Goal: Task Accomplishment & Management: Manage account settings

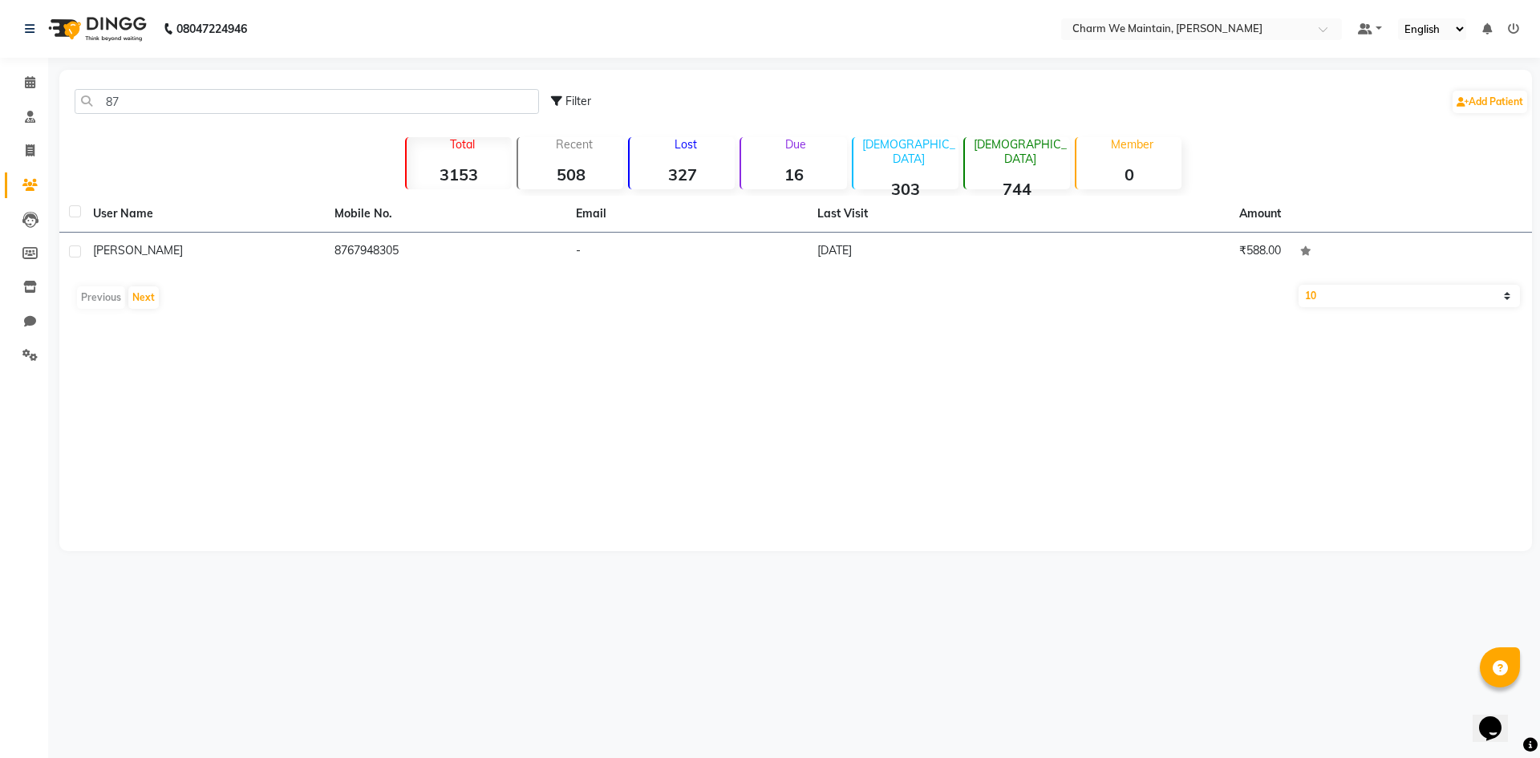
type input "8"
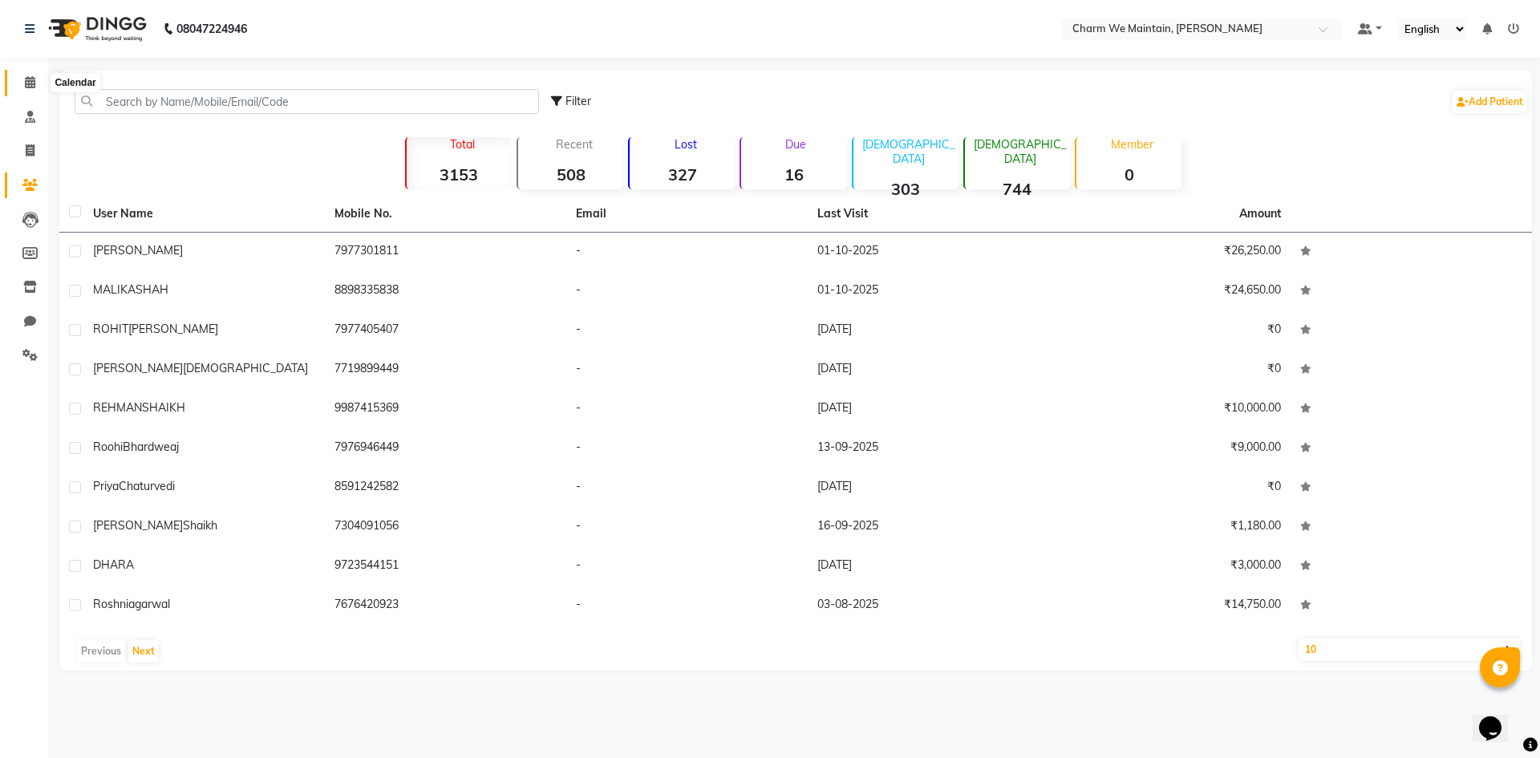
click at [30, 84] on icon at bounding box center [30, 82] width 10 height 12
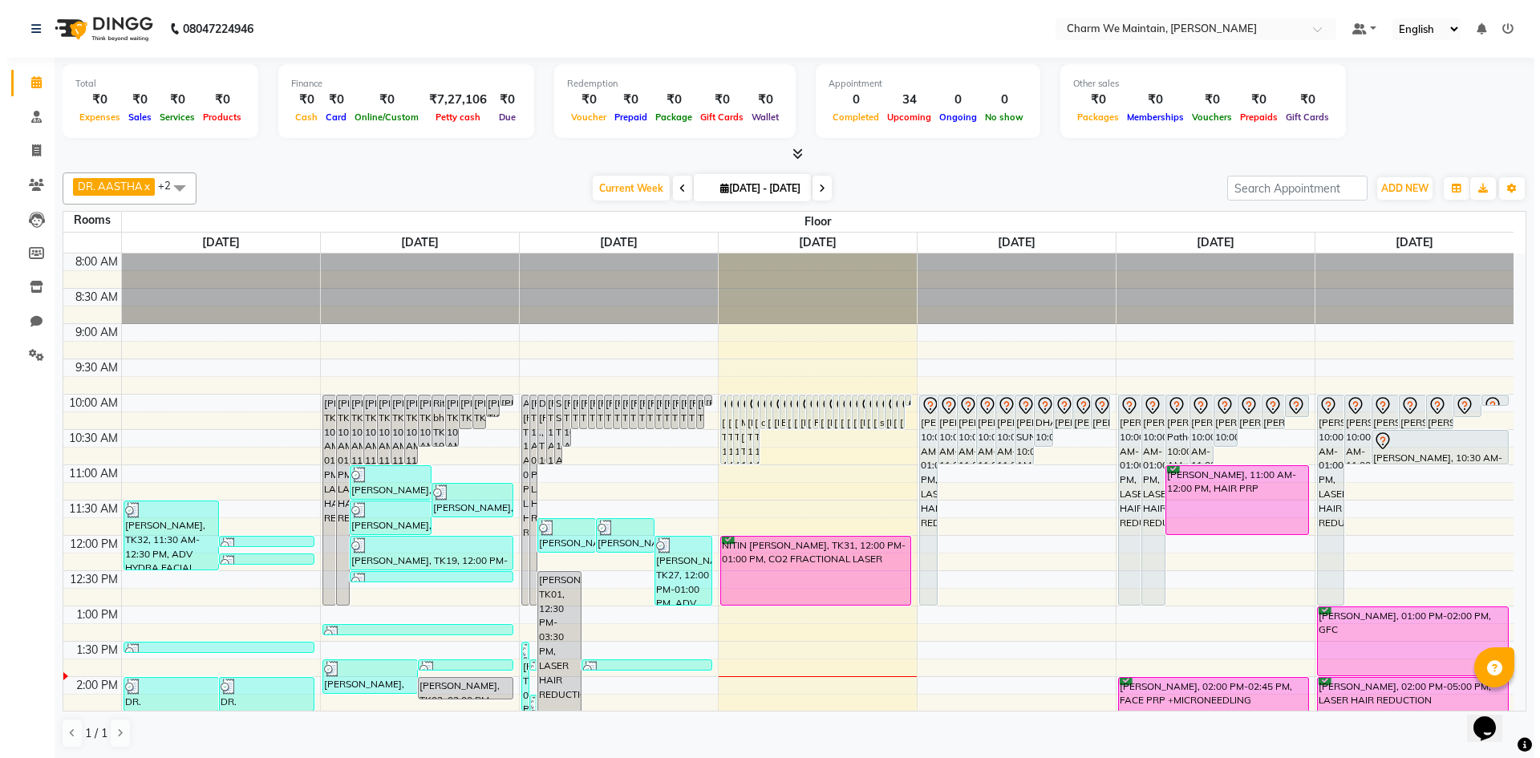
scroll to position [80, 0]
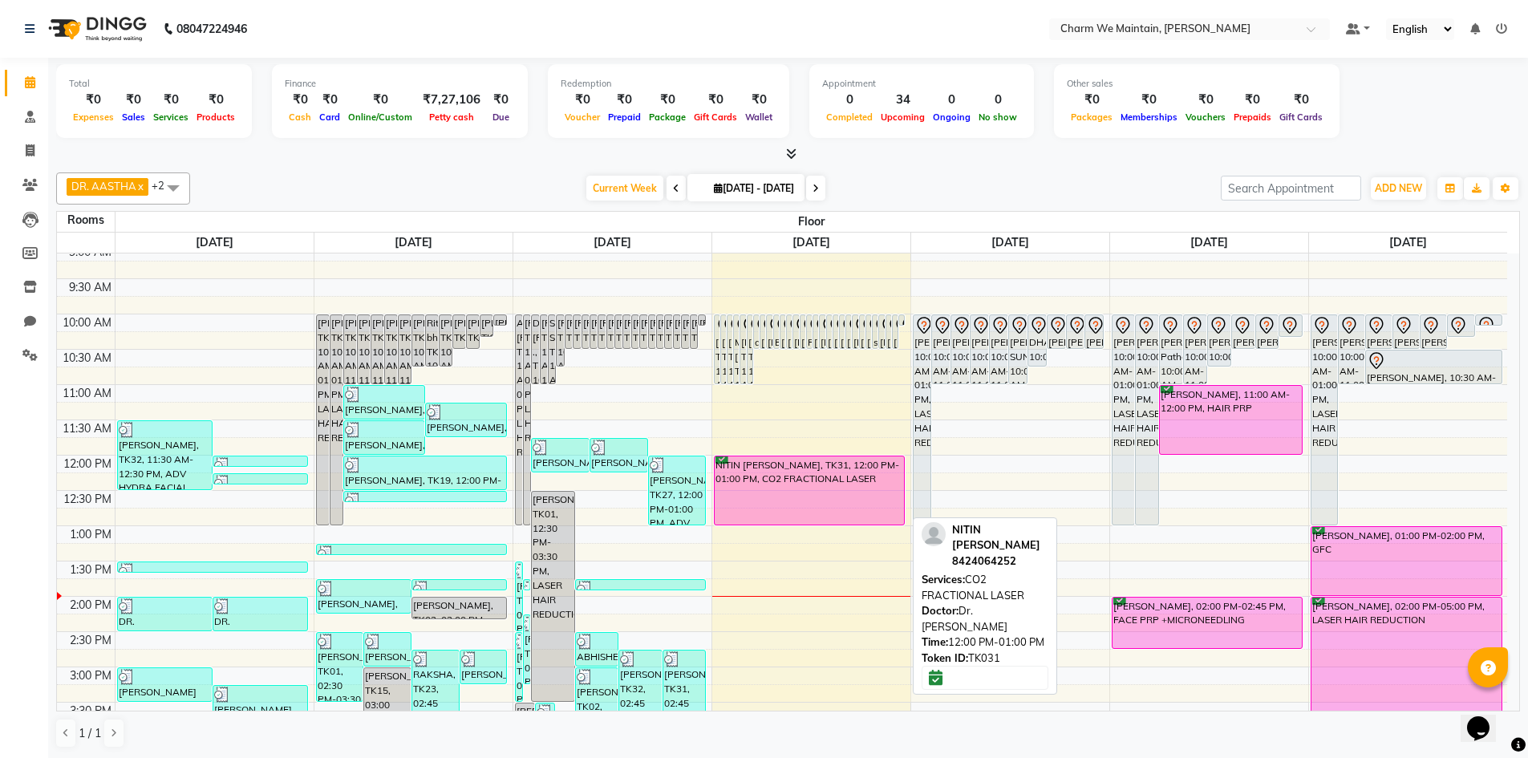
click at [853, 510] on div "NITIN VISHNU SANAS, TK31, 12:00 PM-01:00 PM, CO2 FRACTIONAL LASER" at bounding box center [810, 490] width 190 height 68
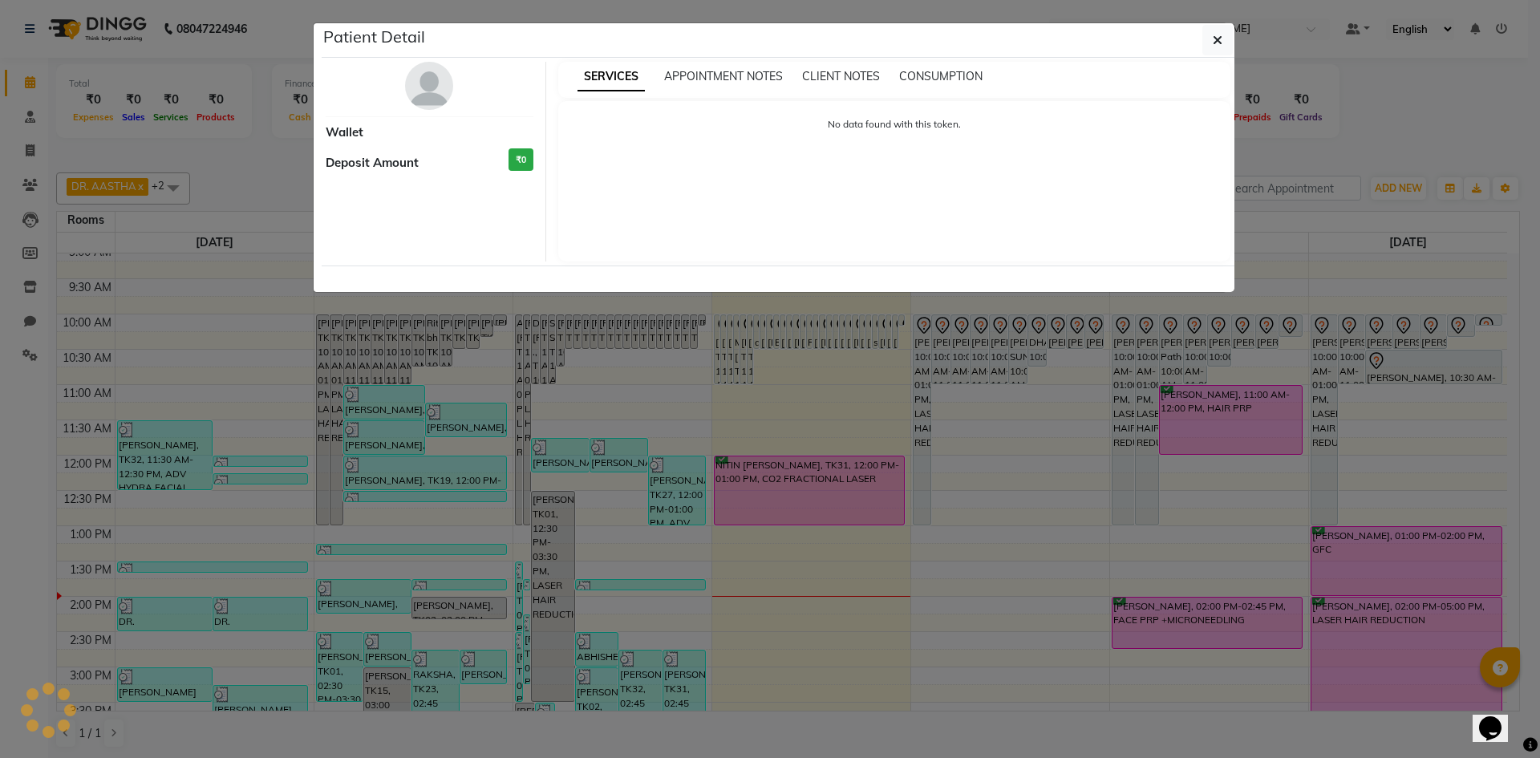
select select "6"
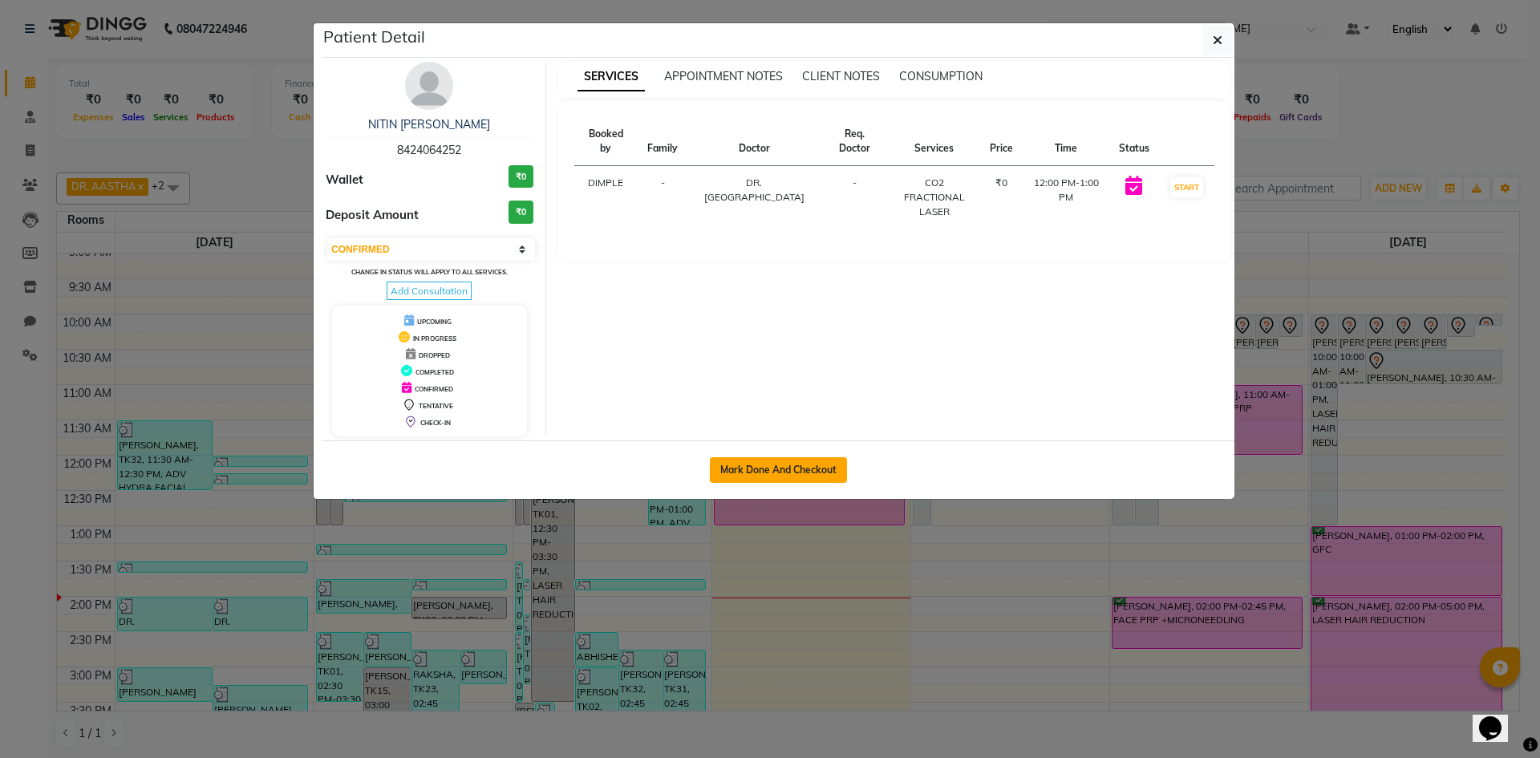
click at [752, 477] on button "Mark Done And Checkout" at bounding box center [778, 470] width 137 height 26
select select "8618"
select select "service"
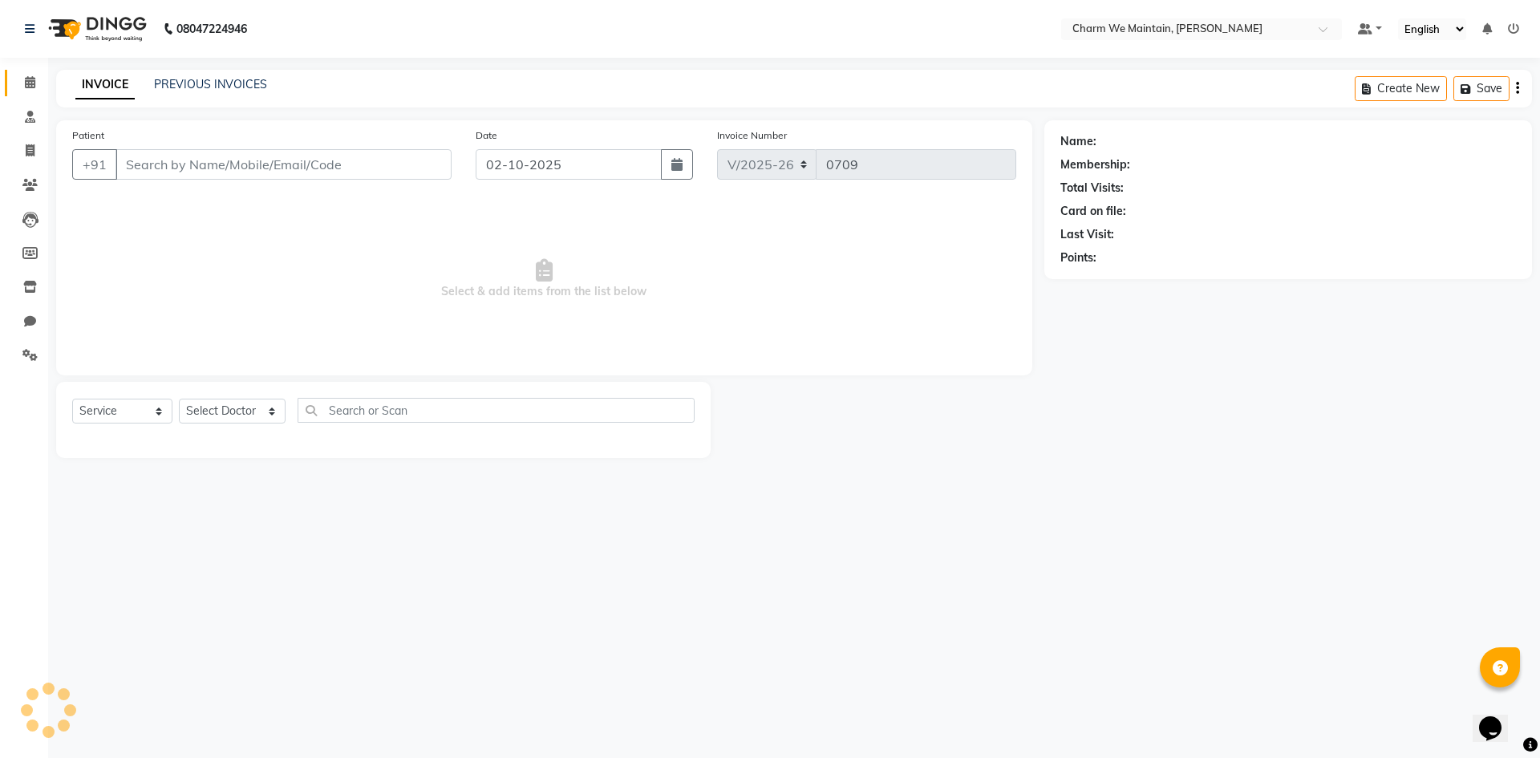
type input "8424064252"
select select "86212"
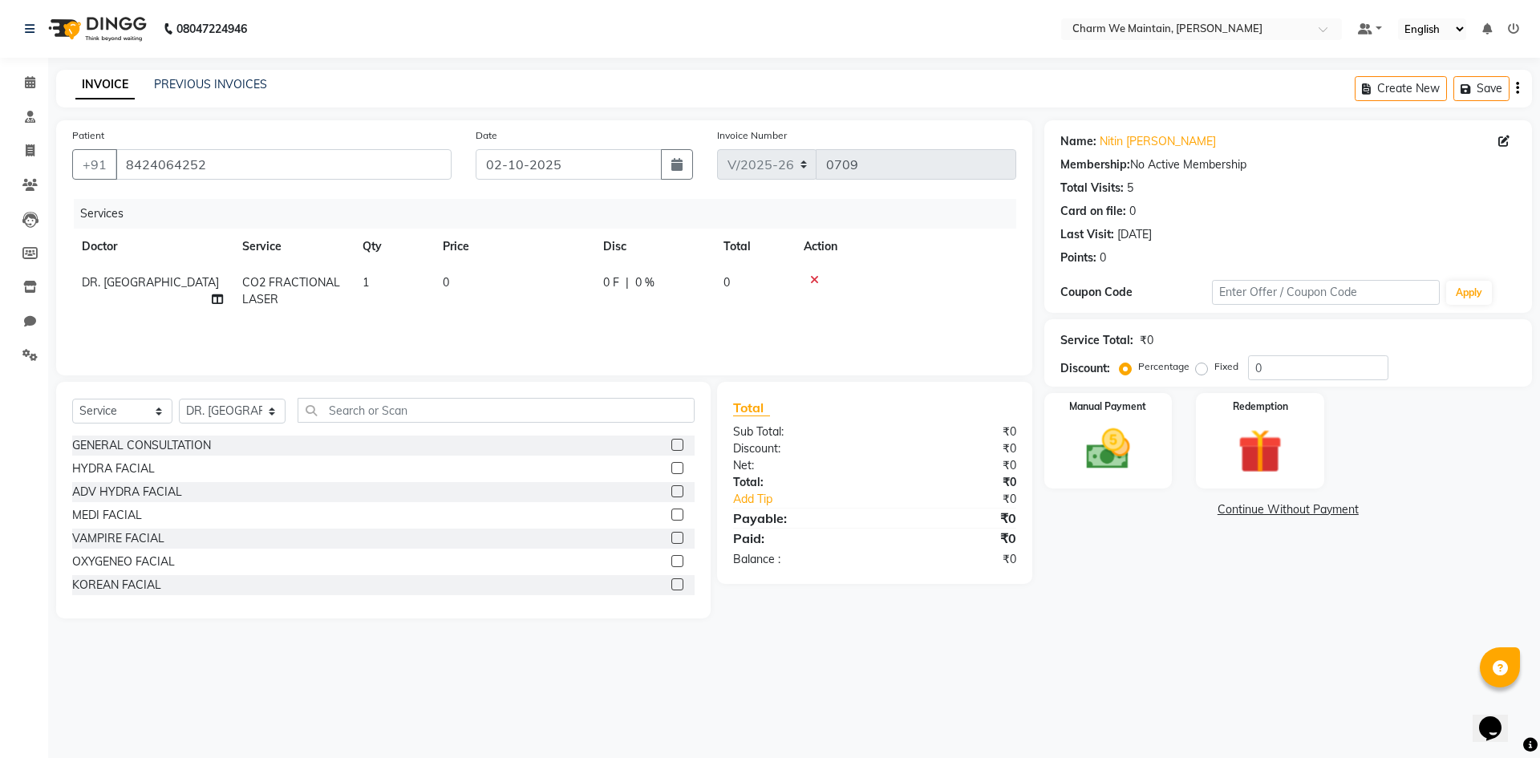
click at [458, 304] on td "0" at bounding box center [513, 291] width 160 height 53
select select "86212"
click at [553, 283] on input "0" at bounding box center [588, 286] width 141 height 25
click at [918, 276] on div at bounding box center [905, 279] width 203 height 11
click at [570, 410] on input "text" at bounding box center [496, 410] width 397 height 25
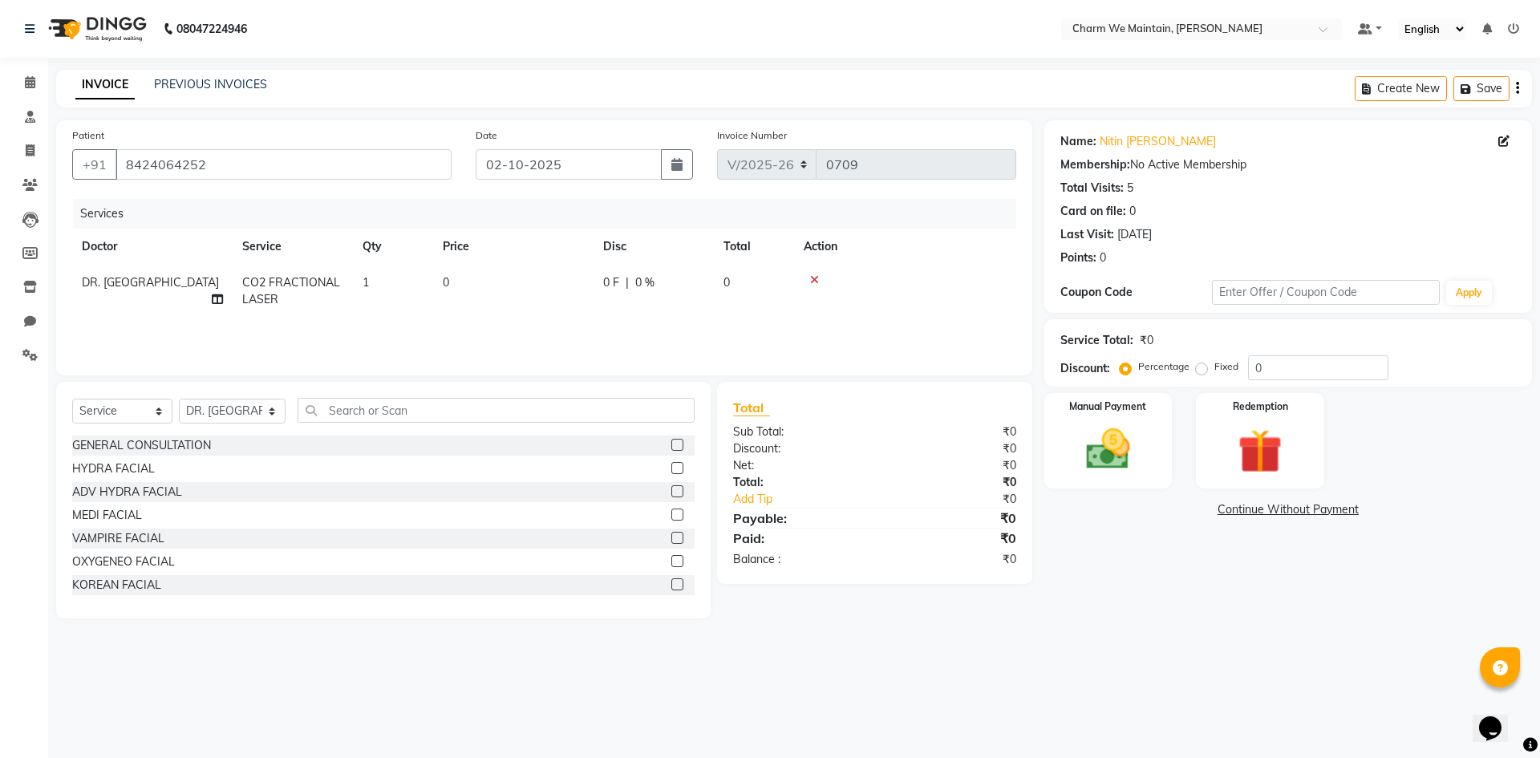
click at [811, 280] on icon at bounding box center [814, 279] width 9 height 11
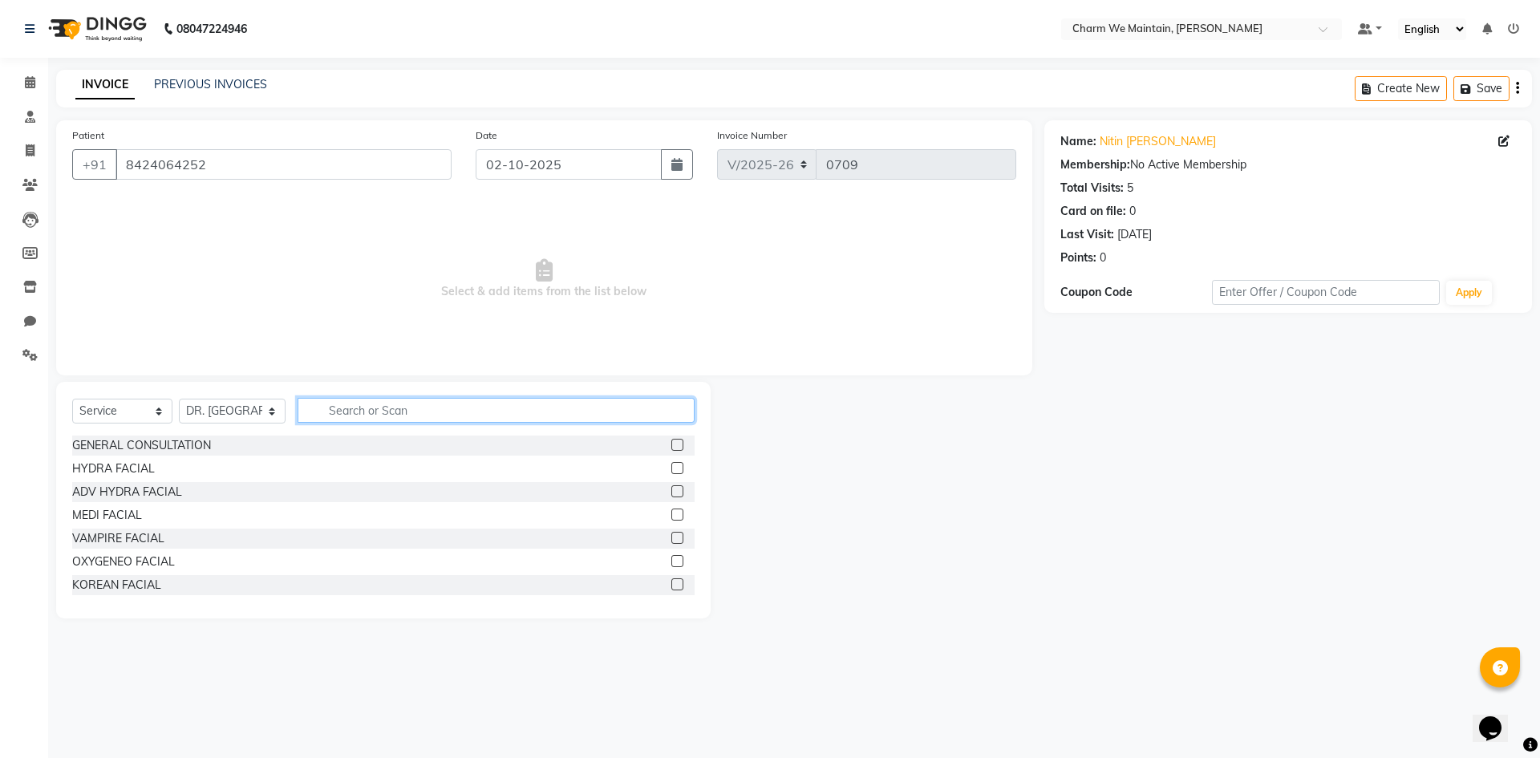
click at [380, 411] on input "text" at bounding box center [496, 410] width 397 height 25
type input "GLU"
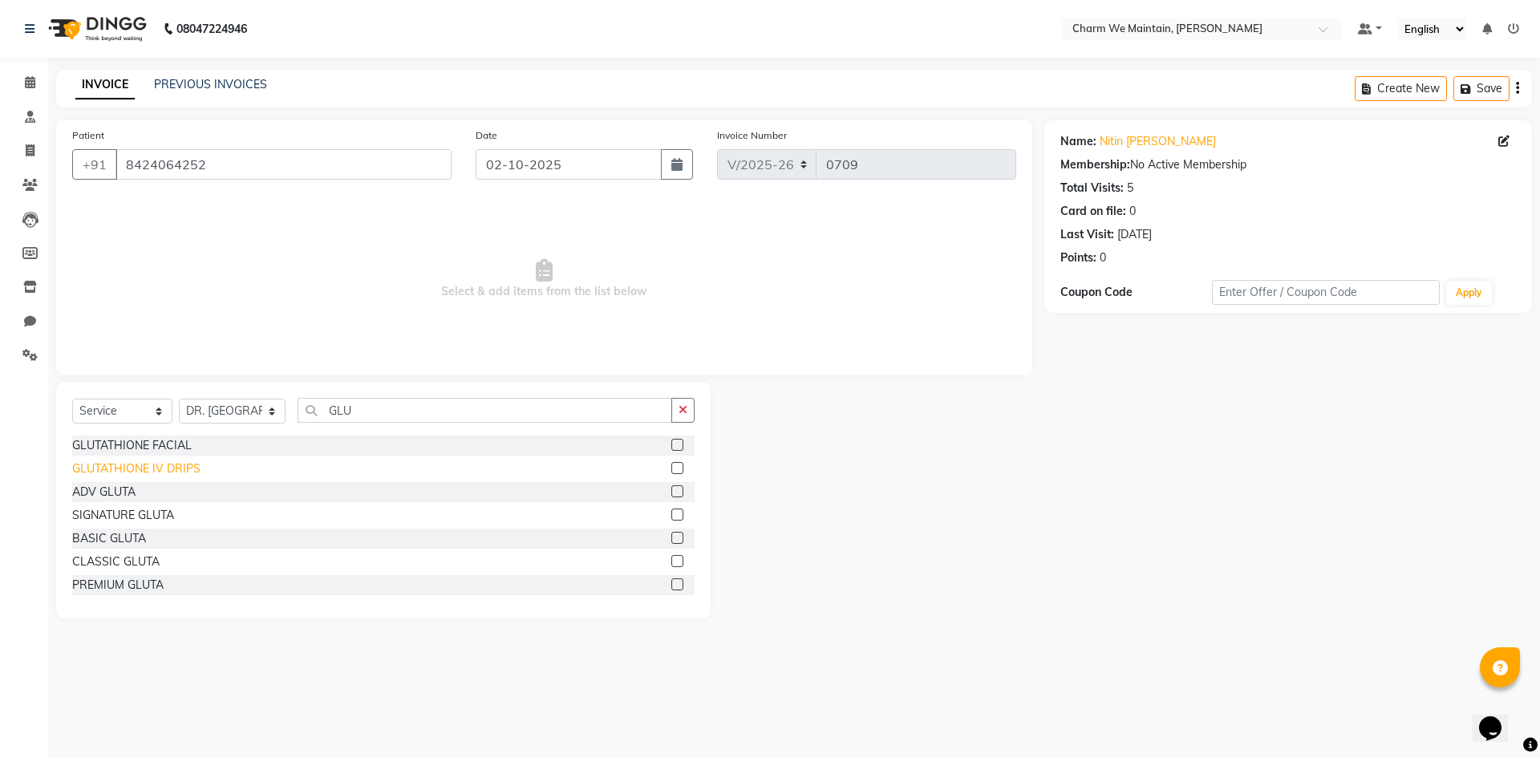
click at [154, 463] on div "GLUTATHIONE IV DRIPS" at bounding box center [136, 468] width 128 height 17
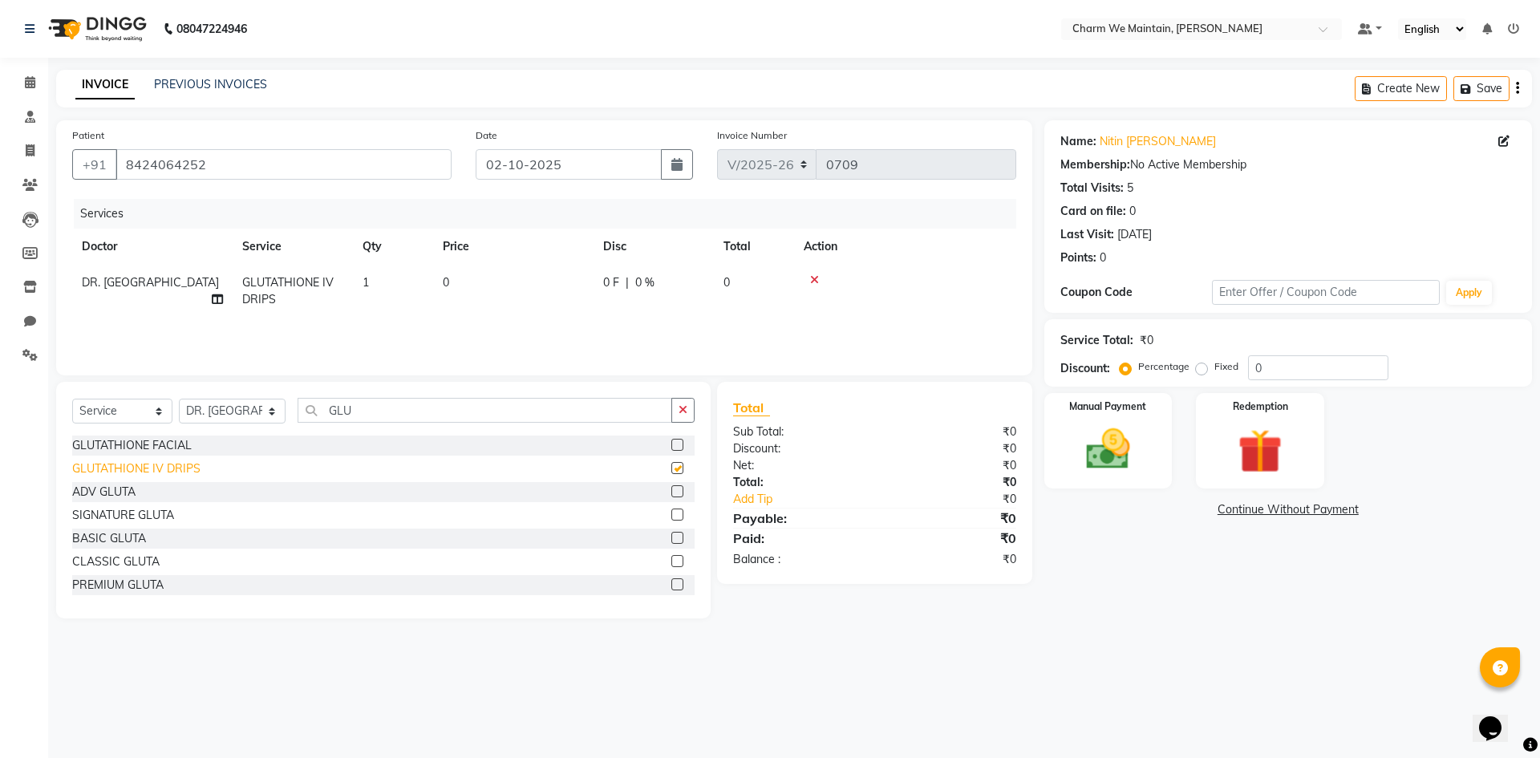
checkbox input "false"
click at [467, 322] on div "Services Doctor Service Qty Price Disc Total Action DR. HIRALBEN GLUTATHIONE IV…" at bounding box center [544, 279] width 944 height 160
click at [503, 403] on input "GLU" at bounding box center [485, 410] width 375 height 25
type input "G"
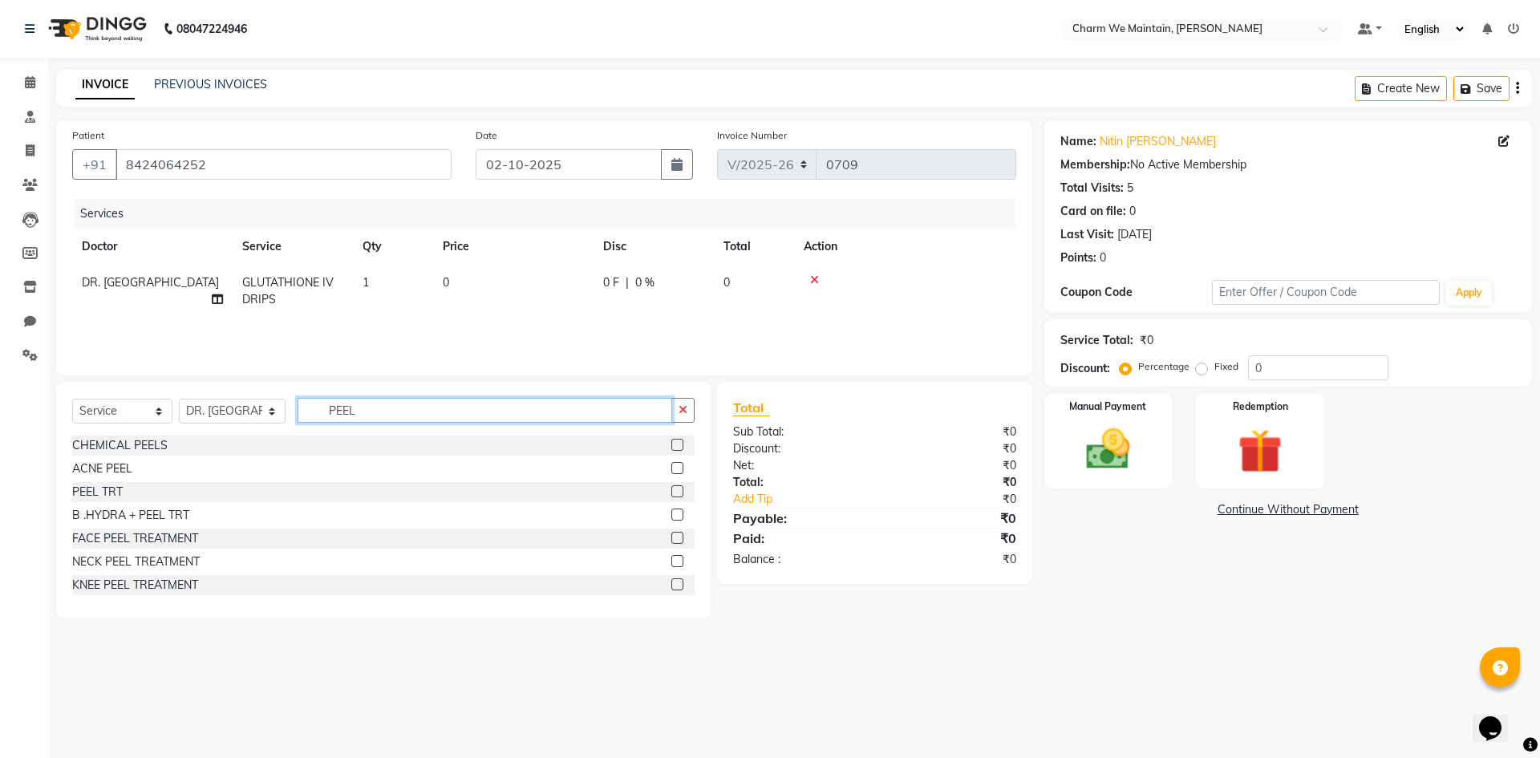
type input "PEEL"
click at [672, 493] on div at bounding box center [682, 492] width 23 height 20
click at [671, 495] on label at bounding box center [677, 491] width 12 height 12
click at [671, 495] on input "checkbox" at bounding box center [676, 492] width 10 height 10
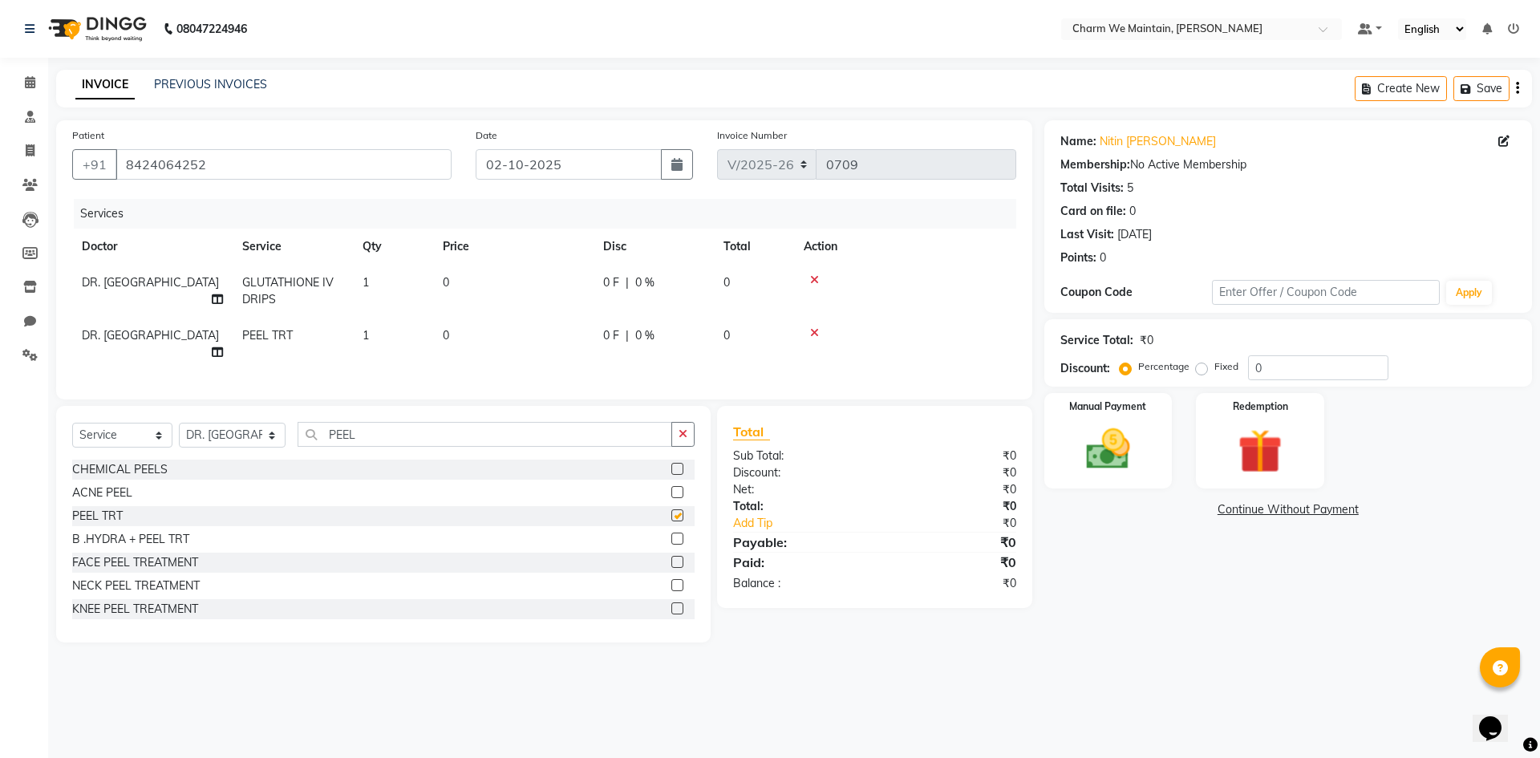
checkbox input "false"
click at [512, 312] on td "0" at bounding box center [513, 291] width 160 height 53
select select "86212"
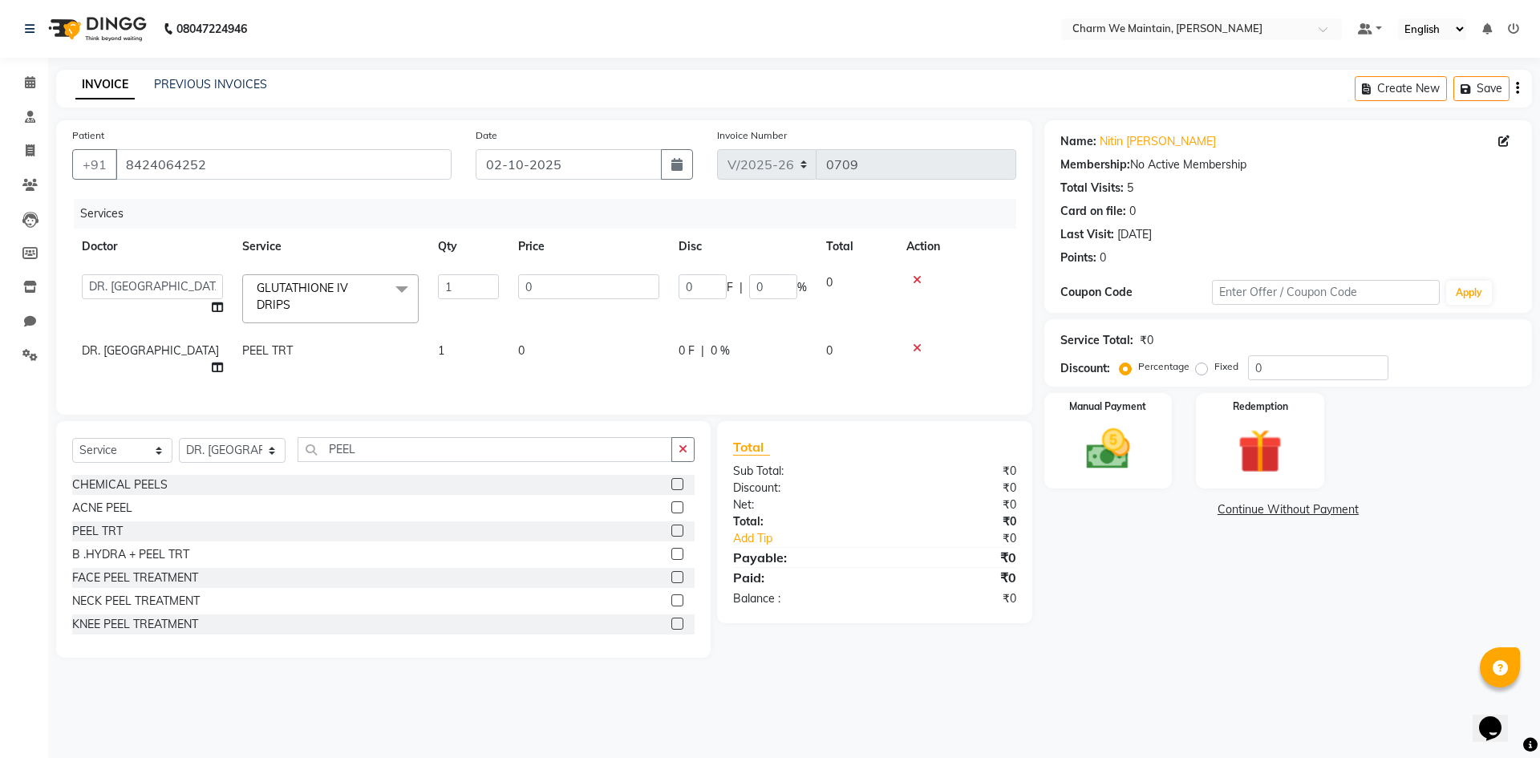
click at [552, 351] on td "0" at bounding box center [589, 359] width 160 height 53
select select "86212"
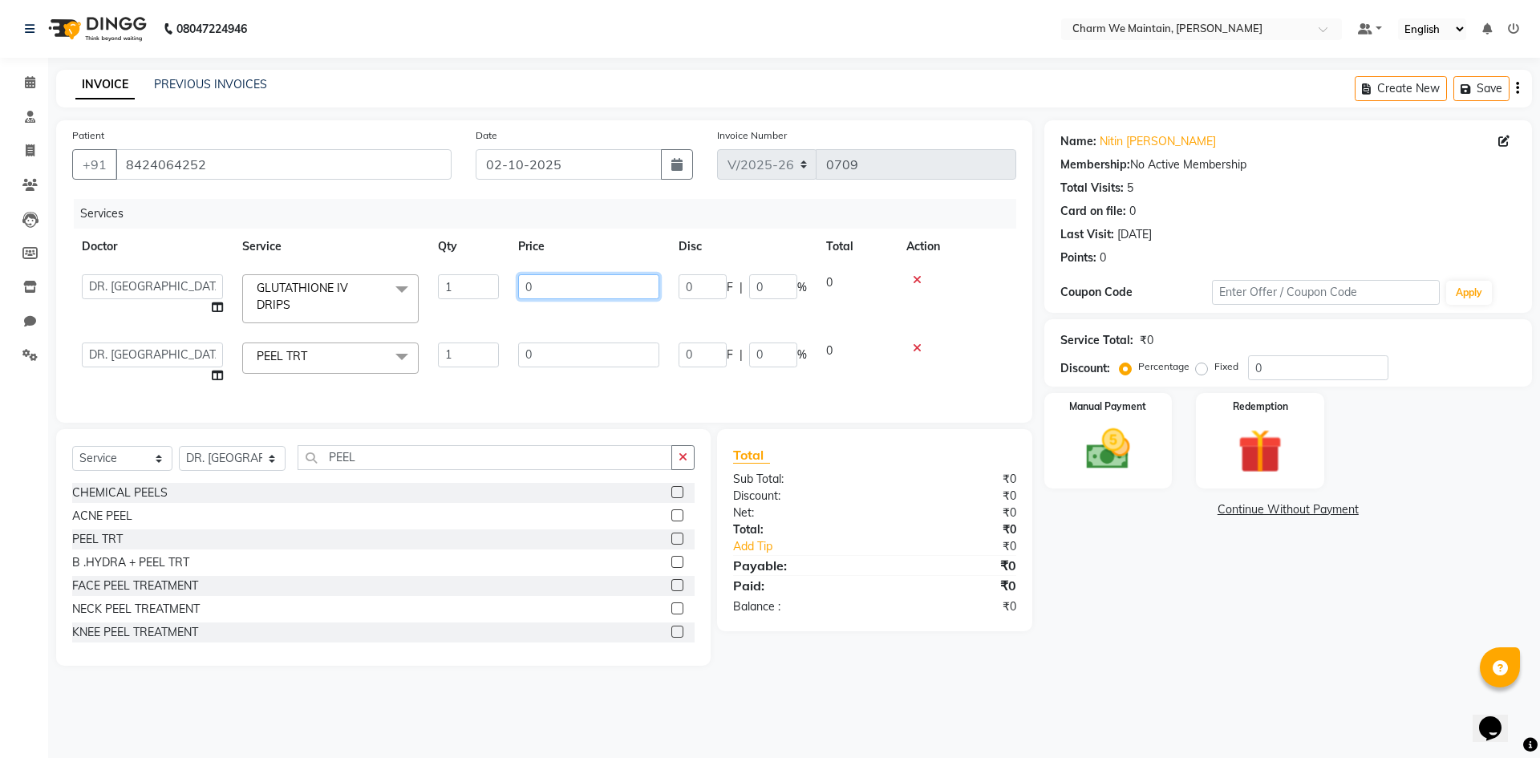
click at [553, 286] on input "0" at bounding box center [588, 286] width 141 height 25
type input "3500"
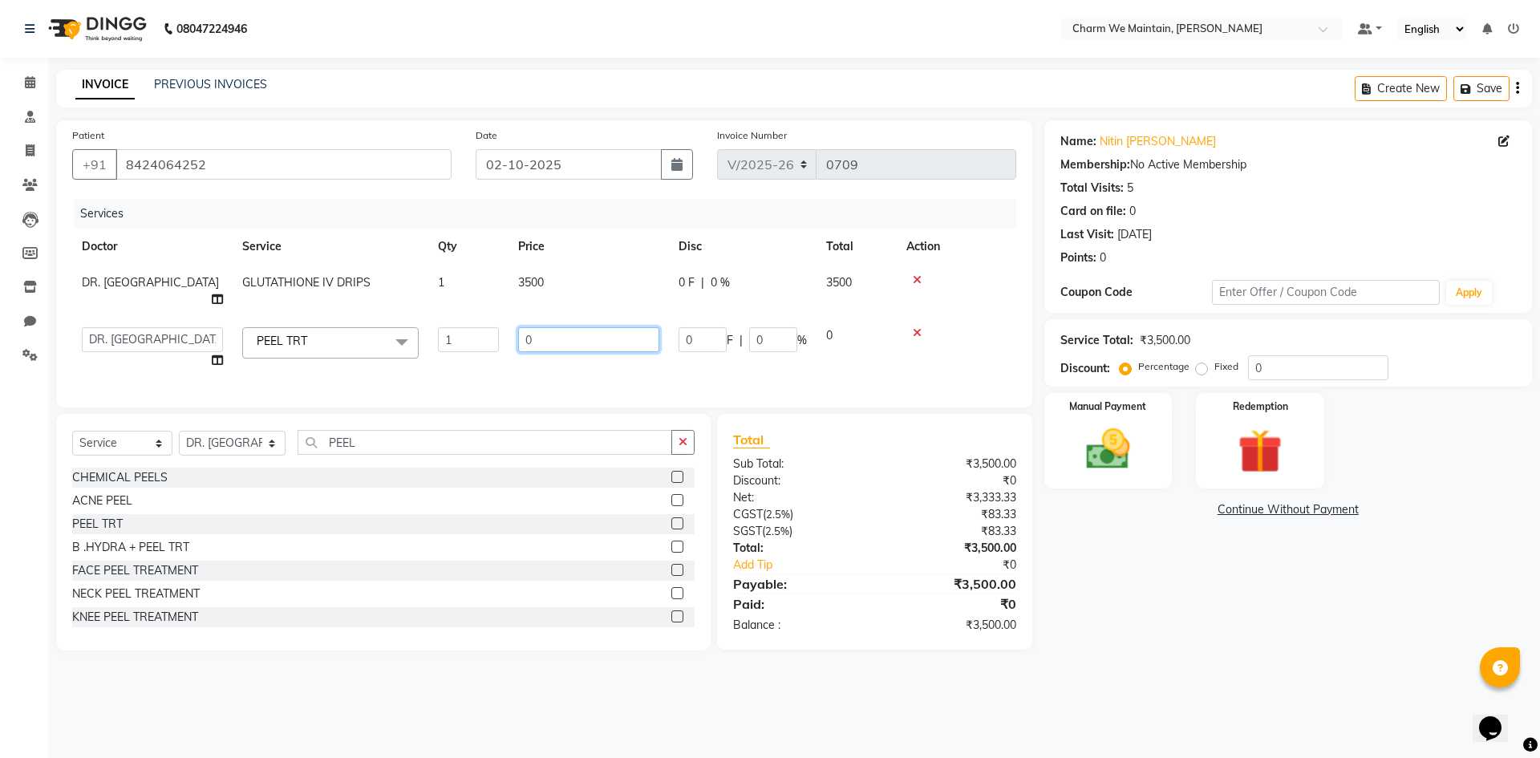
click at [577, 352] on td "0" at bounding box center [589, 348] width 160 height 61
type input "1200"
click at [1157, 477] on div "Manual Payment" at bounding box center [1107, 440] width 133 height 99
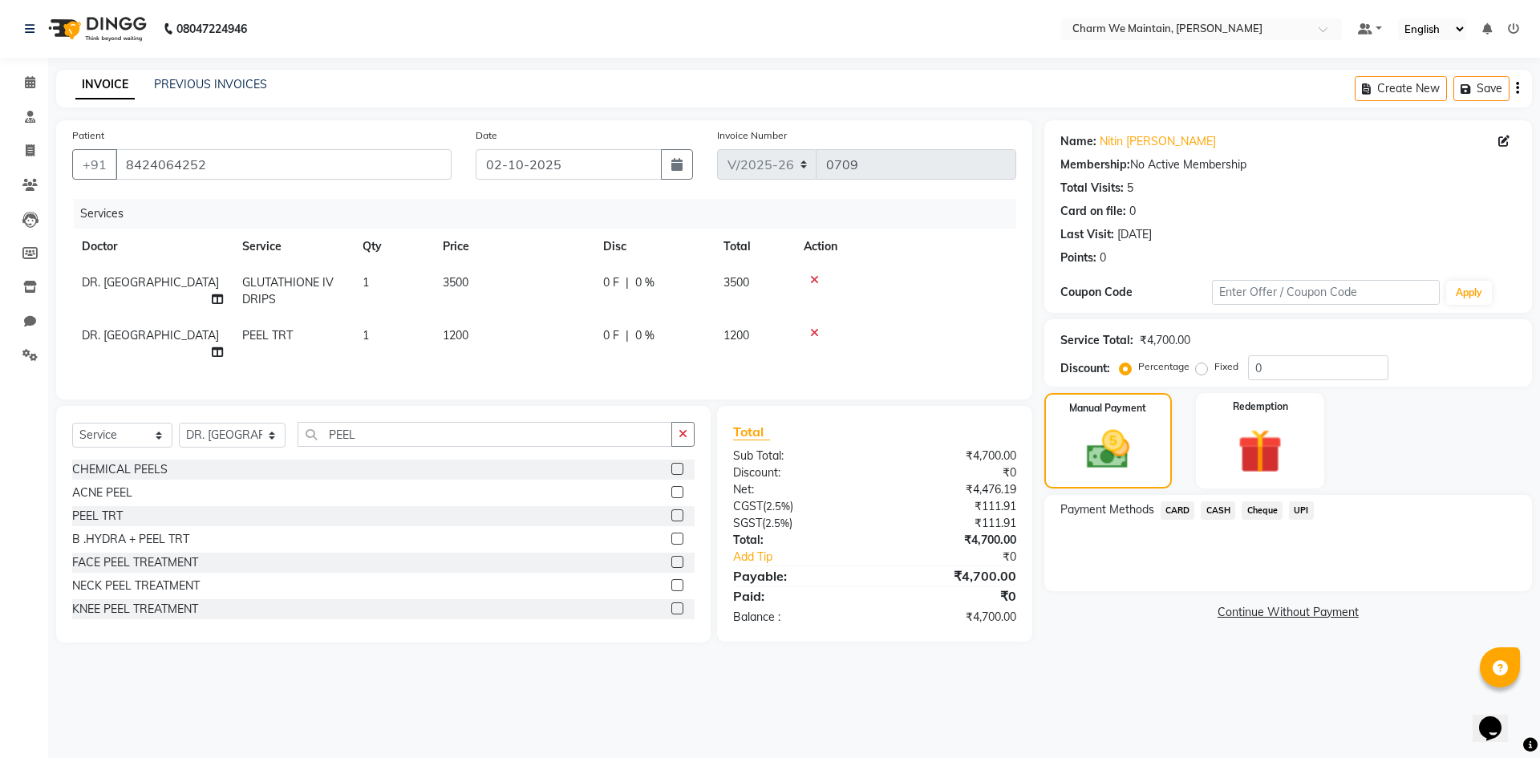
click at [1299, 510] on span "UPI" at bounding box center [1301, 510] width 25 height 18
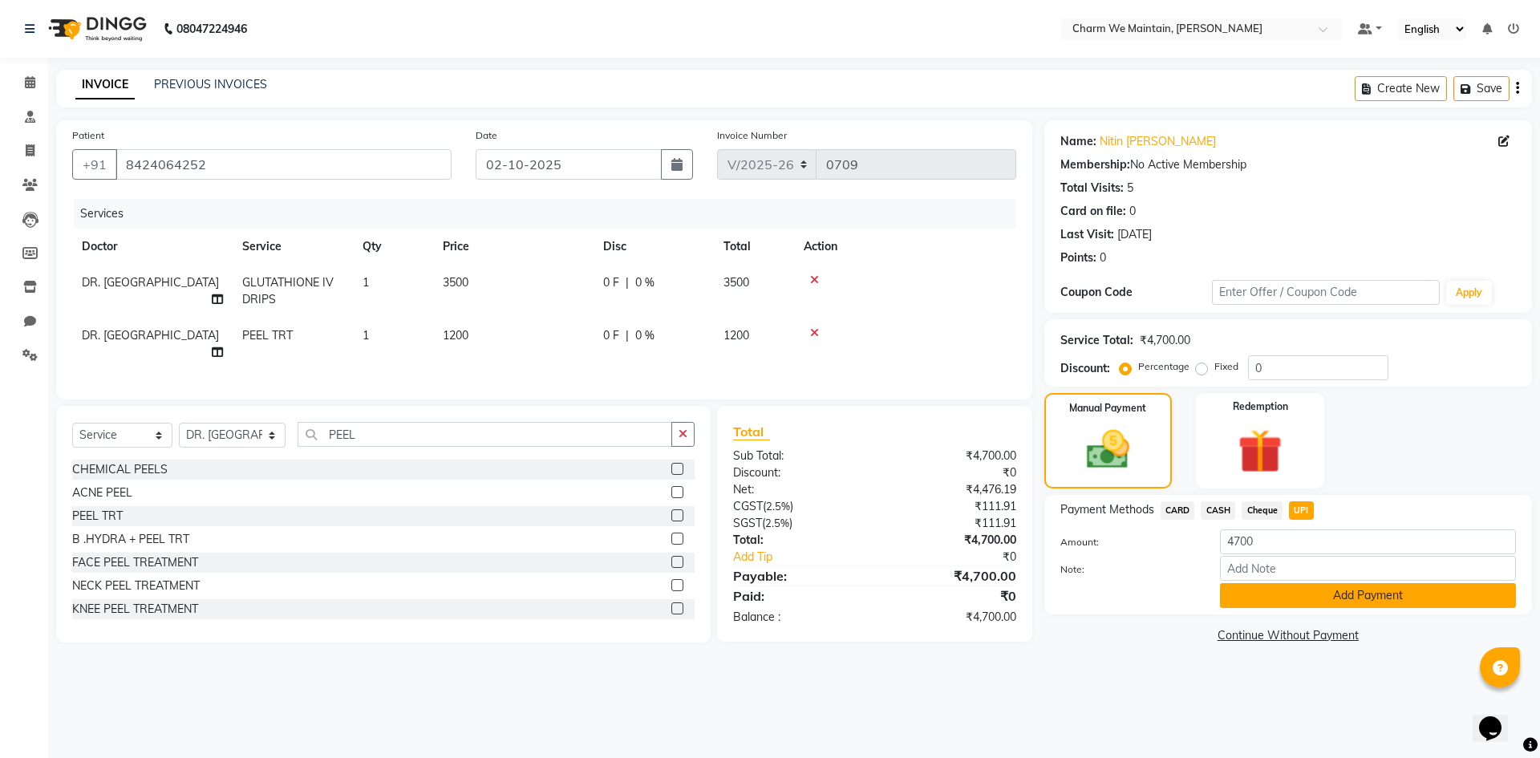
click at [1306, 594] on button "Add Payment" at bounding box center [1368, 595] width 296 height 25
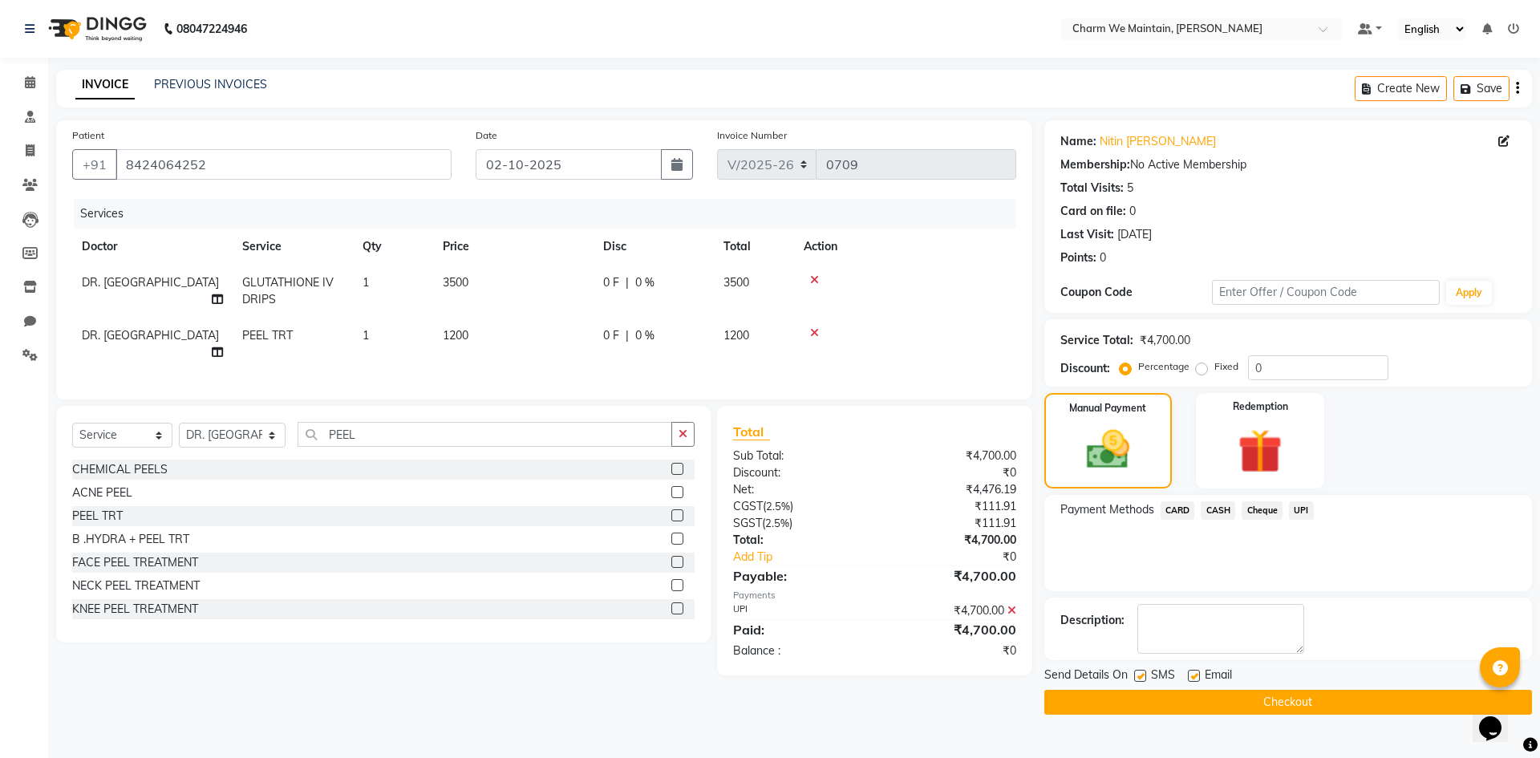
click at [1274, 703] on button "Checkout" at bounding box center [1288, 702] width 488 height 25
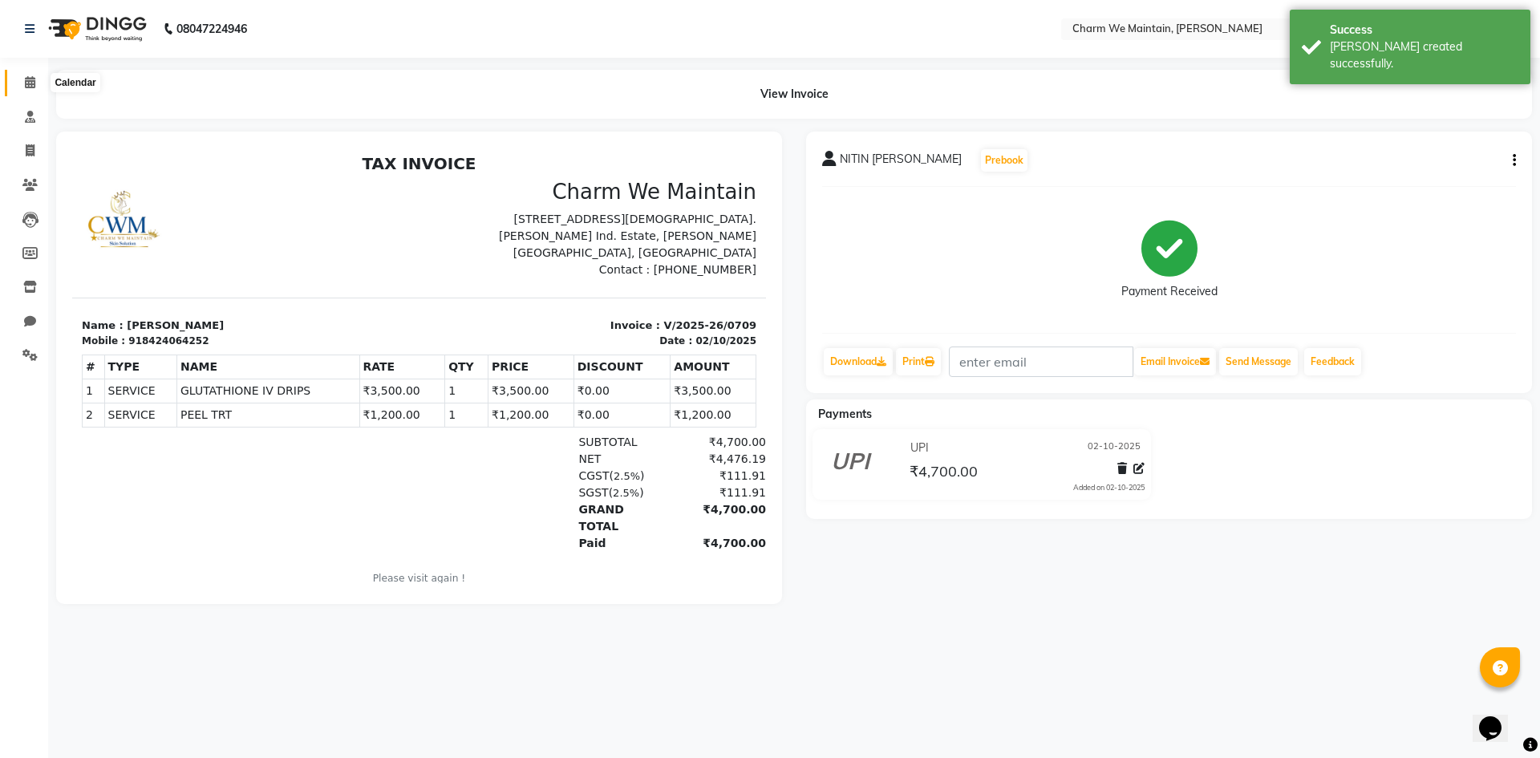
click at [34, 91] on span at bounding box center [30, 83] width 28 height 18
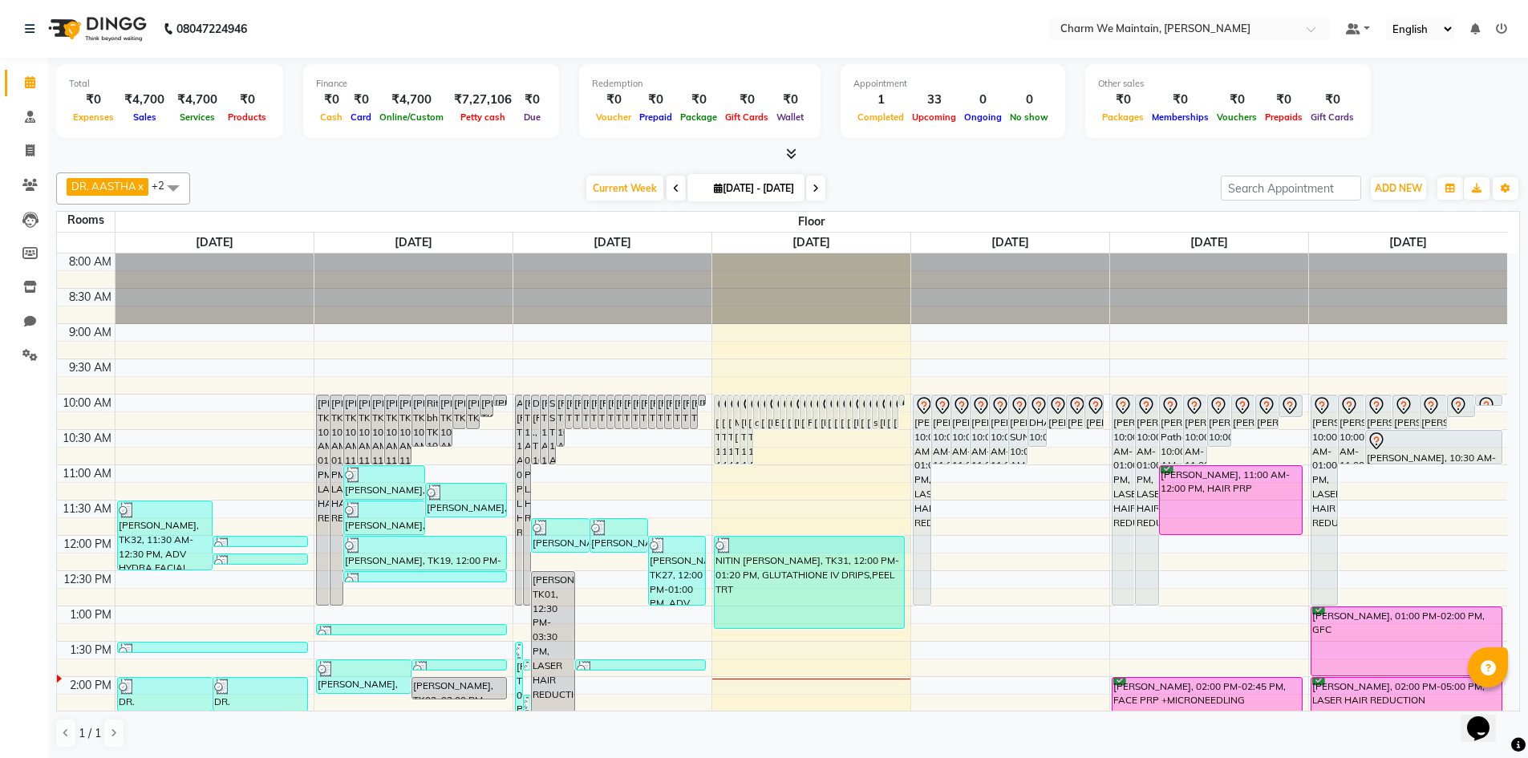
select select "720"
select select "tentative"
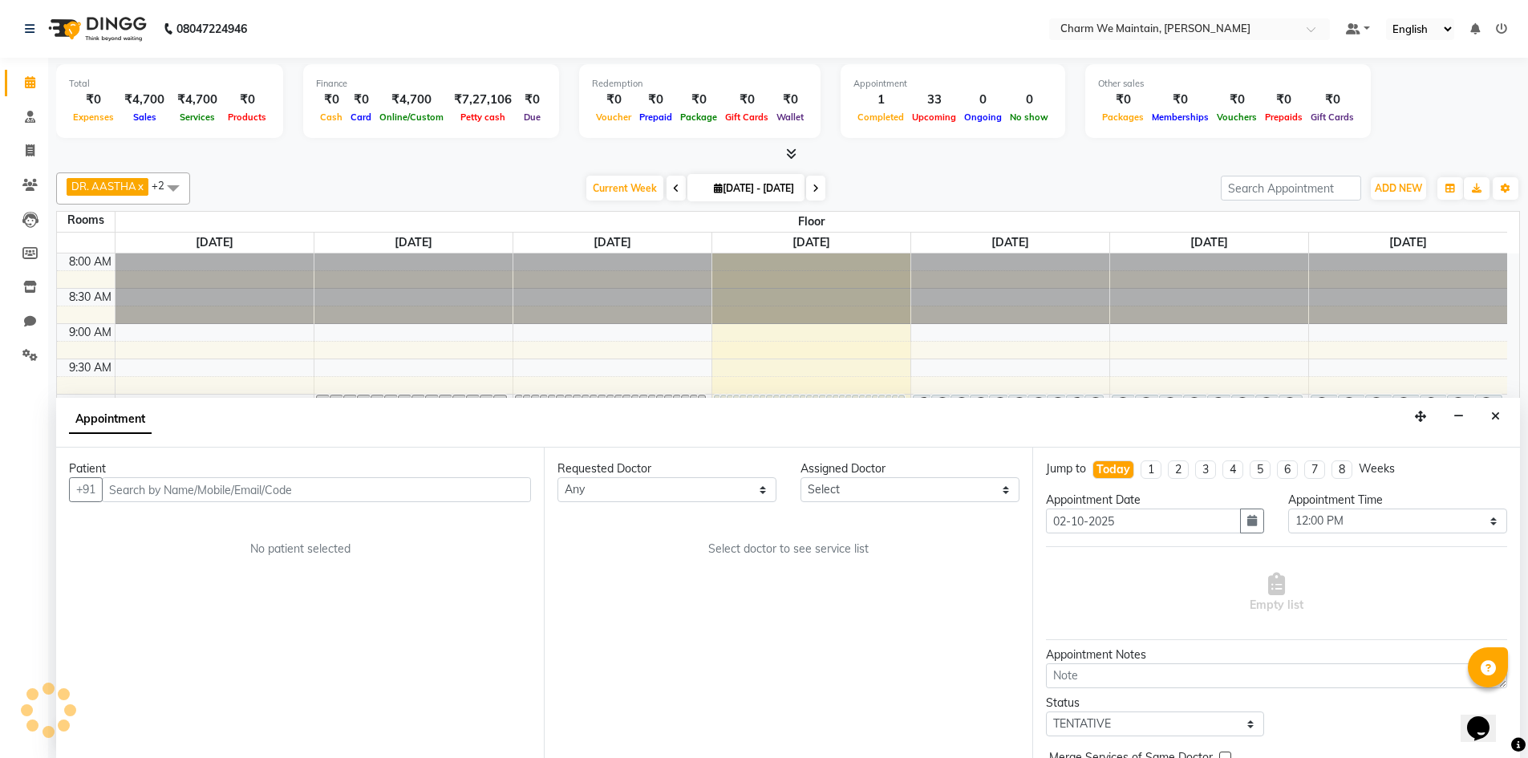
scroll to position [1, 0]
click at [275, 490] on input "text" at bounding box center [316, 488] width 429 height 25
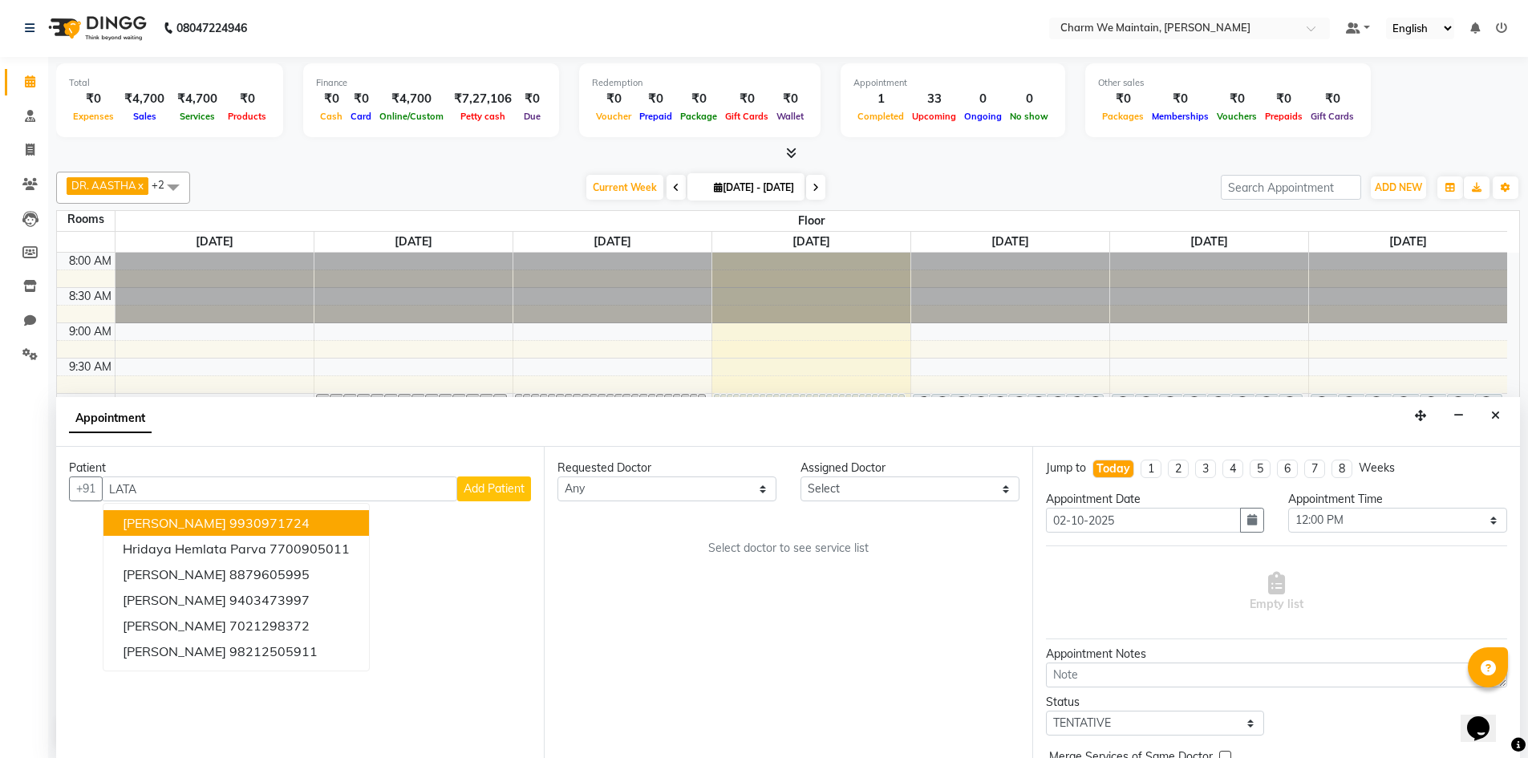
type input "LATA"
click at [496, 489] on span "Add Patient" at bounding box center [494, 488] width 61 height 14
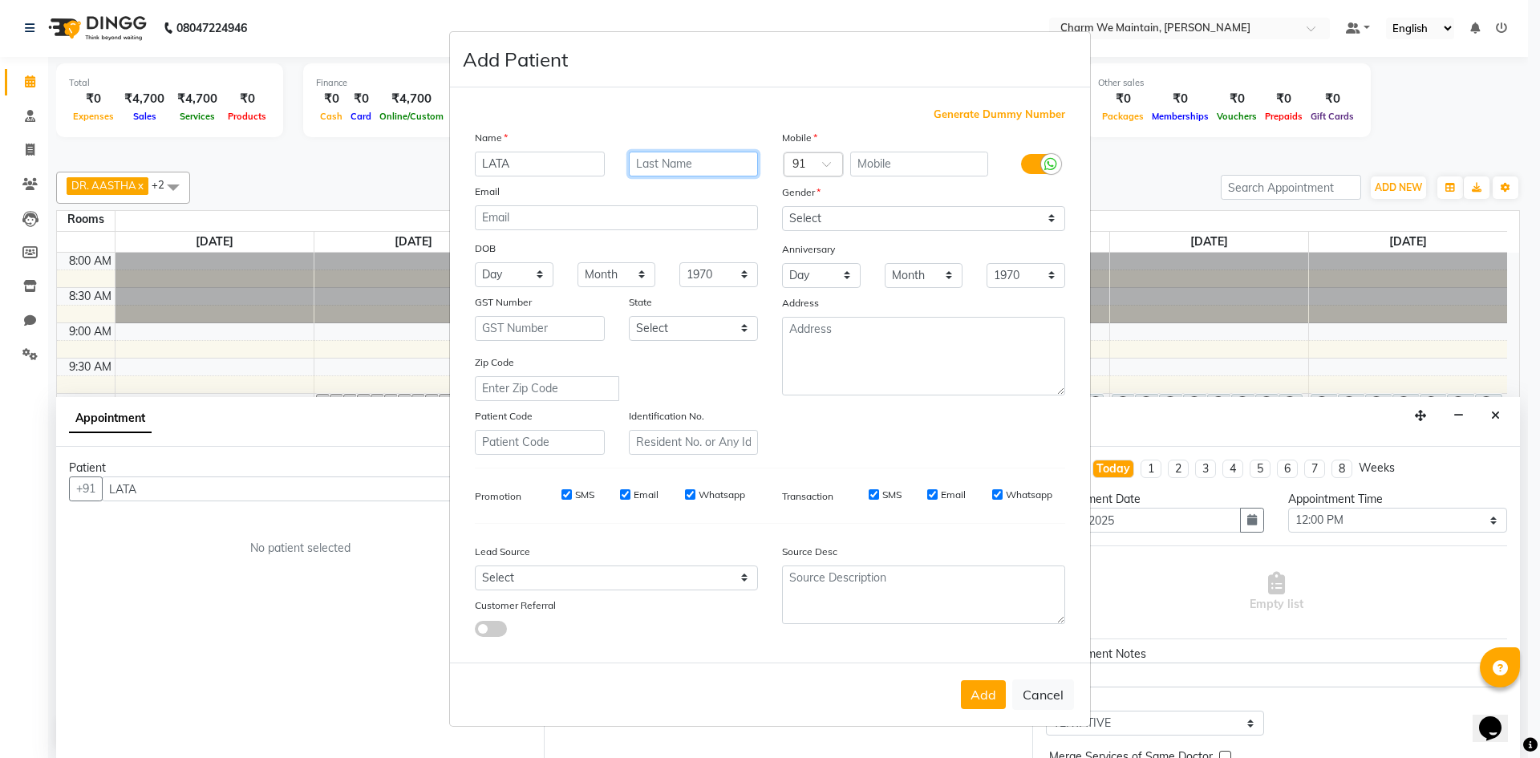
click at [708, 167] on input "text" at bounding box center [694, 164] width 130 height 25
type input "SANAS"
click at [926, 161] on input "text" at bounding box center [919, 164] width 139 height 25
type input "7021476466"
click at [842, 225] on select "Select Male Female Other Prefer Not To Say" at bounding box center [923, 218] width 283 height 25
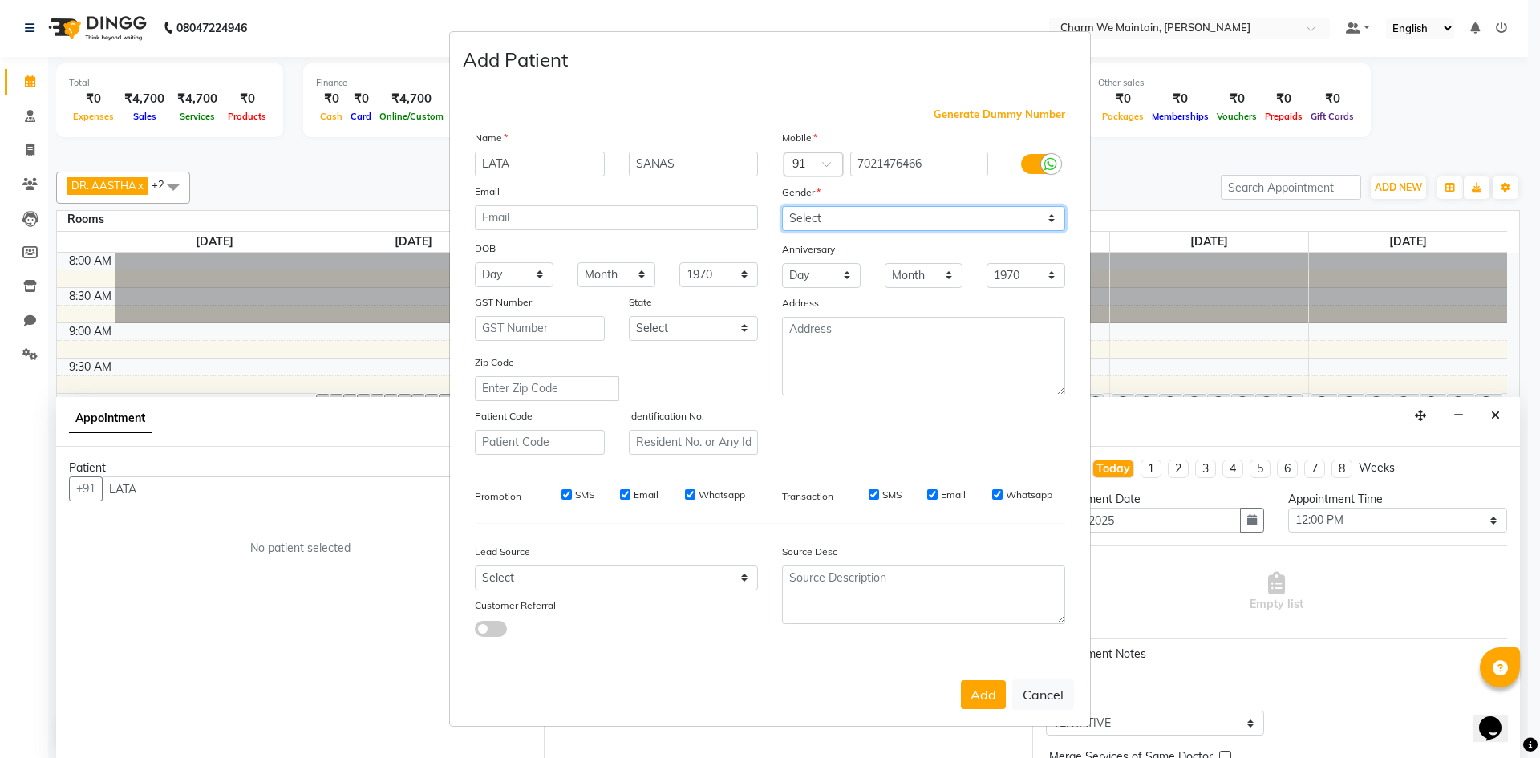
select select "female"
click at [782, 206] on select "Select Male Female Other Prefer Not To Say" at bounding box center [923, 218] width 283 height 25
click at [981, 691] on button "Add" at bounding box center [983, 694] width 45 height 29
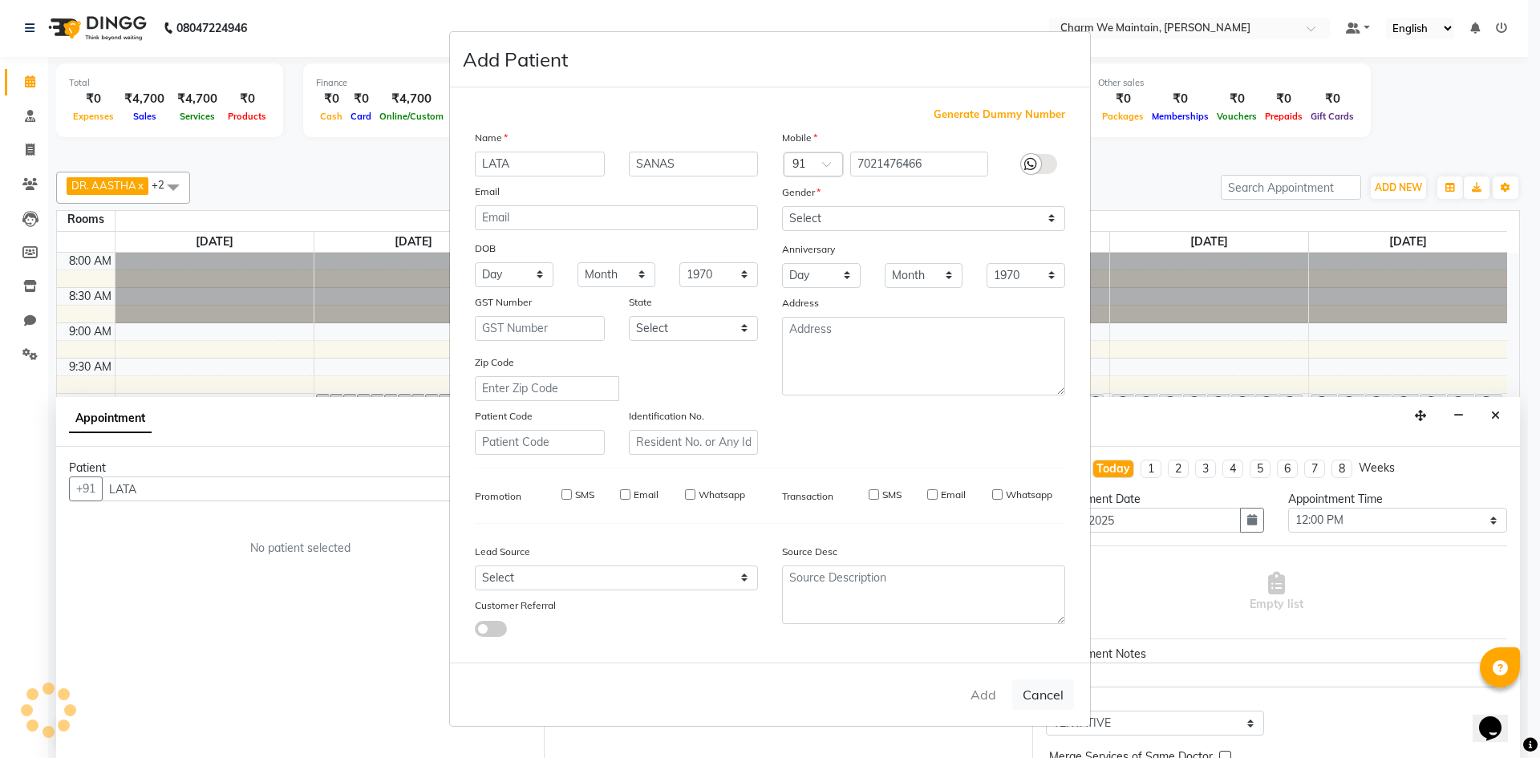
type input "7021476466"
select select
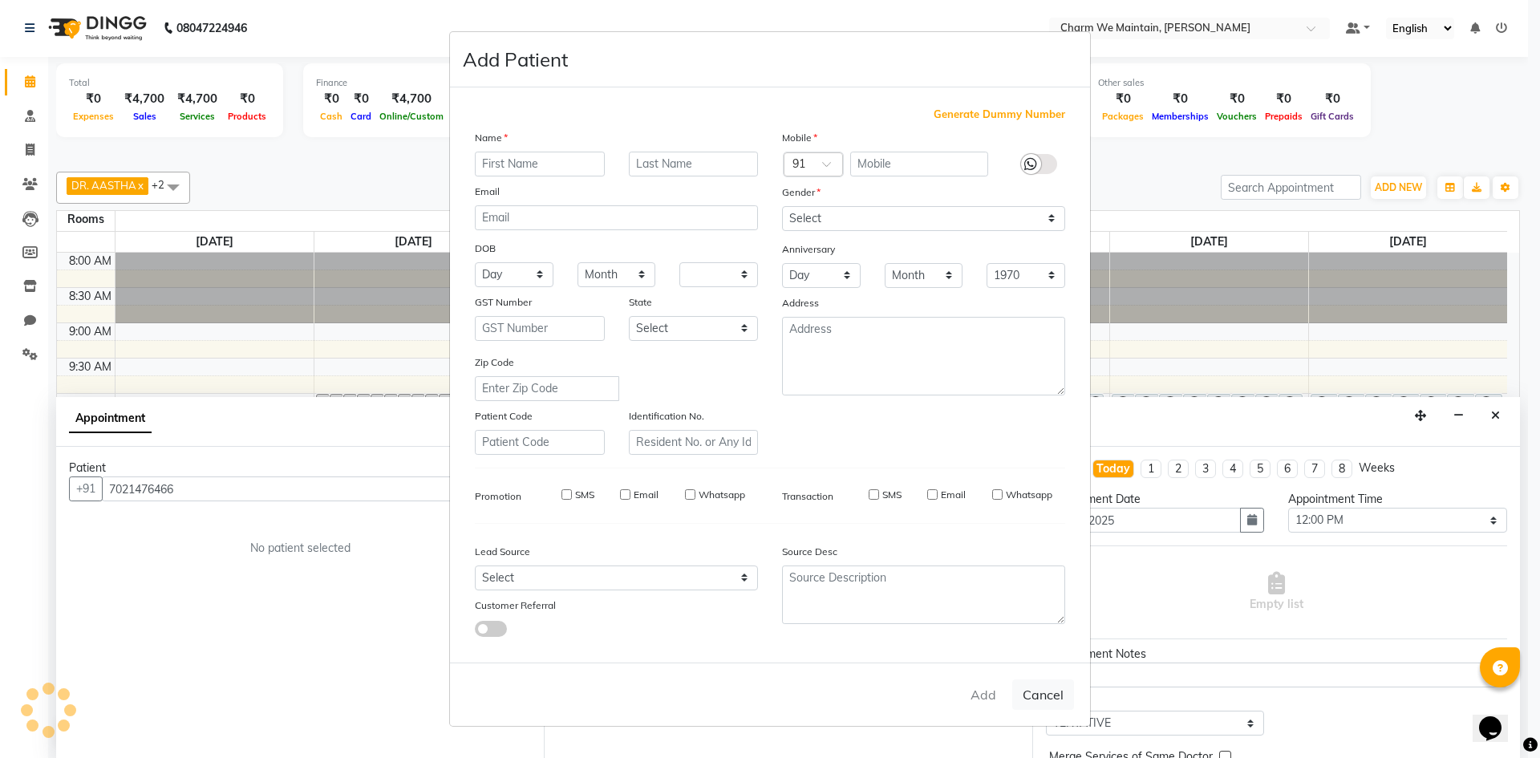
select select
checkbox input "false"
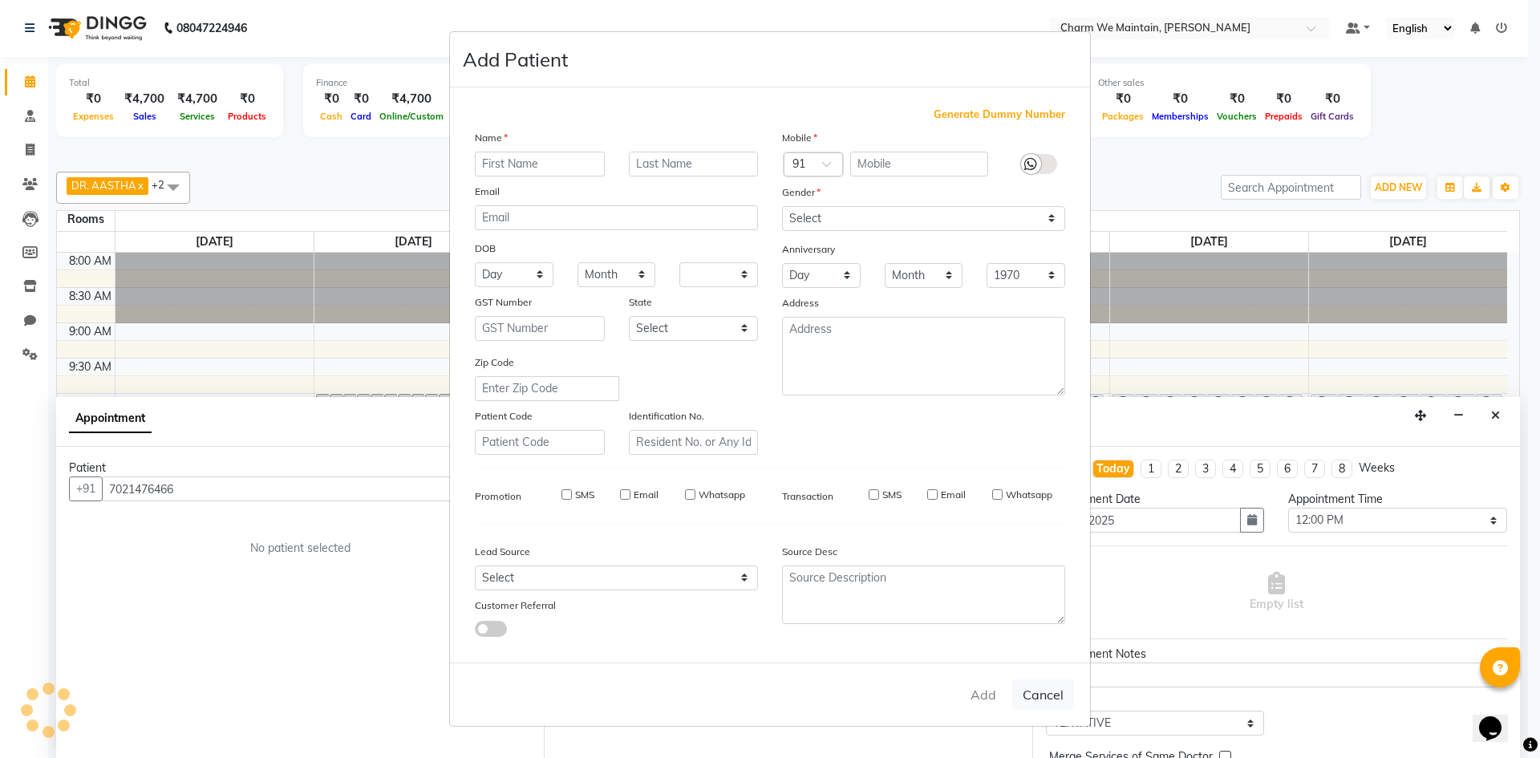
checkbox input "false"
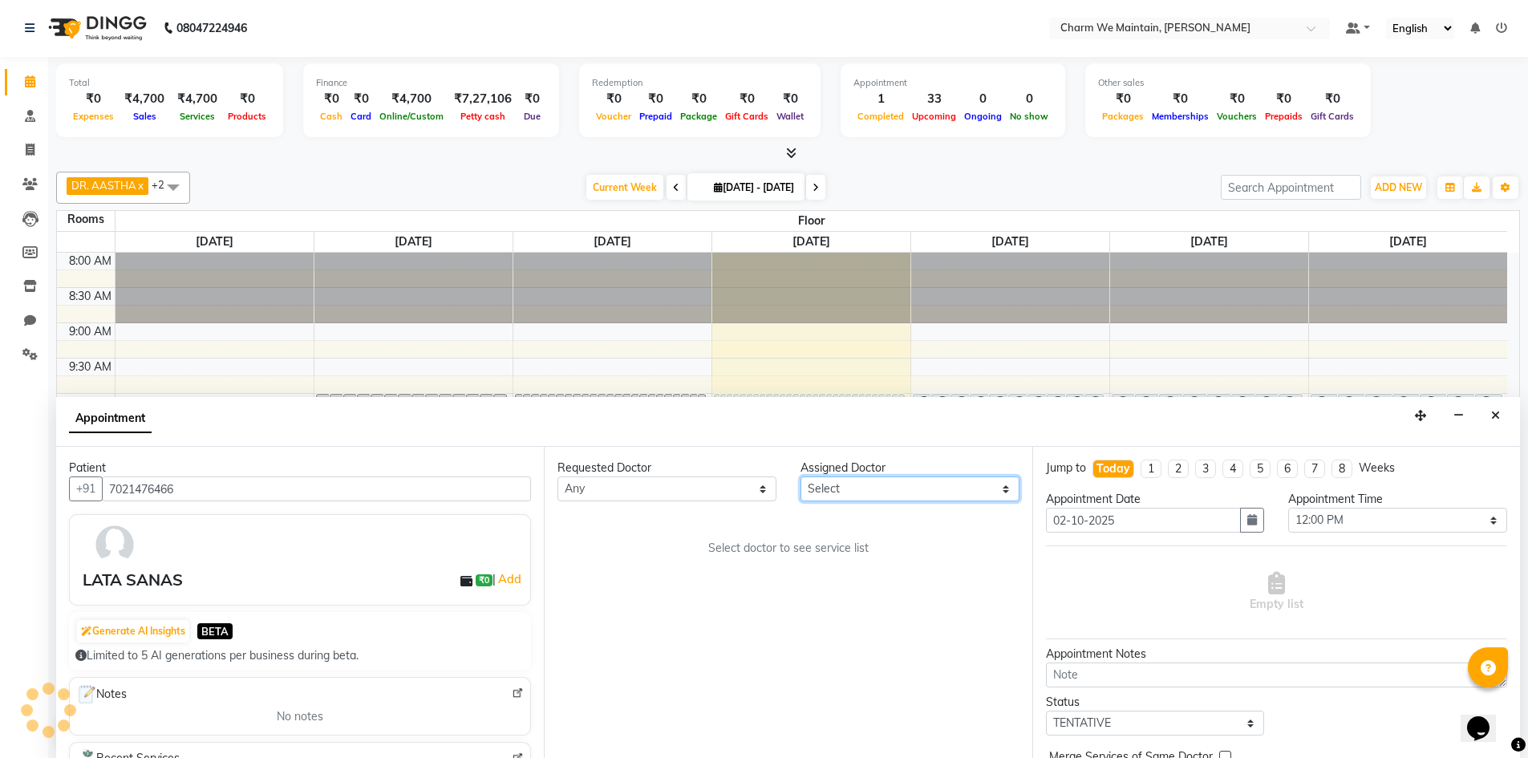
click at [844, 490] on select "Select DR. AYESHA DR. [GEOGRAPHIC_DATA]" at bounding box center [910, 488] width 219 height 25
select select "86212"
click at [801, 476] on select "Select DR. AYESHA DR. [GEOGRAPHIC_DATA]" at bounding box center [910, 488] width 219 height 25
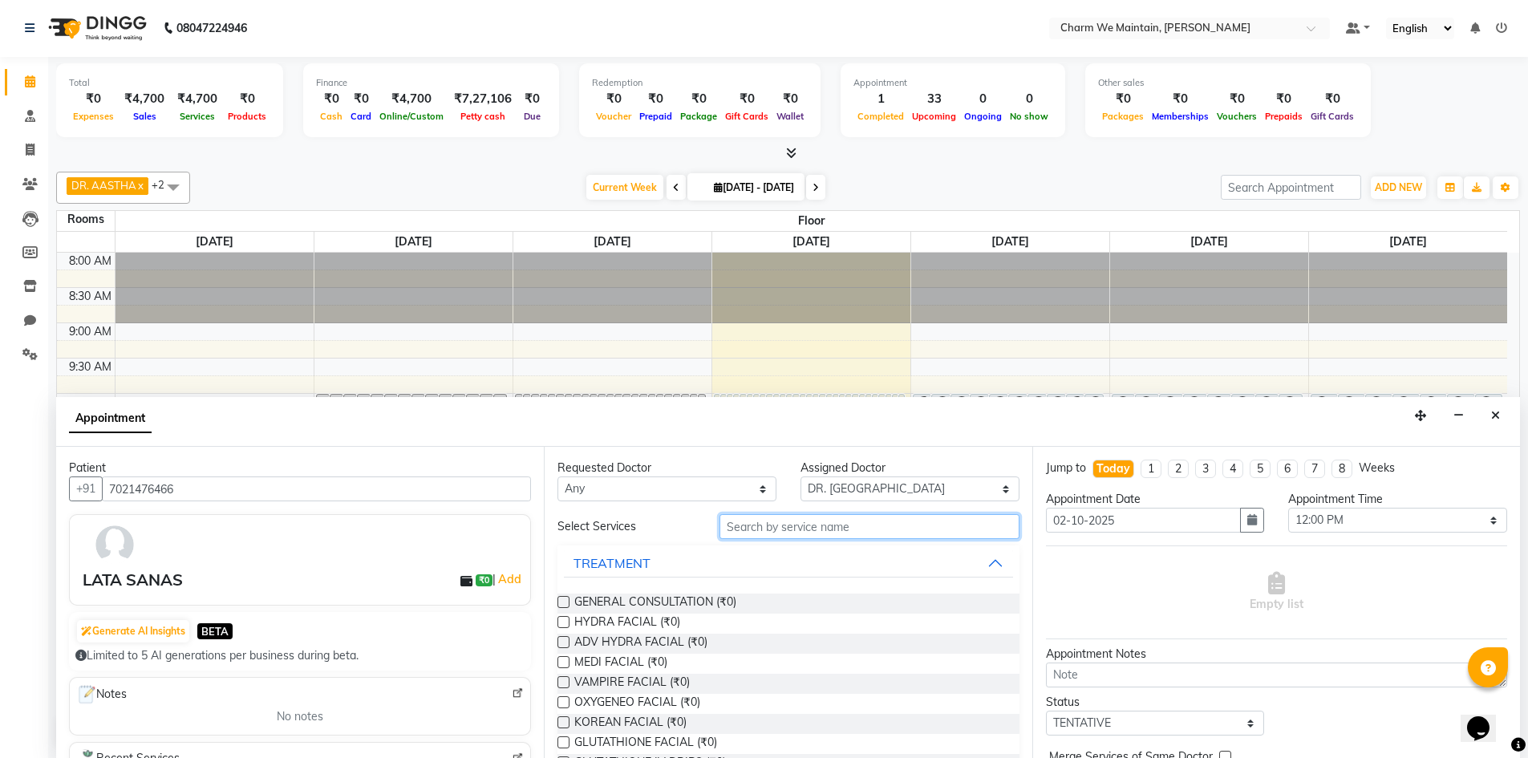
click at [857, 529] on input "text" at bounding box center [869, 526] width 300 height 25
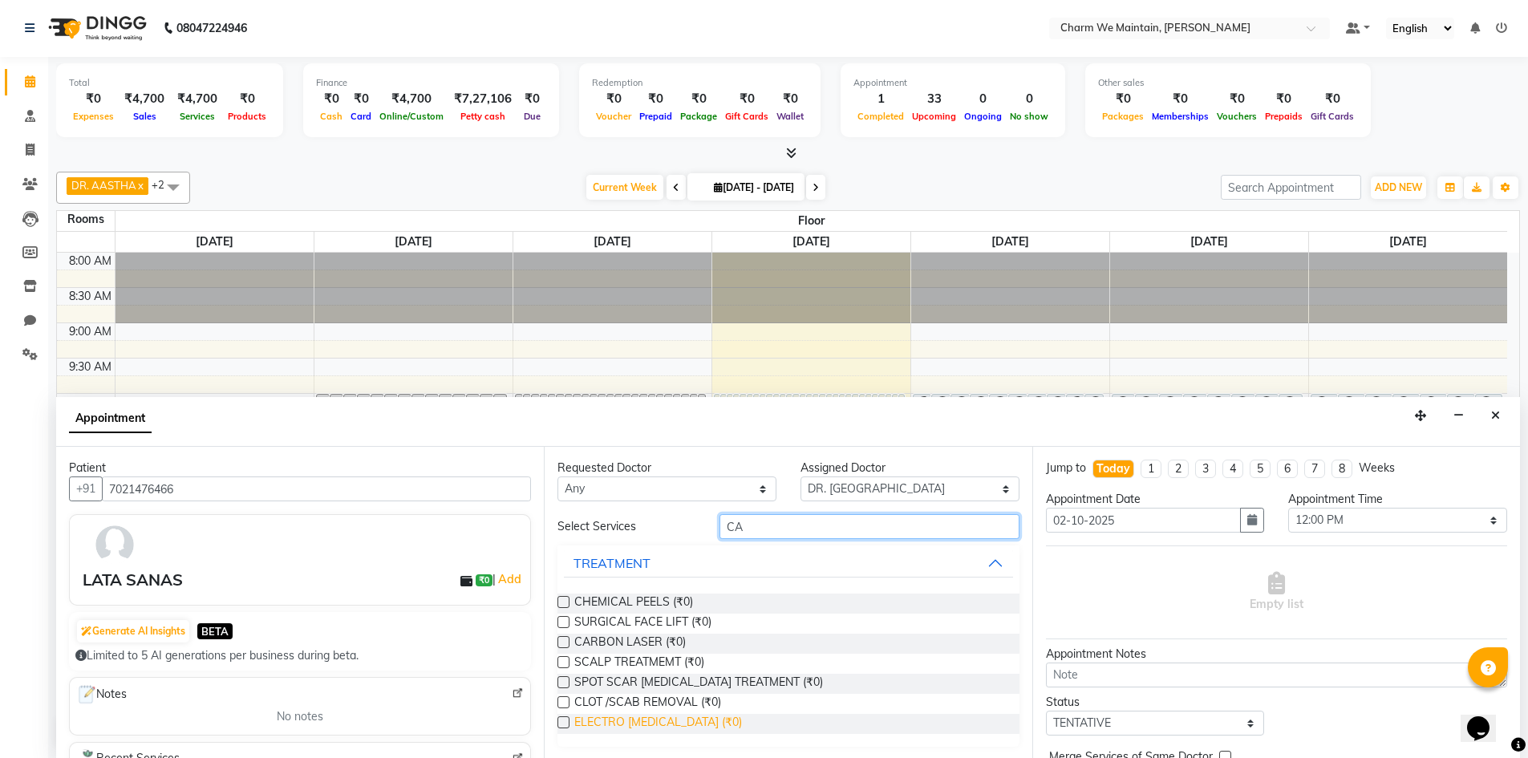
type input "CA"
click at [630, 724] on span "ELECTRO [MEDICAL_DATA] (₹0)" at bounding box center [658, 724] width 168 height 20
checkbox input "true"
select select "4343"
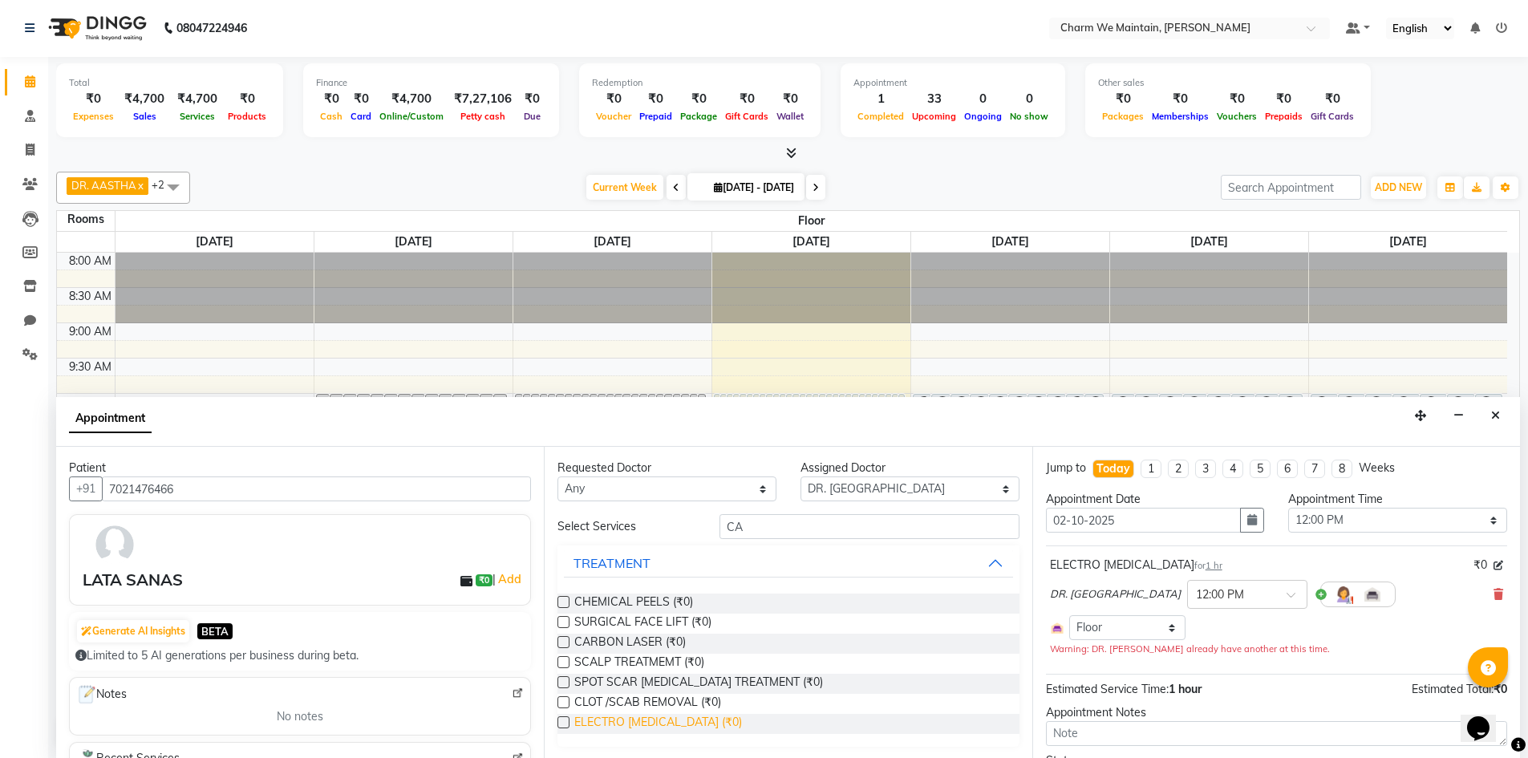
checkbox input "false"
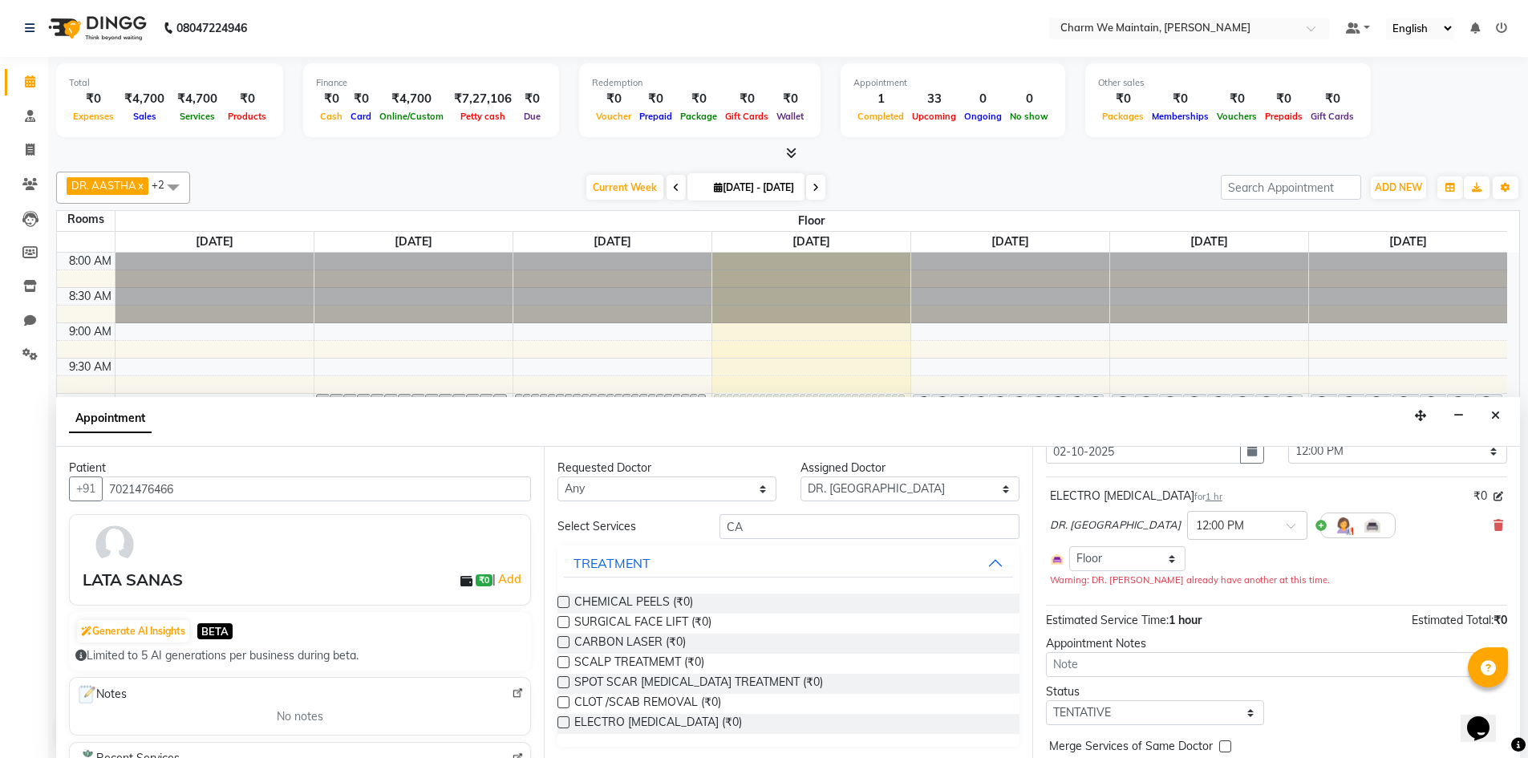
scroll to position [137, 0]
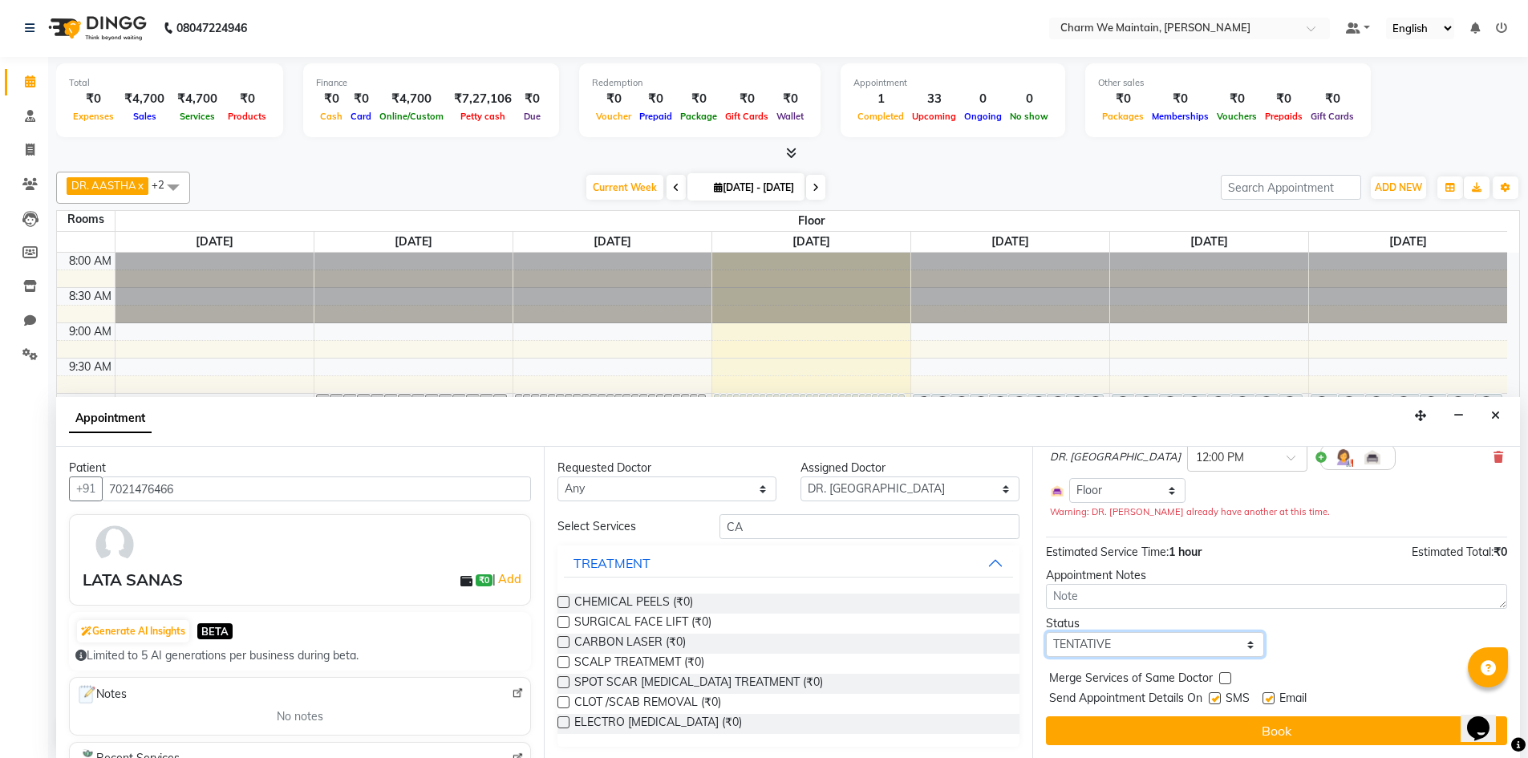
click at [1184, 641] on select "Select TENTATIVE CONFIRM CHECK-IN UPCOMING" at bounding box center [1155, 644] width 219 height 25
select select "confirm booking"
click at [1046, 632] on select "Select TENTATIVE CONFIRM CHECK-IN UPCOMING" at bounding box center [1155, 644] width 219 height 25
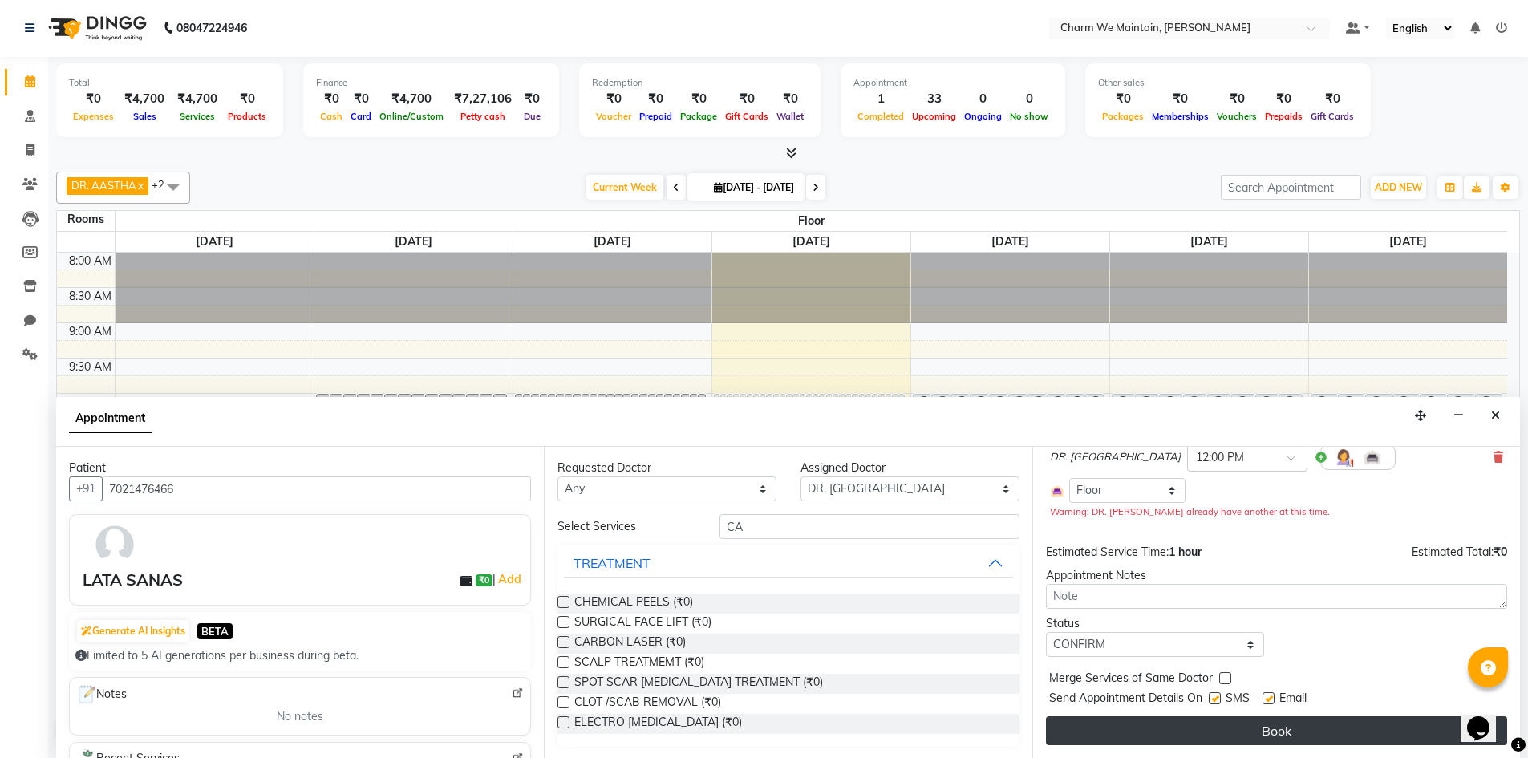
click at [1319, 722] on button "Book" at bounding box center [1276, 730] width 461 height 29
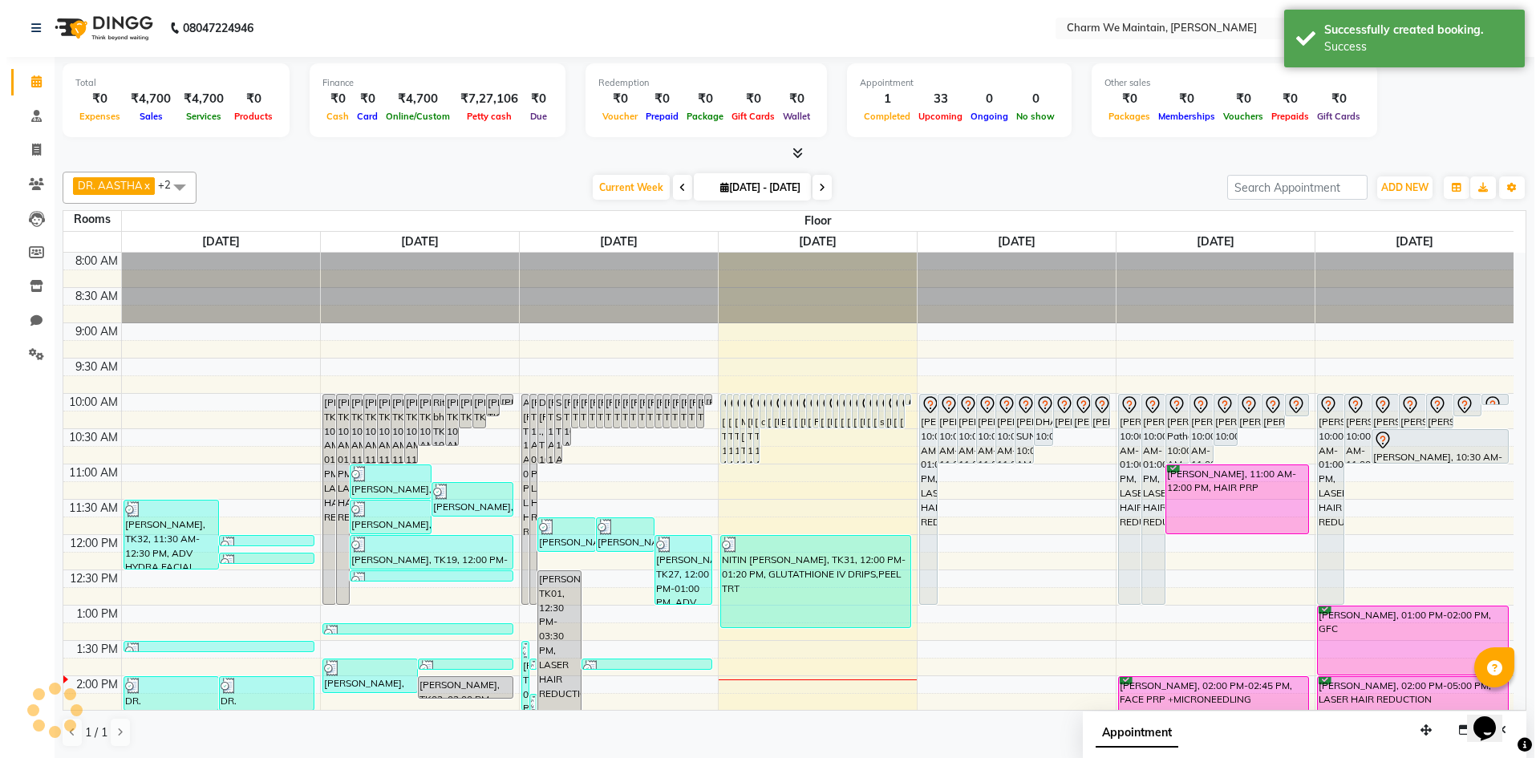
scroll to position [0, 0]
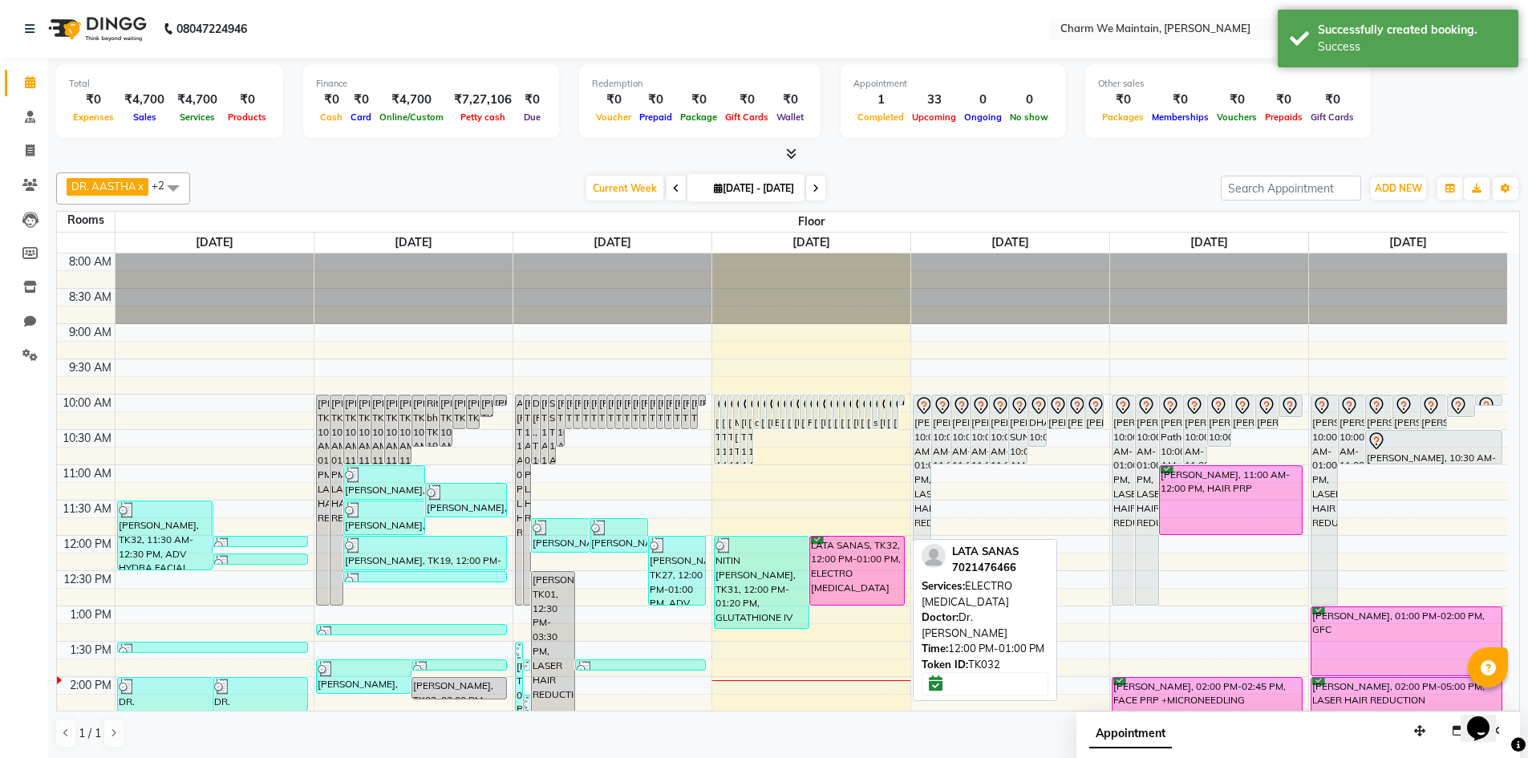
click at [879, 581] on div "LATA SANAS, TK32, 12:00 PM-01:00 PM, ELECTRO [MEDICAL_DATA]" at bounding box center [857, 571] width 94 height 68
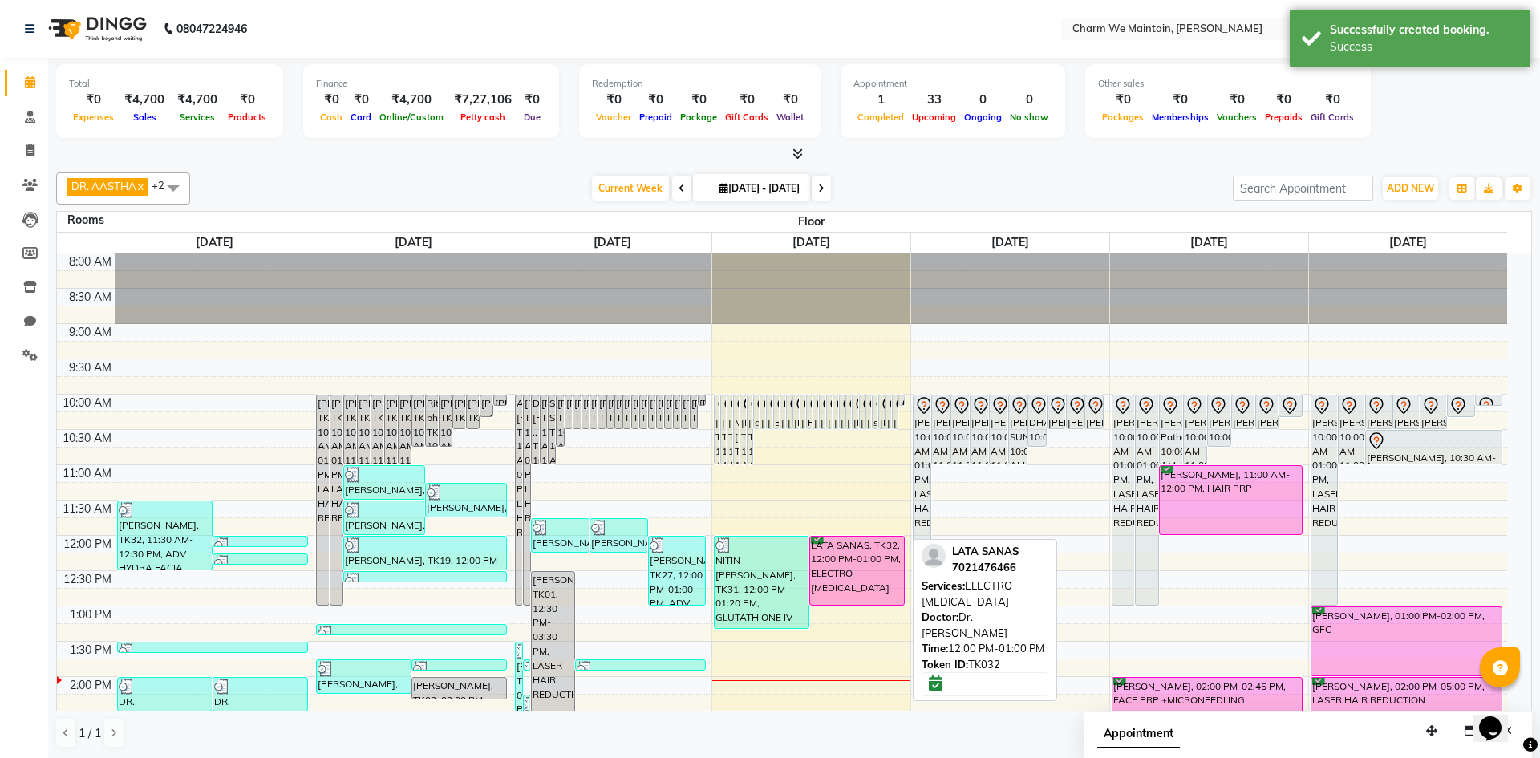
select select "6"
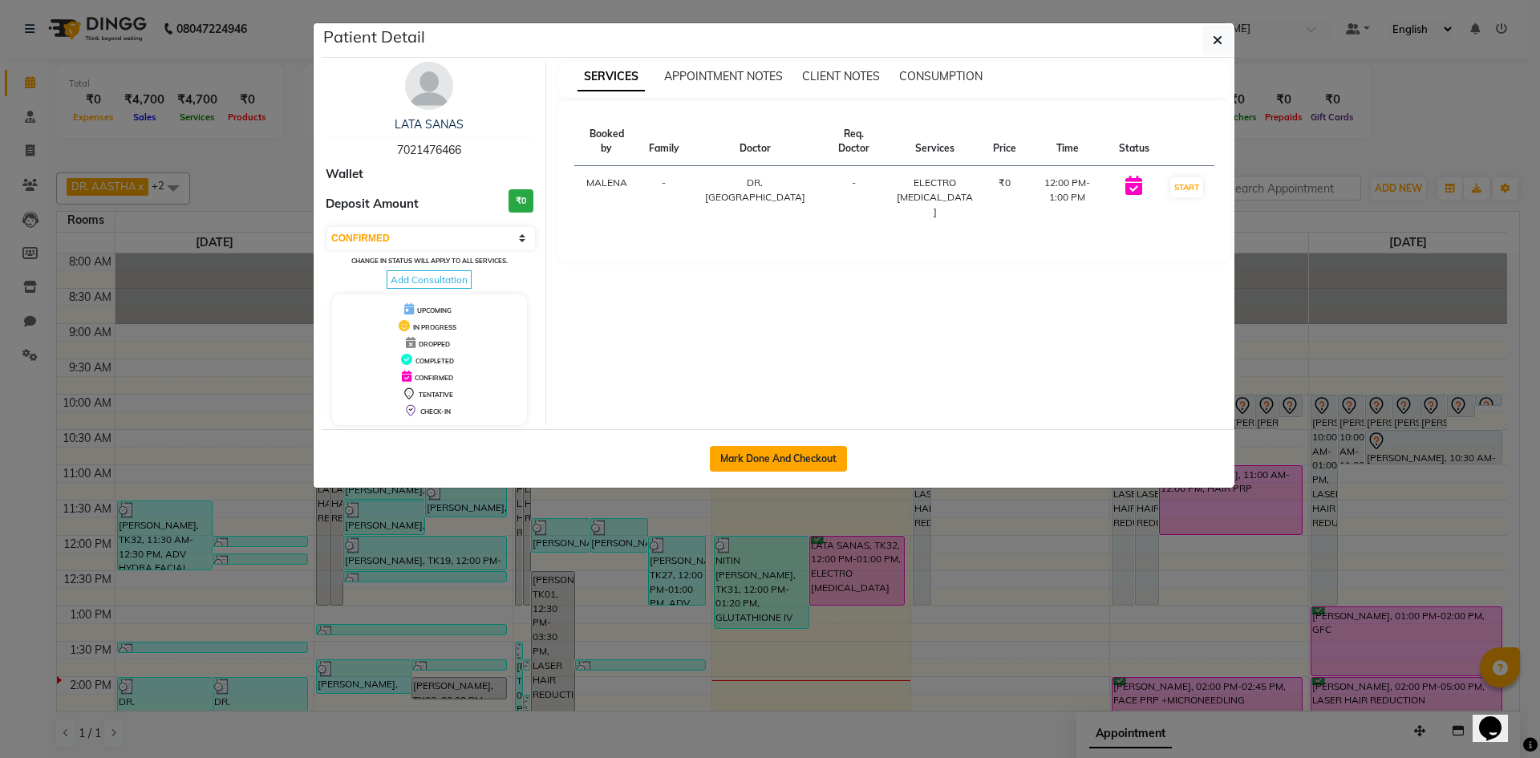
click at [794, 465] on button "Mark Done And Checkout" at bounding box center [778, 459] width 137 height 26
select select "service"
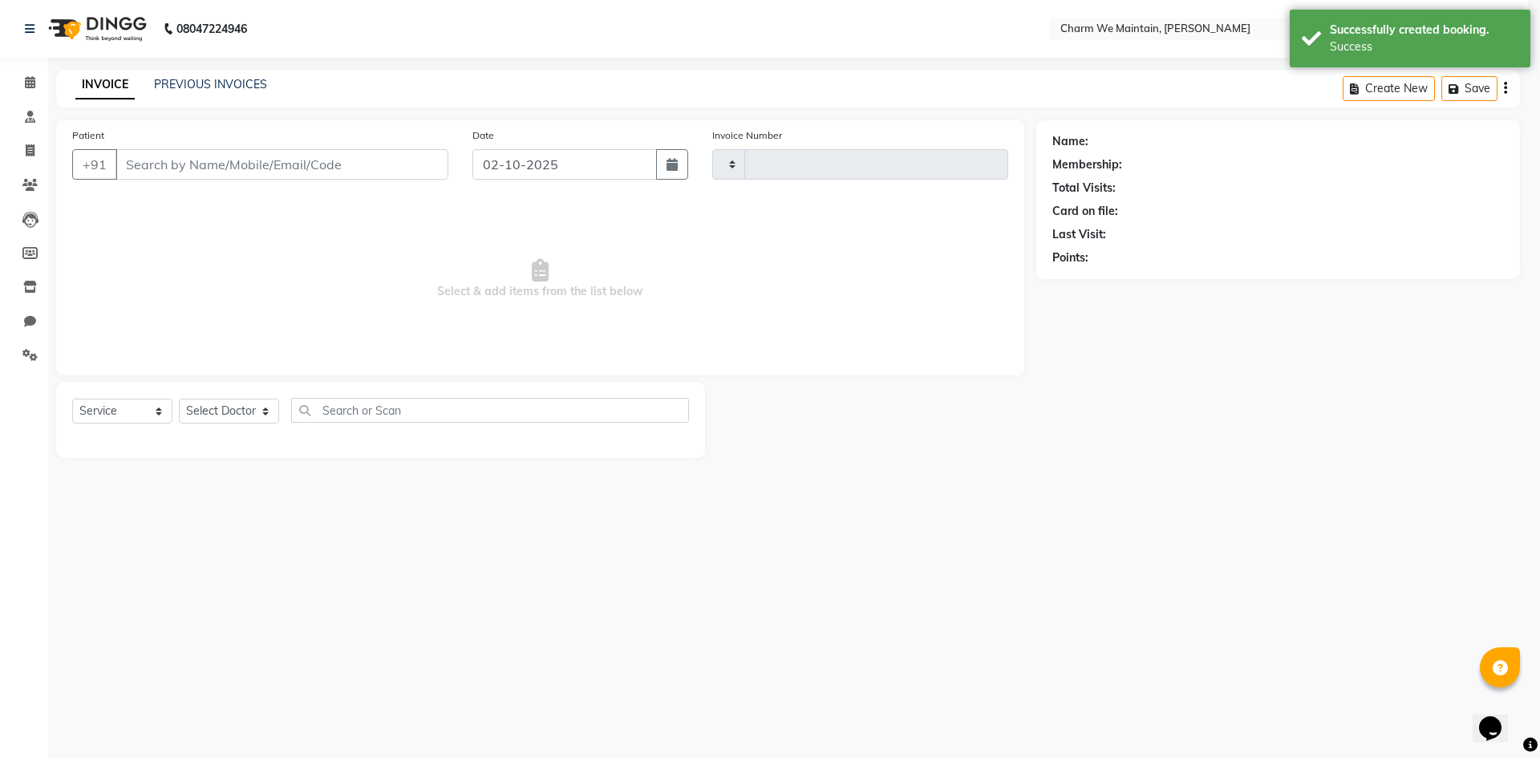
type input "0710"
select select "8618"
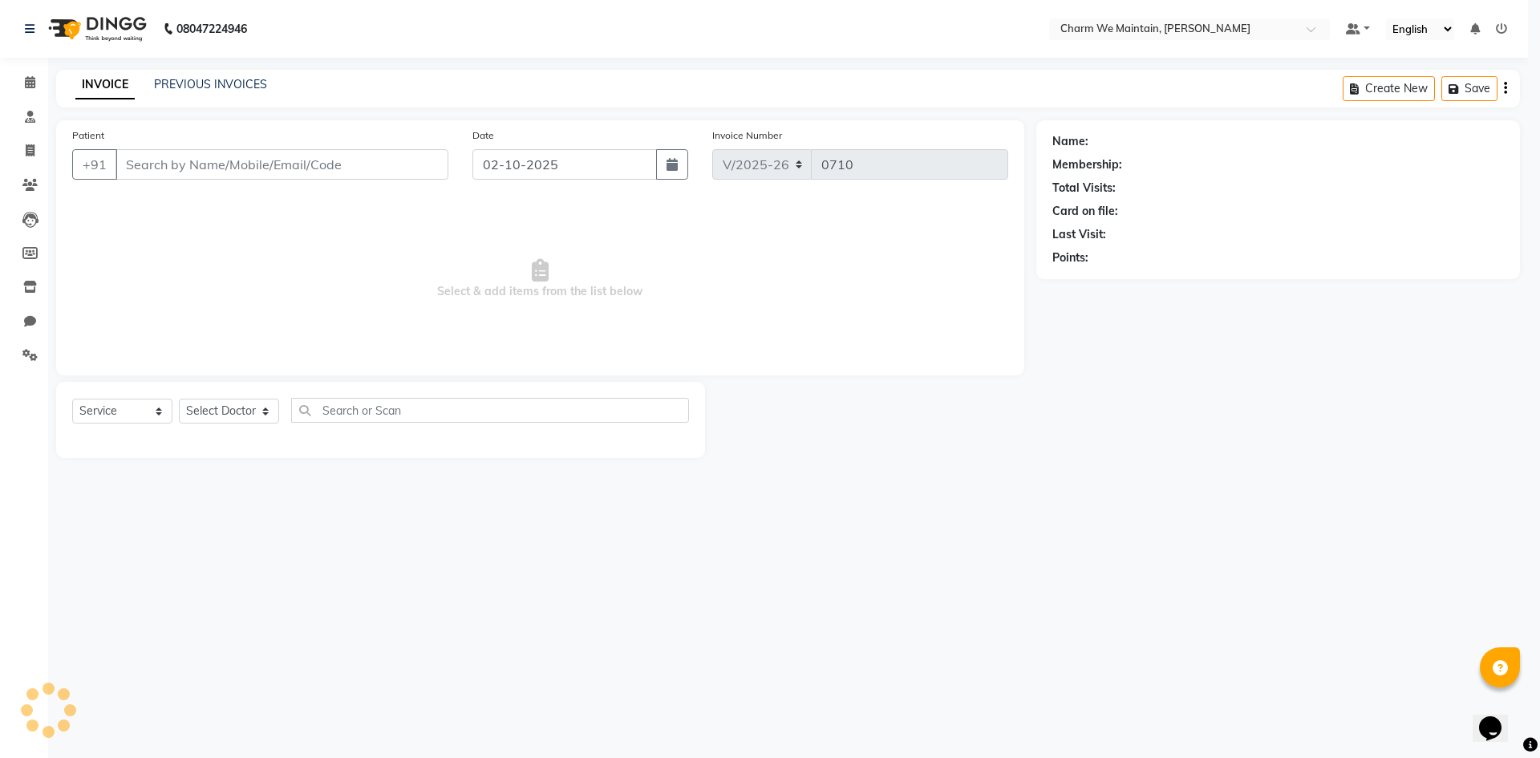
type input "7021476466"
select select "86212"
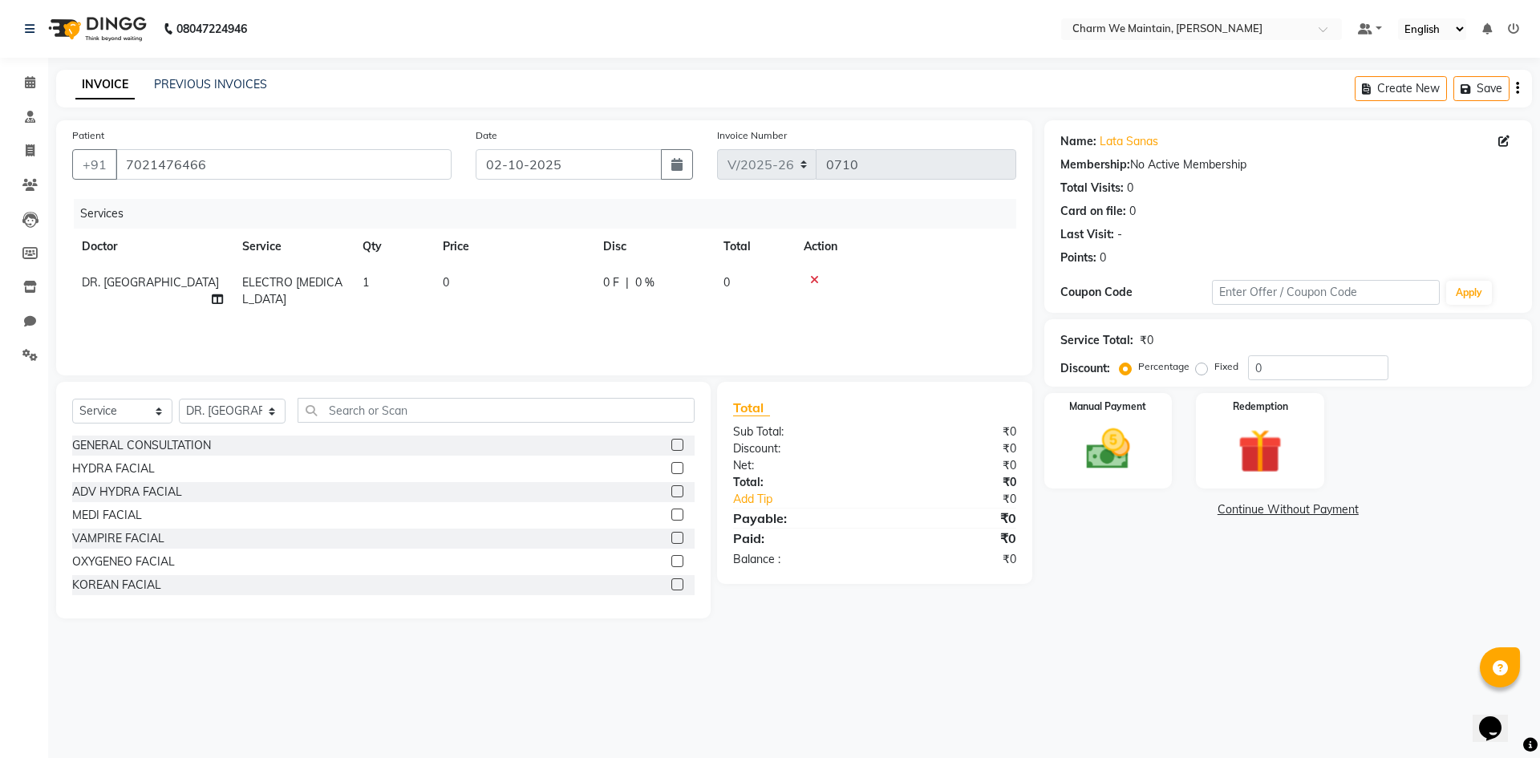
click at [533, 306] on td "0" at bounding box center [513, 291] width 160 height 53
select select "86212"
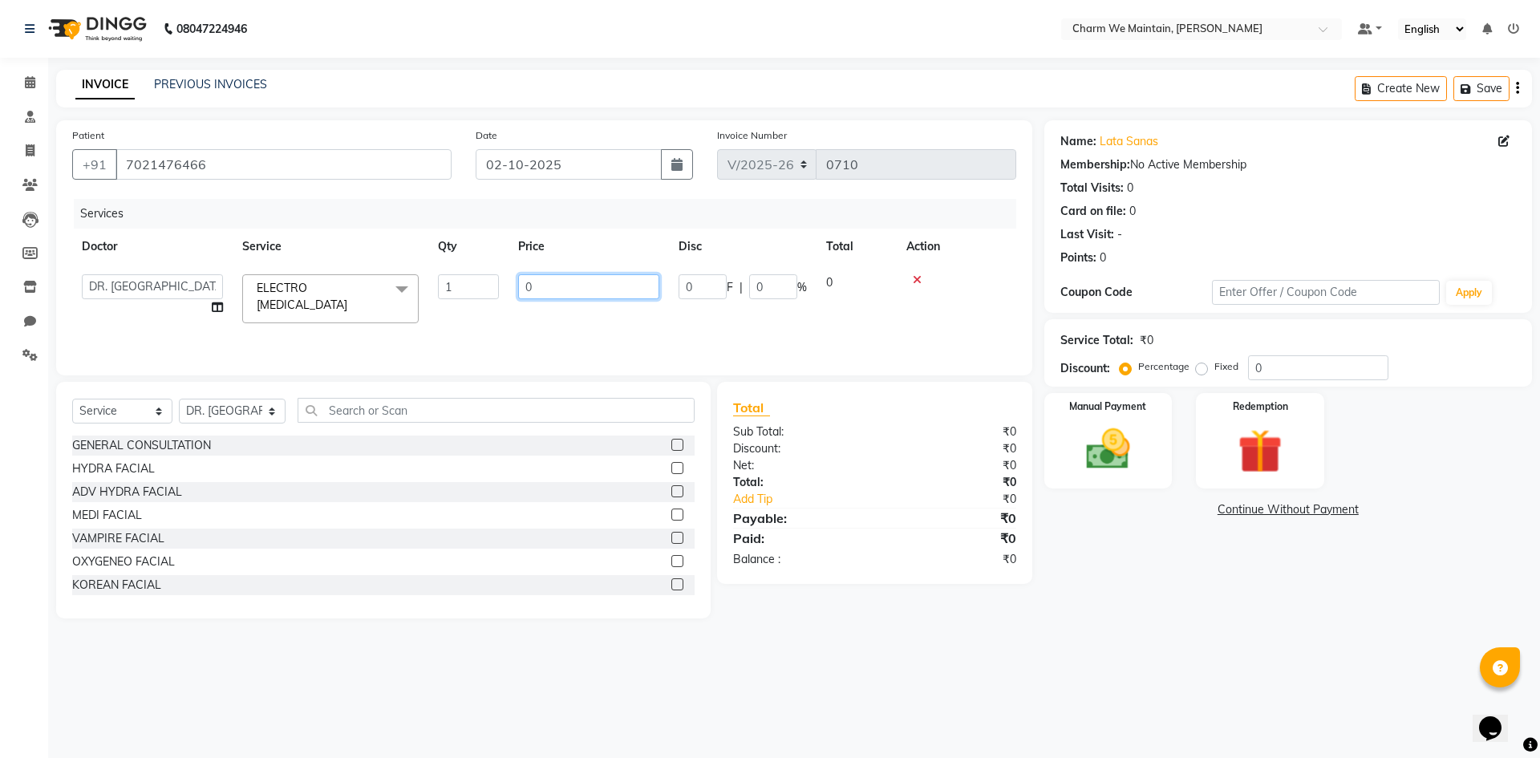
click at [536, 285] on input "0" at bounding box center [588, 286] width 141 height 25
type input "3675"
click at [1089, 465] on img at bounding box center [1108, 449] width 75 height 53
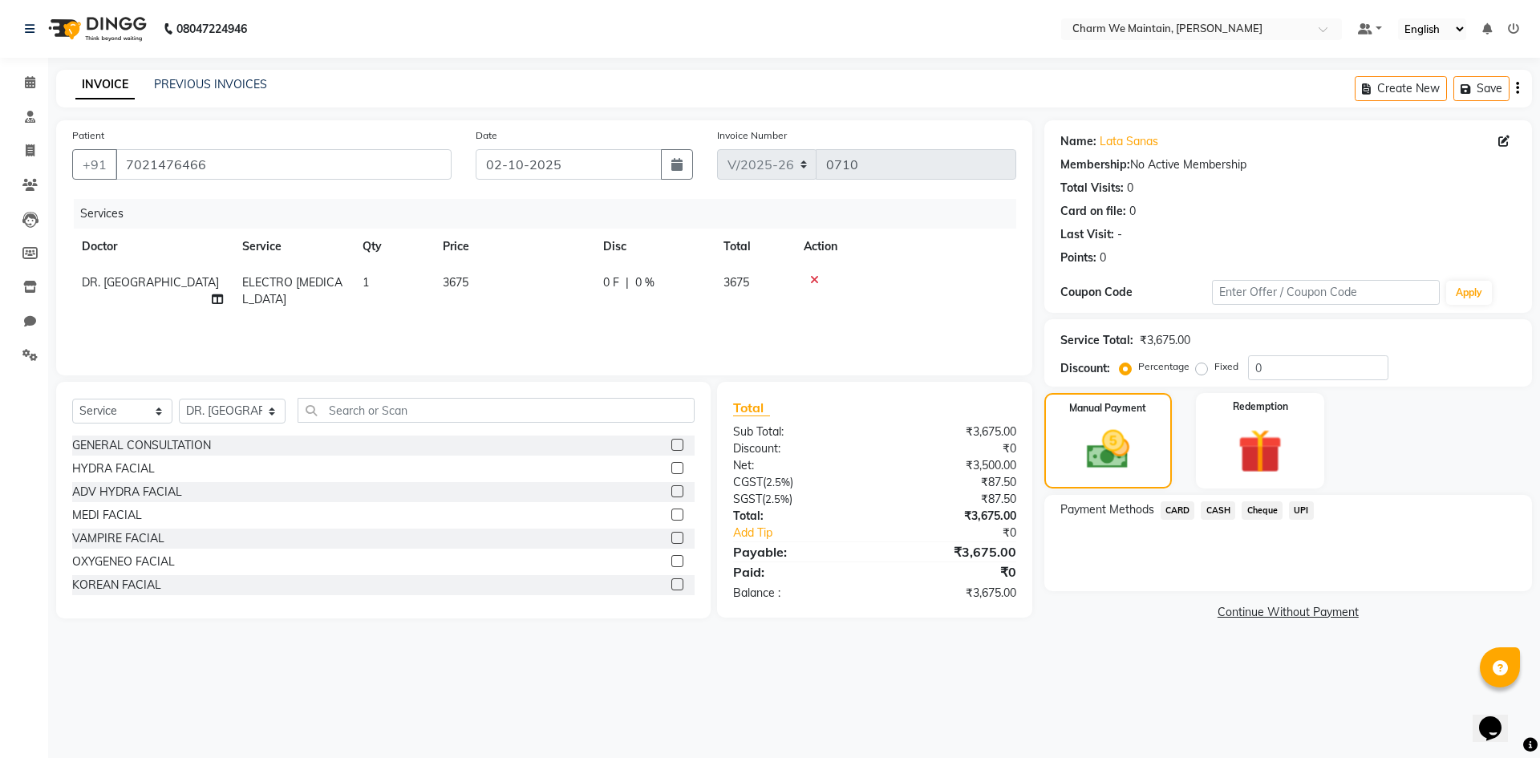
click at [1299, 513] on span "UPI" at bounding box center [1301, 510] width 25 height 18
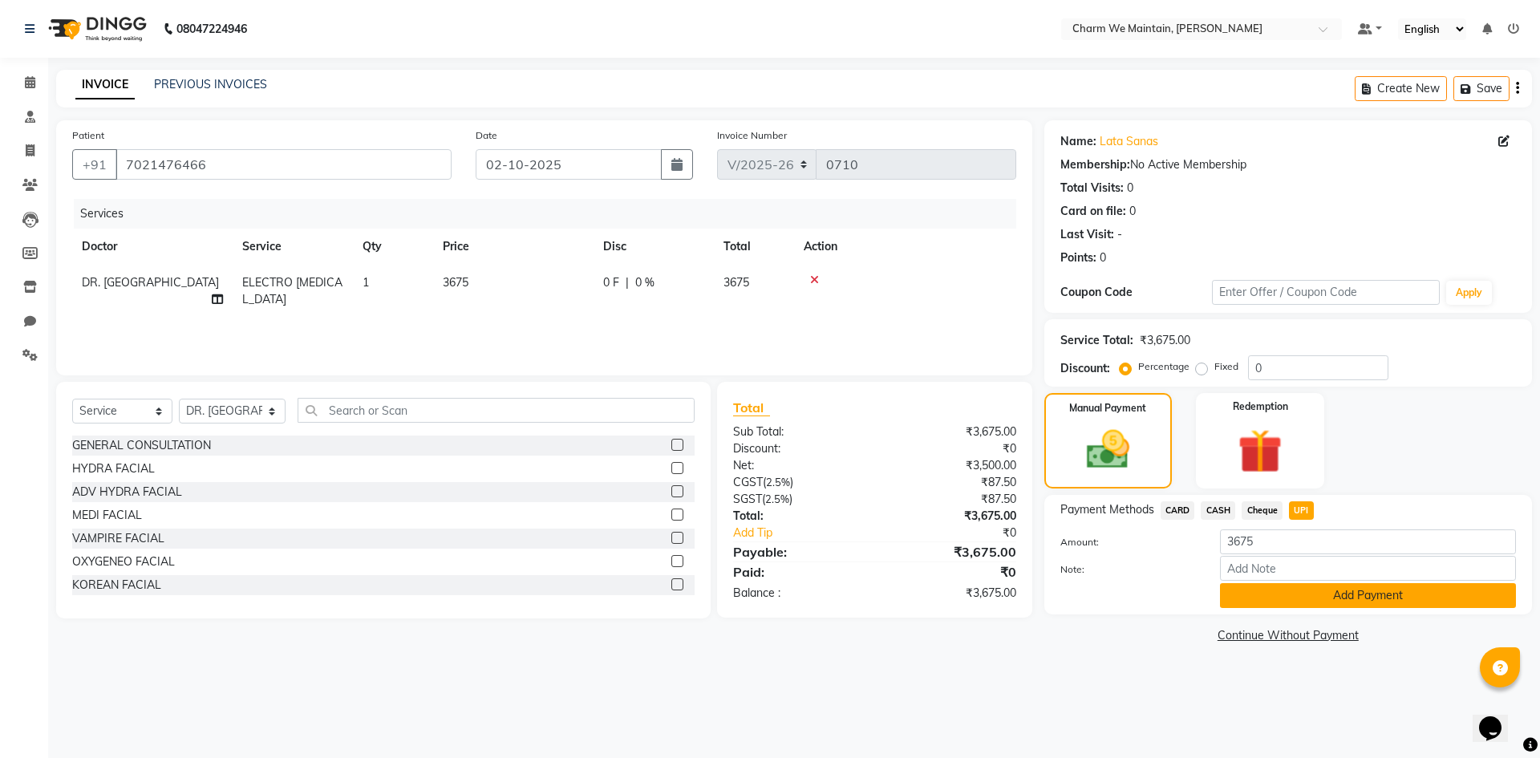
click at [1301, 601] on button "Add Payment" at bounding box center [1368, 595] width 296 height 25
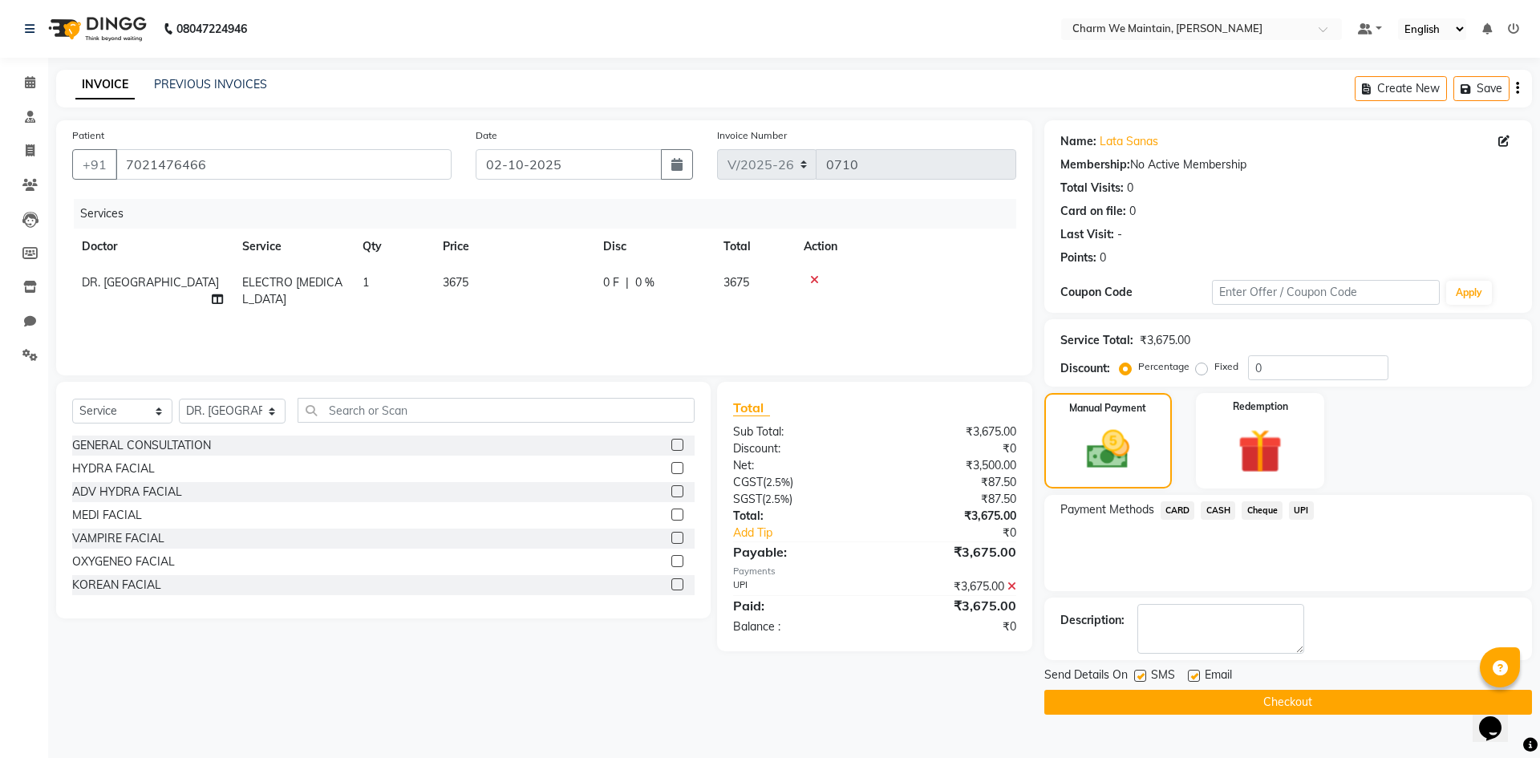
click at [1301, 697] on button "Checkout" at bounding box center [1288, 702] width 488 height 25
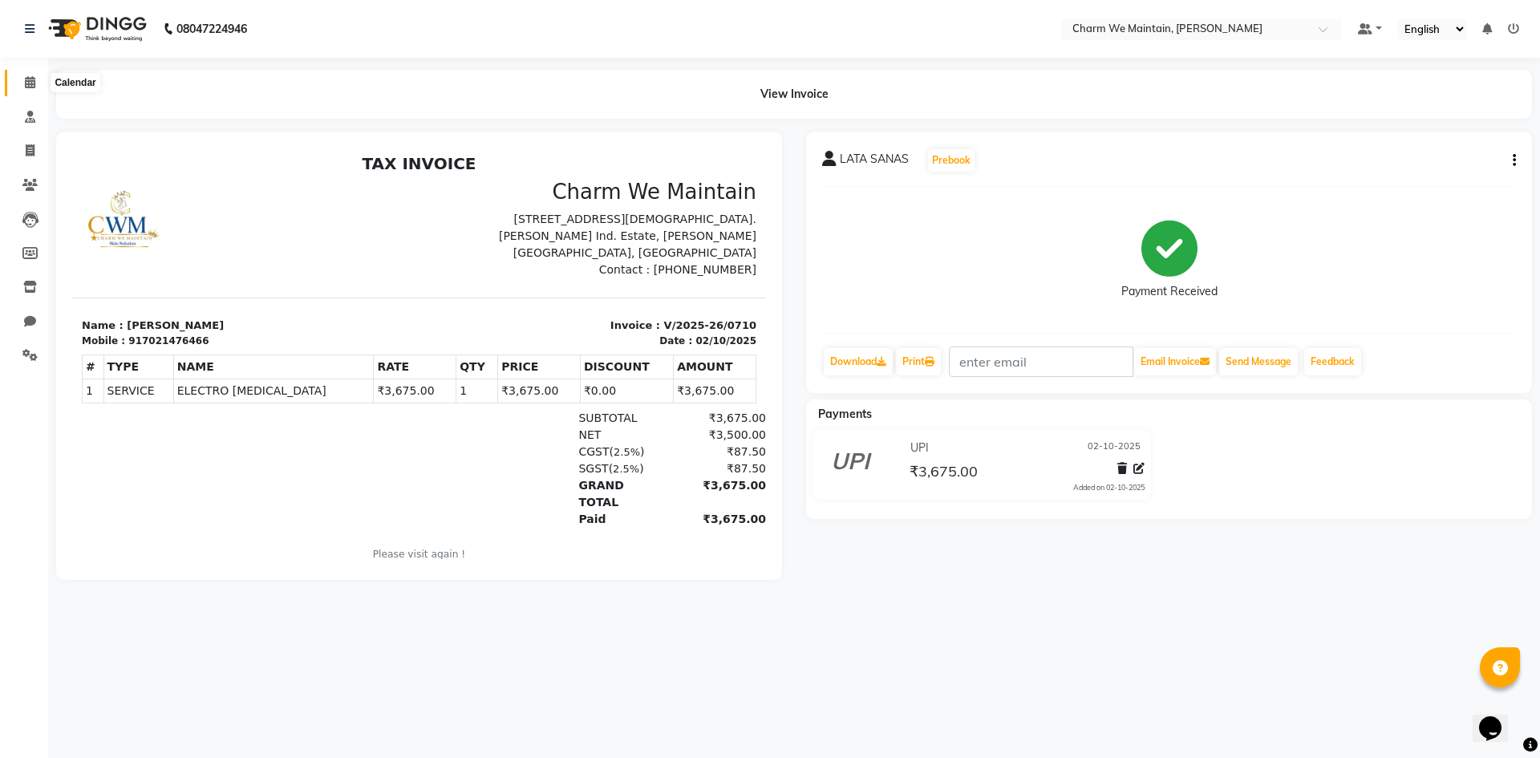
click at [28, 85] on icon at bounding box center [30, 82] width 10 height 12
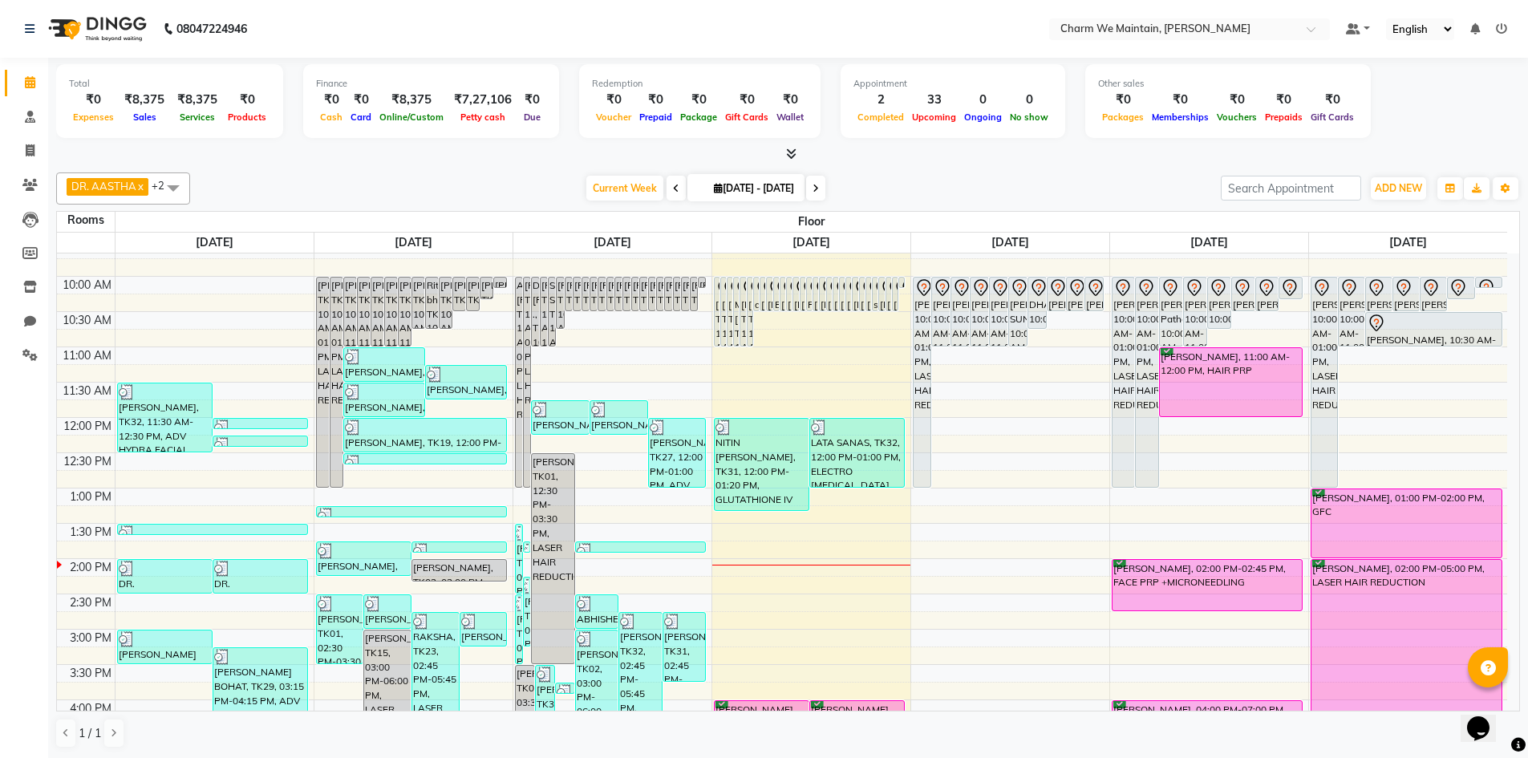
scroll to position [160, 0]
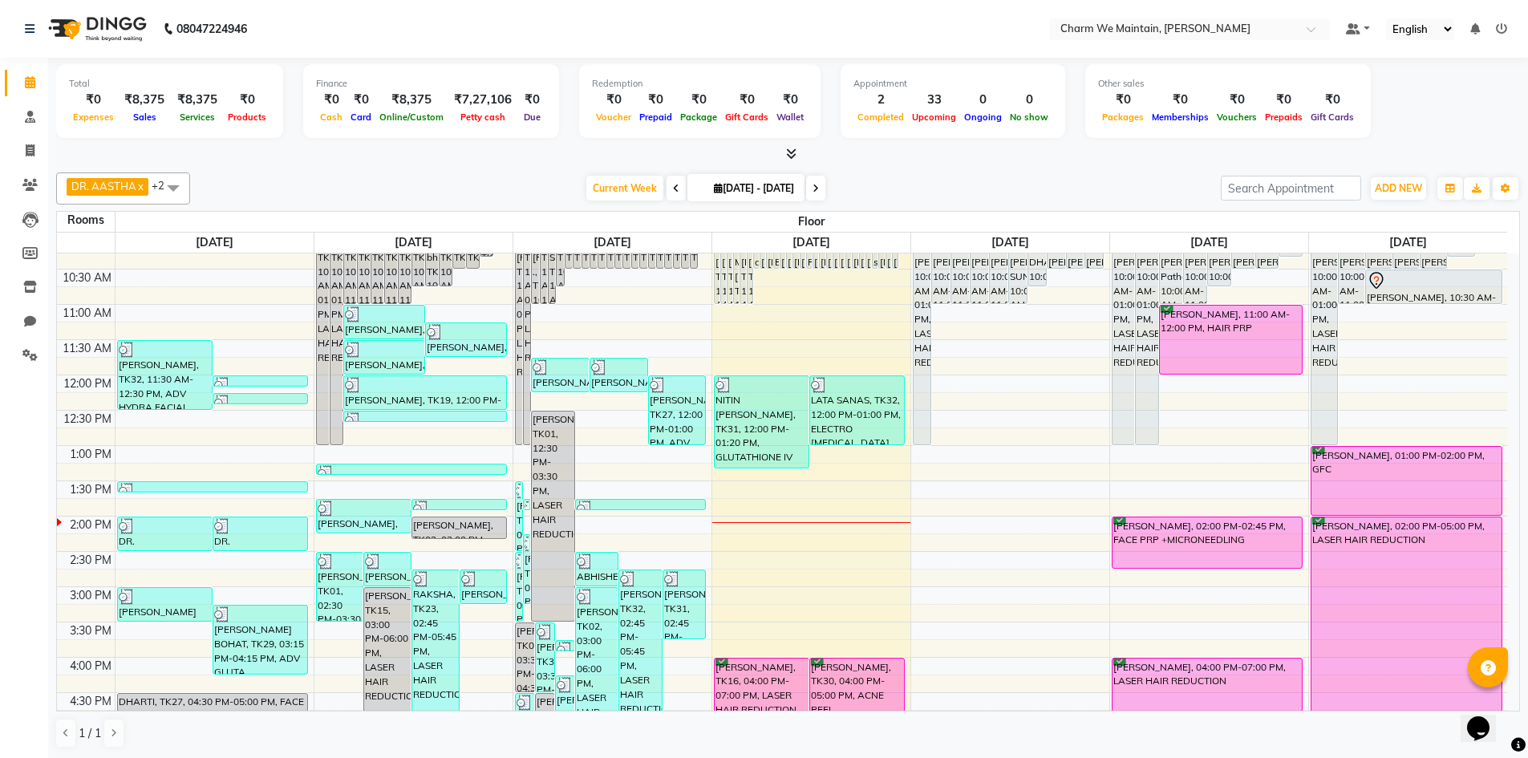
click at [836, 363] on div "8:00 AM 8:30 AM 9:00 AM 9:30 AM 10:00 AM 10:30 AM 11:00 AM 11:30 AM 12:00 PM 12…" at bounding box center [782, 622] width 1450 height 1058
select select "tentative"
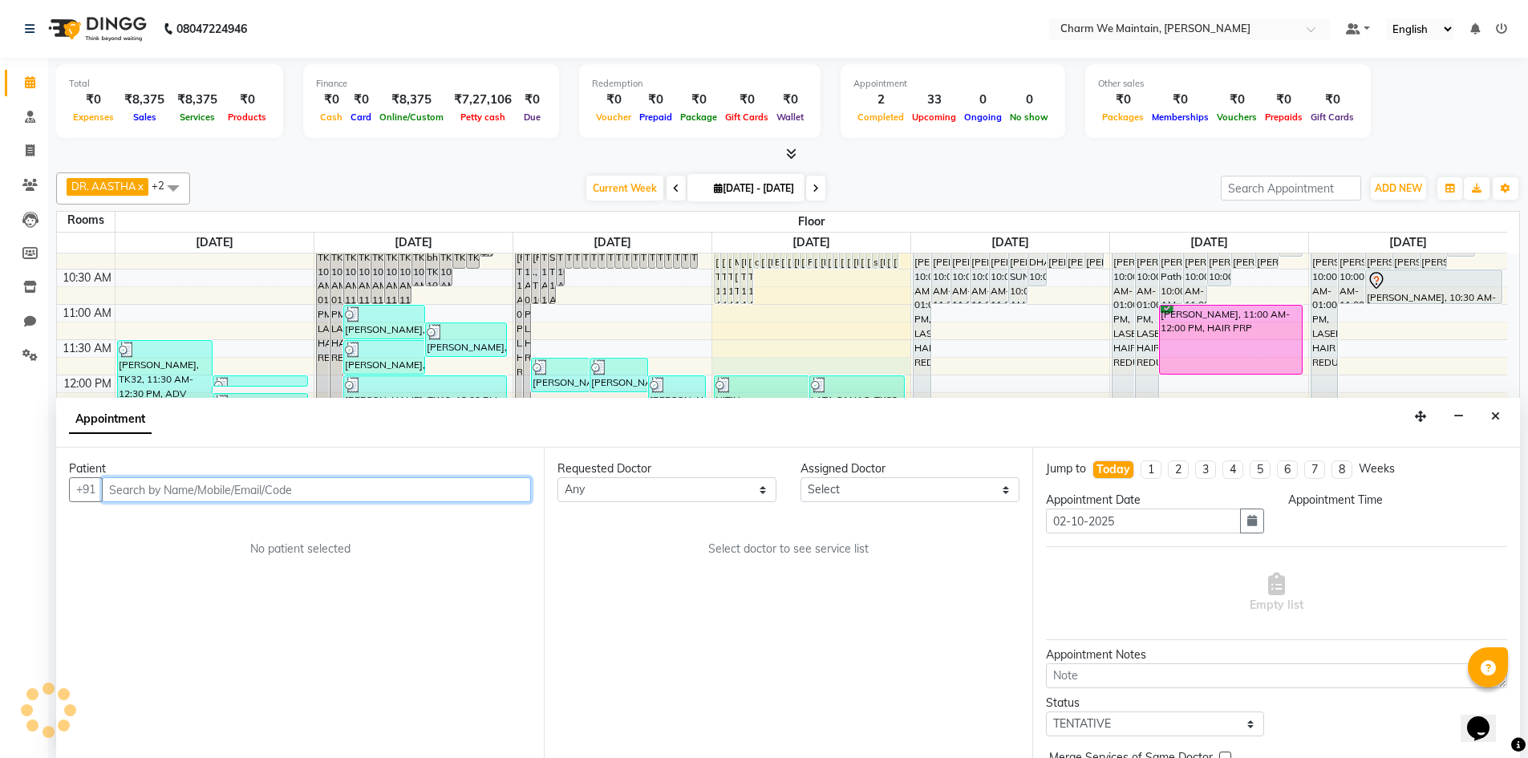
scroll to position [1, 0]
select select "705"
click at [375, 484] on input "text" at bounding box center [316, 488] width 429 height 25
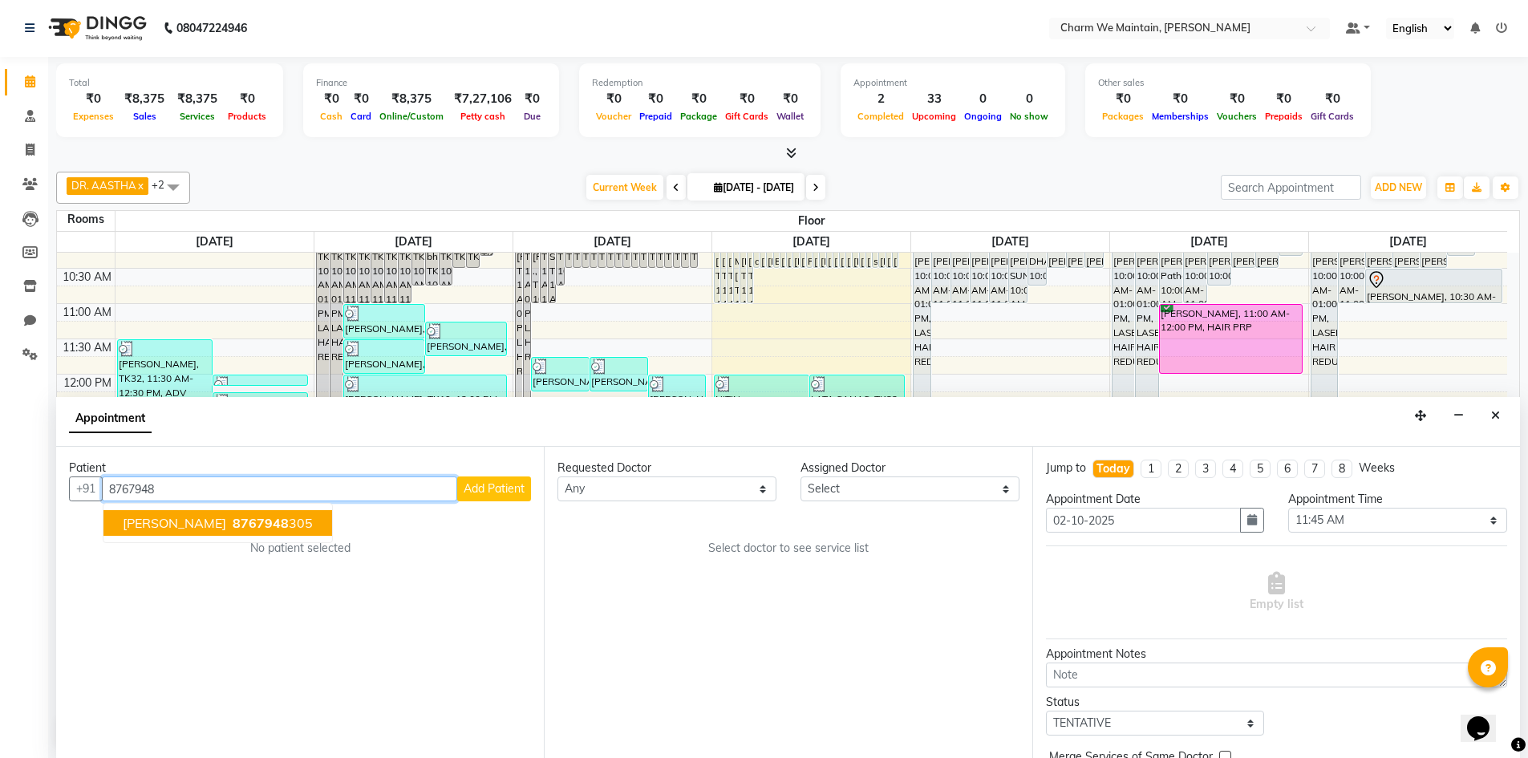
click at [283, 531] on button "ROSHAN SINGH 8767948 305" at bounding box center [217, 523] width 229 height 26
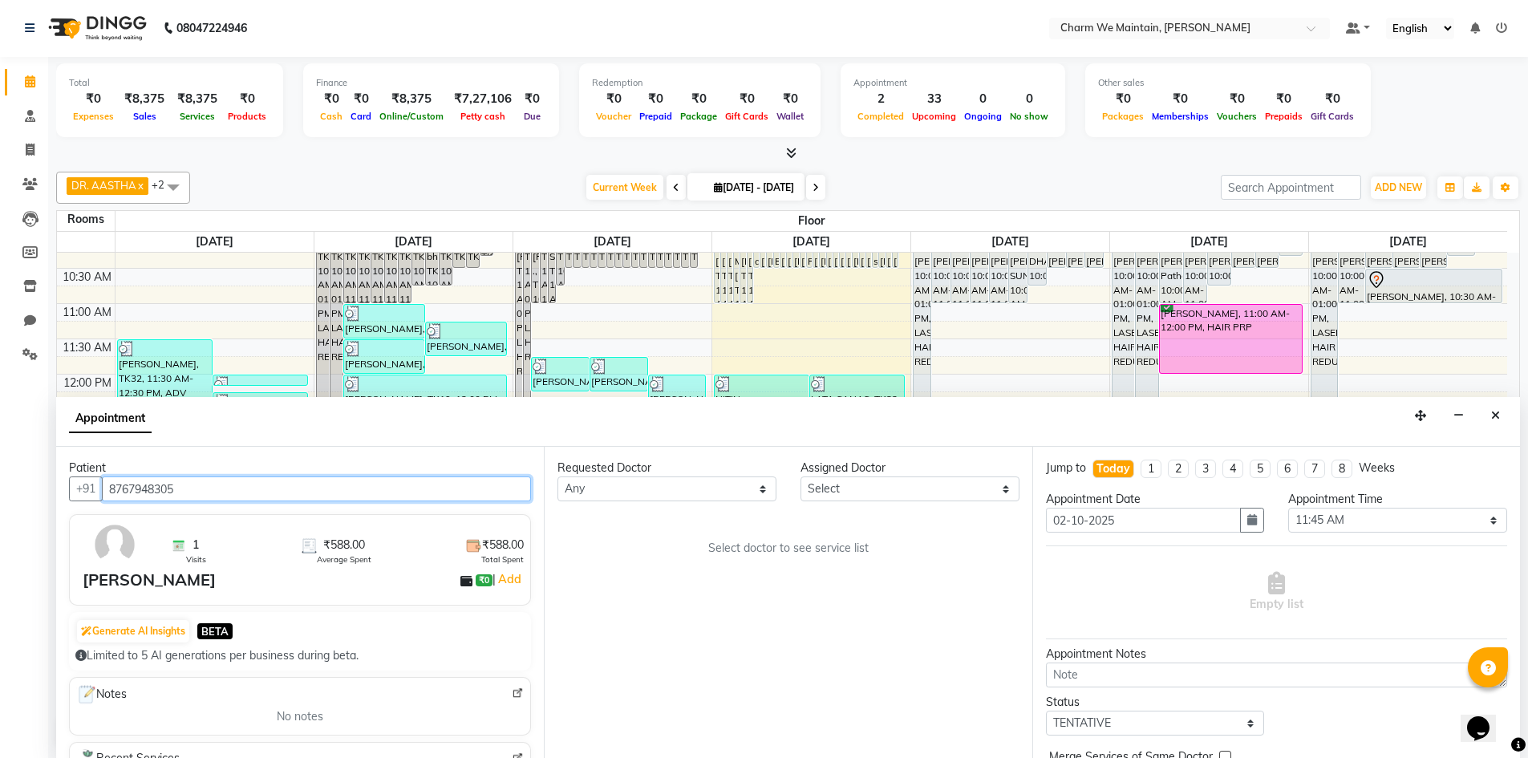
type input "8767948305"
click at [897, 484] on select "Select DR. AYESHA DR. [GEOGRAPHIC_DATA]" at bounding box center [910, 488] width 219 height 25
select select "86212"
click at [801, 476] on select "Select DR. AYESHA DR. [GEOGRAPHIC_DATA]" at bounding box center [910, 488] width 219 height 25
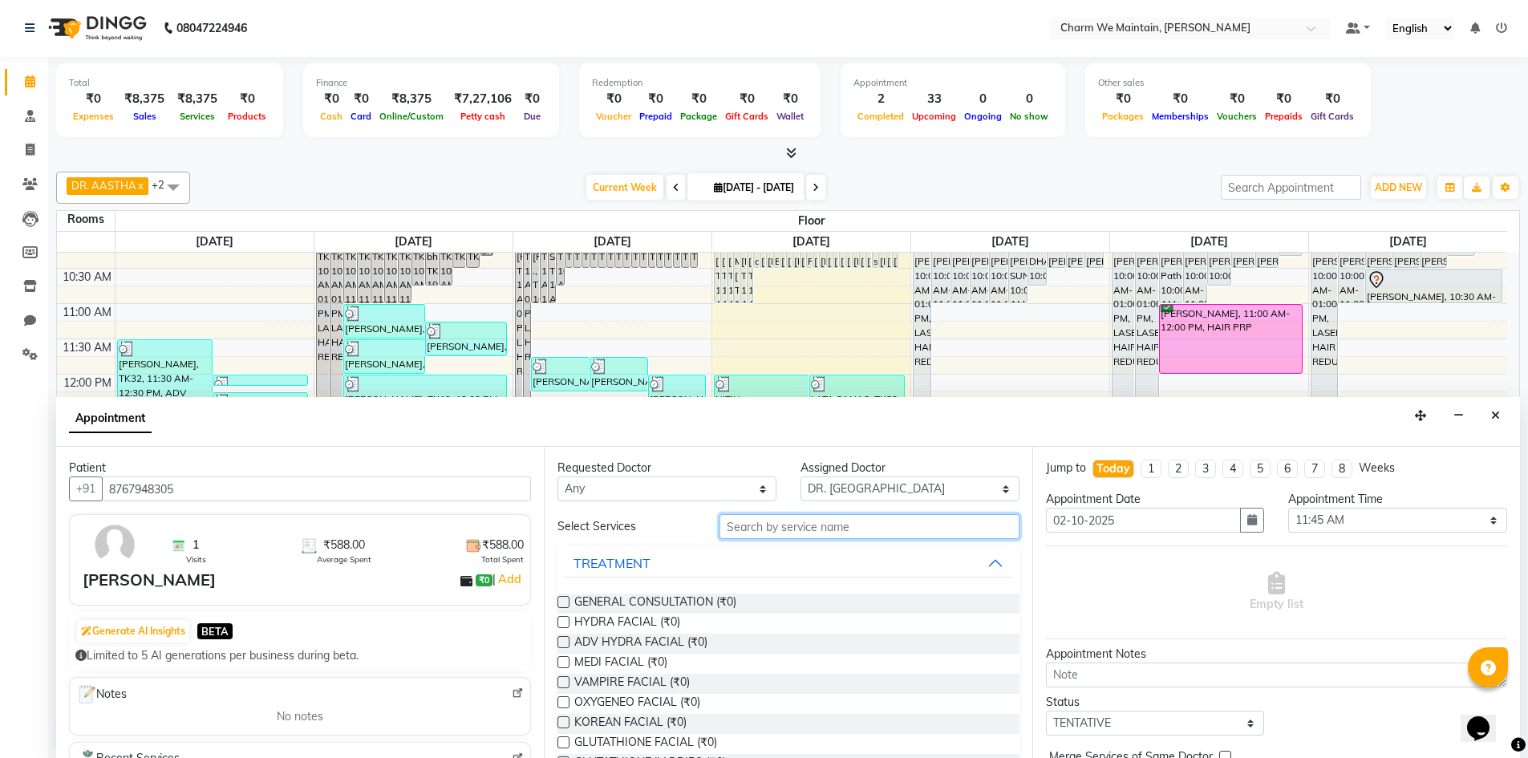
click at [861, 530] on input "text" at bounding box center [869, 526] width 300 height 25
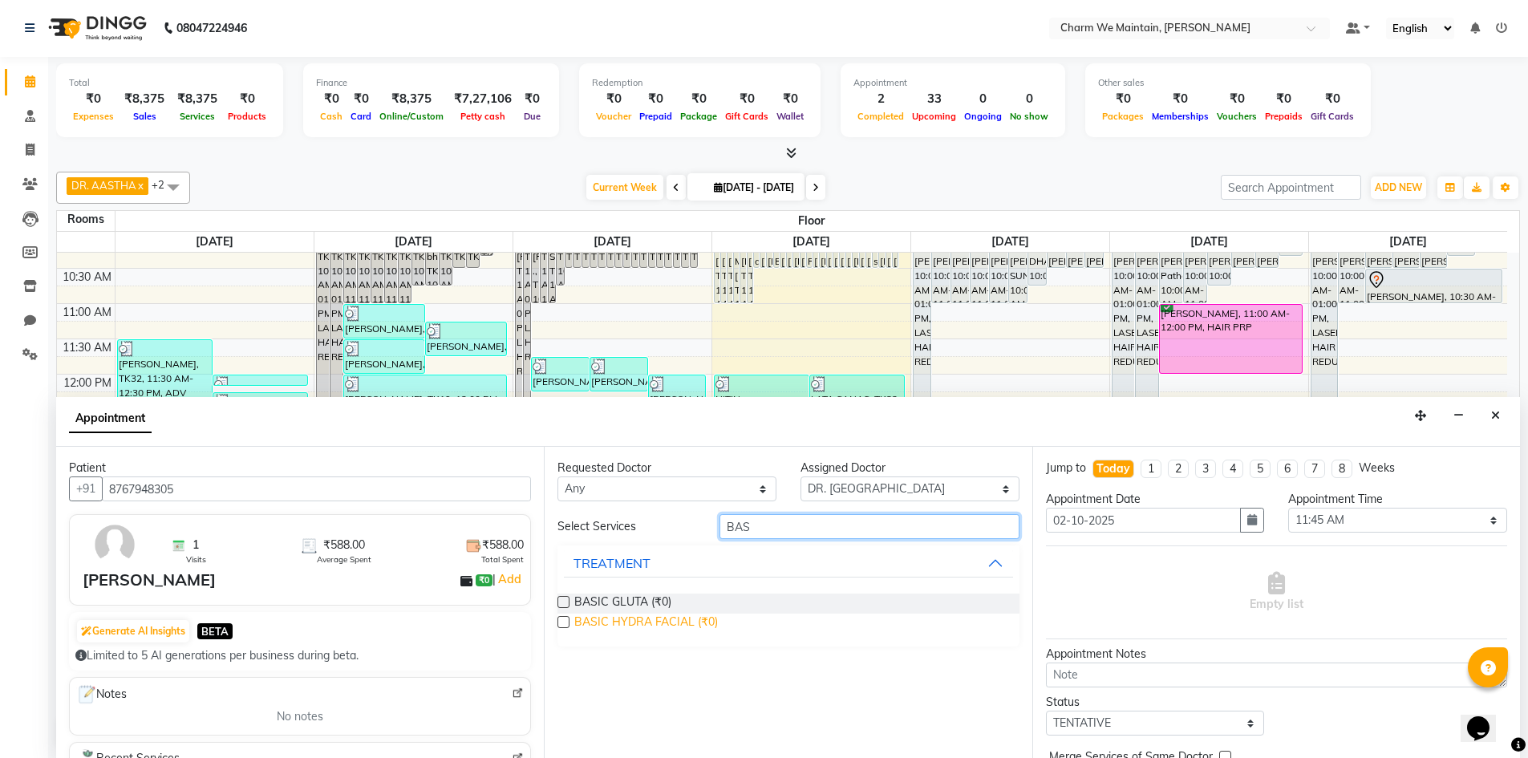
type input "BAS"
click at [607, 626] on span "BASIC HYDRA FACIAL (₹0)" at bounding box center [646, 624] width 144 height 20
checkbox input "true"
select select "4343"
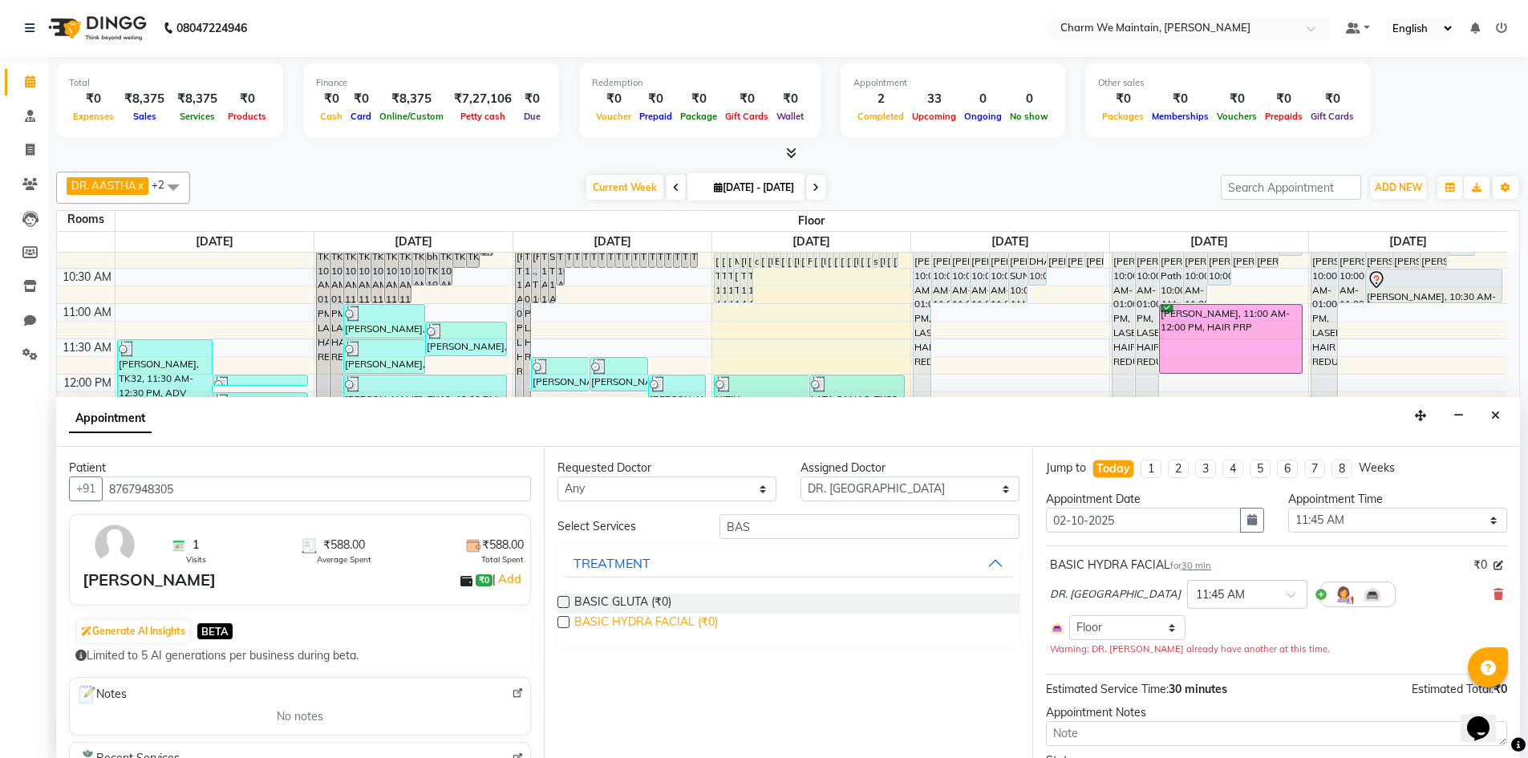
checkbox input "false"
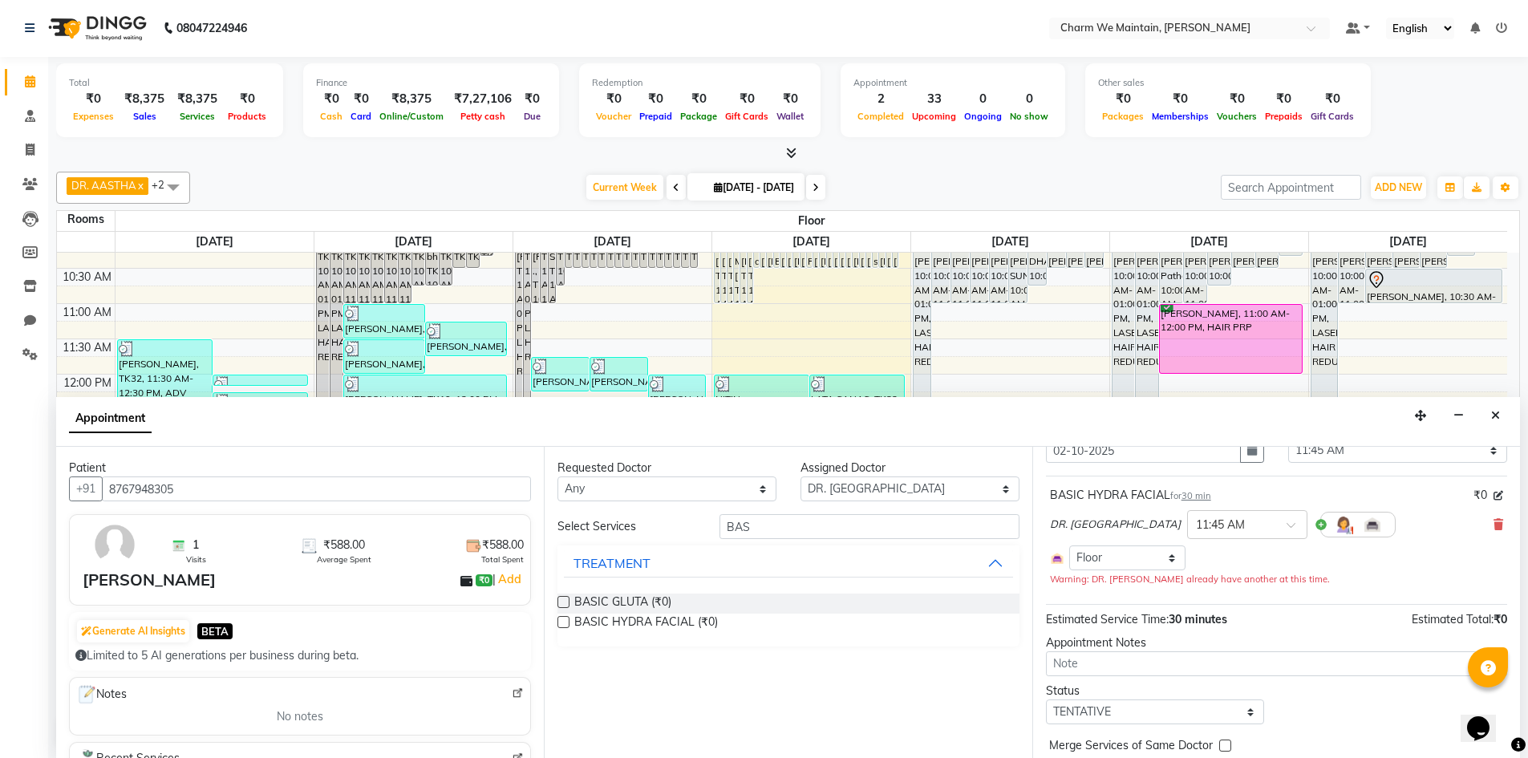
scroll to position [137, 0]
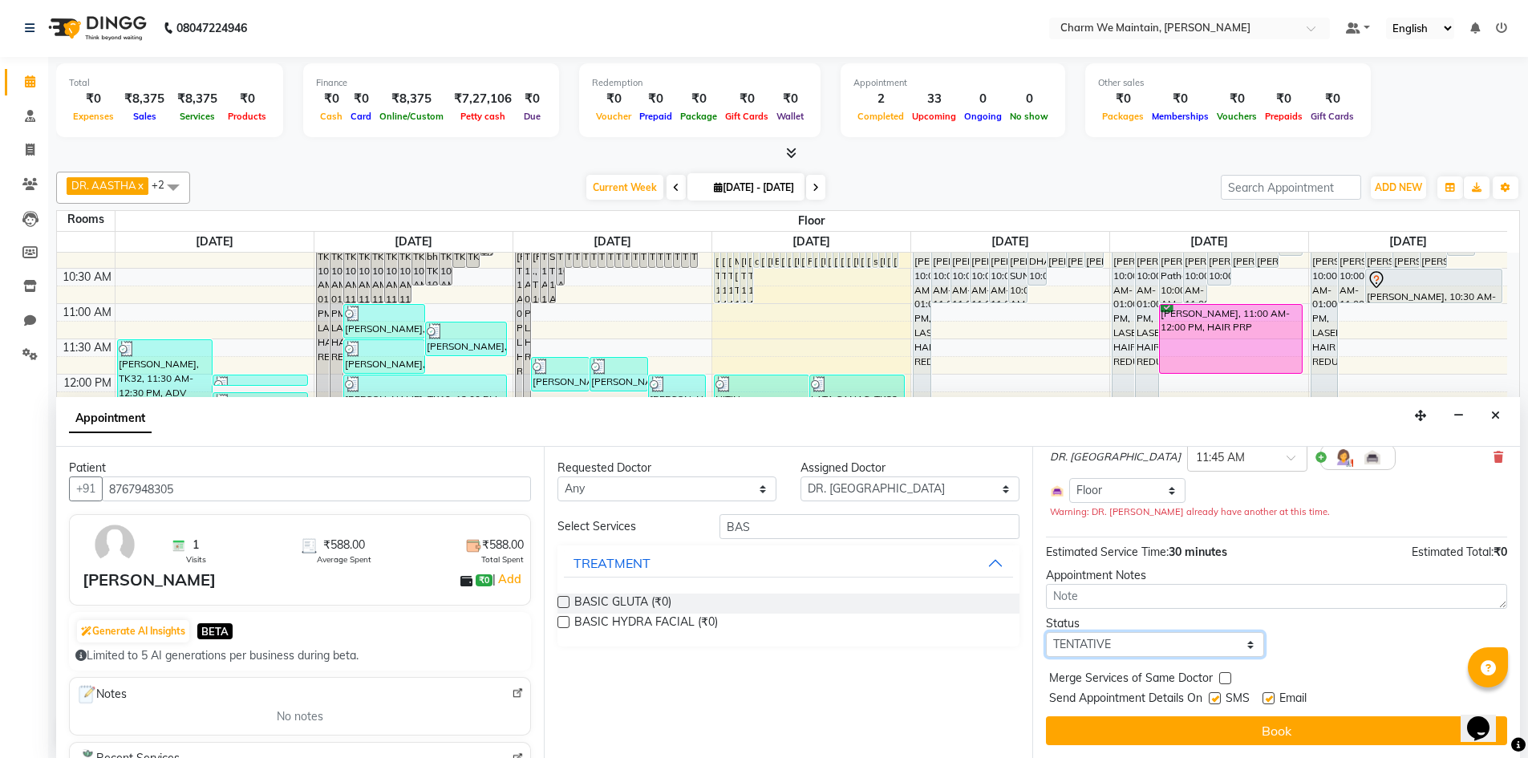
drag, startPoint x: 1223, startPoint y: 646, endPoint x: 1163, endPoint y: 634, distance: 61.2
click at [1223, 646] on select "Select TENTATIVE CONFIRM CHECK-IN UPCOMING" at bounding box center [1155, 644] width 219 height 25
select select "confirm booking"
click at [1046, 632] on select "Select TENTATIVE CONFIRM CHECK-IN UPCOMING" at bounding box center [1155, 644] width 219 height 25
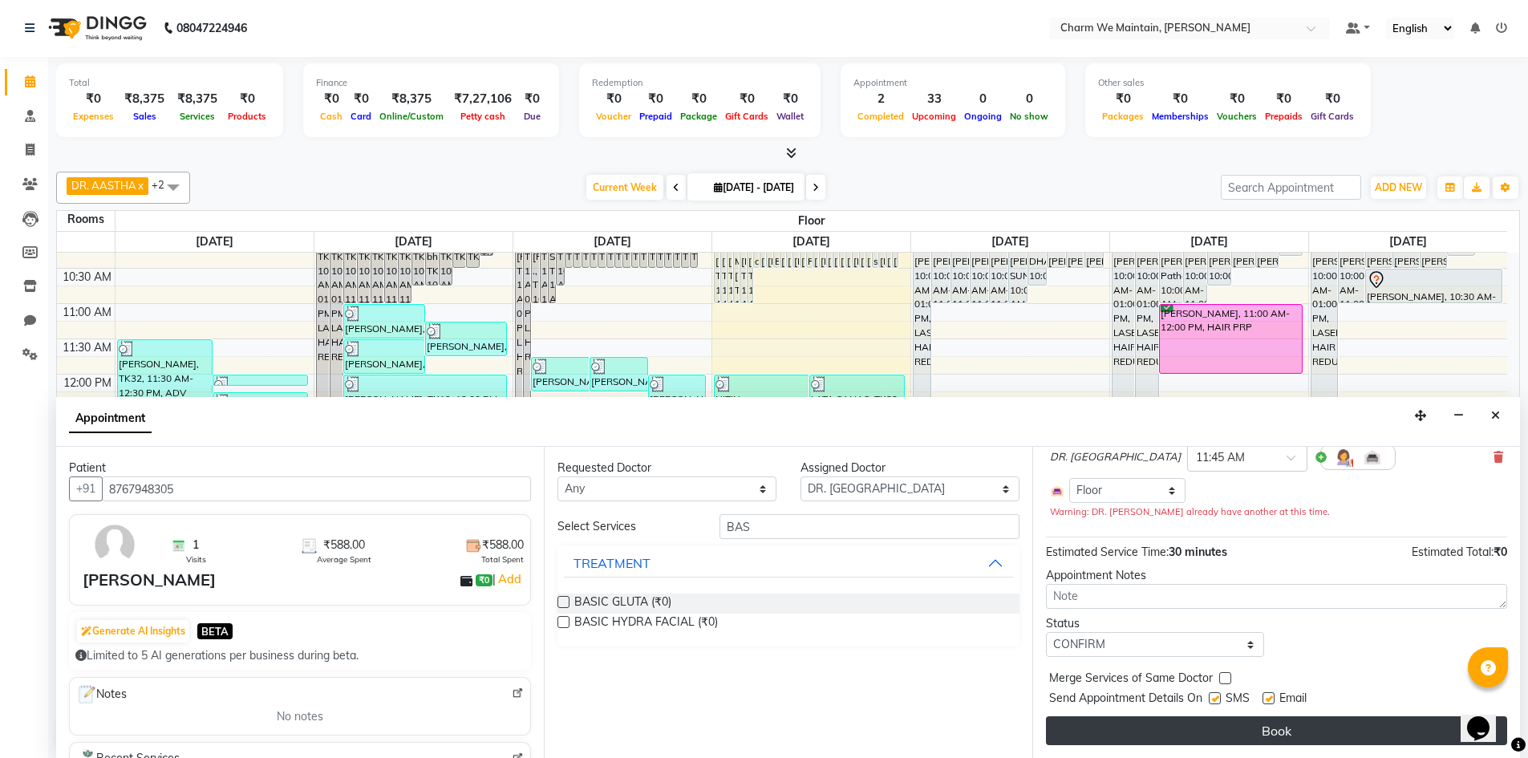
click at [1242, 728] on button "Book" at bounding box center [1276, 730] width 461 height 29
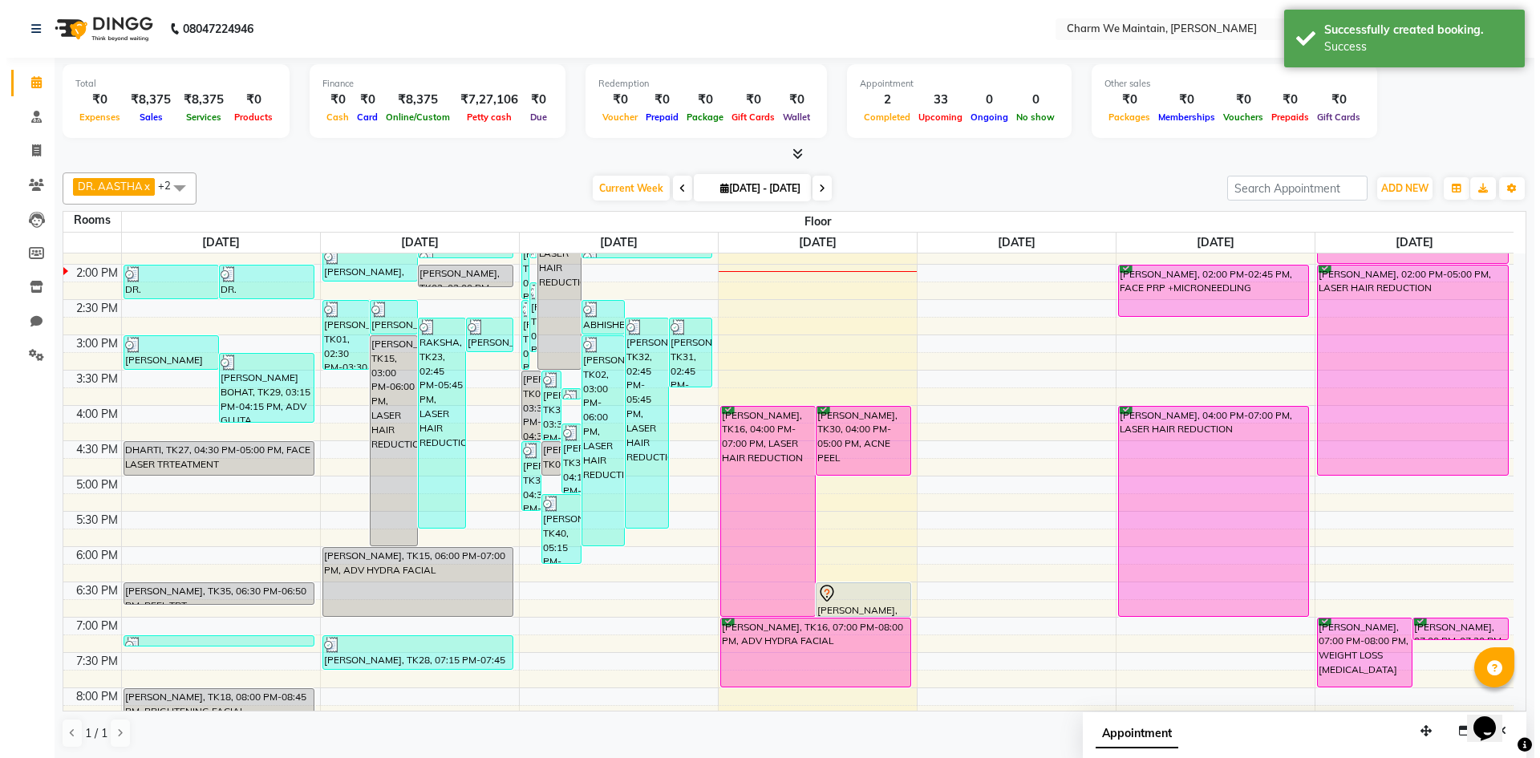
scroll to position [280, 0]
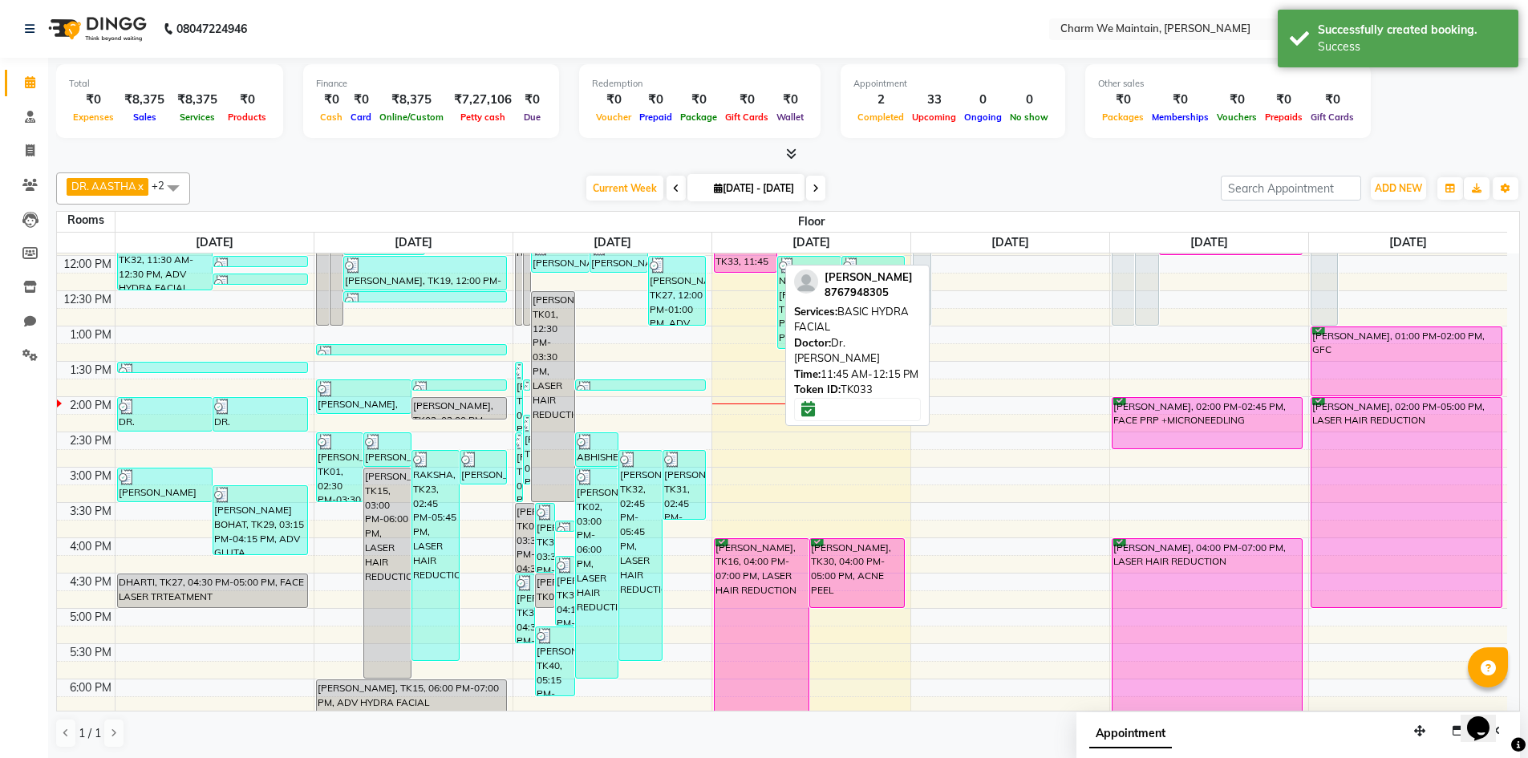
click at [748, 257] on div "[PERSON_NAME], TK33, 11:45 AM-12:15 PM, BASIC HYDRA FACIAL" at bounding box center [746, 255] width 63 height 33
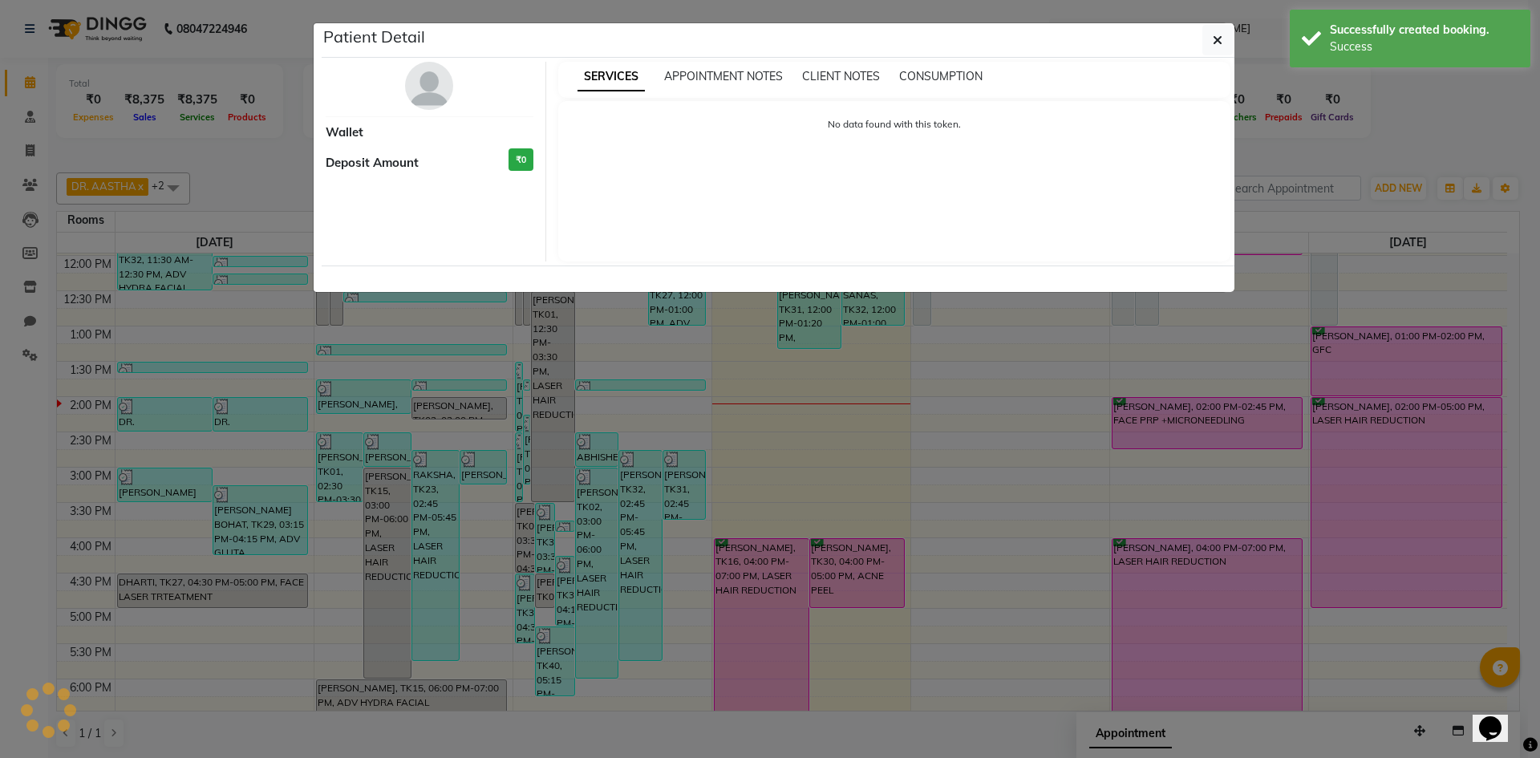
select select "6"
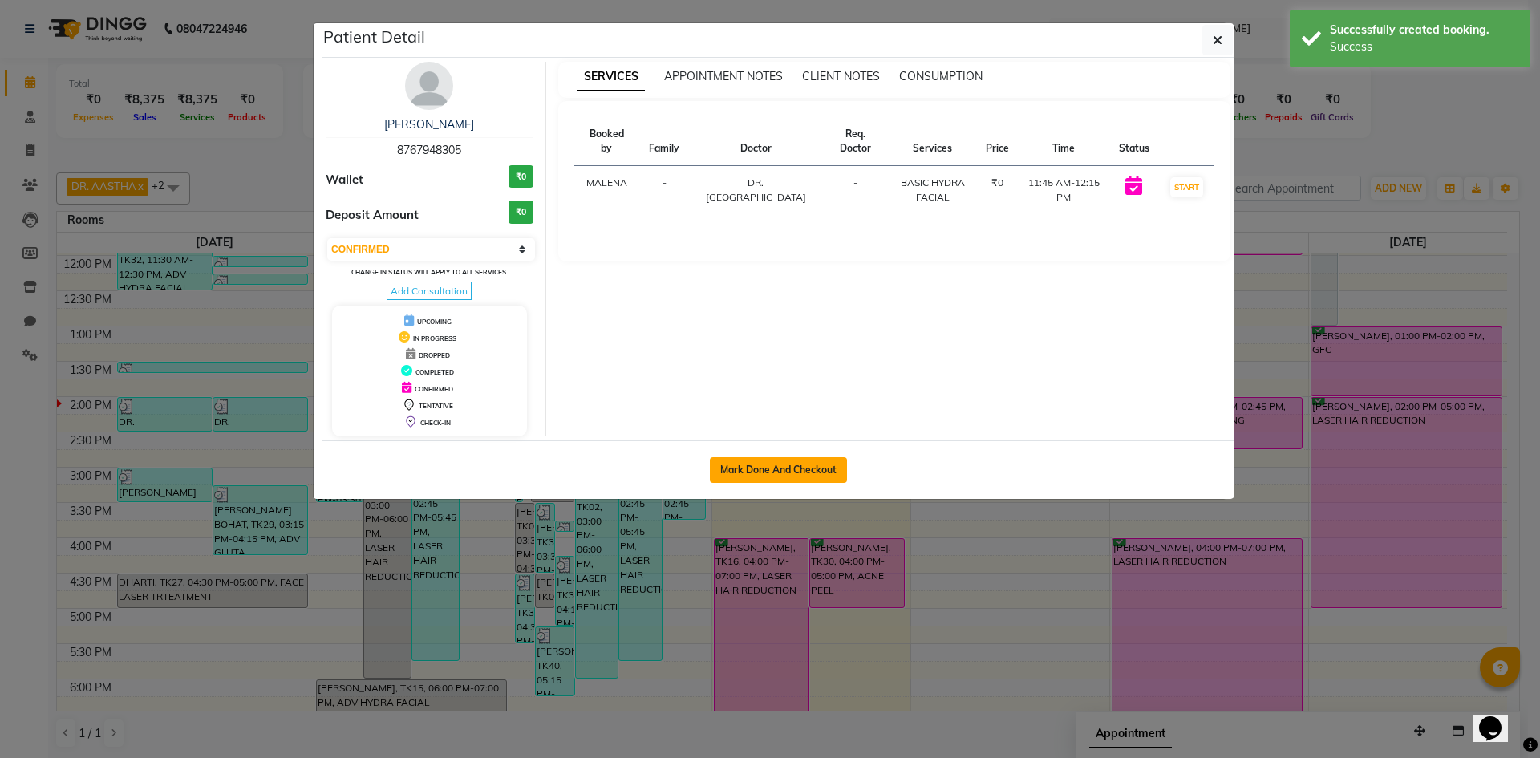
click at [768, 468] on button "Mark Done And Checkout" at bounding box center [778, 470] width 137 height 26
select select "service"
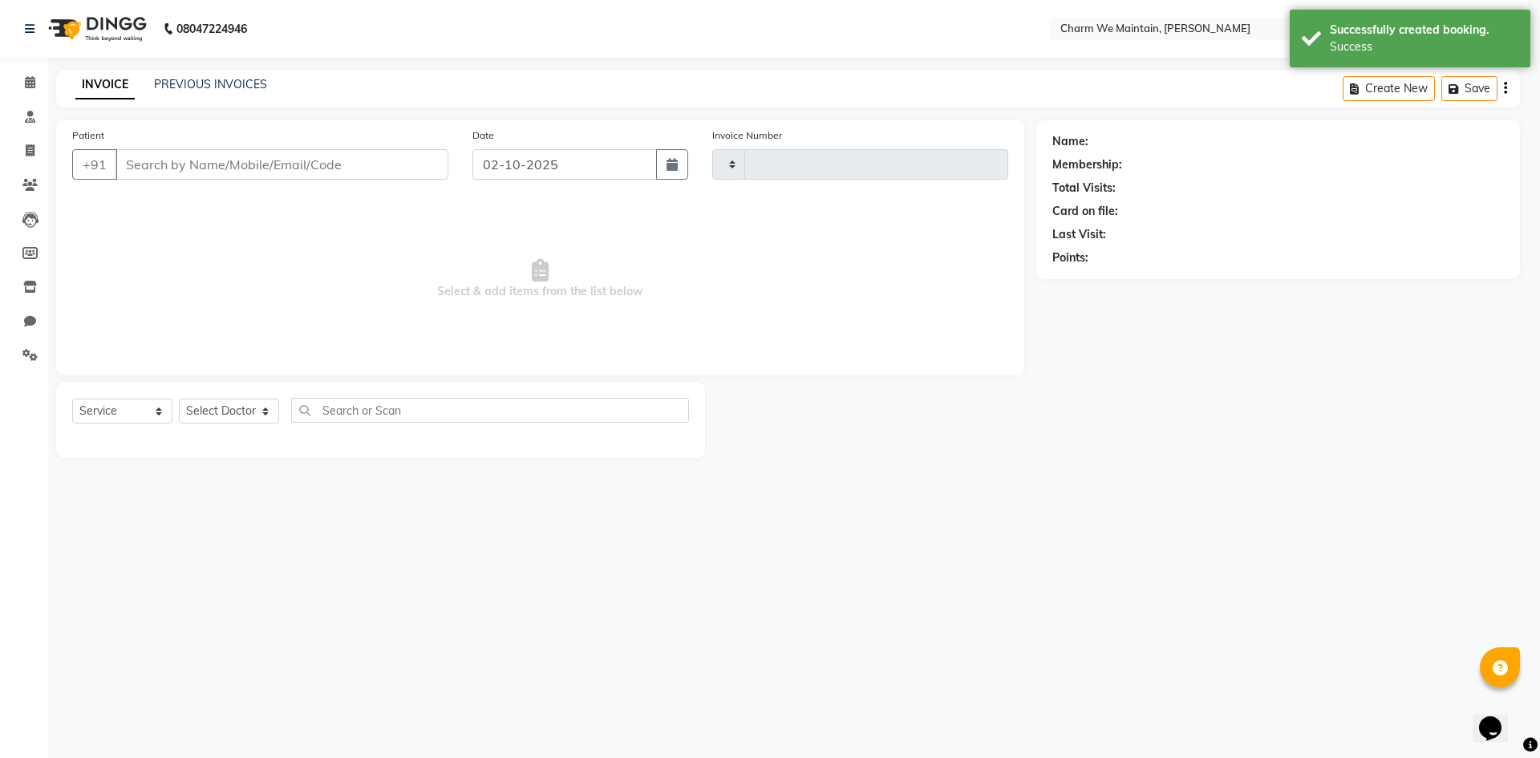
type input "0711"
select select "8618"
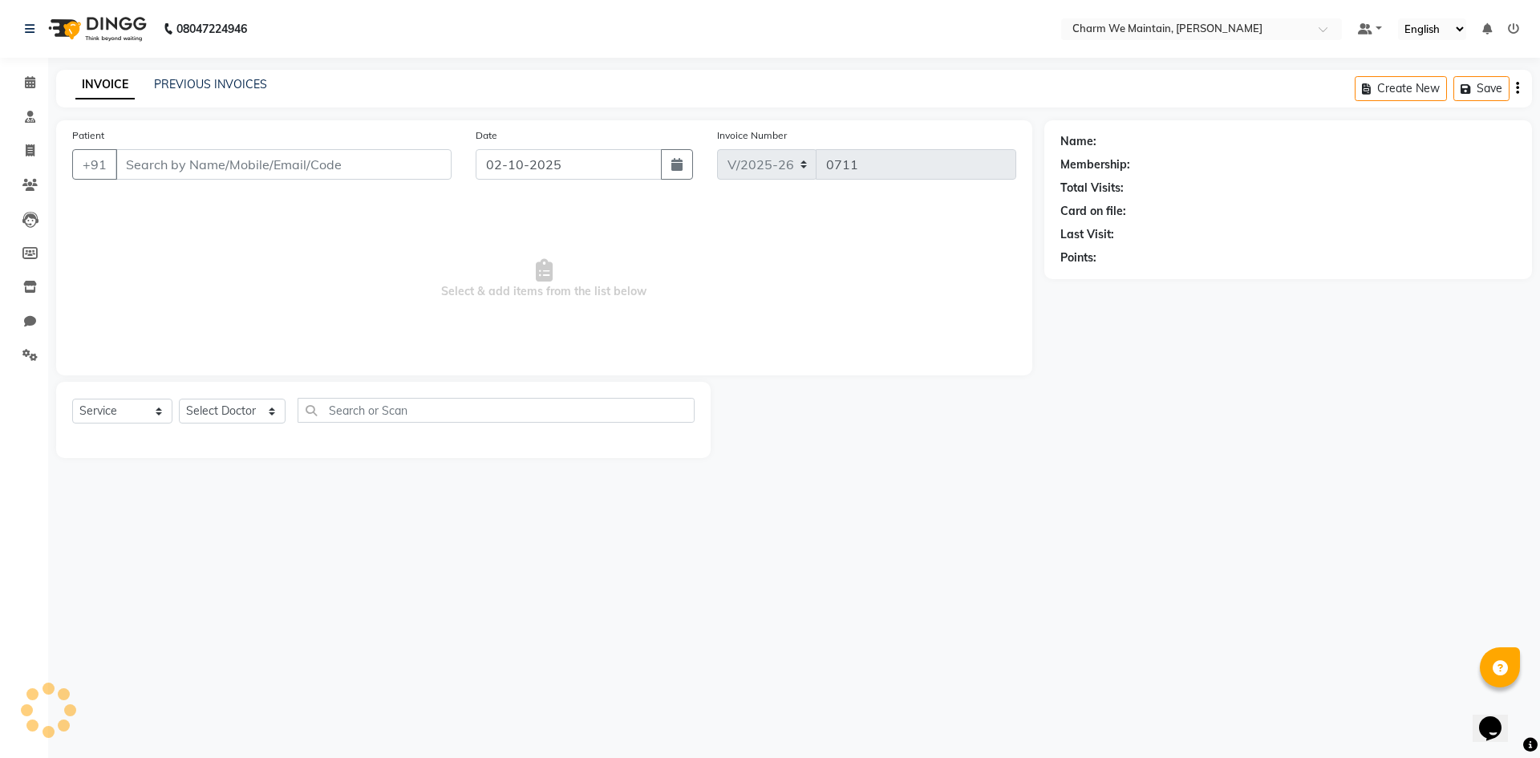
type input "8767948305"
select select "86212"
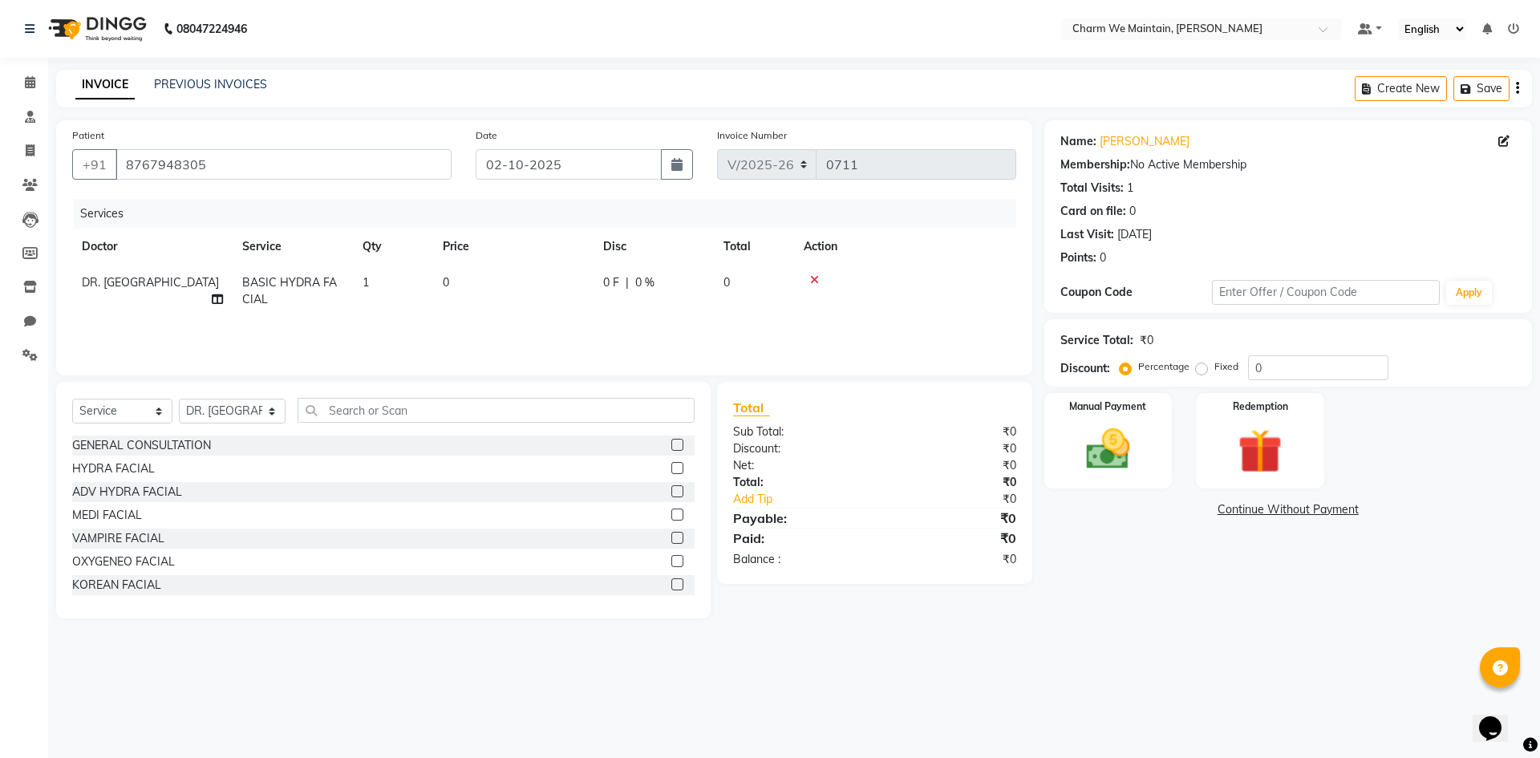
click at [429, 285] on td "1" at bounding box center [393, 291] width 80 height 53
select select "86212"
click at [541, 292] on input "0" at bounding box center [588, 286] width 141 height 25
type input "588"
click at [1153, 439] on div "Manual Payment" at bounding box center [1107, 440] width 133 height 99
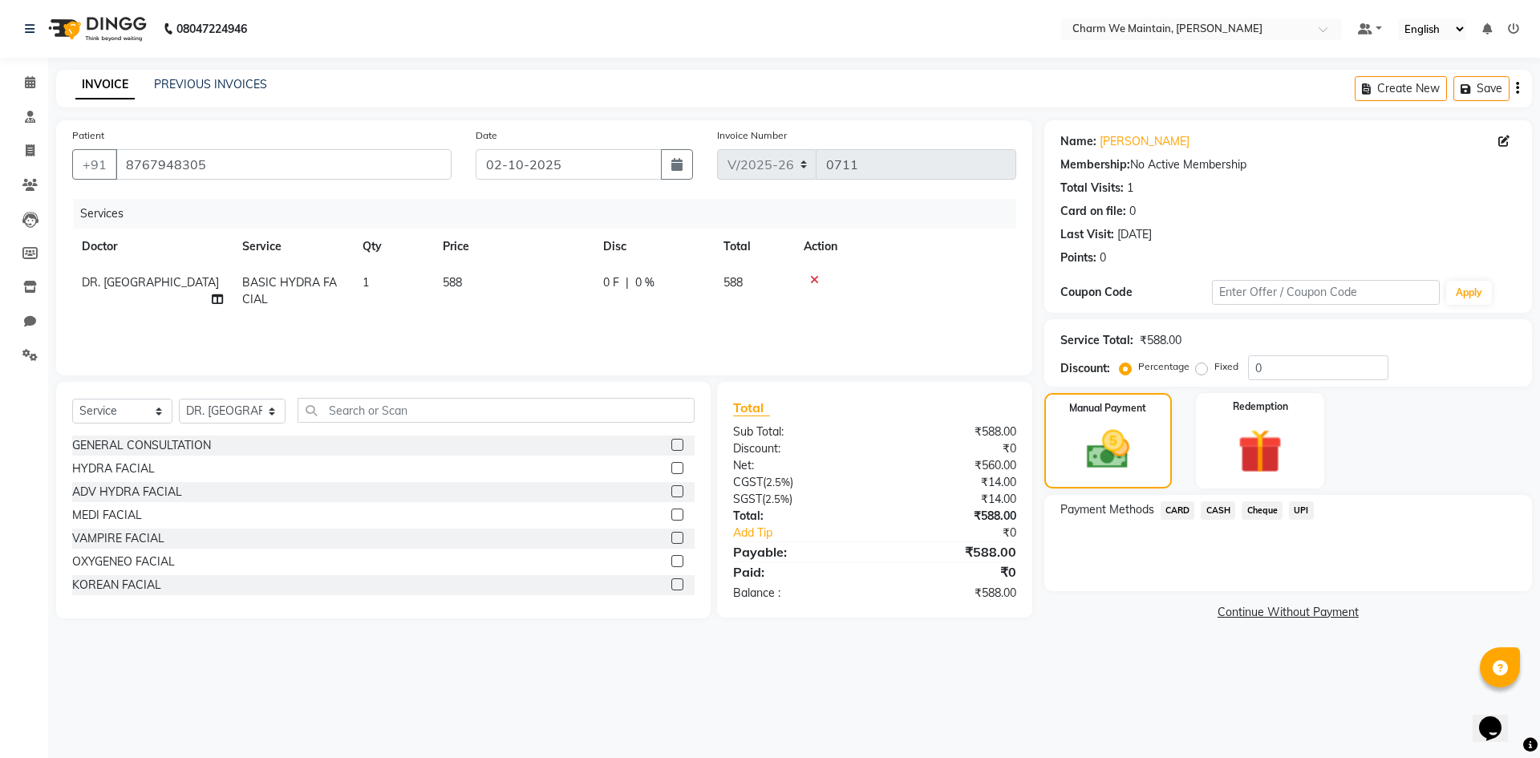
click at [1299, 507] on span "UPI" at bounding box center [1301, 510] width 25 height 18
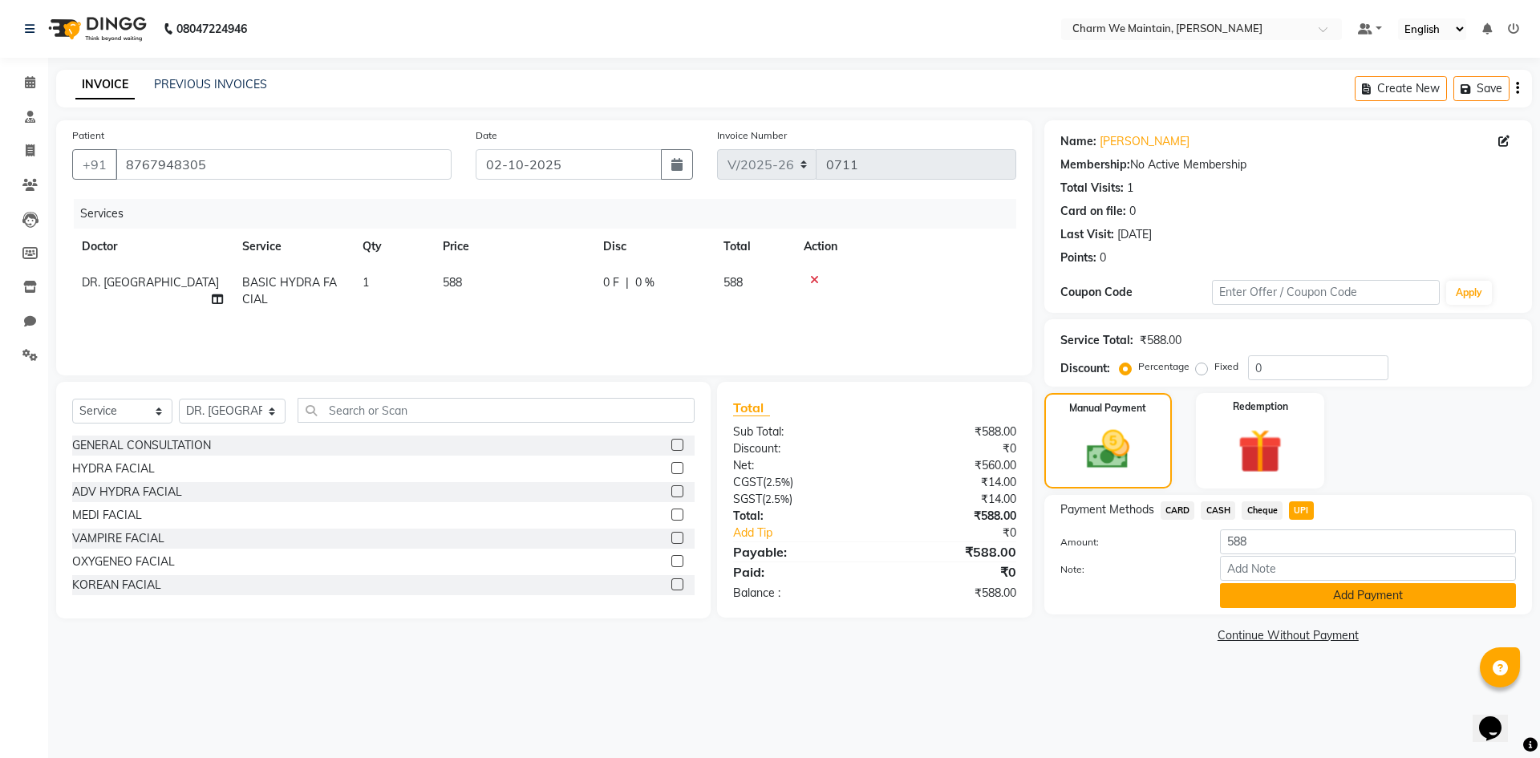
click at [1341, 598] on button "Add Payment" at bounding box center [1368, 595] width 296 height 25
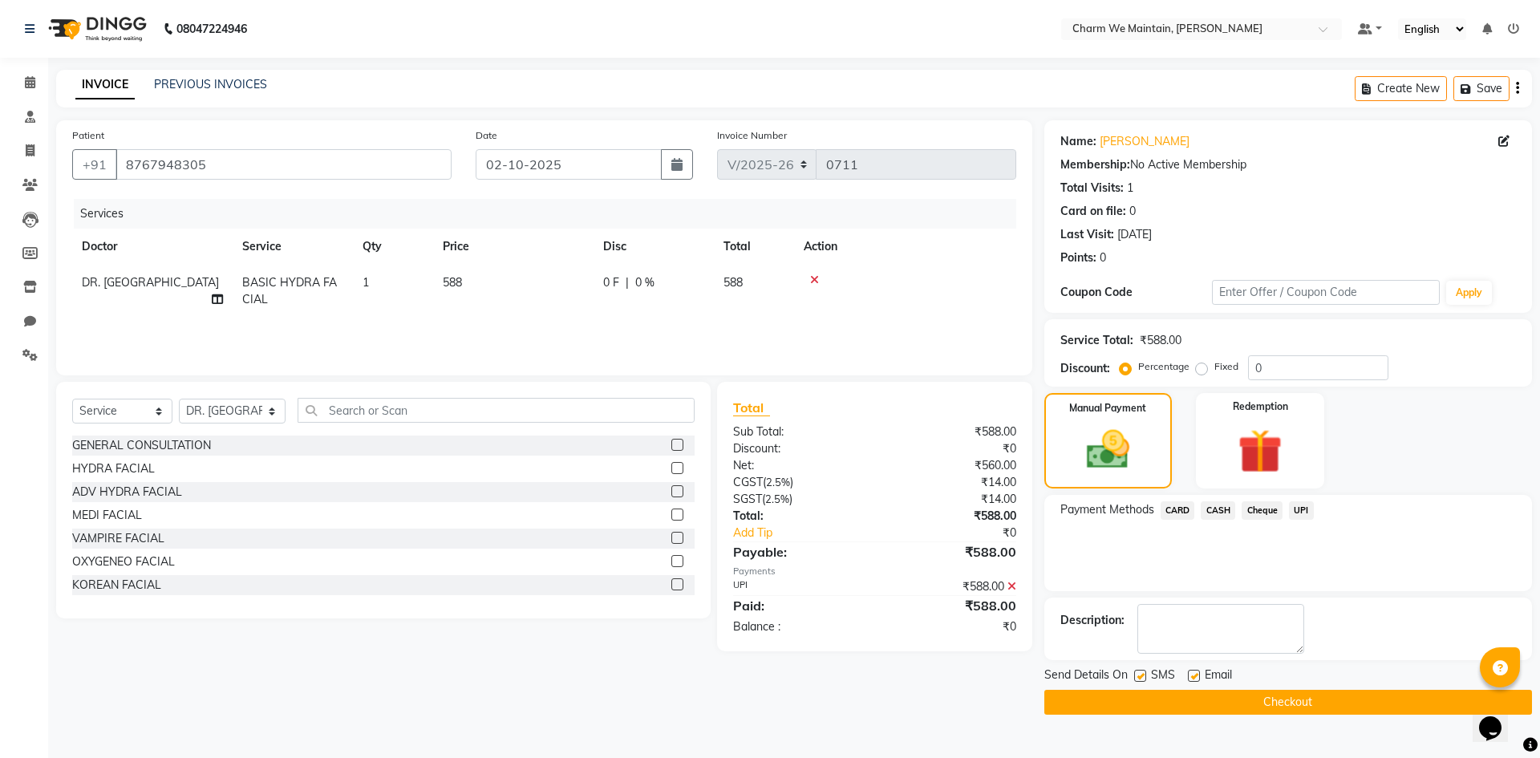
click at [1295, 714] on button "Checkout" at bounding box center [1288, 702] width 488 height 25
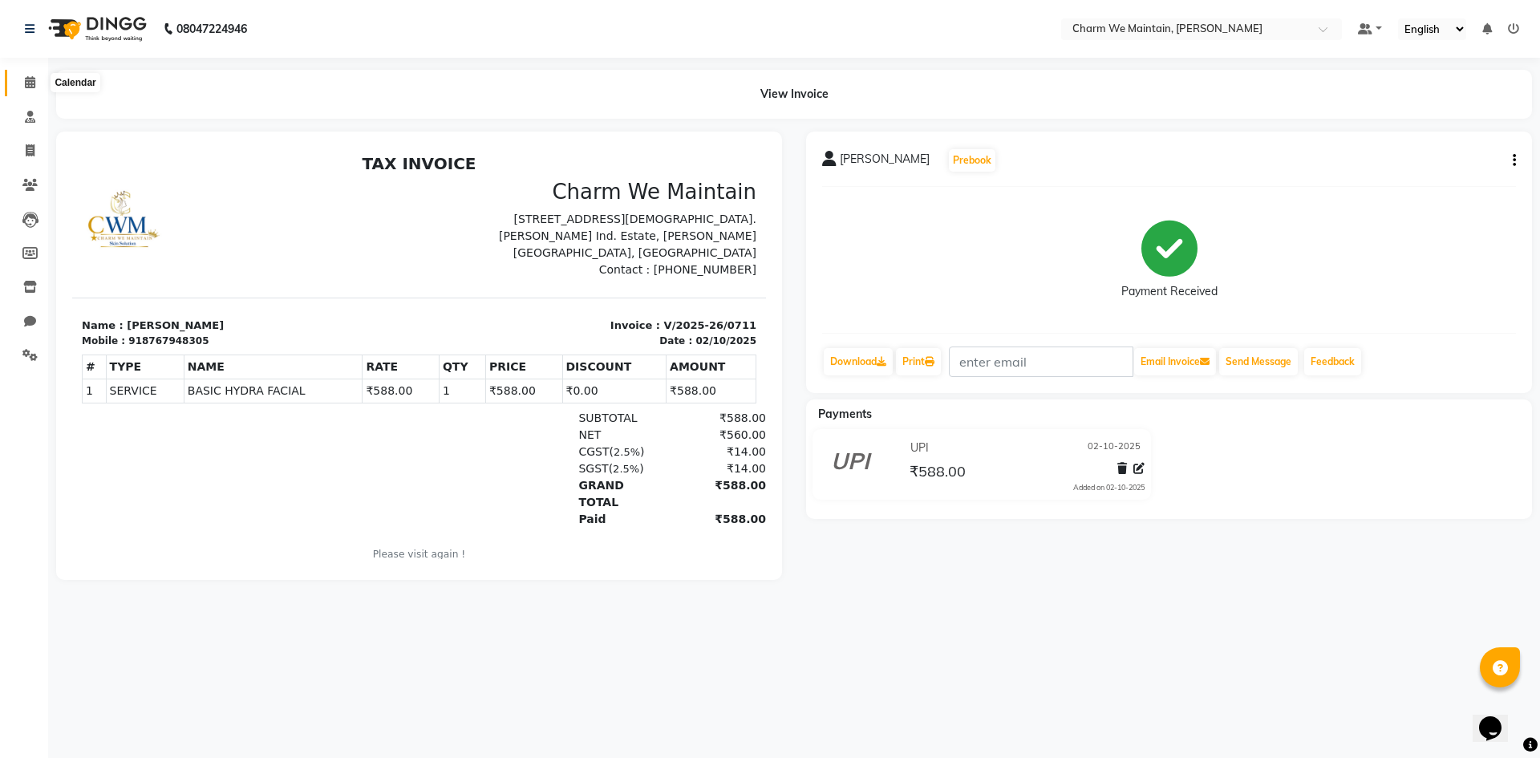
click at [26, 83] on icon at bounding box center [30, 82] width 10 height 12
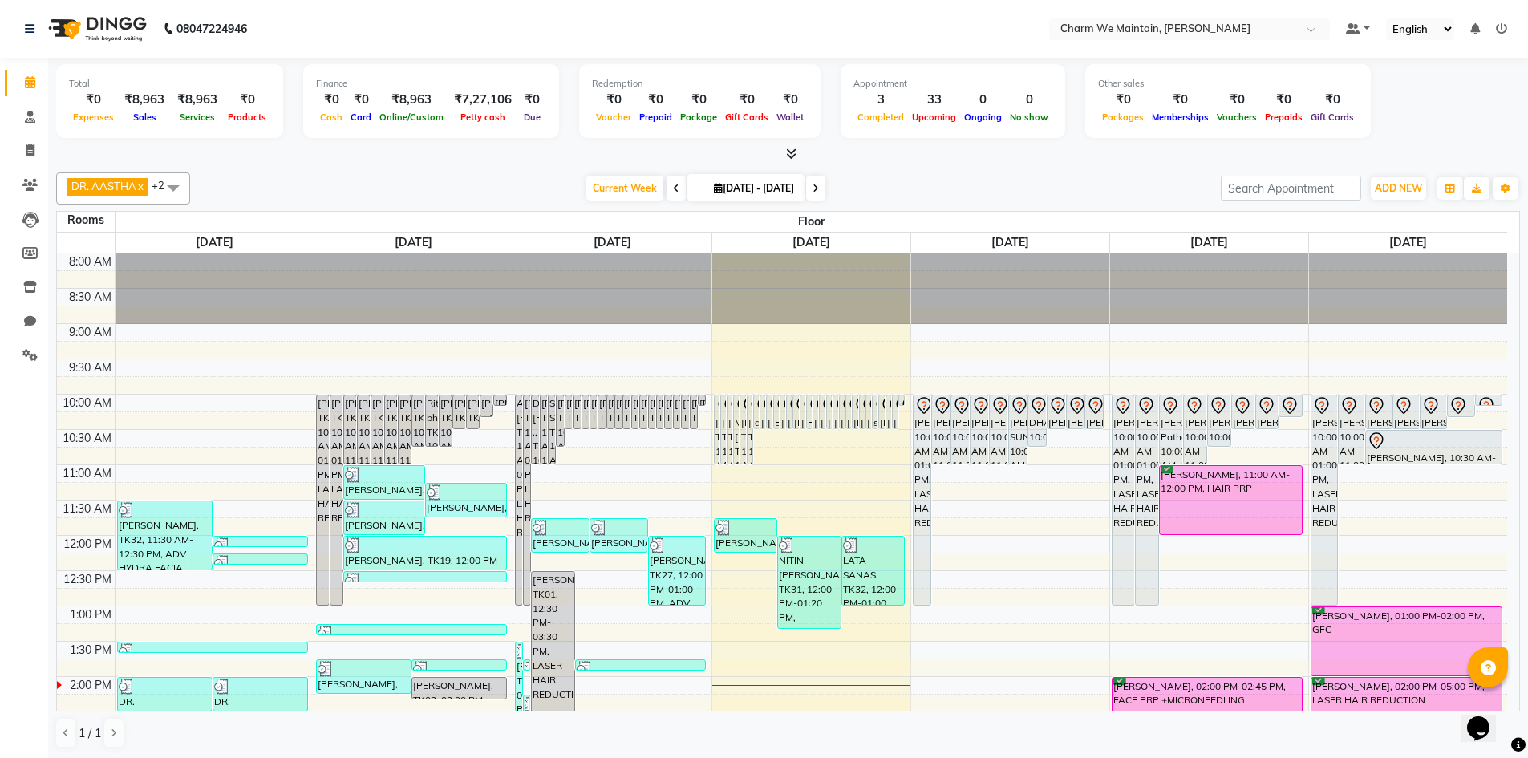
click at [819, 186] on icon at bounding box center [816, 189] width 6 height 10
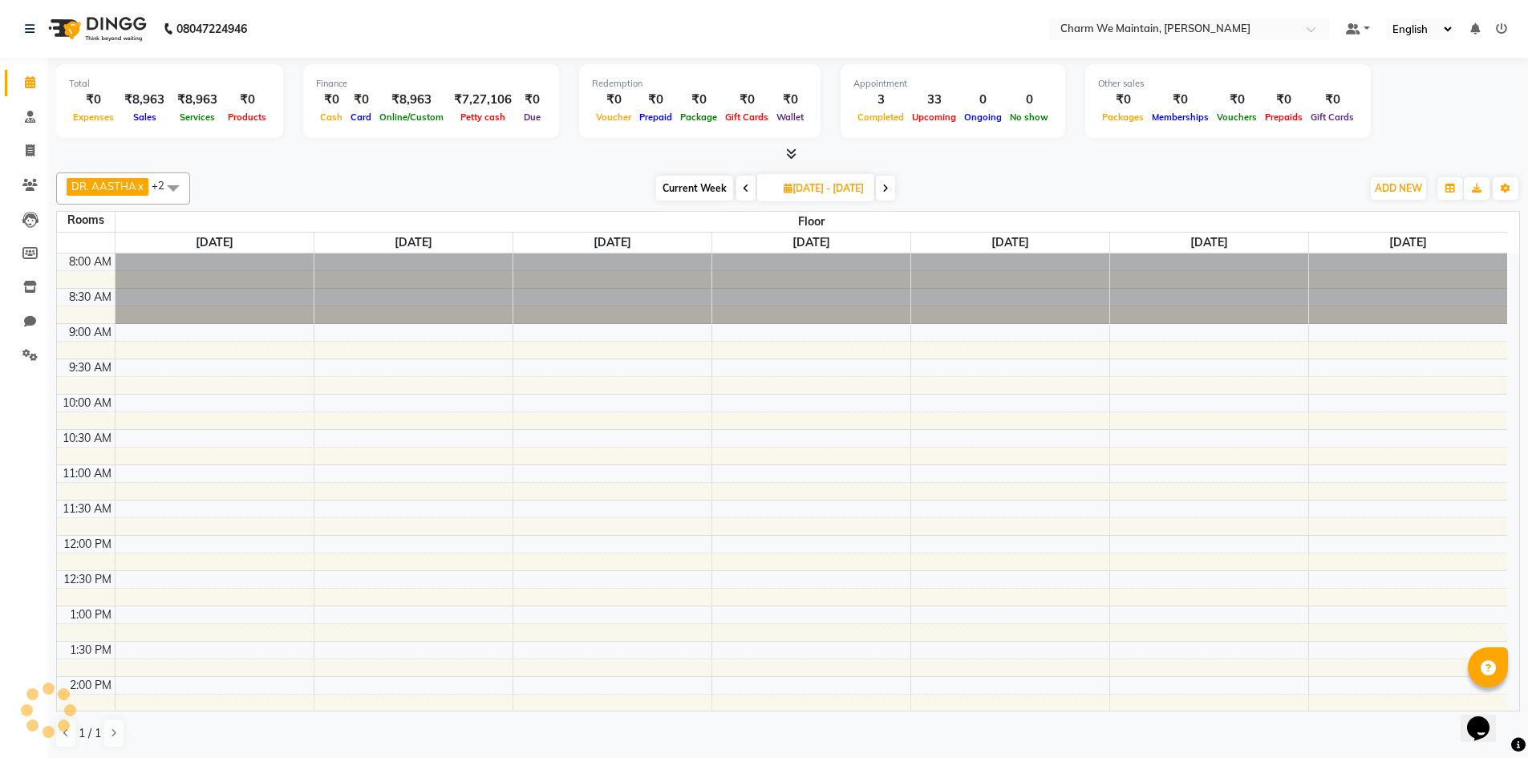
scroll to position [424, 0]
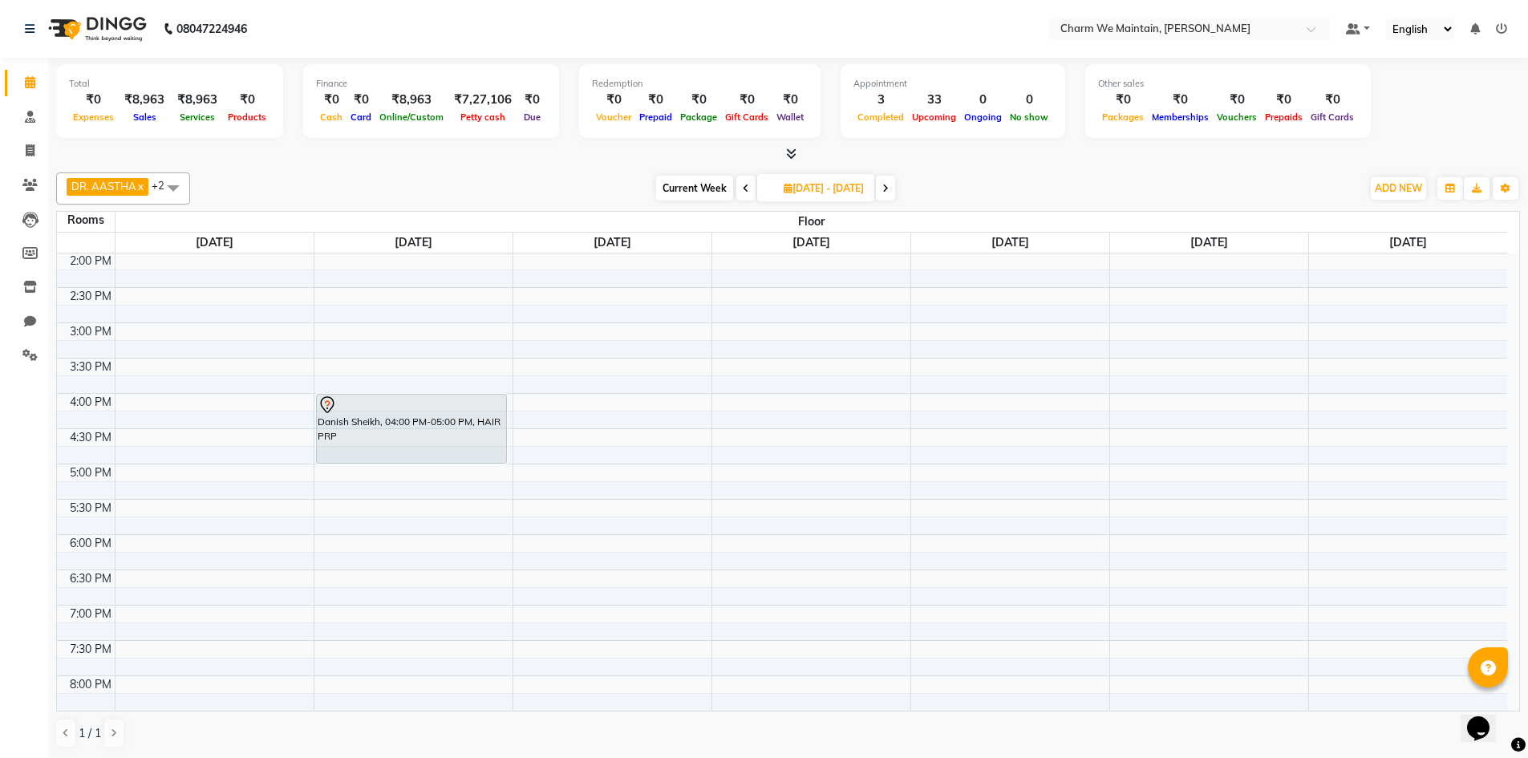
click at [889, 188] on icon at bounding box center [885, 189] width 6 height 10
type input "2025-10-16"
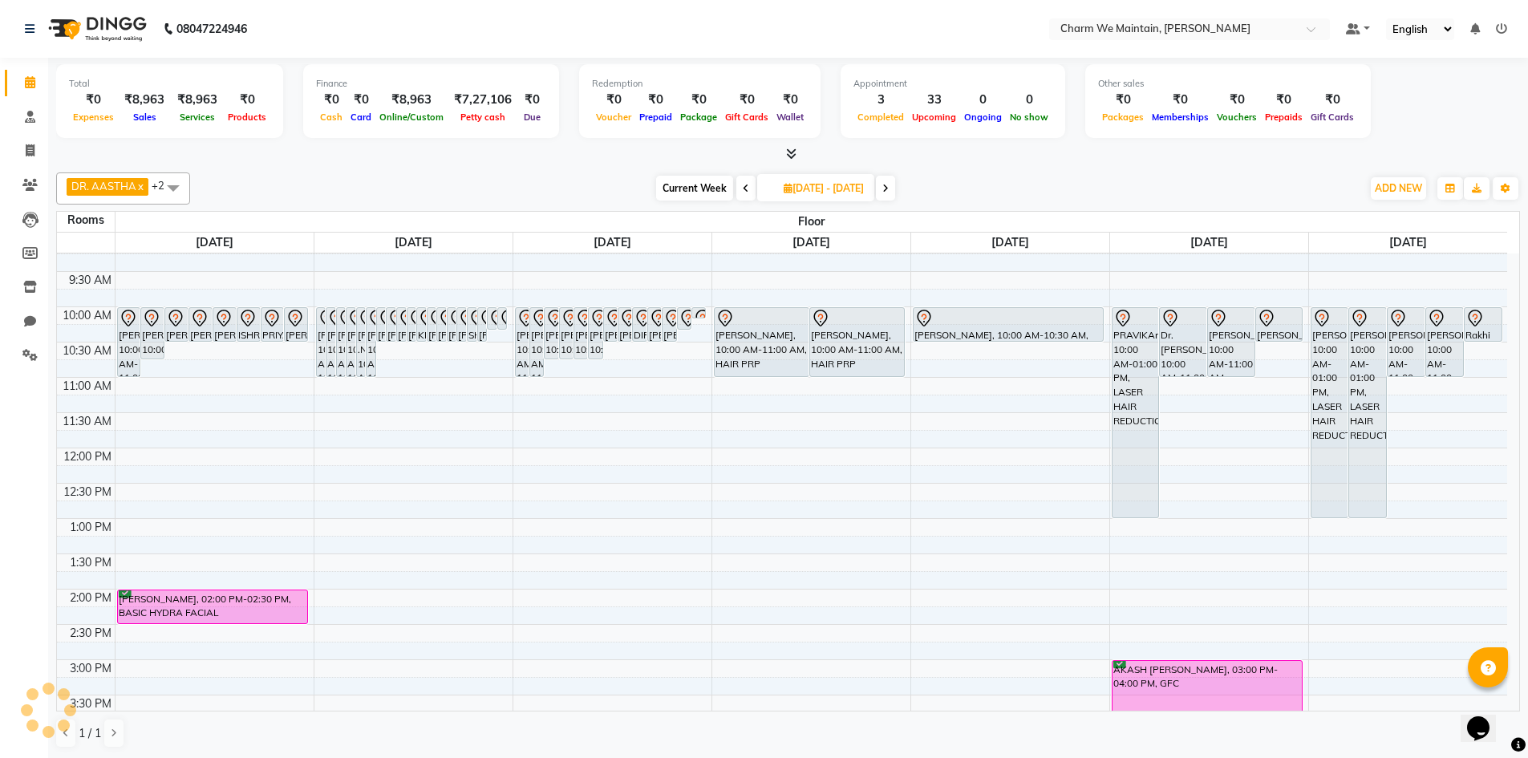
scroll to position [0, 0]
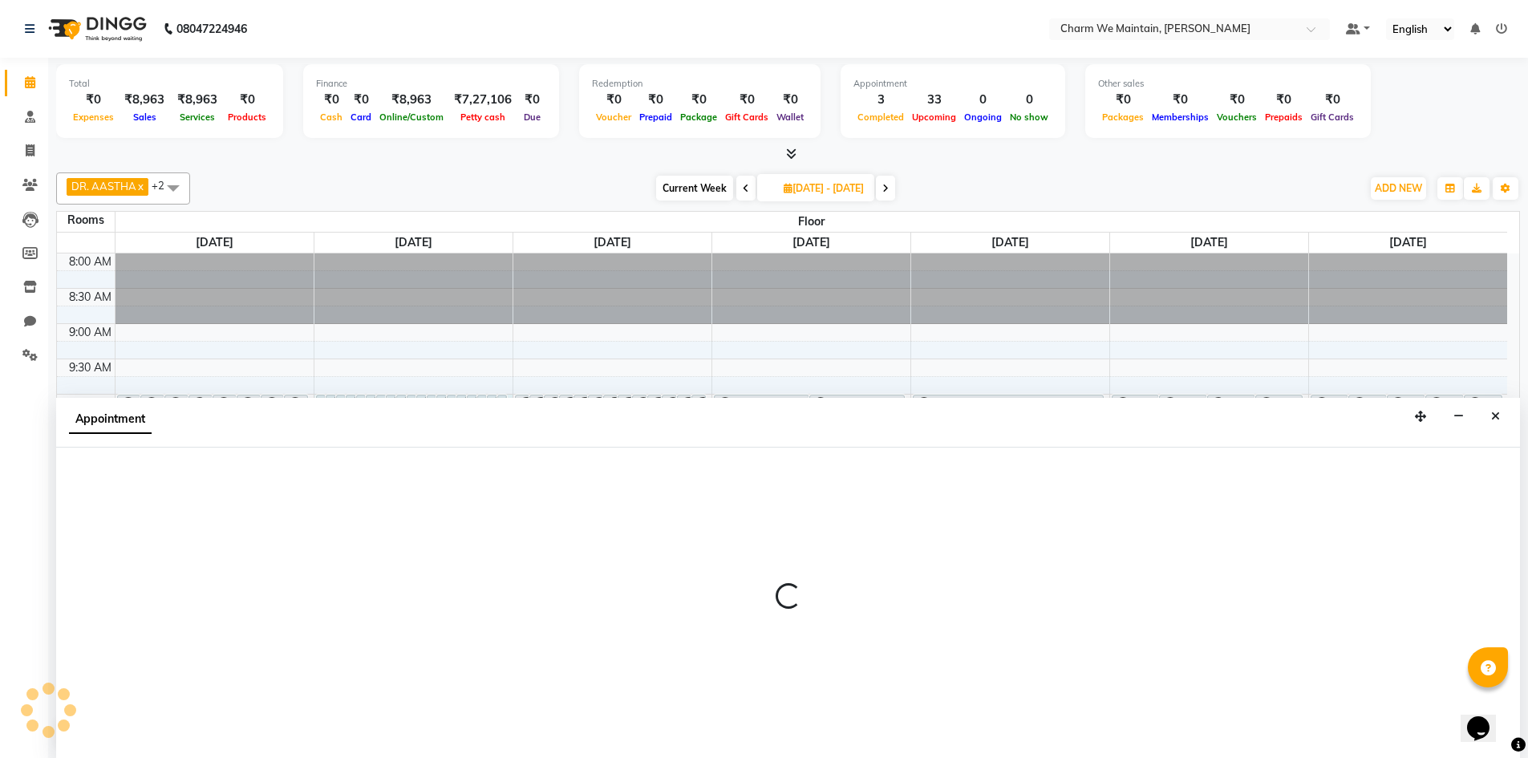
scroll to position [1, 0]
select select "600"
select select "tentative"
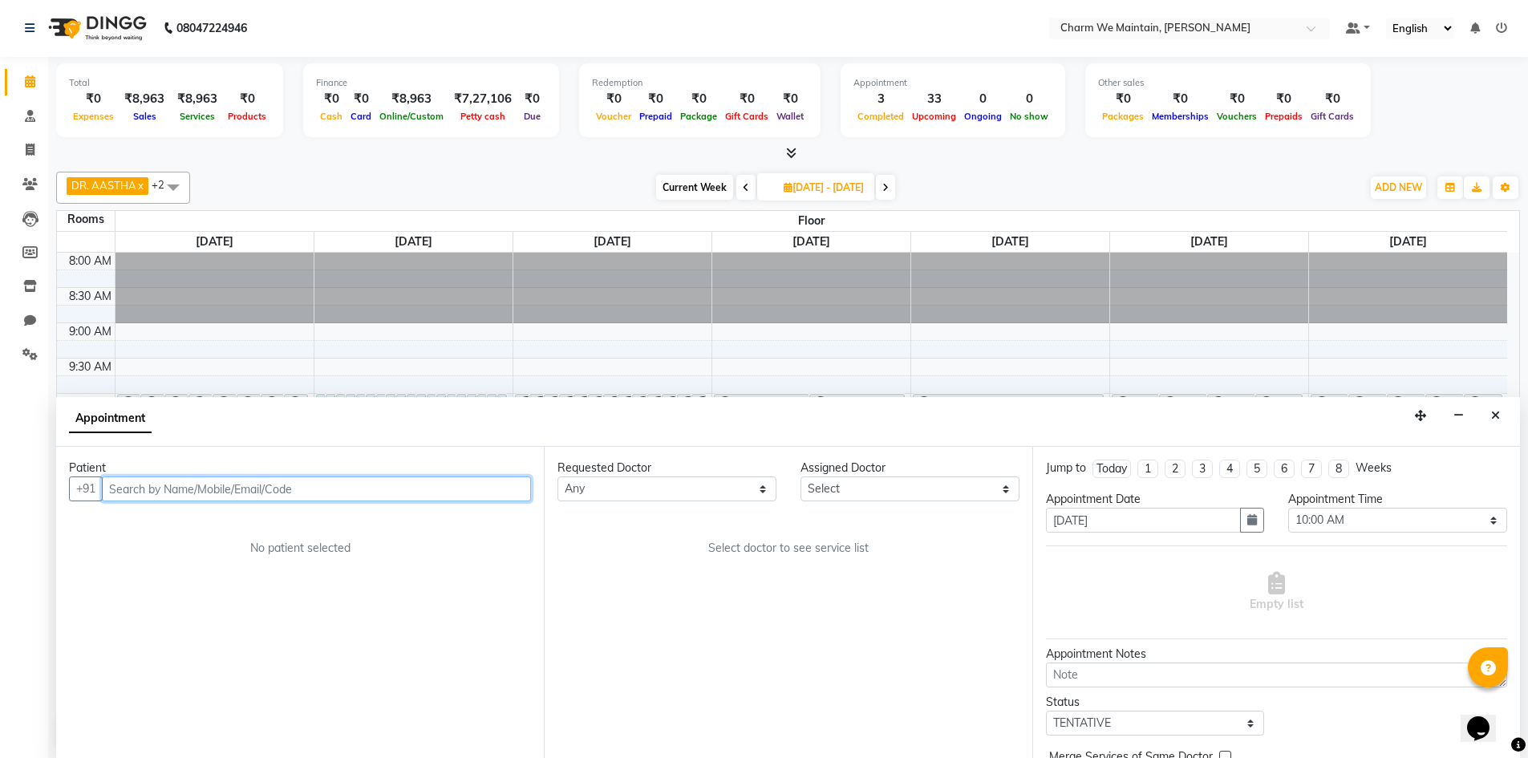
click at [195, 494] on input "text" at bounding box center [316, 488] width 429 height 25
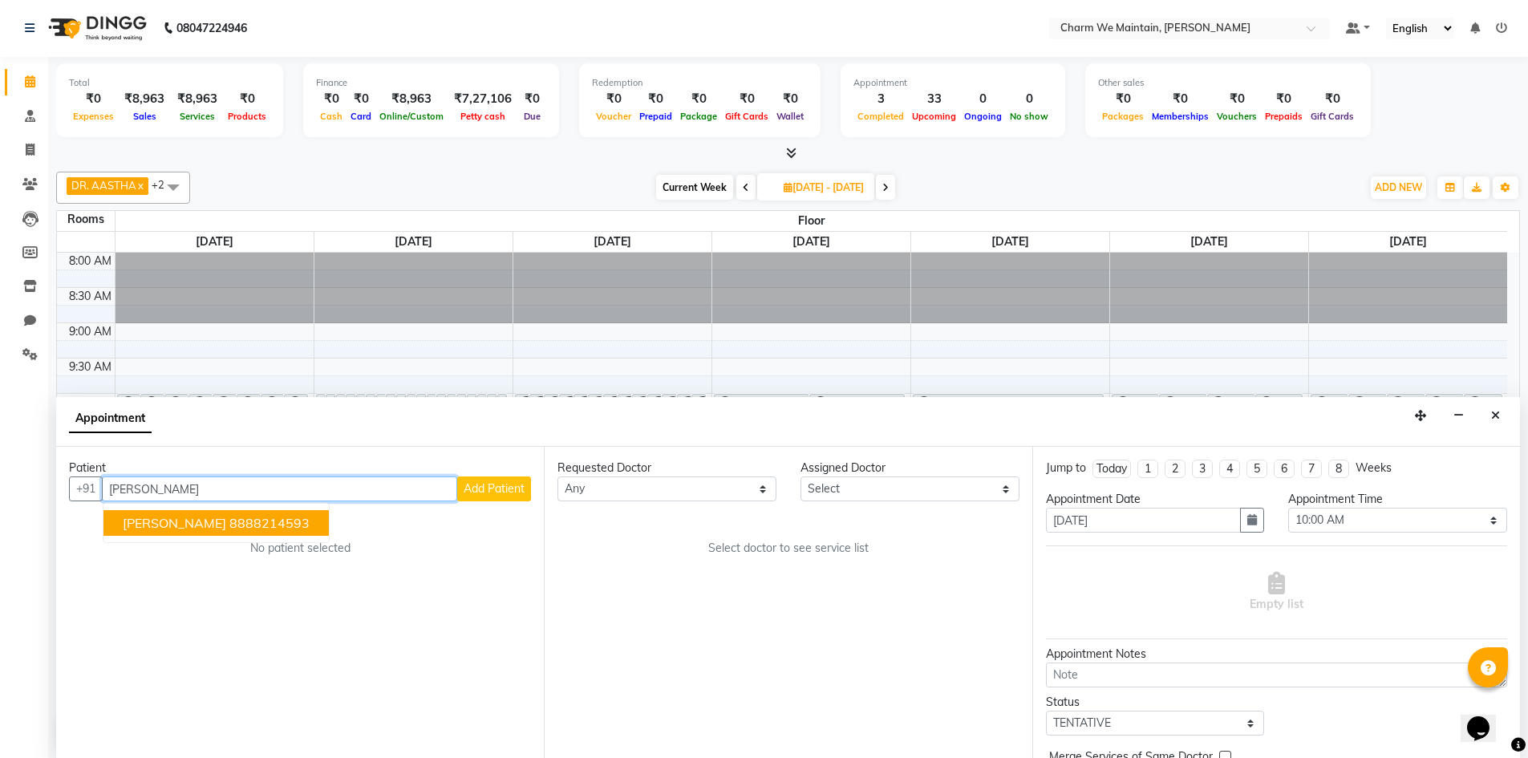
click at [245, 529] on ngb-highlight "8888214593" at bounding box center [269, 523] width 80 height 16
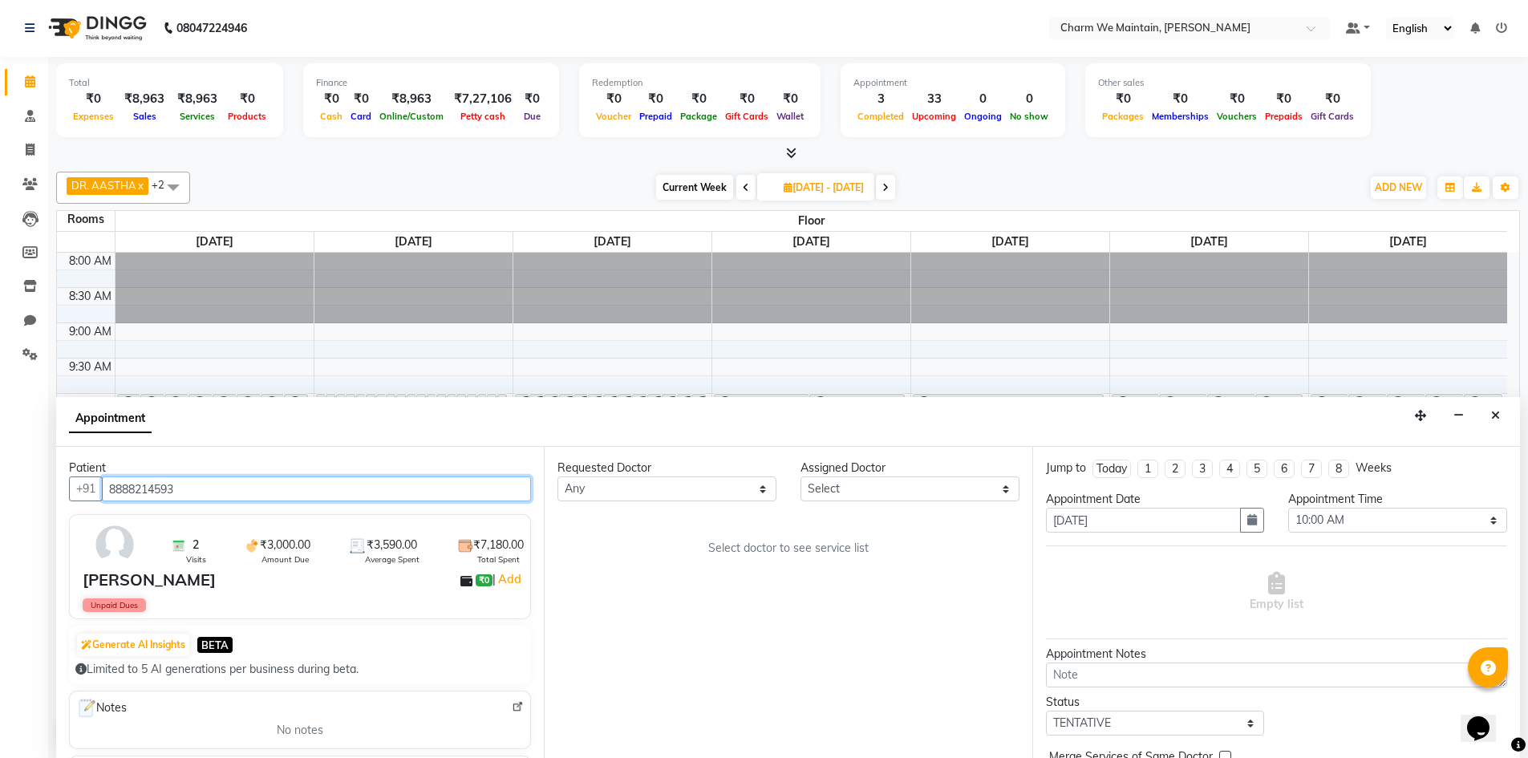
type input "8888214593"
click at [946, 492] on select "Select DR. AYESHA DR. [GEOGRAPHIC_DATA]" at bounding box center [910, 488] width 219 height 25
select select "86210"
click at [801, 476] on select "Select DR. AYESHA DR. [GEOGRAPHIC_DATA]" at bounding box center [910, 488] width 219 height 25
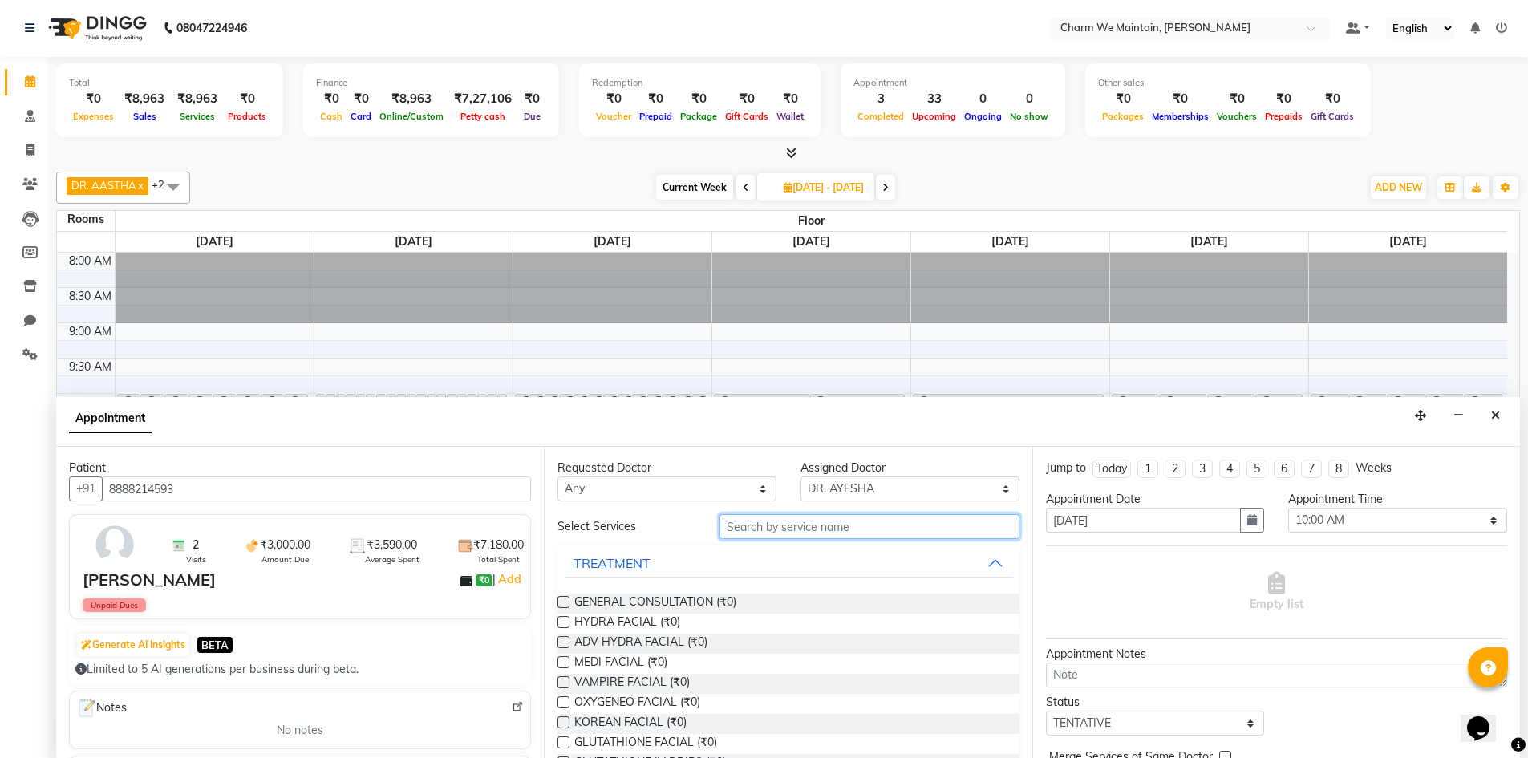
click at [805, 515] on input "text" at bounding box center [869, 526] width 300 height 25
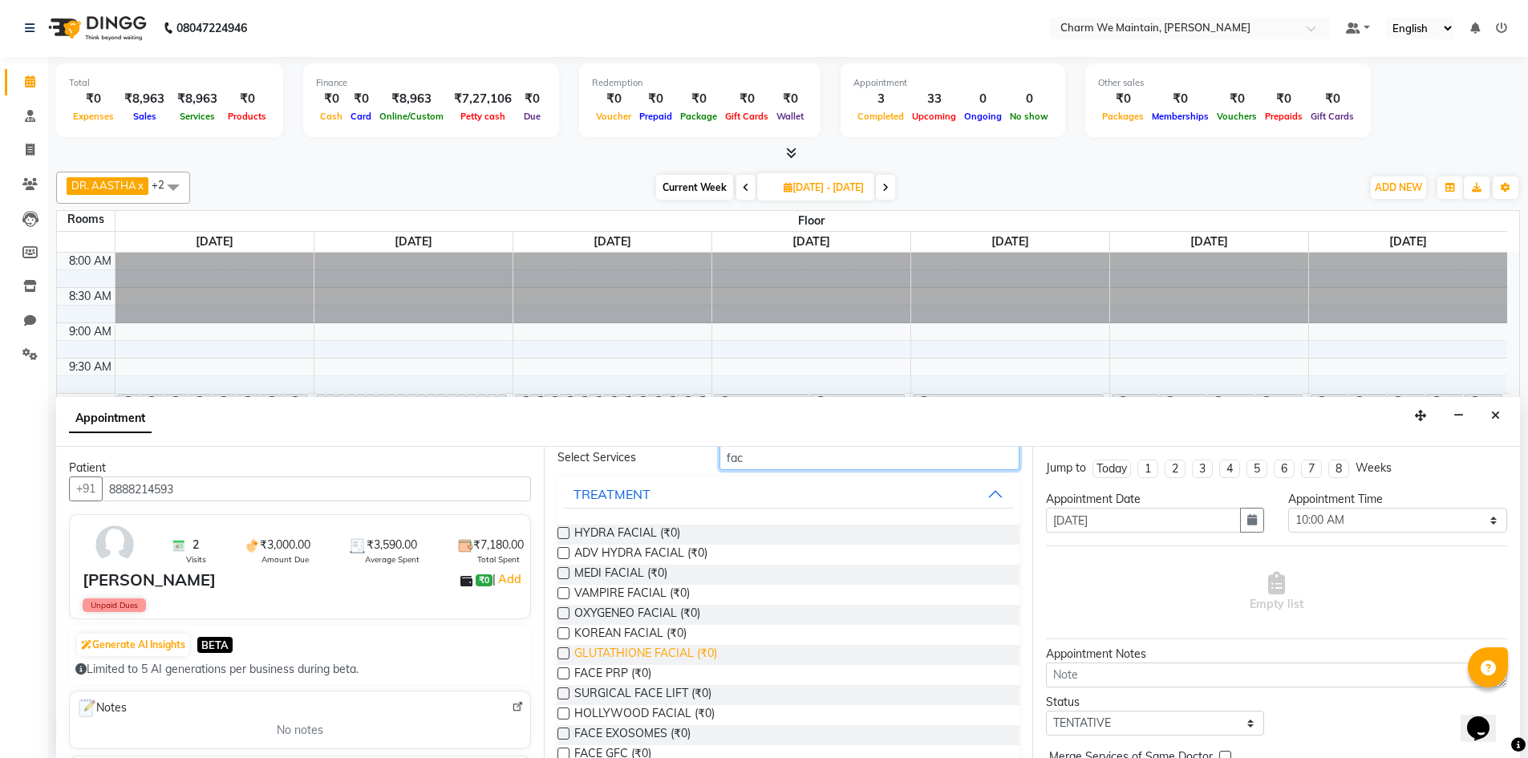
scroll to position [160, 0]
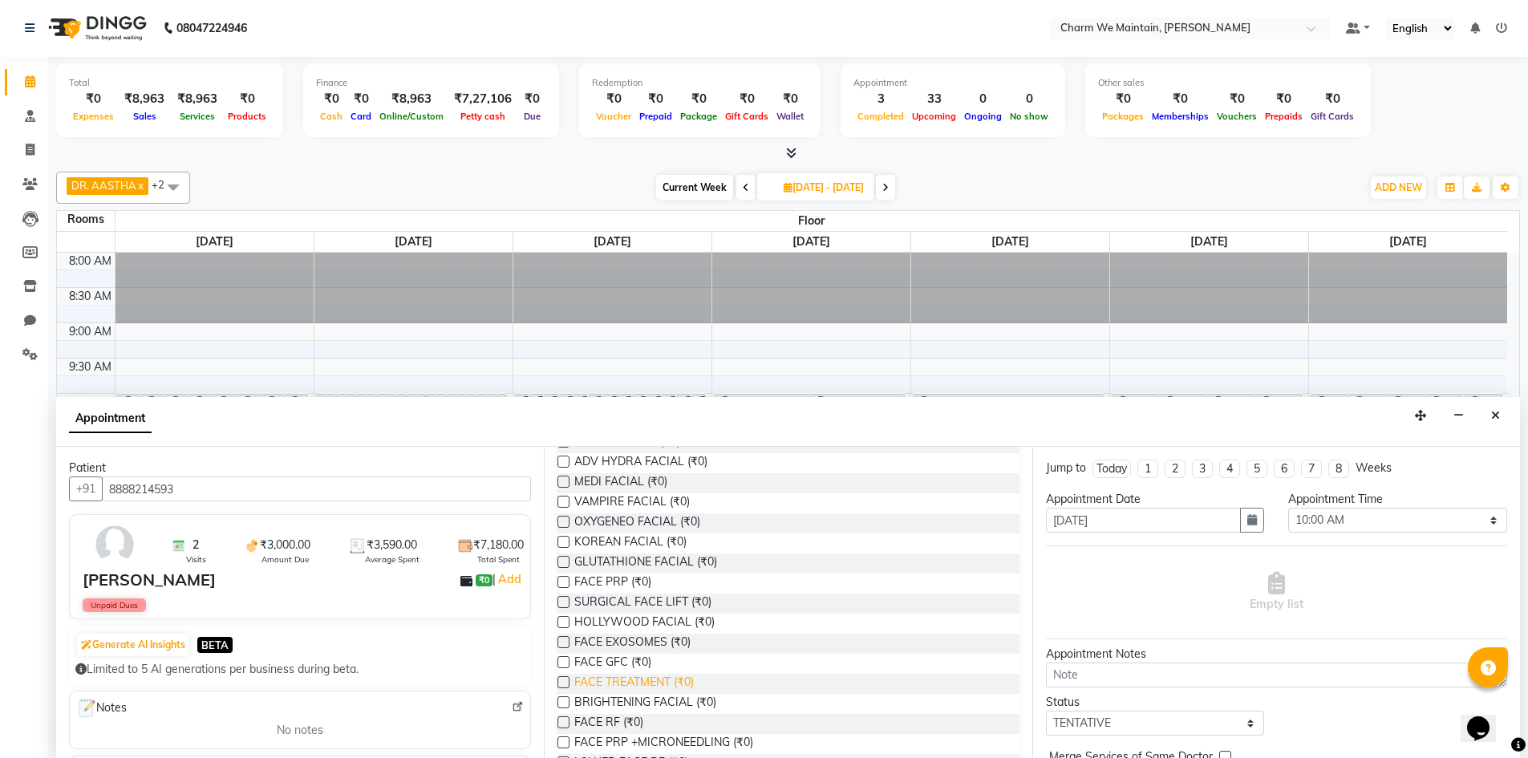
type input "fac"
click at [607, 683] on span "FACE TREATMENT (₹0)" at bounding box center [634, 684] width 120 height 20
checkbox input "true"
select select "4343"
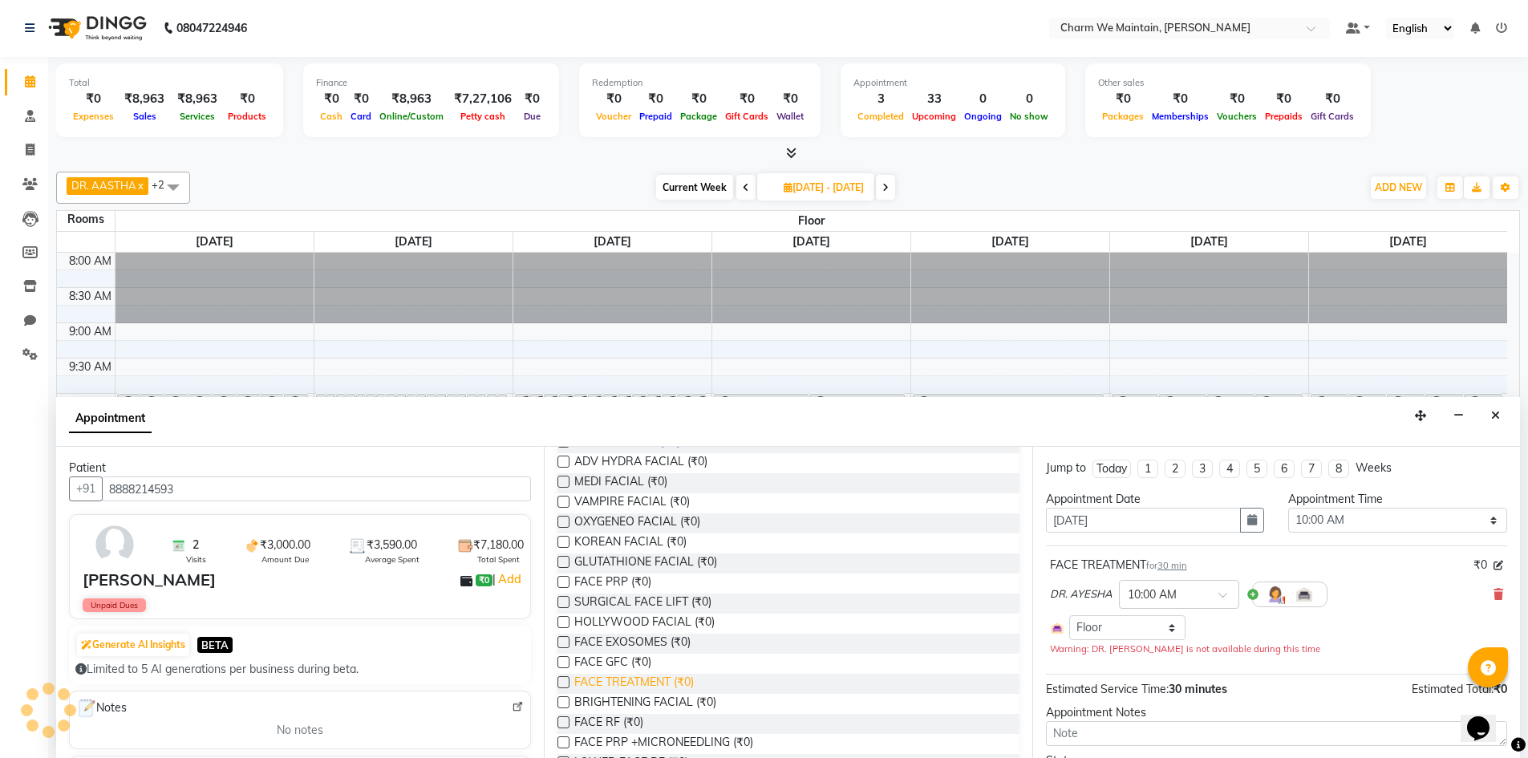
checkbox input "false"
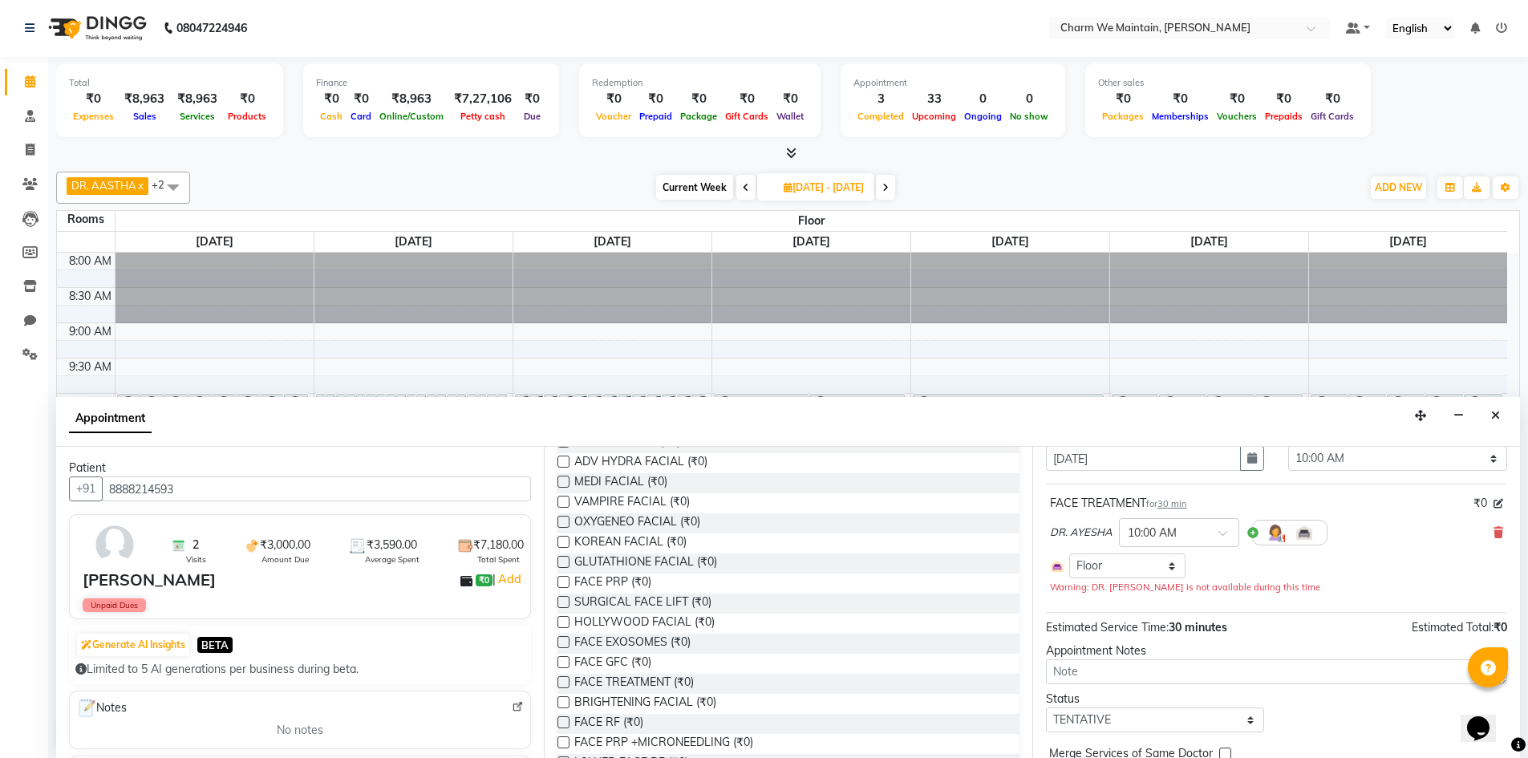
scroll to position [137, 0]
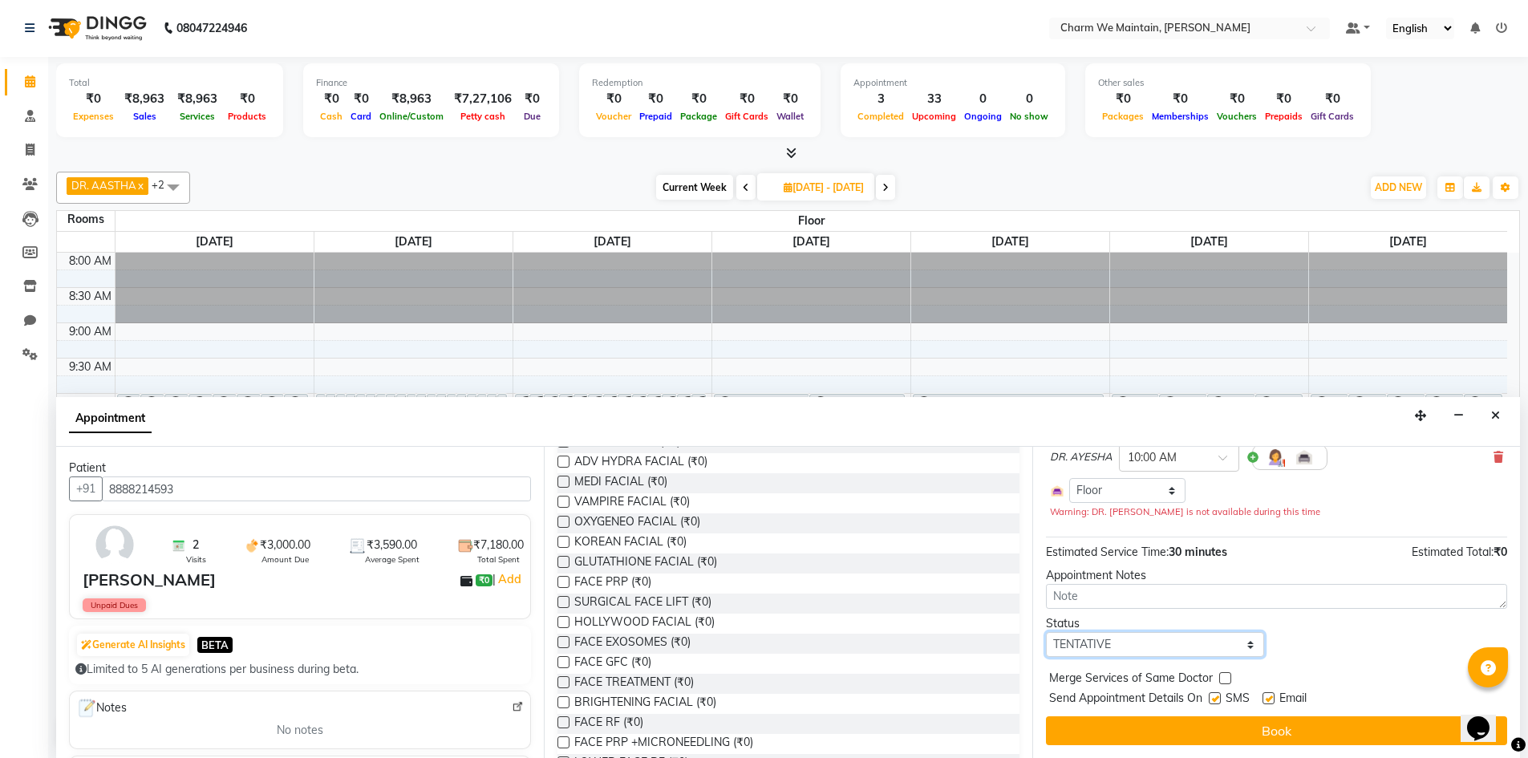
drag, startPoint x: 1143, startPoint y: 655, endPoint x: 1143, endPoint y: 645, distance: 10.4
click at [1143, 655] on select "Select TENTATIVE CONFIRM UPCOMING" at bounding box center [1155, 644] width 219 height 25
drag, startPoint x: 1319, startPoint y: 658, endPoint x: 1317, endPoint y: 674, distance: 16.2
click at [1319, 658] on div "Jump to Today 1 2 3 4 5 6 7 8 Weeks Appointment Date 14-10-2025 Appointment Tim…" at bounding box center [1276, 602] width 488 height 311
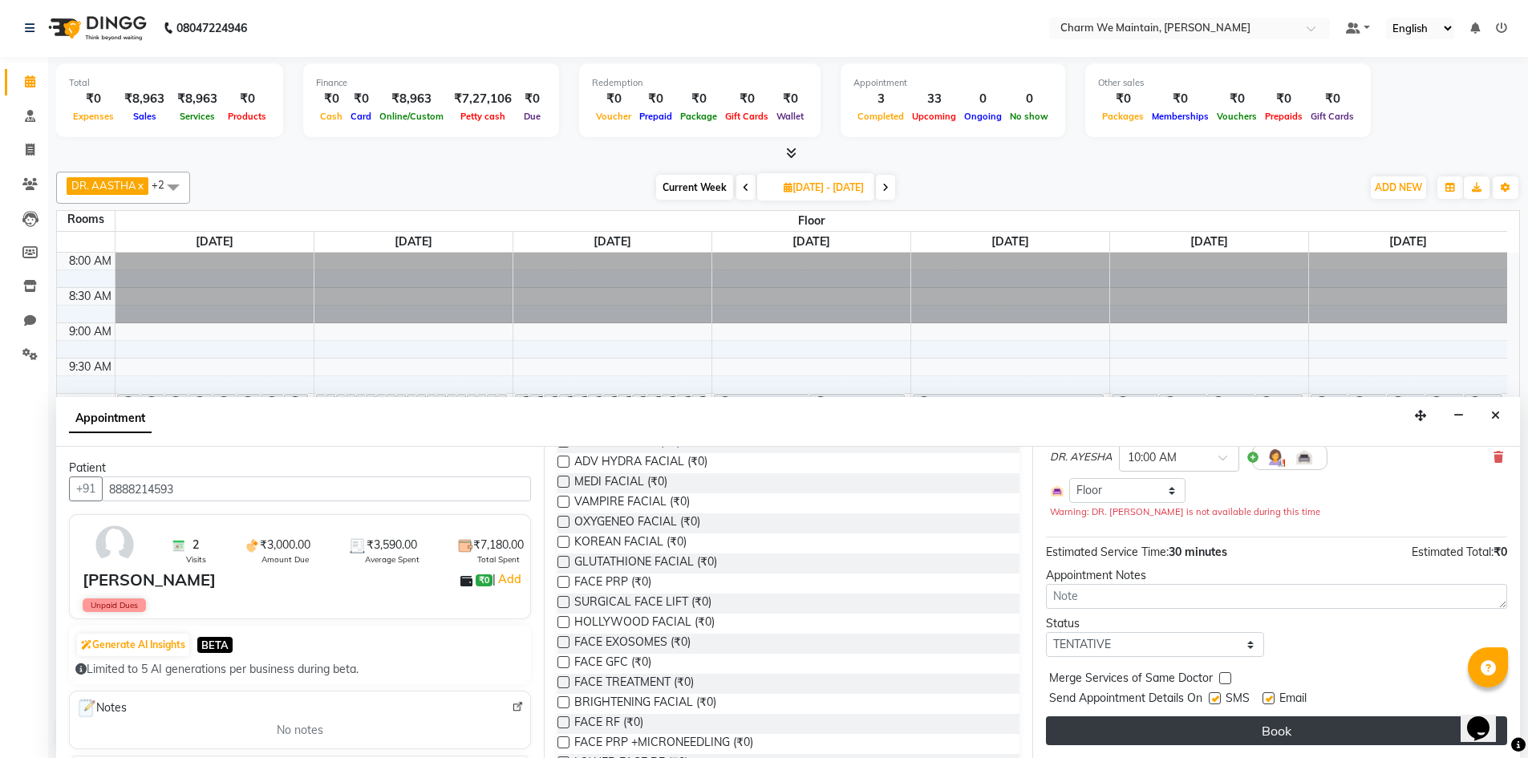
click at [1311, 726] on button "Book" at bounding box center [1276, 730] width 461 height 29
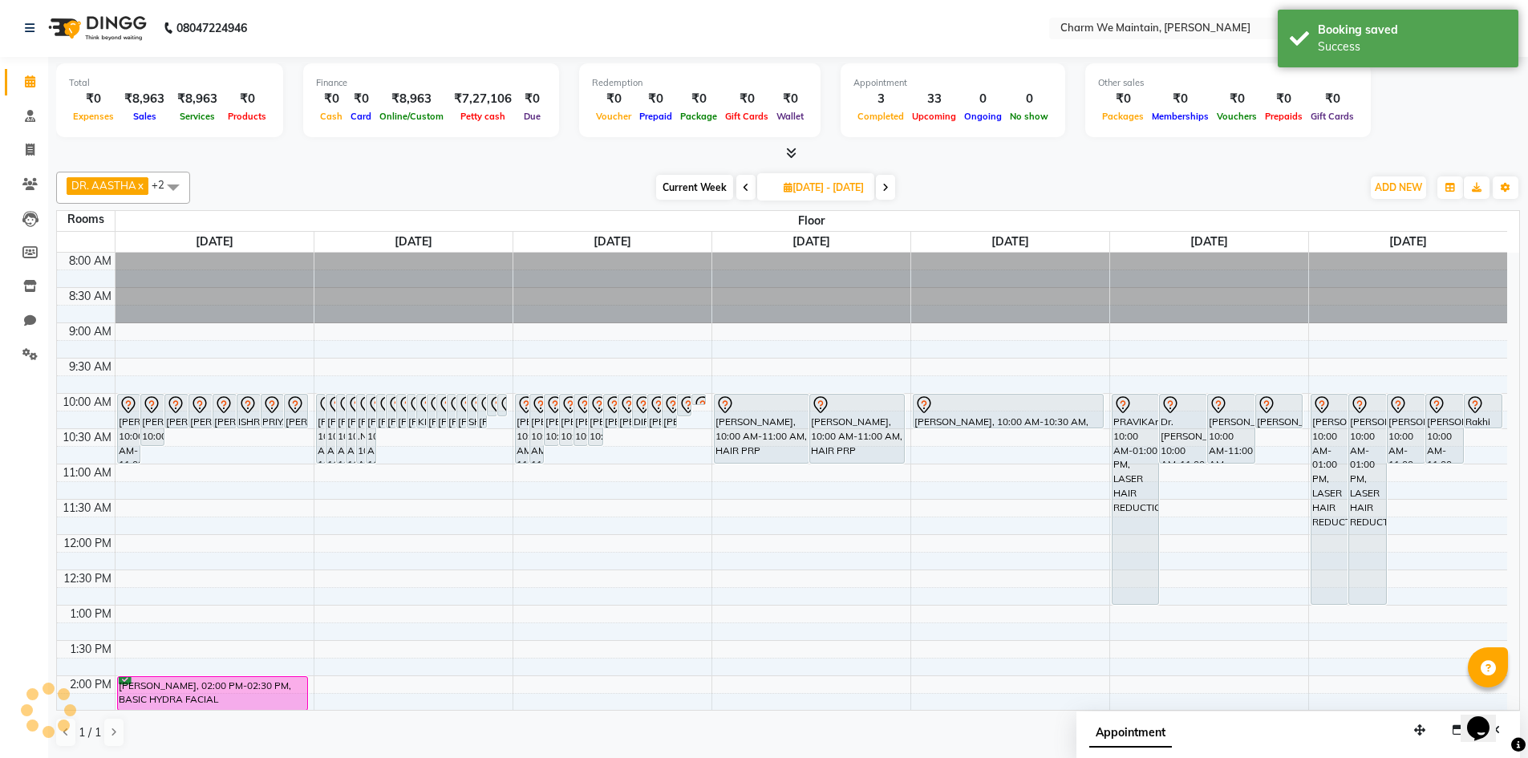
scroll to position [0, 0]
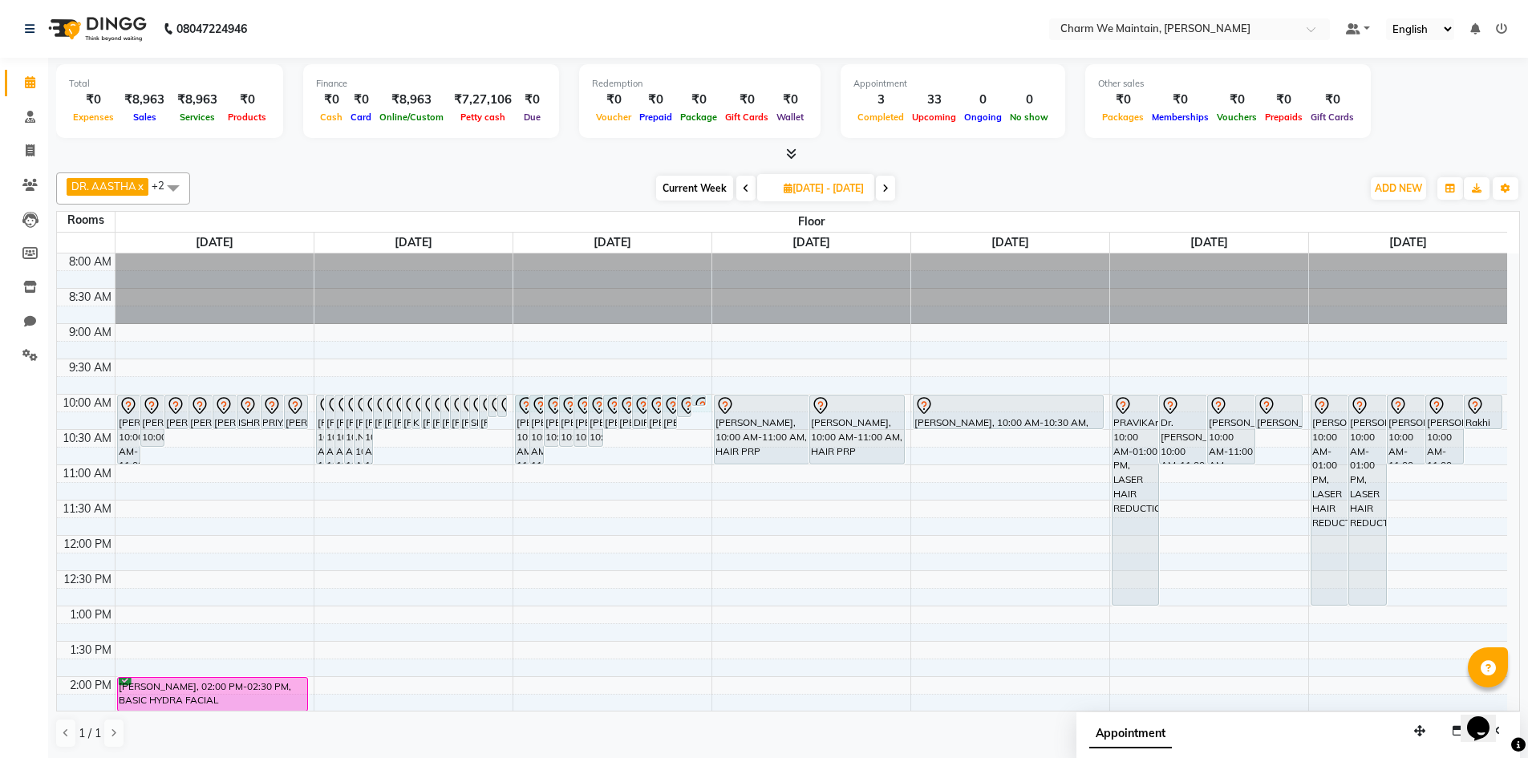
select select "600"
select select "tentative"
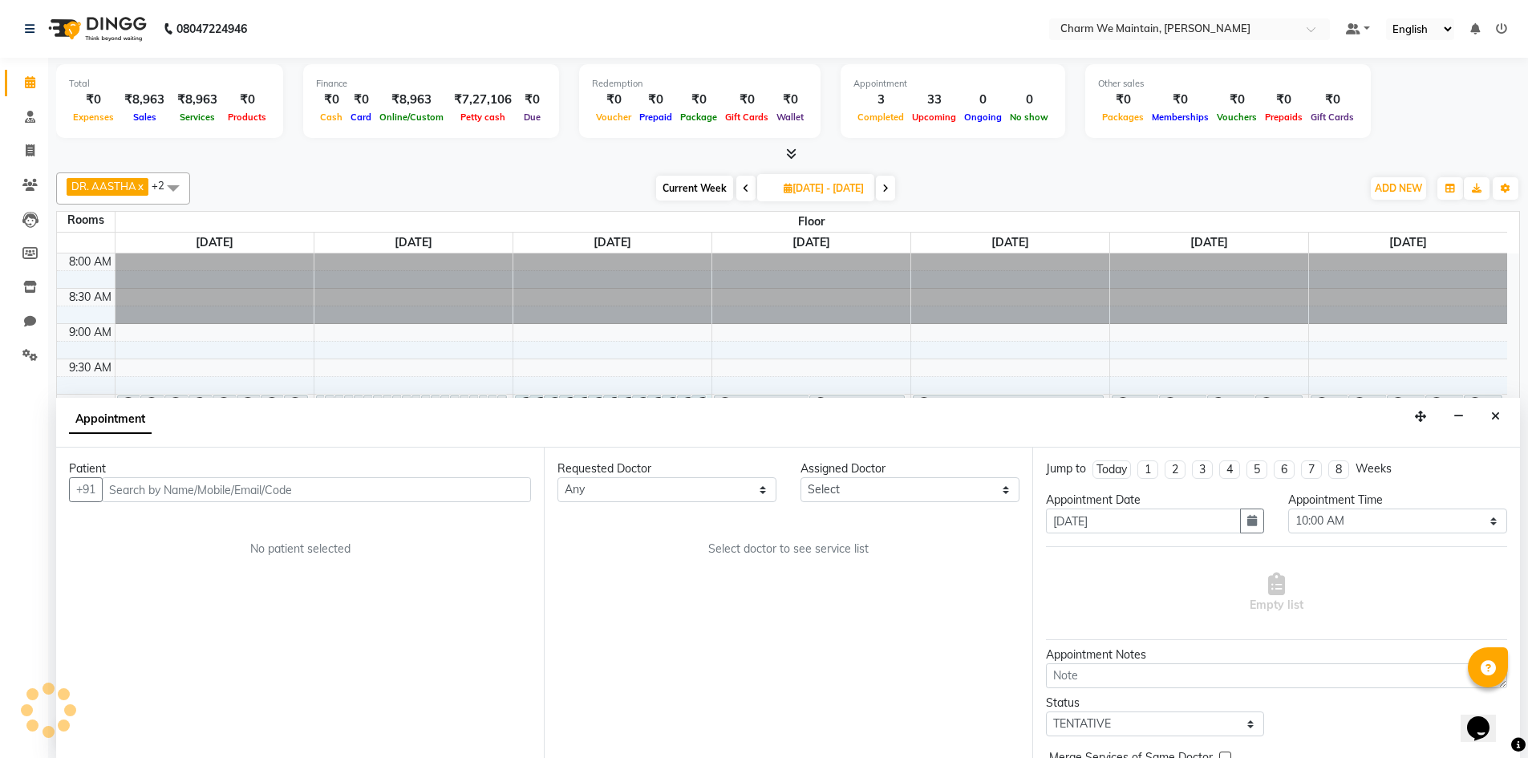
scroll to position [1, 0]
click at [262, 484] on input "text" at bounding box center [316, 488] width 429 height 25
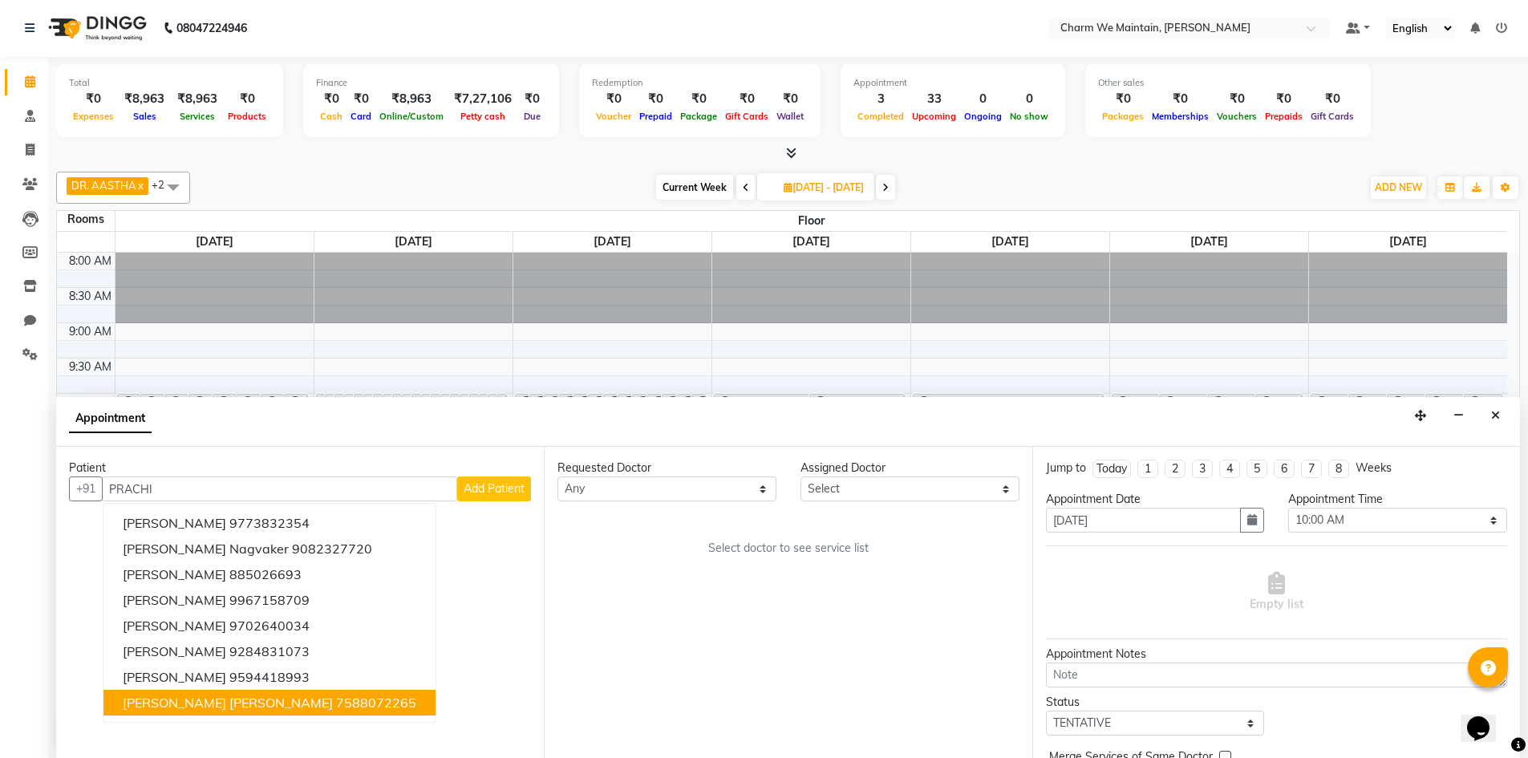
click at [336, 709] on ngb-highlight "7588072265" at bounding box center [376, 703] width 80 height 16
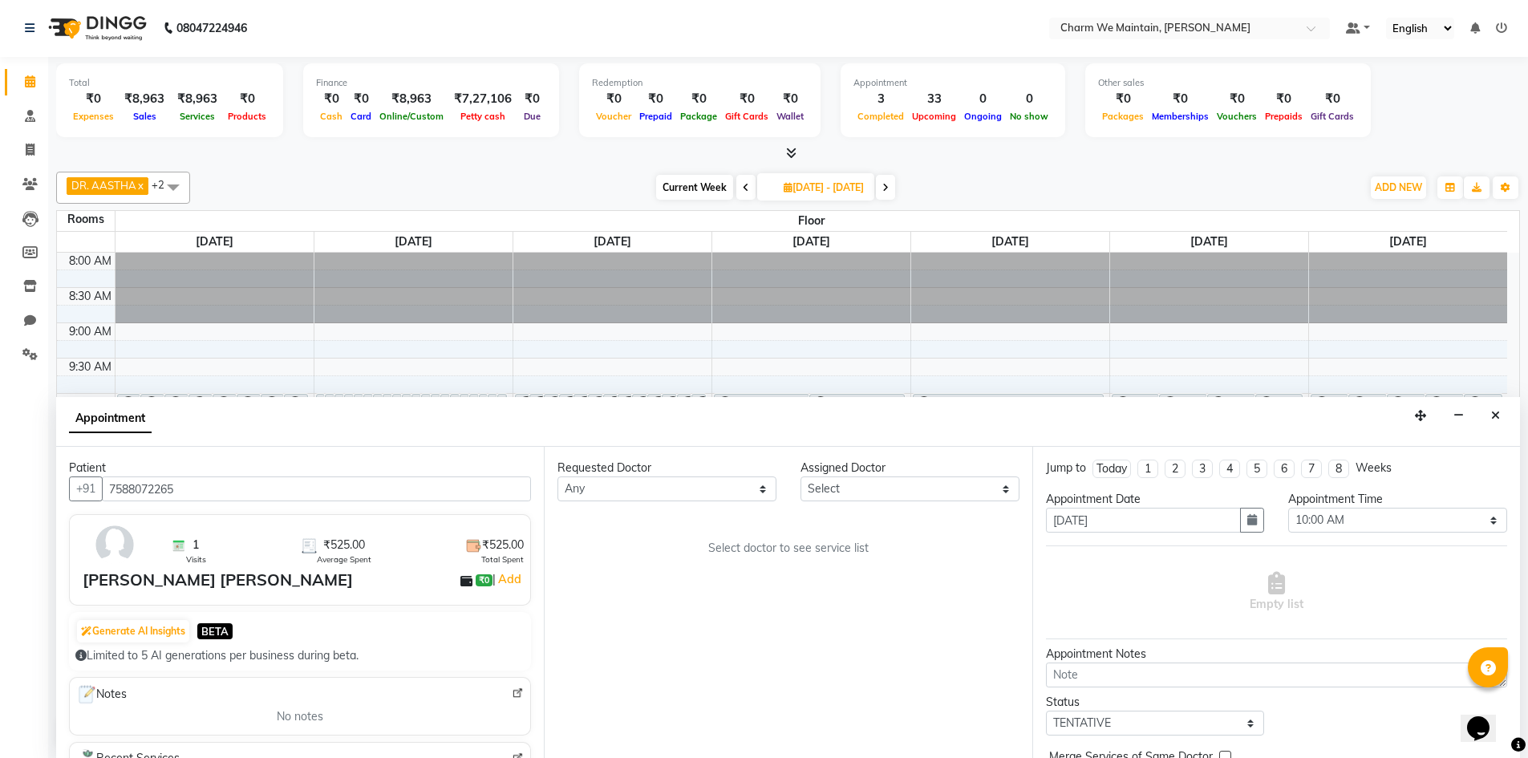
type input "7588072265"
click at [959, 494] on select "Select DR. AYESHA DR. [GEOGRAPHIC_DATA]" at bounding box center [910, 488] width 219 height 25
select select "86210"
click at [801, 476] on select "Select DR. AYESHA DR. [GEOGRAPHIC_DATA]" at bounding box center [910, 488] width 219 height 25
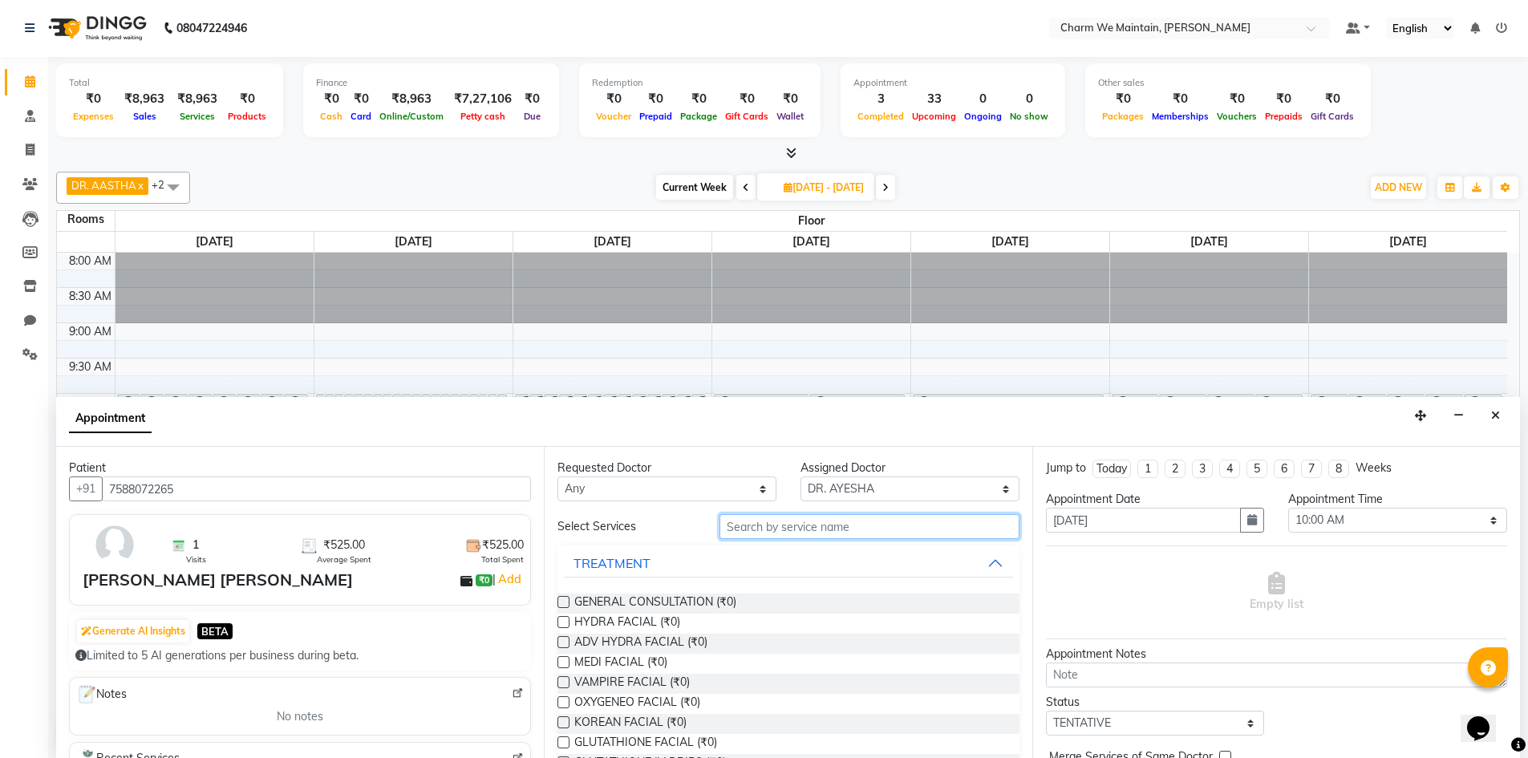
click at [874, 530] on input "text" at bounding box center [869, 526] width 300 height 25
type input "FACE"
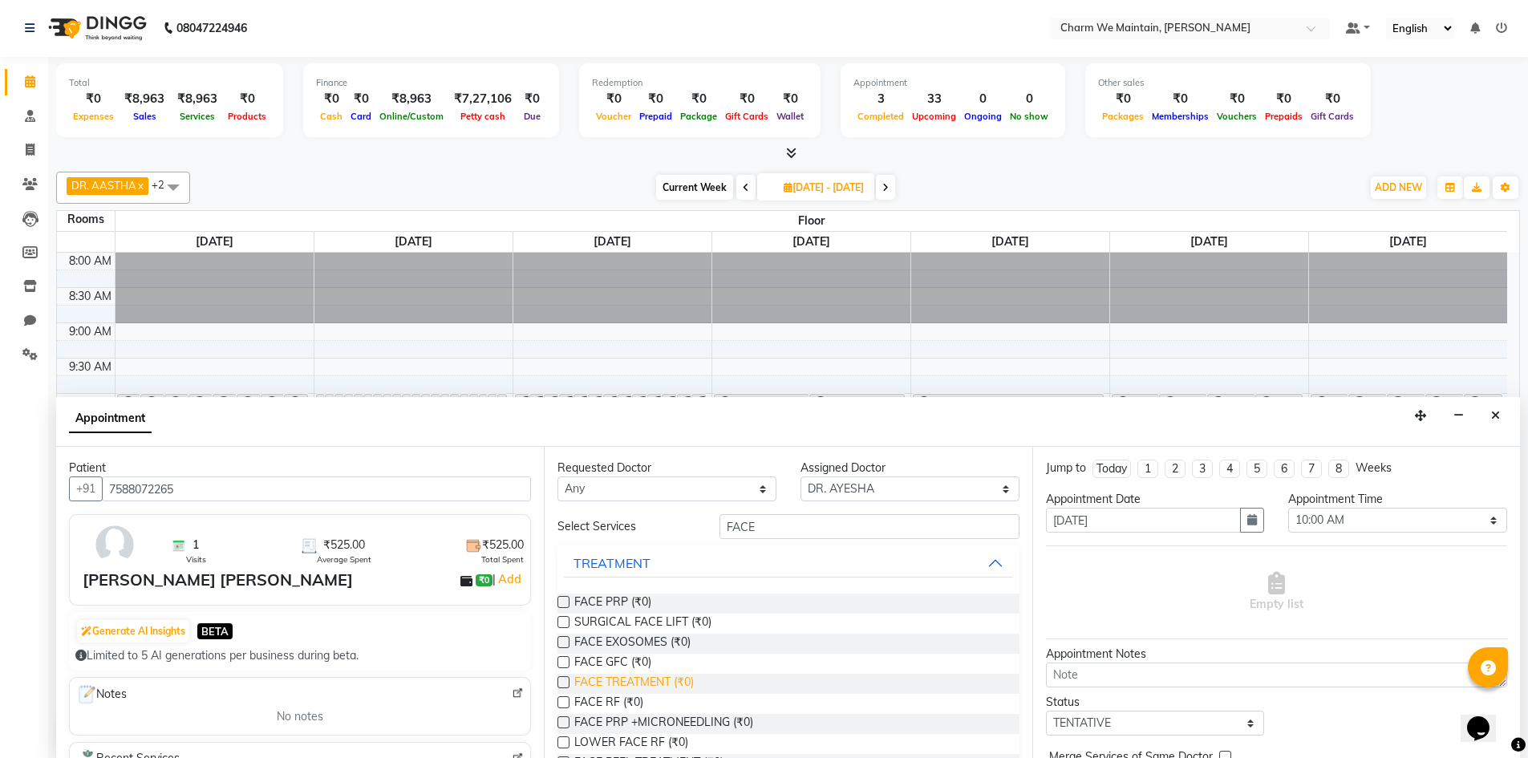
click at [634, 677] on span "FACE TREATMENT (₹0)" at bounding box center [634, 684] width 120 height 20
checkbox input "true"
select select "4343"
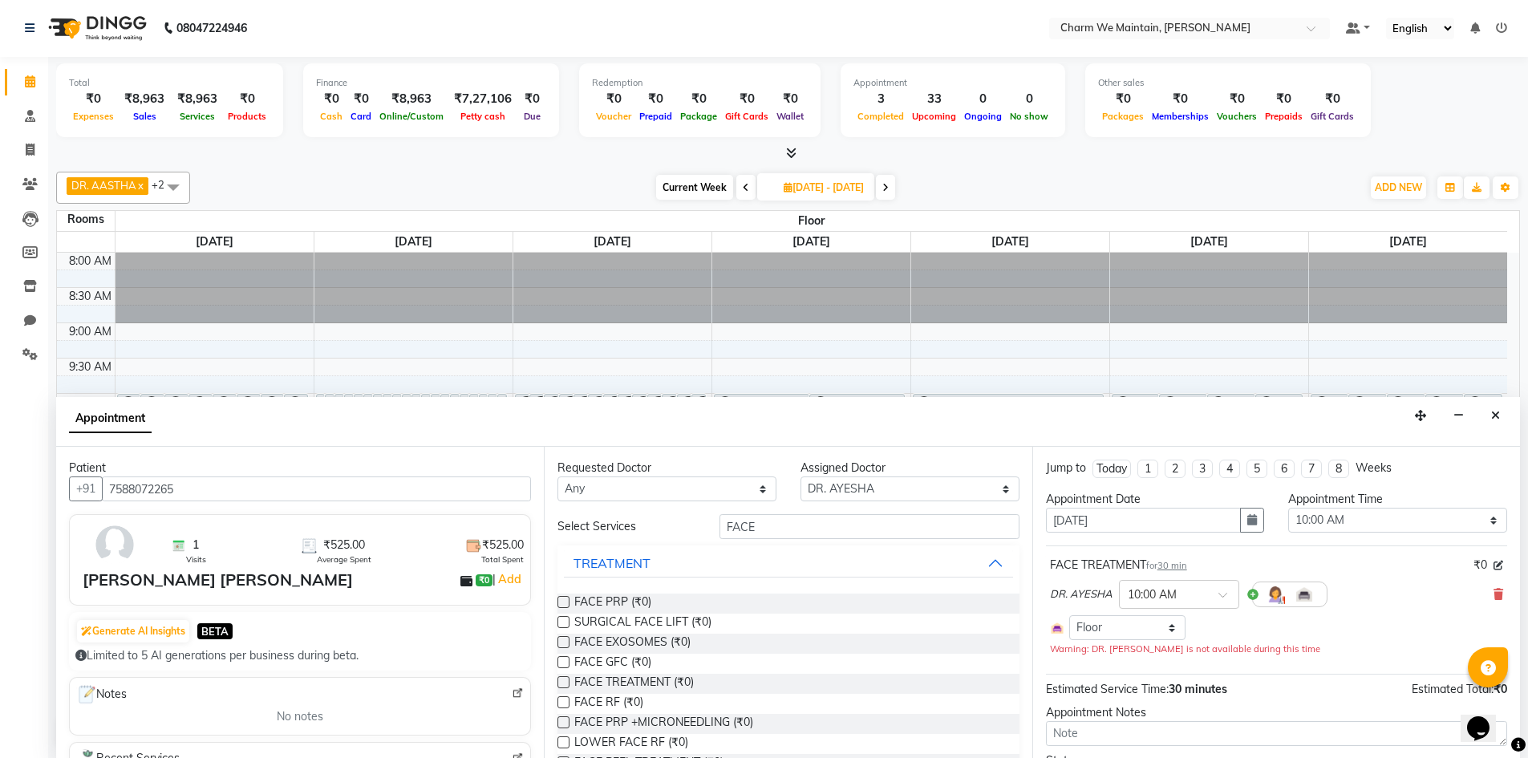
checkbox input "false"
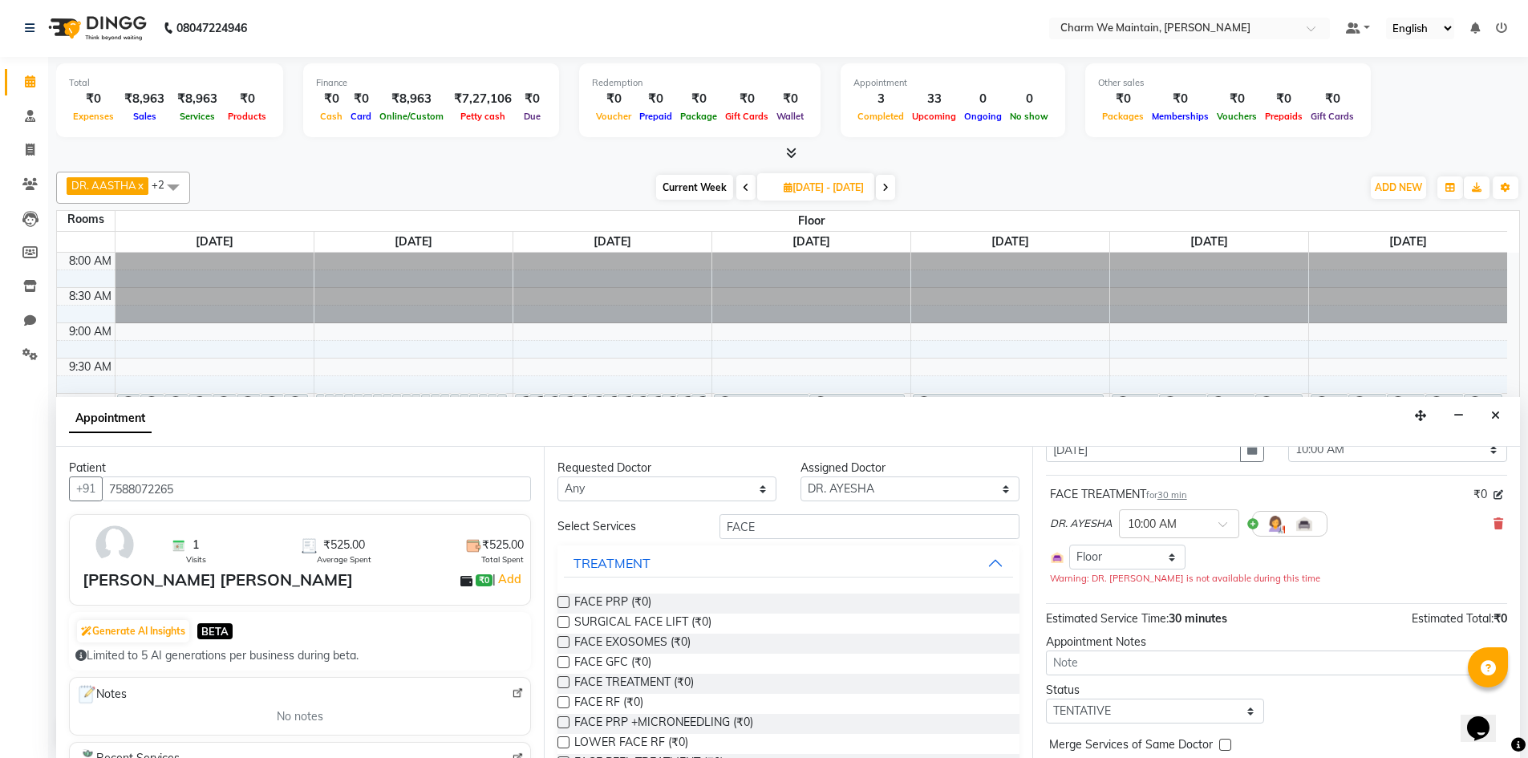
scroll to position [137, 0]
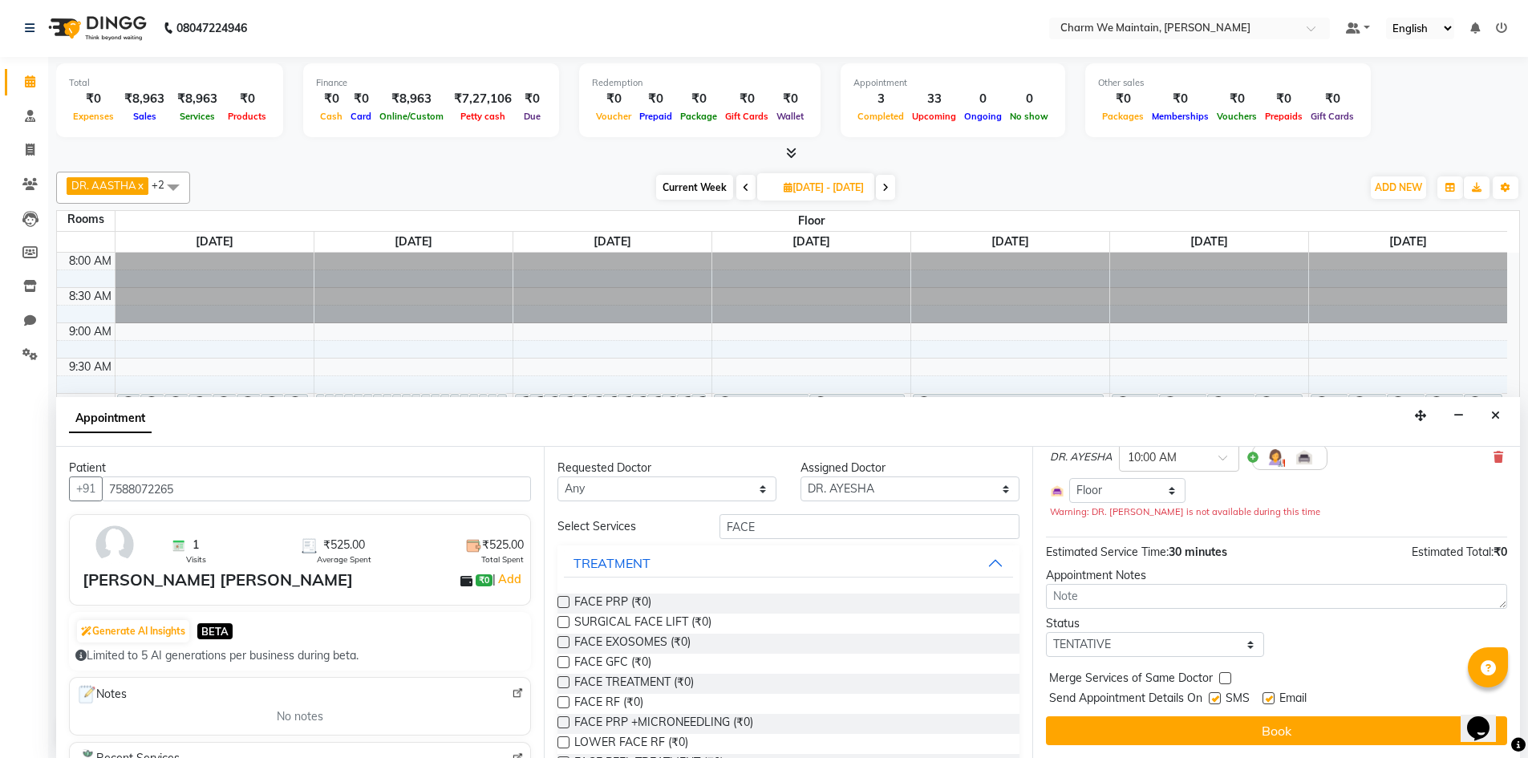
click at [1214, 699] on label at bounding box center [1215, 698] width 12 height 12
click at [1214, 699] on input "checkbox" at bounding box center [1214, 700] width 10 height 10
checkbox input "false"
click at [1271, 695] on label at bounding box center [1269, 698] width 12 height 12
click at [1271, 695] on input "checkbox" at bounding box center [1268, 700] width 10 height 10
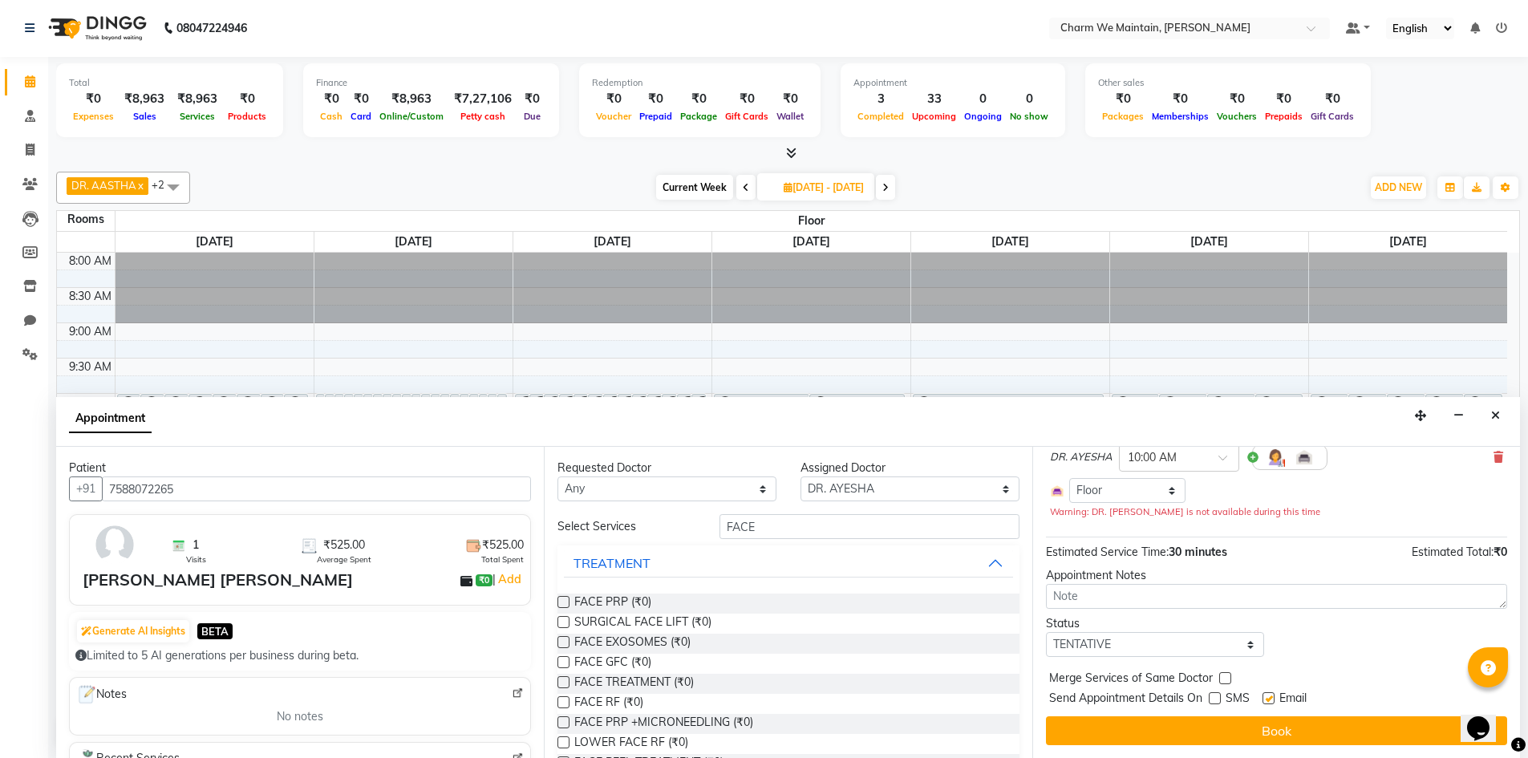
checkbox input "false"
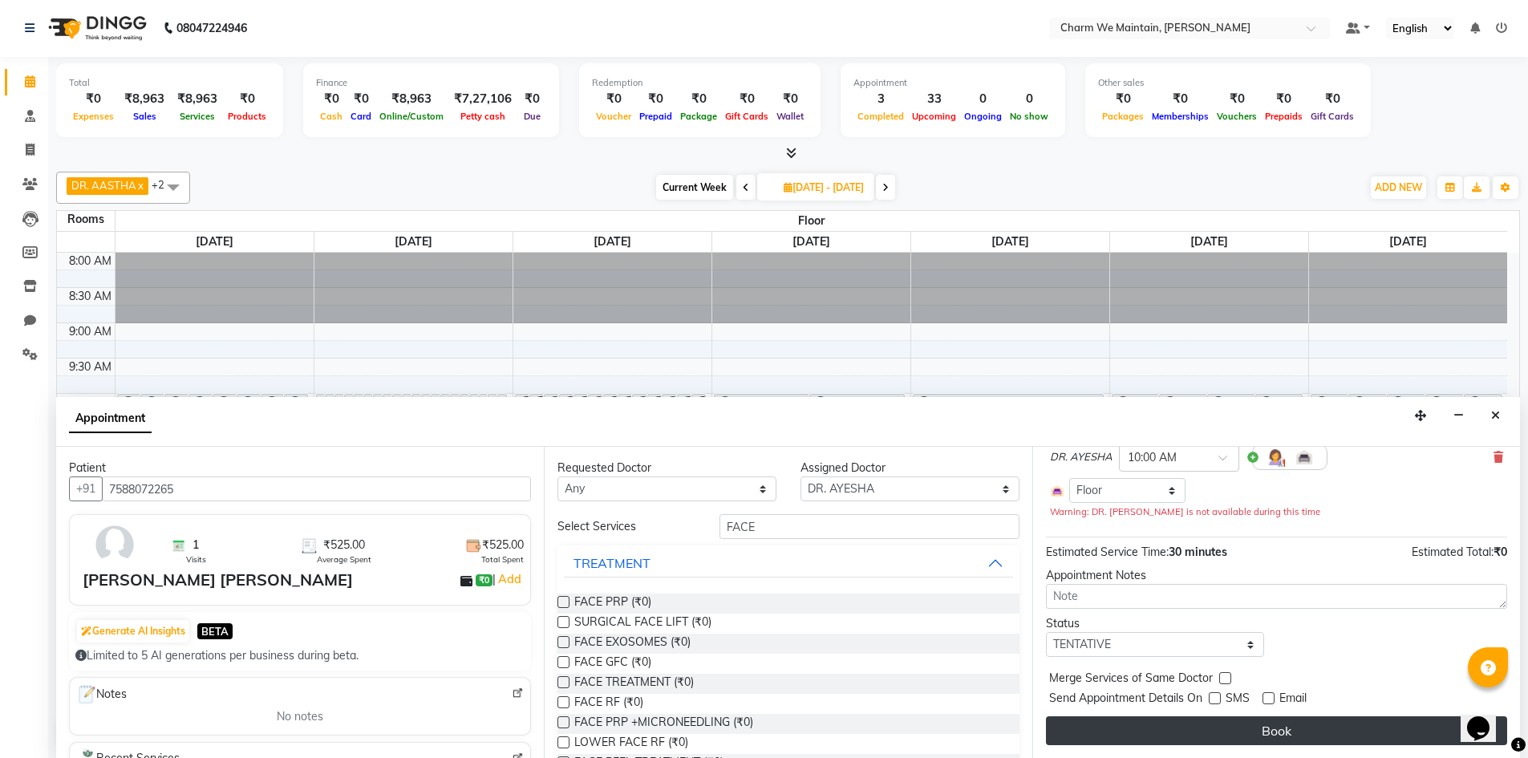
click at [1275, 725] on button "Book" at bounding box center [1276, 730] width 461 height 29
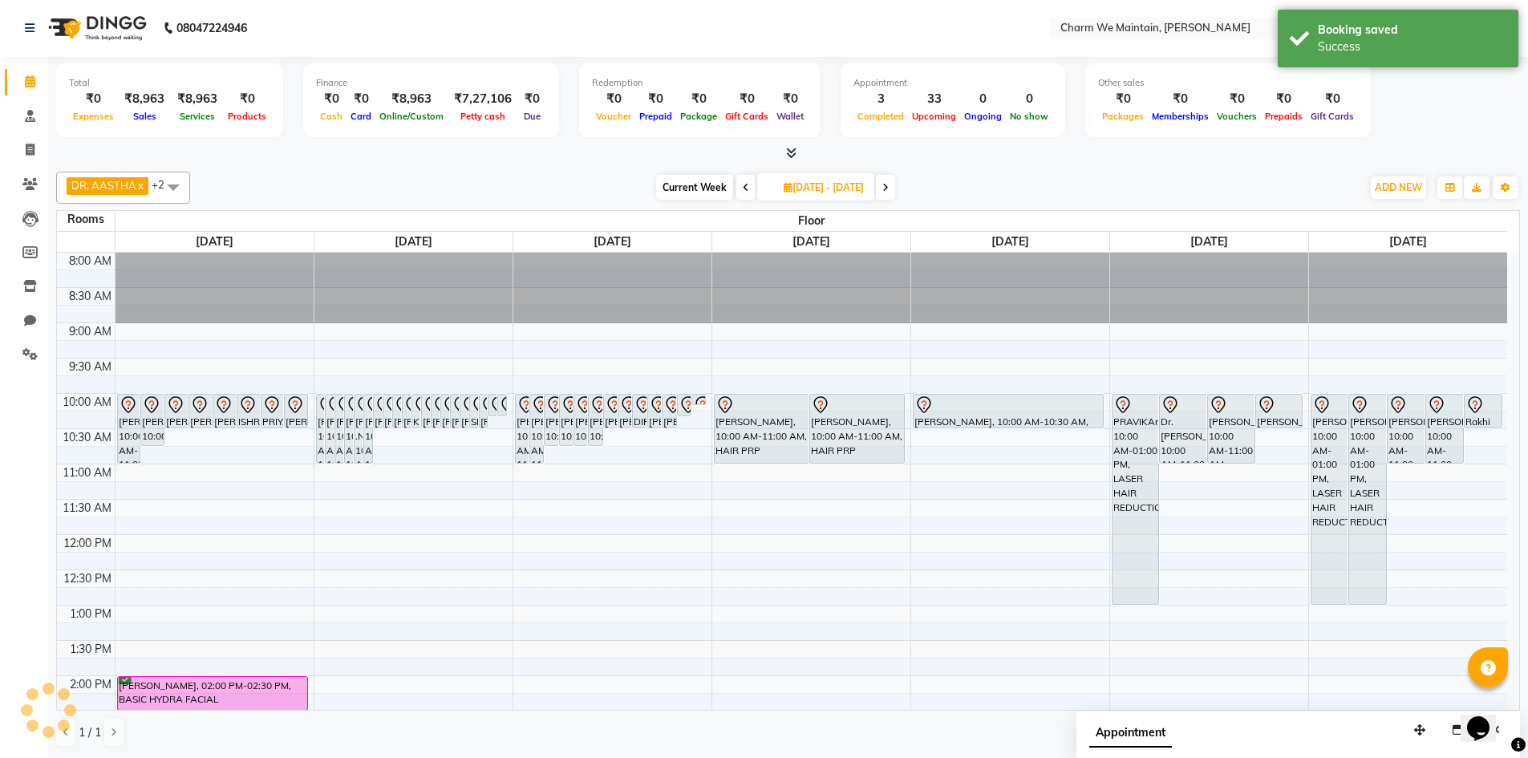
scroll to position [0, 0]
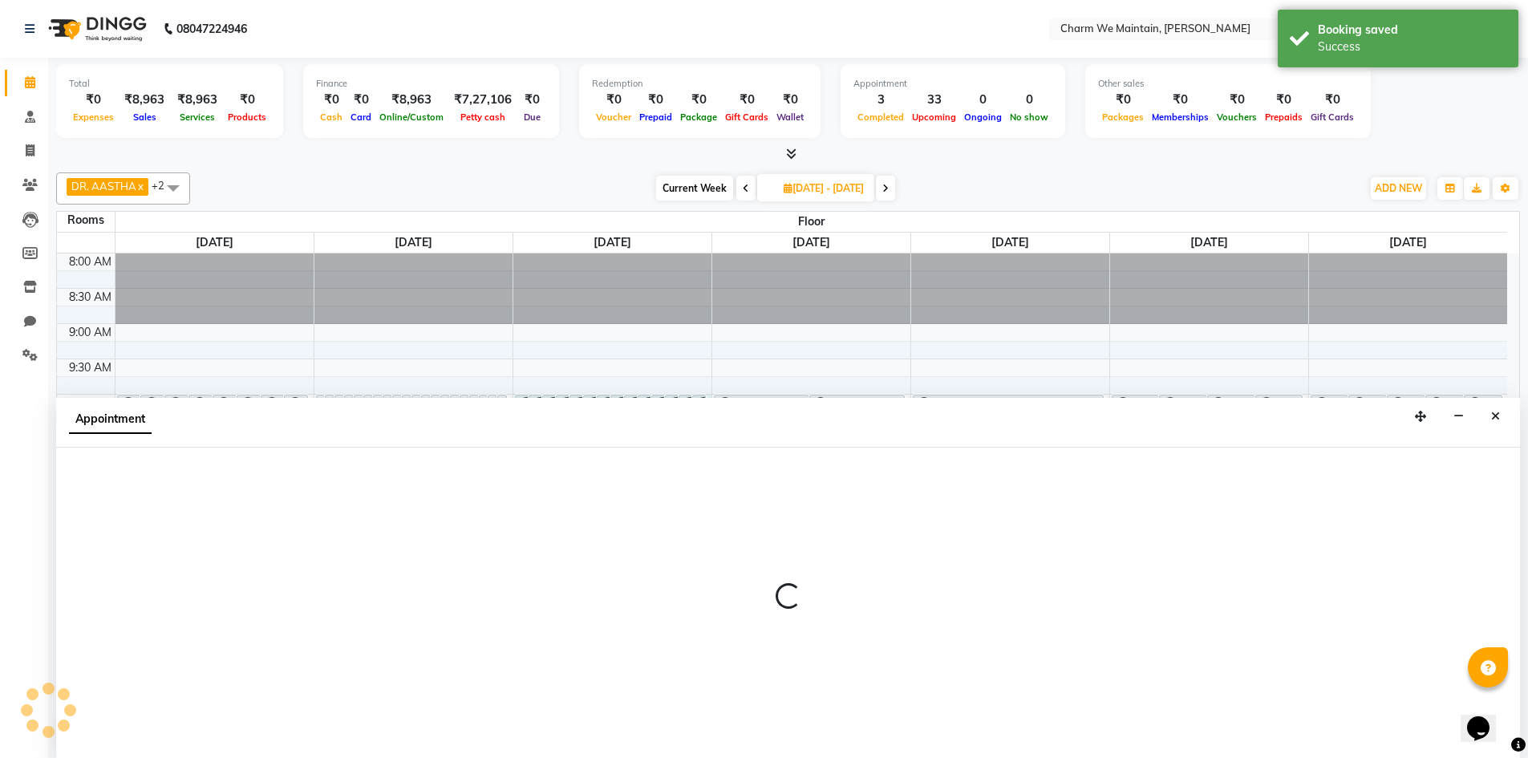
scroll to position [1, 0]
select select "600"
select select "tentative"
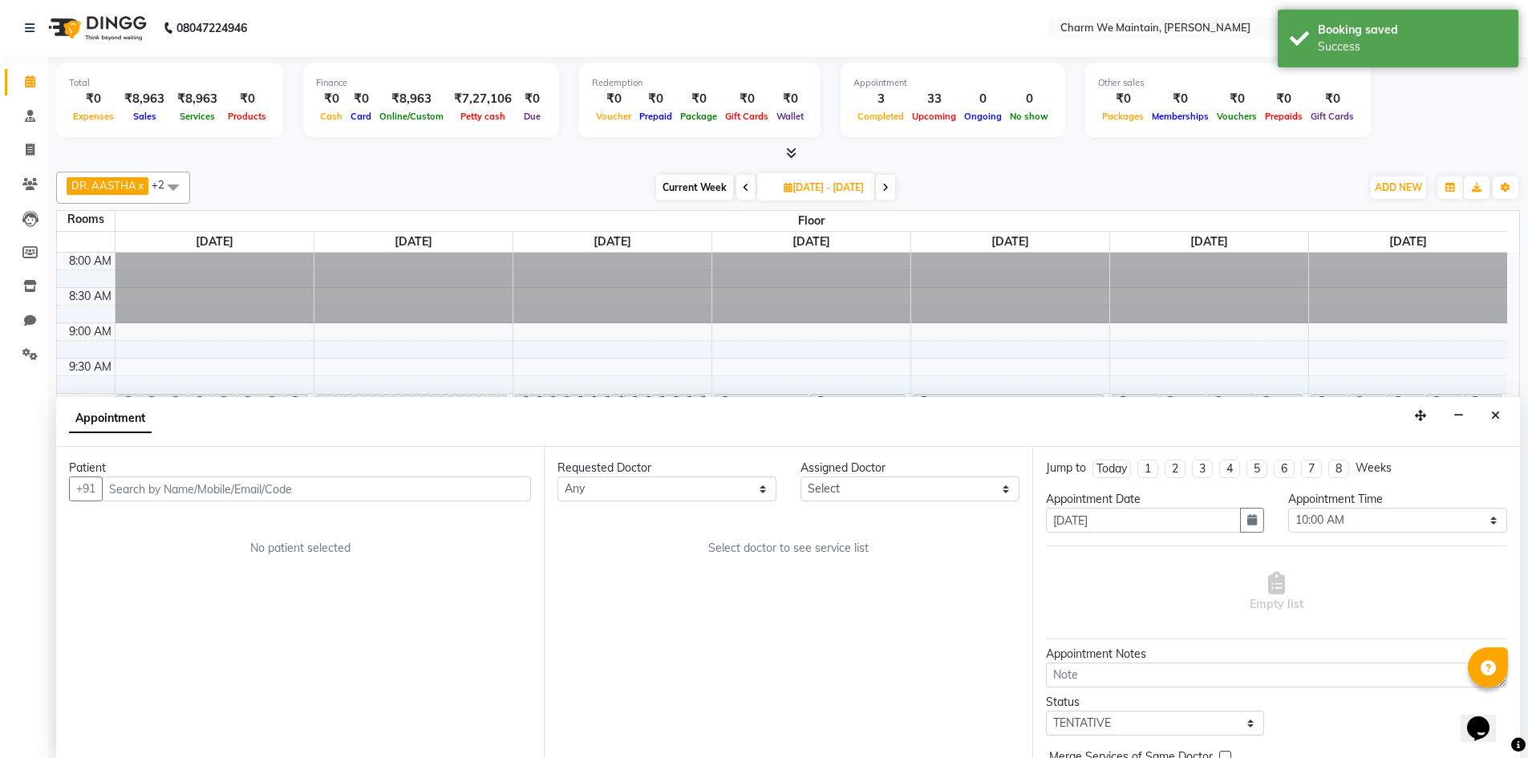
click at [236, 487] on input "text" at bounding box center [316, 488] width 429 height 25
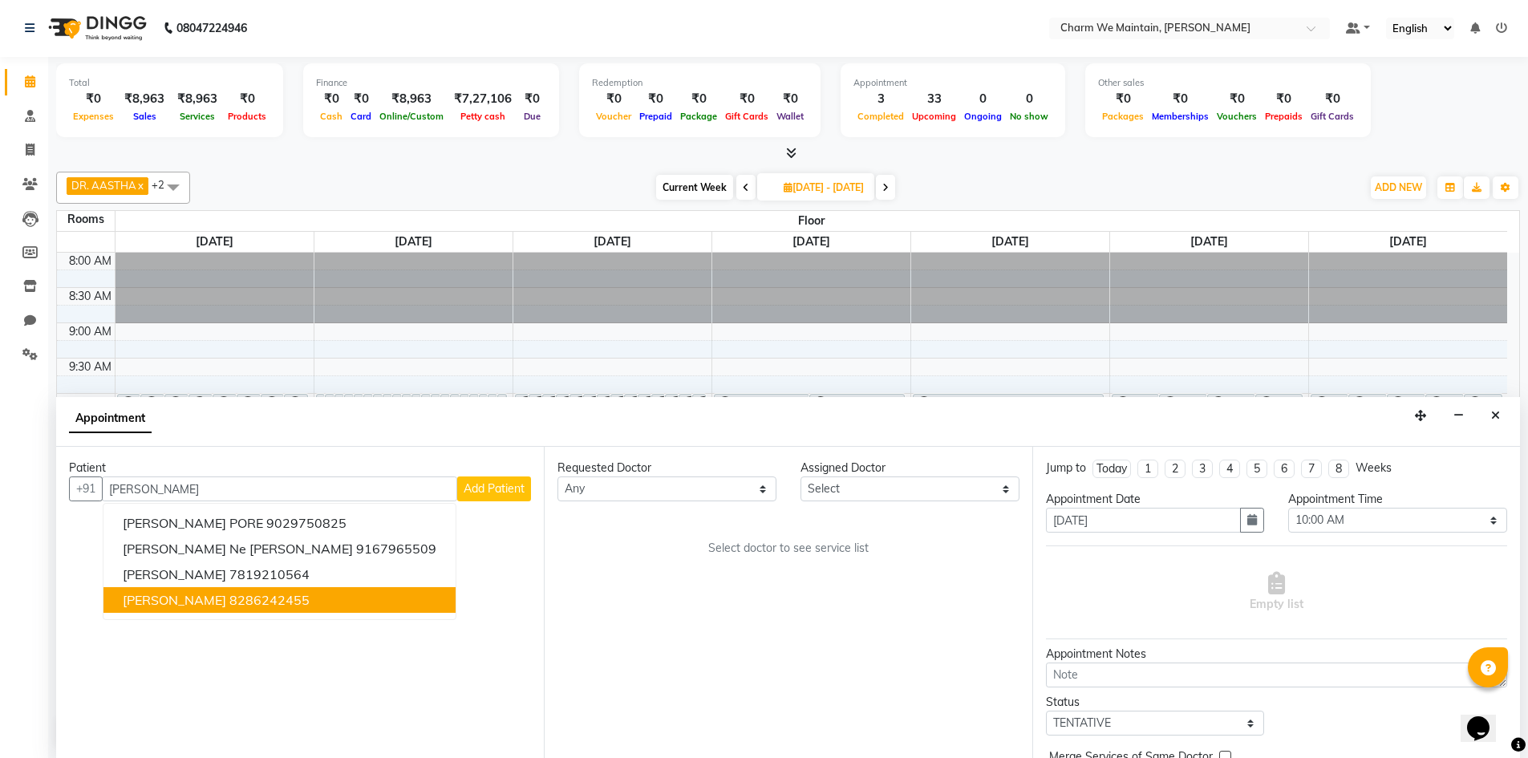
click at [226, 595] on span "AMRUTA JALGOANKAR" at bounding box center [174, 600] width 103 height 16
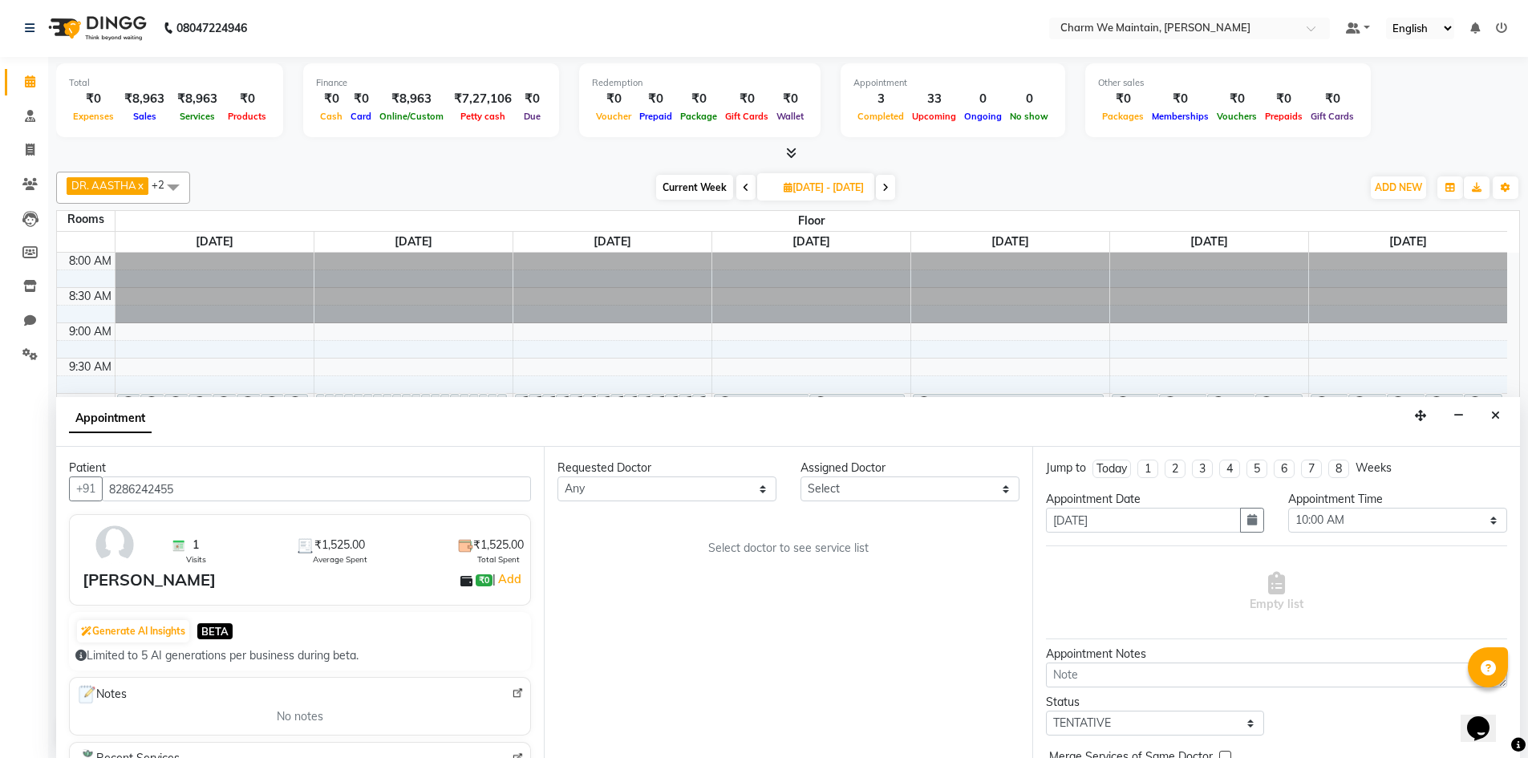
type input "8286242455"
click at [876, 496] on select "Select DR. AYESHA DR. [GEOGRAPHIC_DATA]" at bounding box center [910, 488] width 219 height 25
select select "86210"
click at [801, 476] on select "Select DR. AYESHA DR. [GEOGRAPHIC_DATA]" at bounding box center [910, 488] width 219 height 25
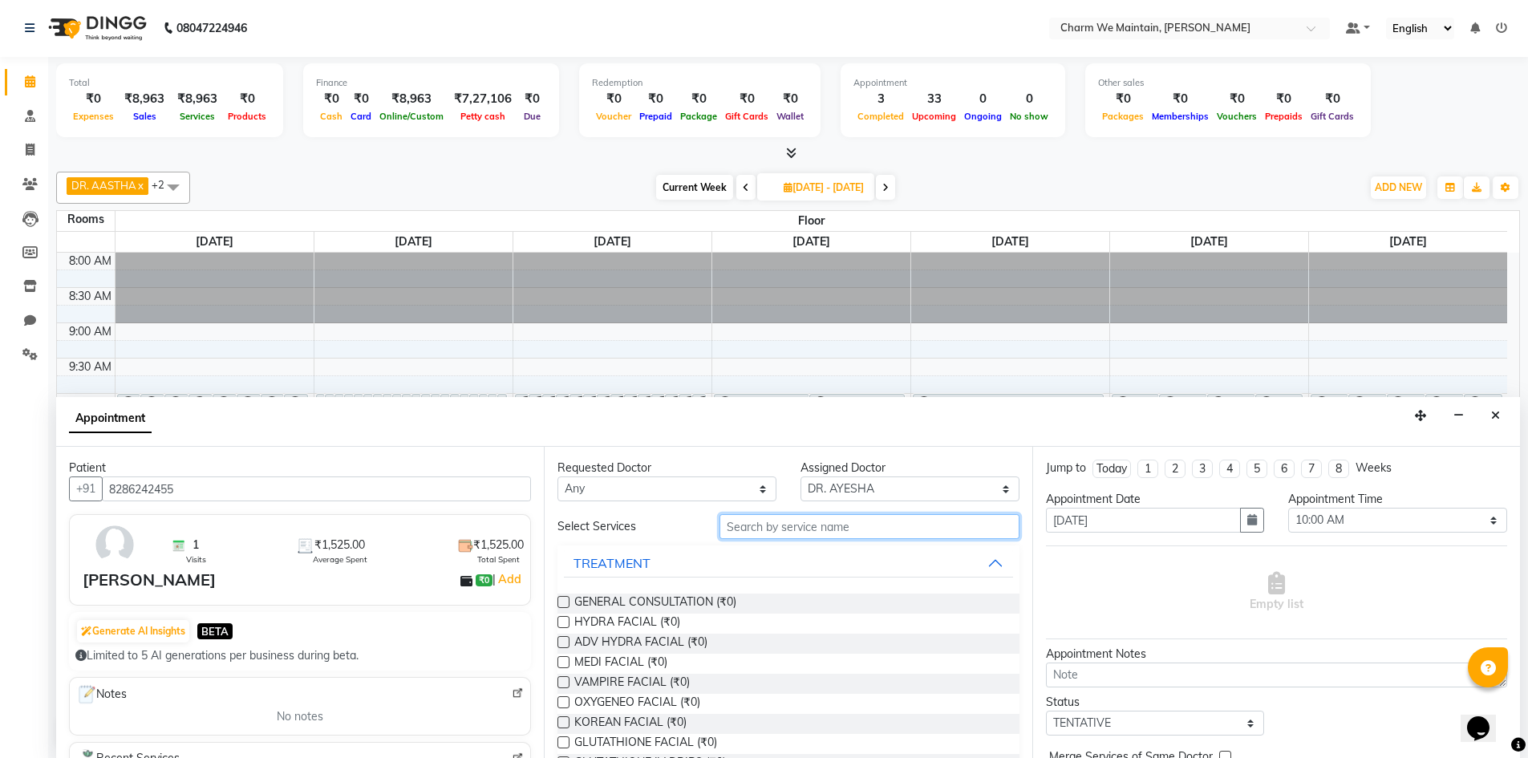
click at [877, 530] on input "text" at bounding box center [869, 526] width 300 height 25
type input "FACE"
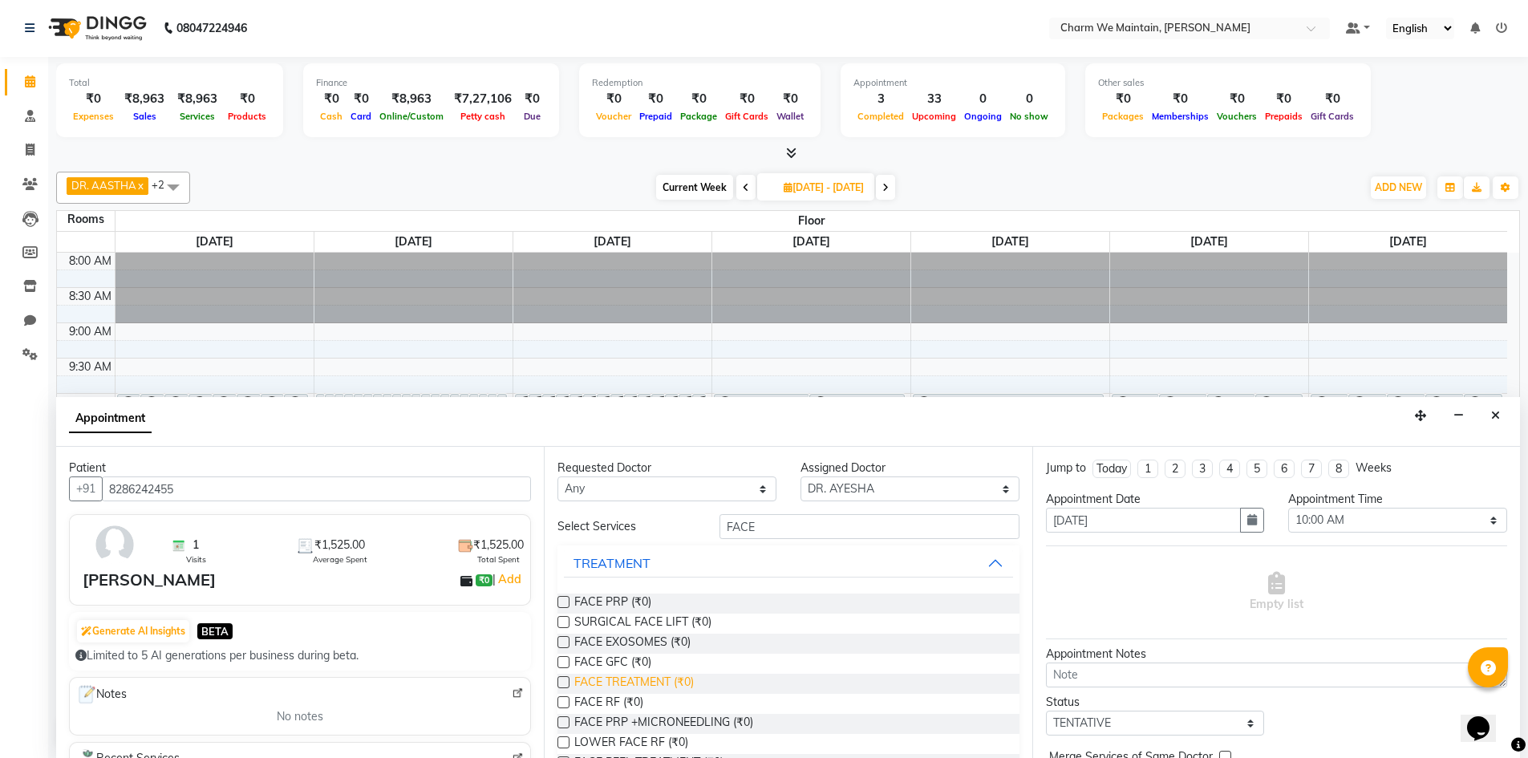
click at [655, 682] on span "FACE TREATMENT (₹0)" at bounding box center [634, 684] width 120 height 20
checkbox input "true"
select select "4343"
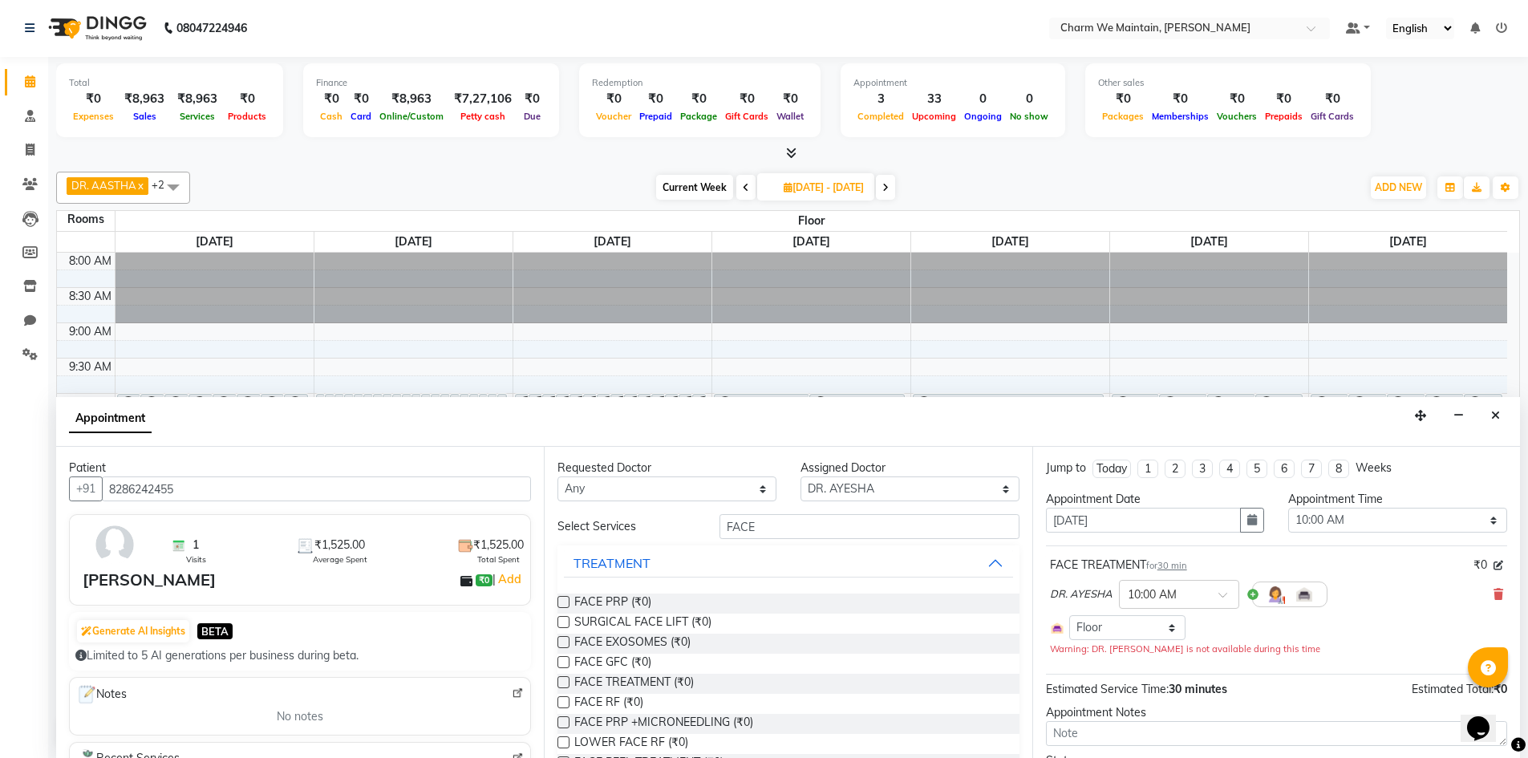
checkbox input "false"
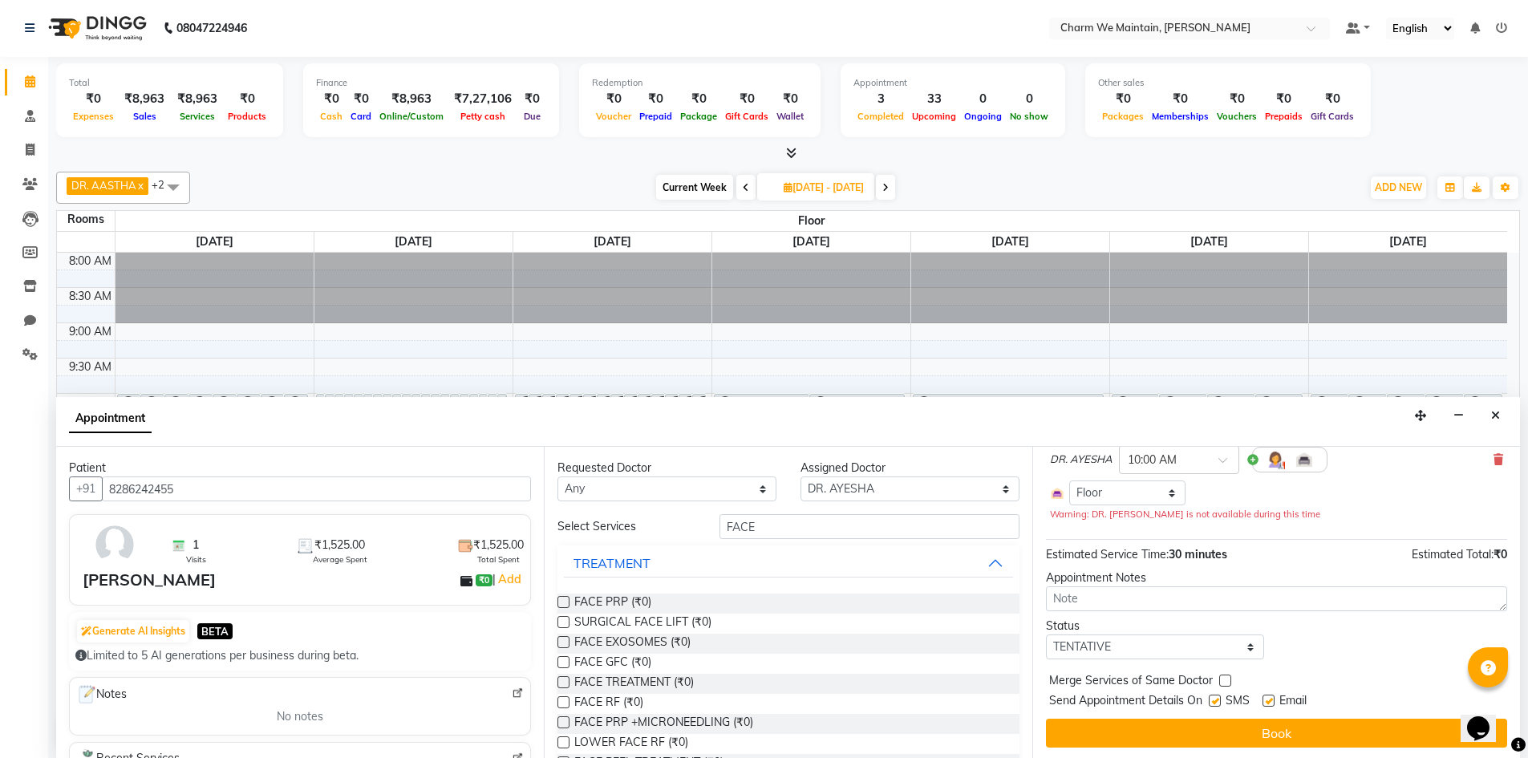
scroll to position [137, 0]
click at [1211, 695] on label at bounding box center [1215, 698] width 12 height 12
click at [1211, 695] on input "checkbox" at bounding box center [1214, 700] width 10 height 10
checkbox input "false"
click at [1266, 697] on label at bounding box center [1269, 698] width 12 height 12
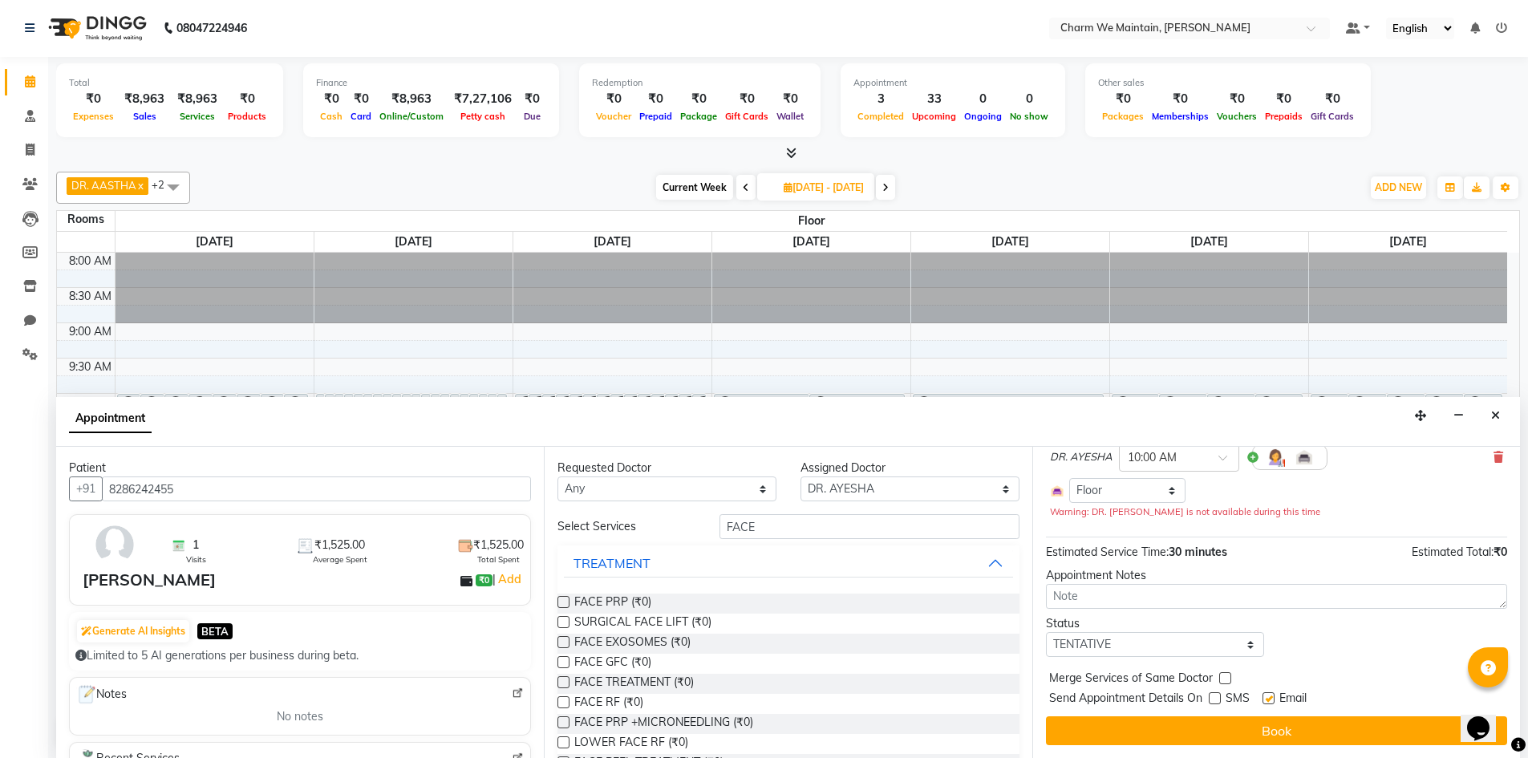
click at [1266, 697] on input "checkbox" at bounding box center [1268, 700] width 10 height 10
checkbox input "false"
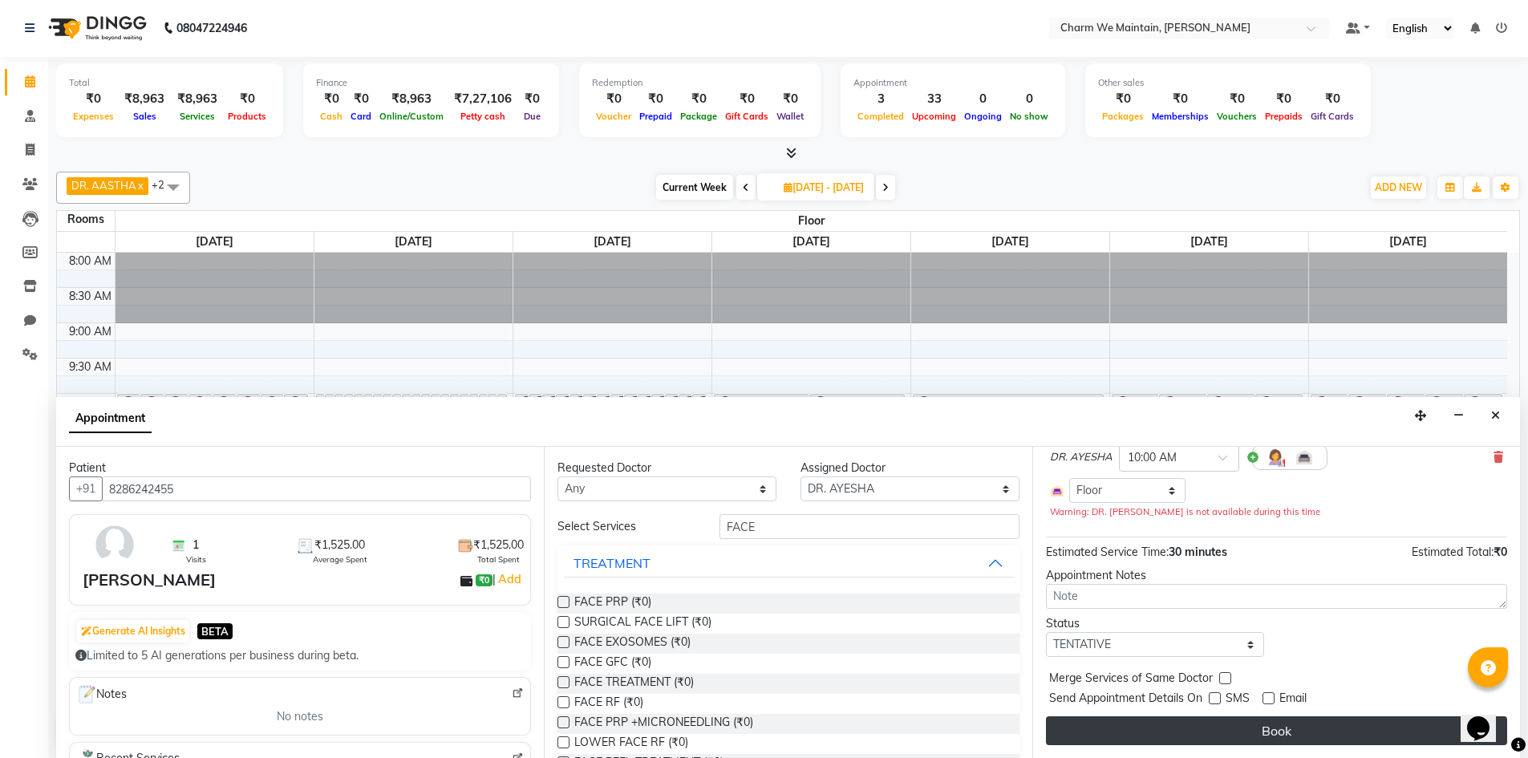
click at [1273, 724] on button "Book" at bounding box center [1276, 730] width 461 height 29
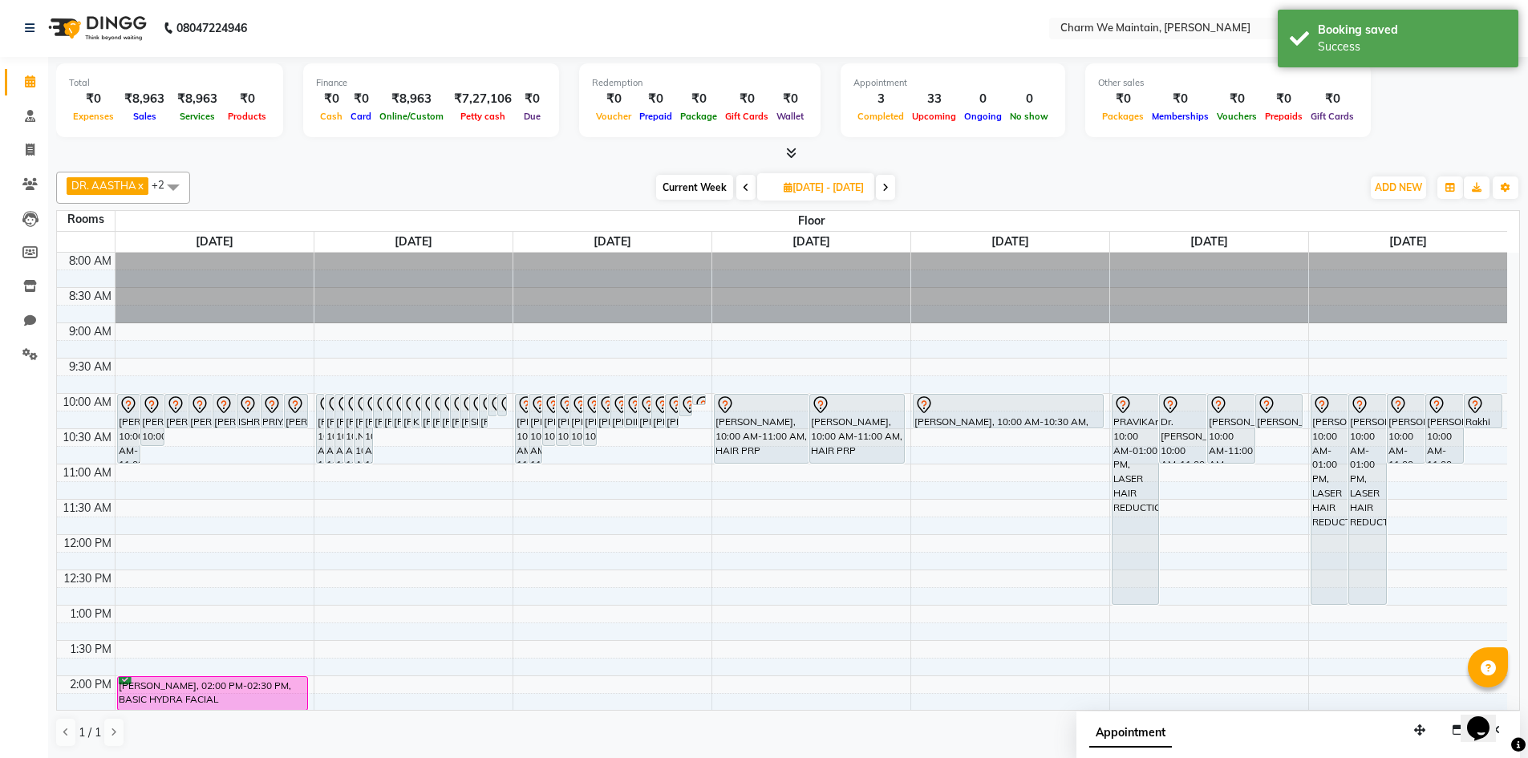
scroll to position [0, 0]
click at [743, 187] on icon at bounding box center [746, 189] width 6 height 10
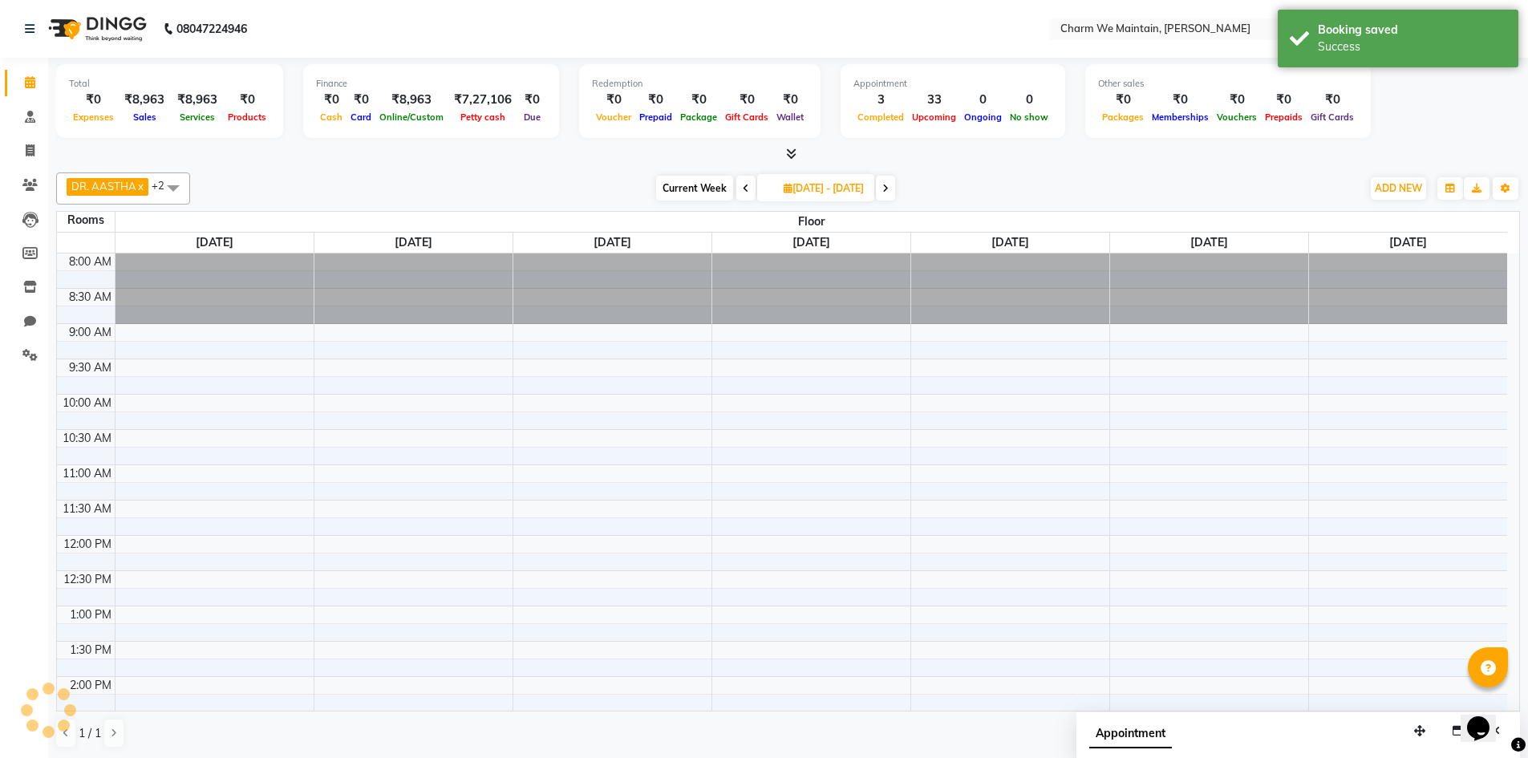
scroll to position [424, 0]
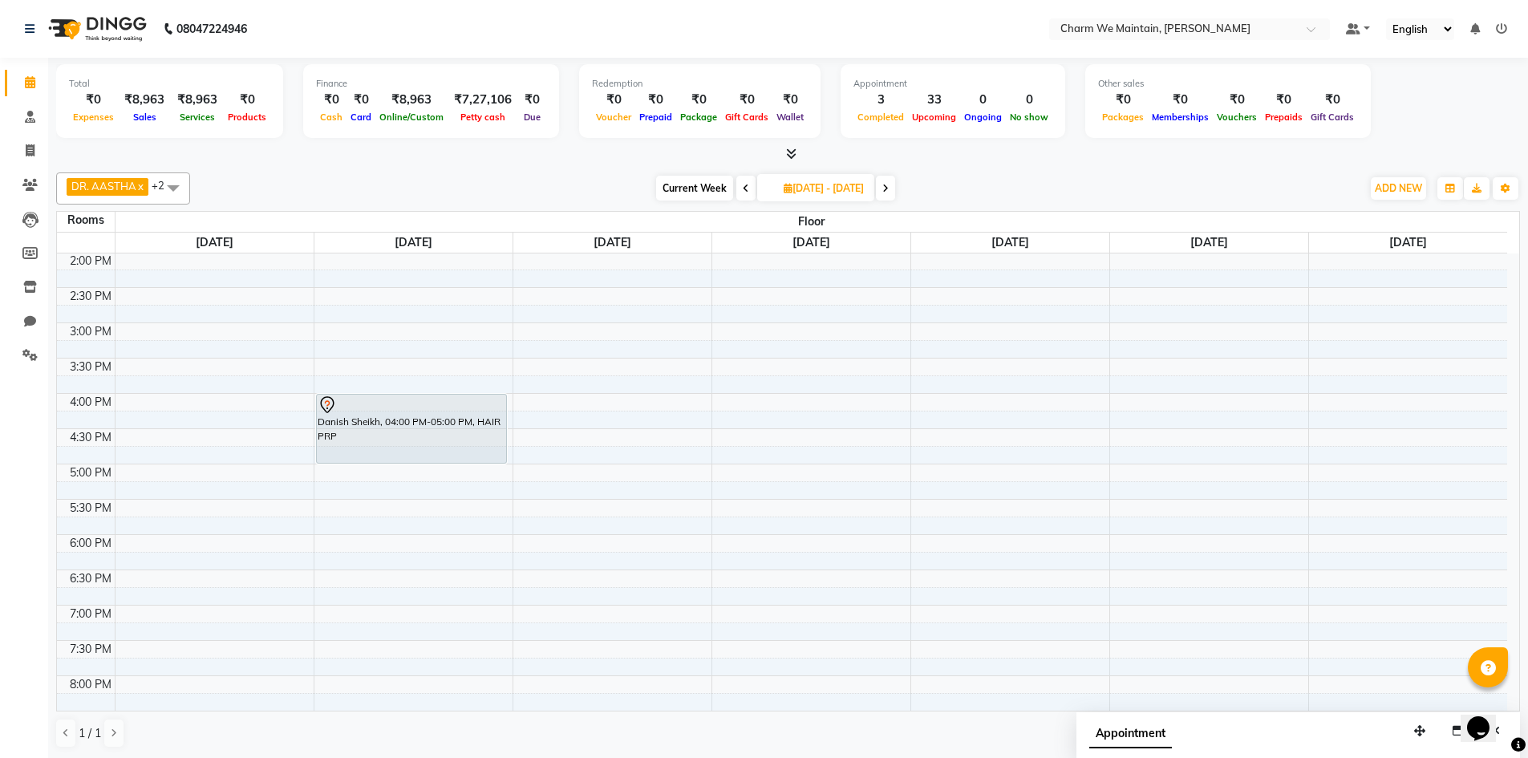
click at [736, 196] on span at bounding box center [745, 188] width 19 height 25
type input "2025-10-02"
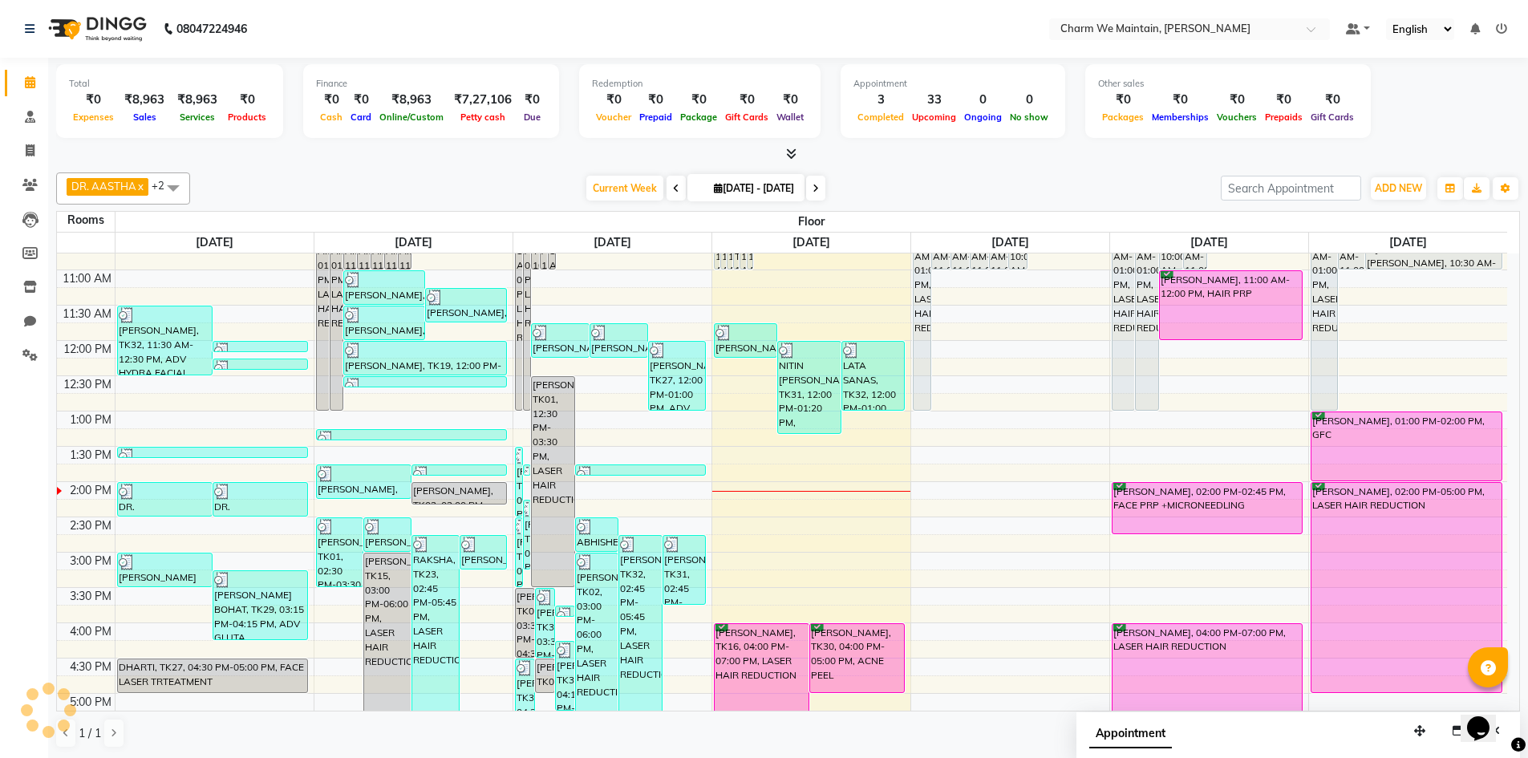
scroll to position [0, 0]
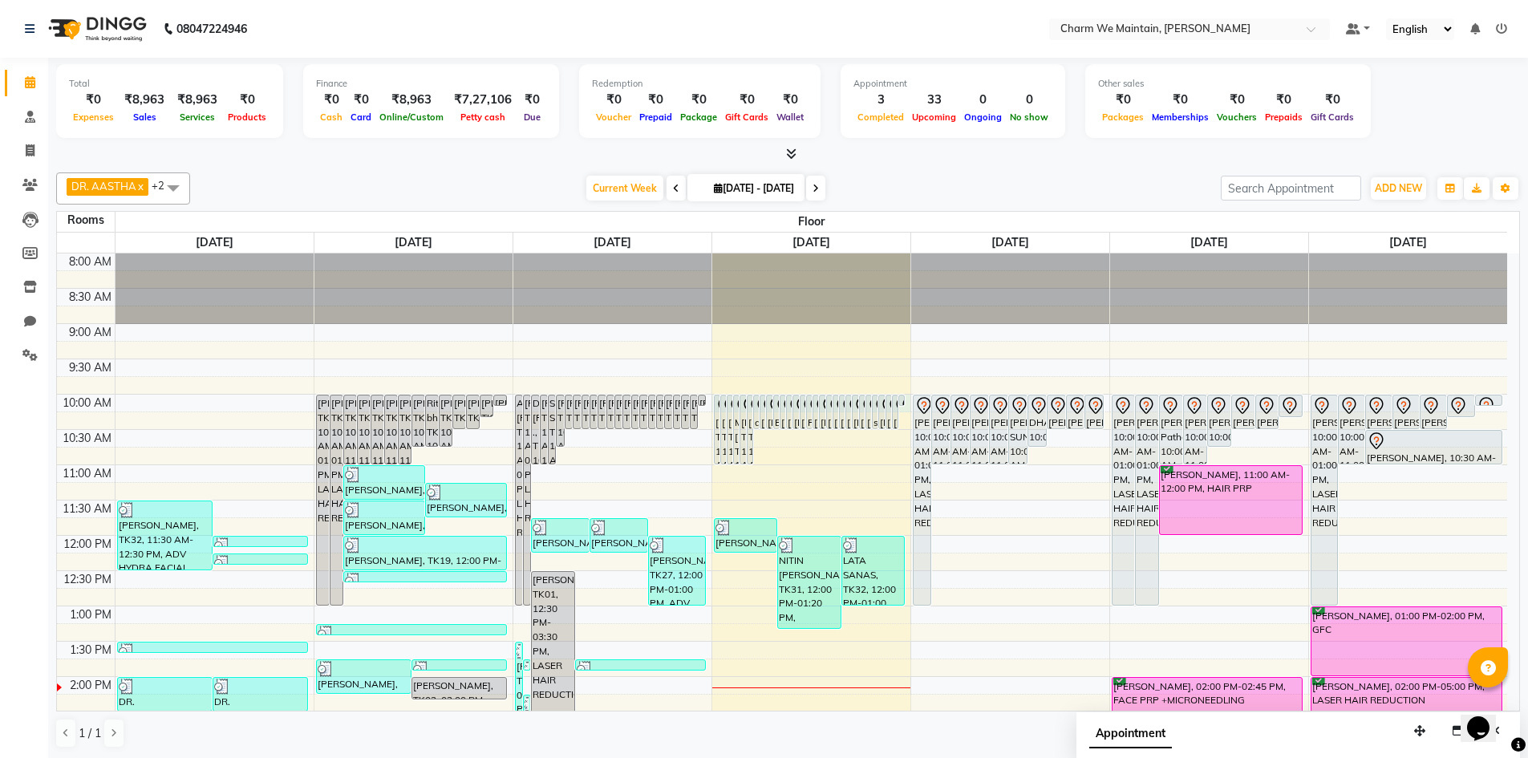
select select "600"
select select "tentative"
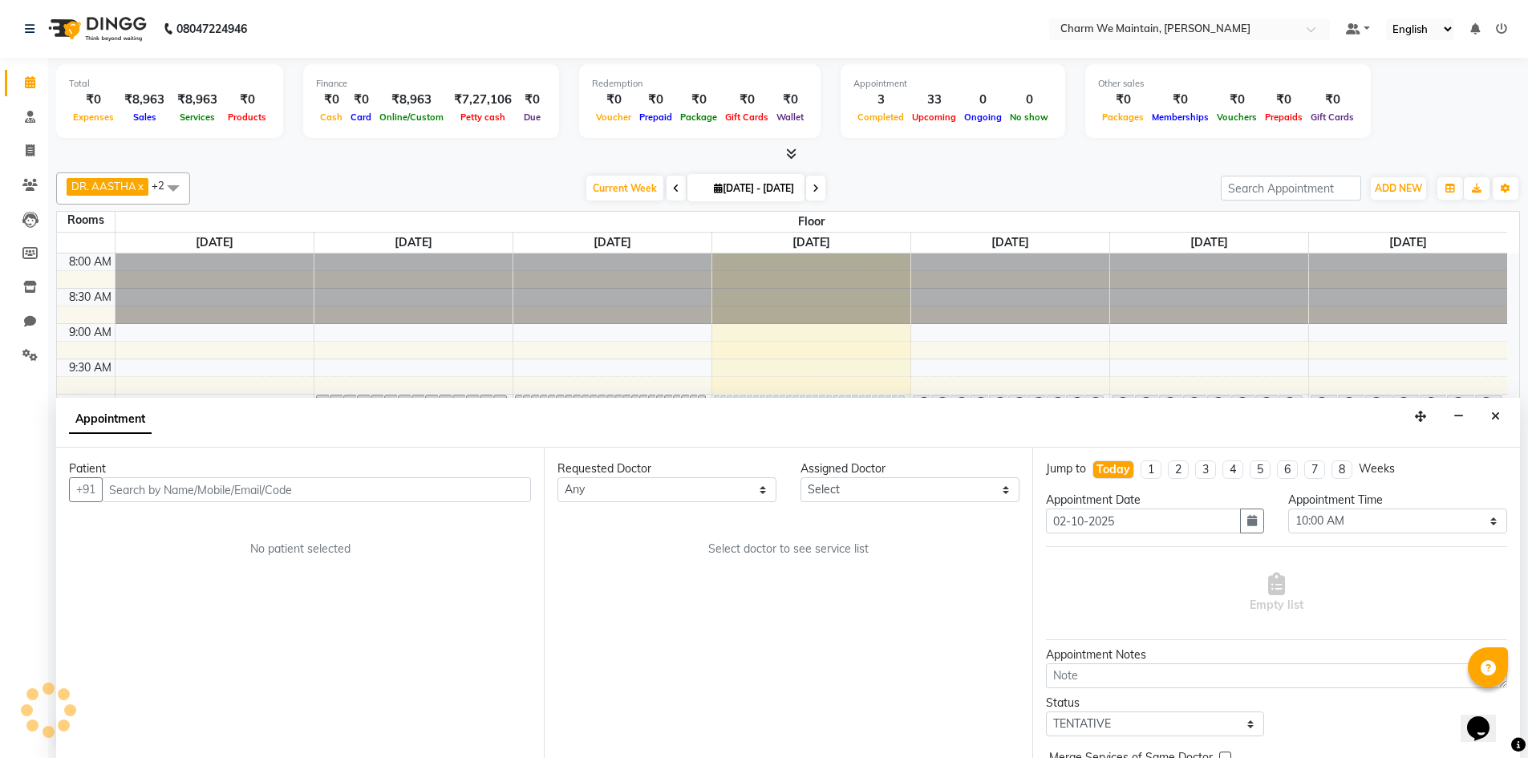
scroll to position [1, 0]
click at [295, 482] on input "text" at bounding box center [316, 488] width 429 height 25
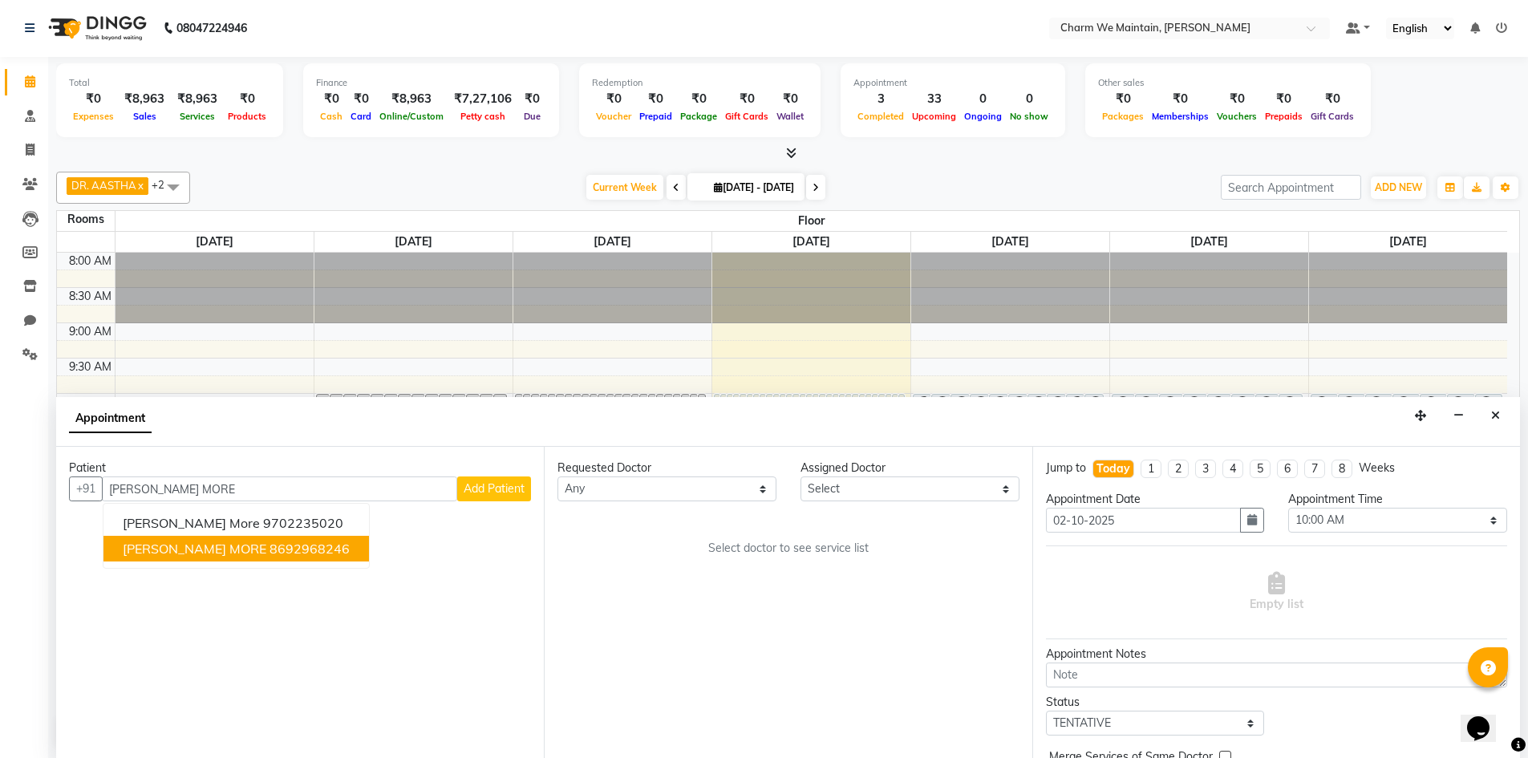
click at [270, 543] on ngb-highlight "8692968246" at bounding box center [310, 549] width 80 height 16
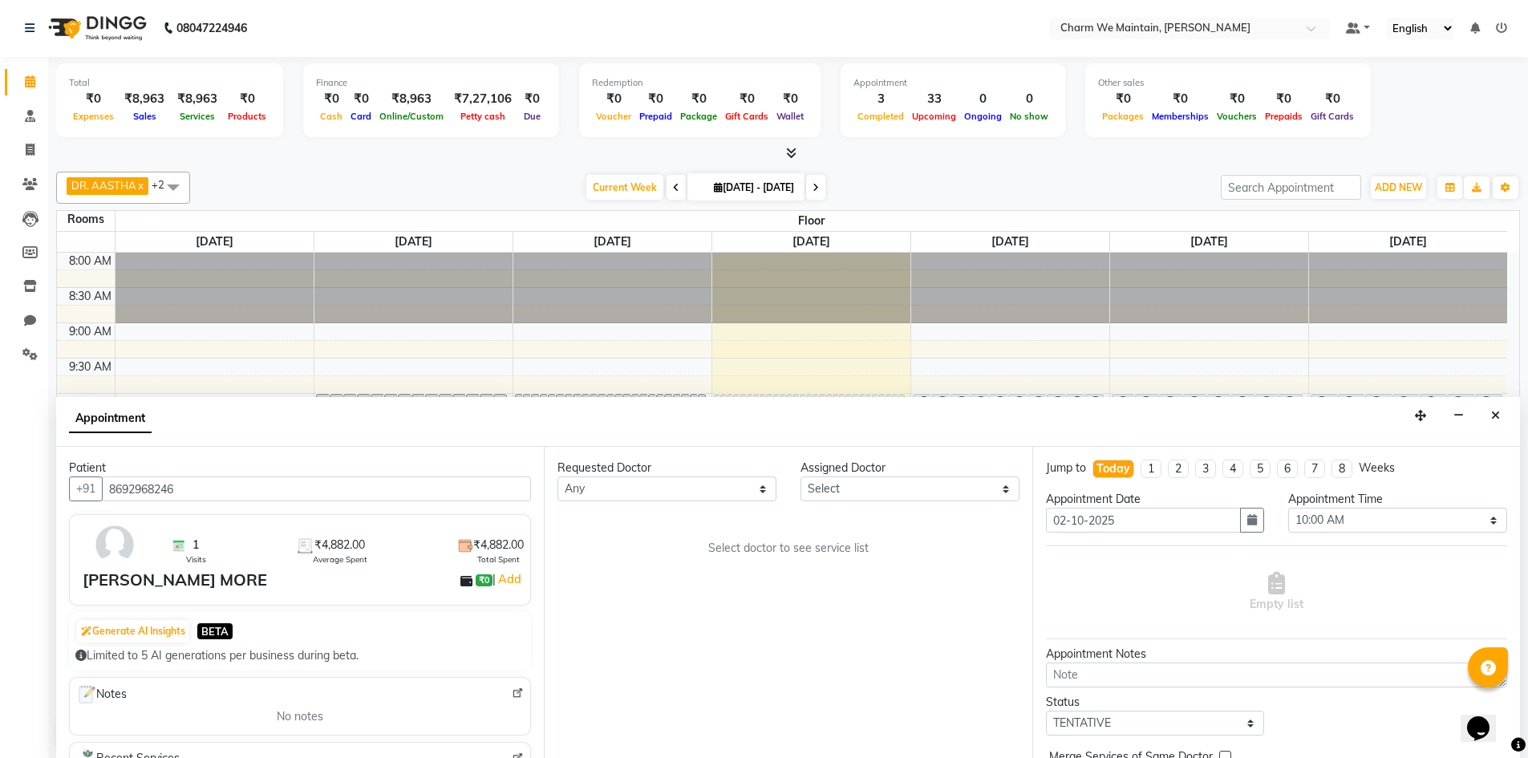
type input "8692968246"
click at [948, 492] on select "Select DR. AYESHA DR. [GEOGRAPHIC_DATA]" at bounding box center [910, 488] width 219 height 25
select select "86210"
click at [801, 476] on select "Select DR. AYESHA DR. [GEOGRAPHIC_DATA]" at bounding box center [910, 488] width 219 height 25
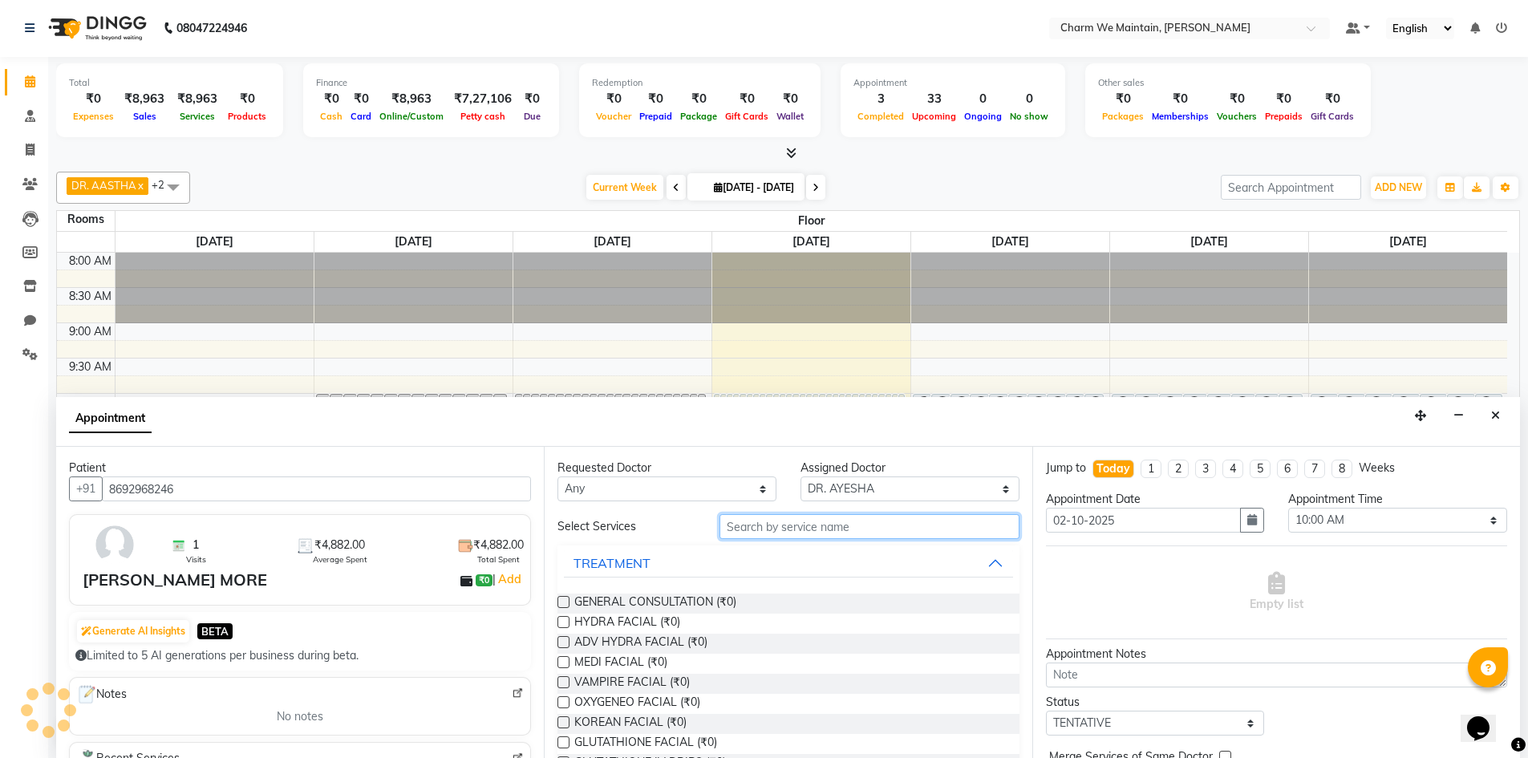
click at [806, 526] on input "text" at bounding box center [869, 526] width 300 height 25
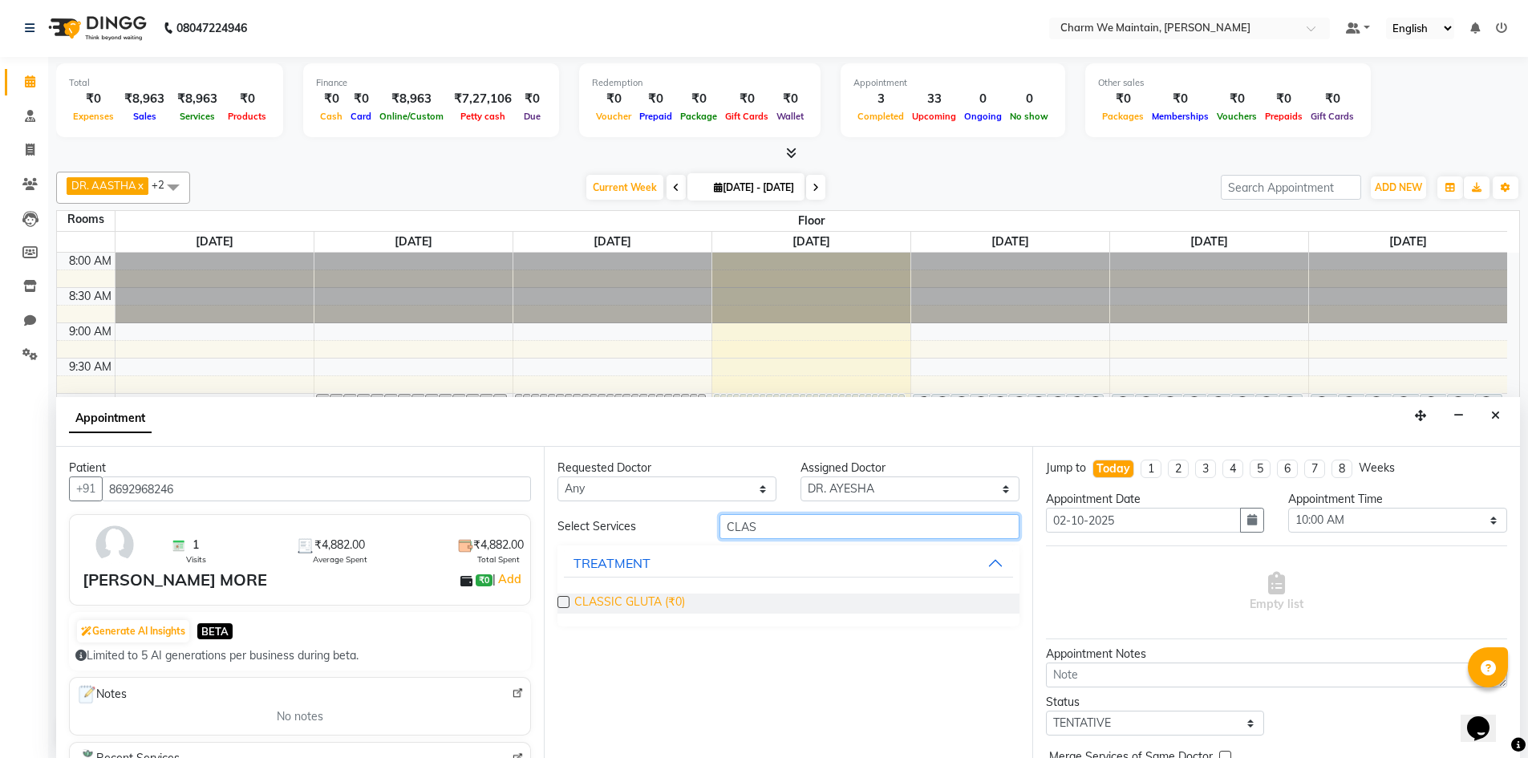
type input "CLAS"
click at [626, 603] on span "CLASSIC GLUTA (₹0)" at bounding box center [629, 604] width 111 height 20
checkbox input "true"
select select "4343"
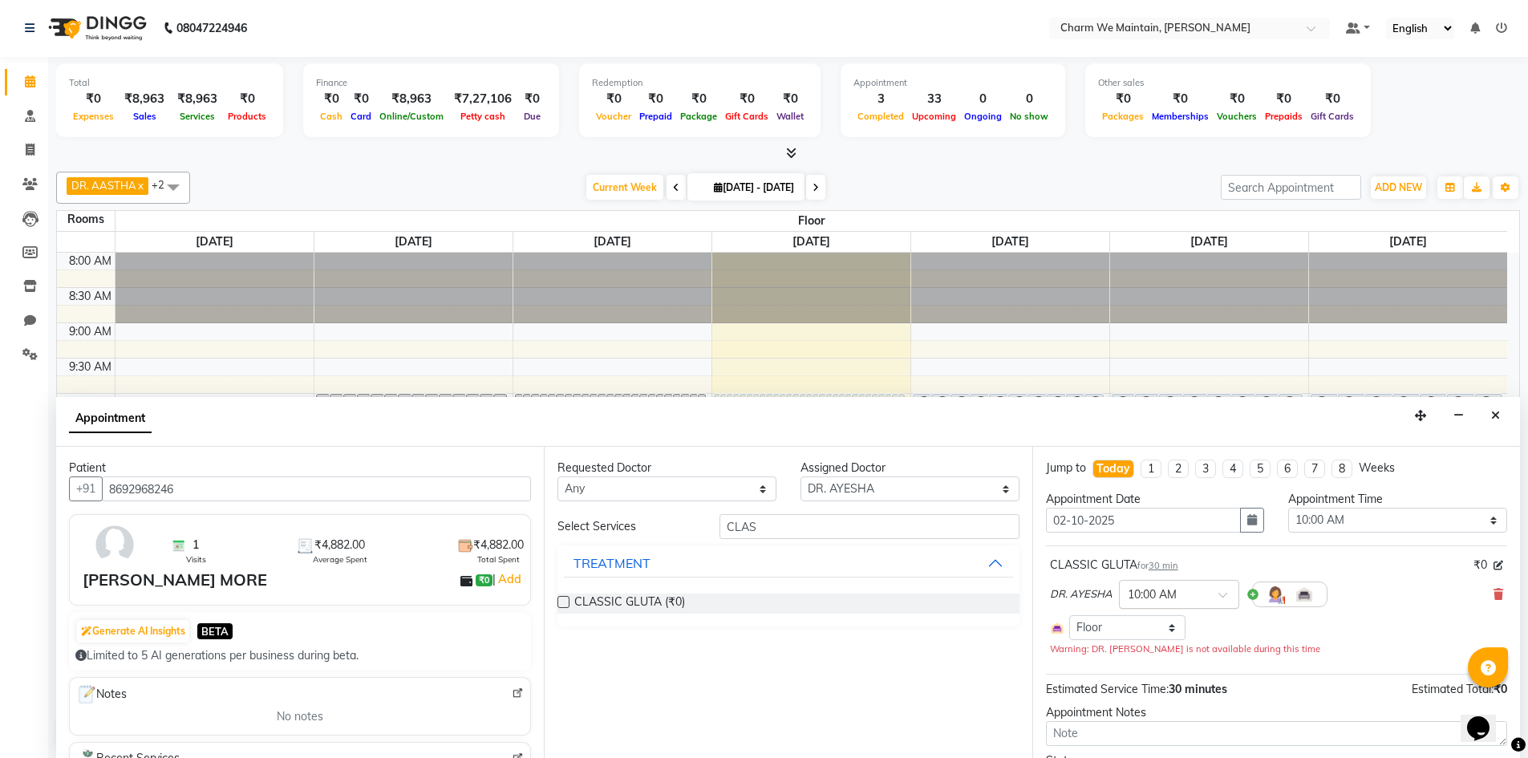
checkbox input "false"
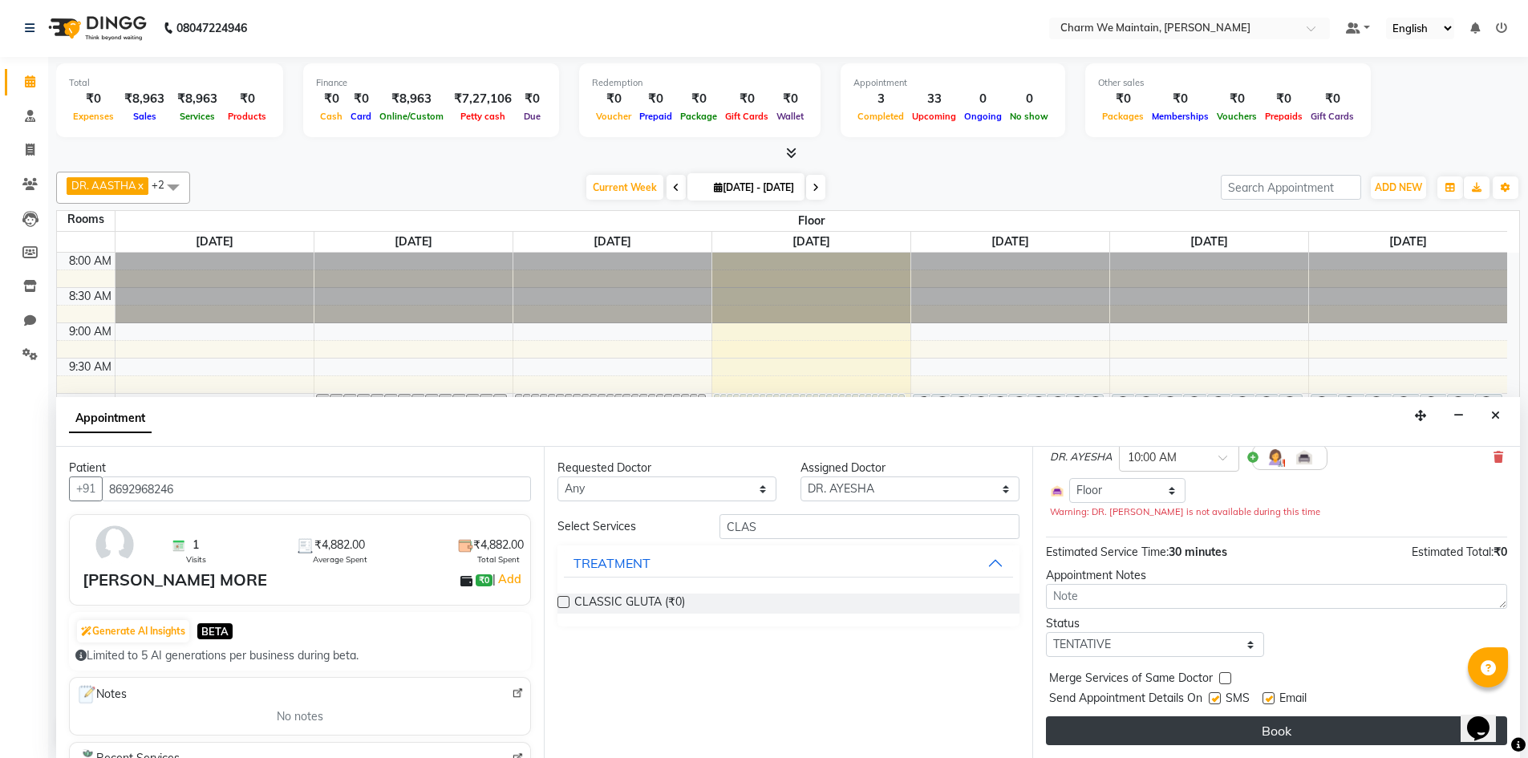
click at [1194, 725] on button "Book" at bounding box center [1276, 730] width 461 height 29
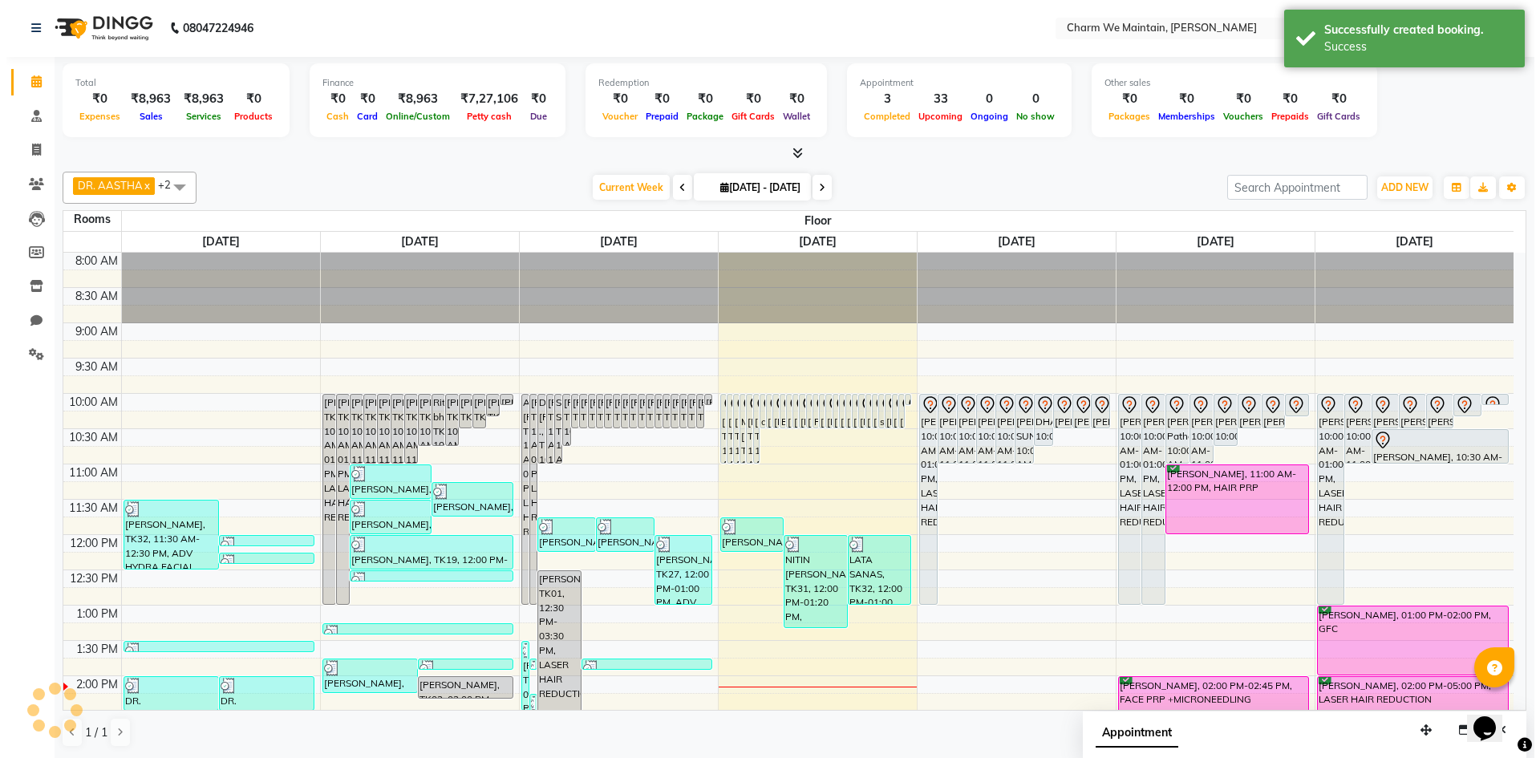
scroll to position [0, 0]
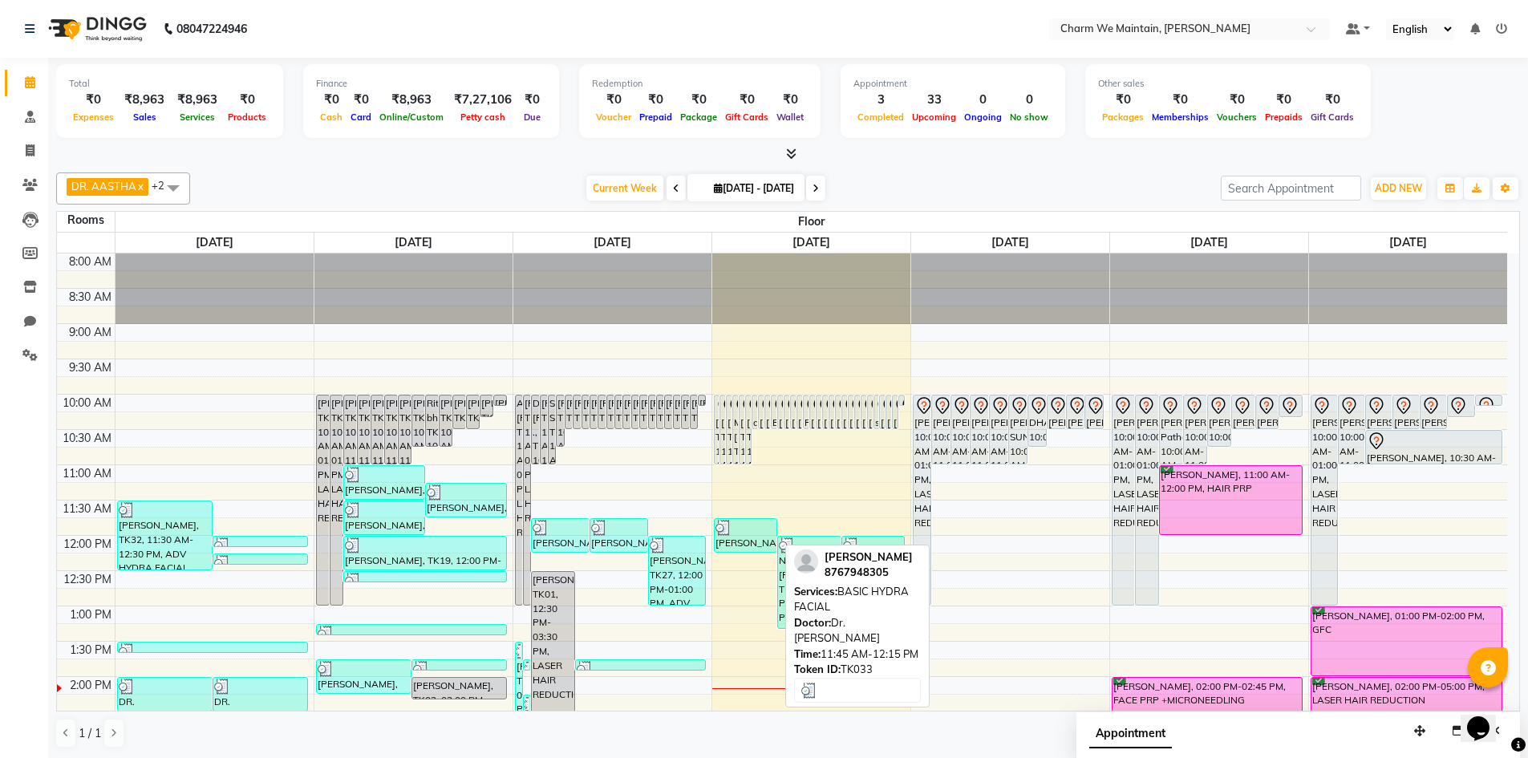
click at [740, 528] on div at bounding box center [745, 528] width 61 height 16
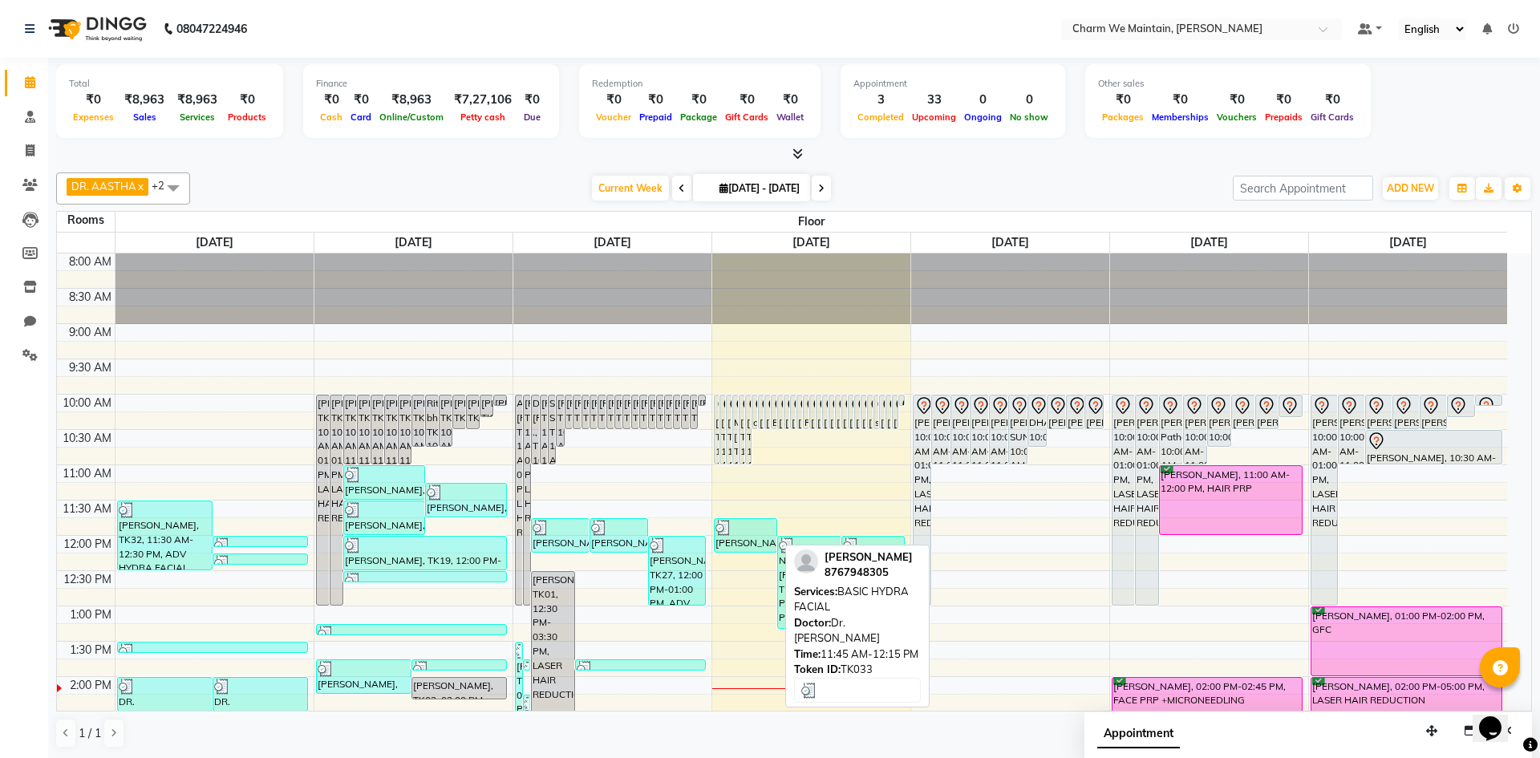
select select "3"
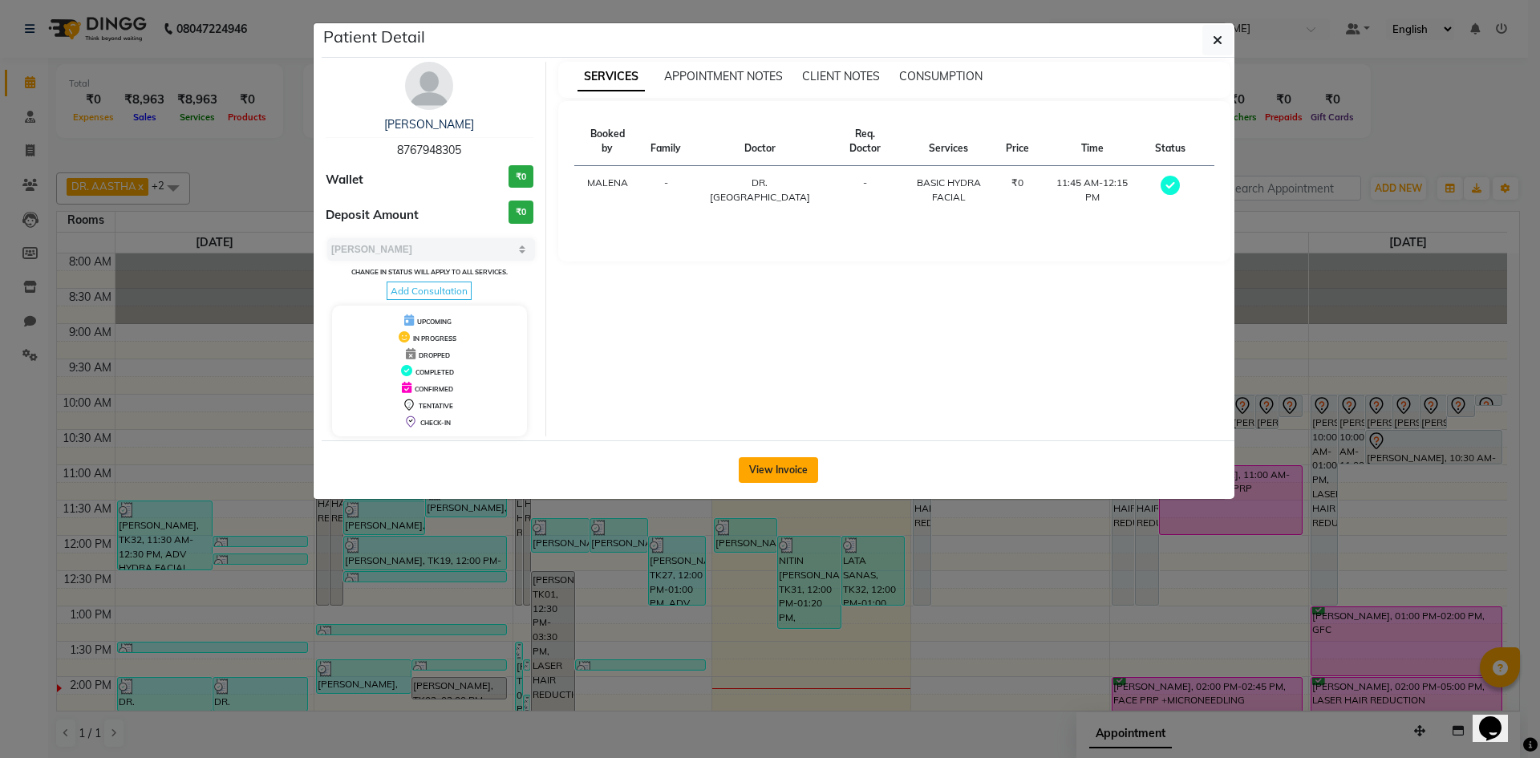
click at [784, 471] on button "View Invoice" at bounding box center [778, 470] width 79 height 26
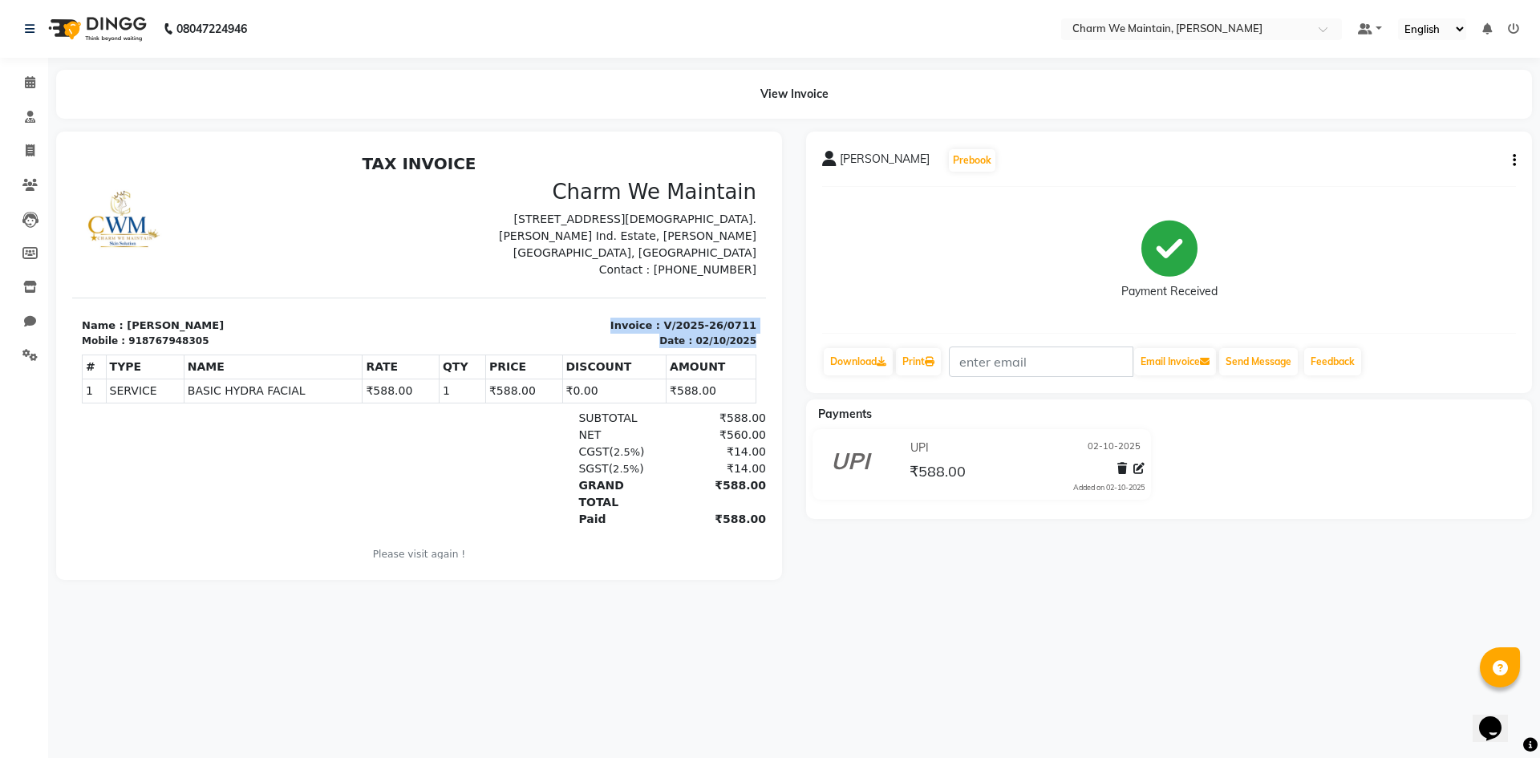
drag, startPoint x: 214, startPoint y: 343, endPoint x: 140, endPoint y: 348, distance: 74.8
click at [140, 348] on div "TAX INVOICE Charm We Maintain 401, 4th floor, Sri Krishna premises Co-op societ…" at bounding box center [419, 368] width 694 height 428
click at [322, 329] on p "Name : ROSHAN SINGH" at bounding box center [246, 326] width 328 height 16
drag, startPoint x: 197, startPoint y: 341, endPoint x: 115, endPoint y: 342, distance: 81.8
click at [115, 342] on div "Mobile : 918767948305" at bounding box center [246, 341] width 328 height 14
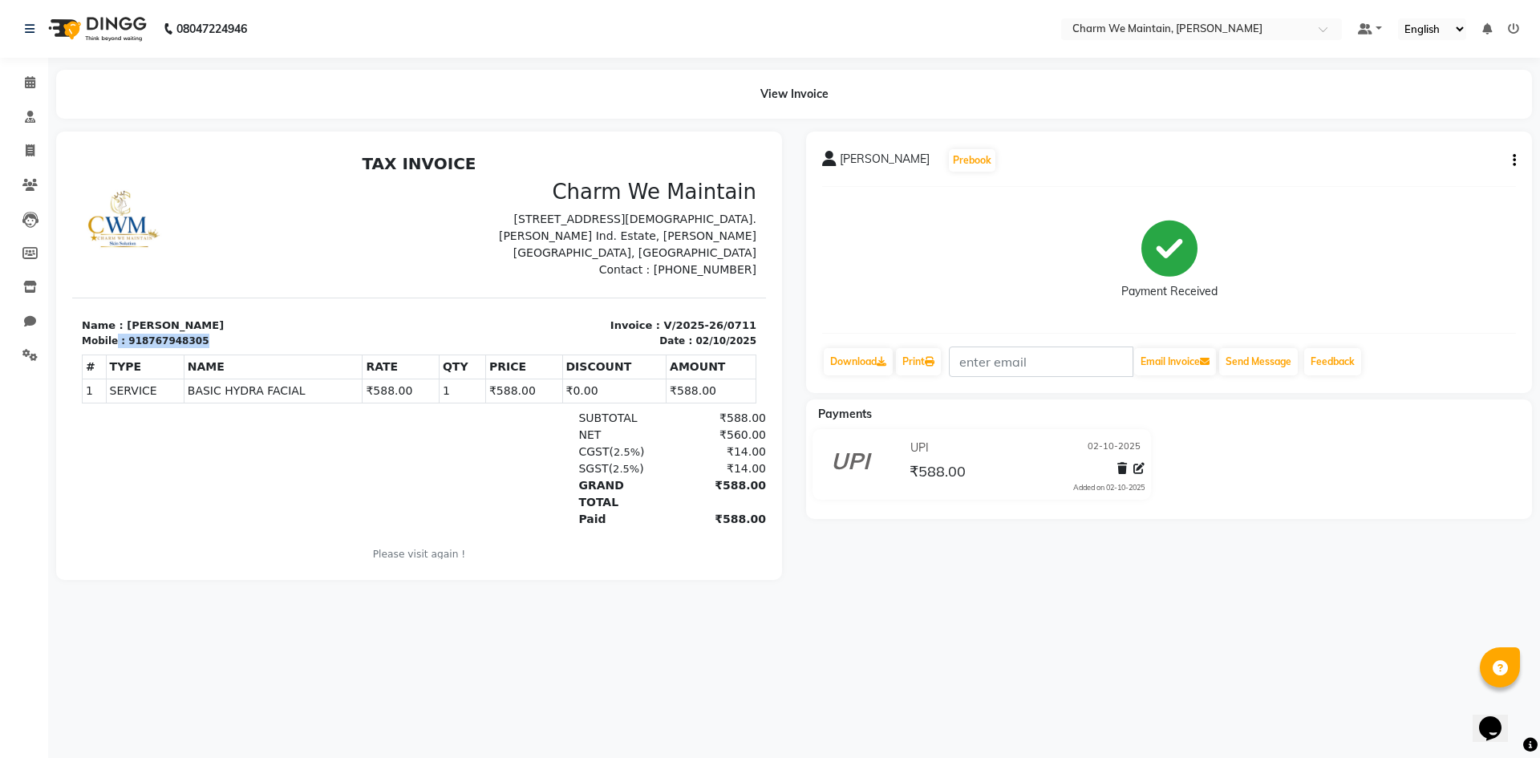
copy div ": 918767948305"
click at [867, 359] on link "Download" at bounding box center [858, 361] width 69 height 27
click at [30, 83] on icon at bounding box center [30, 82] width 10 height 12
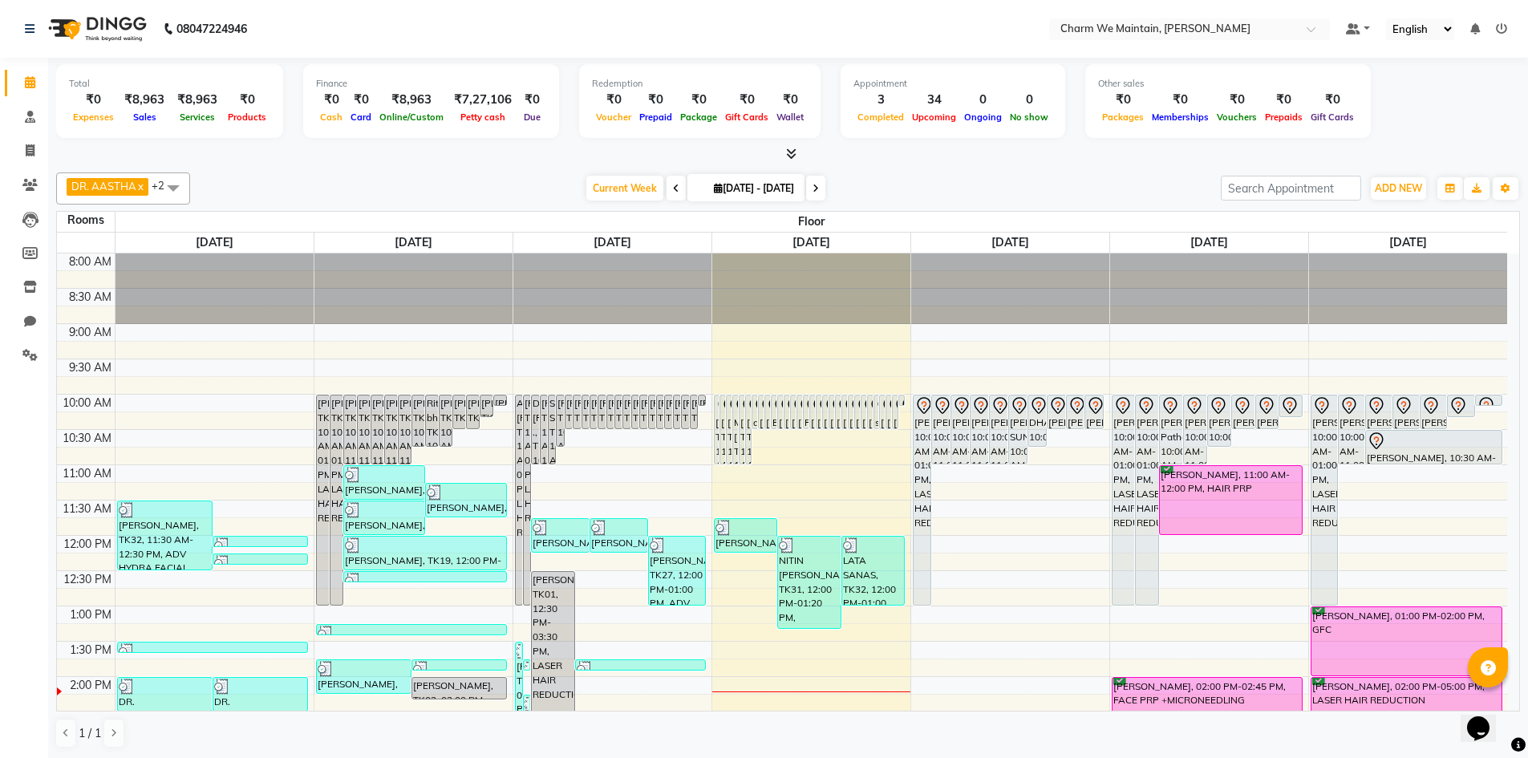
click at [825, 196] on span at bounding box center [815, 188] width 19 height 25
type input "2025-10-09"
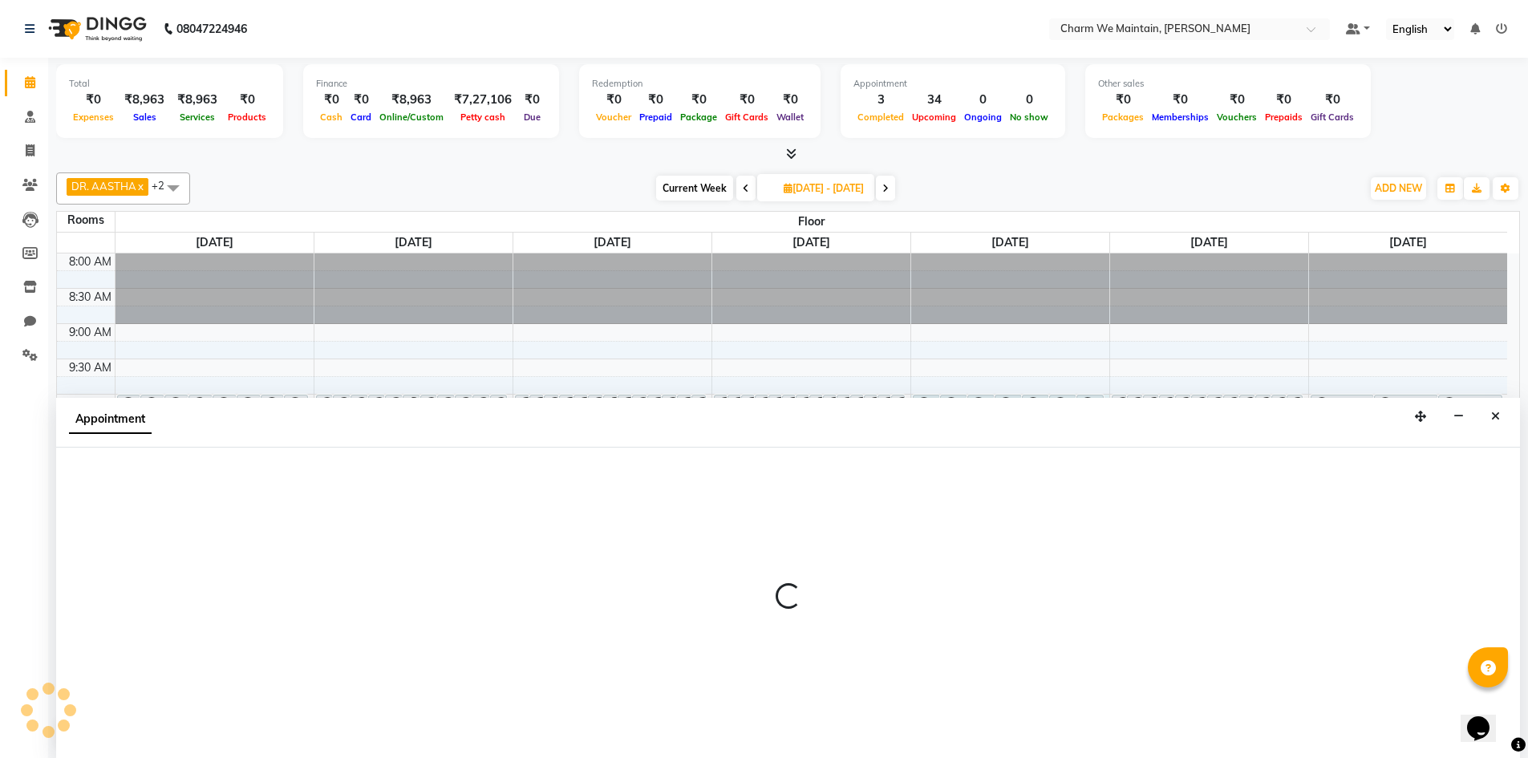
scroll to position [1, 0]
select select "600"
select select "tentative"
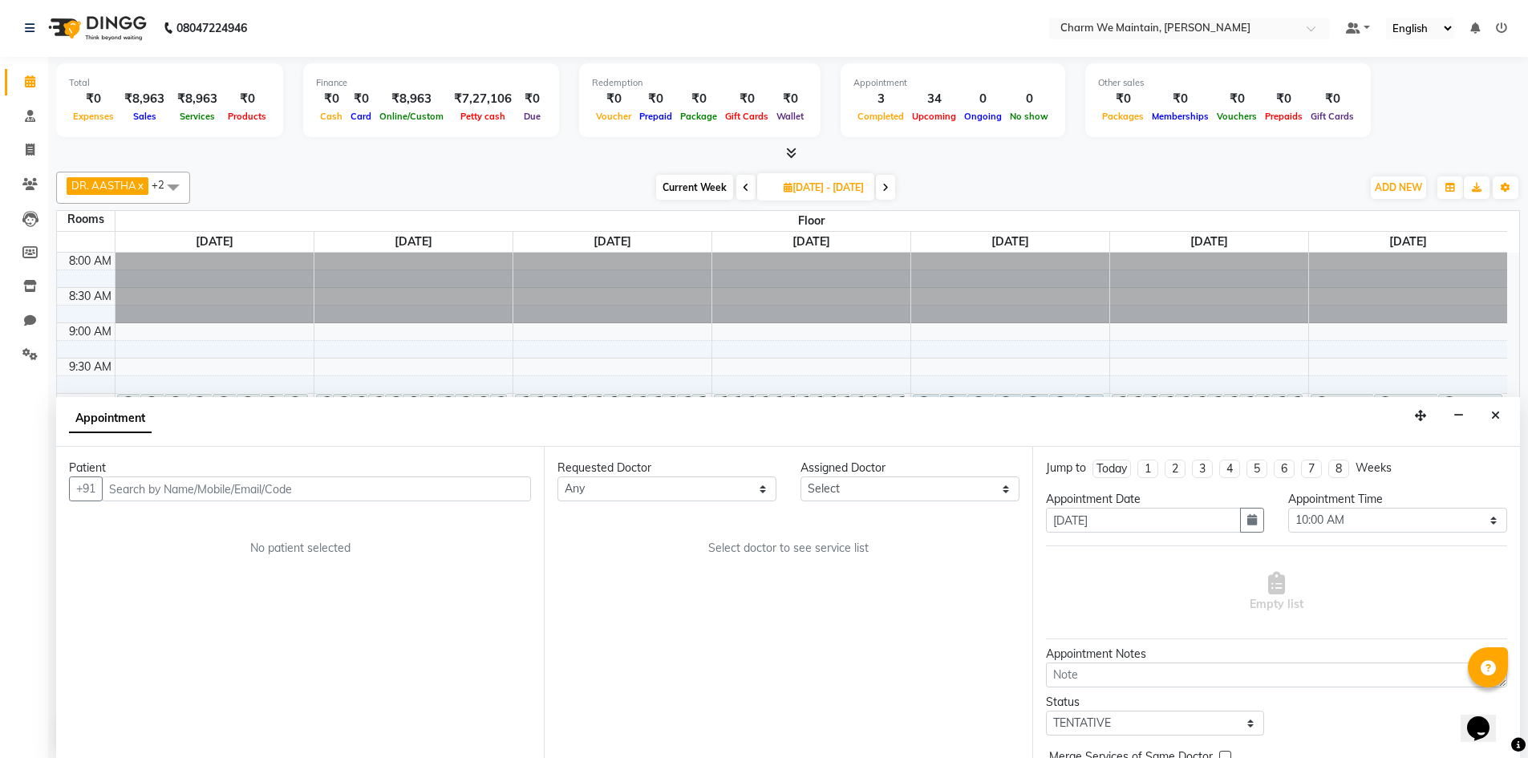
click at [411, 474] on div "Patient" at bounding box center [300, 468] width 462 height 17
click at [436, 493] on input "text" at bounding box center [316, 488] width 429 height 25
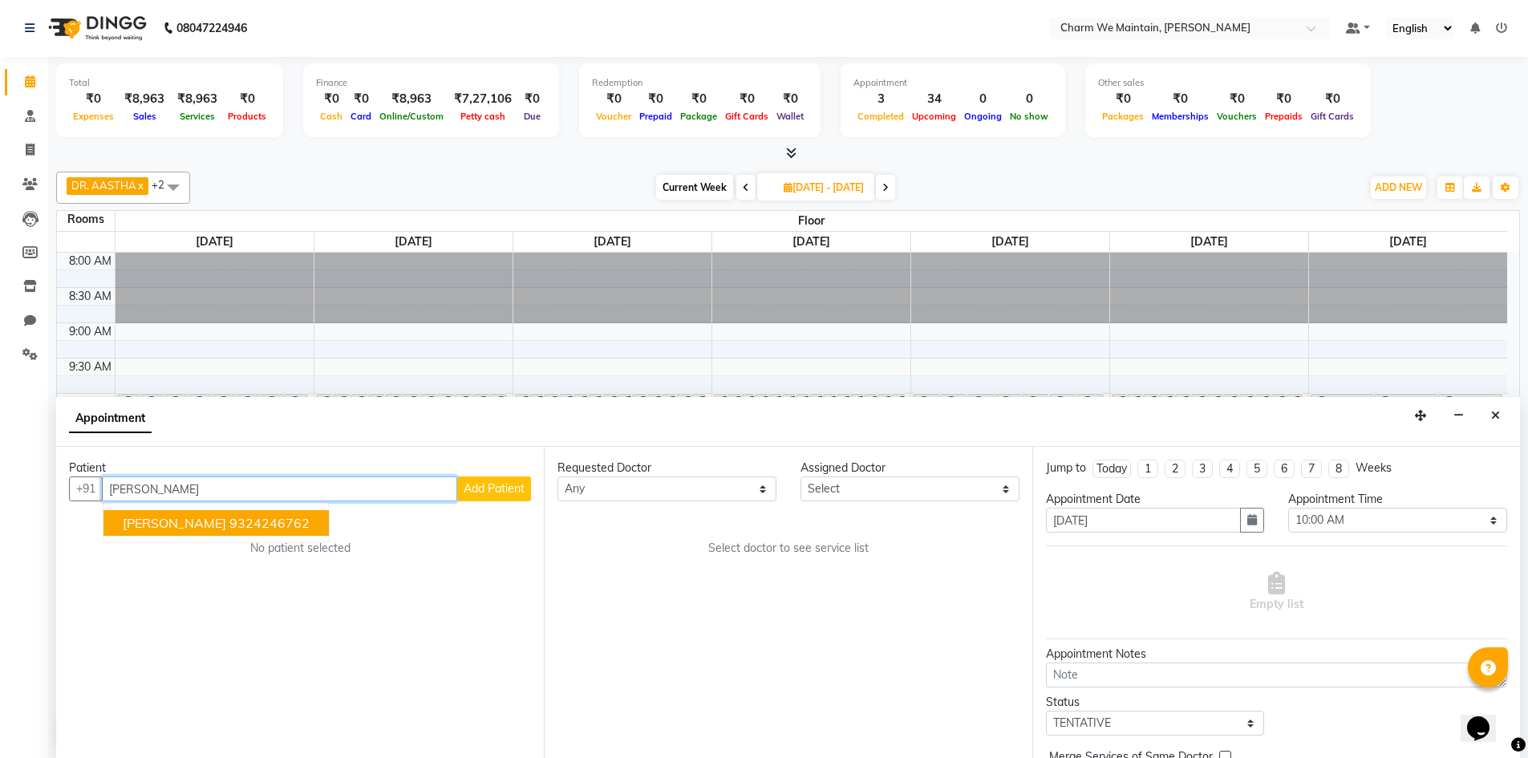
click at [161, 523] on span "IRA SAHAY" at bounding box center [174, 523] width 103 height 16
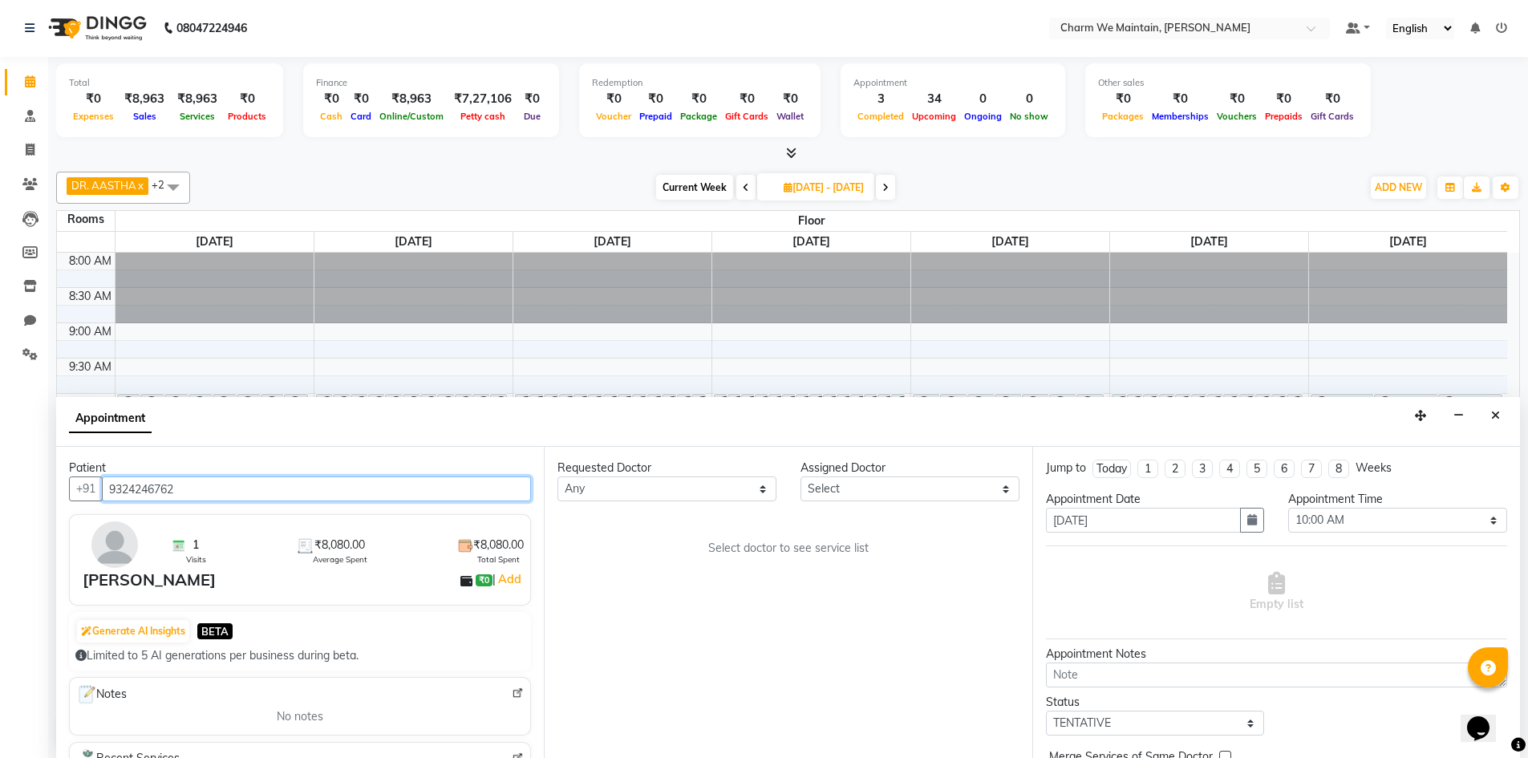
type input "9324246762"
click at [913, 482] on select "Select DR. AYESHA DR. [GEOGRAPHIC_DATA]" at bounding box center [910, 488] width 219 height 25
select select "86210"
click at [801, 476] on select "Select DR. AYESHA DR. [GEOGRAPHIC_DATA]" at bounding box center [910, 488] width 219 height 25
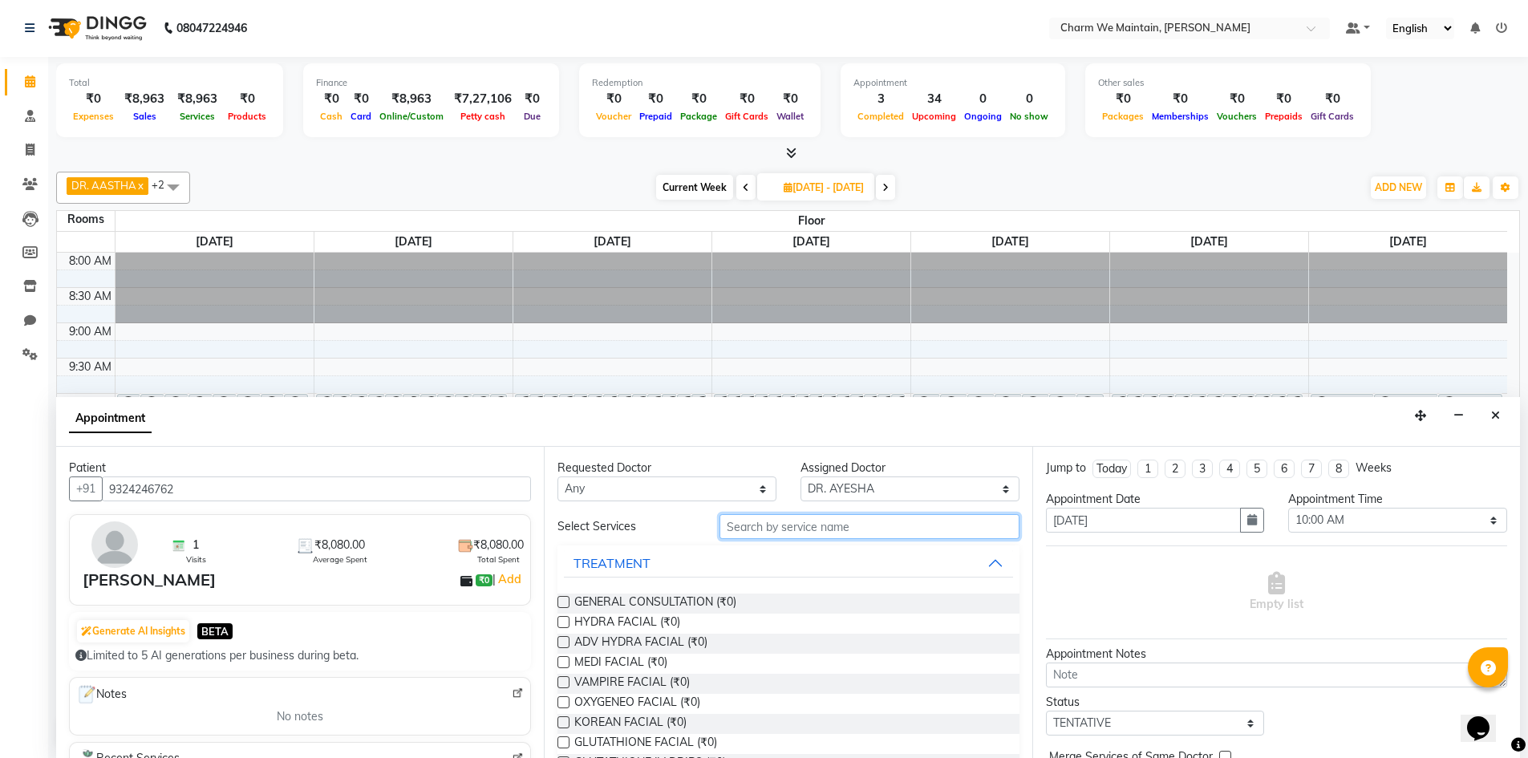
click at [911, 529] on input "text" at bounding box center [869, 526] width 300 height 25
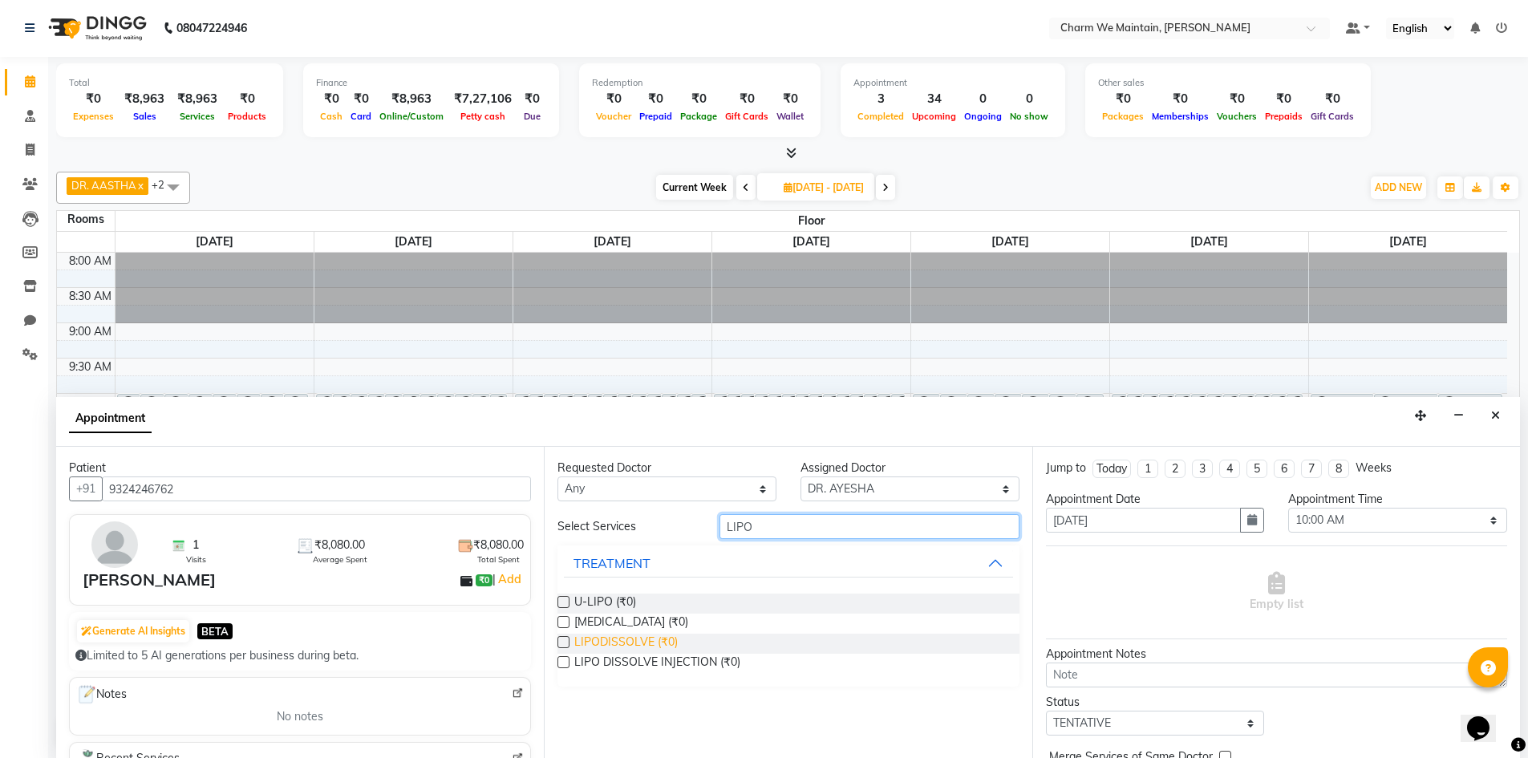
type input "LIPO"
click at [663, 644] on span "LIPODISSOLVE (₹0)" at bounding box center [625, 644] width 103 height 20
checkbox input "true"
select select "4343"
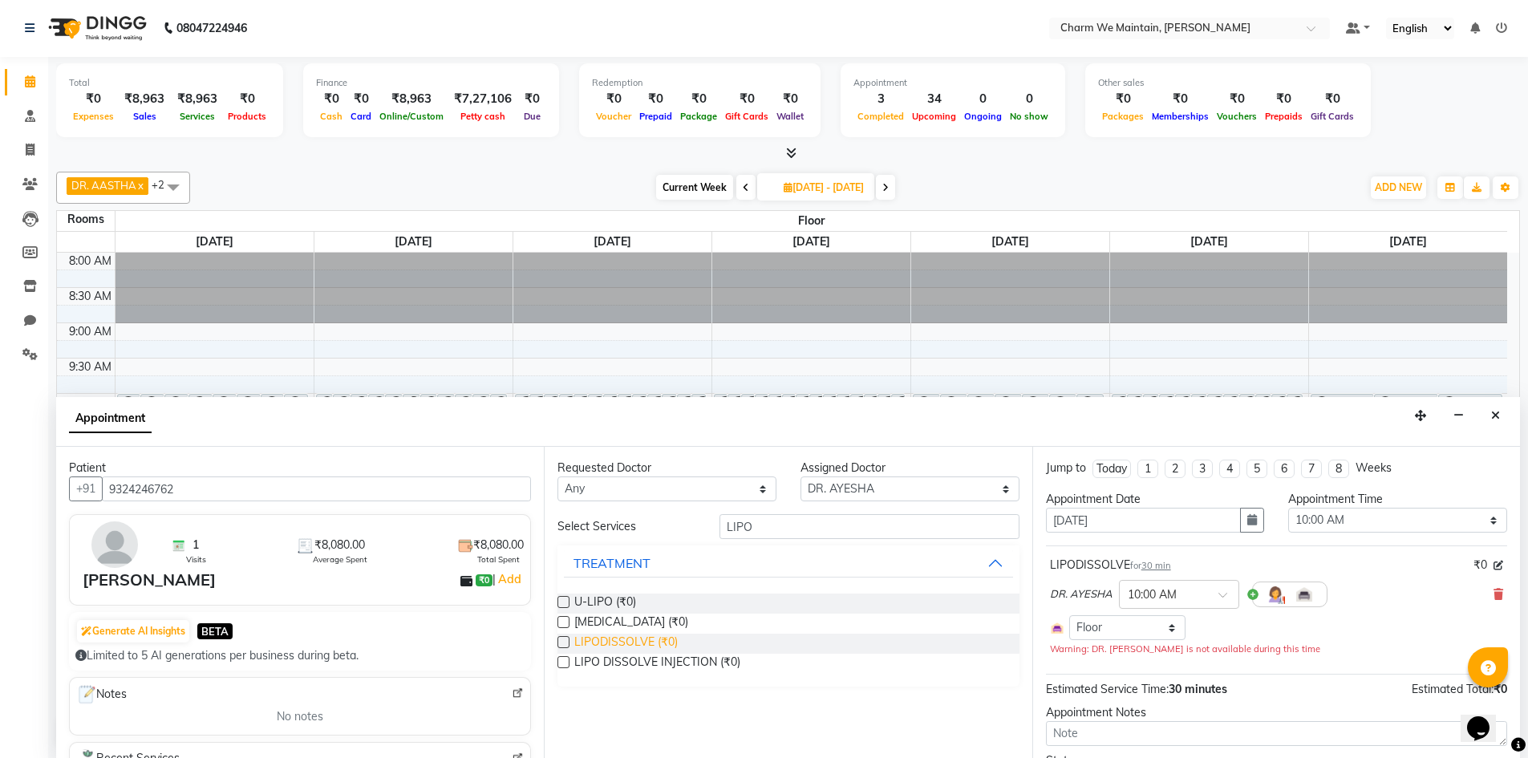
checkbox input "false"
click at [1494, 591] on icon at bounding box center [1499, 594] width 10 height 11
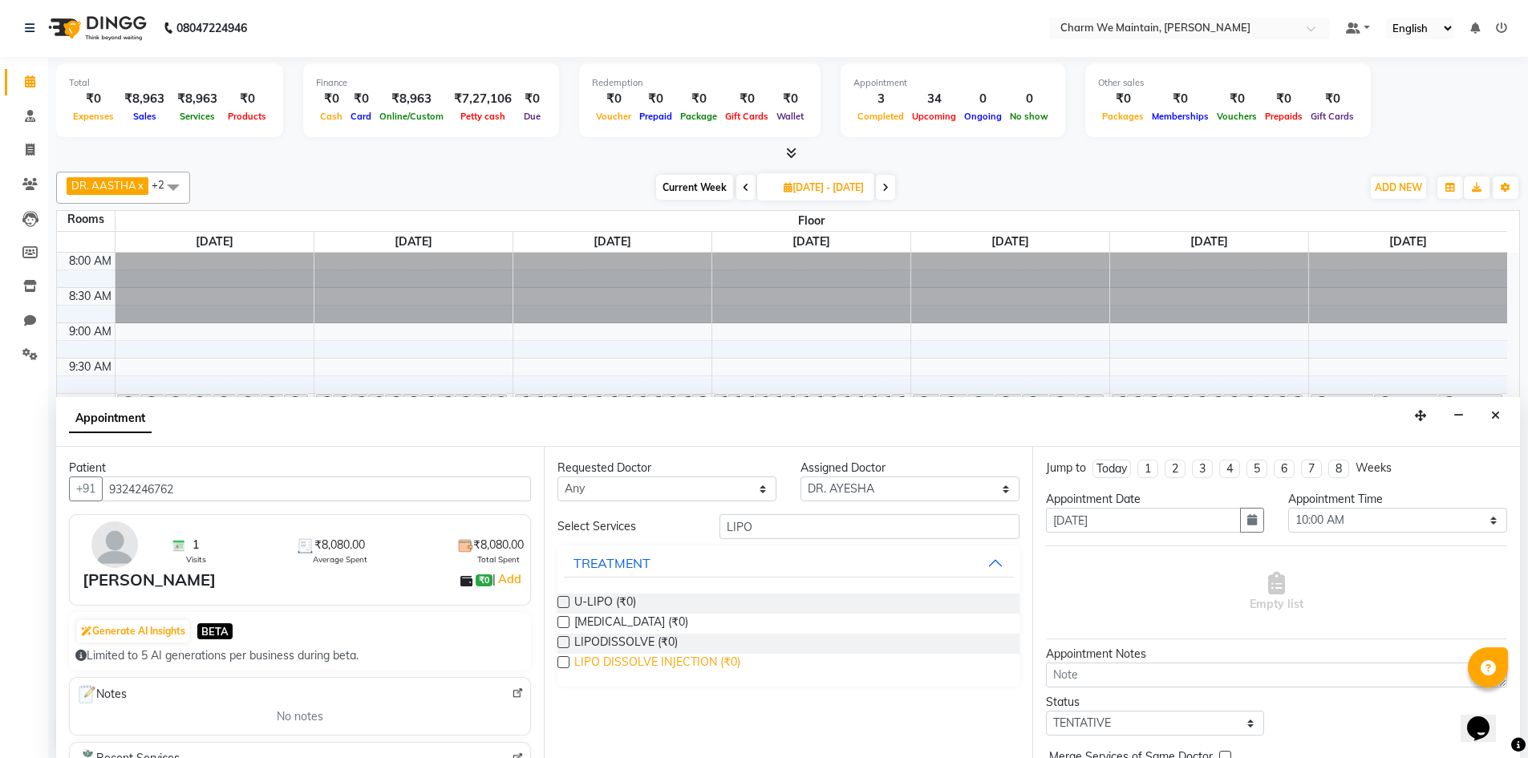
click at [617, 666] on span "LIPO DISSOLVE INJECTION (₹0)" at bounding box center [657, 664] width 166 height 20
checkbox input "true"
select select "4343"
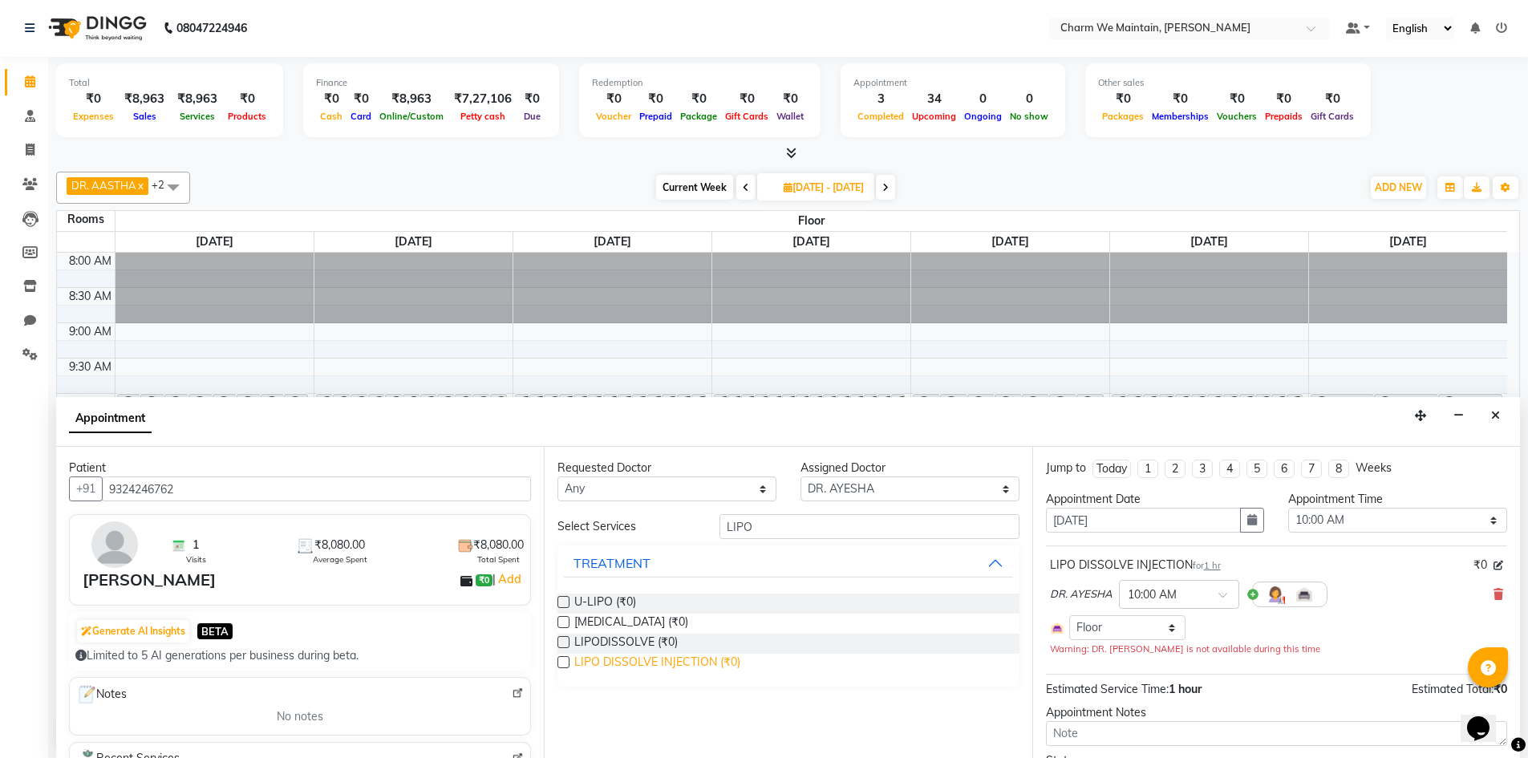
checkbox input "false"
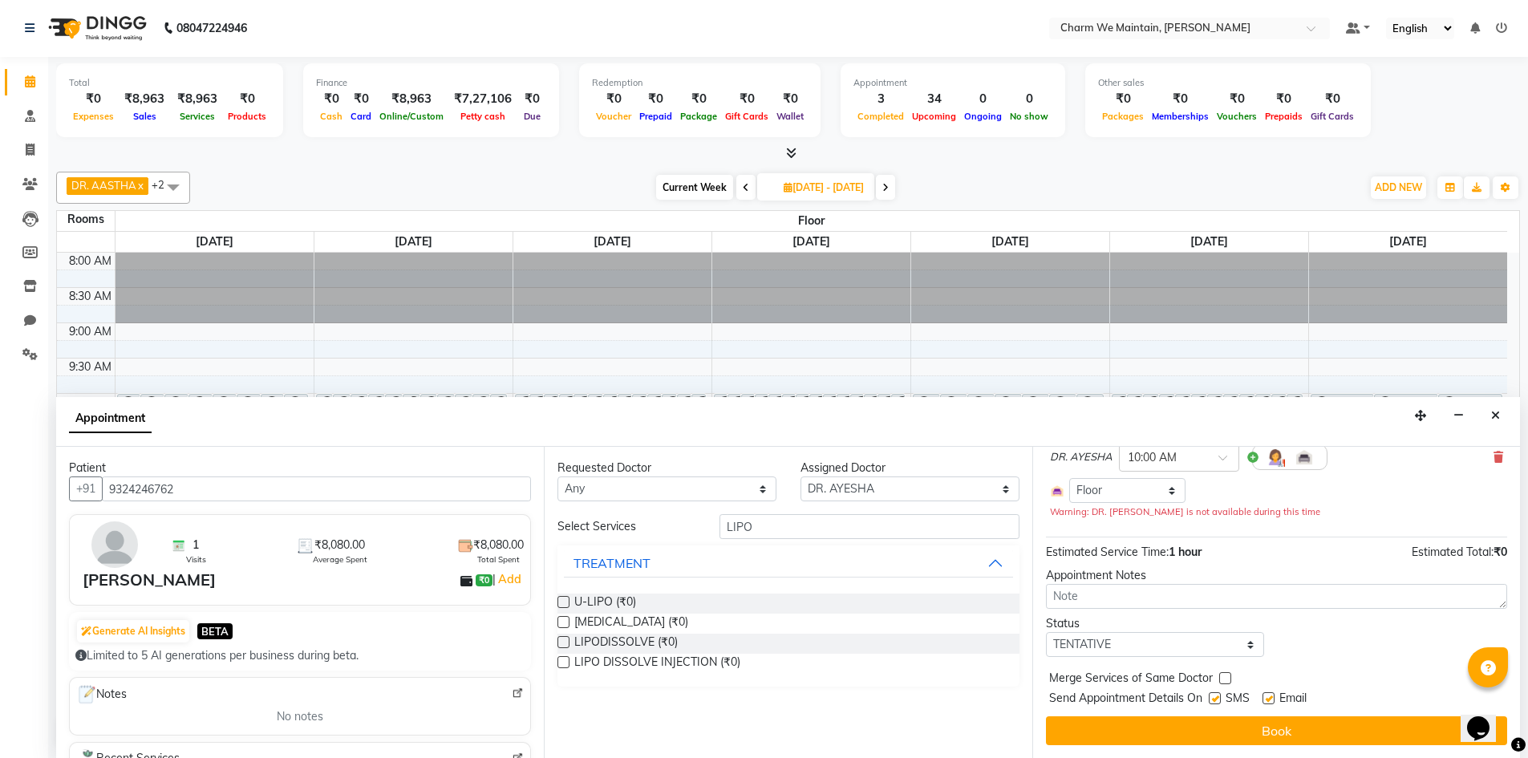
click at [1218, 700] on label at bounding box center [1215, 698] width 12 height 12
click at [1218, 700] on input "checkbox" at bounding box center [1214, 700] width 10 height 10
checkbox input "false"
click at [1267, 696] on label at bounding box center [1269, 698] width 12 height 12
click at [1267, 696] on input "checkbox" at bounding box center [1268, 700] width 10 height 10
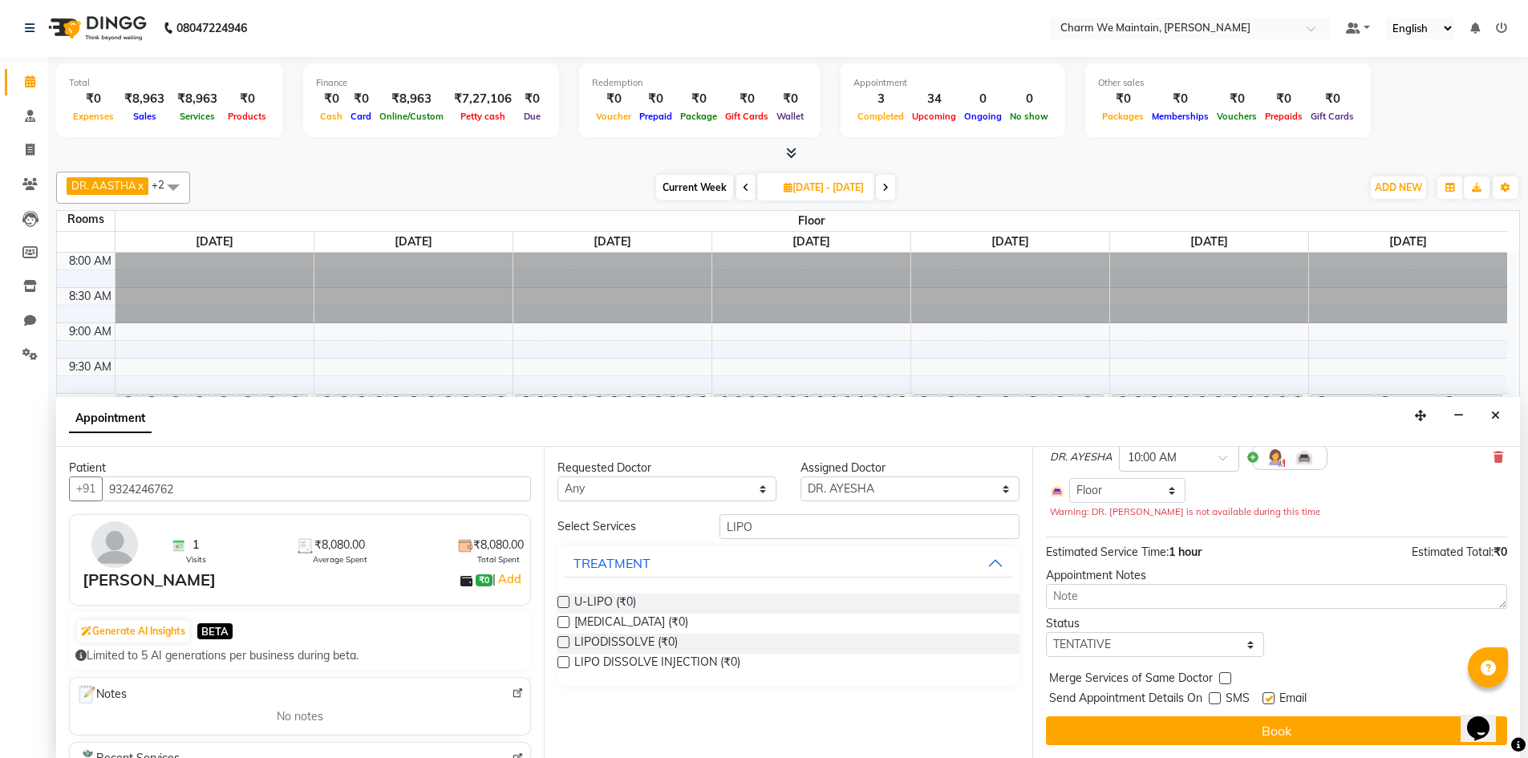
checkbox input "false"
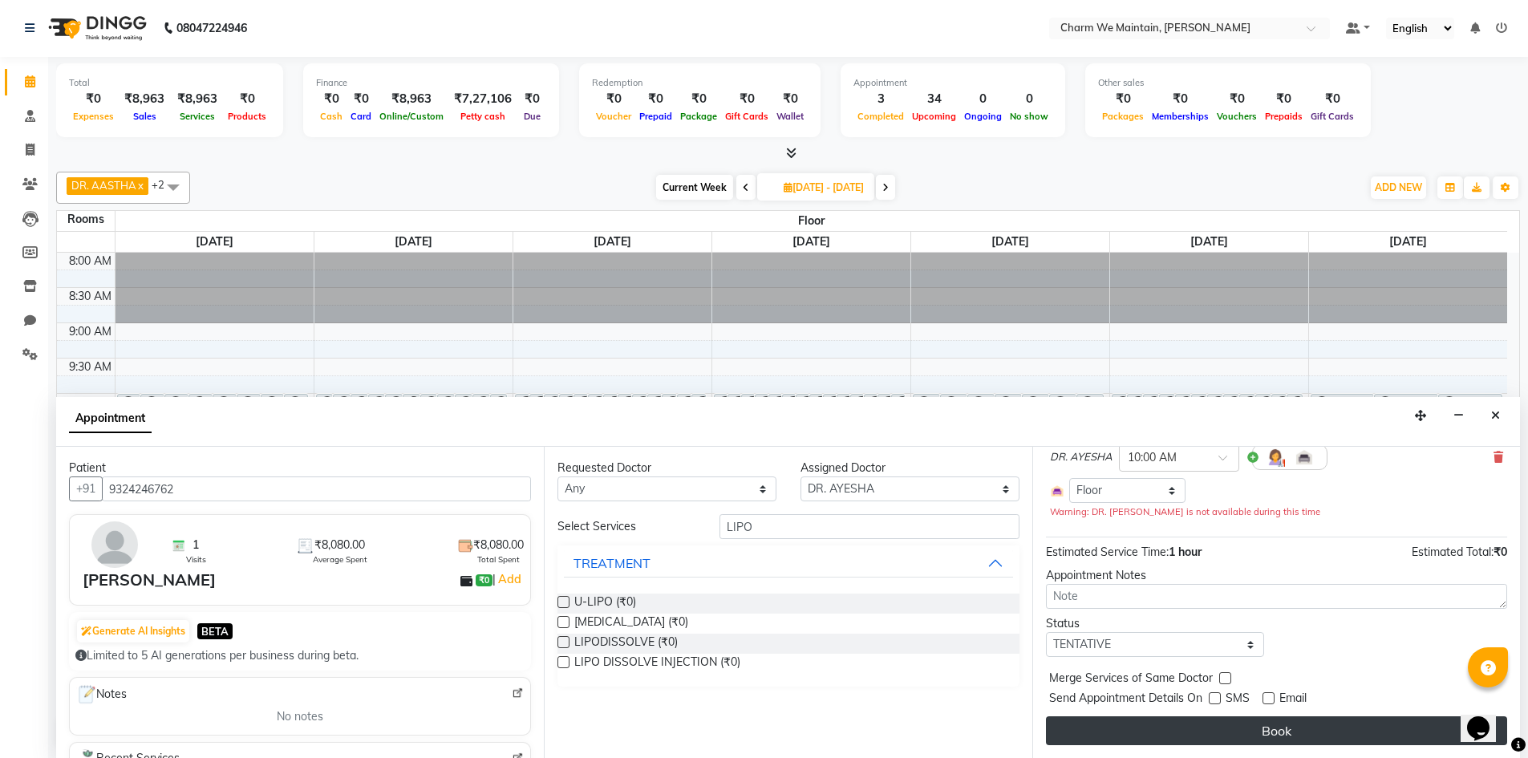
click at [1271, 728] on button "Book" at bounding box center [1276, 730] width 461 height 29
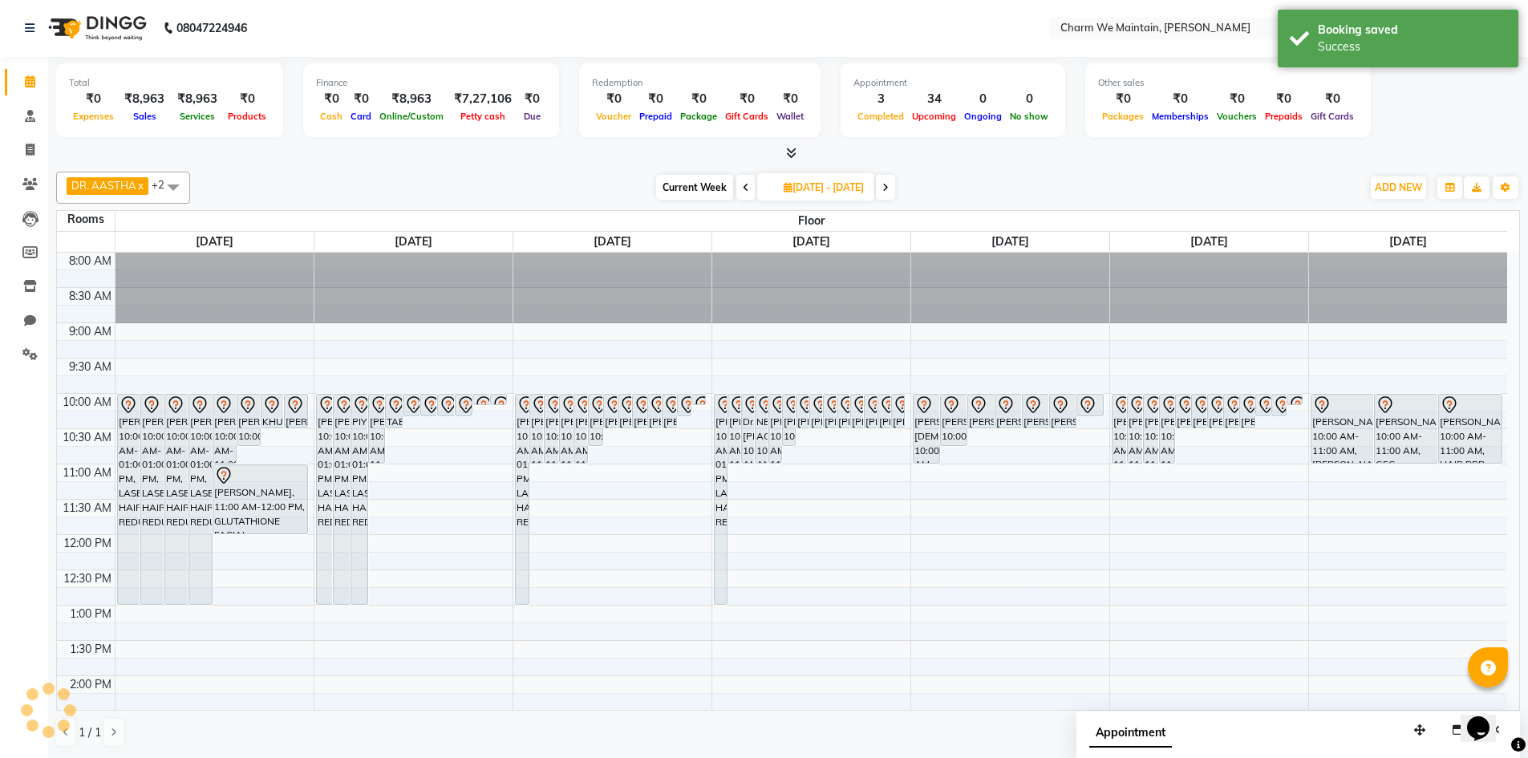
scroll to position [0, 0]
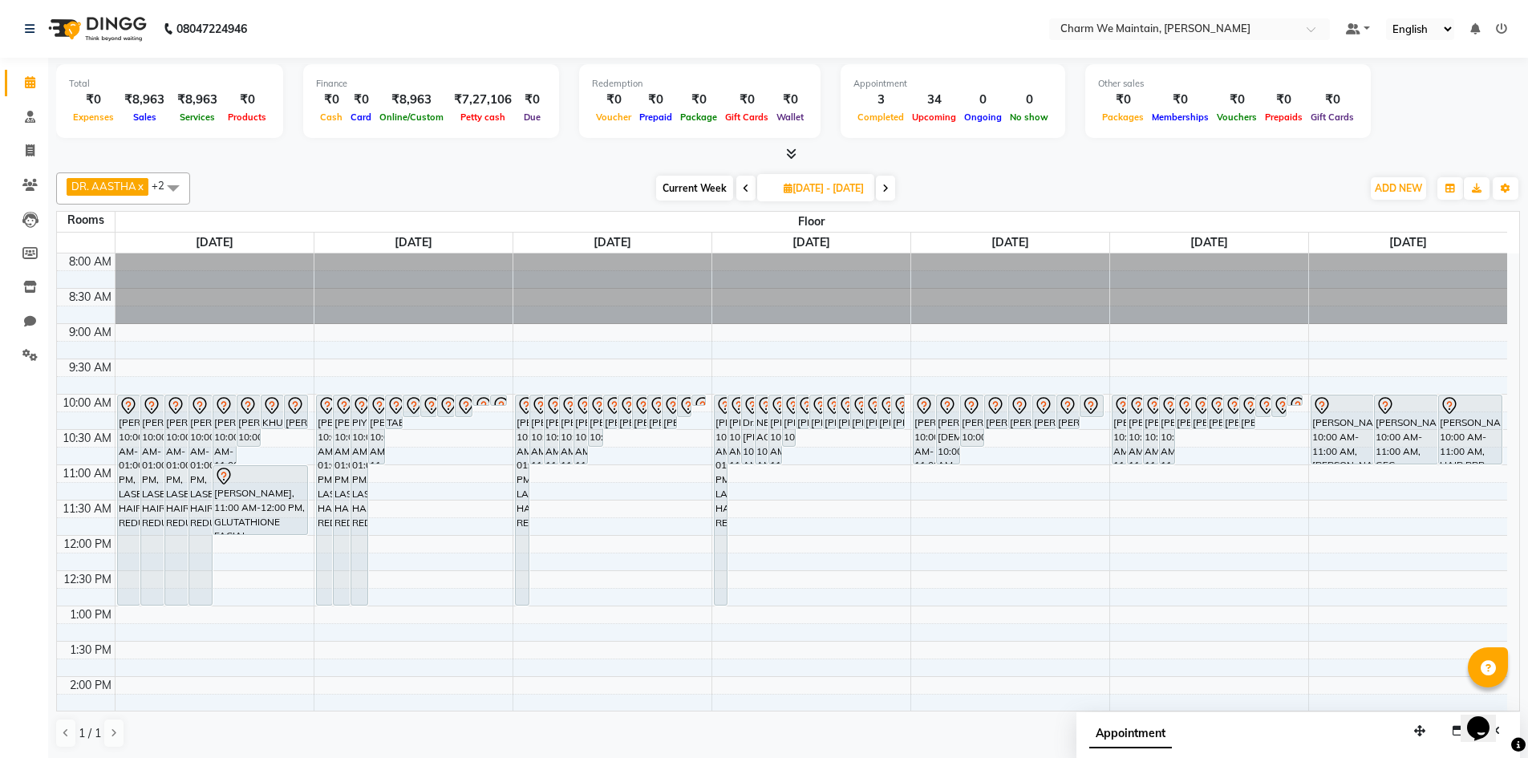
click at [889, 185] on icon at bounding box center [885, 189] width 6 height 10
type input "2025-10-16"
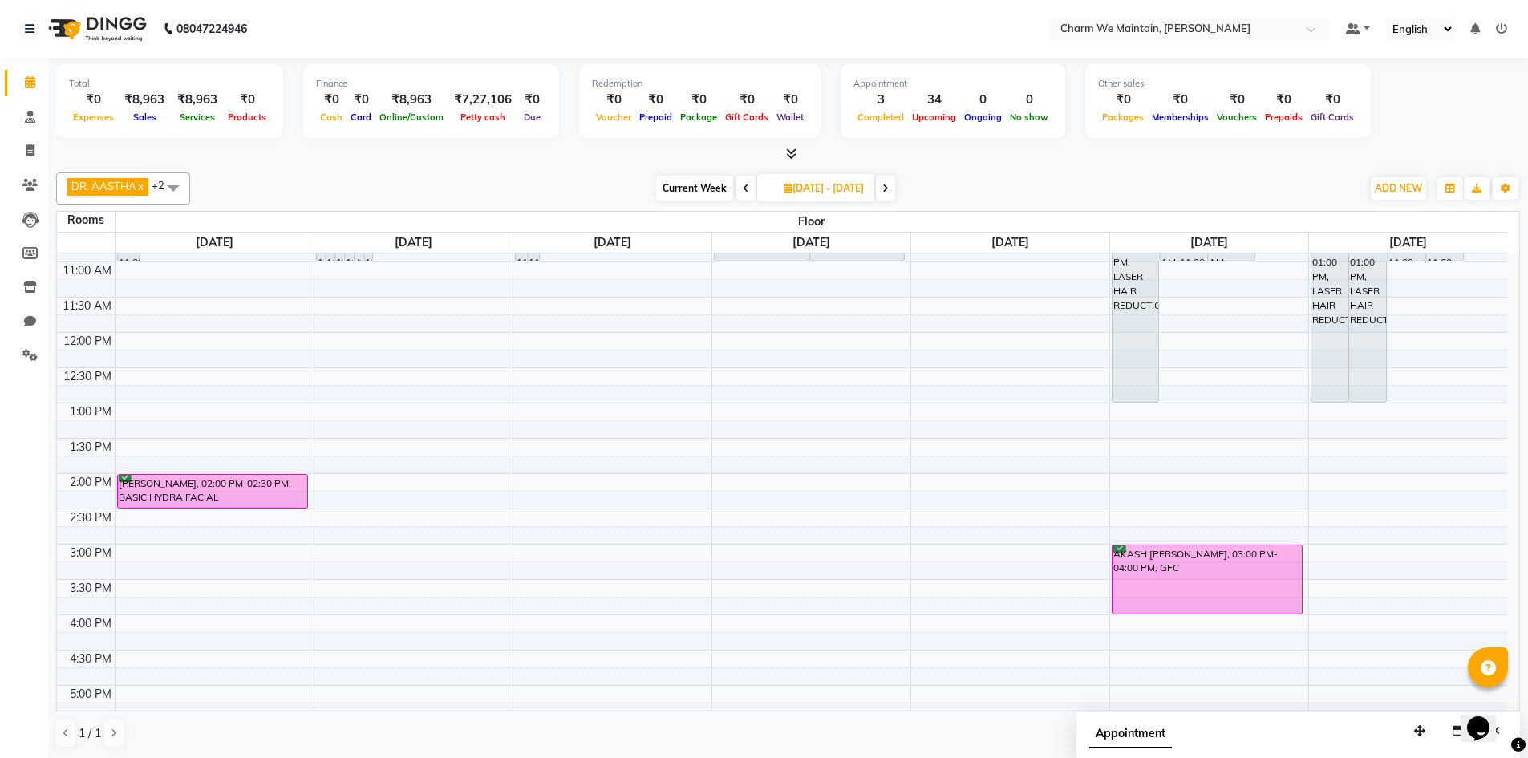
scroll to position [23, 0]
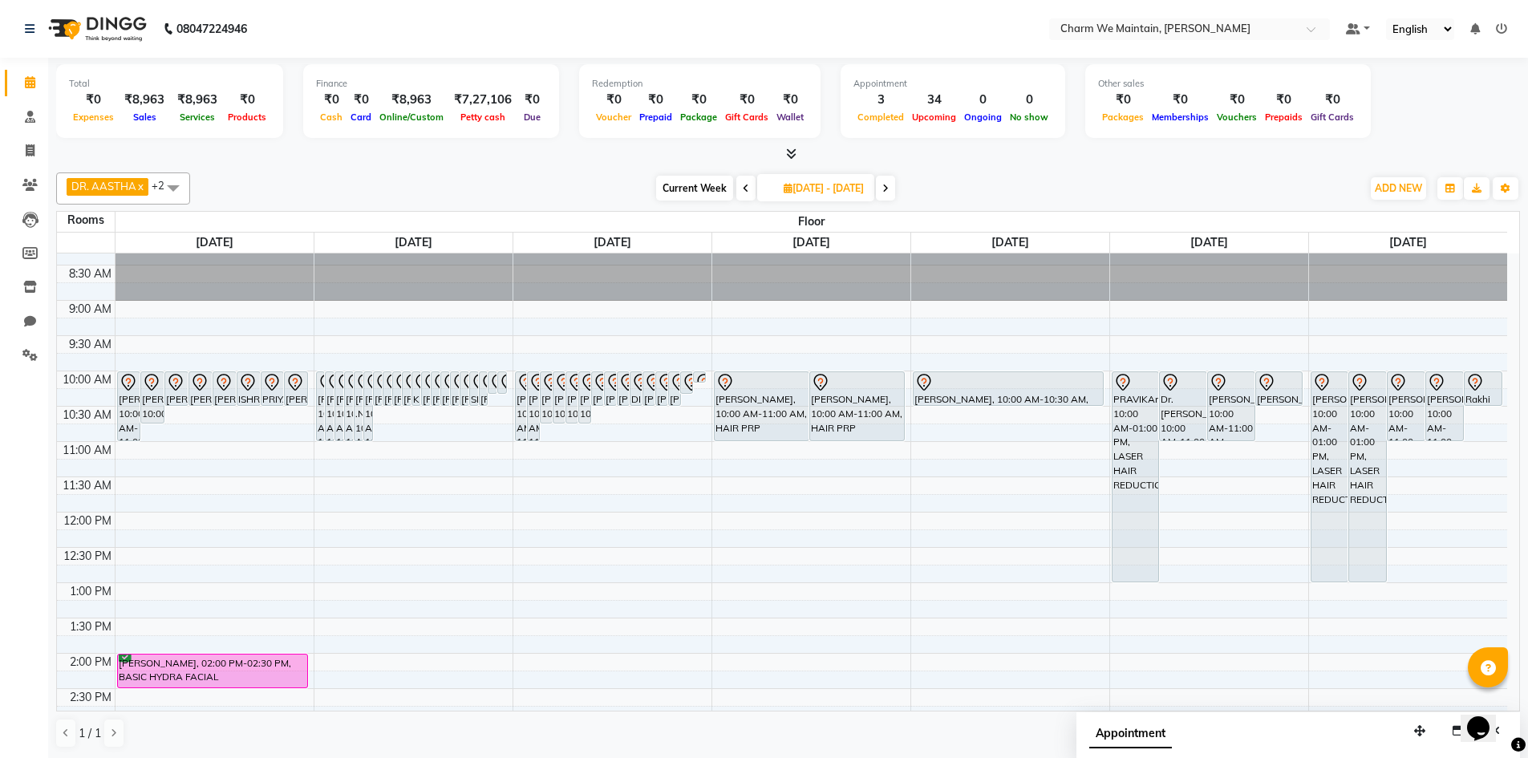
click at [710, 378] on div "8:00 AM 8:30 AM 9:00 AM 9:30 AM 10:00 AM 10:30 AM 11:00 AM 11:30 AM 12:00 PM 12…" at bounding box center [782, 759] width 1450 height 1058
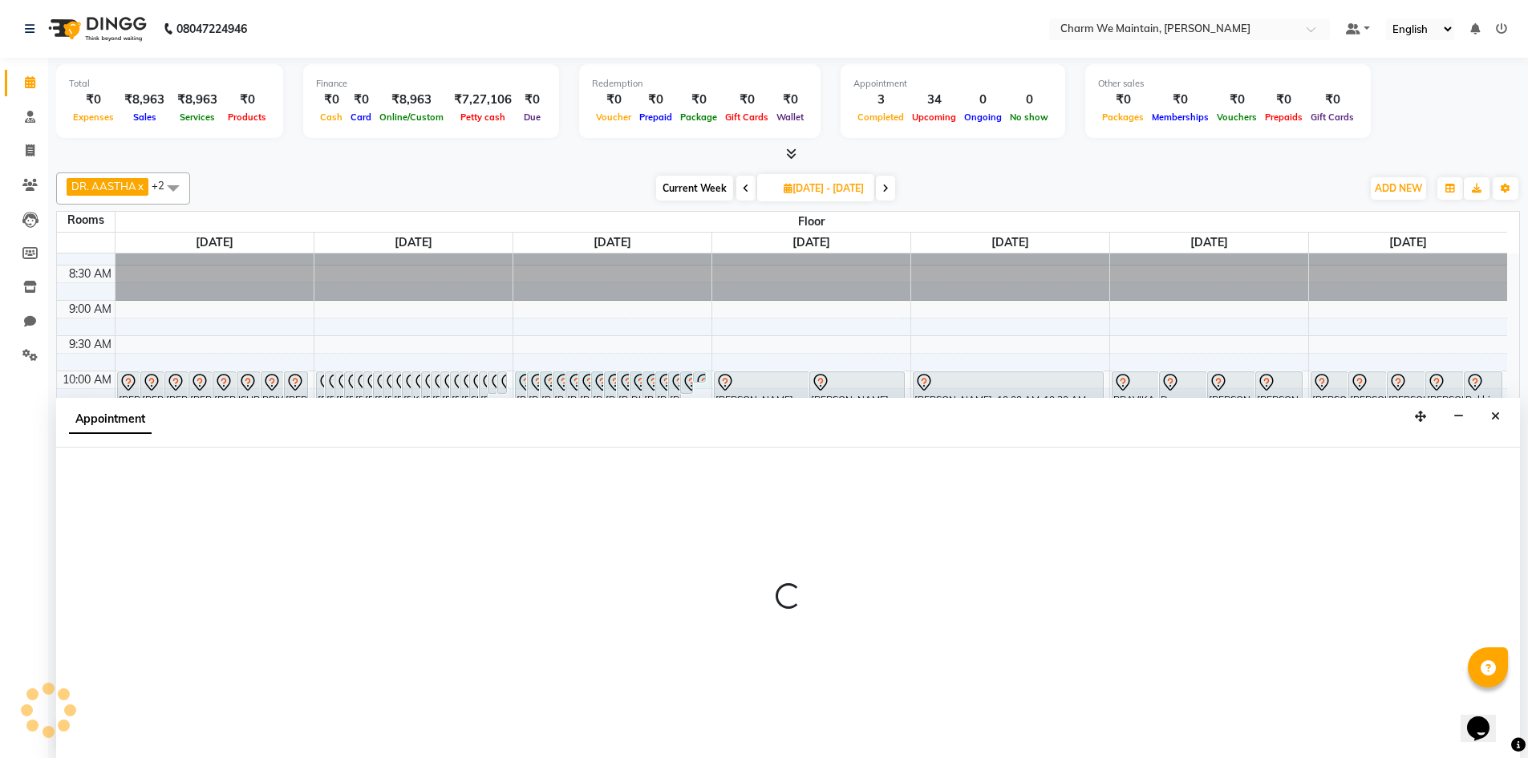
scroll to position [1, 0]
select select "600"
select select "tentative"
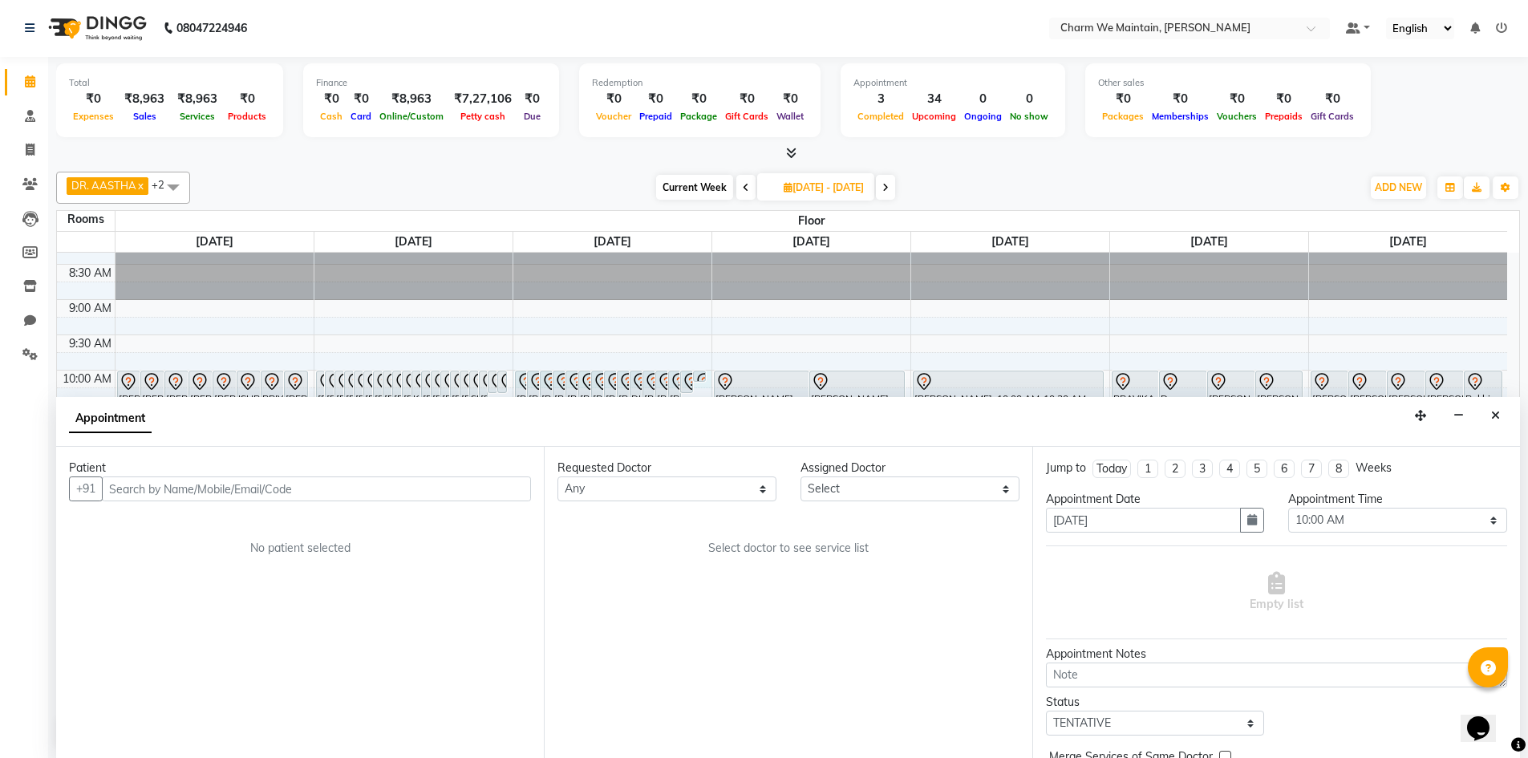
click at [233, 493] on input "text" at bounding box center [316, 488] width 429 height 25
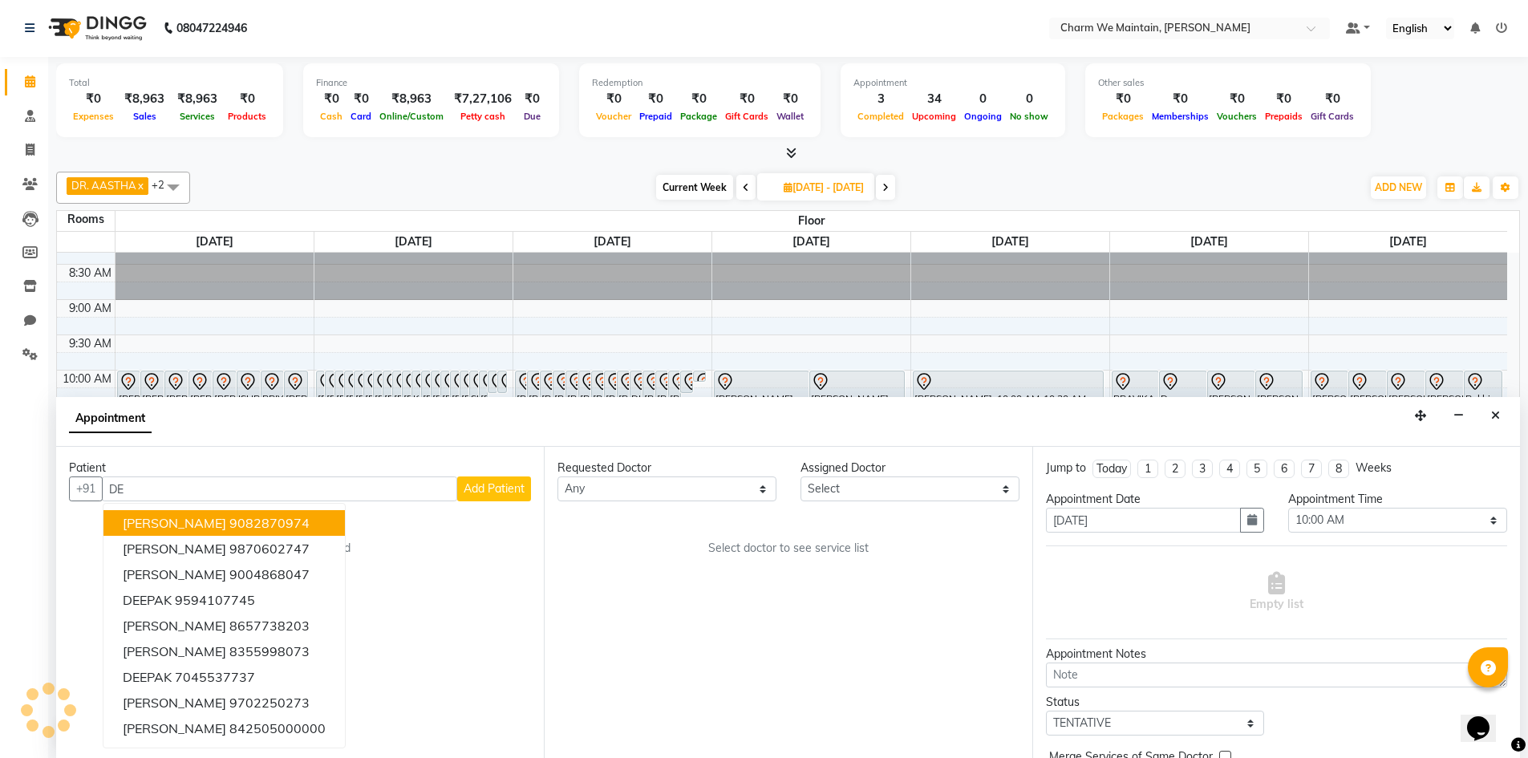
type input "D"
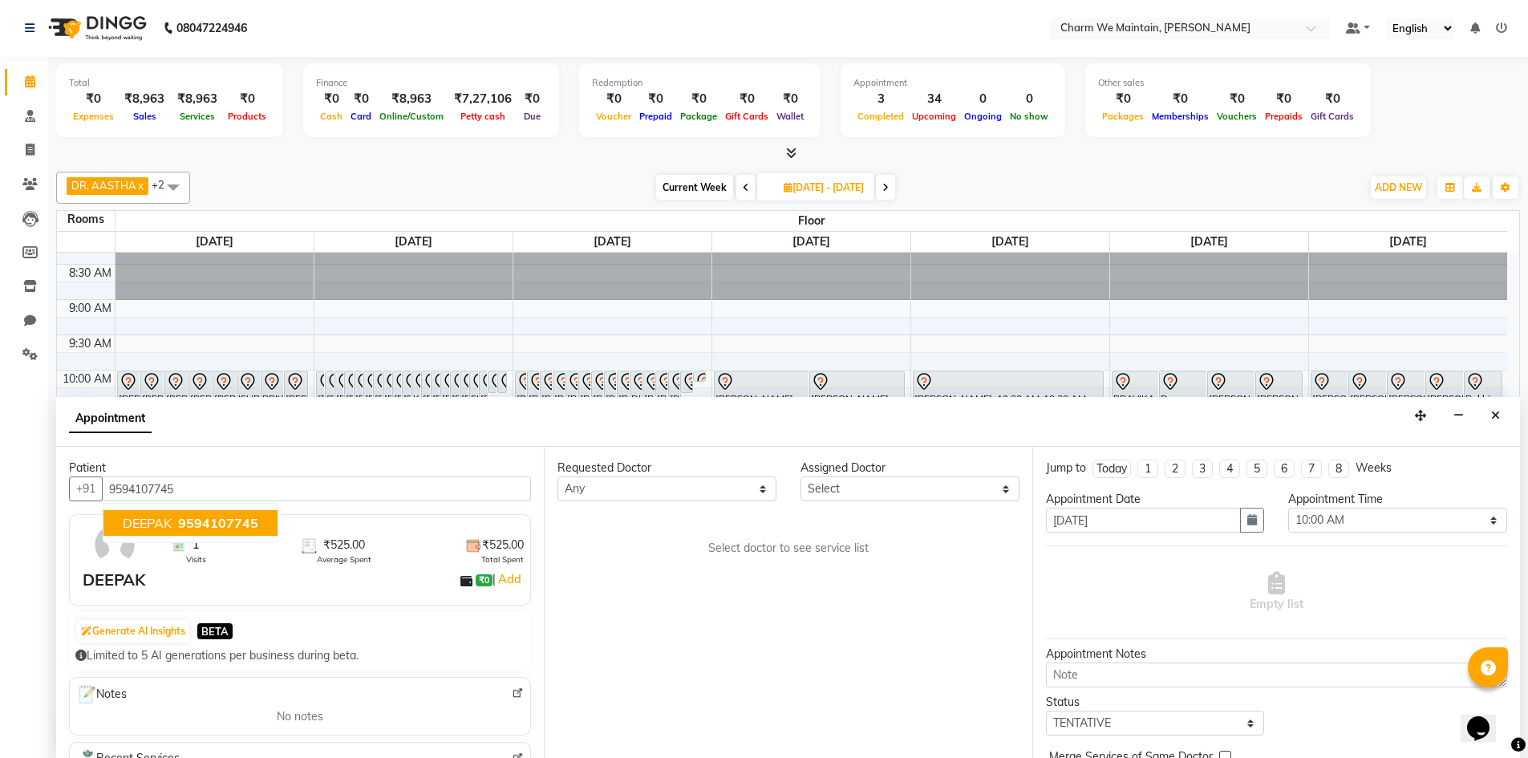
click at [223, 526] on span "9594107745" at bounding box center [218, 523] width 80 height 16
type input "9594107745"
click at [878, 486] on select "Select DR. AYESHA DR. [GEOGRAPHIC_DATA]" at bounding box center [910, 488] width 219 height 25
select select "86210"
click at [801, 476] on select "Select DR. AYESHA DR. [GEOGRAPHIC_DATA]" at bounding box center [910, 488] width 219 height 25
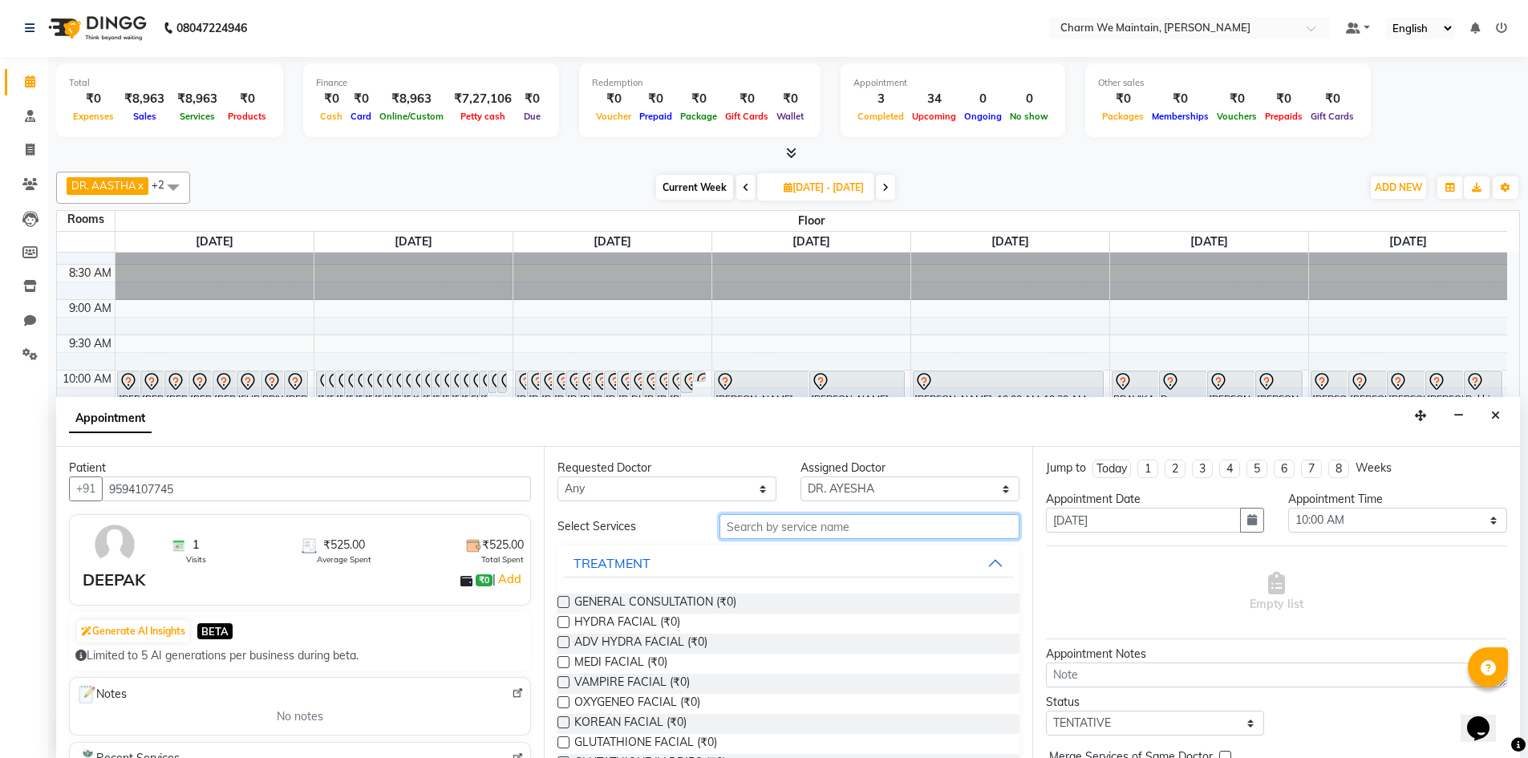
click at [796, 524] on input "text" at bounding box center [869, 526] width 300 height 25
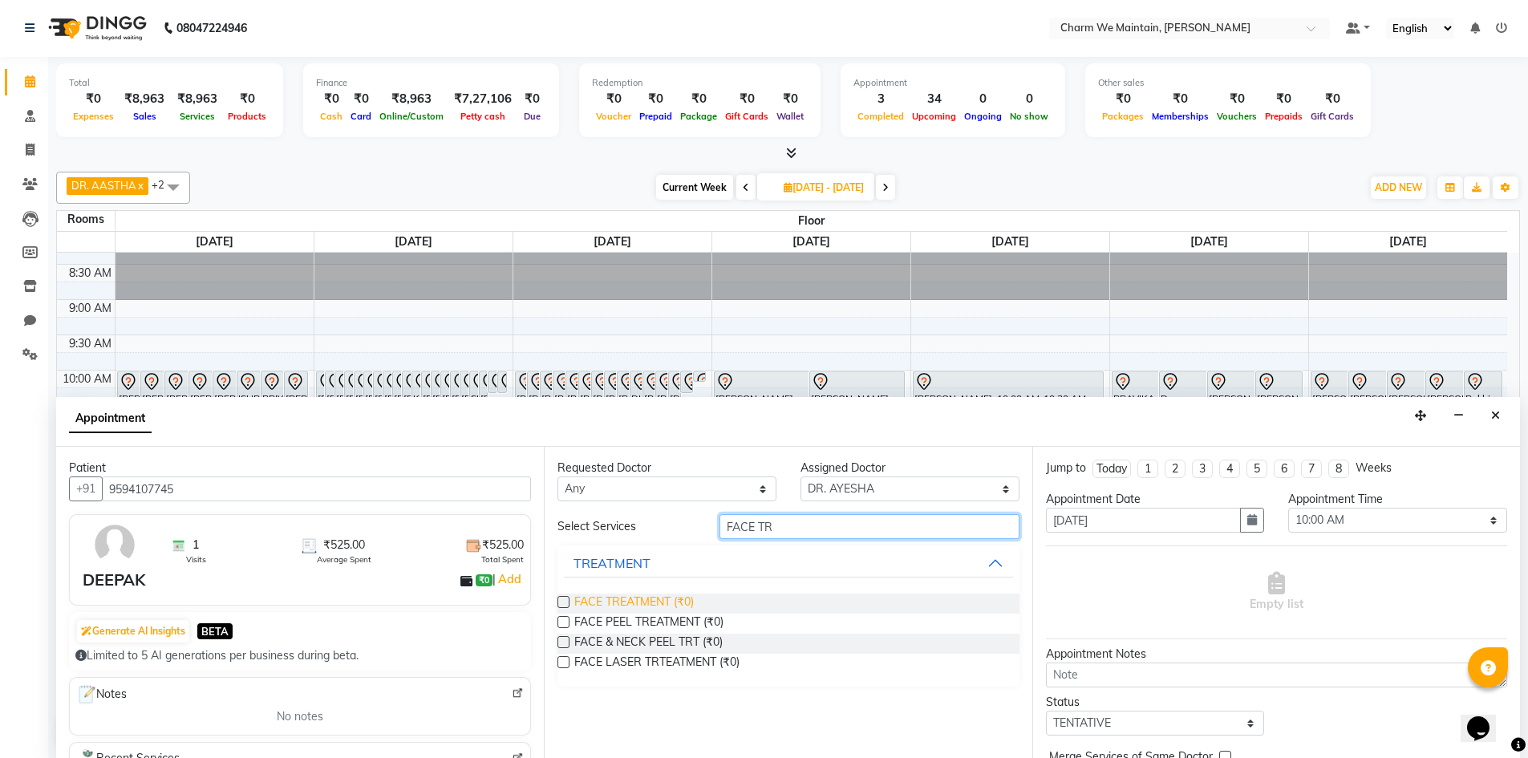
type input "FACE TR"
click at [611, 607] on span "FACE TREATMENT (₹0)" at bounding box center [634, 604] width 120 height 20
checkbox input "true"
select select "4343"
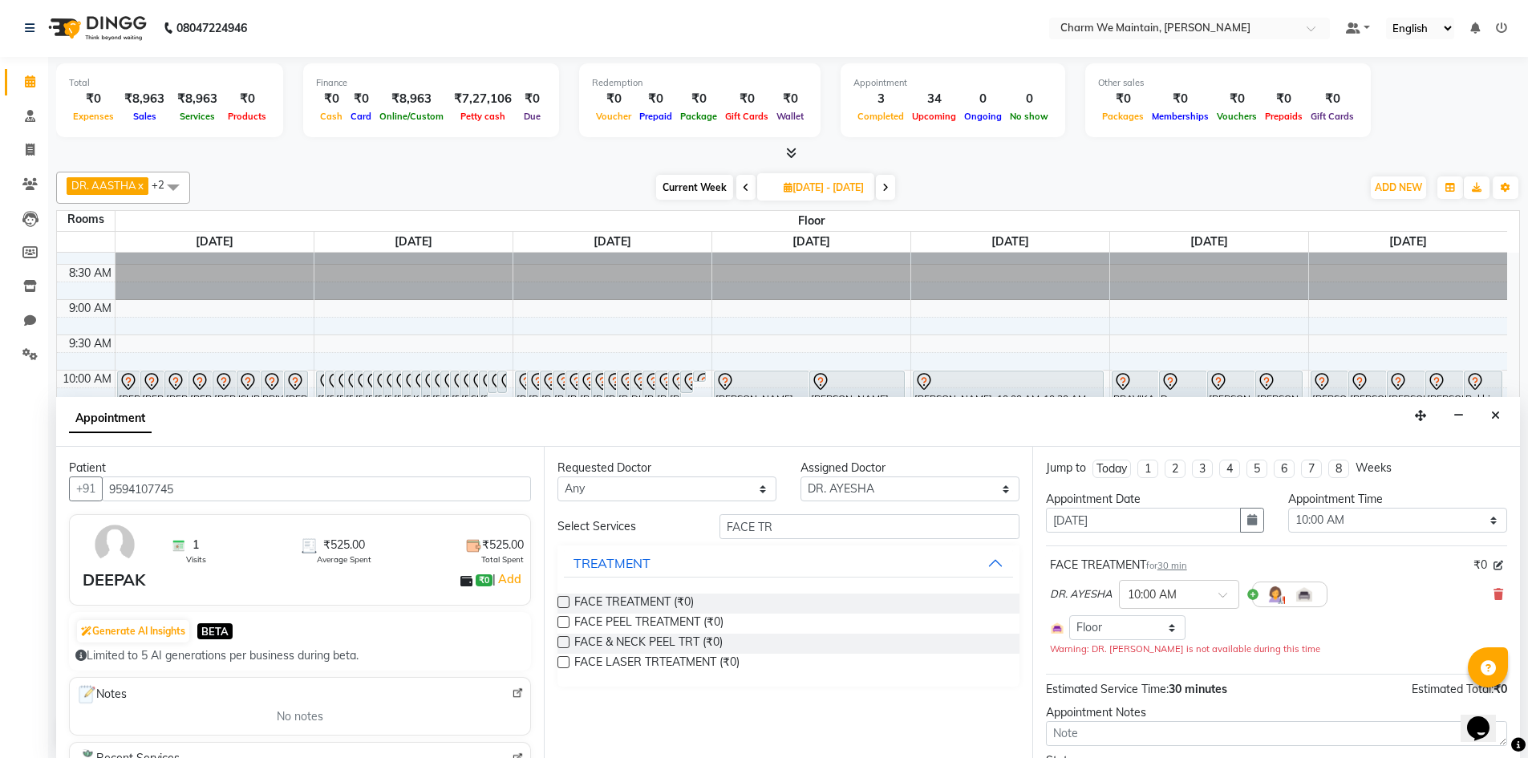
checkbox input "false"
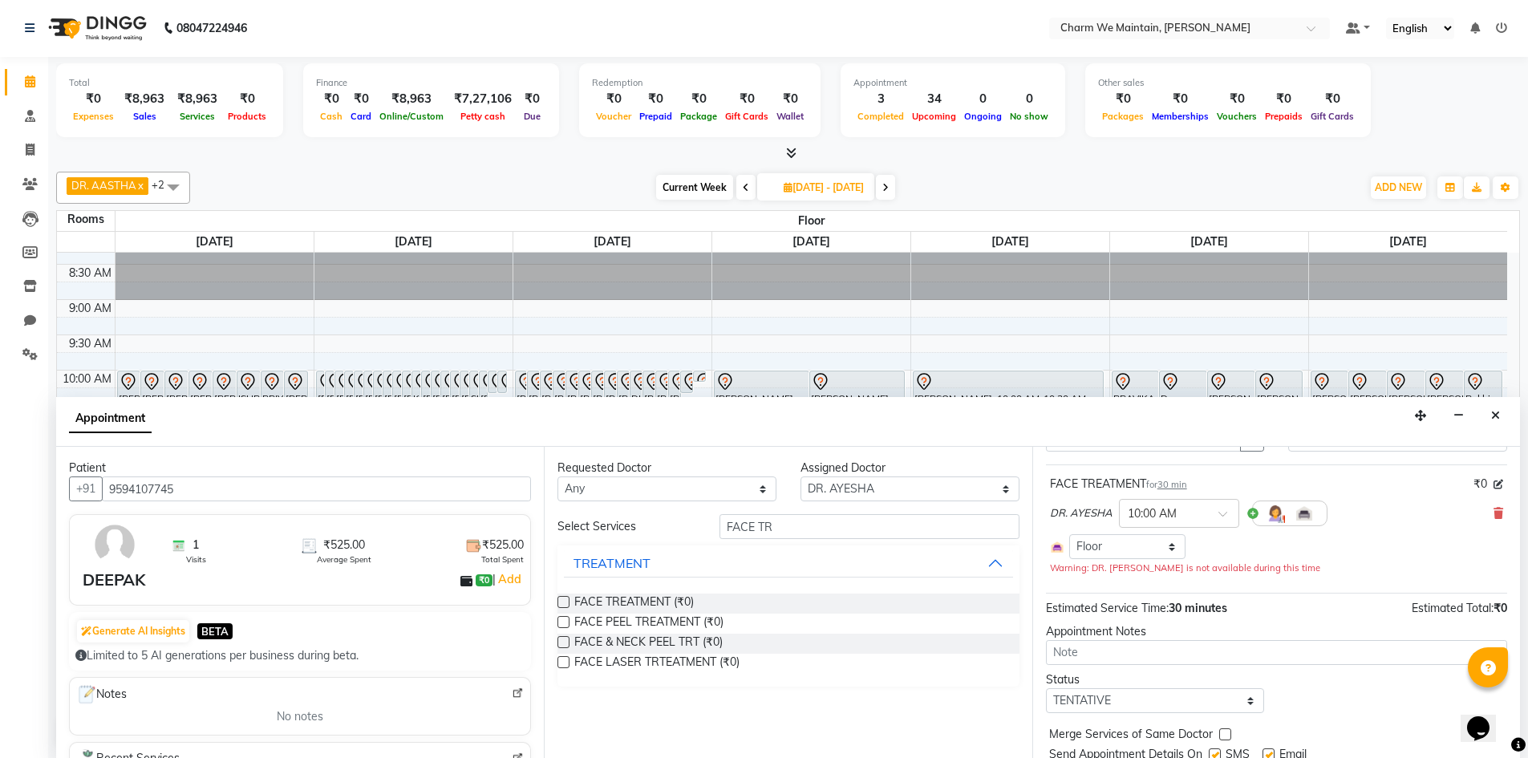
scroll to position [137, 0]
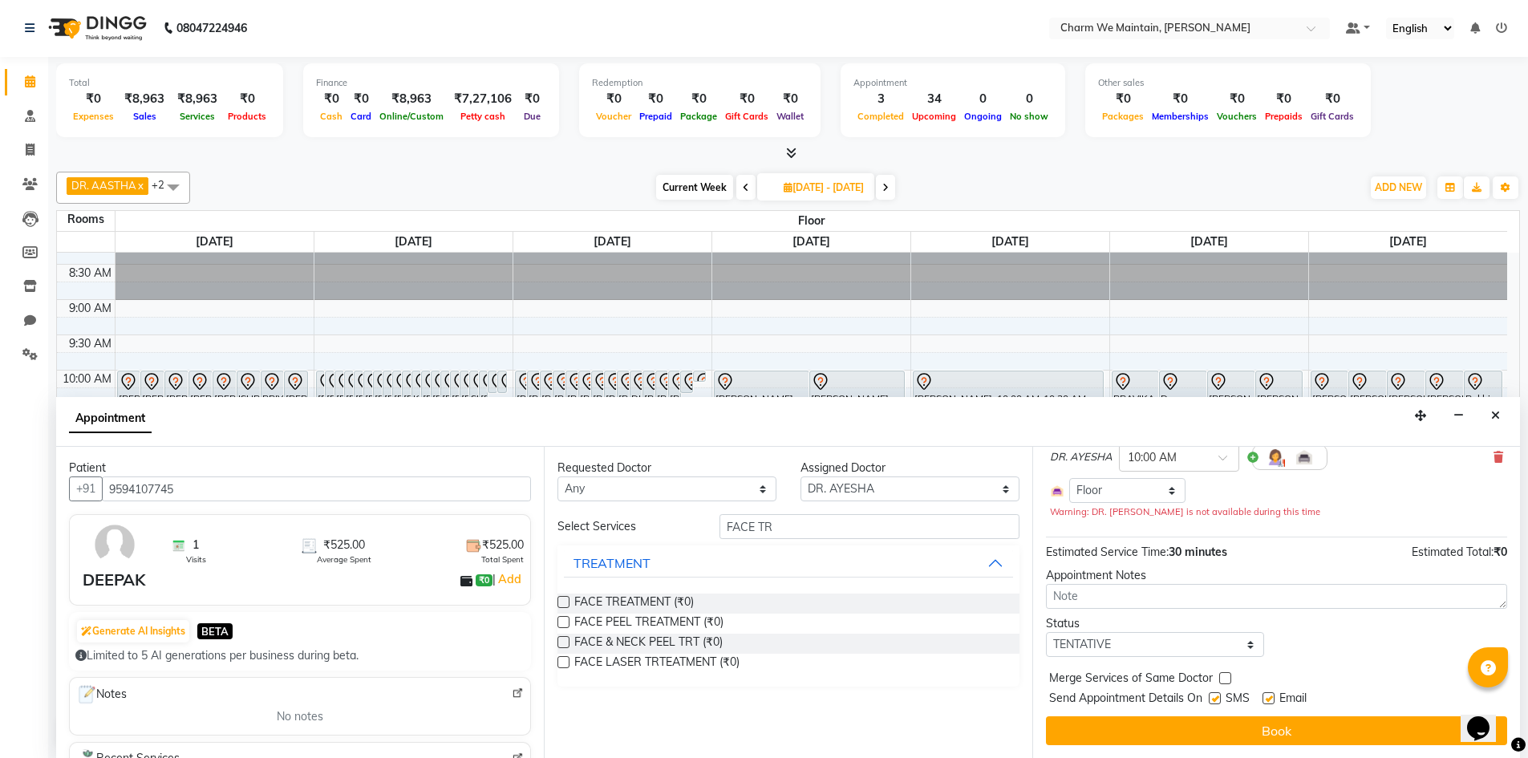
click at [1214, 695] on label at bounding box center [1215, 698] width 12 height 12
click at [1214, 695] on input "checkbox" at bounding box center [1214, 700] width 10 height 10
checkbox input "false"
click at [1267, 698] on label at bounding box center [1269, 698] width 12 height 12
click at [1267, 698] on input "checkbox" at bounding box center [1268, 700] width 10 height 10
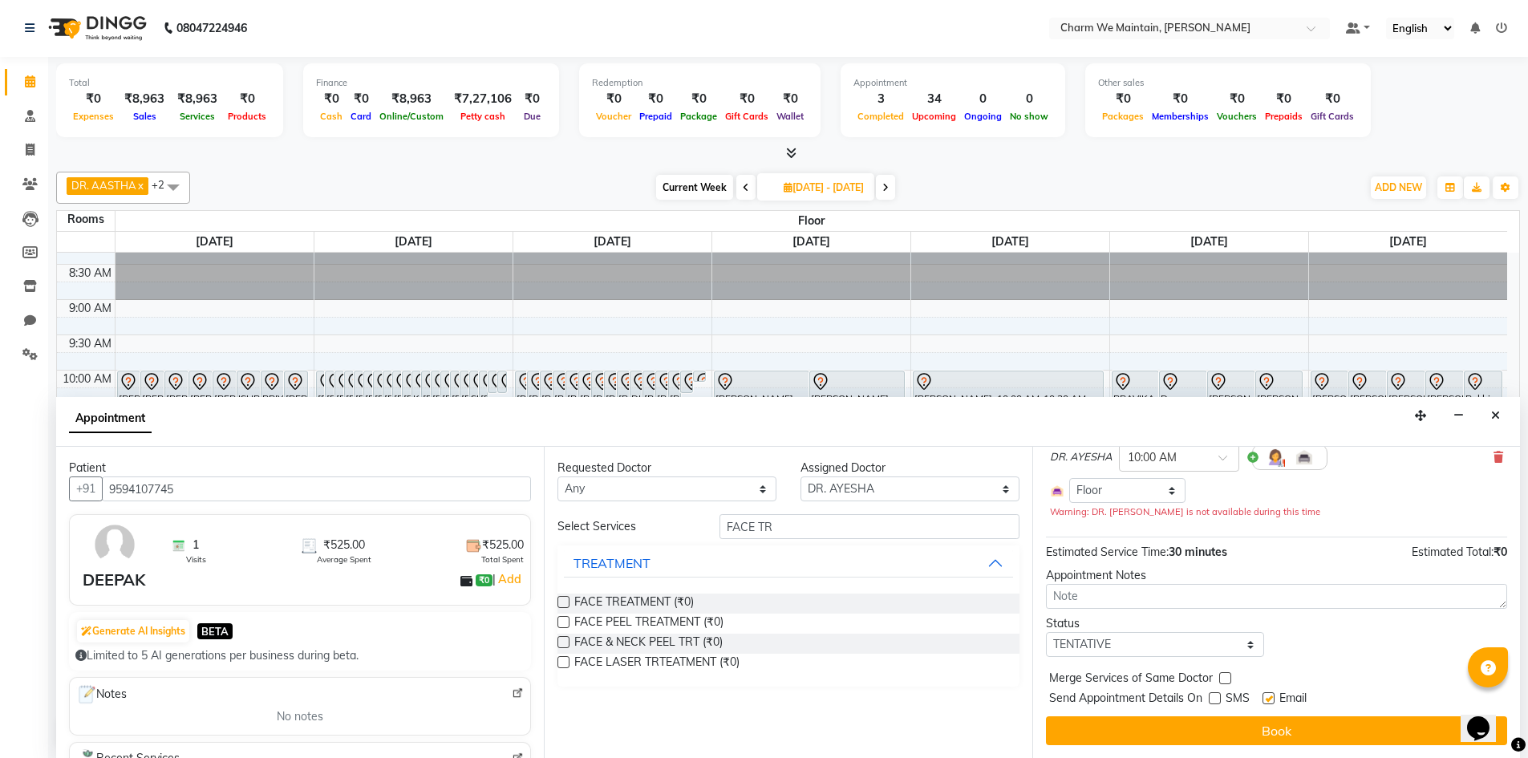
checkbox input "false"
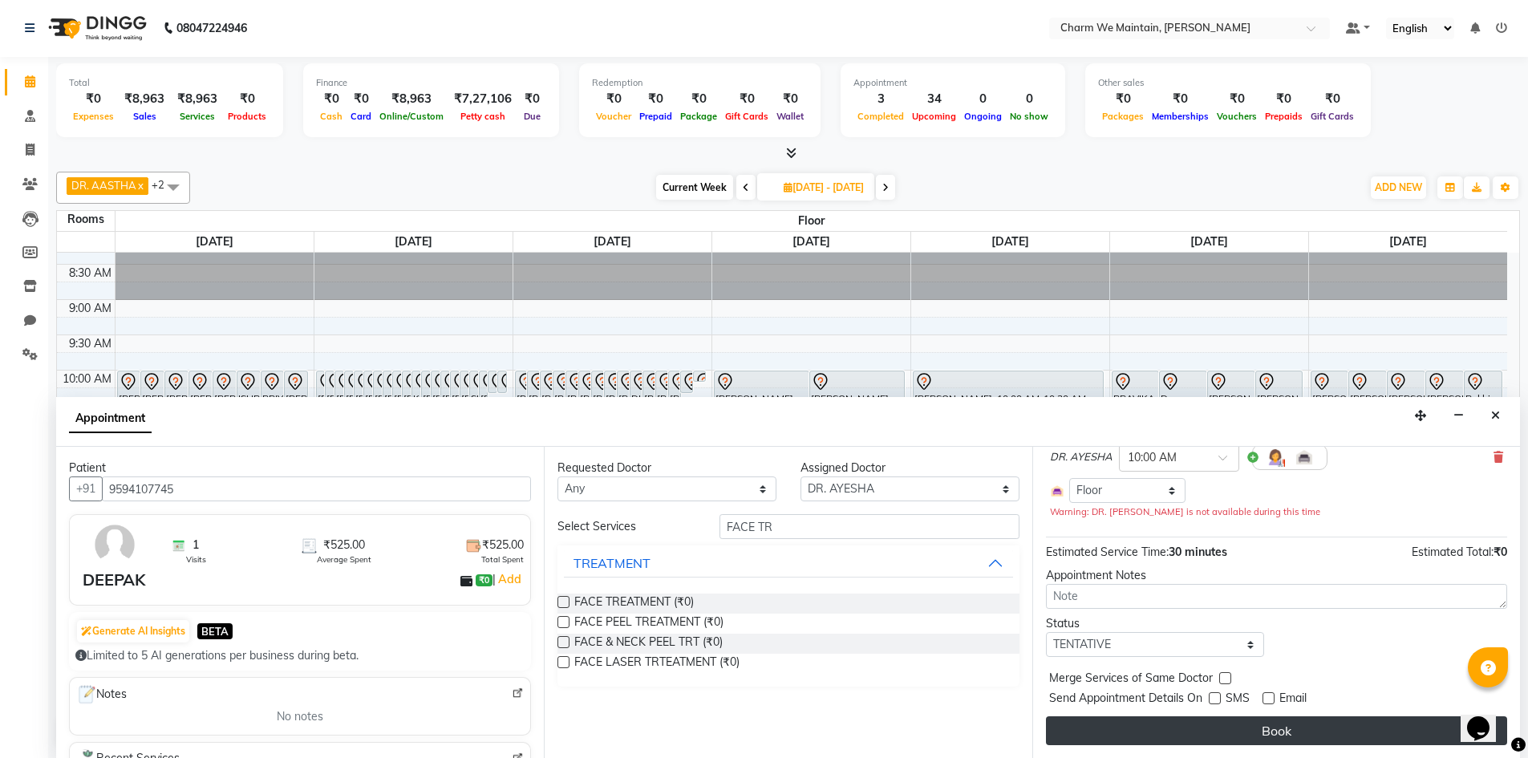
click at [1275, 736] on button "Book" at bounding box center [1276, 730] width 461 height 29
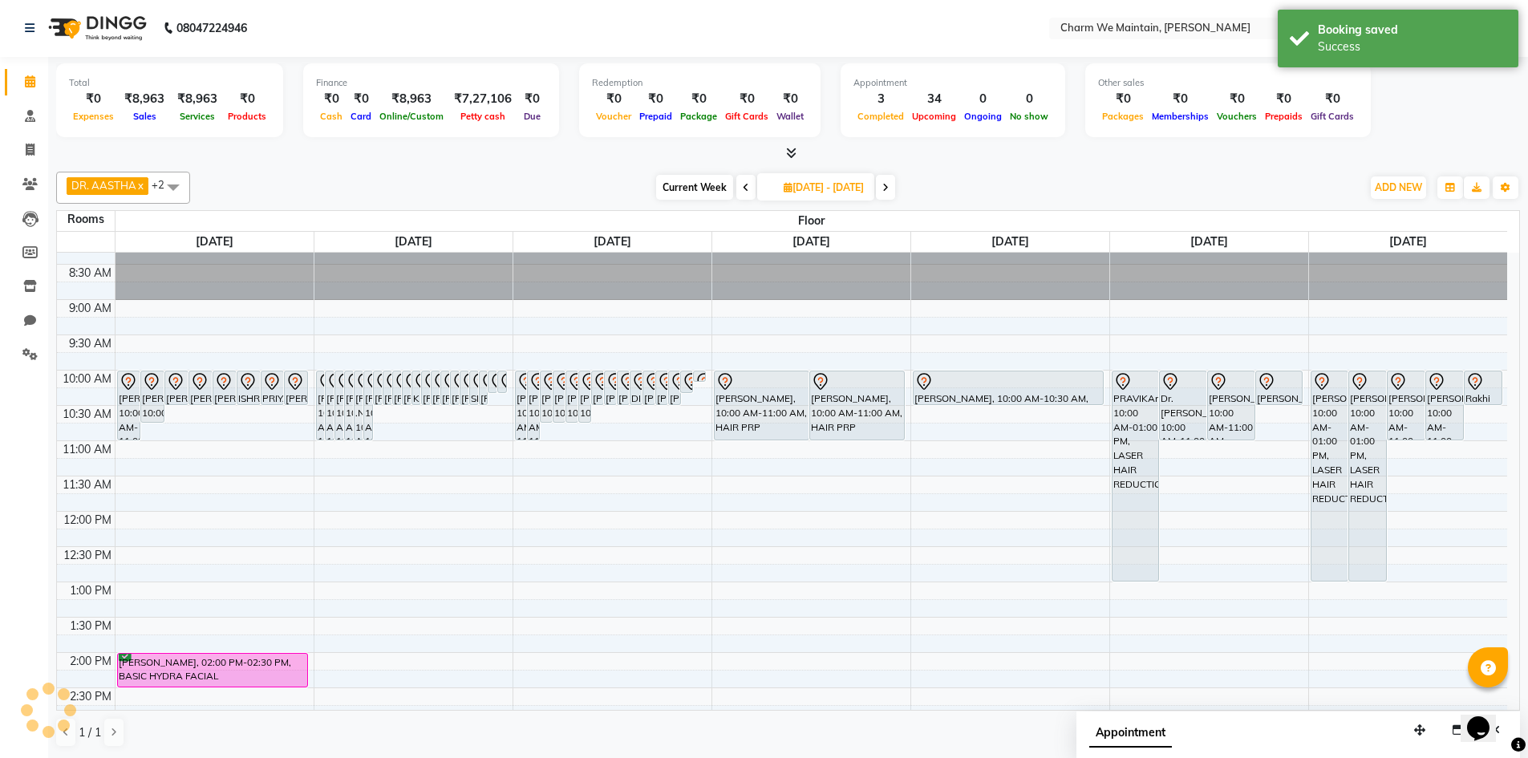
scroll to position [0, 0]
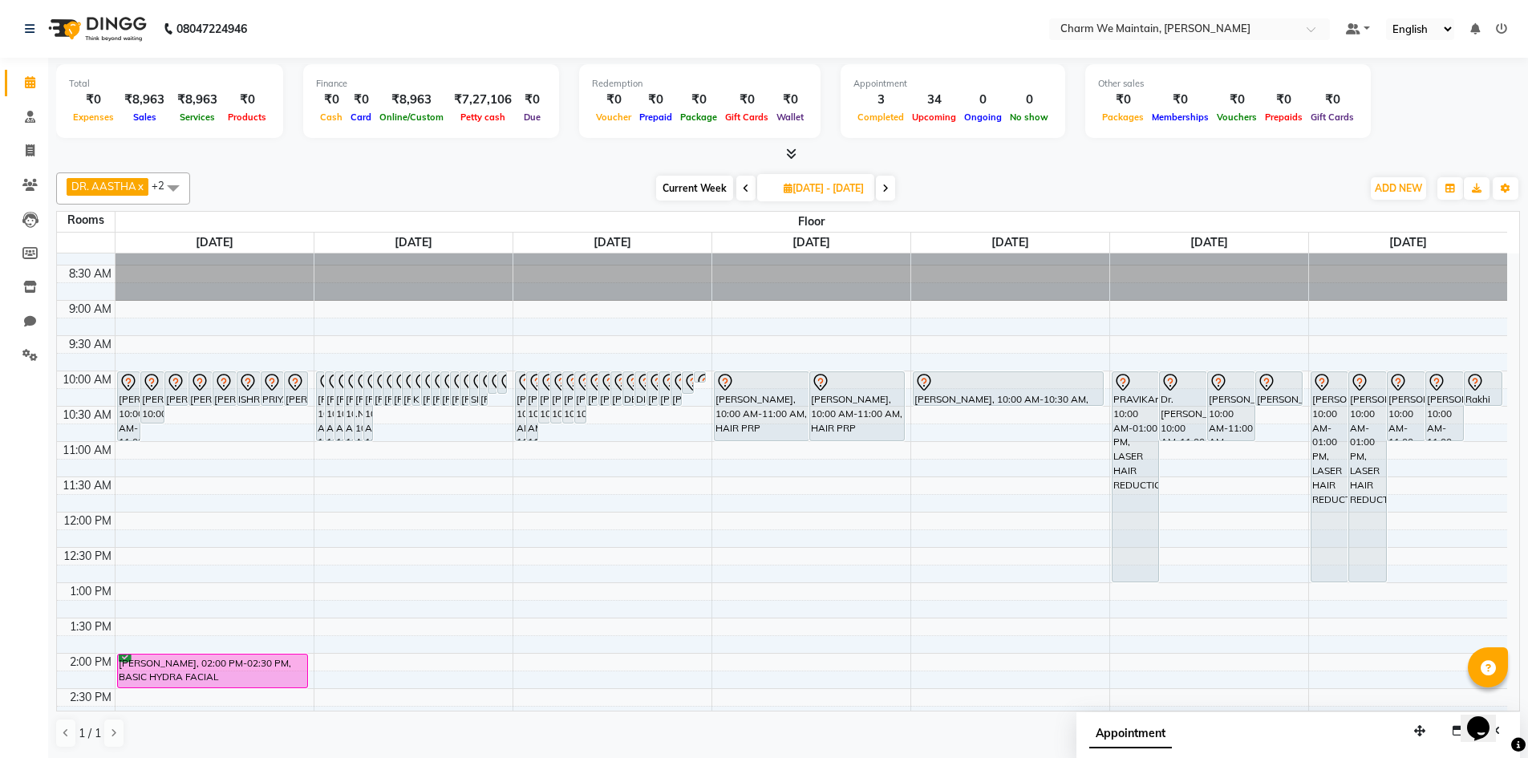
click at [895, 187] on span at bounding box center [885, 188] width 19 height 25
type input "2025-10-23"
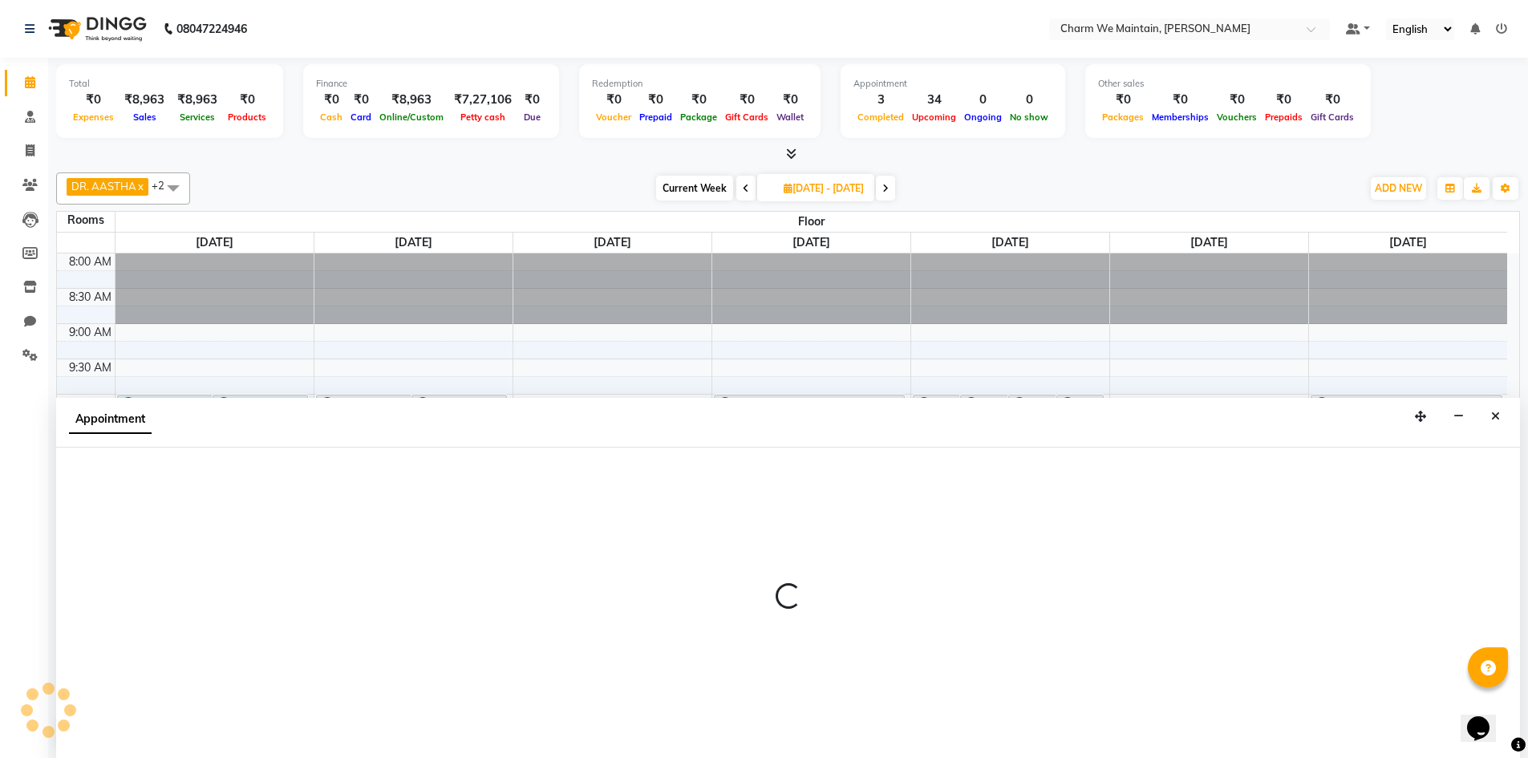
scroll to position [1, 0]
select select "600"
select select "tentative"
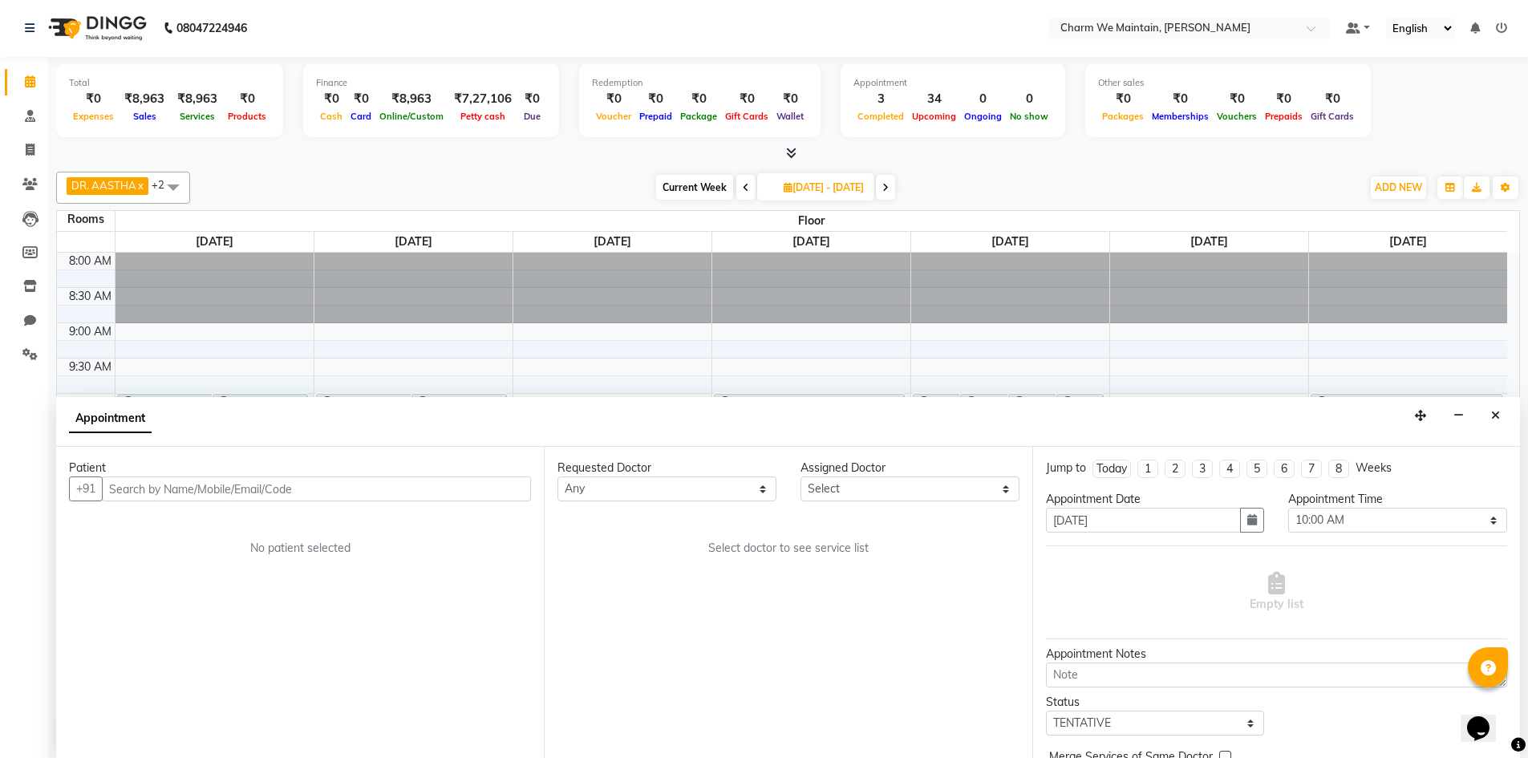
click at [237, 492] on input "text" at bounding box center [316, 488] width 429 height 25
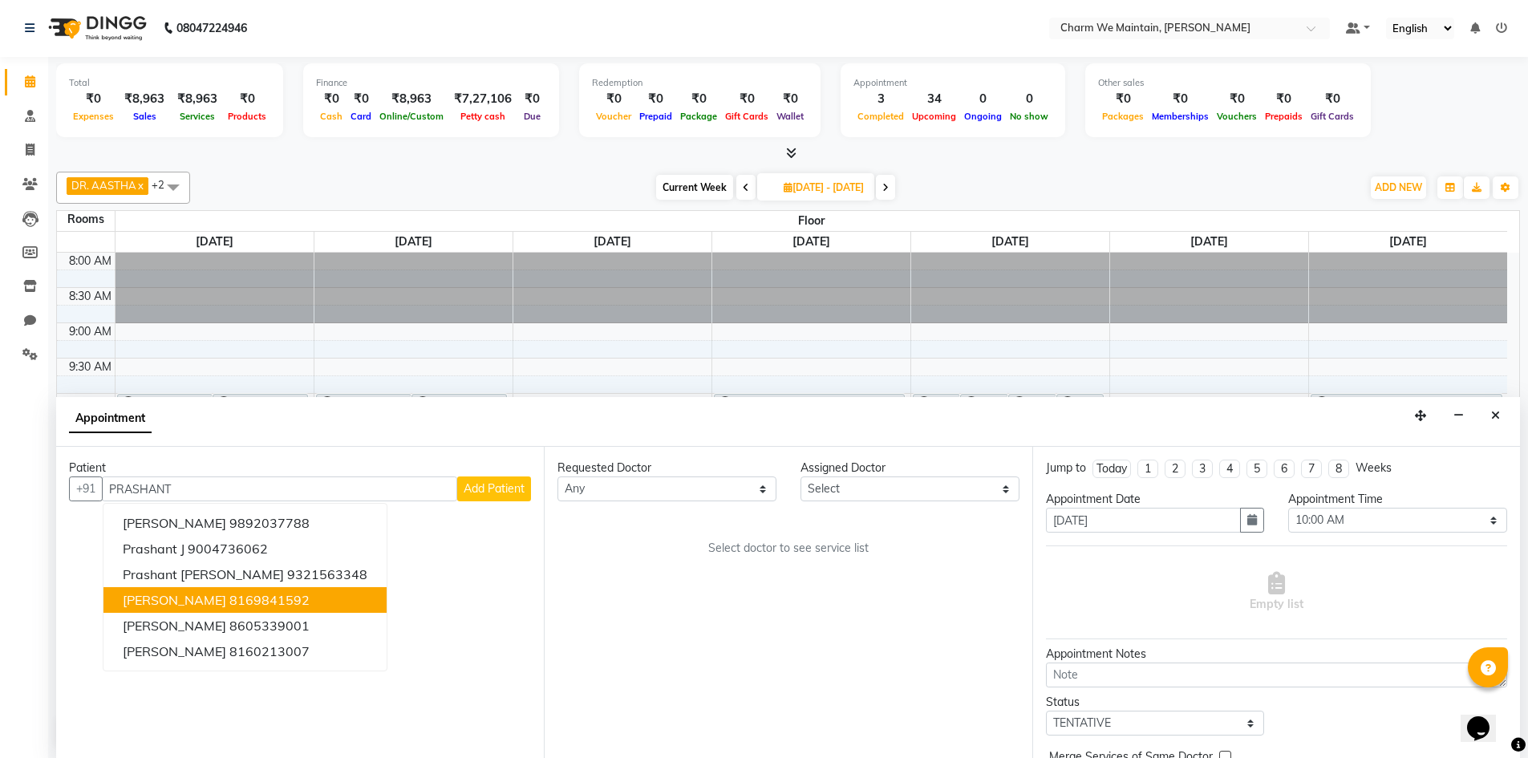
click at [271, 598] on ngb-highlight "8169841592" at bounding box center [269, 600] width 80 height 16
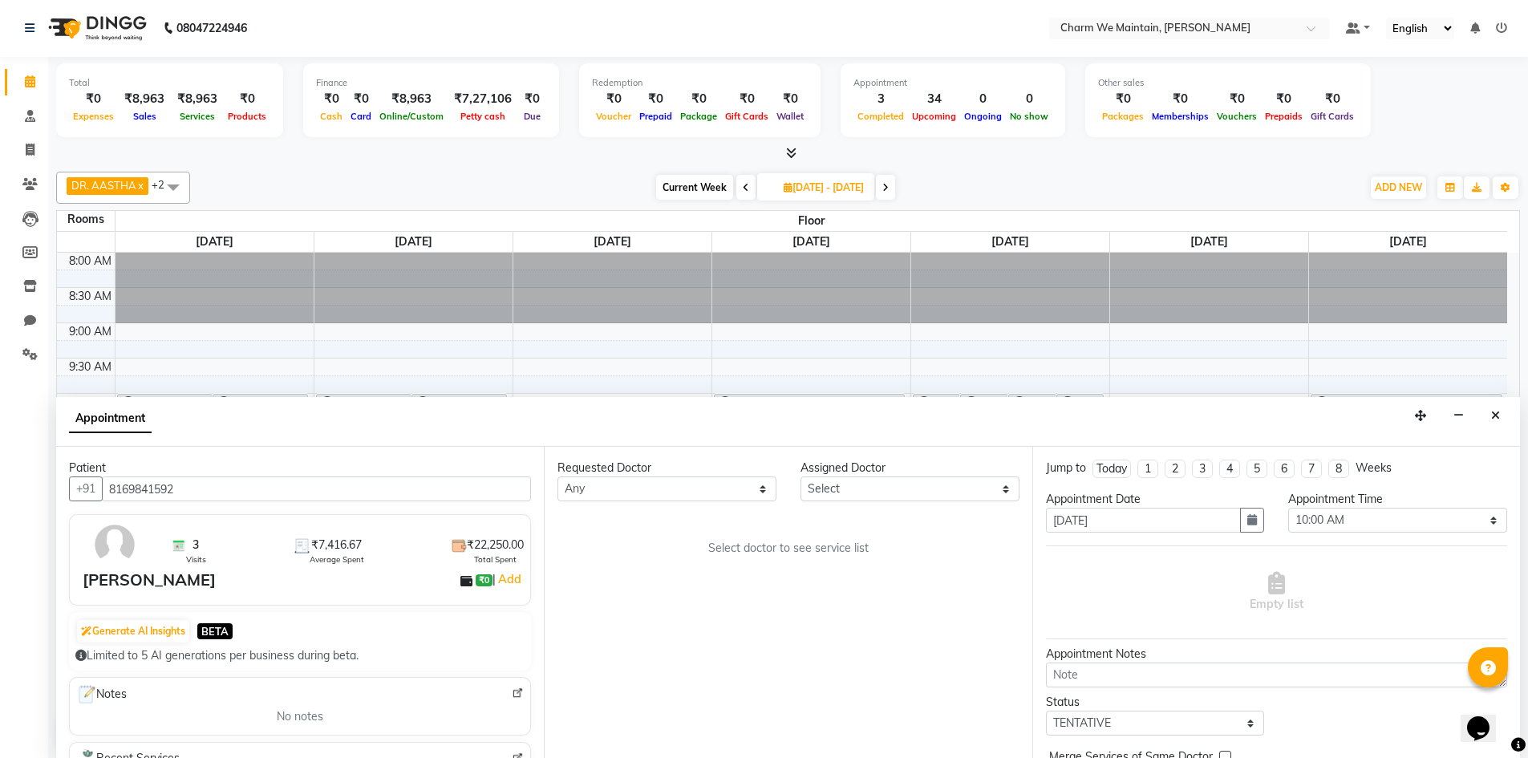
type input "8169841592"
click at [903, 492] on select "Select DR. AYESHA DR. [GEOGRAPHIC_DATA]" at bounding box center [910, 488] width 219 height 25
select select "86210"
click at [801, 476] on select "Select DR. AYESHA DR. [GEOGRAPHIC_DATA]" at bounding box center [910, 488] width 219 height 25
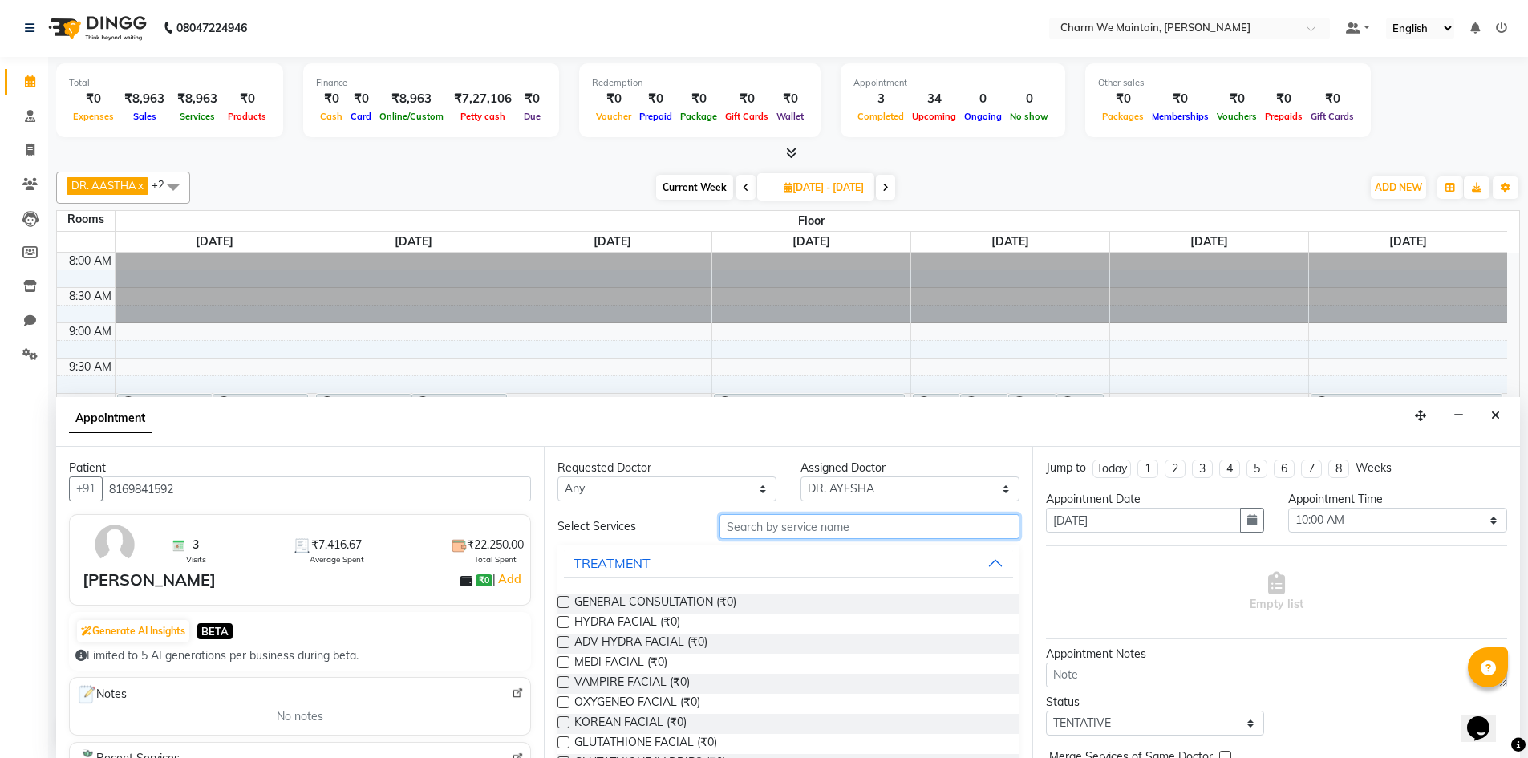
click at [769, 530] on input "text" at bounding box center [869, 526] width 300 height 25
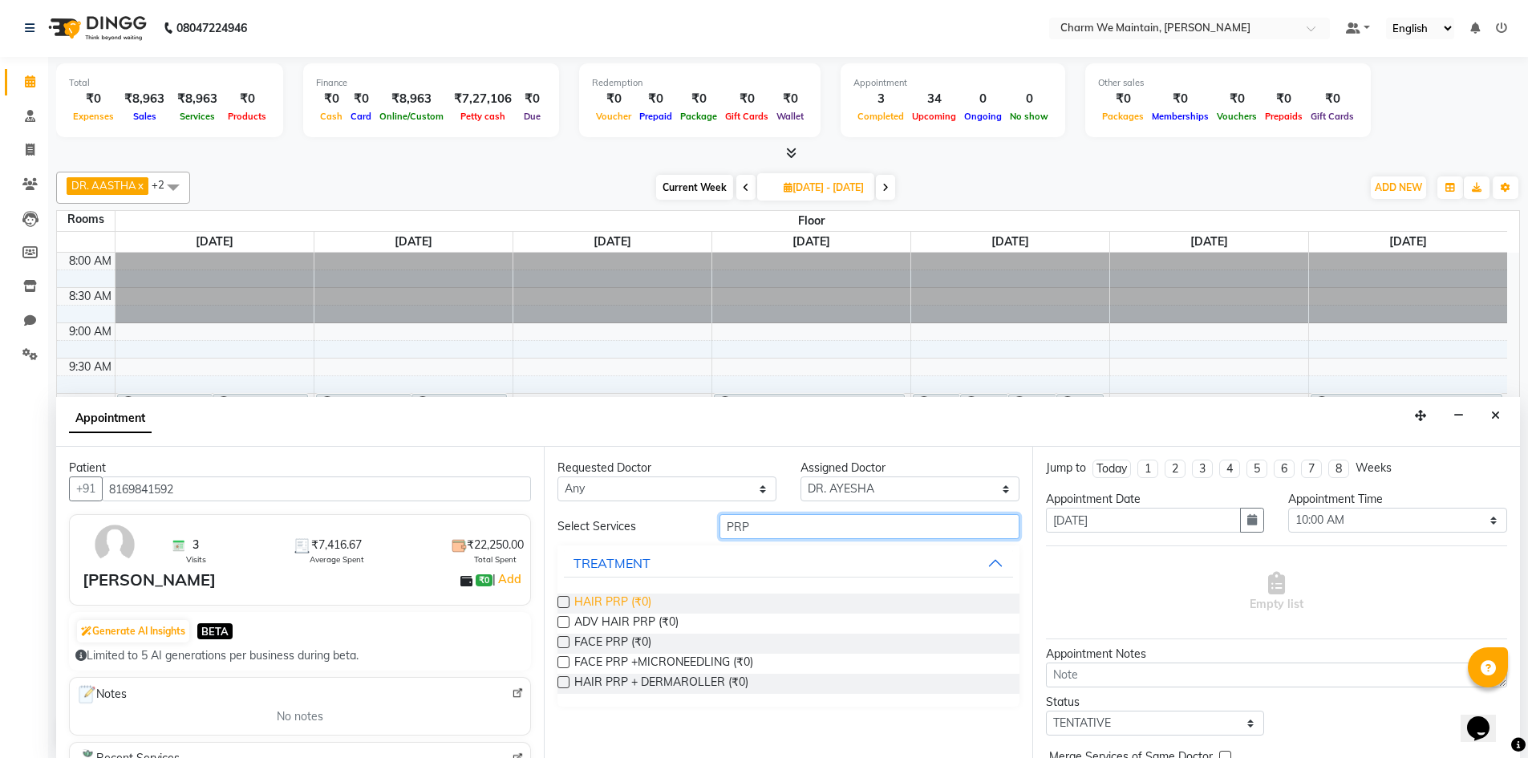
type input "PRP"
click at [627, 596] on span "HAIR PRP (₹0)" at bounding box center [612, 604] width 77 height 20
checkbox input "false"
select select "4343"
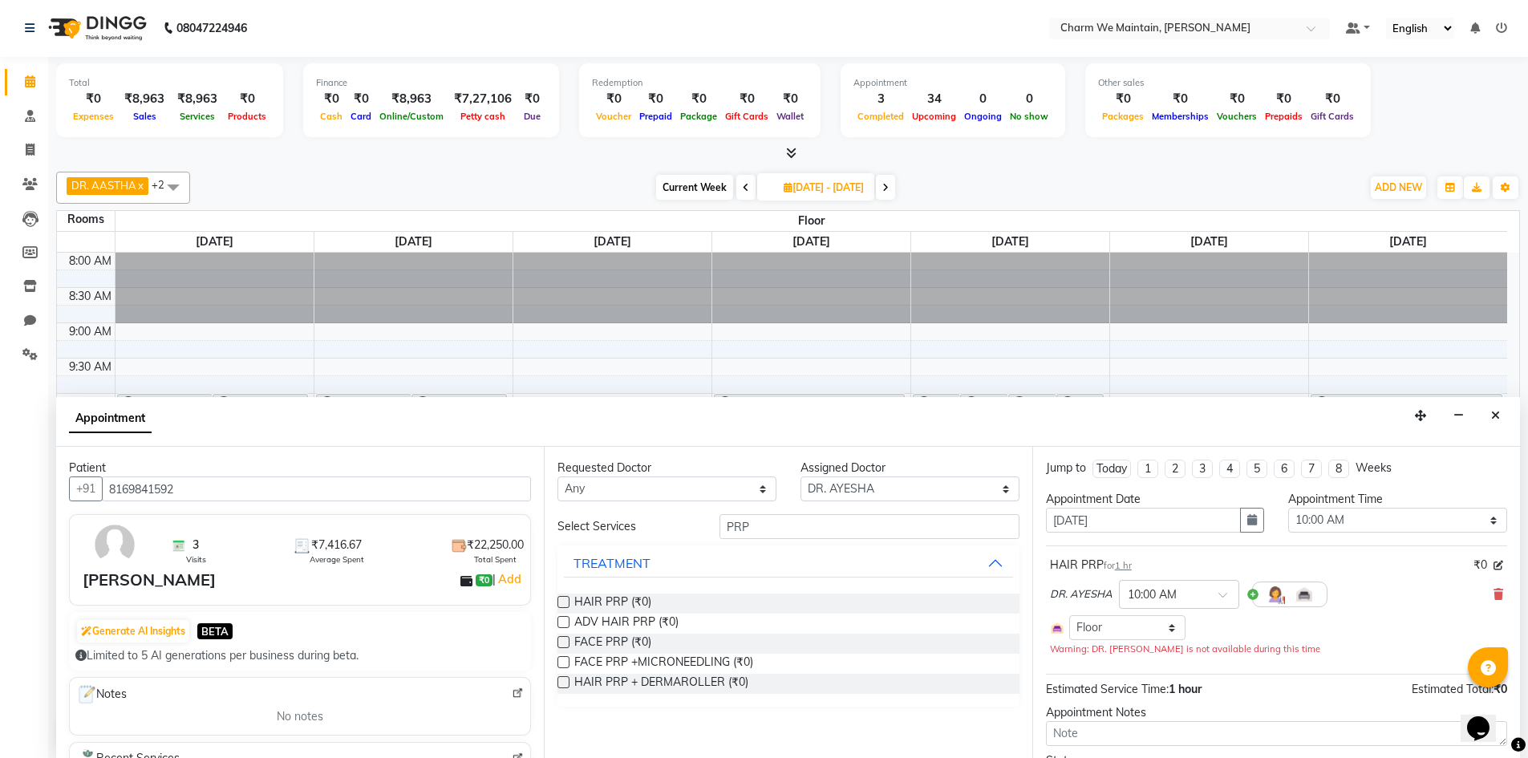
scroll to position [137, 0]
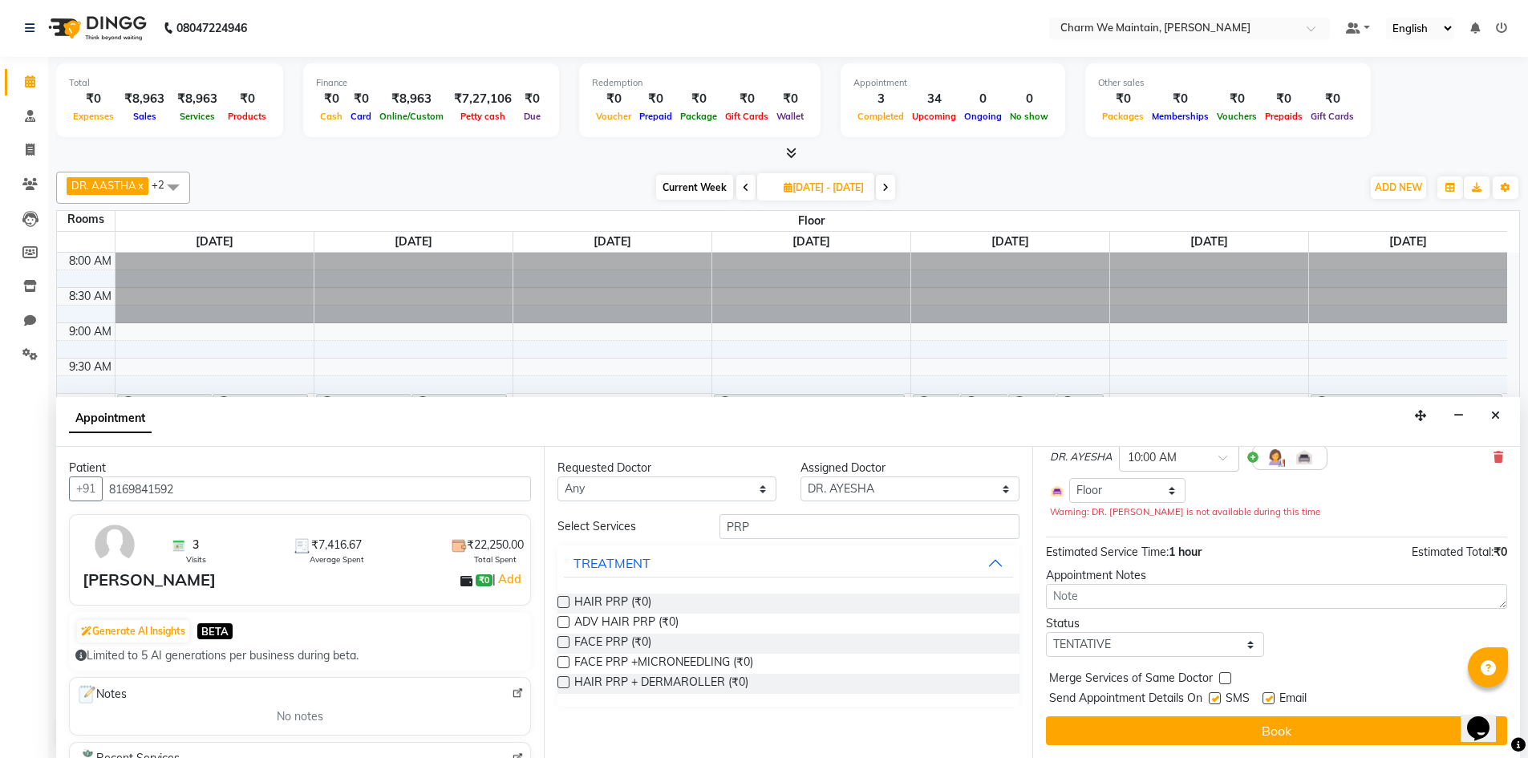
click at [1216, 695] on label at bounding box center [1215, 698] width 12 height 12
click at [1216, 695] on input "checkbox" at bounding box center [1214, 700] width 10 height 10
checkbox input "false"
click at [1269, 696] on label at bounding box center [1269, 698] width 12 height 12
click at [1269, 696] on input "checkbox" at bounding box center [1268, 700] width 10 height 10
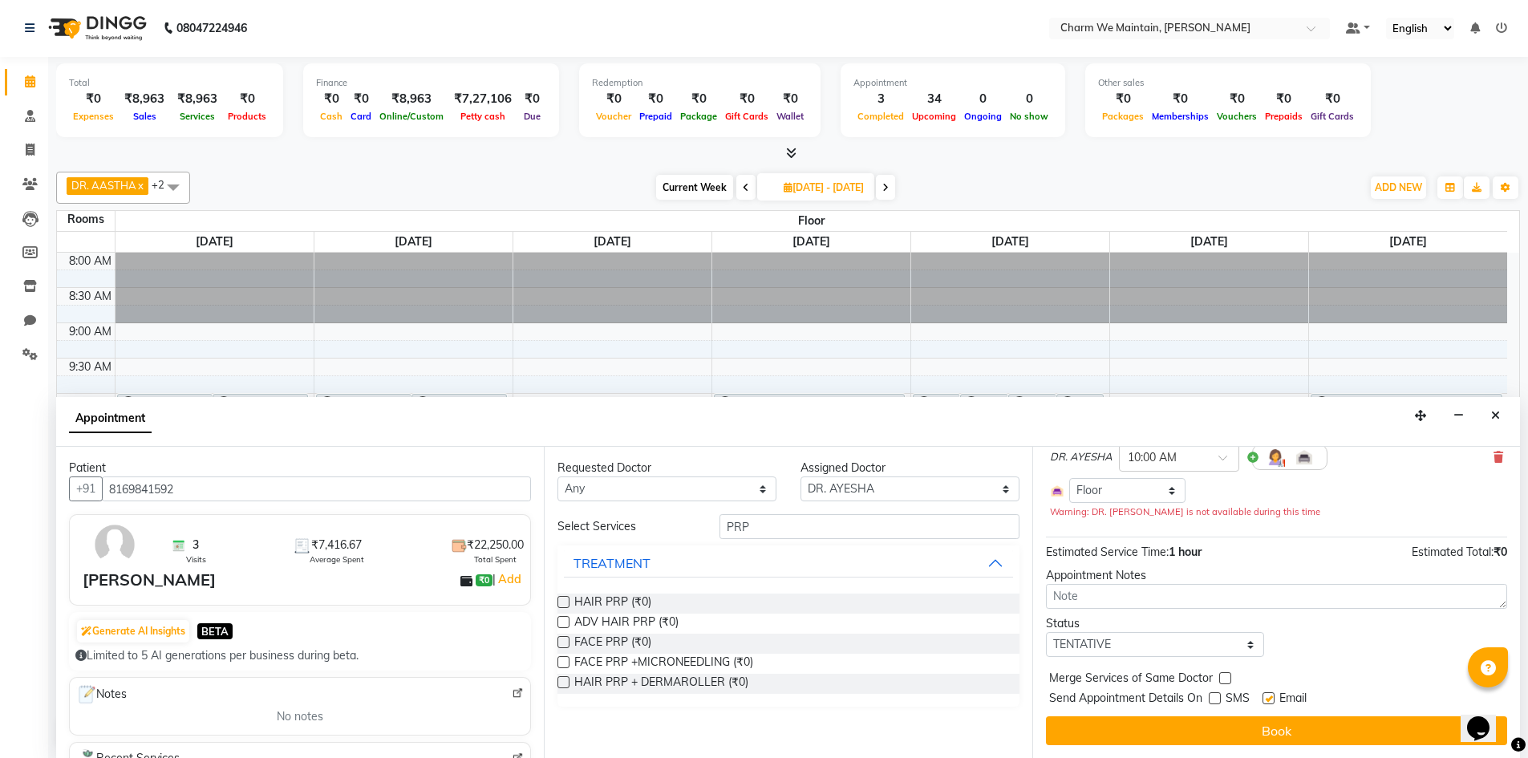
checkbox input "false"
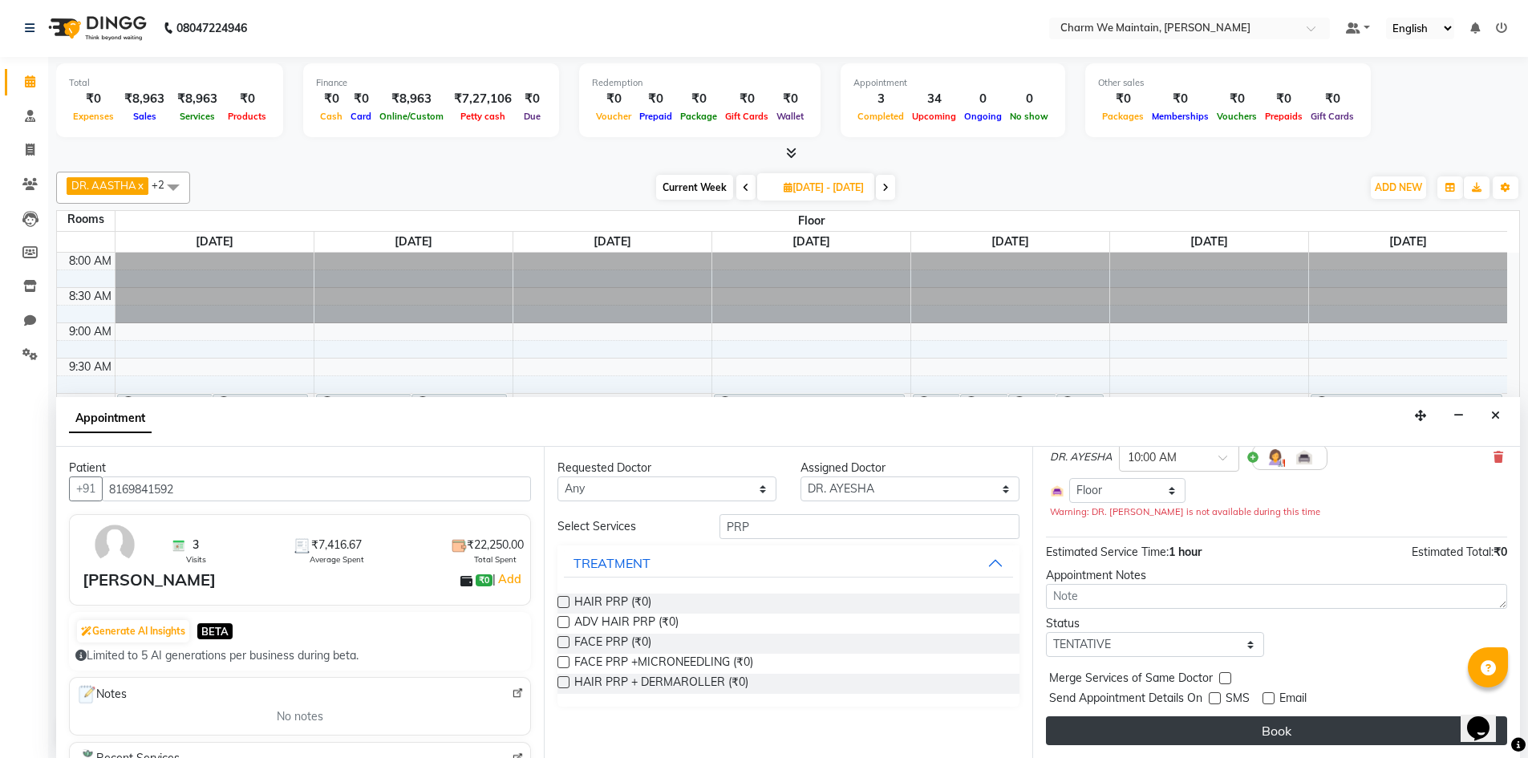
click at [1261, 733] on button "Book" at bounding box center [1276, 730] width 461 height 29
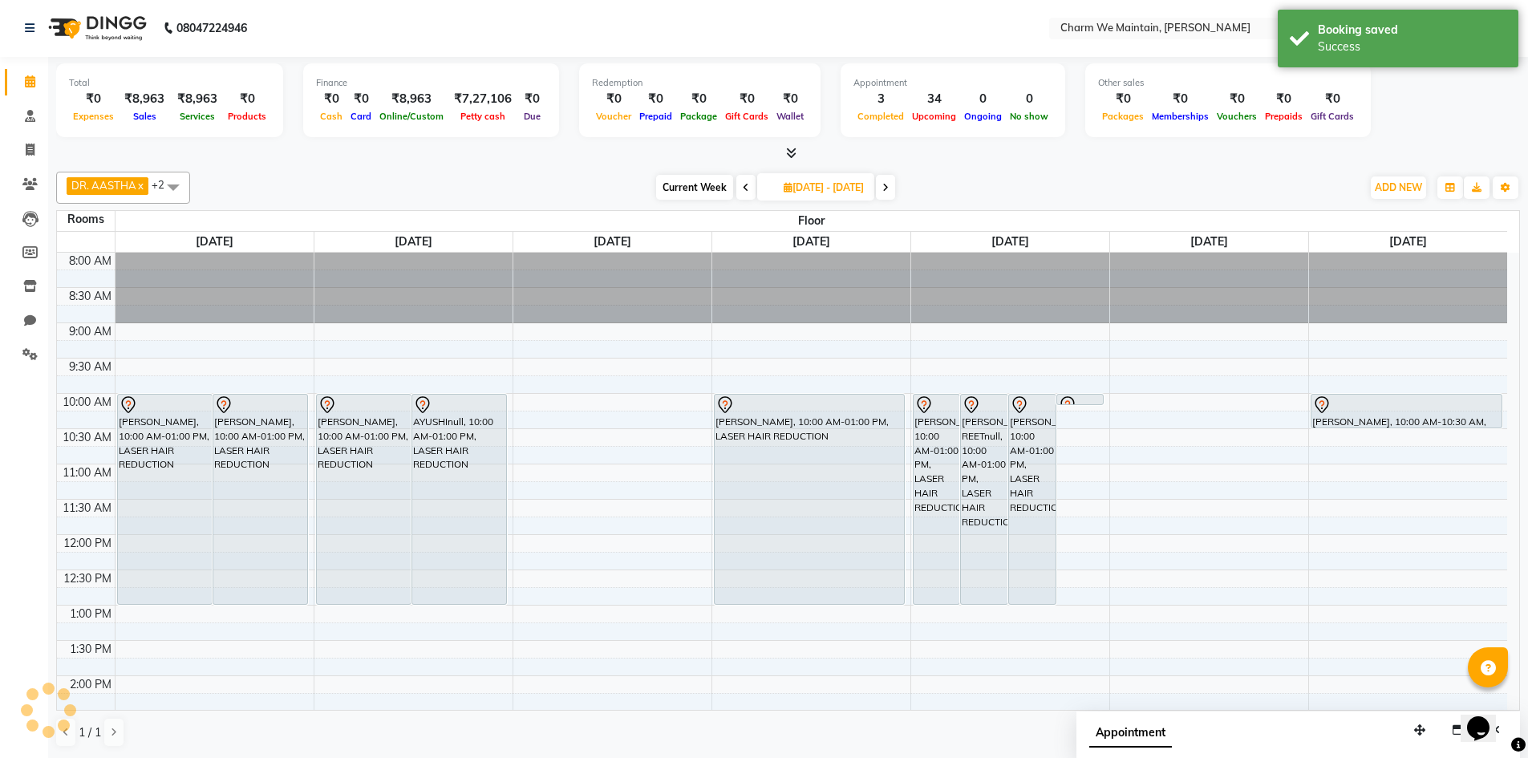
scroll to position [0, 0]
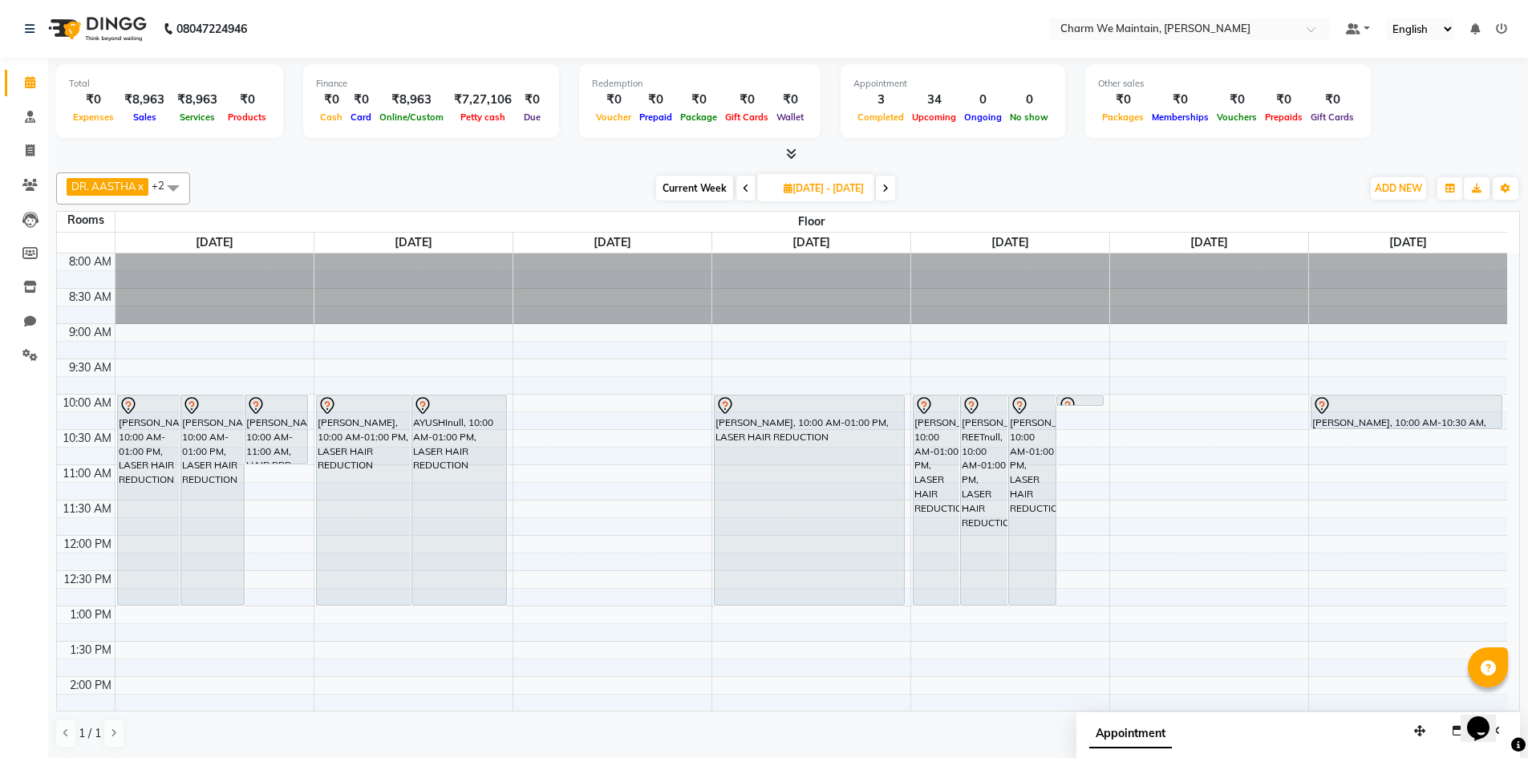
click at [736, 184] on span at bounding box center [745, 188] width 19 height 25
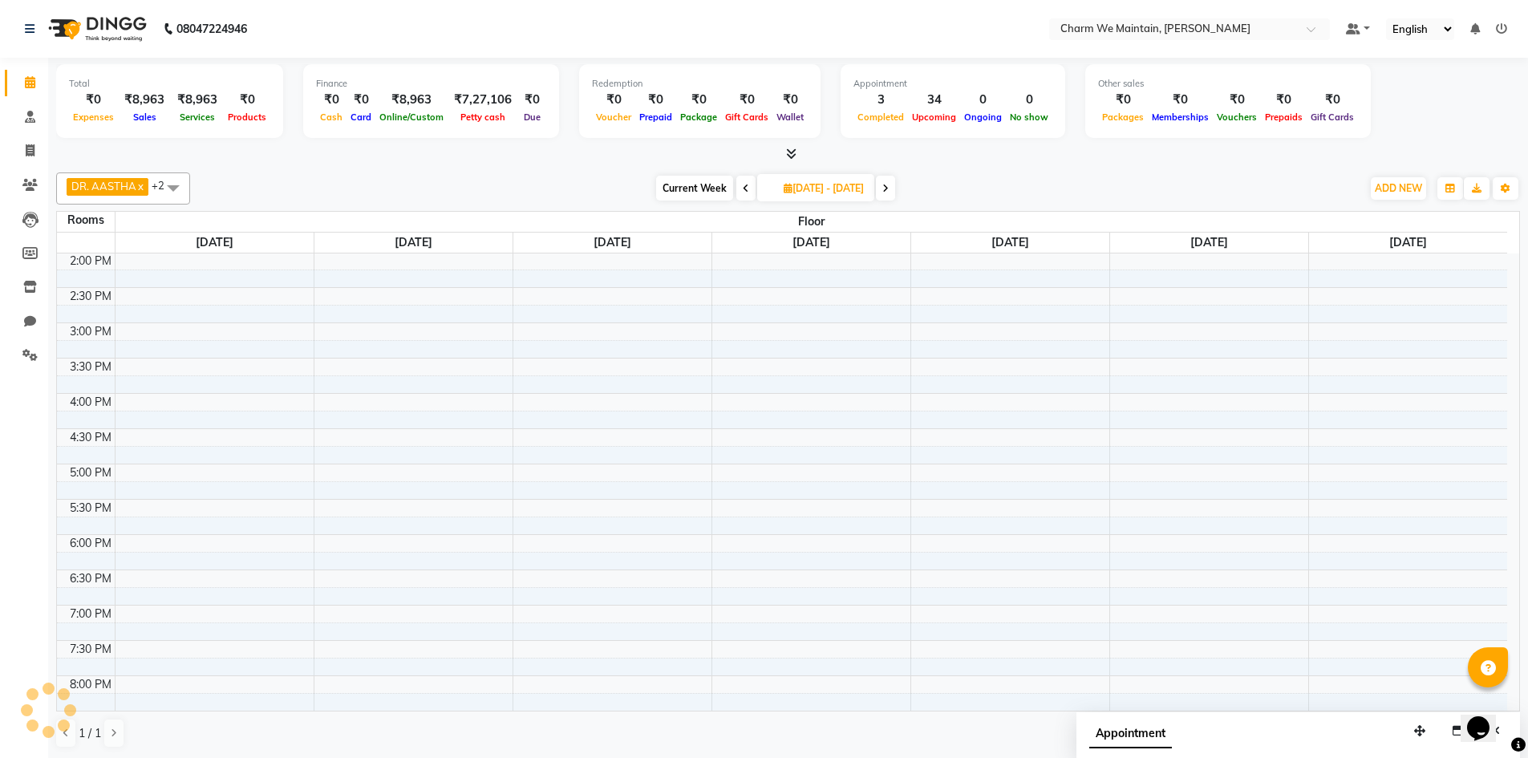
click at [736, 184] on span at bounding box center [745, 188] width 19 height 25
type input "2025-10-02"
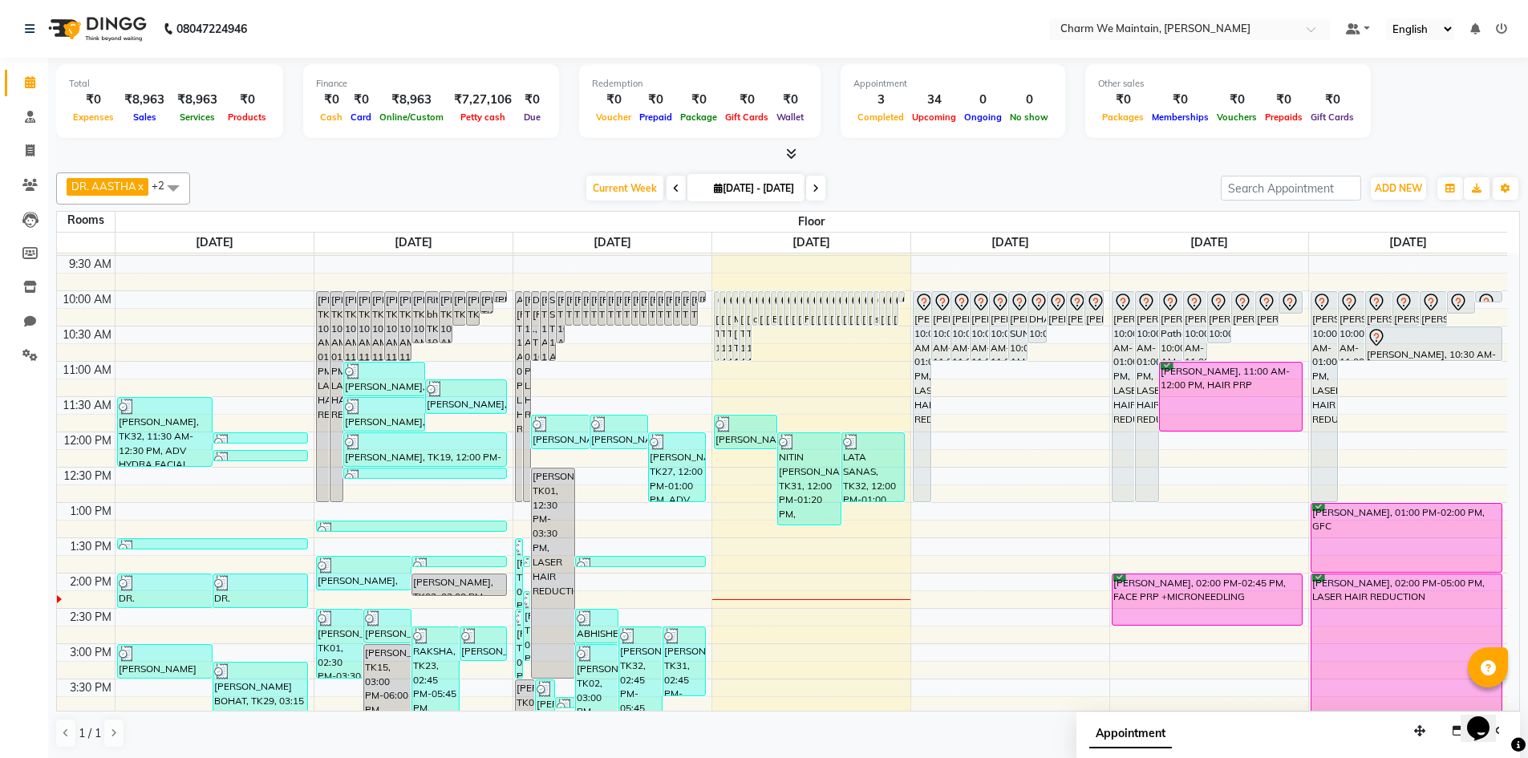
scroll to position [0, 0]
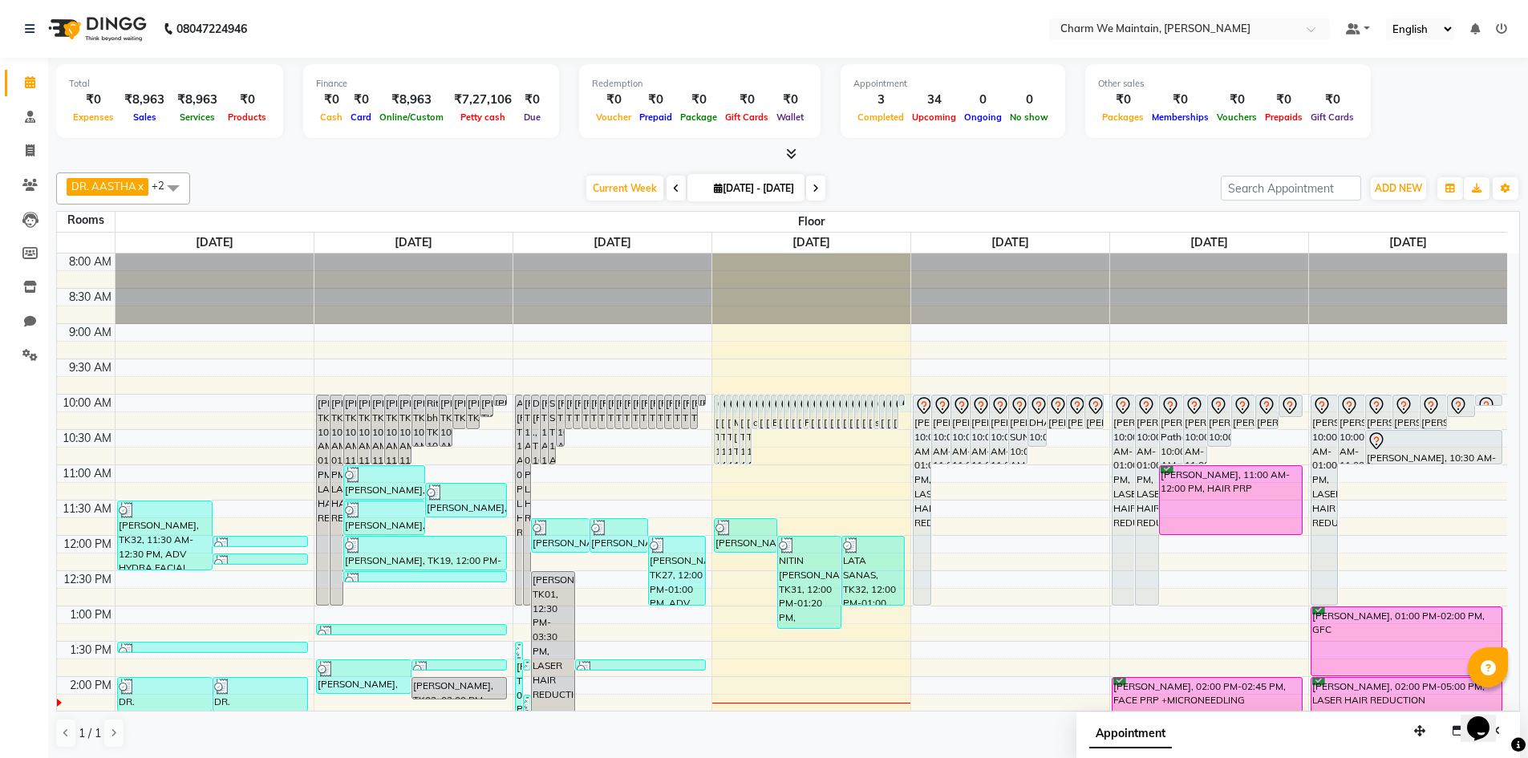
select select "600"
select select "tentative"
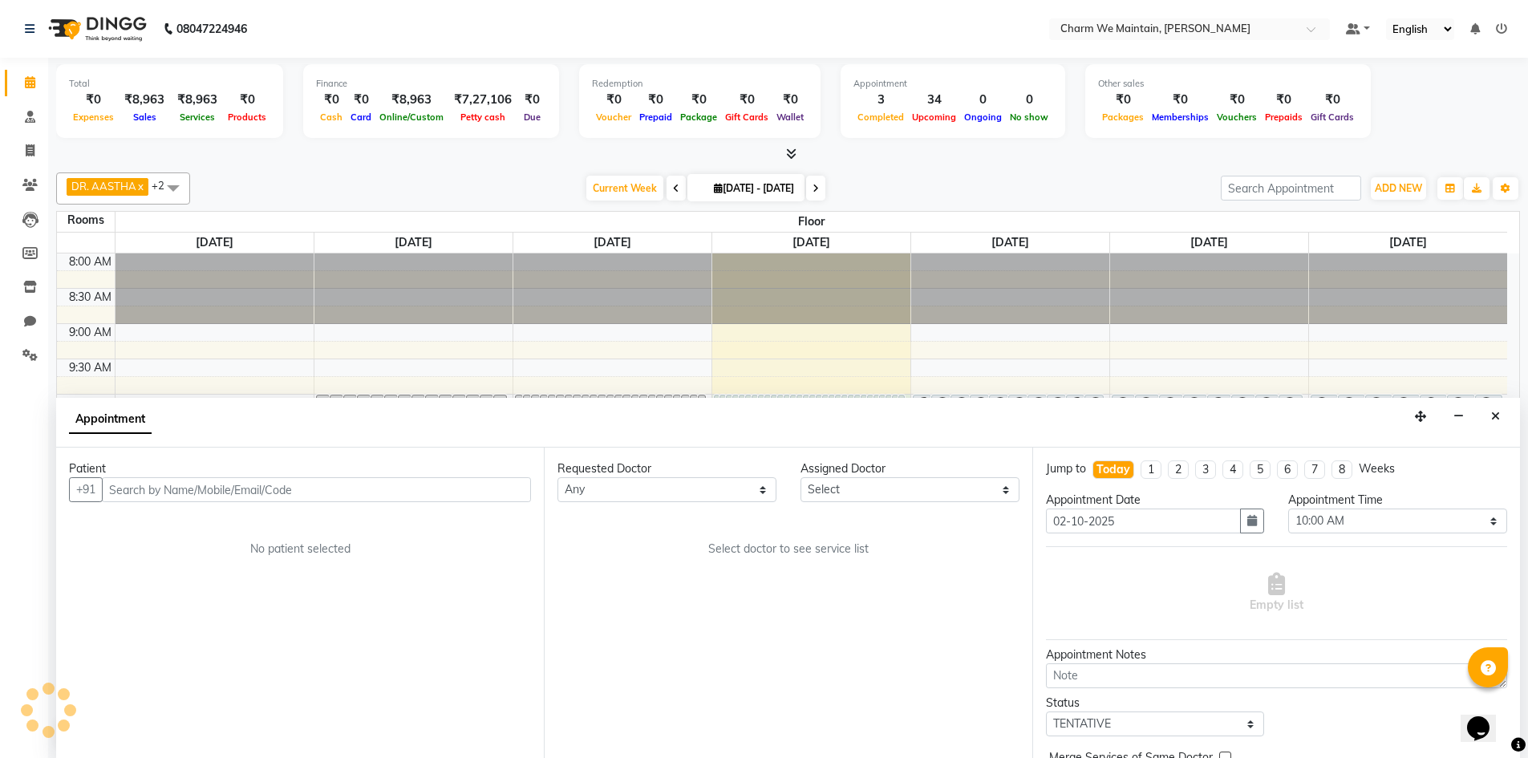
scroll to position [1, 0]
click at [242, 491] on input "text" at bounding box center [316, 488] width 429 height 25
click at [260, 491] on input "text" at bounding box center [316, 488] width 429 height 25
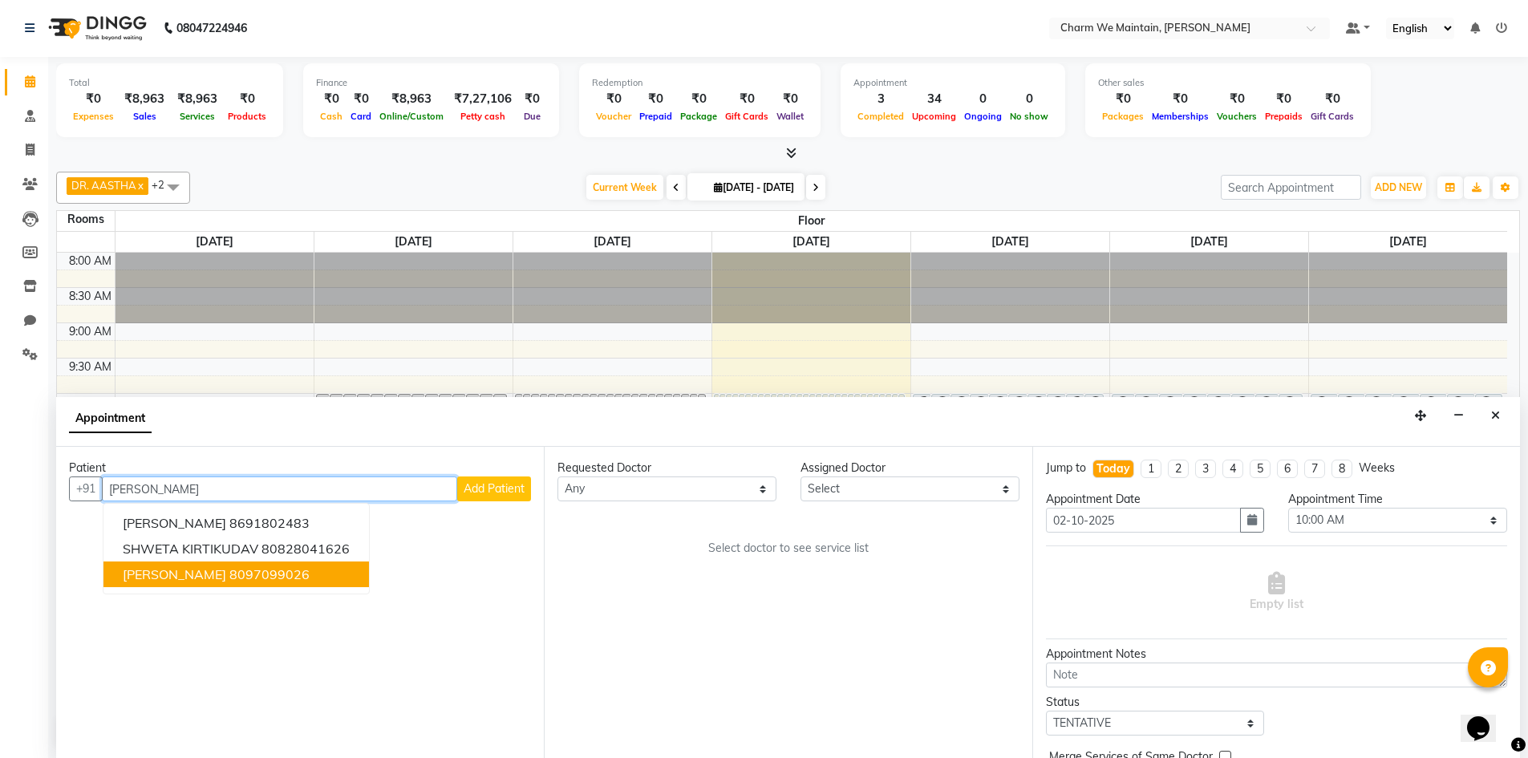
click at [277, 566] on ngb-highlight "8097099026" at bounding box center [269, 574] width 80 height 16
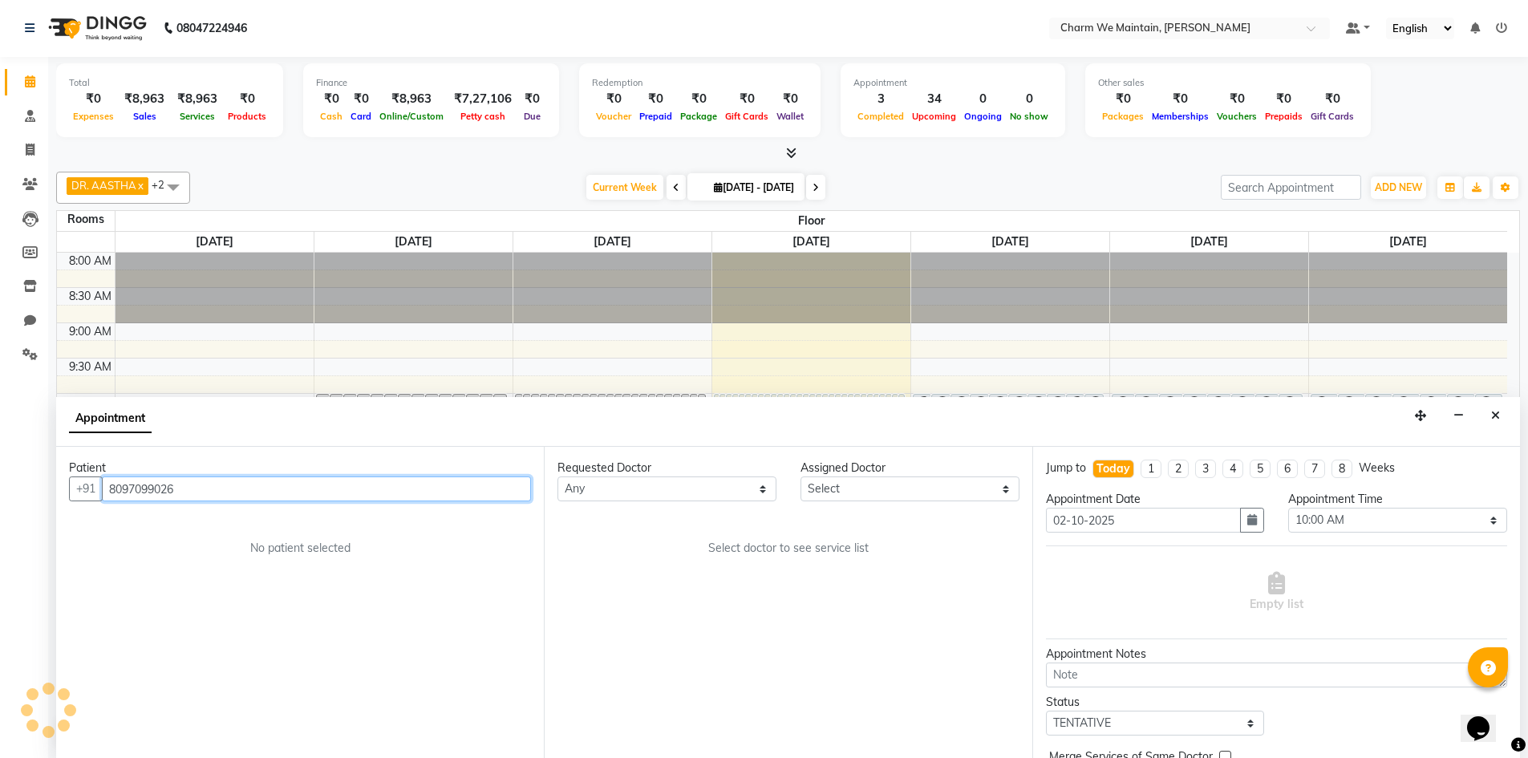
type input "8097099026"
click at [857, 501] on select "Select DR. AYESHA DR. [GEOGRAPHIC_DATA]" at bounding box center [910, 488] width 219 height 25
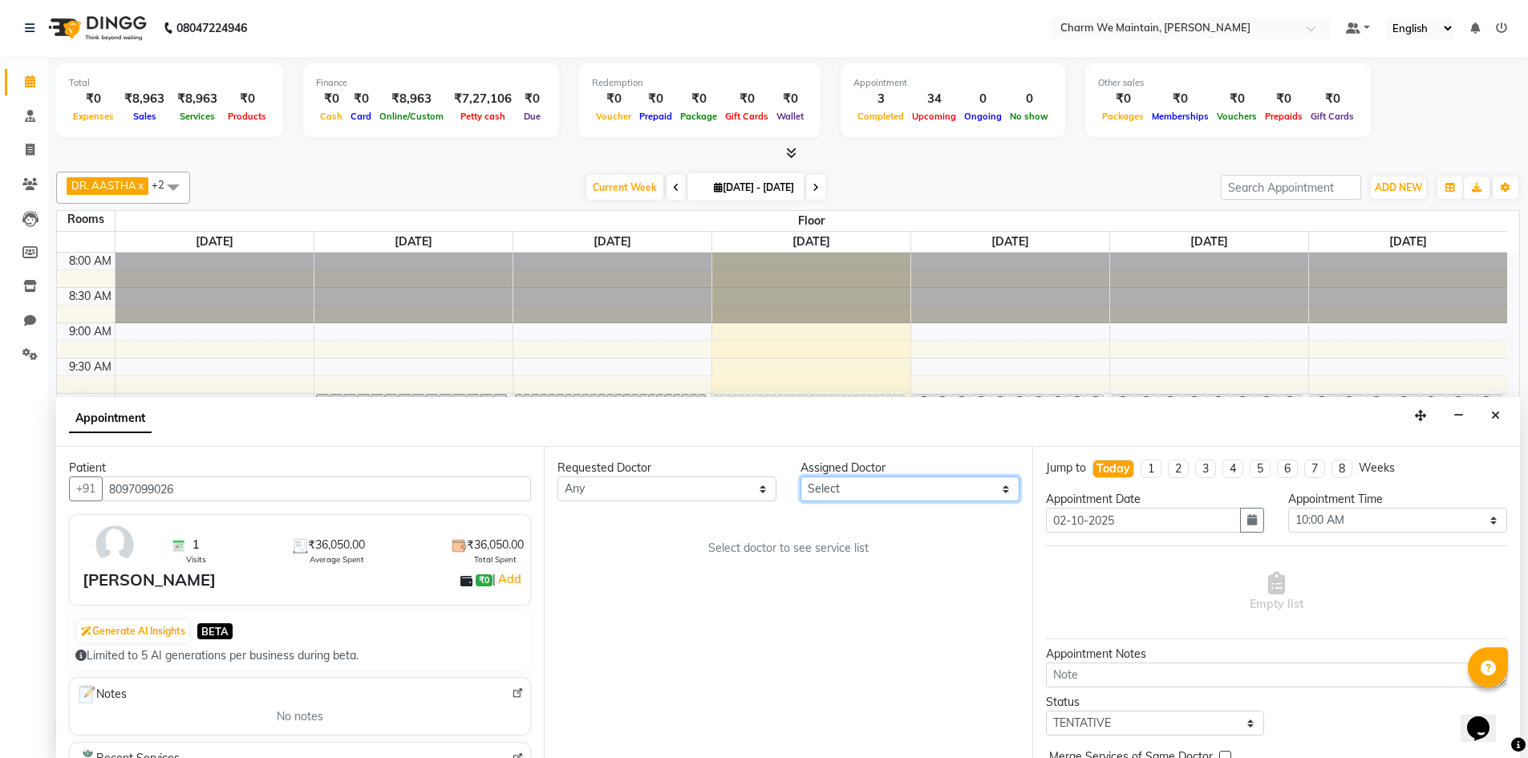
select select "86210"
click at [801, 476] on select "Select DR. AYESHA DR. [GEOGRAPHIC_DATA]" at bounding box center [910, 488] width 219 height 25
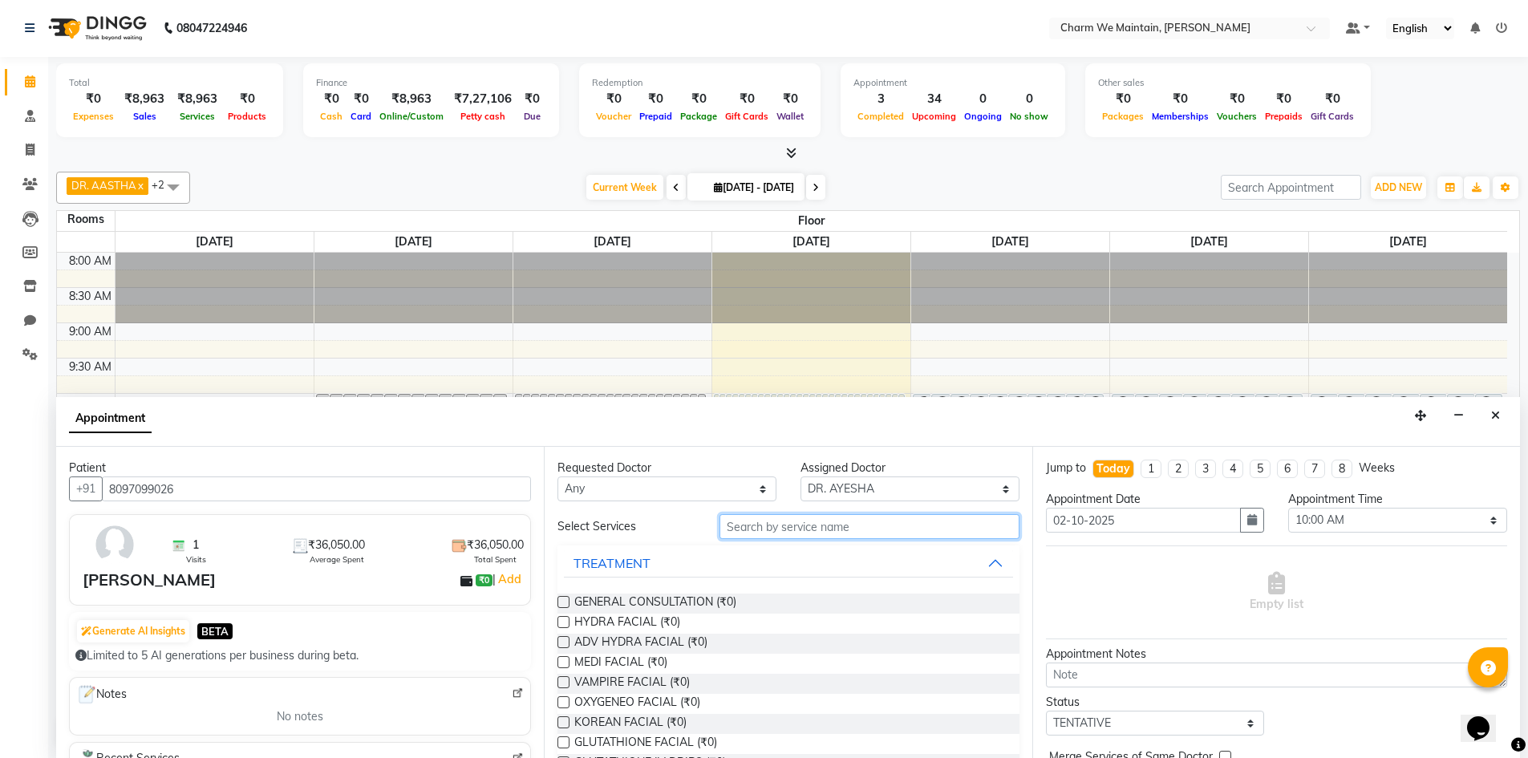
click at [845, 525] on input "text" at bounding box center [869, 526] width 300 height 25
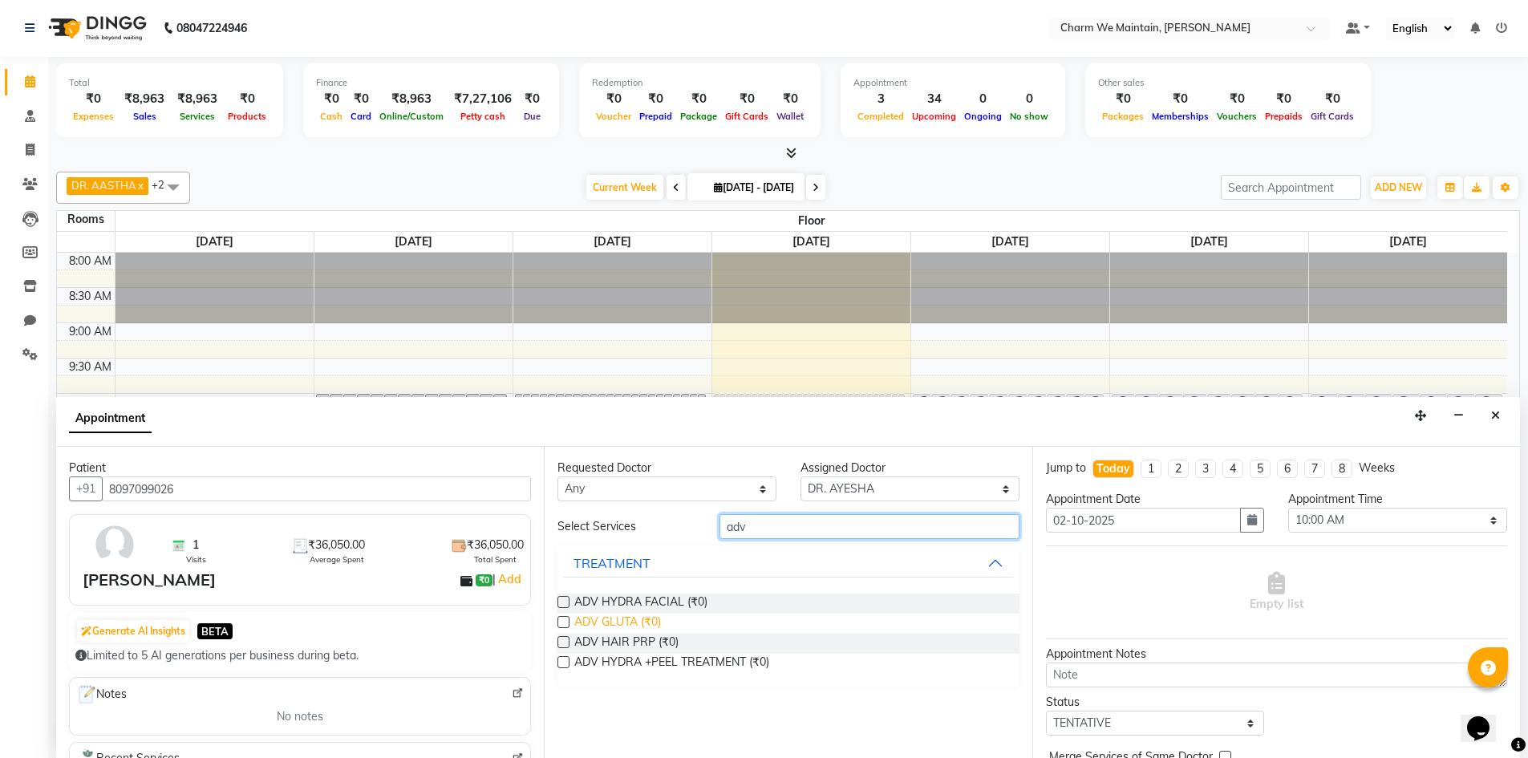
type input "adv"
click at [605, 624] on span "ADV GLUTA (₹0)" at bounding box center [617, 624] width 87 height 20
checkbox input "true"
select select "4343"
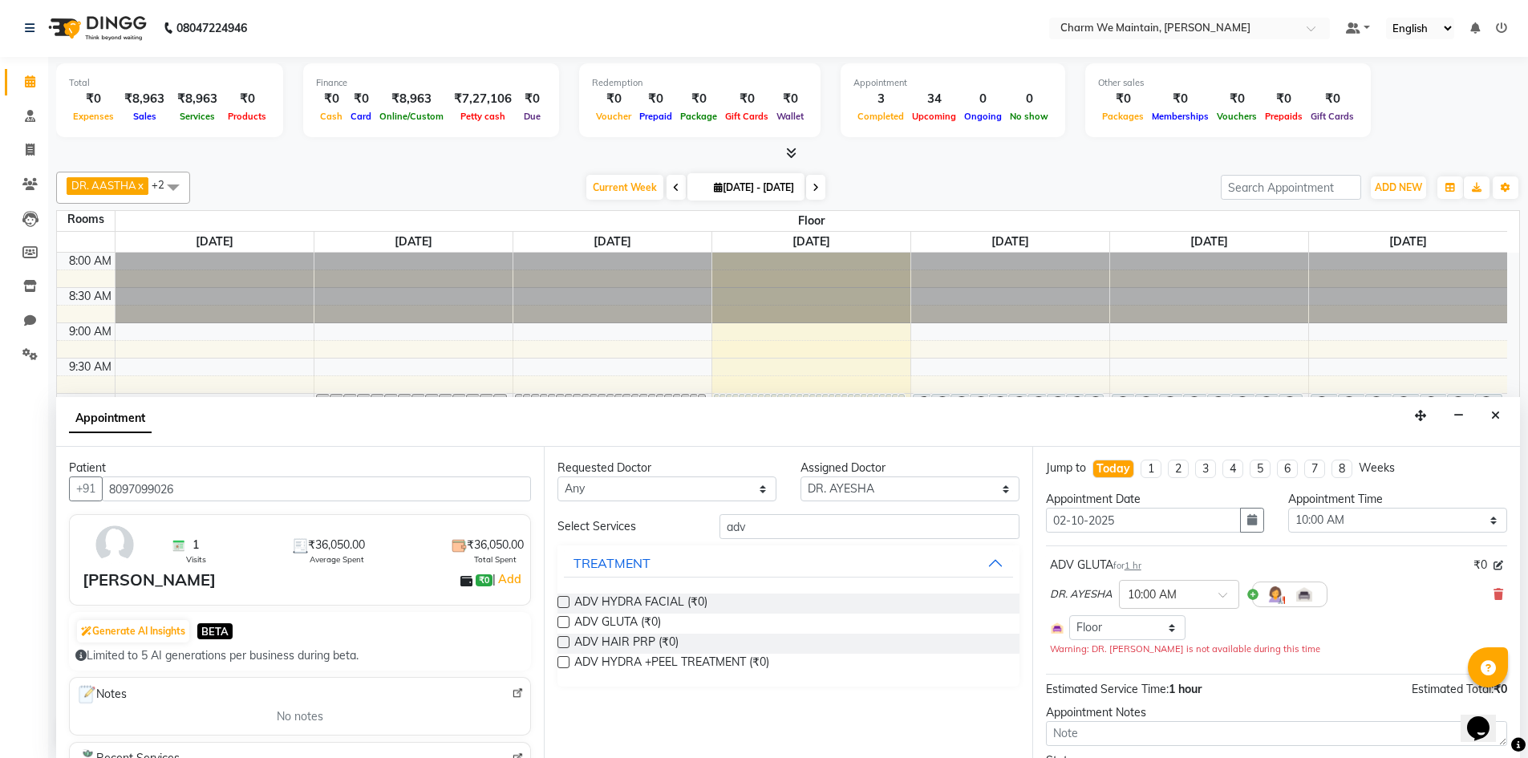
checkbox input "false"
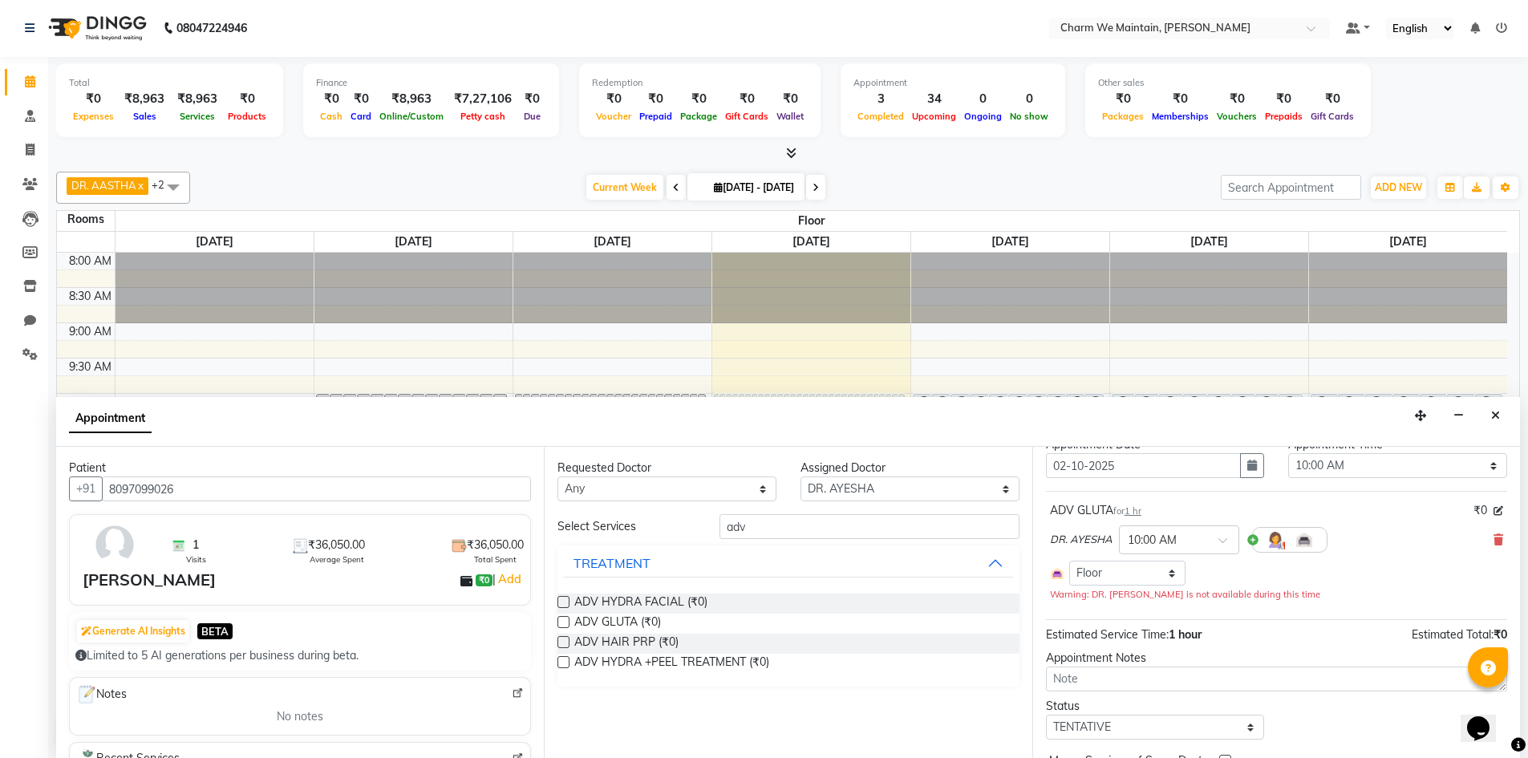
scroll to position [137, 0]
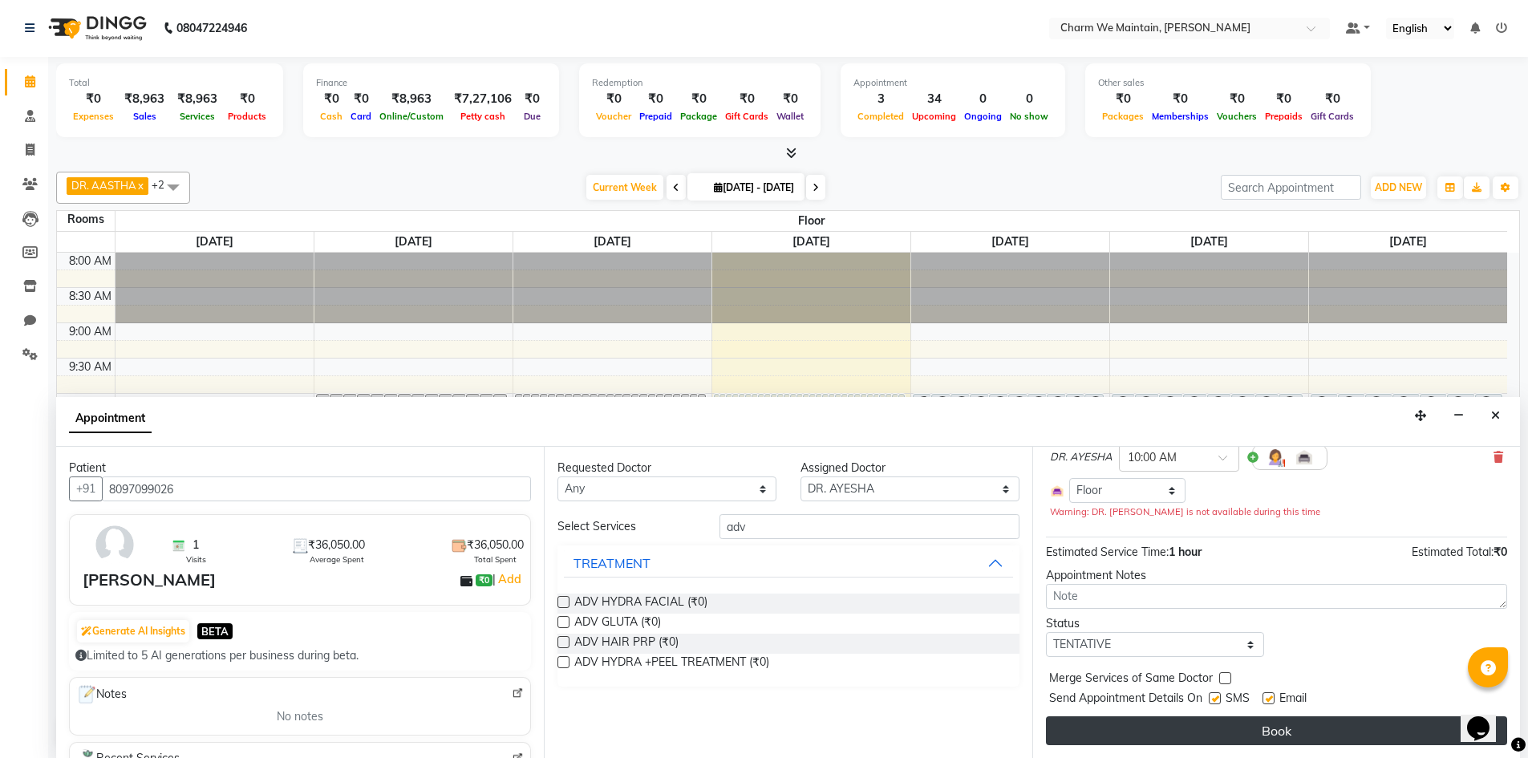
click at [1218, 744] on button "Book" at bounding box center [1276, 730] width 461 height 29
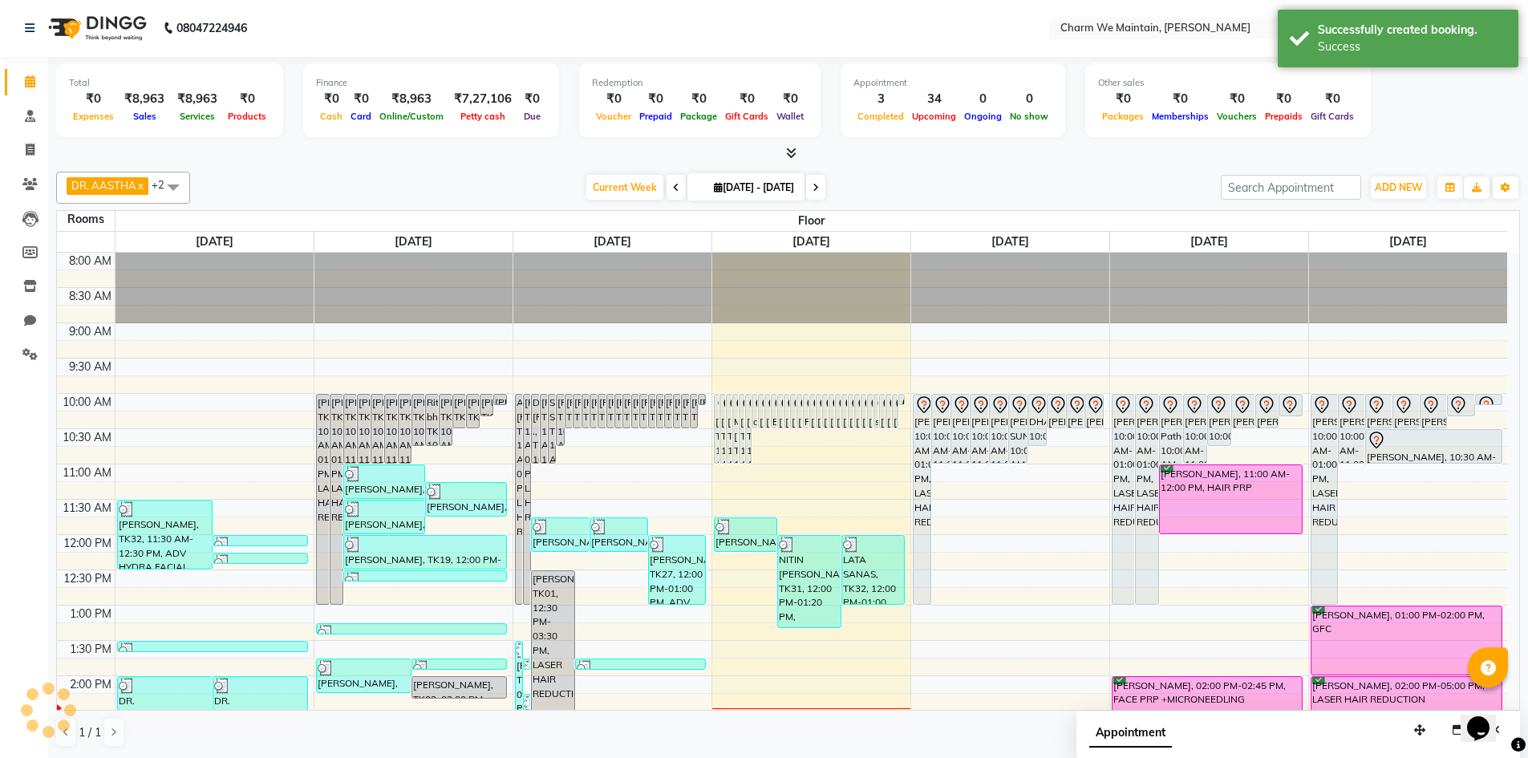
scroll to position [0, 0]
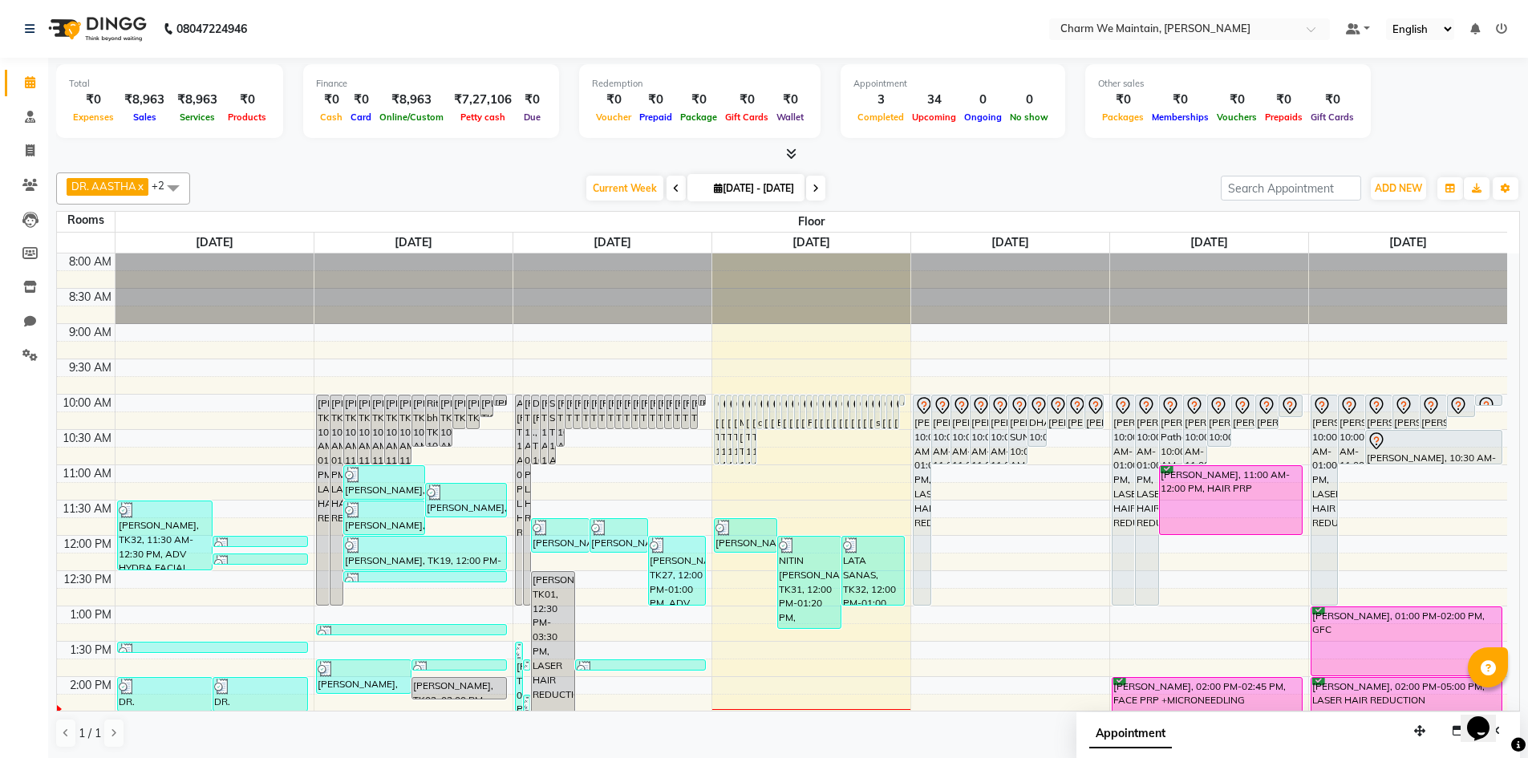
click at [819, 184] on icon at bounding box center [816, 189] width 6 height 10
type input "2025-10-09"
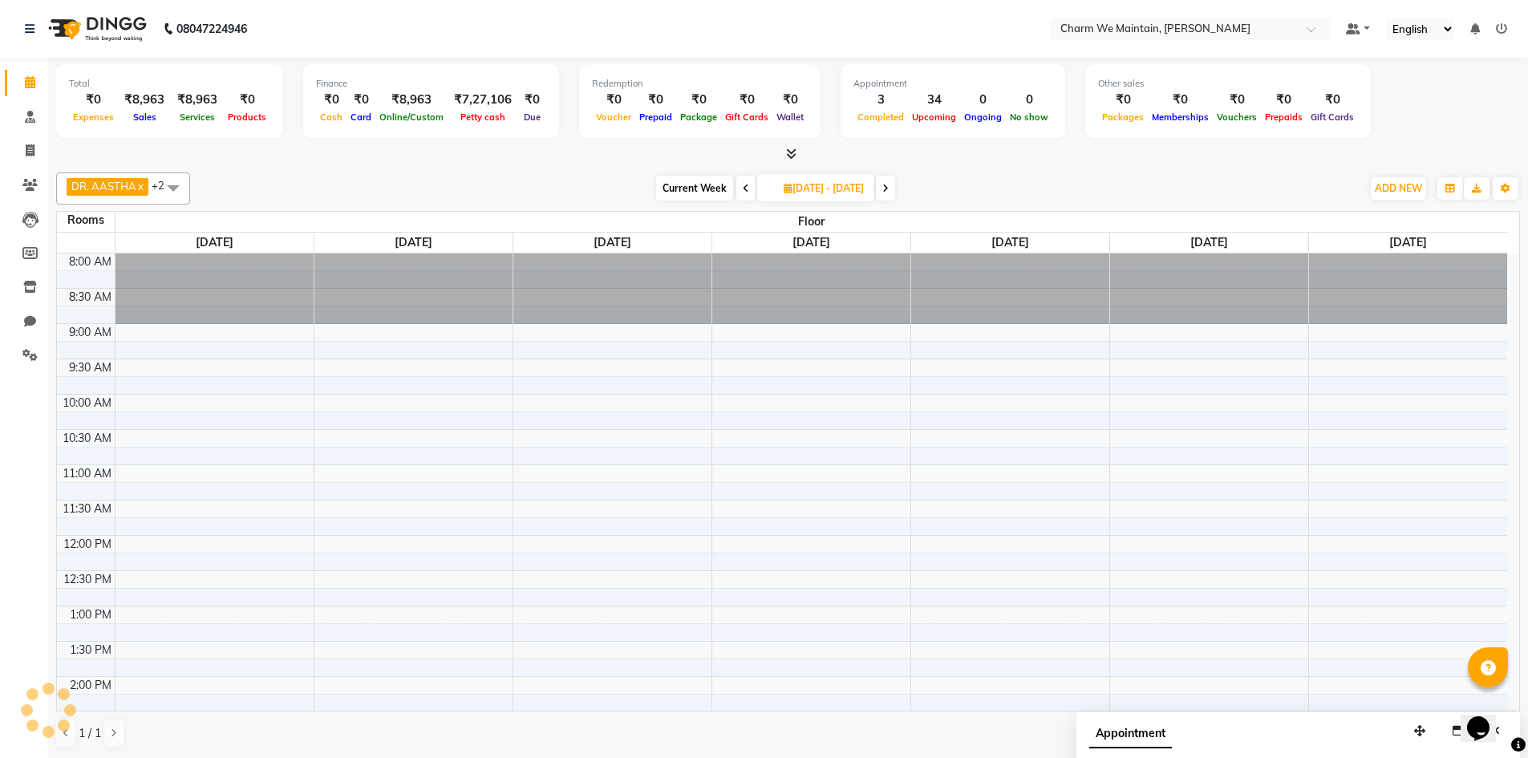
scroll to position [424, 0]
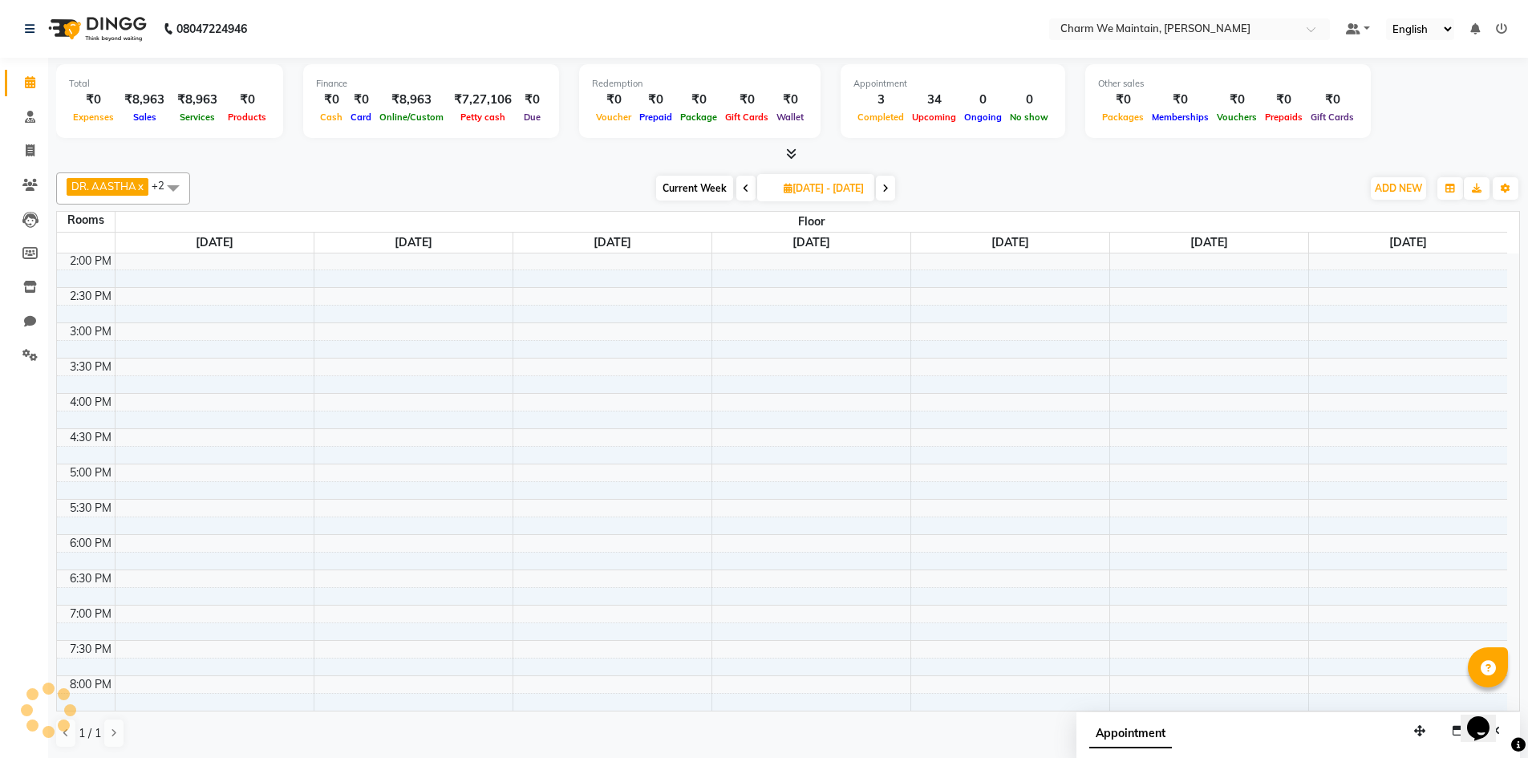
click at [836, 184] on span "[DATE] - [DATE]" at bounding box center [824, 188] width 88 height 12
select select "10"
select select "2025"
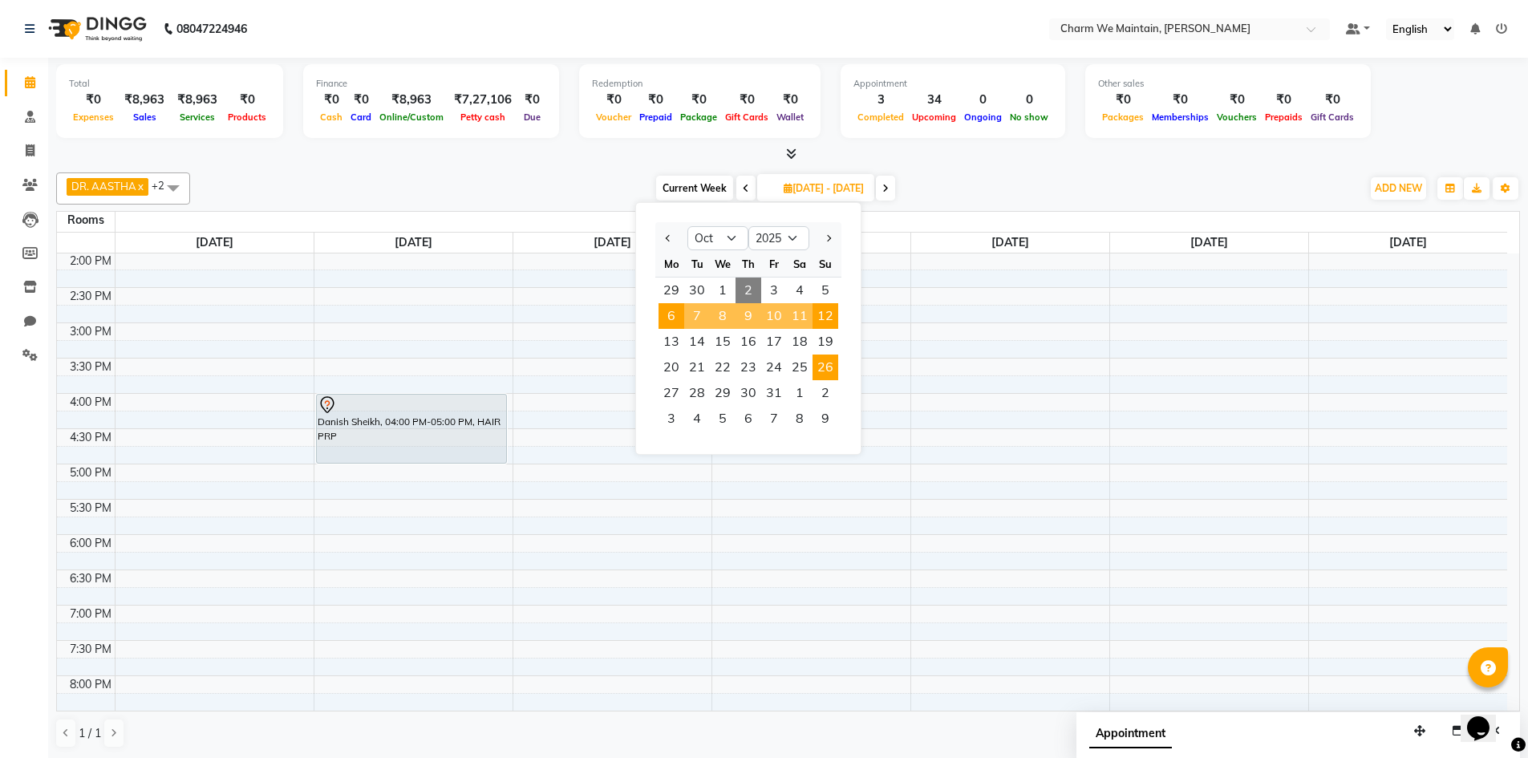
click at [827, 374] on span "26" at bounding box center [826, 368] width 26 height 26
type input "2025-10-26"
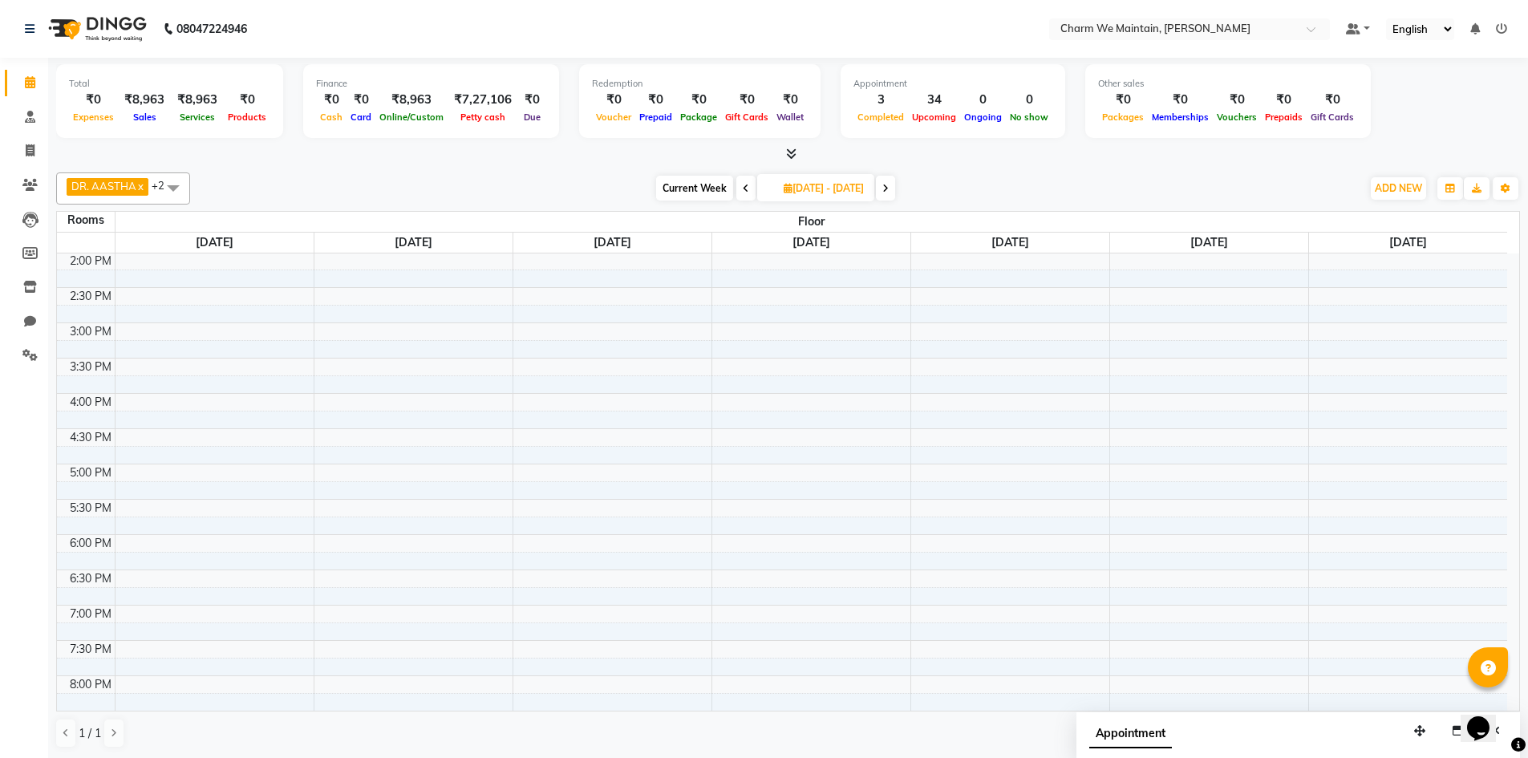
scroll to position [0, 0]
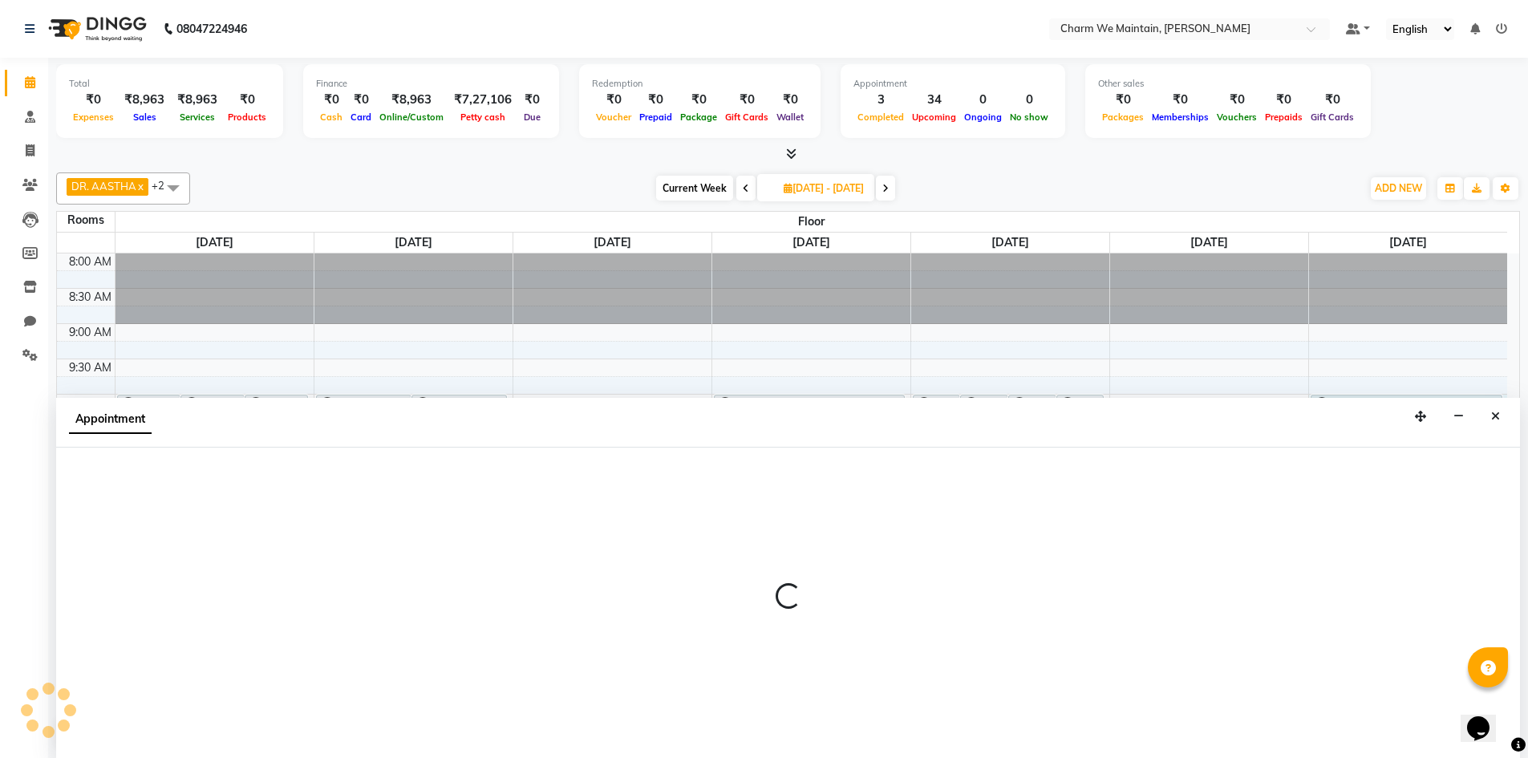
select select "600"
select select "tentative"
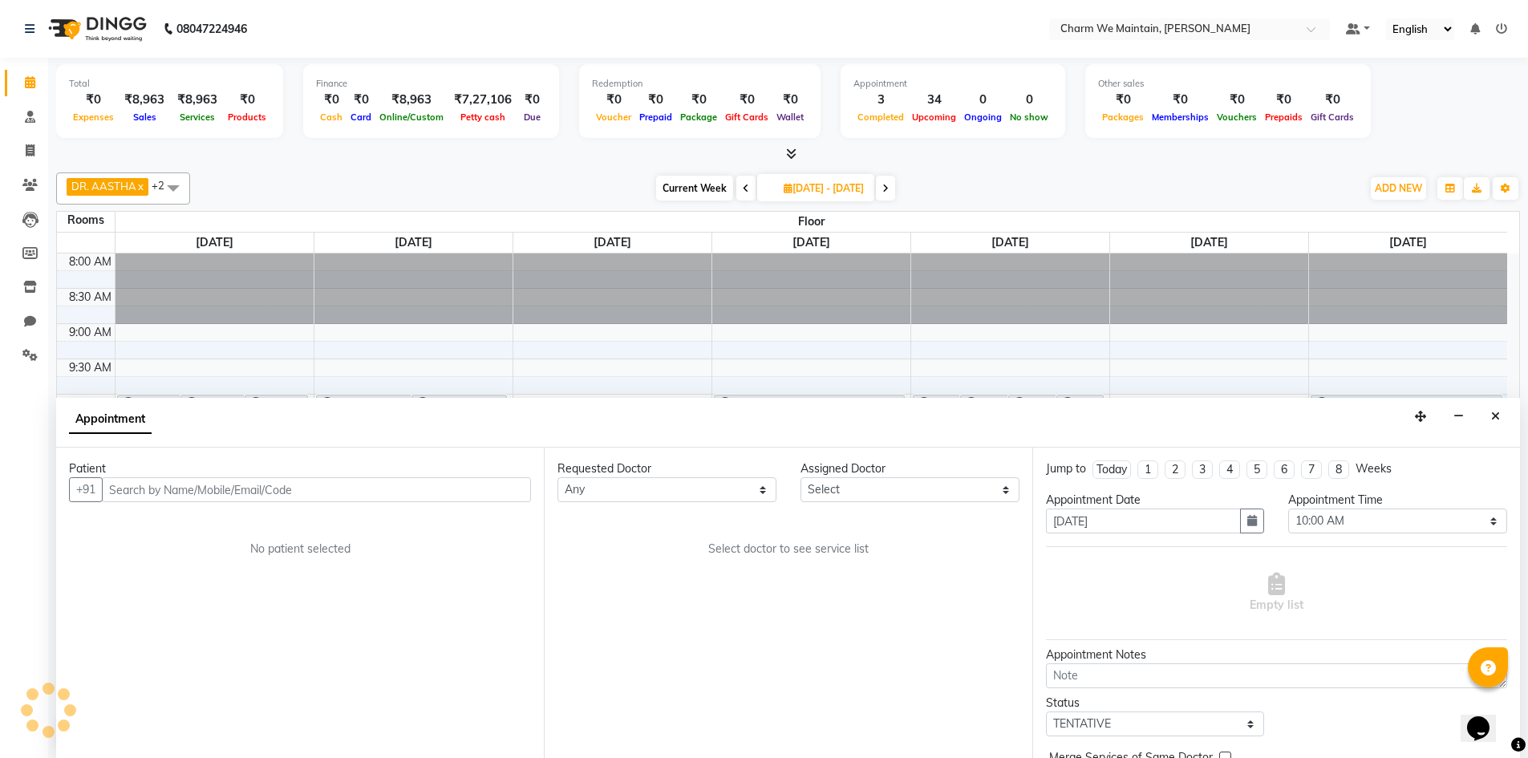
scroll to position [1, 0]
click at [454, 489] on input "text" at bounding box center [316, 488] width 429 height 25
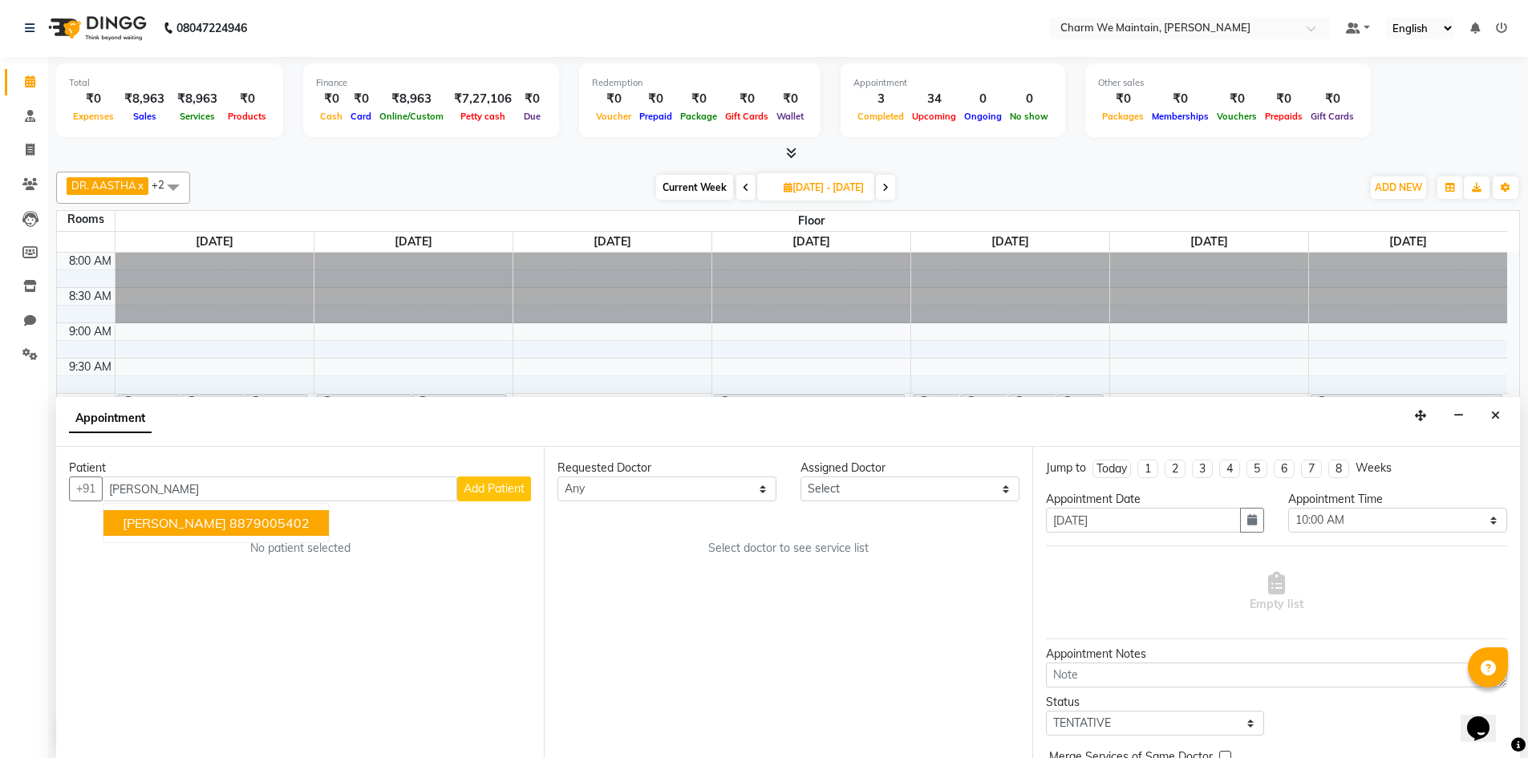
click at [266, 520] on ngb-highlight "8879005402" at bounding box center [269, 523] width 80 height 16
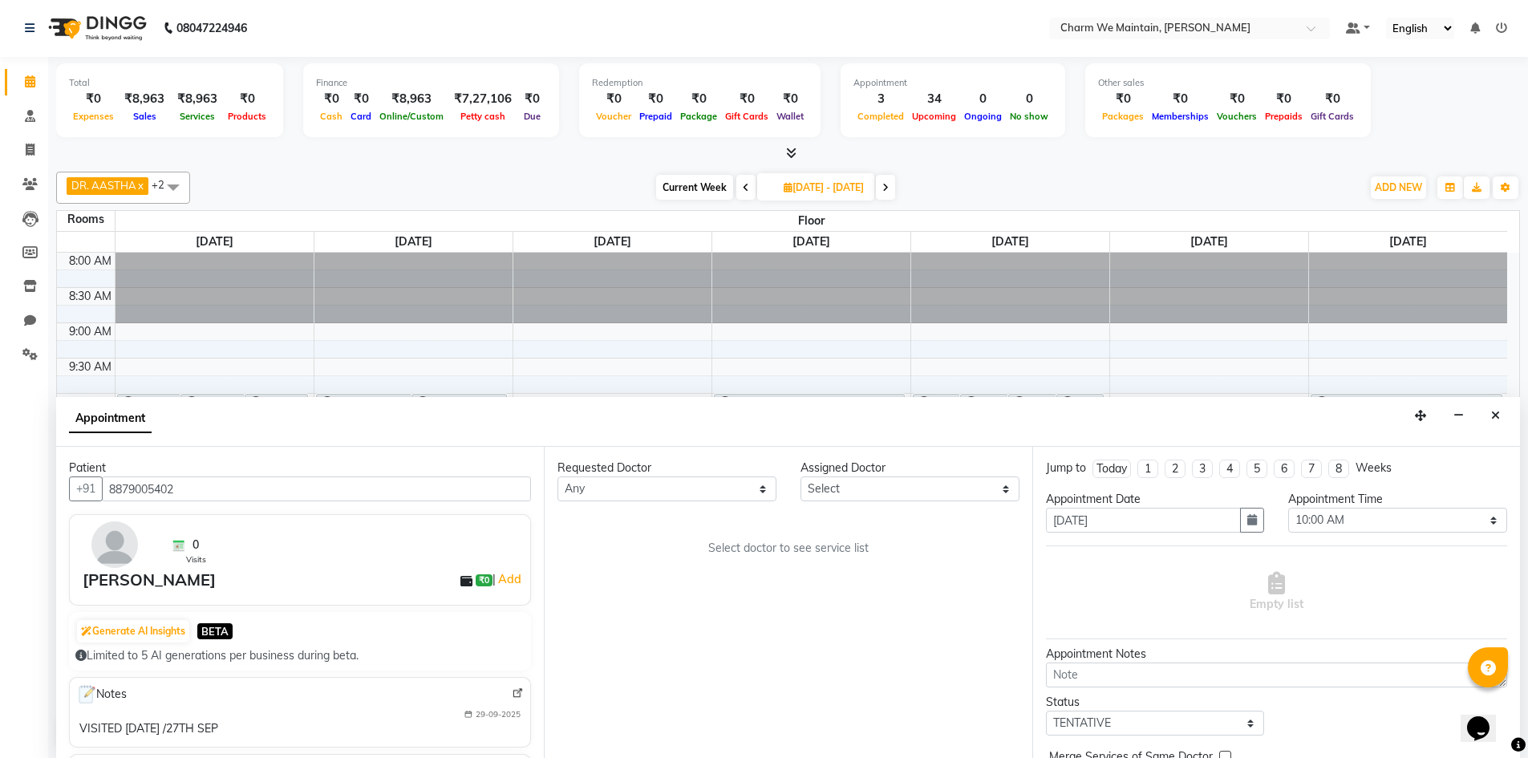
type input "8879005402"
click at [906, 487] on select "Select DR. AYESHA DR. [GEOGRAPHIC_DATA]" at bounding box center [910, 488] width 219 height 25
select select "86210"
click at [801, 476] on select "Select DR. AYESHA DR. [GEOGRAPHIC_DATA]" at bounding box center [910, 488] width 219 height 25
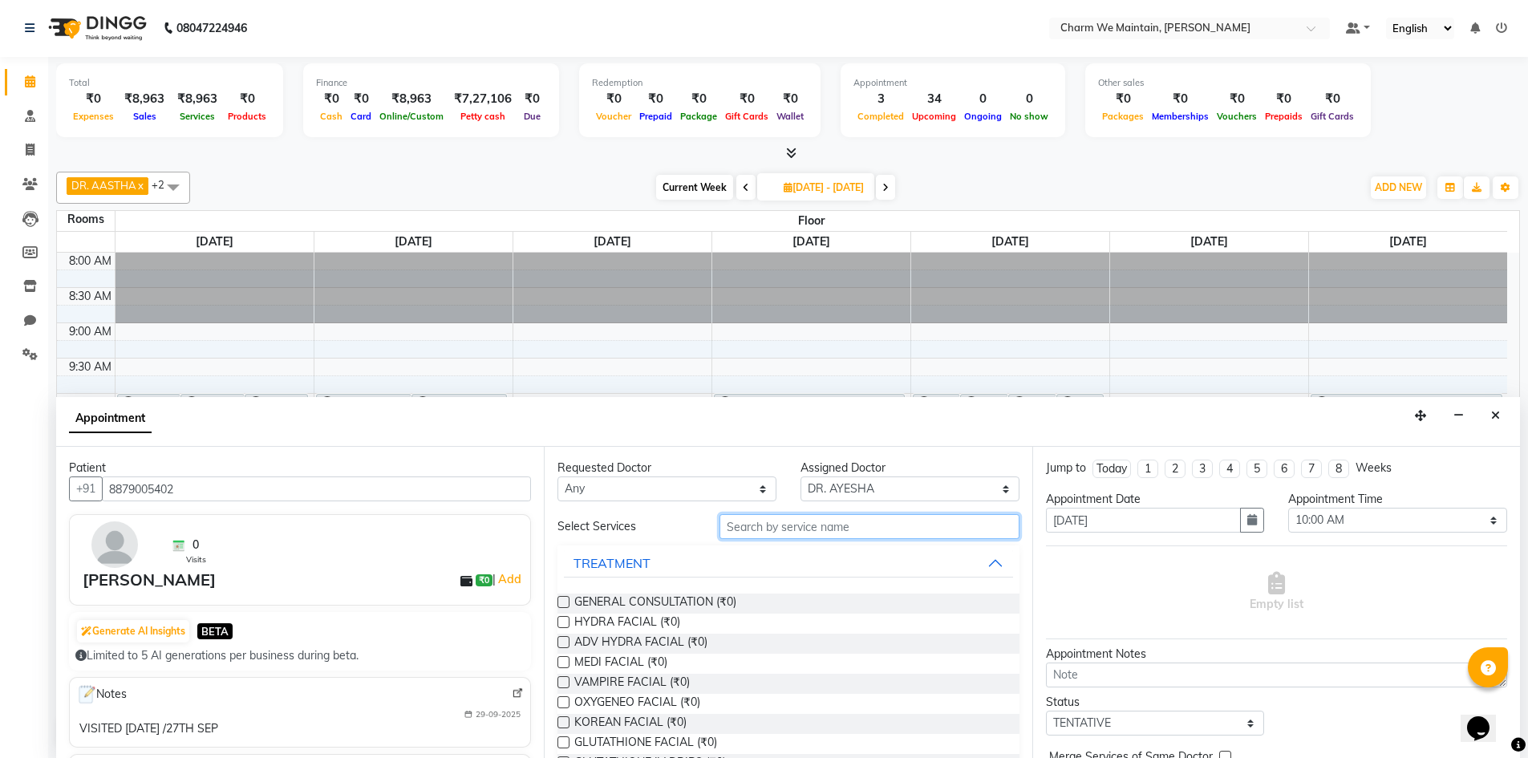
click at [877, 524] on input "text" at bounding box center [869, 526] width 300 height 25
type input "laser"
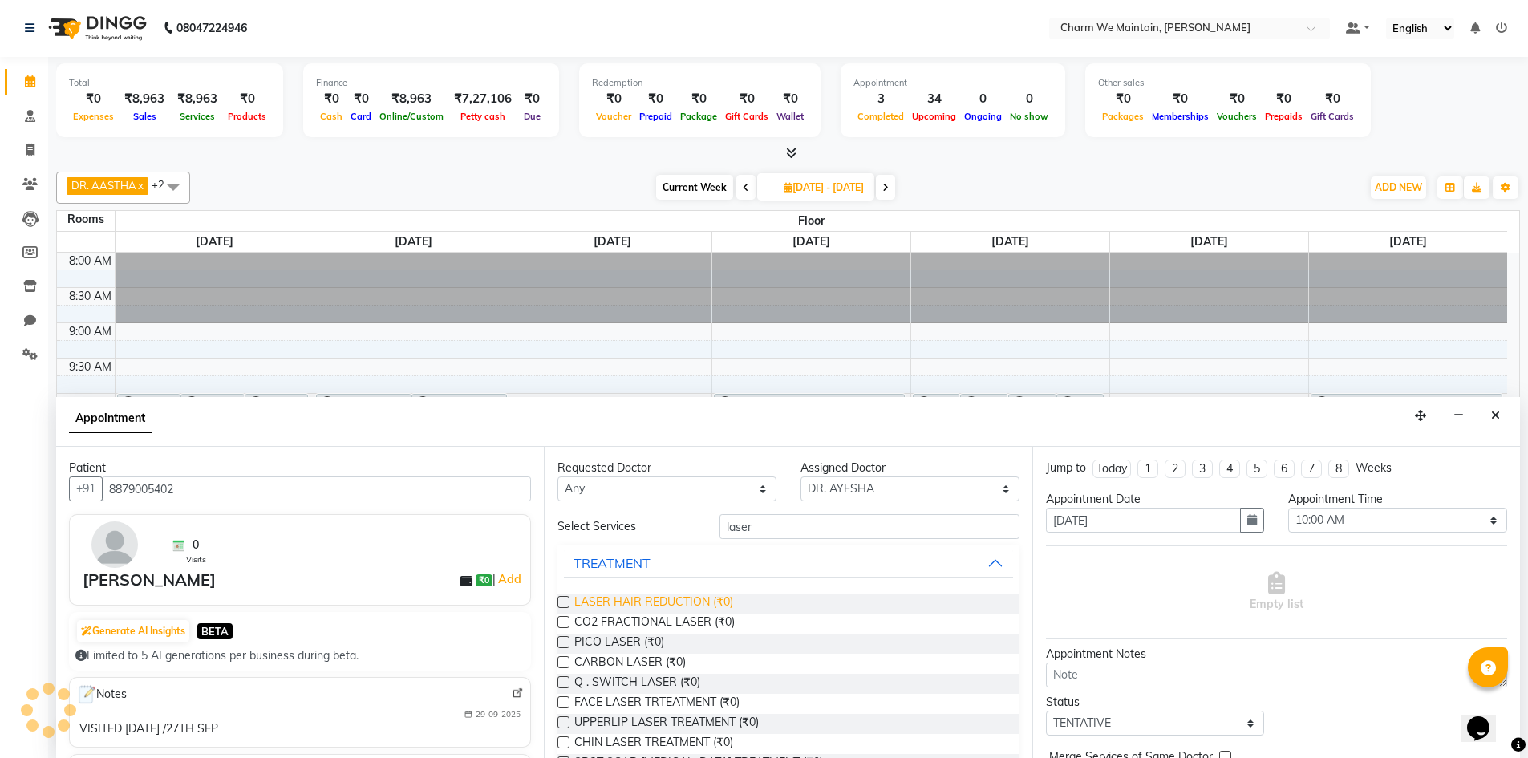
click at [651, 605] on span "LASER HAIR REDUCTION (₹0)" at bounding box center [653, 604] width 159 height 20
checkbox input "true"
select select "4343"
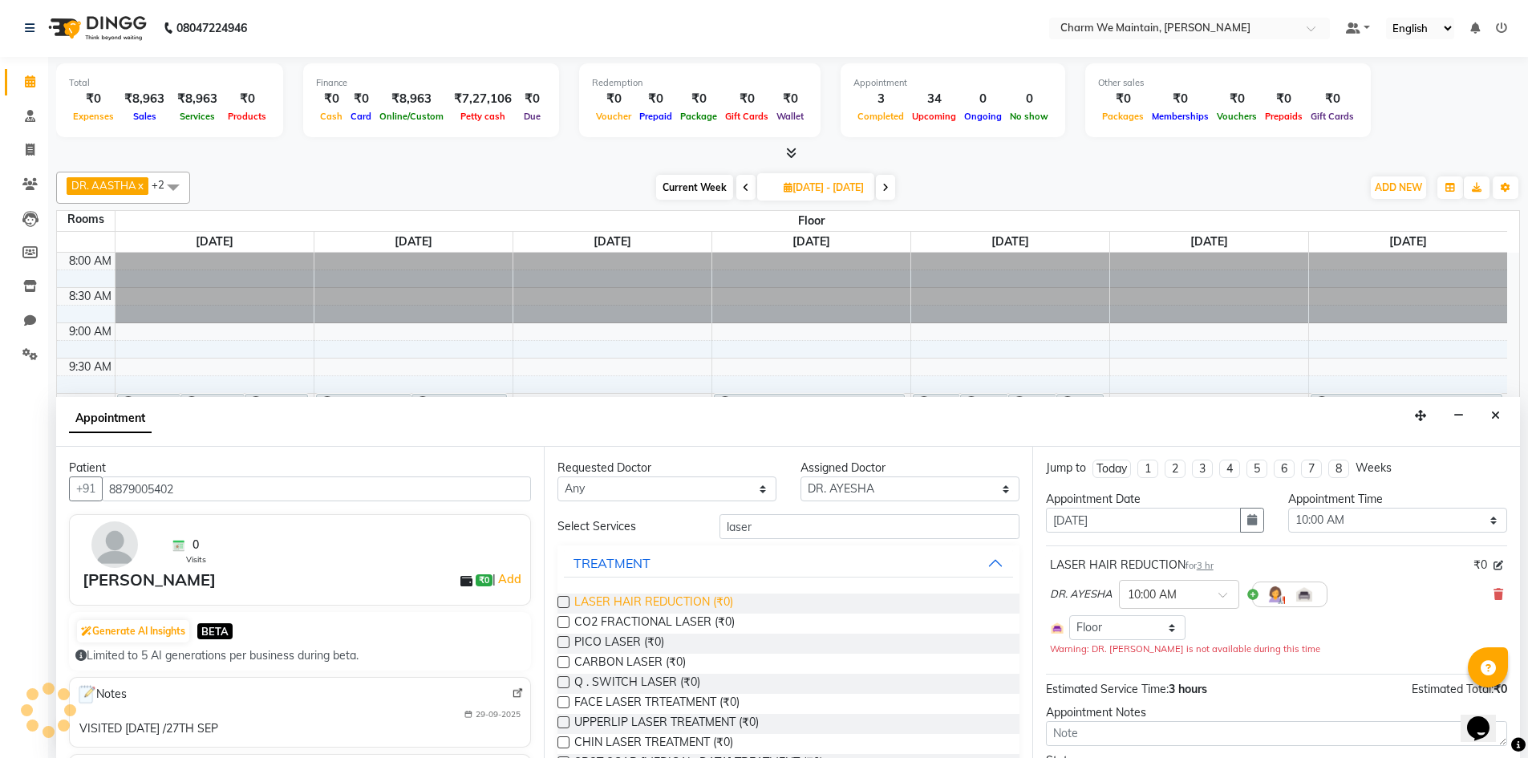
checkbox input "false"
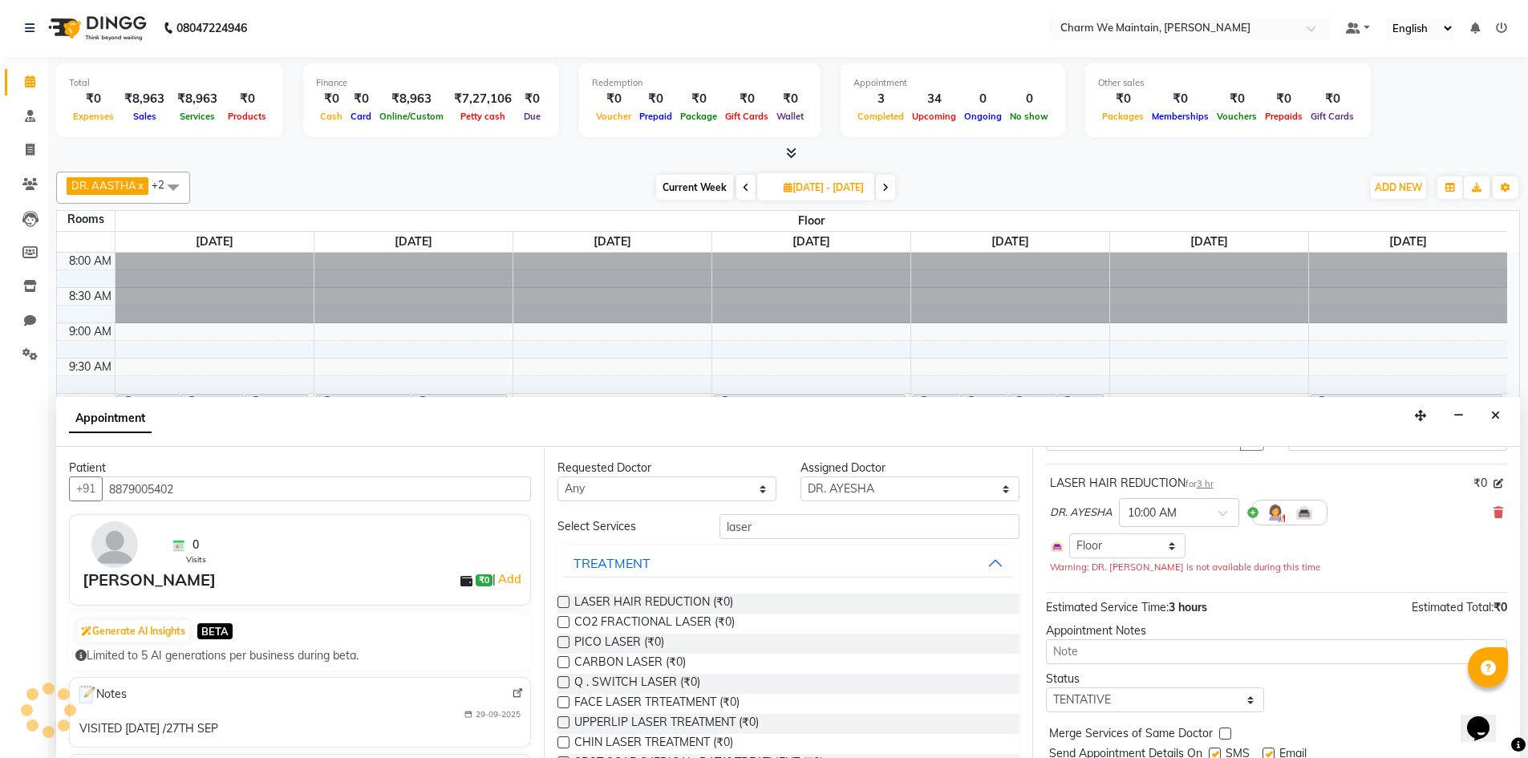
scroll to position [137, 0]
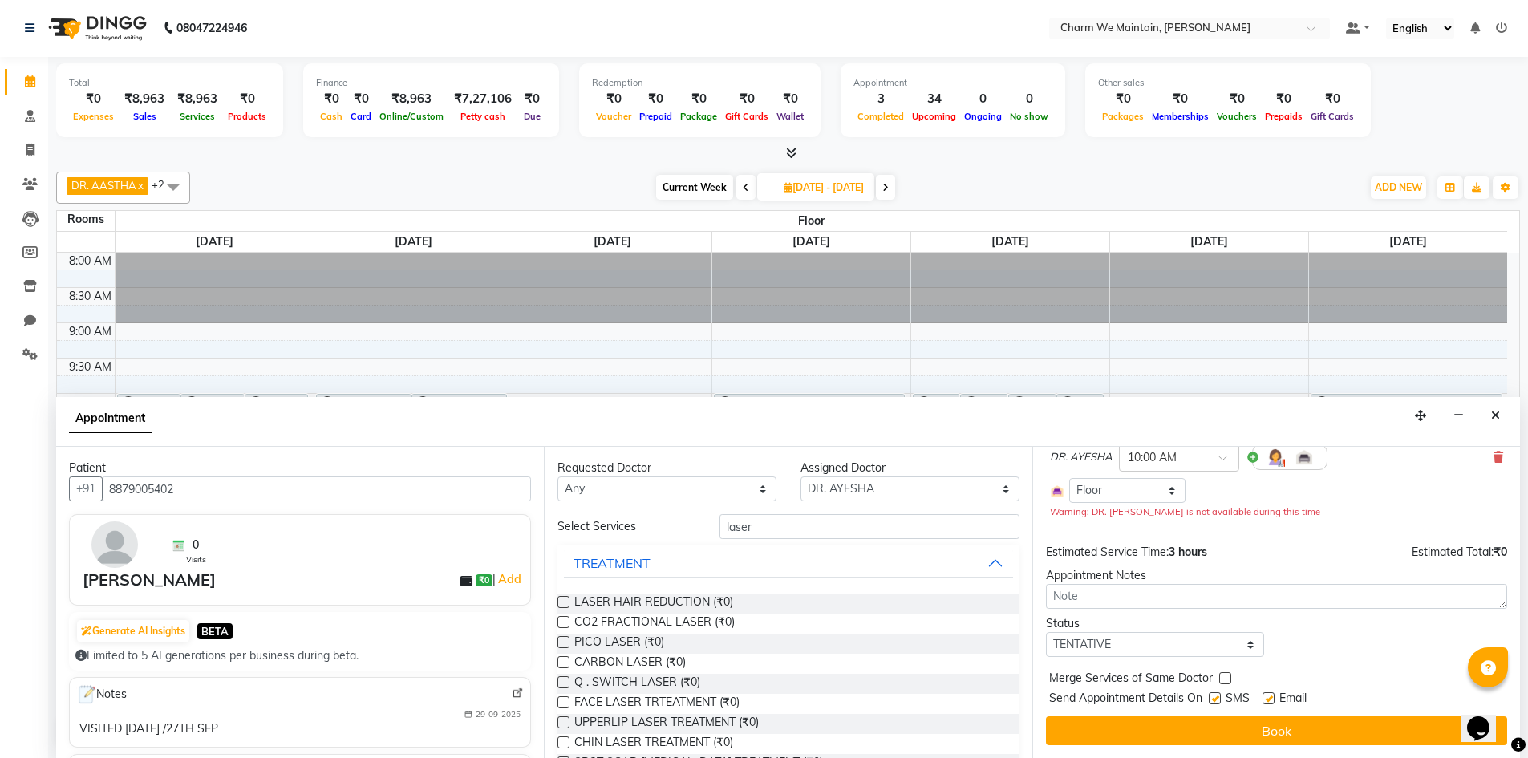
click at [1212, 695] on label at bounding box center [1215, 698] width 12 height 12
click at [1212, 695] on input "checkbox" at bounding box center [1214, 700] width 10 height 10
checkbox input "false"
click at [1272, 697] on label at bounding box center [1269, 698] width 12 height 12
click at [1272, 697] on input "checkbox" at bounding box center [1268, 700] width 10 height 10
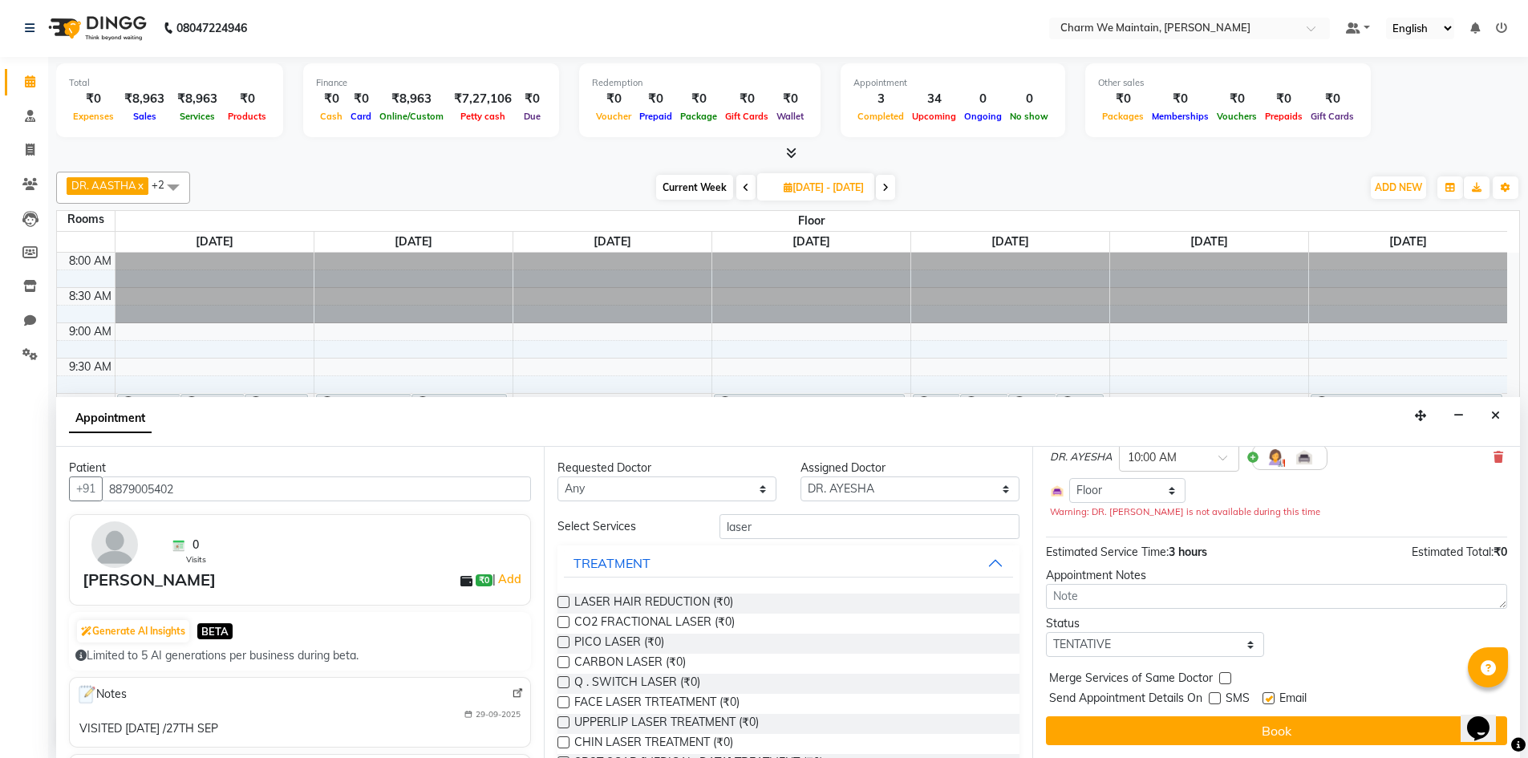
checkbox input "false"
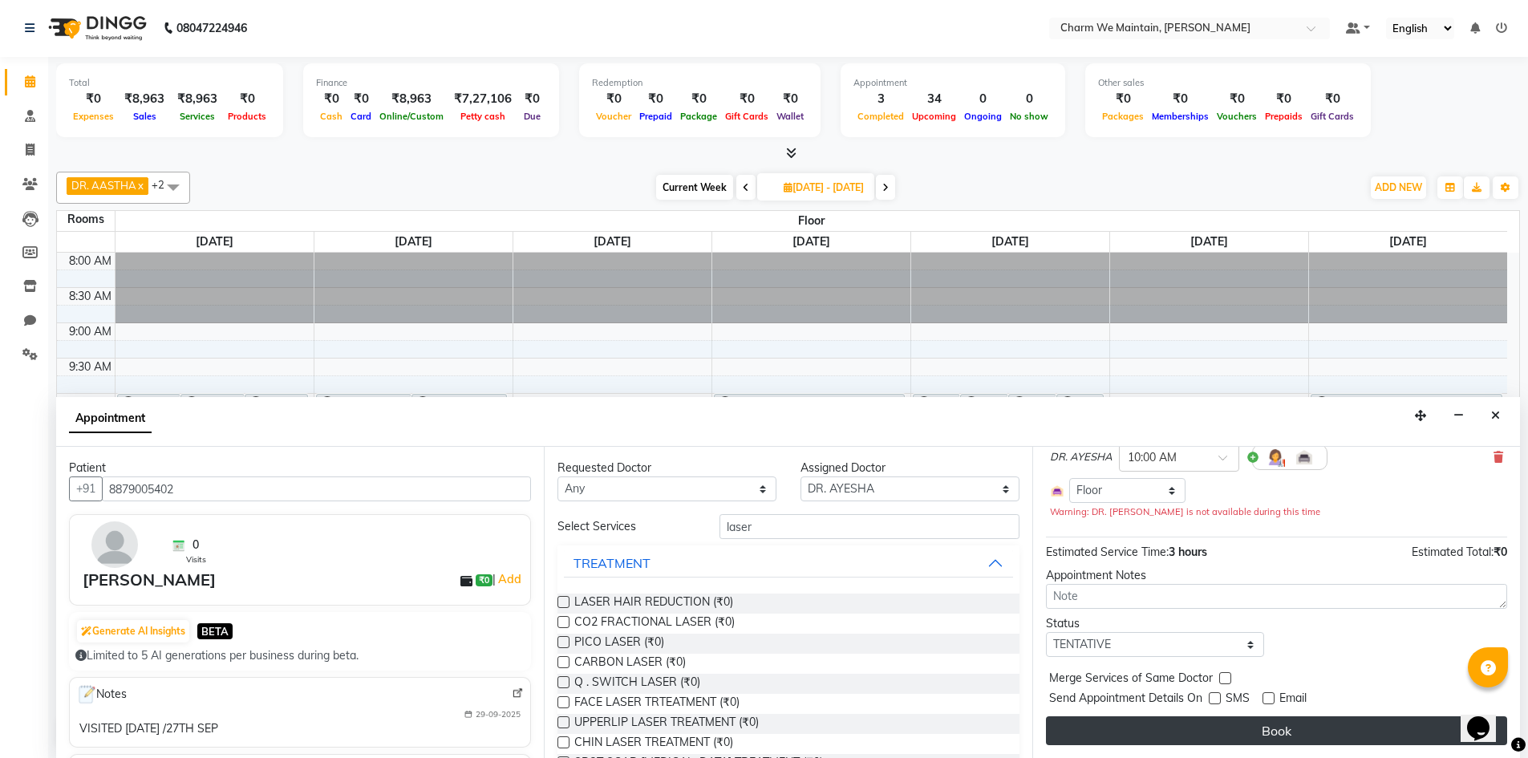
click at [1275, 731] on button "Book" at bounding box center [1276, 730] width 461 height 29
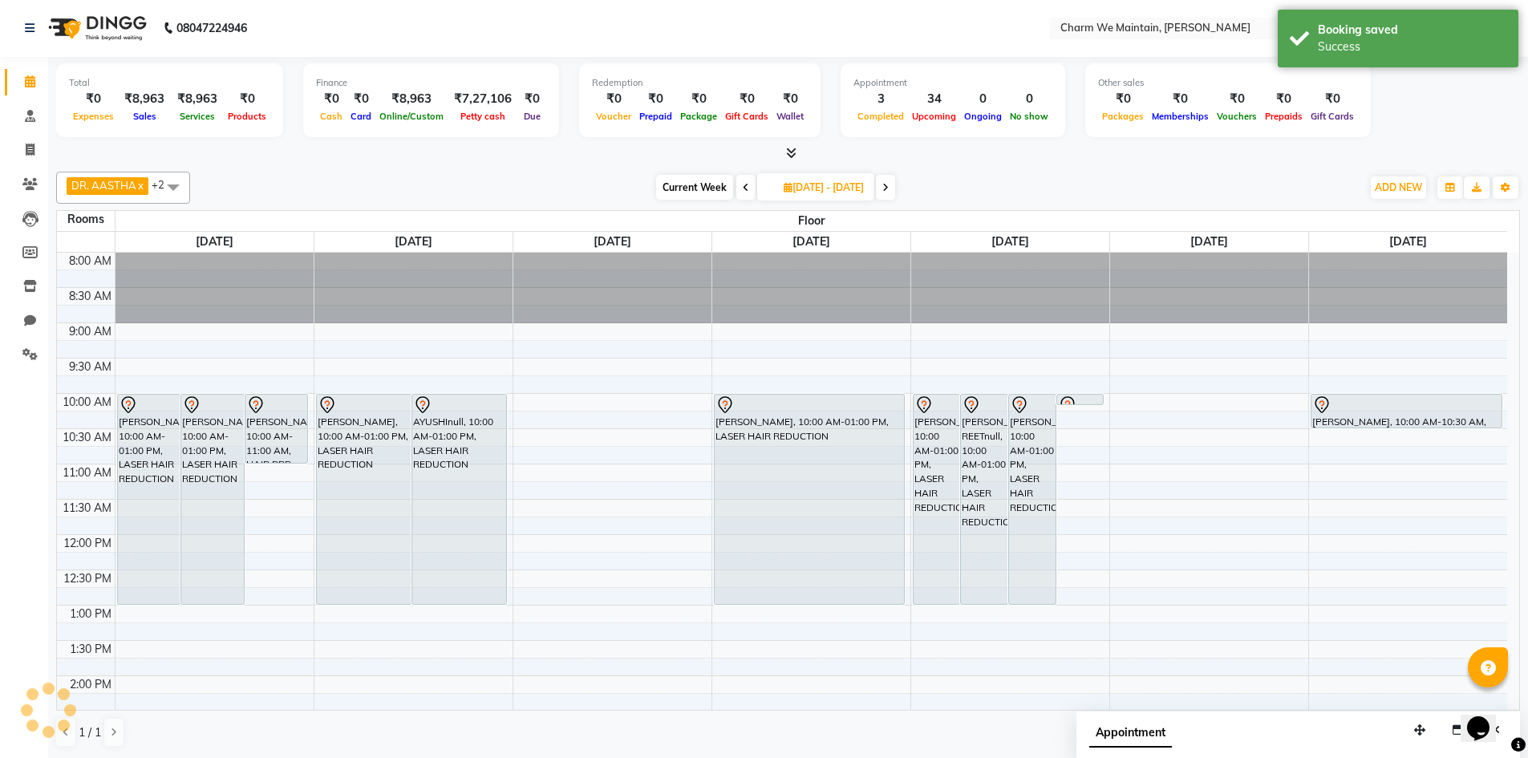
scroll to position [0, 0]
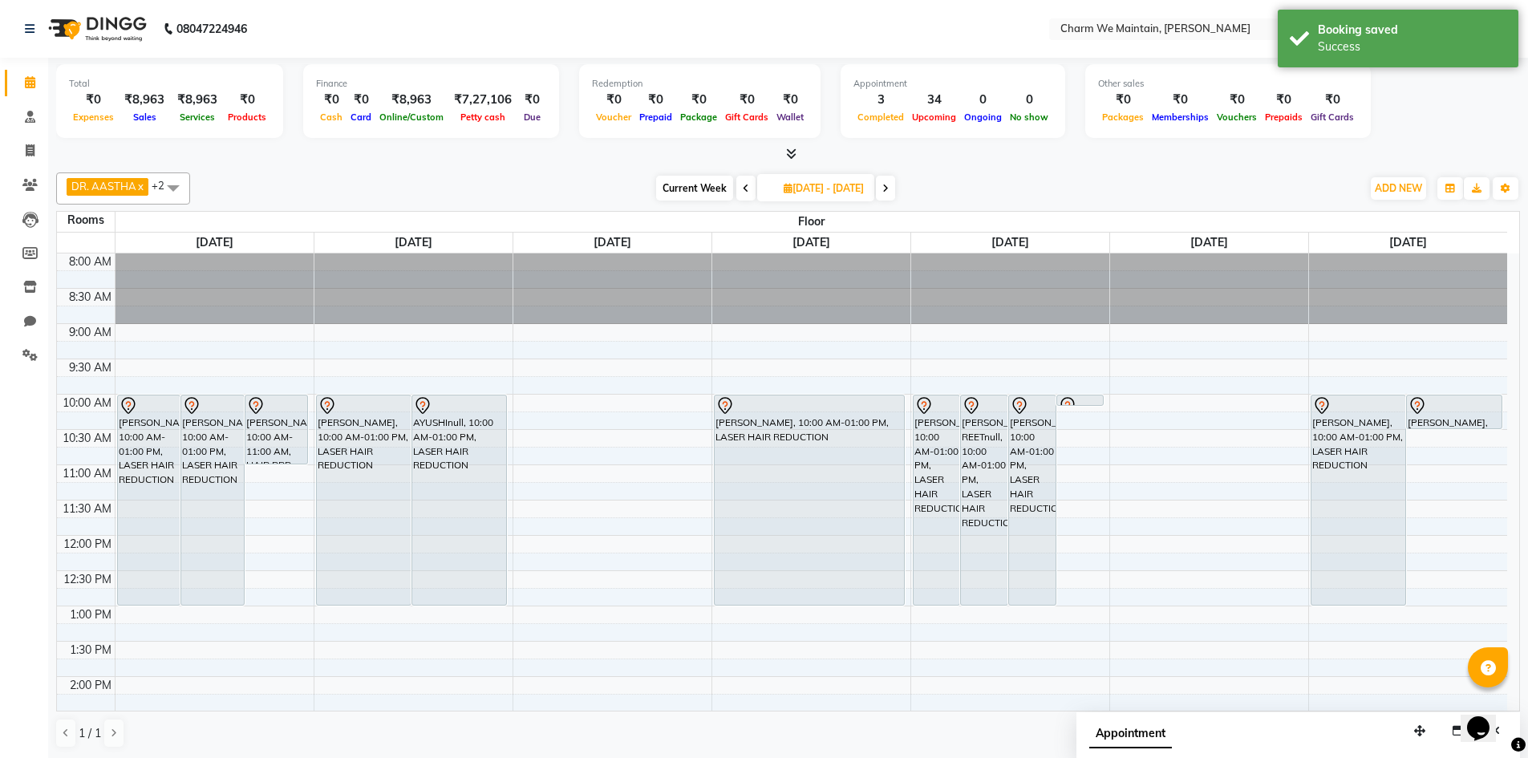
click at [743, 188] on icon at bounding box center [746, 189] width 6 height 10
type input "2025-10-19"
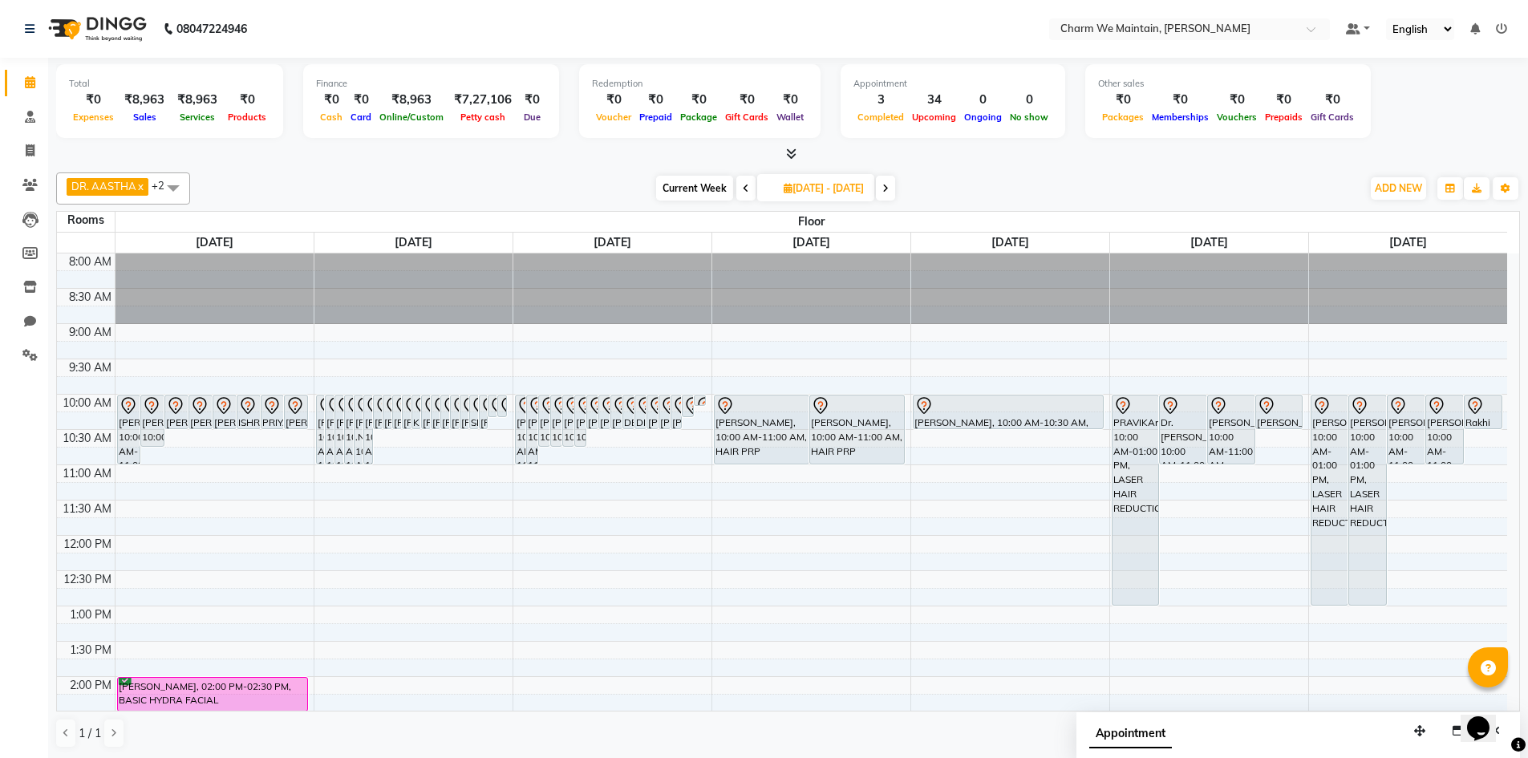
select select "tentative"
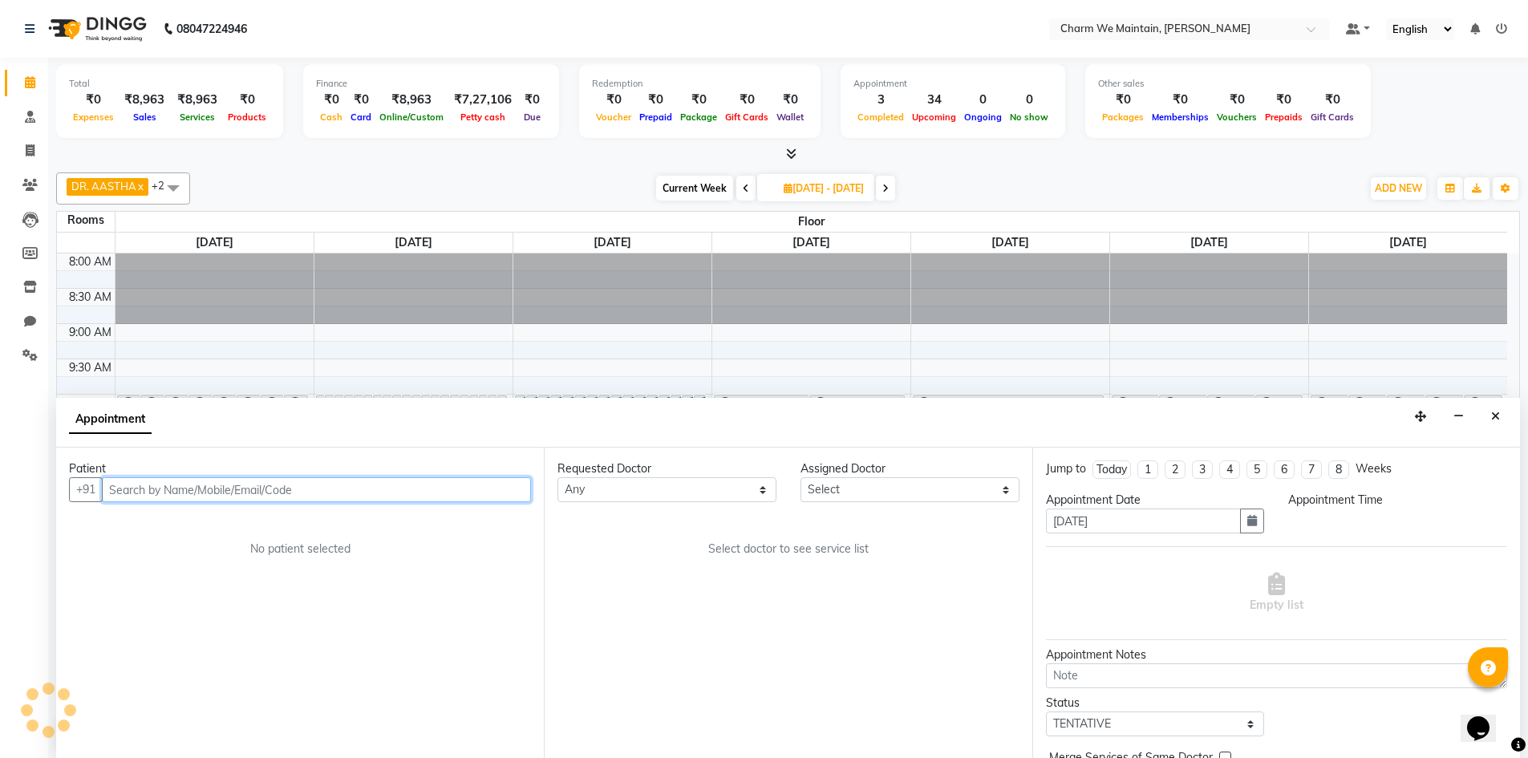
scroll to position [1, 0]
select select "600"
click at [447, 489] on input "text" at bounding box center [316, 488] width 429 height 25
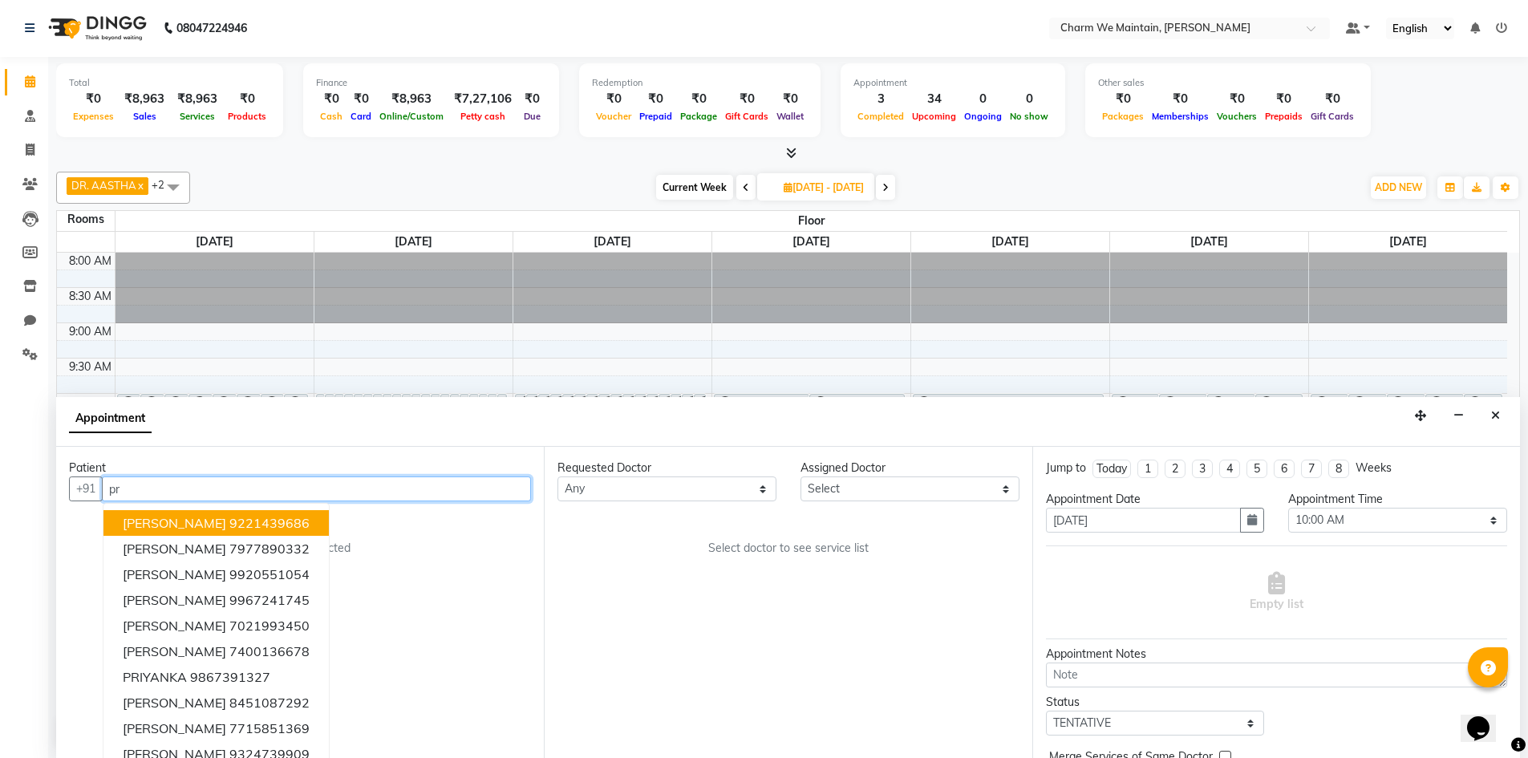
type input "p"
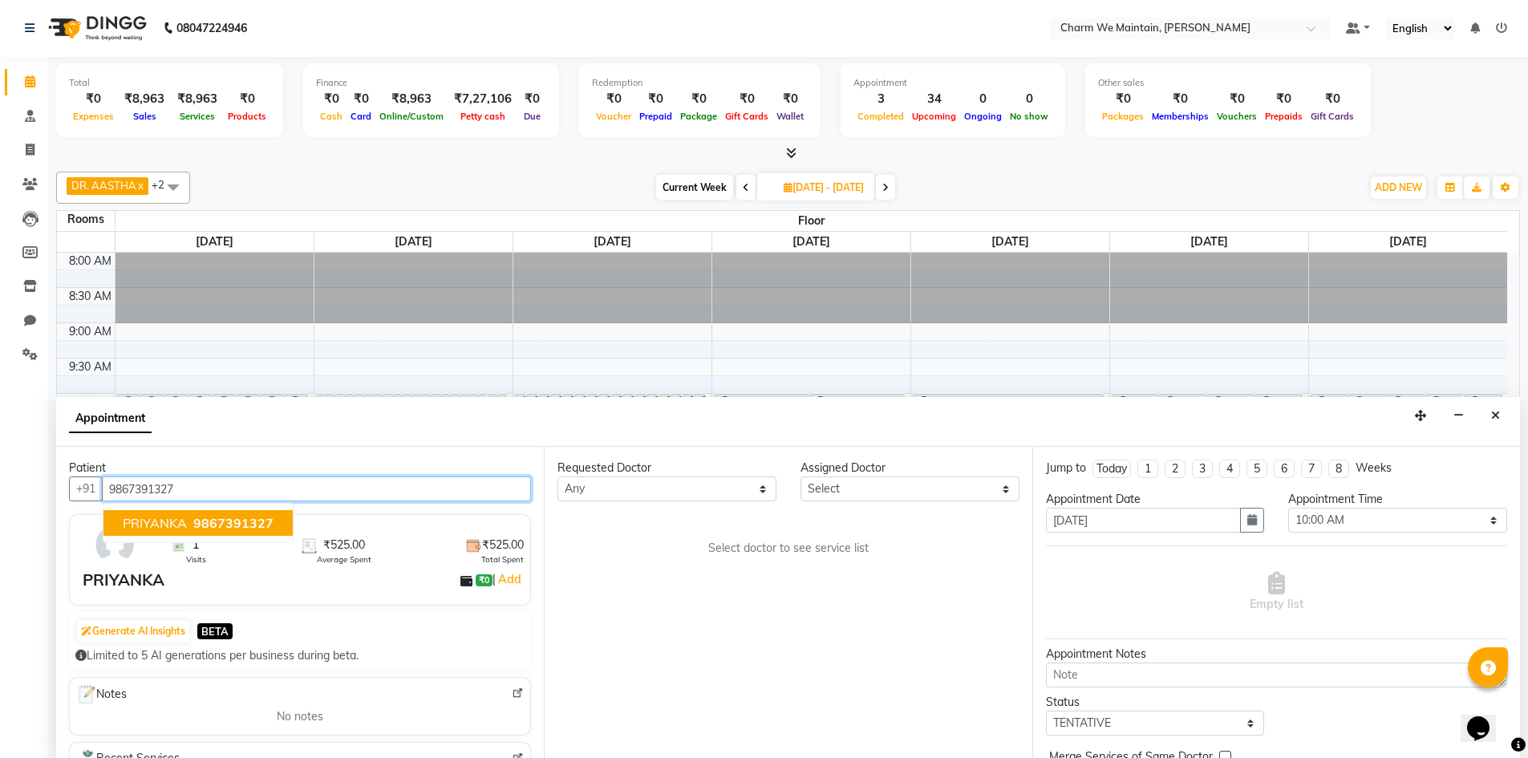
click at [213, 516] on span "9867391327" at bounding box center [233, 523] width 80 height 16
type input "9867391327"
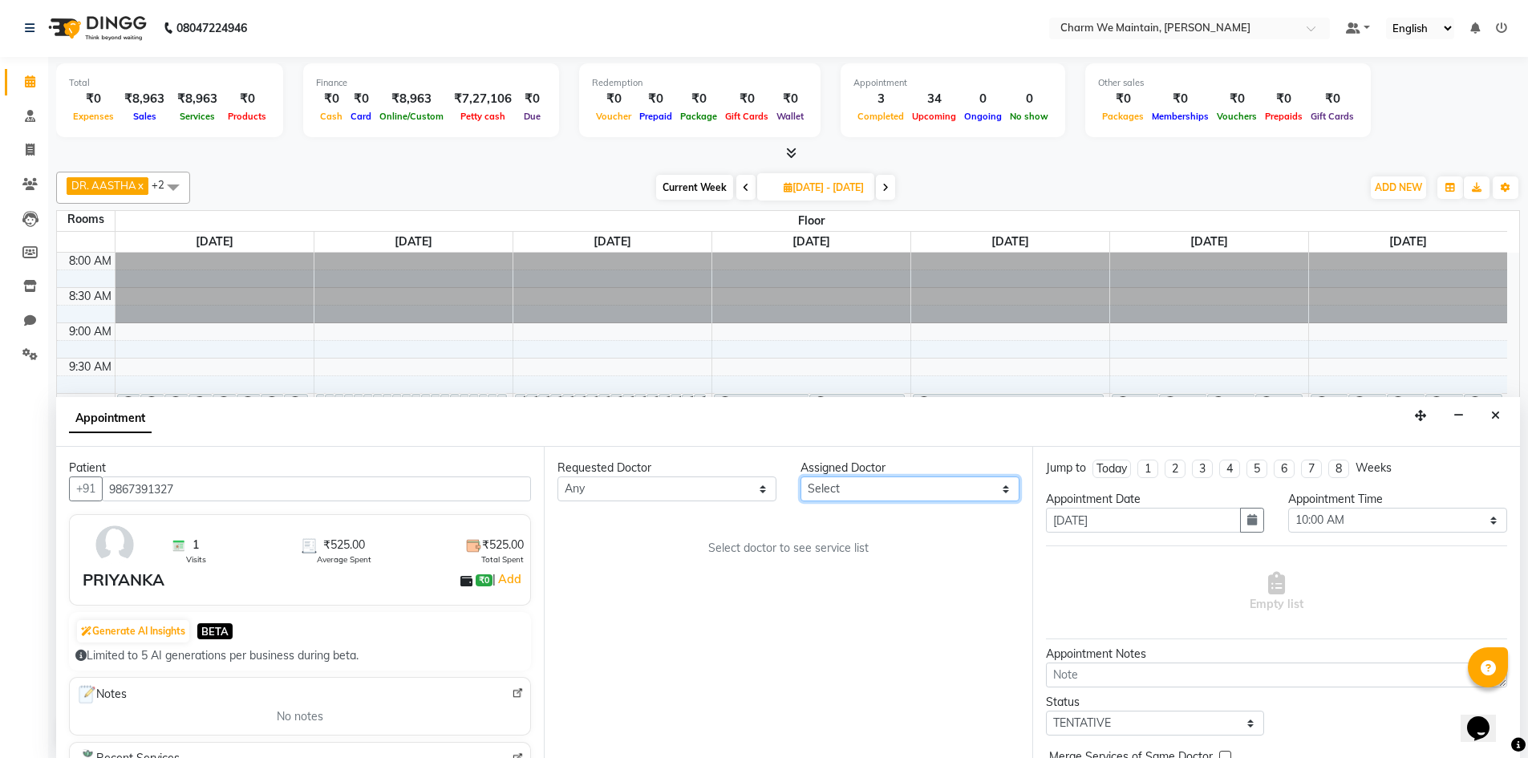
click at [938, 490] on select "Select DR. AYESHA DR. [GEOGRAPHIC_DATA]" at bounding box center [910, 488] width 219 height 25
select select "86210"
click at [801, 476] on select "Select DR. AYESHA DR. [GEOGRAPHIC_DATA]" at bounding box center [910, 488] width 219 height 25
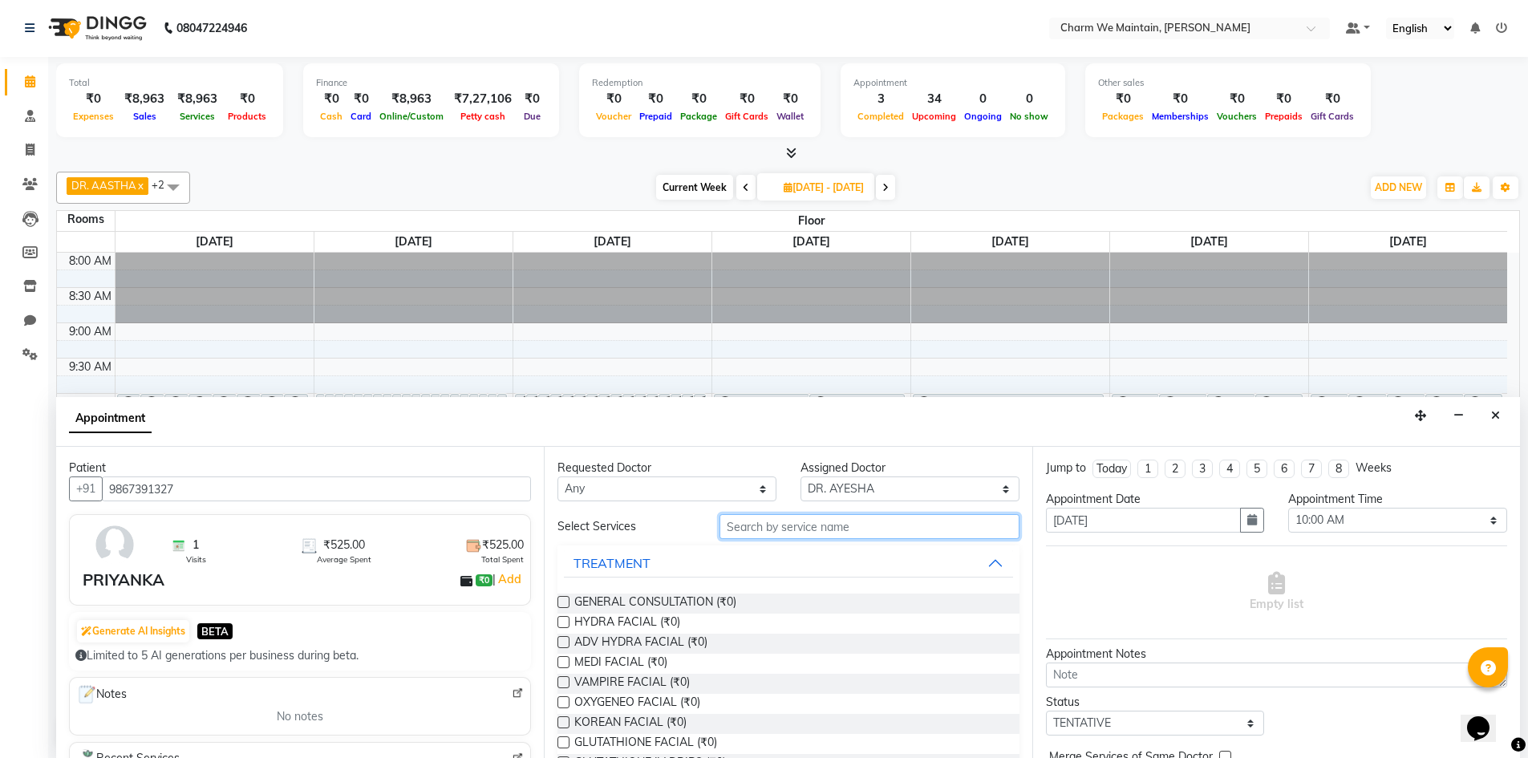
click at [874, 526] on input "text" at bounding box center [869, 526] width 300 height 25
type input "face"
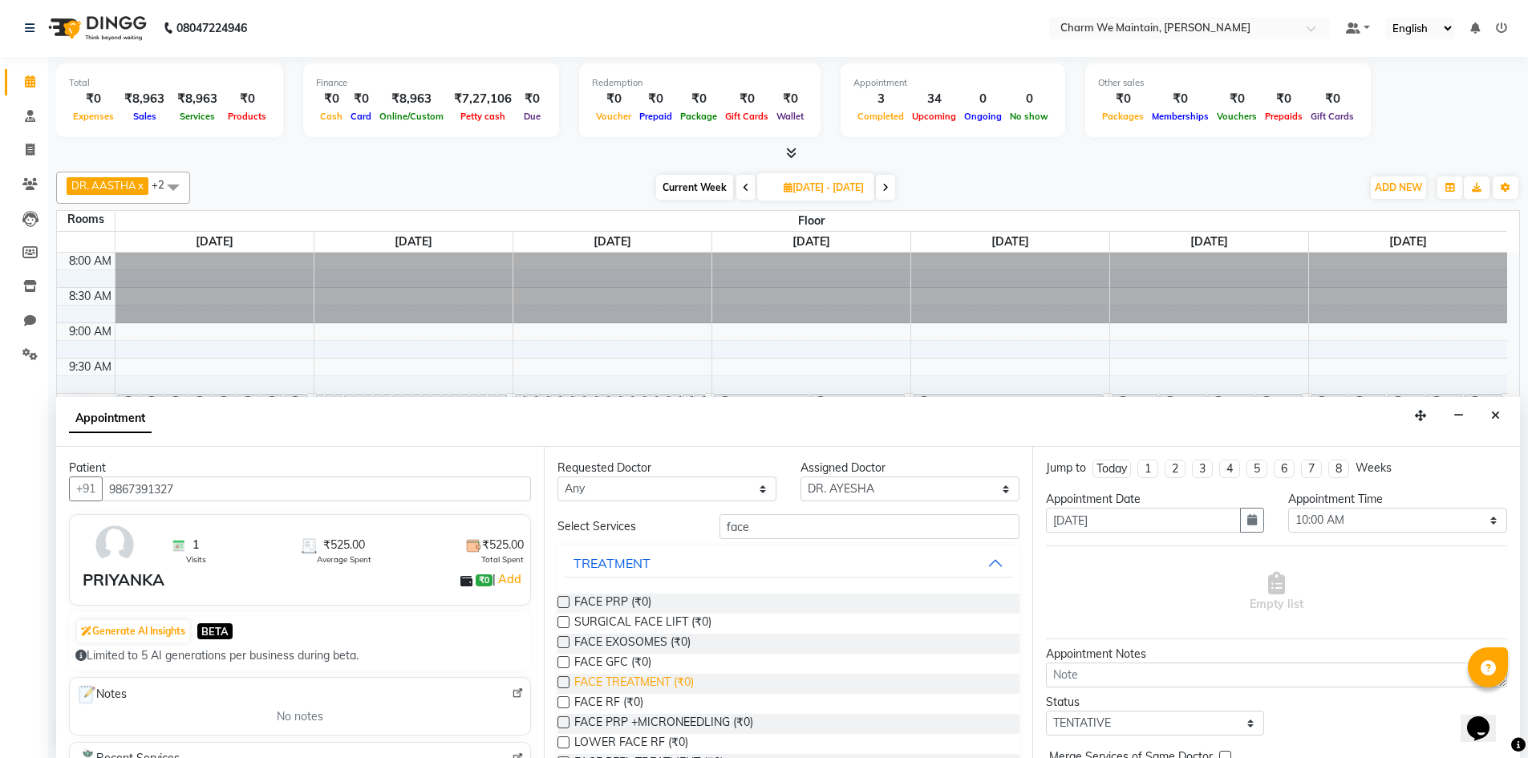
click at [642, 685] on span "FACE TREATMENT (₹0)" at bounding box center [634, 684] width 120 height 20
checkbox input "false"
select select "4343"
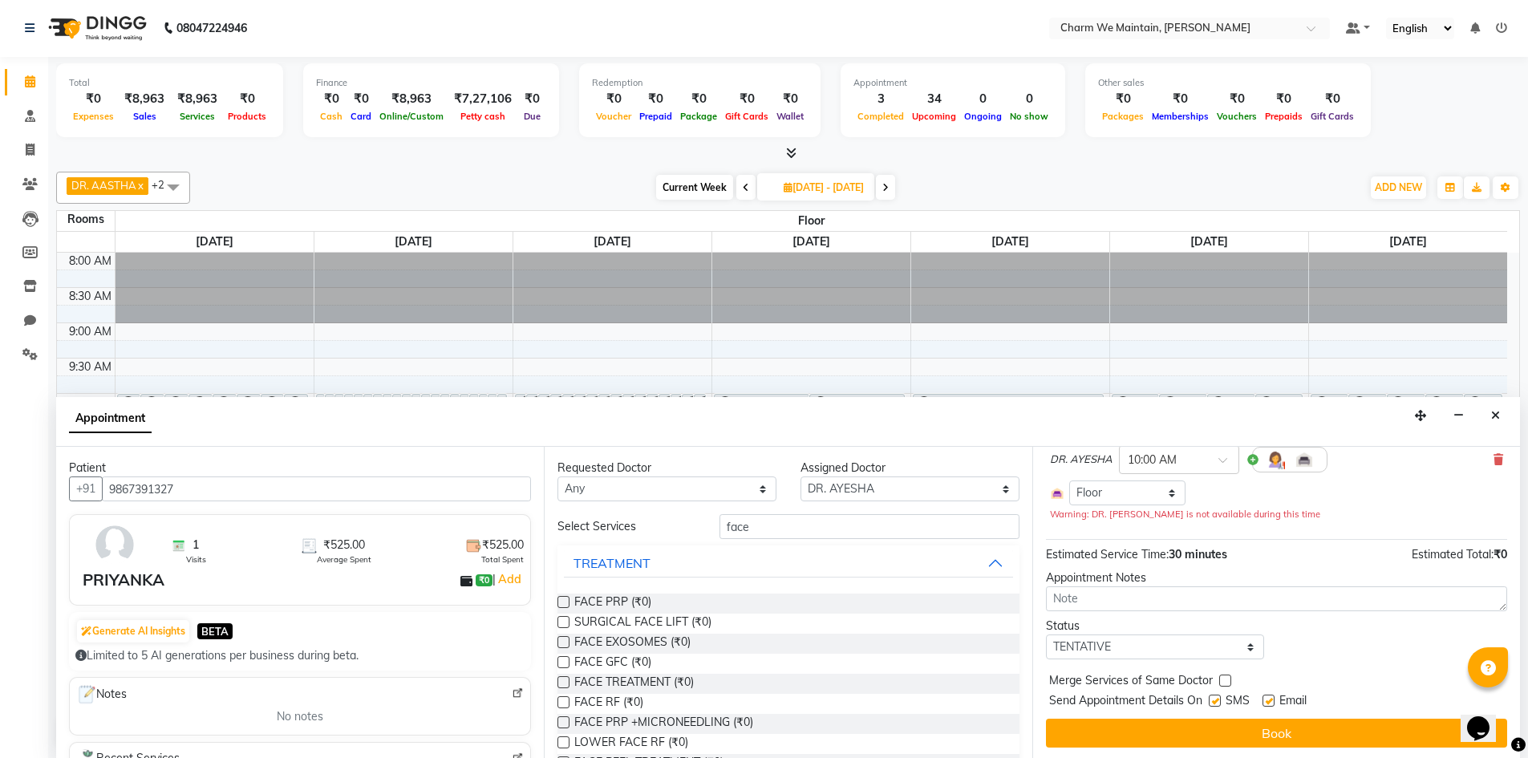
scroll to position [137, 0]
click at [1212, 699] on label at bounding box center [1215, 698] width 12 height 12
click at [1212, 699] on input "checkbox" at bounding box center [1214, 700] width 10 height 10
checkbox input "false"
click at [1271, 697] on label at bounding box center [1269, 698] width 12 height 12
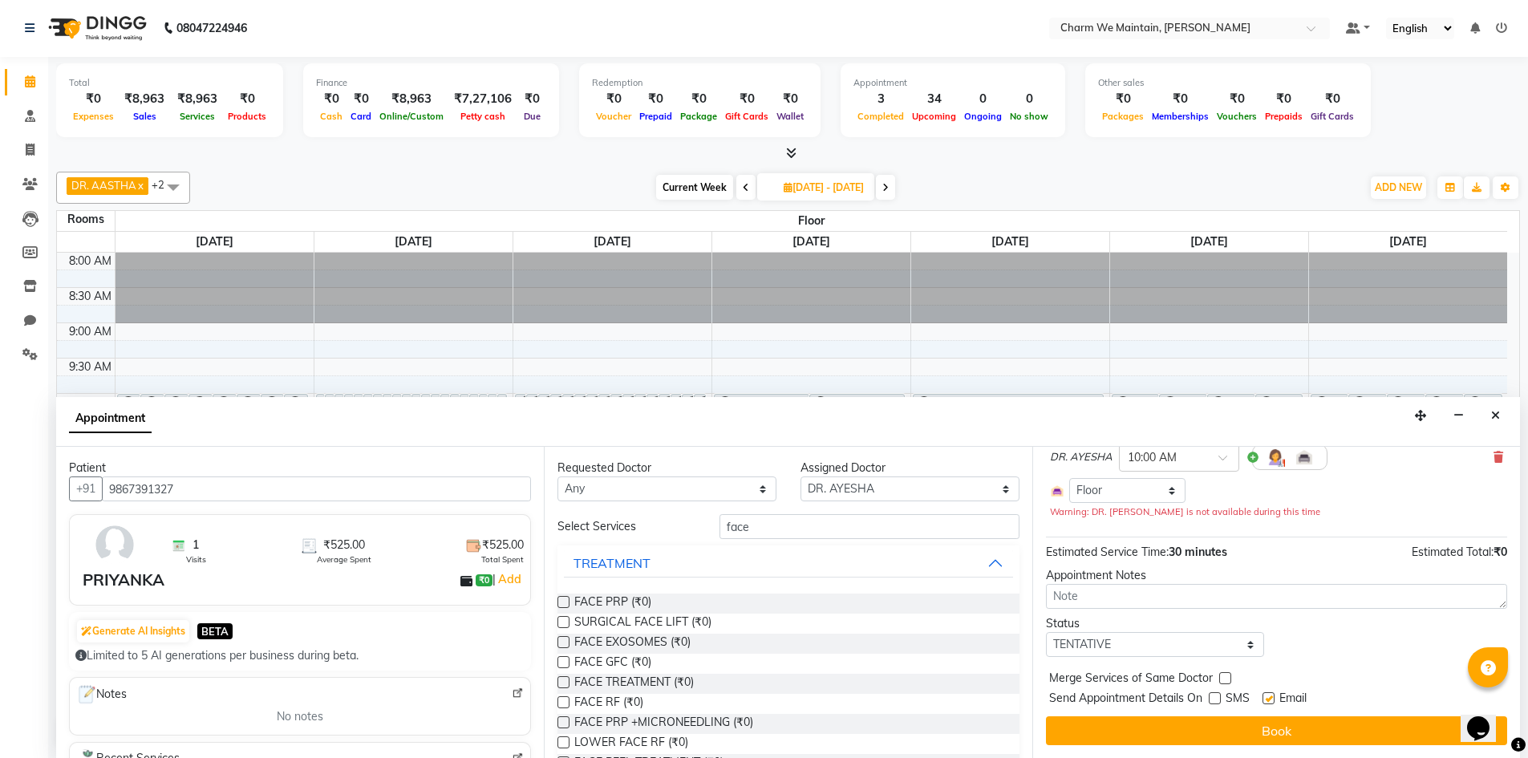
click at [1271, 697] on input "checkbox" at bounding box center [1268, 700] width 10 height 10
checkbox input "false"
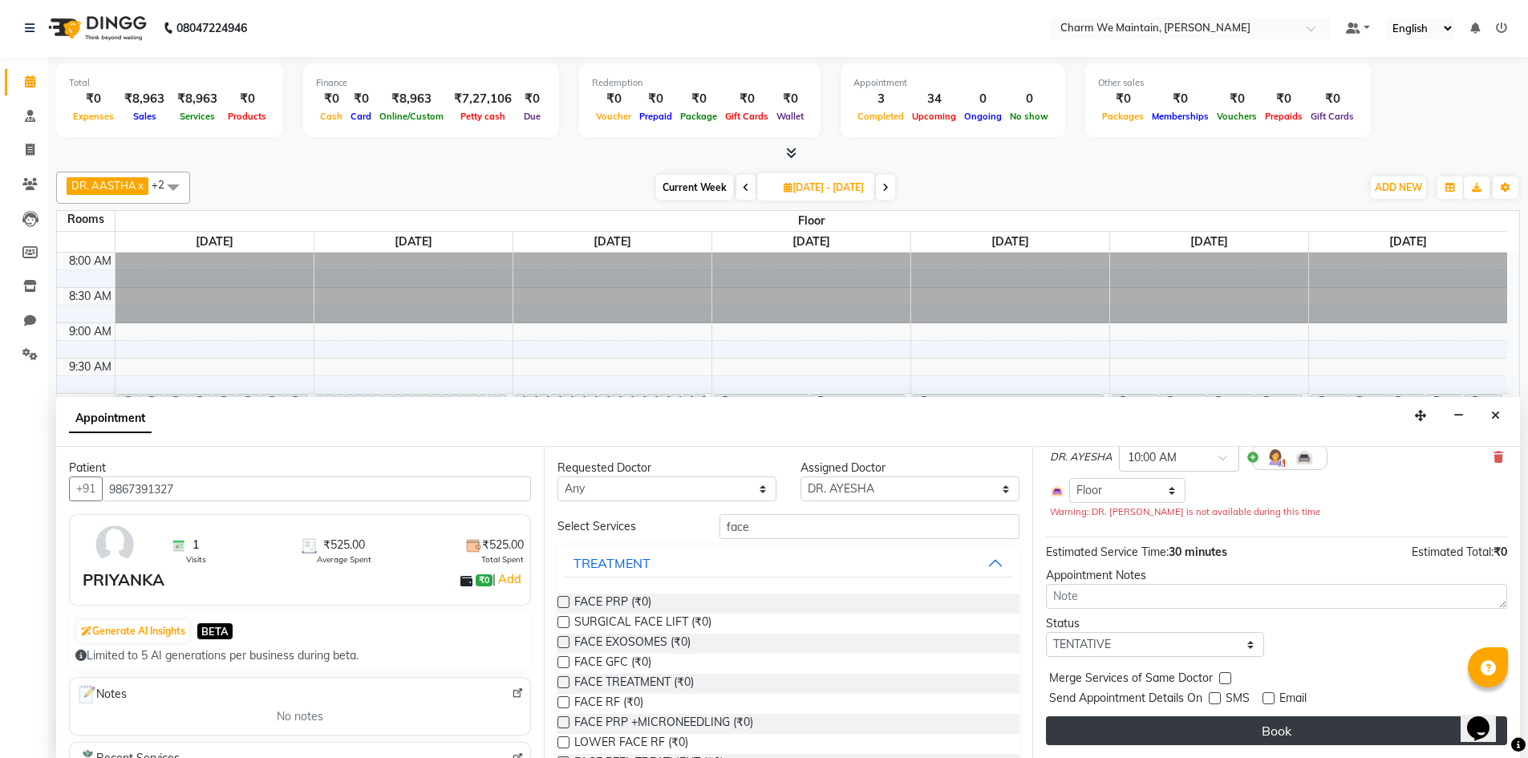
click at [1273, 727] on button "Book" at bounding box center [1276, 730] width 461 height 29
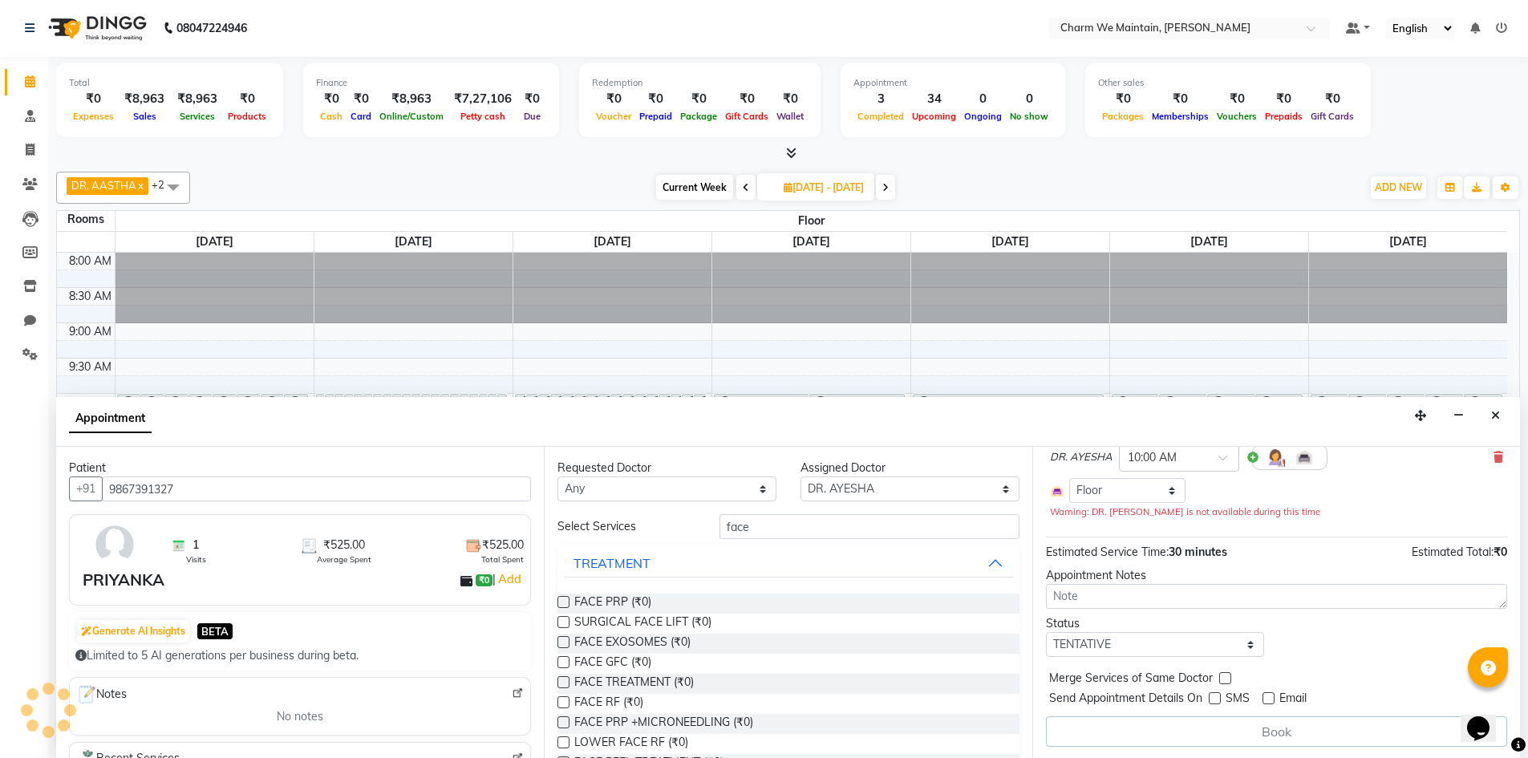
scroll to position [0, 0]
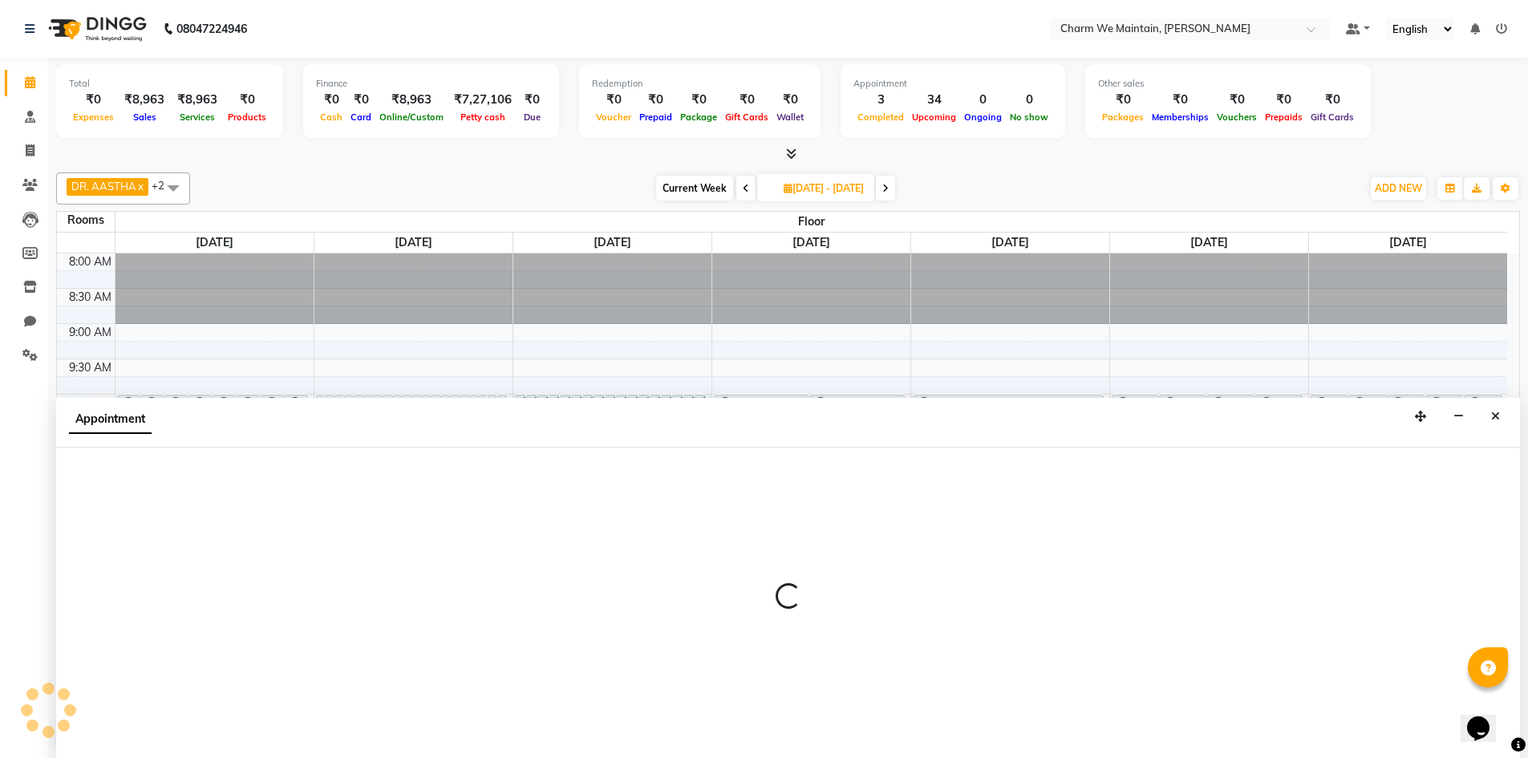
scroll to position [1, 0]
select select "600"
select select "tentative"
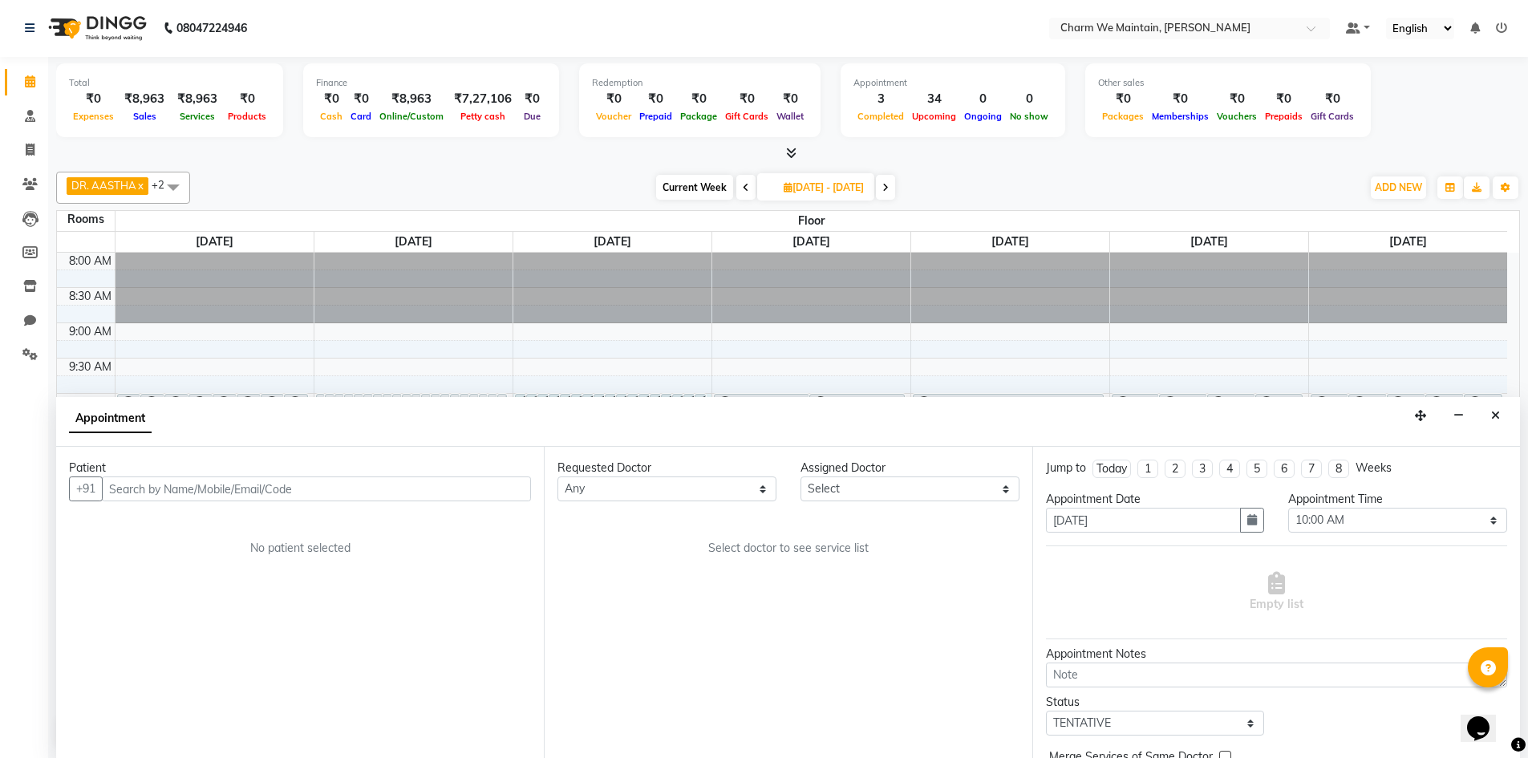
click at [318, 488] on input "text" at bounding box center [316, 488] width 429 height 25
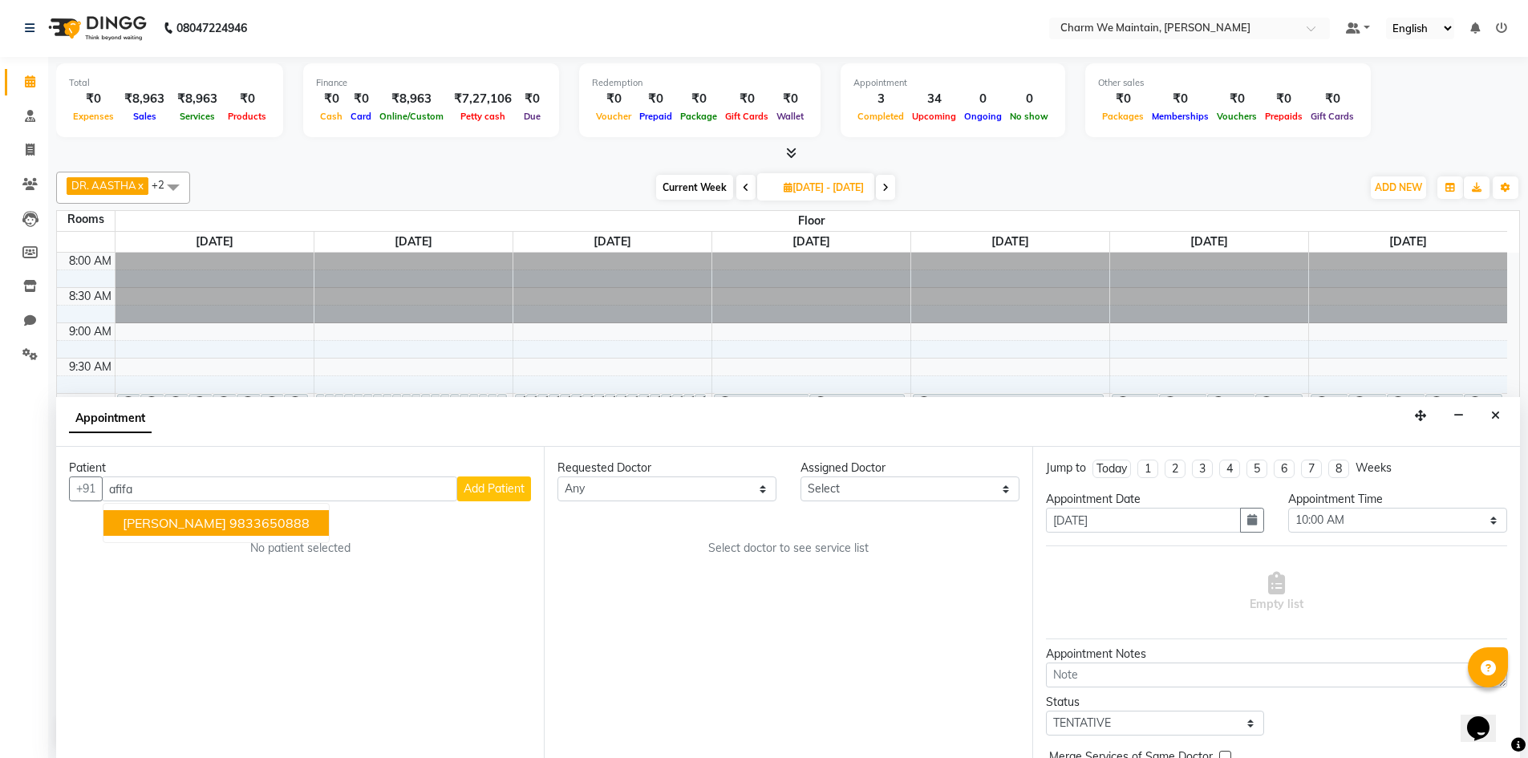
type input "afifa"
click at [209, 552] on div "No patient selected" at bounding box center [299, 548] width 385 height 17
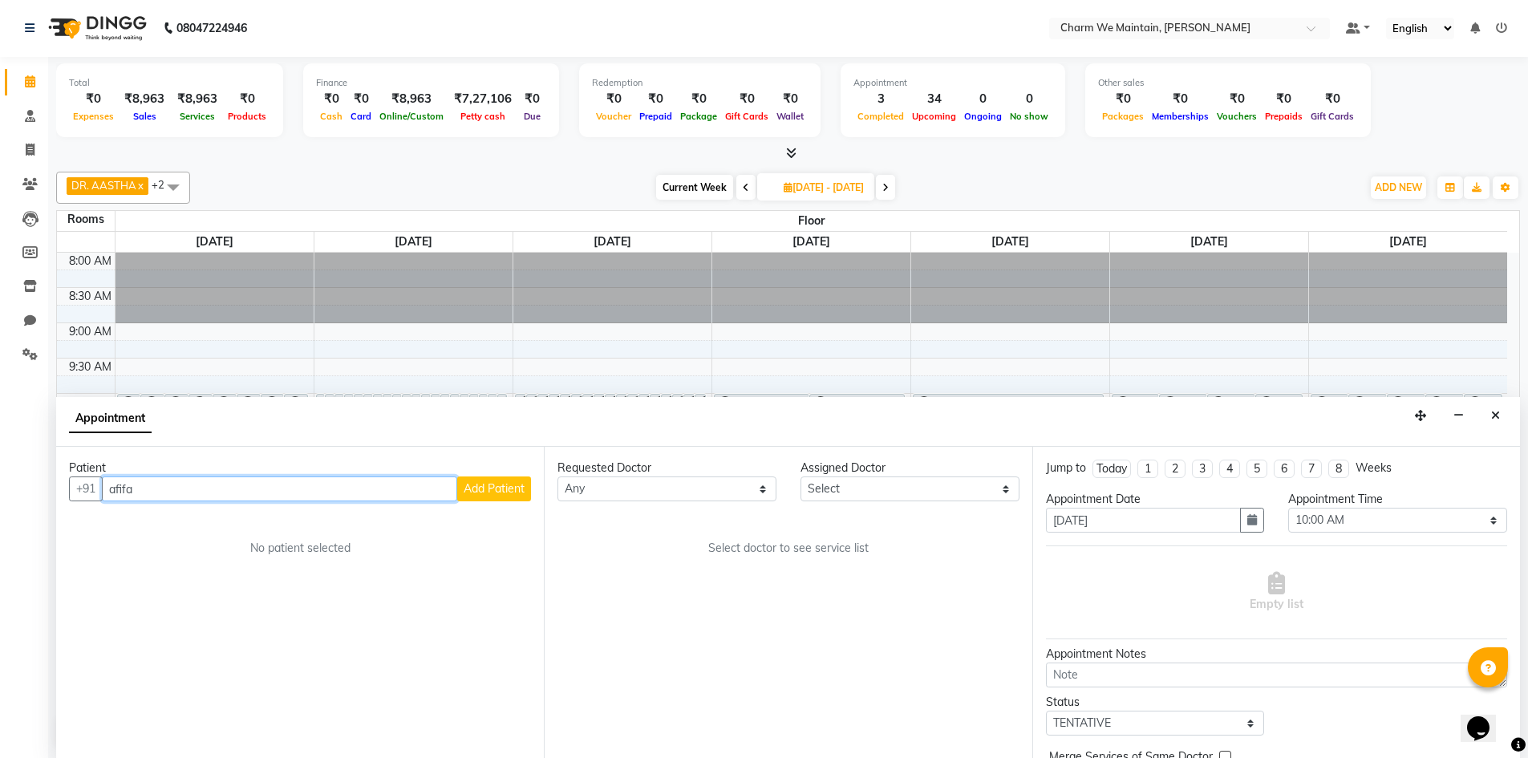
click at [197, 495] on input "afifa" at bounding box center [279, 488] width 355 height 25
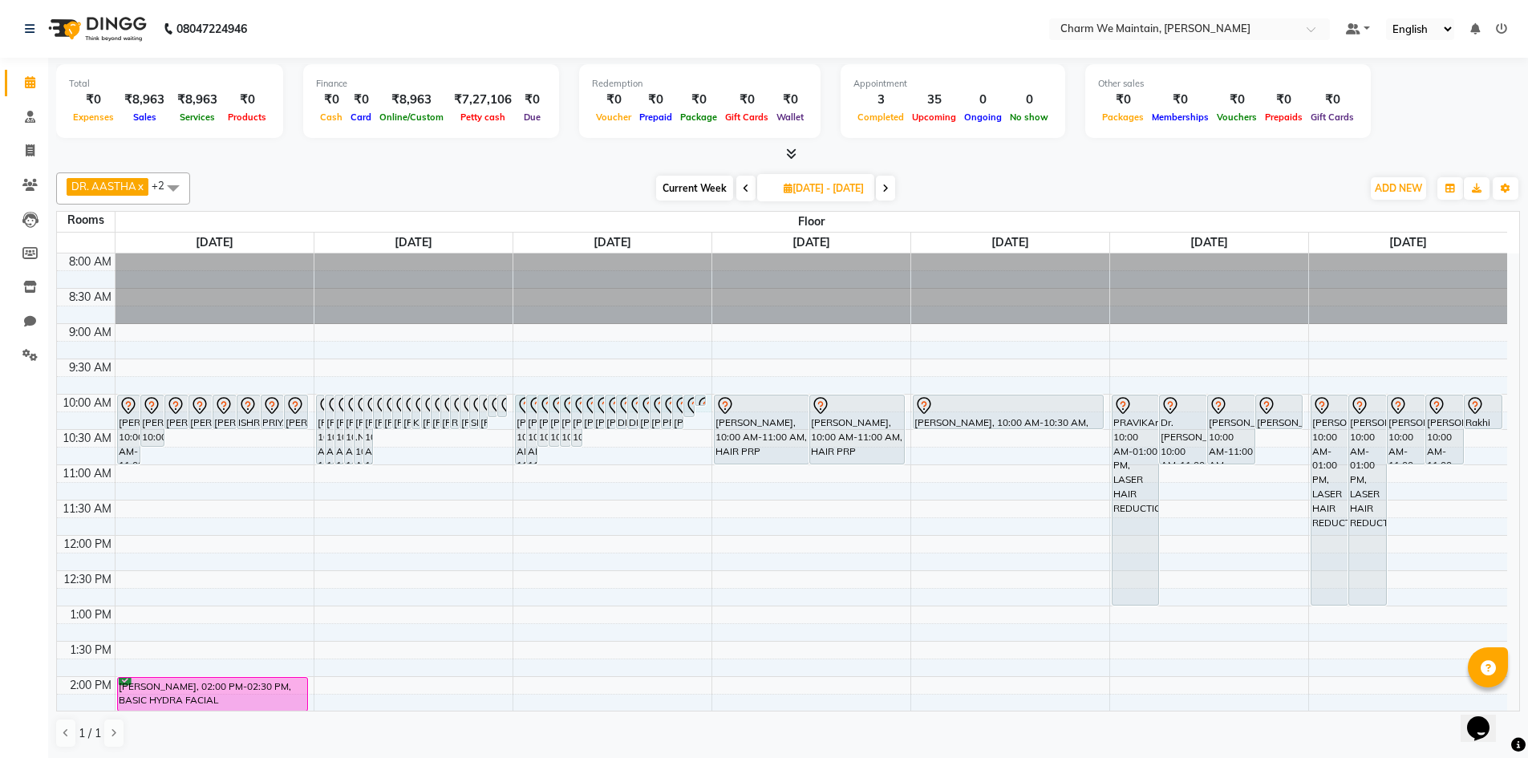
select select "tentative"
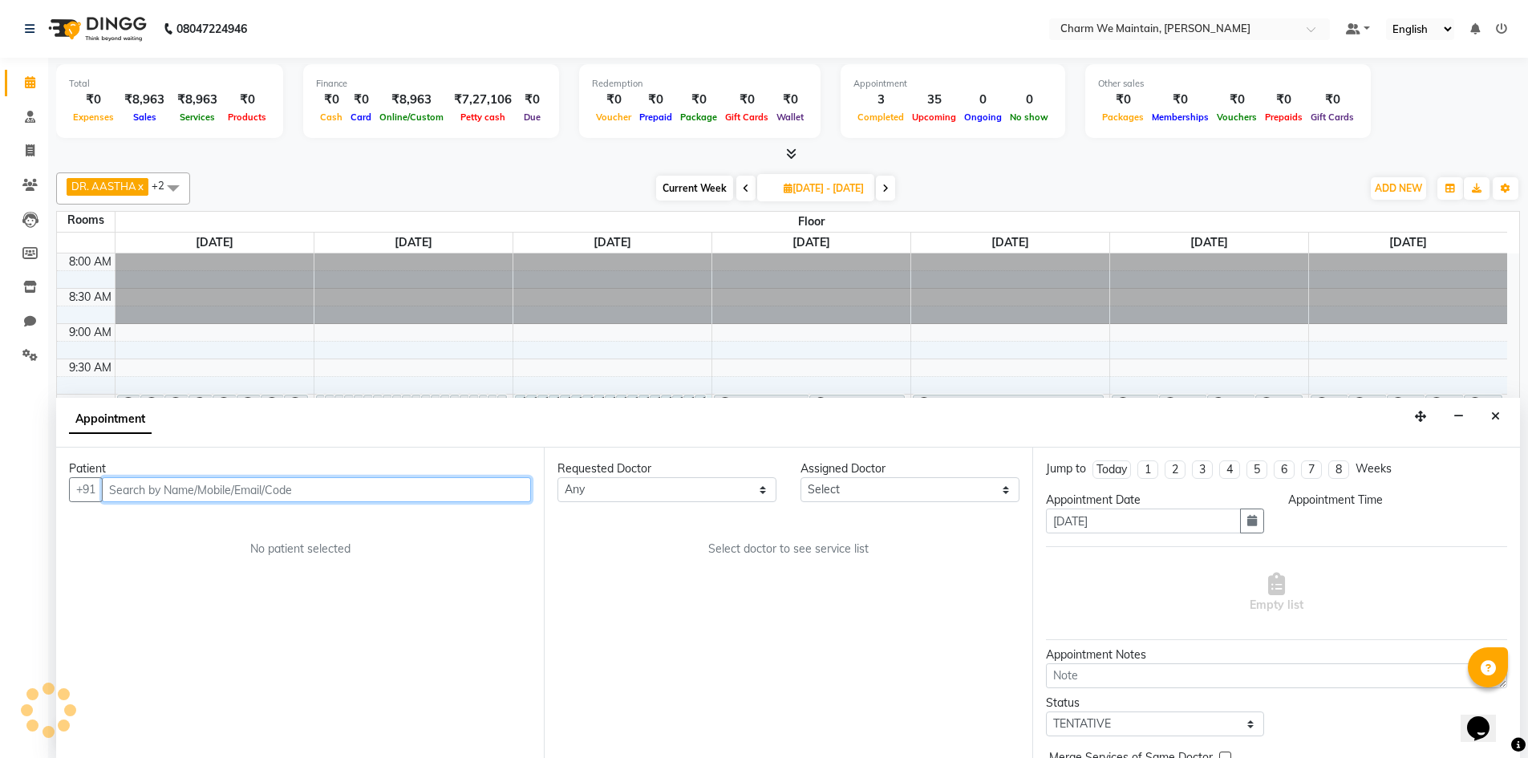
scroll to position [1, 0]
select select "600"
click at [479, 488] on input "text" at bounding box center [316, 488] width 429 height 25
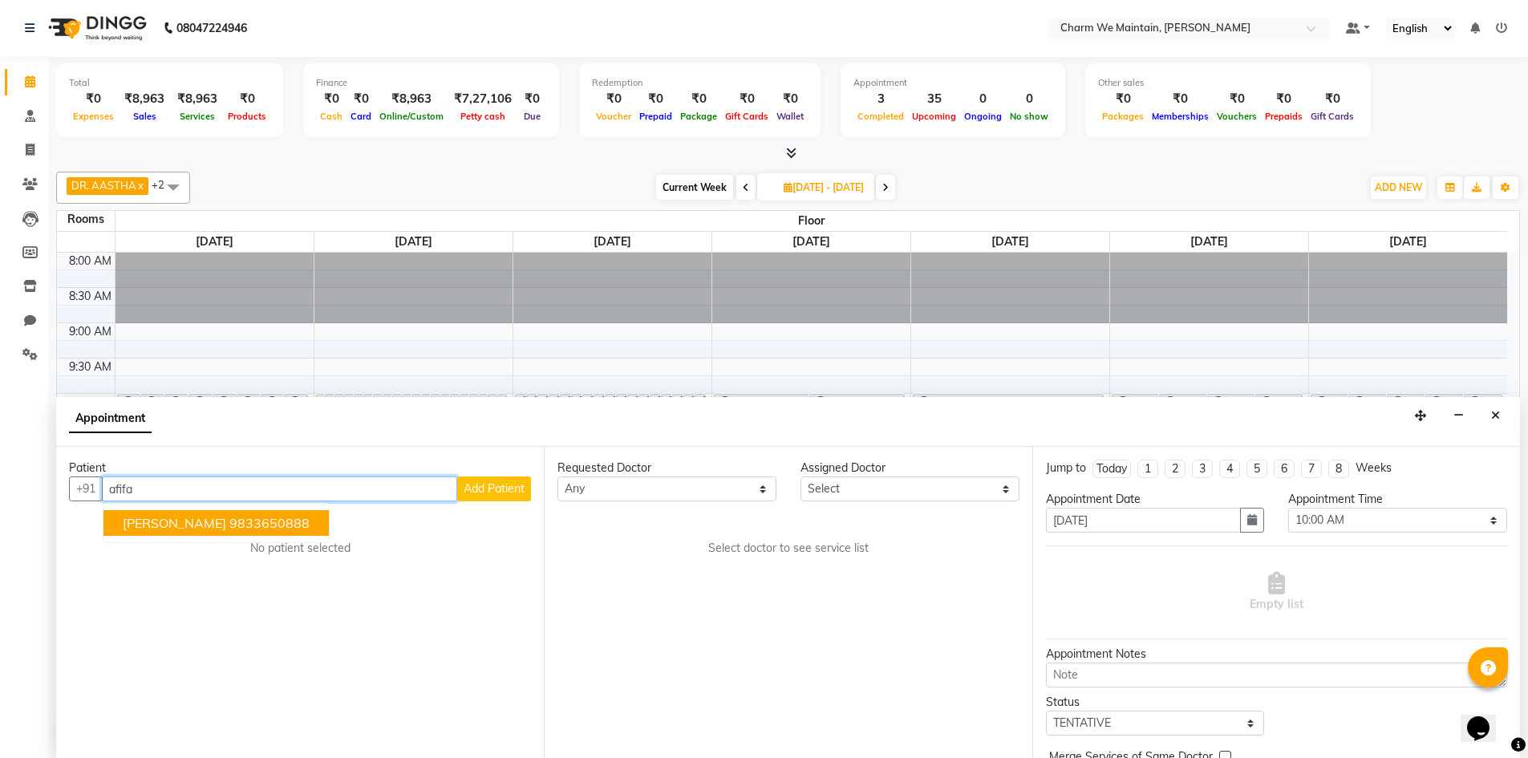
click at [262, 519] on ngb-highlight "9833650888" at bounding box center [269, 523] width 80 height 16
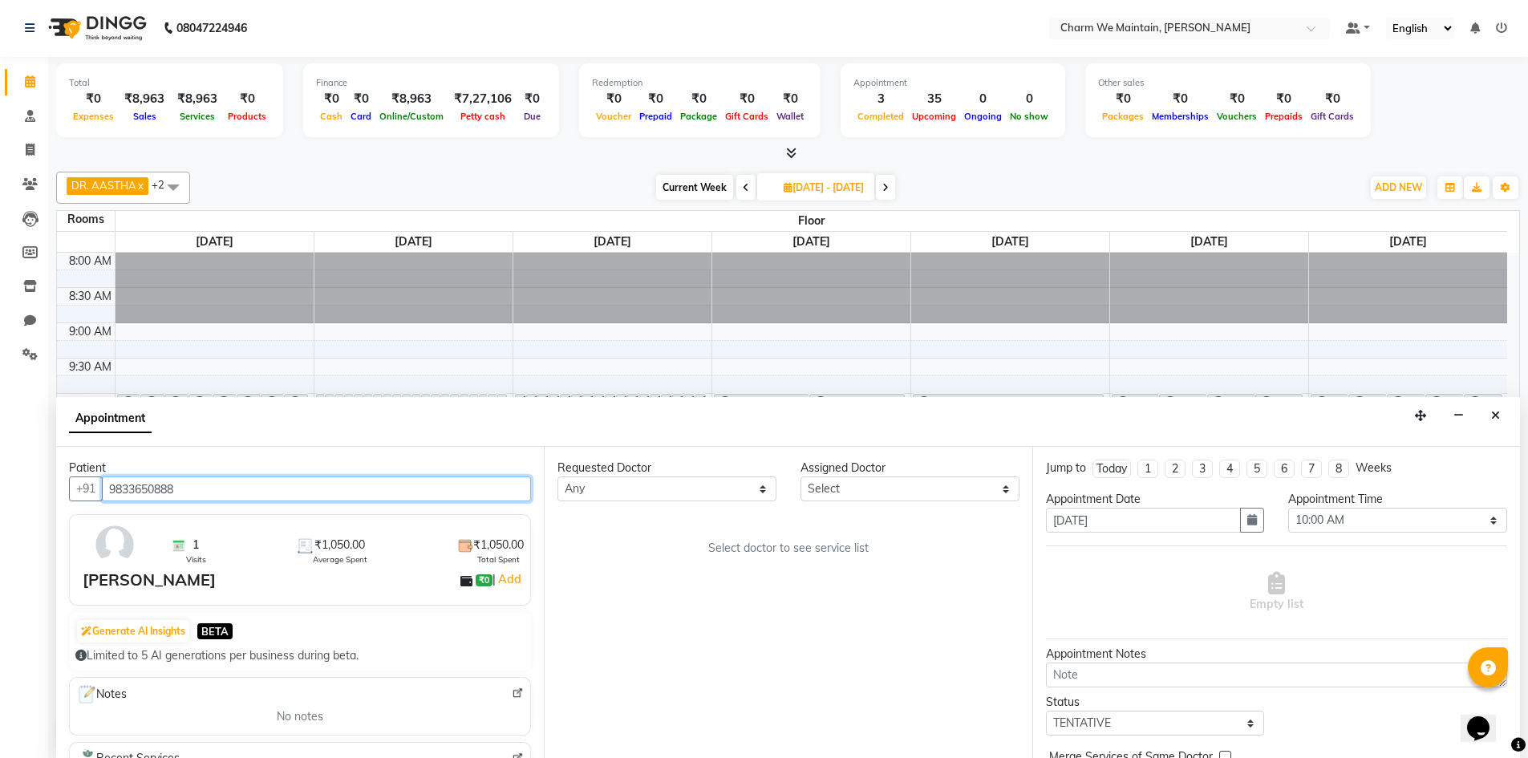
type input "9833650888"
click at [858, 491] on select "Select DR. AYESHA DR. [GEOGRAPHIC_DATA]" at bounding box center [910, 488] width 219 height 25
select select "86210"
click at [801, 476] on select "Select DR. AYESHA DR. [GEOGRAPHIC_DATA]" at bounding box center [910, 488] width 219 height 25
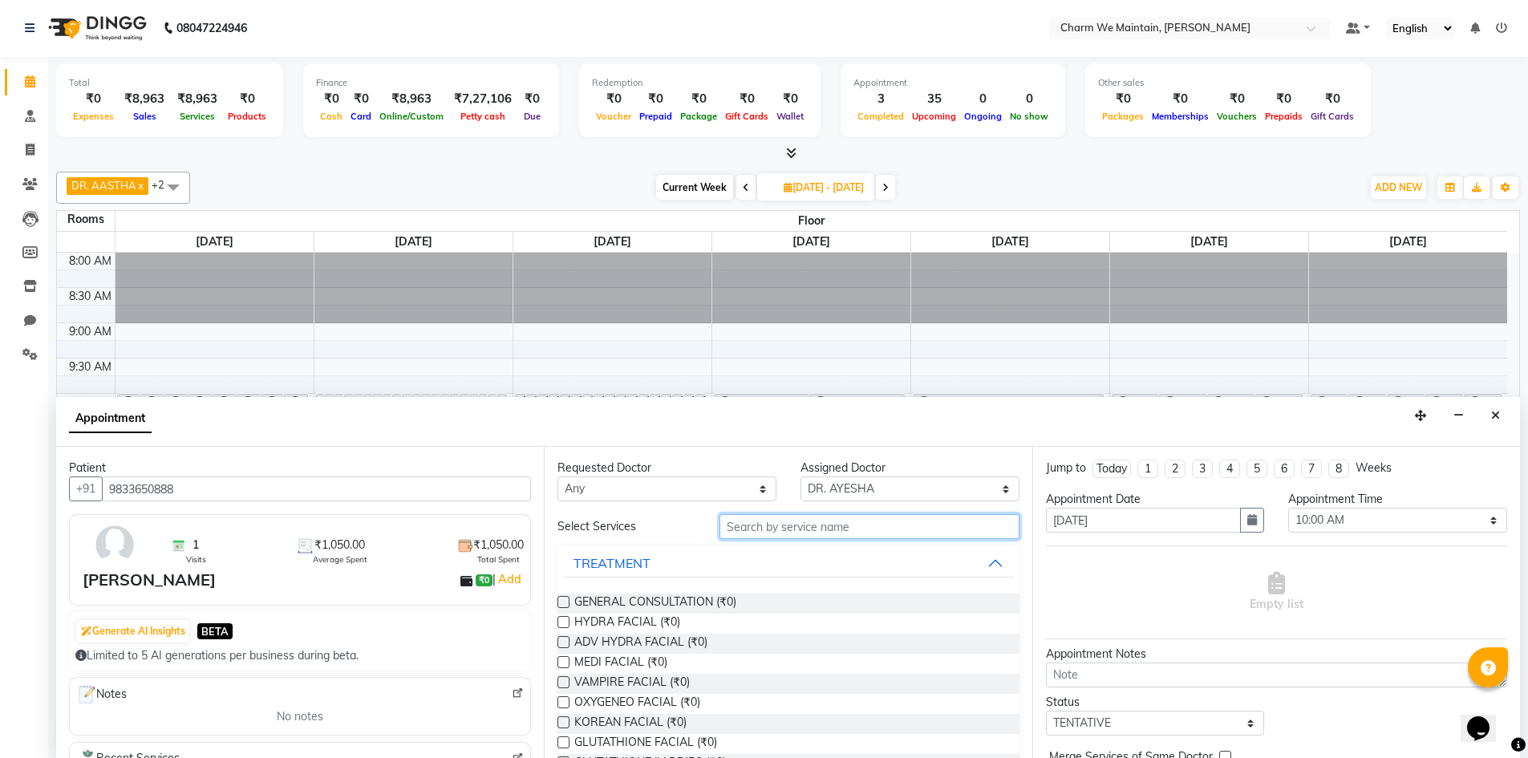
click at [865, 531] on input "text" at bounding box center [869, 526] width 300 height 25
type input "face"
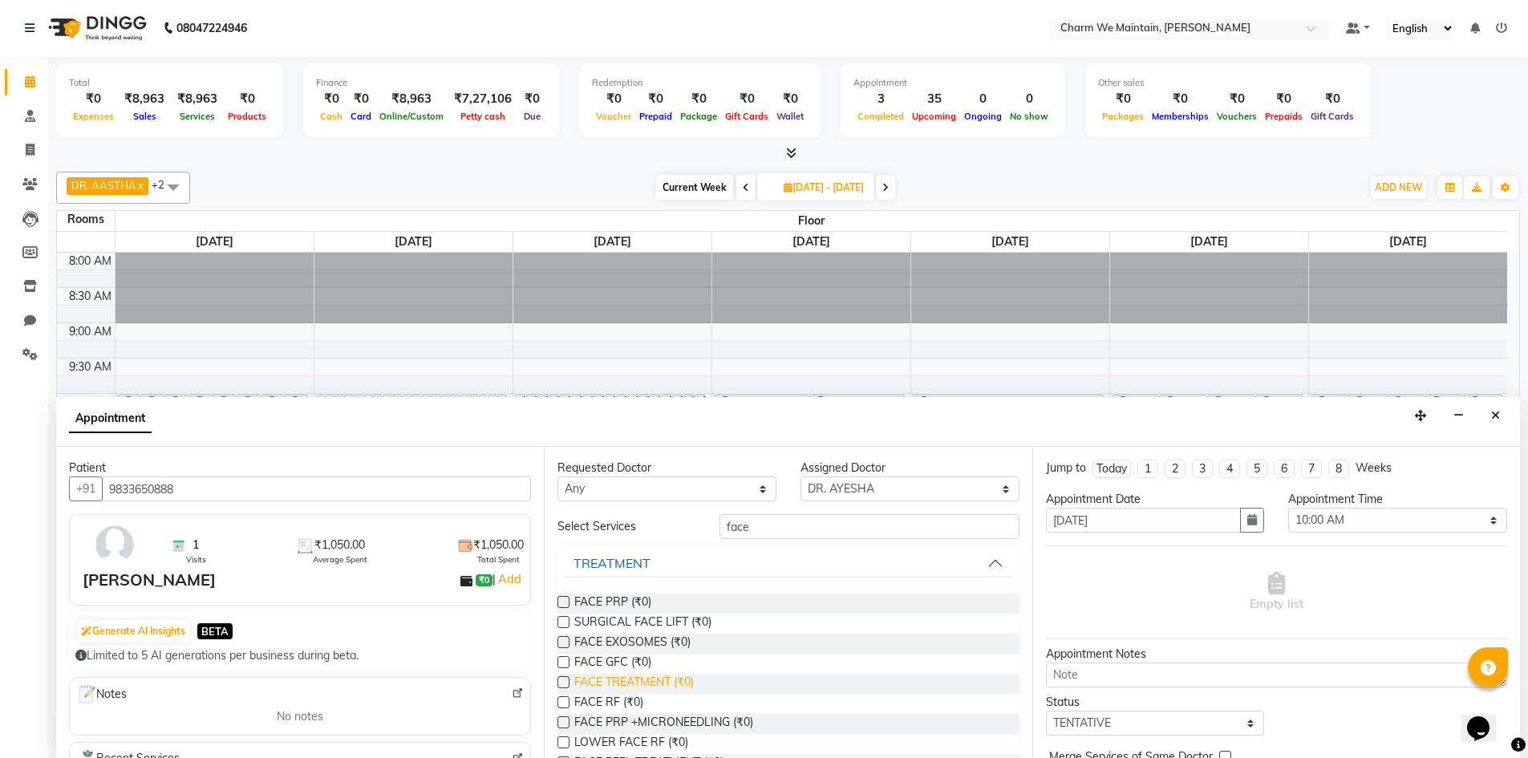
click at [639, 676] on span "FACE TREATMENT (₹0)" at bounding box center [634, 684] width 120 height 20
checkbox input "true"
select select "4343"
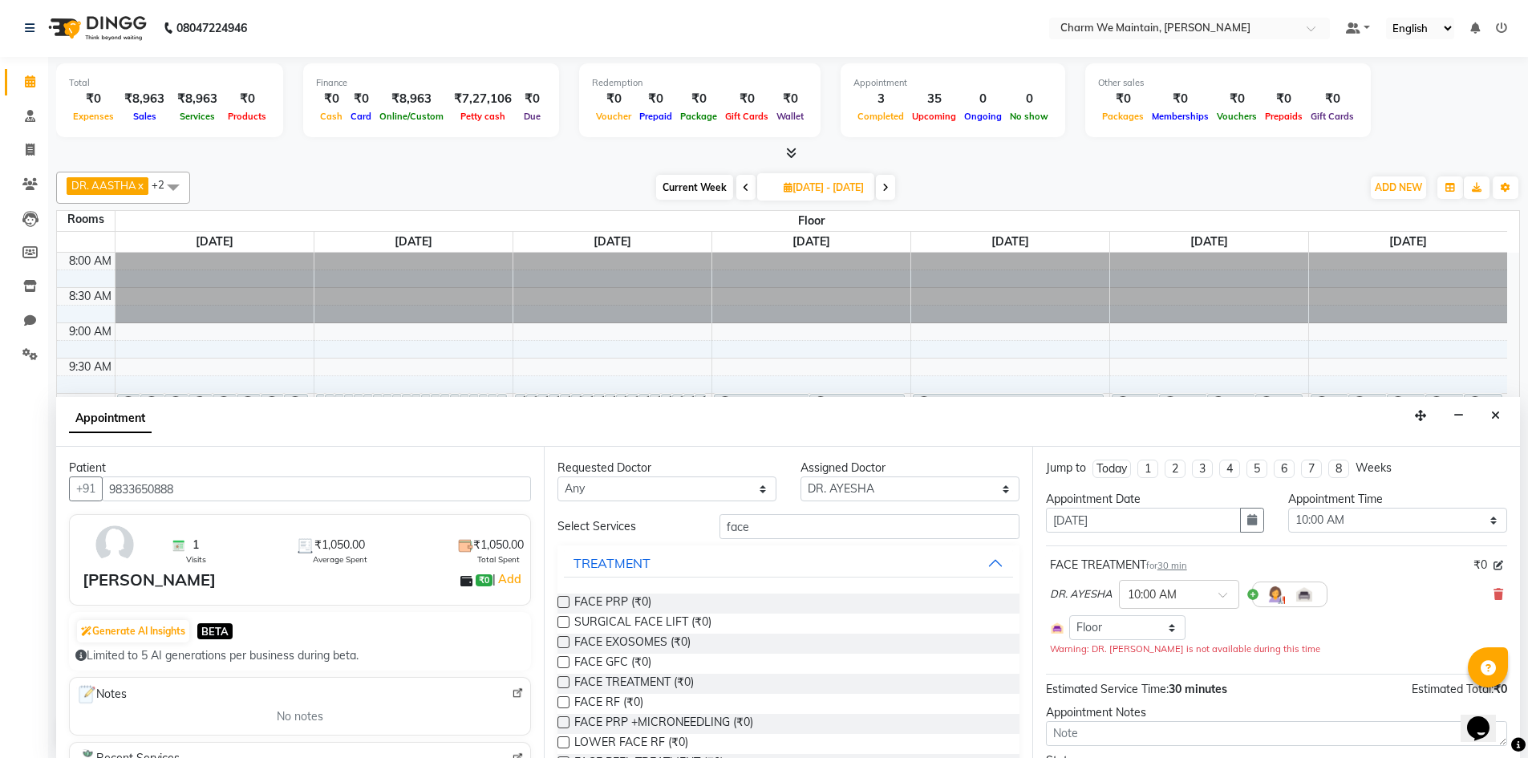
checkbox input "false"
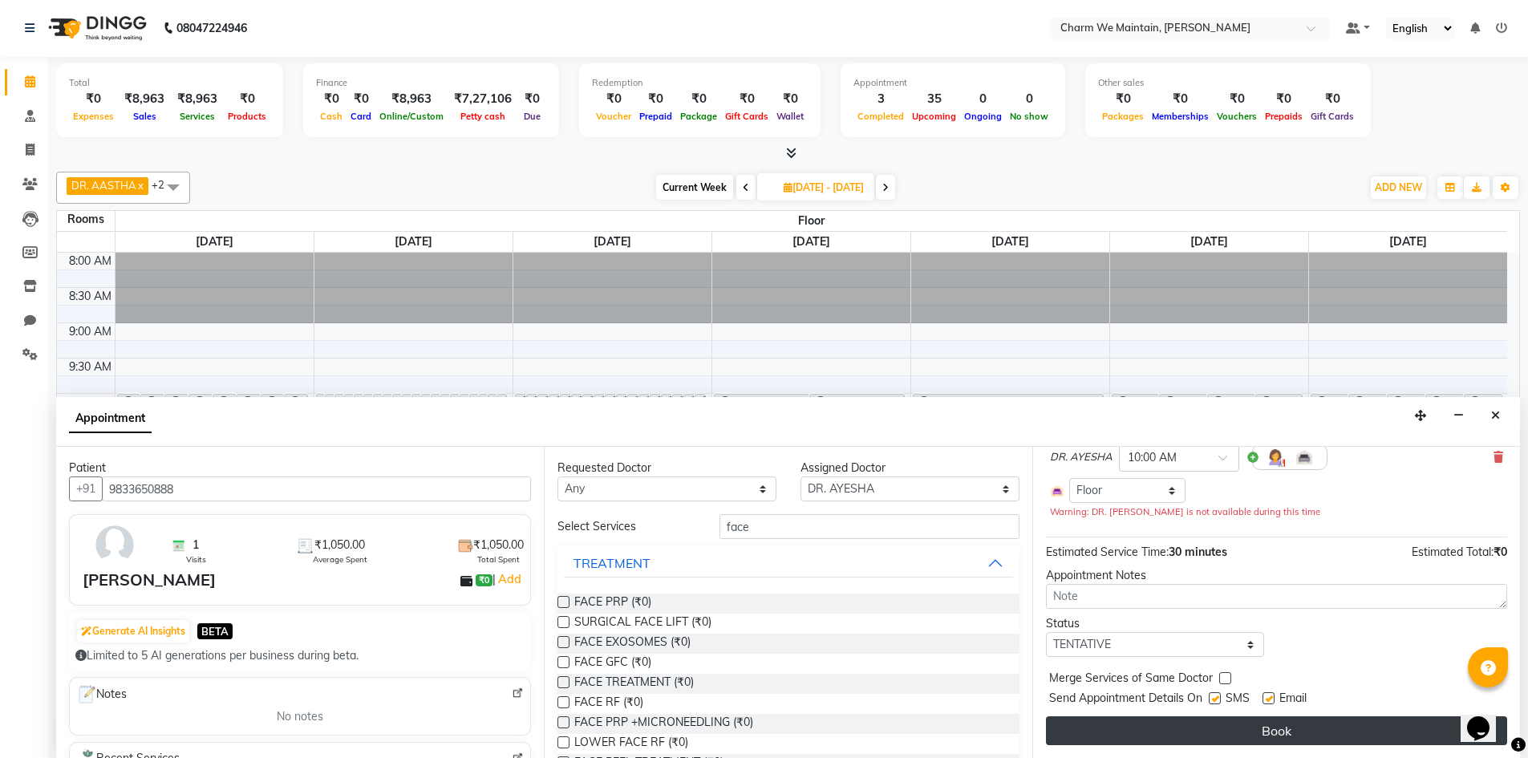
click at [1222, 731] on button "Book" at bounding box center [1276, 730] width 461 height 29
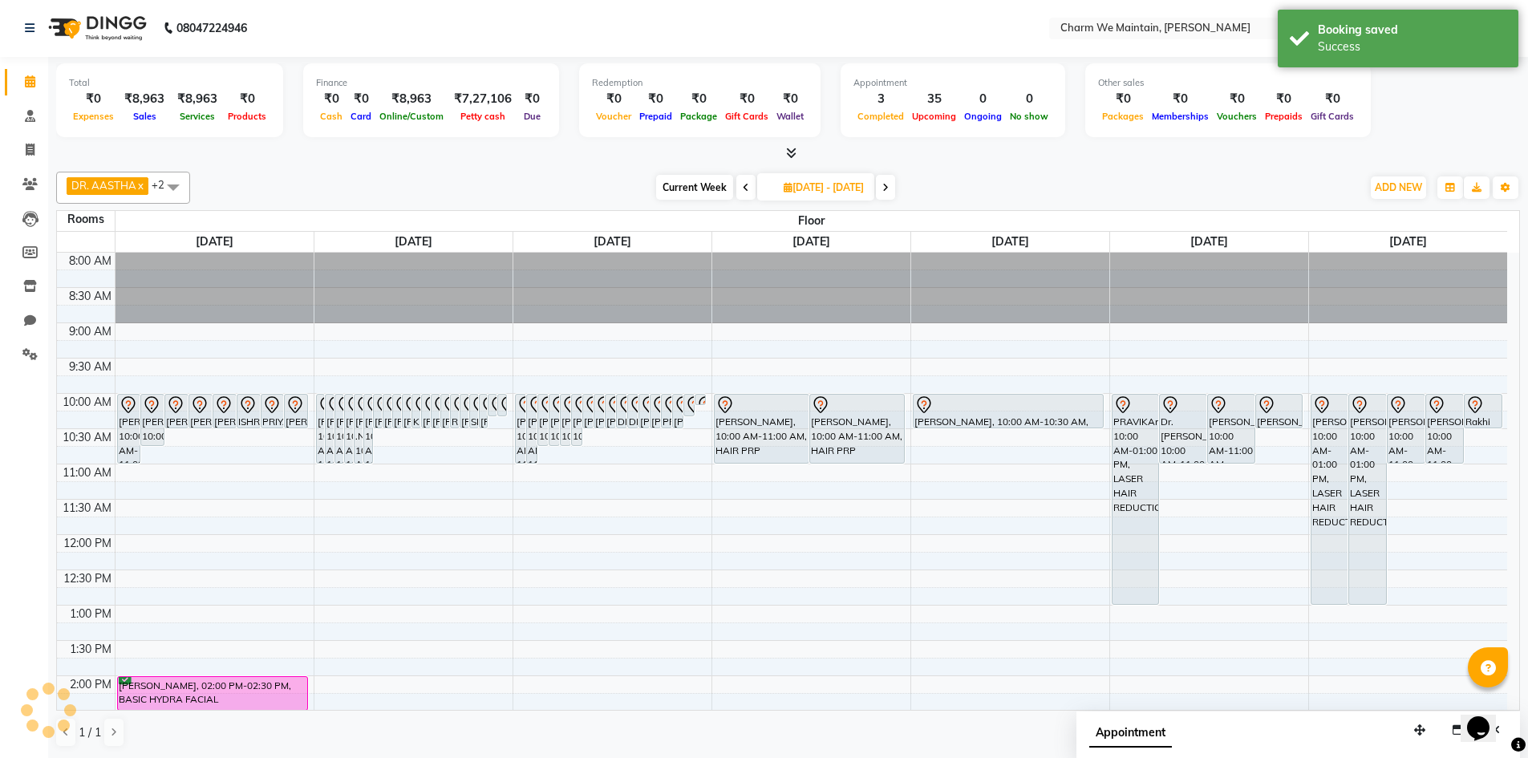
scroll to position [0, 0]
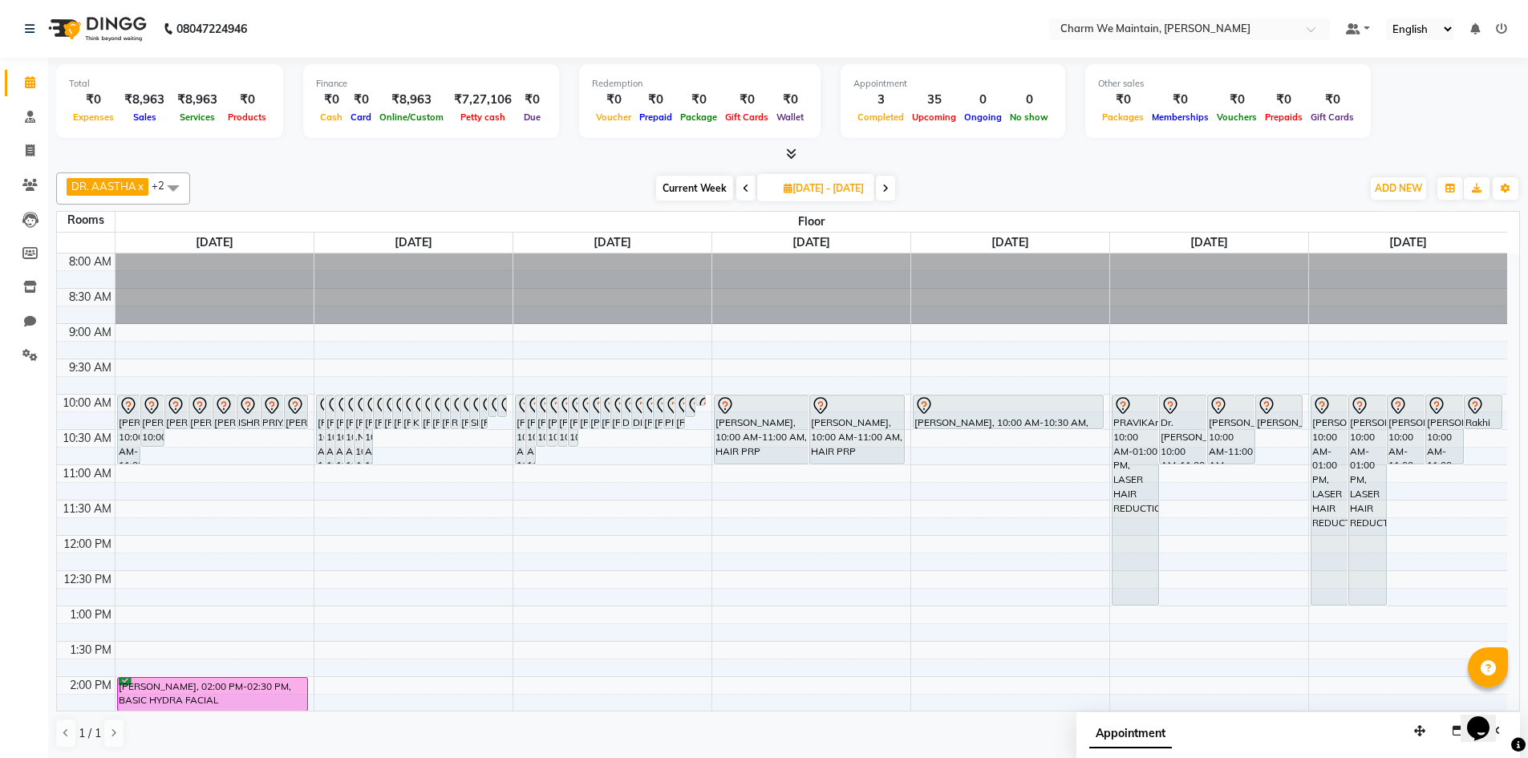
select select "600"
select select "tentative"
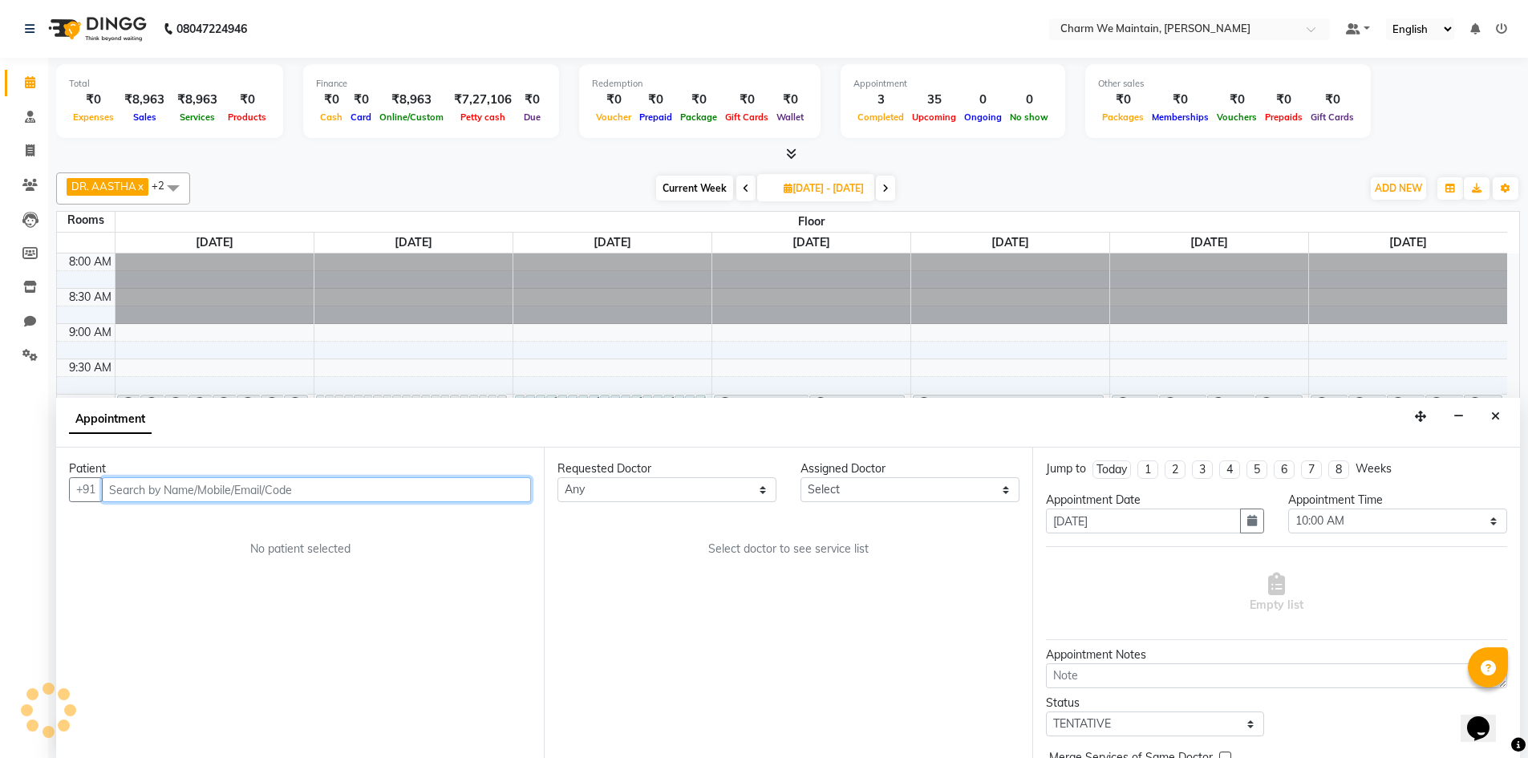
scroll to position [1, 0]
click at [412, 491] on input "text" at bounding box center [316, 488] width 429 height 25
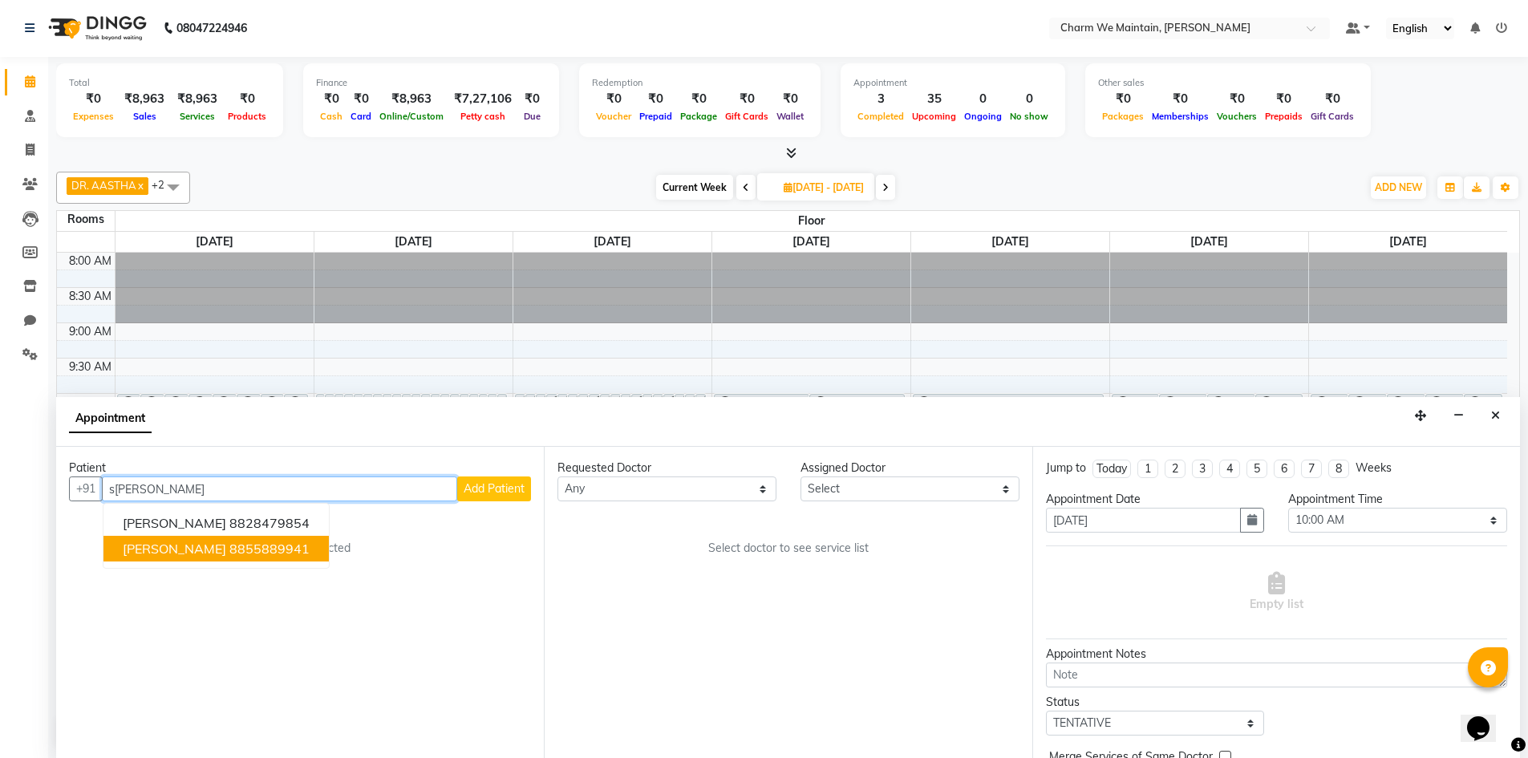
click at [261, 543] on ngb-highlight "8855889941" at bounding box center [269, 549] width 80 height 16
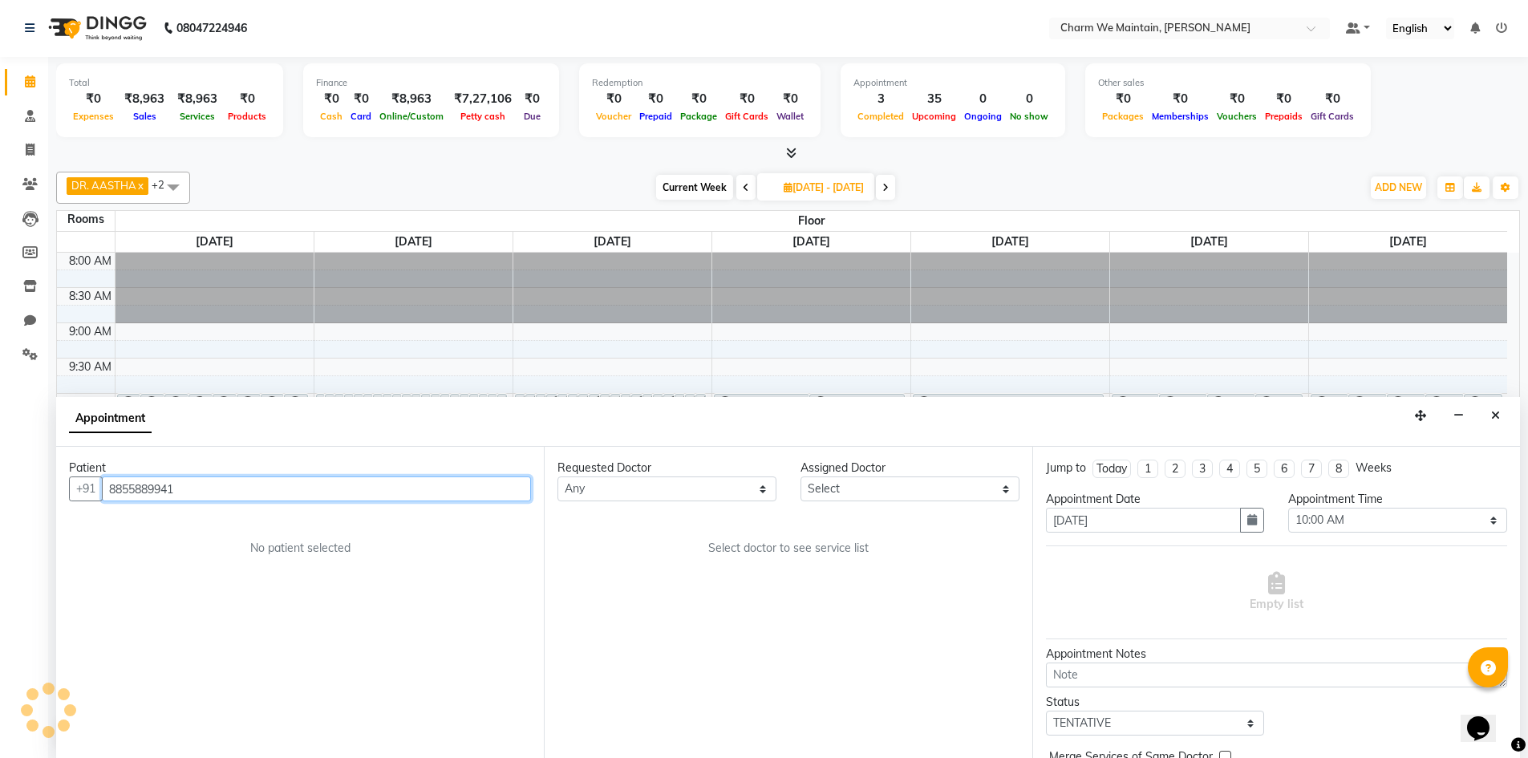
type input "8855889941"
click at [853, 486] on select "Select DR. AYESHA DR. [GEOGRAPHIC_DATA]" at bounding box center [910, 488] width 219 height 25
select select "86210"
click at [801, 476] on select "Select DR. AYESHA DR. [GEOGRAPHIC_DATA]" at bounding box center [910, 488] width 219 height 25
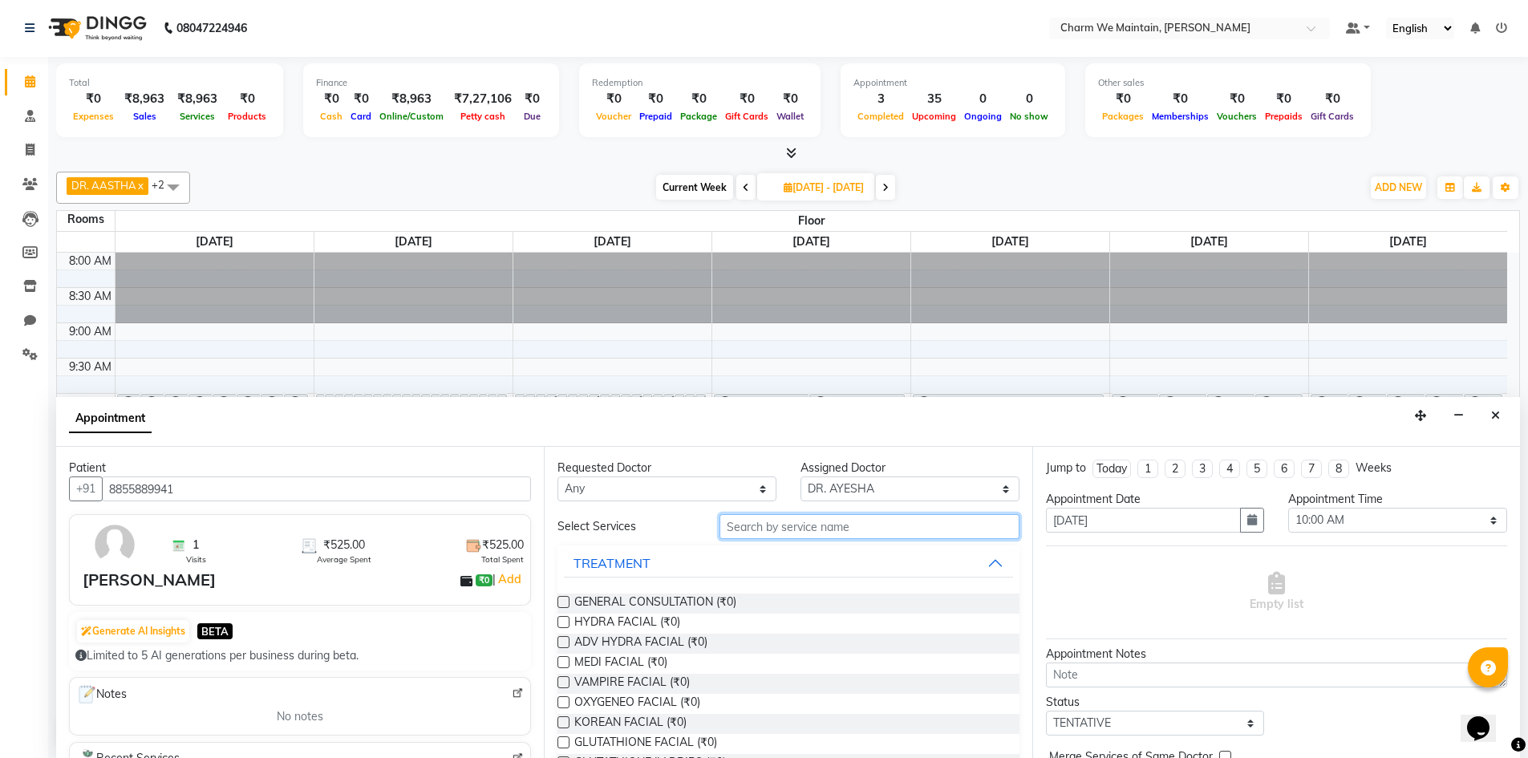
click at [792, 526] on input "text" at bounding box center [869, 526] width 300 height 25
type input "face"
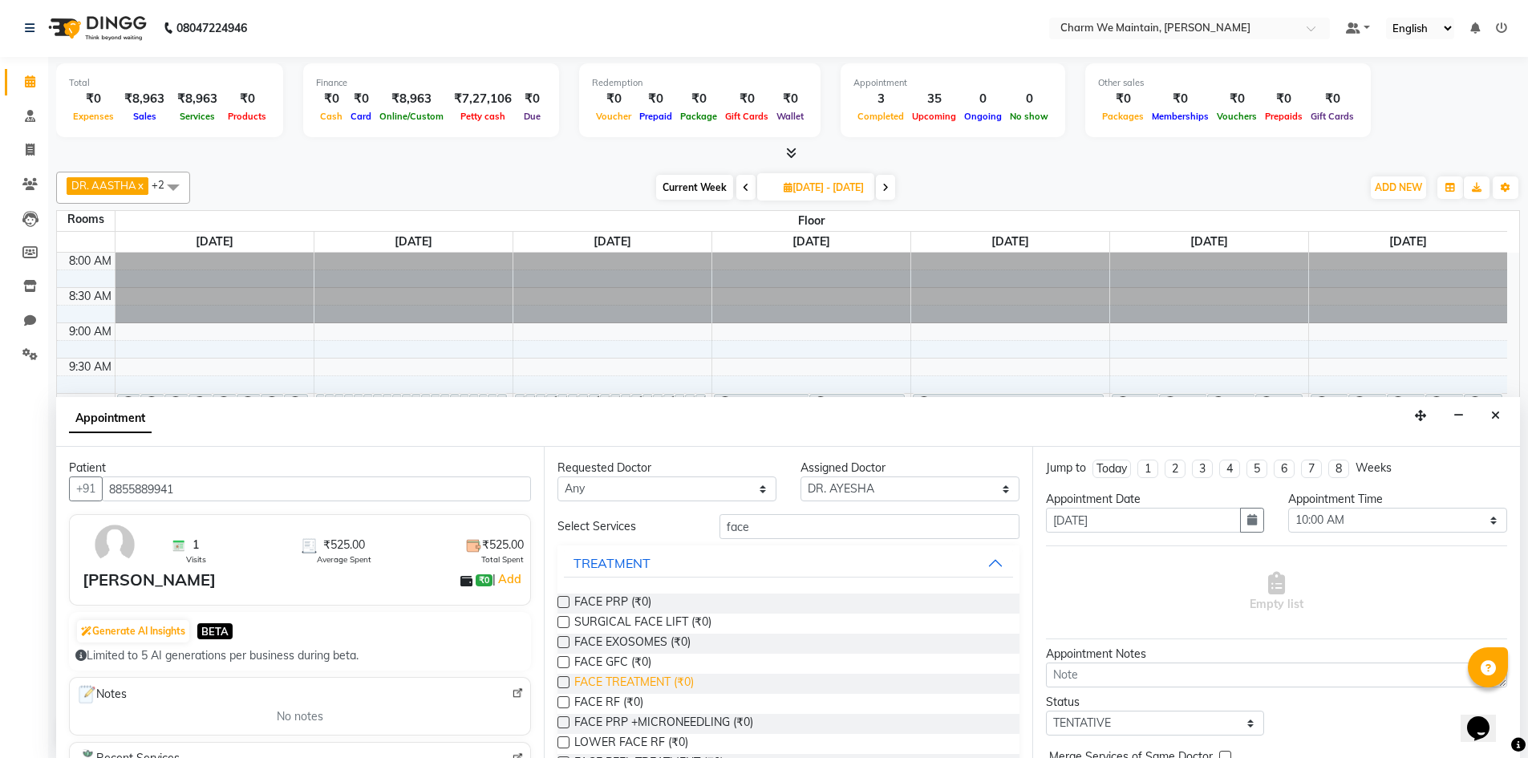
click at [643, 683] on span "FACE TREATMENT (₹0)" at bounding box center [634, 684] width 120 height 20
checkbox input "true"
select select "4343"
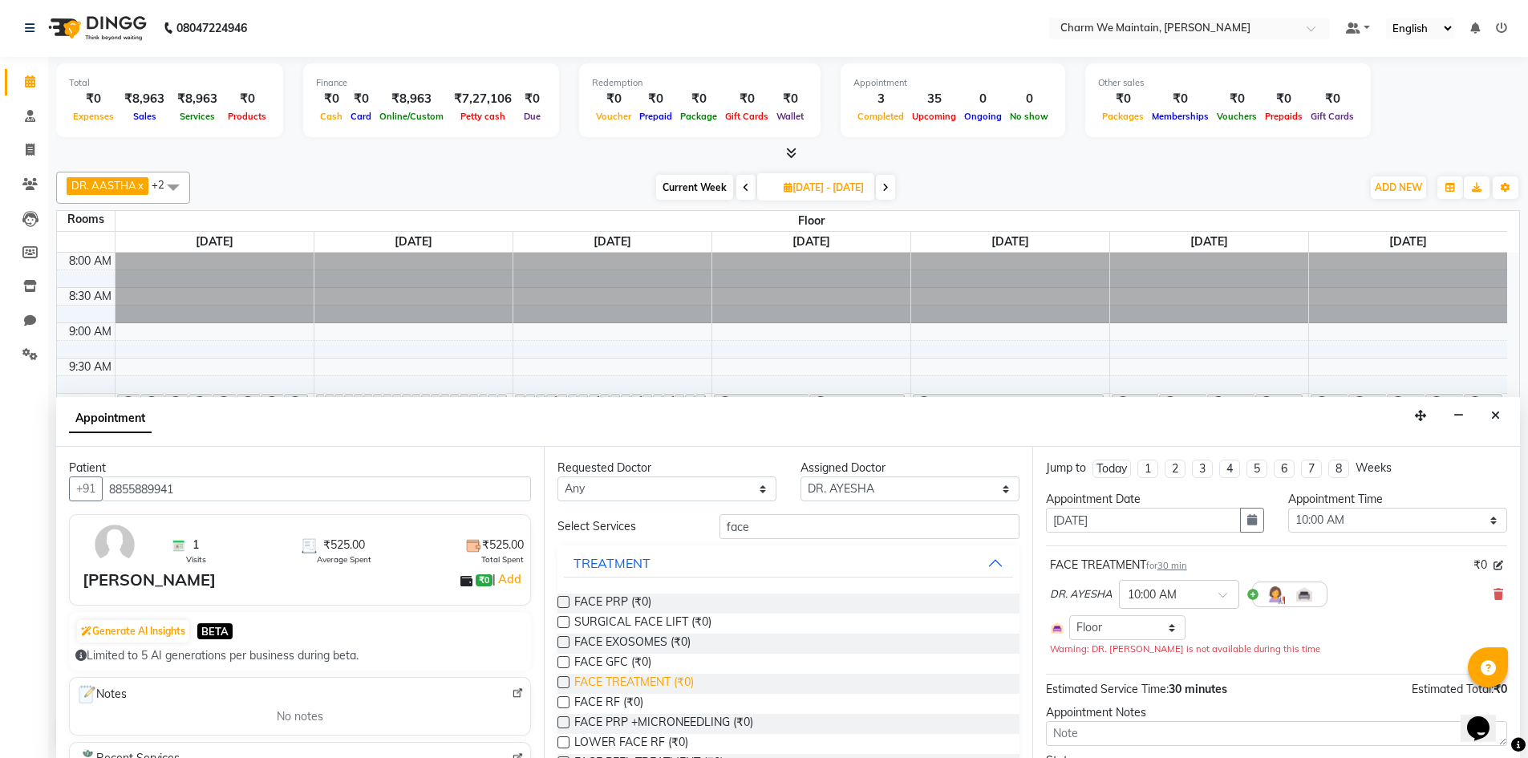
checkbox input "false"
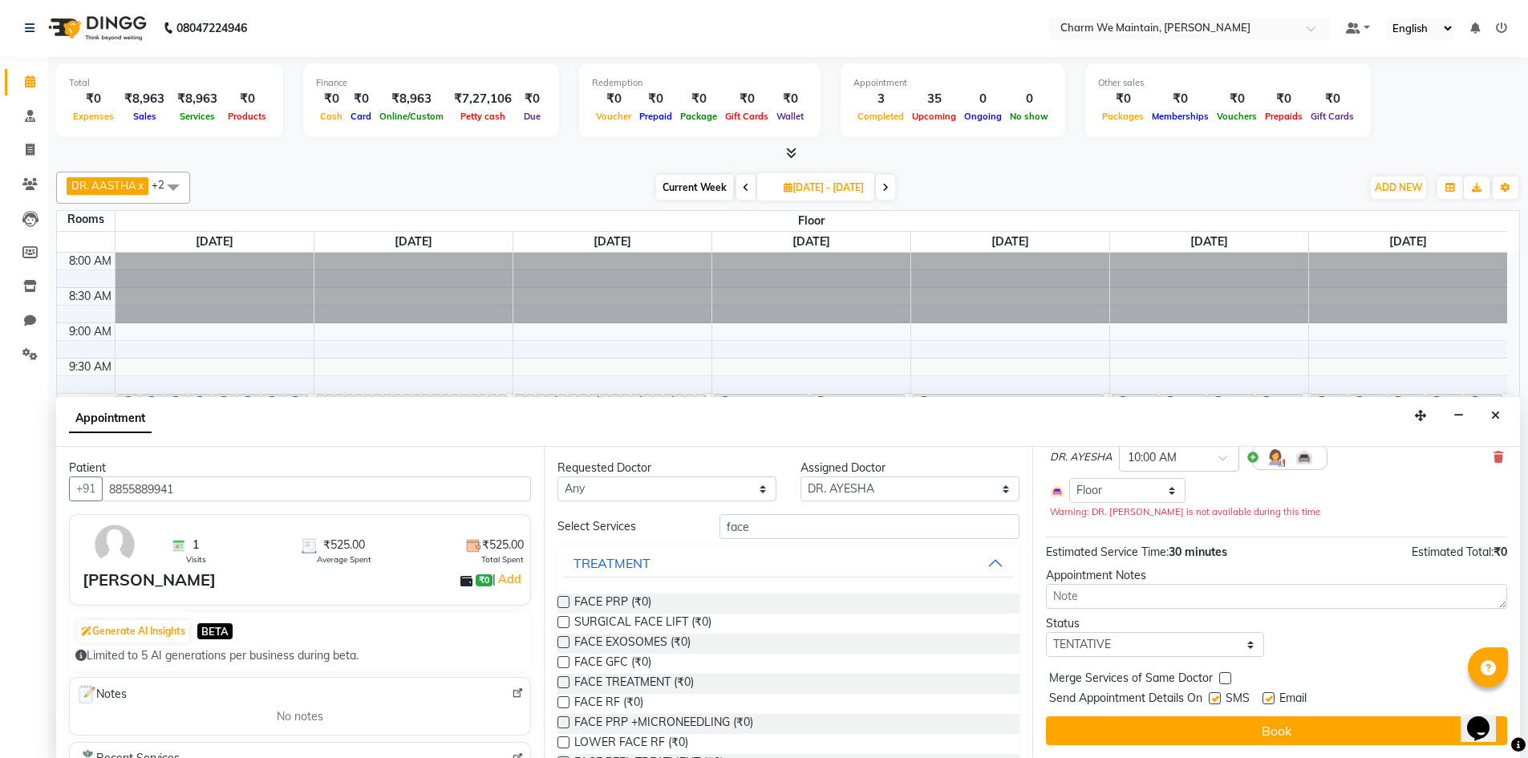
click at [1216, 696] on label at bounding box center [1215, 698] width 12 height 12
click at [1216, 696] on input "checkbox" at bounding box center [1214, 700] width 10 height 10
checkbox input "false"
click at [1270, 696] on label at bounding box center [1269, 698] width 12 height 12
click at [1270, 696] on input "checkbox" at bounding box center [1268, 700] width 10 height 10
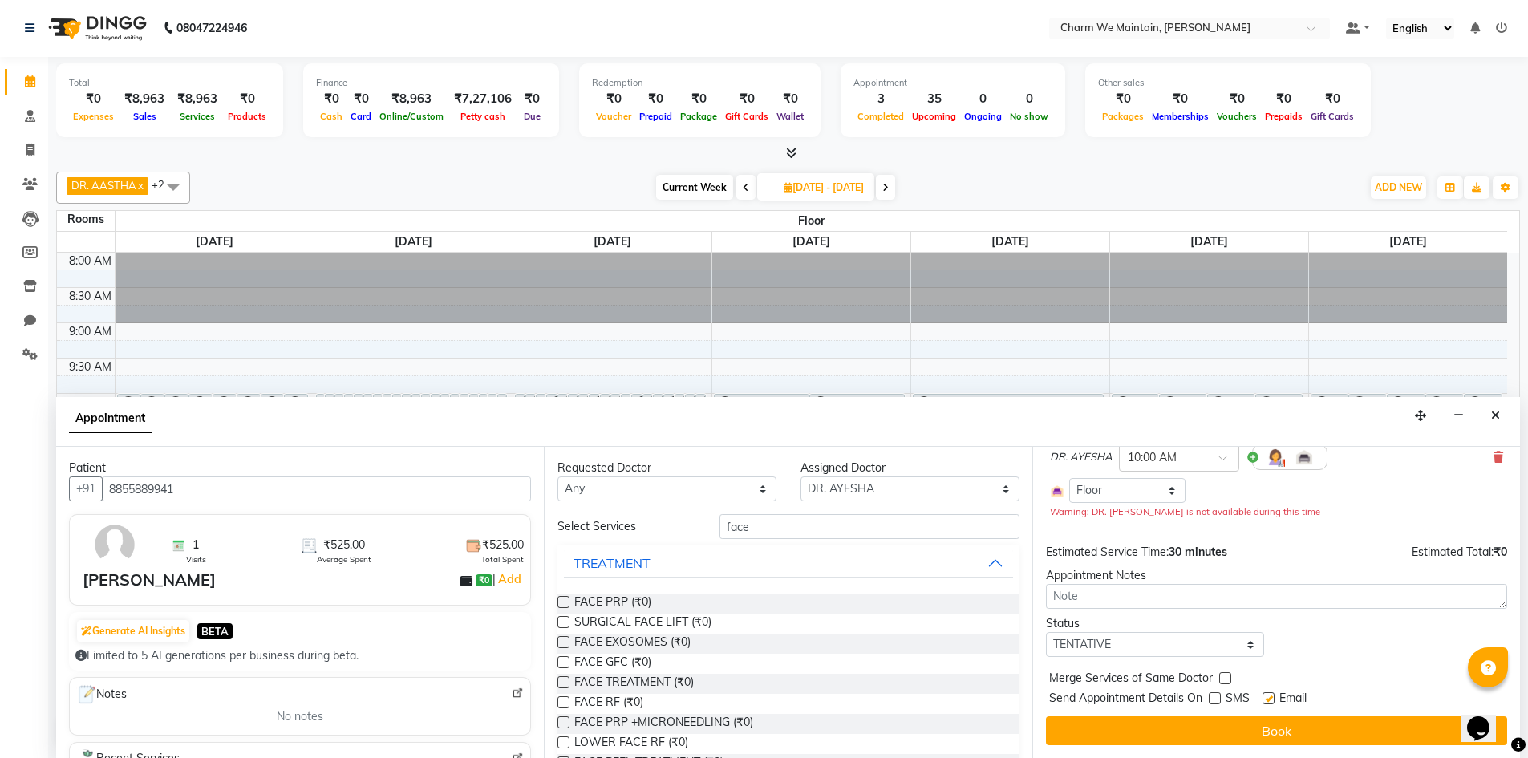
checkbox input "false"
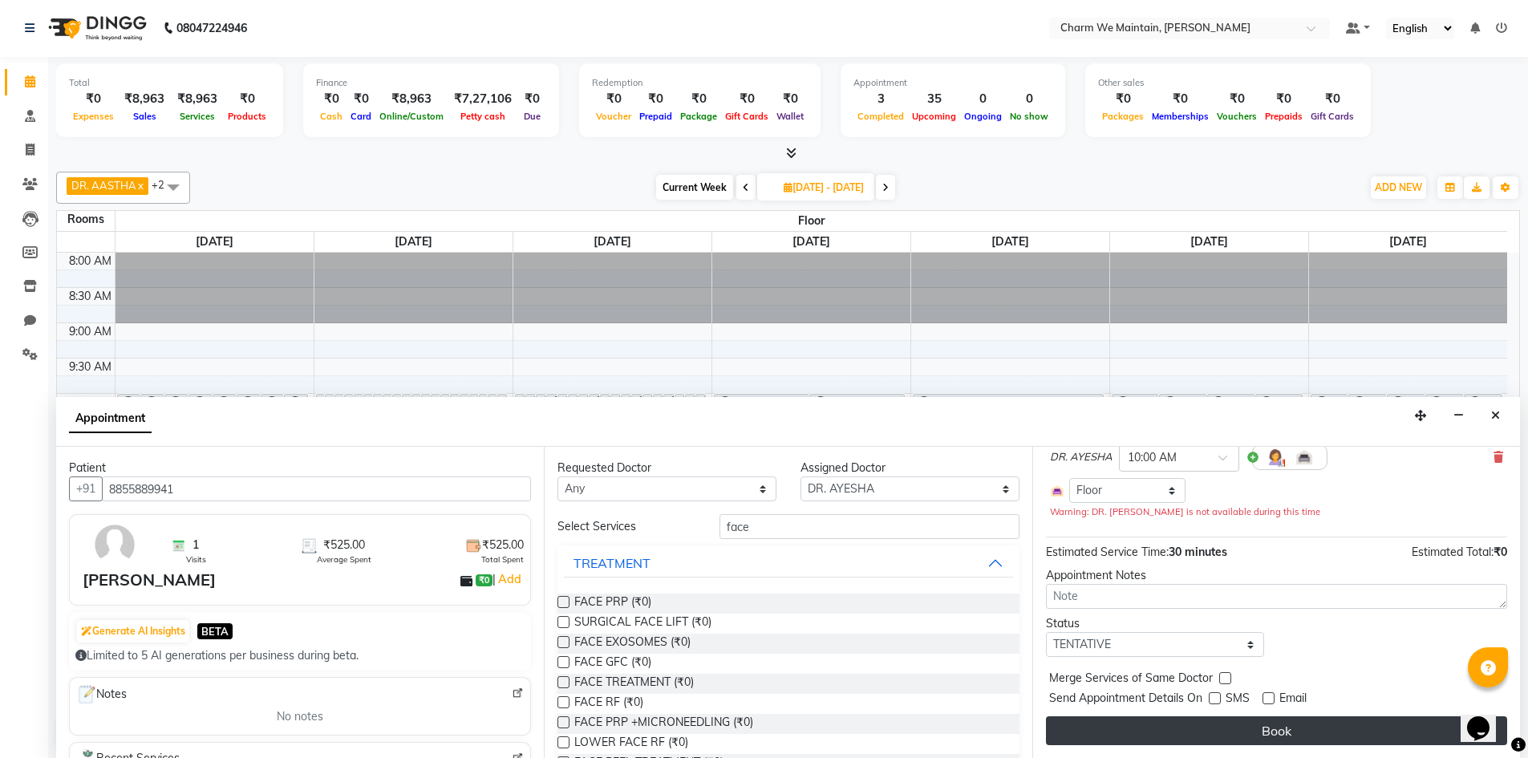
click at [1275, 728] on button "Book" at bounding box center [1276, 730] width 461 height 29
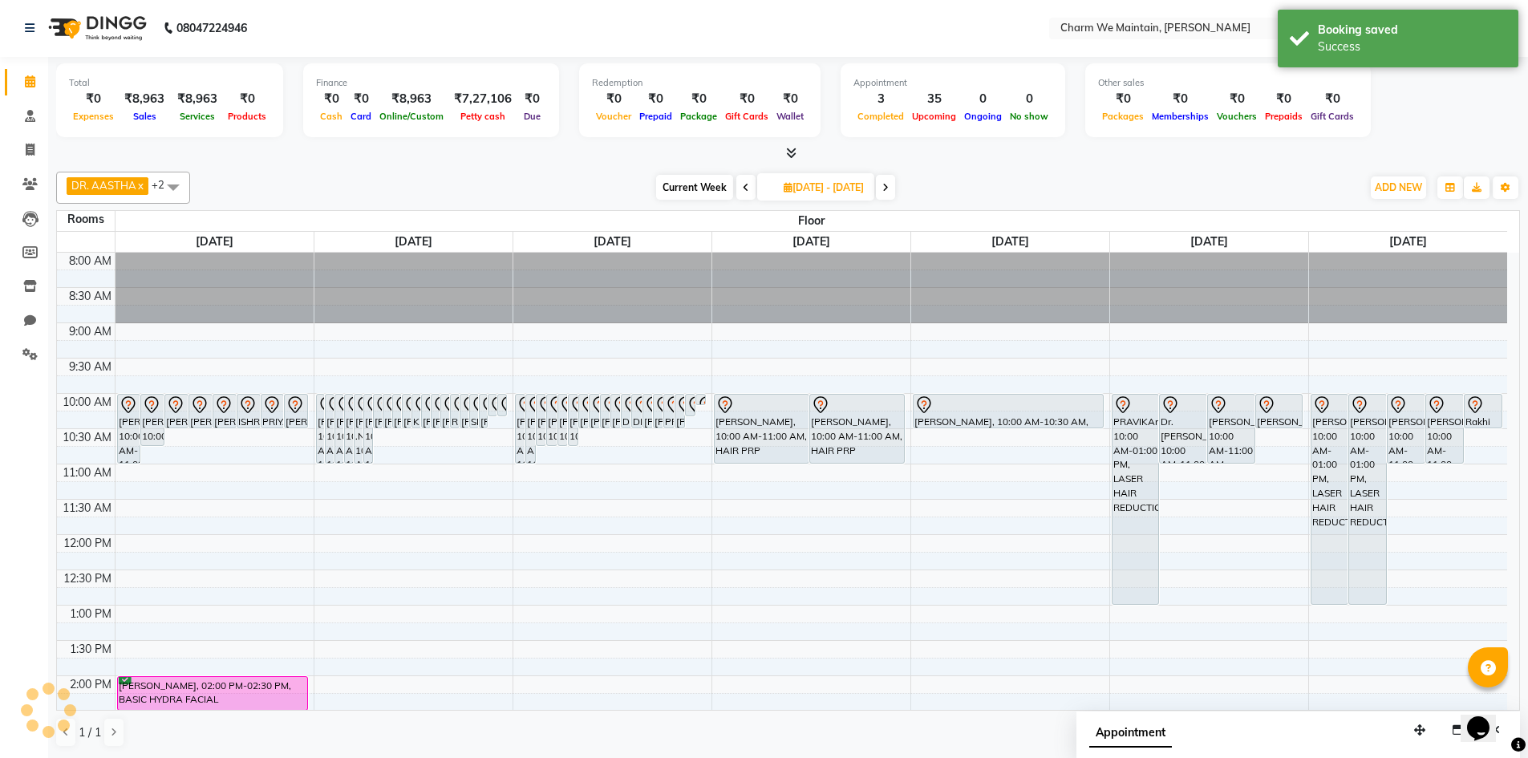
scroll to position [0, 0]
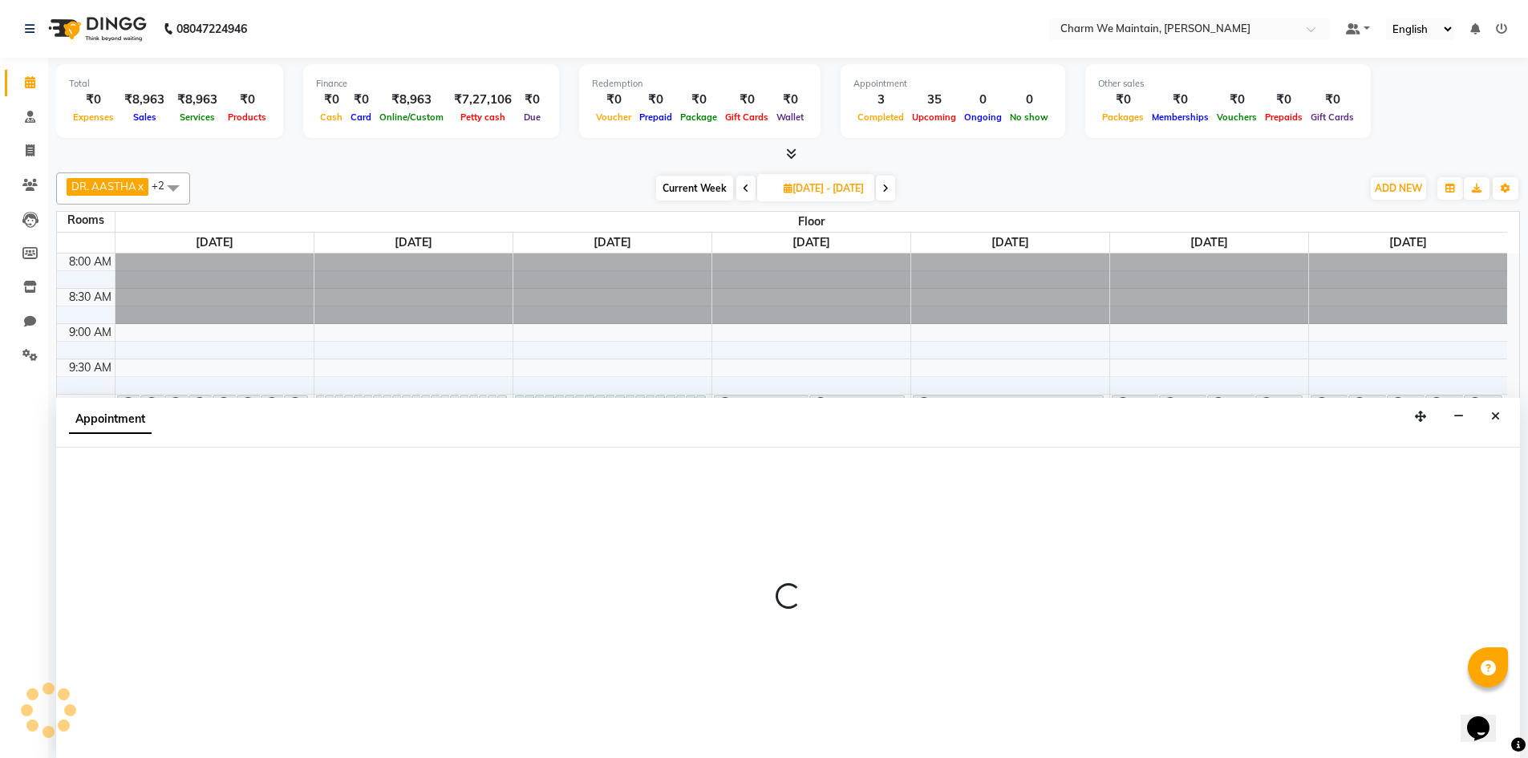
scroll to position [1, 0]
select select "600"
select select "tentative"
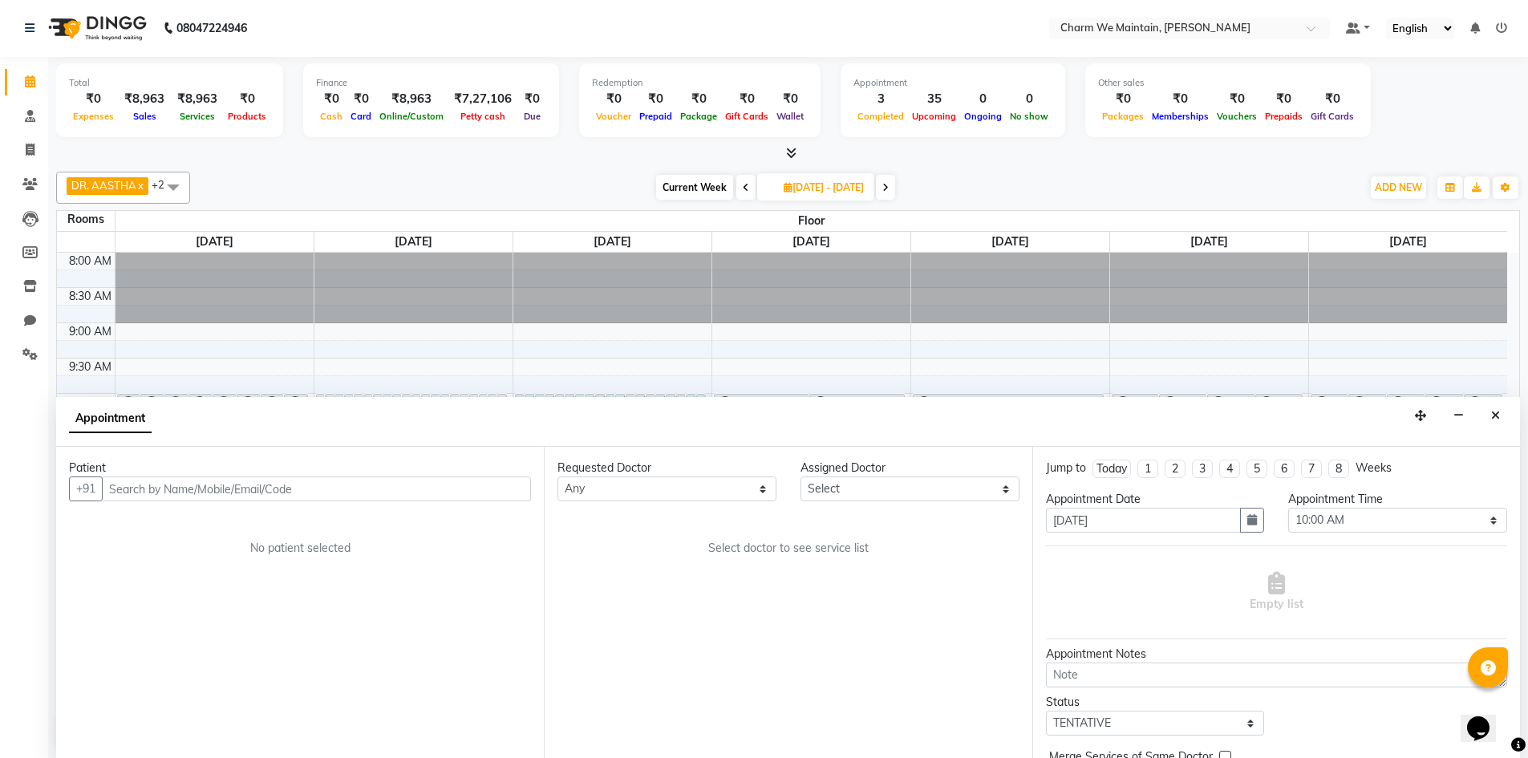
click at [283, 492] on input "text" at bounding box center [316, 488] width 429 height 25
click at [325, 492] on input "text" at bounding box center [316, 488] width 429 height 25
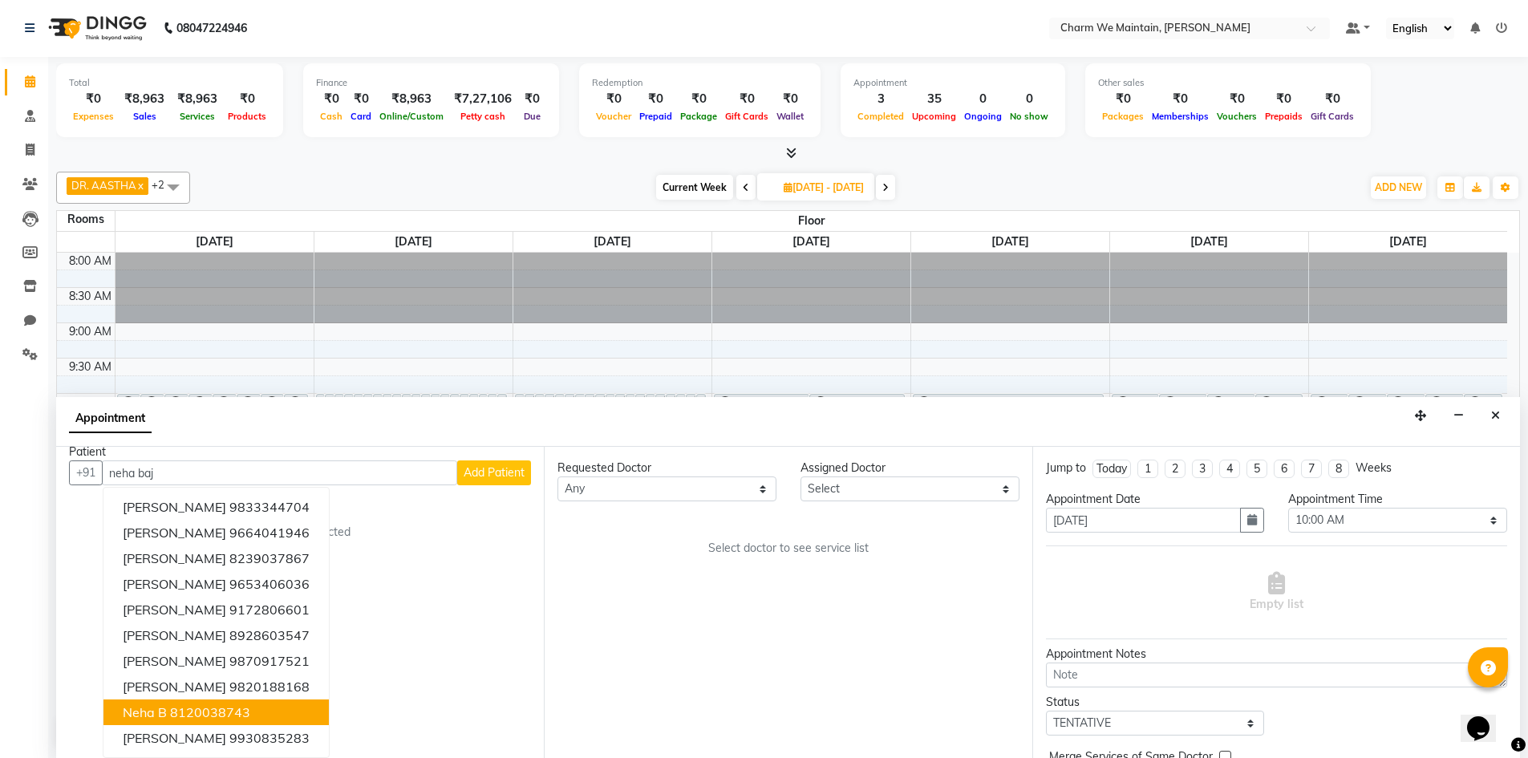
scroll to position [0, 0]
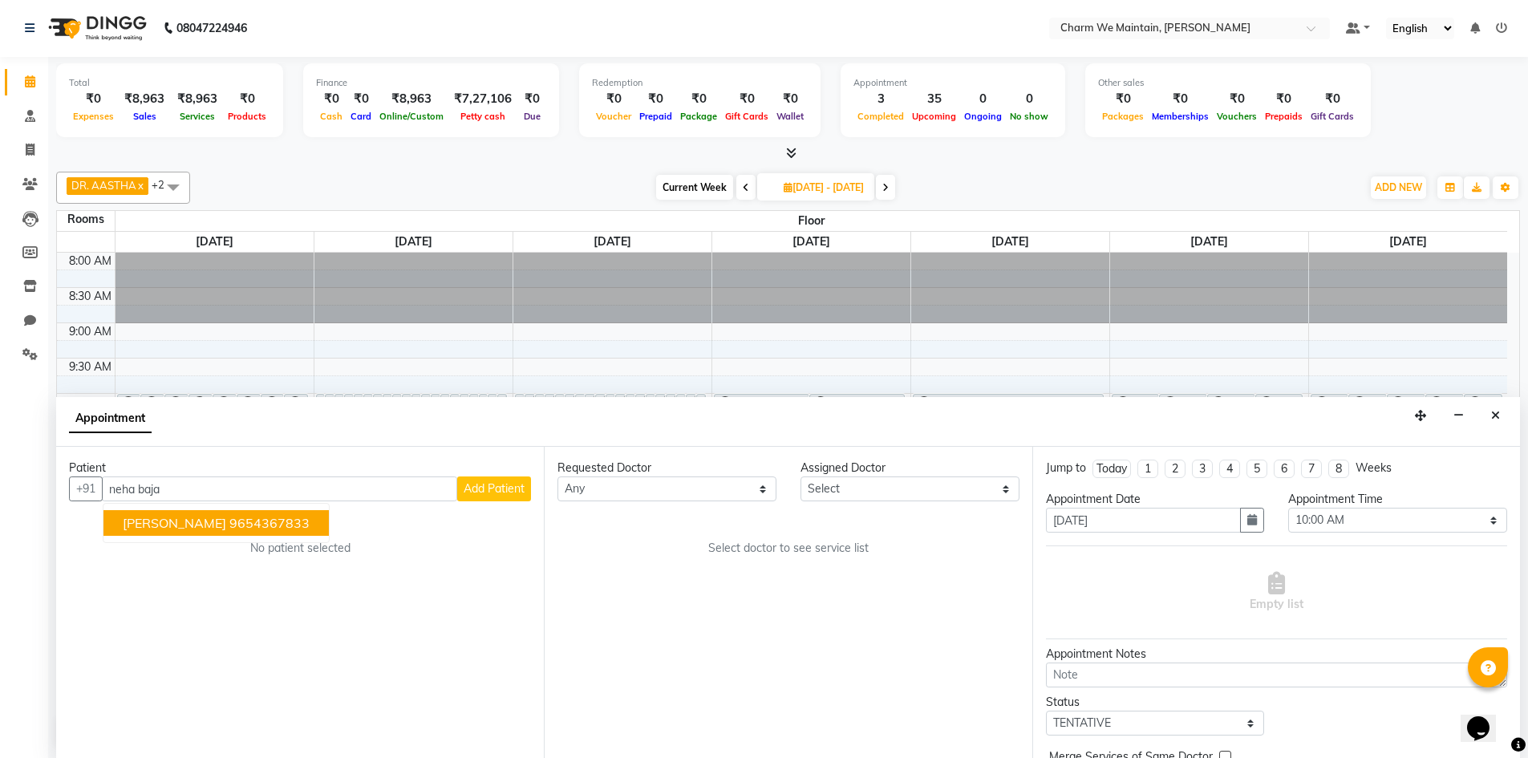
click at [229, 521] on ngb-highlight "9654367833" at bounding box center [269, 523] width 80 height 16
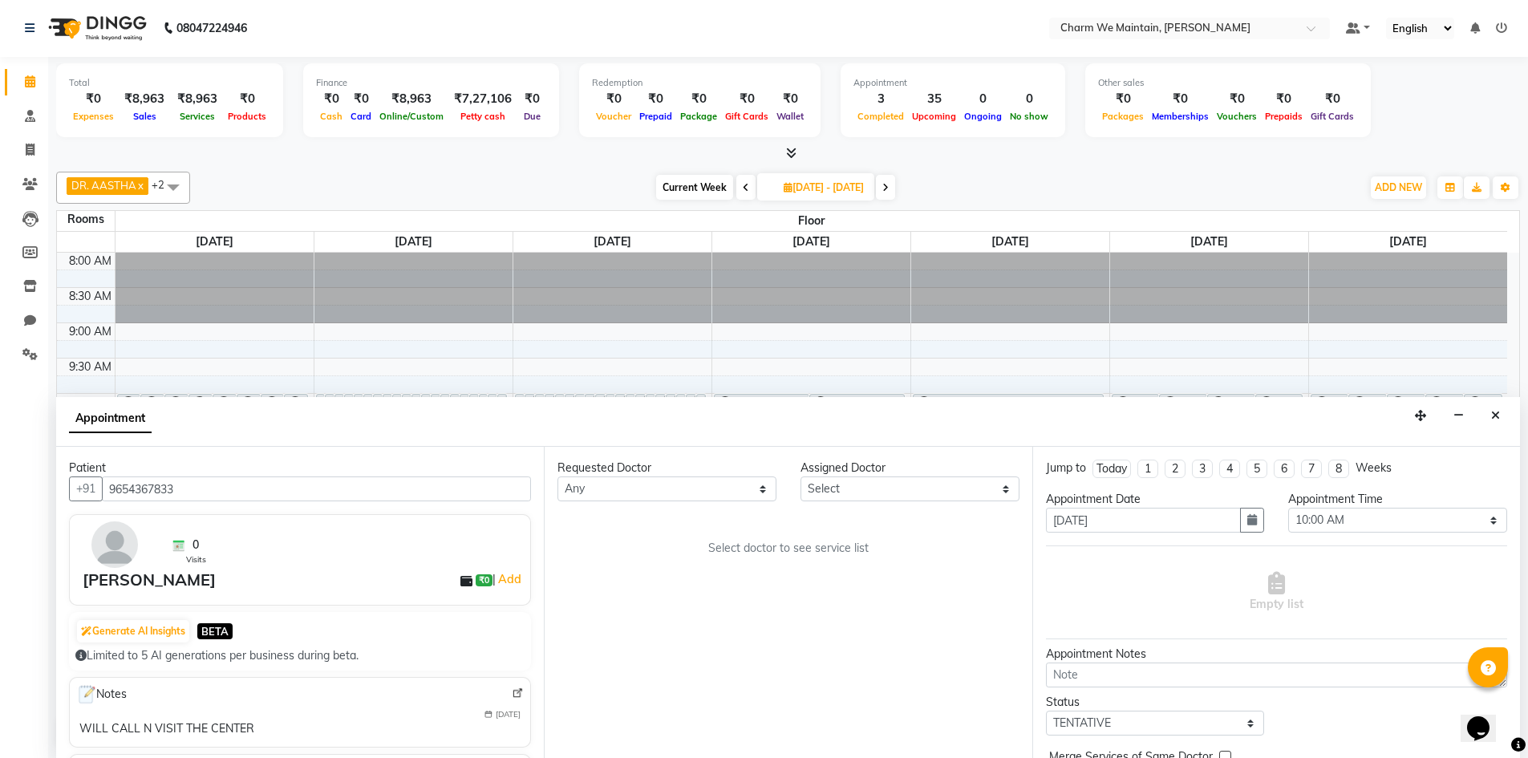
type input "9654367833"
click at [934, 488] on select "Select DR. AYESHA DR. [GEOGRAPHIC_DATA]" at bounding box center [910, 488] width 219 height 25
select select "86210"
click at [801, 476] on select "Select DR. AYESHA DR. [GEOGRAPHIC_DATA]" at bounding box center [910, 488] width 219 height 25
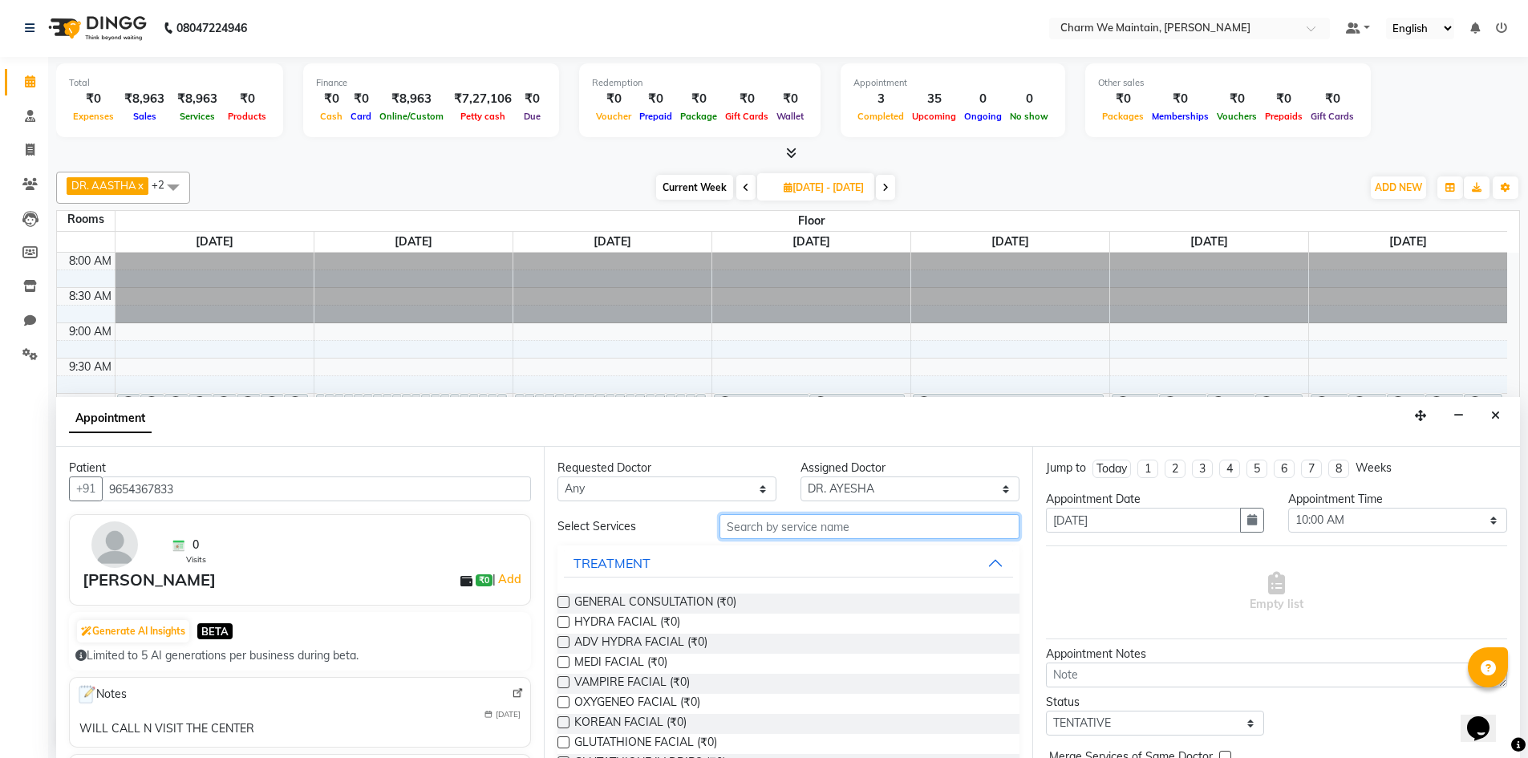
click at [866, 524] on input "text" at bounding box center [869, 526] width 300 height 25
type input "face"
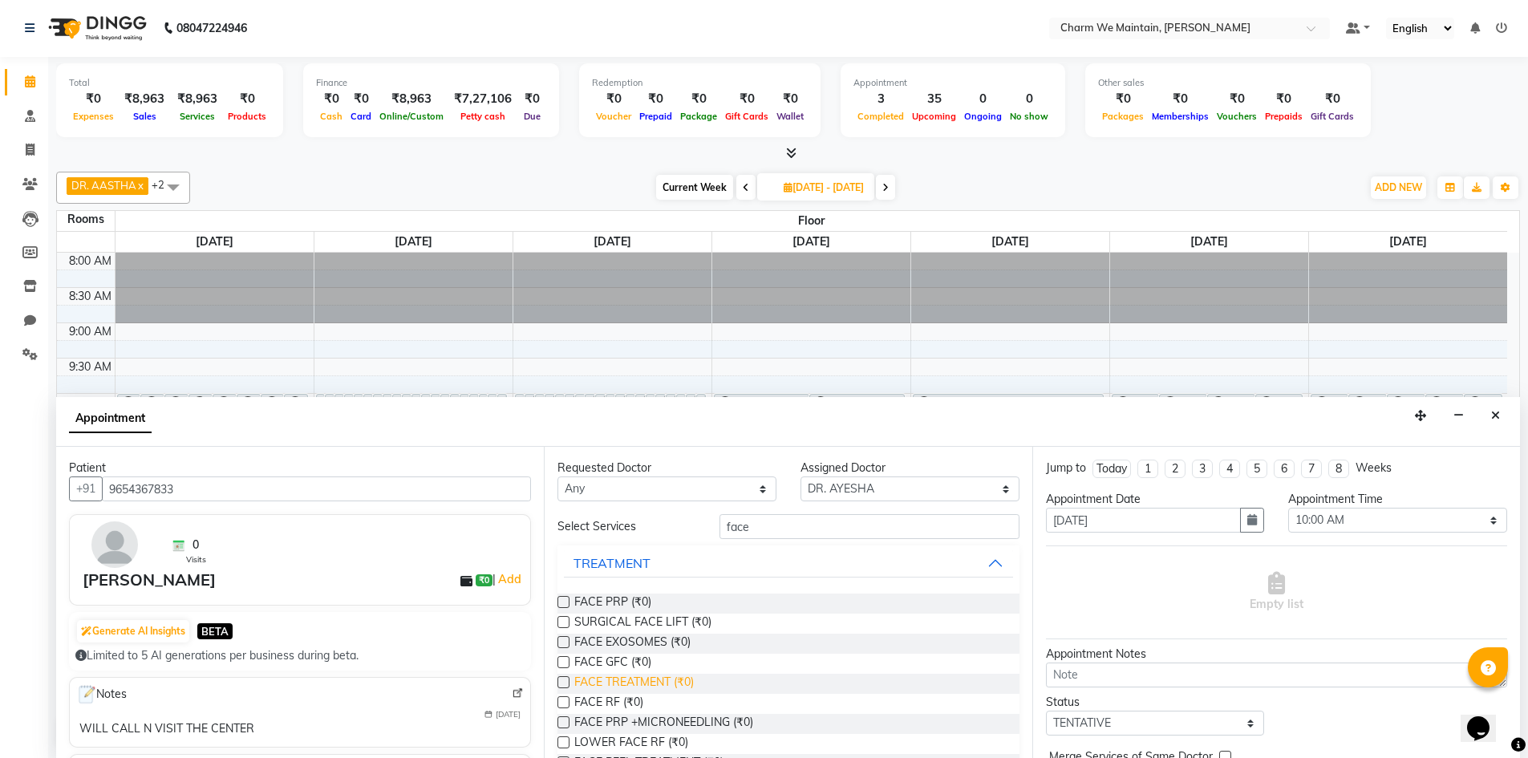
click at [636, 682] on span "FACE TREATMENT (₹0)" at bounding box center [634, 684] width 120 height 20
checkbox input "true"
select select "4343"
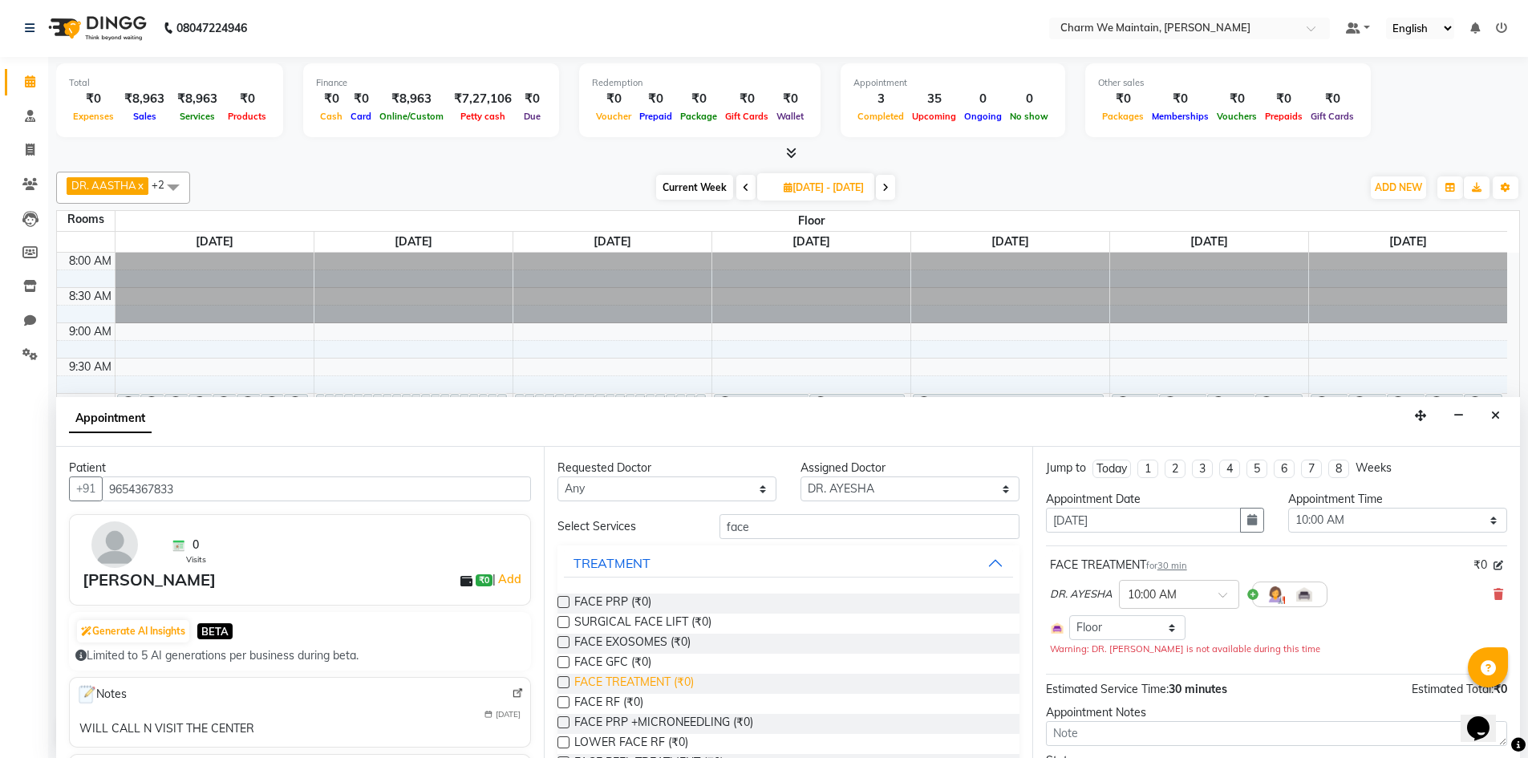
checkbox input "false"
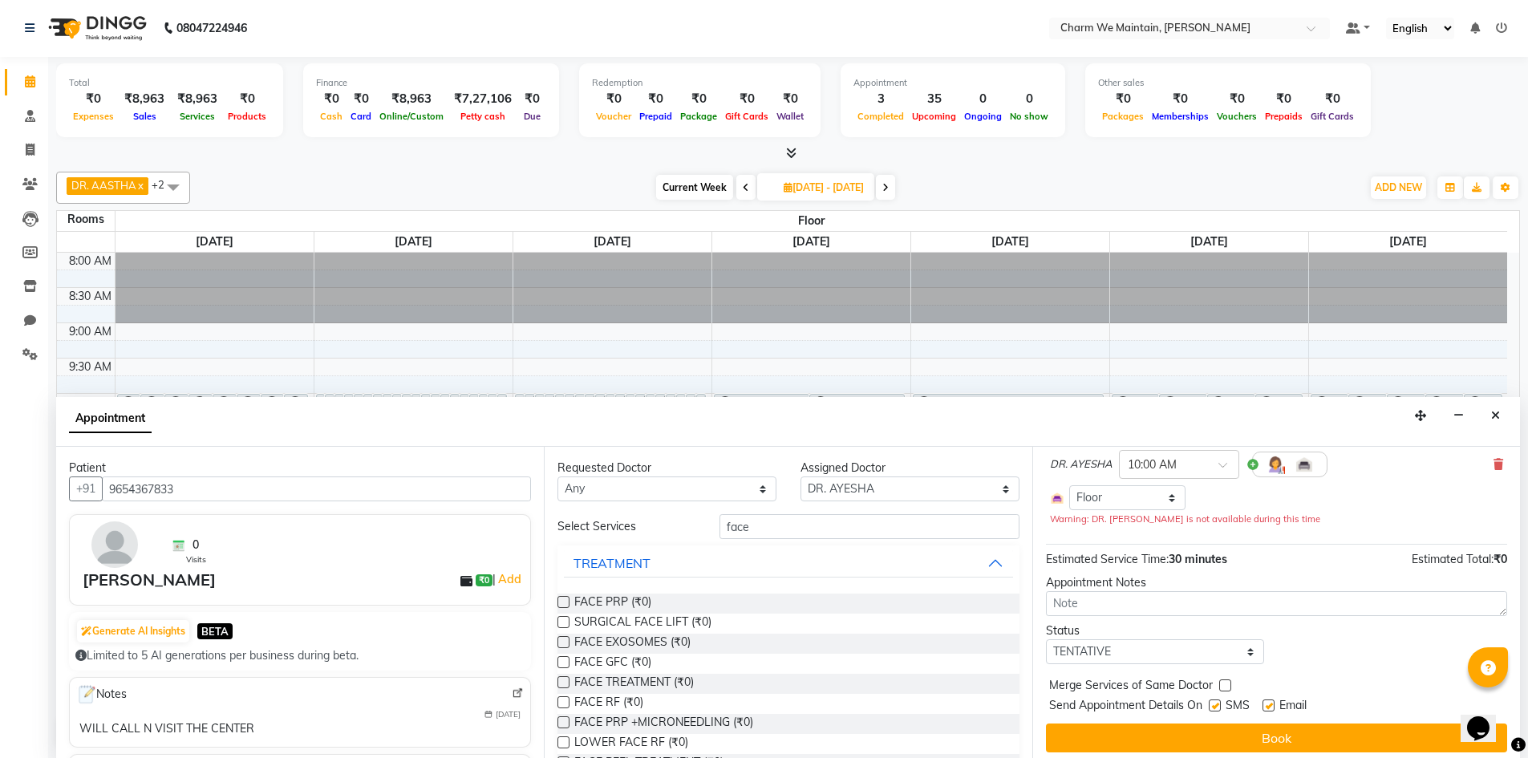
scroll to position [137, 0]
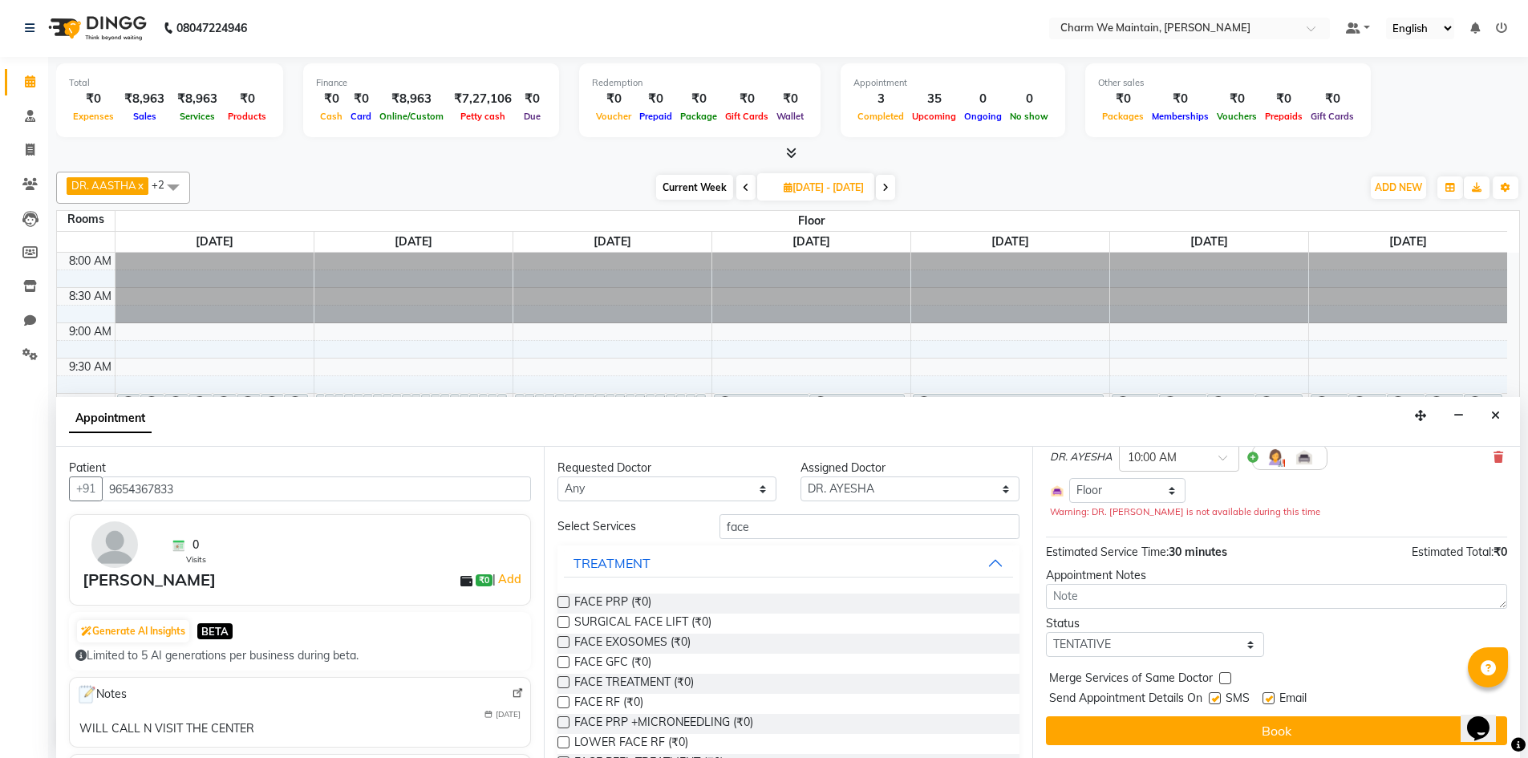
click at [1215, 695] on label at bounding box center [1215, 698] width 12 height 12
click at [1215, 695] on input "checkbox" at bounding box center [1214, 700] width 10 height 10
checkbox input "false"
click at [1268, 699] on label at bounding box center [1269, 698] width 12 height 12
click at [1268, 699] on input "checkbox" at bounding box center [1268, 700] width 10 height 10
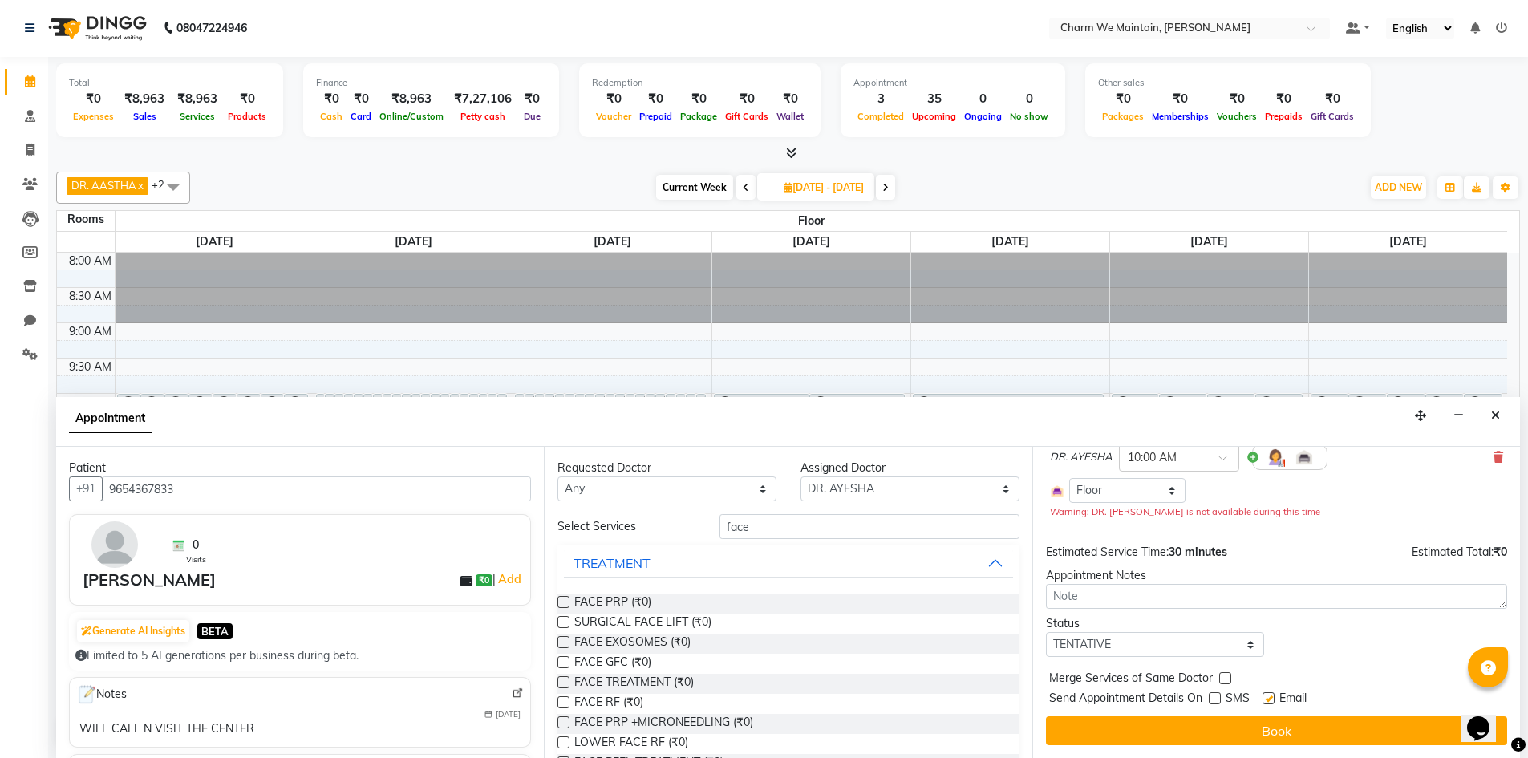
checkbox input "false"
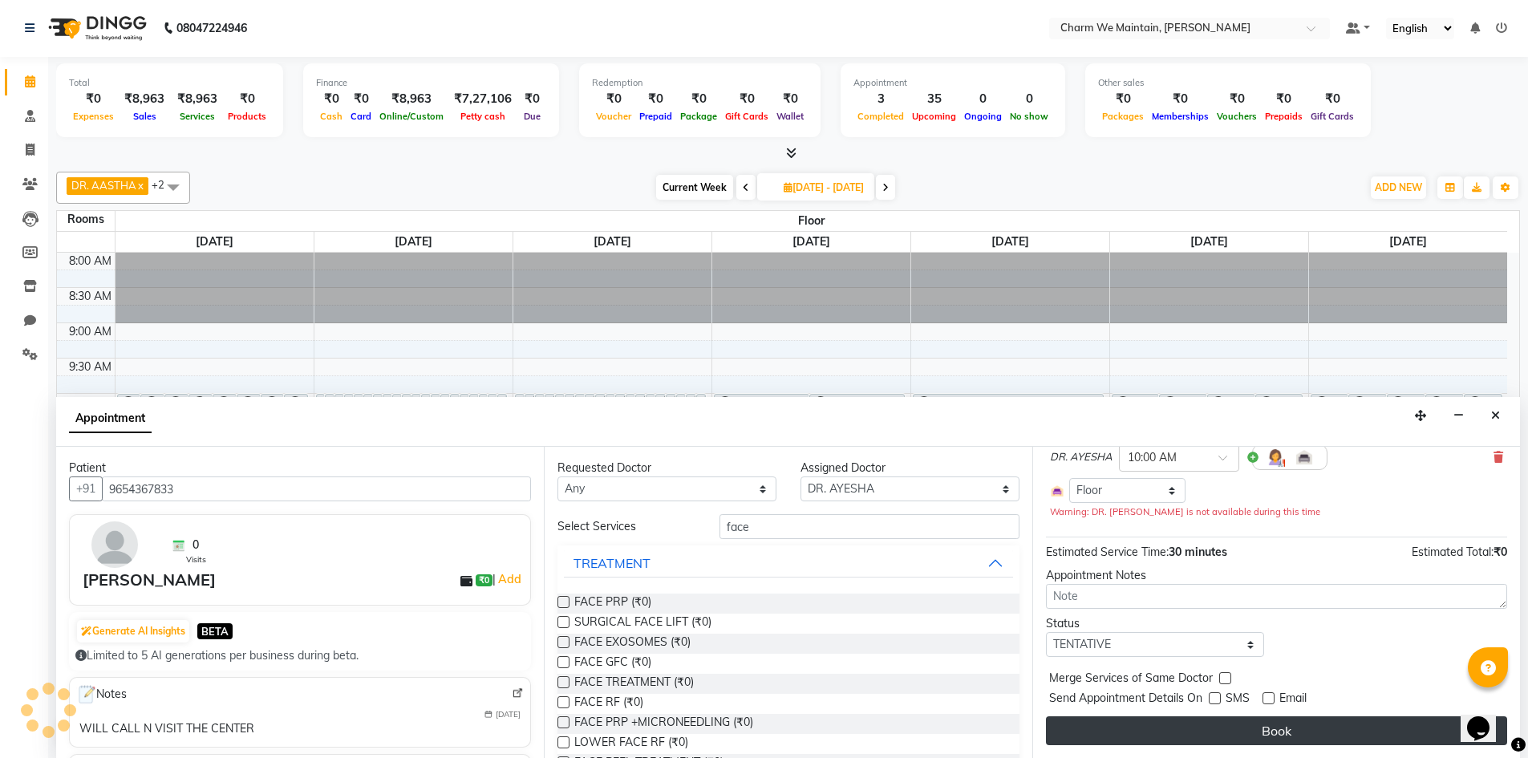
click at [1281, 732] on button "Book" at bounding box center [1276, 730] width 461 height 29
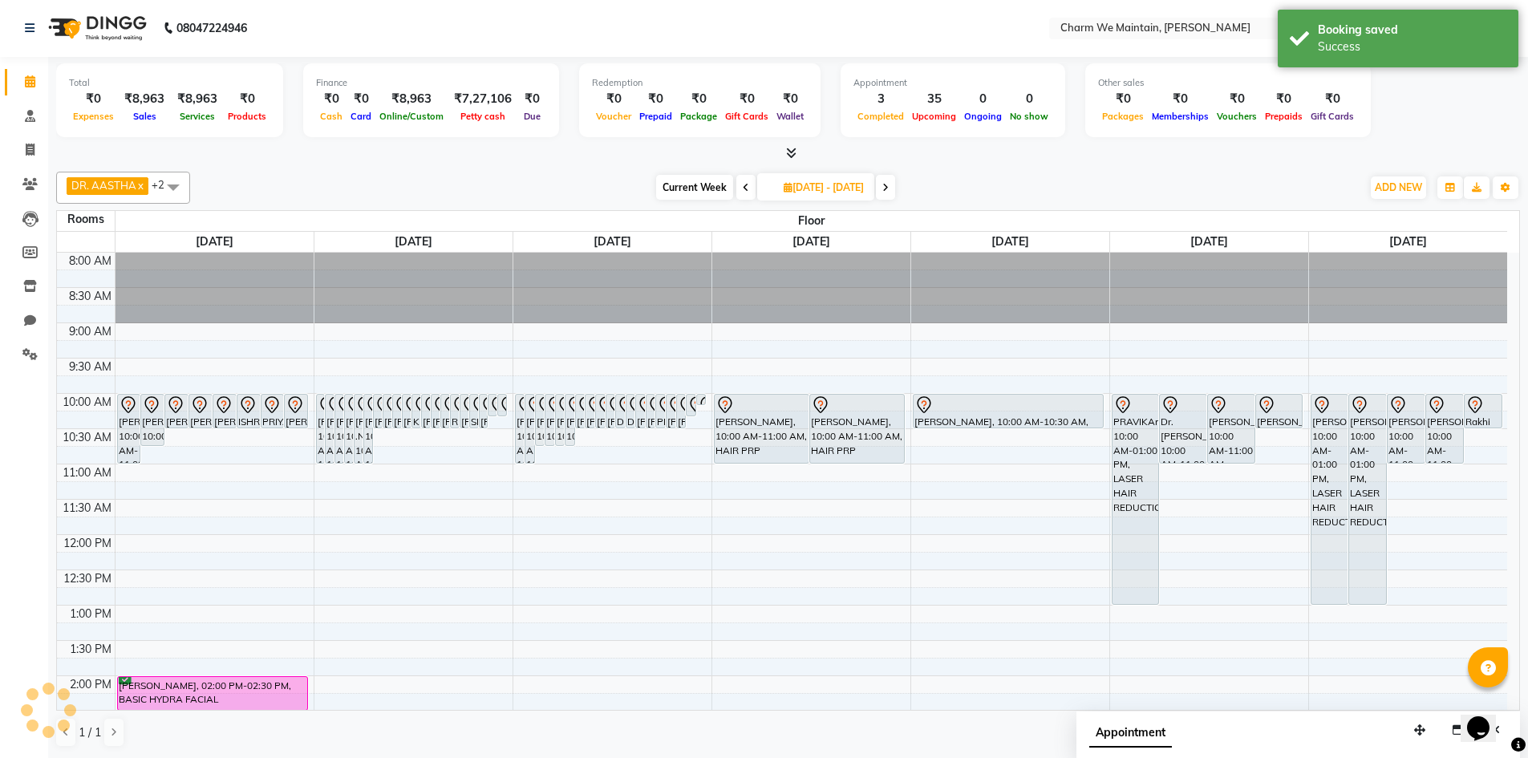
scroll to position [0, 0]
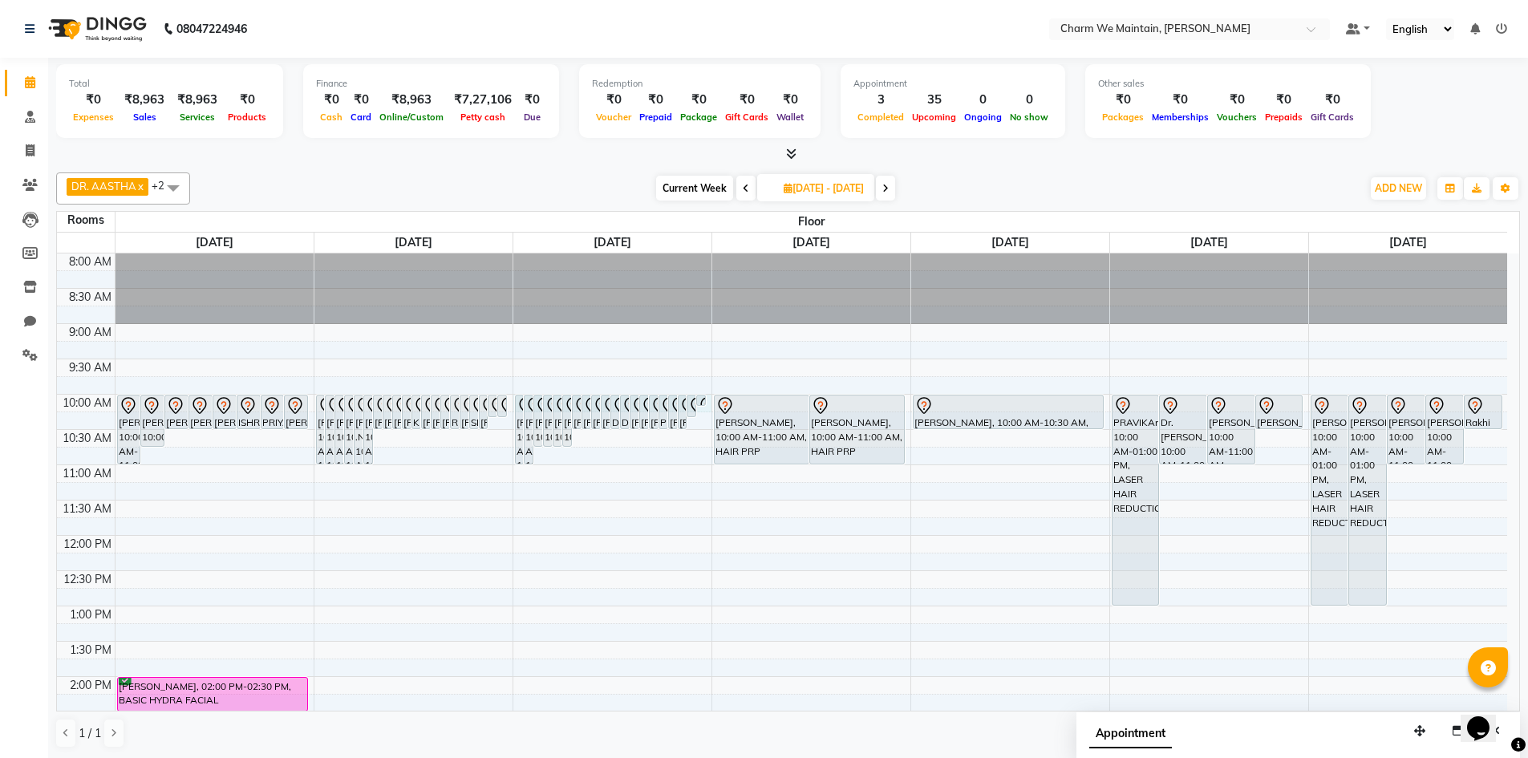
select select "600"
select select "tentative"
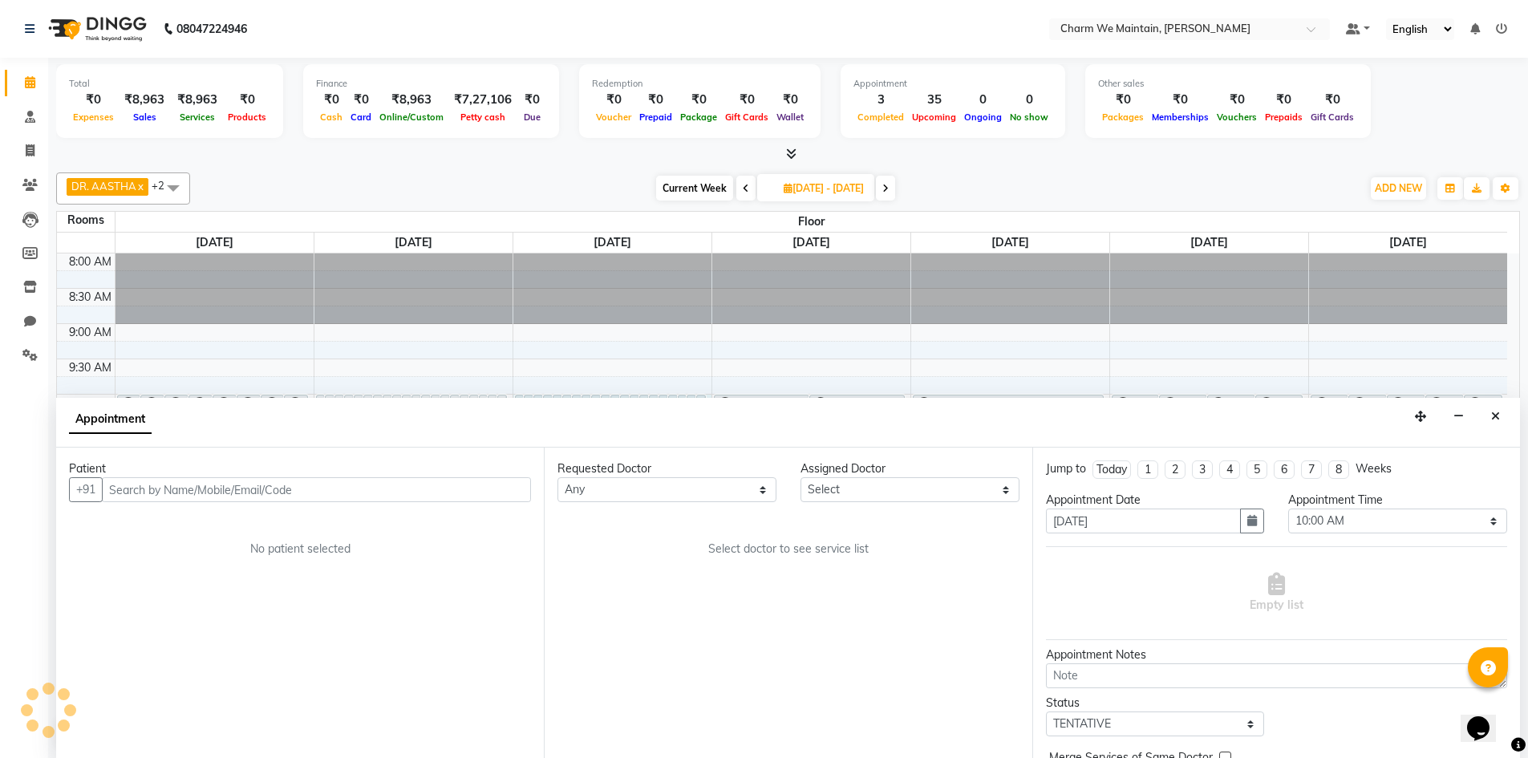
scroll to position [1, 0]
click at [431, 493] on input "text" at bounding box center [316, 488] width 429 height 25
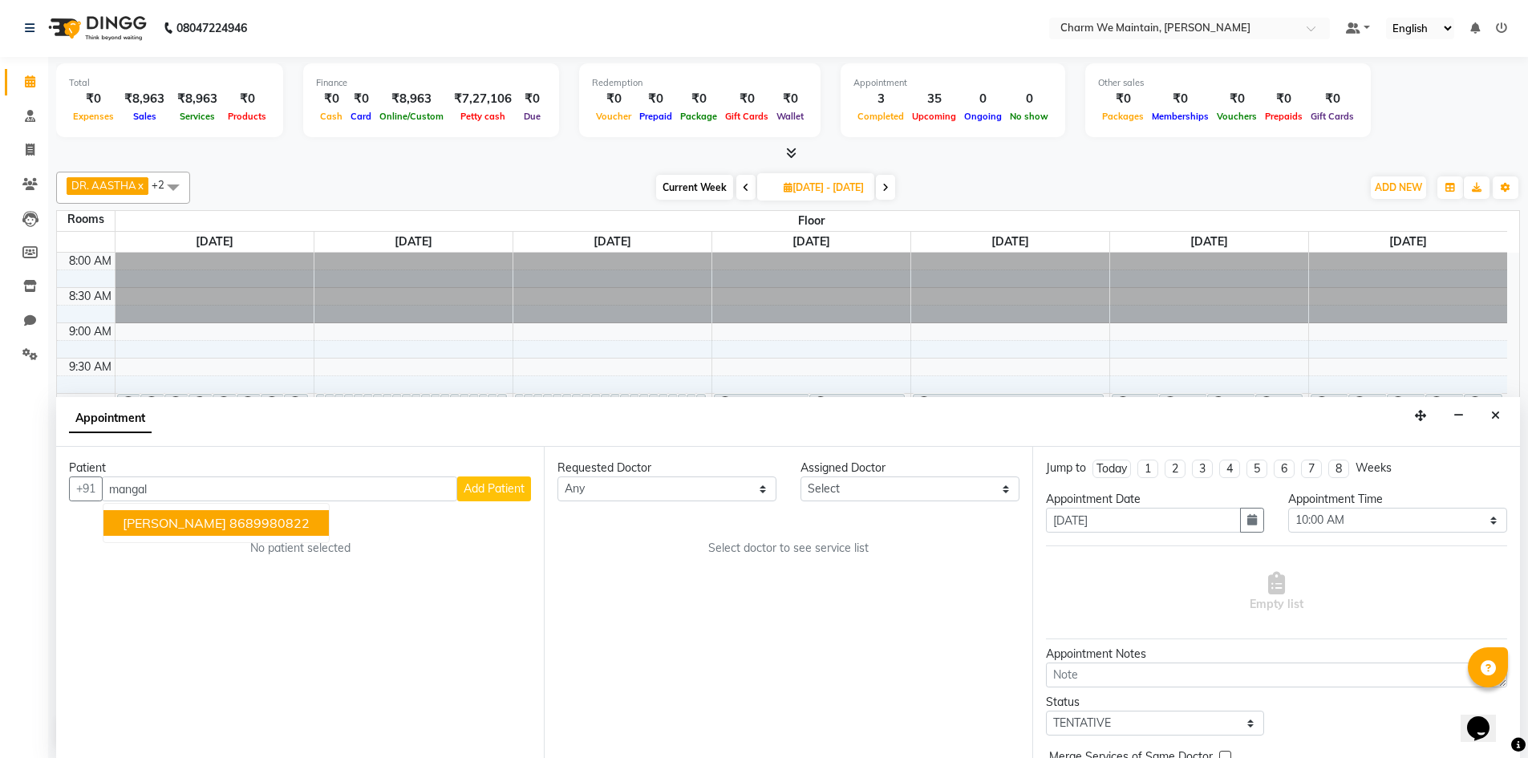
click at [194, 514] on button "MANGAL PRASAD BEHERA 8689980822" at bounding box center [215, 523] width 225 height 26
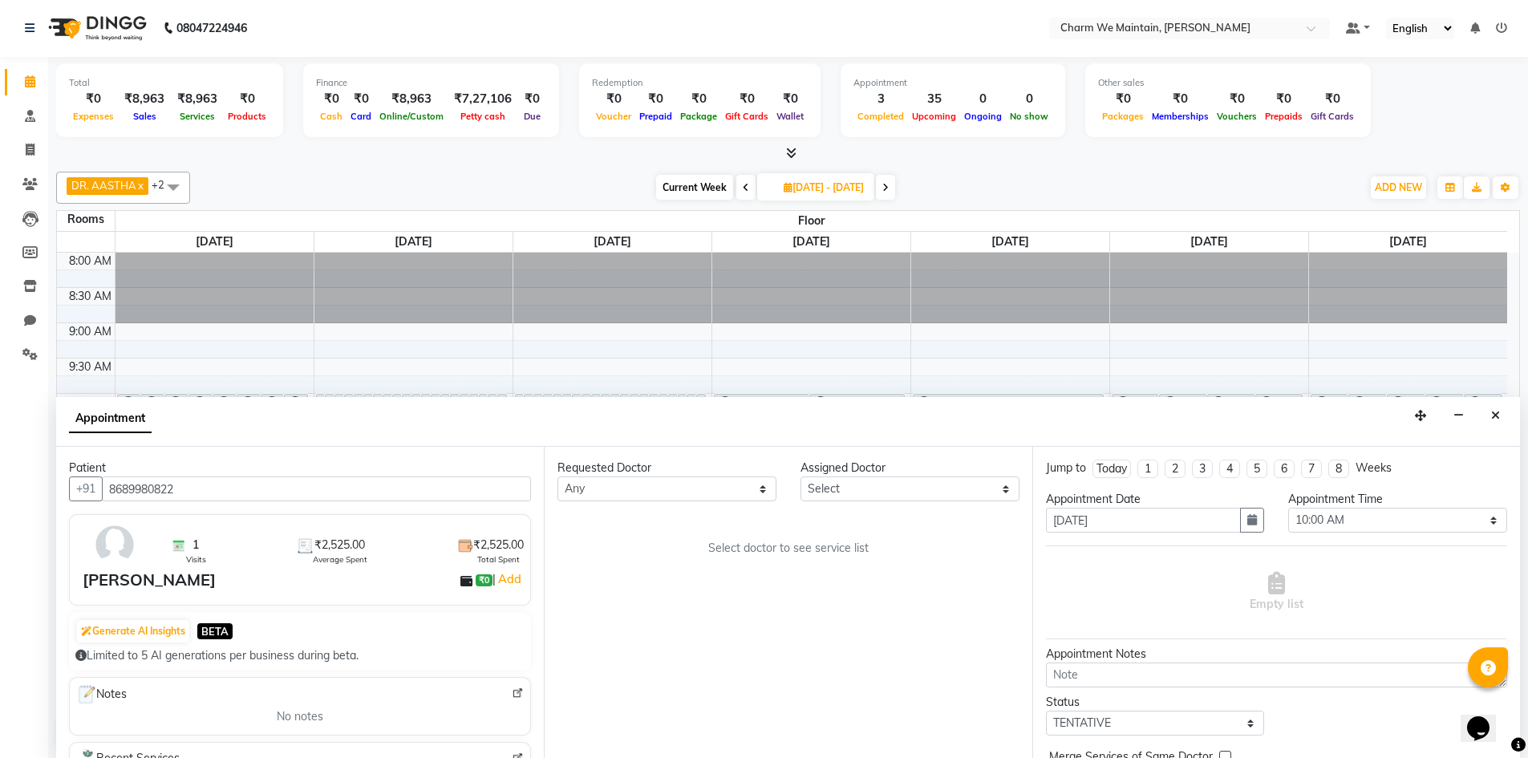
type input "8689980822"
click at [924, 492] on select "Select DR. AYESHA DR. [GEOGRAPHIC_DATA]" at bounding box center [910, 488] width 219 height 25
select select "86210"
click at [801, 476] on select "Select DR. AYESHA DR. [GEOGRAPHIC_DATA]" at bounding box center [910, 488] width 219 height 25
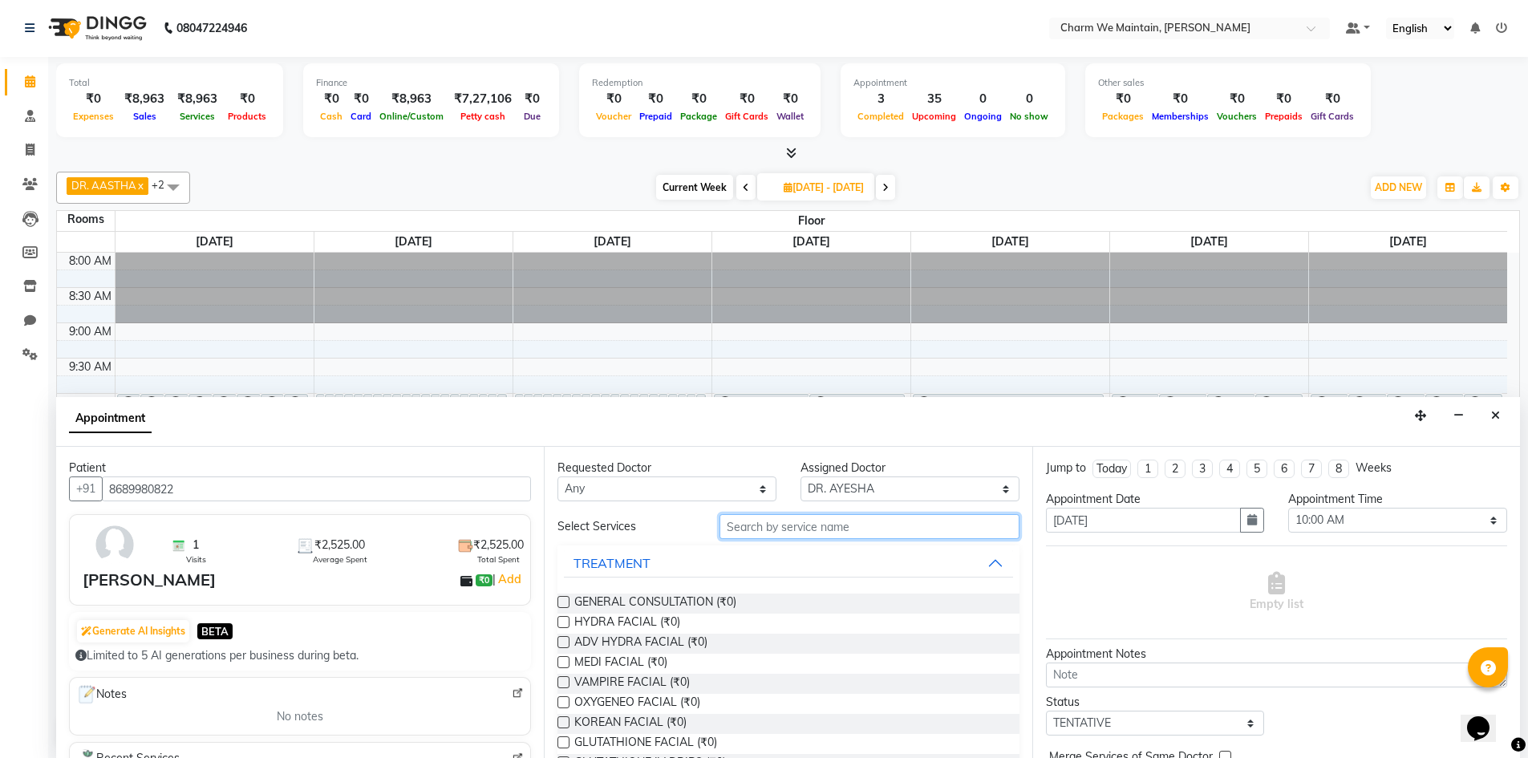
click at [798, 521] on input "text" at bounding box center [869, 526] width 300 height 25
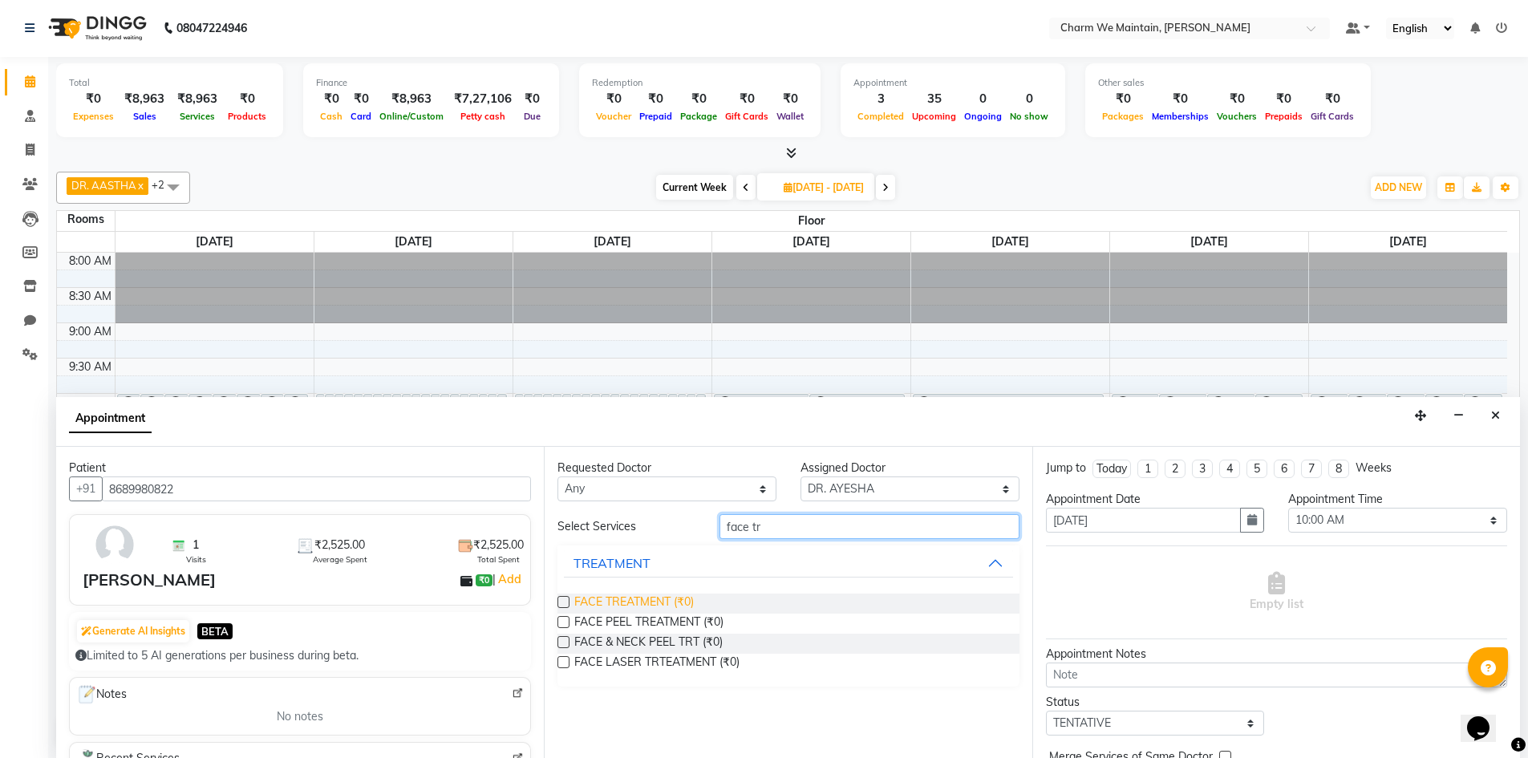
type input "face tr"
click at [602, 598] on span "FACE TREATMENT (₹0)" at bounding box center [634, 604] width 120 height 20
checkbox input "true"
select select "4343"
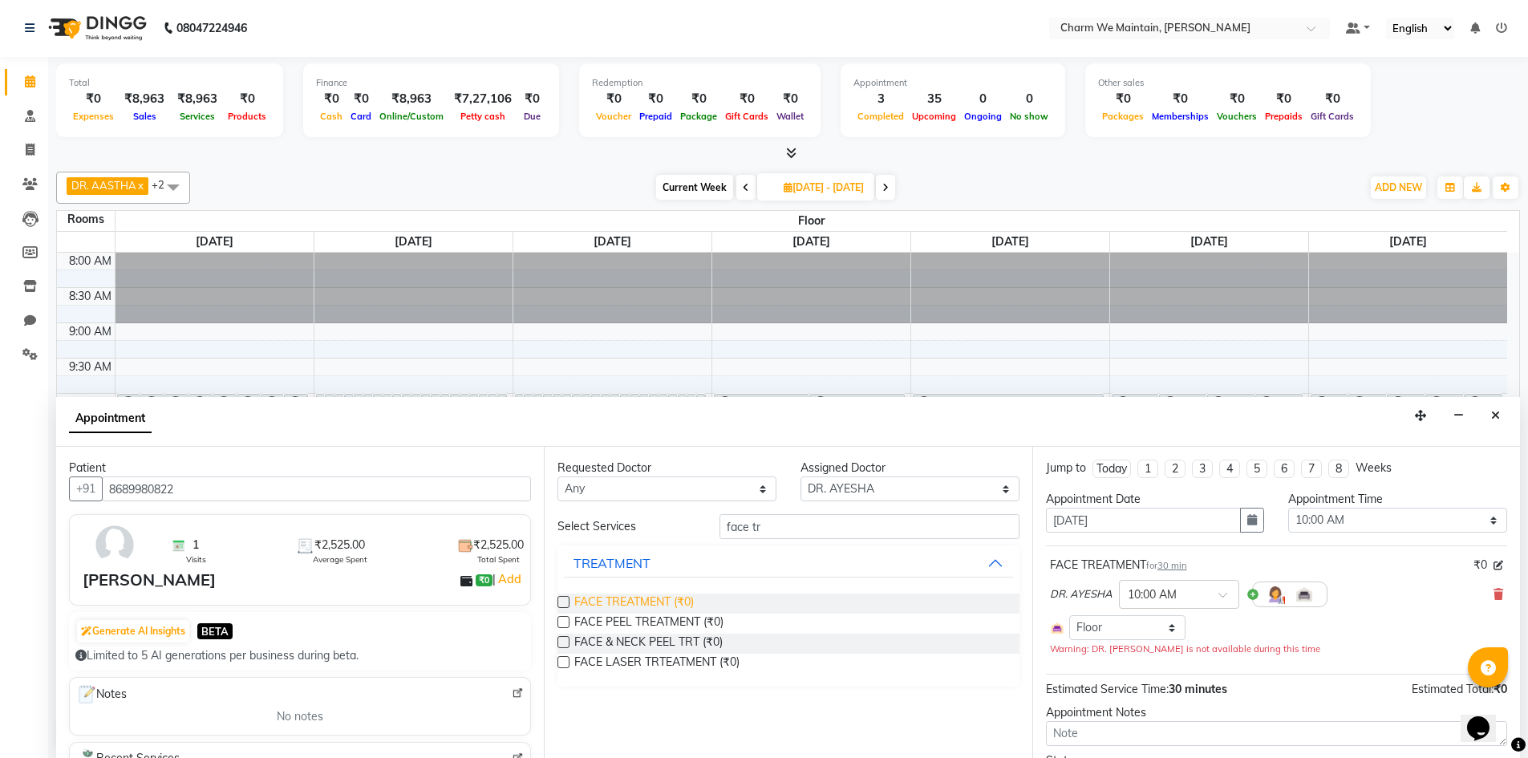
checkbox input "false"
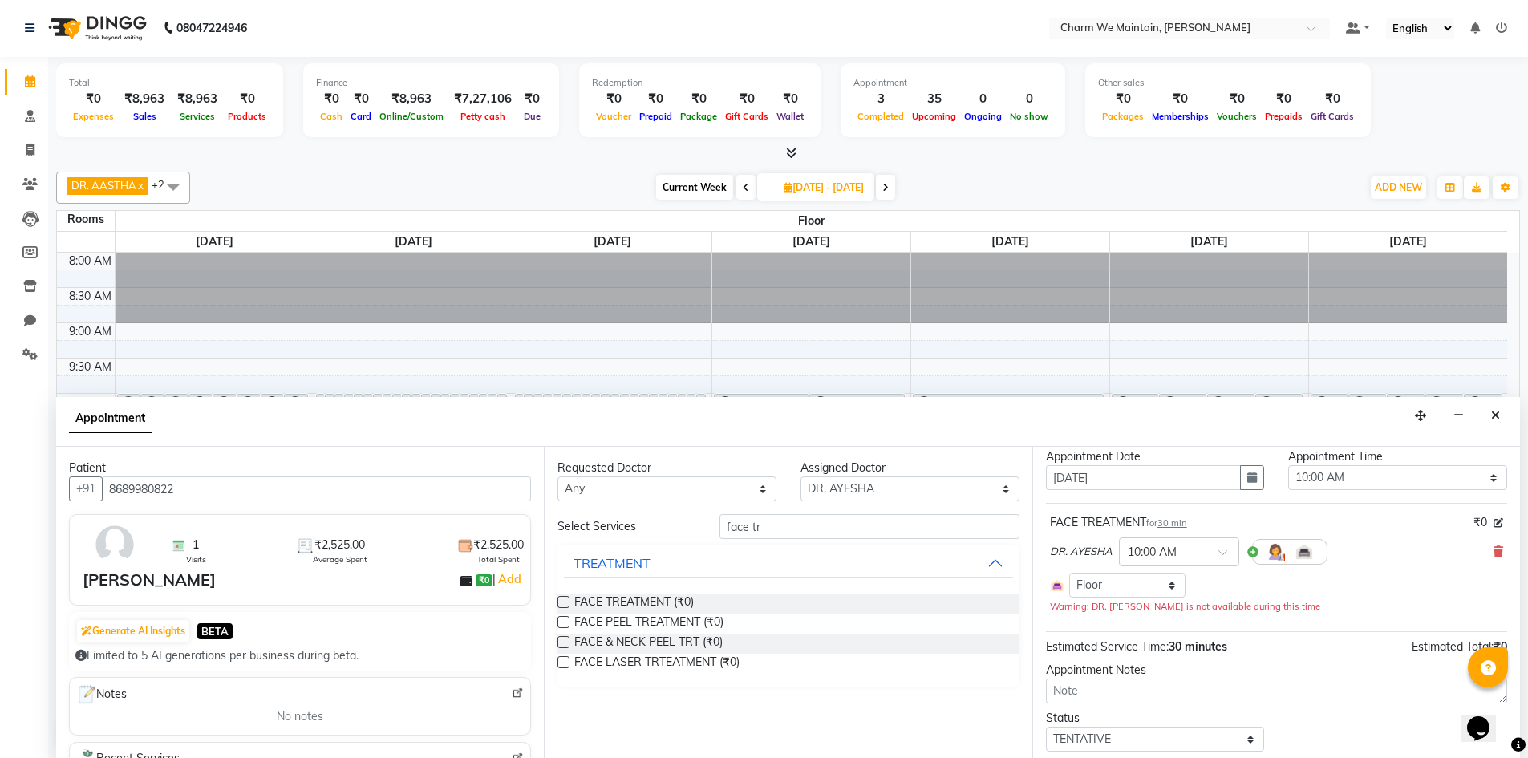
scroll to position [137, 0]
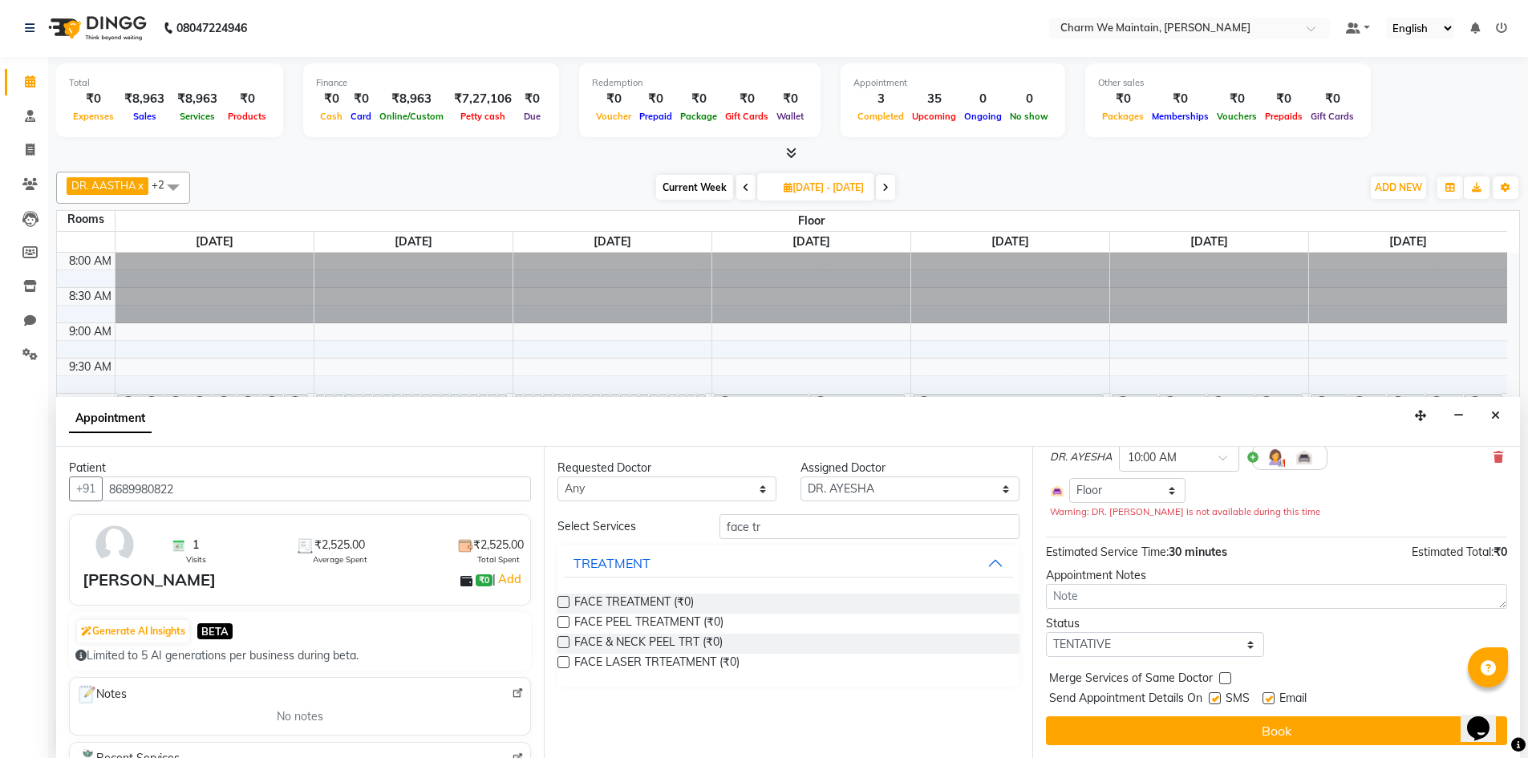
click at [1214, 701] on label at bounding box center [1215, 698] width 12 height 12
click at [1214, 701] on input "checkbox" at bounding box center [1214, 700] width 10 height 10
checkbox input "false"
click at [1275, 695] on label at bounding box center [1269, 698] width 12 height 12
click at [1273, 695] on input "checkbox" at bounding box center [1268, 700] width 10 height 10
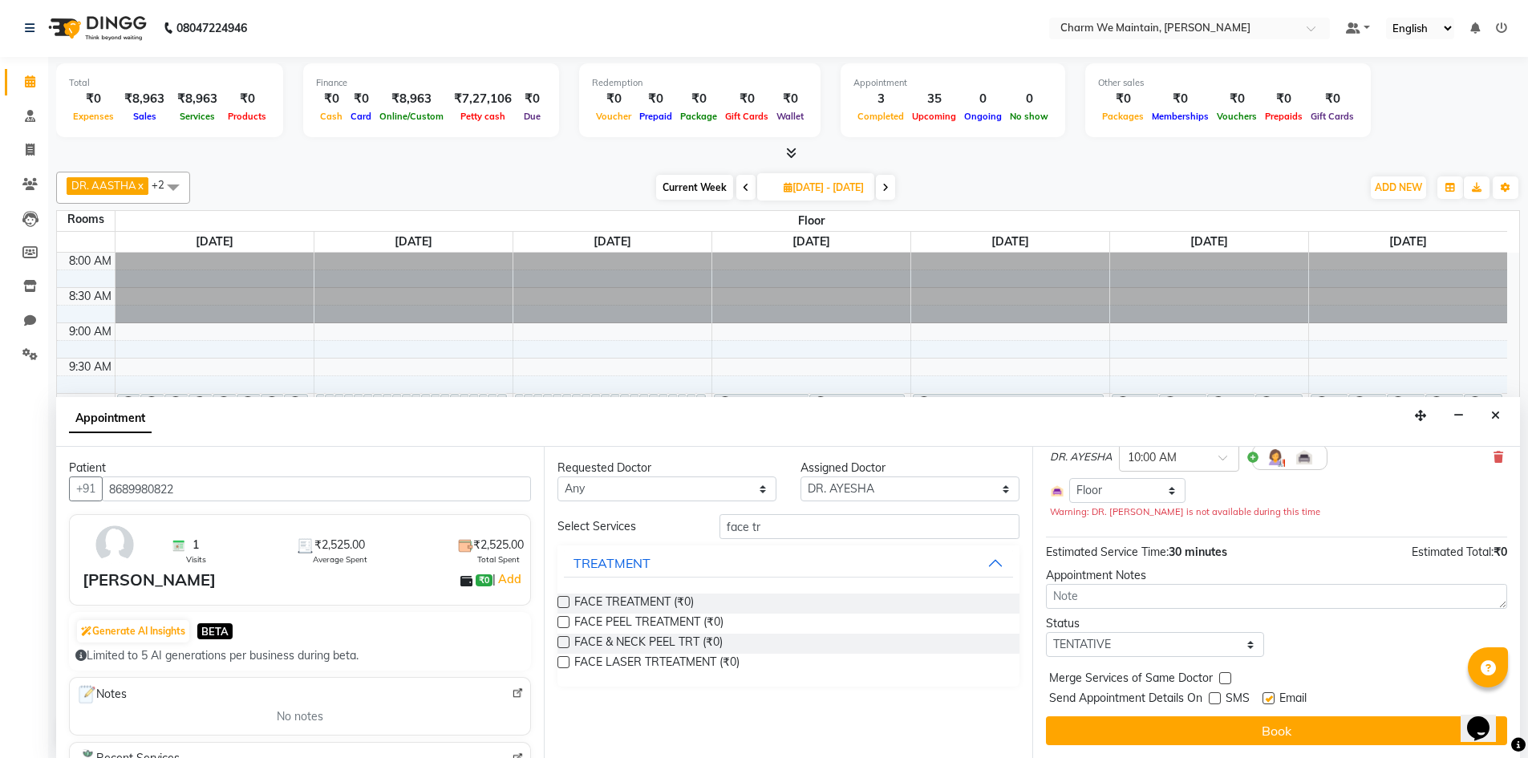
checkbox input "false"
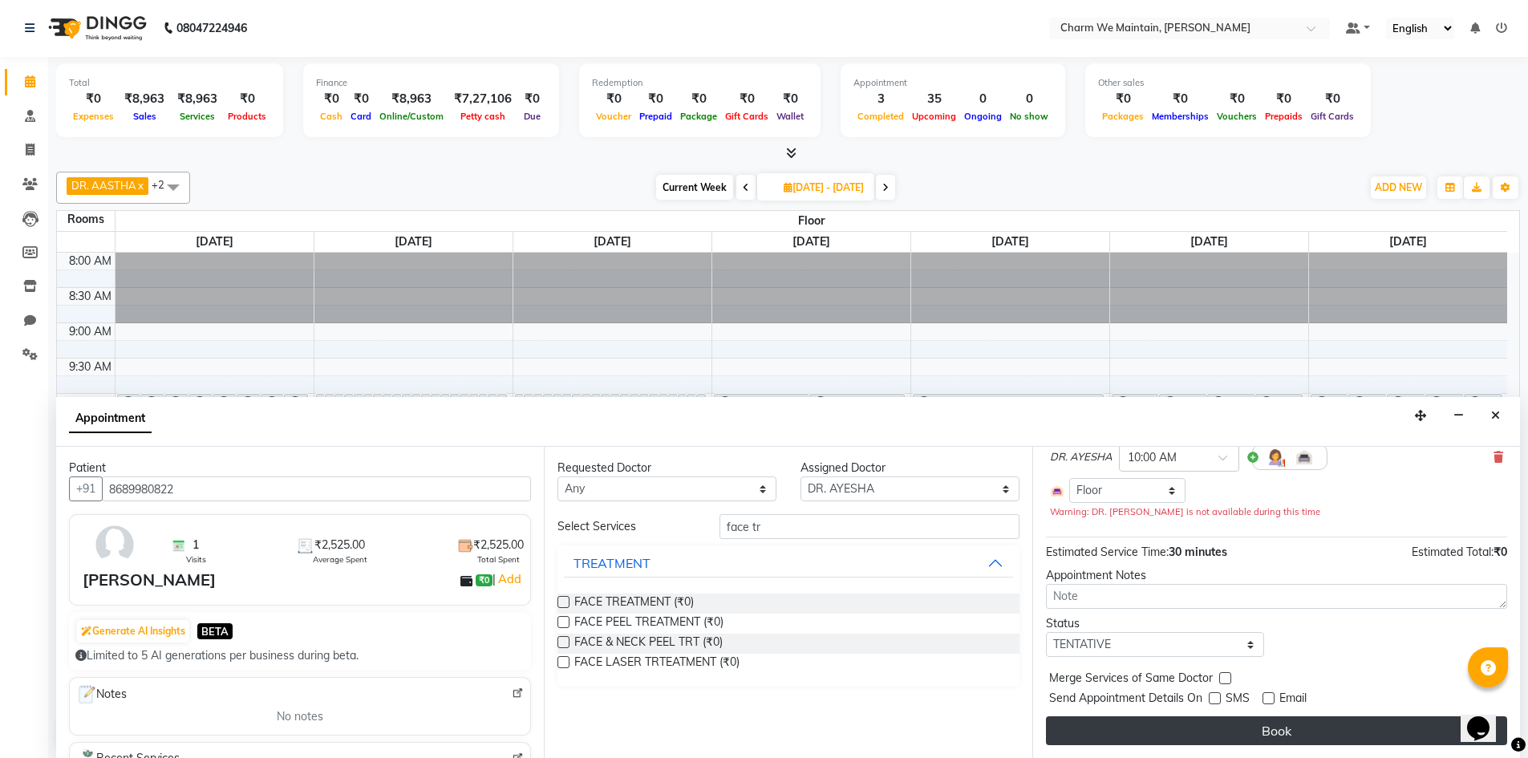
click at [1275, 725] on button "Book" at bounding box center [1276, 730] width 461 height 29
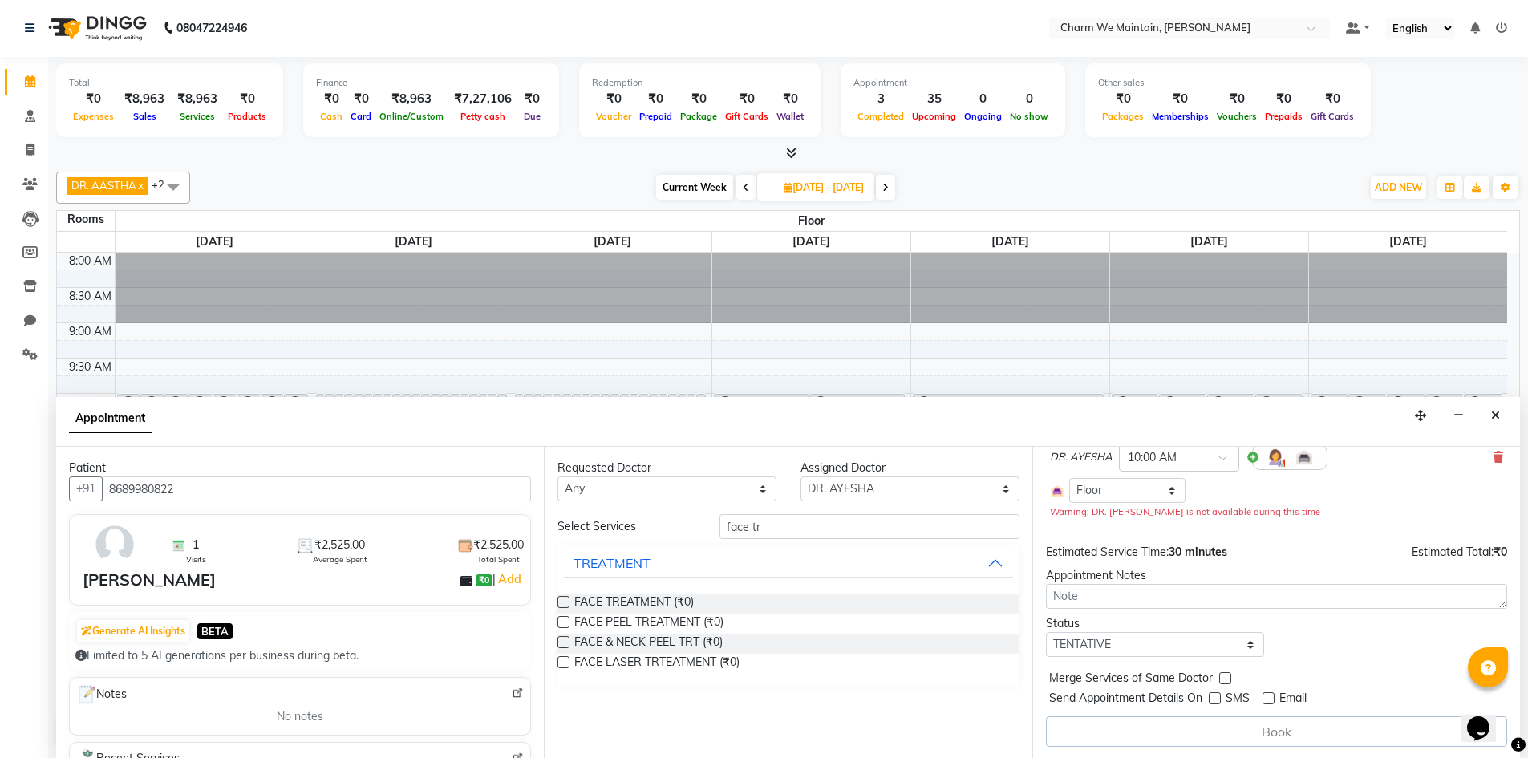
scroll to position [0, 0]
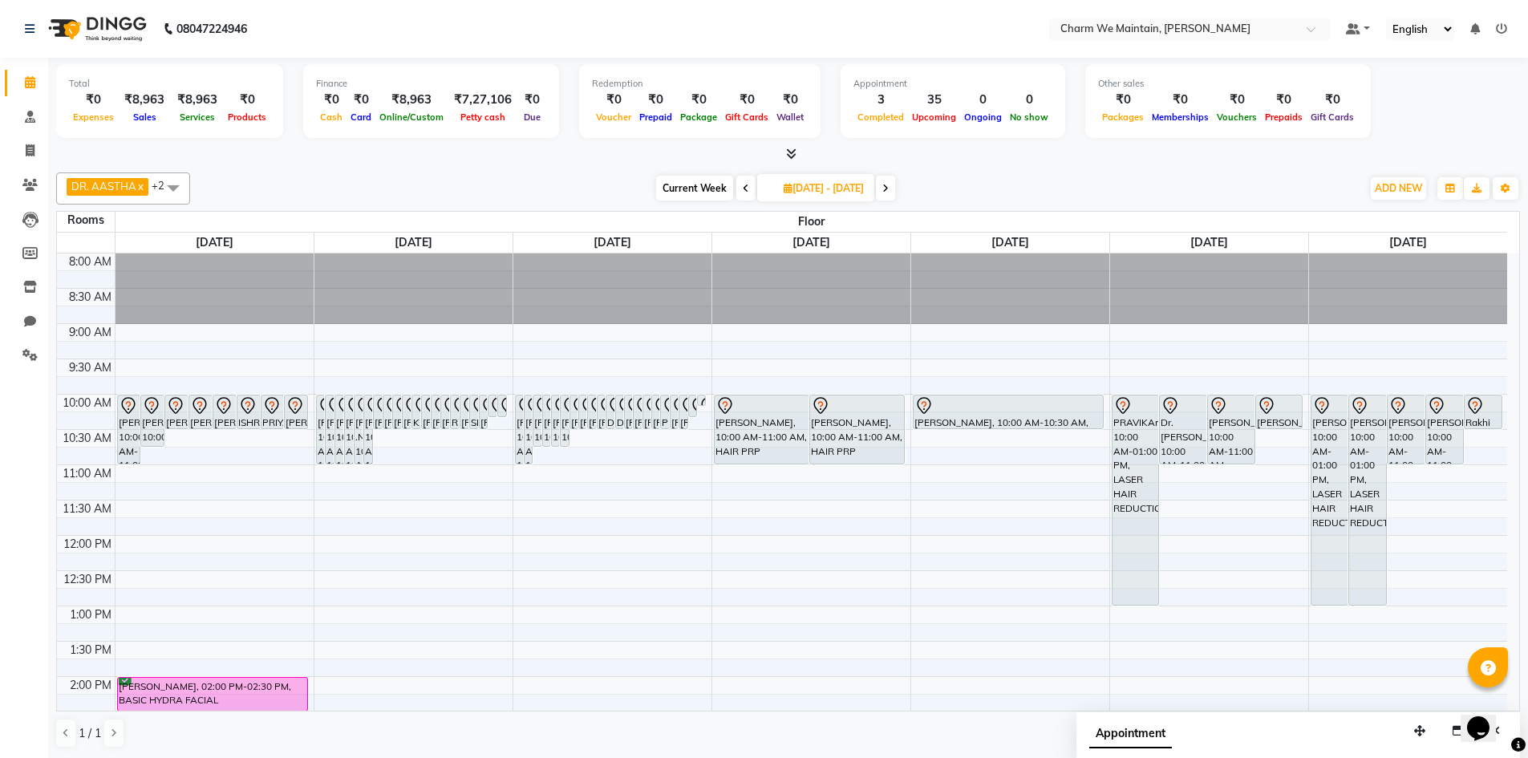
select select "tentative"
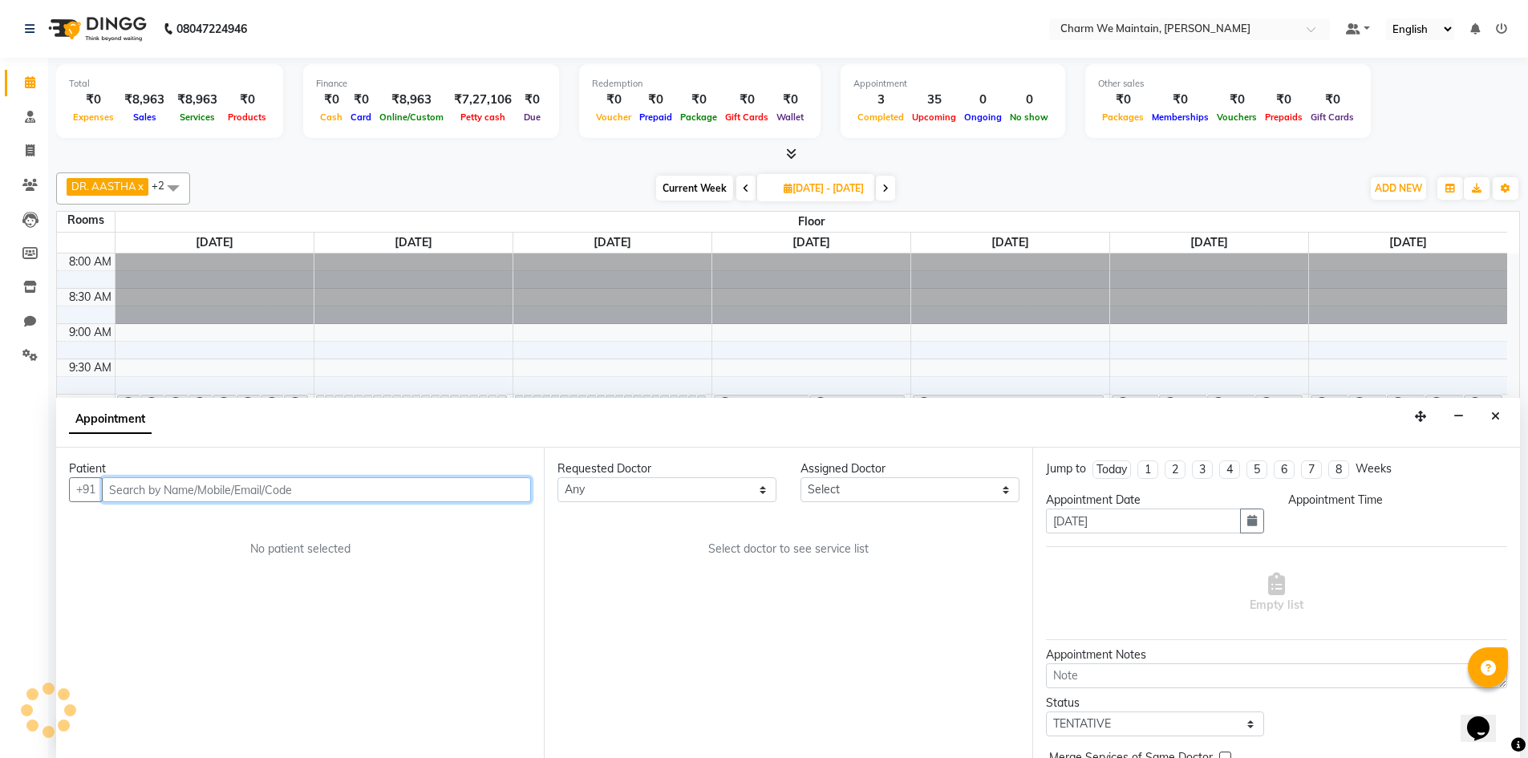
scroll to position [1, 0]
select select "600"
click at [392, 493] on input "text" at bounding box center [316, 488] width 429 height 25
type input "a"
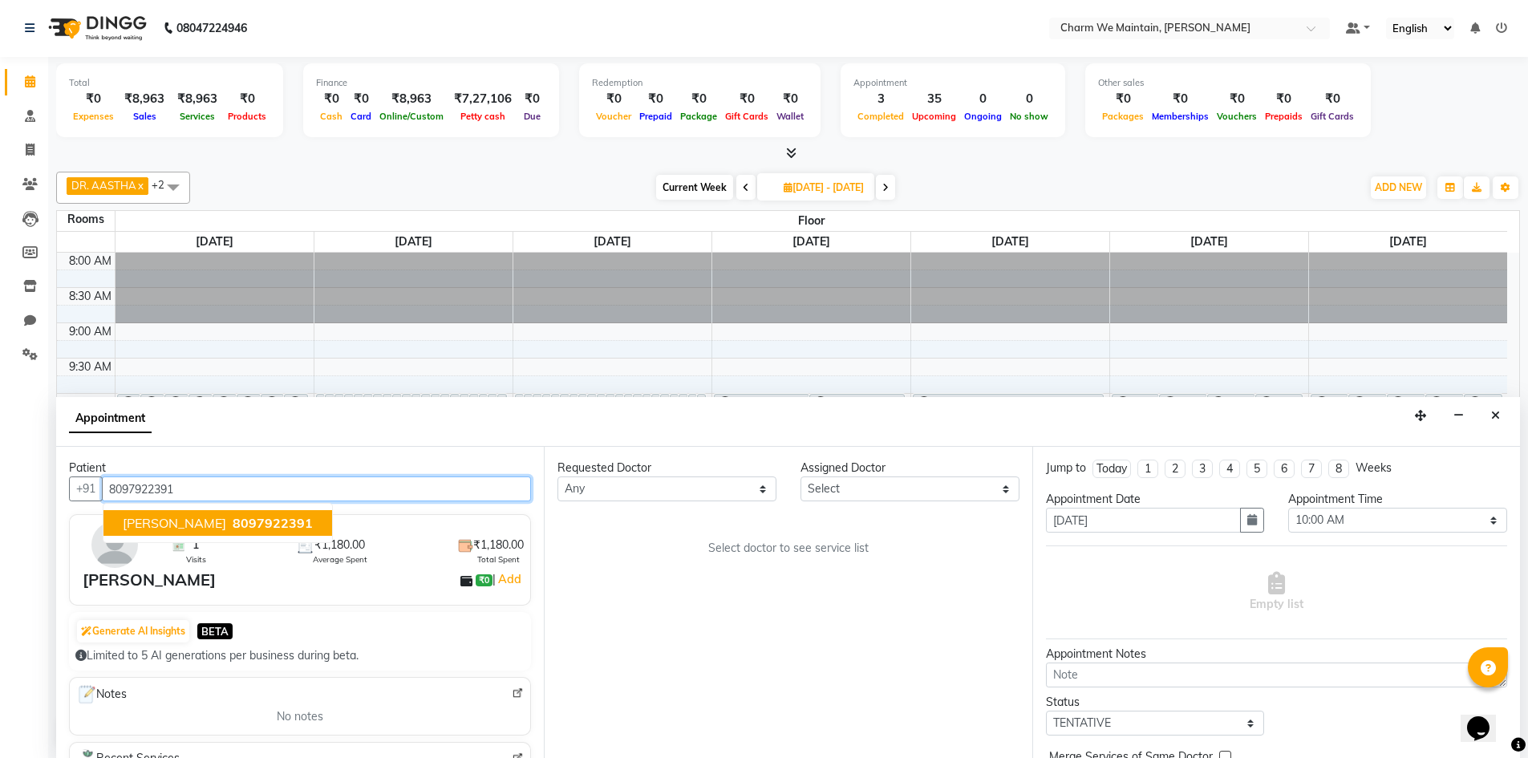
click at [233, 525] on span "8097922391" at bounding box center [273, 523] width 80 height 16
type input "8097922391"
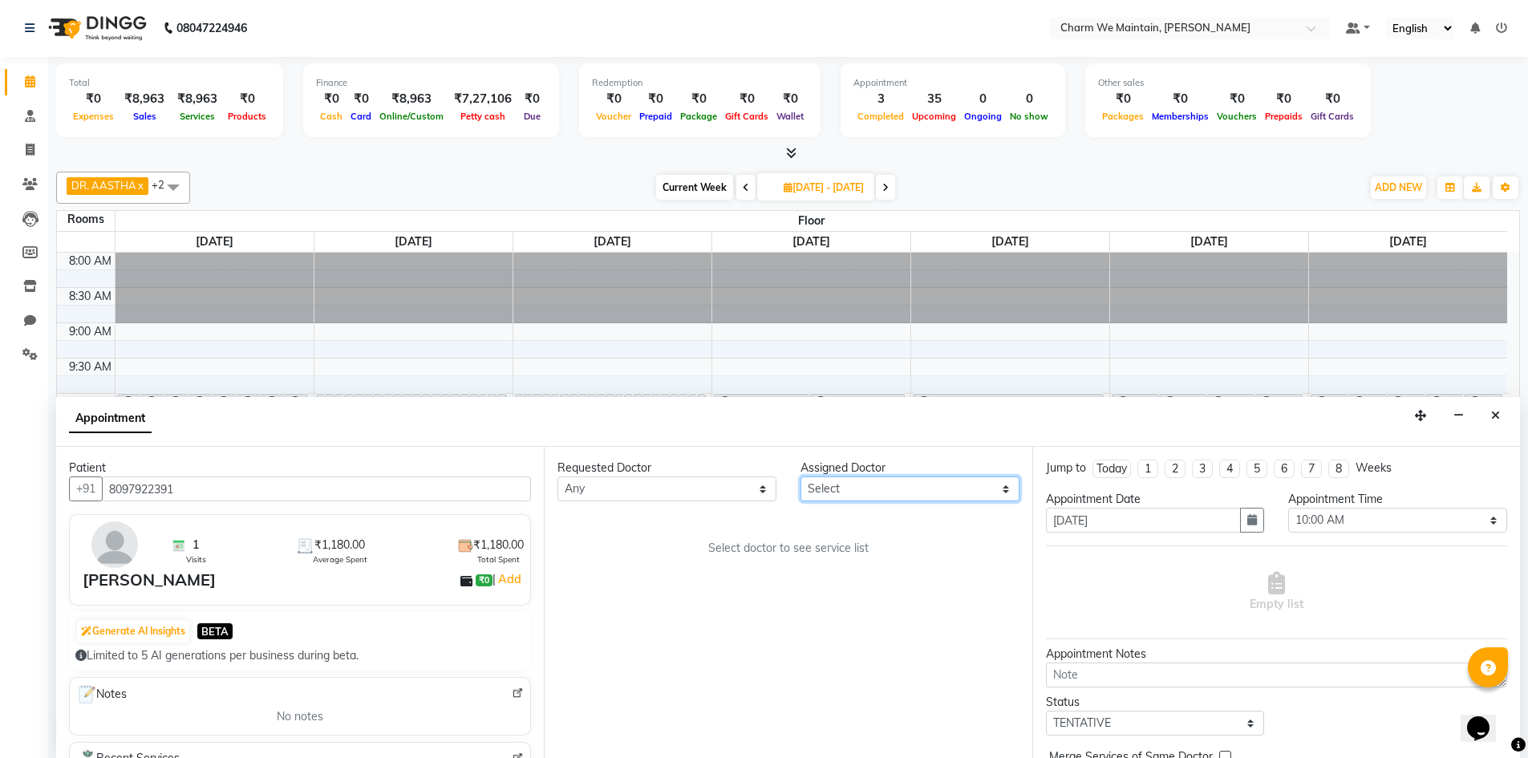
click at [920, 481] on select "Select DR. AYESHA DR. [GEOGRAPHIC_DATA]" at bounding box center [910, 488] width 219 height 25
select select "86210"
click at [801, 476] on select "Select DR. AYESHA DR. [GEOGRAPHIC_DATA]" at bounding box center [910, 488] width 219 height 25
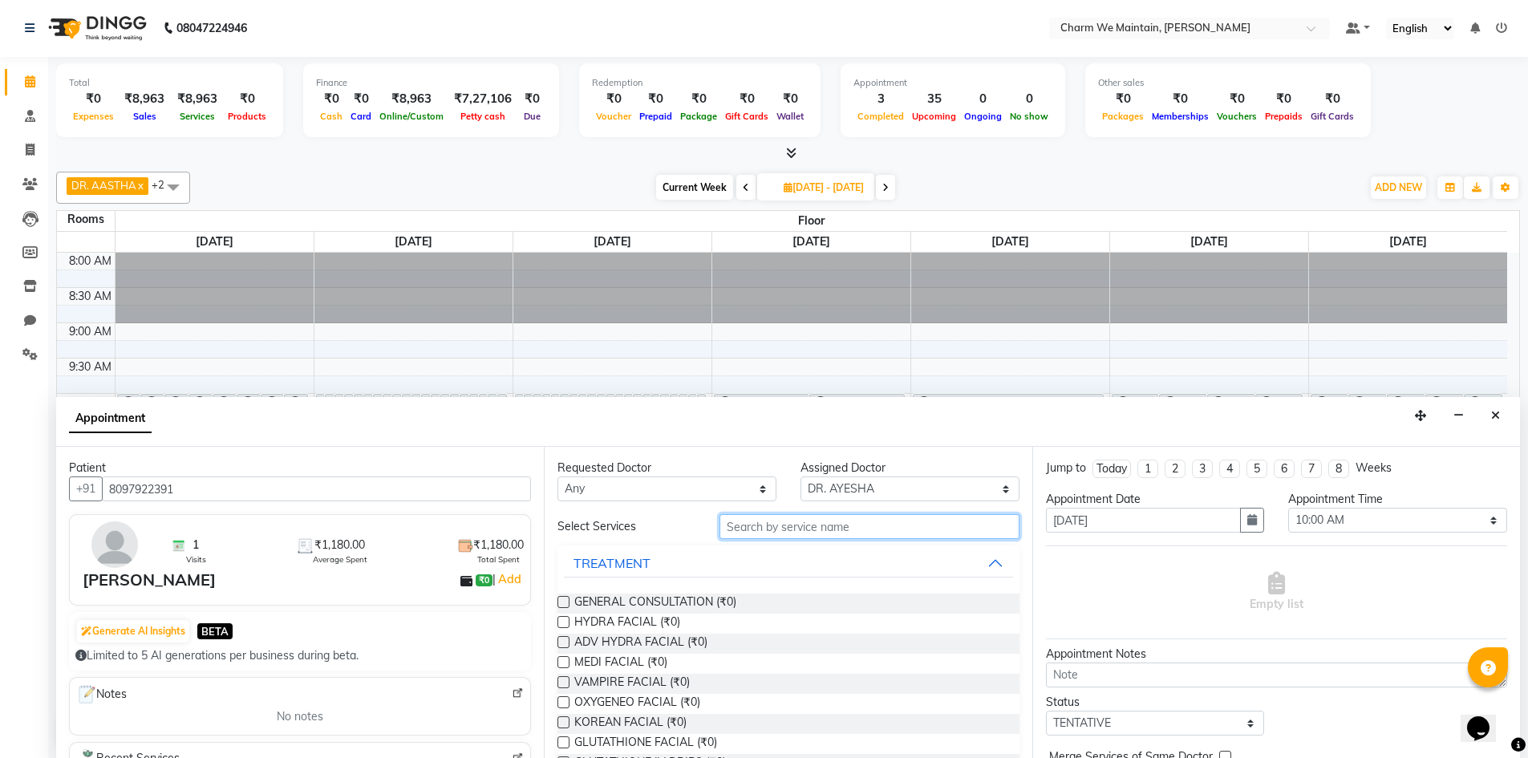
click at [802, 525] on input "text" at bounding box center [869, 526] width 300 height 25
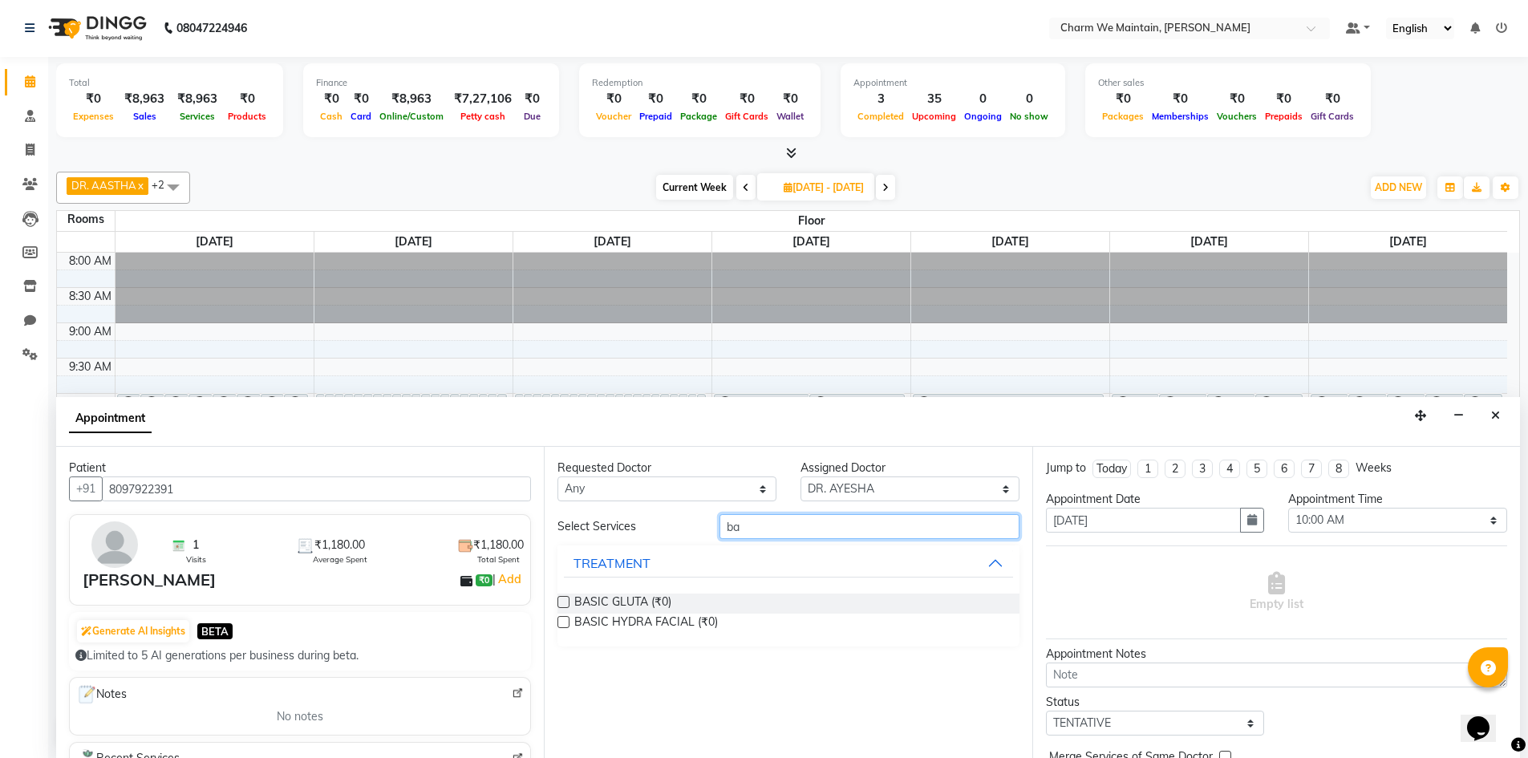
type input "b"
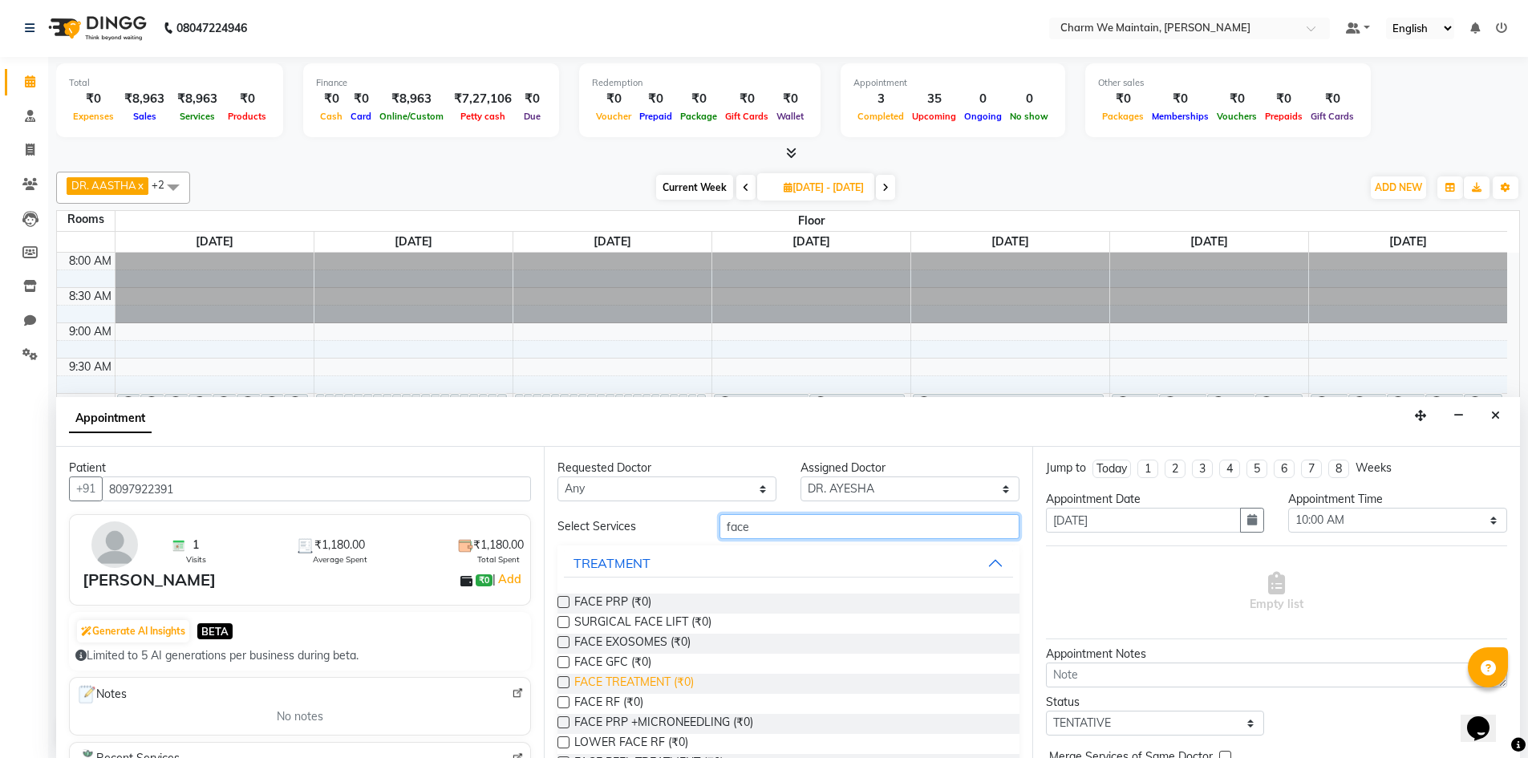
type input "face"
click at [609, 683] on span "FACE TREATMENT (₹0)" at bounding box center [634, 684] width 120 height 20
checkbox input "false"
select select "4343"
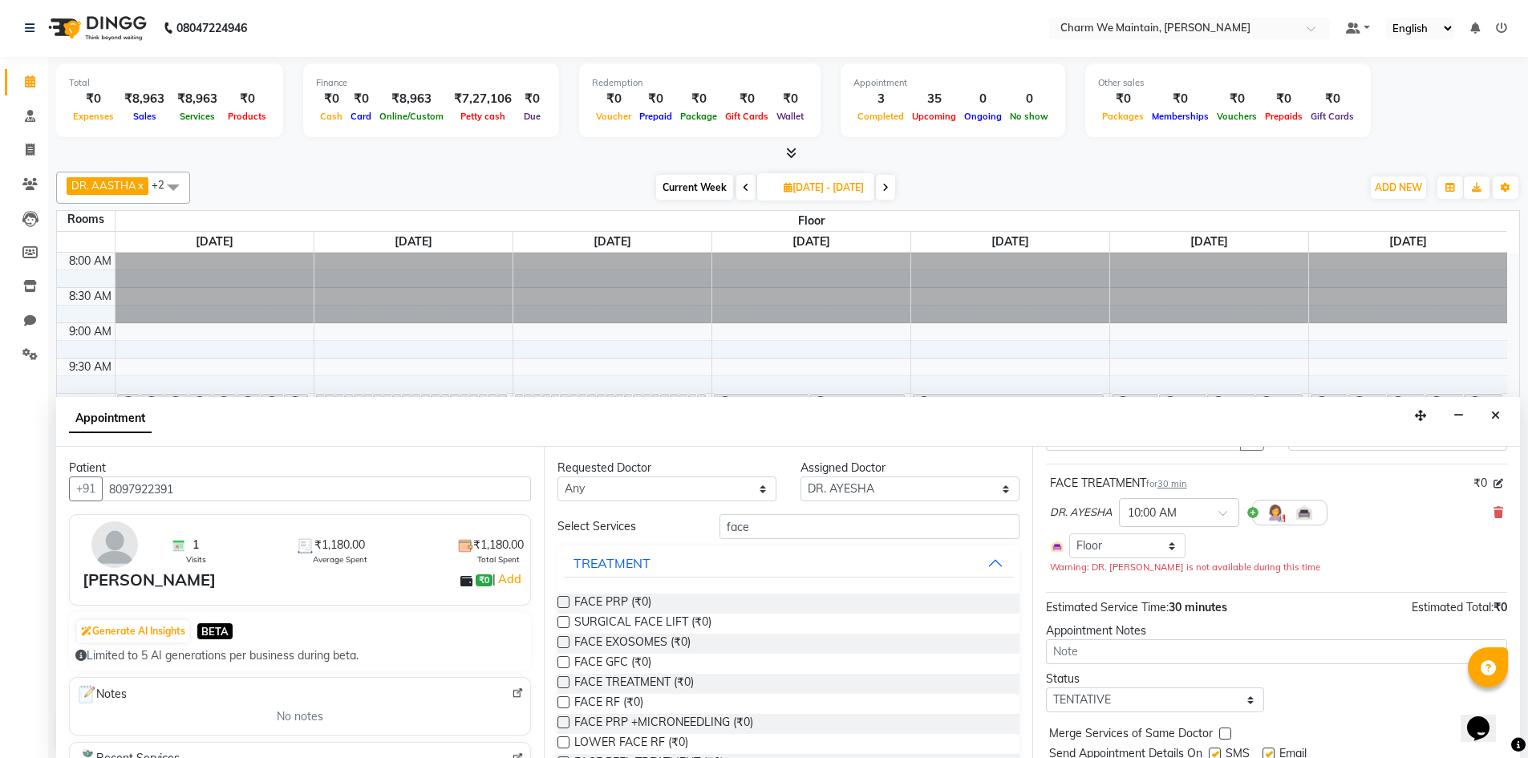
scroll to position [137, 0]
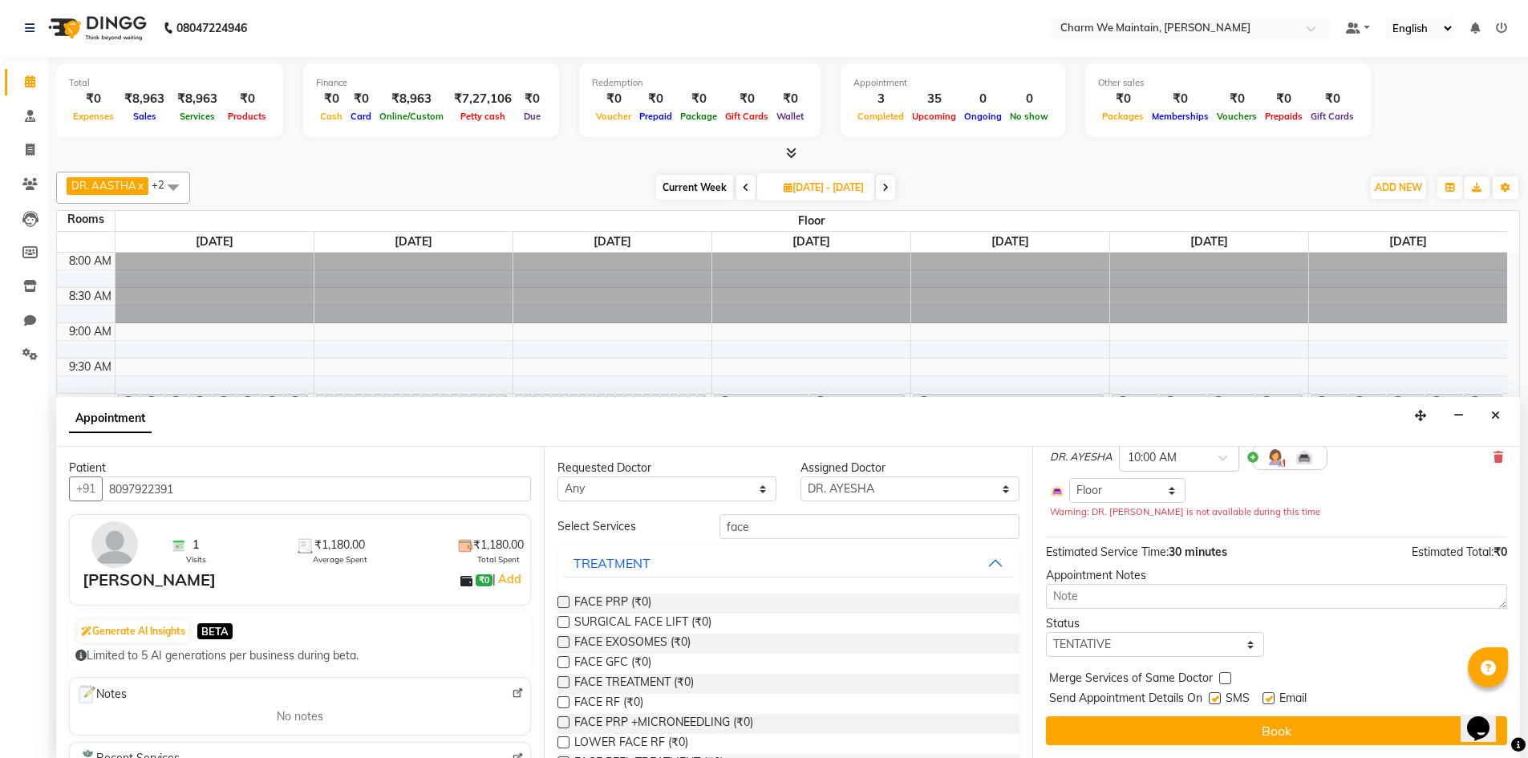
click at [1217, 697] on label at bounding box center [1215, 698] width 12 height 12
click at [1217, 697] on input "checkbox" at bounding box center [1214, 700] width 10 height 10
checkbox input "false"
click at [1270, 696] on label at bounding box center [1269, 698] width 12 height 12
click at [1270, 696] on input "checkbox" at bounding box center [1268, 700] width 10 height 10
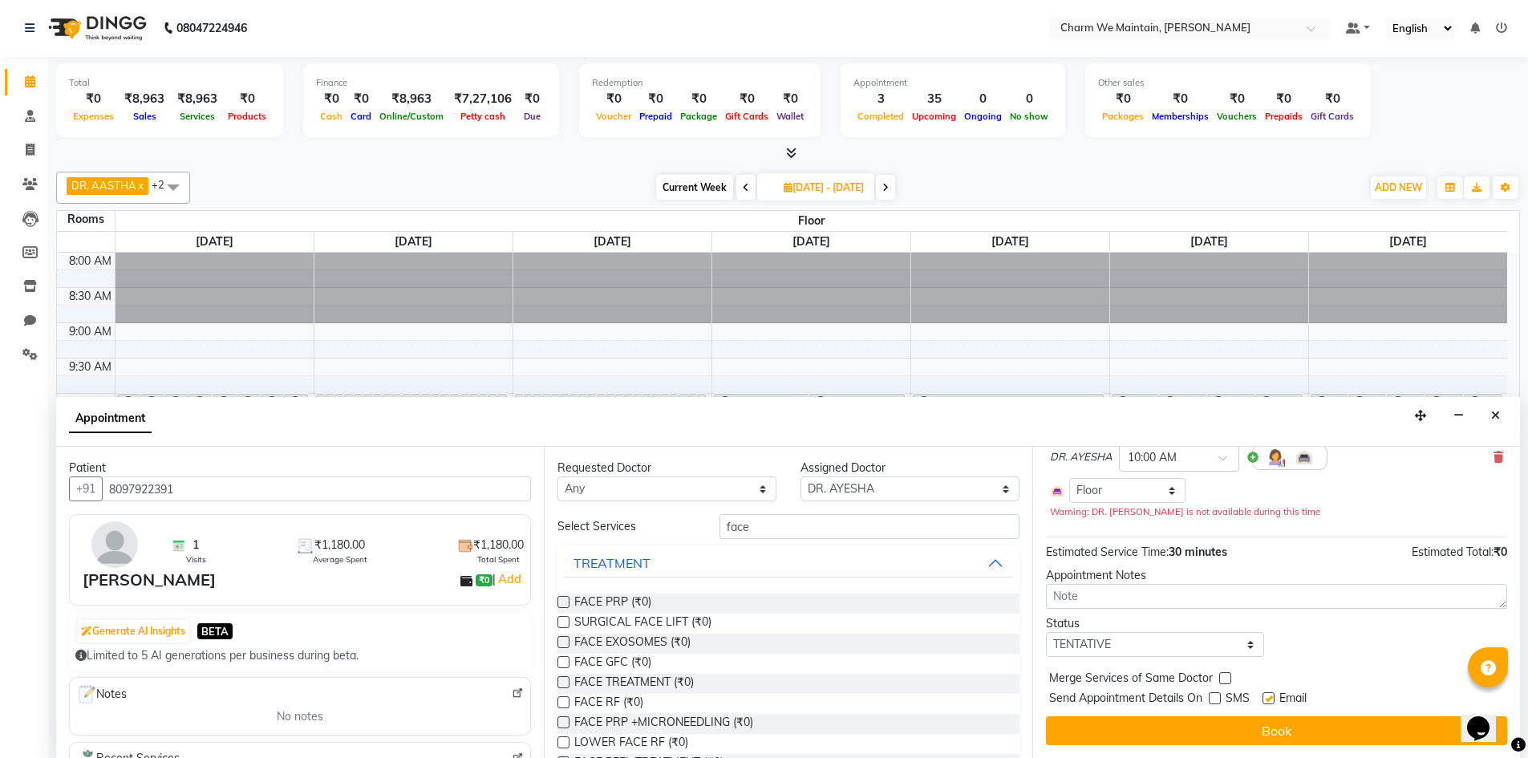
checkbox input "false"
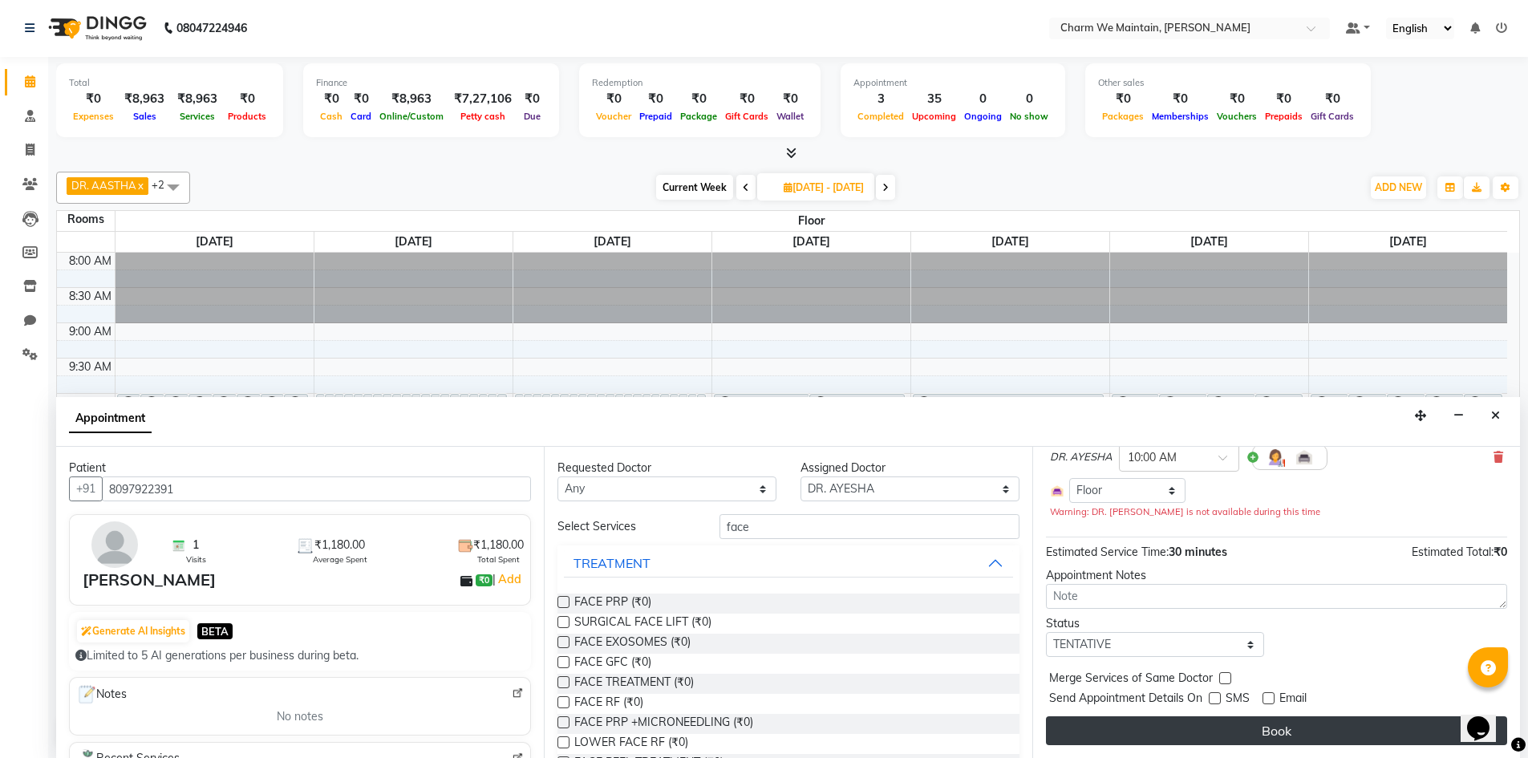
click at [1279, 726] on button "Book" at bounding box center [1276, 730] width 461 height 29
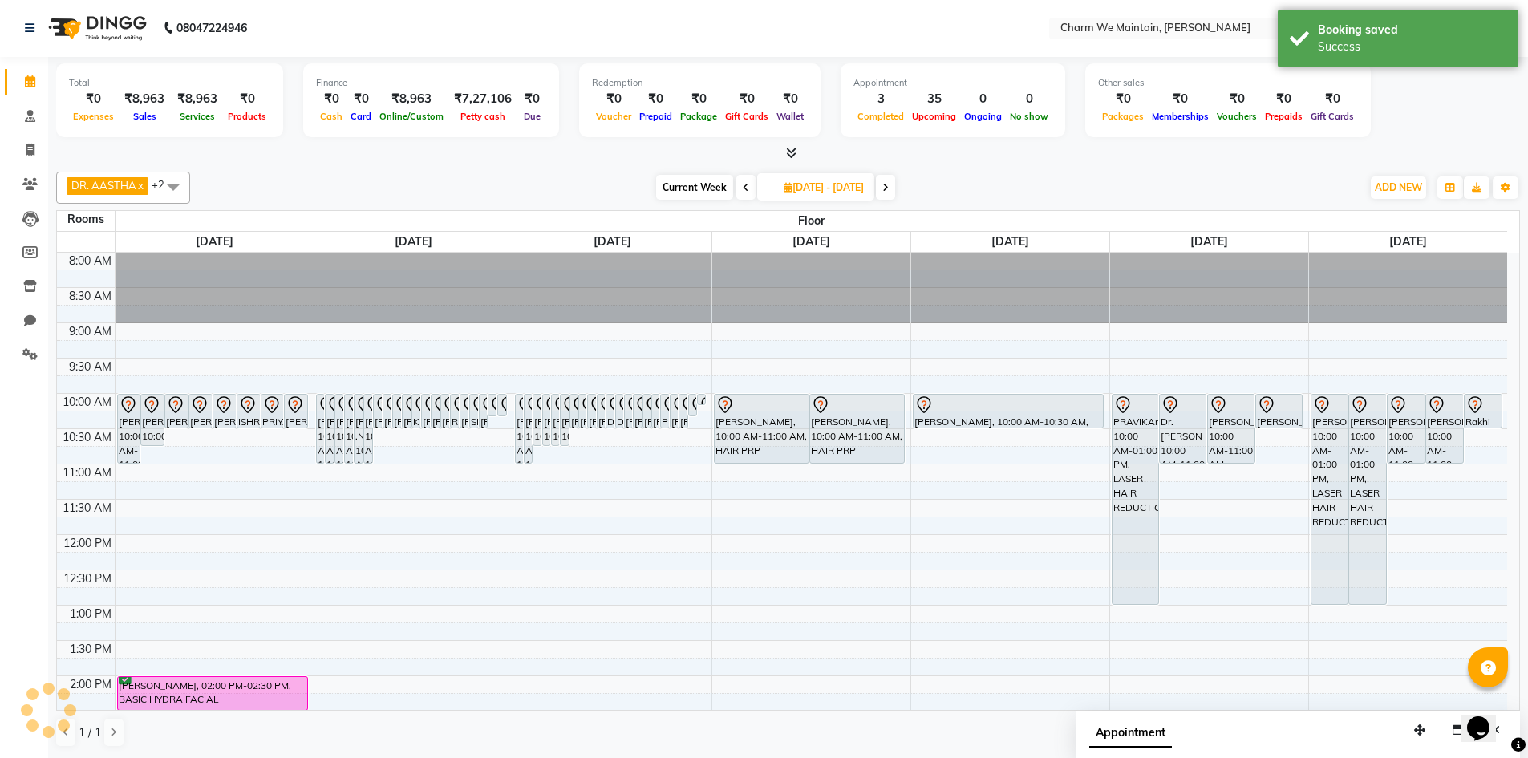
scroll to position [0, 0]
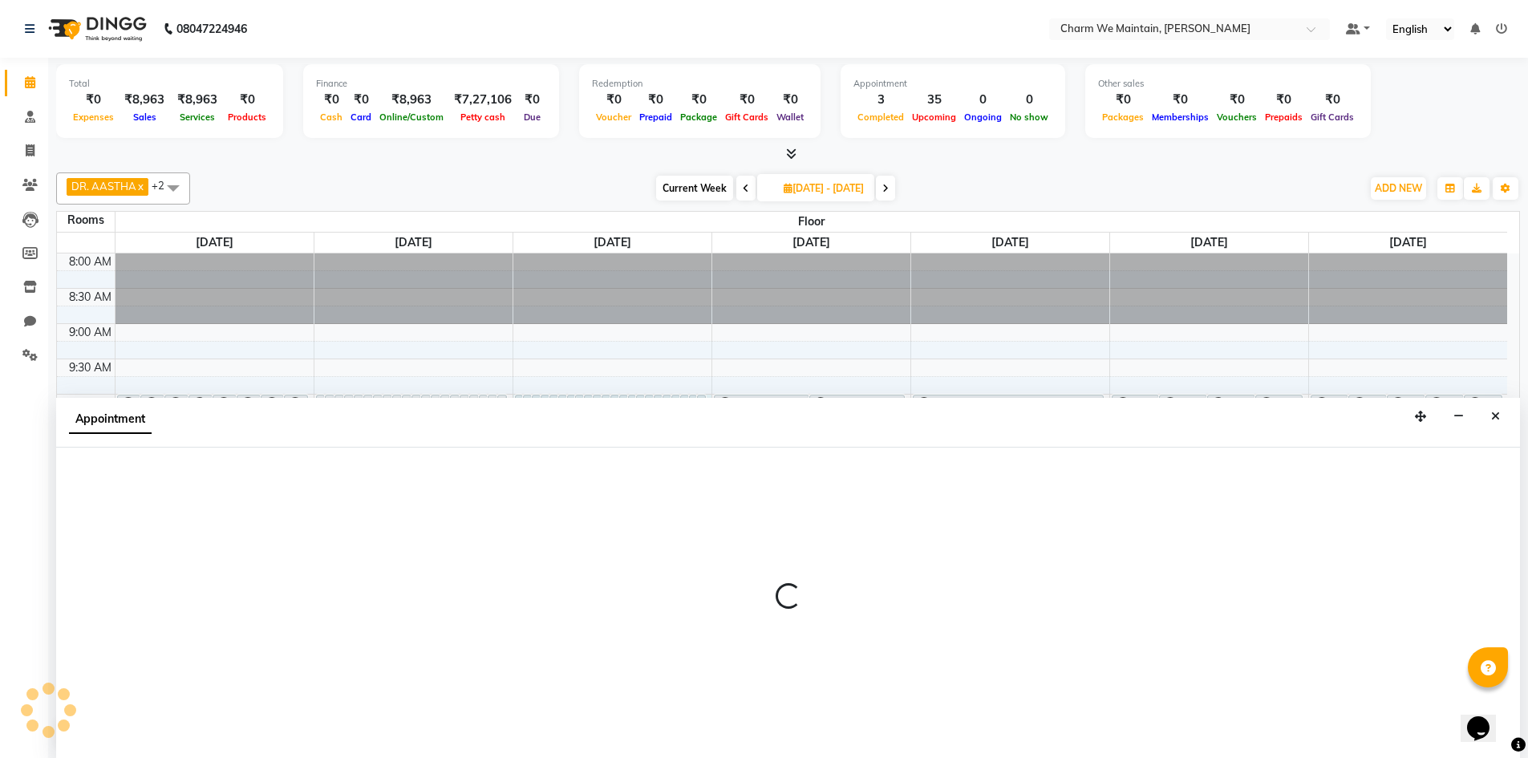
scroll to position [1, 0]
select select "600"
select select "tentative"
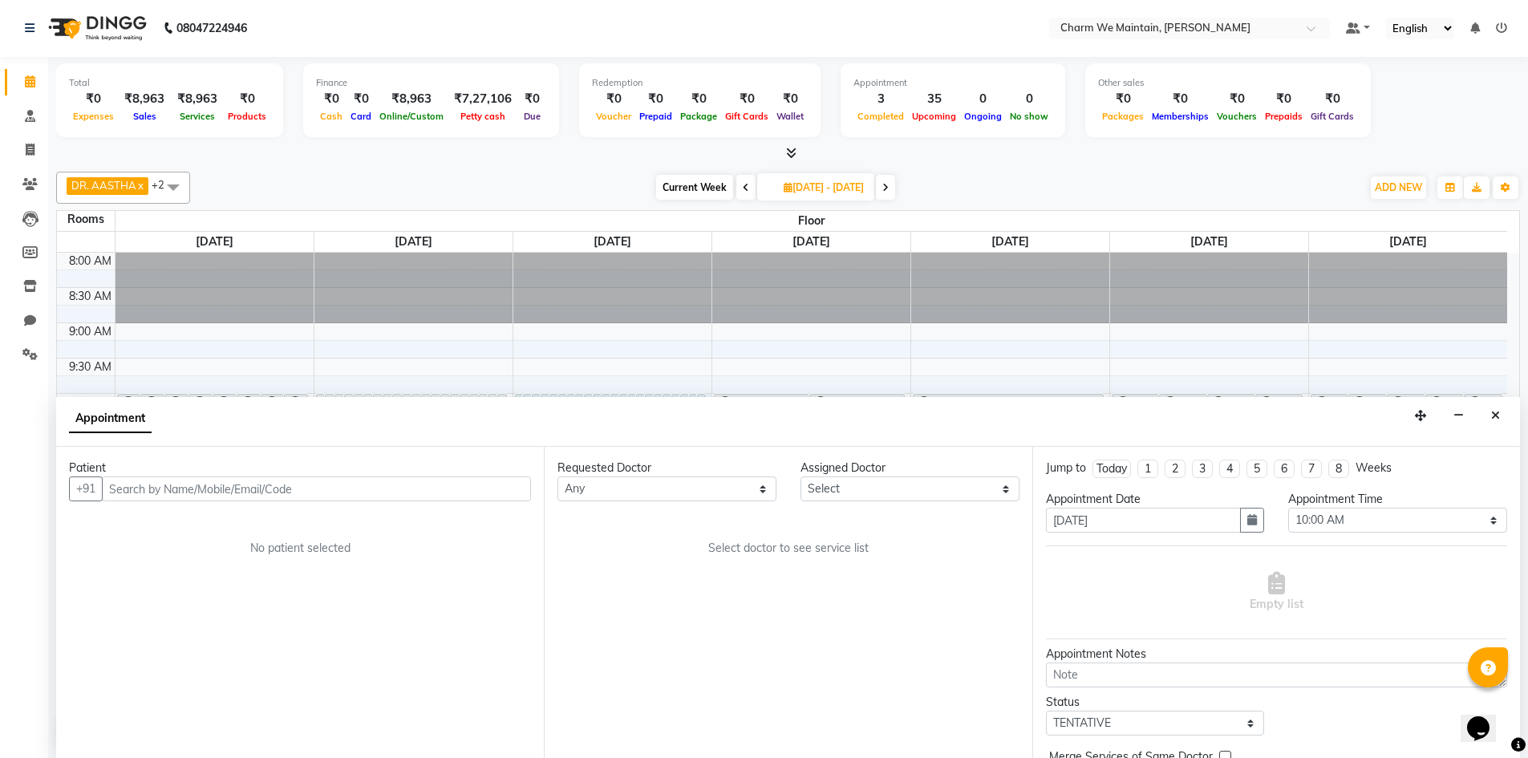
click at [456, 492] on input "text" at bounding box center [316, 488] width 429 height 25
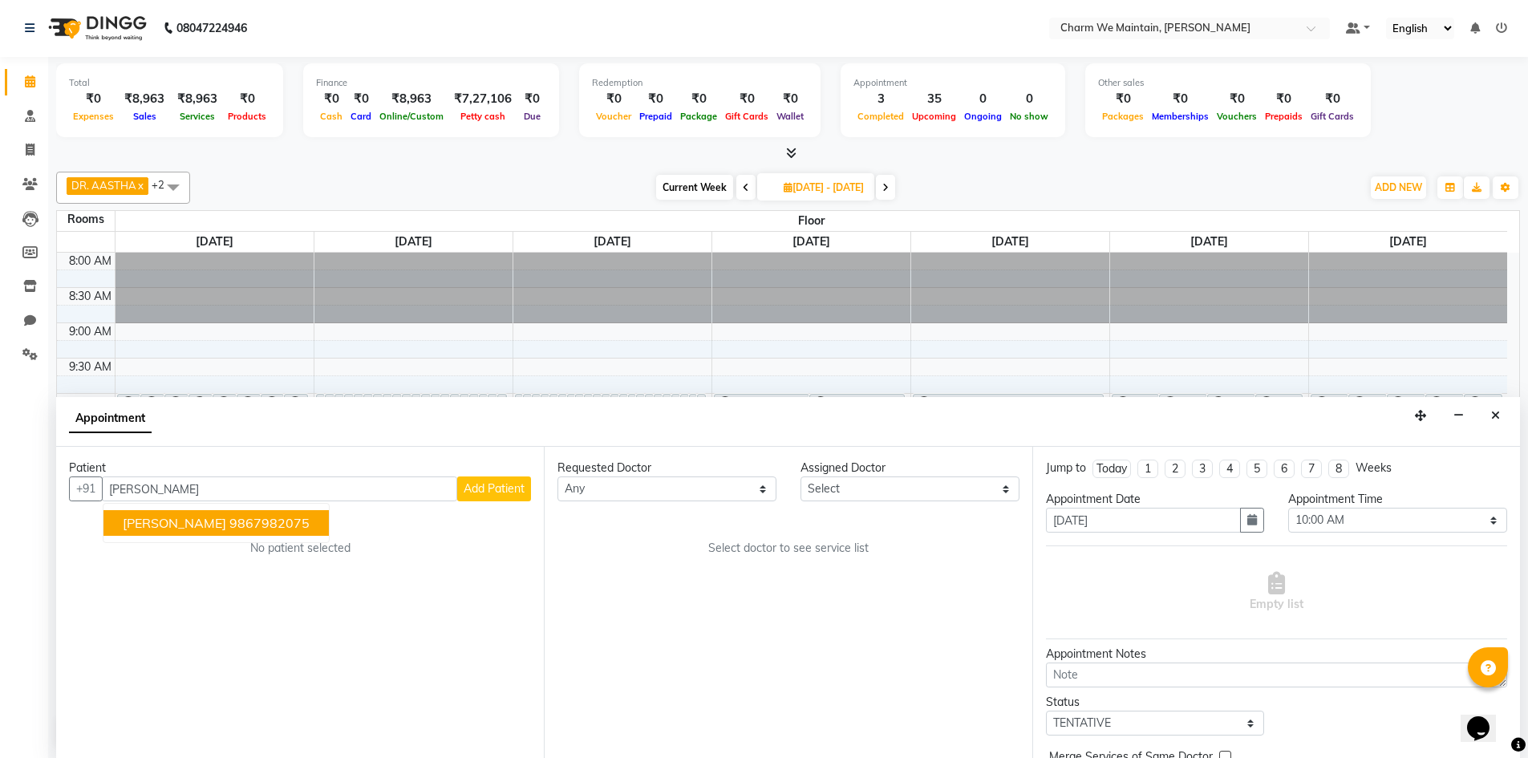
click at [301, 525] on ngb-highlight "9867982075" at bounding box center [269, 523] width 80 height 16
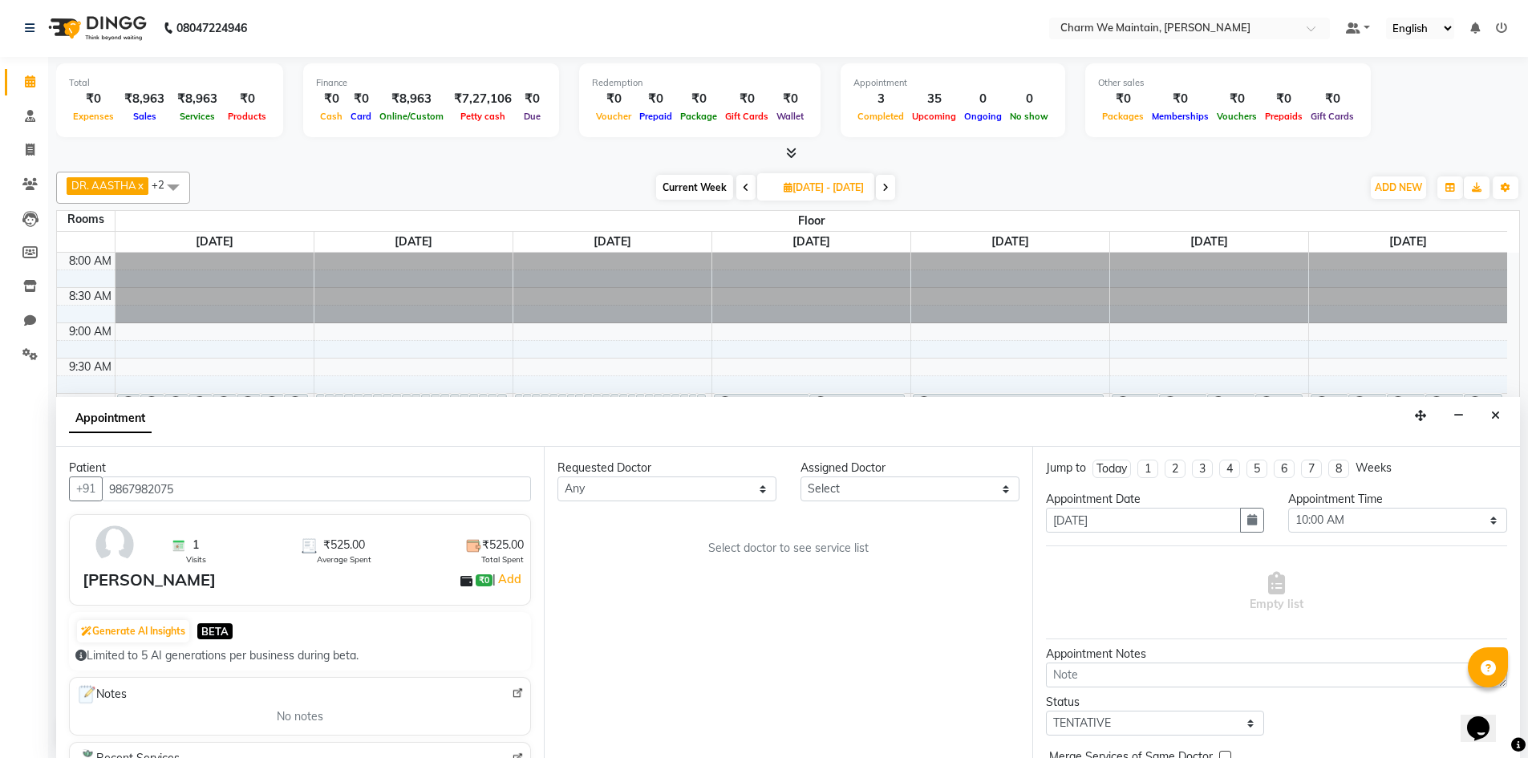
type input "9867982075"
click at [902, 487] on select "Select DR. AYESHA DR. [GEOGRAPHIC_DATA]" at bounding box center [910, 488] width 219 height 25
select select "86210"
click at [801, 476] on select "Select DR. AYESHA DR. [GEOGRAPHIC_DATA]" at bounding box center [910, 488] width 219 height 25
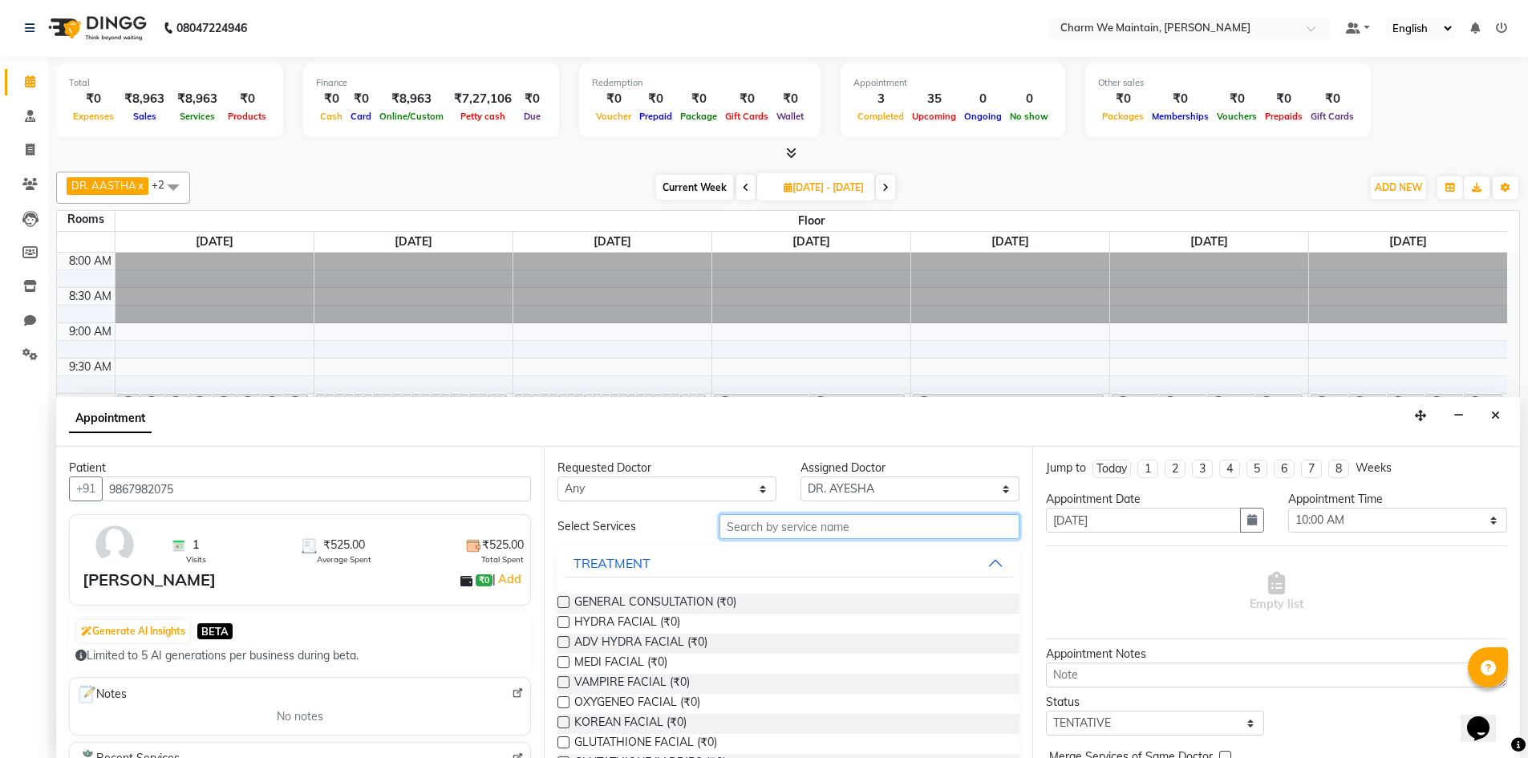
click at [768, 526] on input "text" at bounding box center [869, 526] width 300 height 25
type input "face"
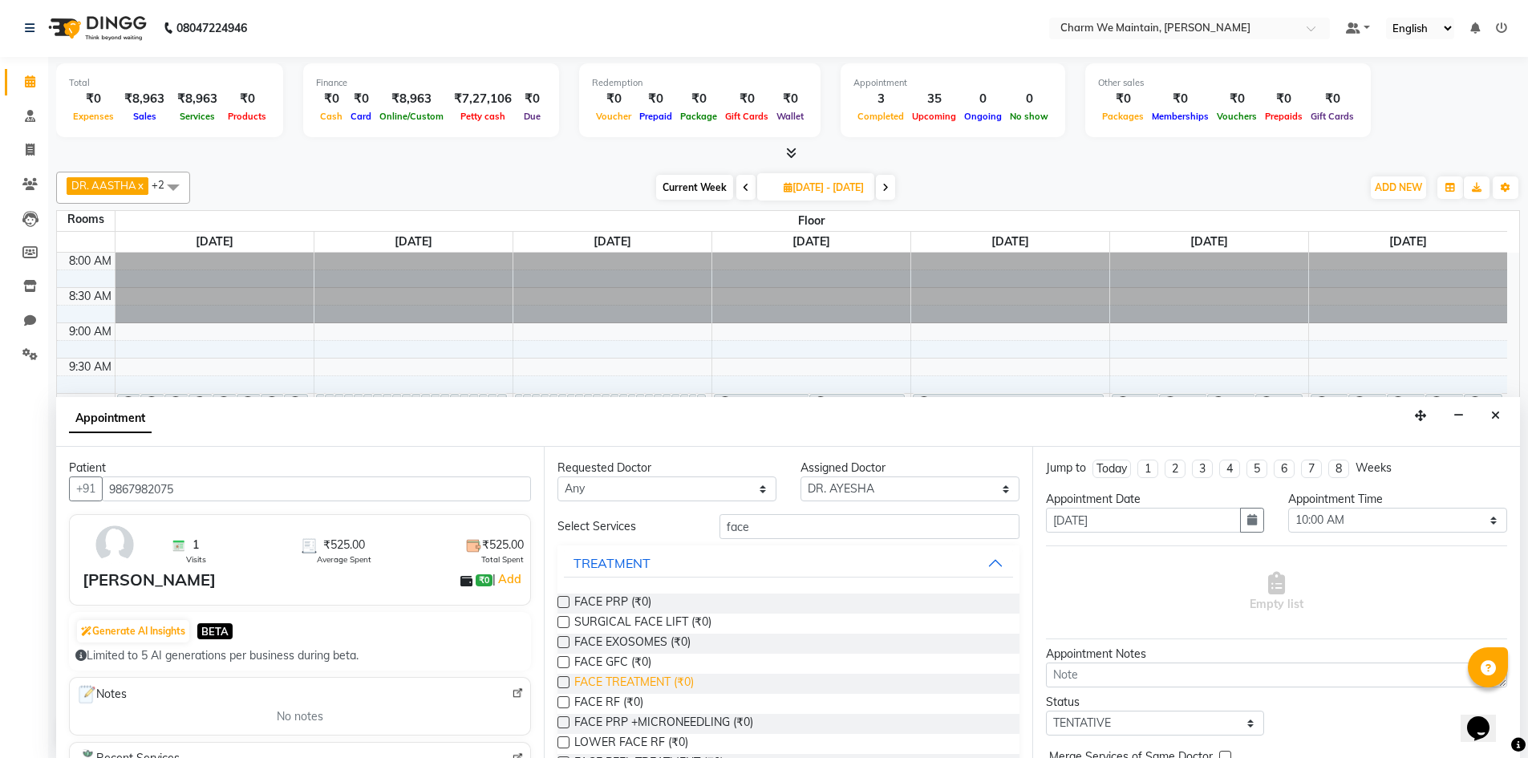
click at [601, 684] on span "FACE TREATMENT (₹0)" at bounding box center [634, 684] width 120 height 20
checkbox input "true"
select select "4343"
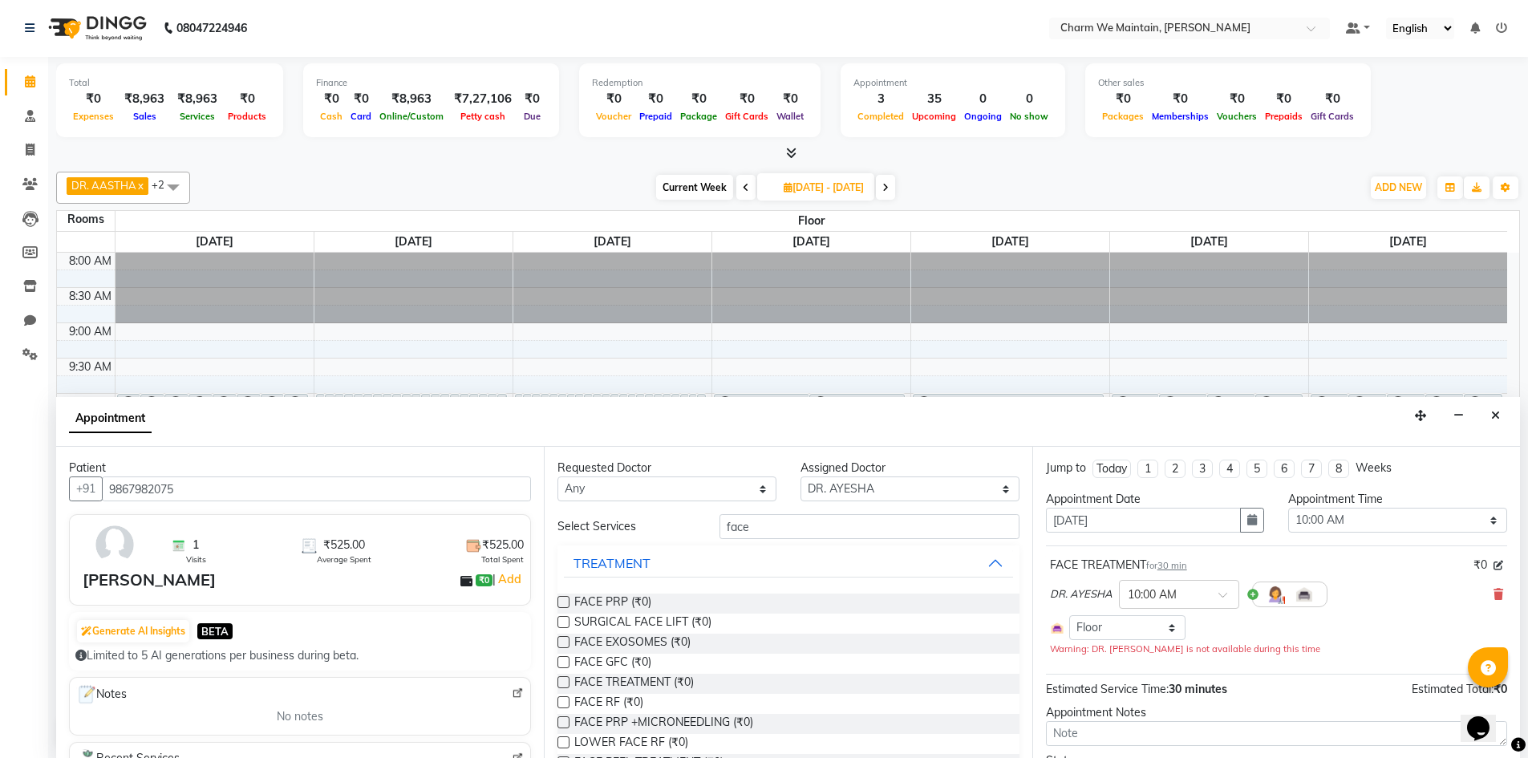
checkbox input "false"
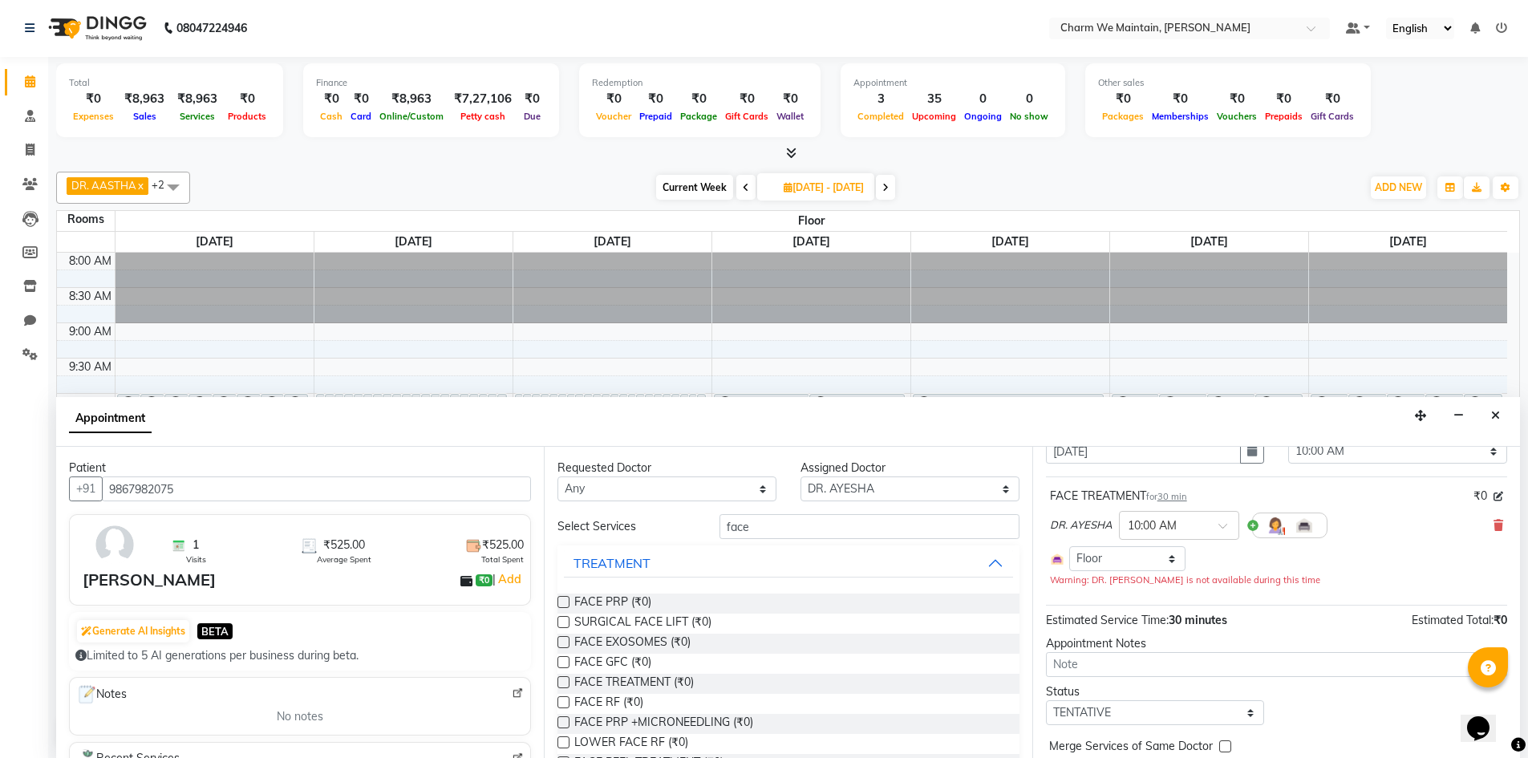
scroll to position [137, 0]
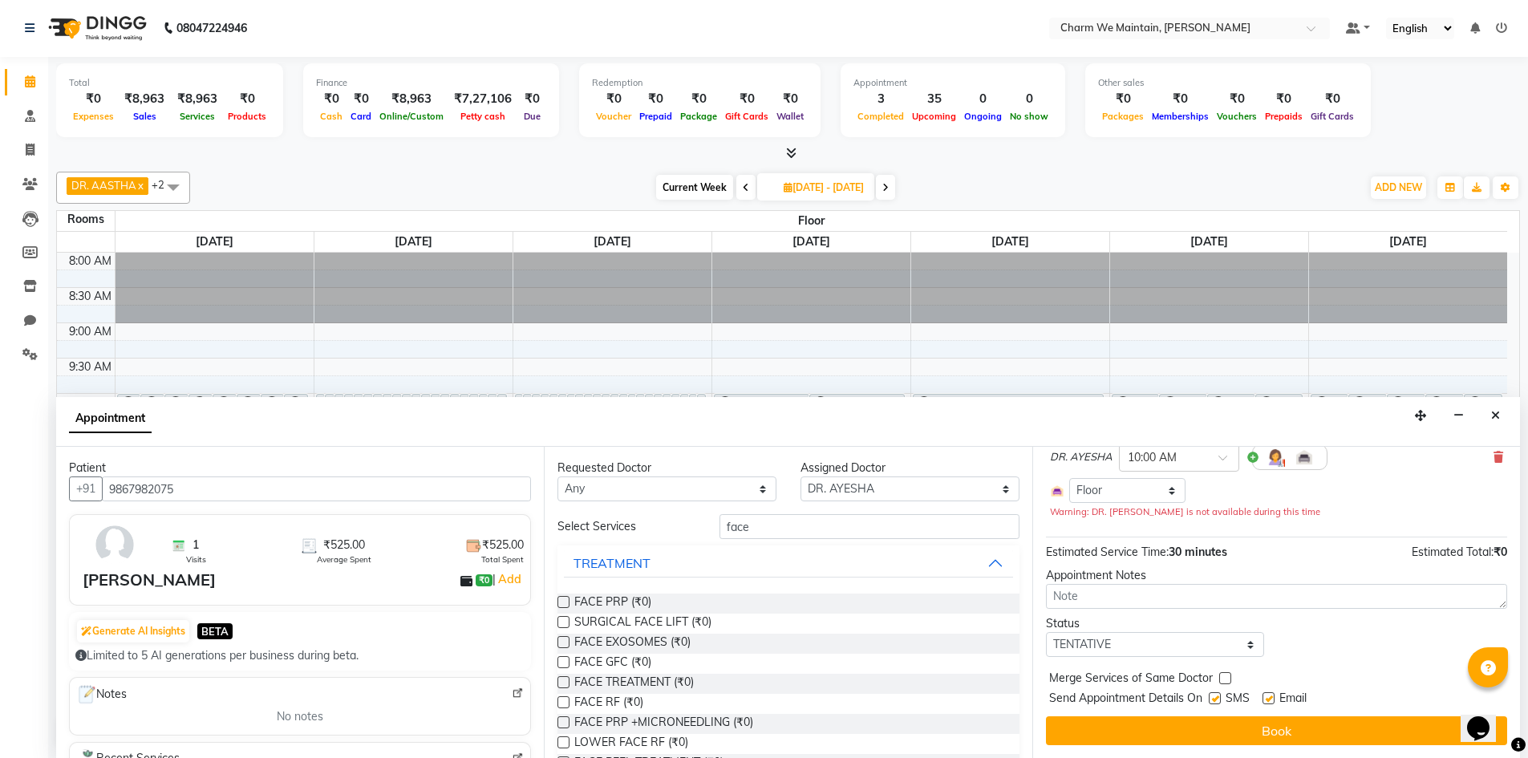
click at [1216, 694] on label at bounding box center [1215, 698] width 12 height 12
click at [1216, 695] on input "checkbox" at bounding box center [1214, 700] width 10 height 10
checkbox input "false"
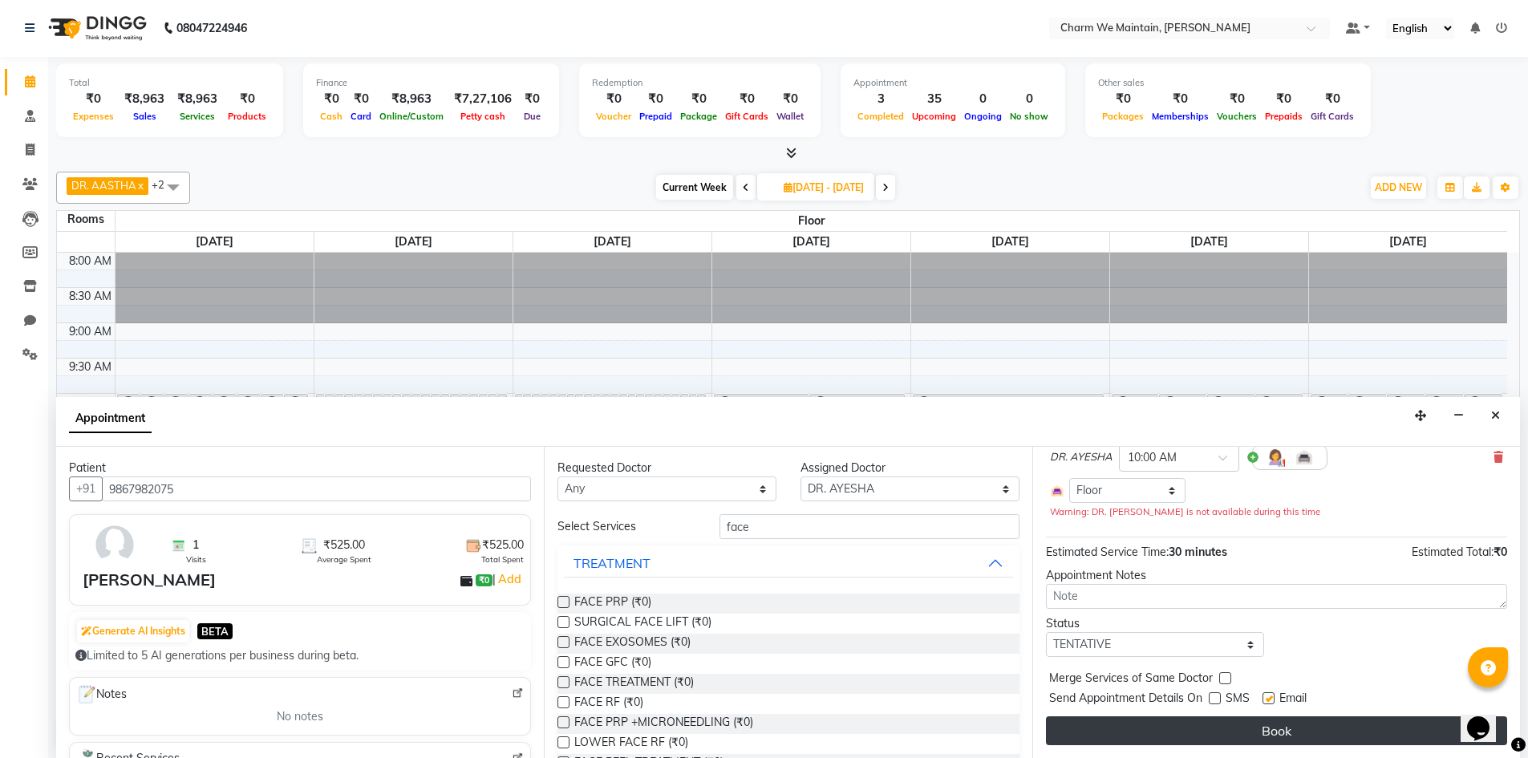
drag, startPoint x: 1269, startPoint y: 695, endPoint x: 1284, endPoint y: 734, distance: 41.4
click at [1276, 712] on div "Jump to Today 1 2 3 4 5 6 7 8 Weeks Appointment Date 15-10-2025 Appointment Tim…" at bounding box center [1276, 602] width 488 height 311
click at [1284, 734] on button "Book" at bounding box center [1276, 730] width 461 height 29
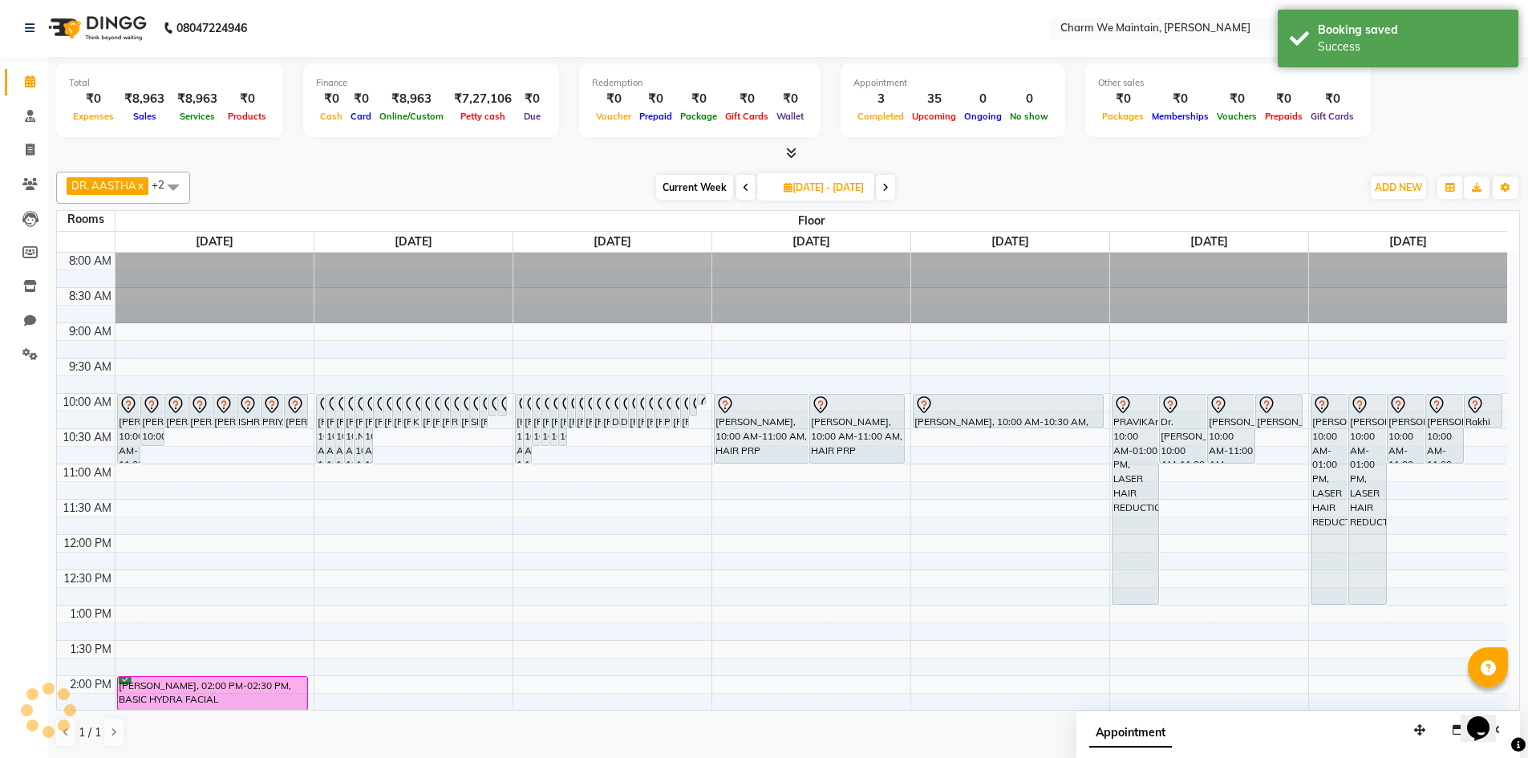
scroll to position [0, 0]
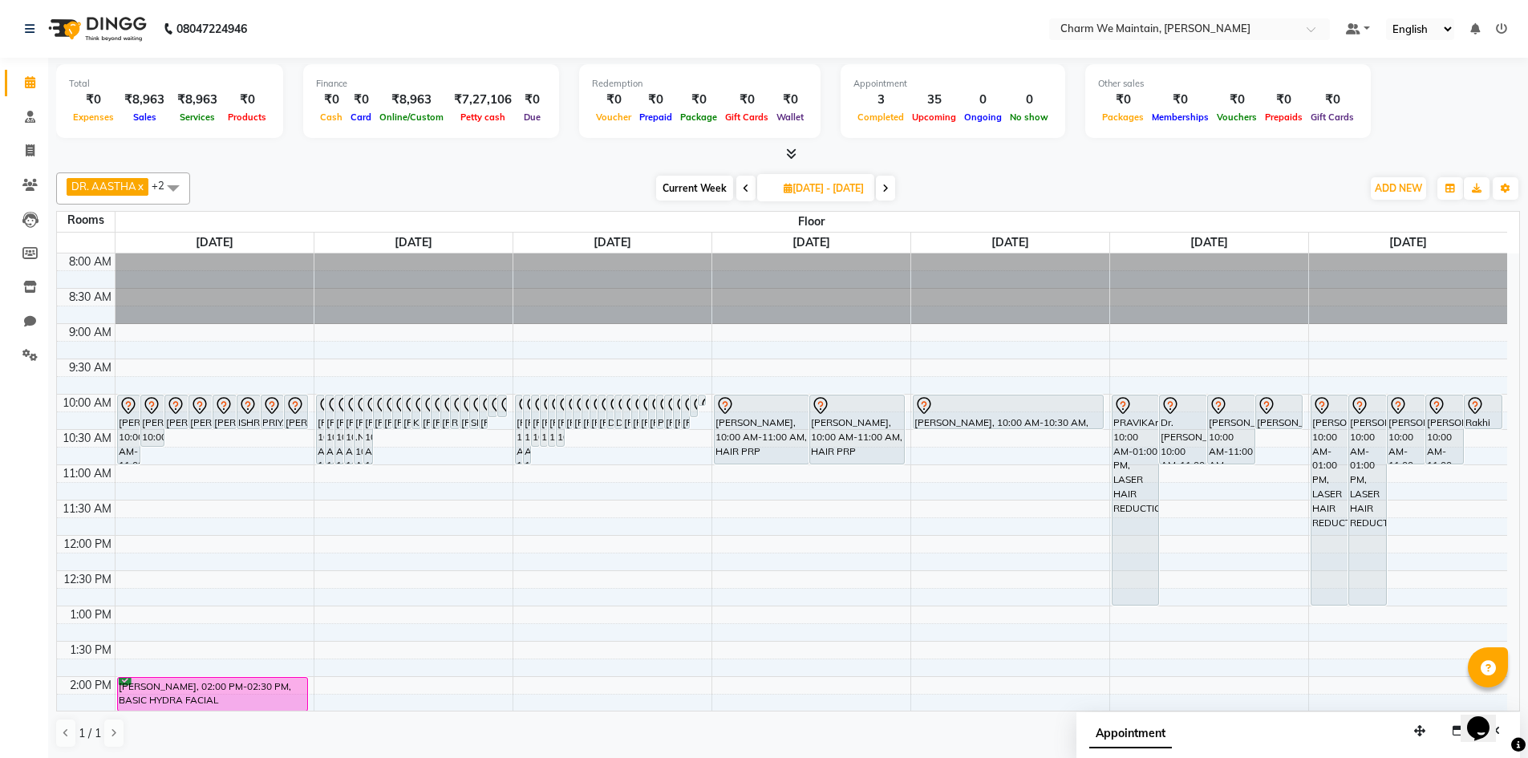
click at [736, 197] on span at bounding box center [745, 188] width 19 height 25
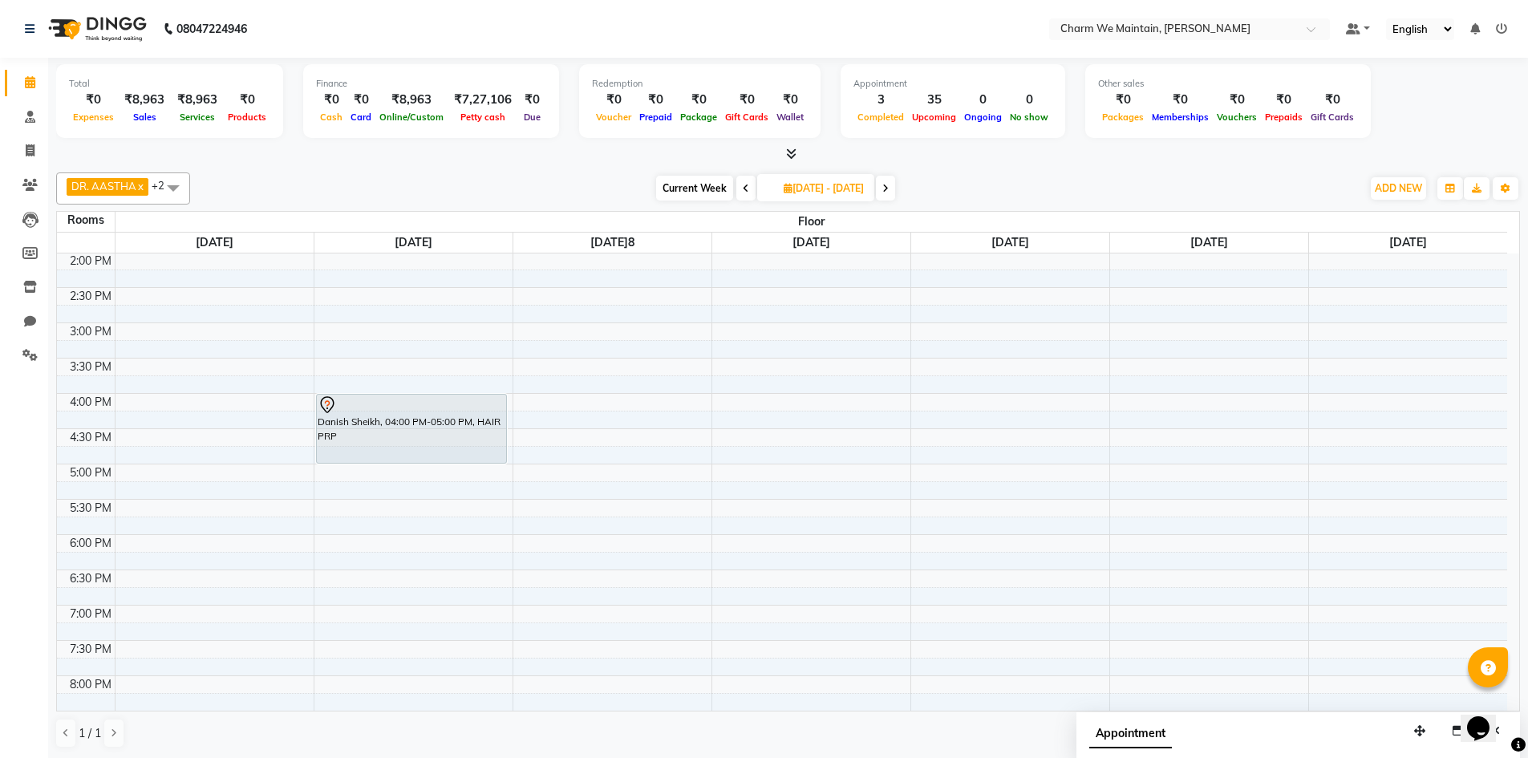
click at [736, 193] on span at bounding box center [745, 188] width 19 height 25
type input "2025-10-05"
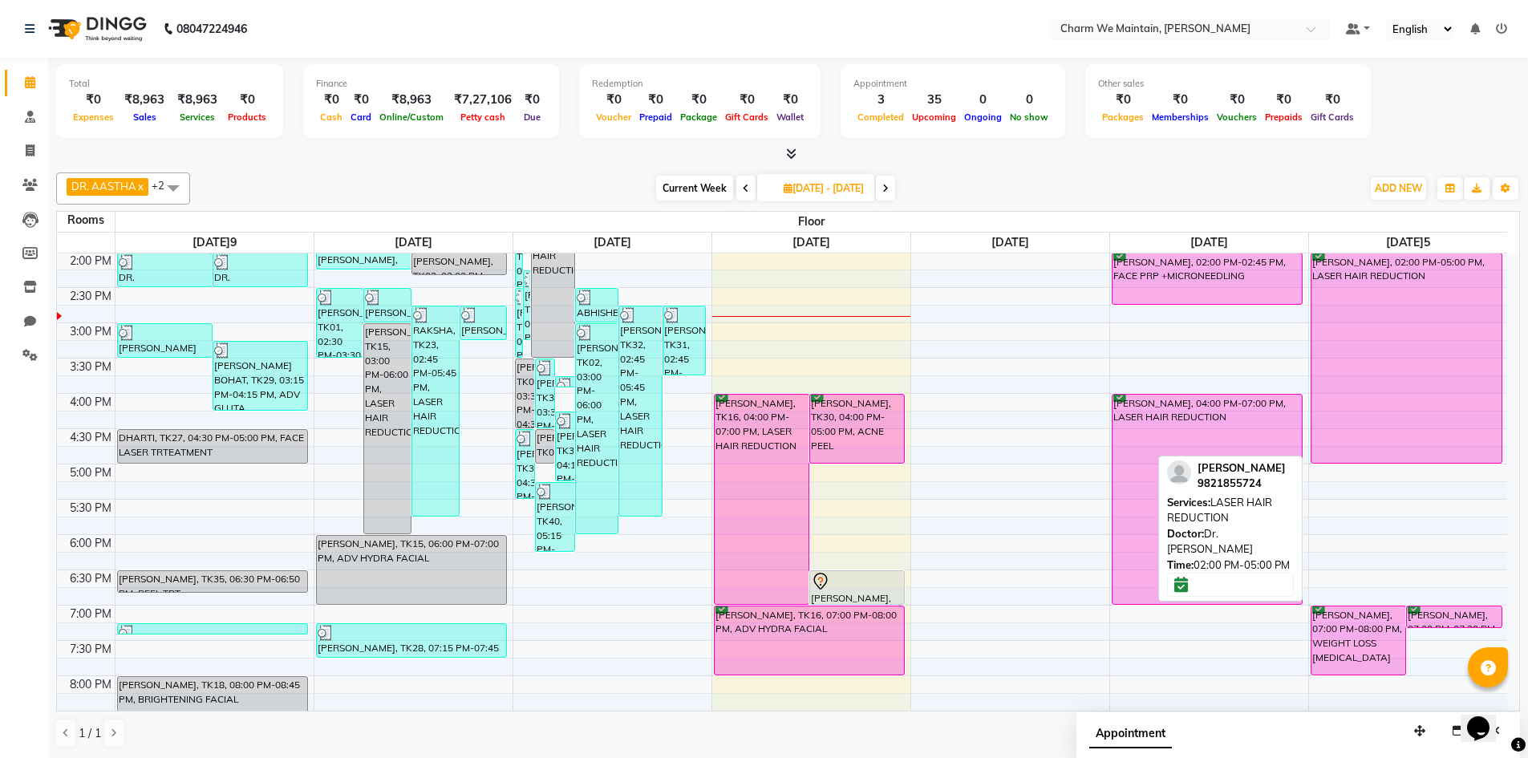
scroll to position [0, 0]
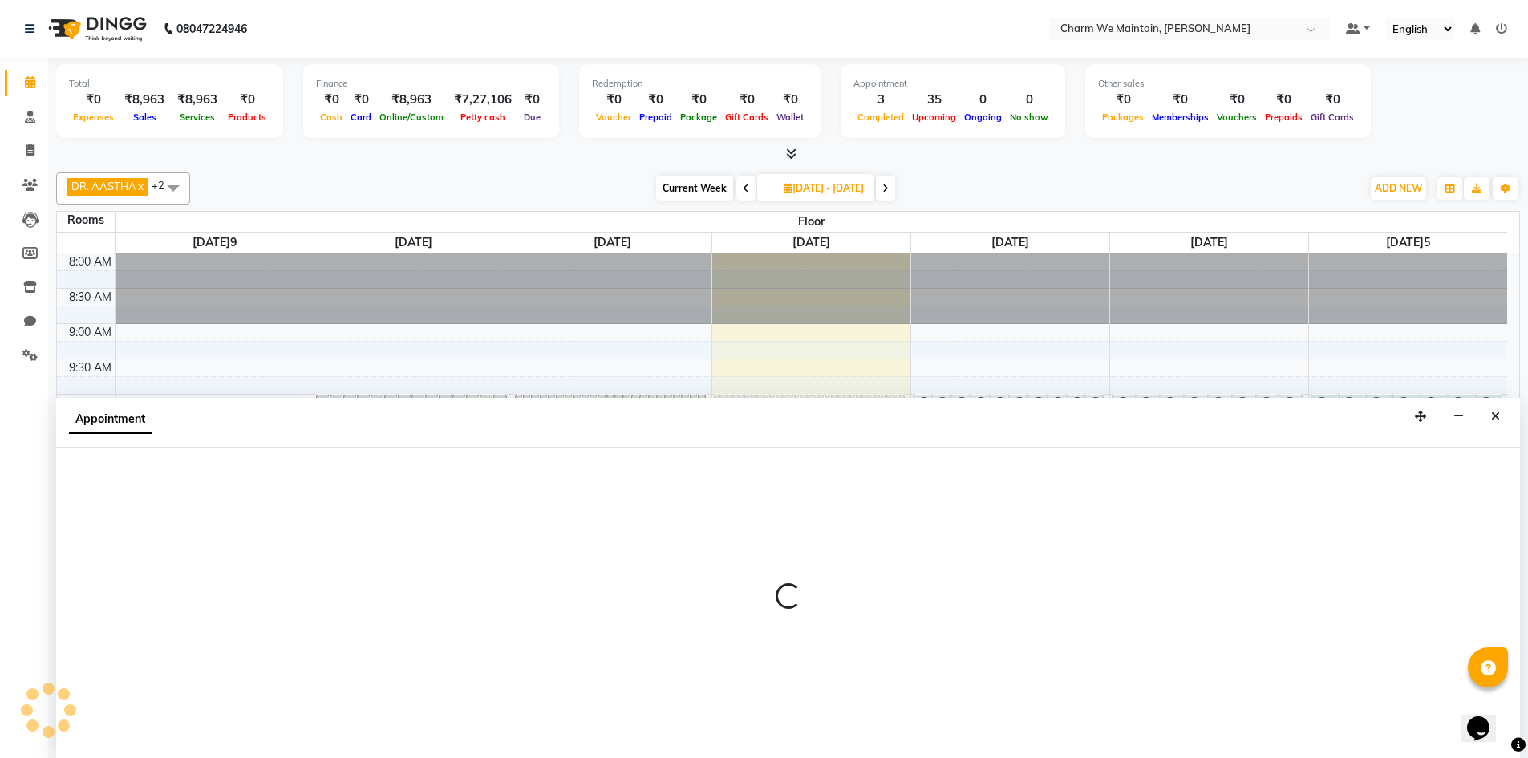
scroll to position [1, 0]
select select "600"
select select "tentative"
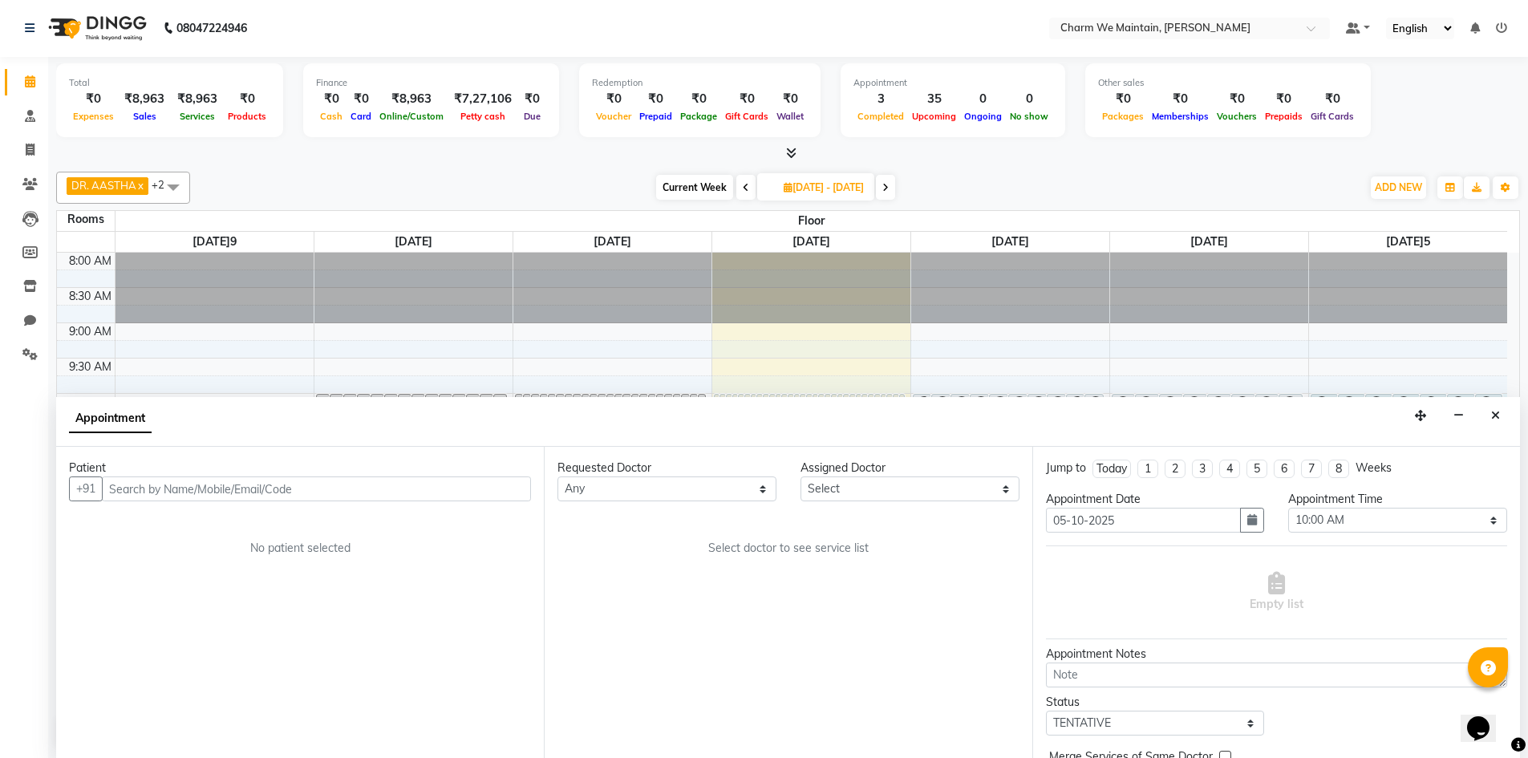
click at [285, 497] on input "text" at bounding box center [316, 488] width 429 height 25
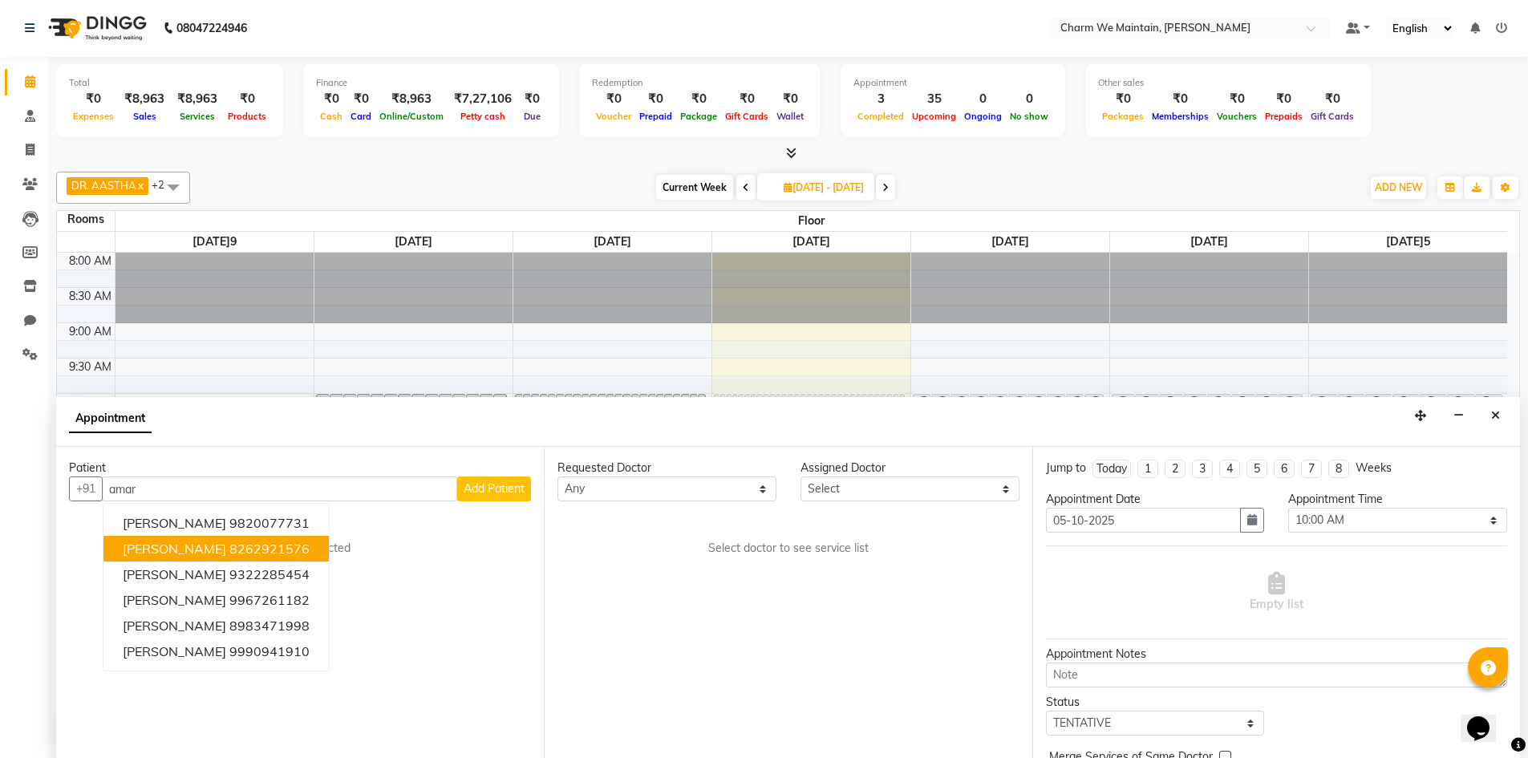
click at [229, 546] on ngb-highlight "8262921576" at bounding box center [269, 549] width 80 height 16
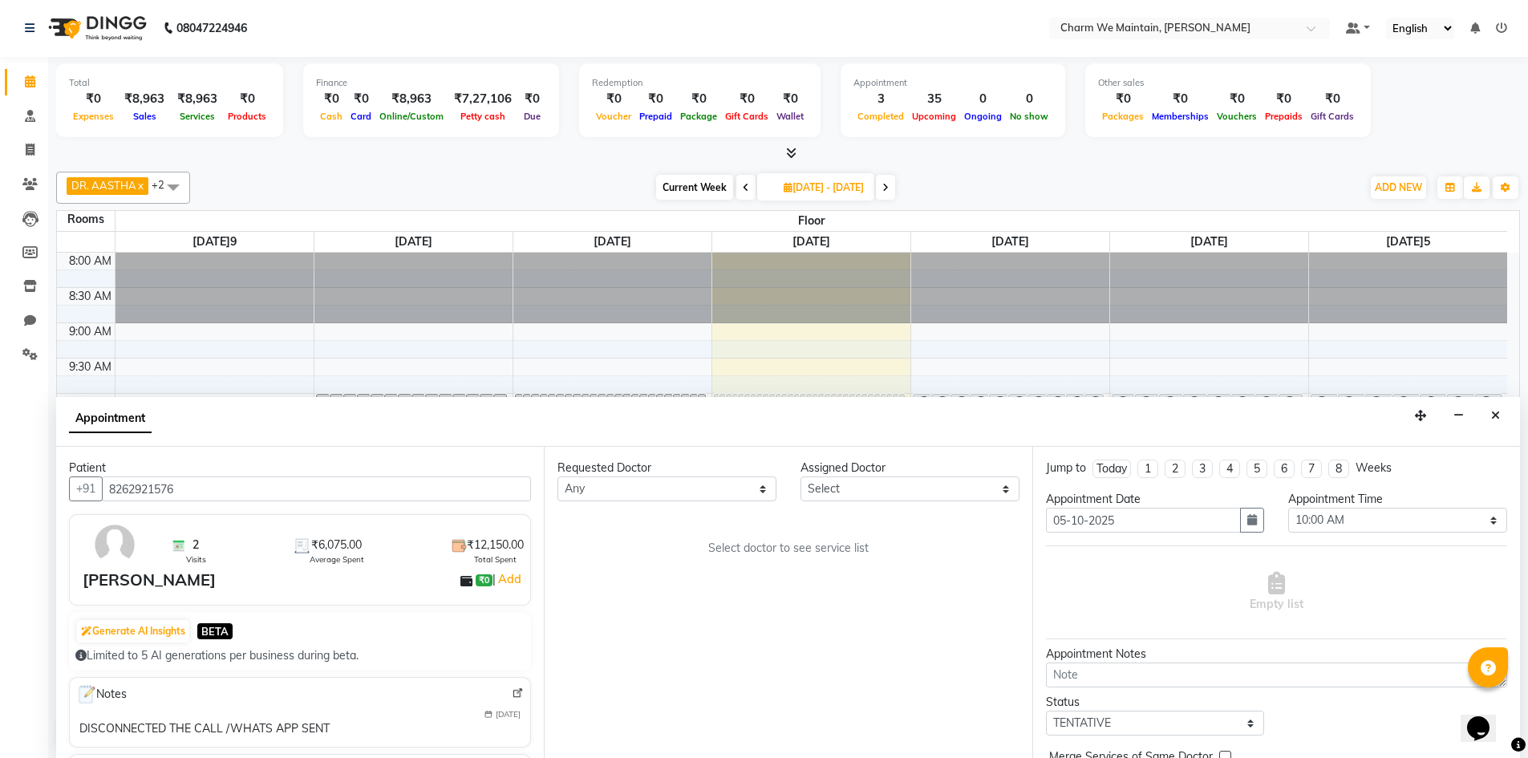
type input "8262921576"
click at [842, 489] on select "Select DR. AYESHA DR. [GEOGRAPHIC_DATA]" at bounding box center [910, 488] width 219 height 25
select select "86210"
click at [801, 476] on select "Select DR. AYESHA DR. [GEOGRAPHIC_DATA]" at bounding box center [910, 488] width 219 height 25
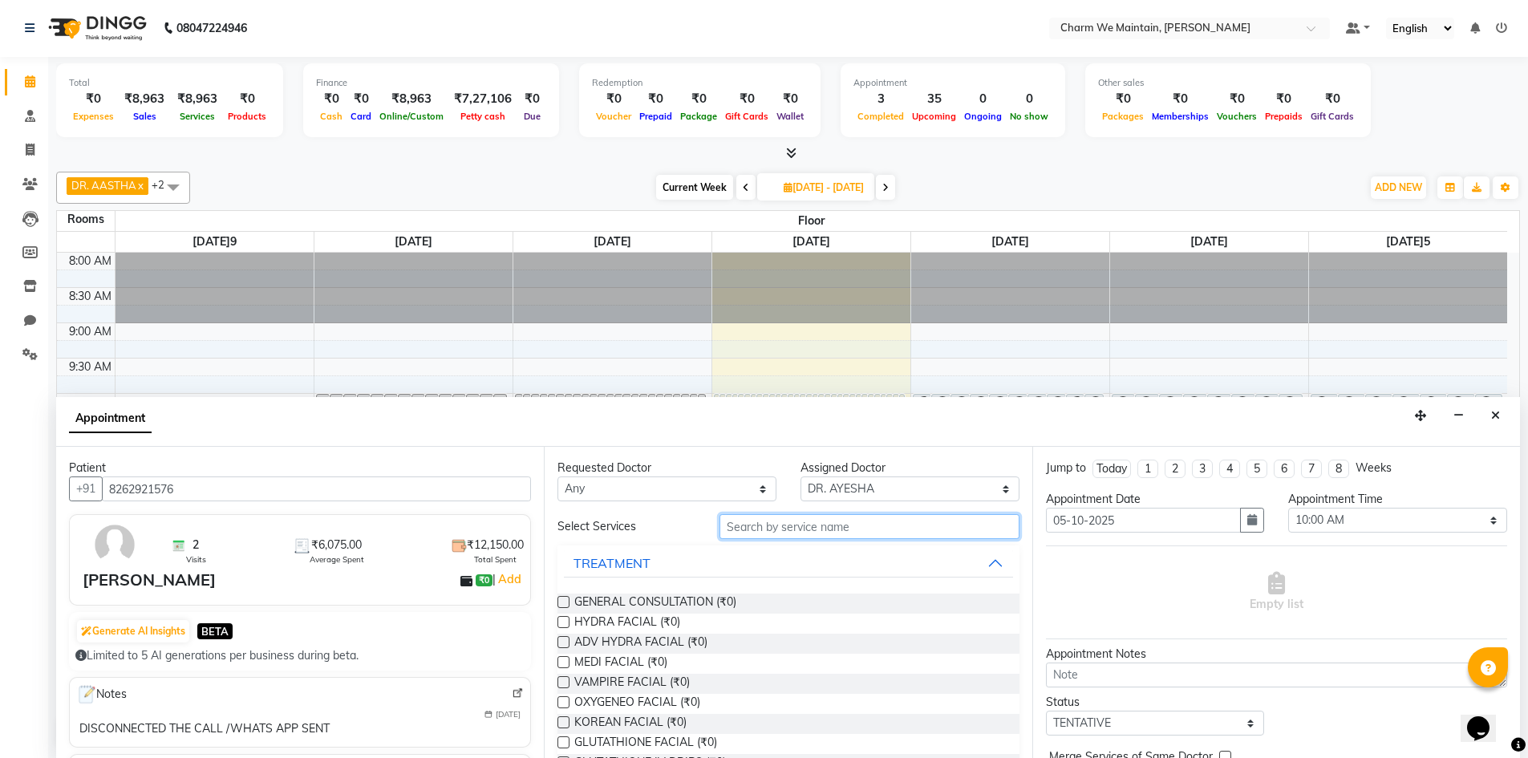
click at [866, 525] on input "text" at bounding box center [869, 526] width 300 height 25
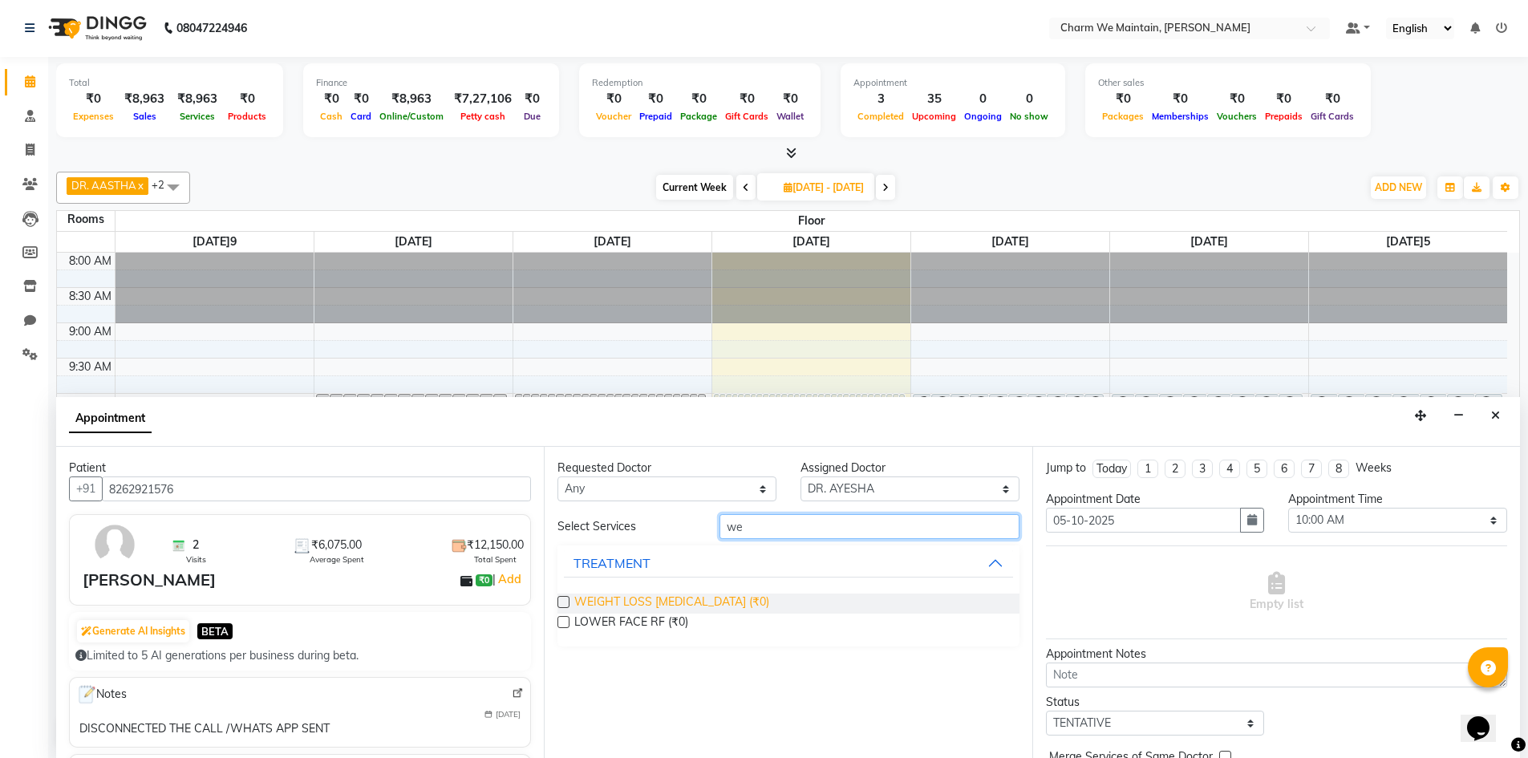
type input "we"
click at [659, 606] on span "WEIGHT LOSS [MEDICAL_DATA] (₹0)" at bounding box center [671, 604] width 195 height 20
checkbox input "true"
select select "4343"
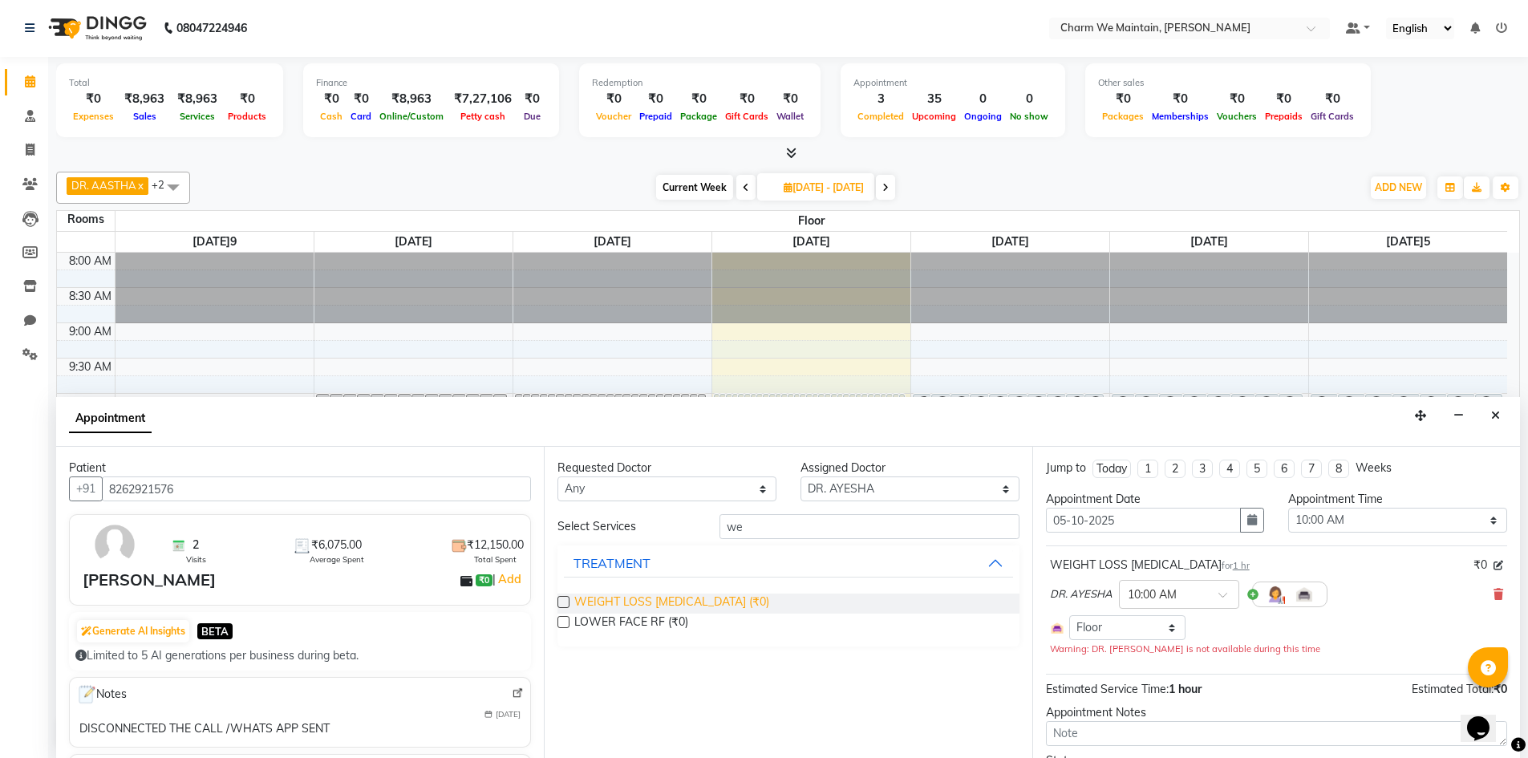
checkbox input "false"
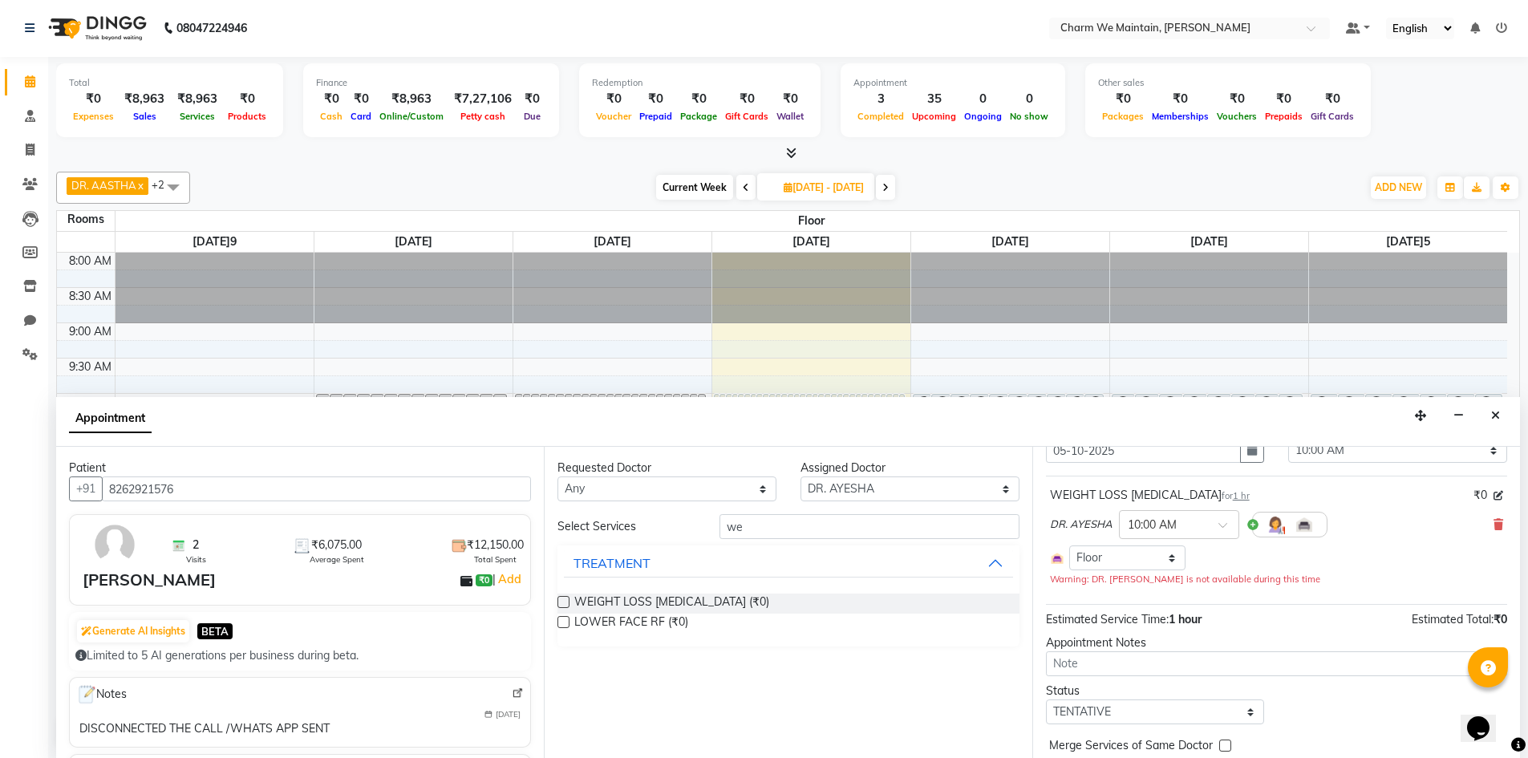
scroll to position [137, 0]
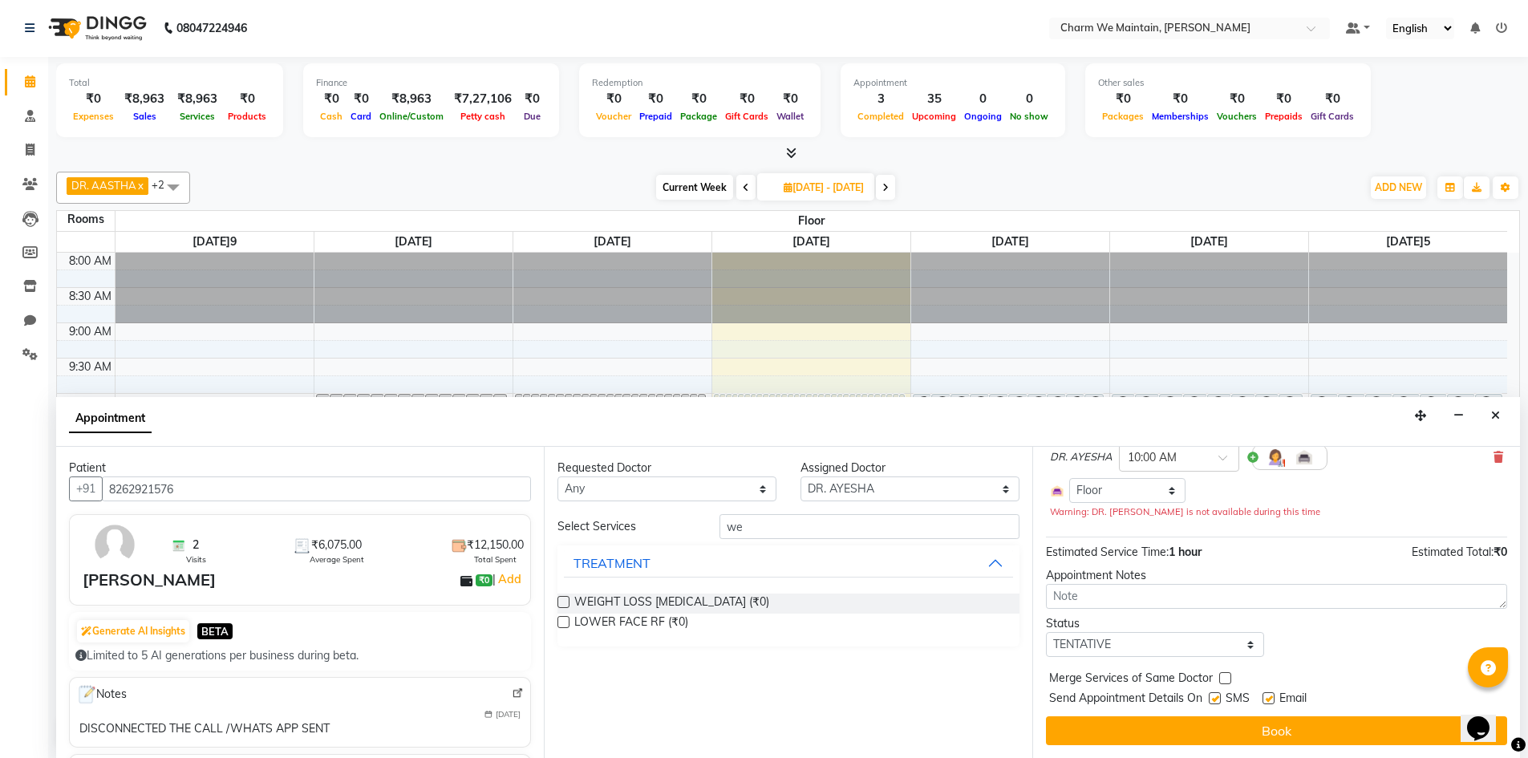
click at [1215, 702] on label at bounding box center [1215, 698] width 12 height 12
click at [1215, 702] on input "checkbox" at bounding box center [1214, 700] width 10 height 10
checkbox input "false"
click at [1269, 702] on label at bounding box center [1269, 698] width 12 height 12
click at [1269, 702] on input "checkbox" at bounding box center [1268, 700] width 10 height 10
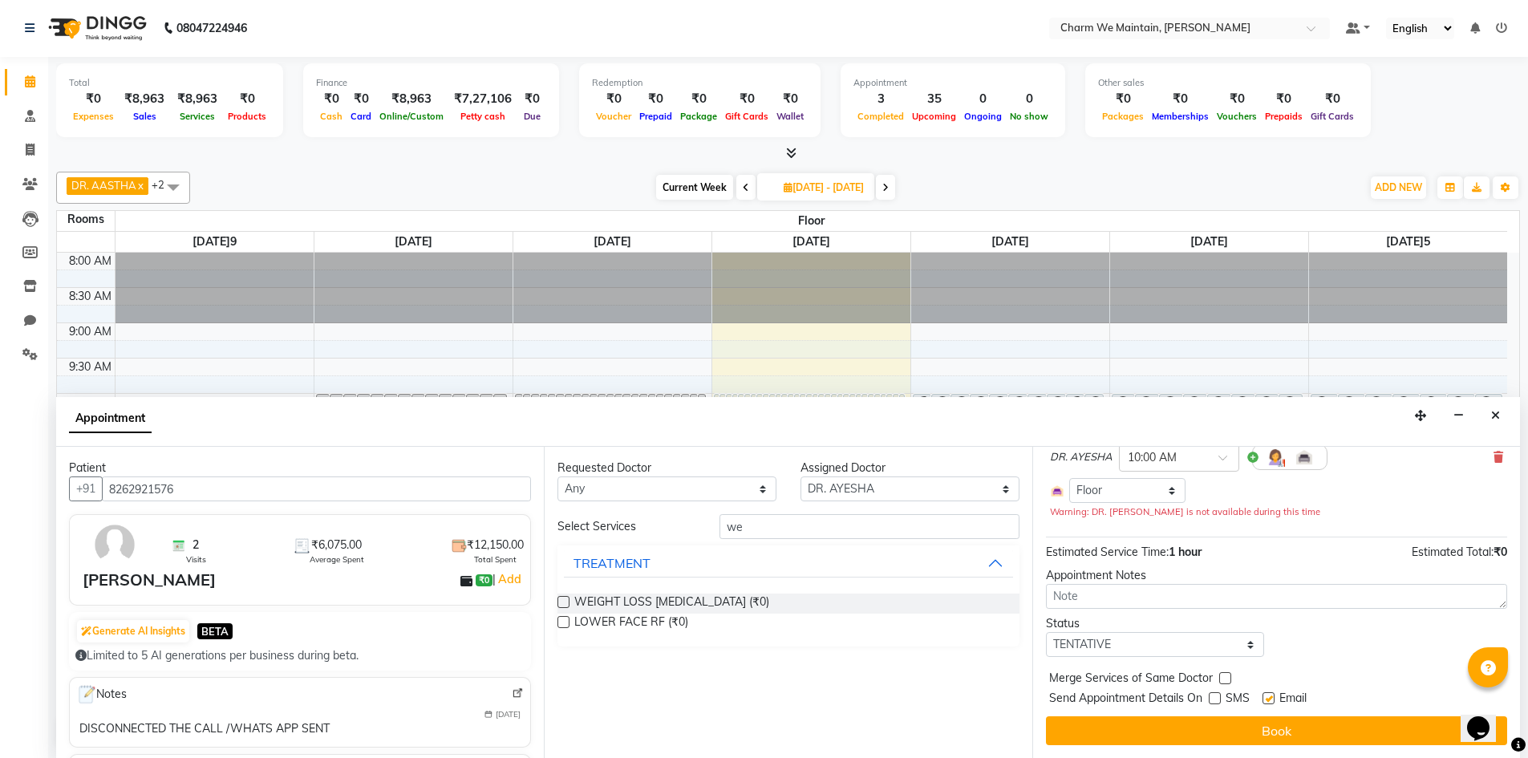
checkbox input "false"
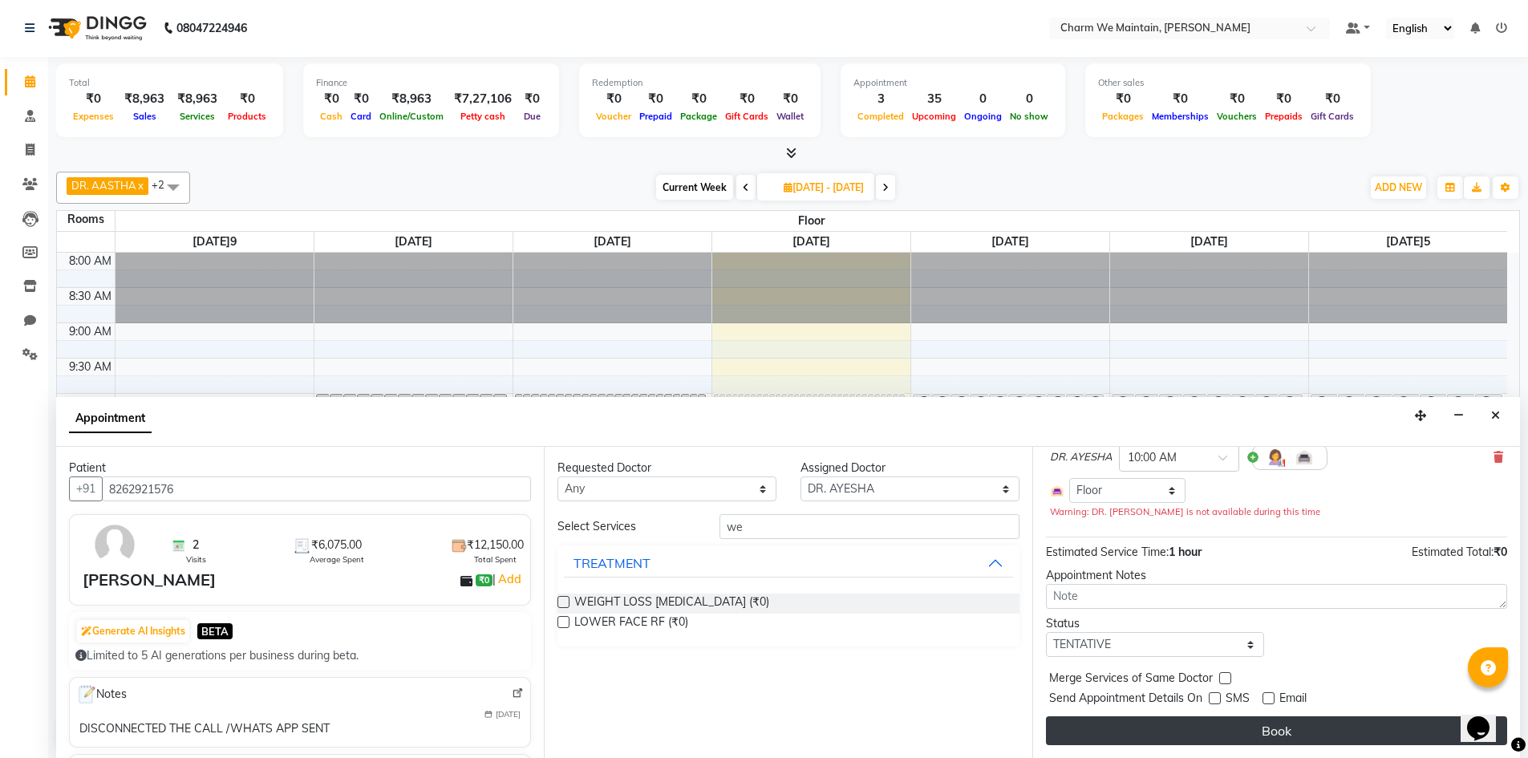
click at [1299, 732] on button "Book" at bounding box center [1276, 730] width 461 height 29
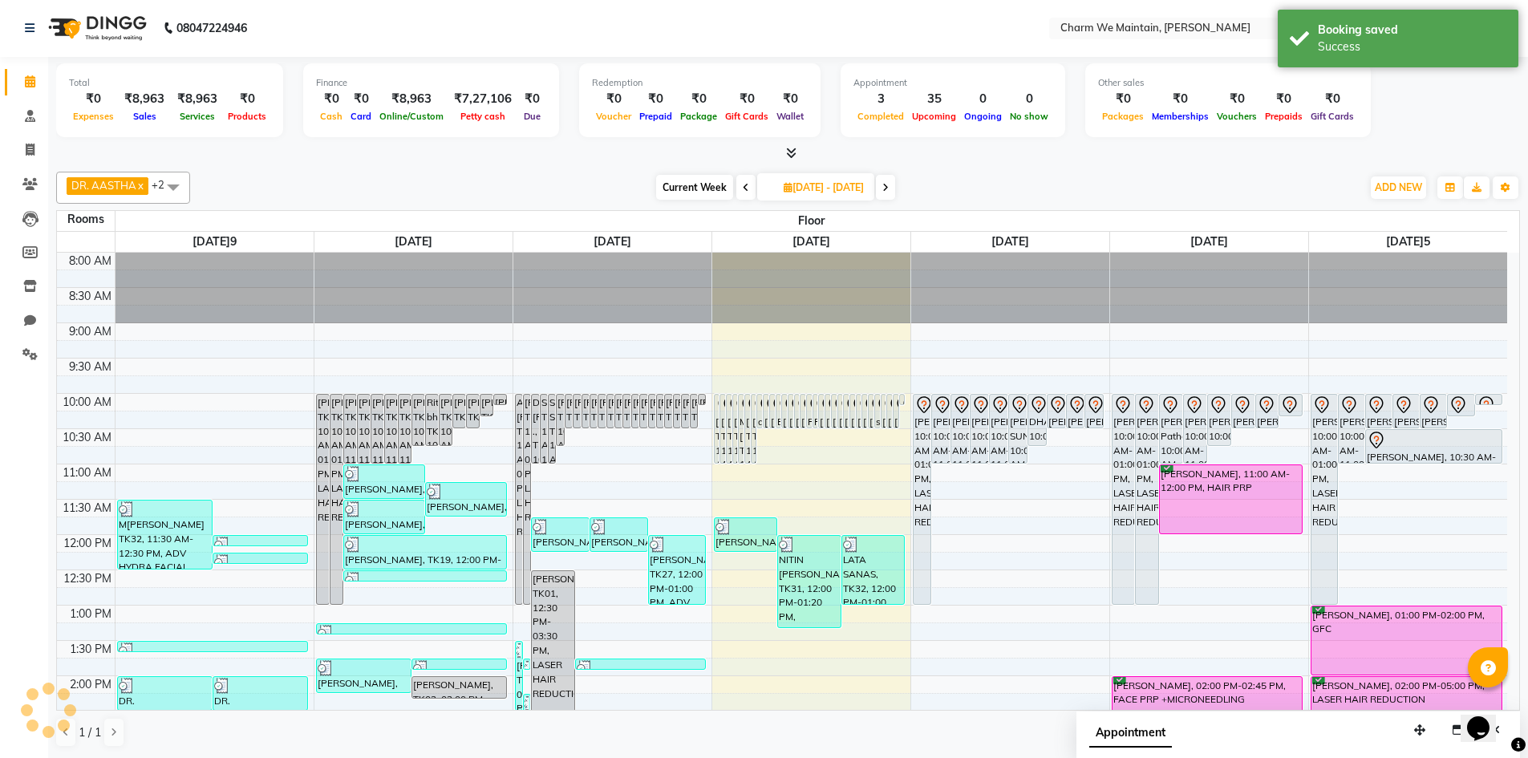
scroll to position [0, 0]
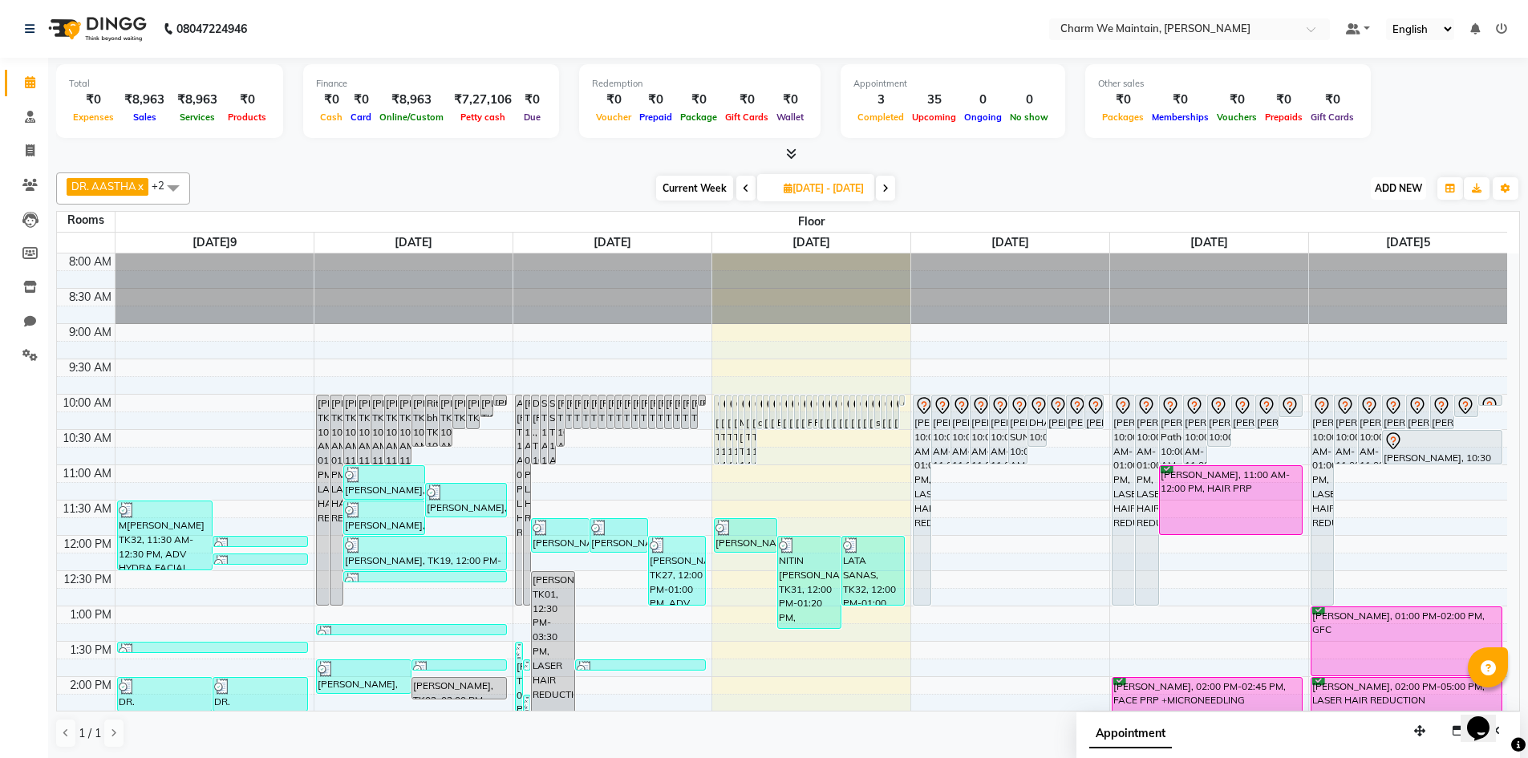
click at [1419, 192] on span "ADD NEW" at bounding box center [1398, 188] width 47 height 12
click at [1344, 237] on link "Add Invoice" at bounding box center [1362, 239] width 127 height 21
select select "service"
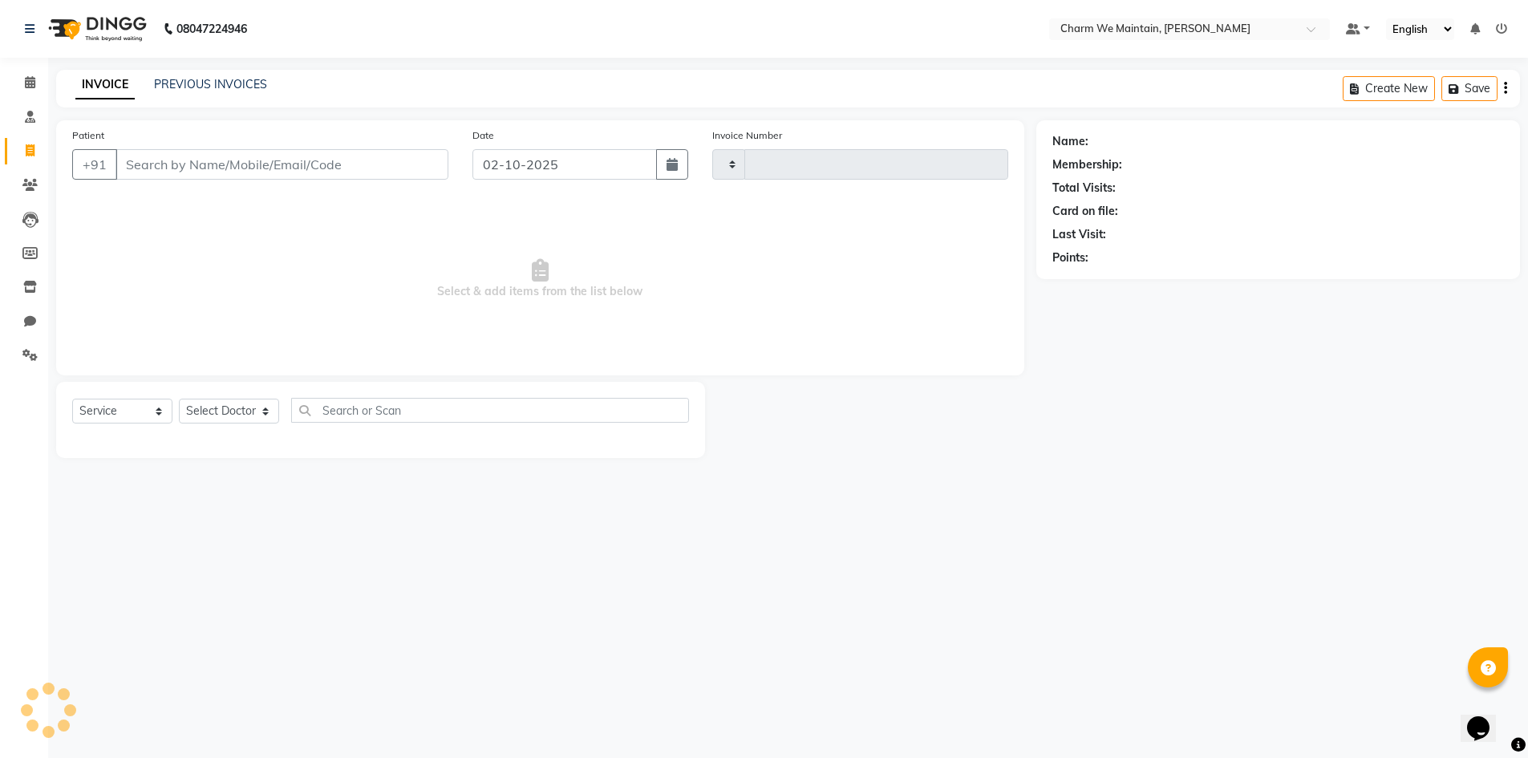
type input "0712"
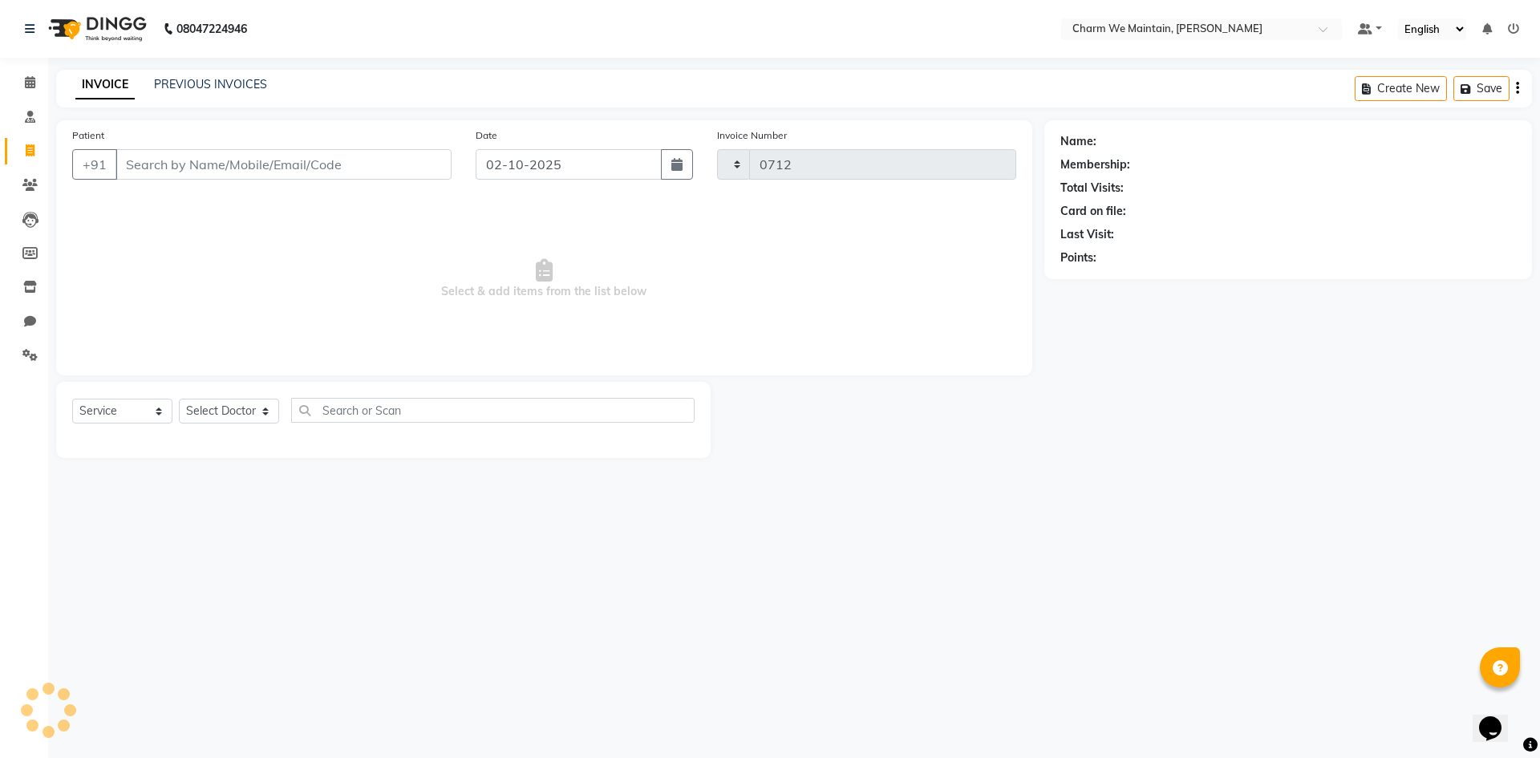
select select "8618"
click at [25, 26] on div "08047224946" at bounding box center [136, 28] width 246 height 45
click at [34, 25] on icon at bounding box center [30, 28] width 10 height 11
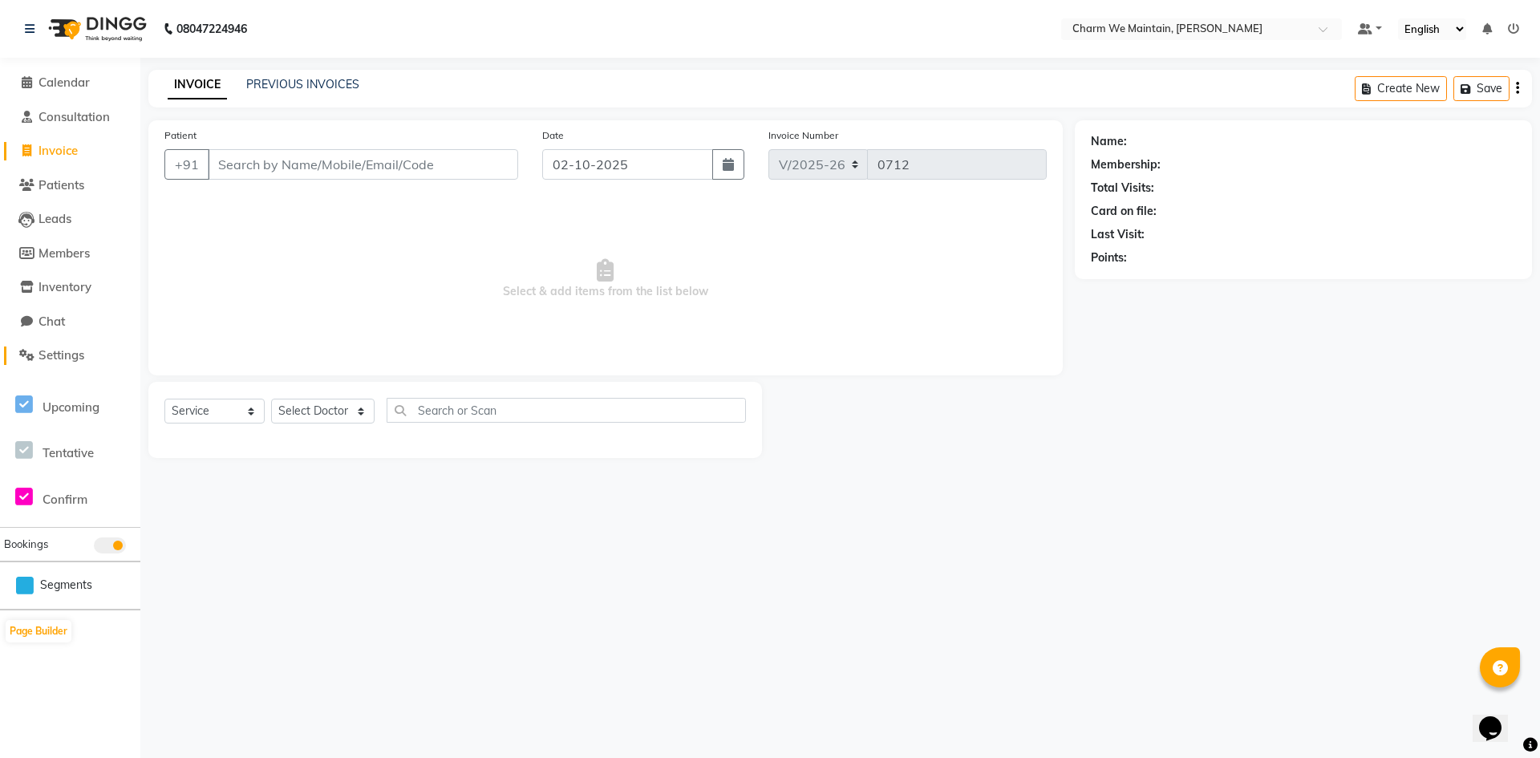
click at [71, 353] on span "Settings" at bounding box center [62, 354] width 46 height 15
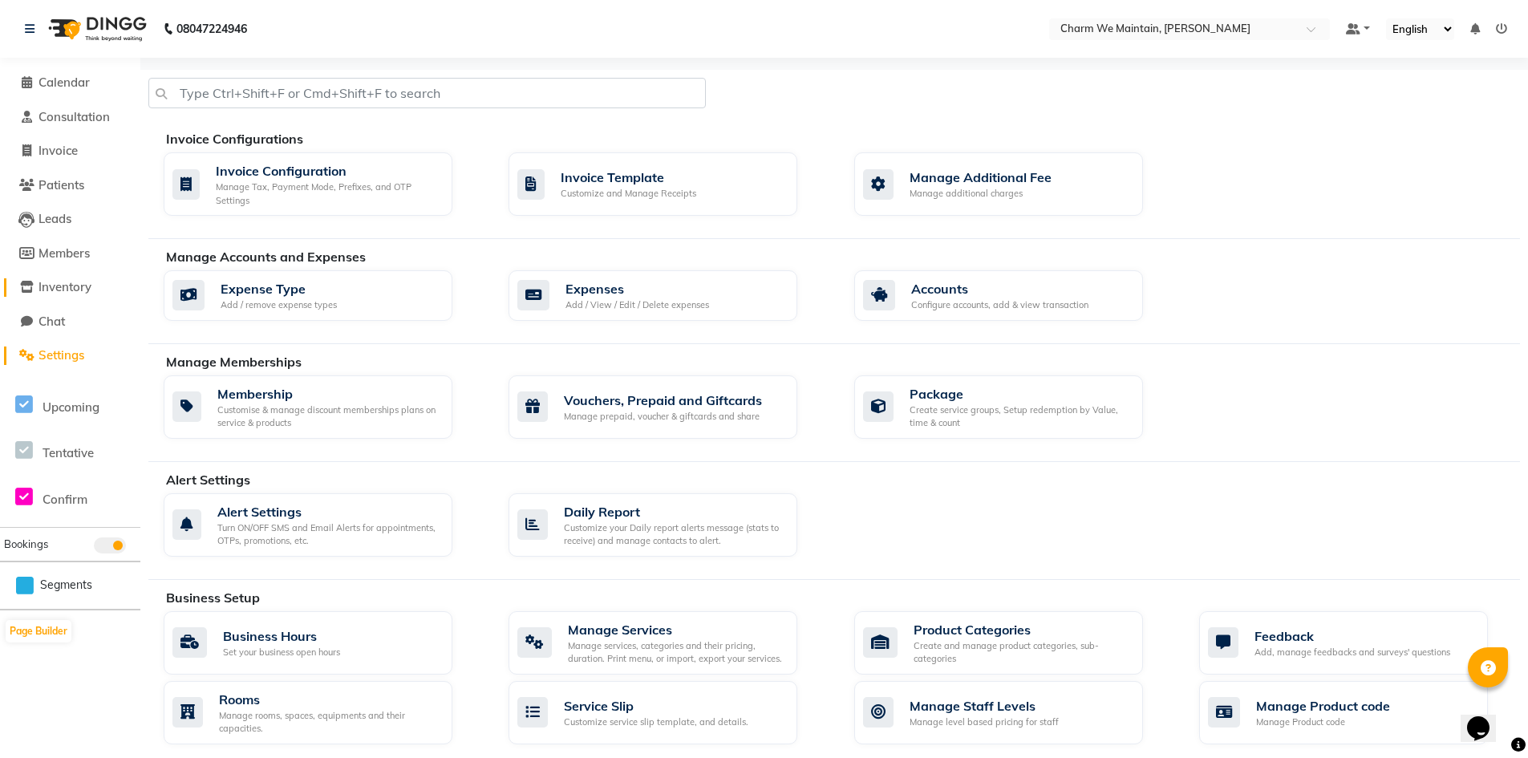
click at [71, 291] on span "Inventory" at bounding box center [65, 286] width 53 height 15
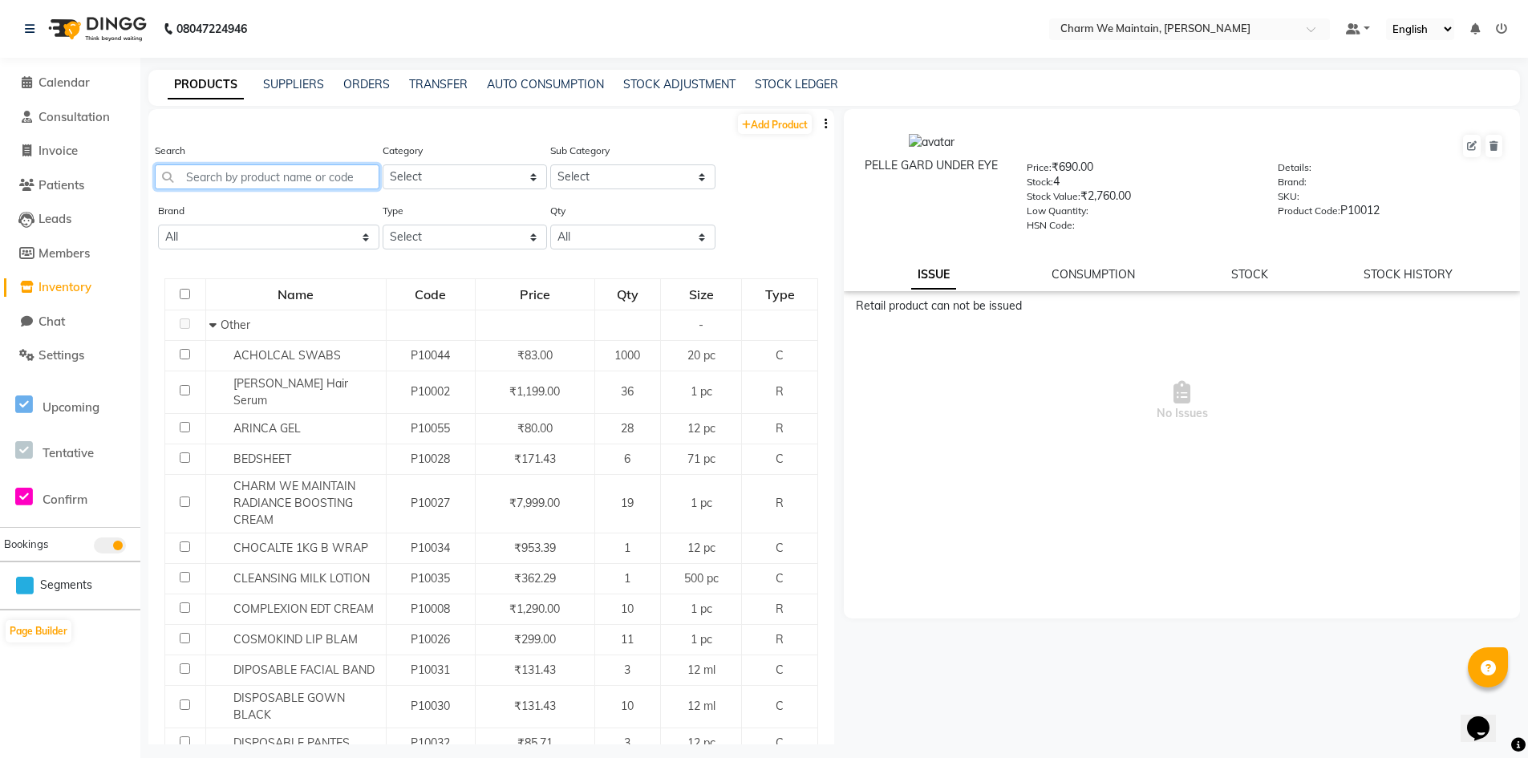
click at [251, 172] on input "text" at bounding box center [267, 176] width 225 height 25
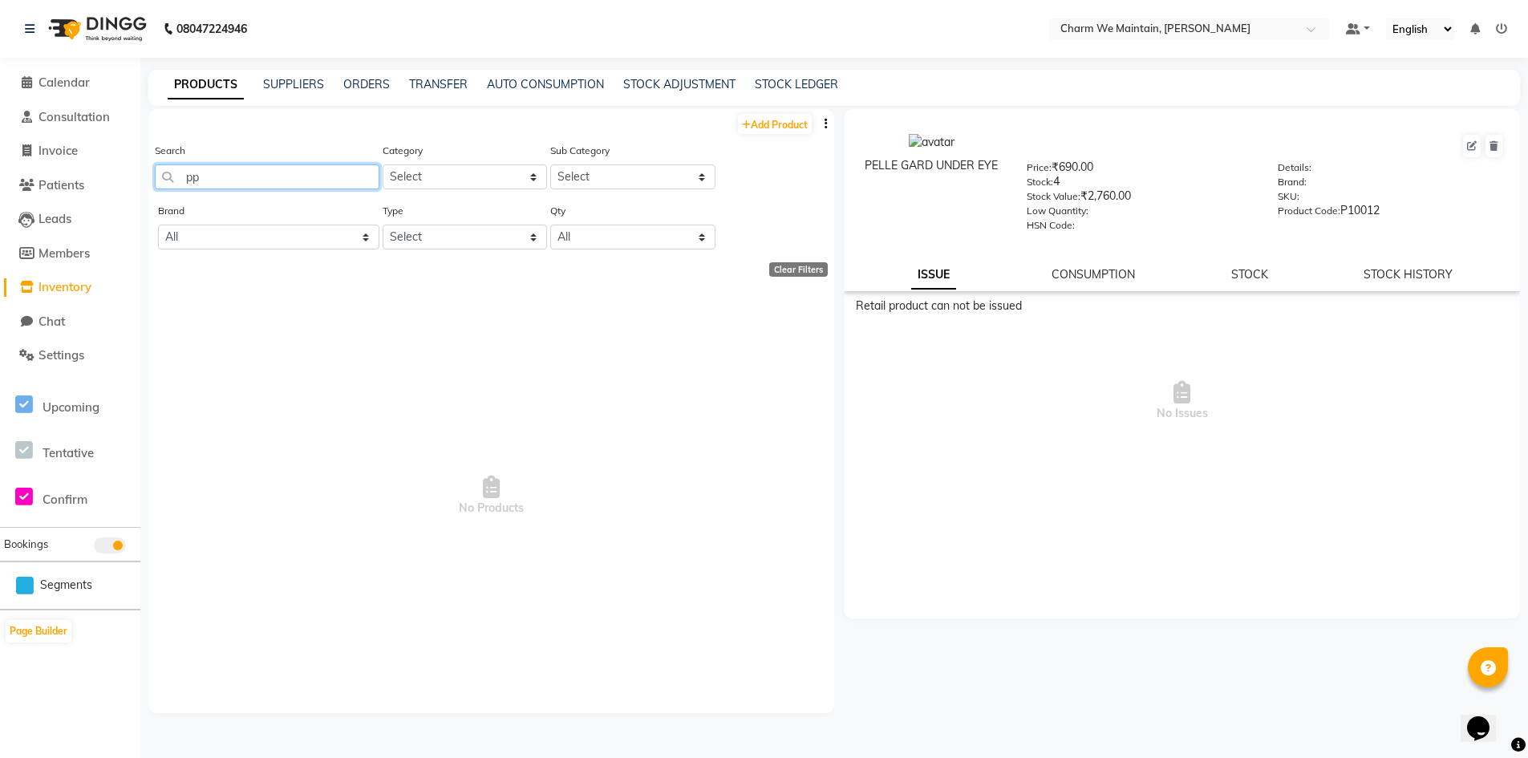
type input "p"
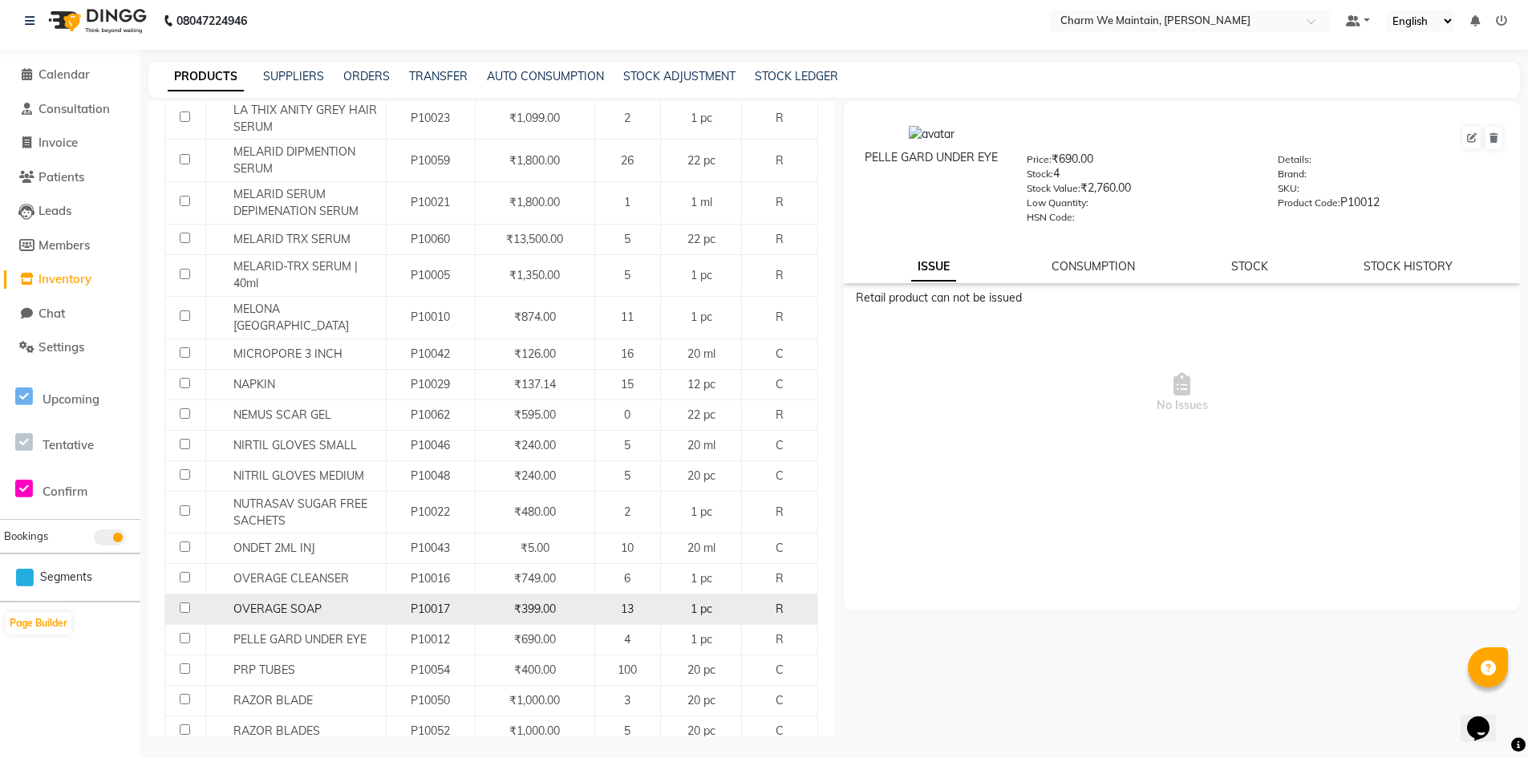
scroll to position [10, 0]
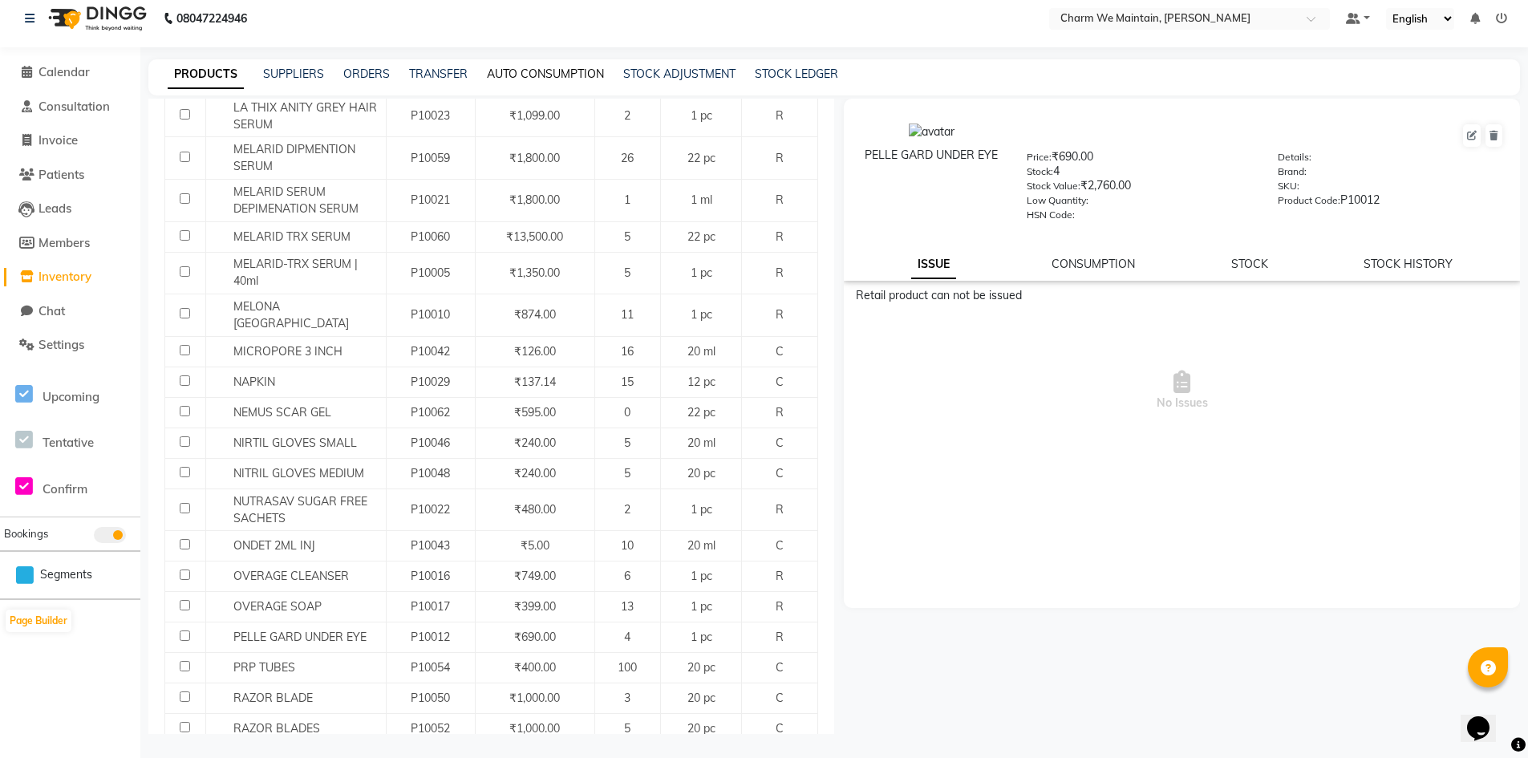
click at [523, 69] on link "AUTO CONSUMPTION" at bounding box center [545, 74] width 117 height 14
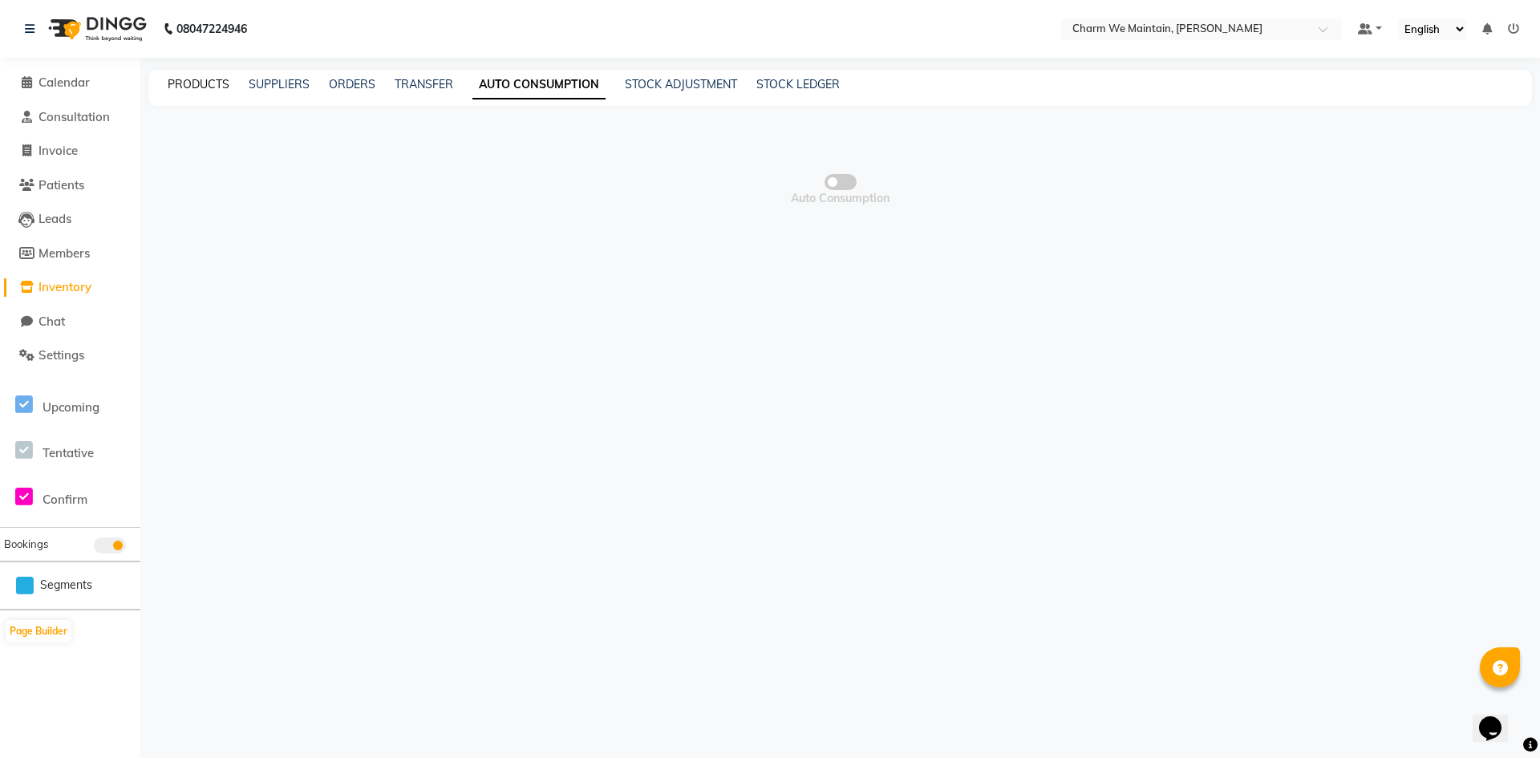
click at [195, 81] on link "PRODUCTS" at bounding box center [199, 84] width 62 height 14
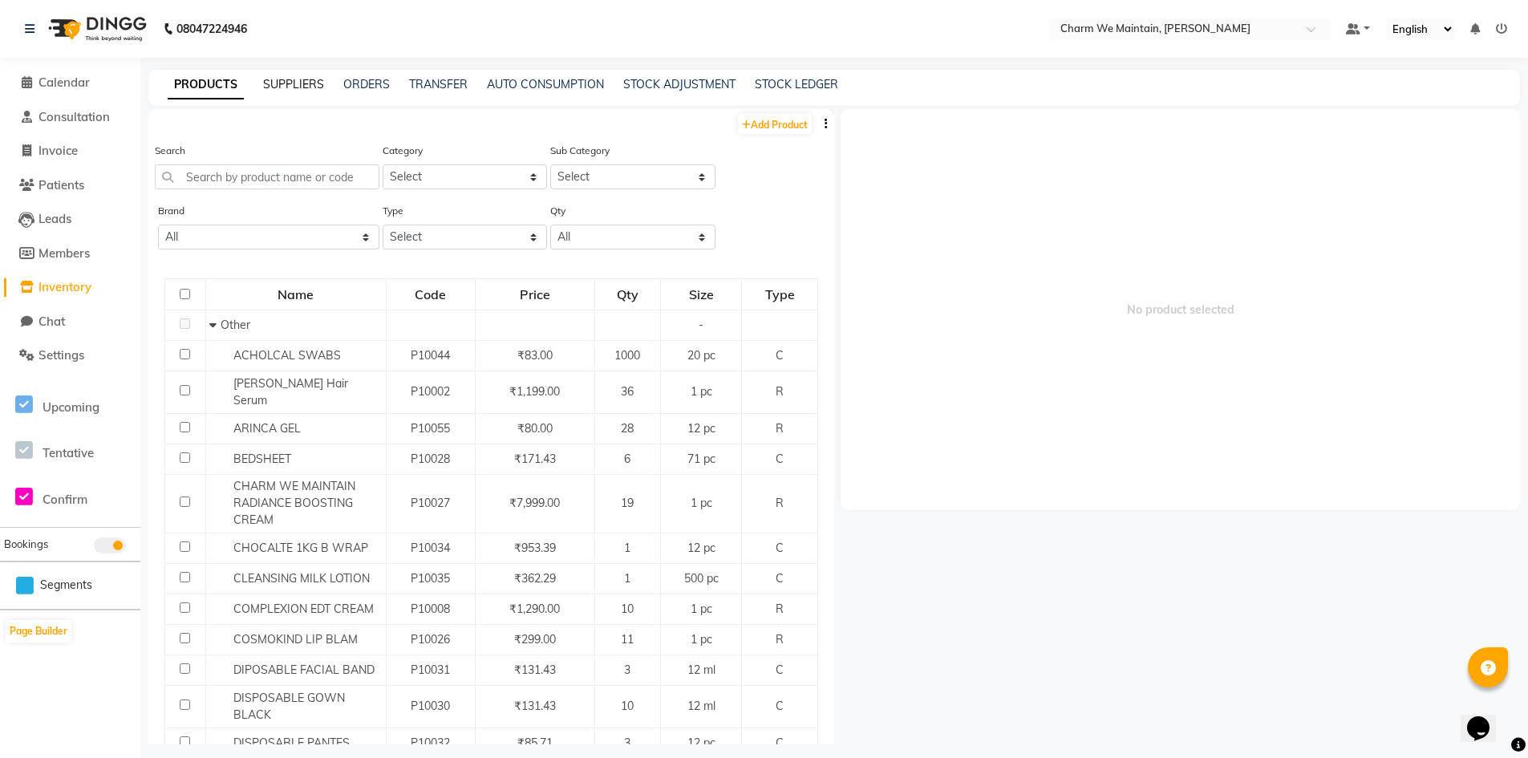
click at [286, 87] on link "SUPPLIERS" at bounding box center [293, 84] width 61 height 14
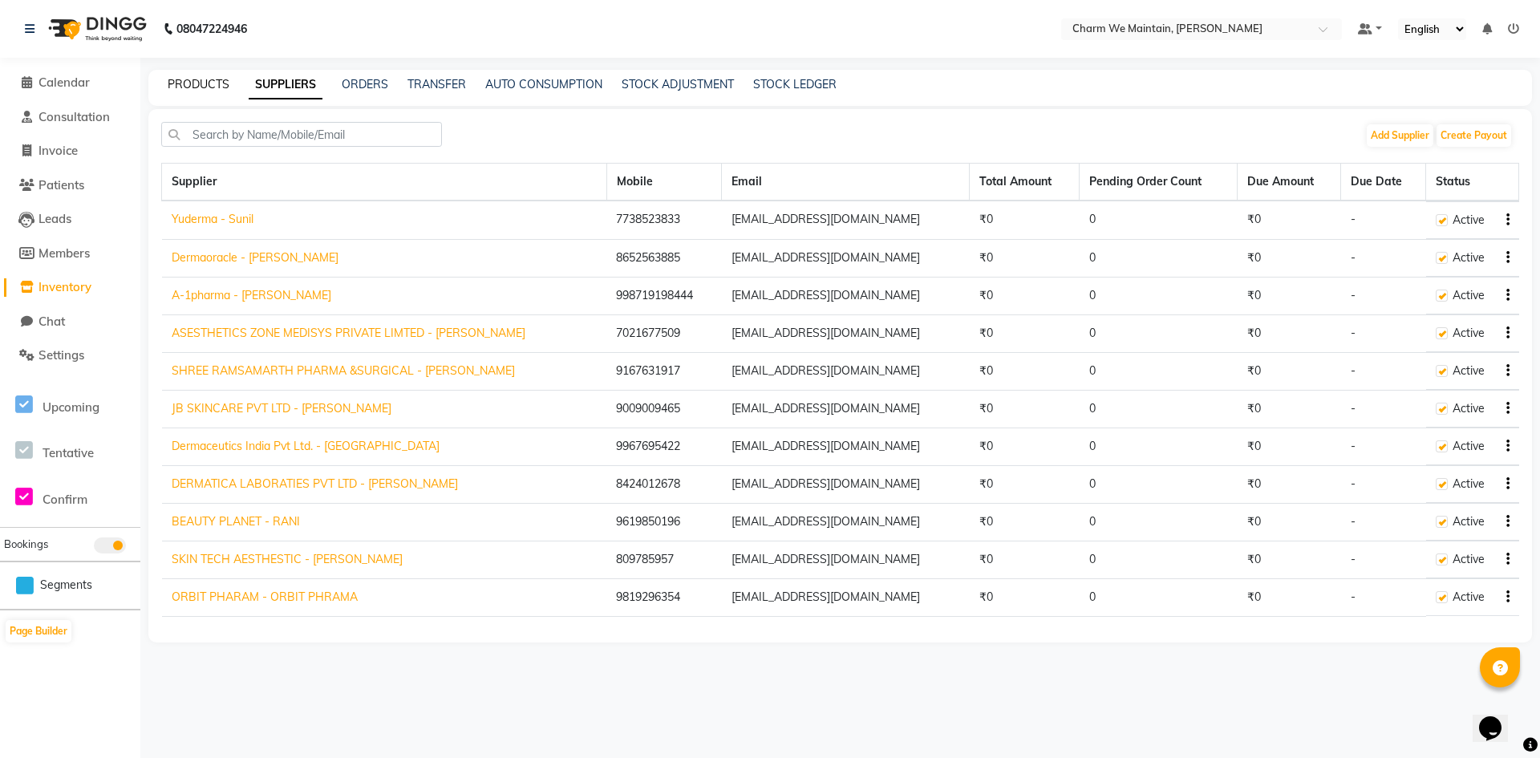
click at [205, 82] on link "PRODUCTS" at bounding box center [199, 84] width 62 height 14
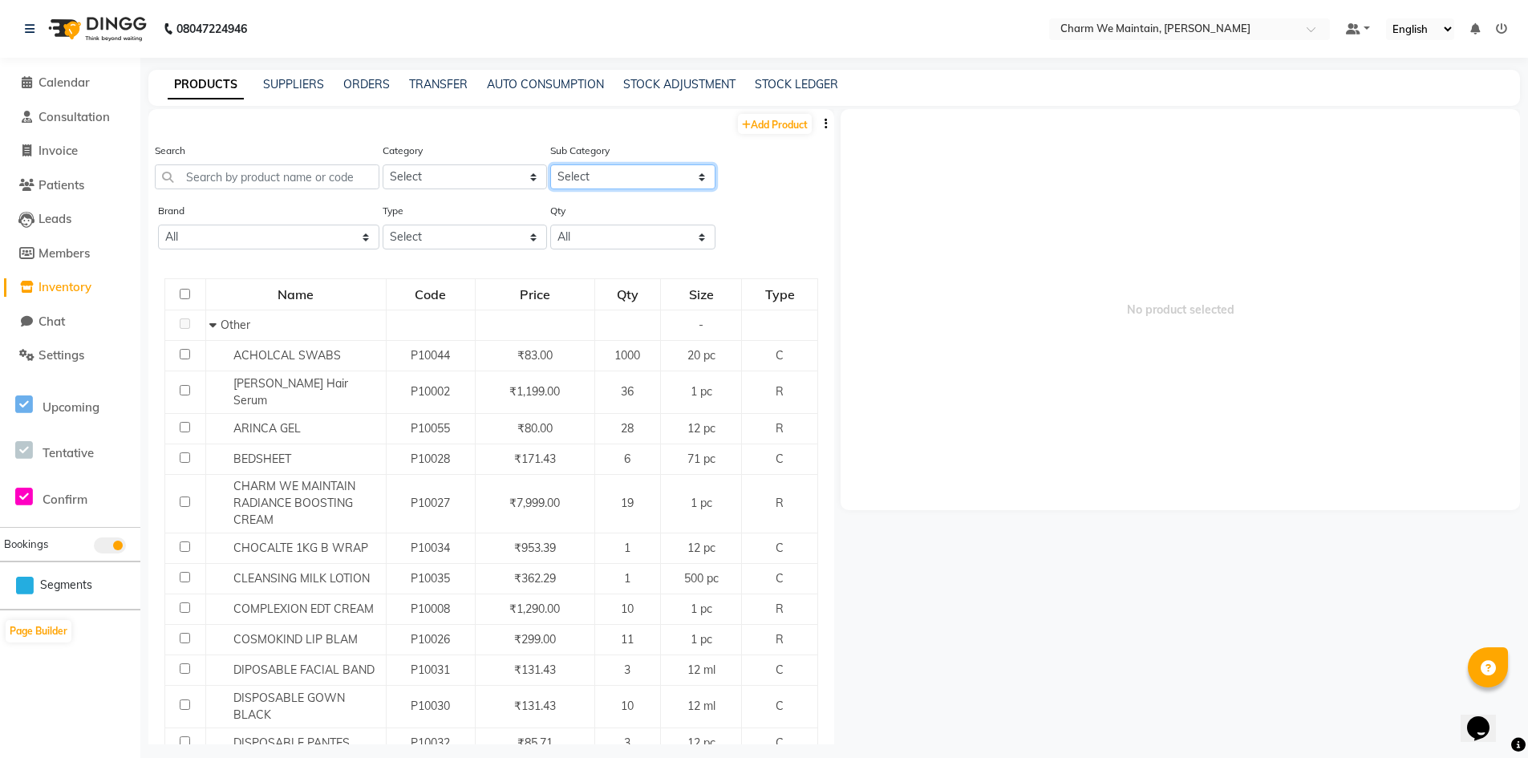
click at [624, 176] on select "Select" at bounding box center [632, 176] width 165 height 25
click at [462, 165] on select "Select Other" at bounding box center [465, 176] width 165 height 25
click at [460, 173] on select "Select Other" at bounding box center [465, 176] width 165 height 25
click at [324, 176] on input "text" at bounding box center [267, 176] width 225 height 25
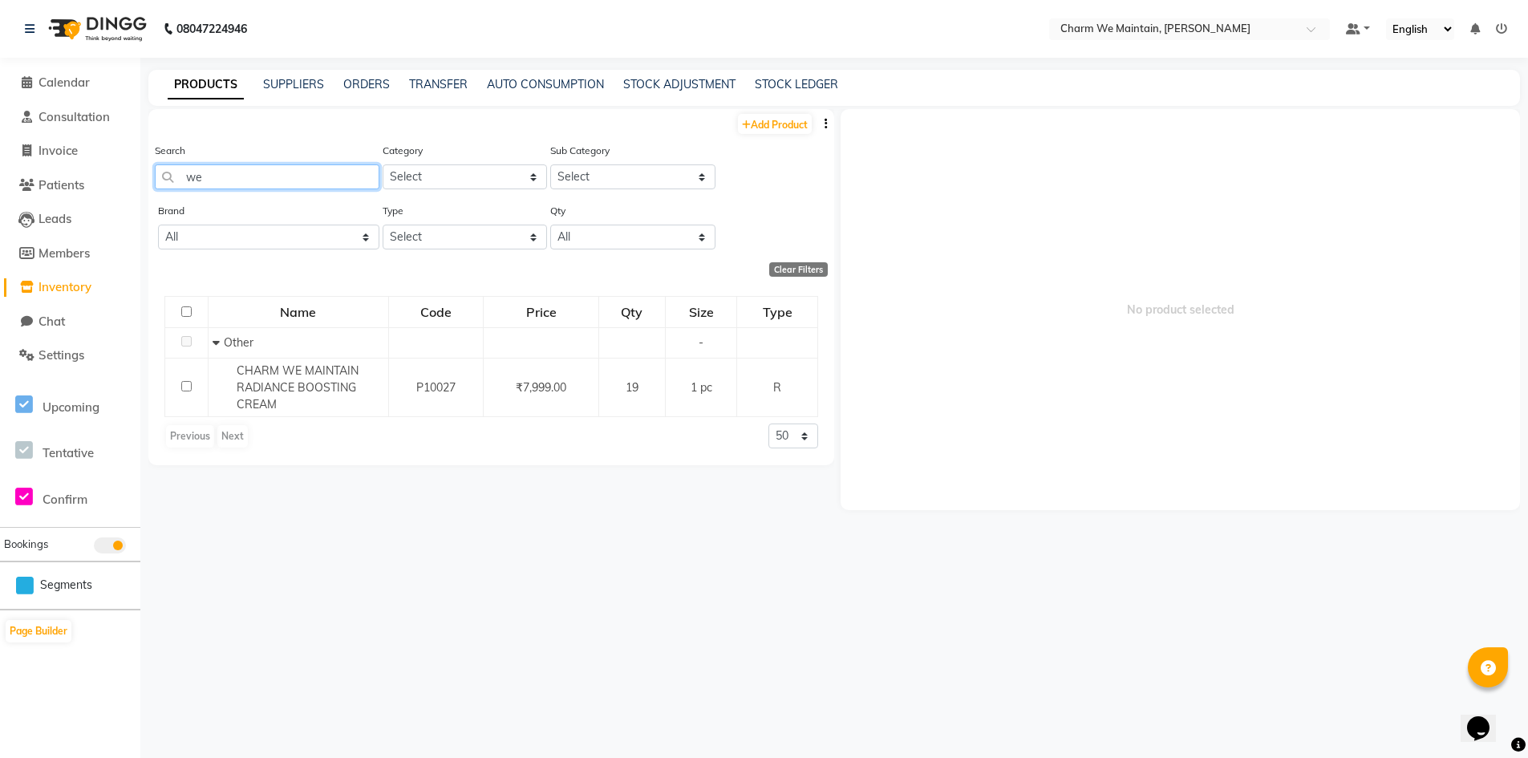
type input "w"
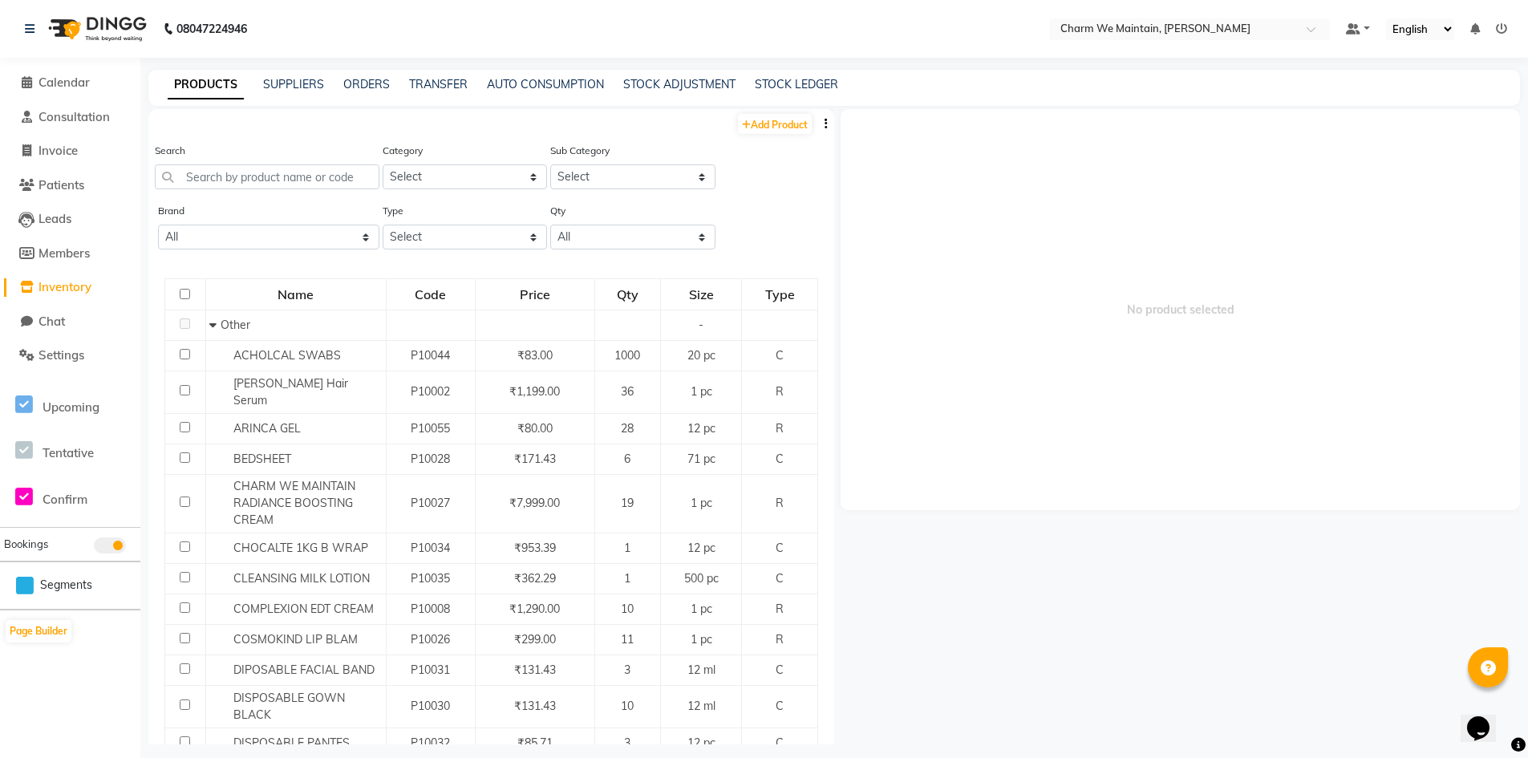
click at [818, 126] on button "button" at bounding box center [826, 124] width 16 height 17
click at [484, 237] on select "Select Both Retail Consumable" at bounding box center [465, 237] width 165 height 25
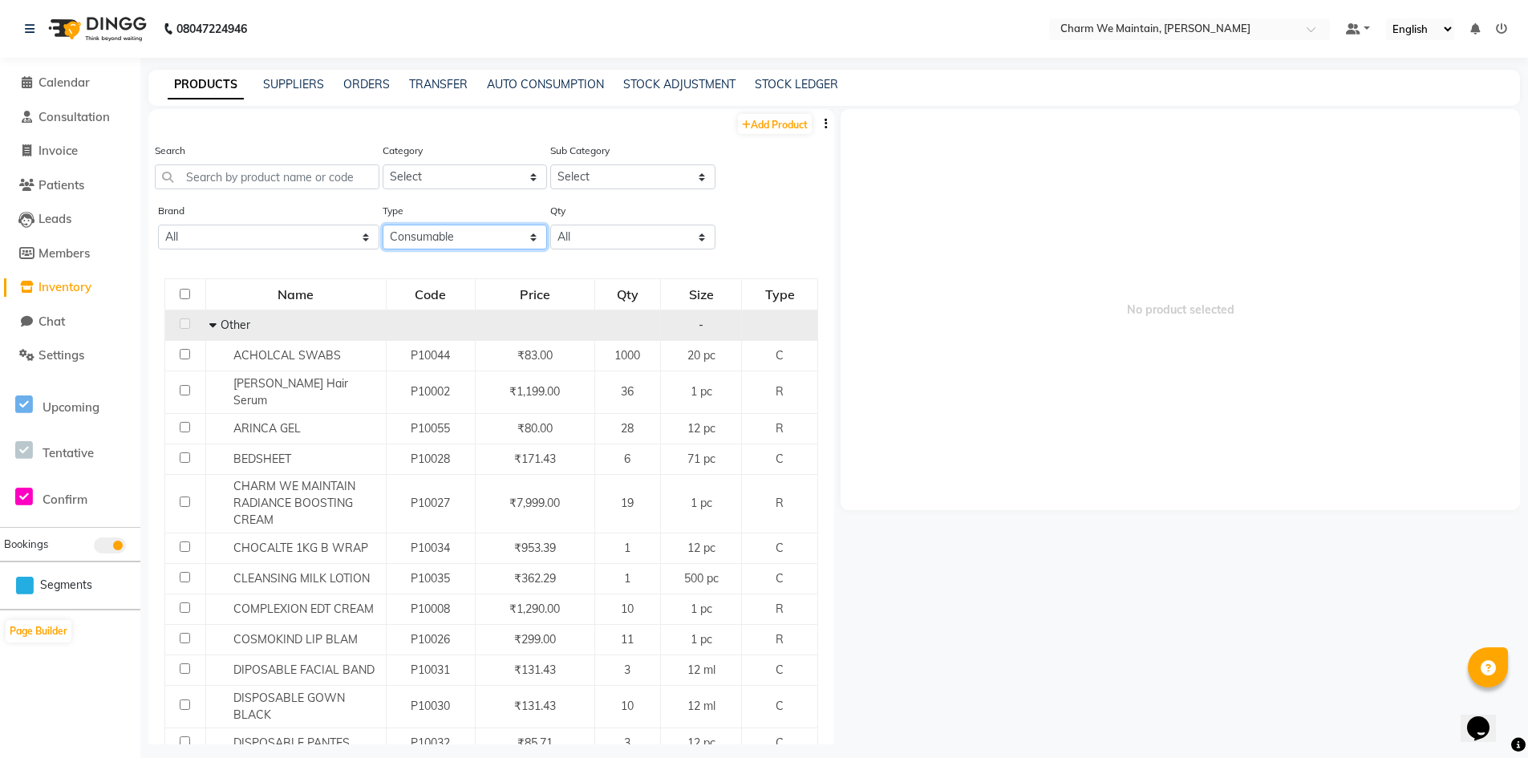
click at [383, 225] on select "Select Both Retail Consumable" at bounding box center [465, 237] width 165 height 25
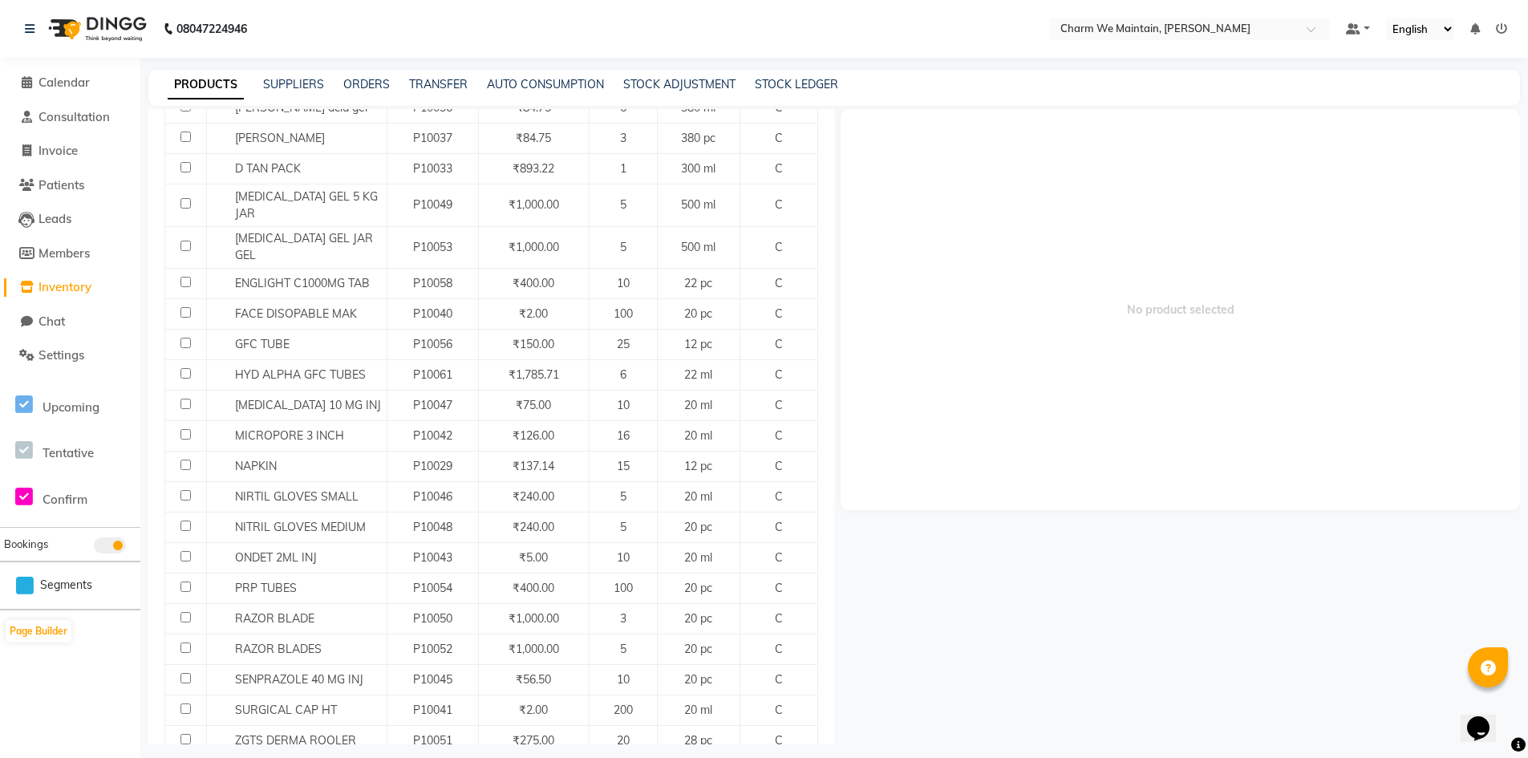
scroll to position [558, 0]
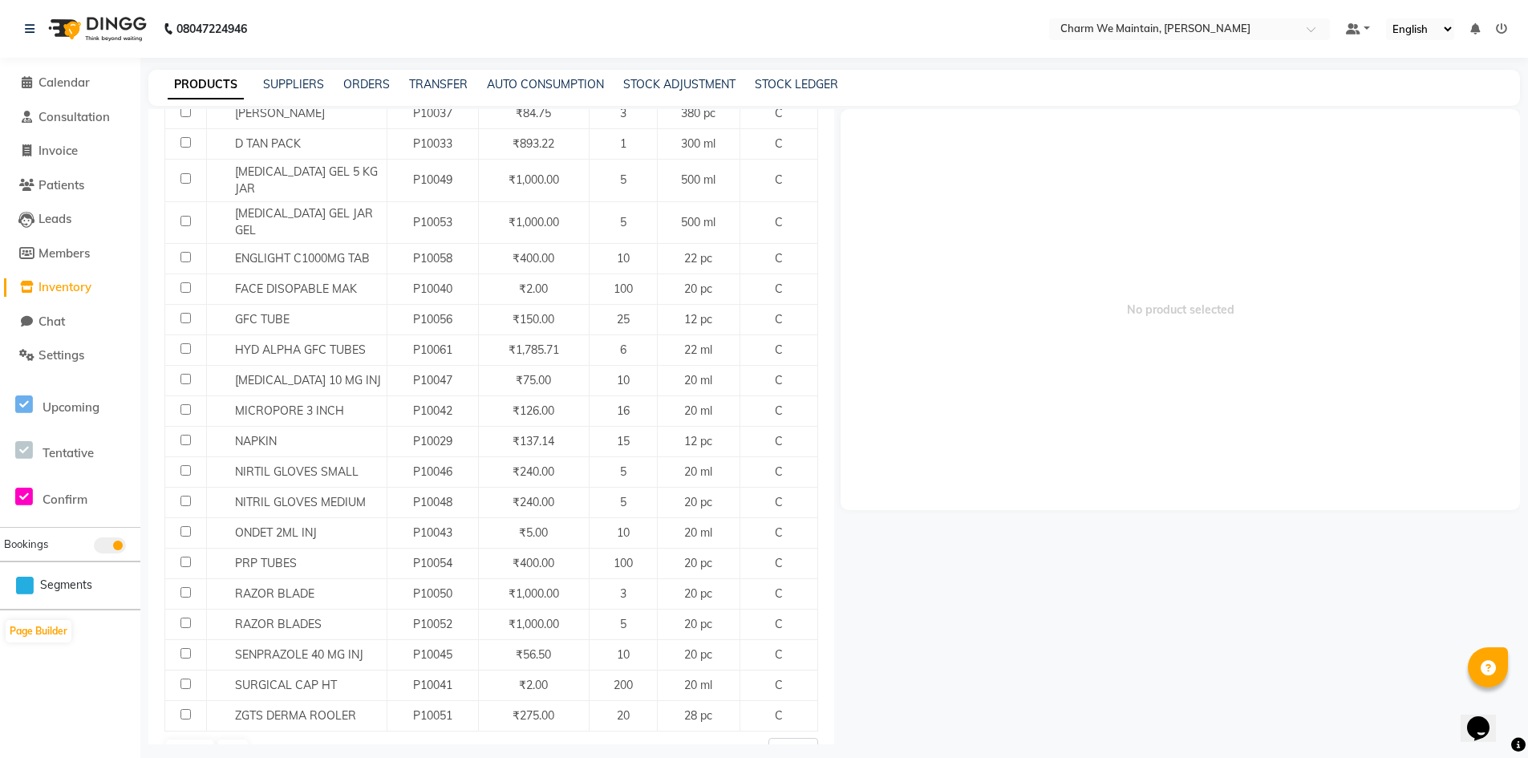
click at [231, 738] on div "Previous Next" at bounding box center [206, 751] width 85 height 26
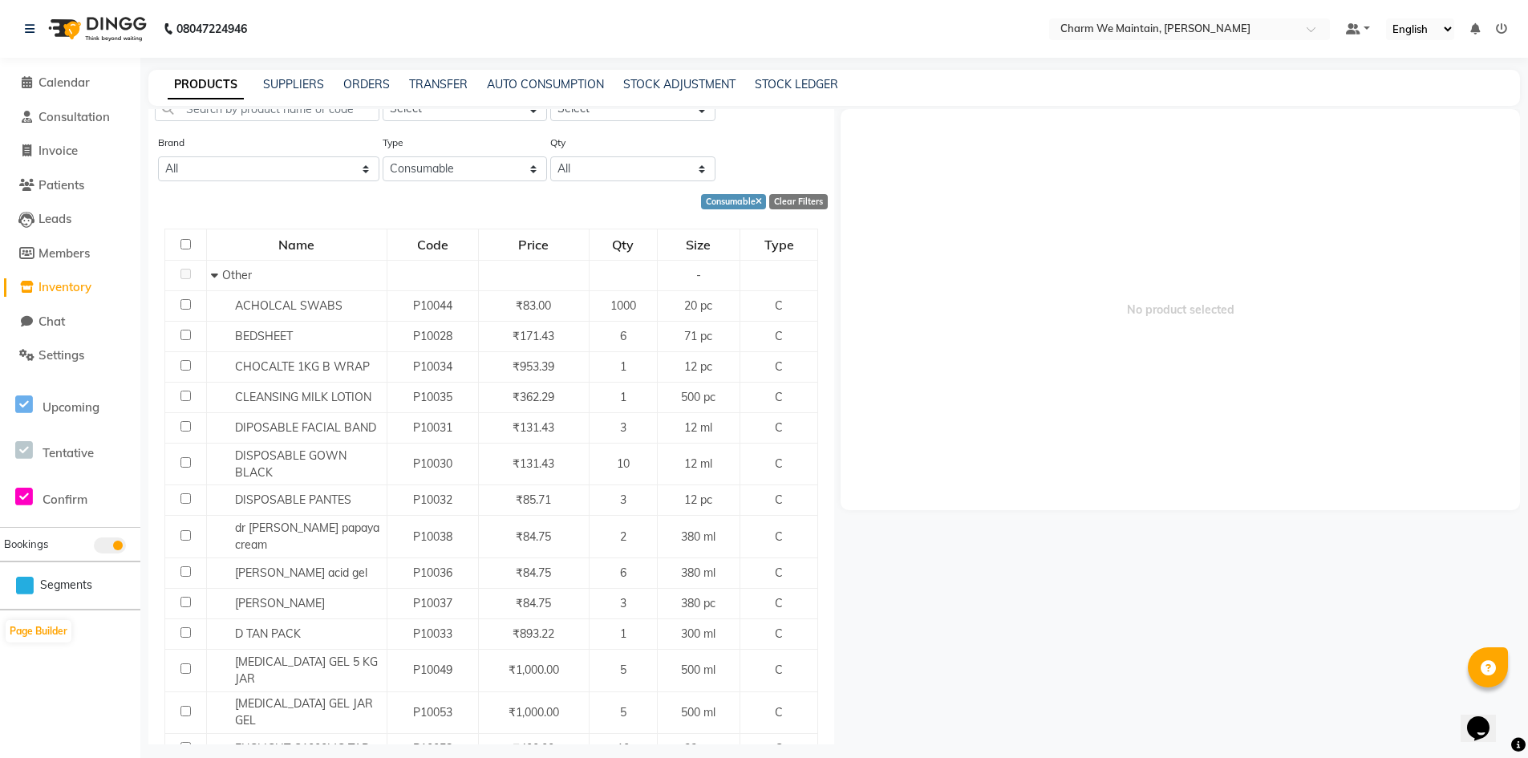
scroll to position [0, 0]
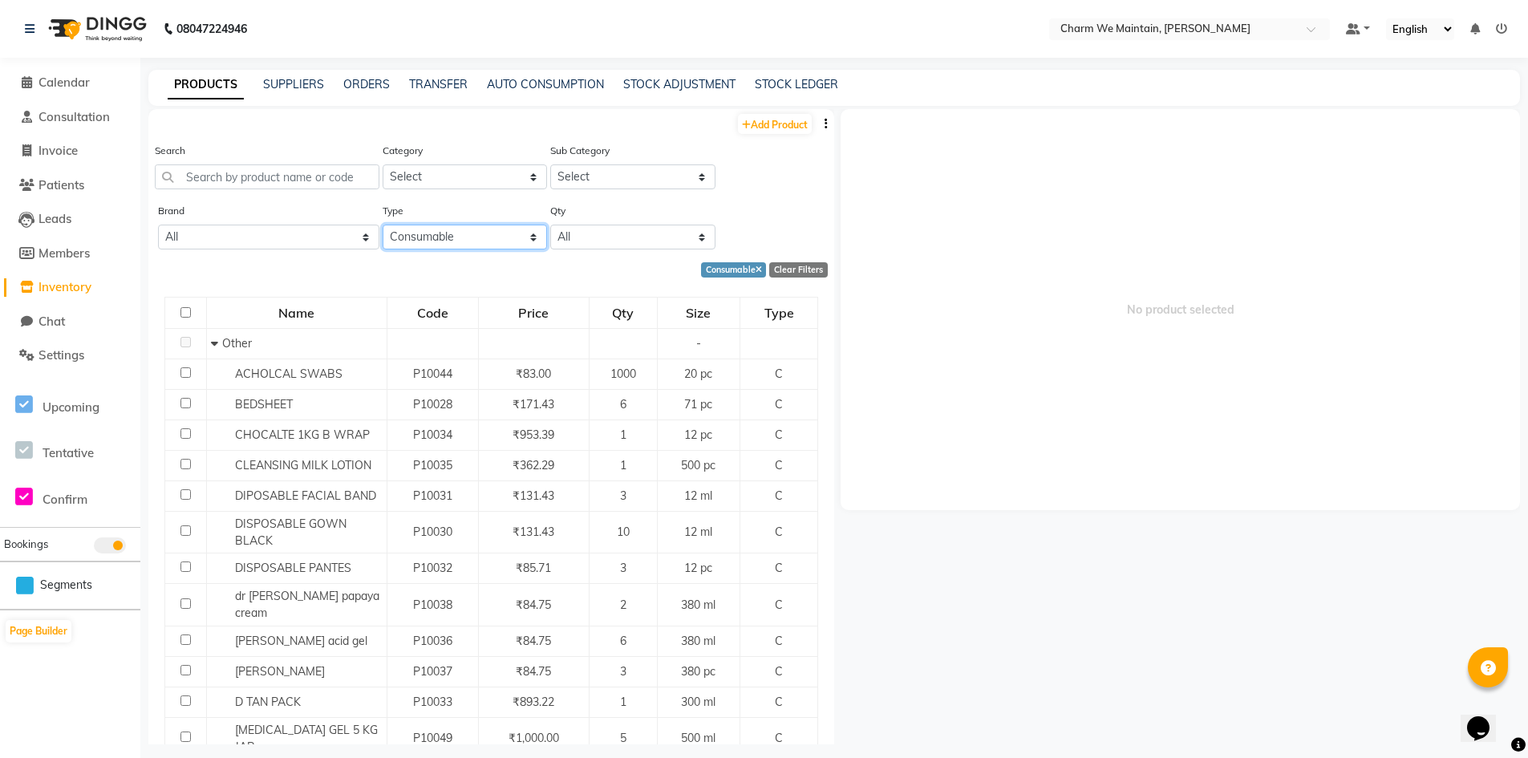
click at [516, 233] on select "Select Both Retail Consumable" at bounding box center [465, 237] width 165 height 25
click at [383, 225] on select "Select Both Retail Consumable" at bounding box center [465, 237] width 165 height 25
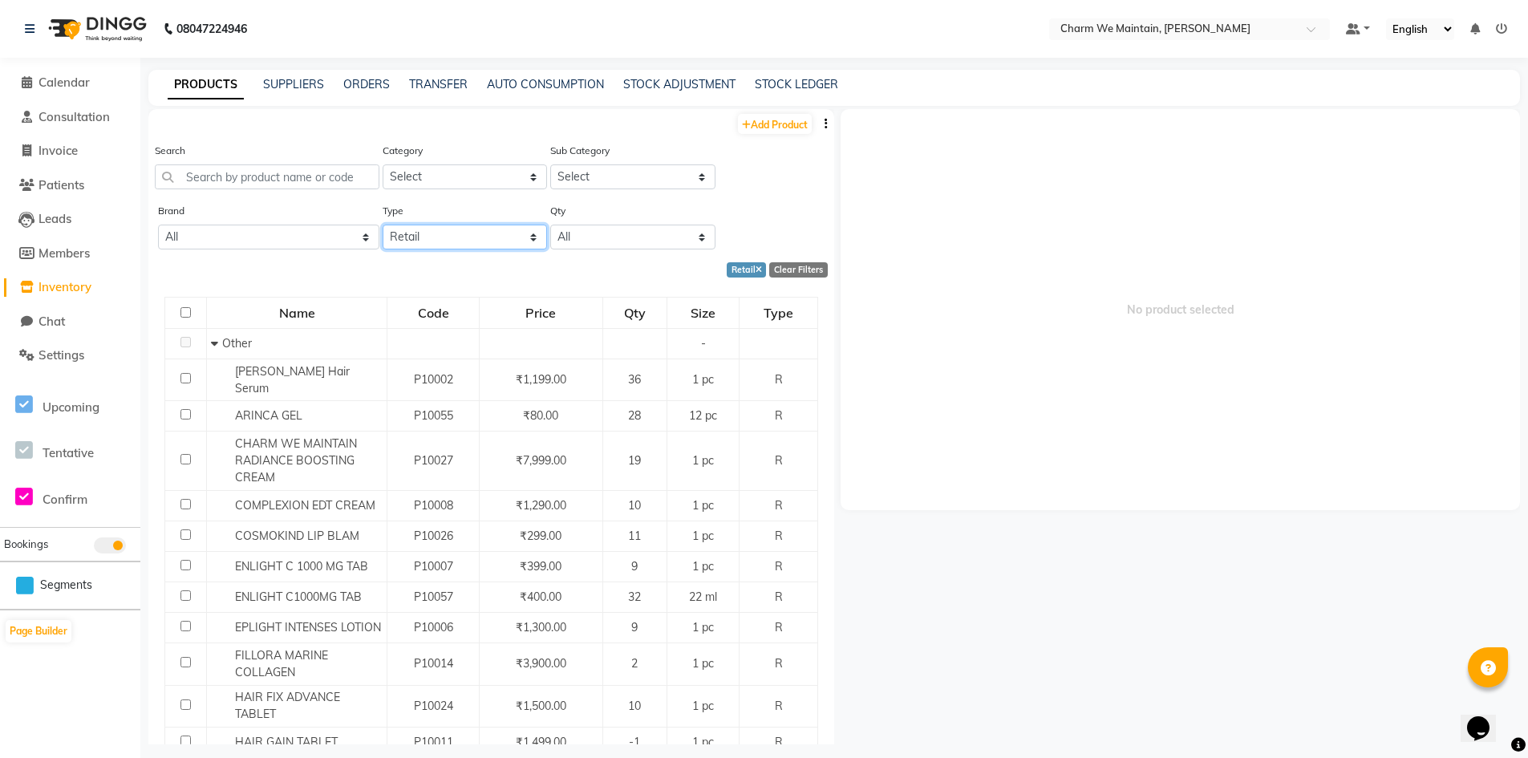
click at [484, 241] on select "Select Both Retail Consumable" at bounding box center [465, 237] width 165 height 25
click at [383, 225] on select "Select Both Retail Consumable" at bounding box center [465, 237] width 165 height 25
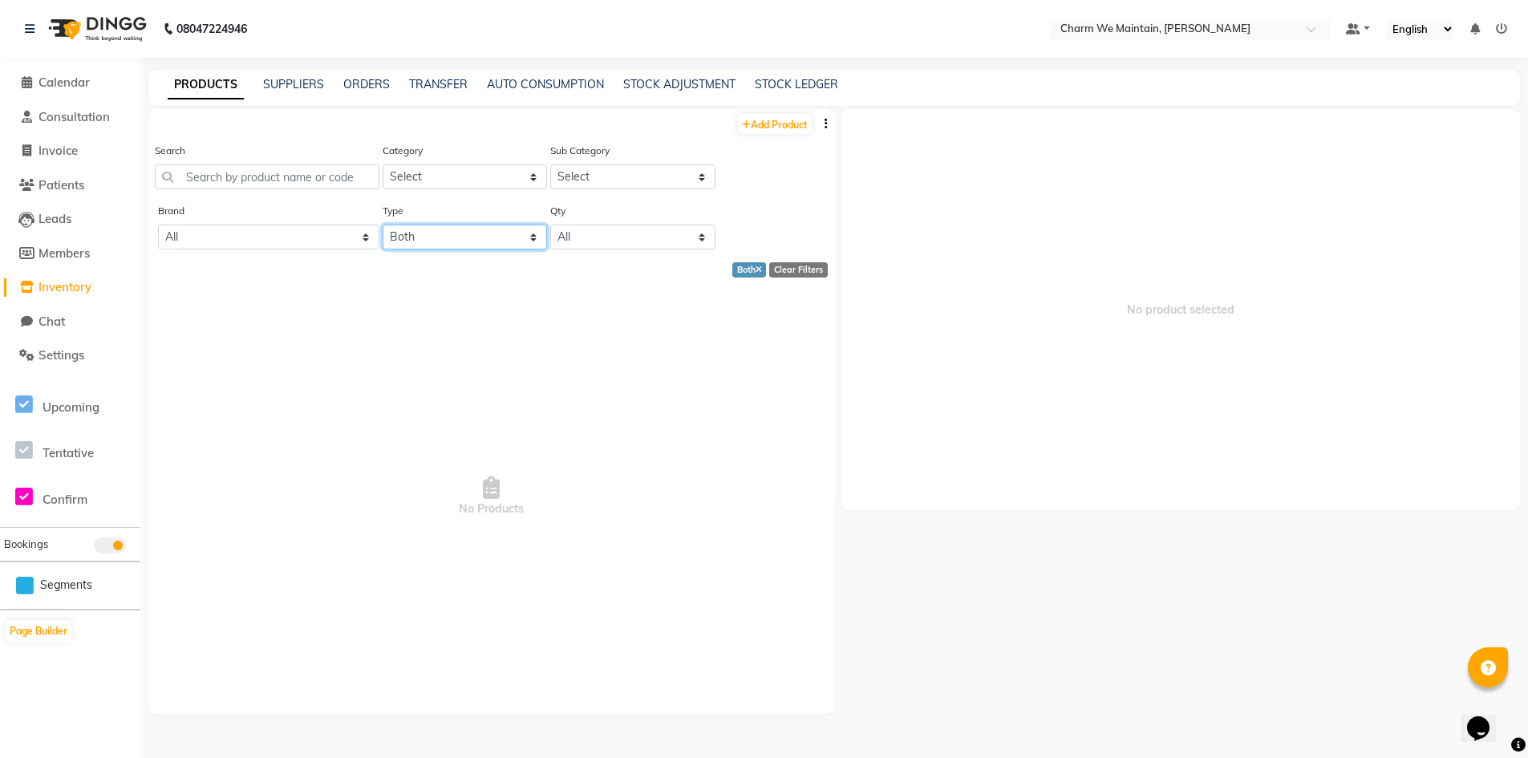
click at [501, 237] on select "Select Both Retail Consumable" at bounding box center [465, 237] width 165 height 25
click at [383, 225] on select "Select Both Retail Consumable" at bounding box center [465, 237] width 165 height 25
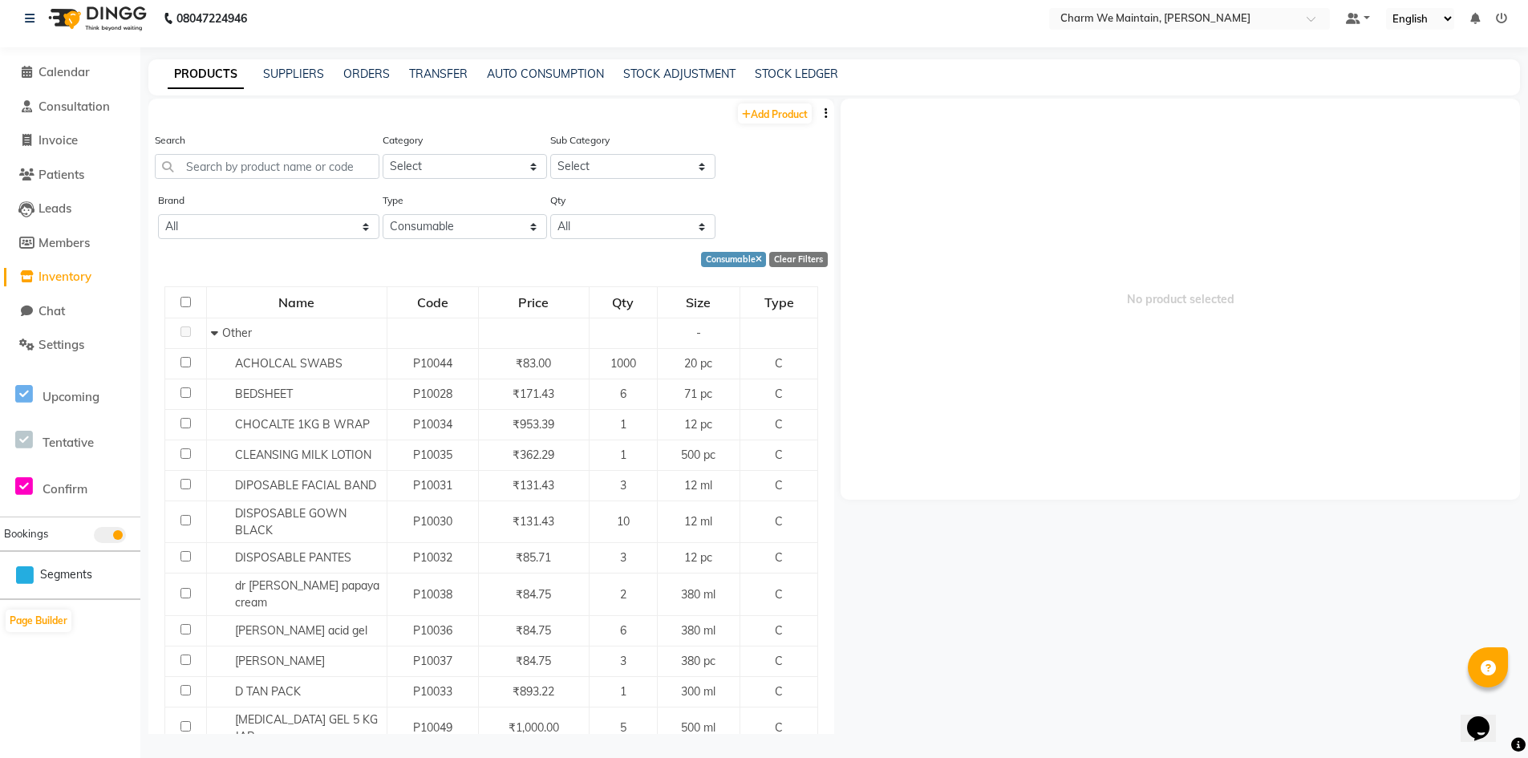
click at [229, 73] on link "PRODUCTS" at bounding box center [206, 74] width 76 height 29
click at [494, 230] on select "Select Both Retail Consumable" at bounding box center [465, 226] width 165 height 25
select select "R"
click at [383, 214] on select "Select Both Retail Consumable" at bounding box center [465, 226] width 165 height 25
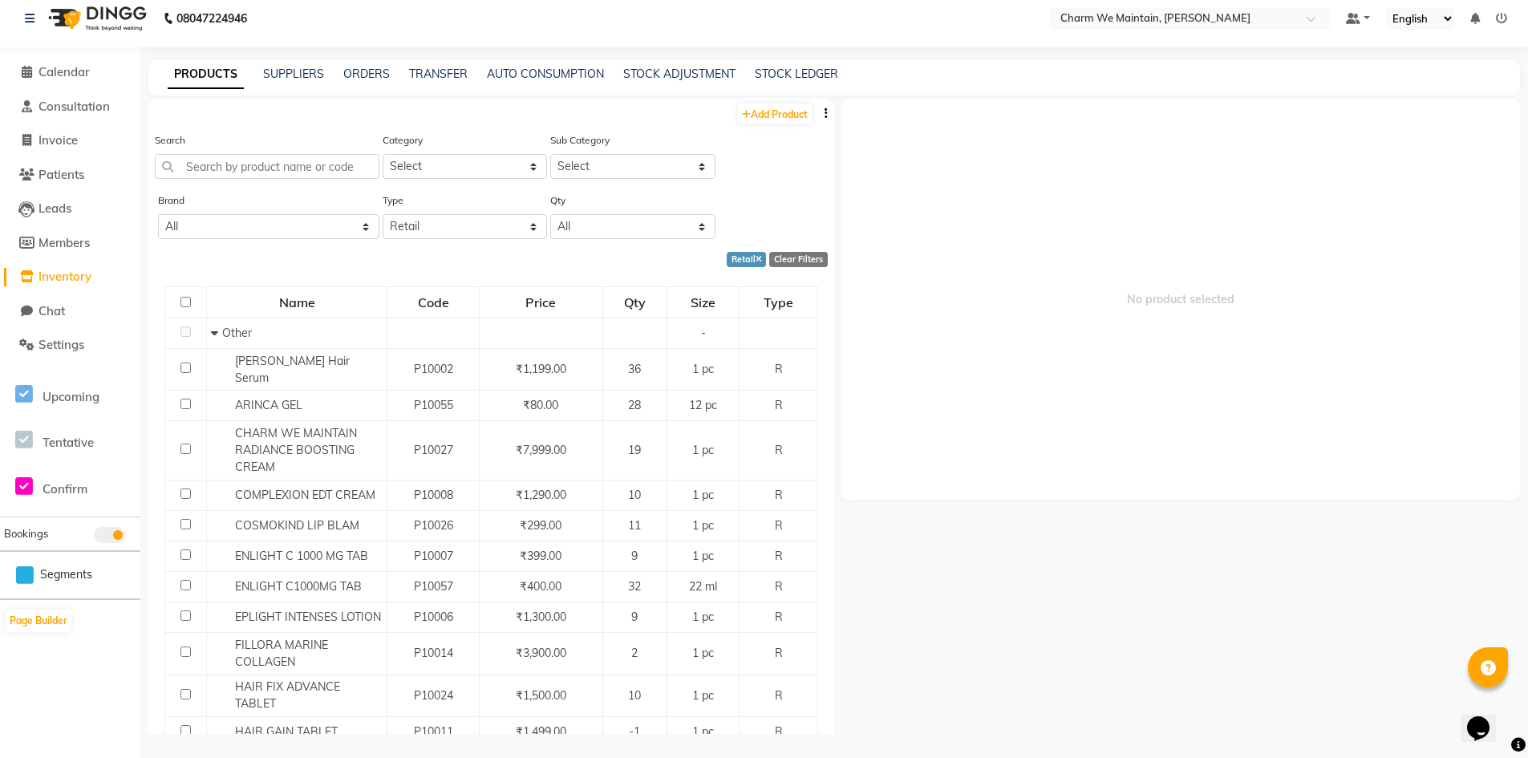
click at [797, 259] on div "Clear Filters" at bounding box center [798, 259] width 59 height 15
select select
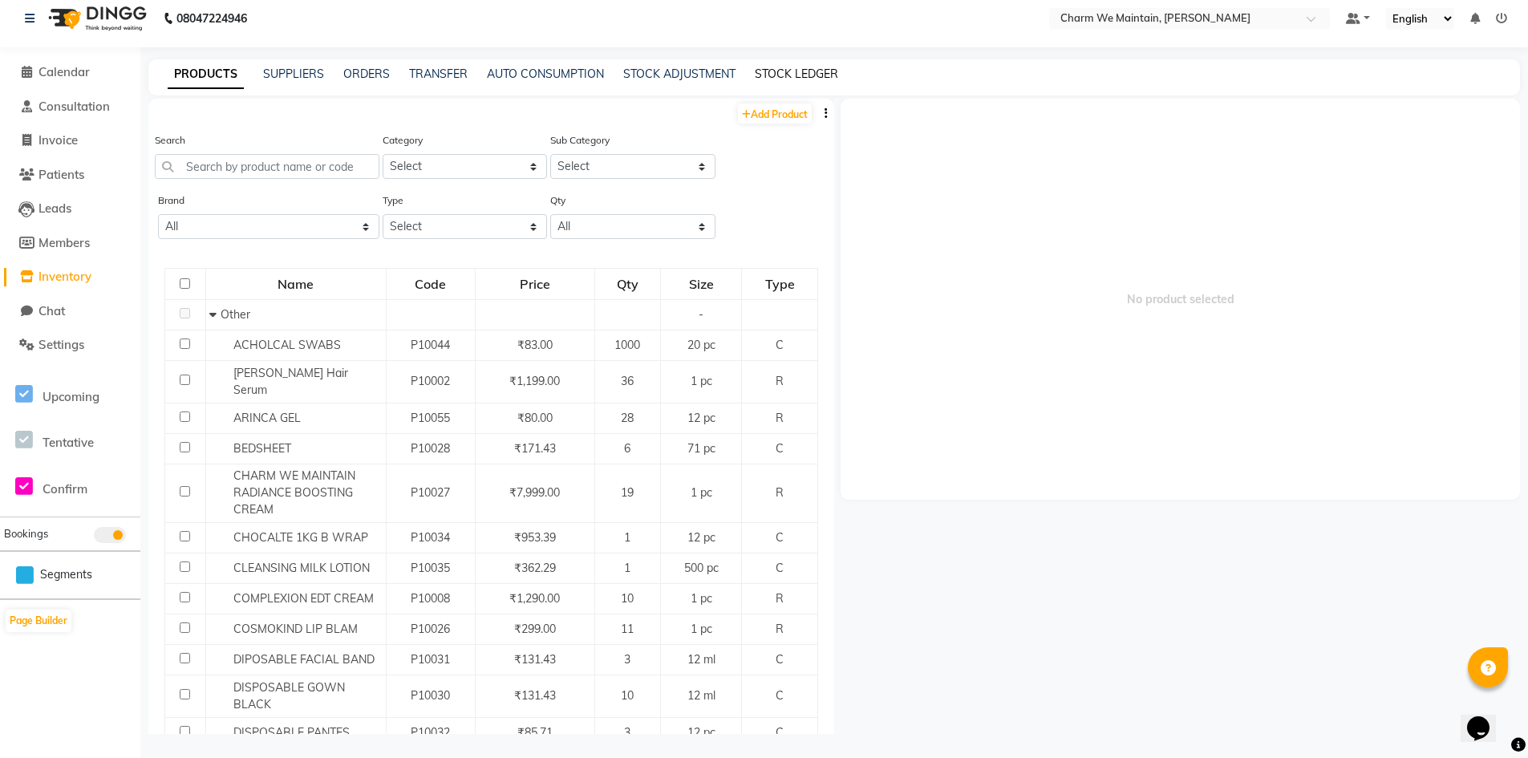
click at [769, 71] on link "STOCK LEDGER" at bounding box center [796, 74] width 83 height 14
select select "all"
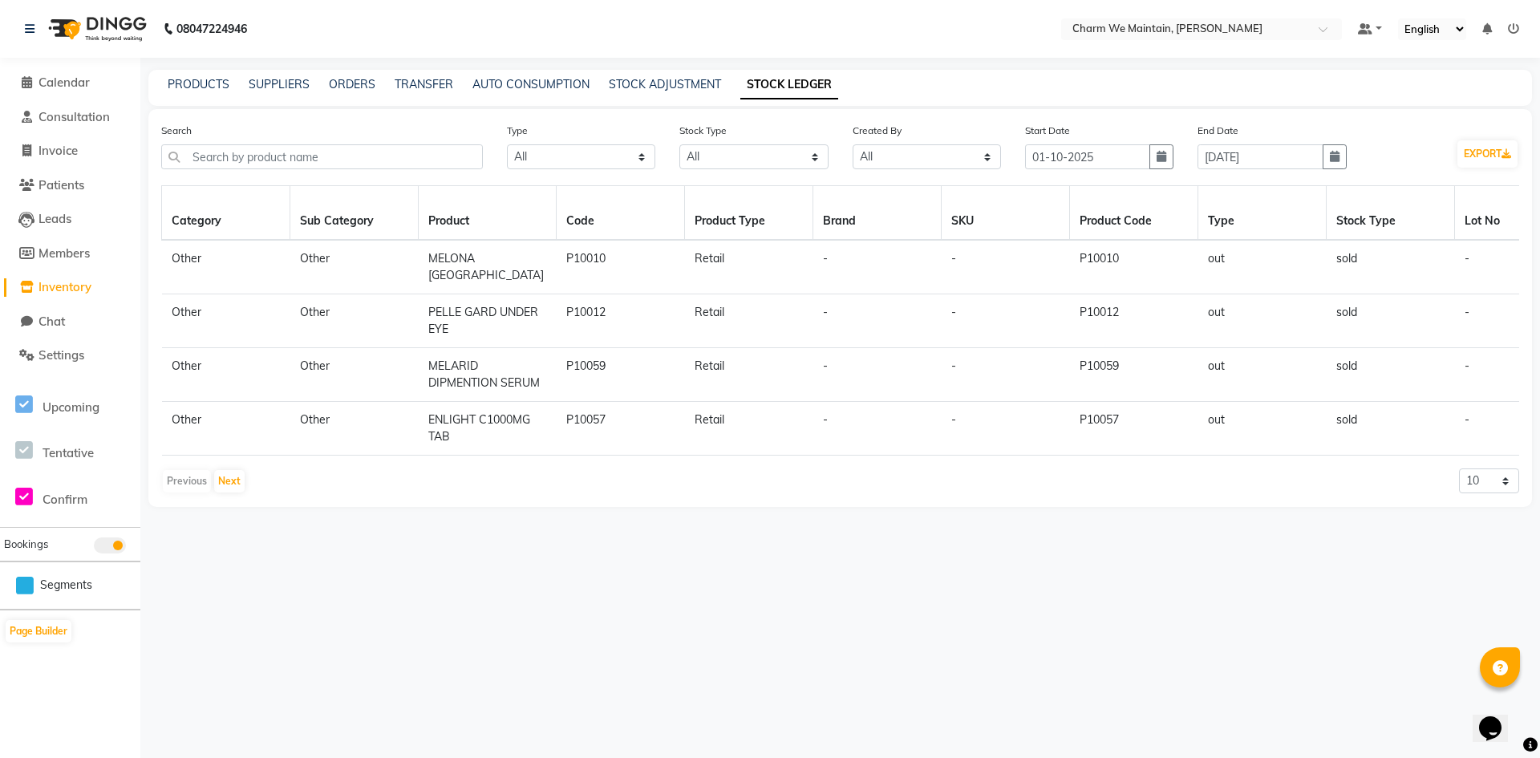
click at [196, 76] on div "PRODUCTS" at bounding box center [199, 84] width 62 height 17
click at [194, 87] on link "PRODUCTS" at bounding box center [199, 84] width 62 height 14
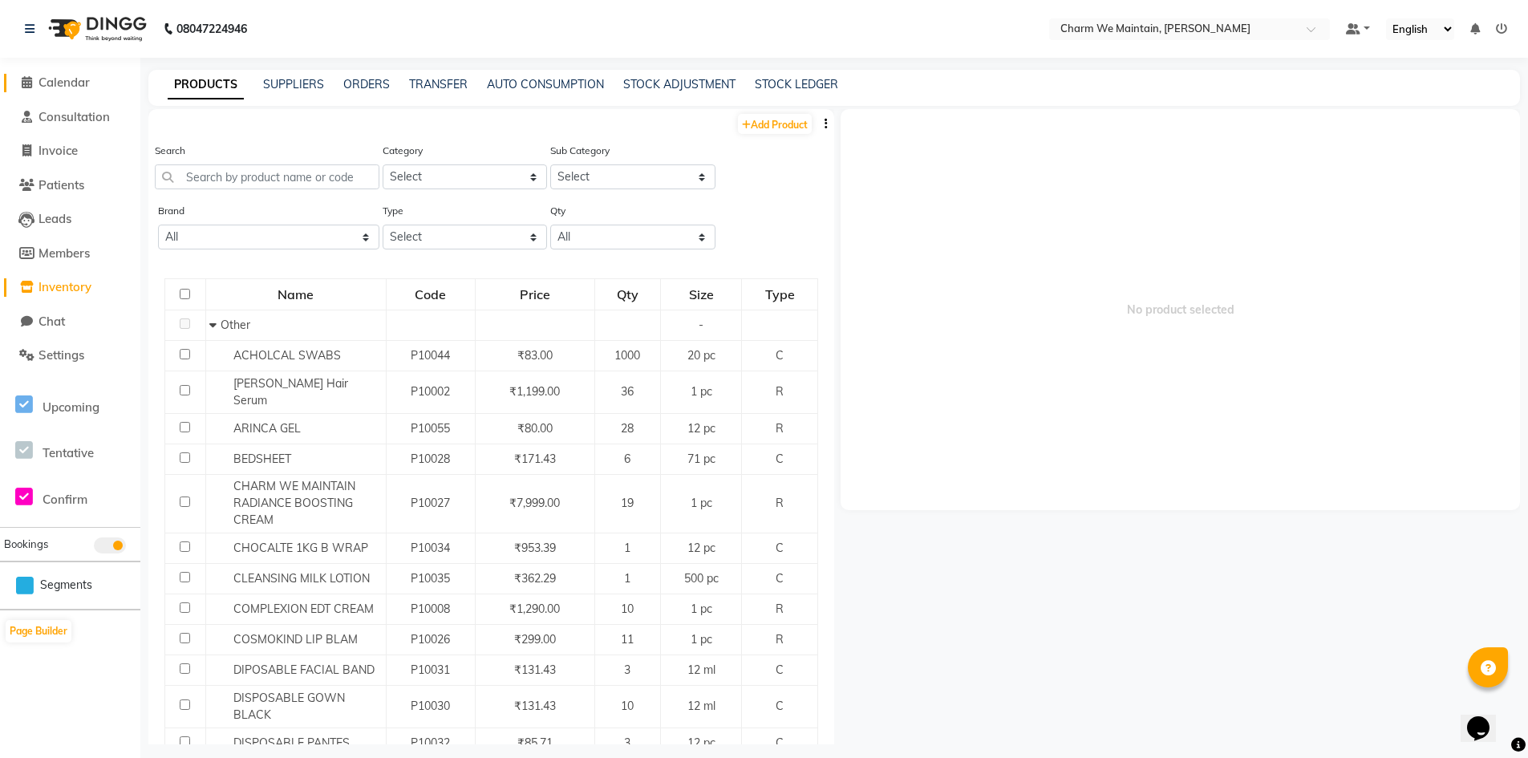
click at [53, 83] on span "Calendar" at bounding box center [64, 82] width 51 height 15
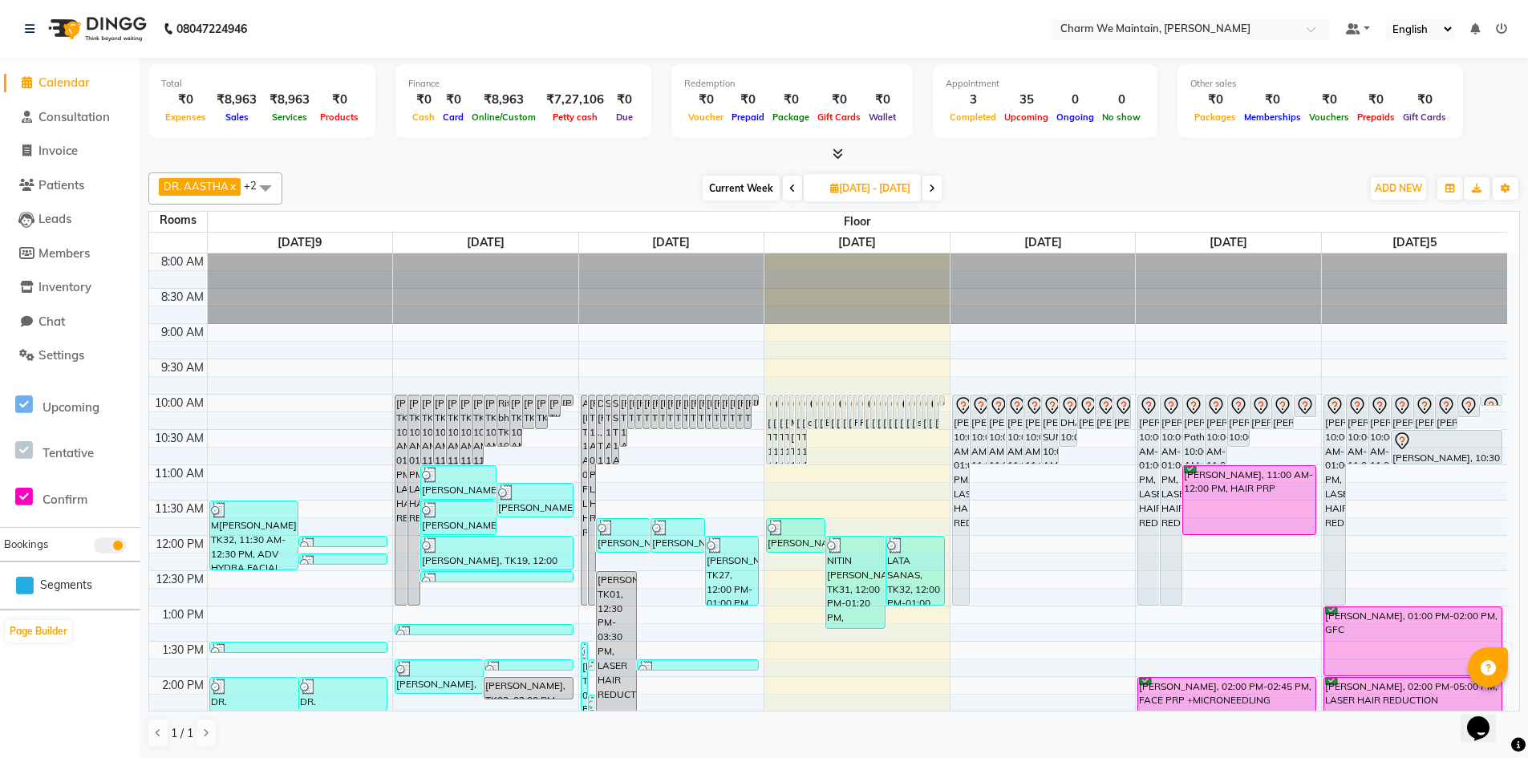
click at [830, 185] on icon at bounding box center [834, 189] width 9 height 10
select select "9"
select select "2025"
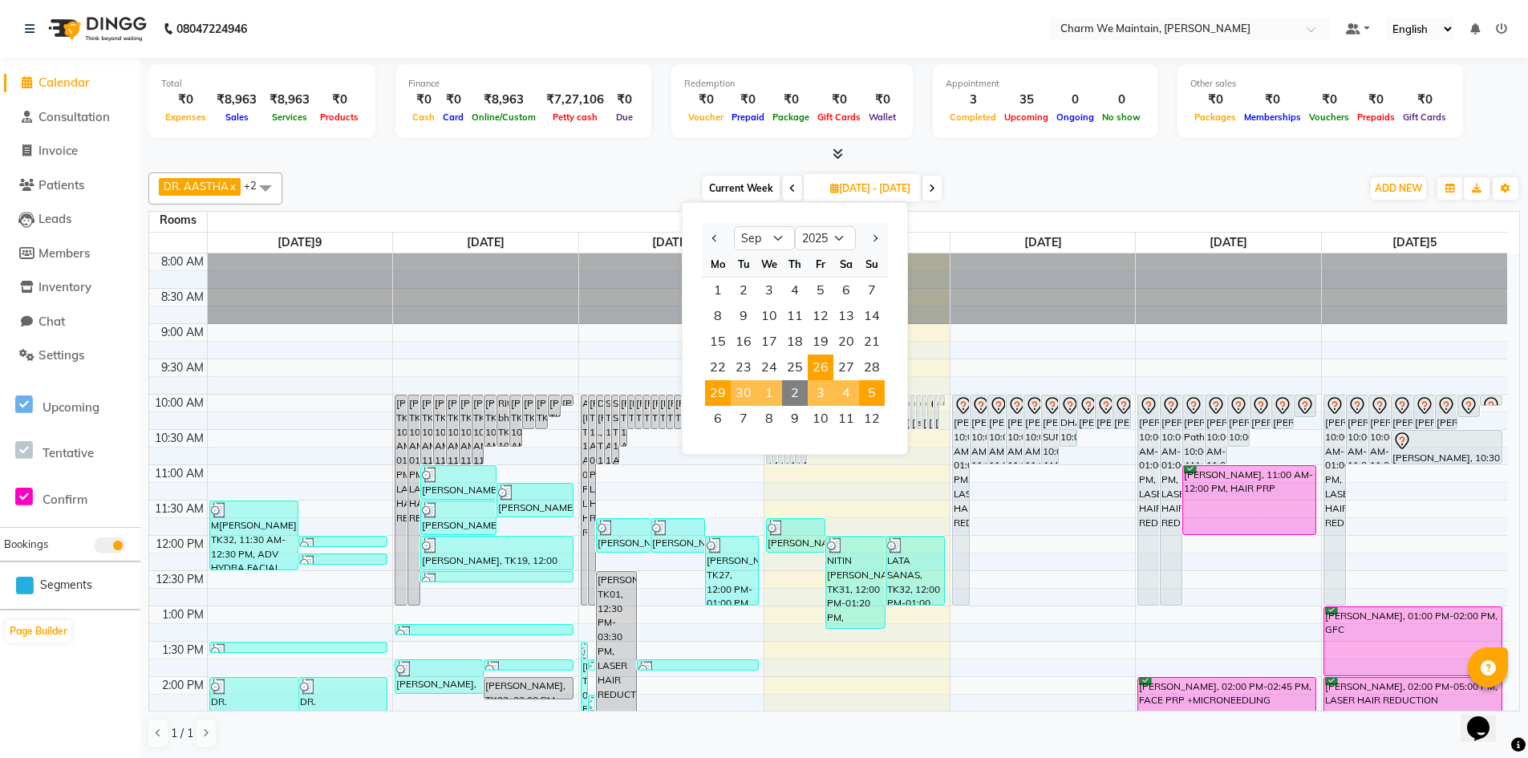
click at [828, 375] on span "26" at bounding box center [821, 368] width 26 height 26
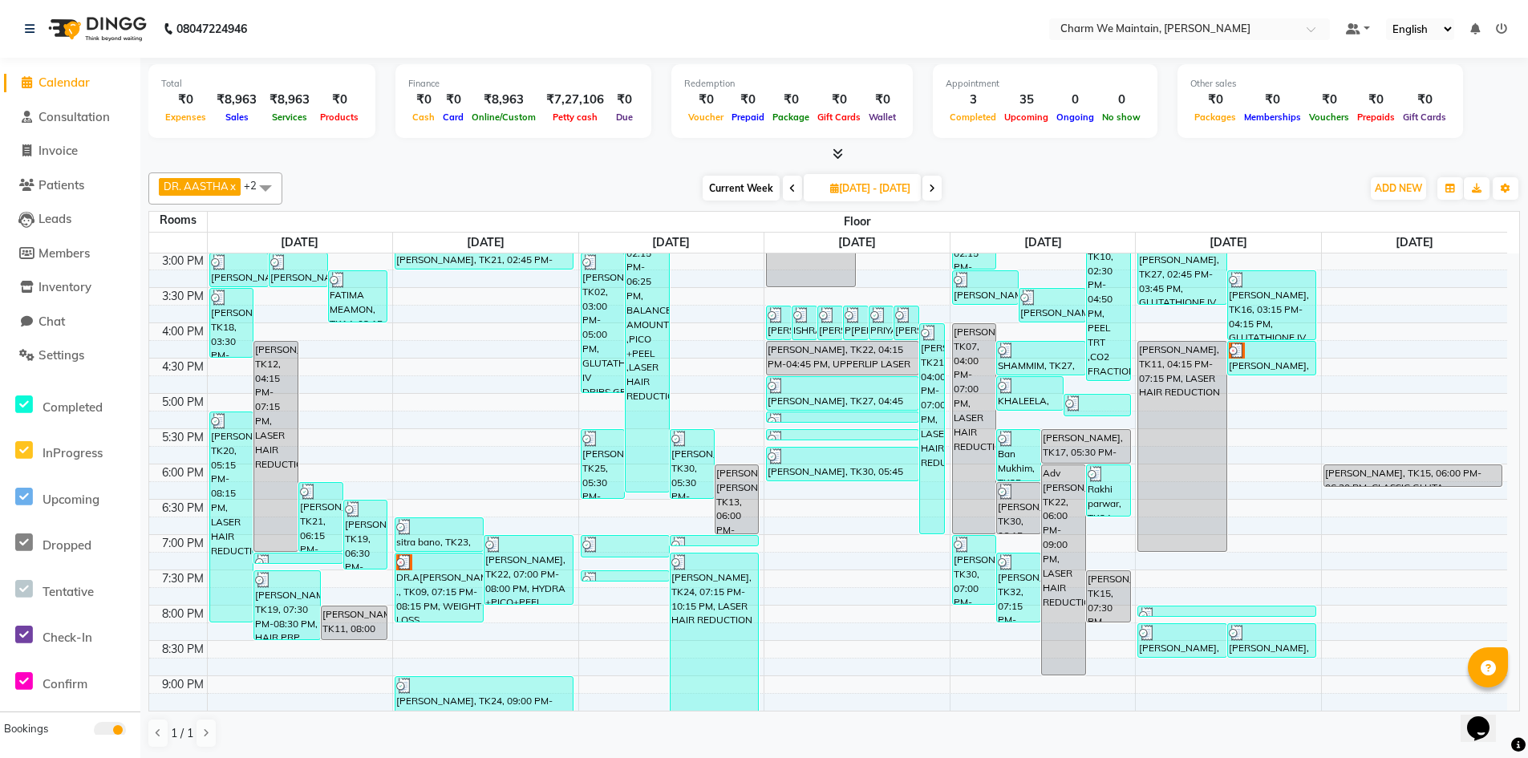
scroll to position [14, 0]
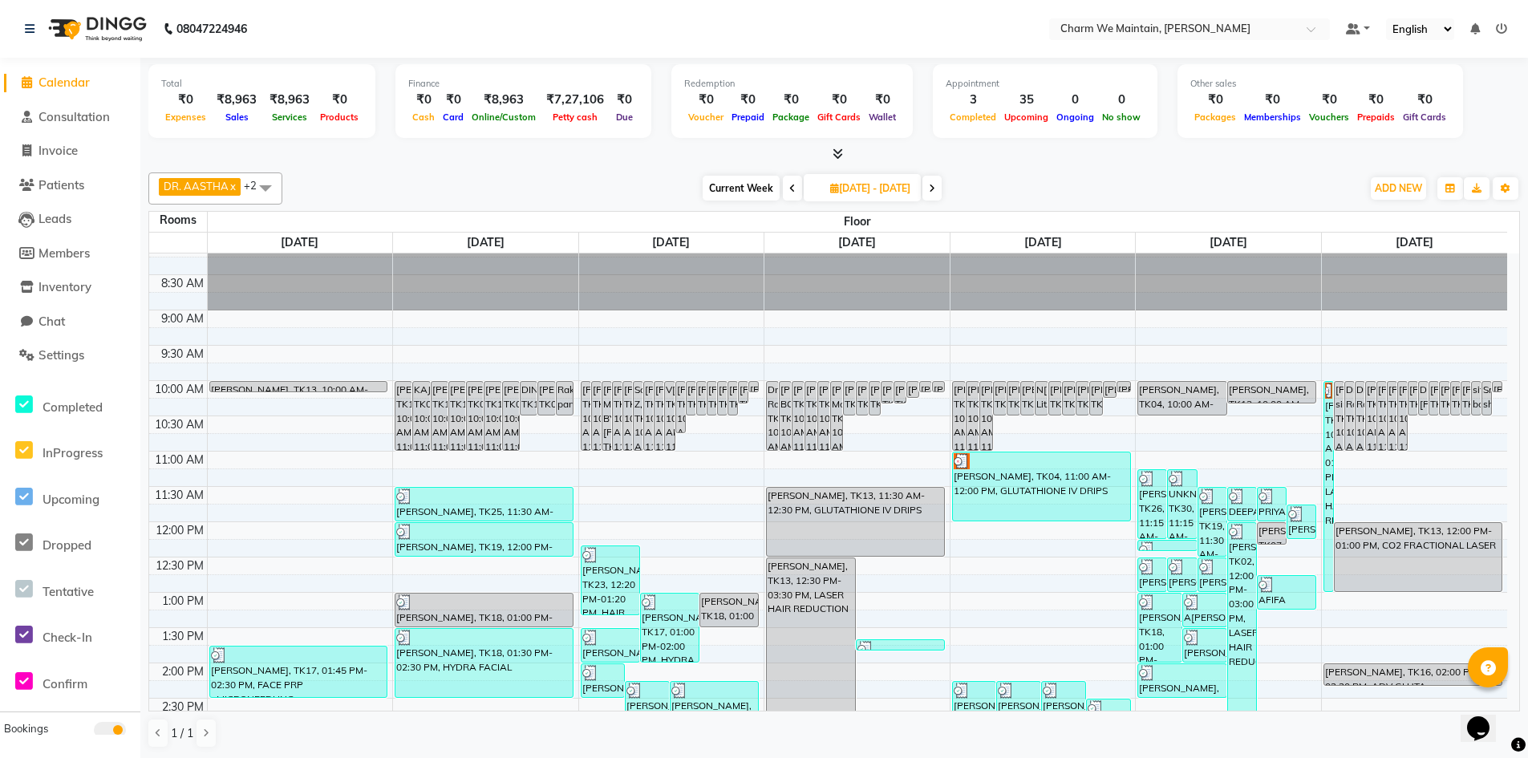
click at [935, 185] on icon at bounding box center [932, 189] width 6 height 10
type input "2025-10-03"
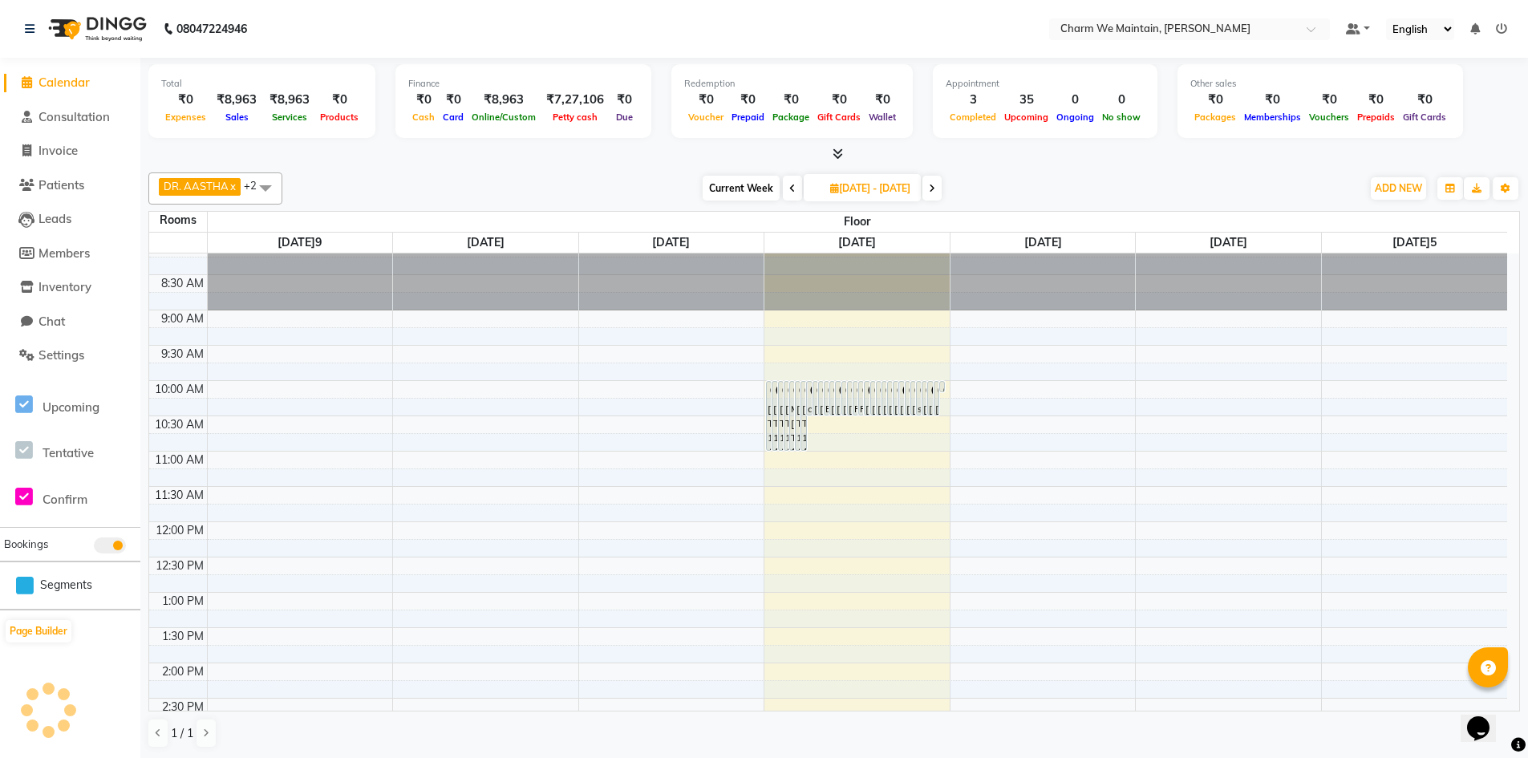
scroll to position [495, 0]
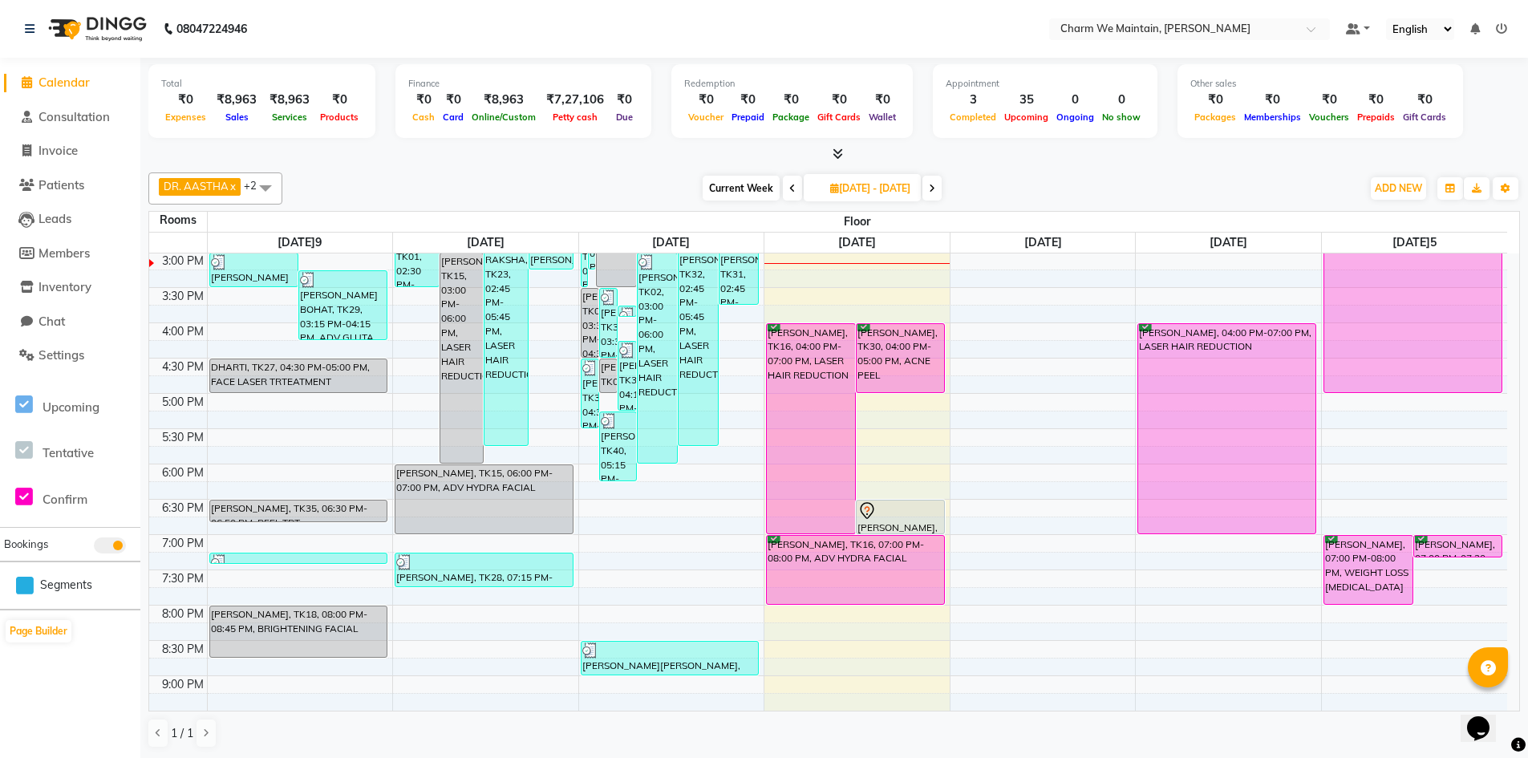
click at [900, 182] on span "[DATE] - [DATE]" at bounding box center [870, 188] width 88 height 12
select select "9"
select select "2025"
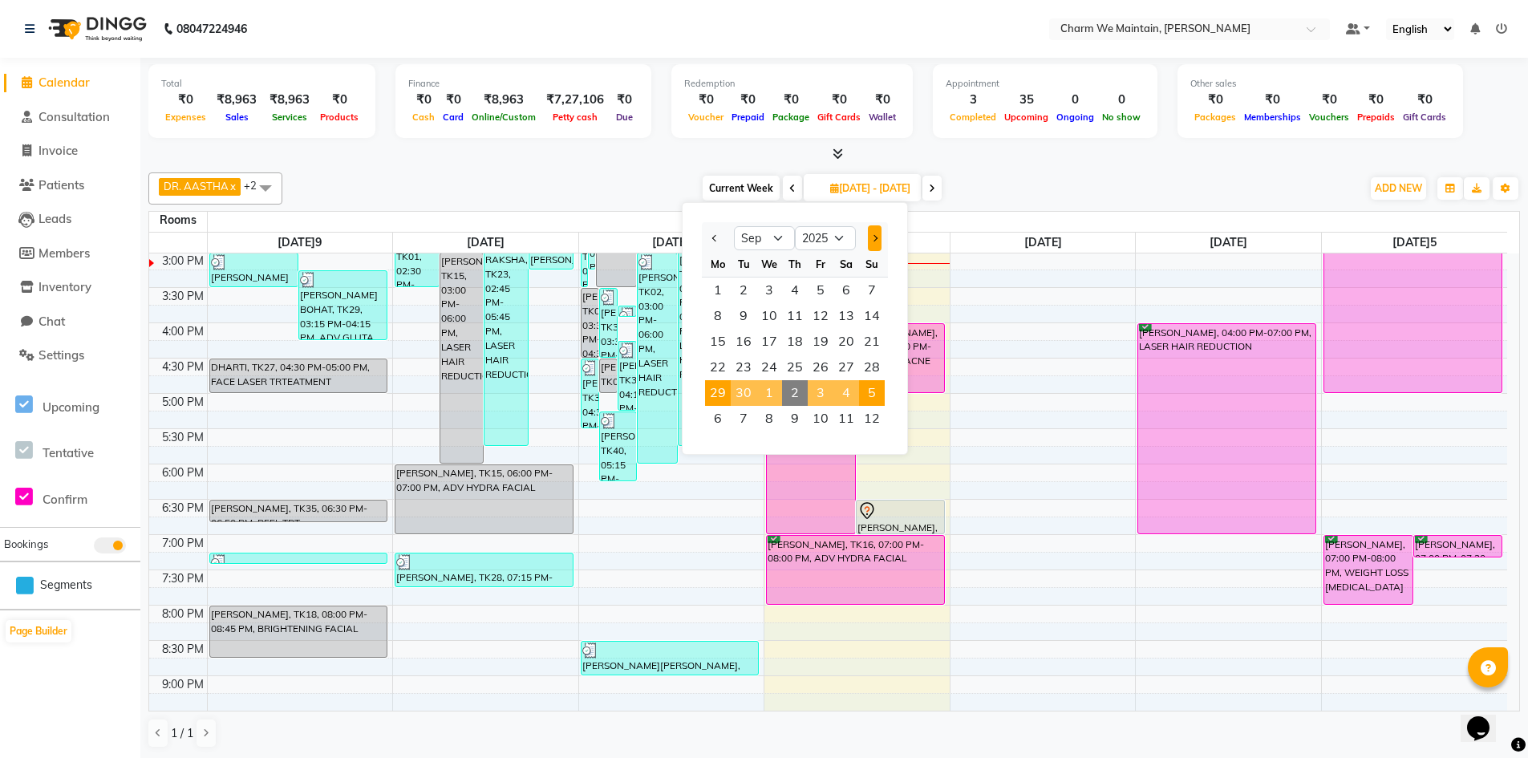
click at [873, 234] on button "Next month" at bounding box center [875, 238] width 14 height 26
select select "10"
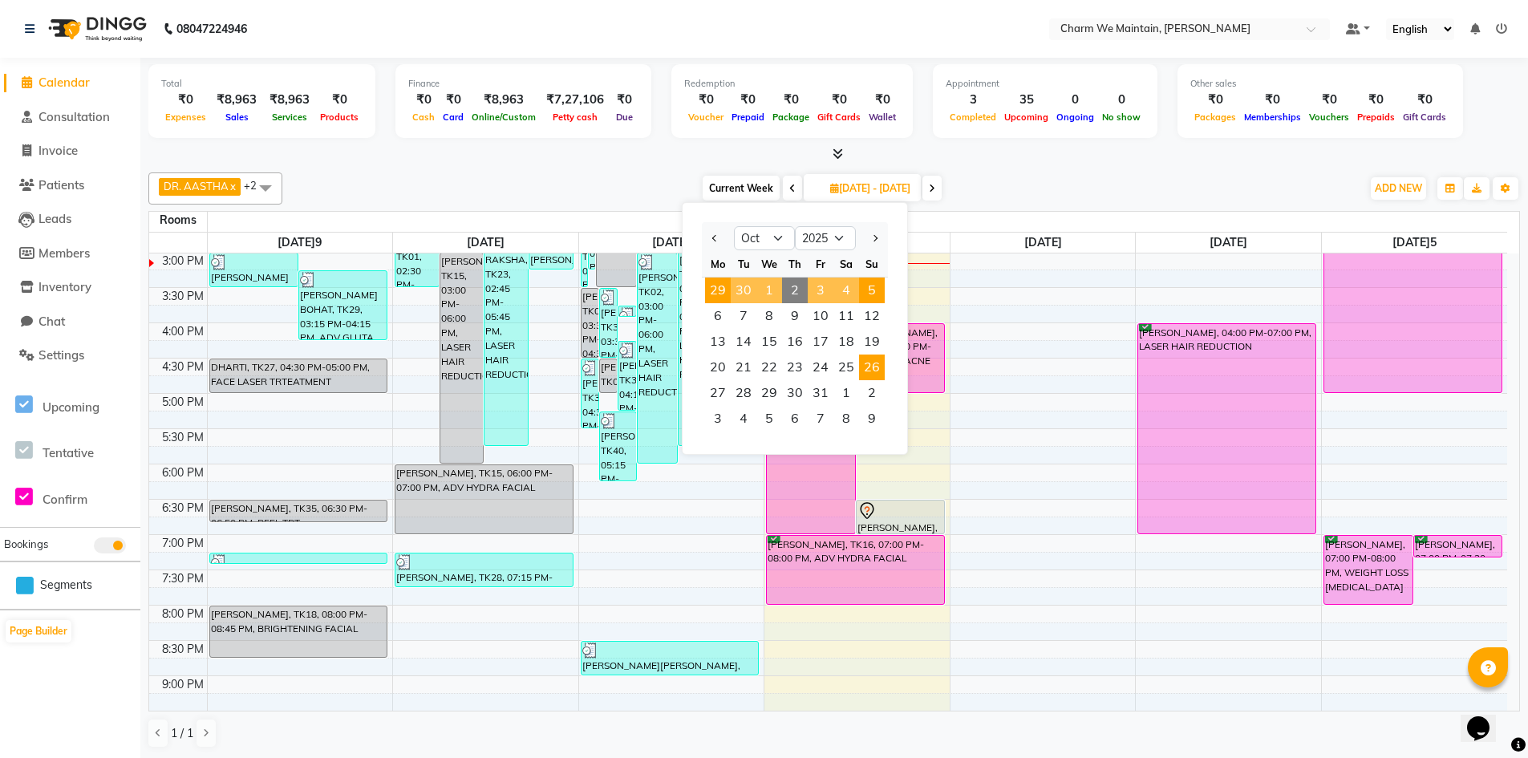
click at [868, 371] on span "26" at bounding box center [872, 368] width 26 height 26
type input "2025-10-26"
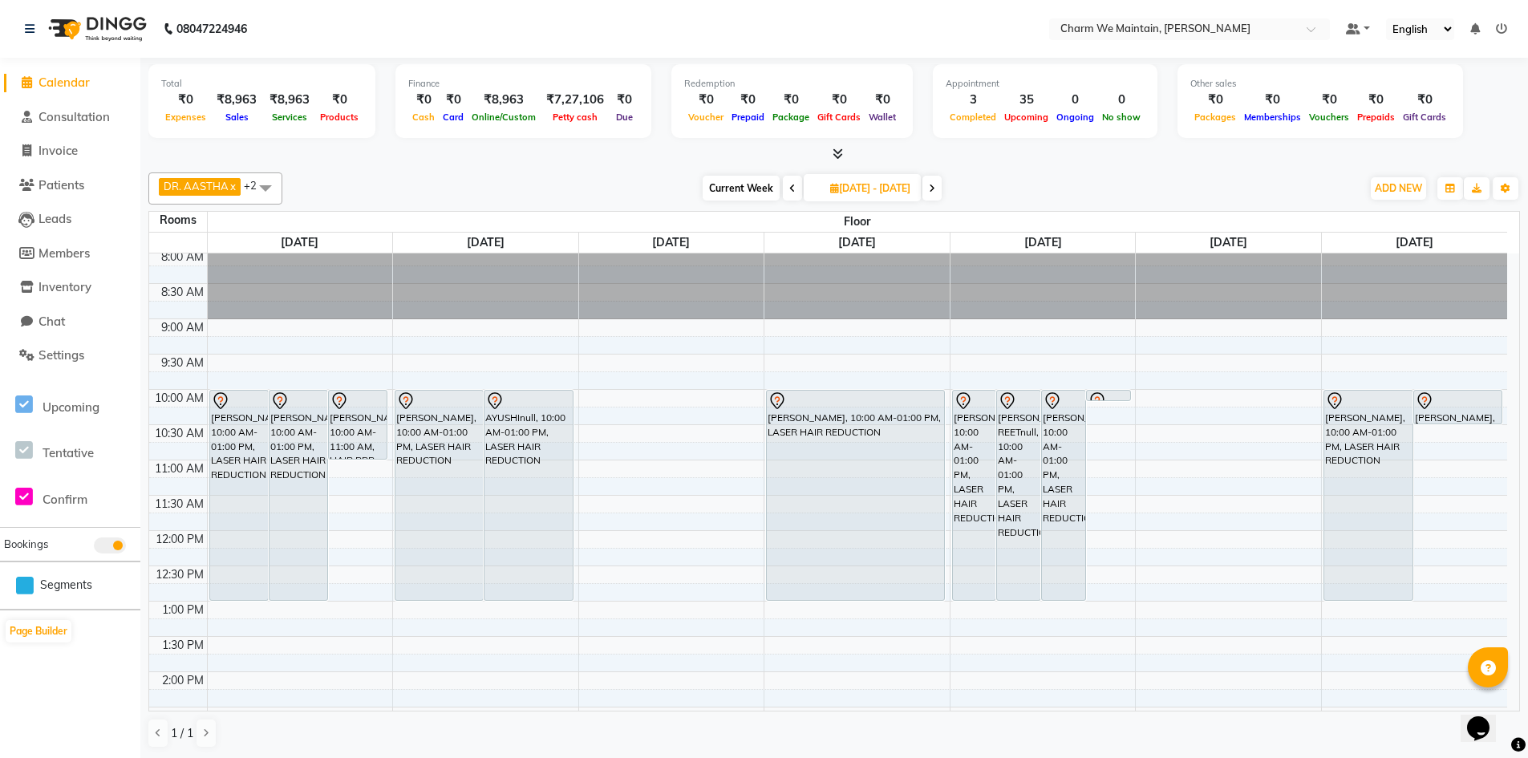
scroll to position [0, 0]
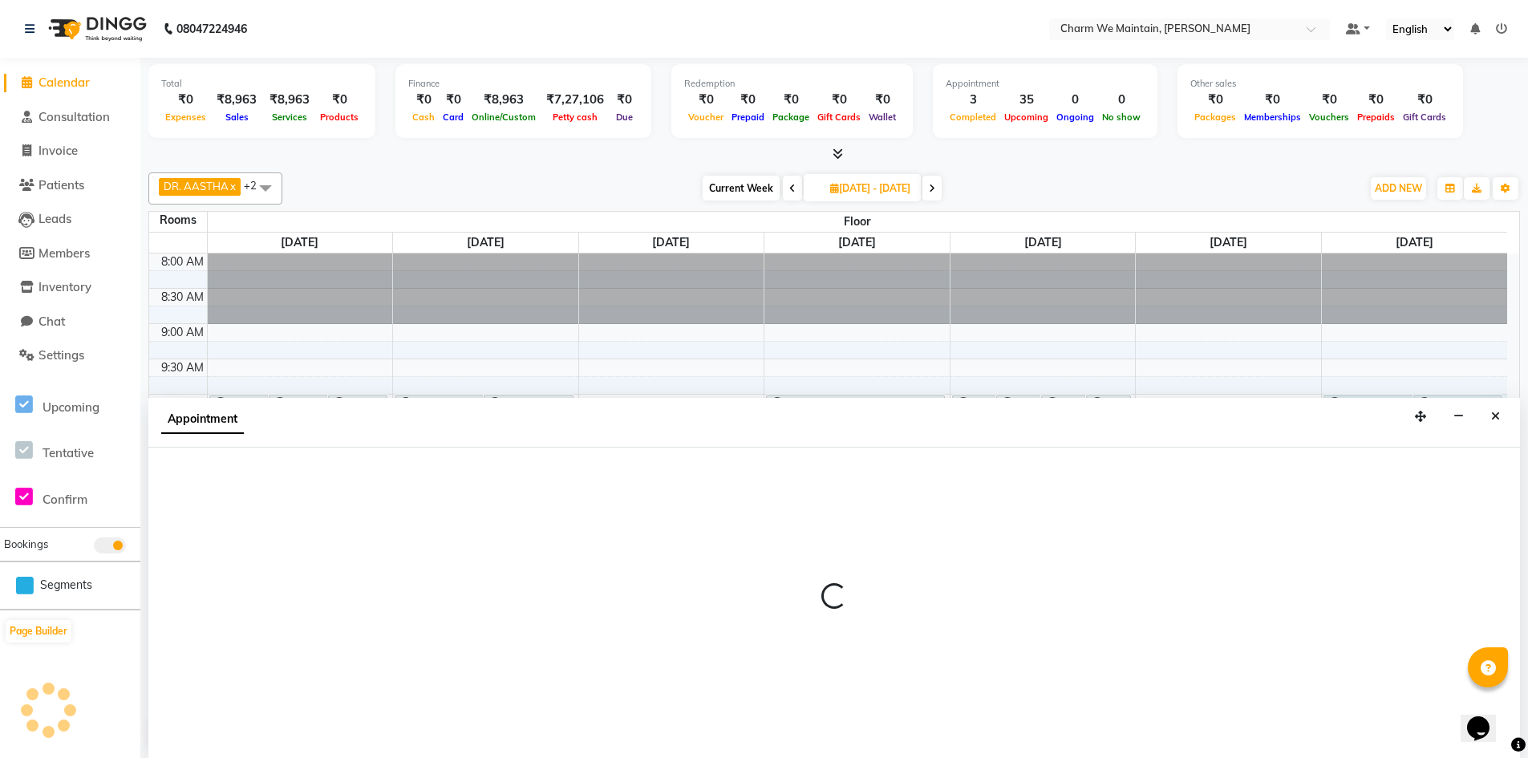
scroll to position [1, 0]
select select "600"
select select "tentative"
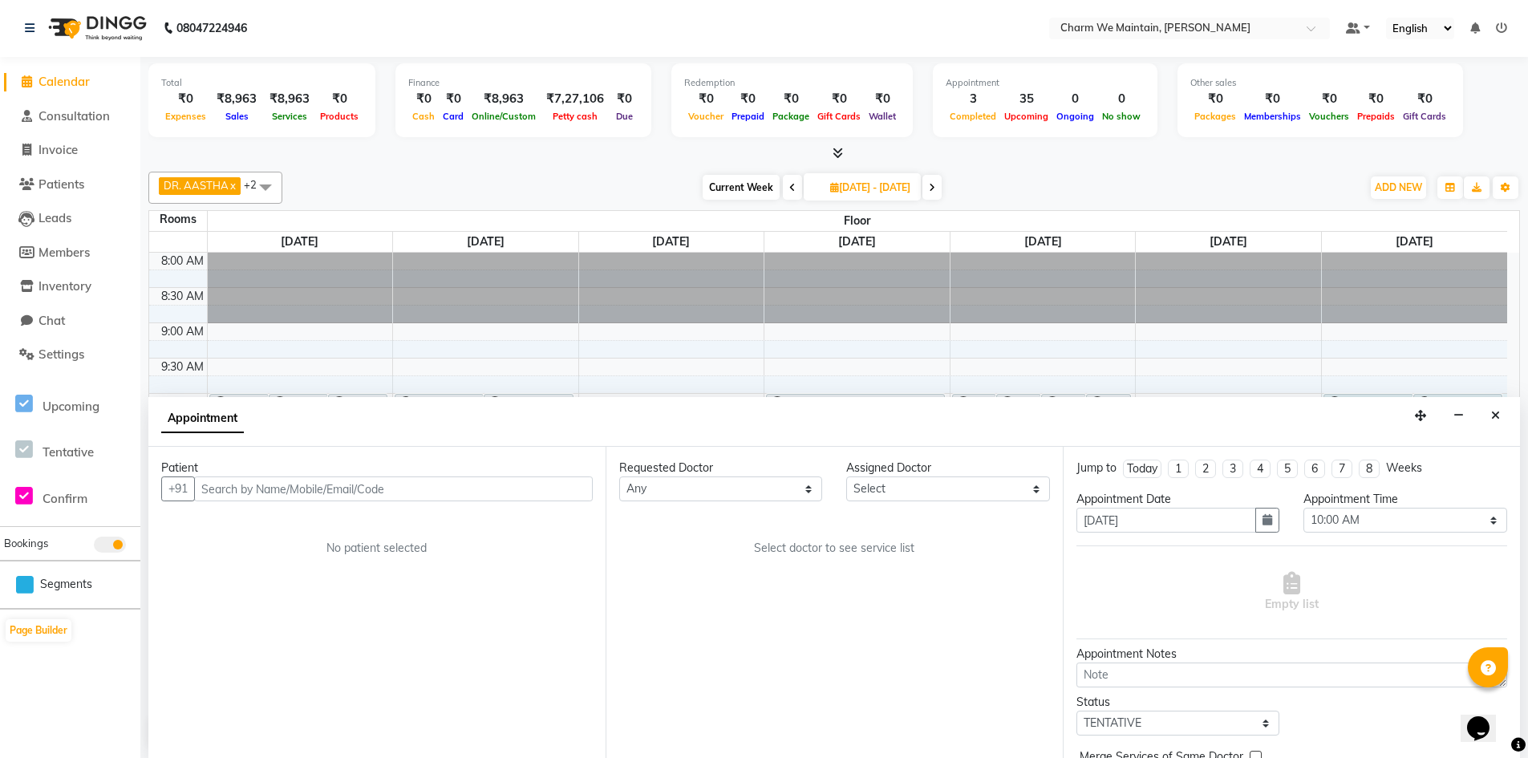
click at [501, 489] on input "text" at bounding box center [393, 488] width 399 height 25
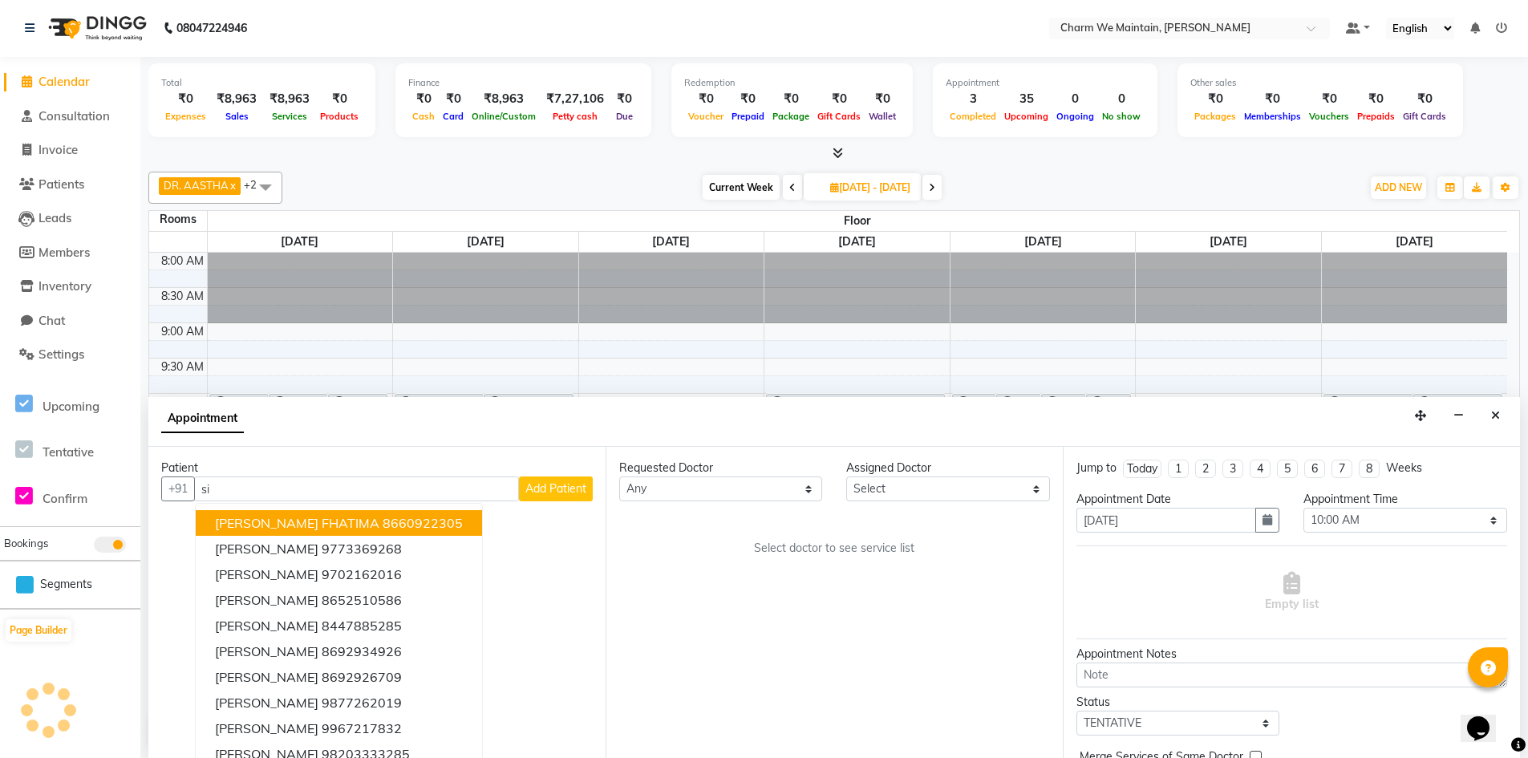
type input "s"
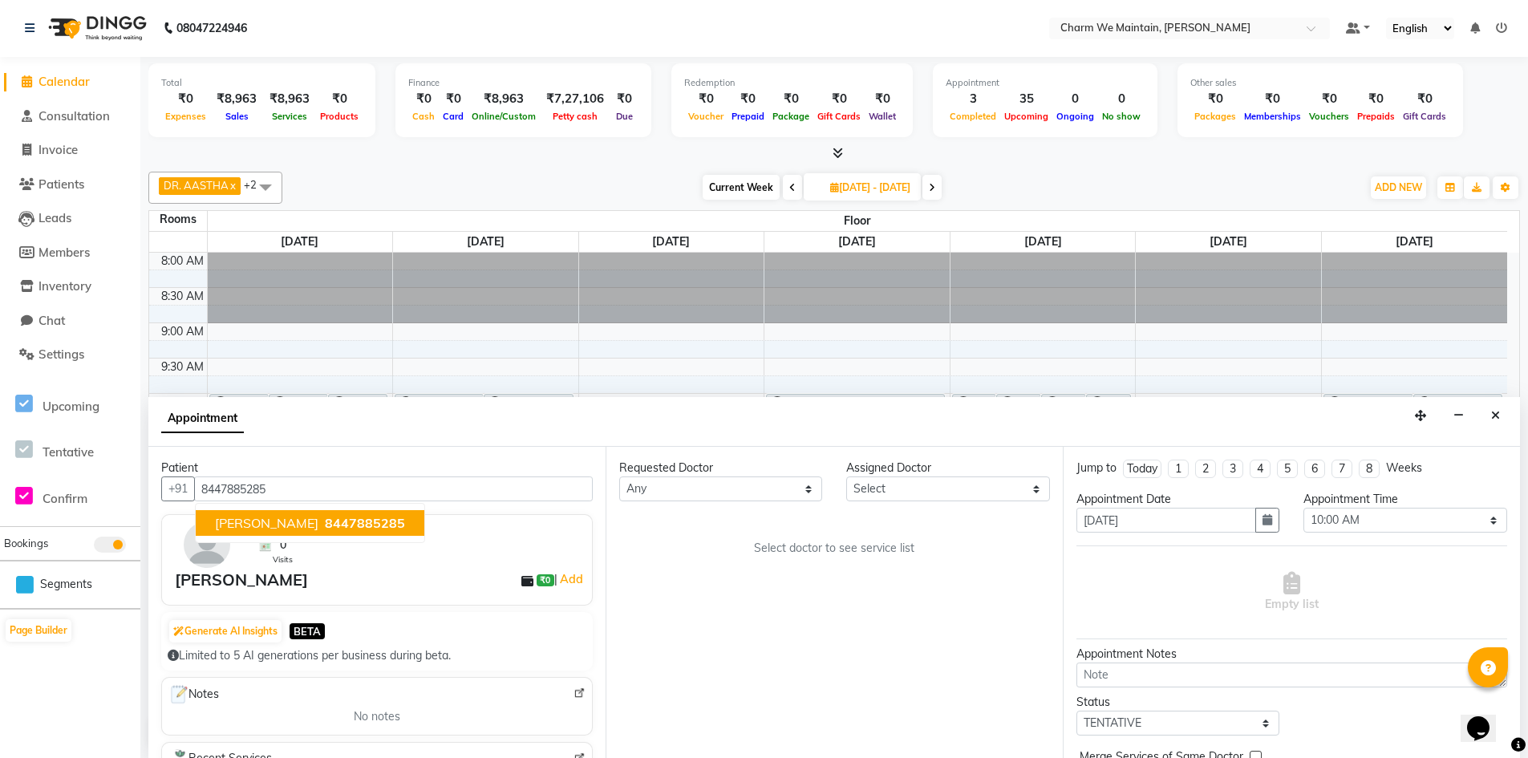
click at [255, 525] on span "Simran Shetty" at bounding box center [266, 523] width 103 height 16
type input "8447885285"
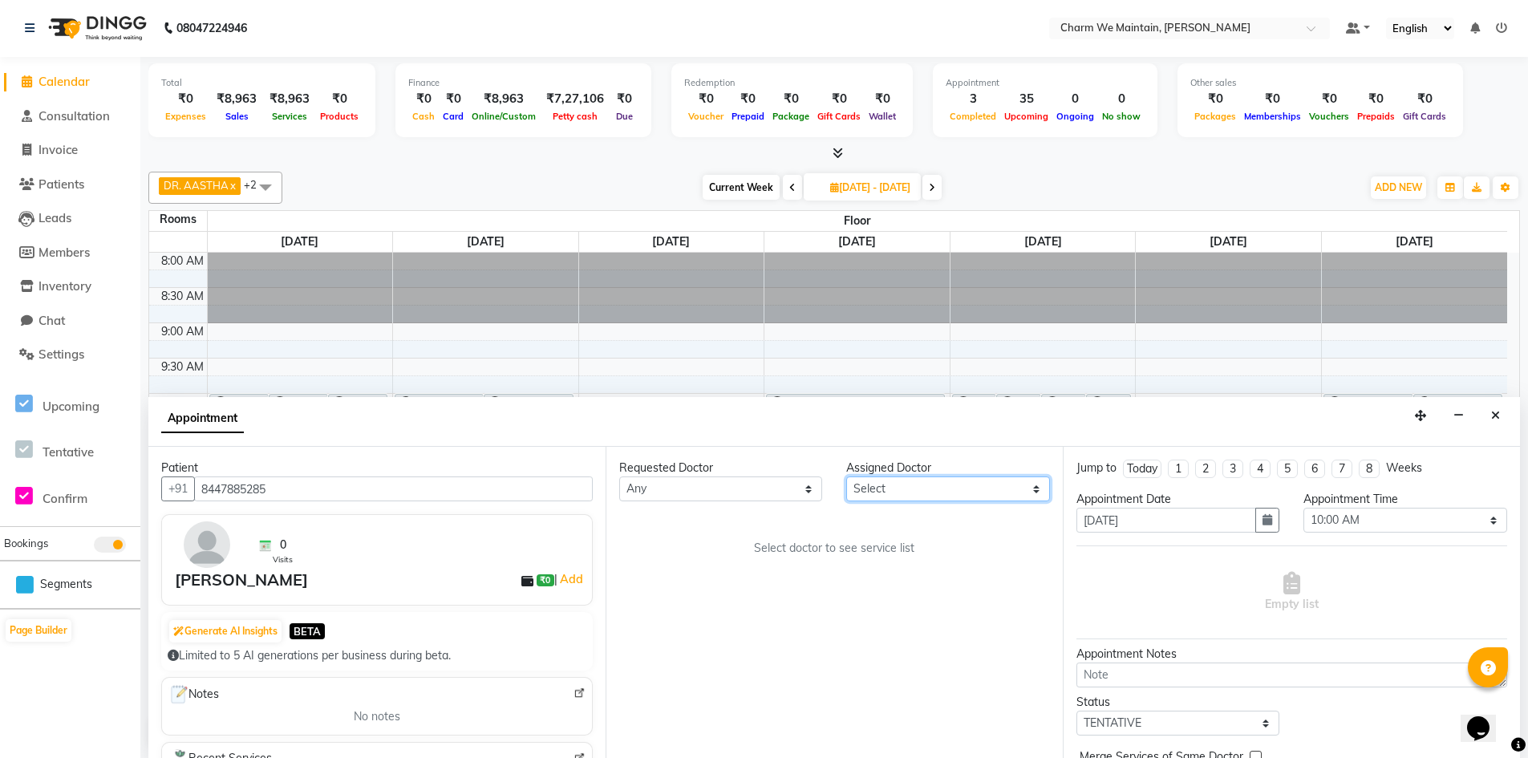
click at [942, 493] on select "Select DR. AYESHA DR. [GEOGRAPHIC_DATA]" at bounding box center [947, 488] width 203 height 25
select select "86210"
click at [846, 476] on select "Select DR. AYESHA DR. [GEOGRAPHIC_DATA]" at bounding box center [947, 488] width 203 height 25
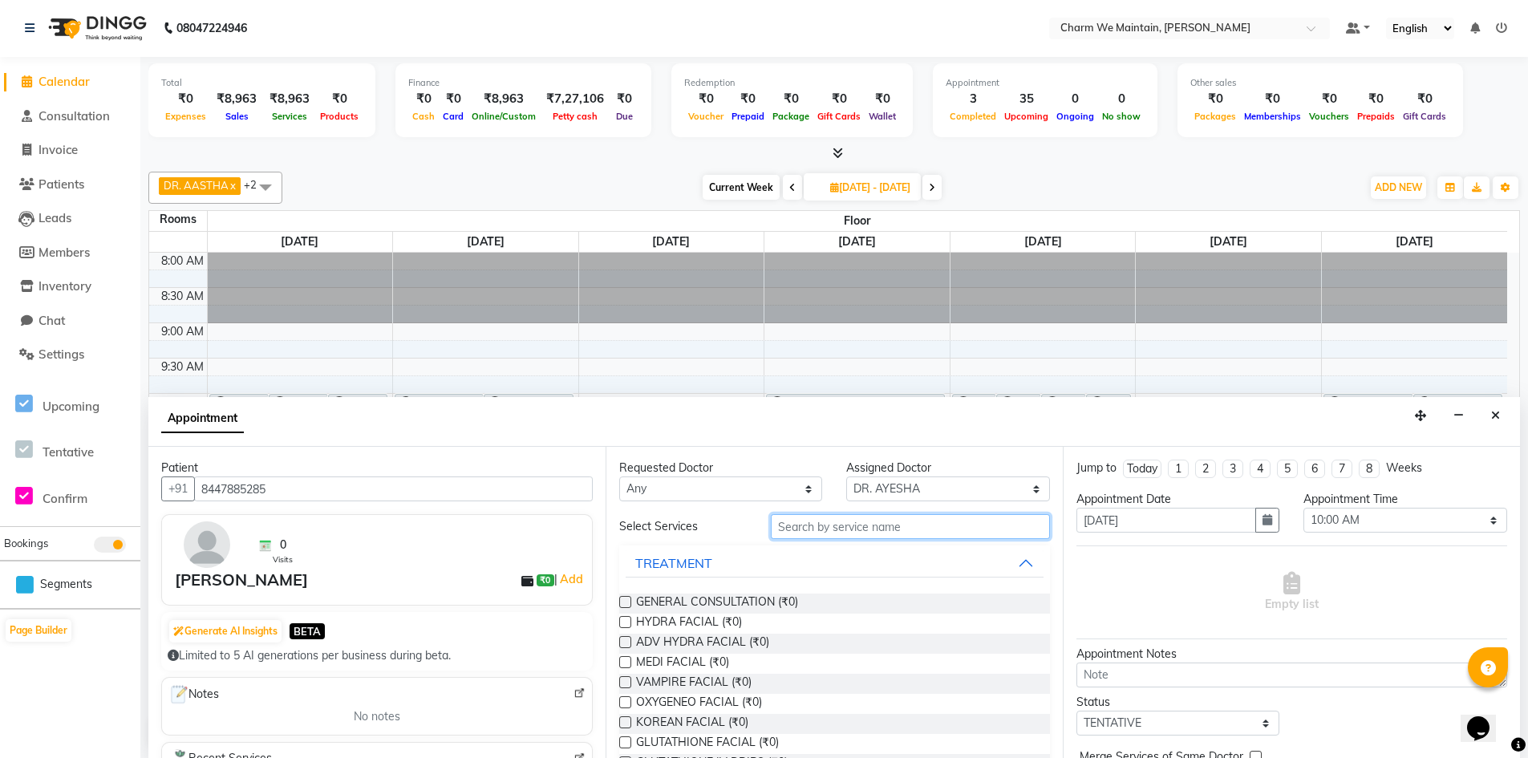
click at [934, 533] on input "text" at bounding box center [910, 526] width 279 height 25
type input "laser"
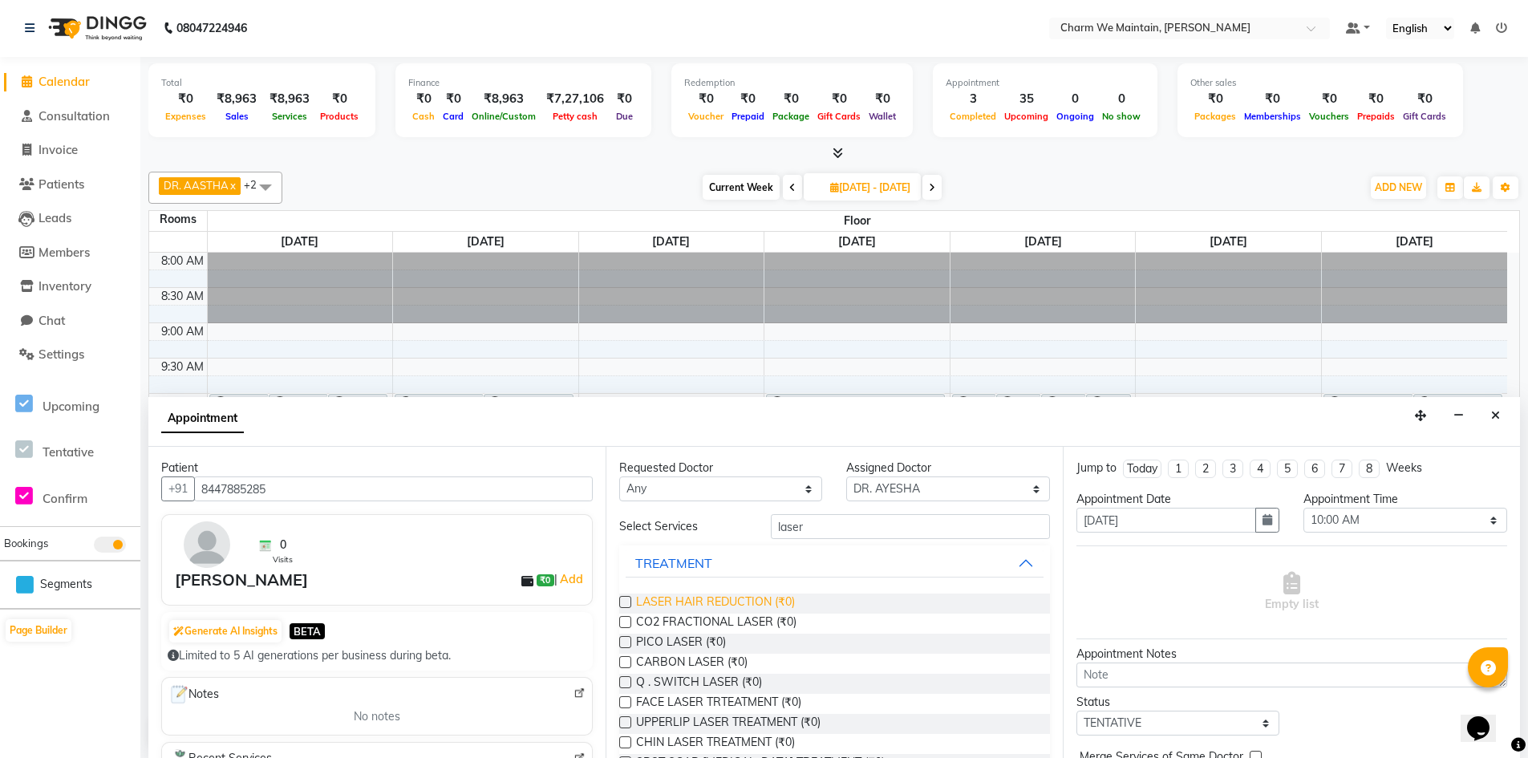
click at [668, 598] on span "LASER HAIR REDUCTION (₹0)" at bounding box center [715, 604] width 159 height 20
checkbox input "true"
select select "4343"
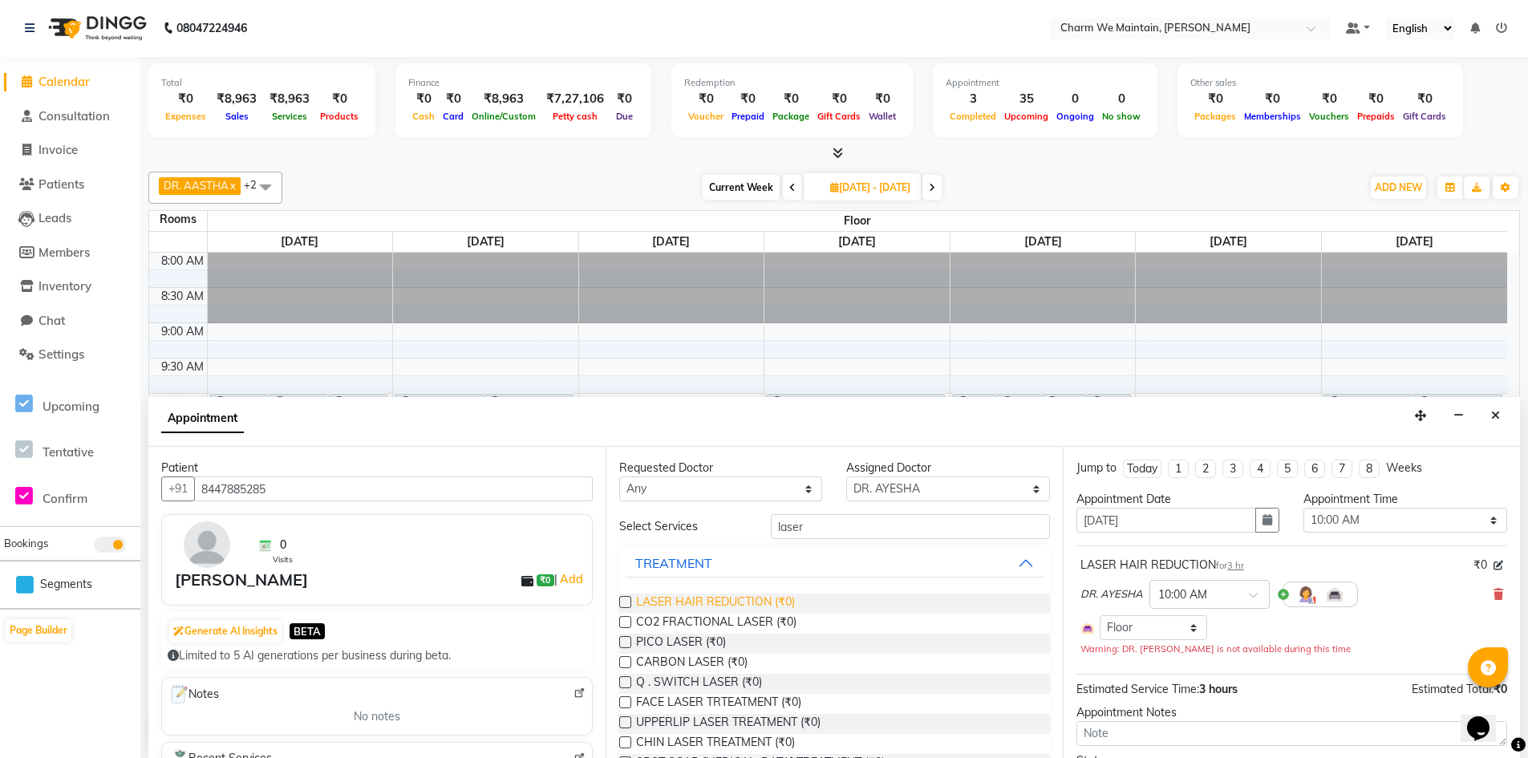
checkbox input "false"
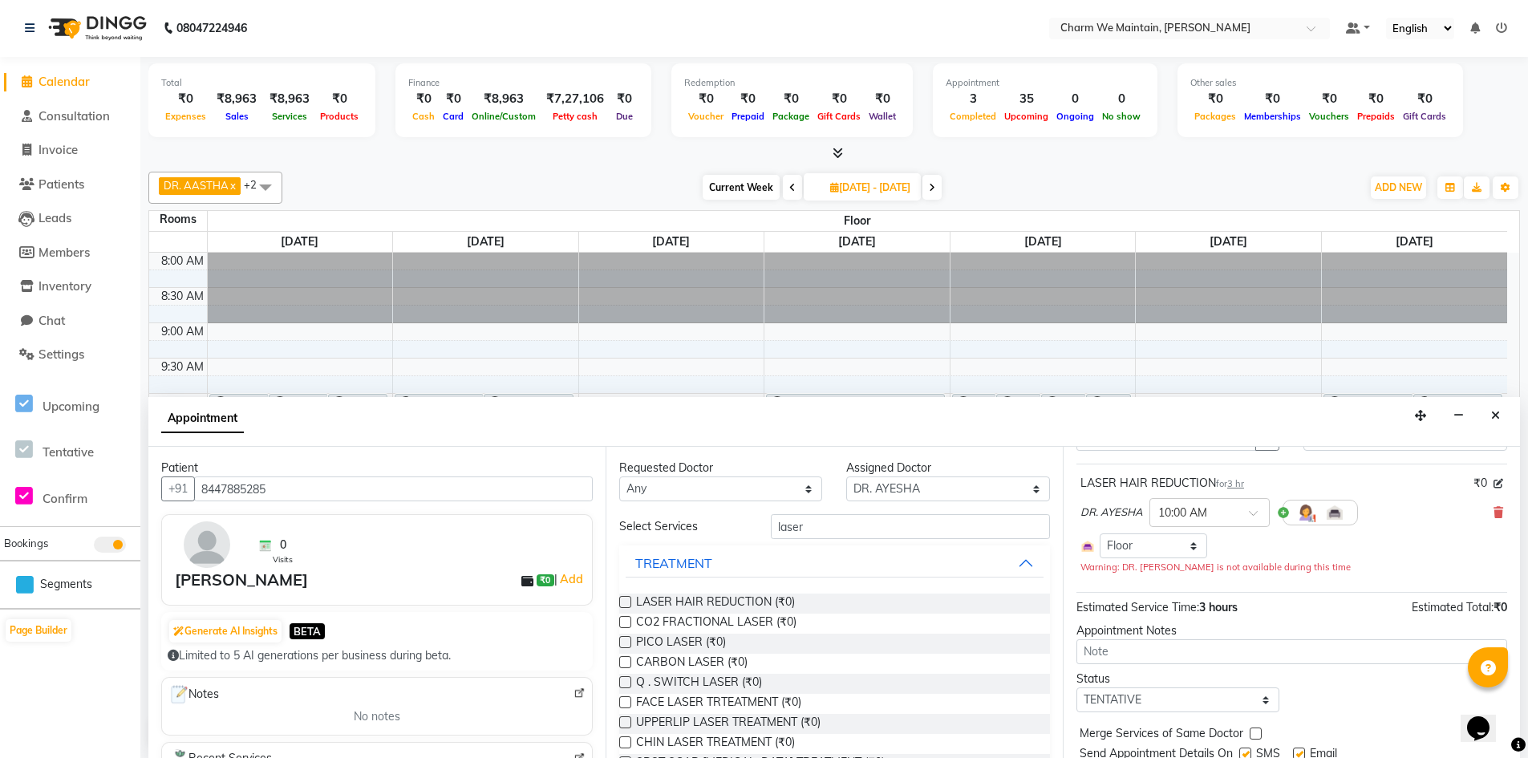
scroll to position [137, 0]
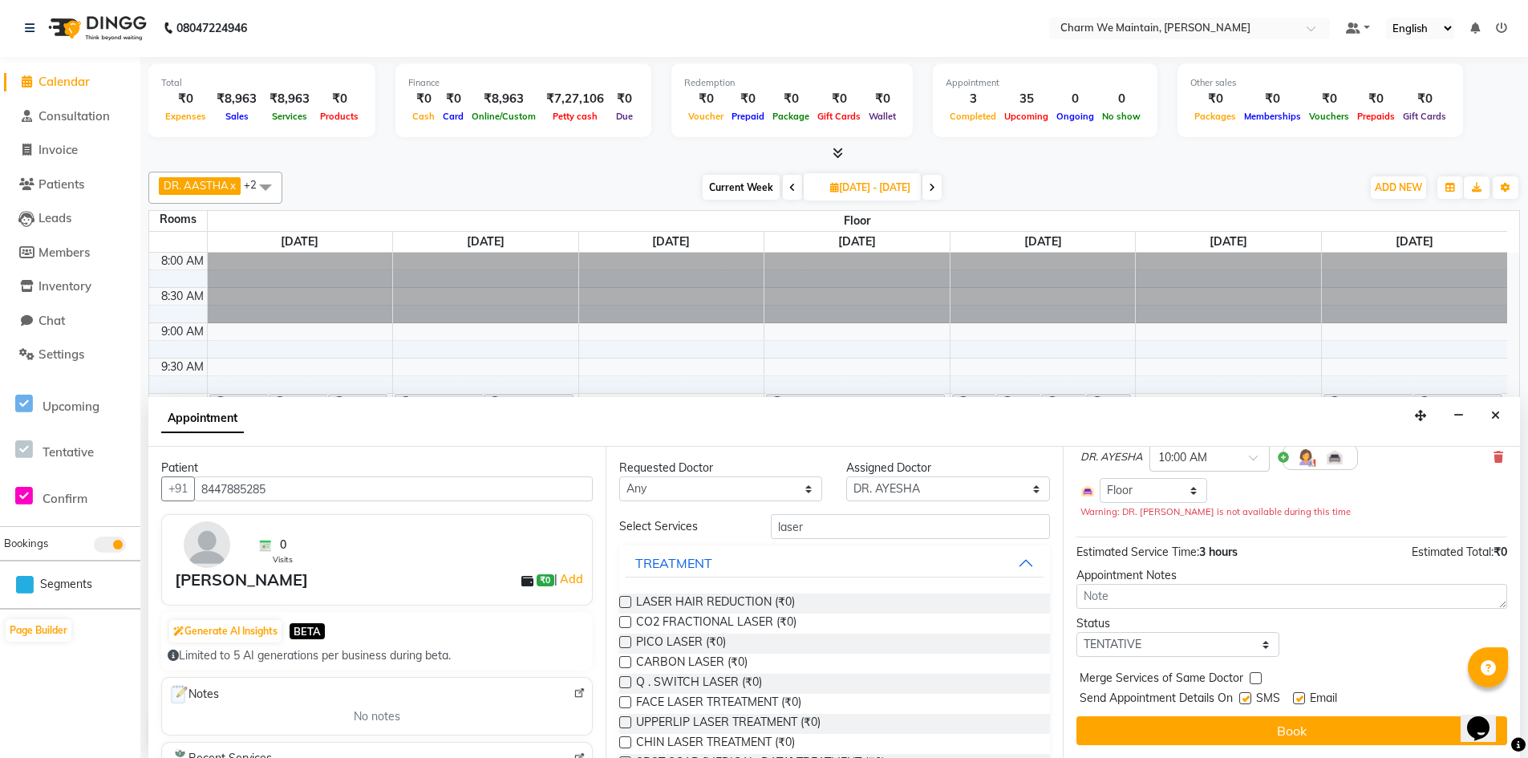
click at [1244, 702] on label at bounding box center [1245, 698] width 12 height 12
click at [1244, 702] on input "checkbox" at bounding box center [1244, 700] width 10 height 10
checkbox input "false"
click at [1303, 698] on label at bounding box center [1299, 698] width 12 height 12
click at [1303, 698] on input "checkbox" at bounding box center [1298, 700] width 10 height 10
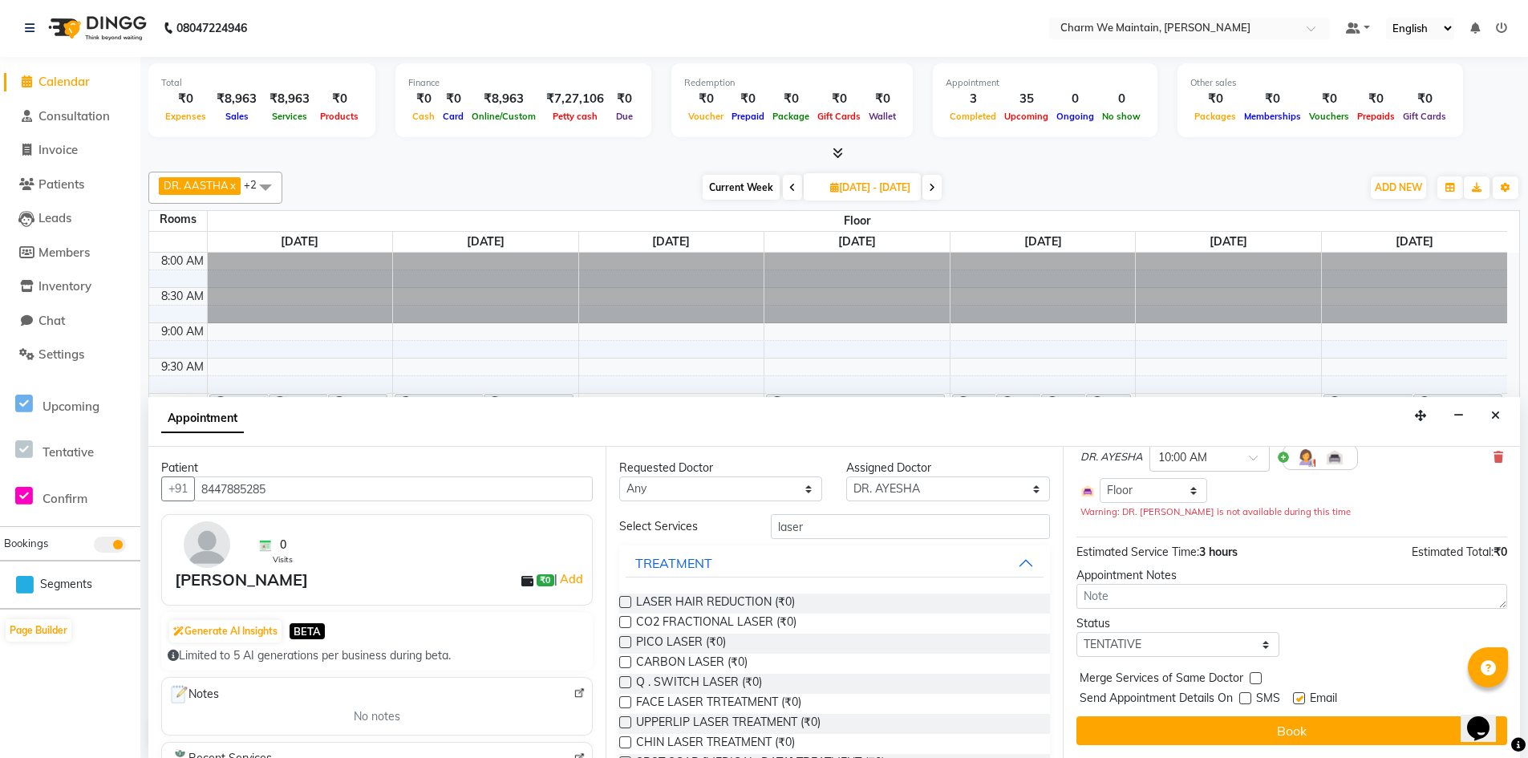
checkbox input "false"
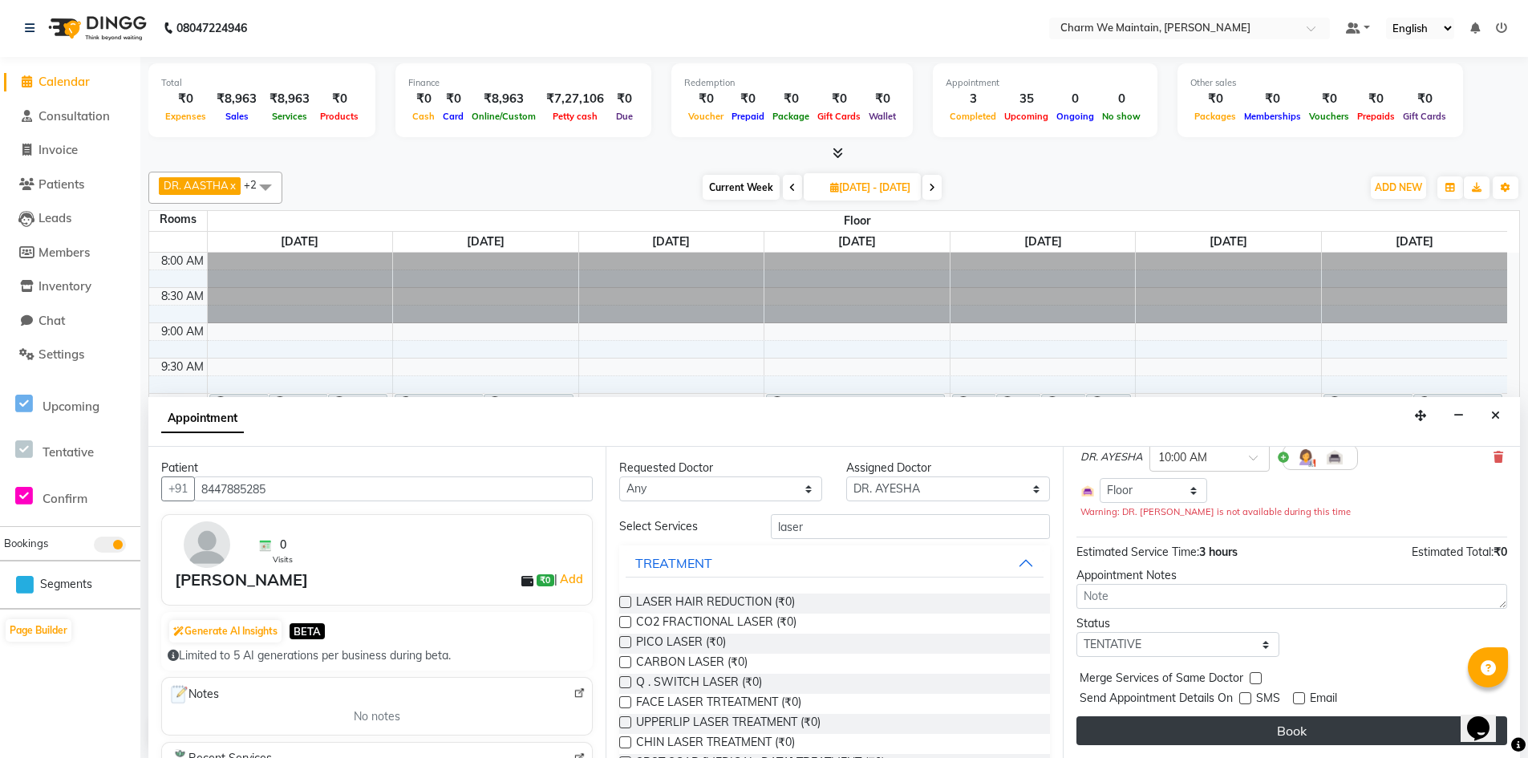
click at [1307, 728] on button "Book" at bounding box center [1291, 730] width 431 height 29
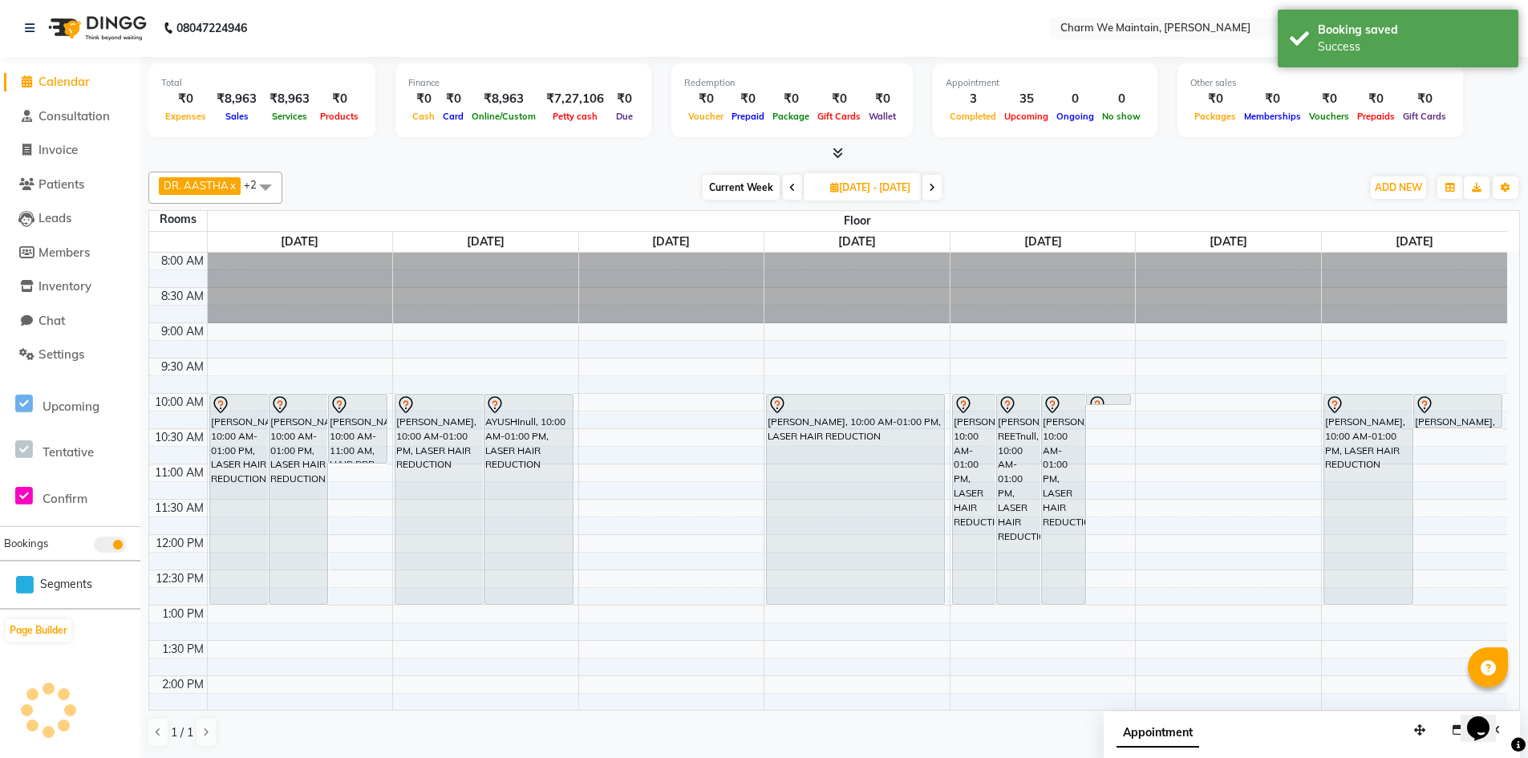
scroll to position [0, 0]
click at [46, 188] on span "Patients" at bounding box center [62, 184] width 46 height 15
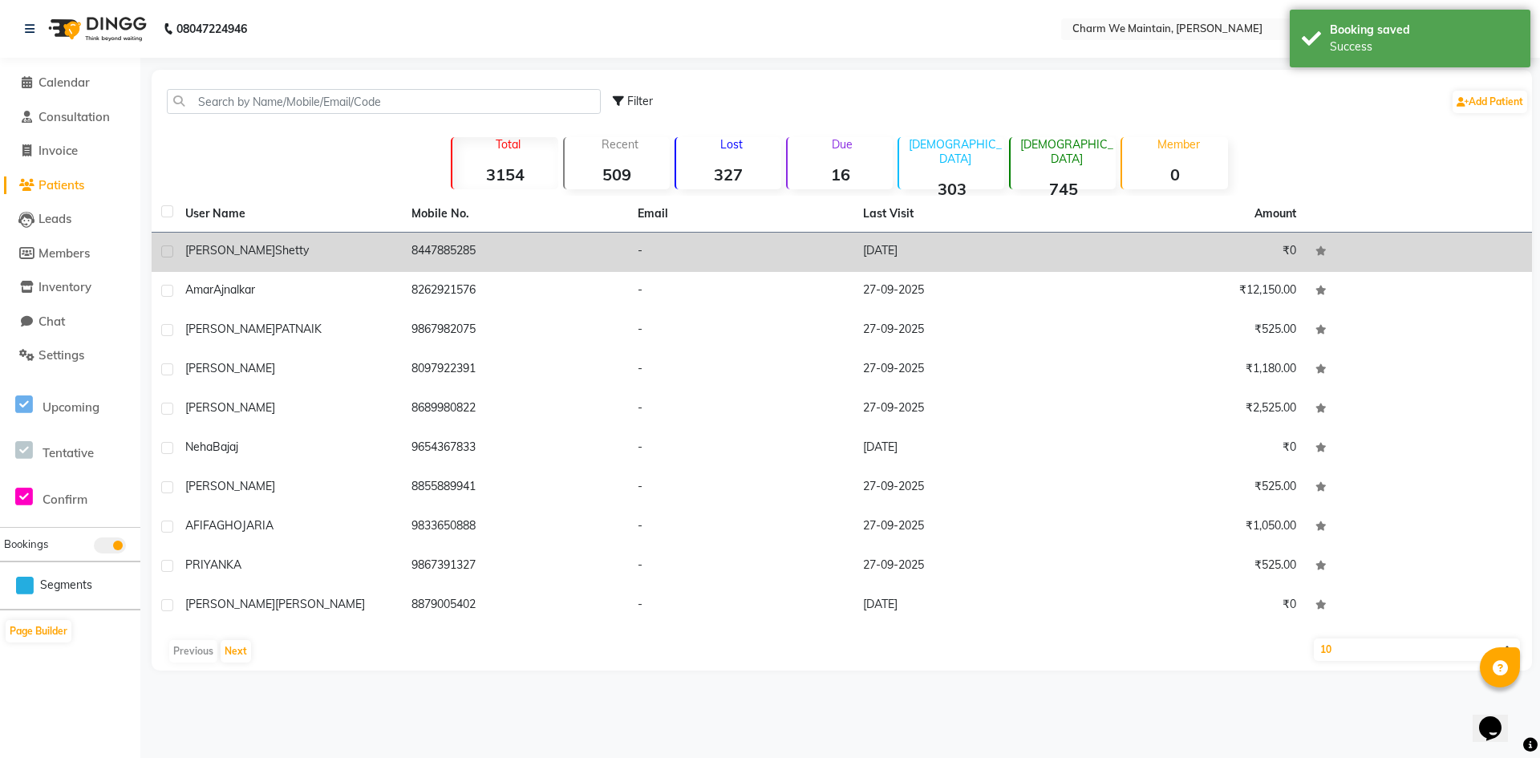
click at [219, 247] on span "Simran" at bounding box center [230, 250] width 90 height 14
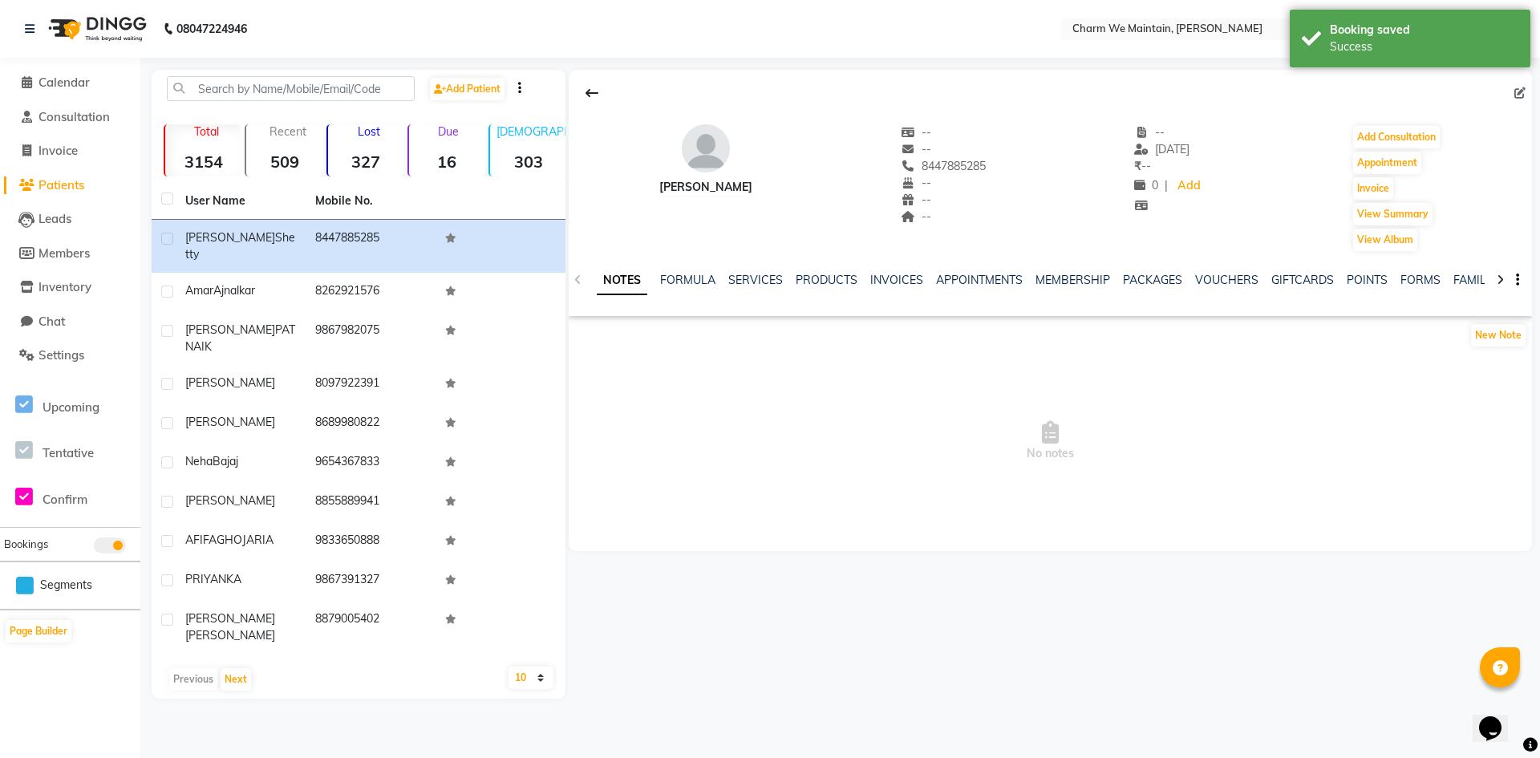
click at [712, 188] on div "Simran Shetty" at bounding box center [705, 187] width 93 height 17
click at [1518, 89] on icon at bounding box center [1519, 92] width 11 height 11
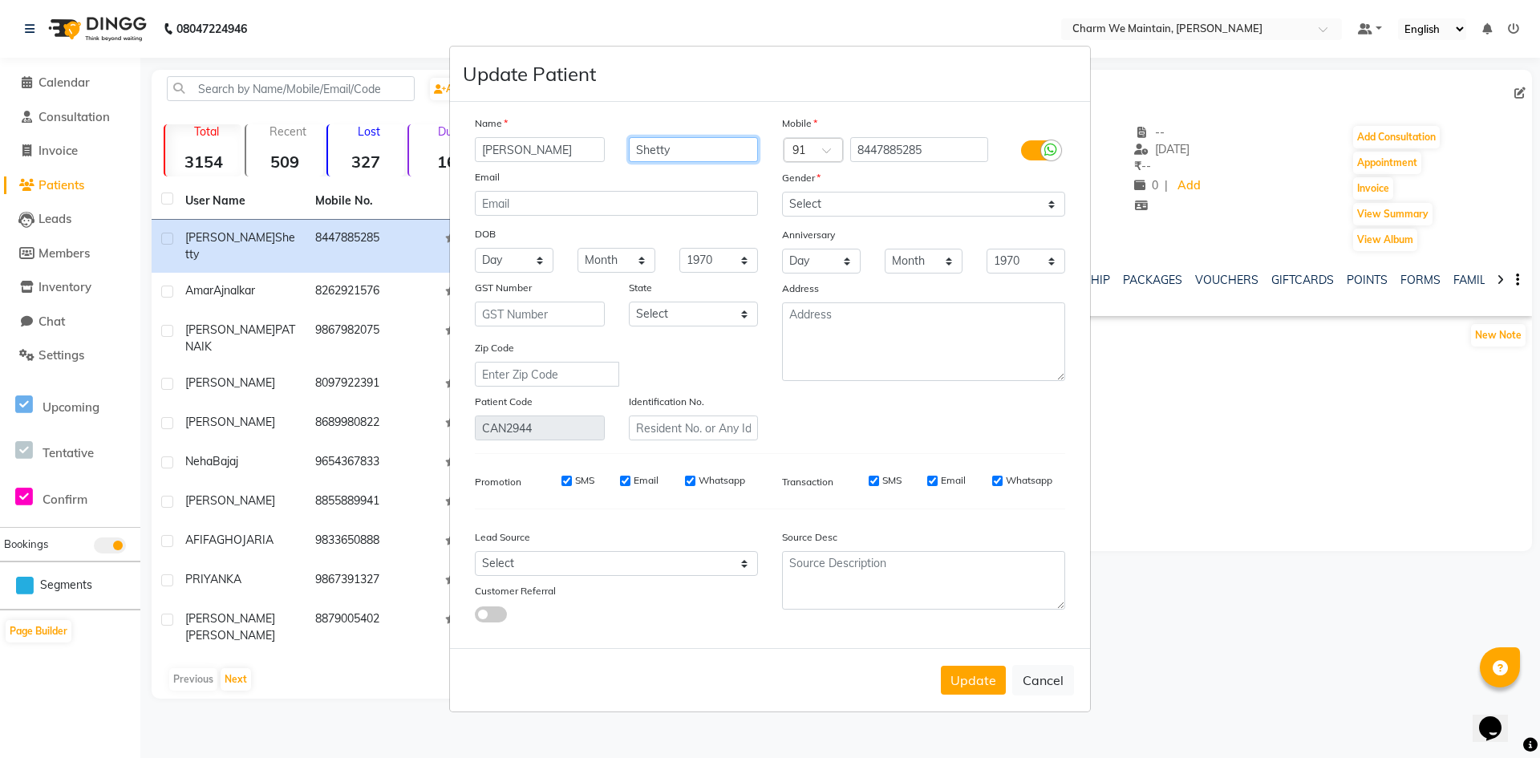
click at [691, 144] on input "Shetty" at bounding box center [694, 149] width 130 height 25
type input "Sethi"
click at [975, 688] on button "Update" at bounding box center [973, 680] width 65 height 29
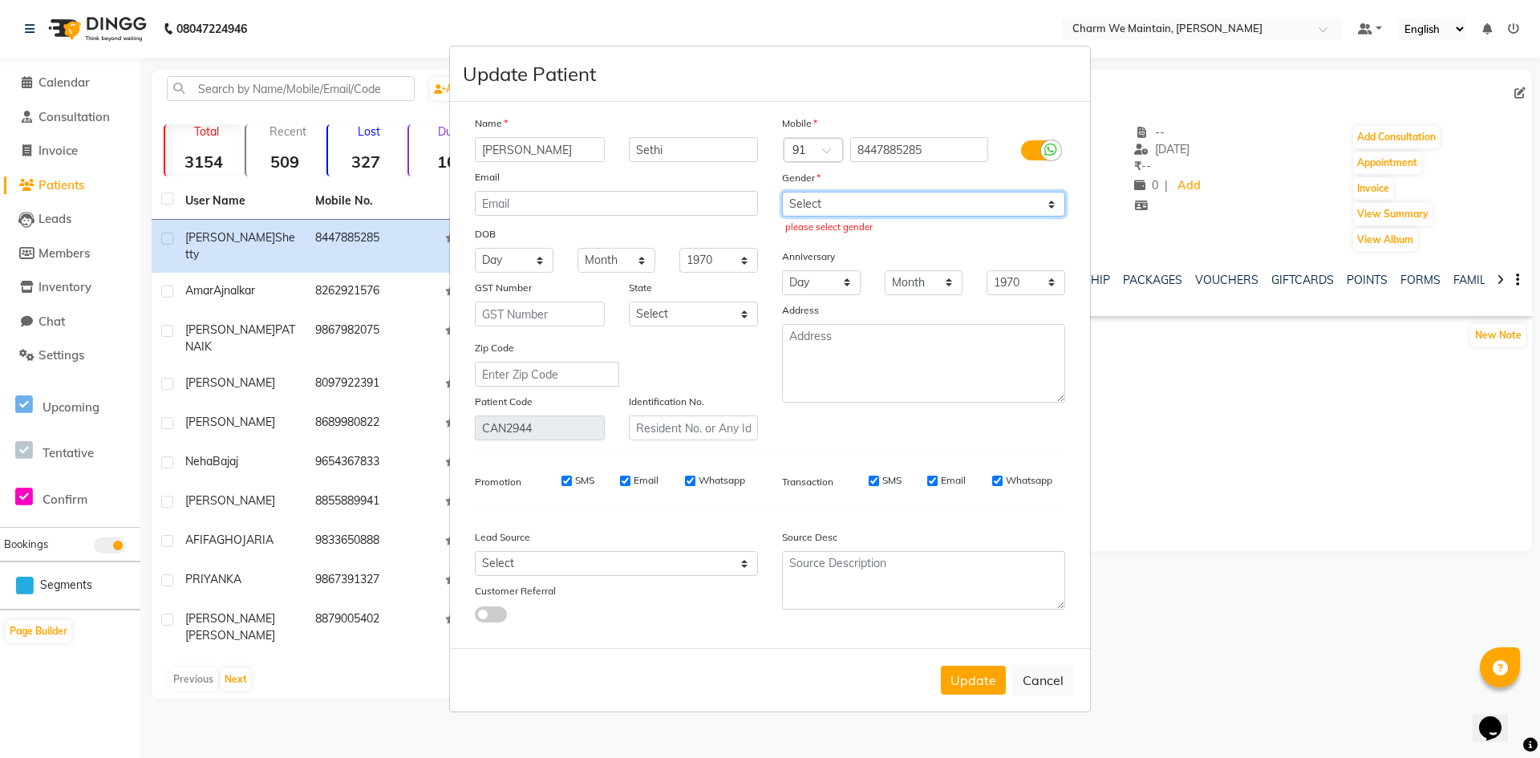
click at [898, 201] on select "Select Male Female Other Prefer Not To Say" at bounding box center [923, 204] width 283 height 25
select select "female"
click at [782, 192] on select "Select Male Female Other Prefer Not To Say" at bounding box center [923, 204] width 283 height 25
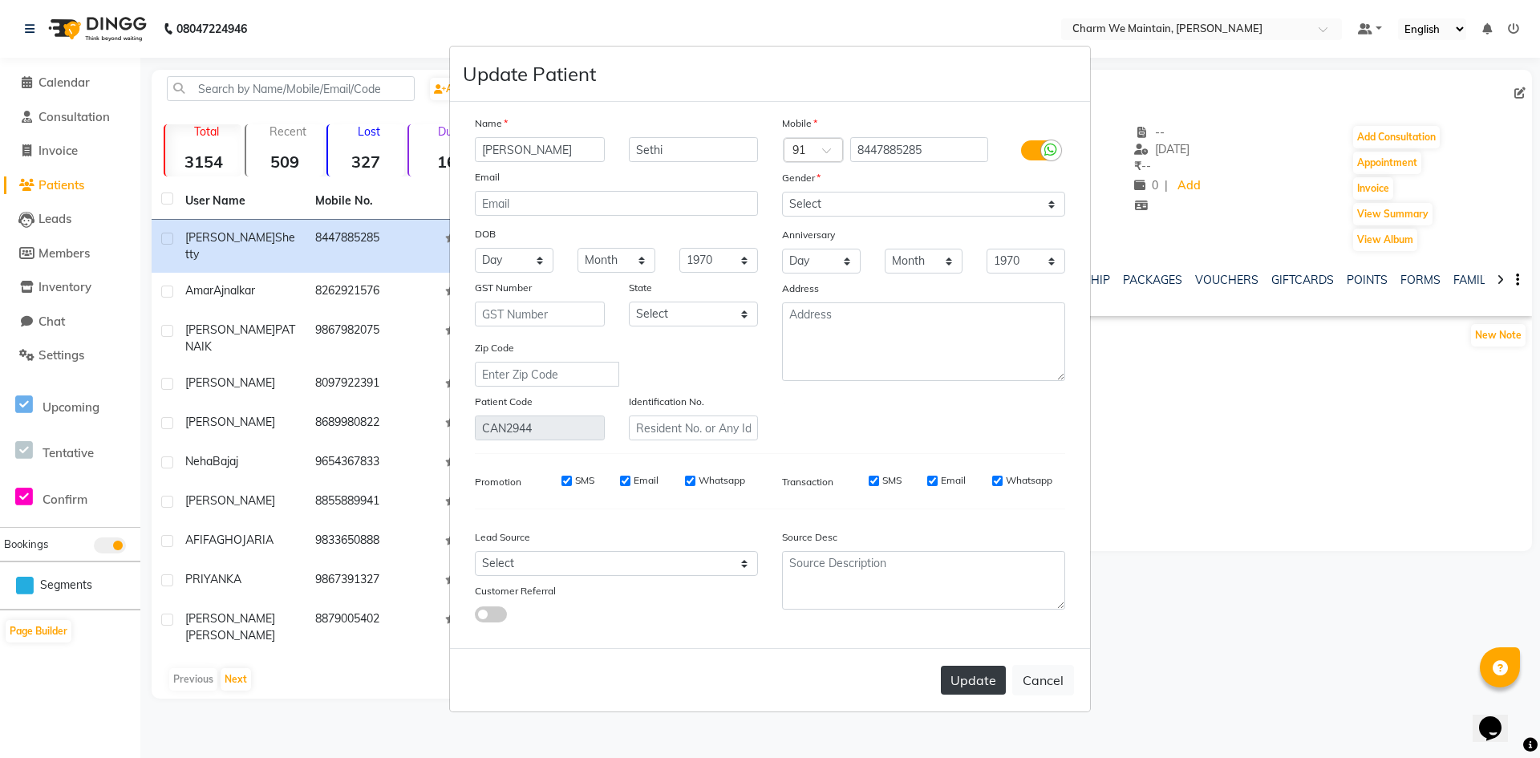
click at [982, 671] on button "Update" at bounding box center [973, 680] width 65 height 29
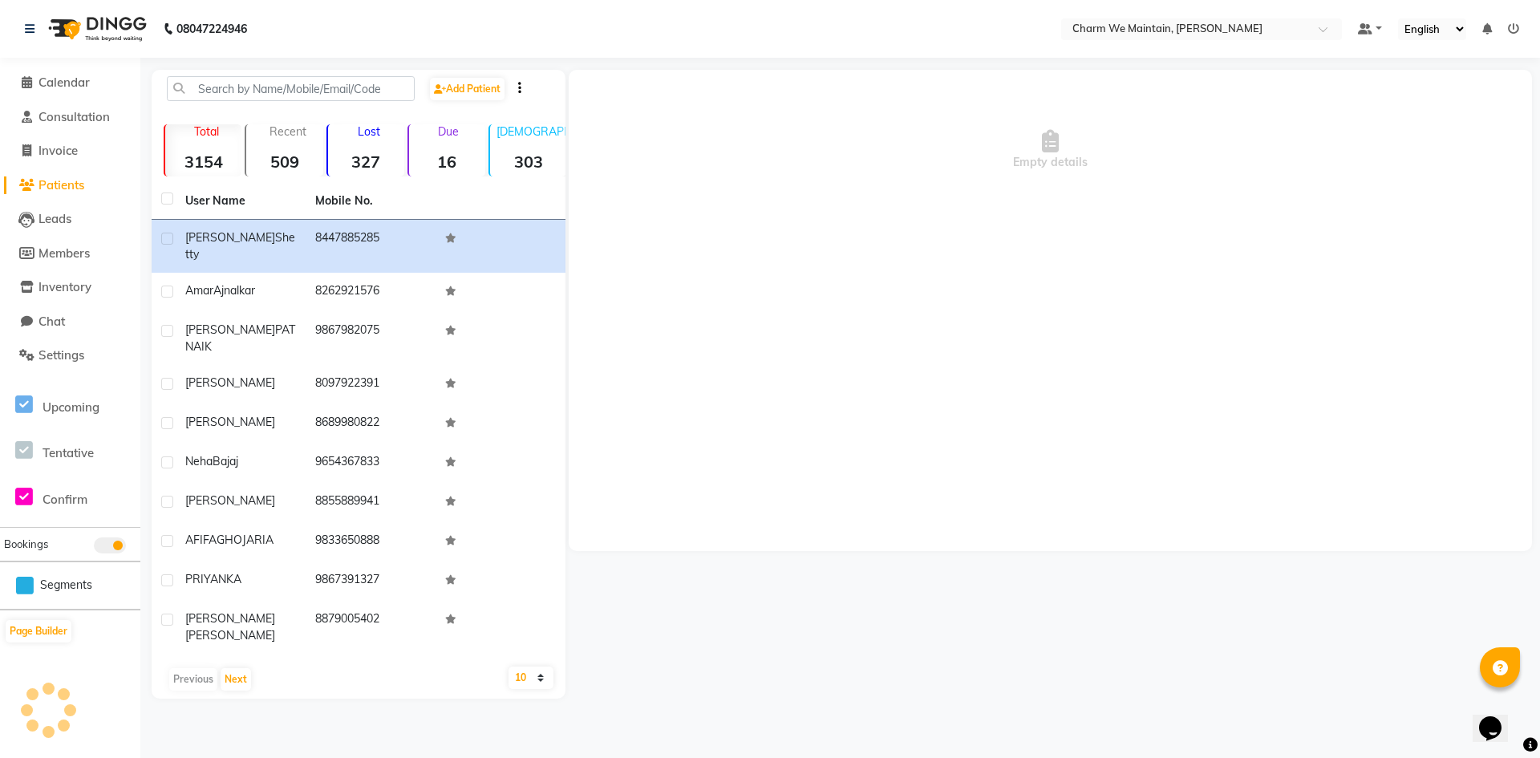
select select
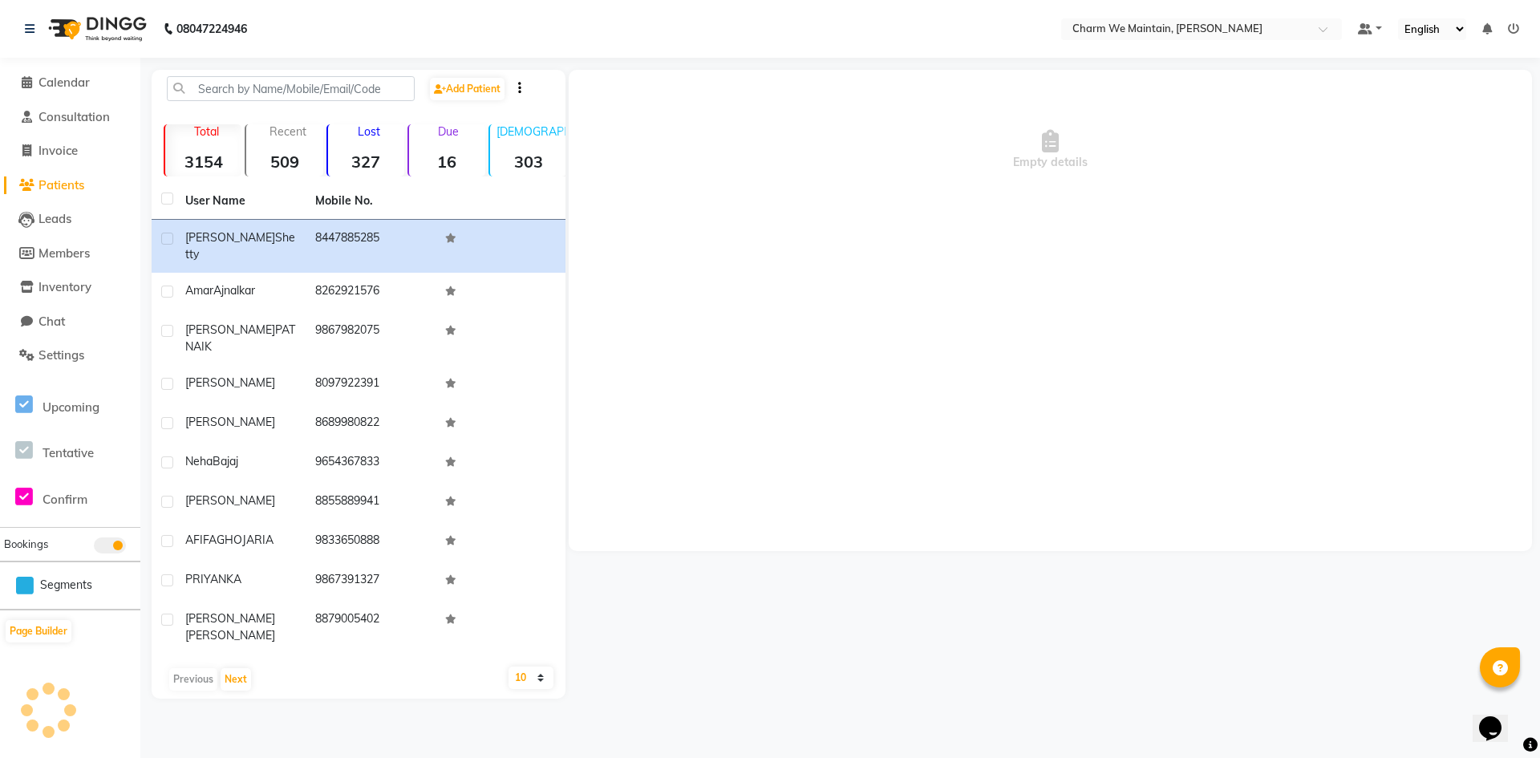
select select
checkbox input "false"
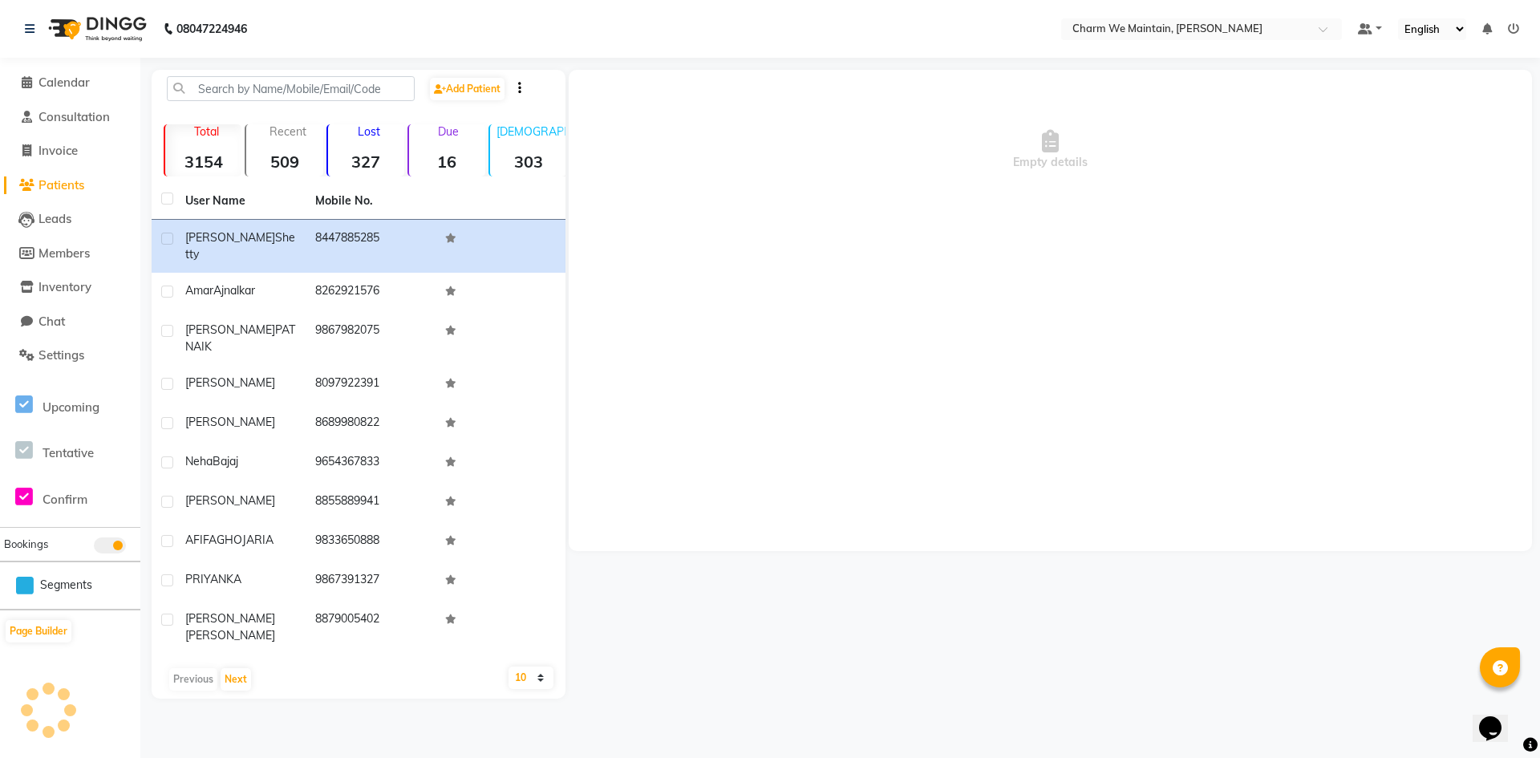
checkbox input "false"
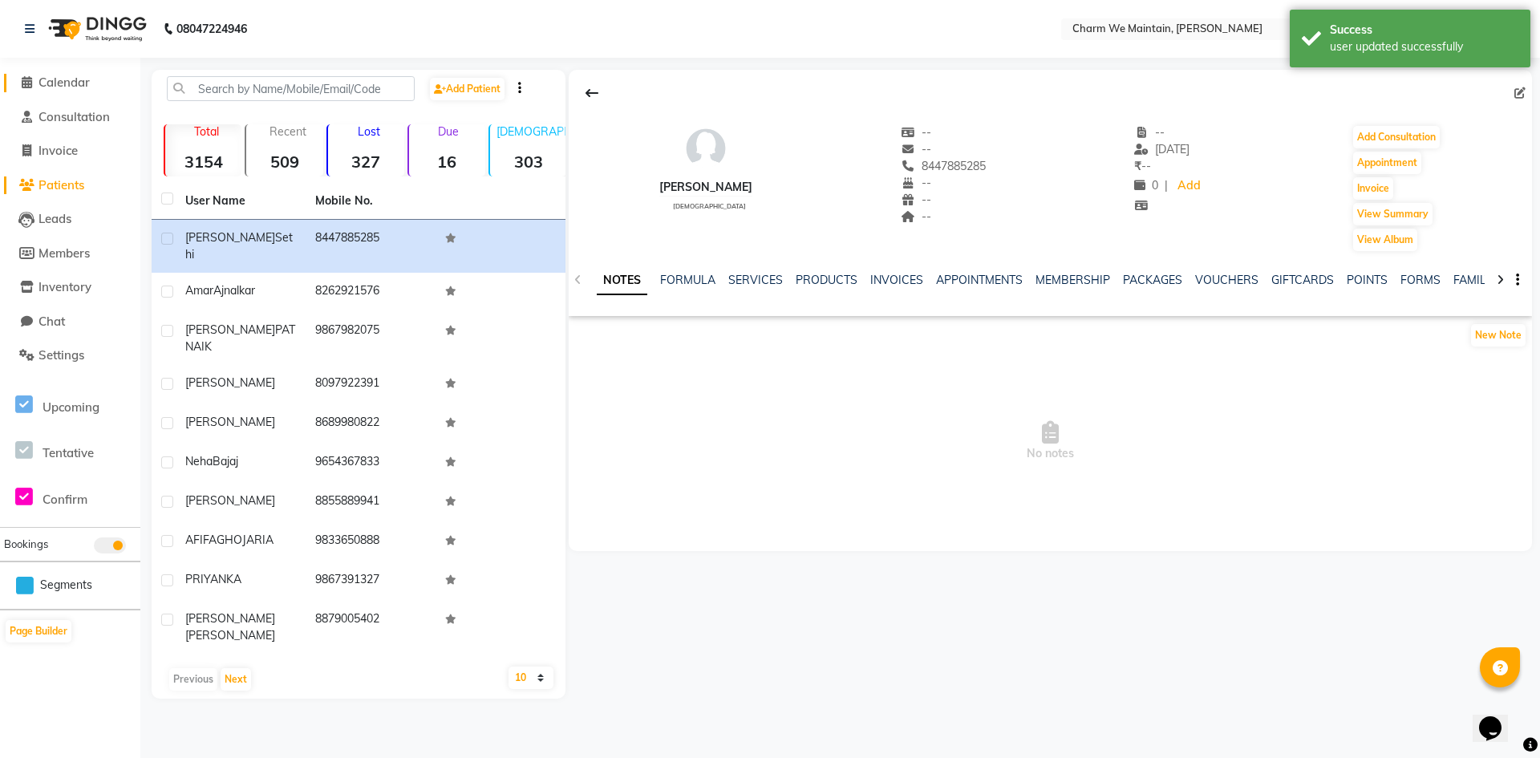
click at [71, 83] on span "Calendar" at bounding box center [64, 82] width 51 height 15
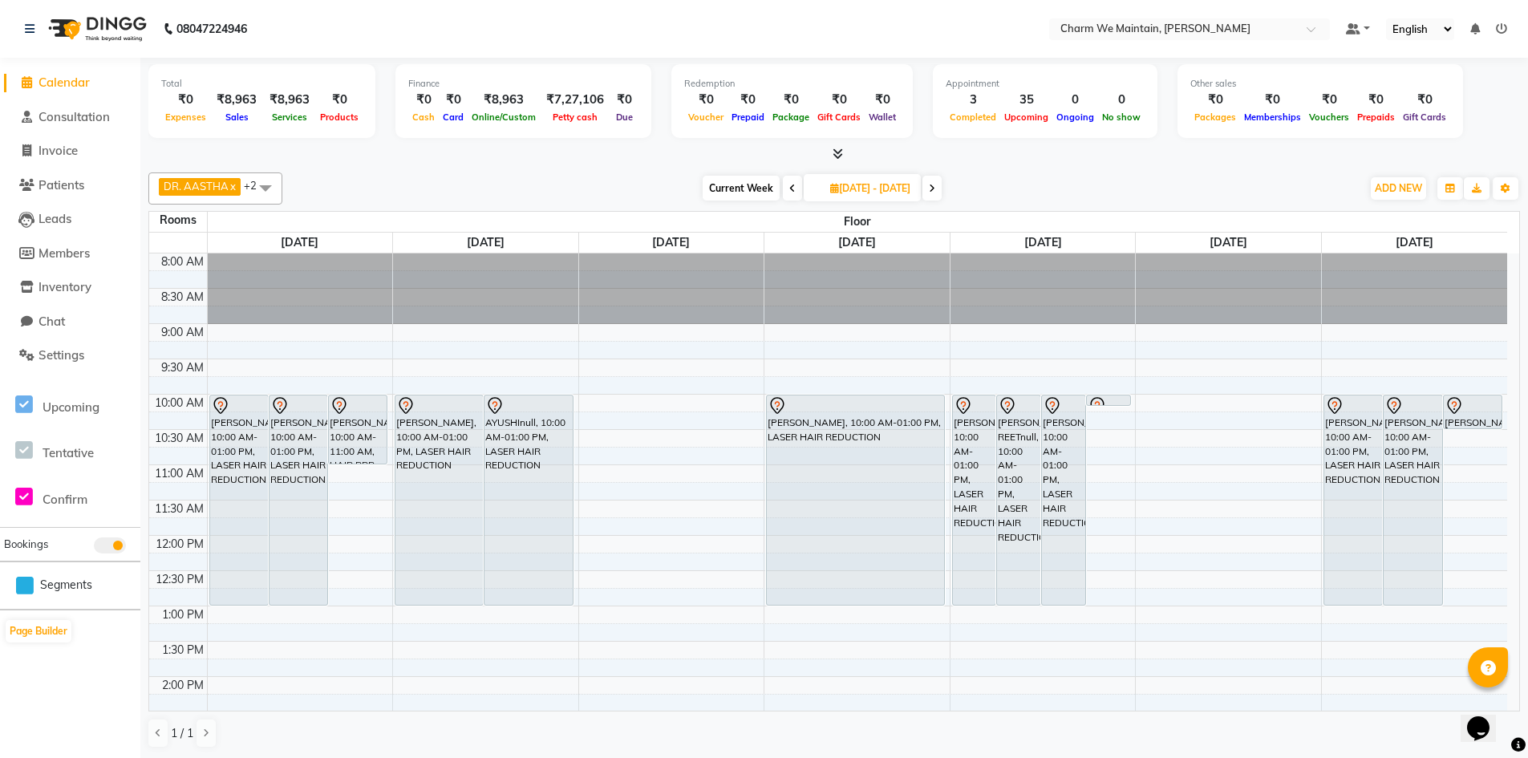
click at [783, 183] on span at bounding box center [792, 188] width 19 height 25
type input "2025-10-19"
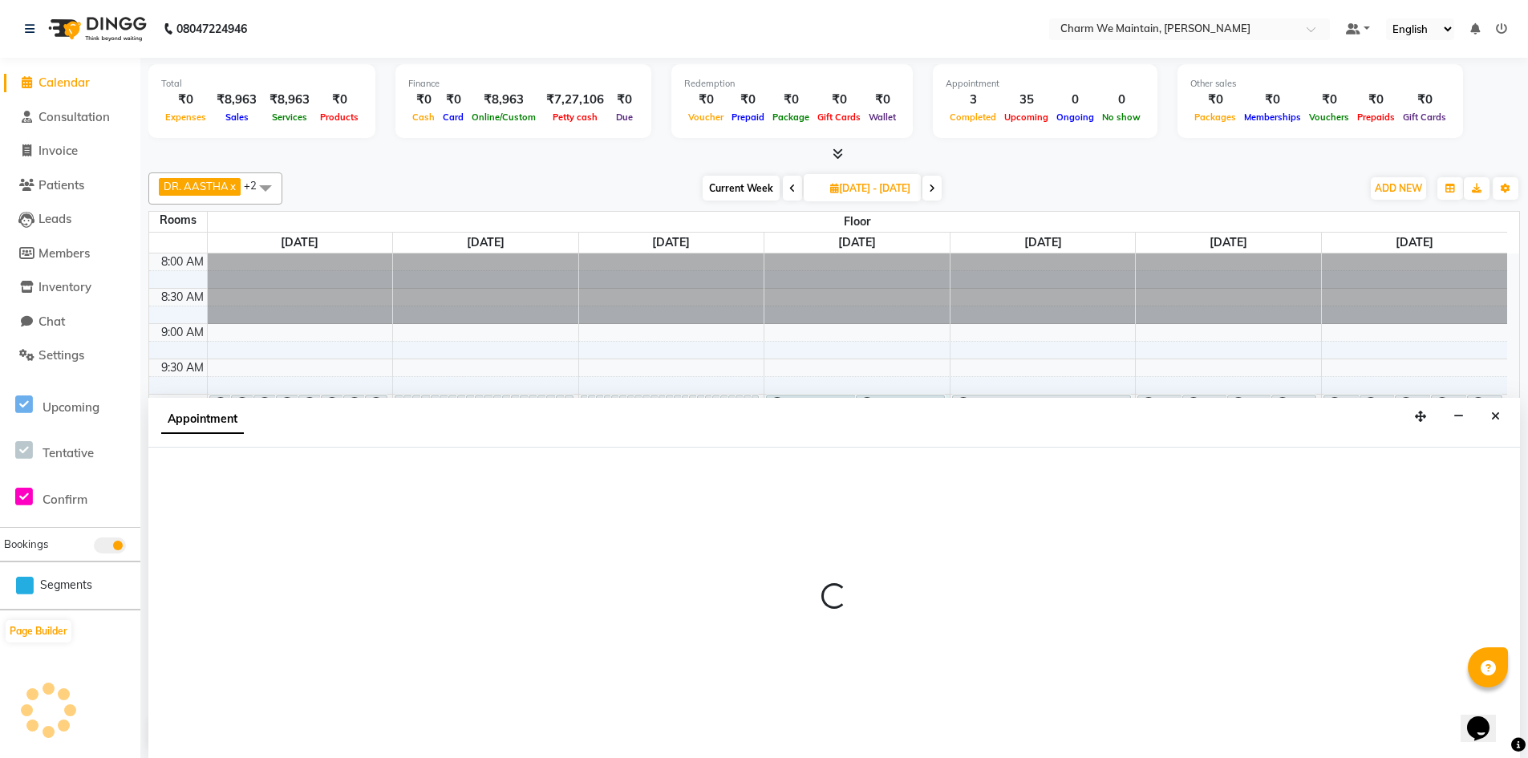
scroll to position [1, 0]
select select "600"
select select "tentative"
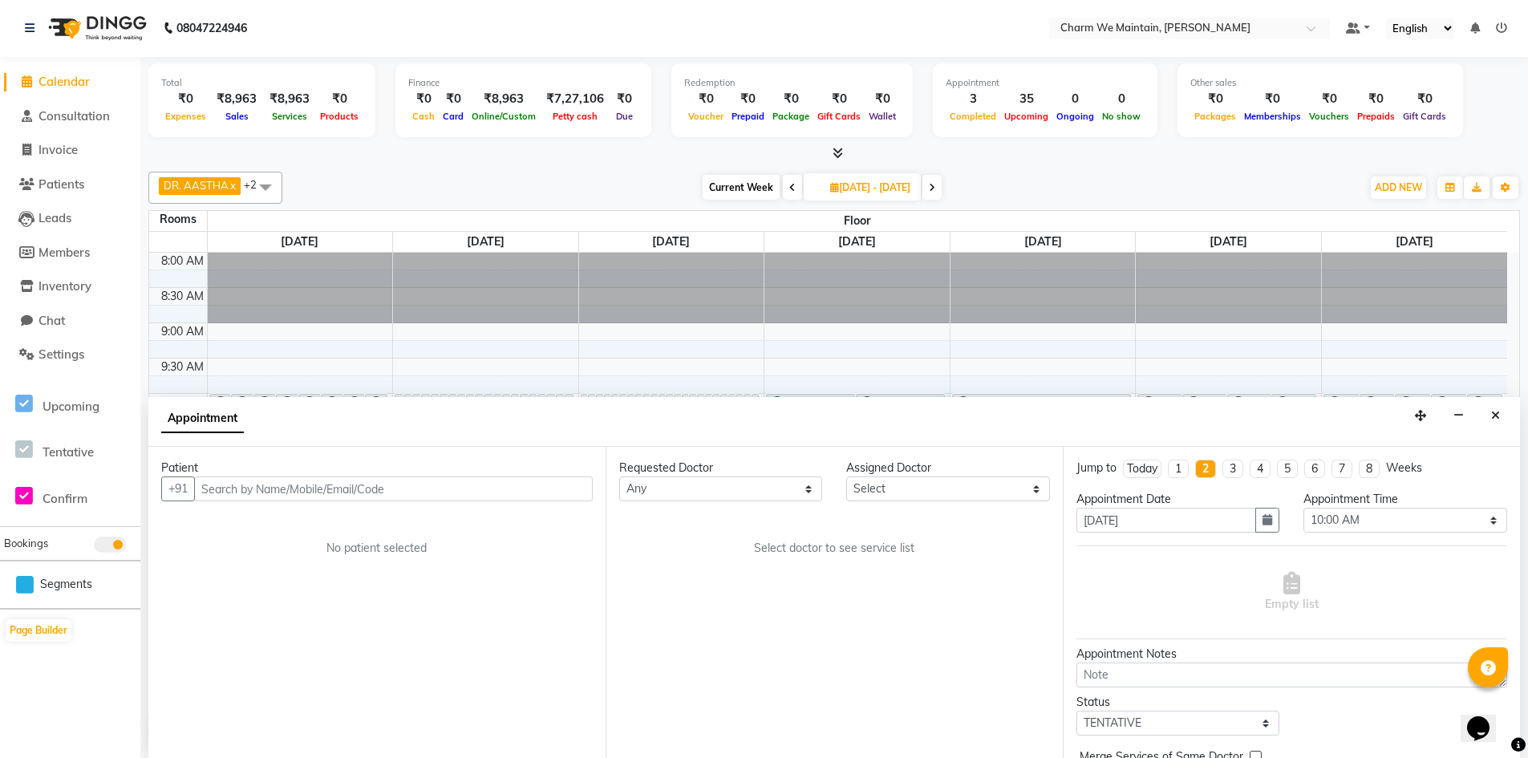
click at [317, 489] on input "text" at bounding box center [393, 488] width 399 height 25
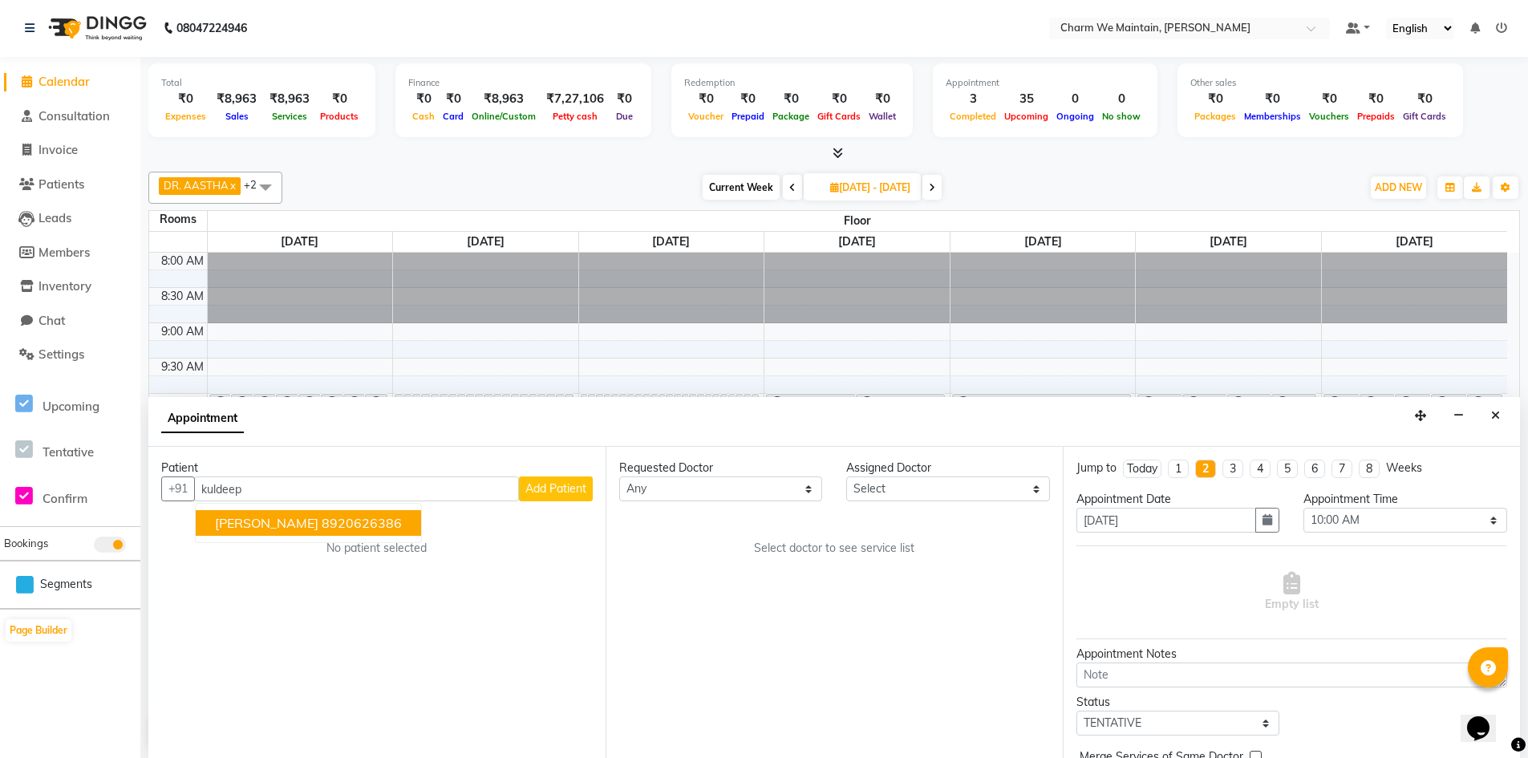
click at [318, 523] on span "KULDEEP SHEKHAWAT" at bounding box center [266, 523] width 103 height 16
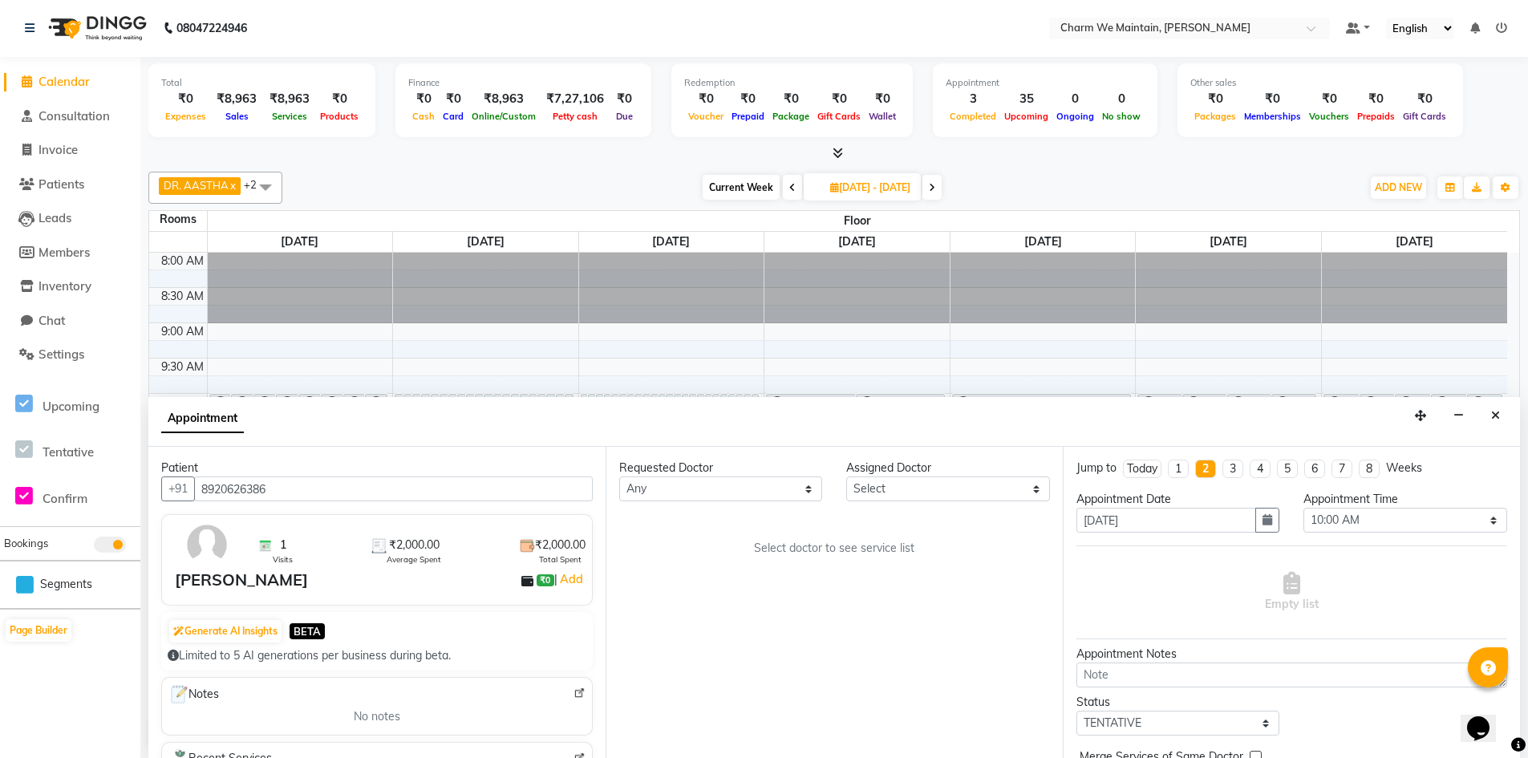
type input "8920626386"
click at [914, 487] on select "Select DR. AYESHA DR. [GEOGRAPHIC_DATA]" at bounding box center [947, 488] width 203 height 25
select select "86210"
click at [846, 476] on select "Select DR. AYESHA DR. [GEOGRAPHIC_DATA]" at bounding box center [947, 488] width 203 height 25
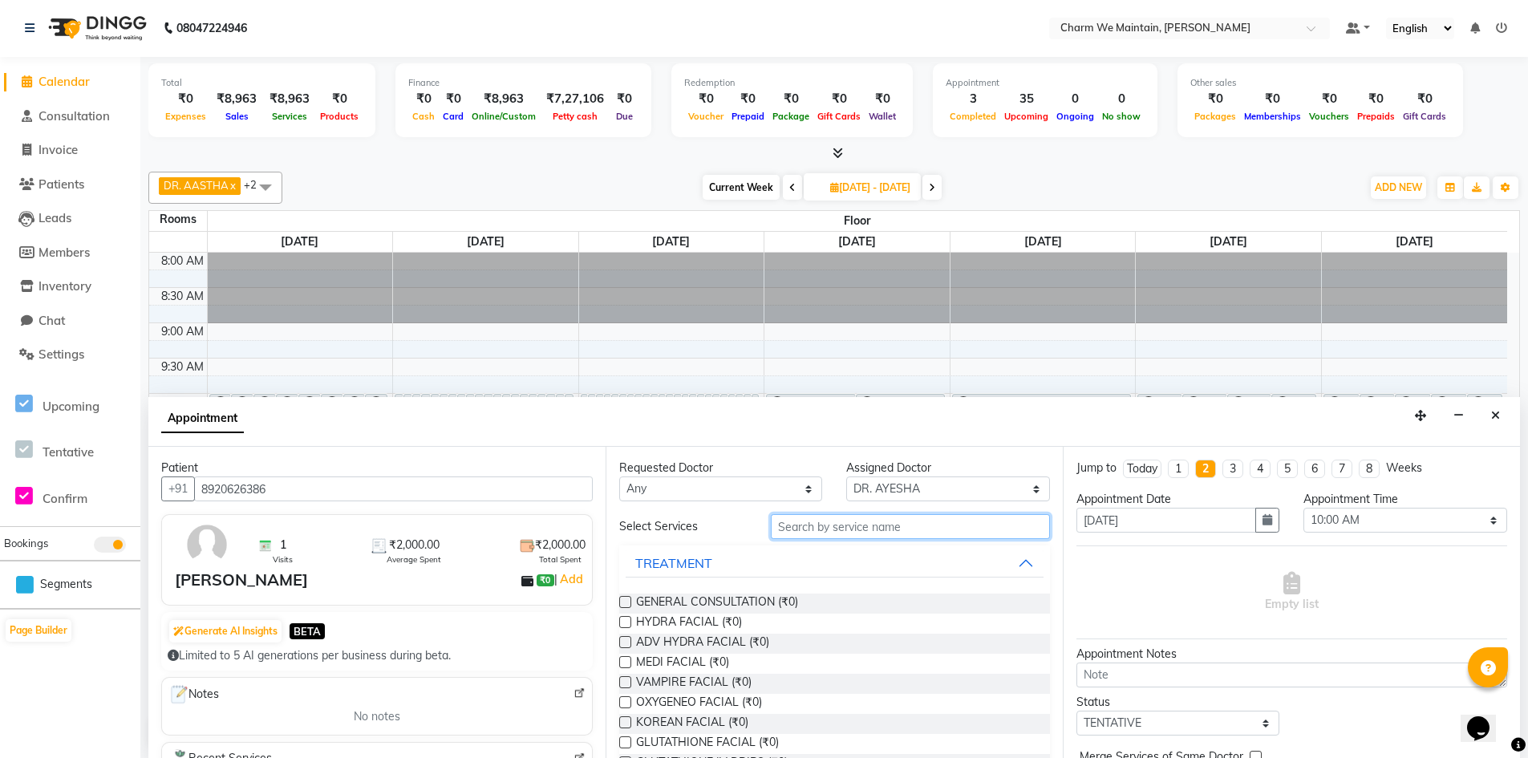
click at [903, 526] on input "text" at bounding box center [910, 526] width 279 height 25
type input "face"
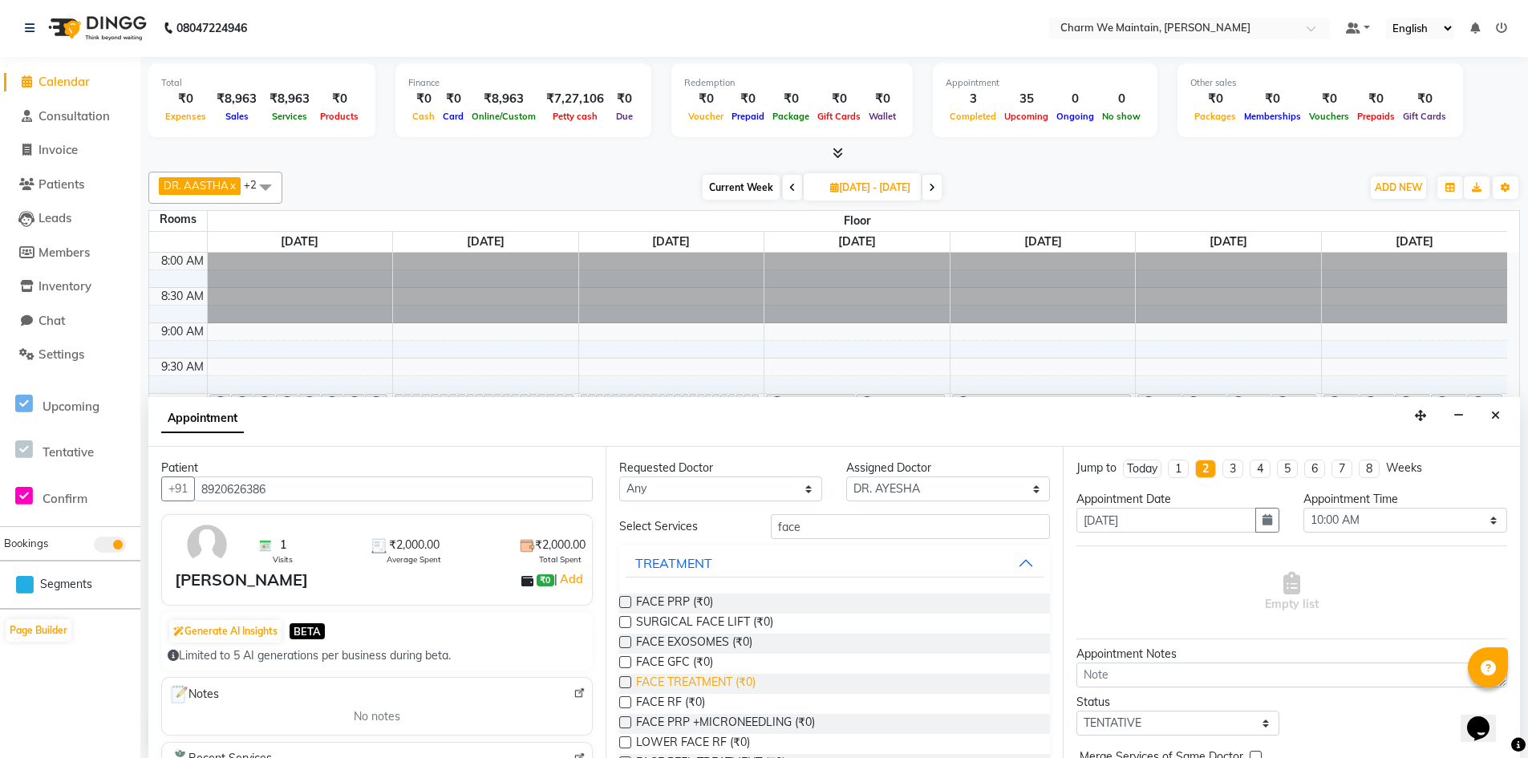
click at [706, 679] on span "FACE TREATMENT (₹0)" at bounding box center [696, 684] width 120 height 20
checkbox input "true"
select select "4343"
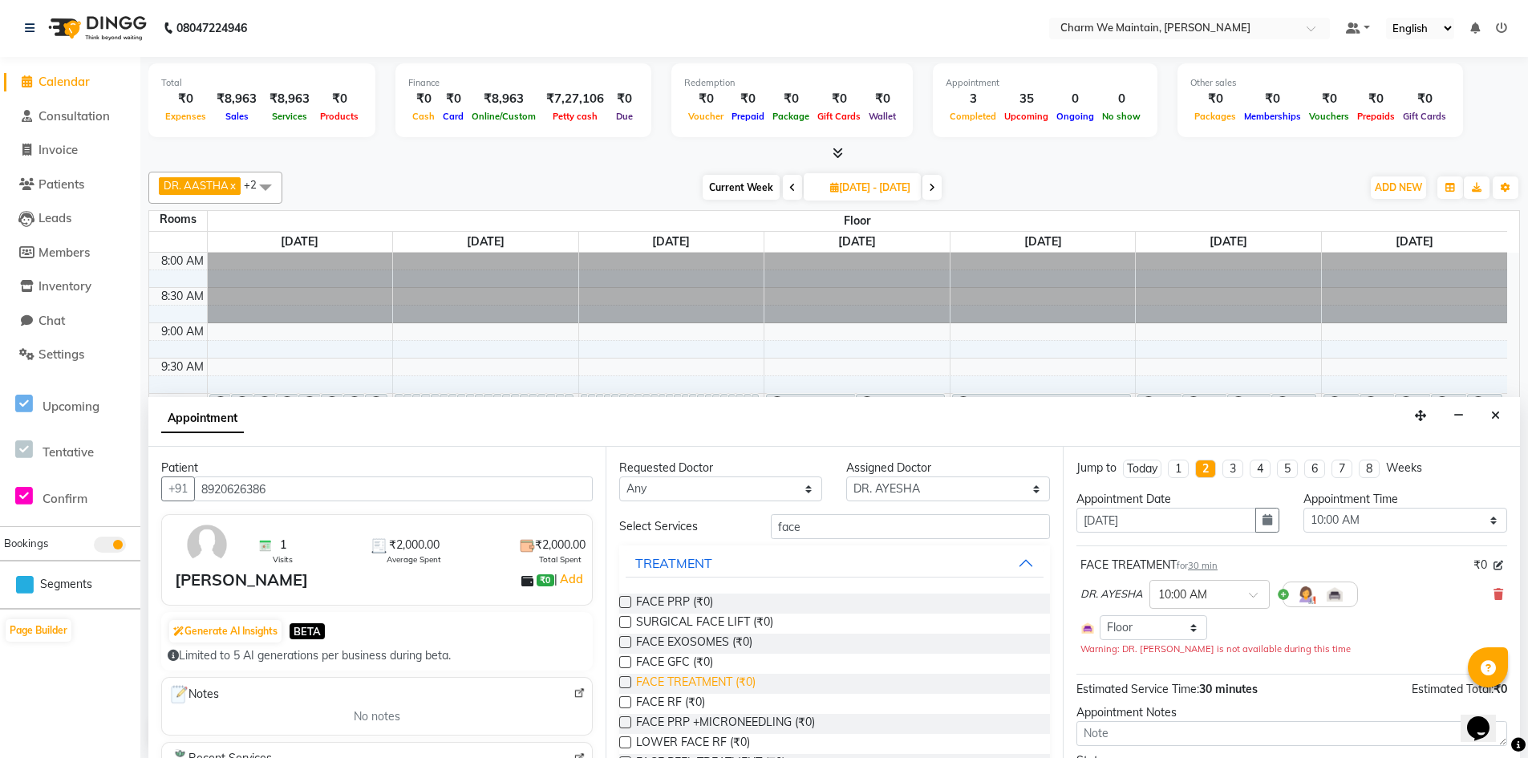
checkbox input "false"
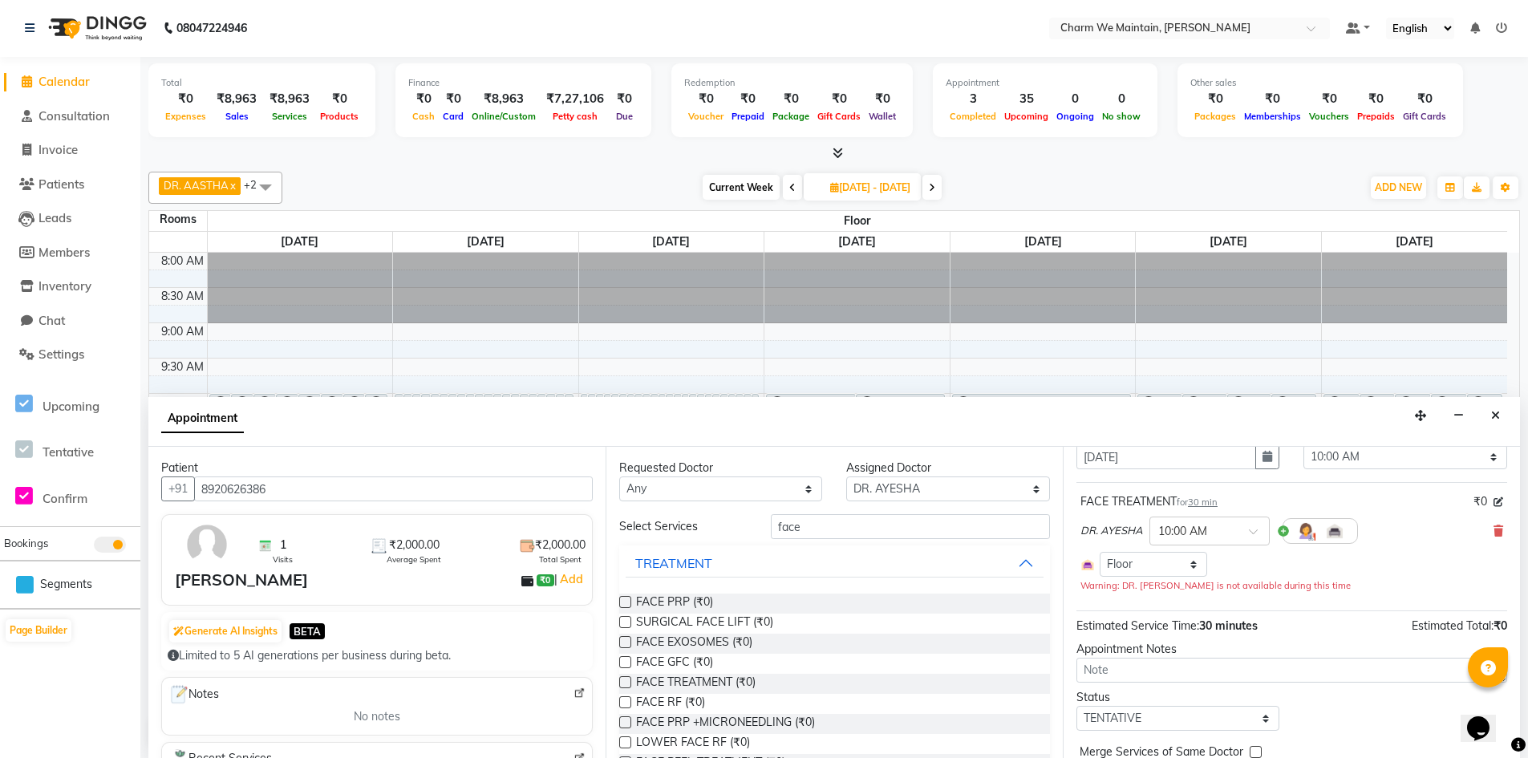
scroll to position [137, 0]
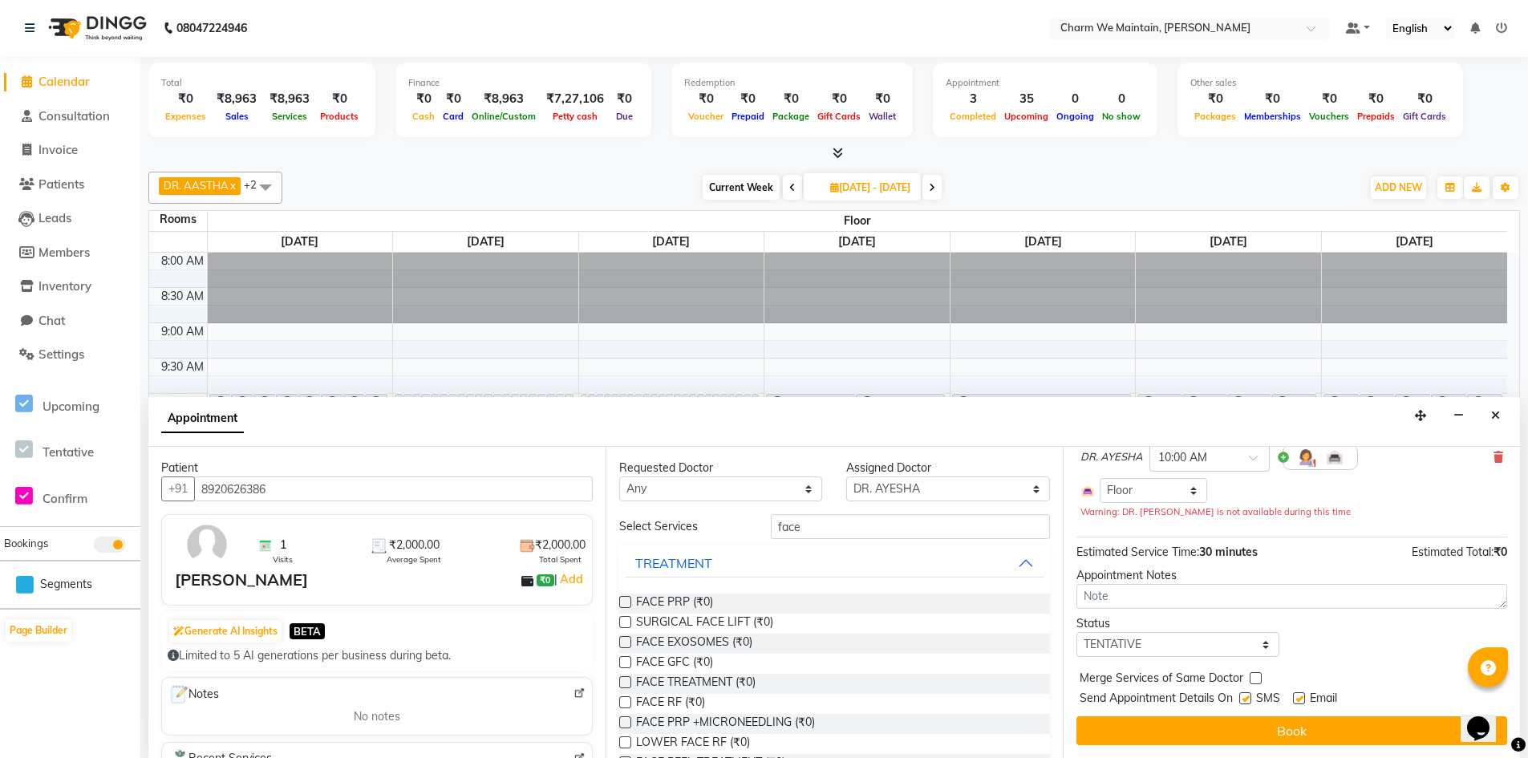
click at [1244, 699] on label at bounding box center [1245, 698] width 12 height 12
click at [1244, 699] on input "checkbox" at bounding box center [1244, 700] width 10 height 10
checkbox input "false"
click at [1300, 701] on label at bounding box center [1299, 698] width 12 height 12
click at [1300, 701] on input "checkbox" at bounding box center [1298, 700] width 10 height 10
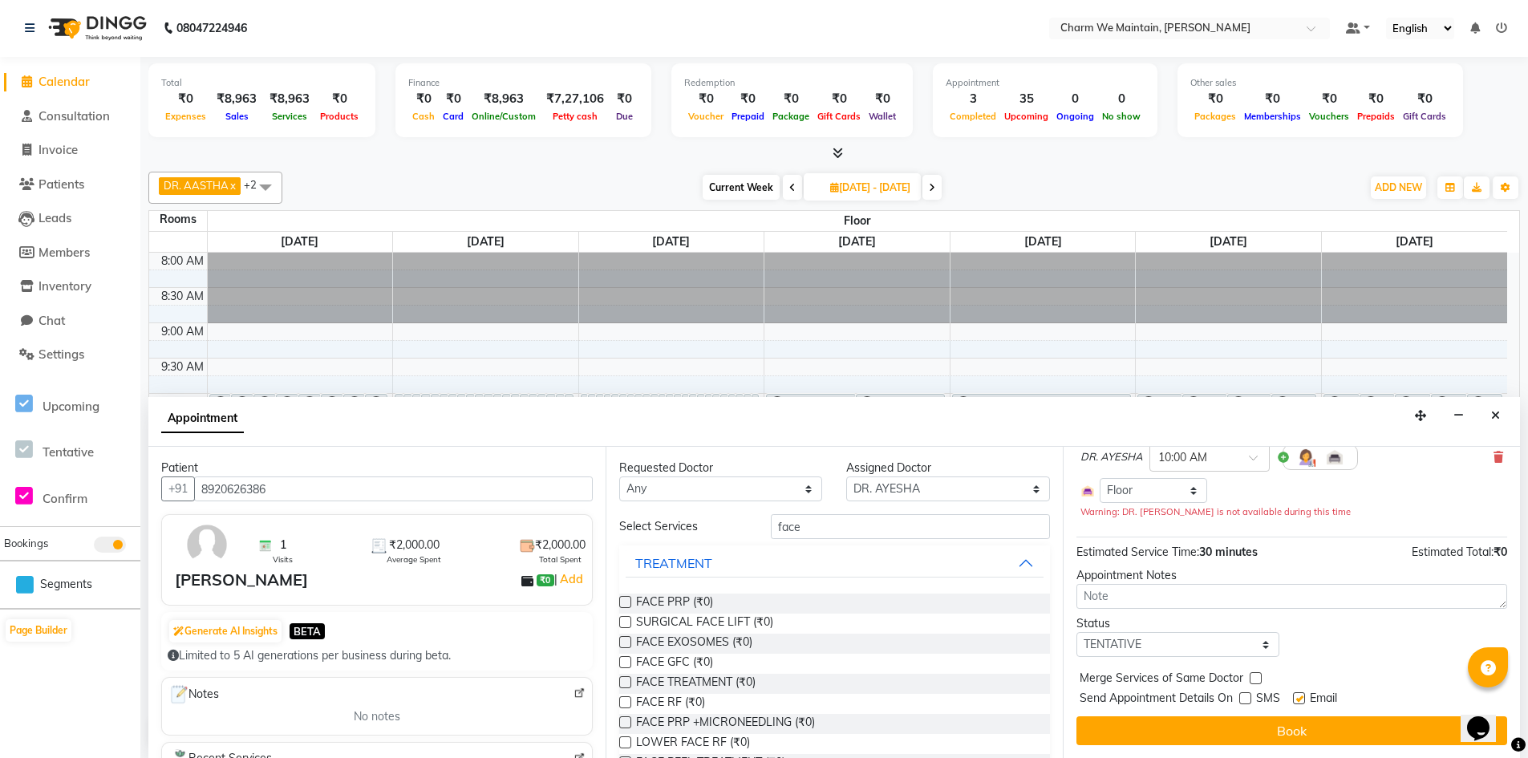
checkbox input "false"
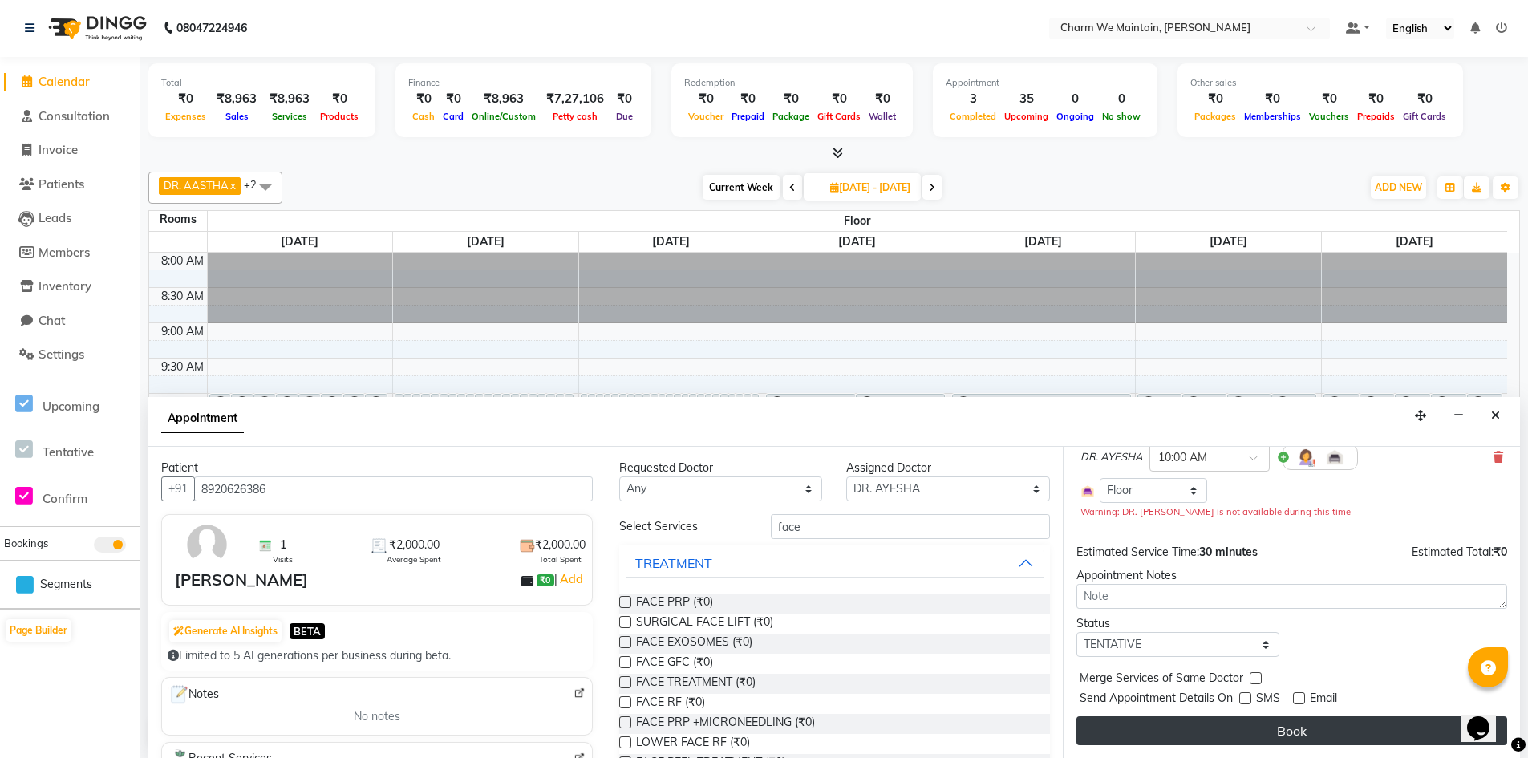
click at [1296, 726] on button "Book" at bounding box center [1291, 730] width 431 height 29
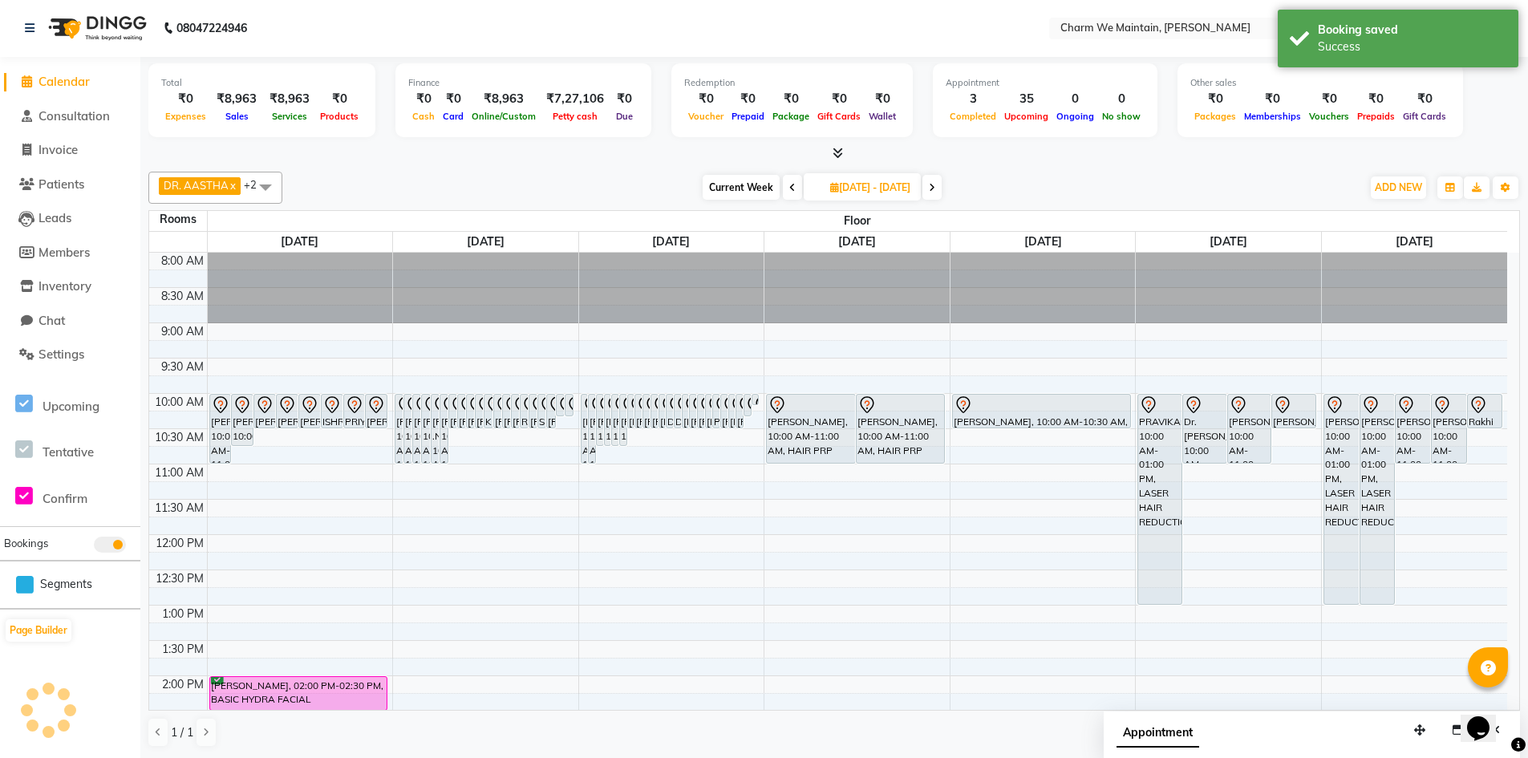
scroll to position [0, 0]
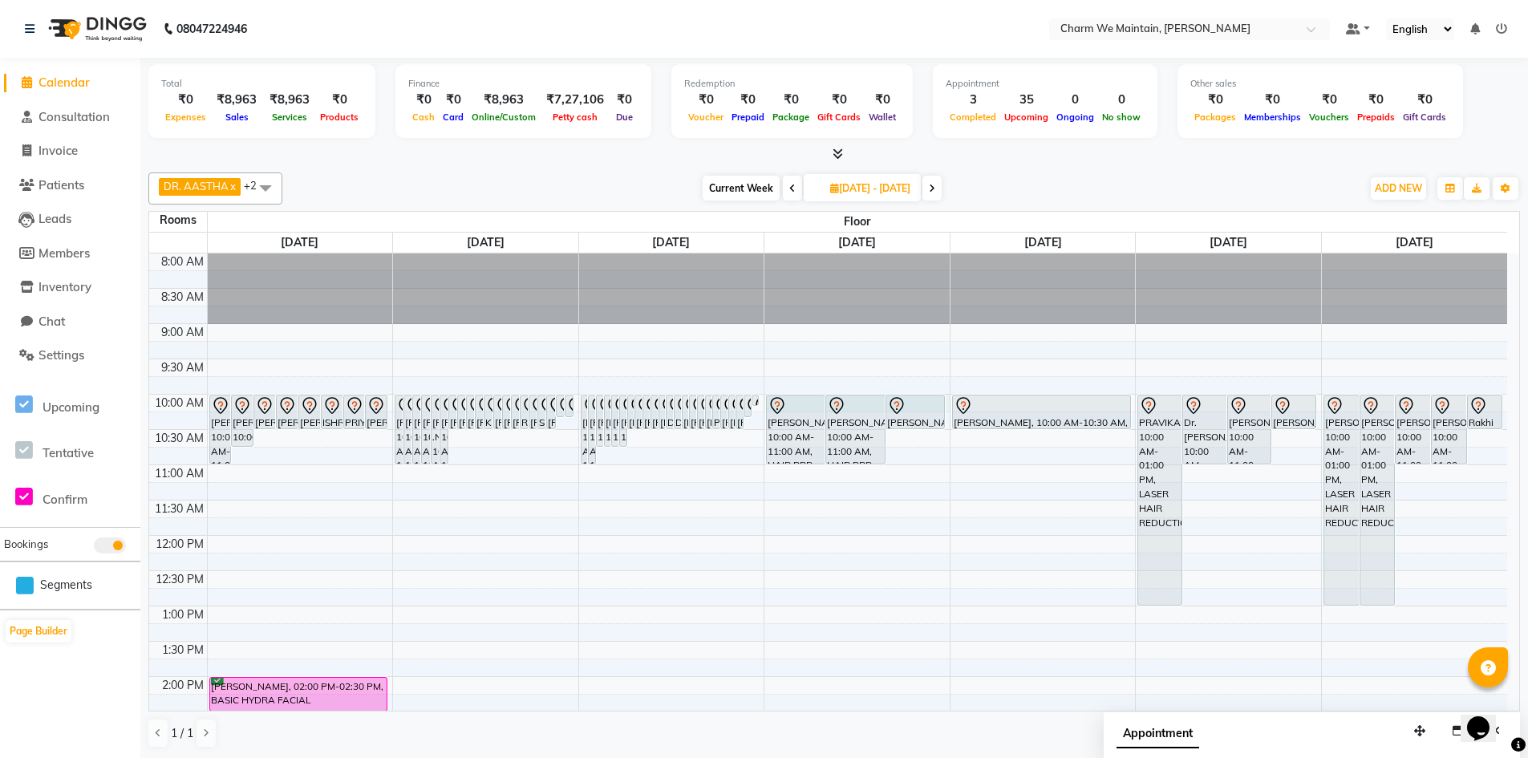
select select "600"
select select "tentative"
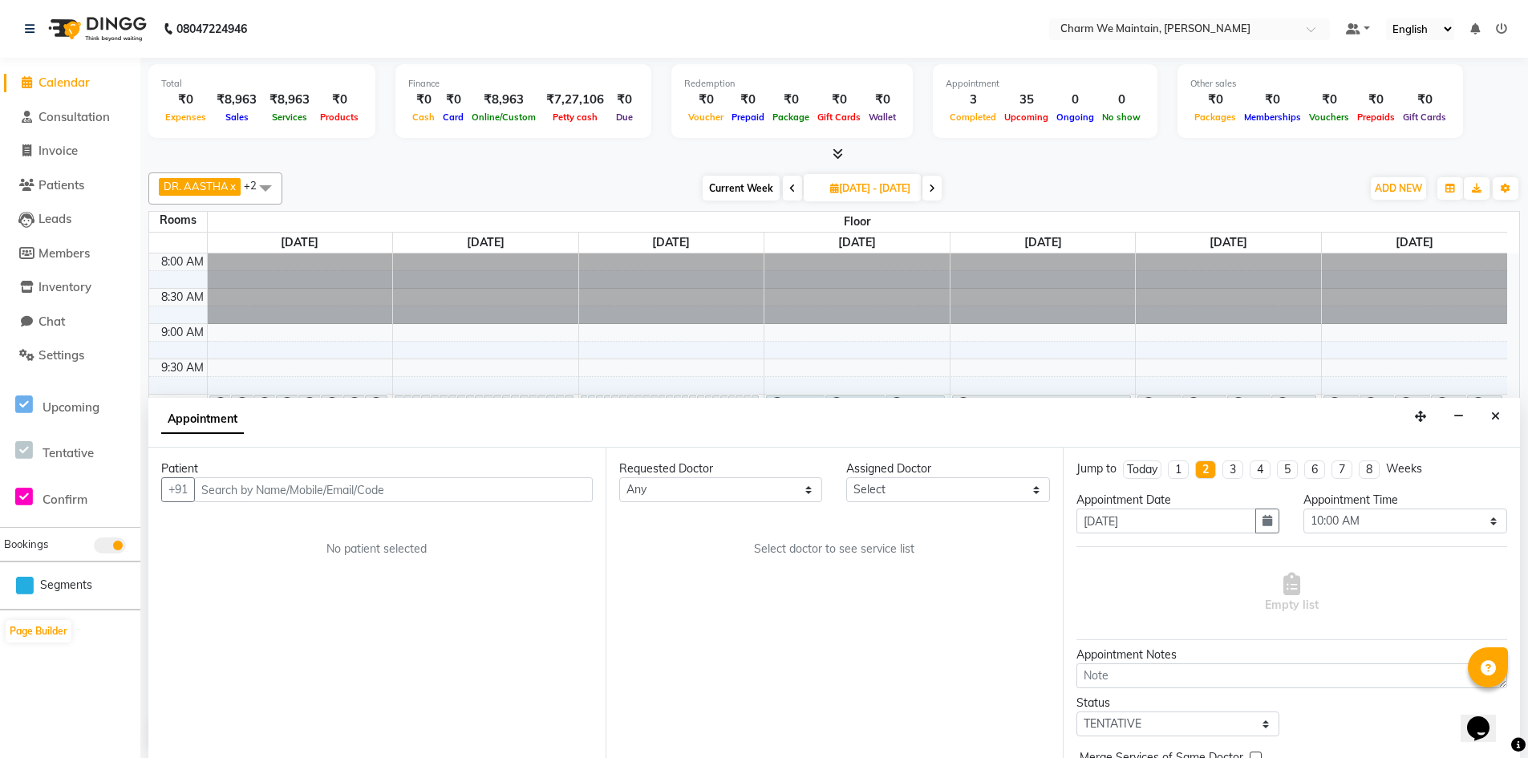
scroll to position [1, 0]
click at [418, 488] on input "text" at bounding box center [393, 488] width 399 height 25
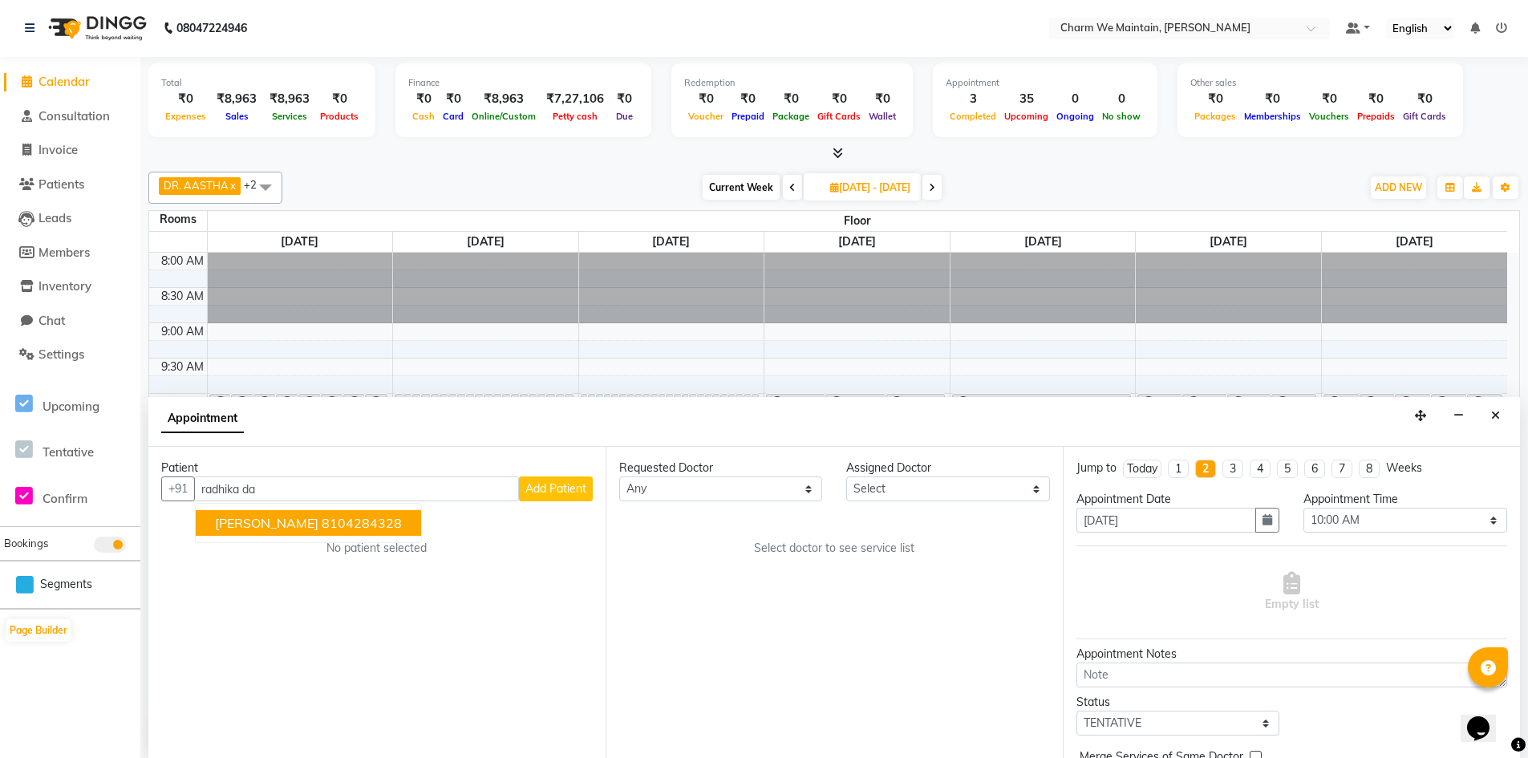
click at [314, 528] on button "RADHIKA DALVI 8104284328" at bounding box center [308, 523] width 225 height 26
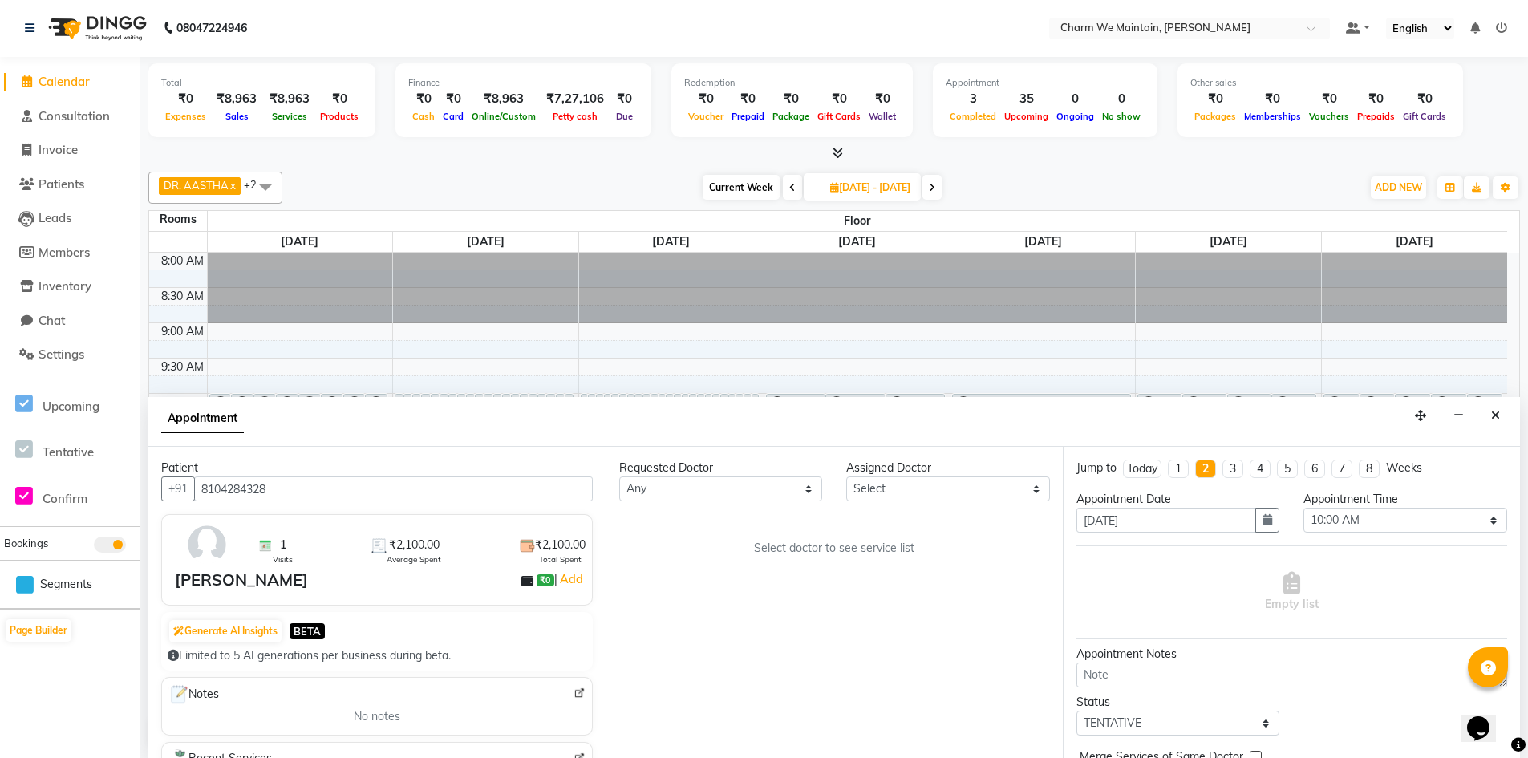
type input "8104284328"
click at [968, 494] on select "Select DR. AYESHA DR. [GEOGRAPHIC_DATA]" at bounding box center [947, 488] width 203 height 25
select select "86210"
click at [846, 476] on select "Select DR. AYESHA DR. [GEOGRAPHIC_DATA]" at bounding box center [947, 488] width 203 height 25
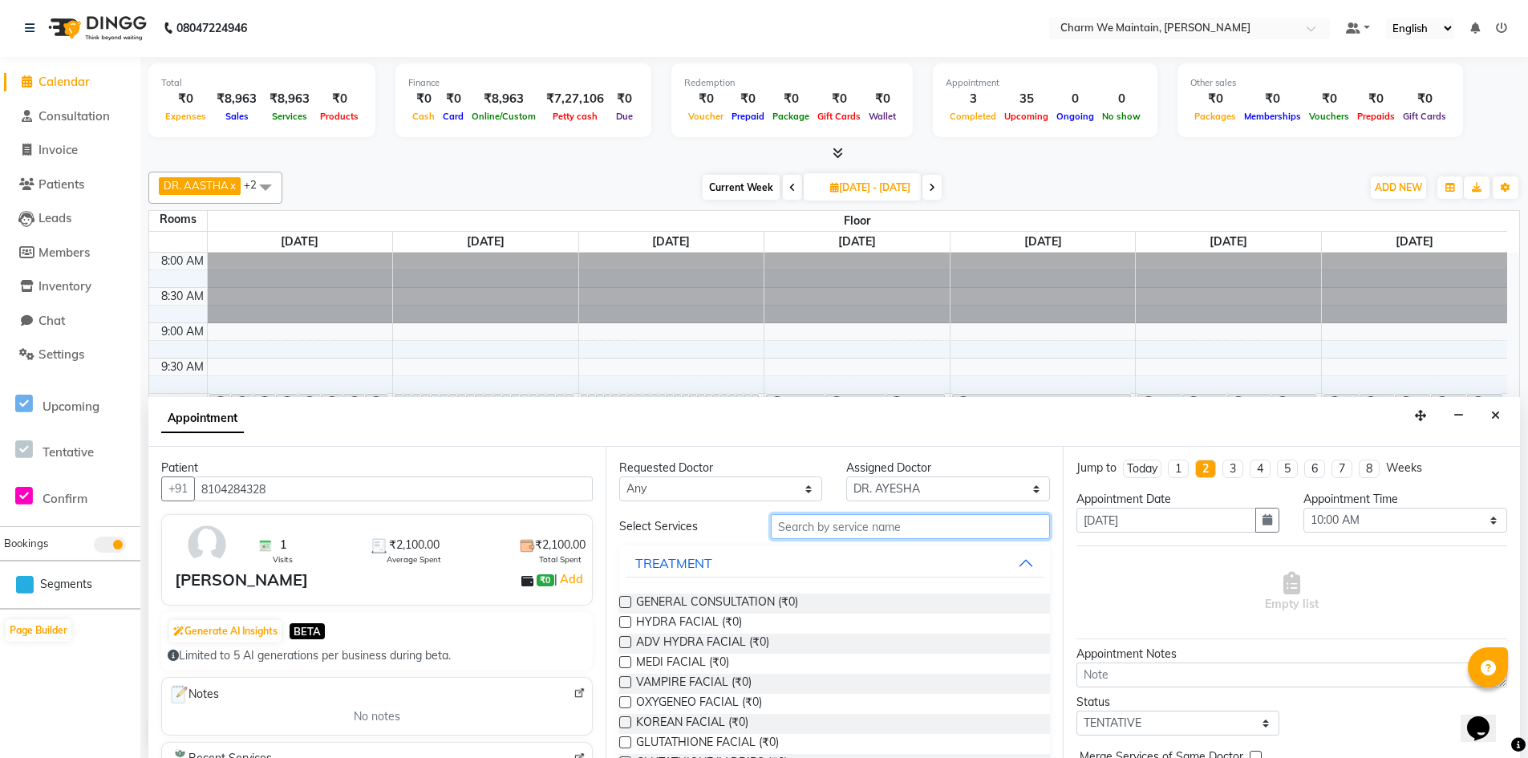
click at [941, 529] on input "text" at bounding box center [910, 526] width 279 height 25
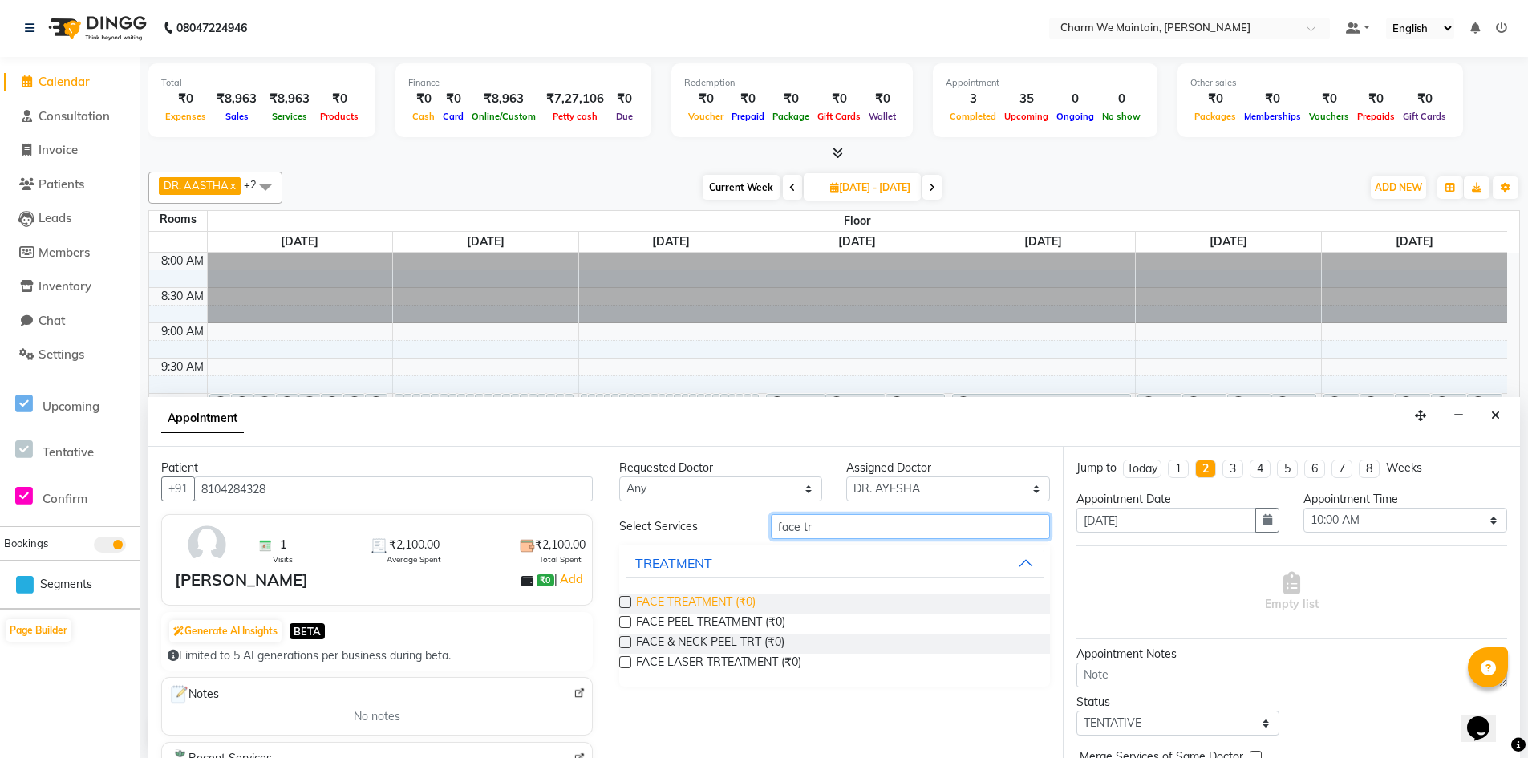
type input "face tr"
click at [699, 602] on span "FACE TREATMENT (₹0)" at bounding box center [696, 604] width 120 height 20
checkbox input "true"
select select "4343"
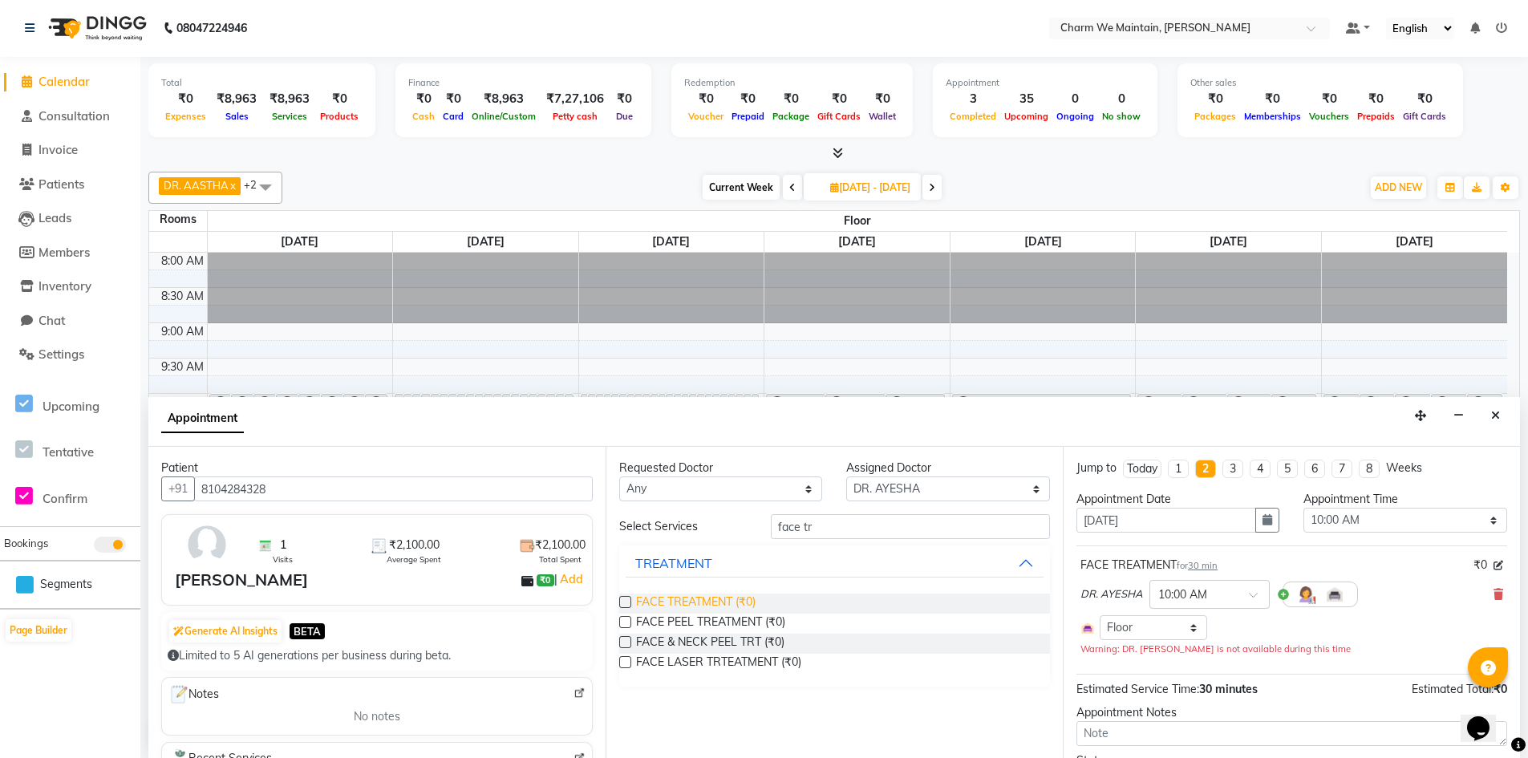
checkbox input "false"
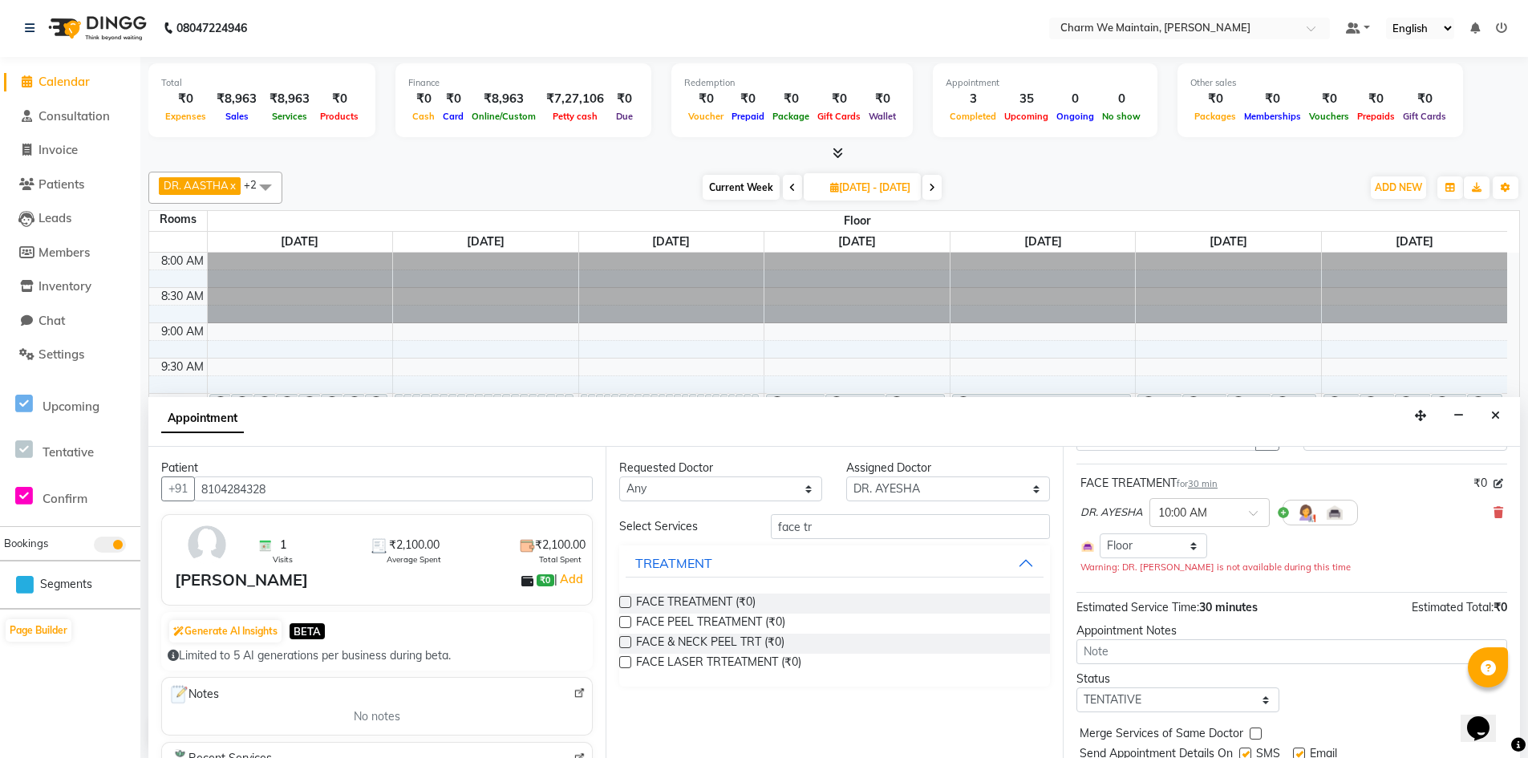
scroll to position [137, 0]
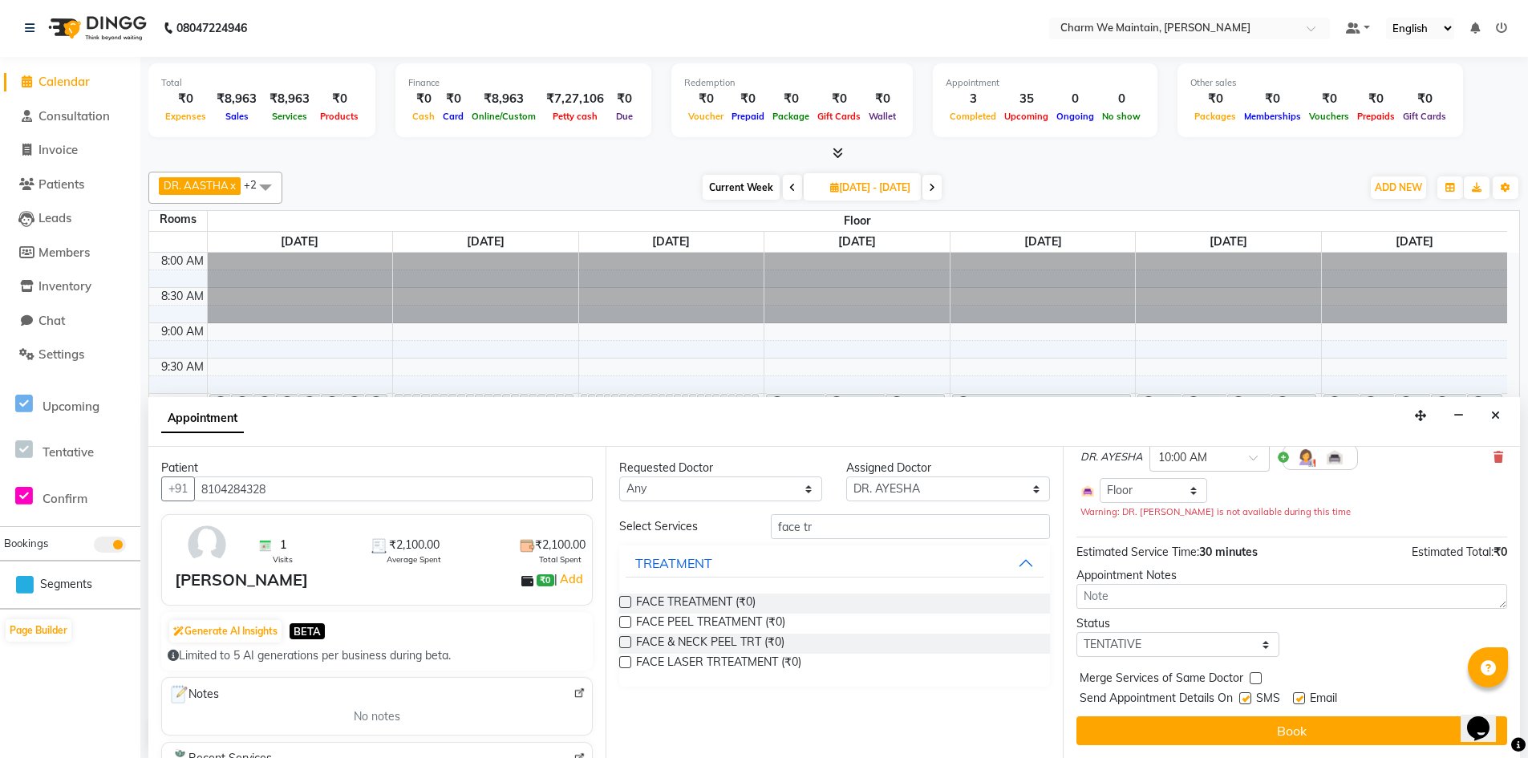
click at [1247, 700] on label at bounding box center [1245, 698] width 12 height 12
click at [1247, 700] on input "checkbox" at bounding box center [1244, 700] width 10 height 10
checkbox input "false"
click at [1299, 697] on label at bounding box center [1299, 698] width 12 height 12
click at [1299, 697] on input "checkbox" at bounding box center [1298, 700] width 10 height 10
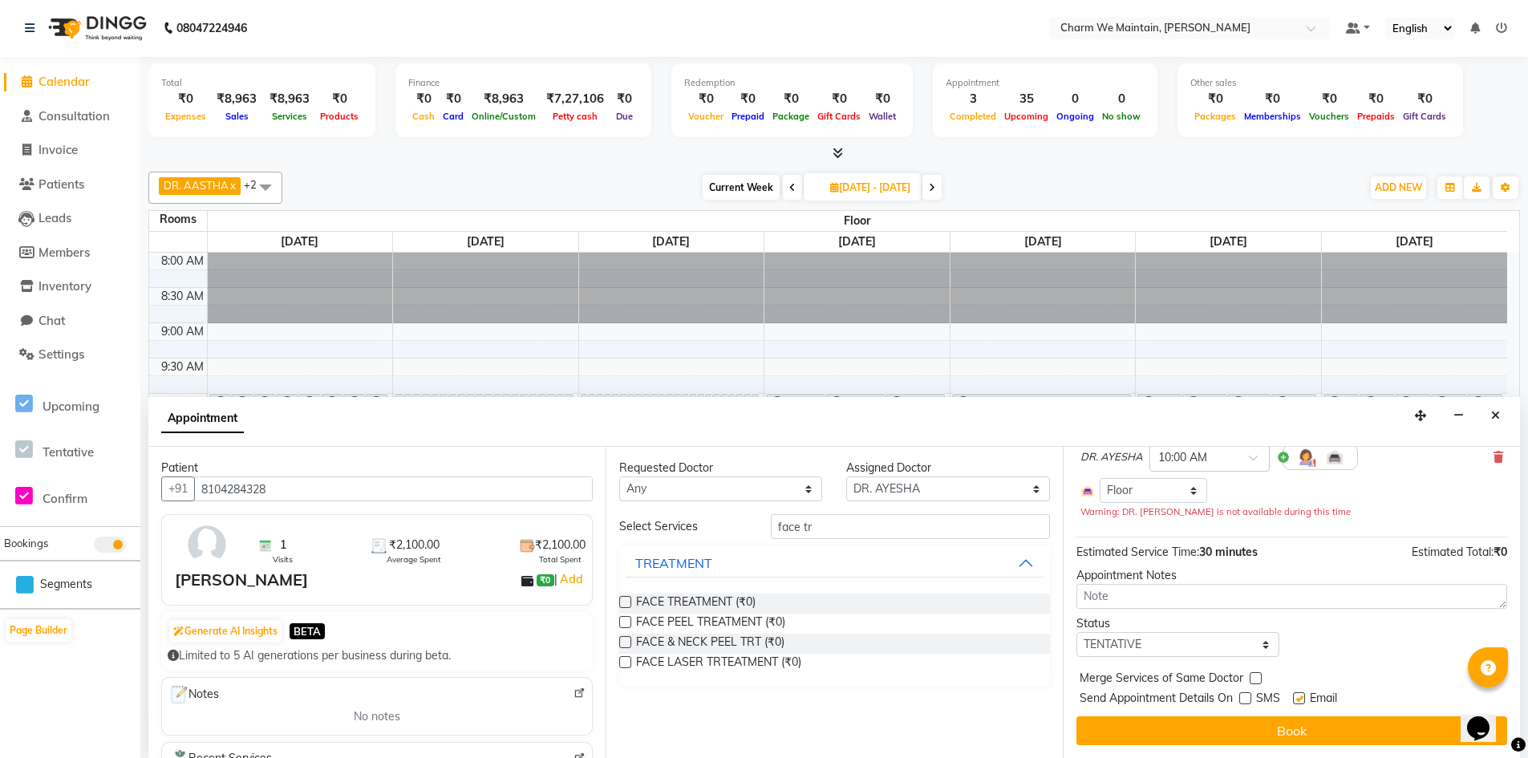
checkbox input "false"
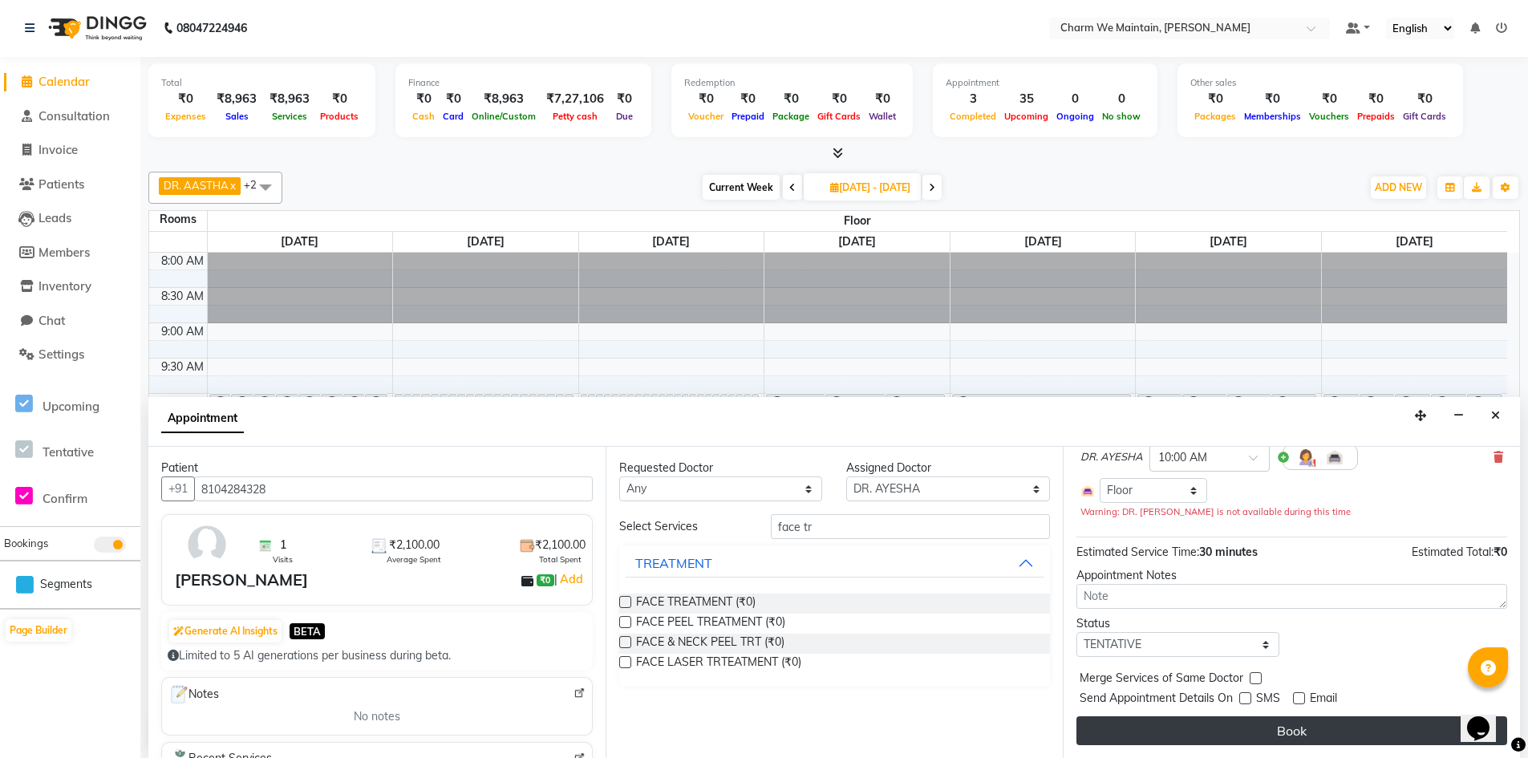
click at [1303, 726] on button "Book" at bounding box center [1291, 730] width 431 height 29
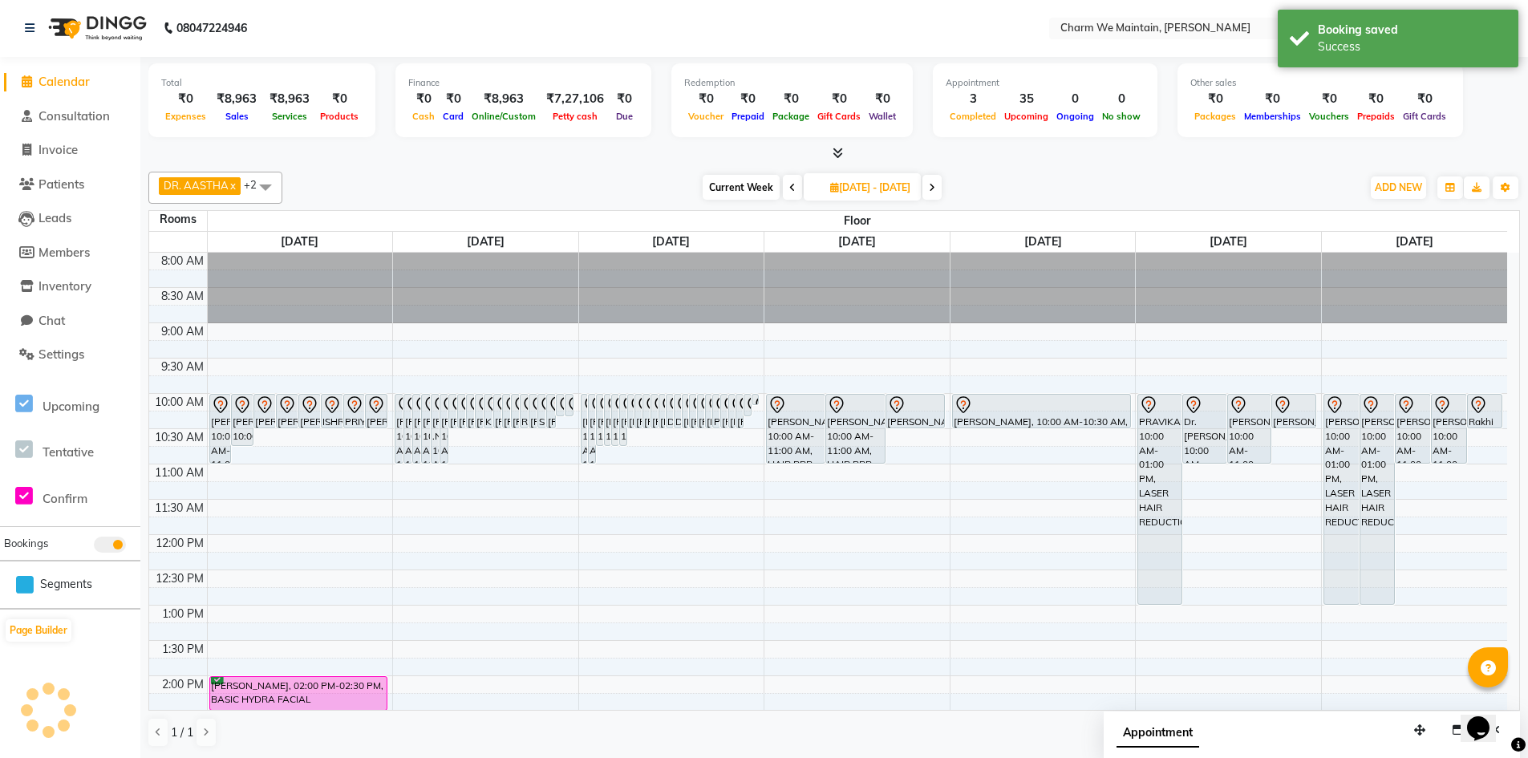
scroll to position [0, 0]
select select "tentative"
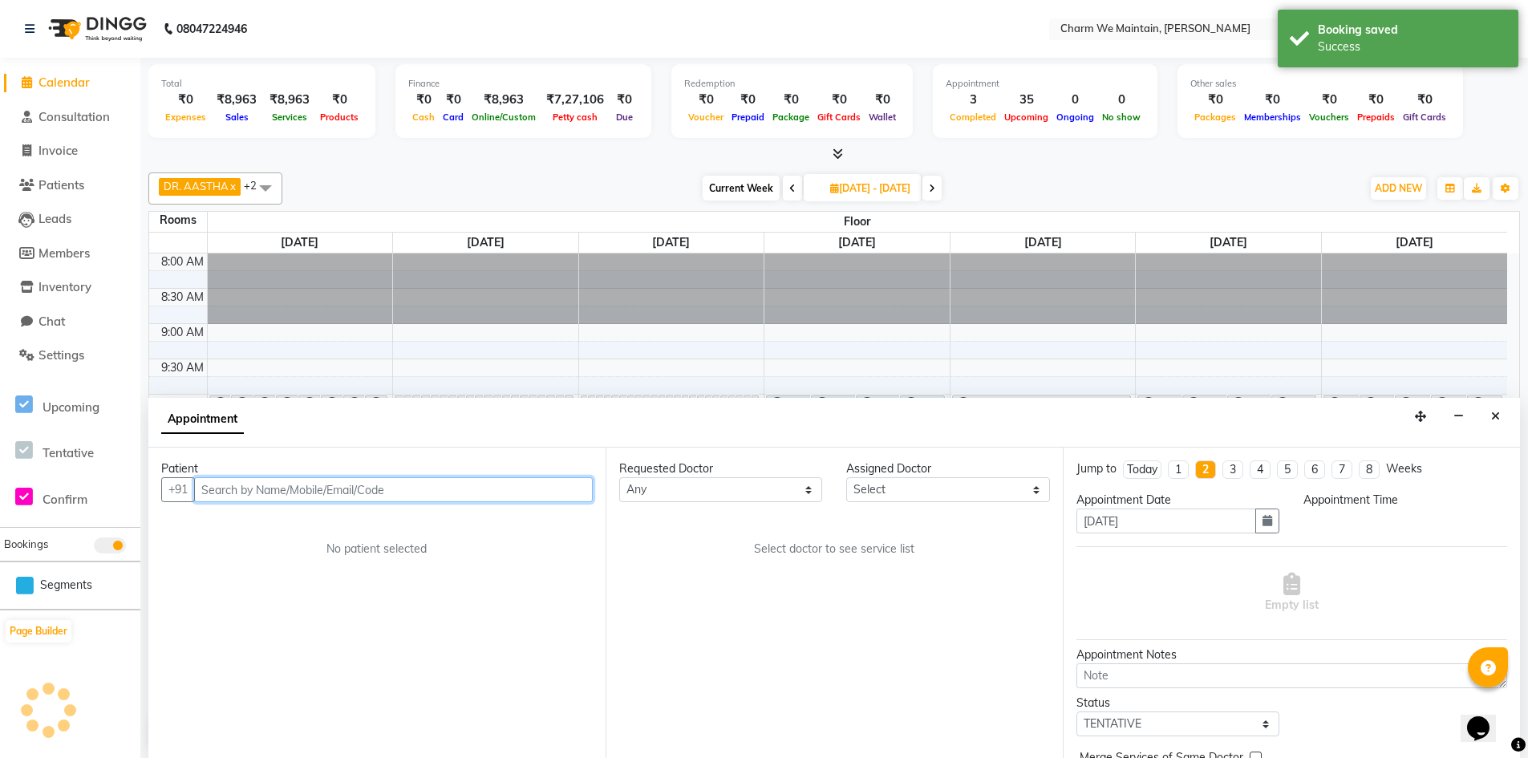
scroll to position [1, 0]
select select "600"
click at [549, 486] on input "text" at bounding box center [393, 488] width 399 height 25
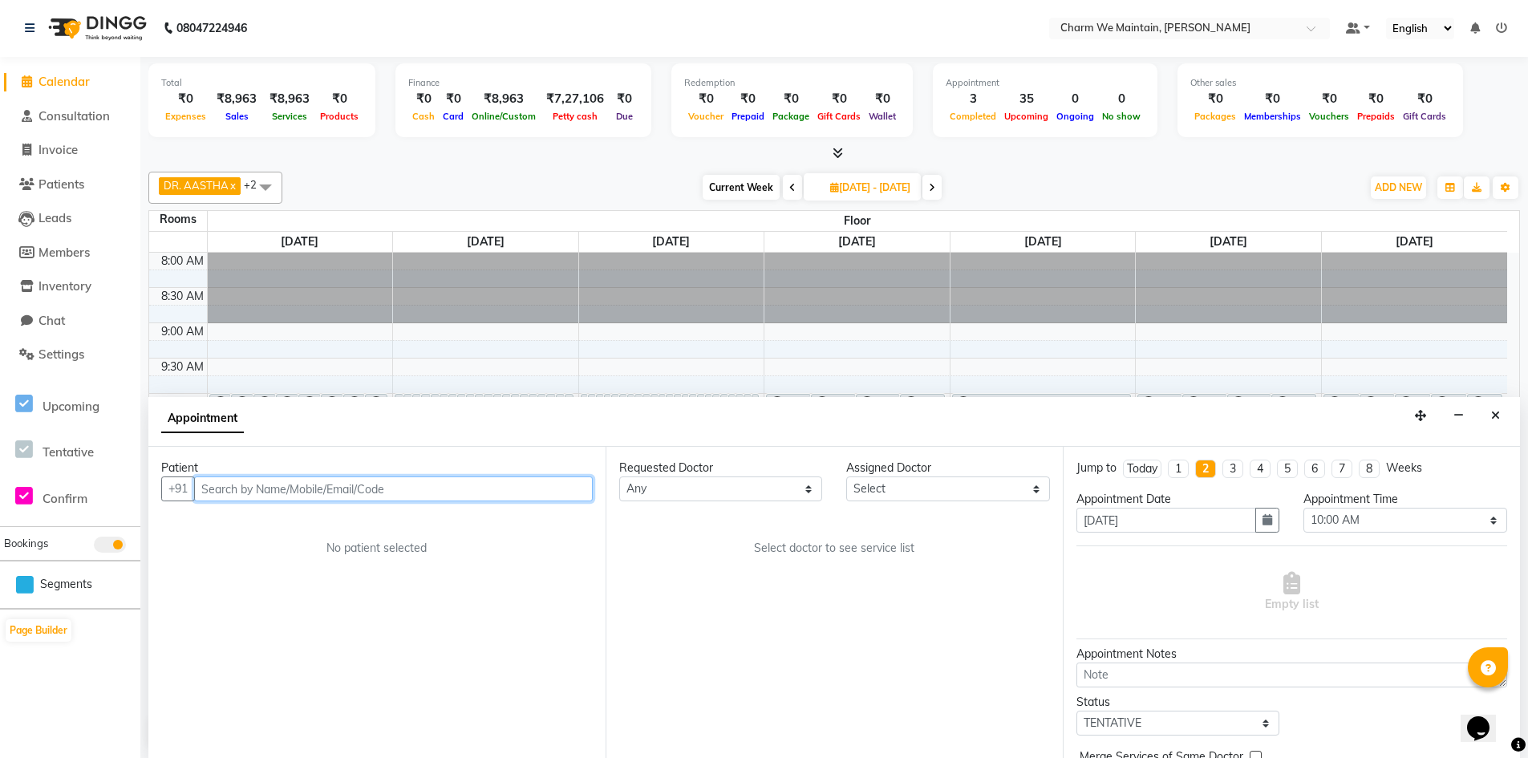
click at [403, 482] on input "text" at bounding box center [393, 488] width 399 height 25
type input "b"
type input "9892555427"
click at [553, 483] on span "Add Patient" at bounding box center [555, 488] width 61 height 14
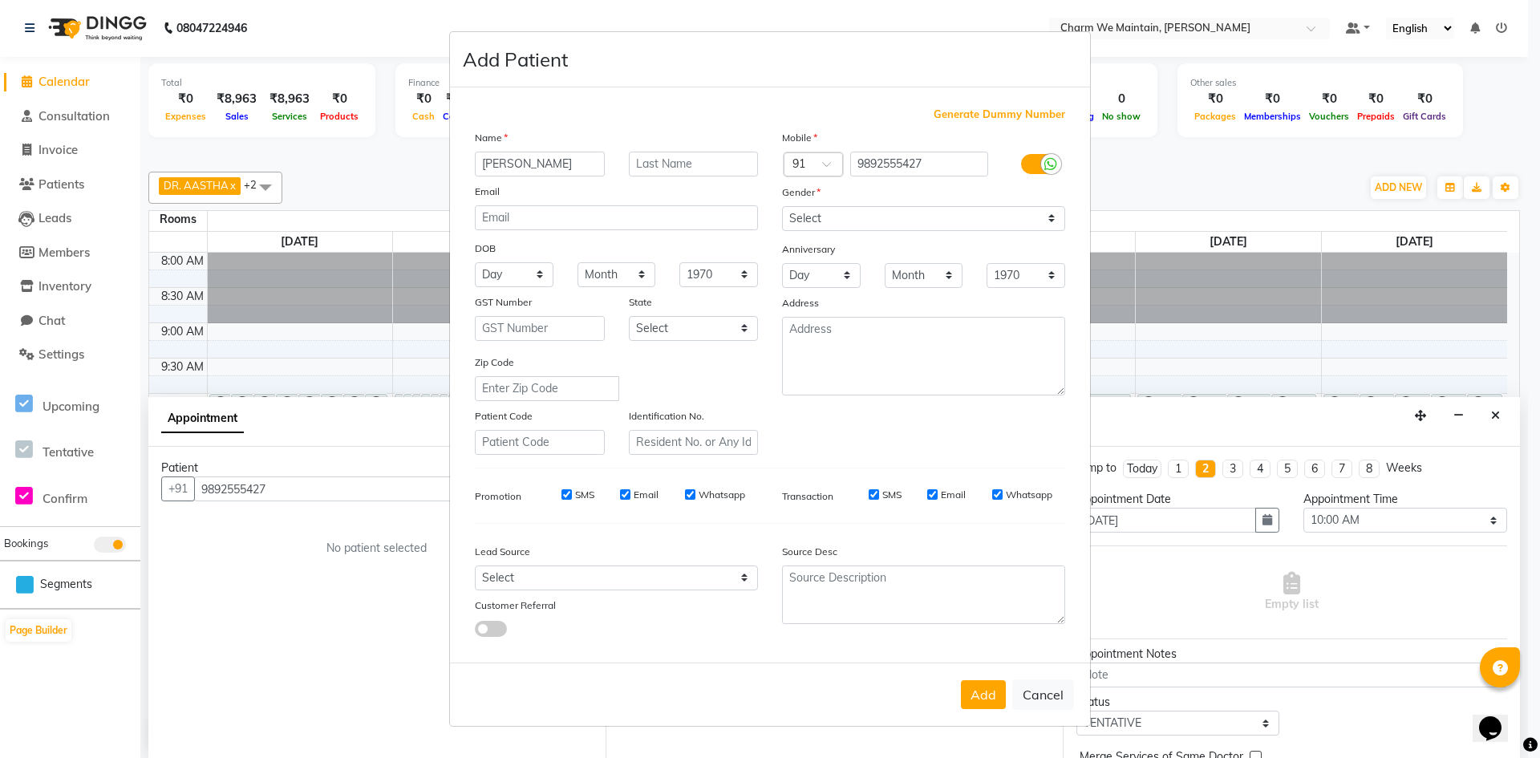
type input "BLAISE"
click at [680, 167] on input "text" at bounding box center [694, 164] width 130 height 25
click at [663, 164] on input "MISSIQUITA" at bounding box center [694, 164] width 130 height 25
click at [658, 168] on input "MISIQUITA" at bounding box center [694, 164] width 130 height 25
click at [674, 164] on input "MISQUITA" at bounding box center [694, 164] width 130 height 25
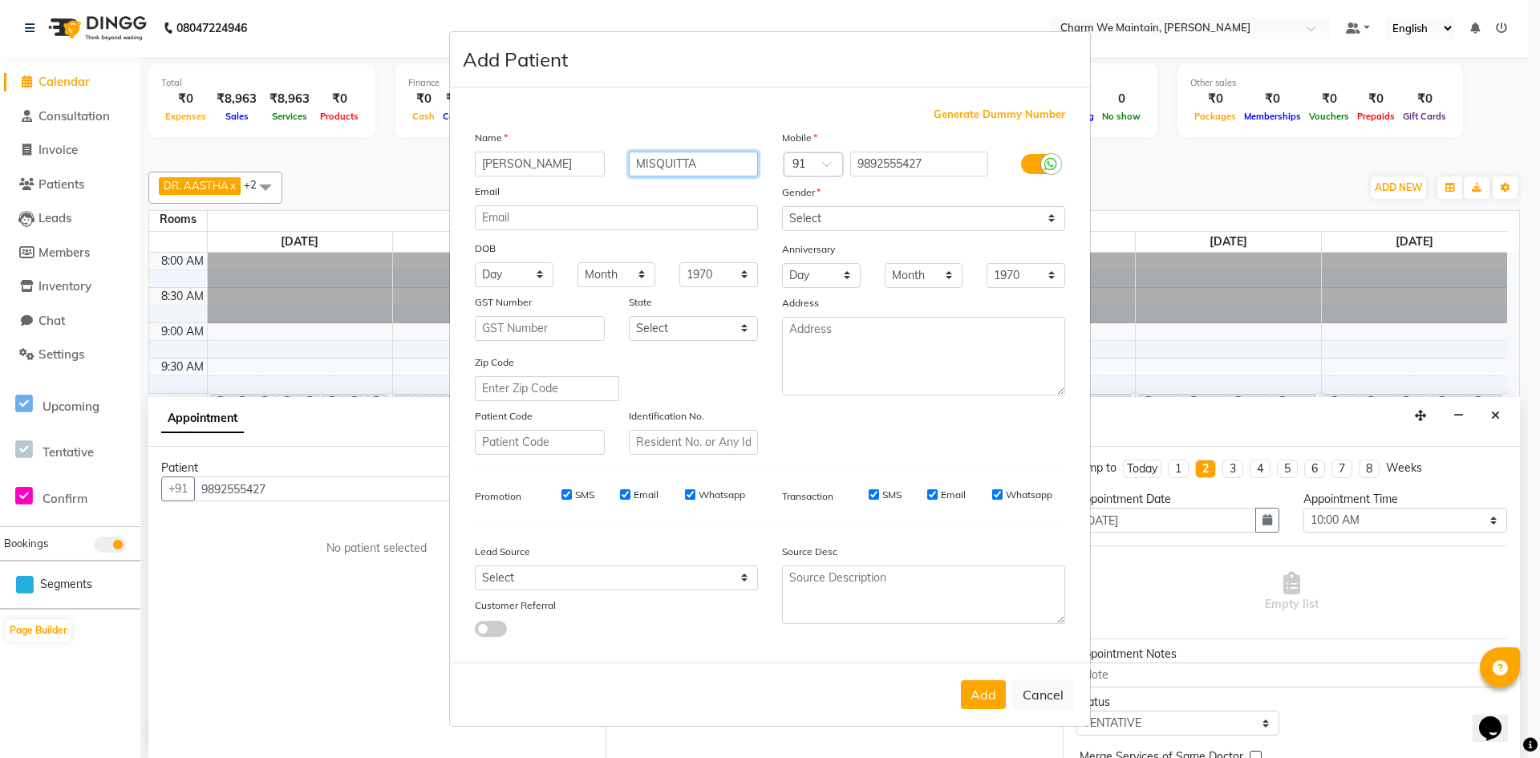
type input "MISQUITTA"
click at [829, 214] on select "Select Male Female Other Prefer Not To Say" at bounding box center [923, 218] width 283 height 25
select select "female"
click at [782, 206] on select "Select Male Female Other Prefer Not To Say" at bounding box center [923, 218] width 283 height 25
click at [973, 691] on button "Add" at bounding box center [983, 694] width 45 height 29
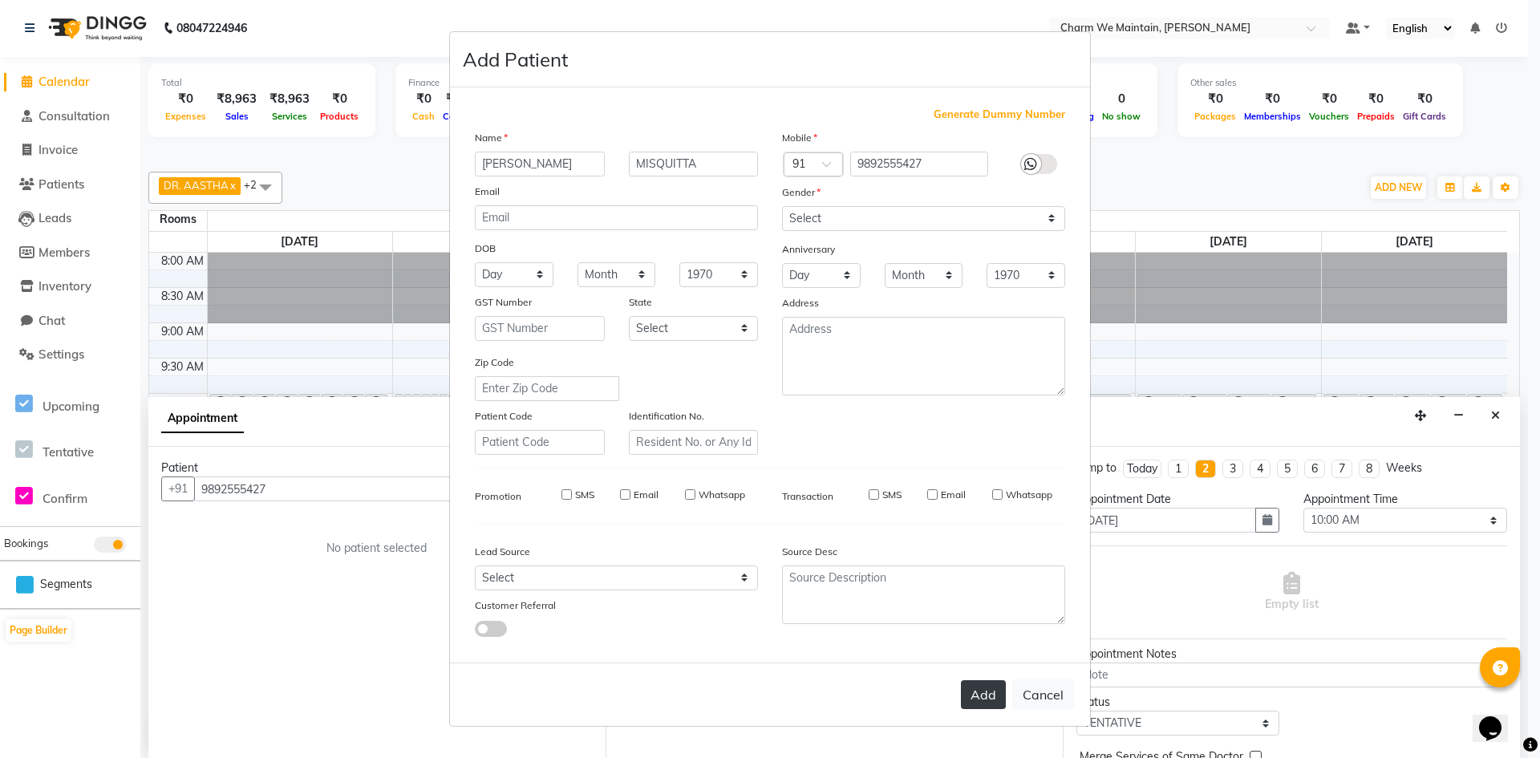
select select
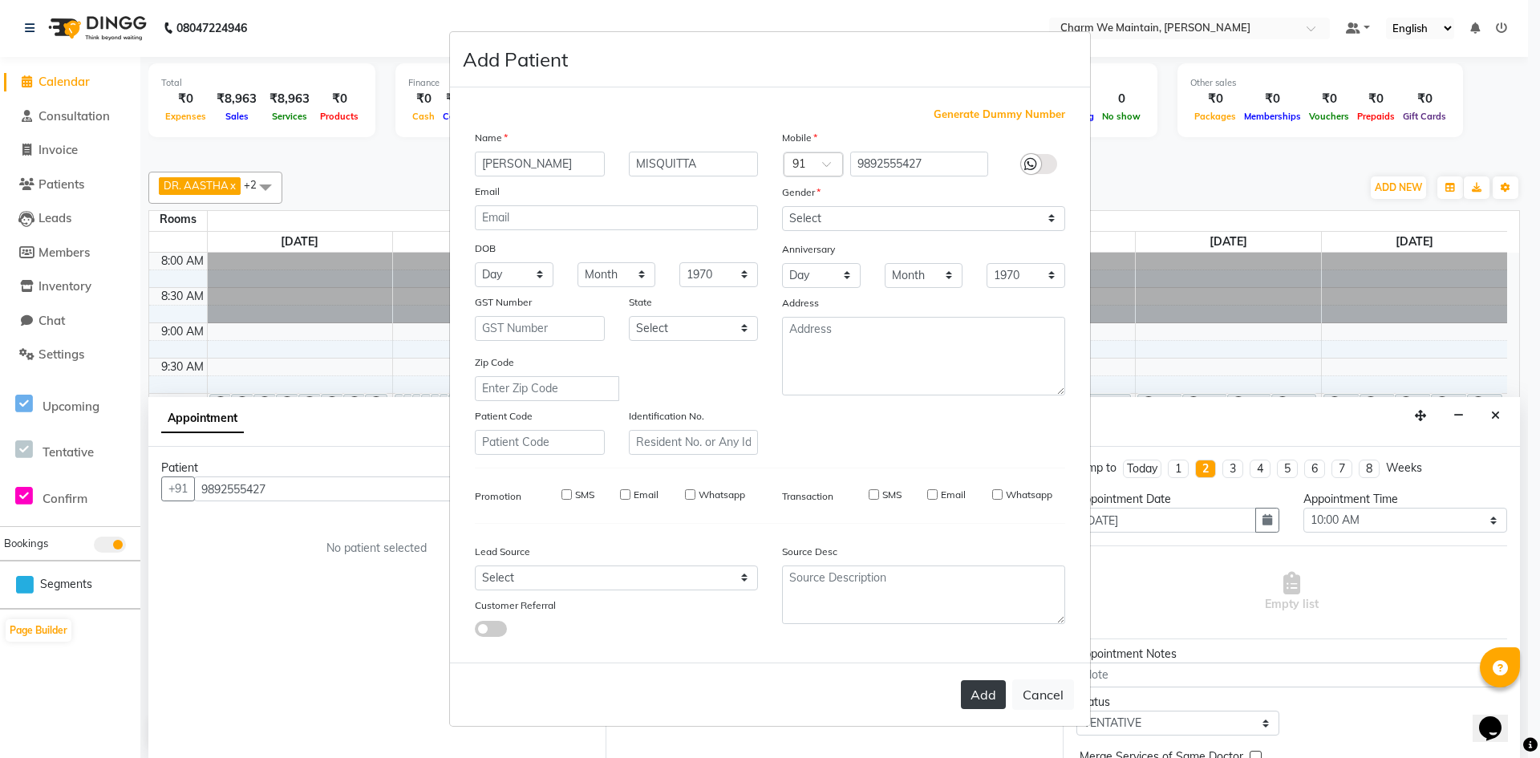
select select
checkbox input "false"
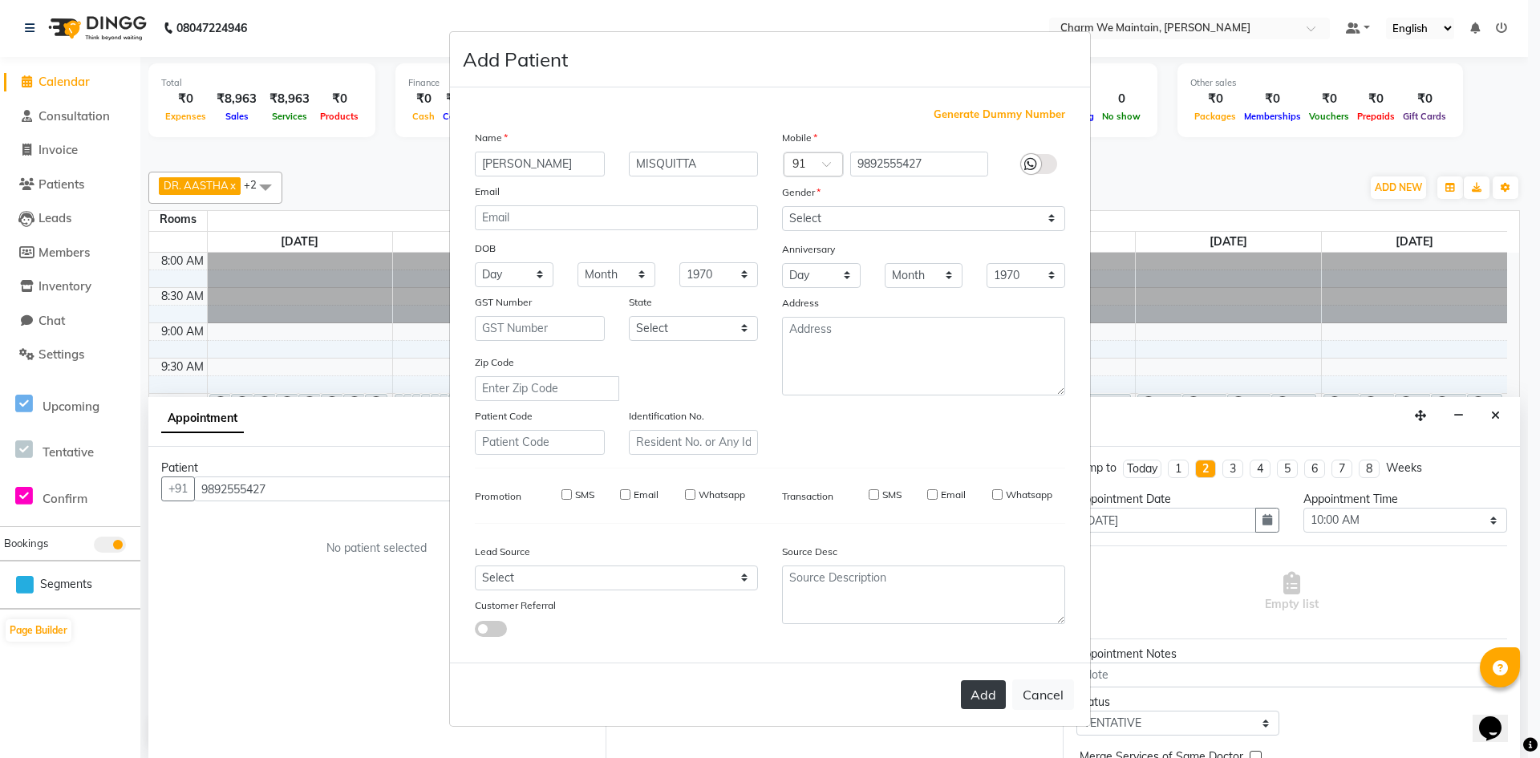
checkbox input "false"
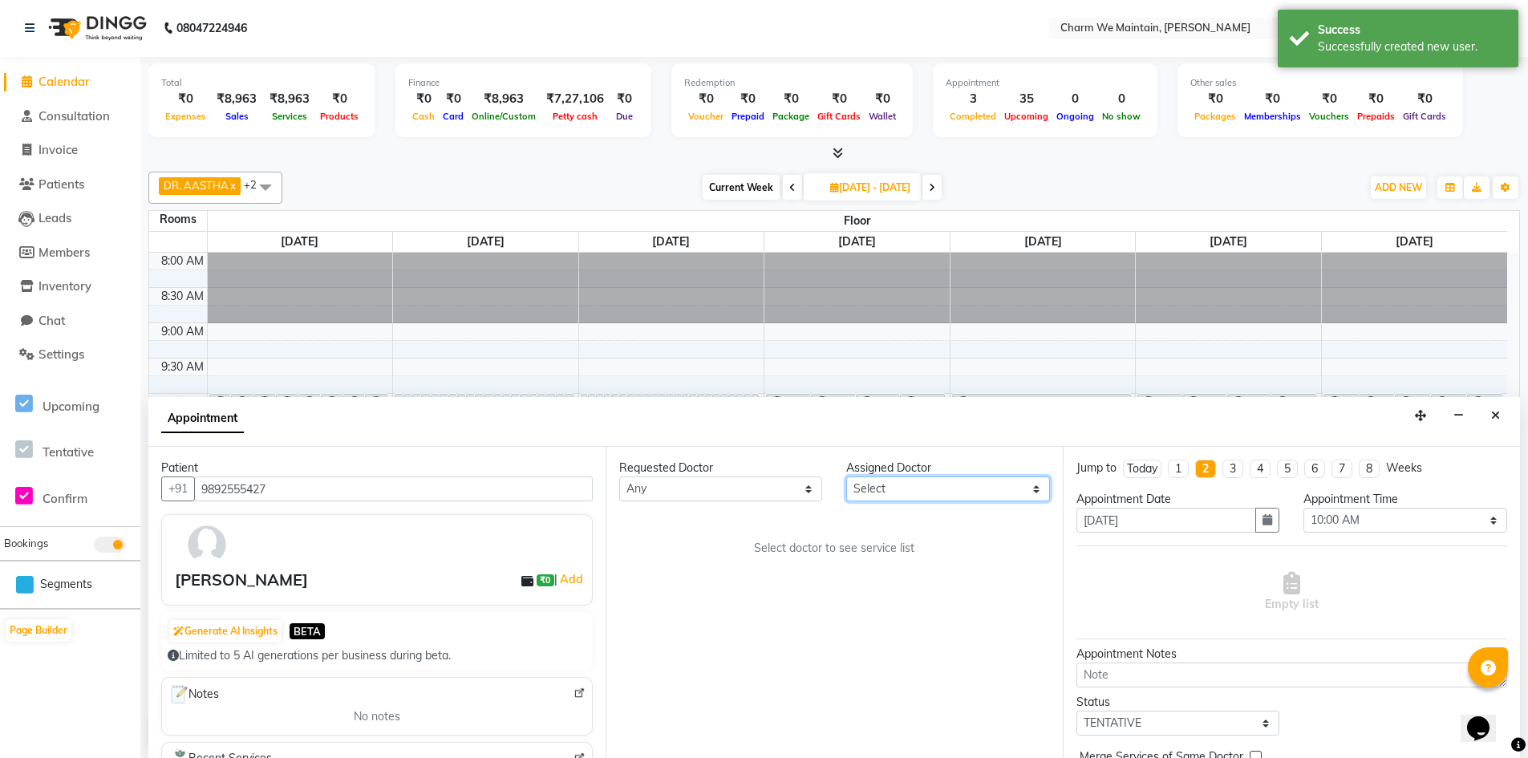
click at [923, 492] on select "Select DR. AYESHA DR. [GEOGRAPHIC_DATA]" at bounding box center [947, 488] width 203 height 25
select select "86210"
click at [846, 476] on select "Select DR. AYESHA DR. [GEOGRAPHIC_DATA]" at bounding box center [947, 488] width 203 height 25
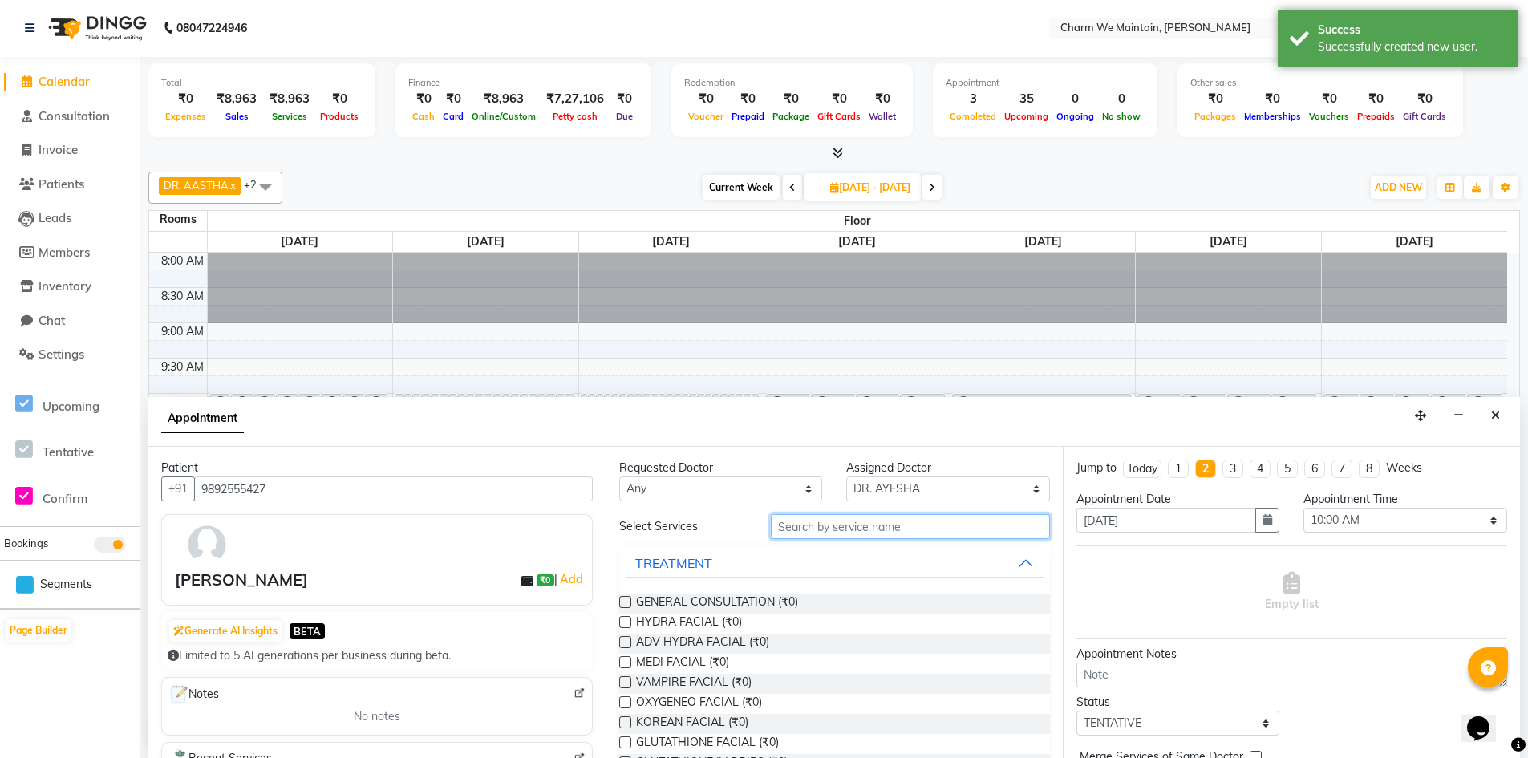
click at [878, 525] on input "text" at bounding box center [910, 526] width 279 height 25
type input "FACE"
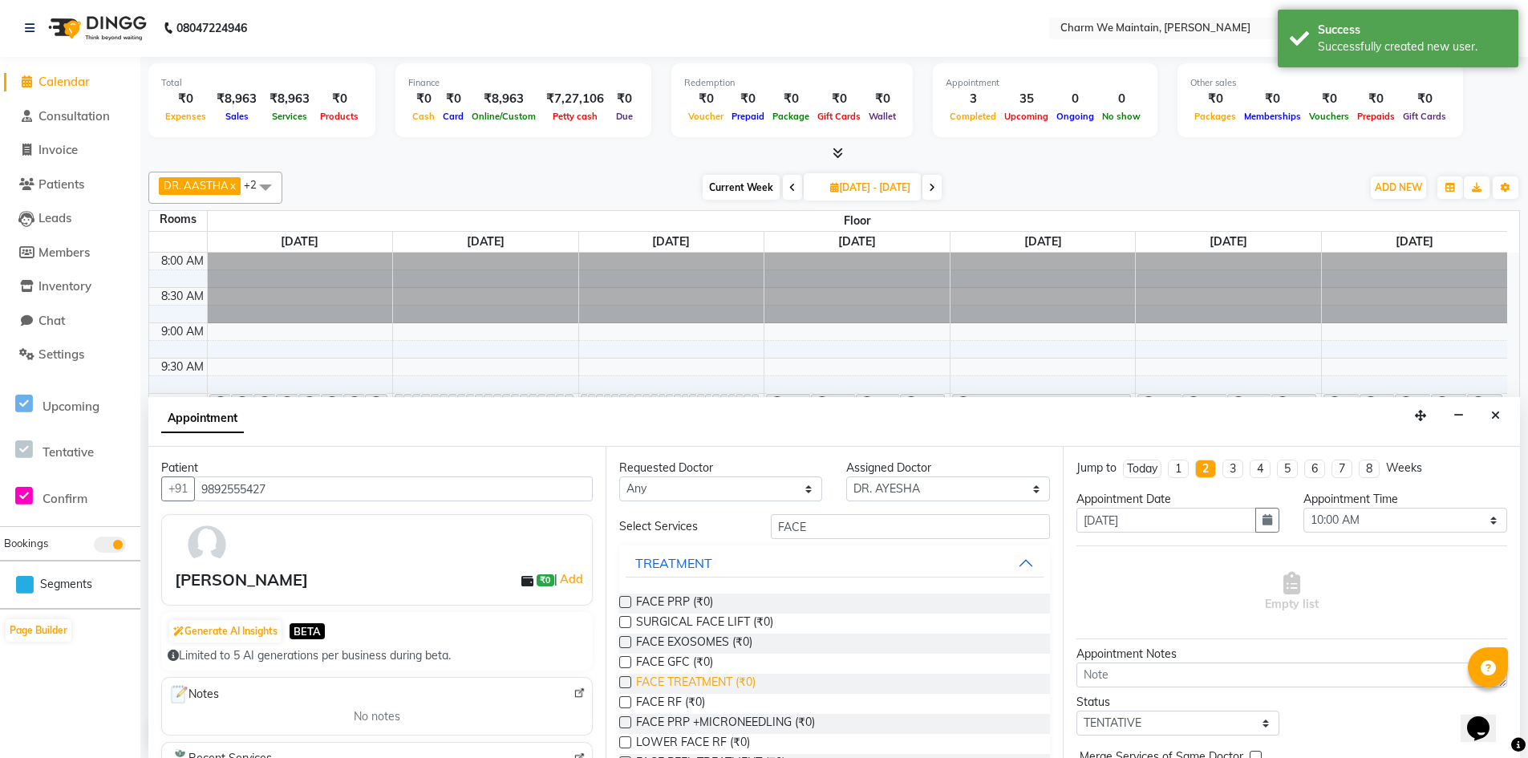
click at [740, 683] on span "FACE TREATMENT (₹0)" at bounding box center [696, 684] width 120 height 20
checkbox input "false"
select select "4343"
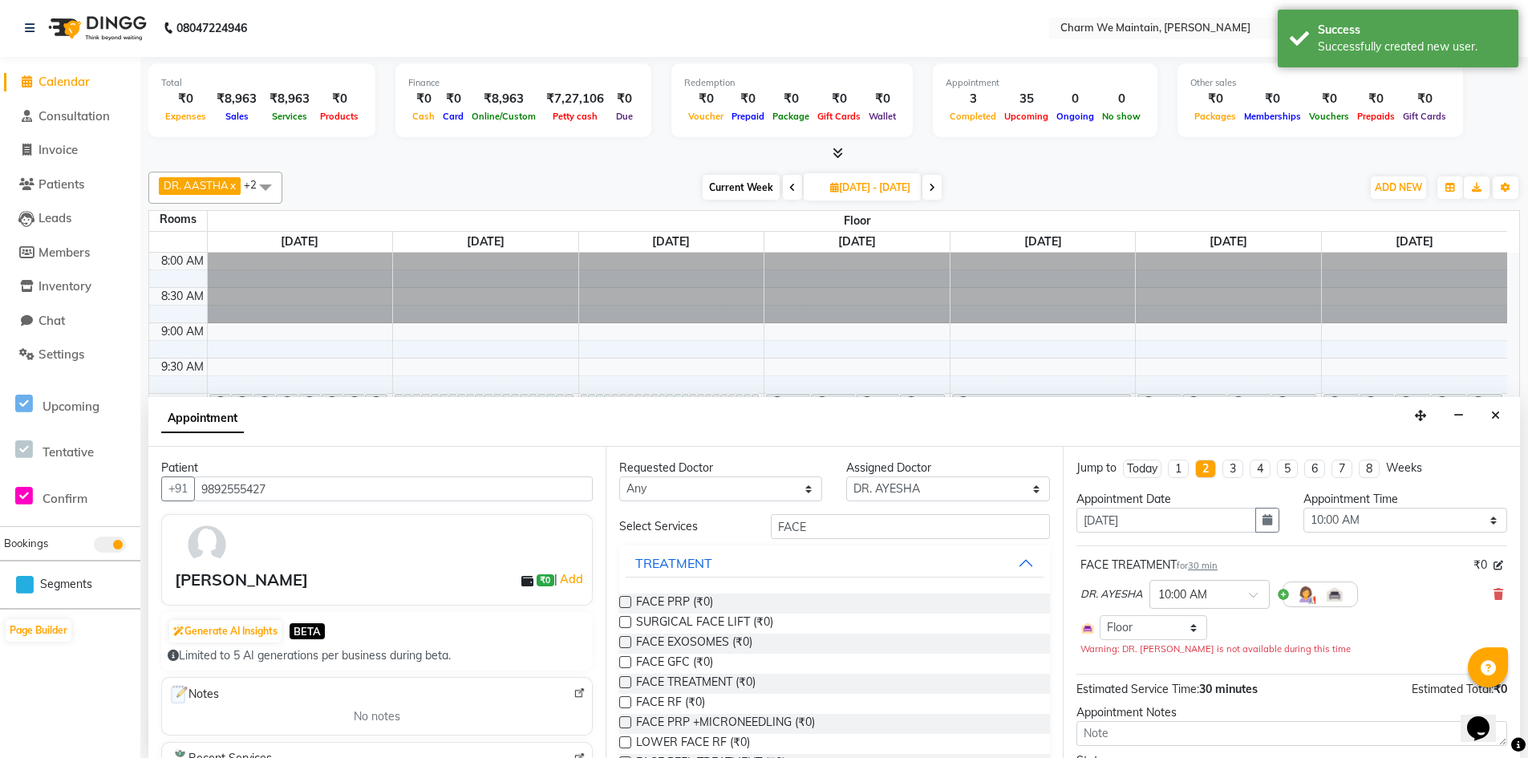
scroll to position [137, 0]
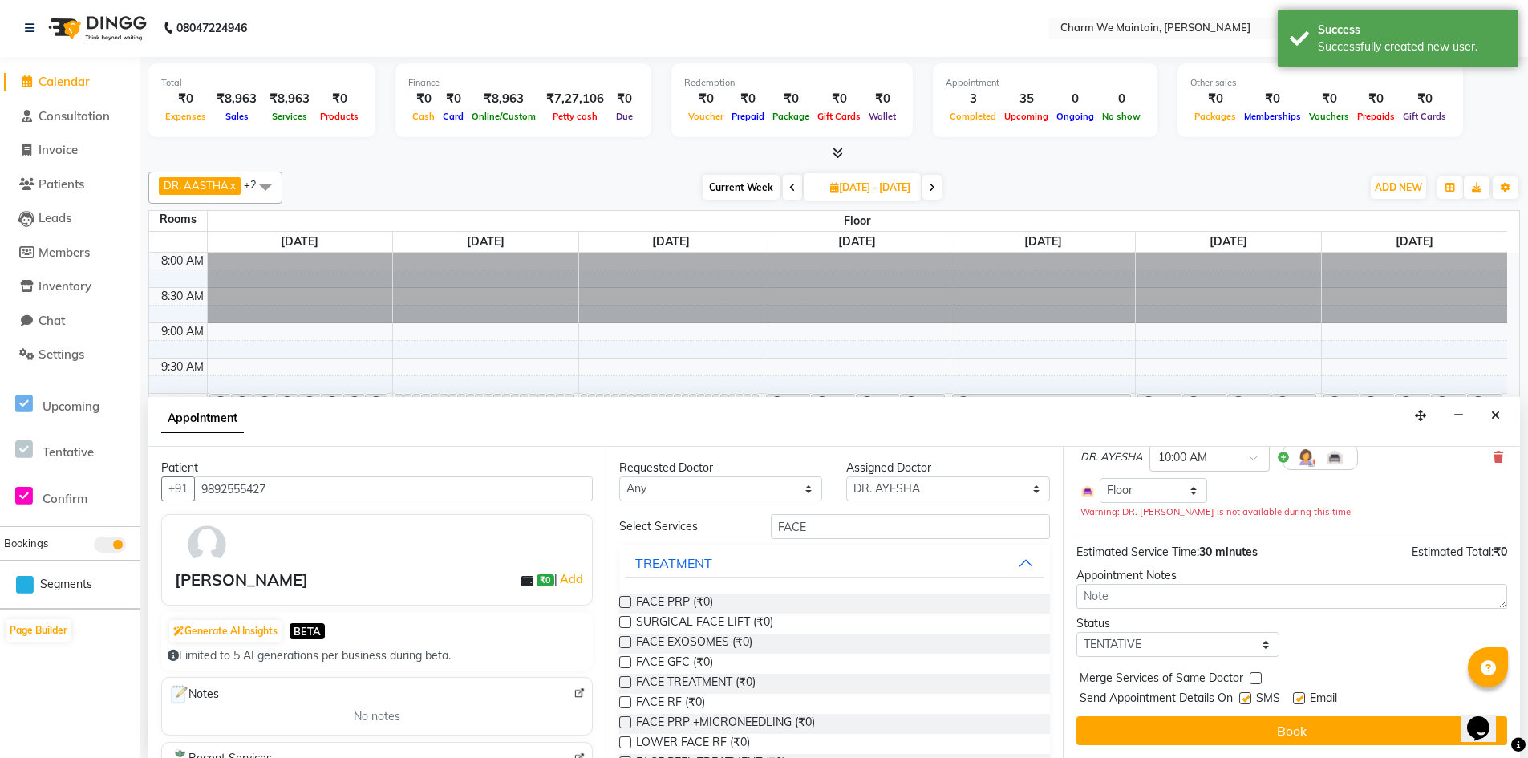
click at [1242, 700] on label at bounding box center [1245, 698] width 12 height 12
click at [1242, 700] on input "checkbox" at bounding box center [1244, 700] width 10 height 10
checkbox input "false"
click at [1301, 696] on label at bounding box center [1299, 698] width 12 height 12
click at [1301, 696] on input "checkbox" at bounding box center [1298, 700] width 10 height 10
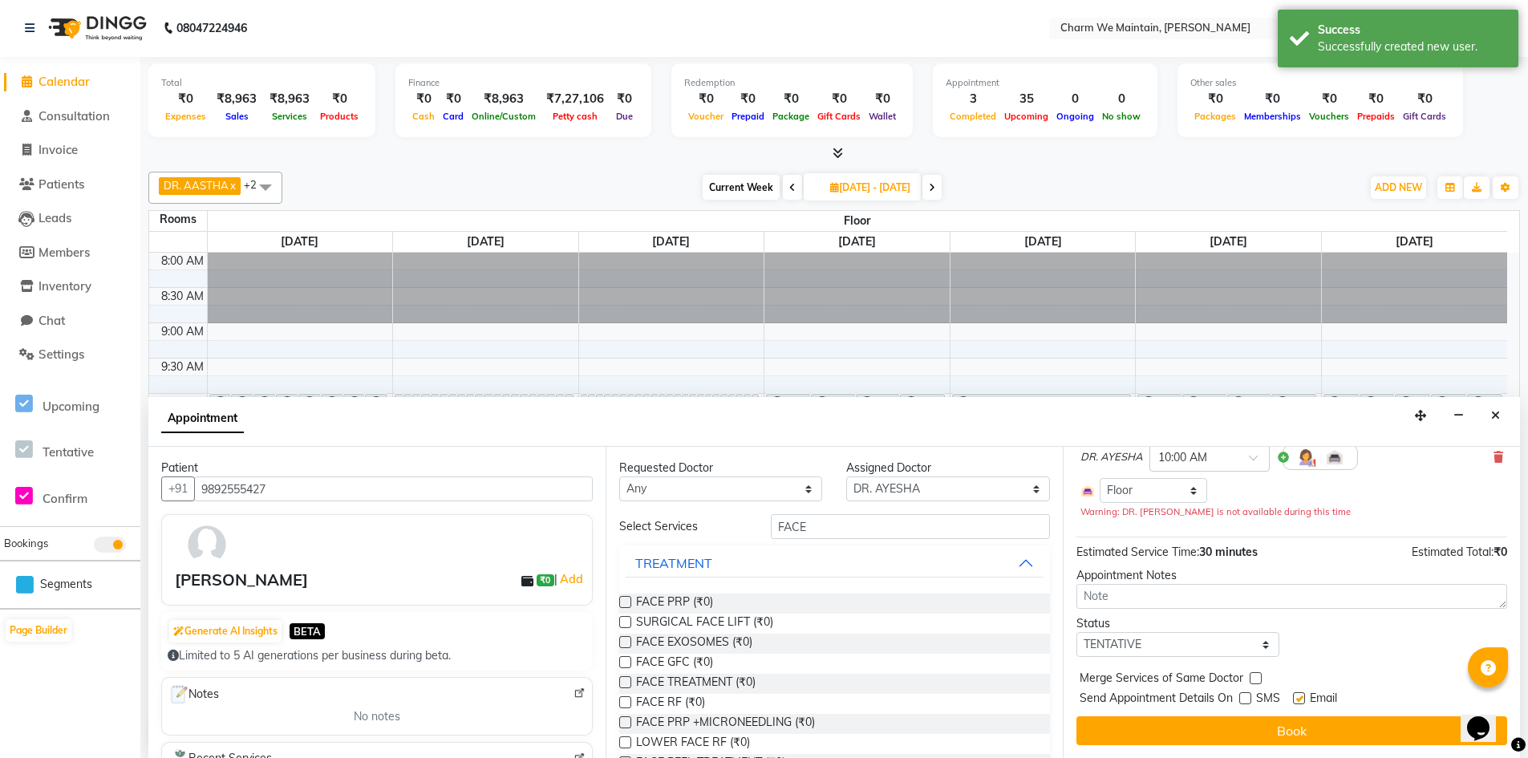
checkbox input "false"
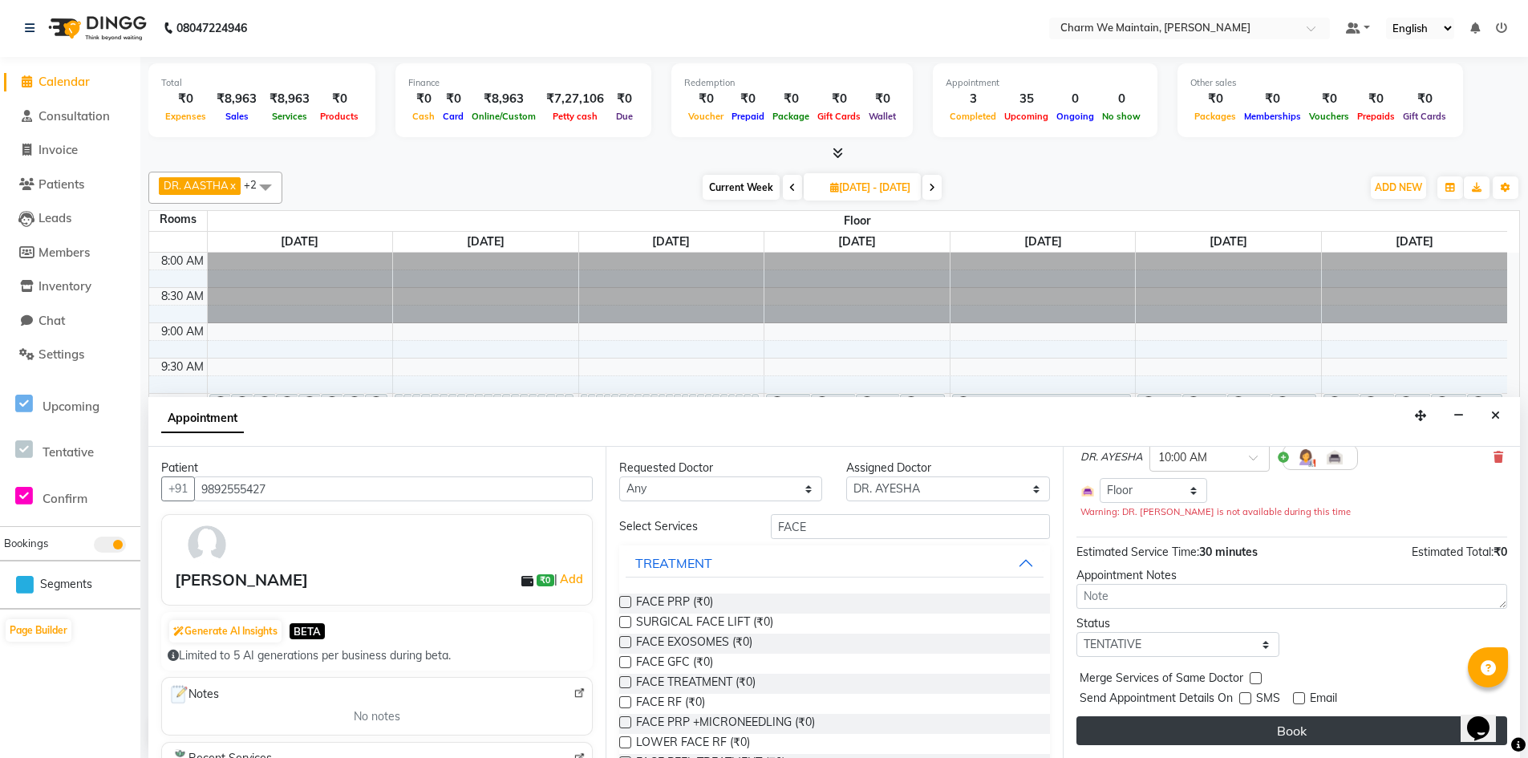
click at [1303, 729] on button "Book" at bounding box center [1291, 730] width 431 height 29
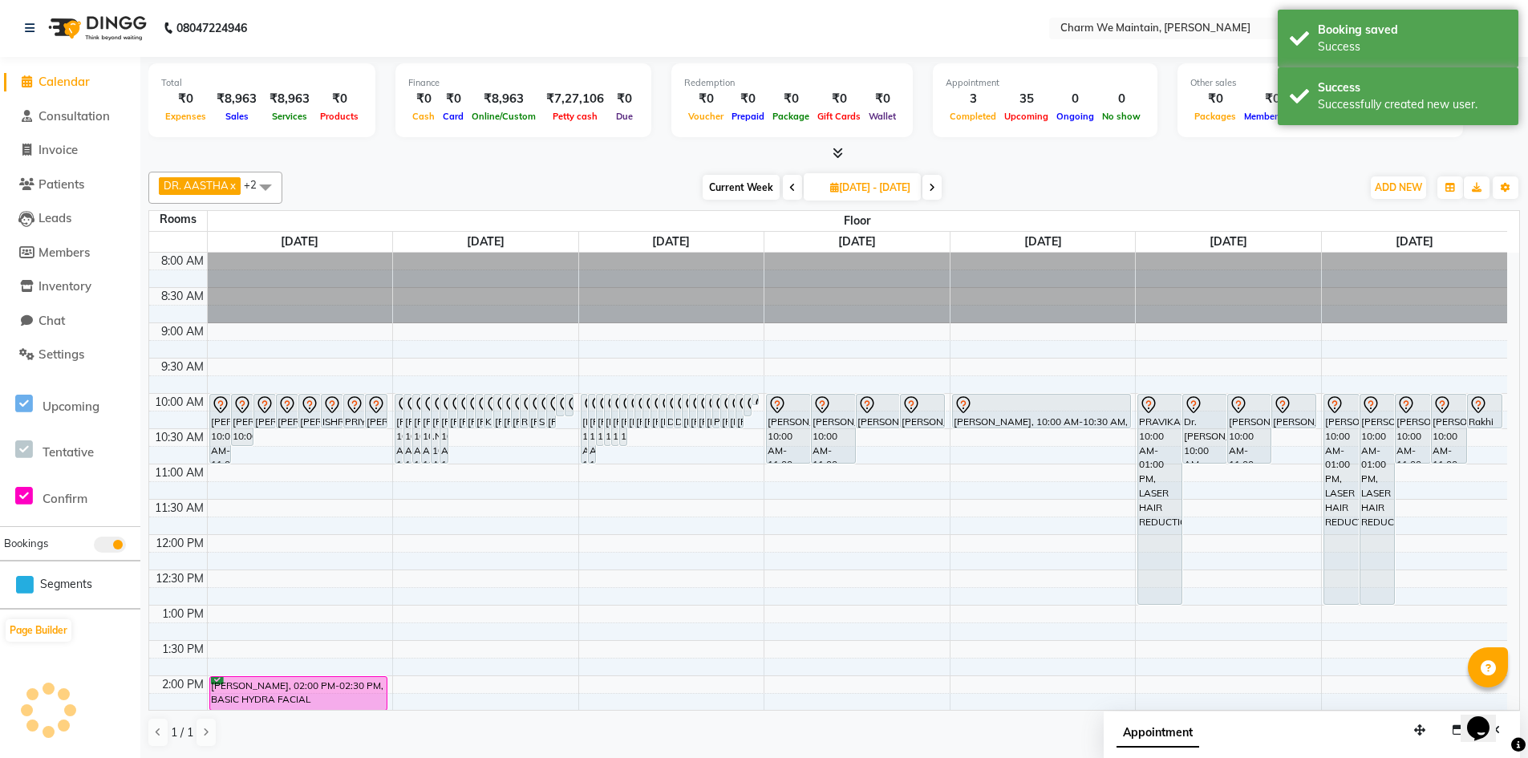
scroll to position [0, 0]
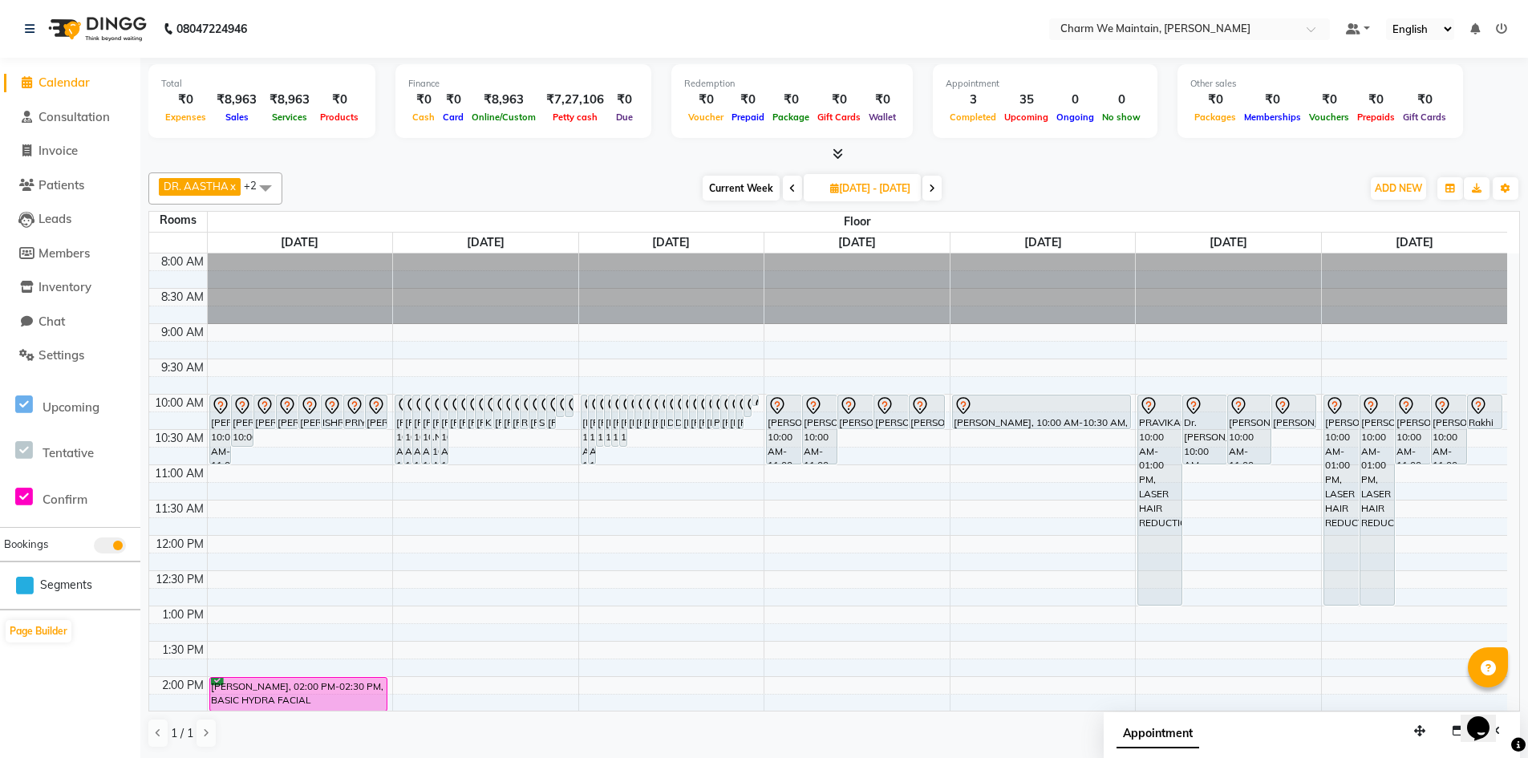
click at [789, 188] on icon at bounding box center [792, 189] width 6 height 10
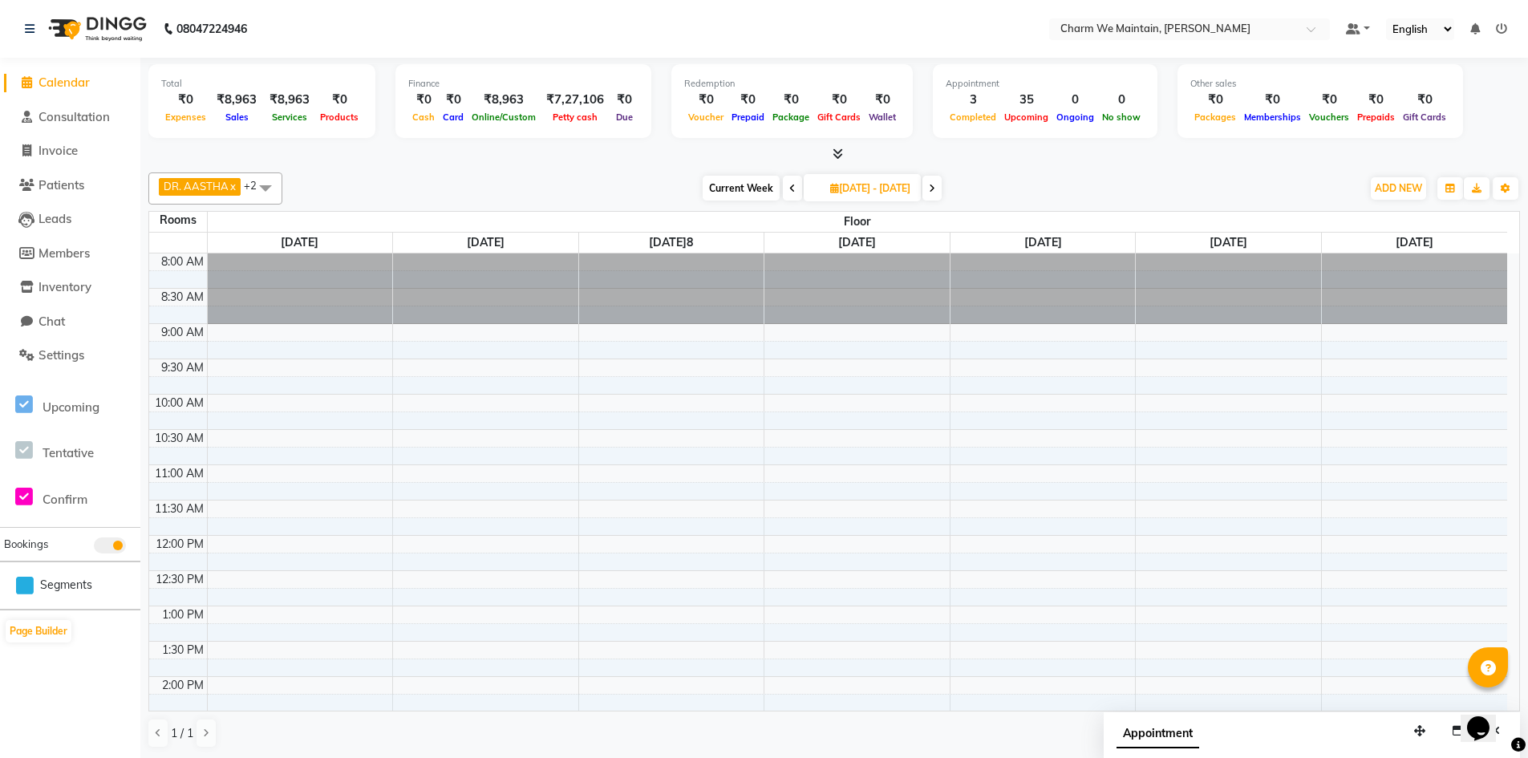
scroll to position [495, 0]
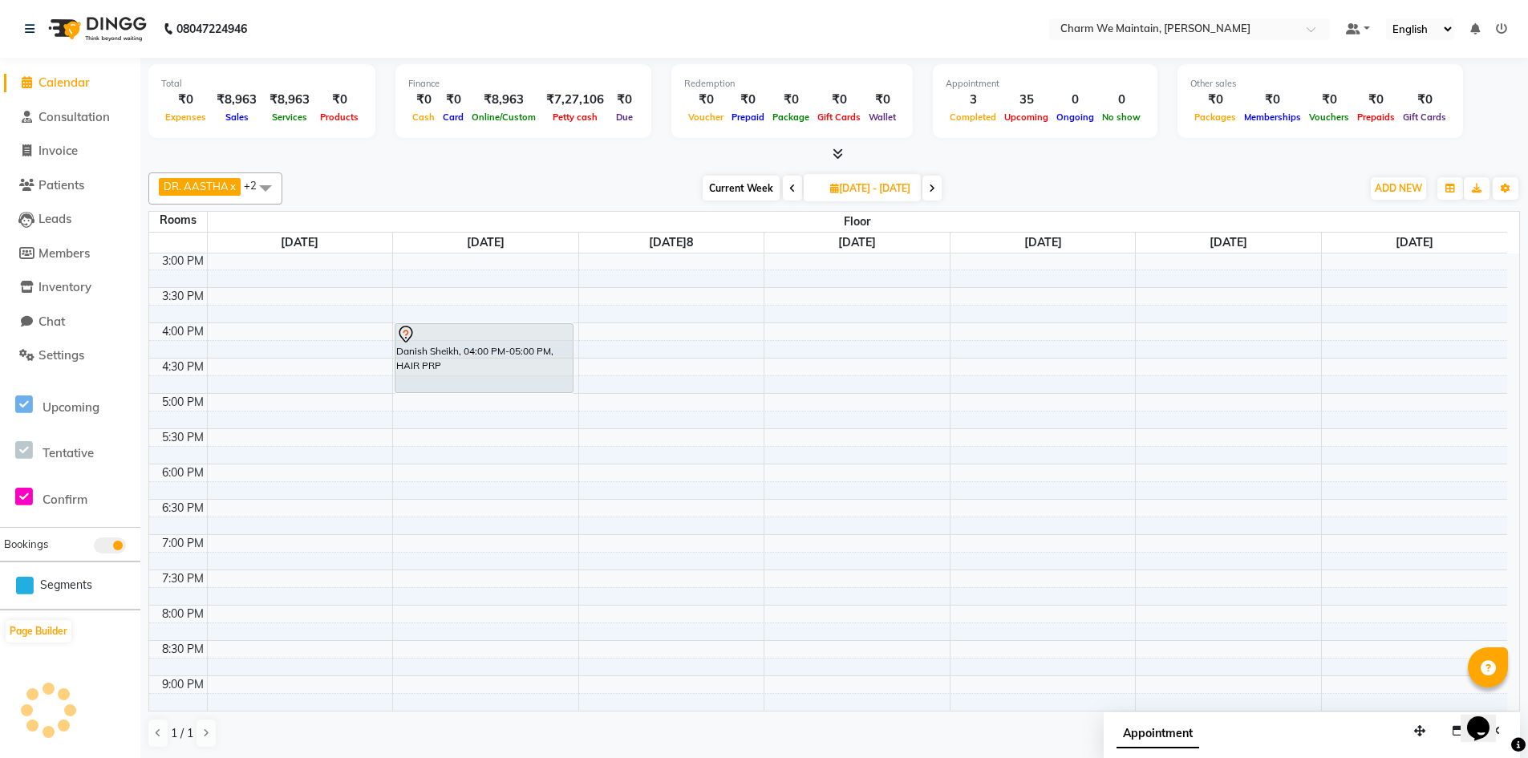
click at [789, 188] on icon at bounding box center [792, 189] width 6 height 10
type input "2025-10-05"
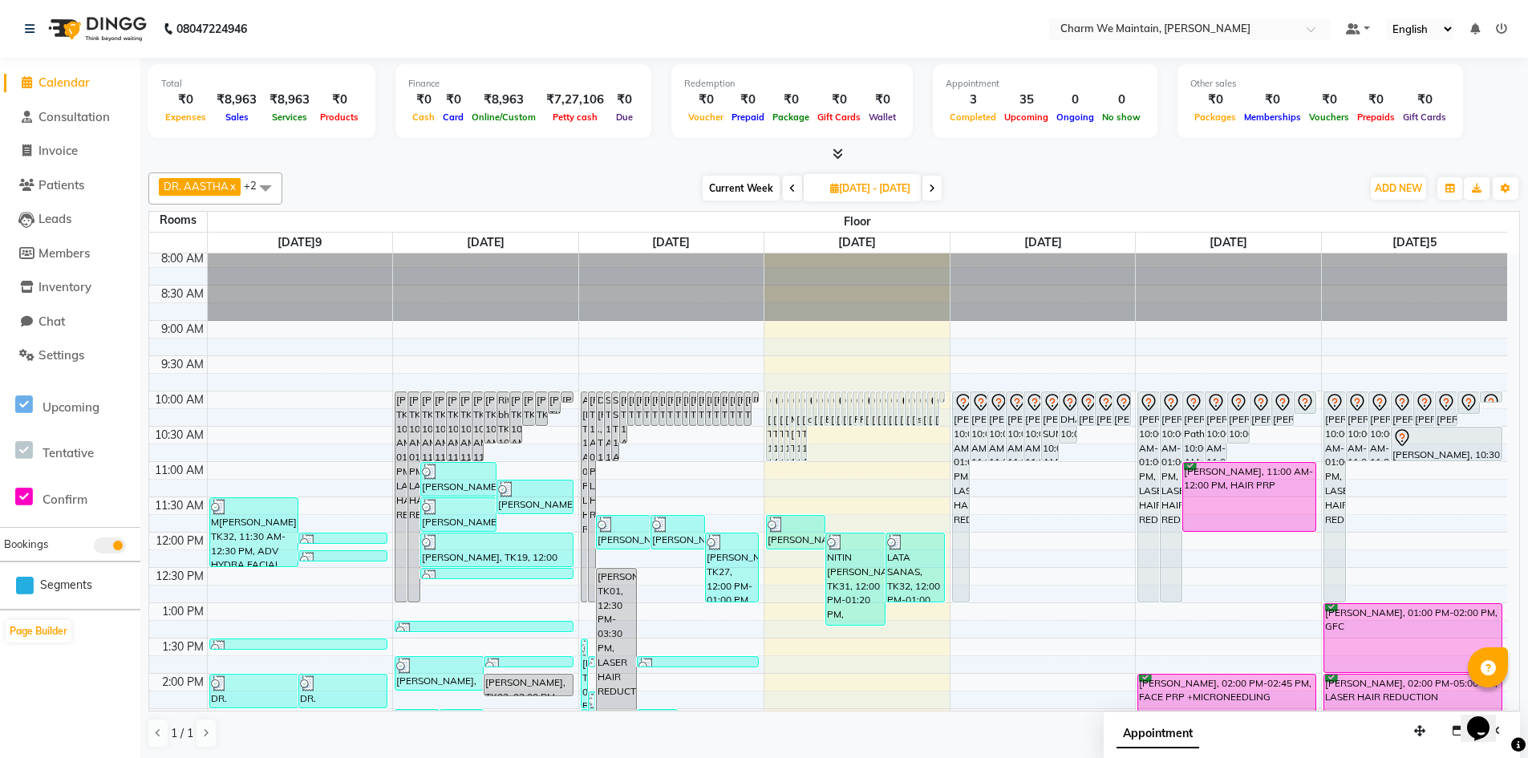
scroll to position [0, 0]
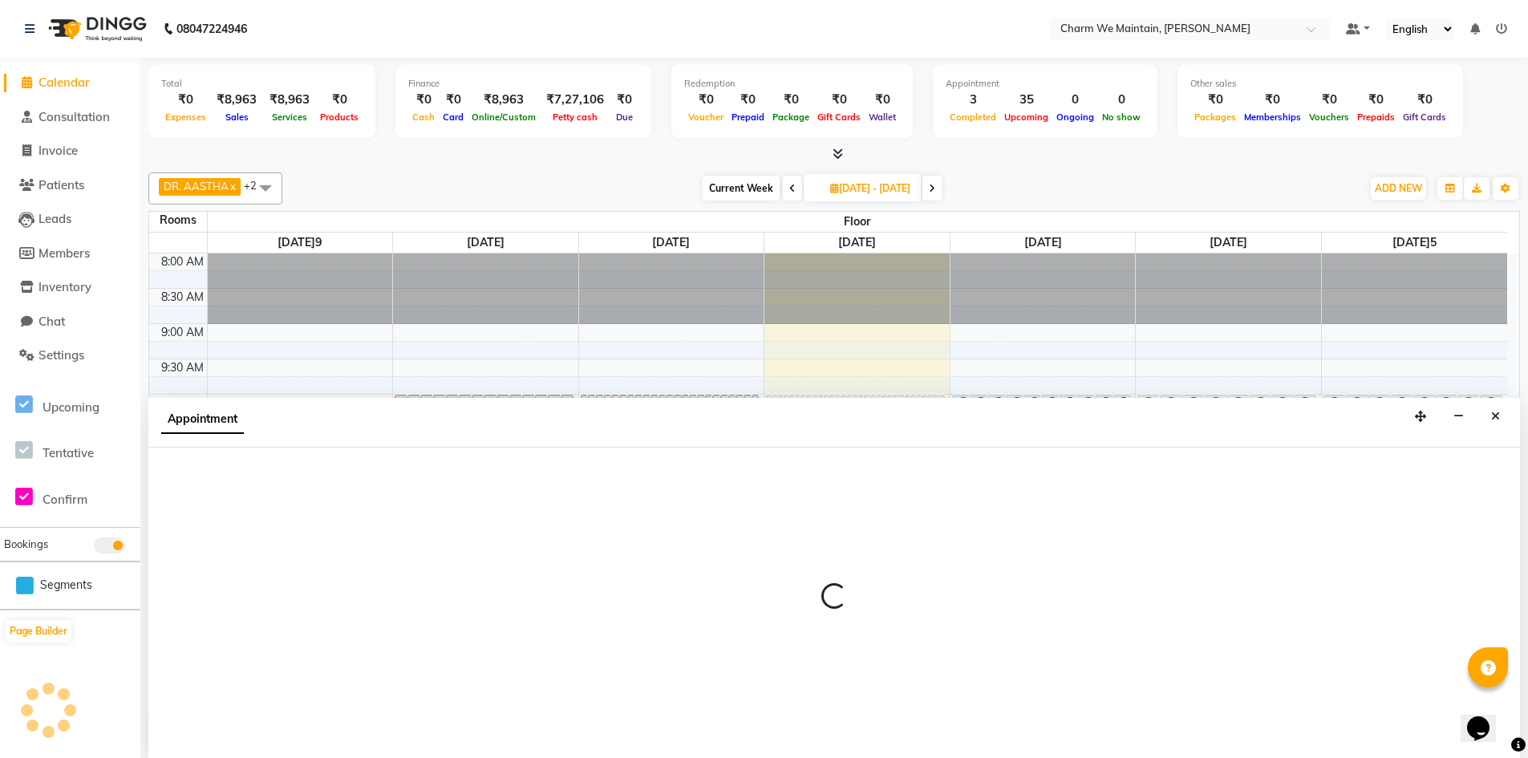
select select "600"
select select "tentative"
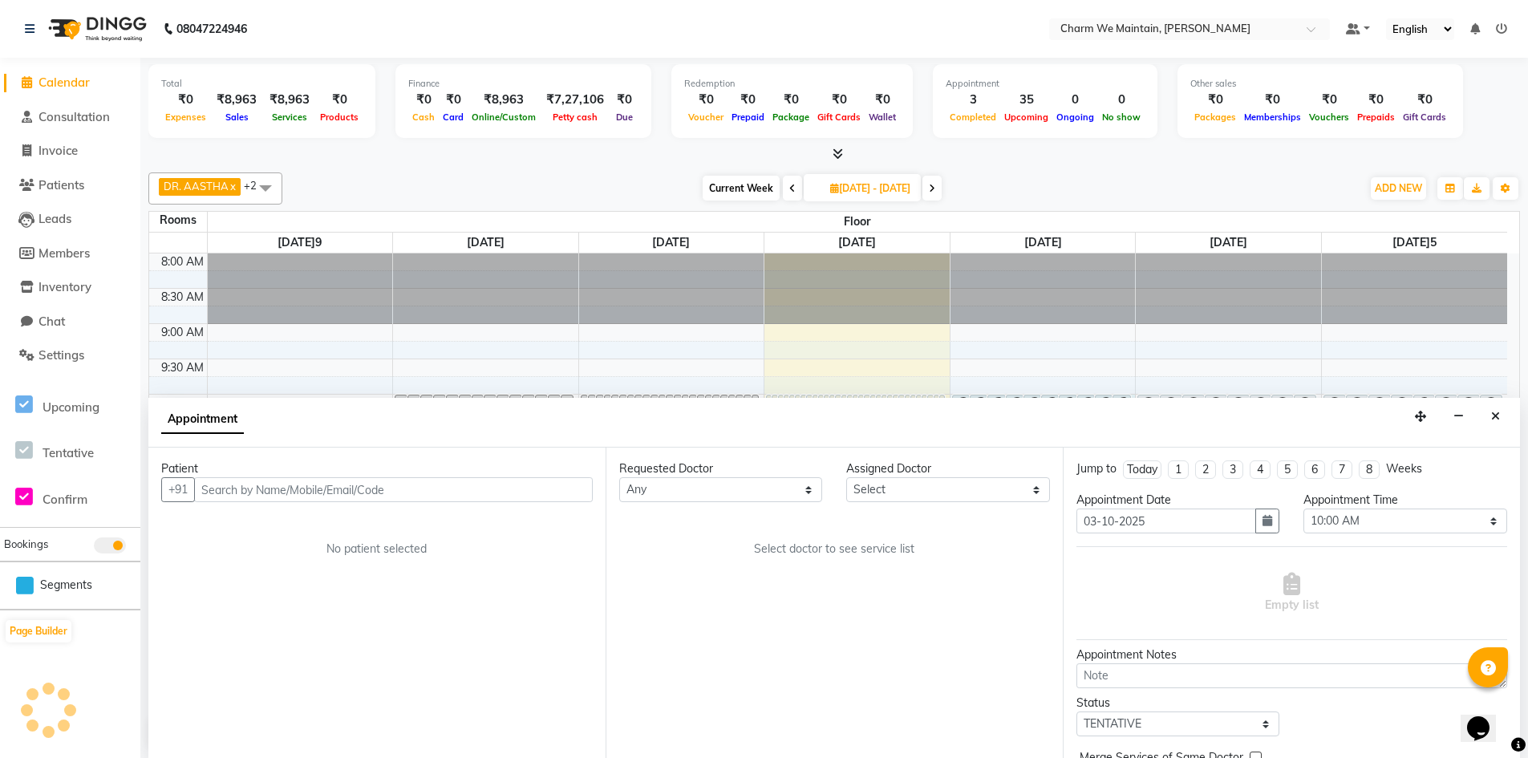
scroll to position [1, 0]
click at [545, 487] on input "text" at bounding box center [393, 488] width 399 height 25
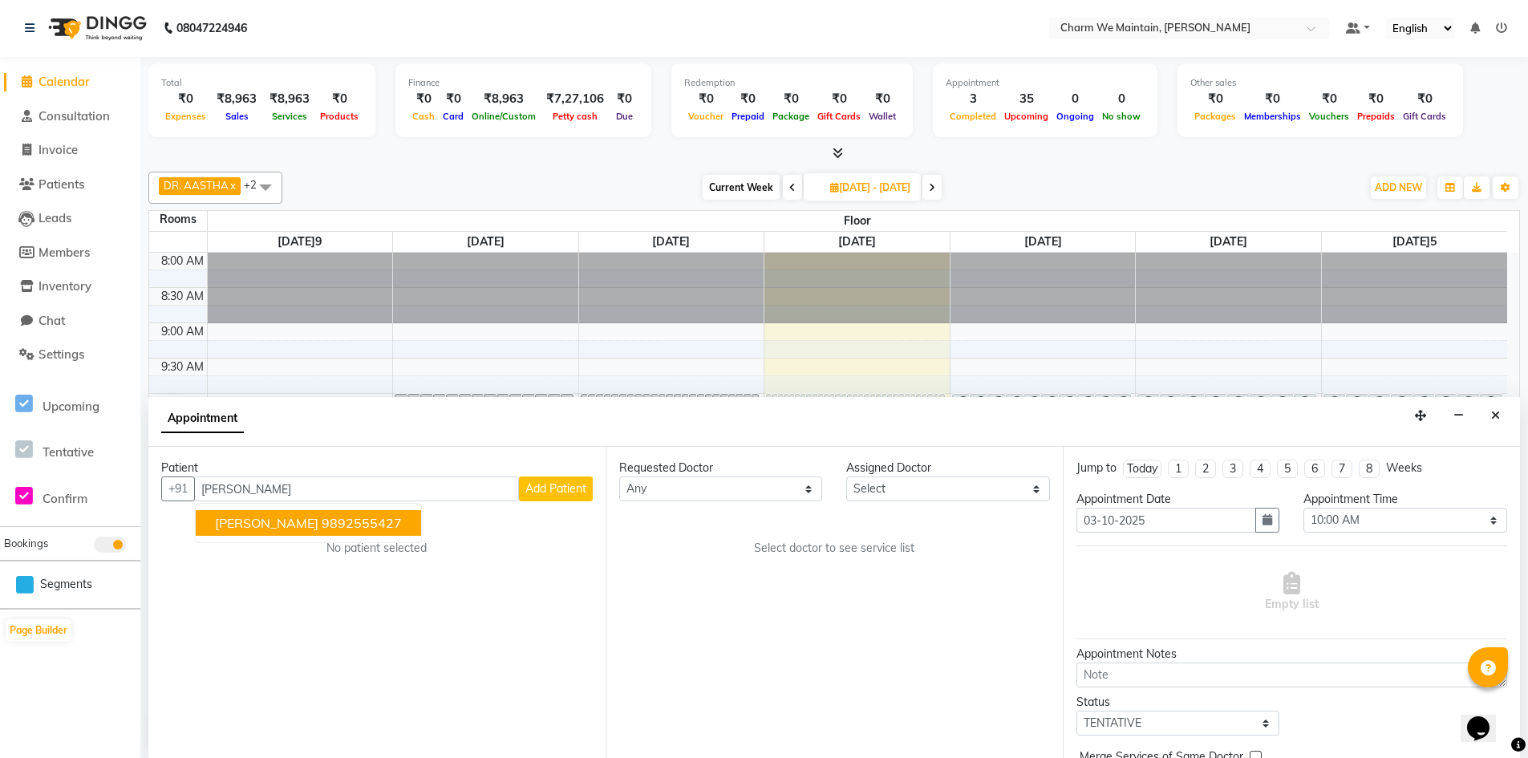
click at [391, 528] on ngb-highlight "9892555427" at bounding box center [362, 523] width 80 height 16
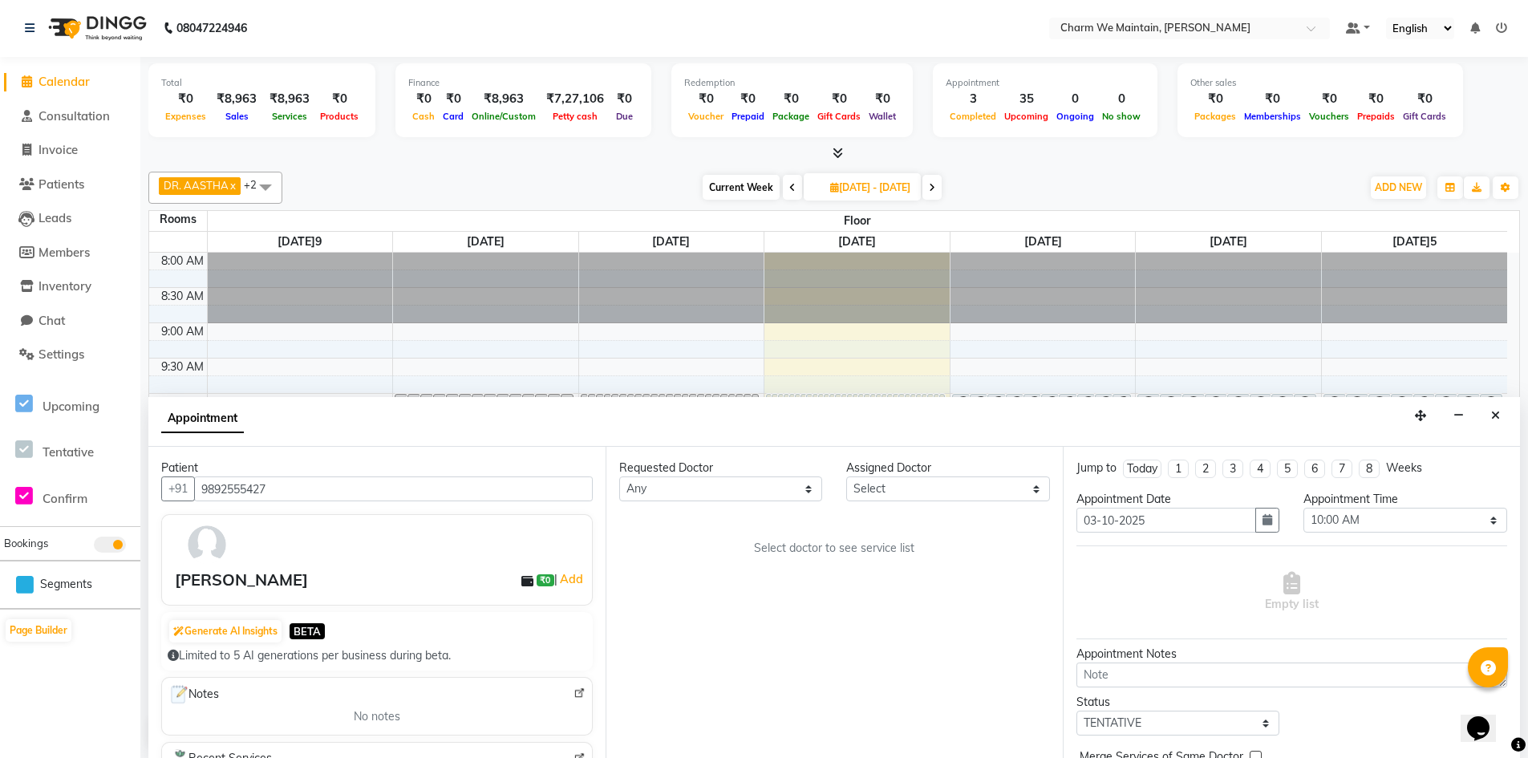
type input "9892555427"
click at [991, 488] on select "Select DR. AYESHA DR. [GEOGRAPHIC_DATA]" at bounding box center [947, 488] width 203 height 25
select select "86210"
click at [846, 476] on select "Select DR. AYESHA DR. [GEOGRAPHIC_DATA]" at bounding box center [947, 488] width 203 height 25
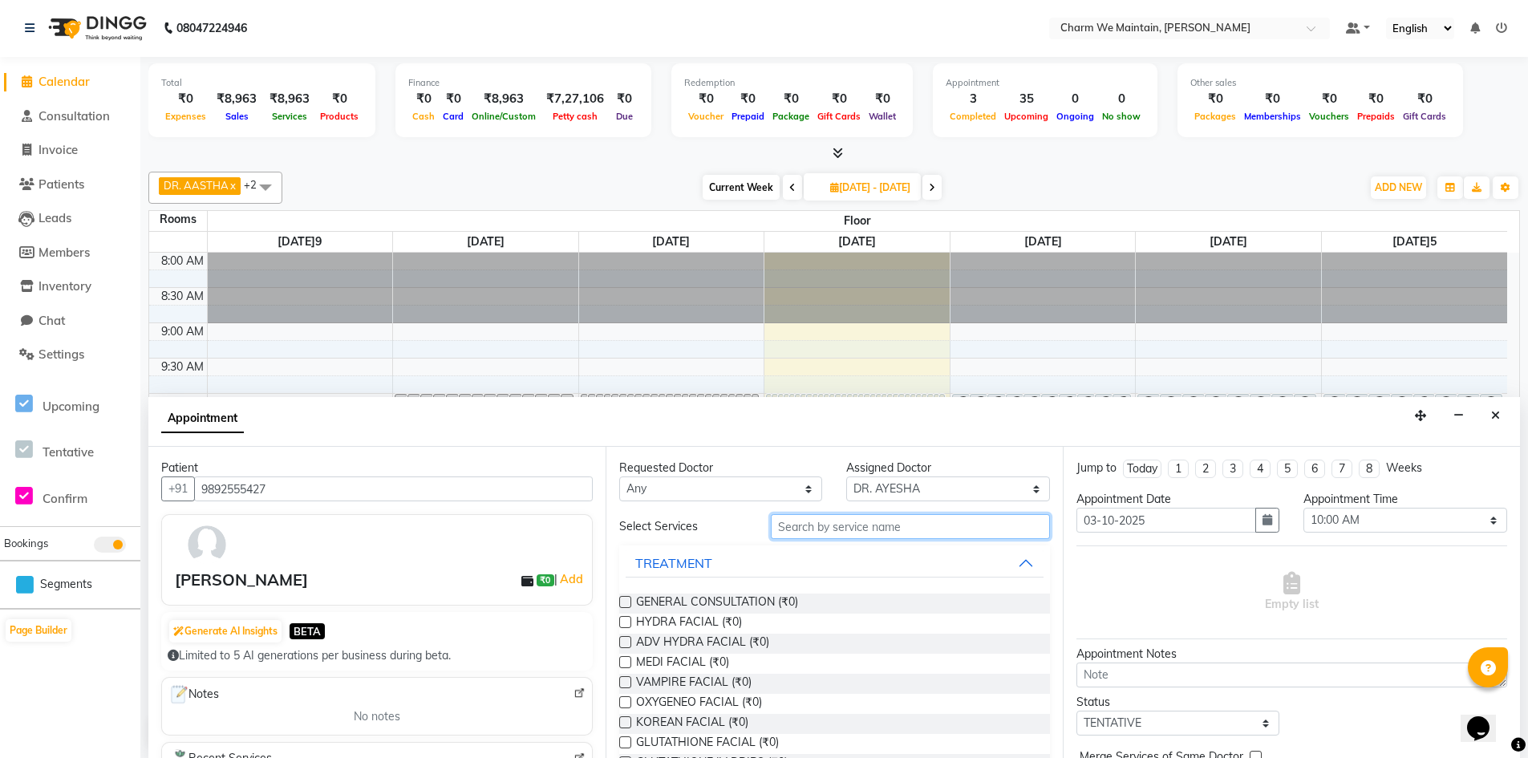
click at [906, 536] on input "text" at bounding box center [910, 526] width 279 height 25
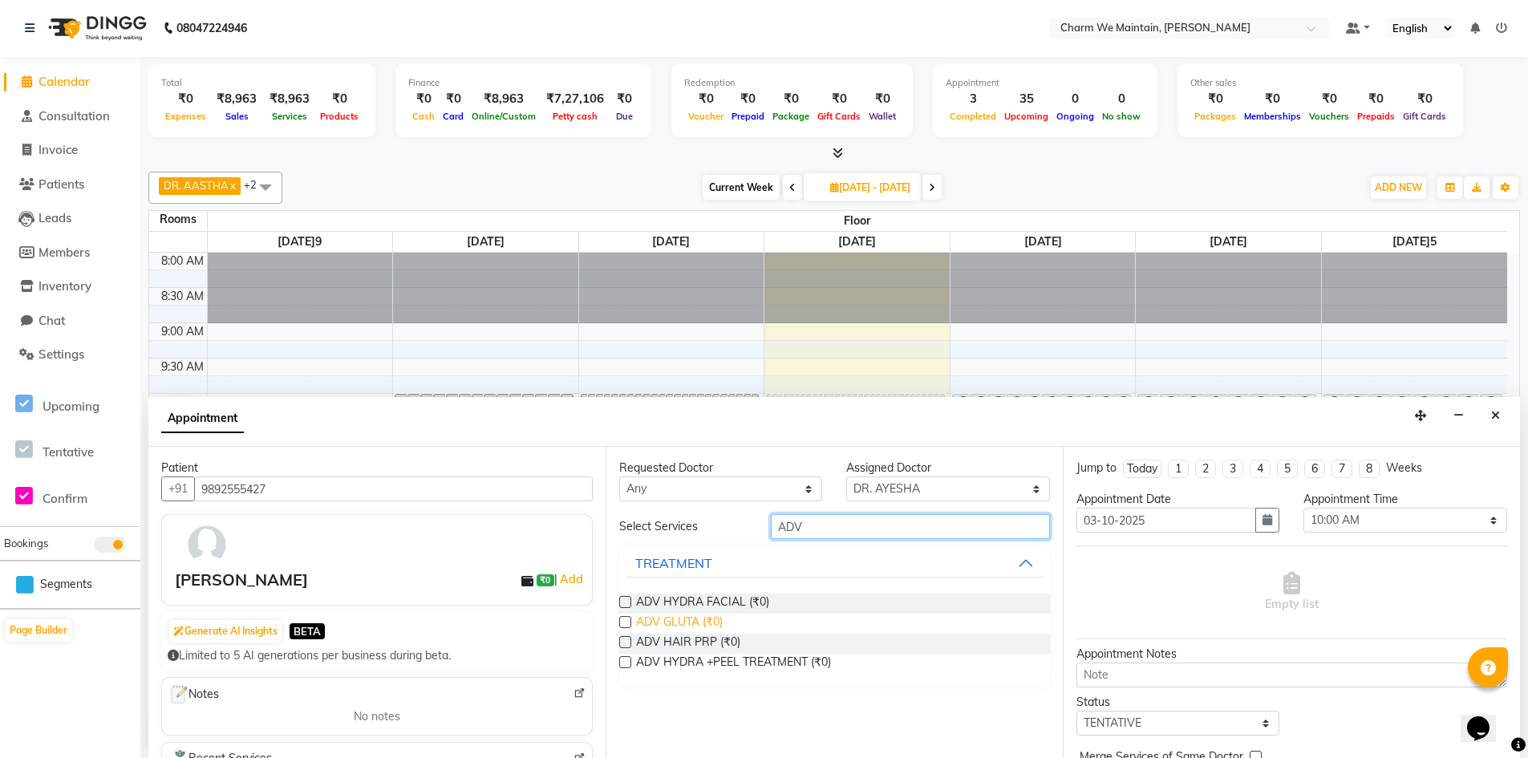
type input "ADV"
click at [683, 626] on span "ADV GLUTA (₹0)" at bounding box center [679, 624] width 87 height 20
checkbox input "false"
select select "4343"
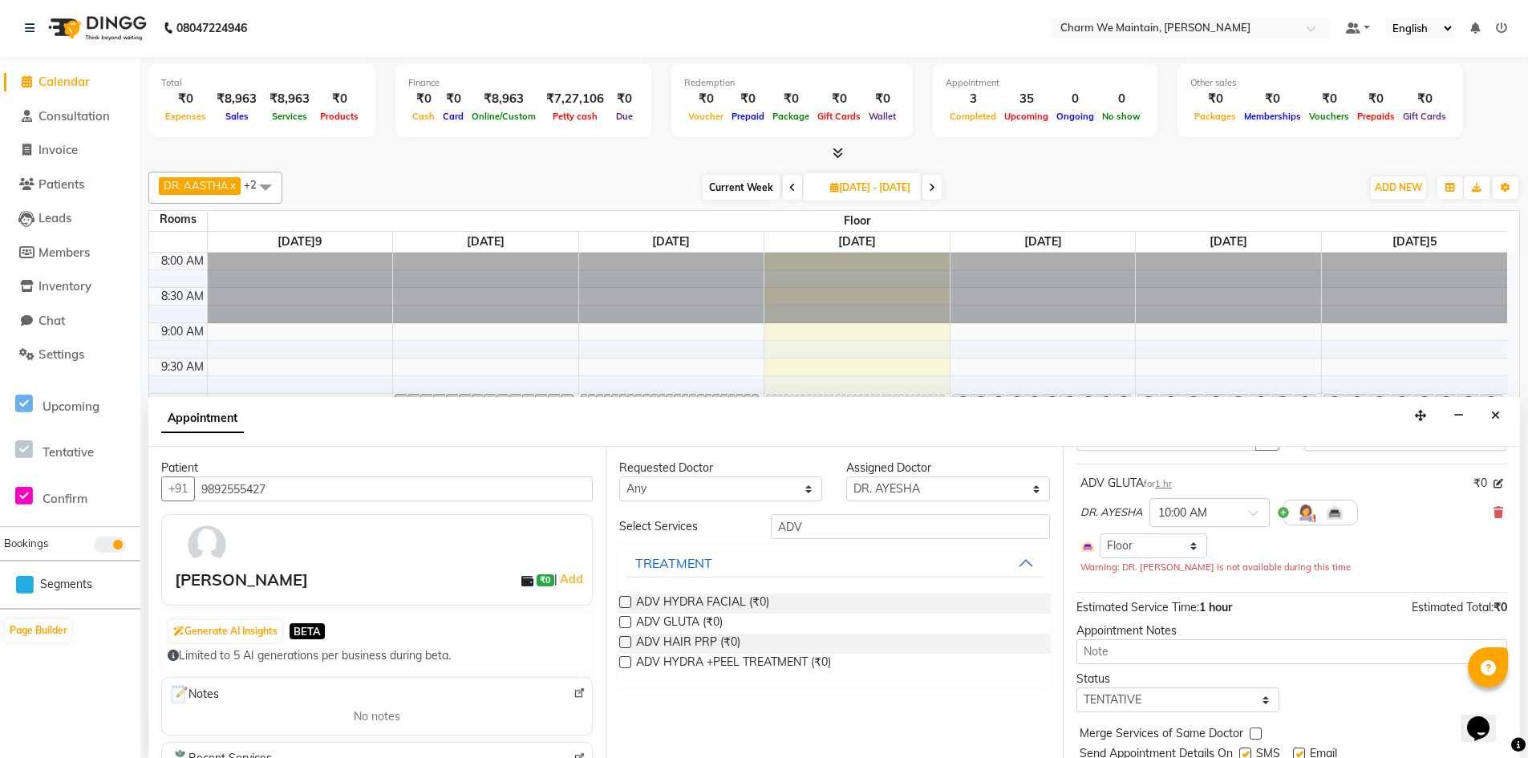
scroll to position [137, 0]
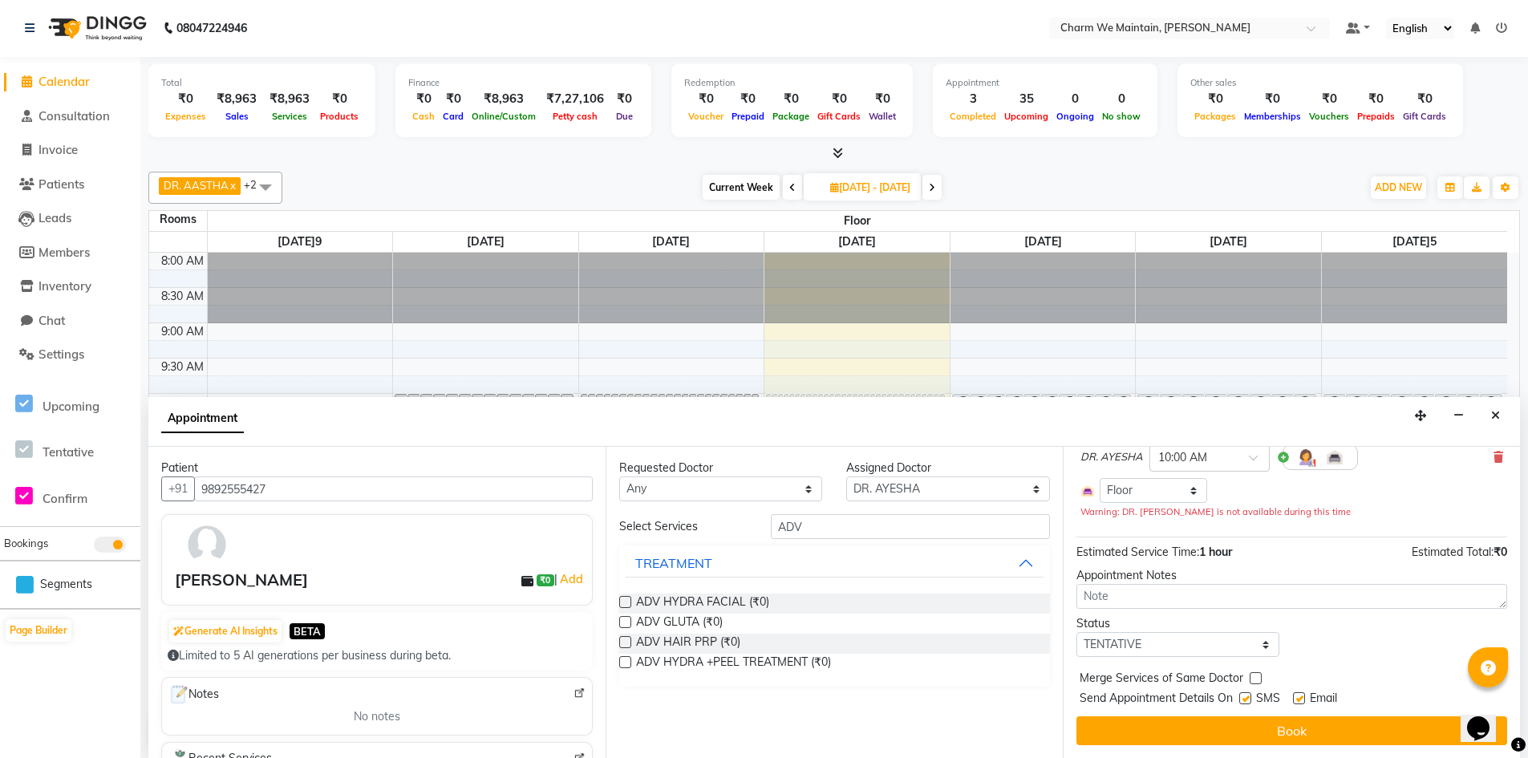
click at [1242, 694] on label at bounding box center [1245, 698] width 12 height 12
click at [1242, 695] on input "checkbox" at bounding box center [1244, 700] width 10 height 10
checkbox input "false"
click at [1298, 696] on label at bounding box center [1299, 698] width 12 height 12
click at [1298, 696] on input "checkbox" at bounding box center [1298, 700] width 10 height 10
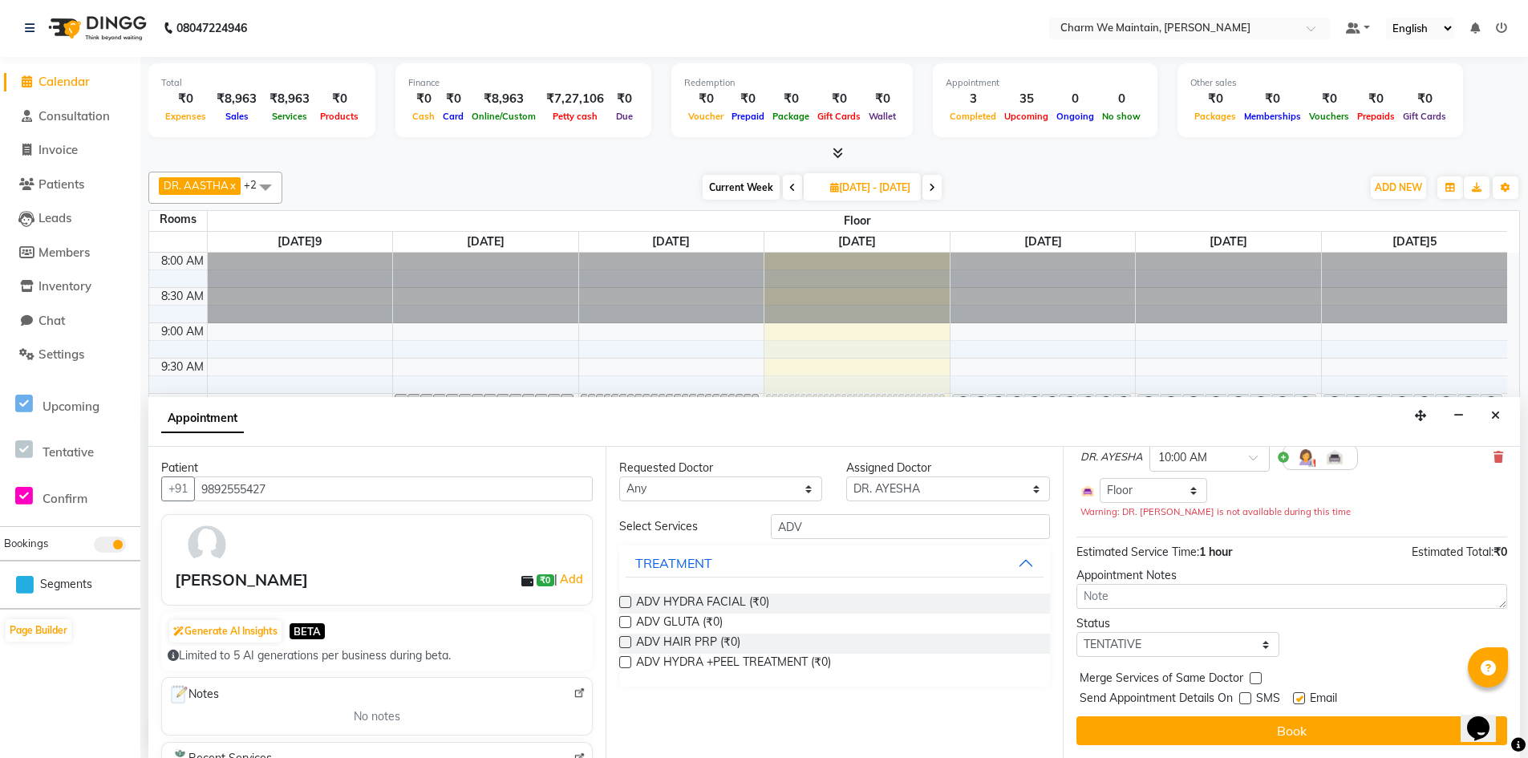
checkbox input "false"
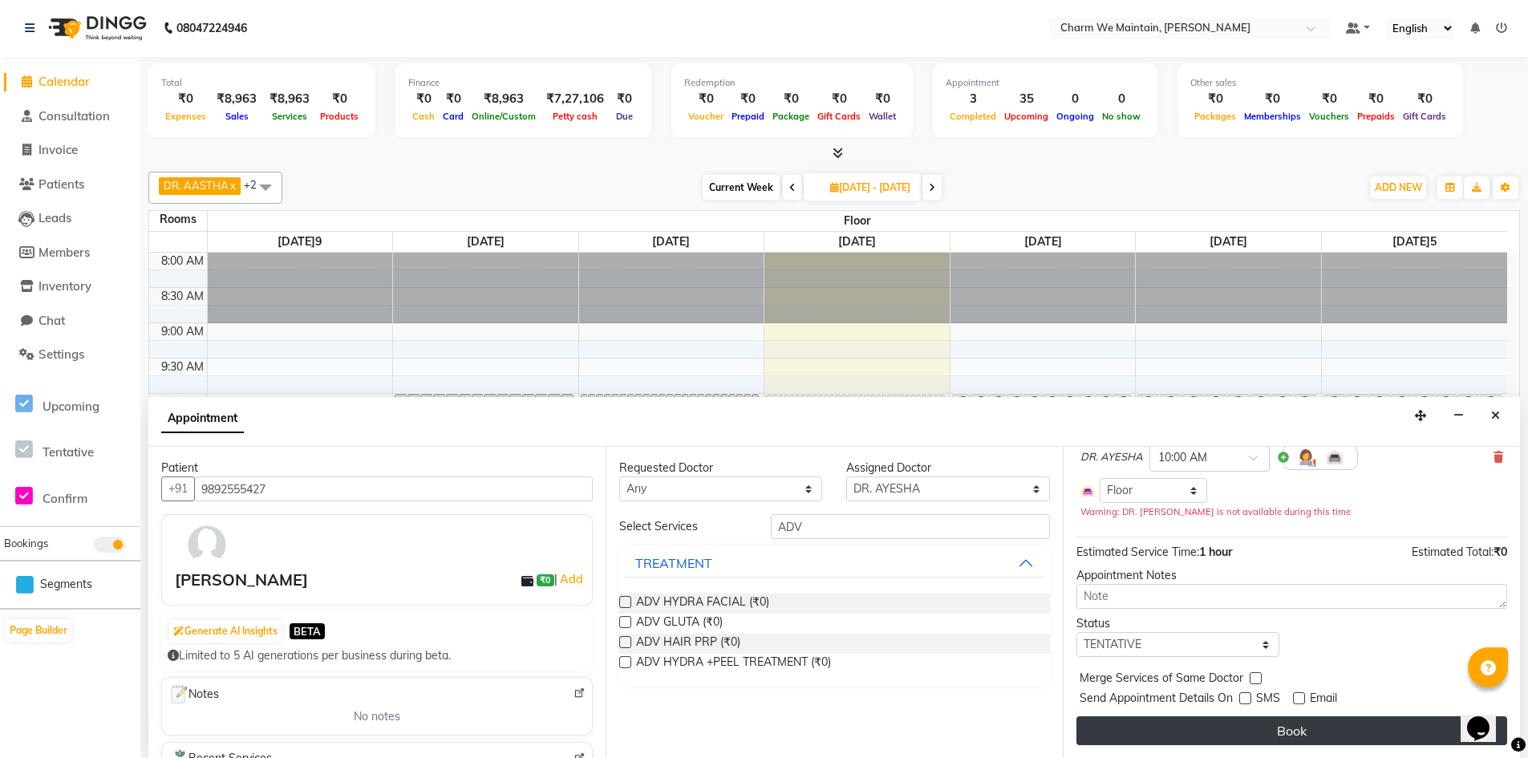
click at [1303, 726] on button "Book" at bounding box center [1291, 730] width 431 height 29
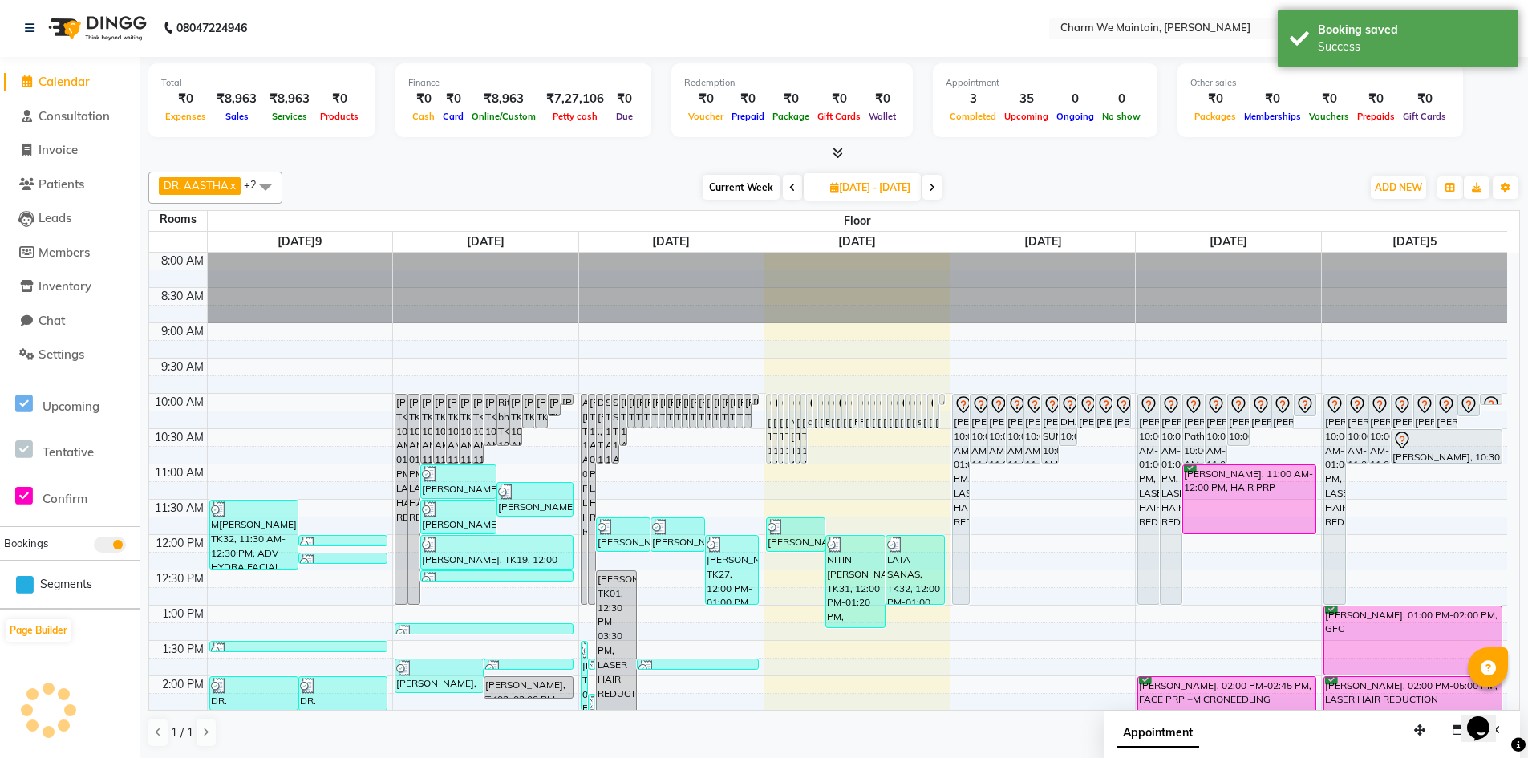
scroll to position [0, 0]
click at [935, 184] on icon at bounding box center [932, 189] width 6 height 10
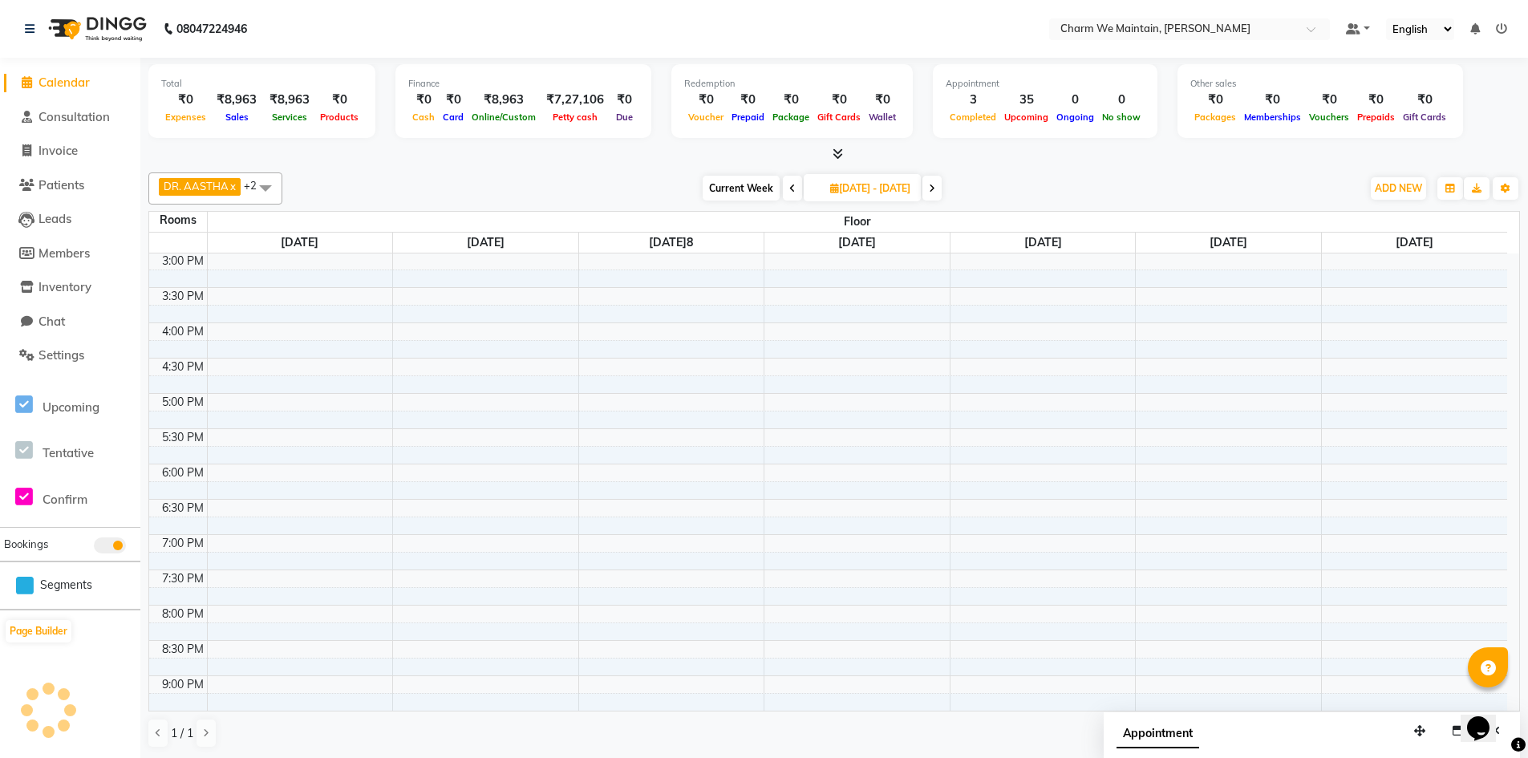
click at [935, 192] on icon at bounding box center [932, 189] width 6 height 10
type input "2025-10-19"
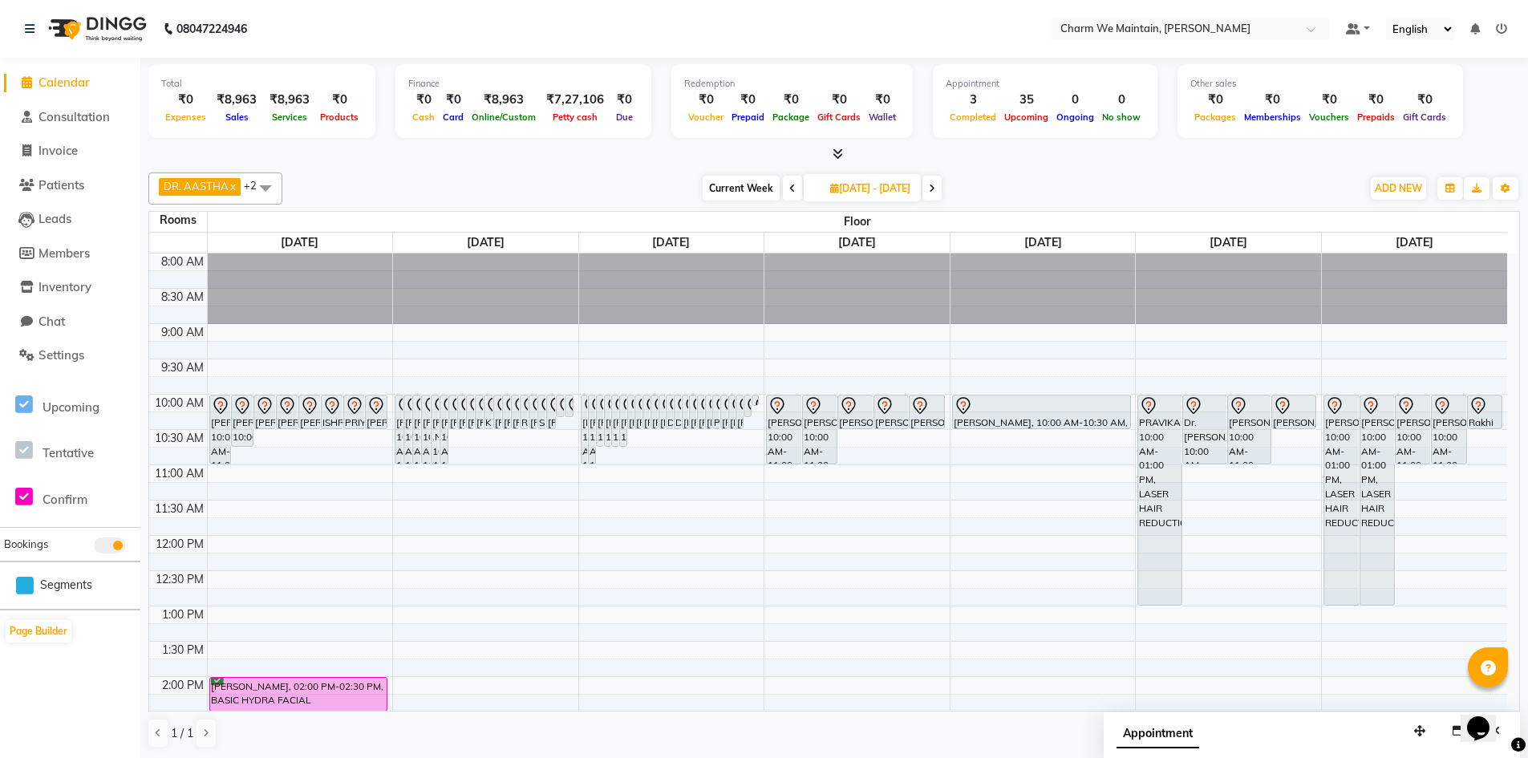
select select "tentative"
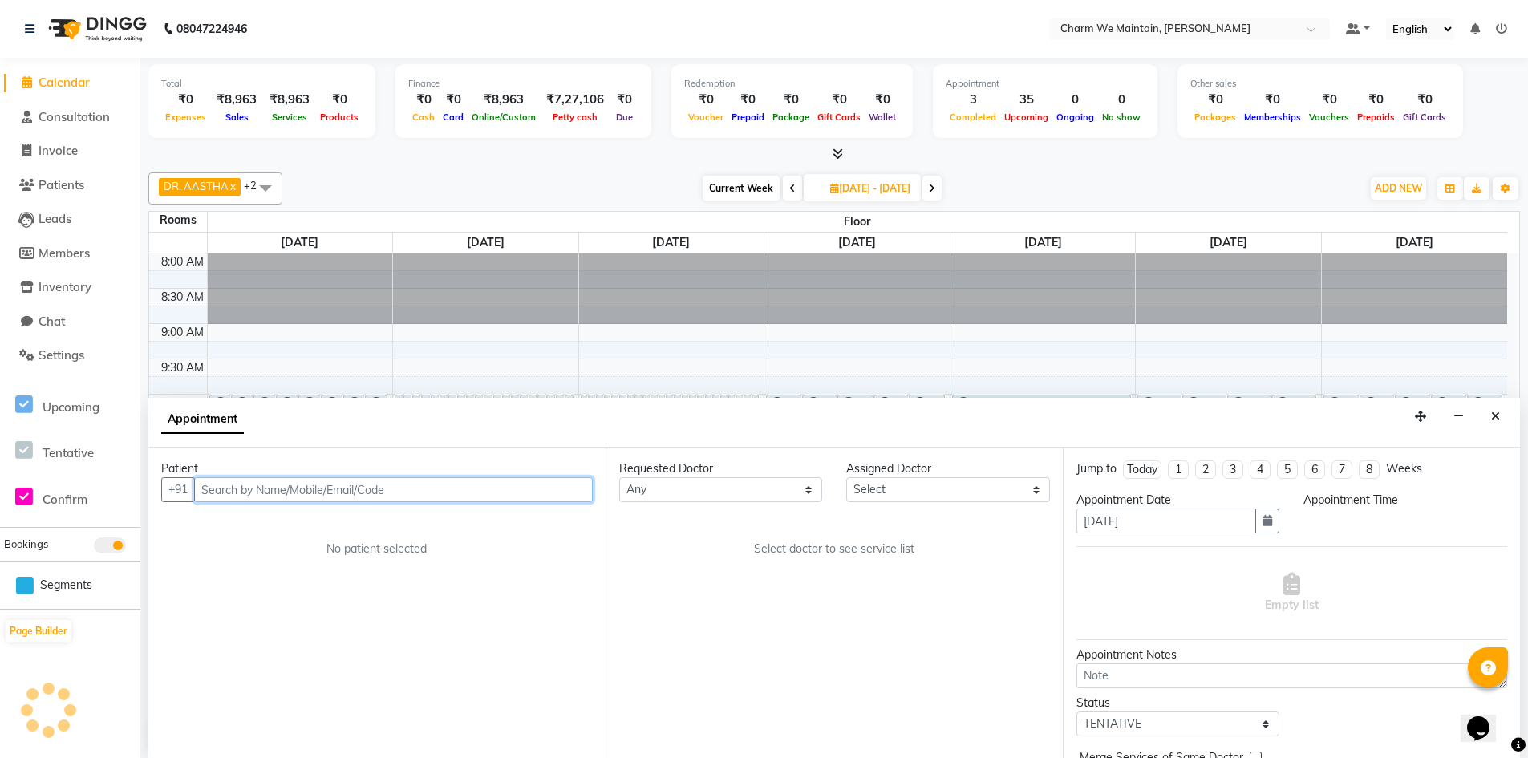
scroll to position [1, 0]
select select "600"
click at [503, 486] on input "text" at bounding box center [393, 488] width 399 height 25
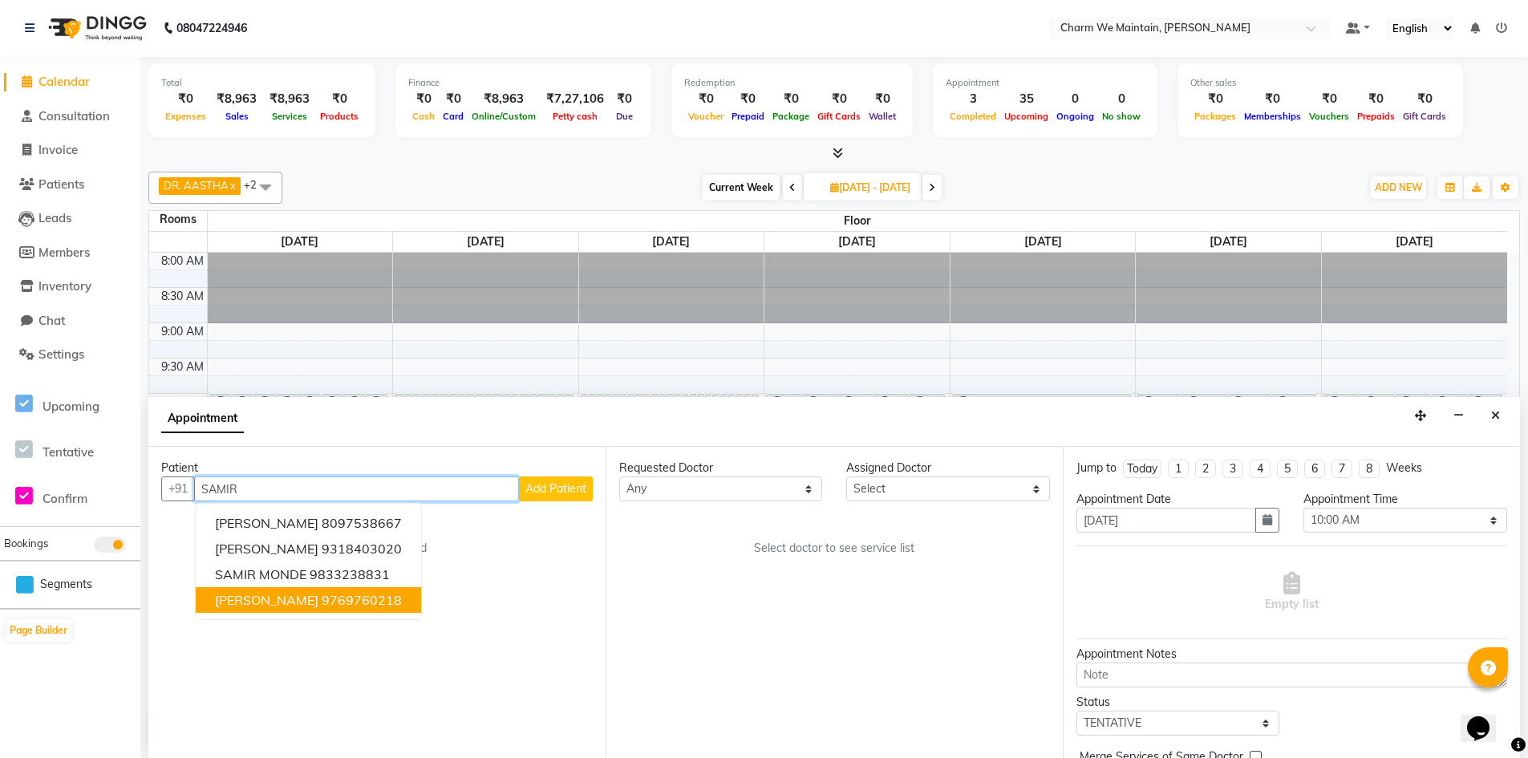
click at [347, 602] on ngb-highlight "9769760218" at bounding box center [362, 600] width 80 height 16
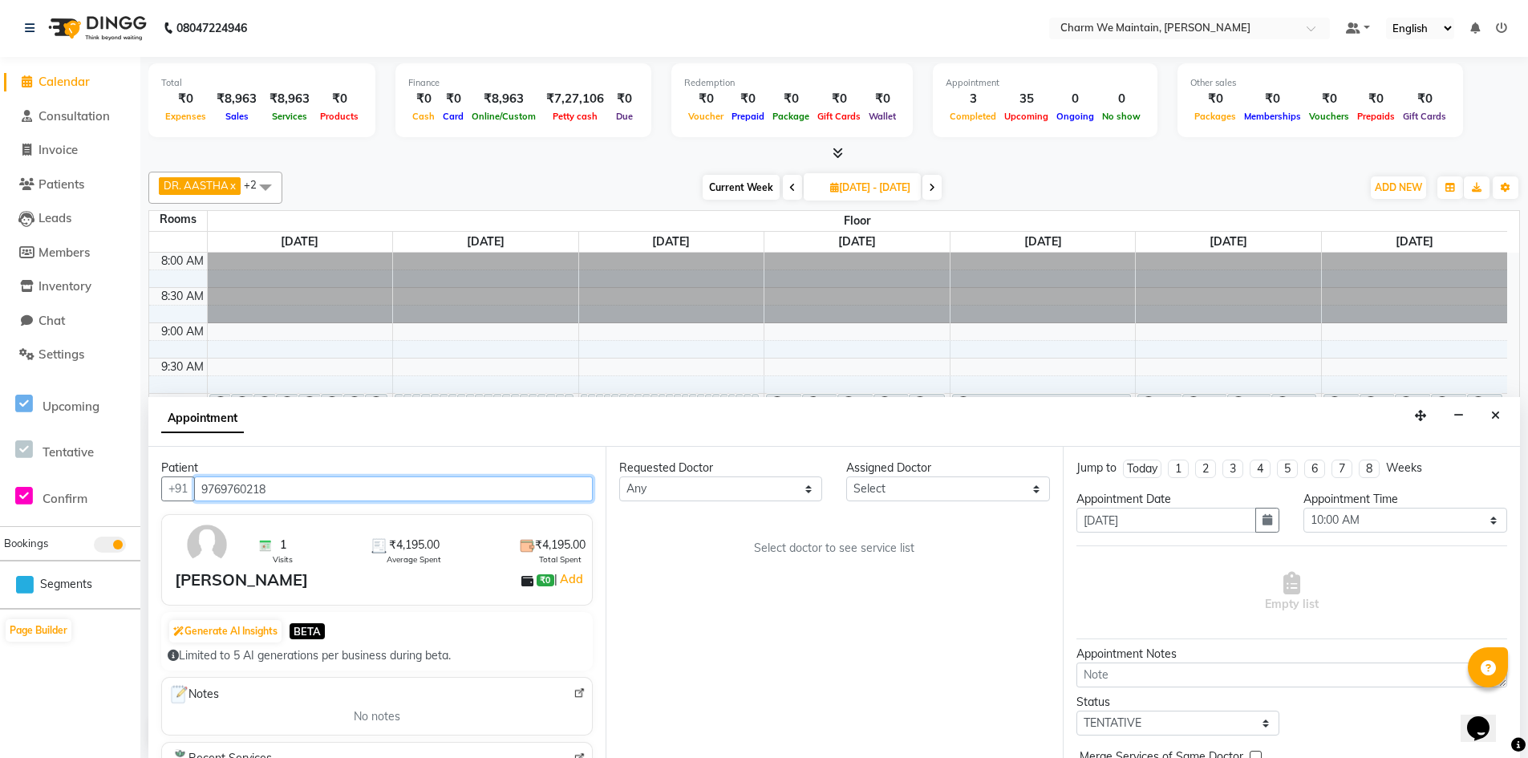
type input "9769760218"
click at [957, 486] on select "Select DR. AYESHA DR. [GEOGRAPHIC_DATA]" at bounding box center [947, 488] width 203 height 25
select select "86210"
click at [846, 476] on select "Select DR. AYESHA DR. [GEOGRAPHIC_DATA]" at bounding box center [947, 488] width 203 height 25
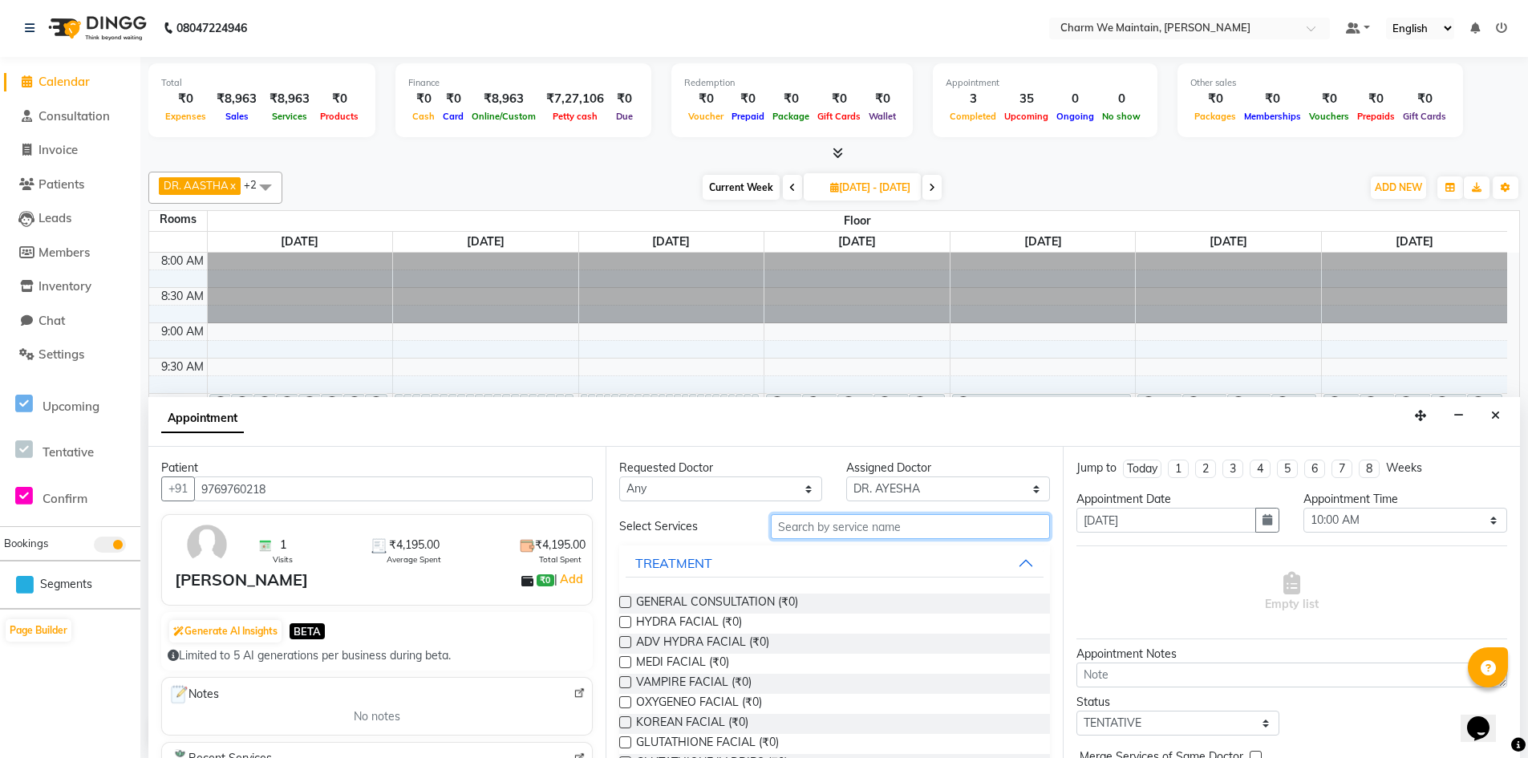
click at [879, 526] on input "text" at bounding box center [910, 526] width 279 height 25
click at [1263, 524] on icon "button" at bounding box center [1268, 519] width 10 height 11
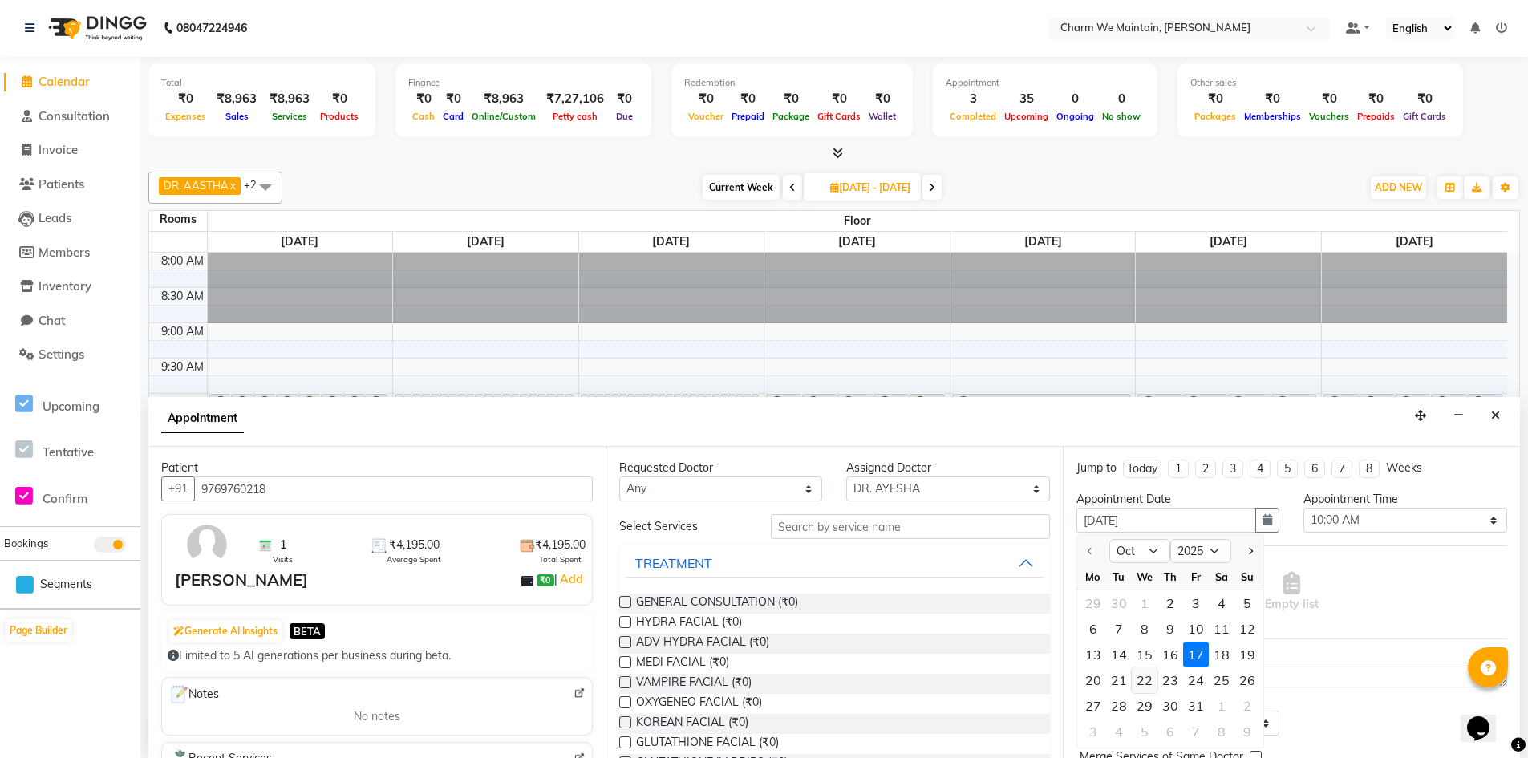
click at [1149, 682] on div "22" at bounding box center [1145, 680] width 26 height 26
type input "2025-10-22"
type input "22-10-2025"
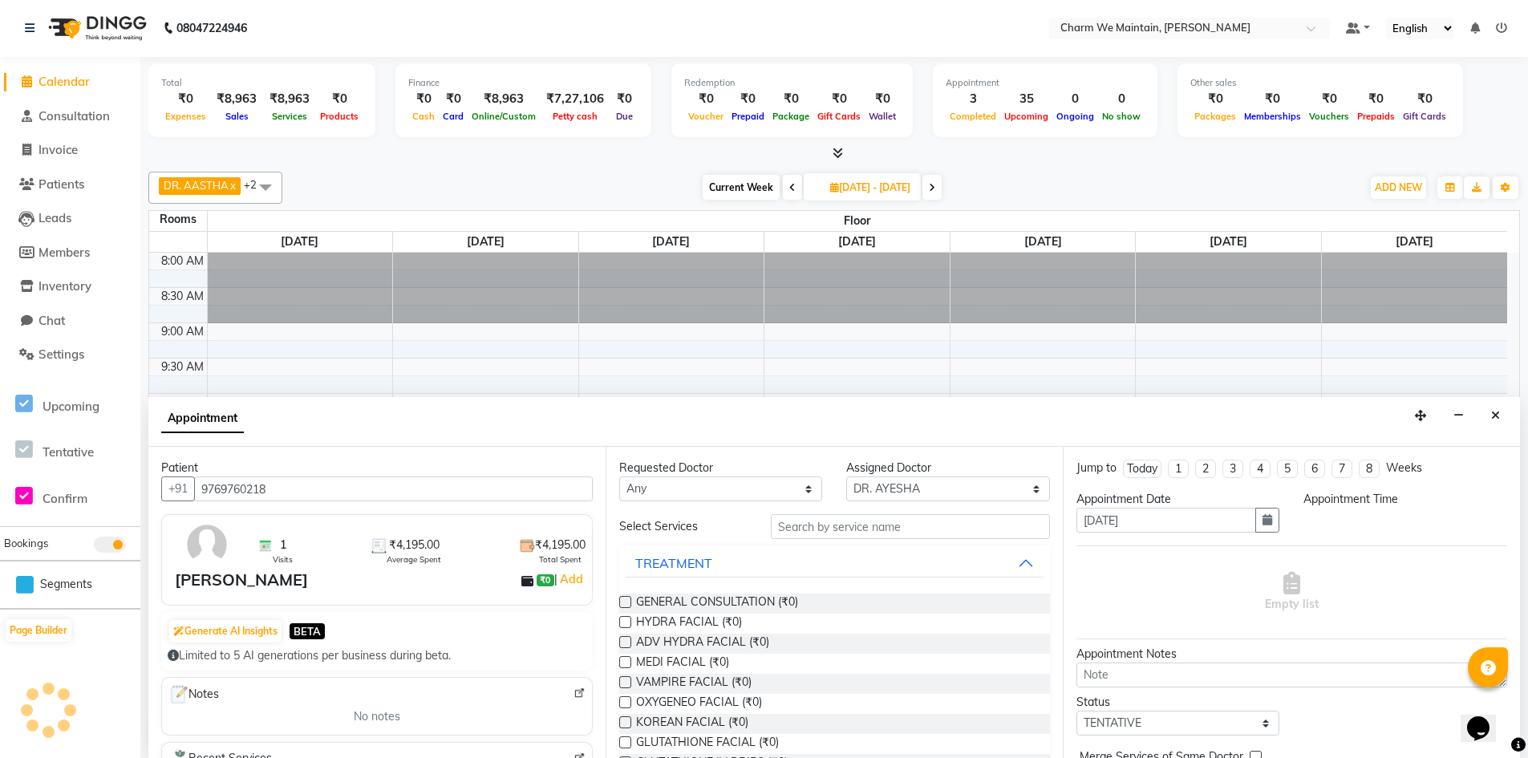
scroll to position [495, 0]
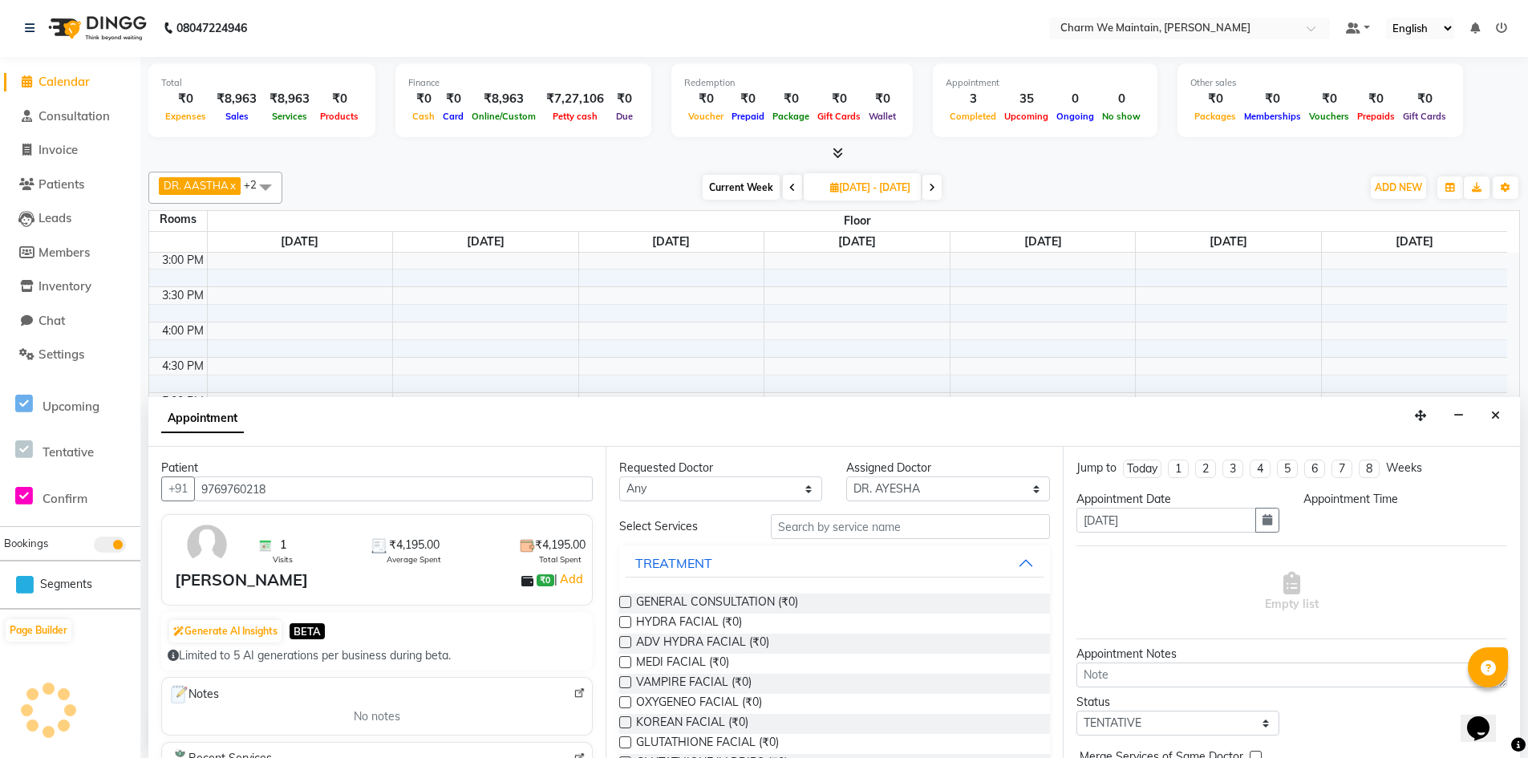
select select "600"
click at [933, 533] on input "text" at bounding box center [910, 526] width 279 height 25
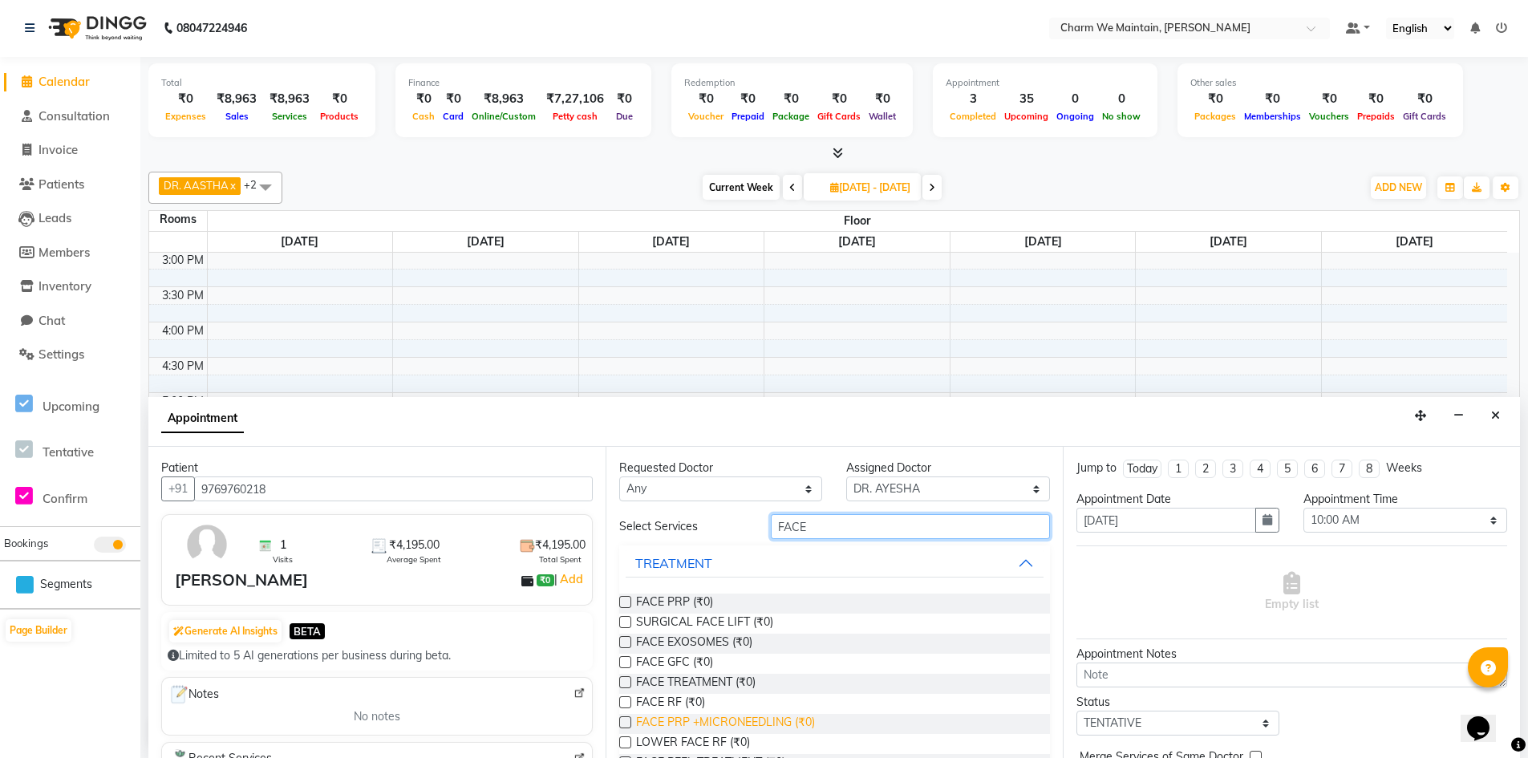
type input "FACE"
click at [748, 720] on span "FACE PRP +MICRONEEDLING (₹0)" at bounding box center [725, 724] width 179 height 20
checkbox input "true"
select select "4343"
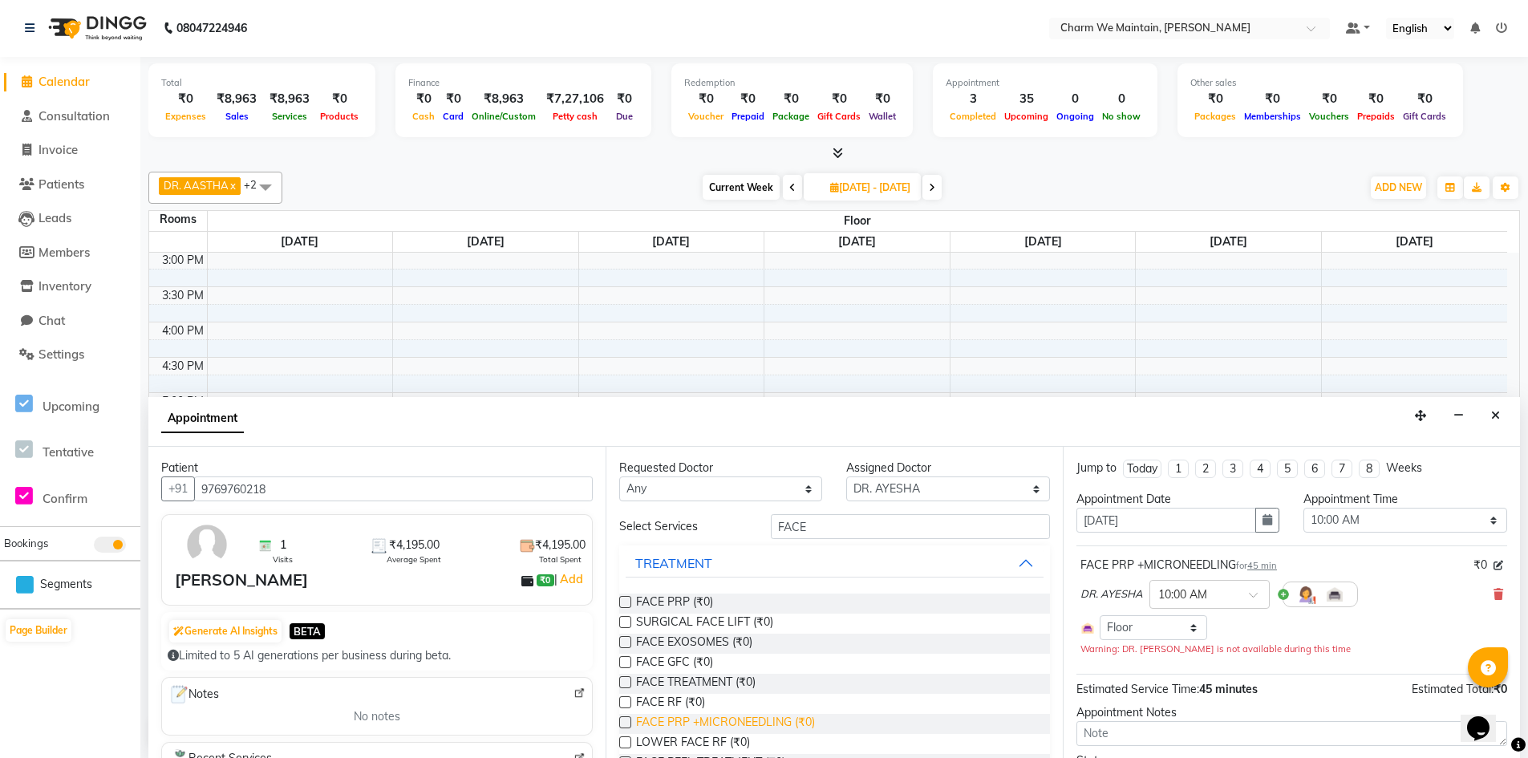
checkbox input "false"
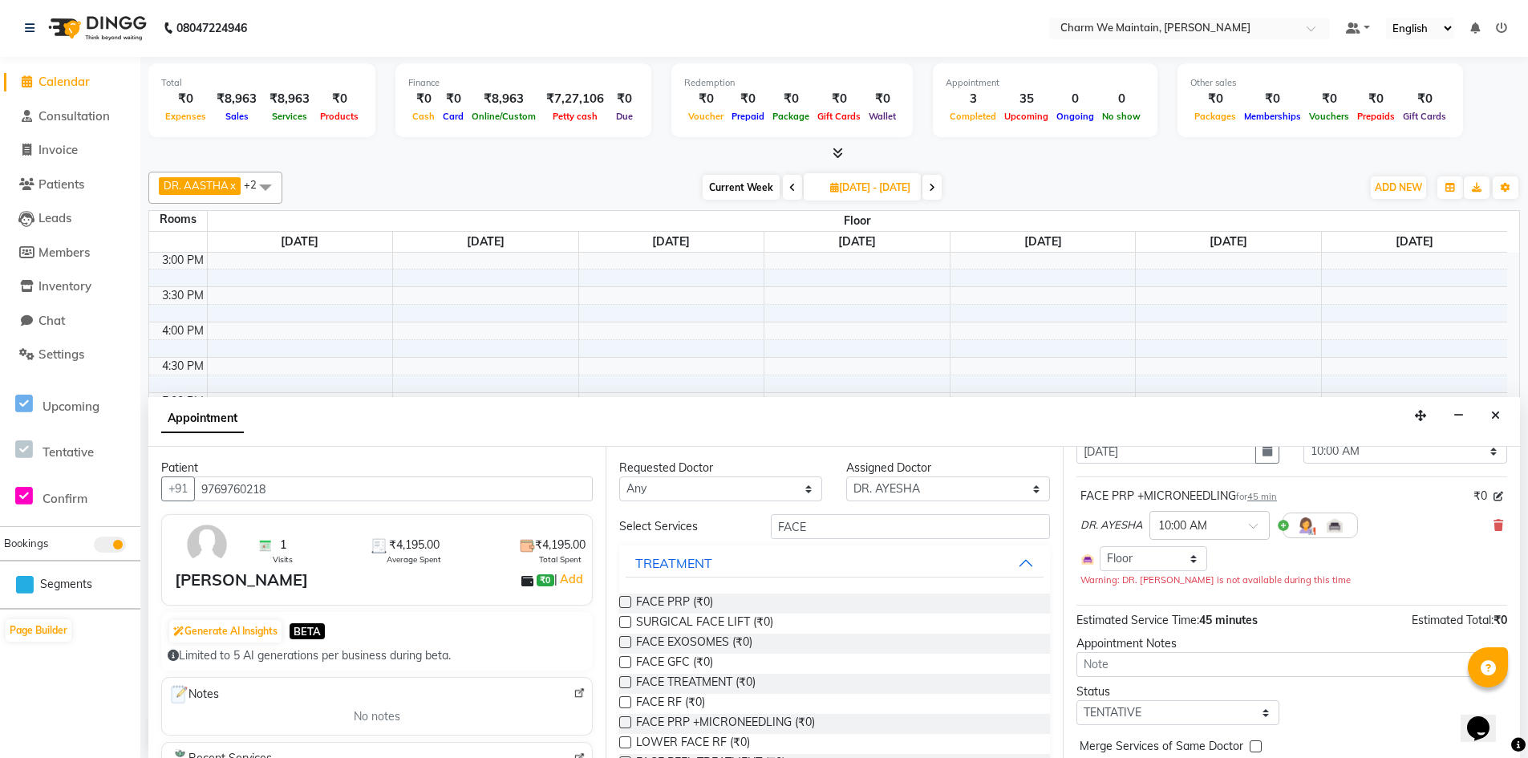
scroll to position [137, 0]
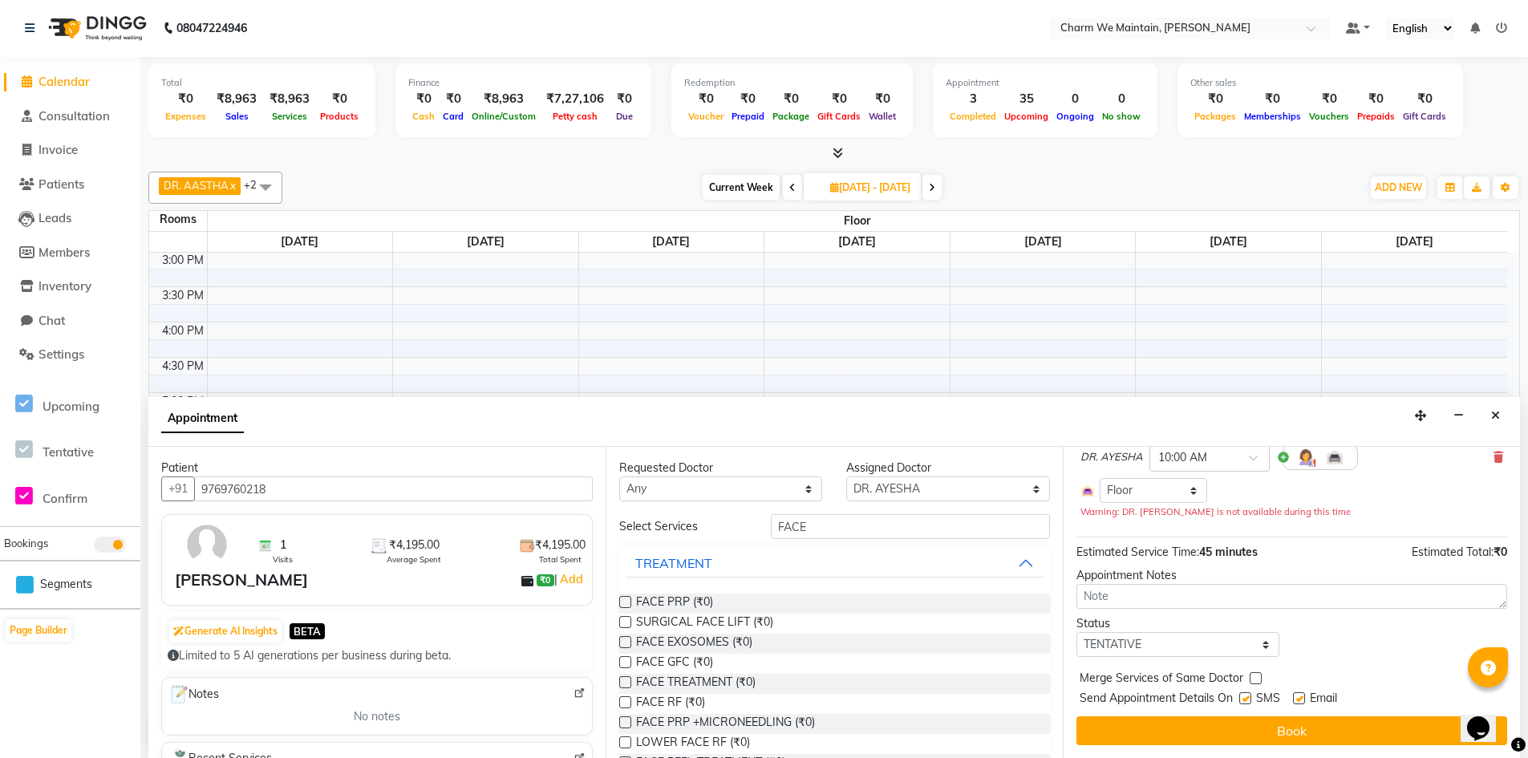
click at [1247, 699] on label at bounding box center [1245, 698] width 12 height 12
click at [1247, 699] on input "checkbox" at bounding box center [1244, 700] width 10 height 10
checkbox input "false"
click at [1304, 698] on label at bounding box center [1299, 698] width 12 height 12
click at [1303, 698] on input "checkbox" at bounding box center [1298, 700] width 10 height 10
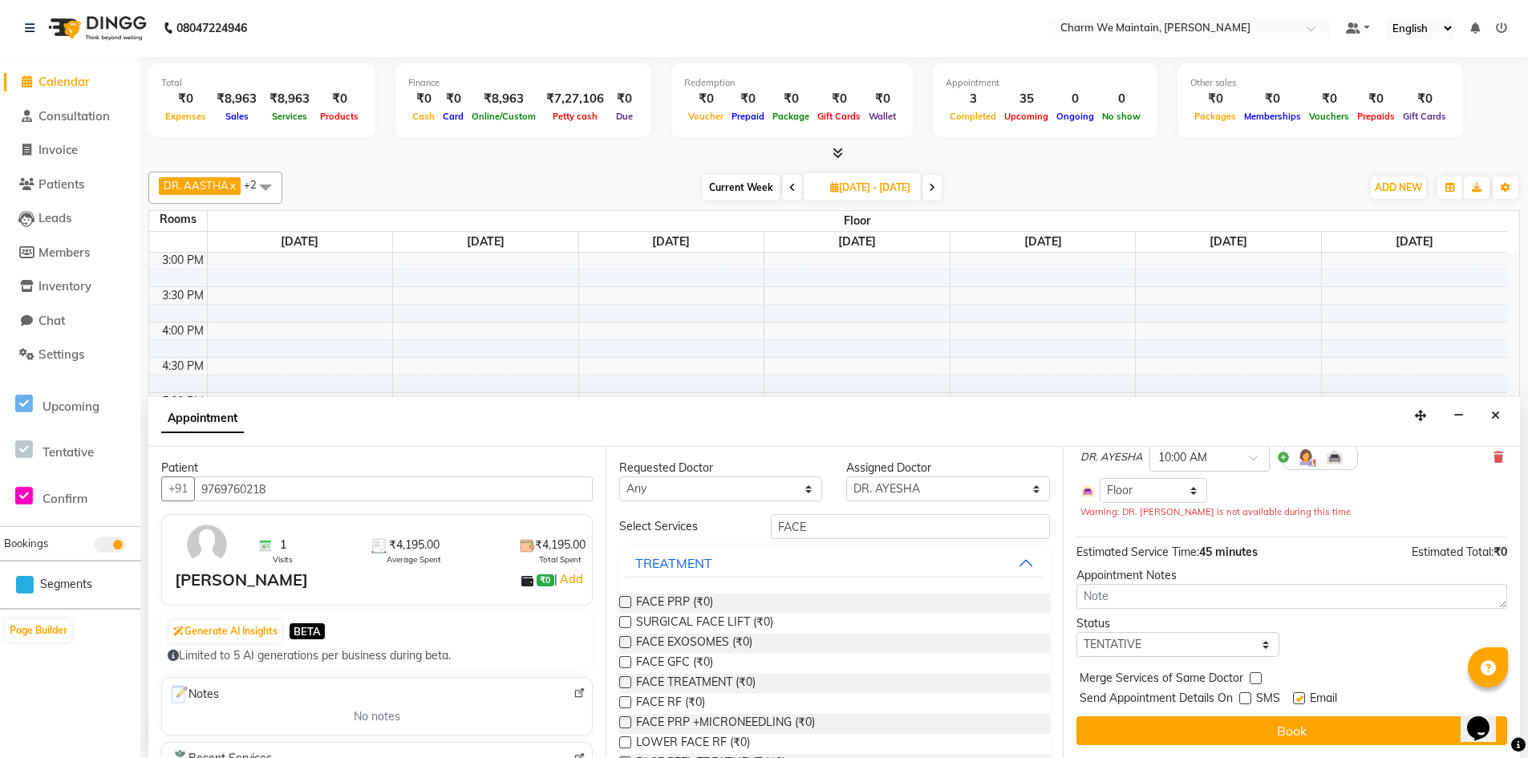
checkbox input "false"
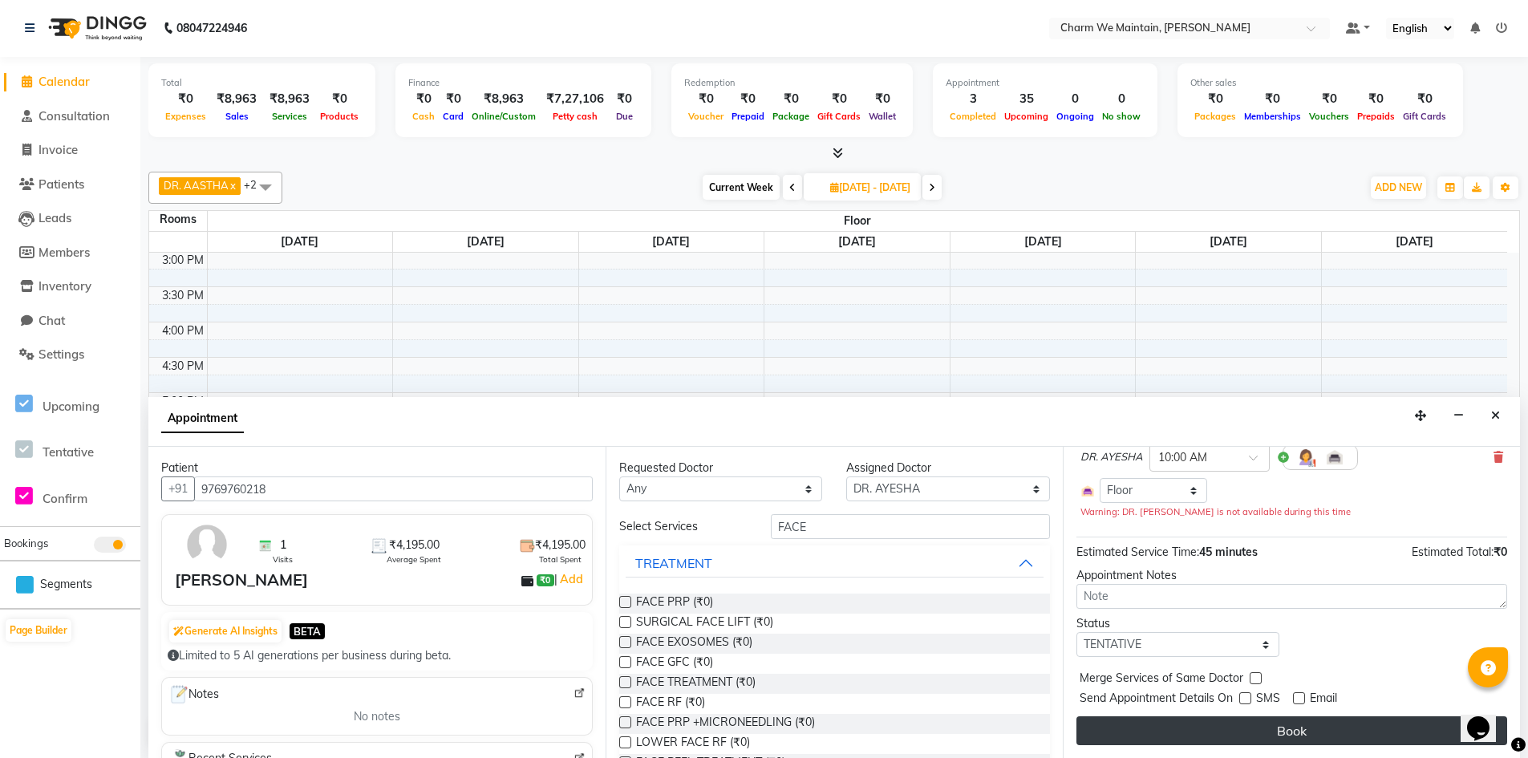
click at [1286, 729] on button "Book" at bounding box center [1291, 730] width 431 height 29
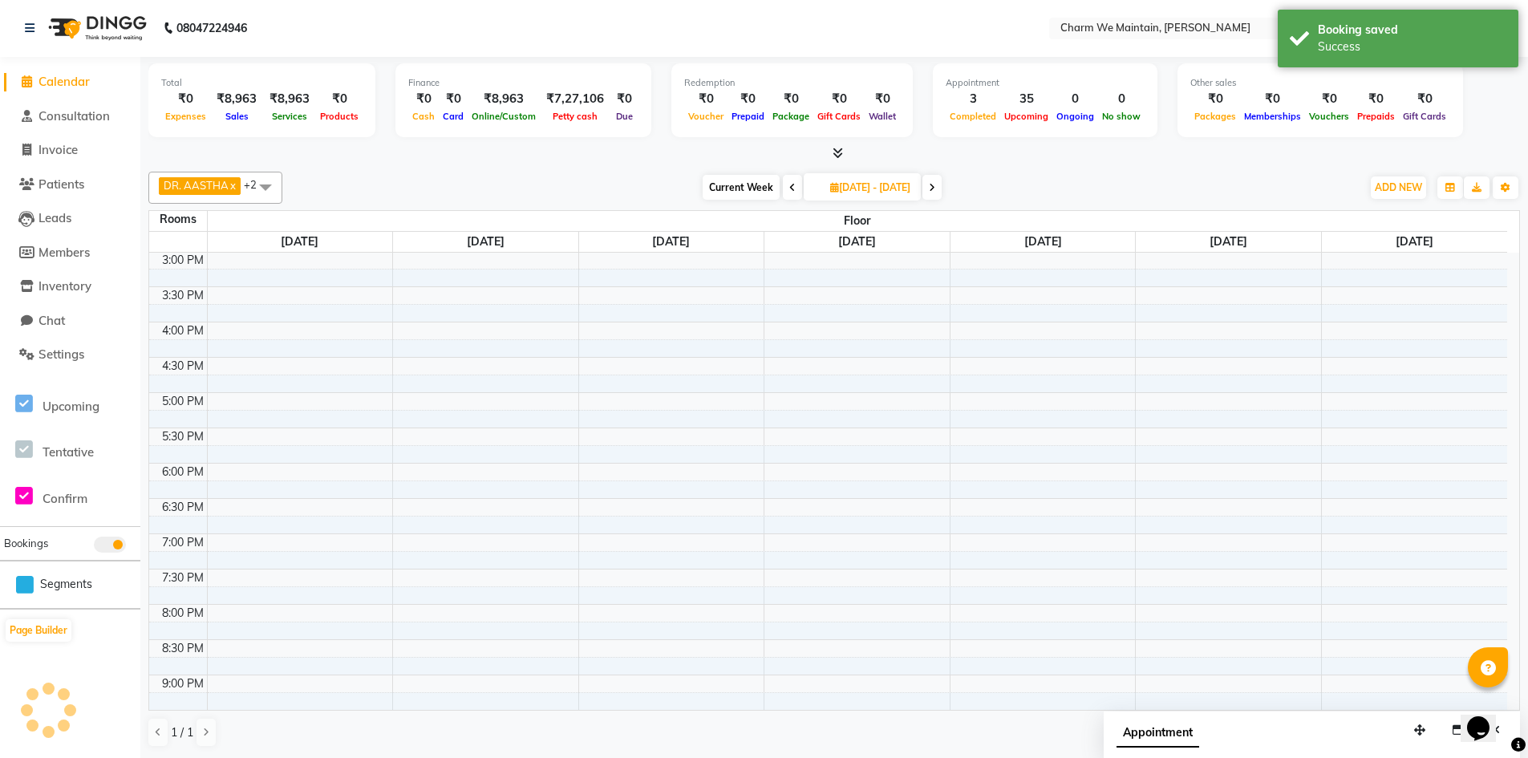
scroll to position [0, 0]
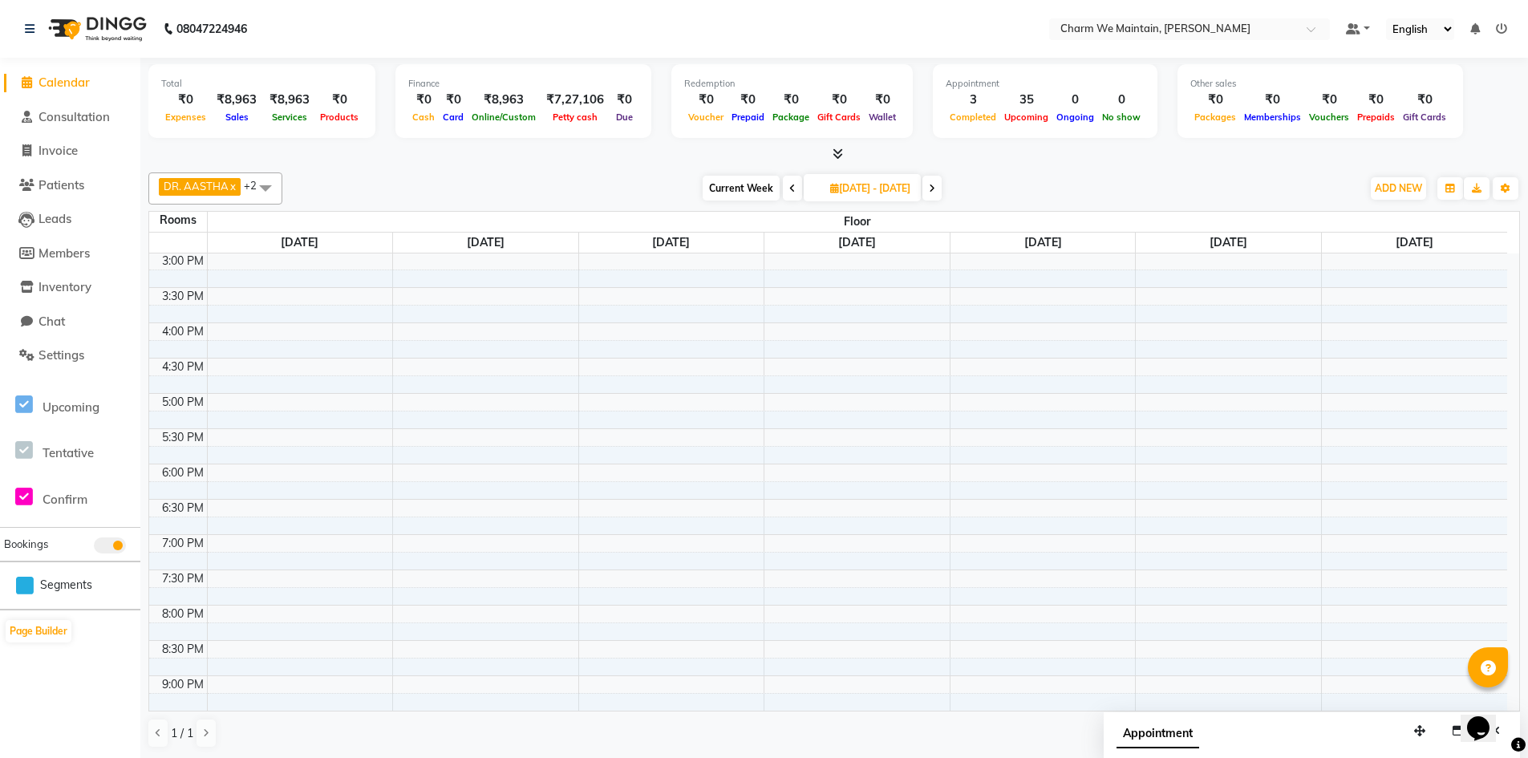
click at [783, 196] on span at bounding box center [792, 188] width 19 height 25
type input "[DATE]"
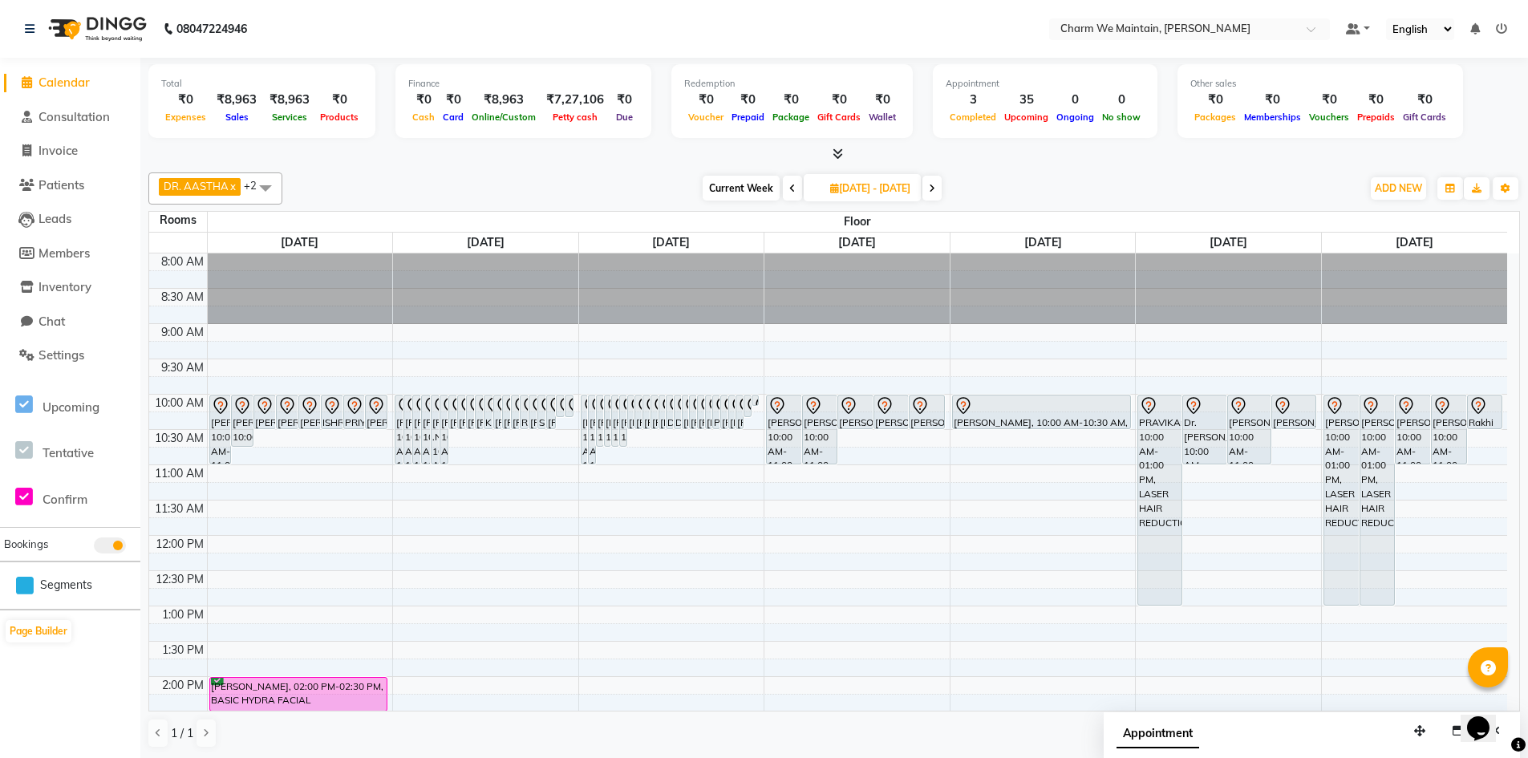
select select "tentative"
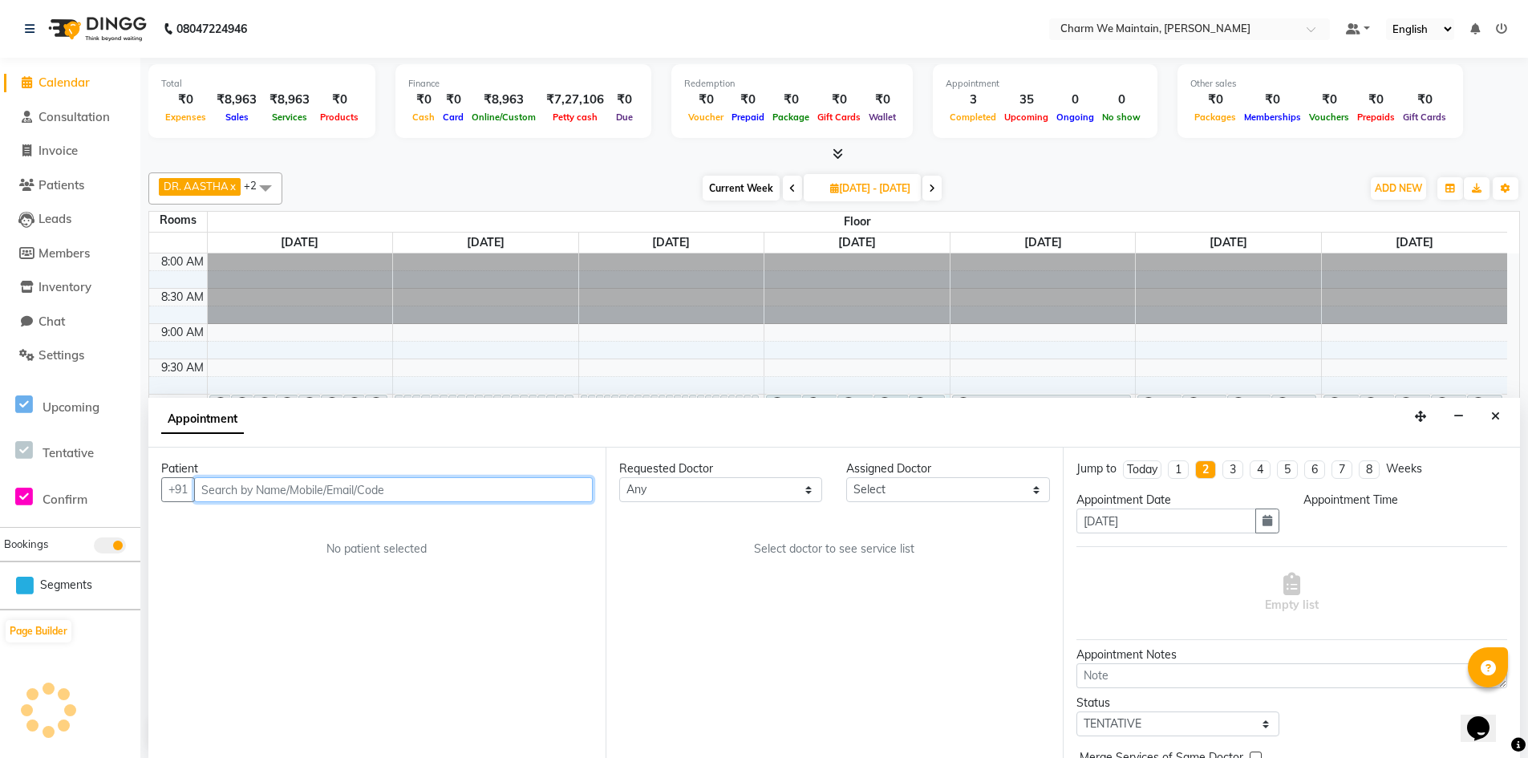
scroll to position [1, 0]
select select "600"
click at [549, 482] on input "text" at bounding box center [393, 488] width 399 height 25
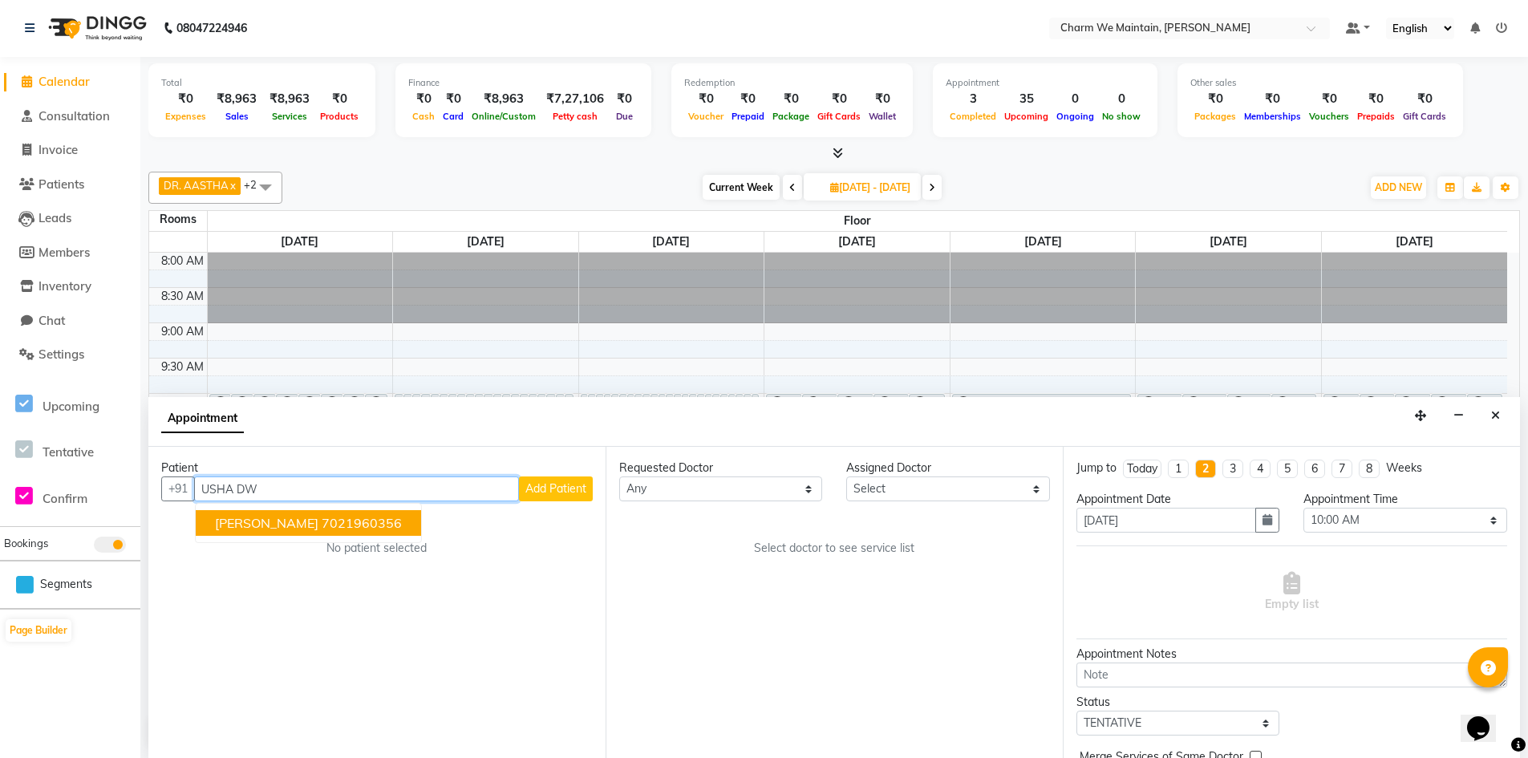
click at [343, 527] on ngb-highlight "7021960356" at bounding box center [362, 523] width 80 height 16
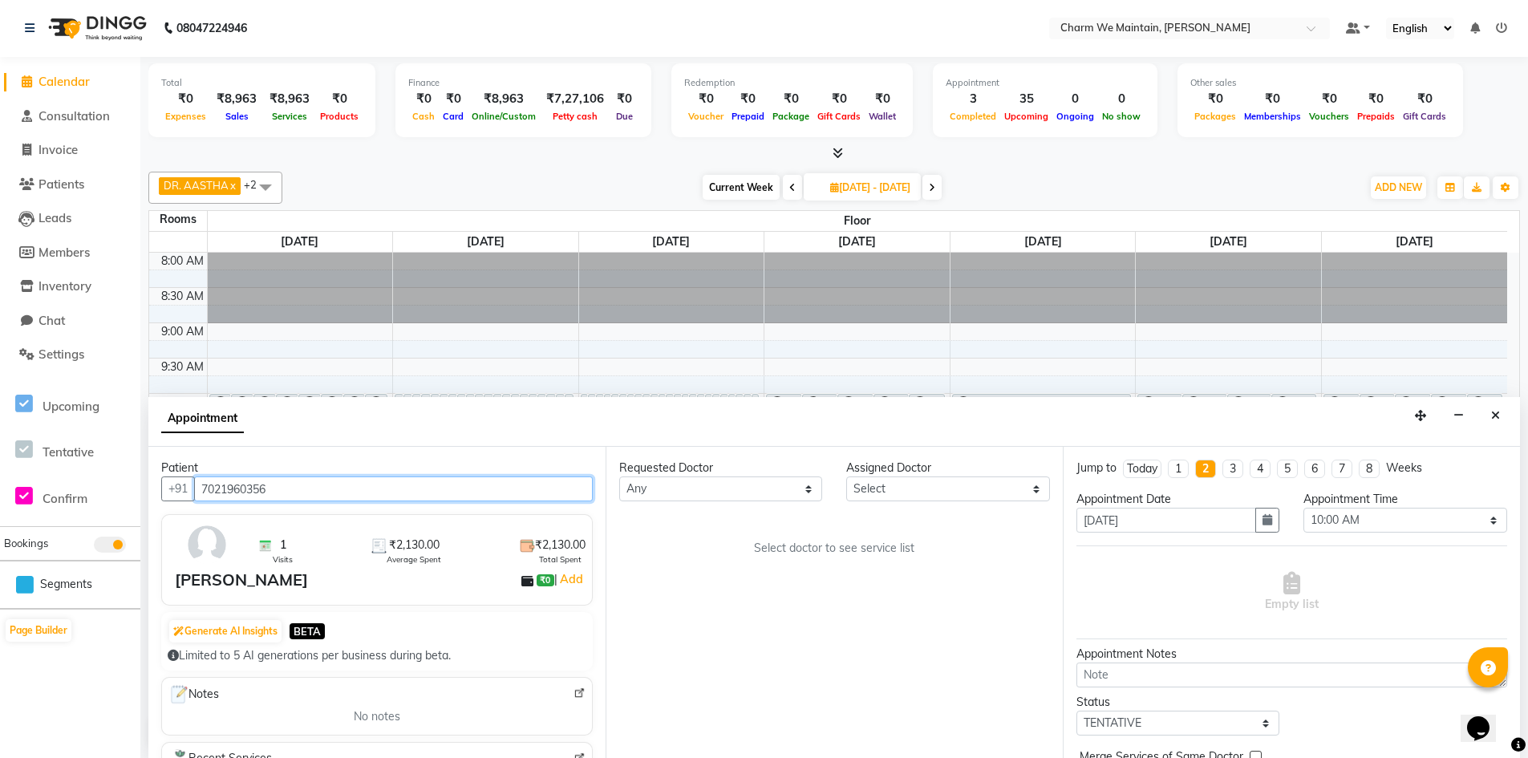
type input "7021960356"
click at [996, 488] on select "Select DR. AYESHA DR. [GEOGRAPHIC_DATA]" at bounding box center [947, 488] width 203 height 25
select select "86210"
click at [846, 476] on select "Select DR. AYESHA DR. [GEOGRAPHIC_DATA]" at bounding box center [947, 488] width 203 height 25
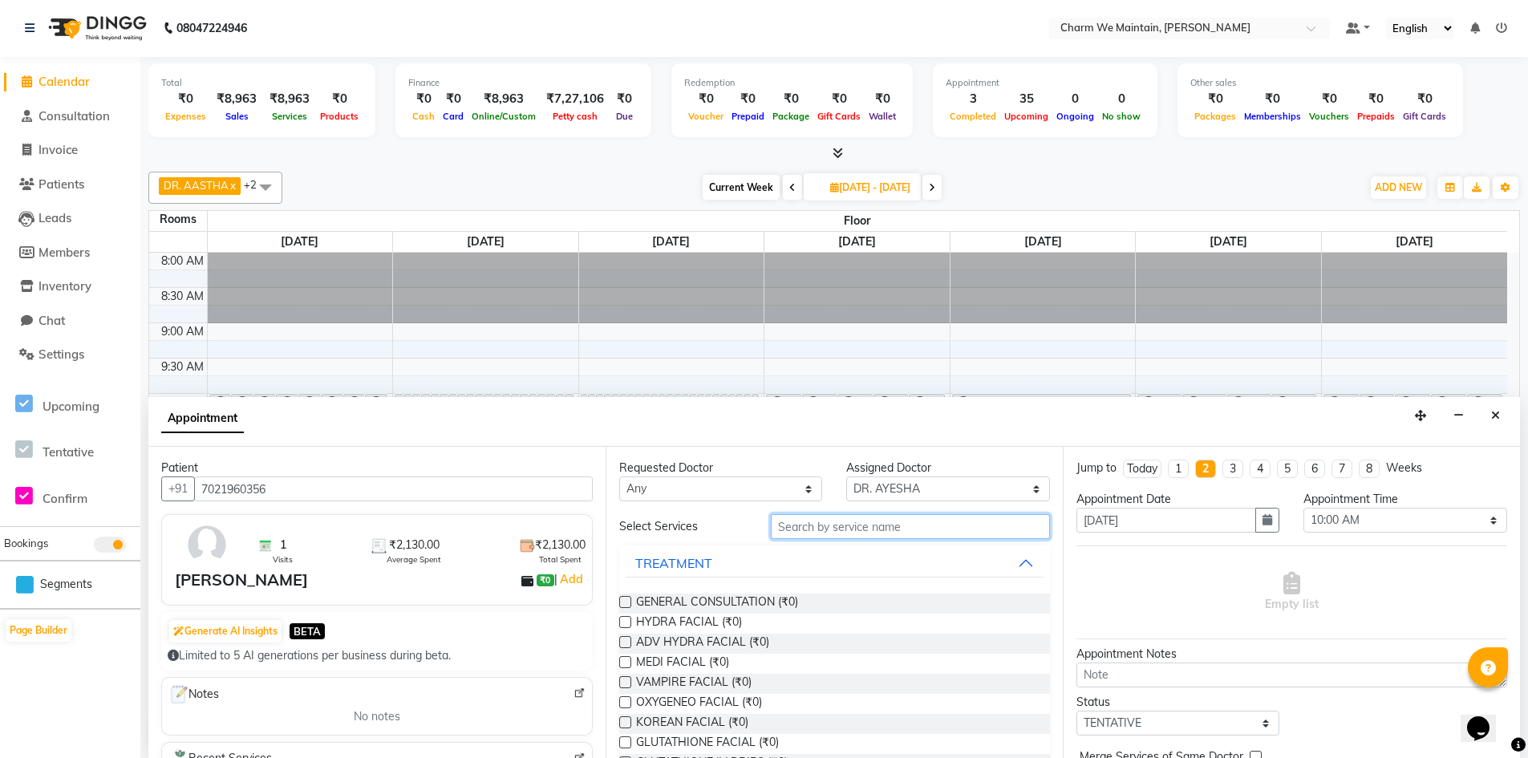
click at [884, 526] on input "text" at bounding box center [910, 526] width 279 height 25
type input "FACE"
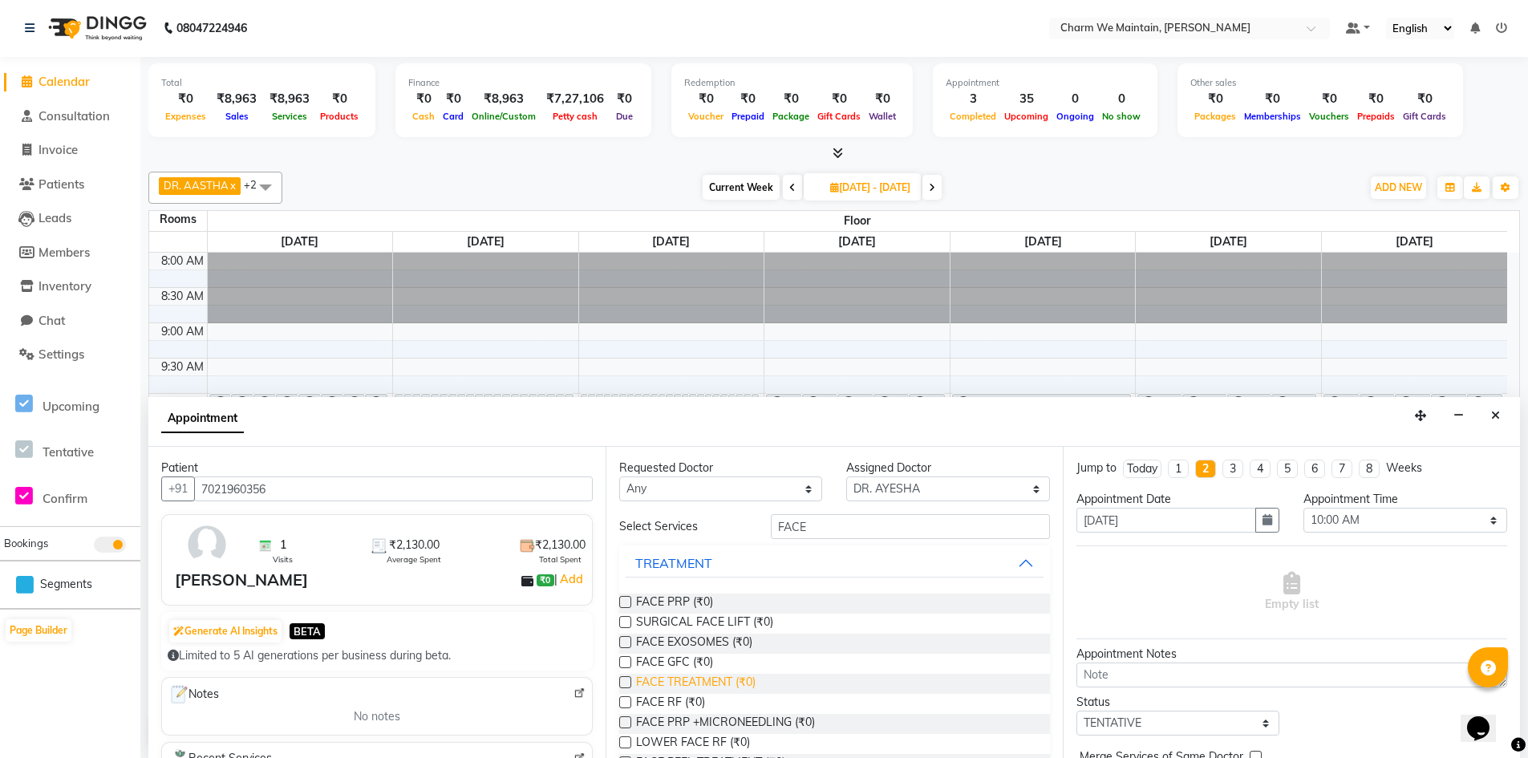
click at [674, 683] on span "FACE TREATMENT (₹0)" at bounding box center [696, 684] width 120 height 20
checkbox input "true"
select select "4343"
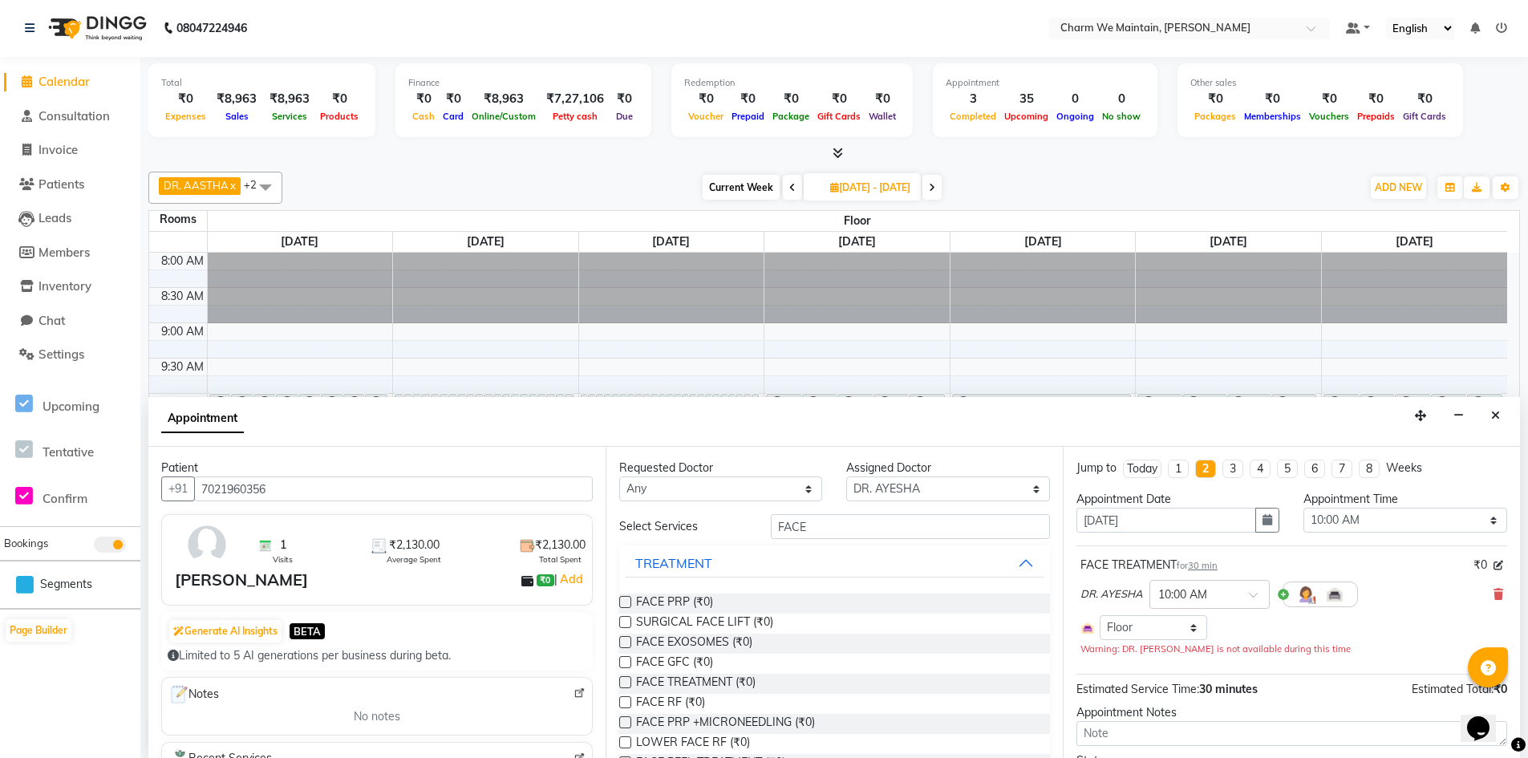
checkbox input "false"
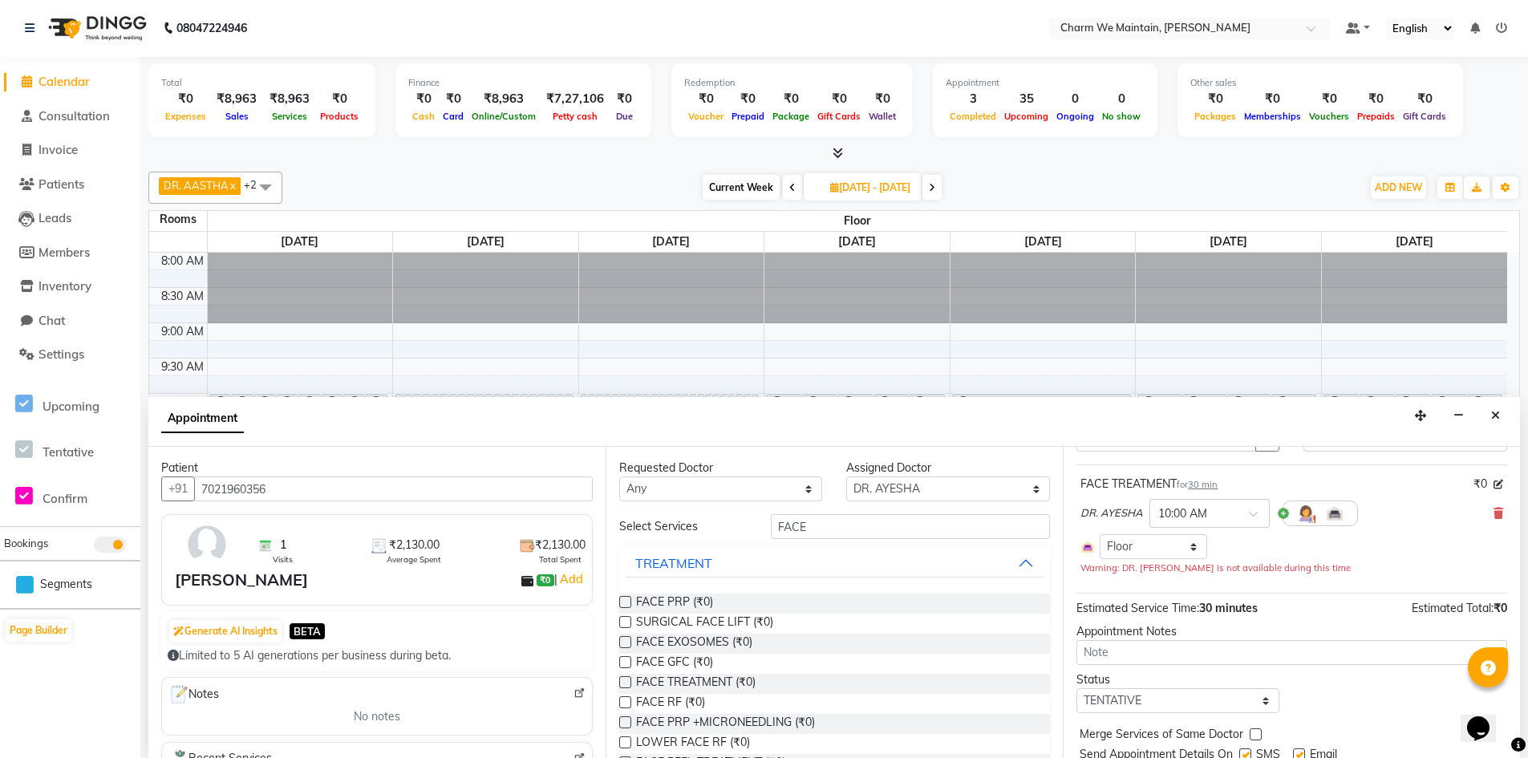
scroll to position [137, 0]
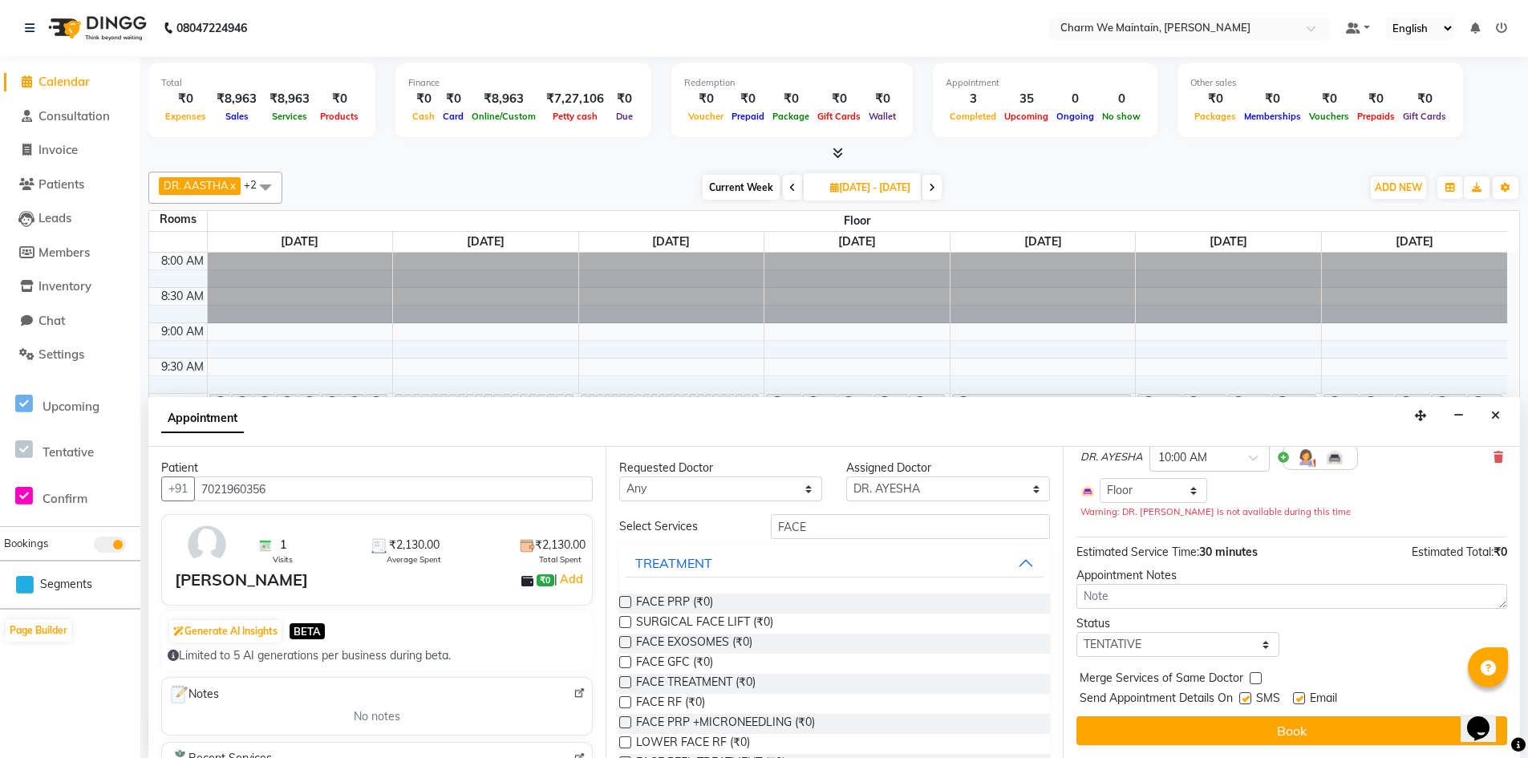
click at [1244, 697] on label at bounding box center [1245, 698] width 12 height 12
click at [1244, 697] on input "checkbox" at bounding box center [1244, 700] width 10 height 10
checkbox input "false"
click at [1300, 698] on label at bounding box center [1299, 698] width 12 height 12
click at [1300, 698] on input "checkbox" at bounding box center [1298, 700] width 10 height 10
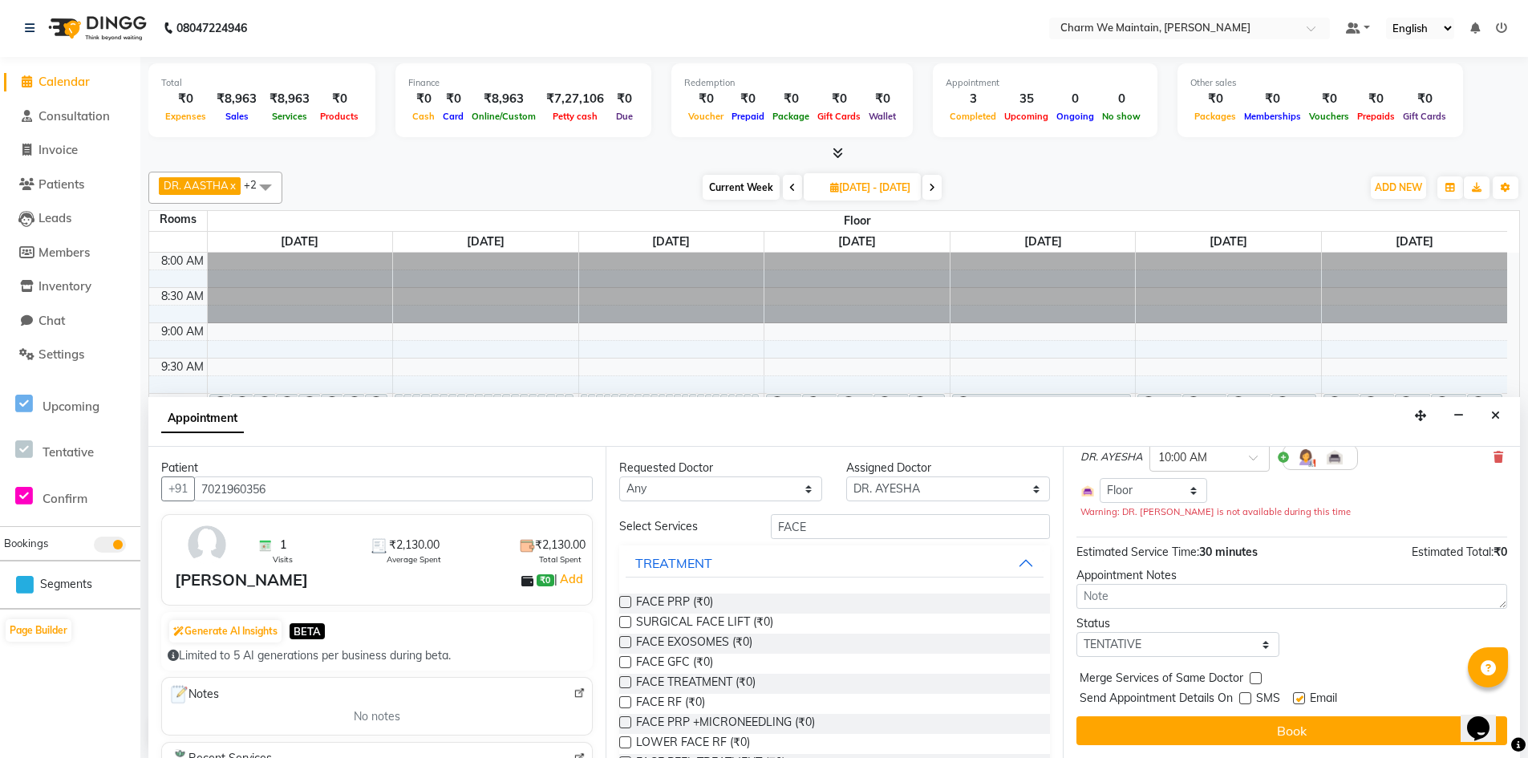
checkbox input "false"
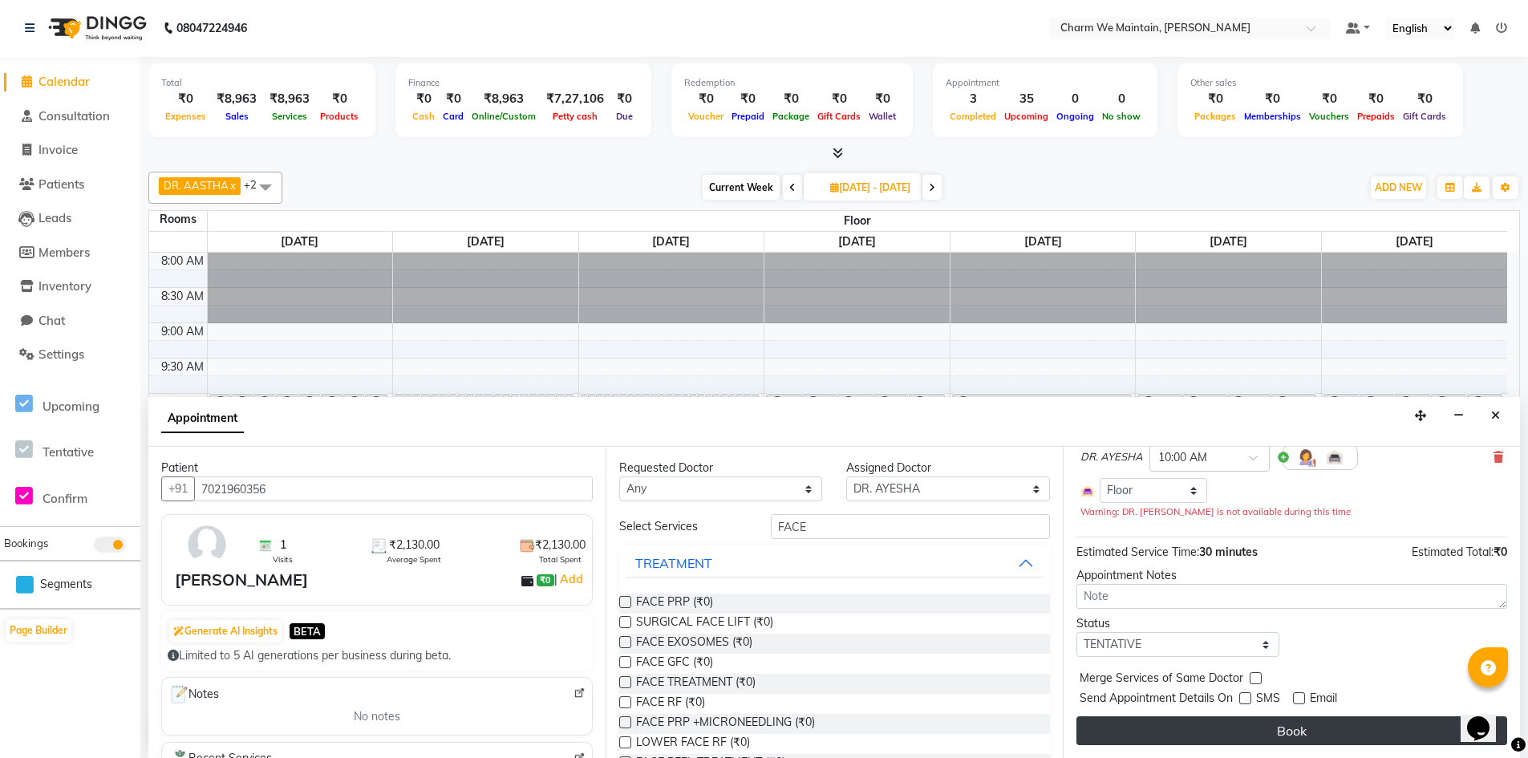
click at [1304, 731] on button "Book" at bounding box center [1291, 730] width 431 height 29
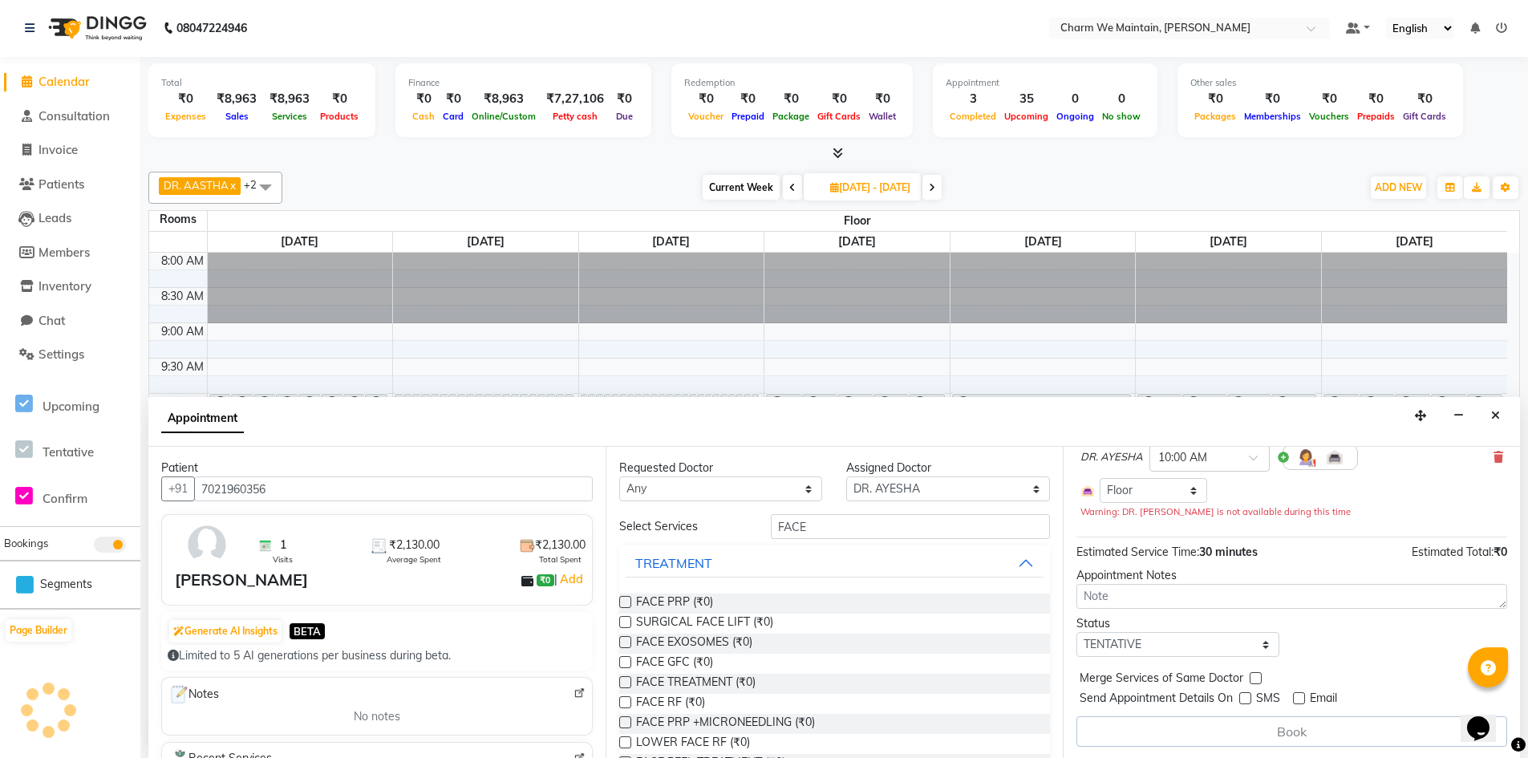
scroll to position [0, 0]
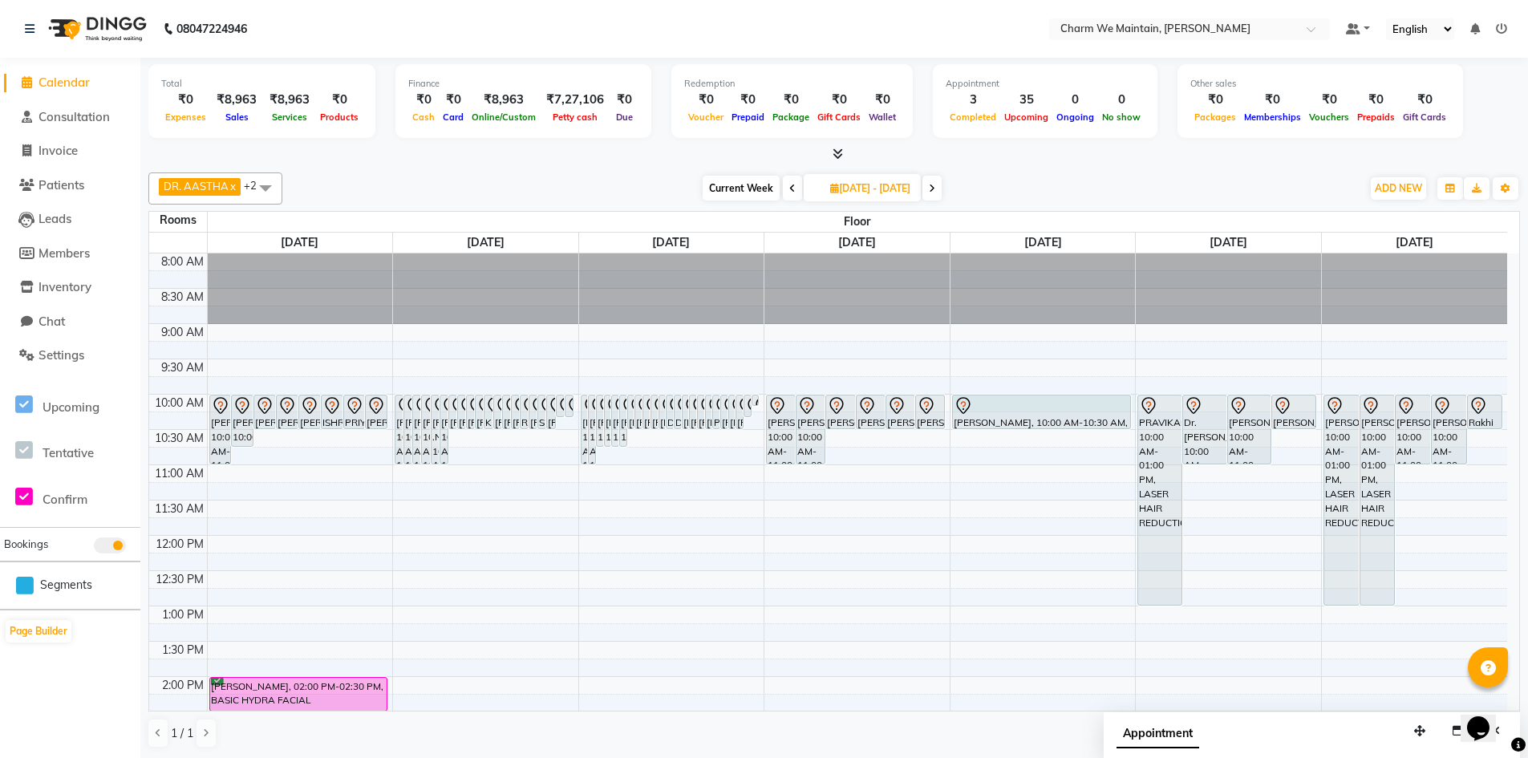
select select "tentative"
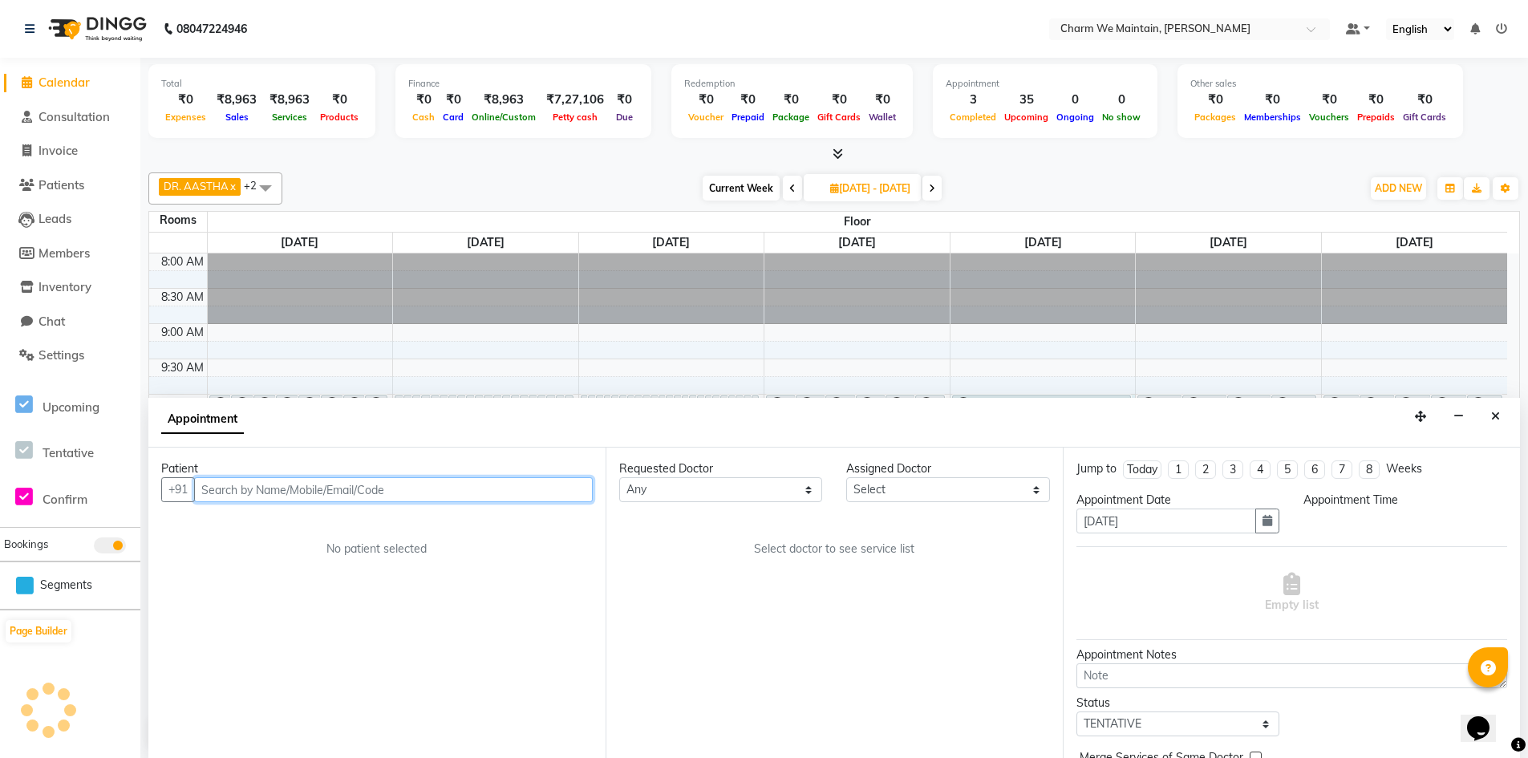
scroll to position [1, 0]
click at [504, 491] on input "text" at bounding box center [393, 488] width 399 height 25
click at [365, 490] on input "text" at bounding box center [393, 488] width 399 height 25
click at [447, 491] on input "text" at bounding box center [393, 488] width 399 height 25
click at [453, 488] on input "text" at bounding box center [393, 488] width 399 height 25
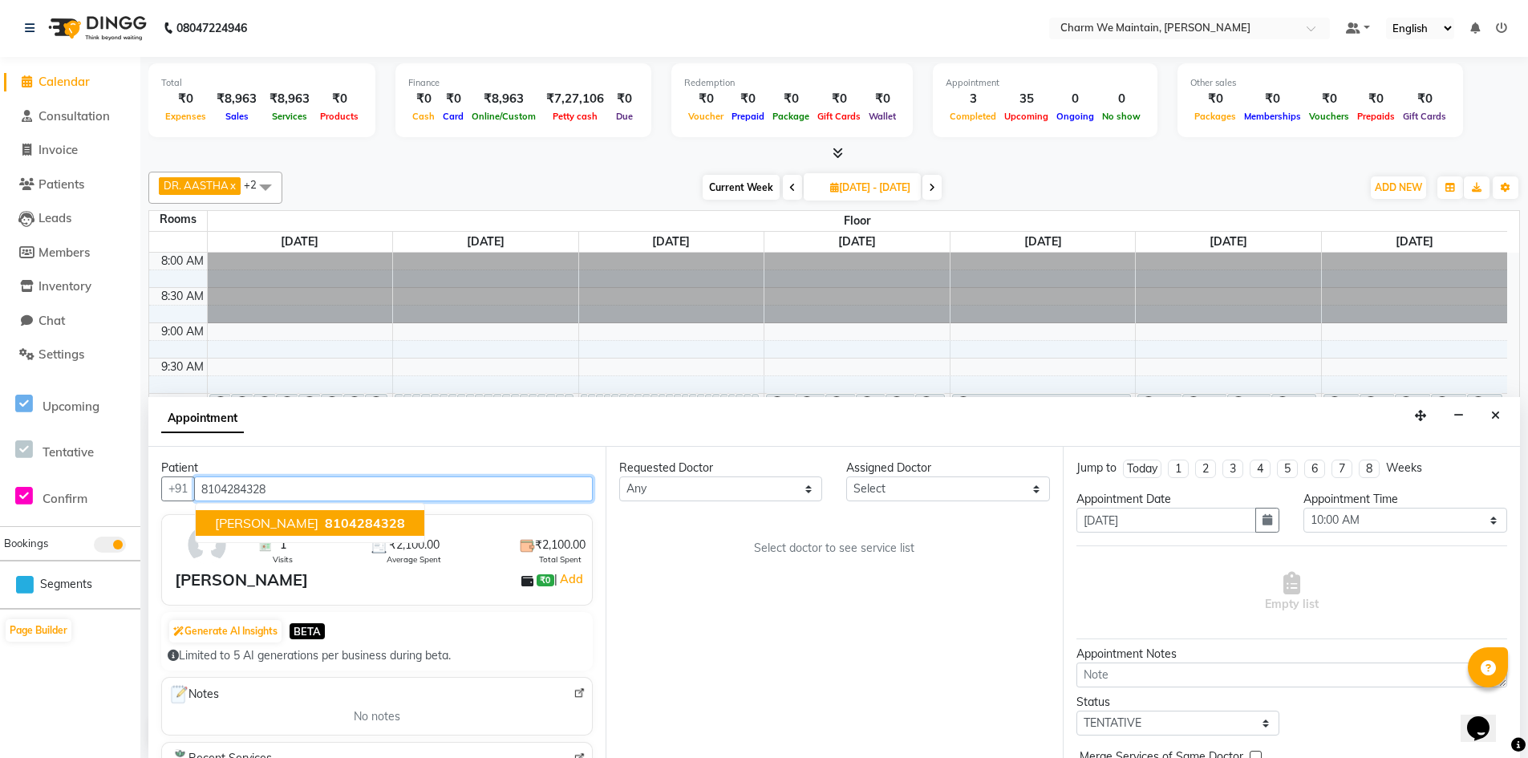
click at [311, 519] on span "RADHIKA DALVI" at bounding box center [266, 523] width 103 height 16
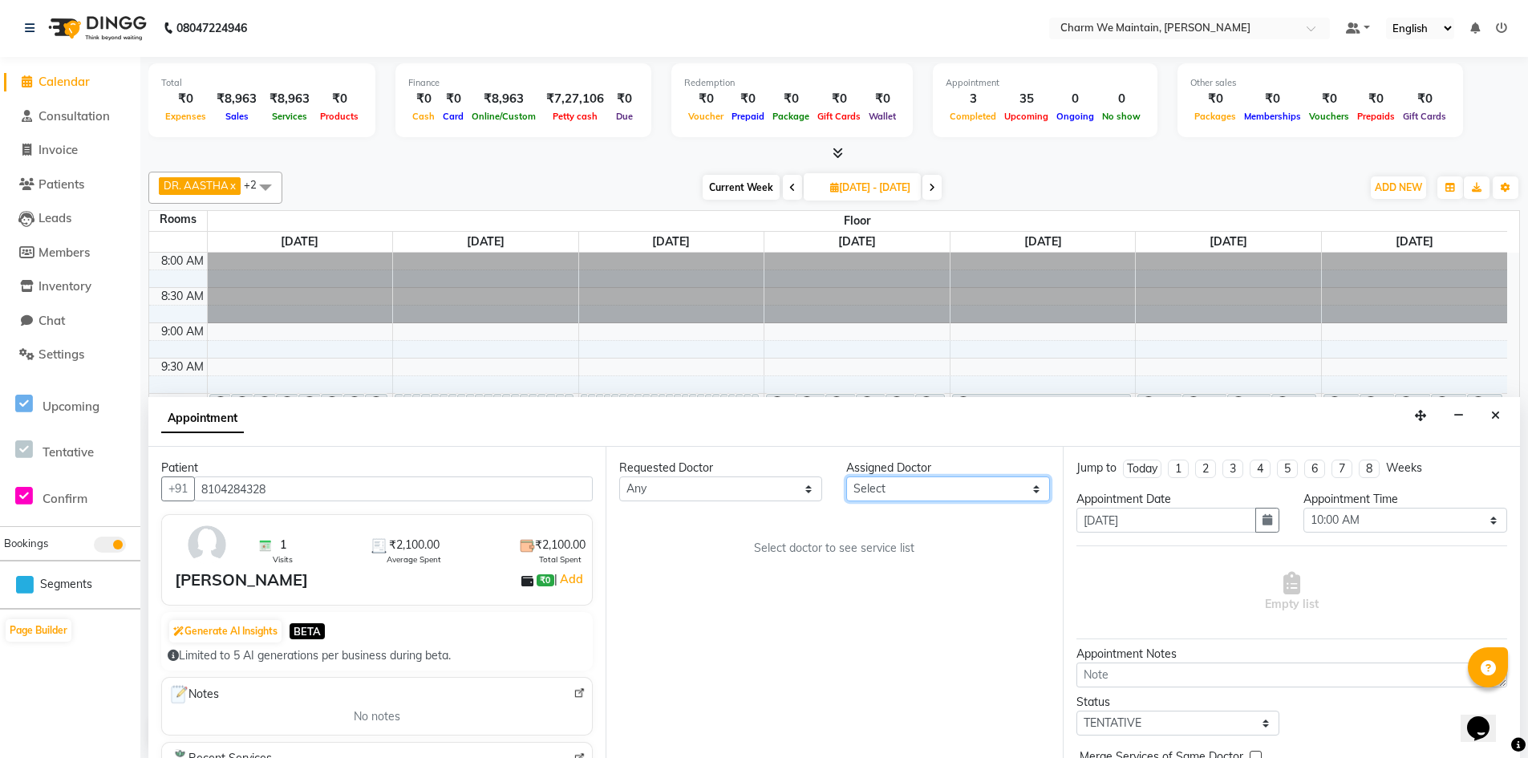
click at [987, 489] on select "Select DR. AYESHA DR. [GEOGRAPHIC_DATA]" at bounding box center [947, 488] width 203 height 25
click at [846, 476] on select "Select DR. AYESHA DR. [GEOGRAPHIC_DATA]" at bounding box center [947, 488] width 203 height 25
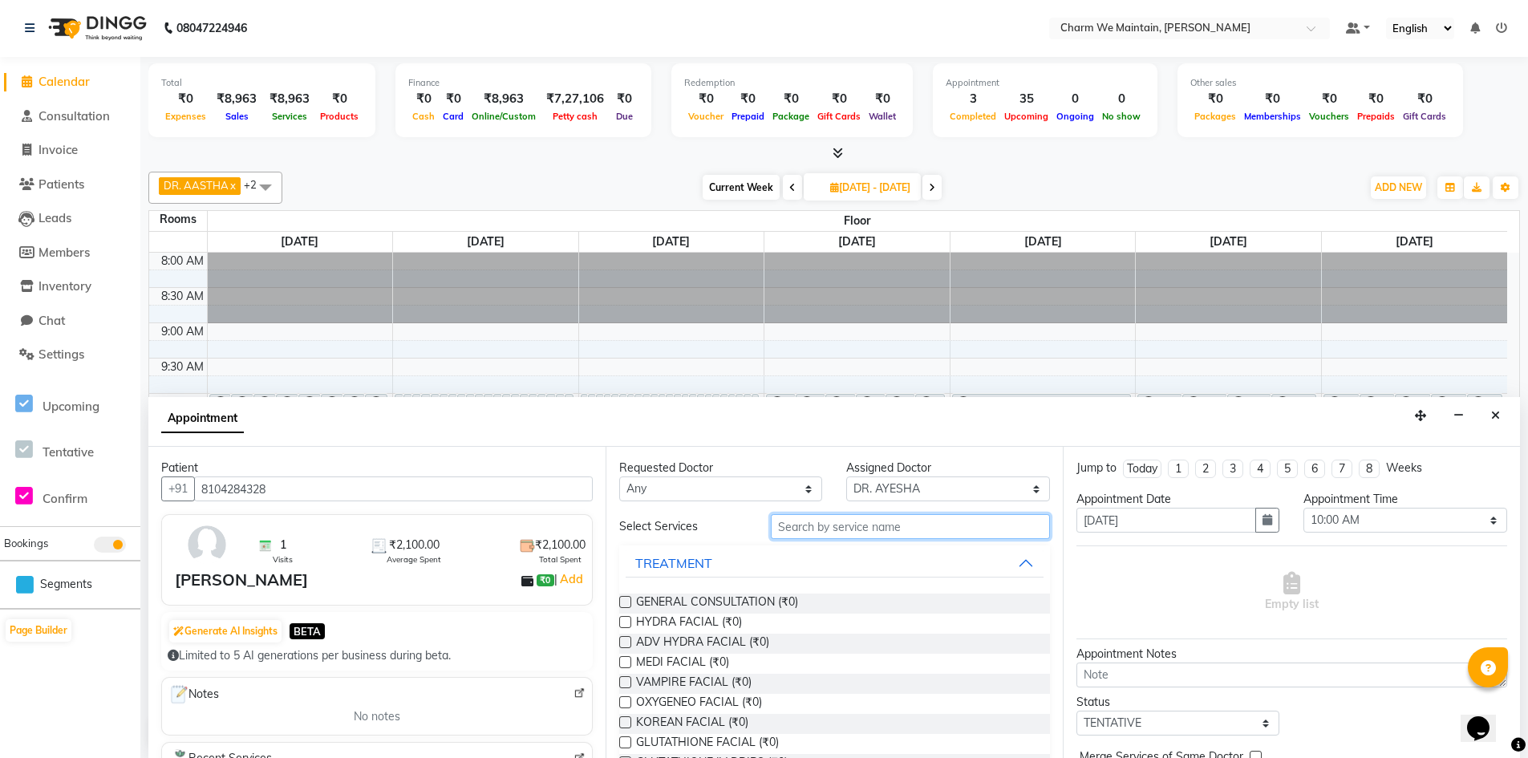
click at [875, 521] on input "text" at bounding box center [910, 526] width 279 height 25
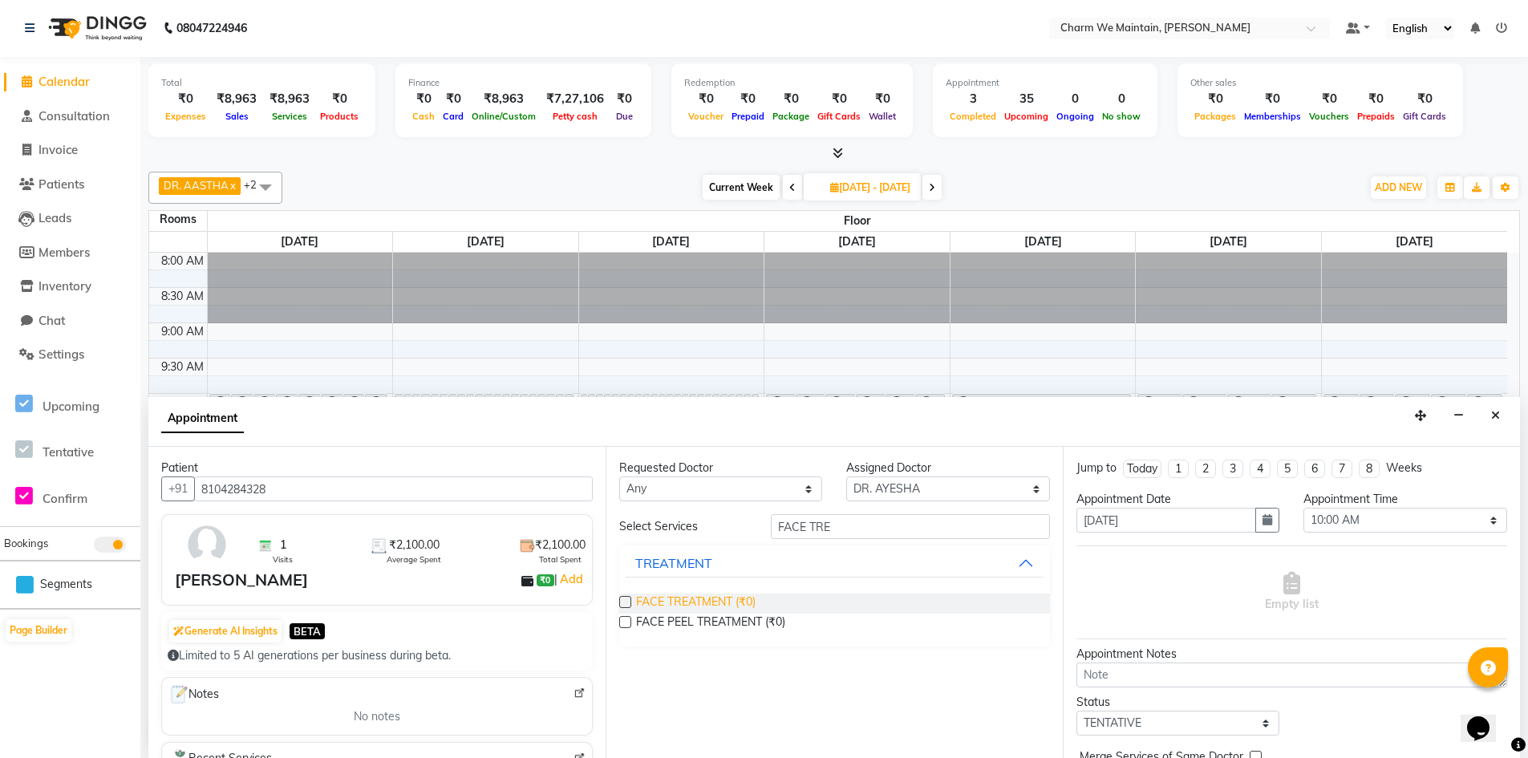
click at [687, 602] on span "FACE TREATMENT (₹0)" at bounding box center [696, 604] width 120 height 20
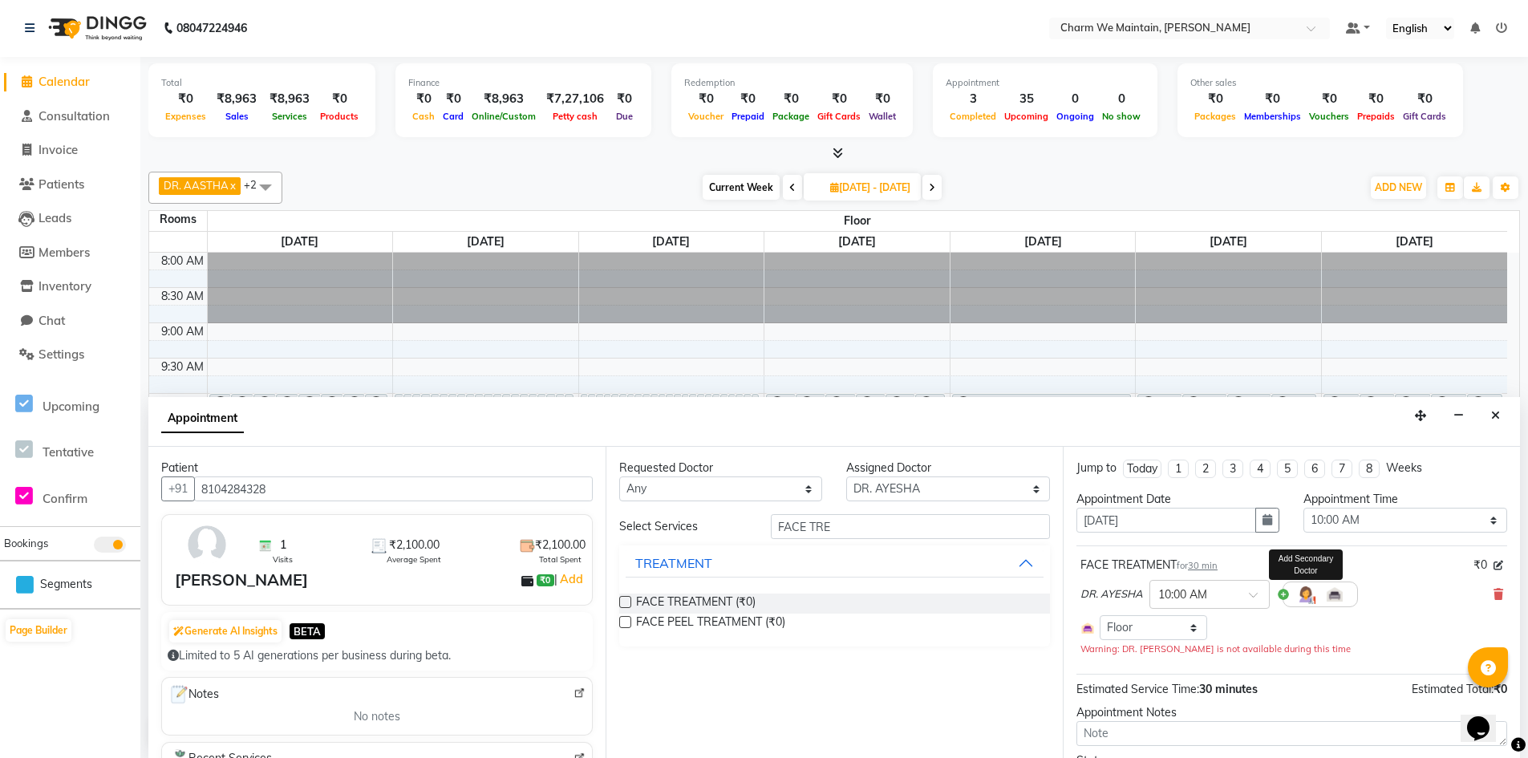
scroll to position [137, 0]
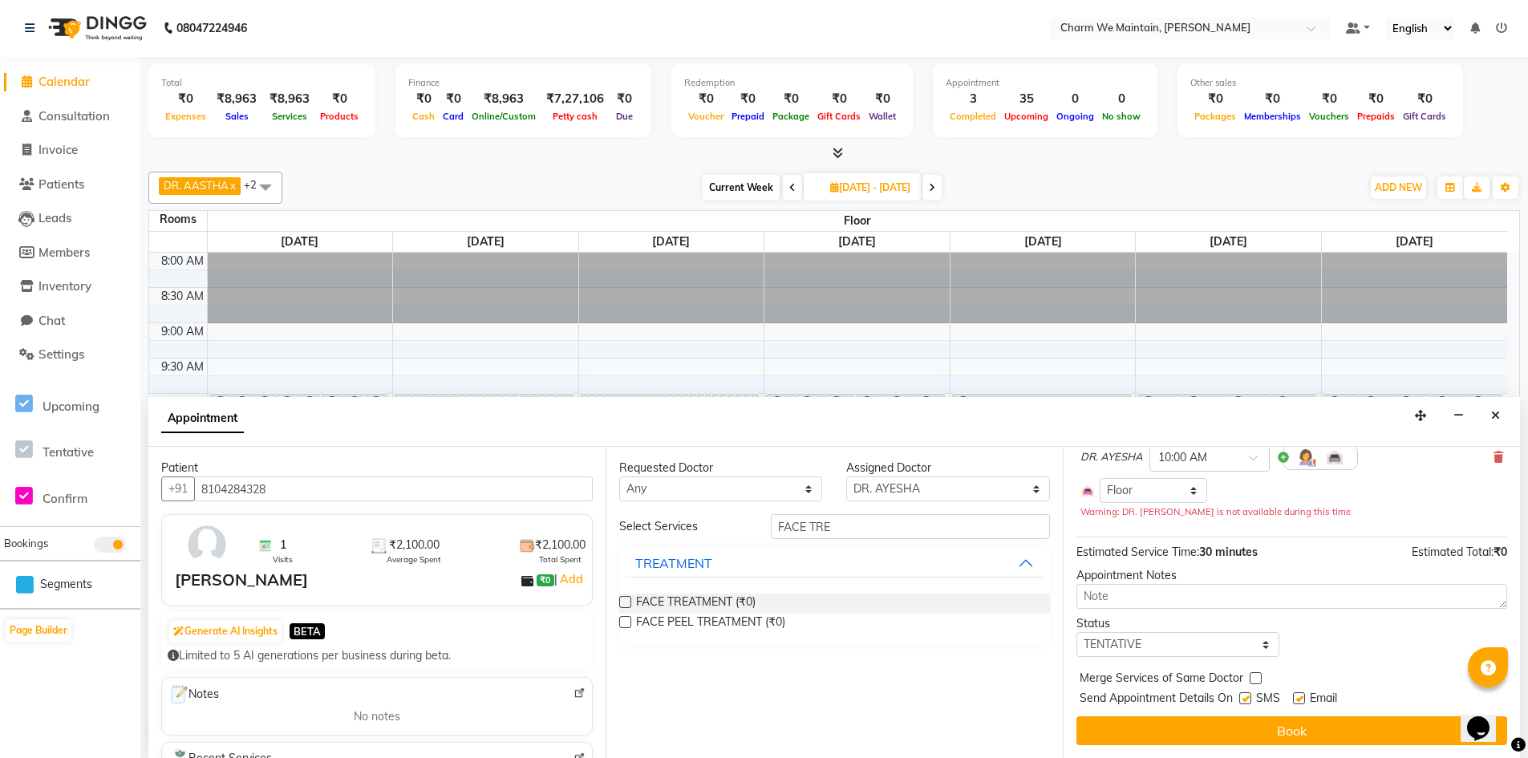
click at [1246, 702] on label at bounding box center [1245, 698] width 12 height 12
click at [1246, 702] on input "checkbox" at bounding box center [1244, 700] width 10 height 10
click at [1304, 695] on label at bounding box center [1299, 698] width 12 height 12
click at [1303, 695] on input "checkbox" at bounding box center [1298, 700] width 10 height 10
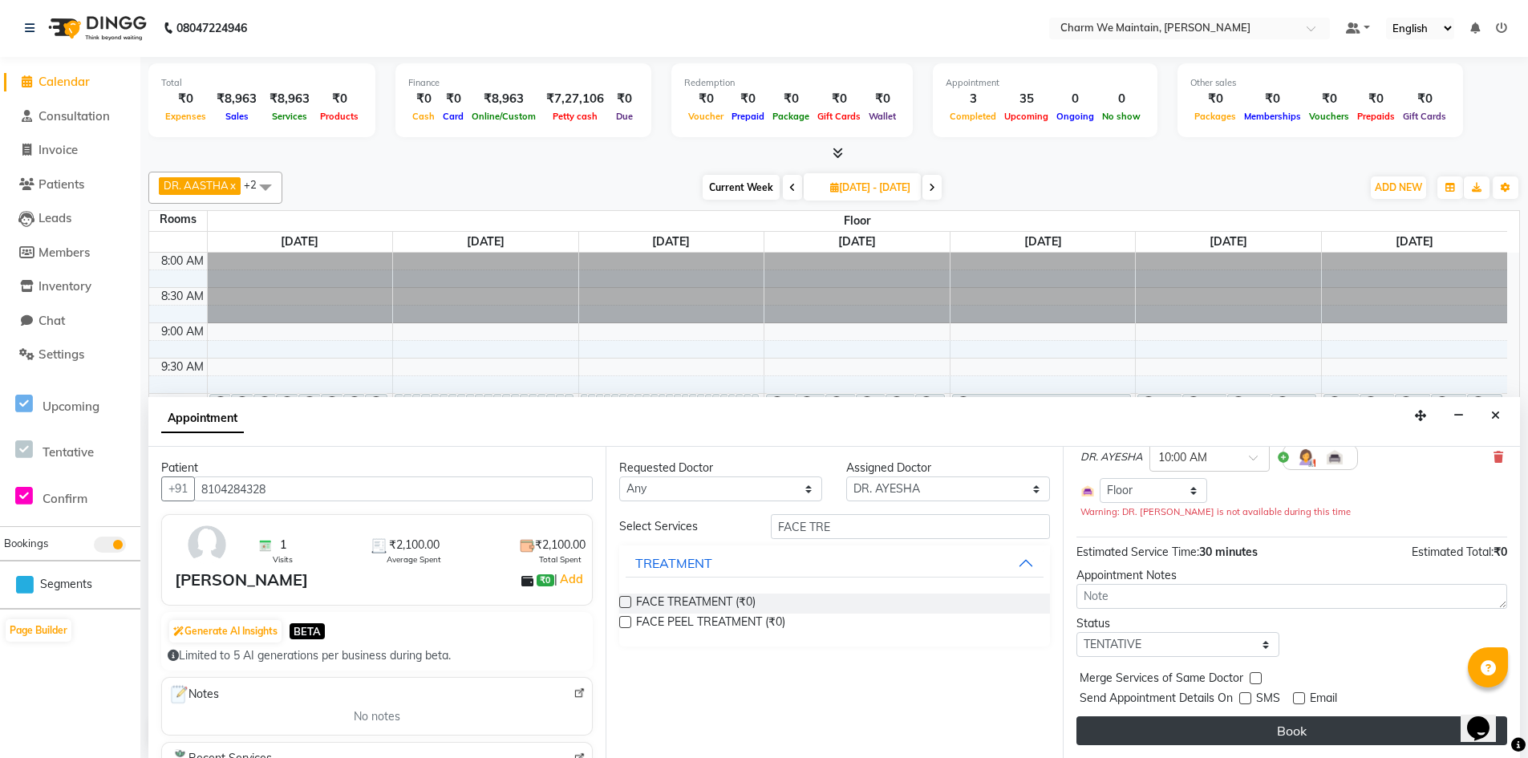
click at [1314, 739] on button "Book" at bounding box center [1291, 730] width 431 height 29
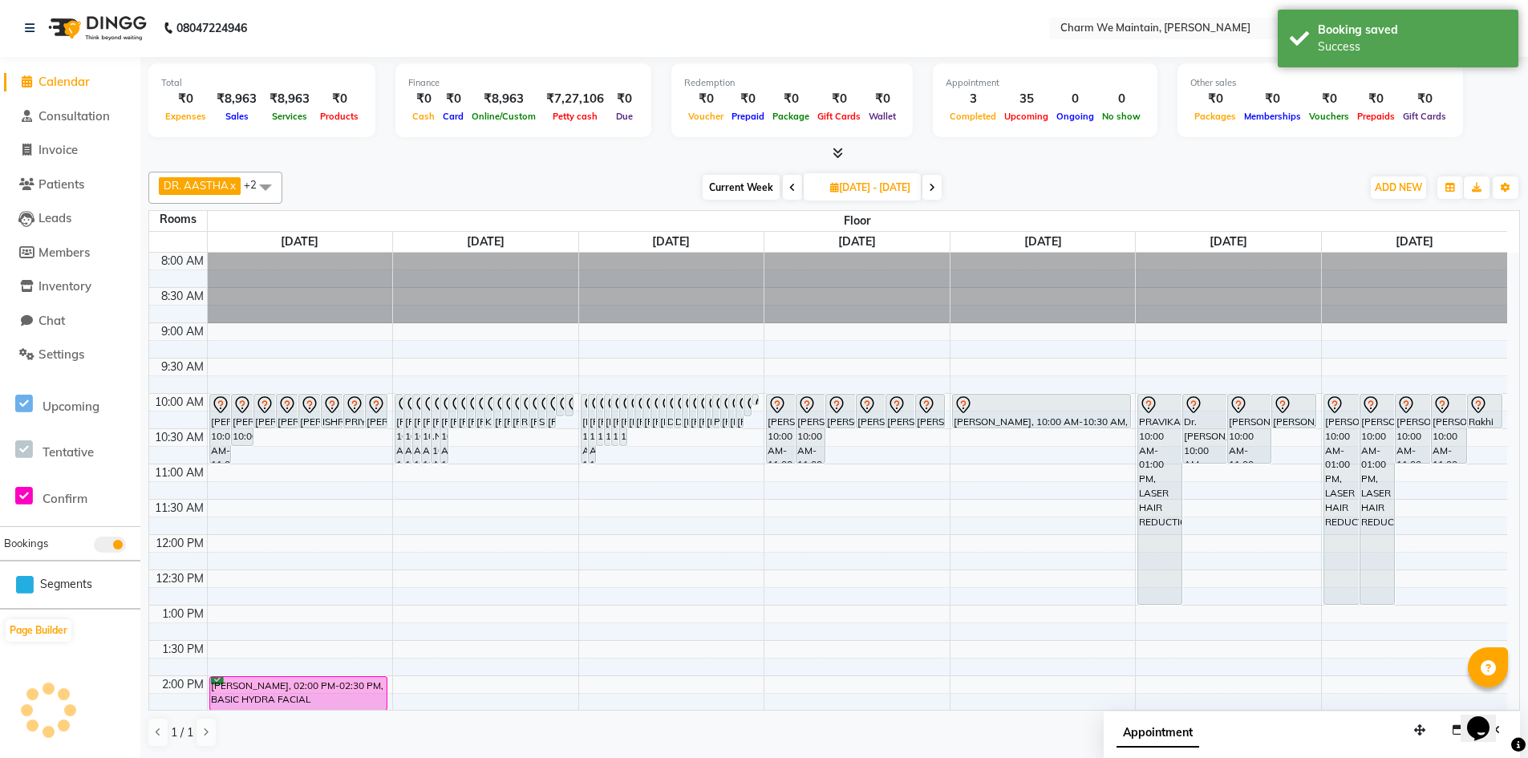
scroll to position [0, 0]
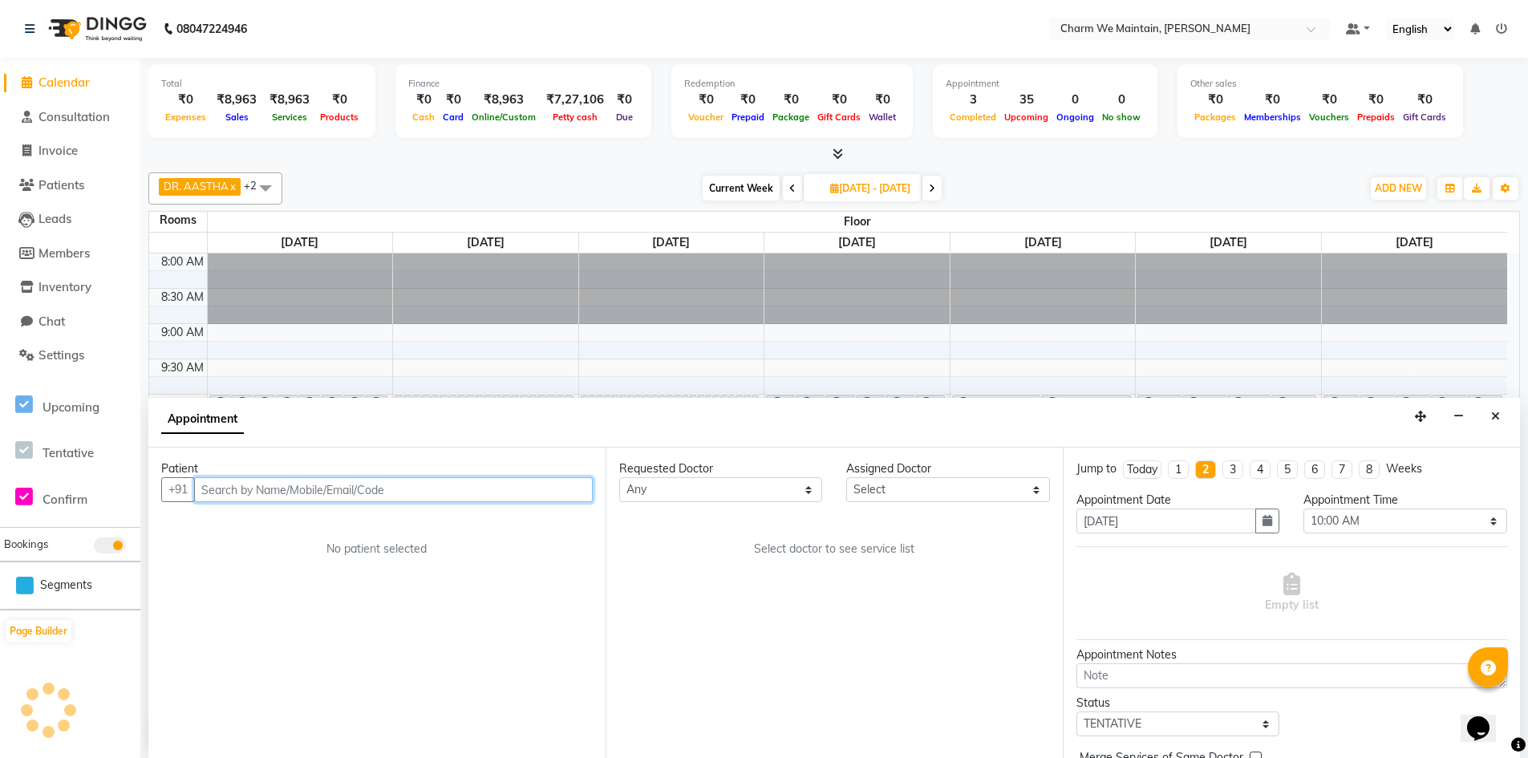
scroll to position [1, 0]
click at [533, 486] on input "text" at bounding box center [393, 488] width 399 height 25
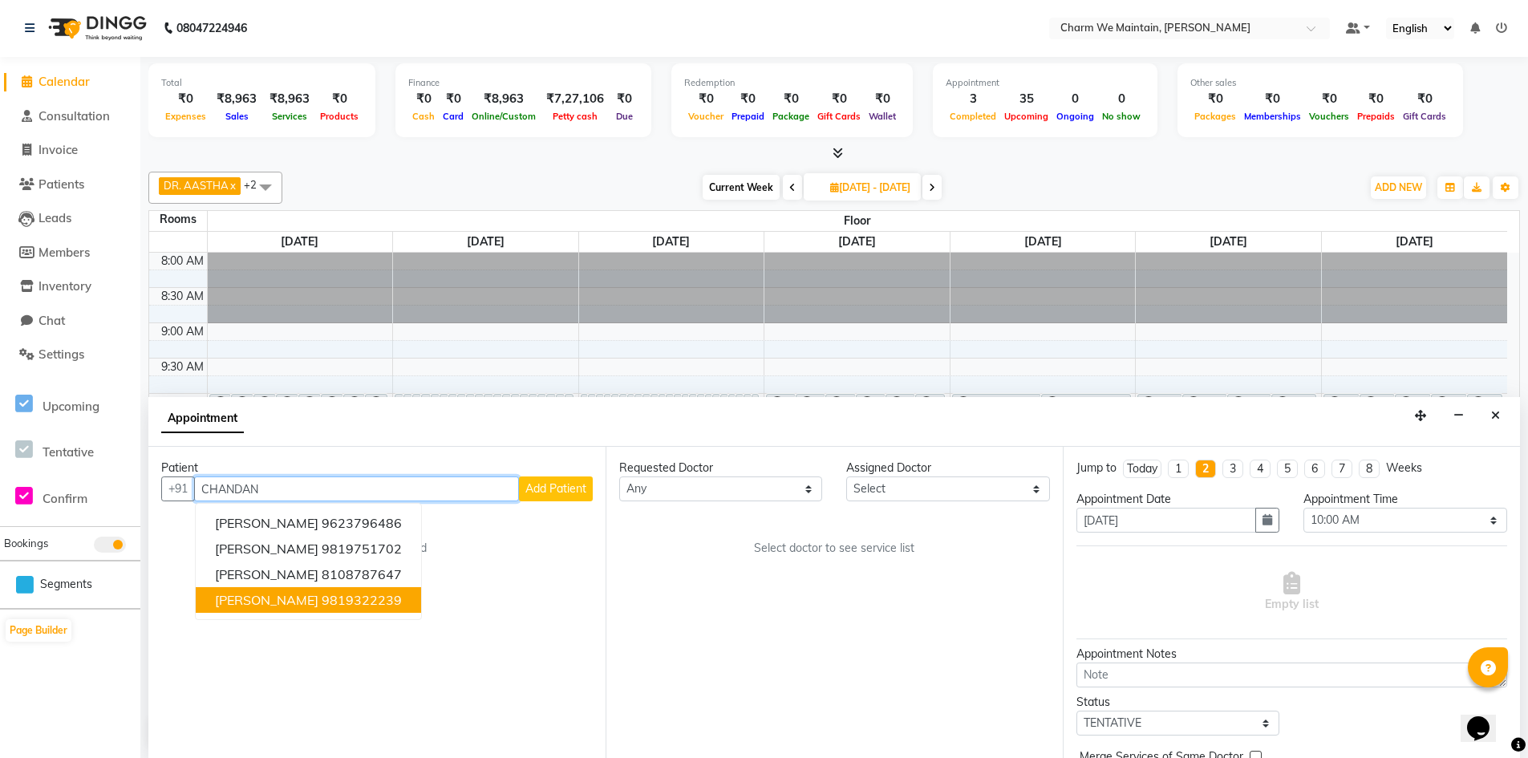
click at [371, 605] on ngb-highlight "9819322239" at bounding box center [362, 600] width 80 height 16
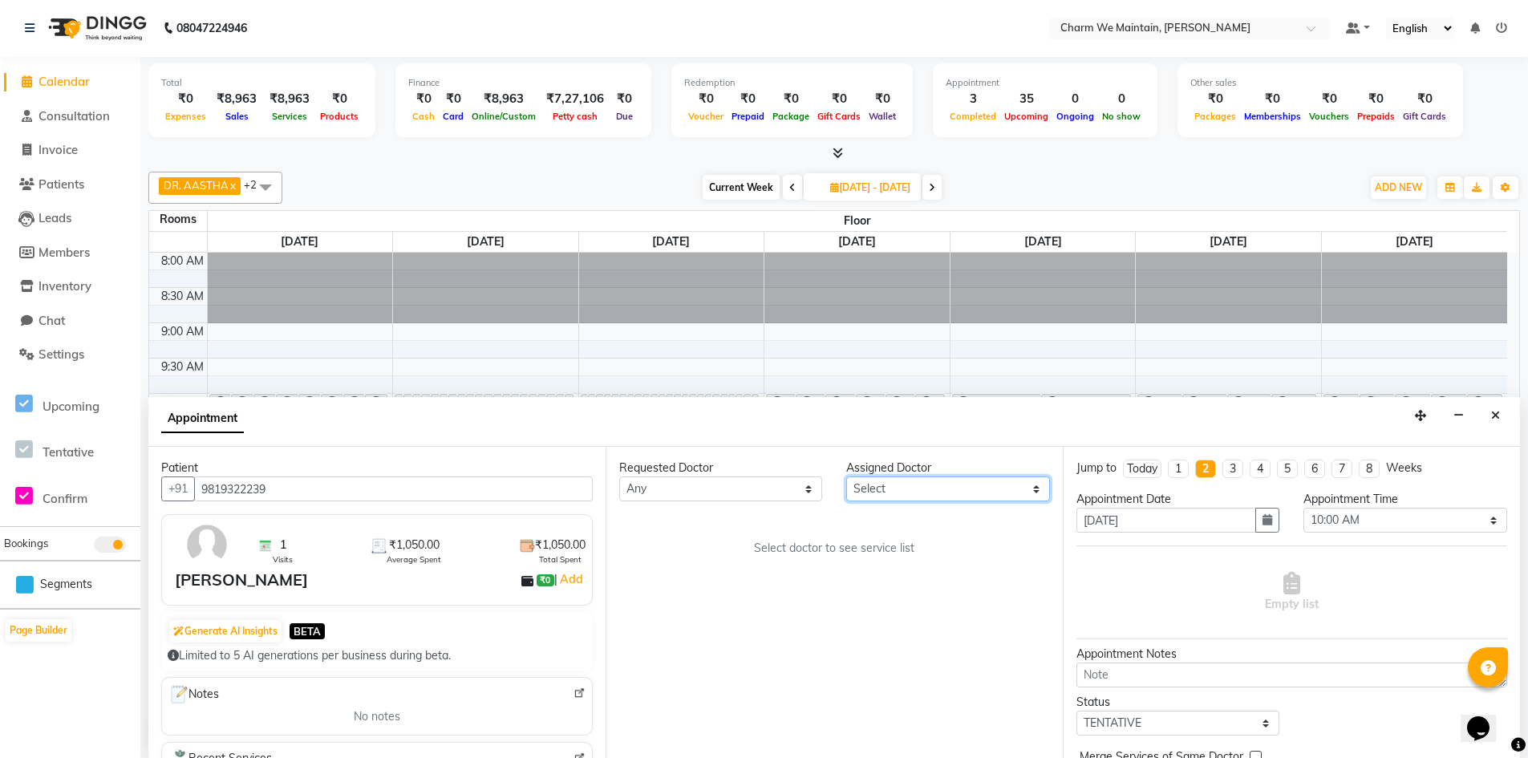
click at [971, 488] on select "Select DR. AYESHA DR. [GEOGRAPHIC_DATA]" at bounding box center [947, 488] width 203 height 25
click at [846, 476] on select "Select DR. AYESHA DR. [GEOGRAPHIC_DATA]" at bounding box center [947, 488] width 203 height 25
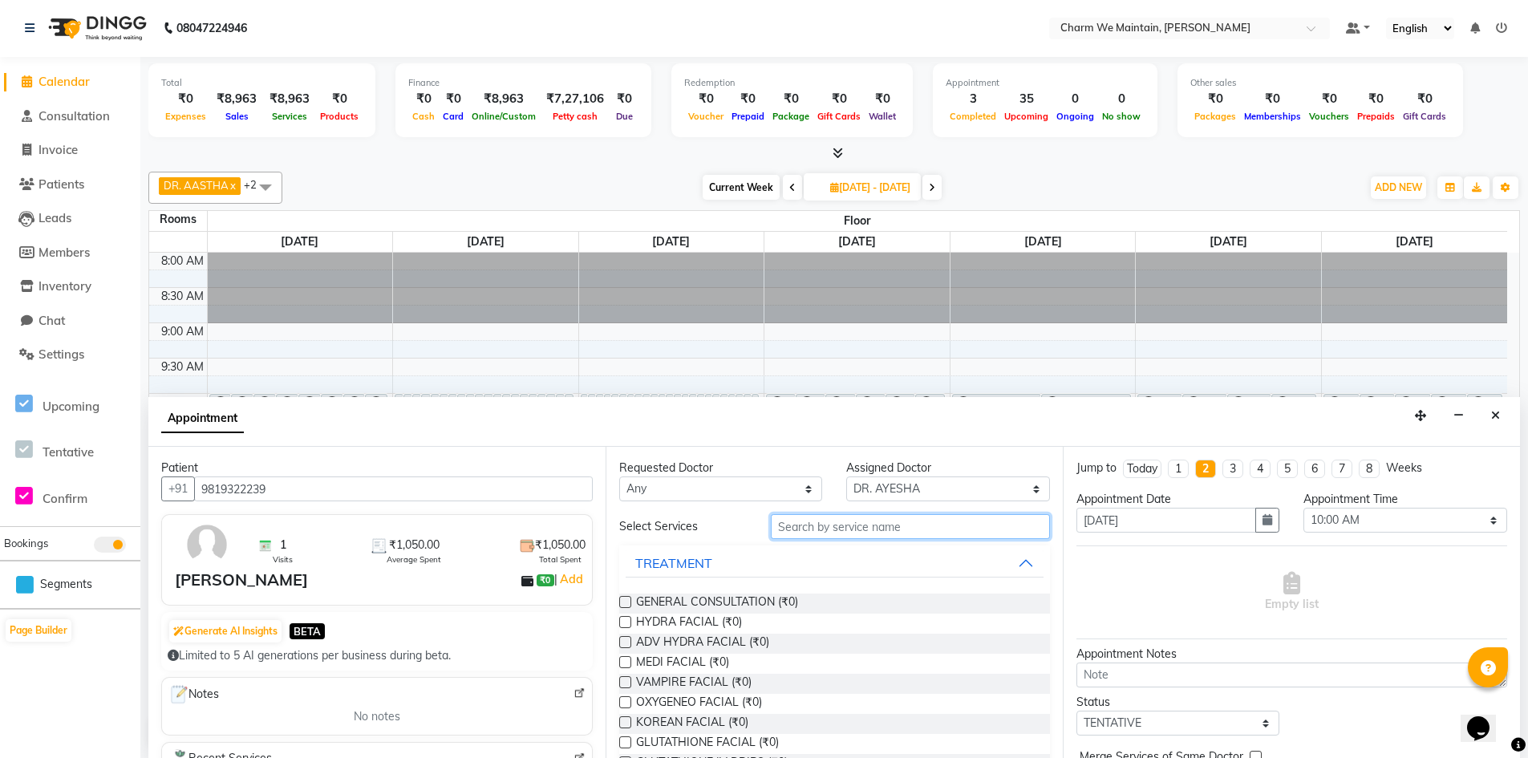
click at [918, 530] on input "text" at bounding box center [910, 526] width 279 height 25
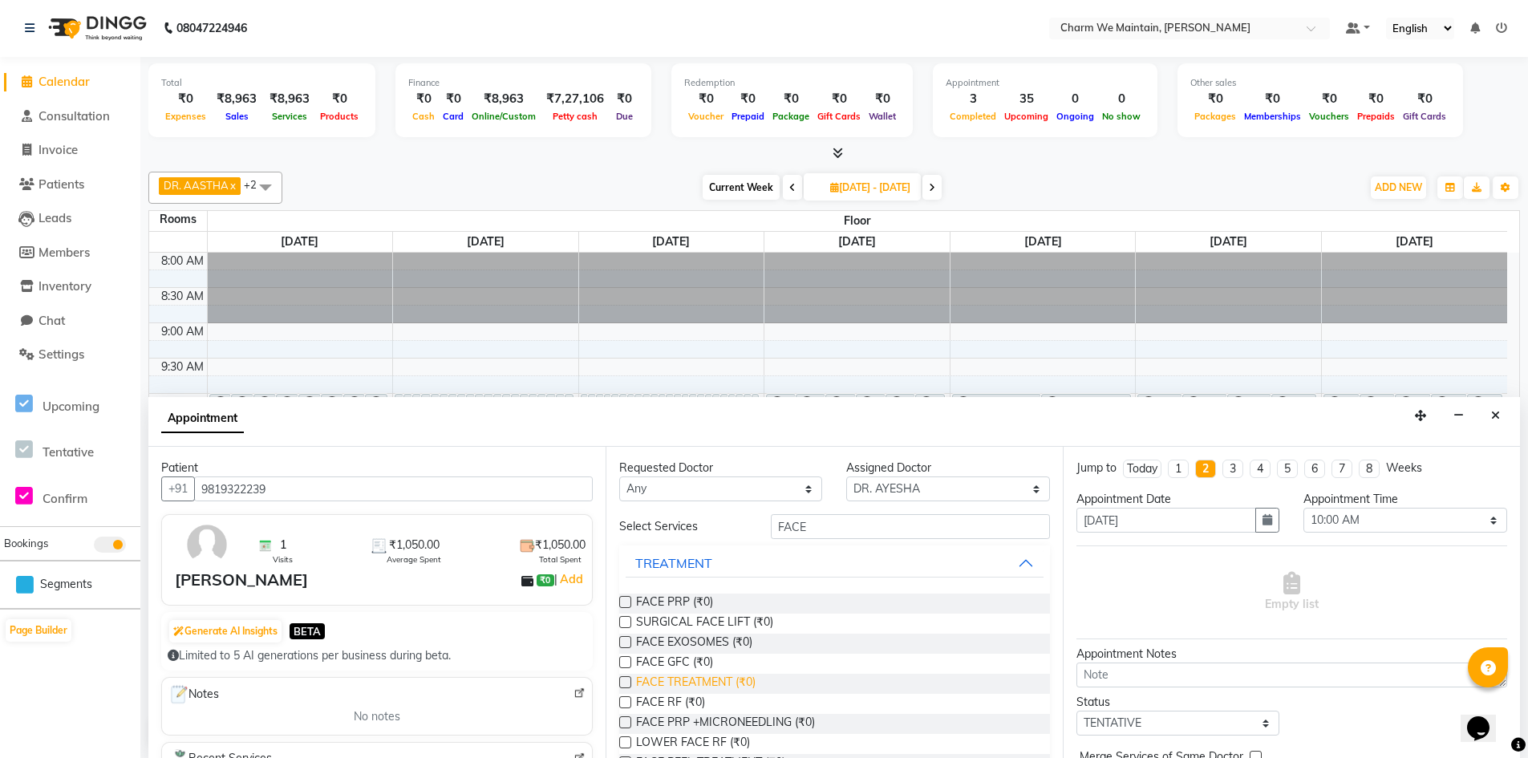
click at [699, 684] on span "FACE TREATMENT (₹0)" at bounding box center [696, 684] width 120 height 20
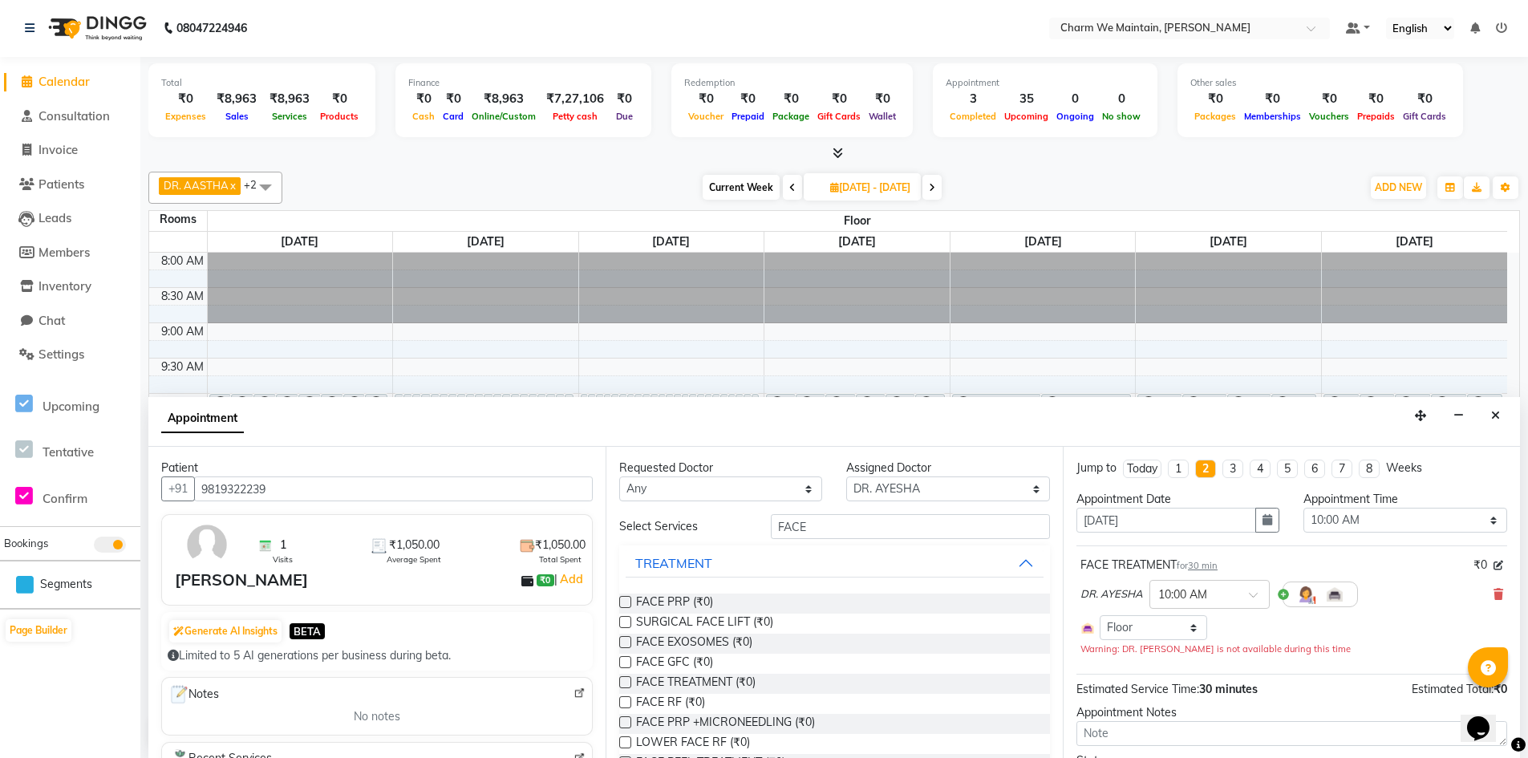
scroll to position [137, 0]
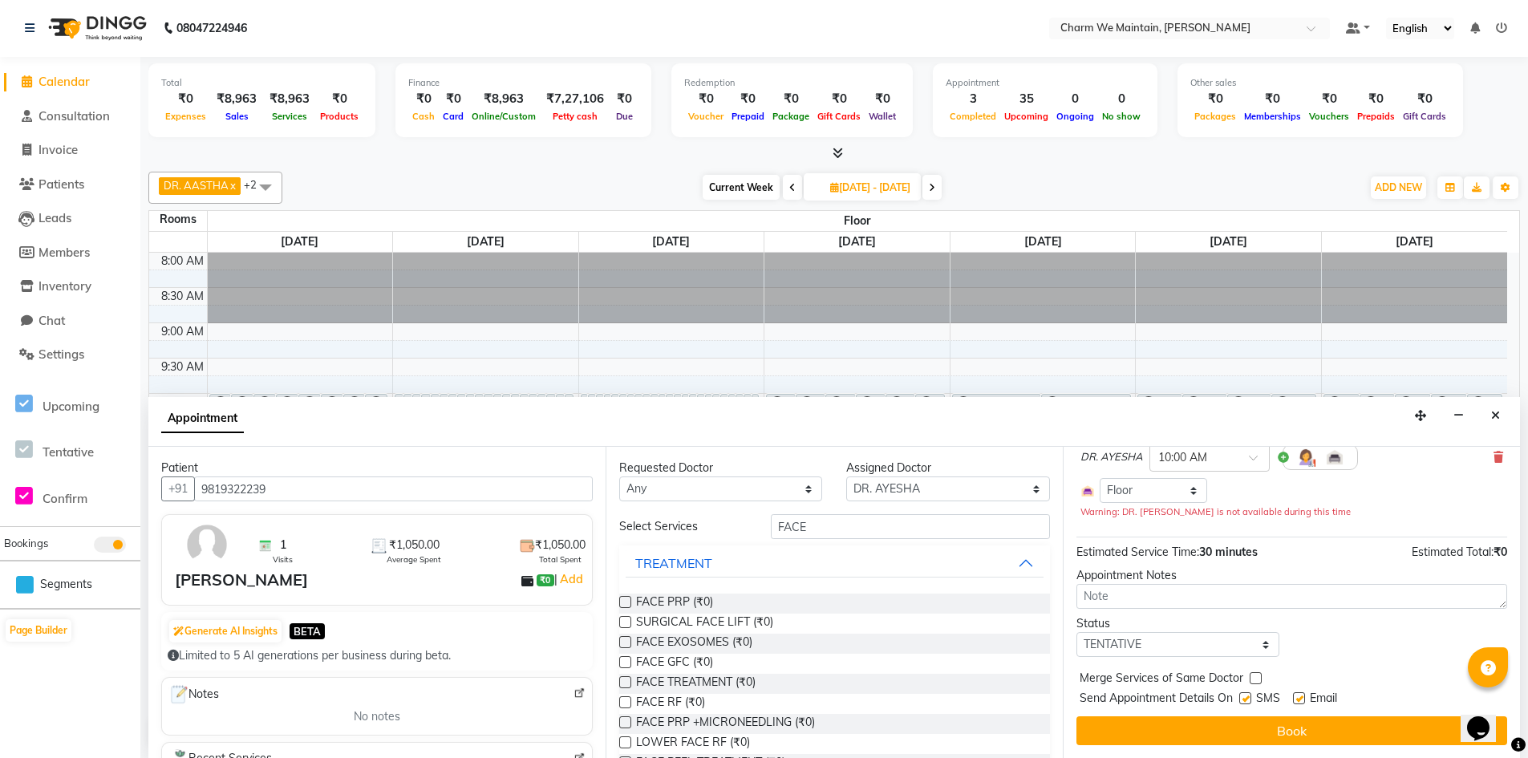
click at [1242, 702] on label at bounding box center [1245, 698] width 12 height 12
click at [1242, 702] on input "checkbox" at bounding box center [1244, 700] width 10 height 10
click at [1299, 698] on label at bounding box center [1299, 698] width 12 height 12
click at [1299, 698] on input "checkbox" at bounding box center [1298, 700] width 10 height 10
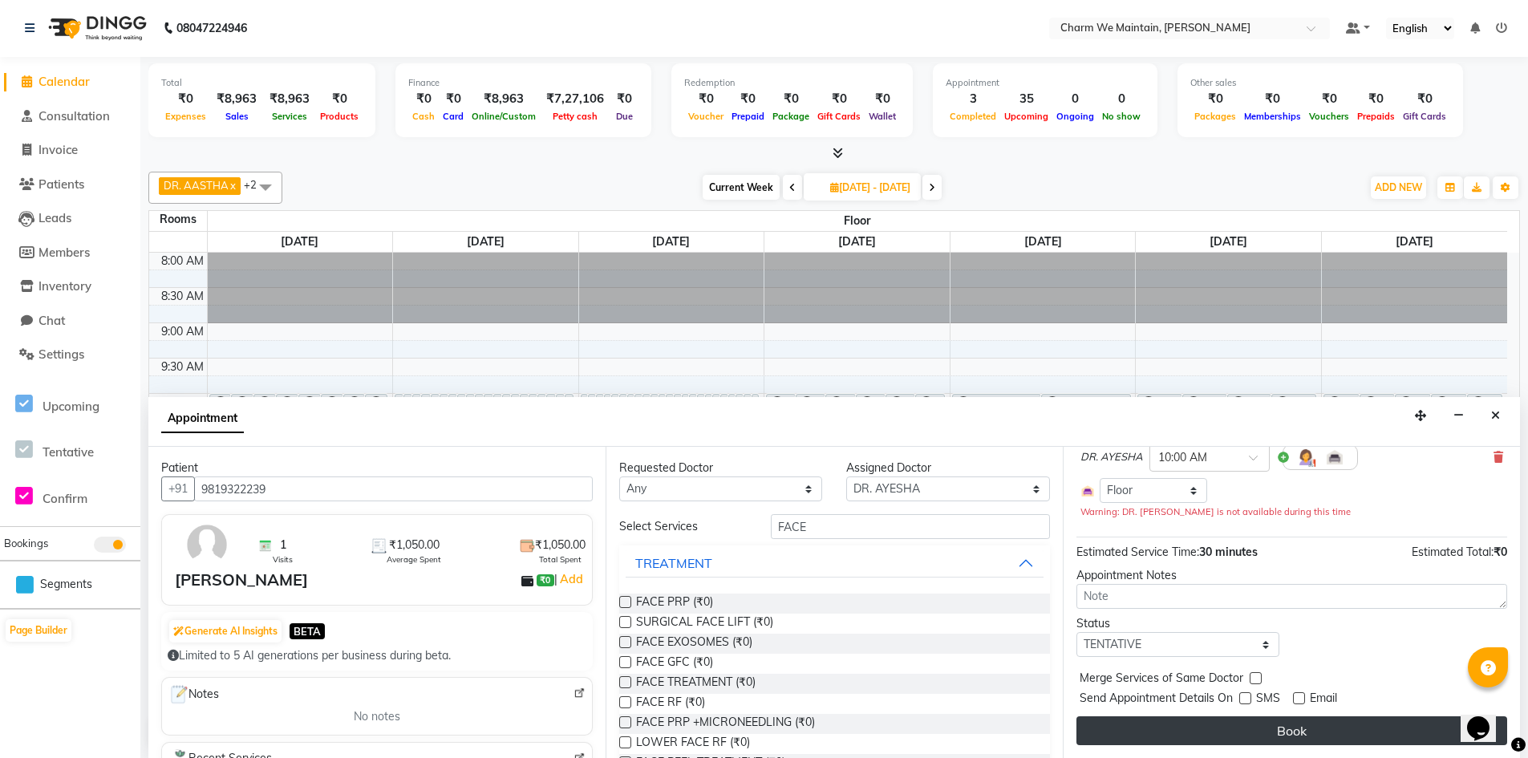
click at [1310, 732] on button "Book" at bounding box center [1291, 730] width 431 height 29
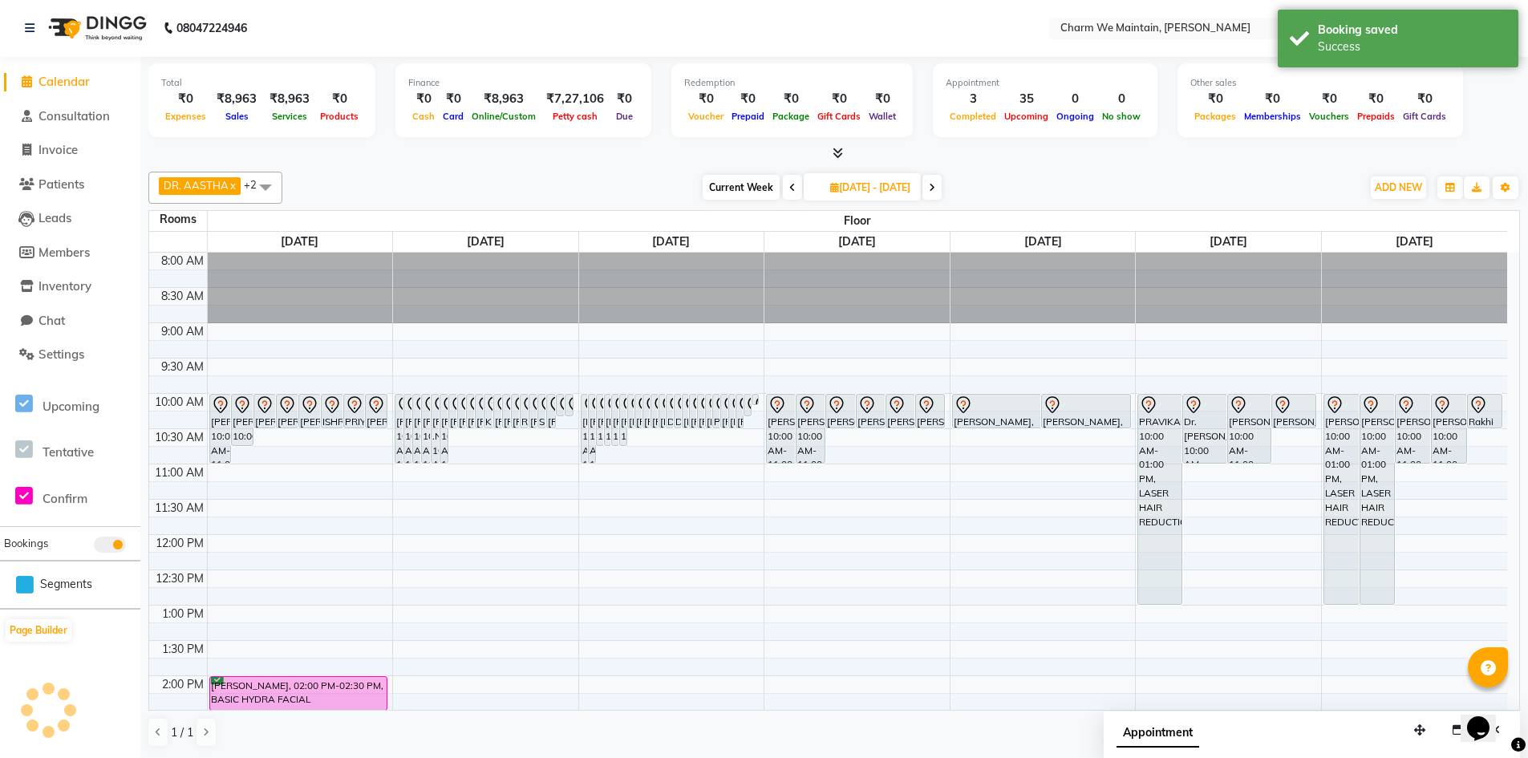
scroll to position [0, 0]
click at [942, 192] on span at bounding box center [931, 188] width 19 height 25
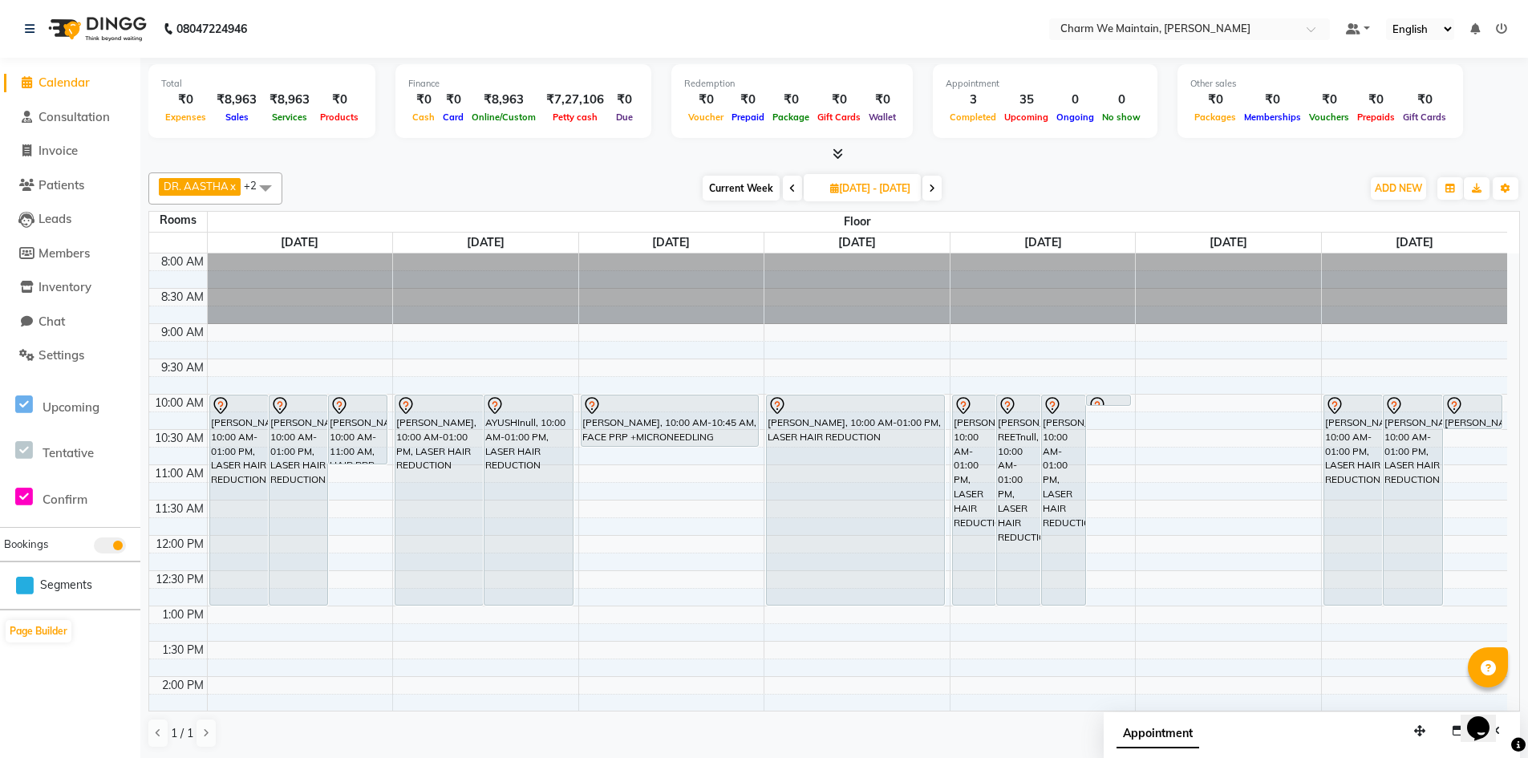
click at [935, 189] on icon at bounding box center [932, 189] width 6 height 10
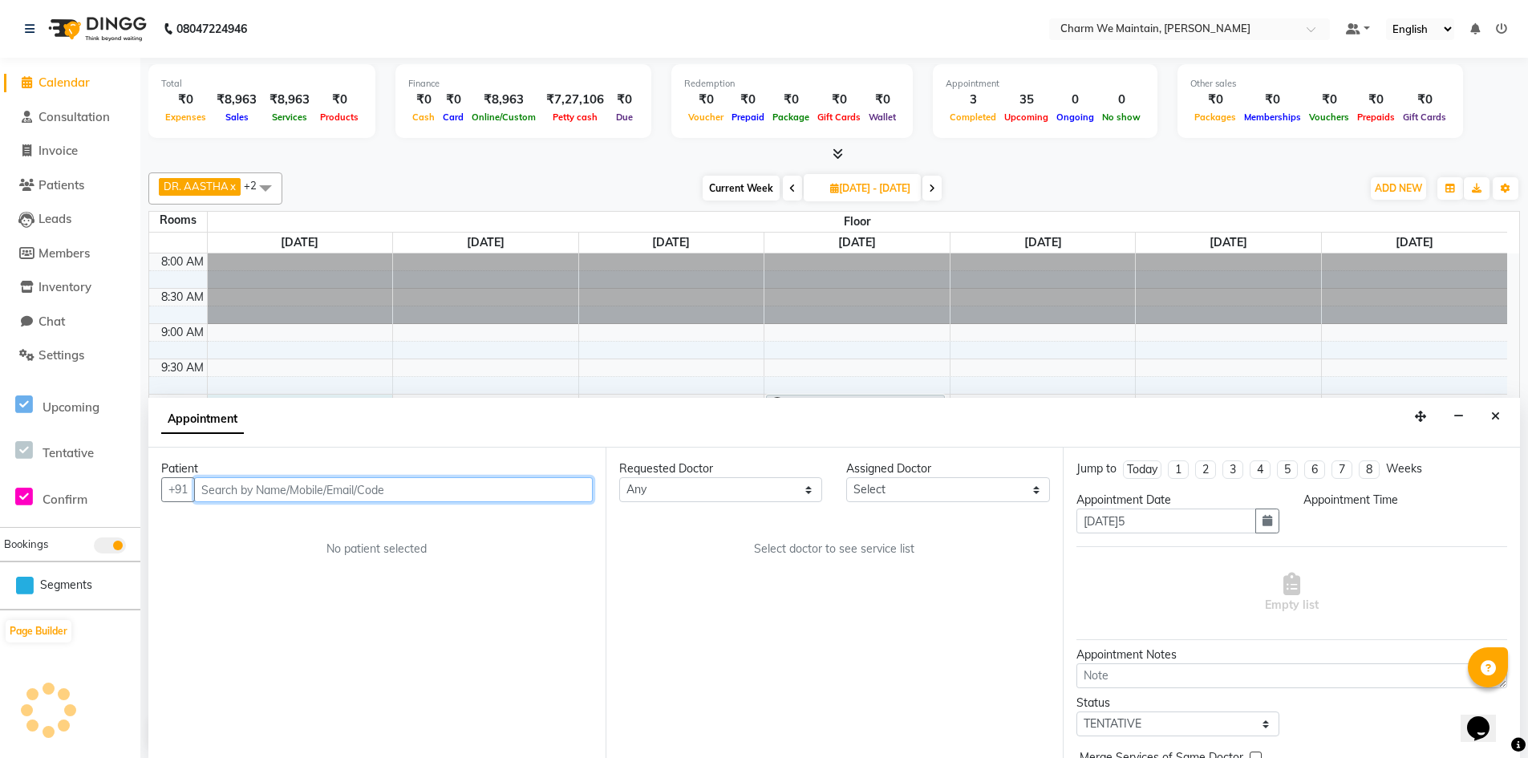
scroll to position [1, 0]
click at [414, 487] on input "text" at bounding box center [393, 488] width 399 height 25
click at [447, 500] on input "text" at bounding box center [393, 488] width 399 height 25
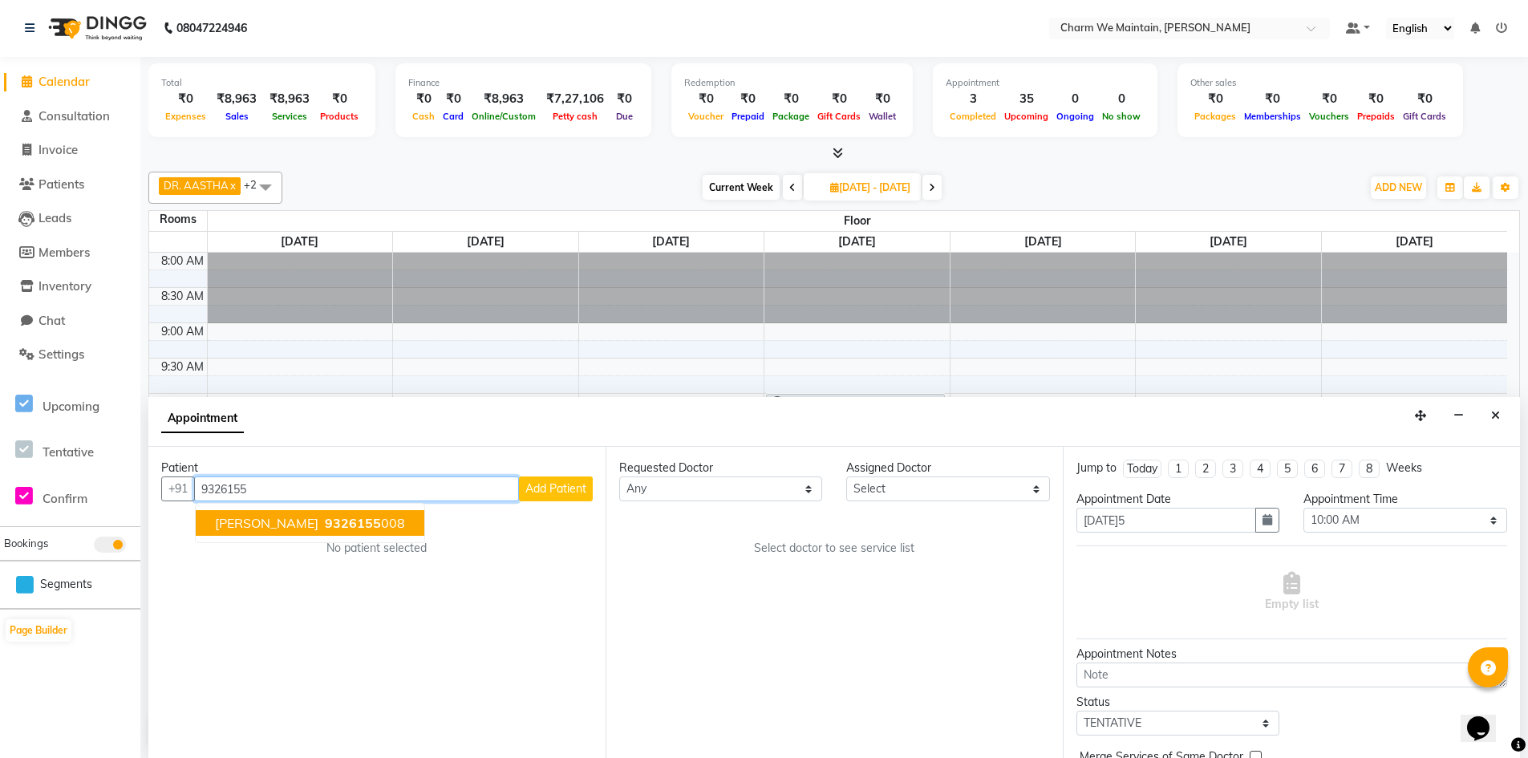
click at [325, 518] on span "9326155" at bounding box center [353, 523] width 56 height 16
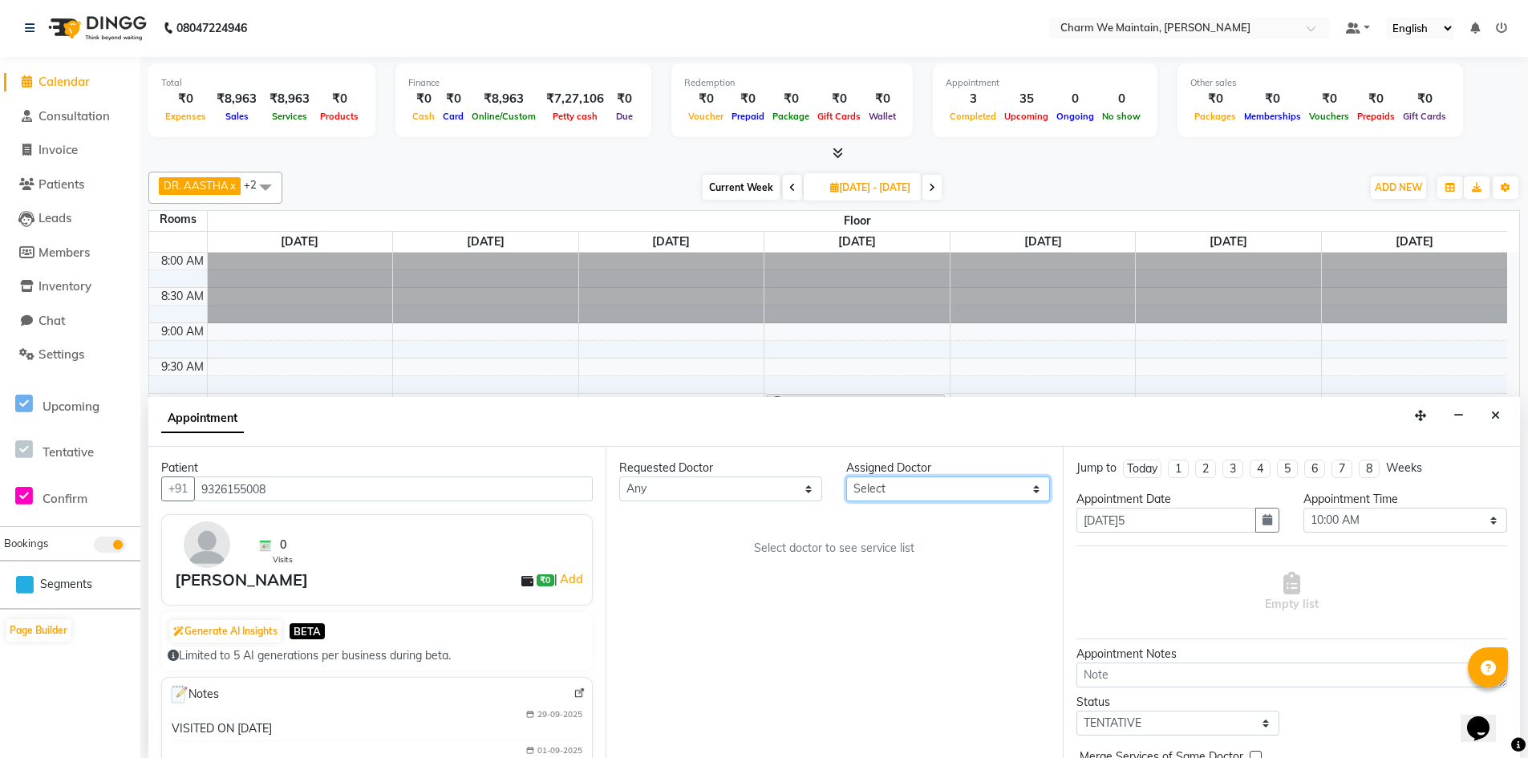
click at [995, 491] on select "Select DR. AYESHA DR. [GEOGRAPHIC_DATA]" at bounding box center [947, 488] width 203 height 25
click at [846, 476] on select "Select DR. AYESHA DR. [GEOGRAPHIC_DATA]" at bounding box center [947, 488] width 203 height 25
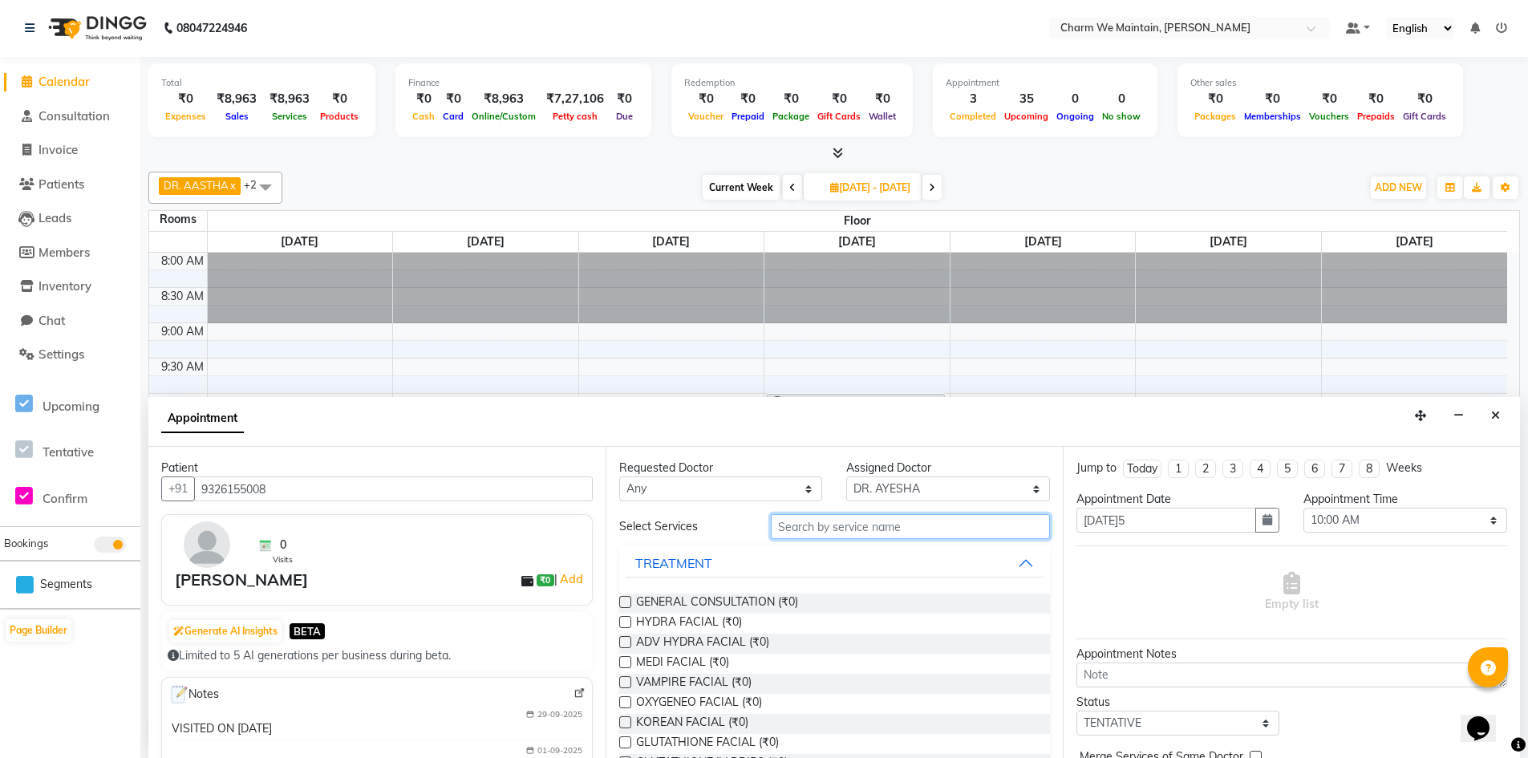
click at [939, 529] on input "text" at bounding box center [910, 526] width 279 height 25
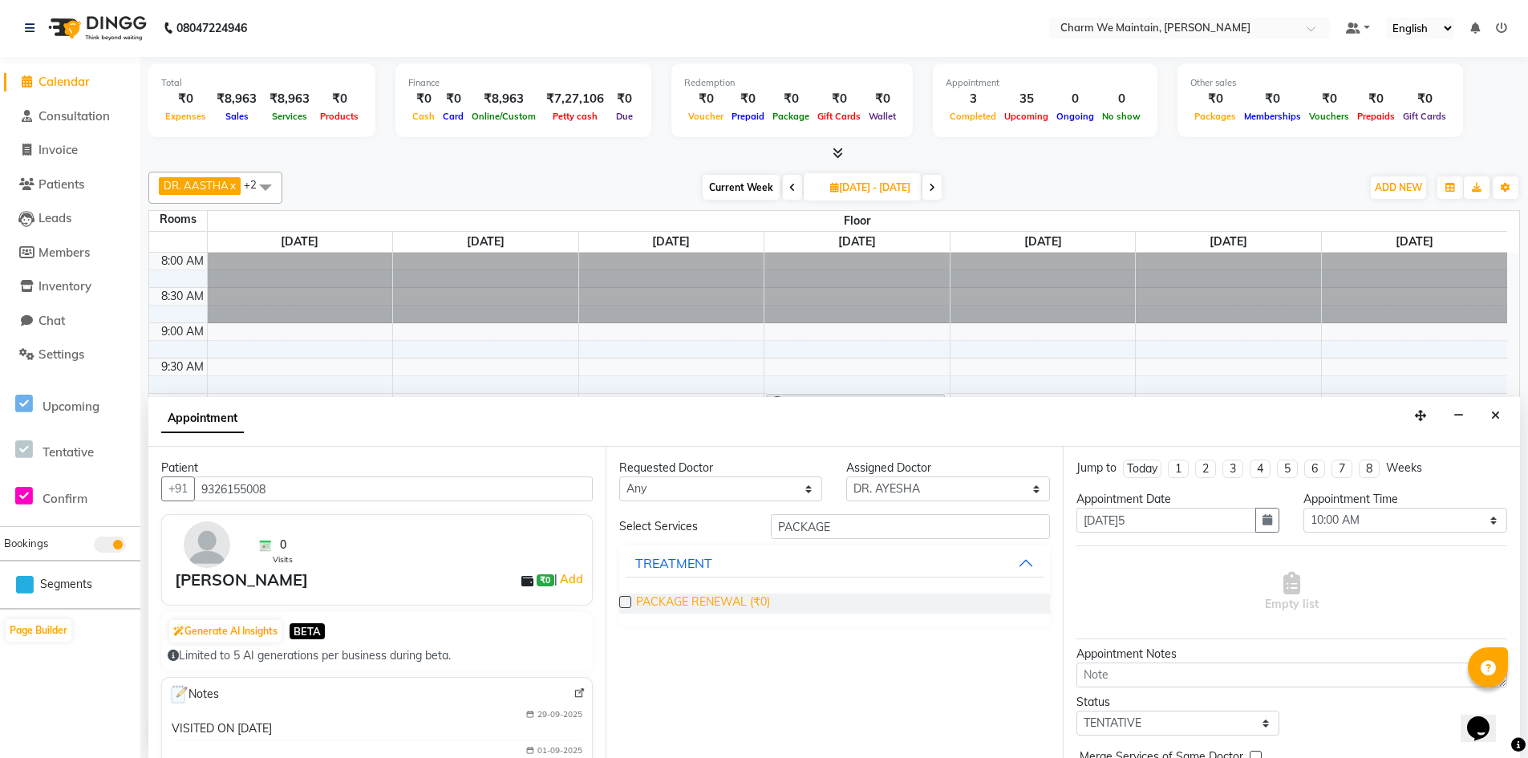
click at [670, 599] on span "PACKAGE RENEWAL (₹0)" at bounding box center [703, 604] width 134 height 20
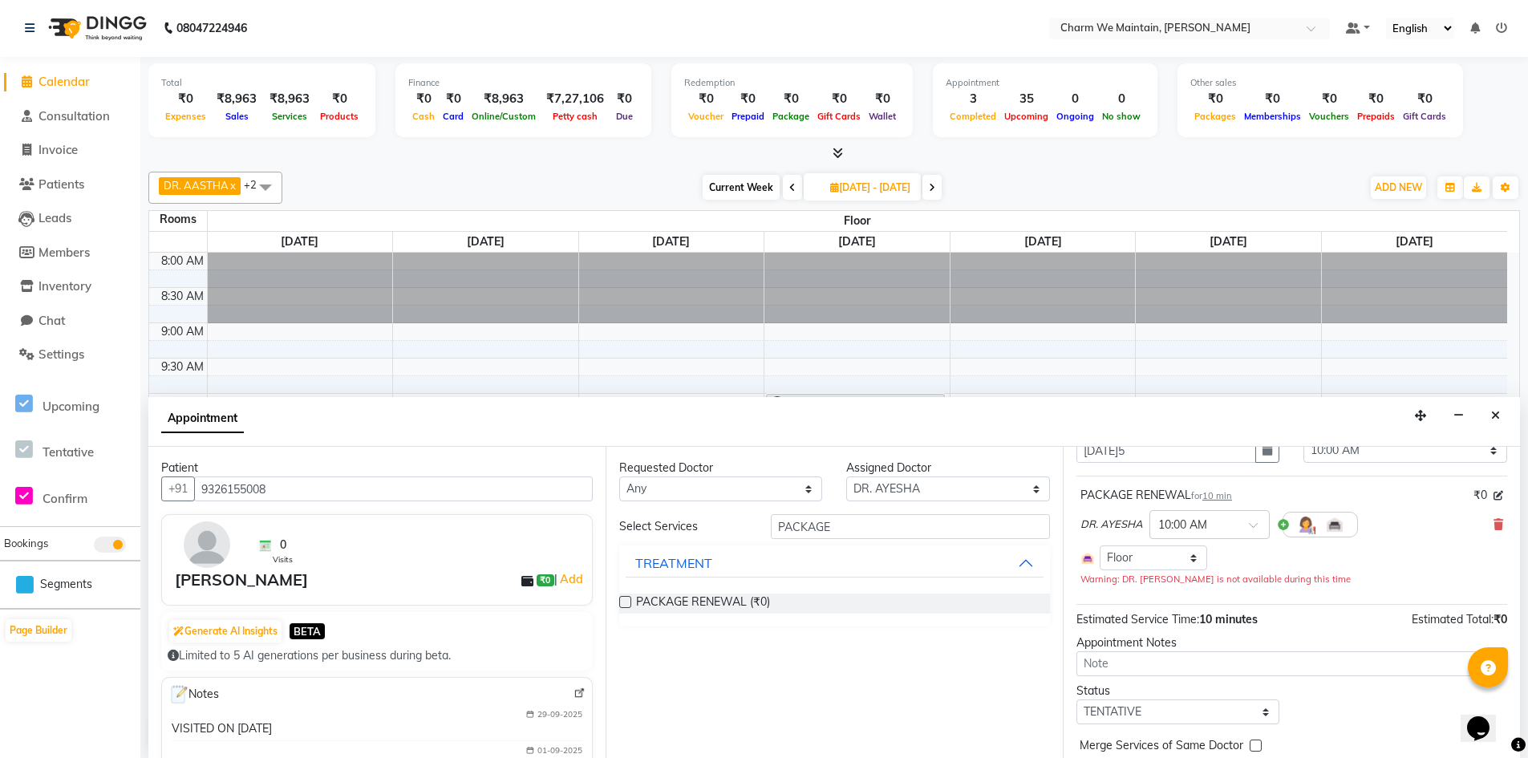
scroll to position [137, 0]
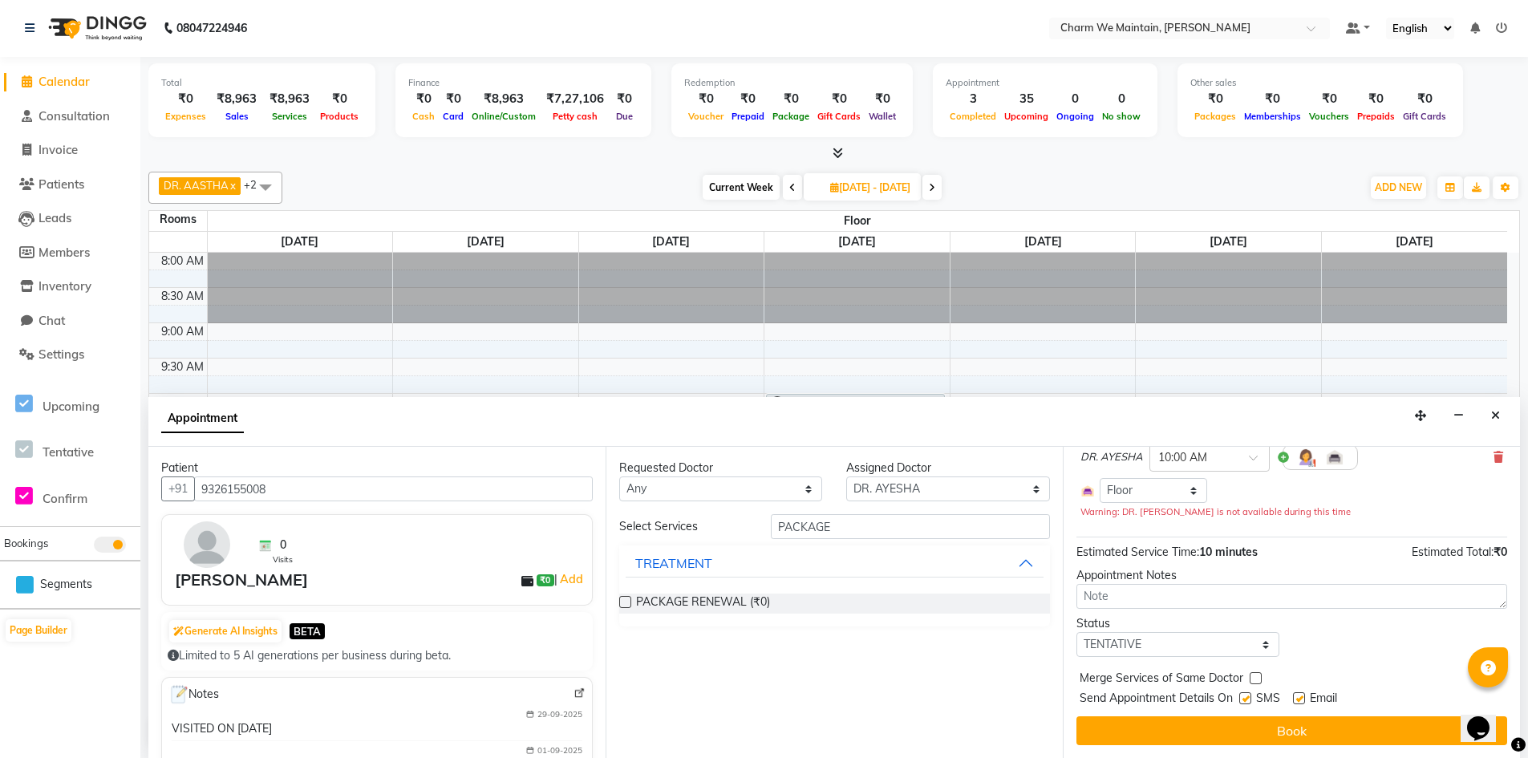
click at [1246, 697] on label at bounding box center [1245, 698] width 12 height 12
click at [1246, 697] on input "checkbox" at bounding box center [1244, 700] width 10 height 10
click at [1303, 694] on label at bounding box center [1299, 698] width 12 height 12
click at [1303, 695] on input "checkbox" at bounding box center [1298, 700] width 10 height 10
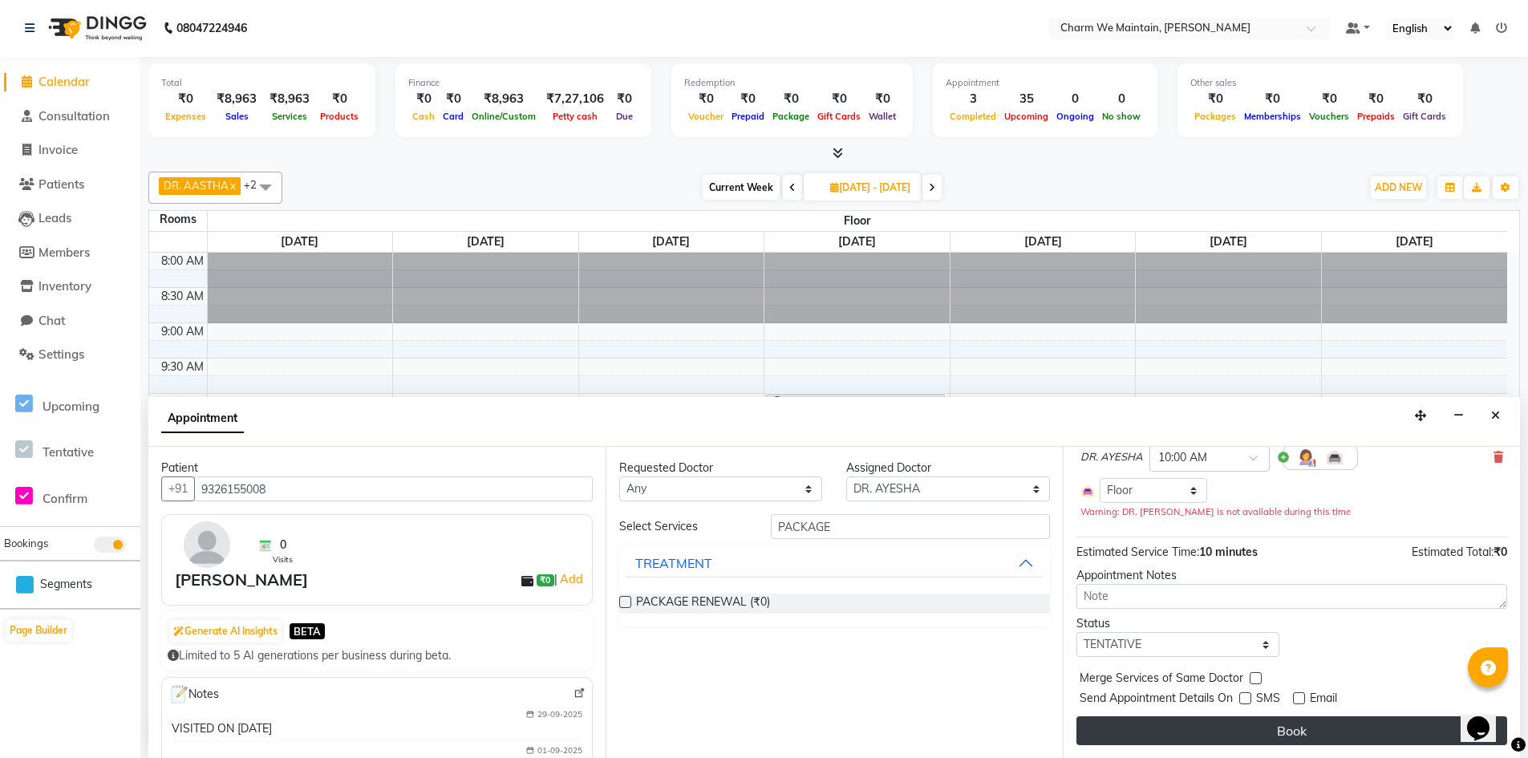
click at [1295, 721] on button "Book" at bounding box center [1291, 730] width 431 height 29
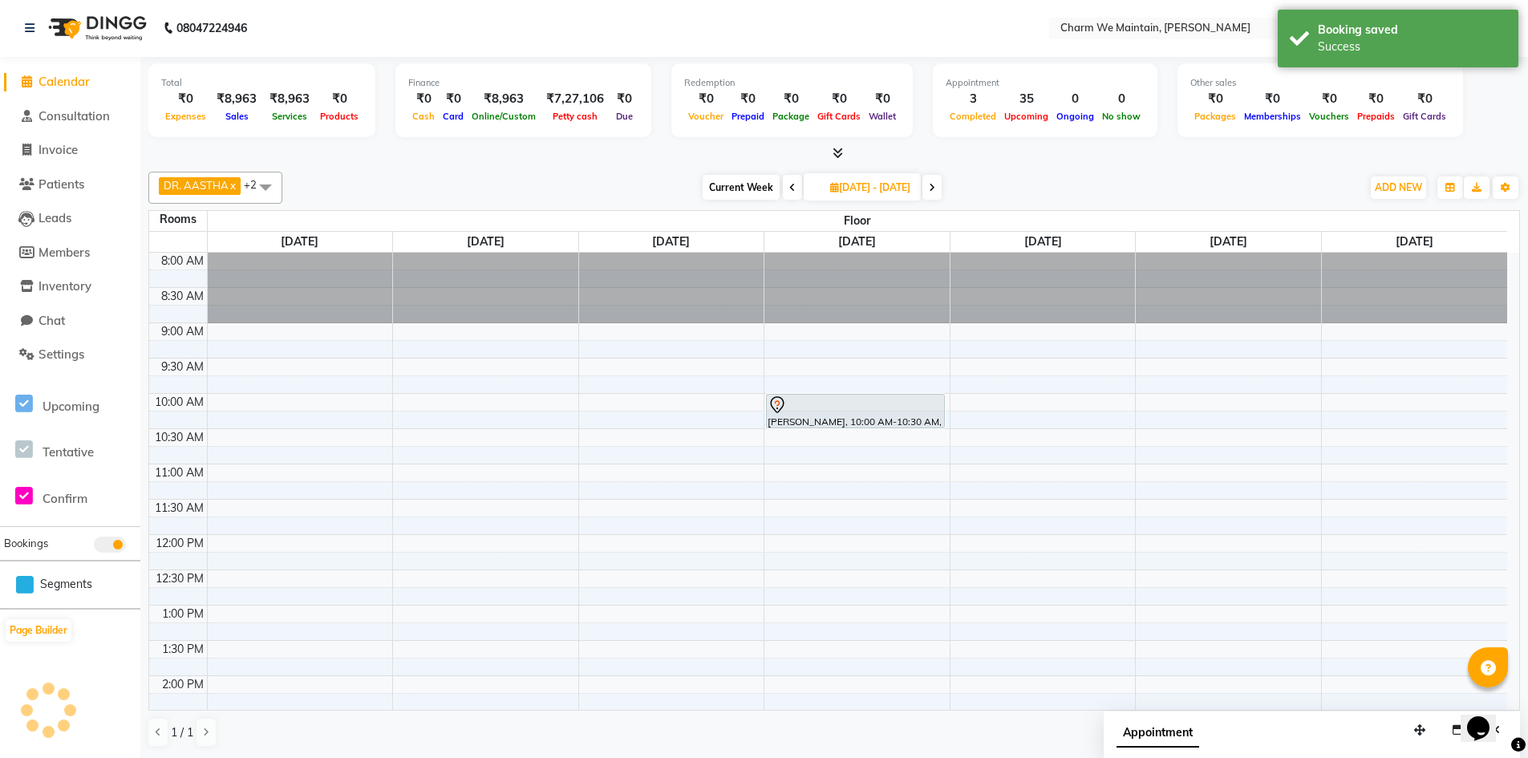
scroll to position [0, 0]
click at [789, 189] on icon at bounding box center [792, 189] width 6 height 10
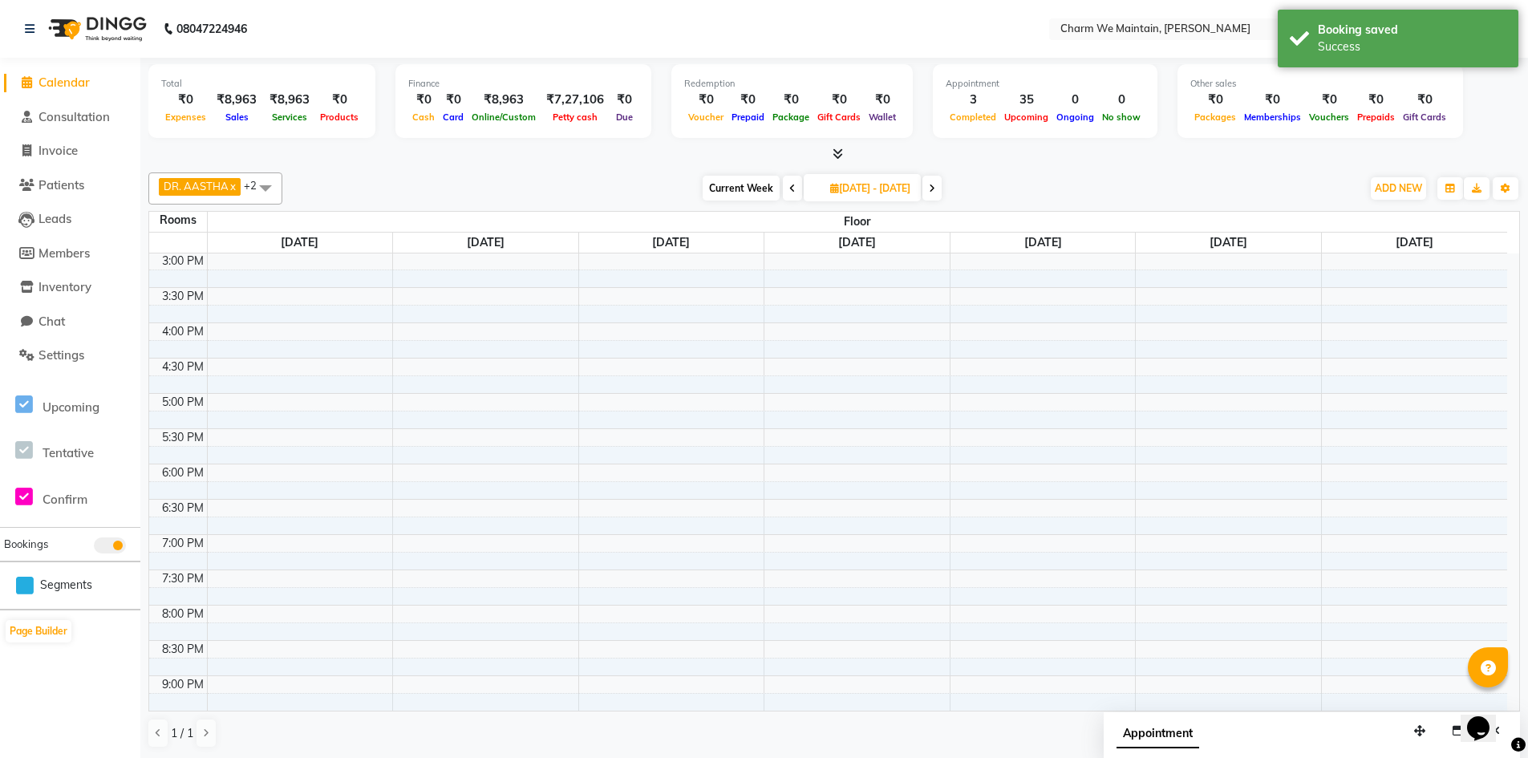
click at [789, 189] on icon at bounding box center [792, 189] width 6 height 10
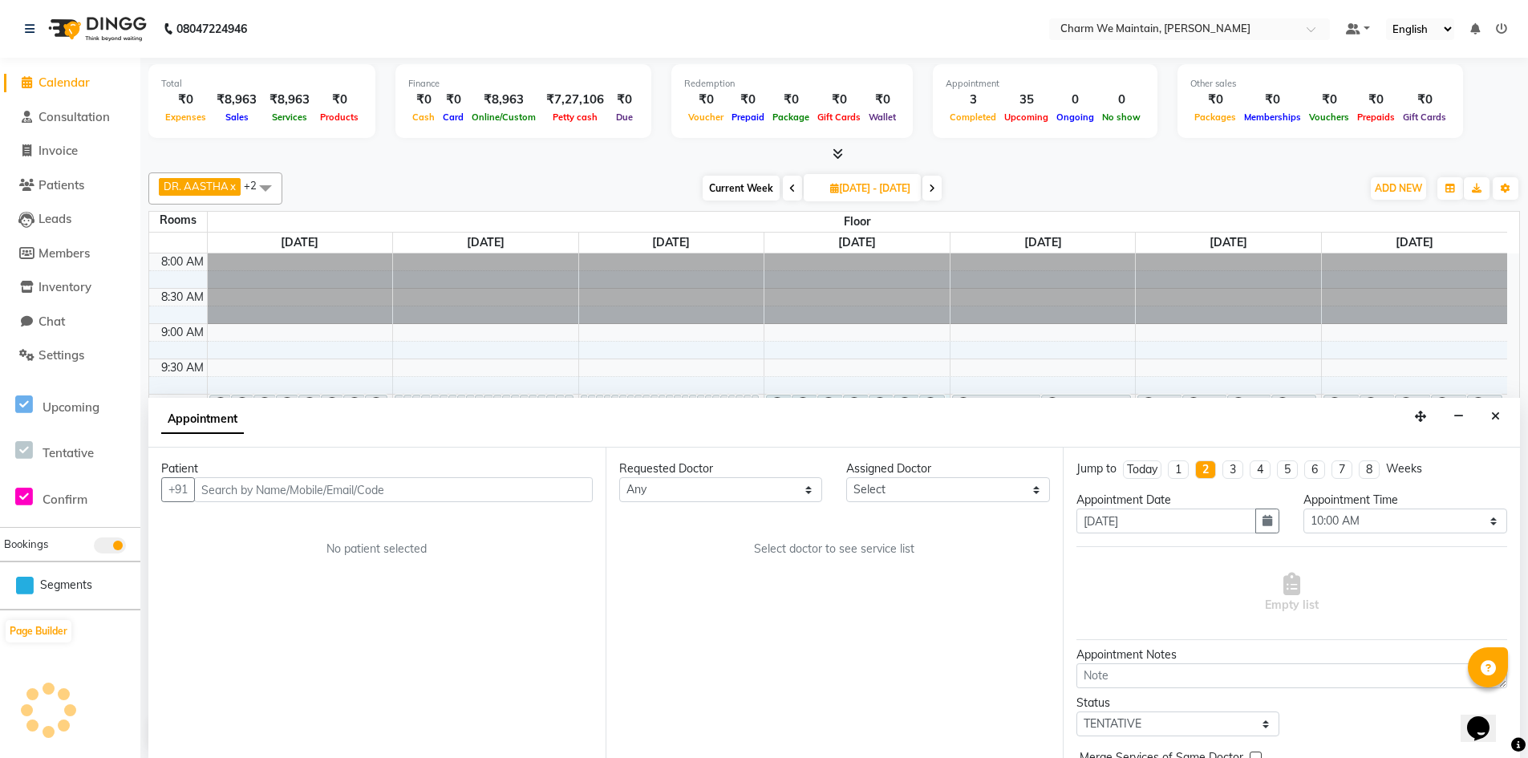
scroll to position [1, 0]
click at [419, 484] on input "text" at bounding box center [393, 488] width 399 height 25
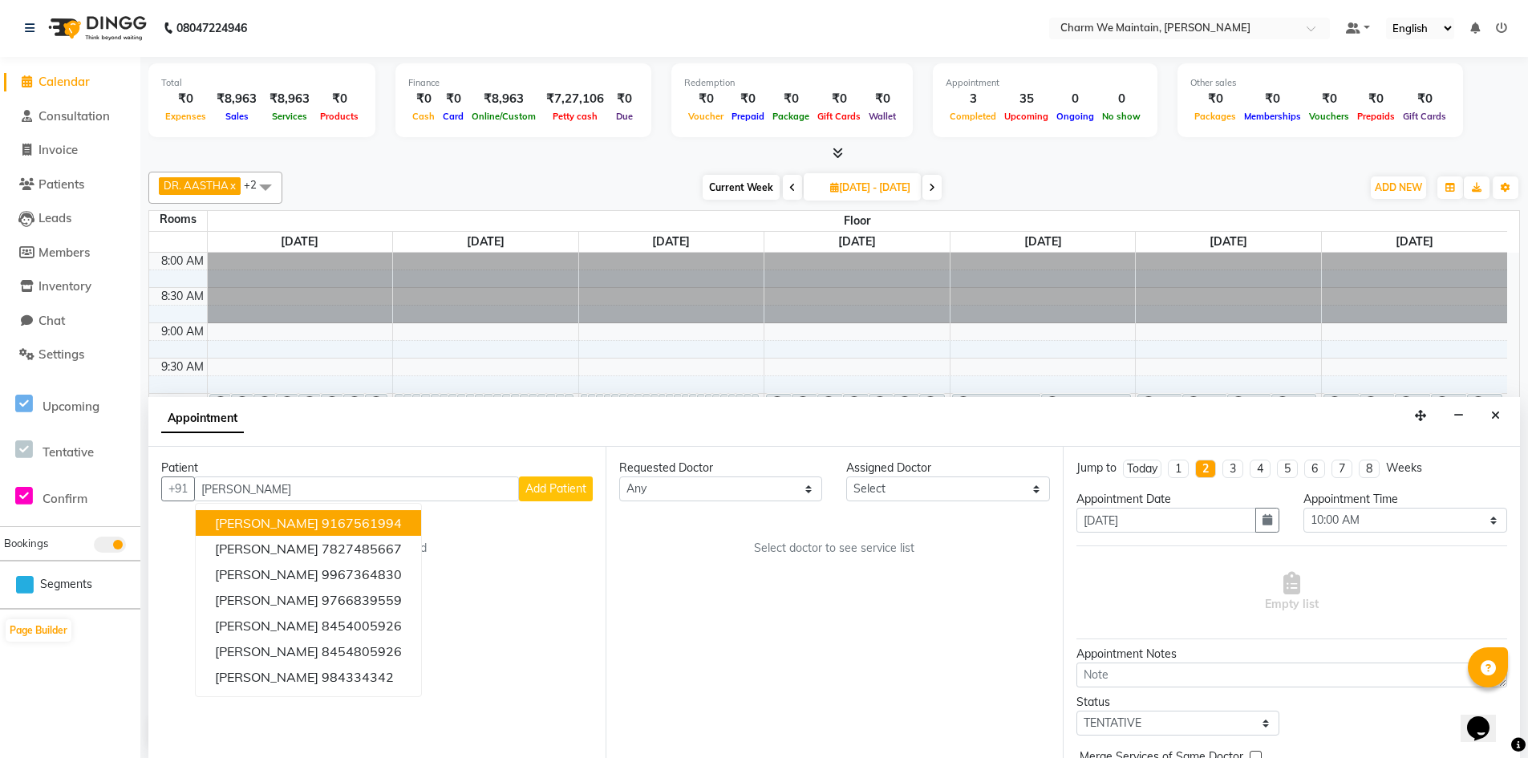
click at [338, 526] on ngb-highlight "9167561994" at bounding box center [362, 523] width 80 height 16
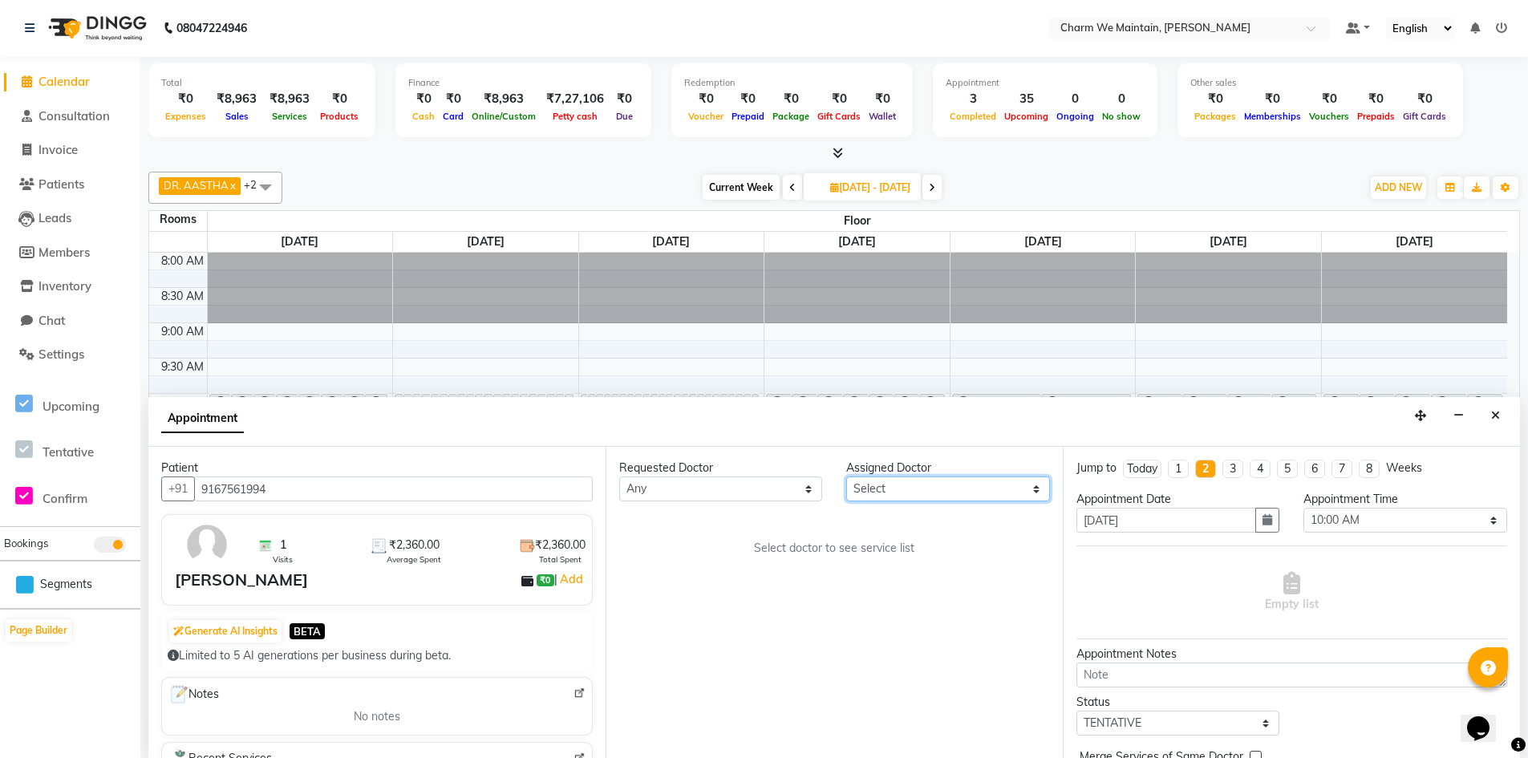
click at [948, 484] on select "Select DR. AYESHA DR. [GEOGRAPHIC_DATA]" at bounding box center [947, 488] width 203 height 25
click at [846, 476] on select "Select DR. AYESHA DR. [GEOGRAPHIC_DATA]" at bounding box center [947, 488] width 203 height 25
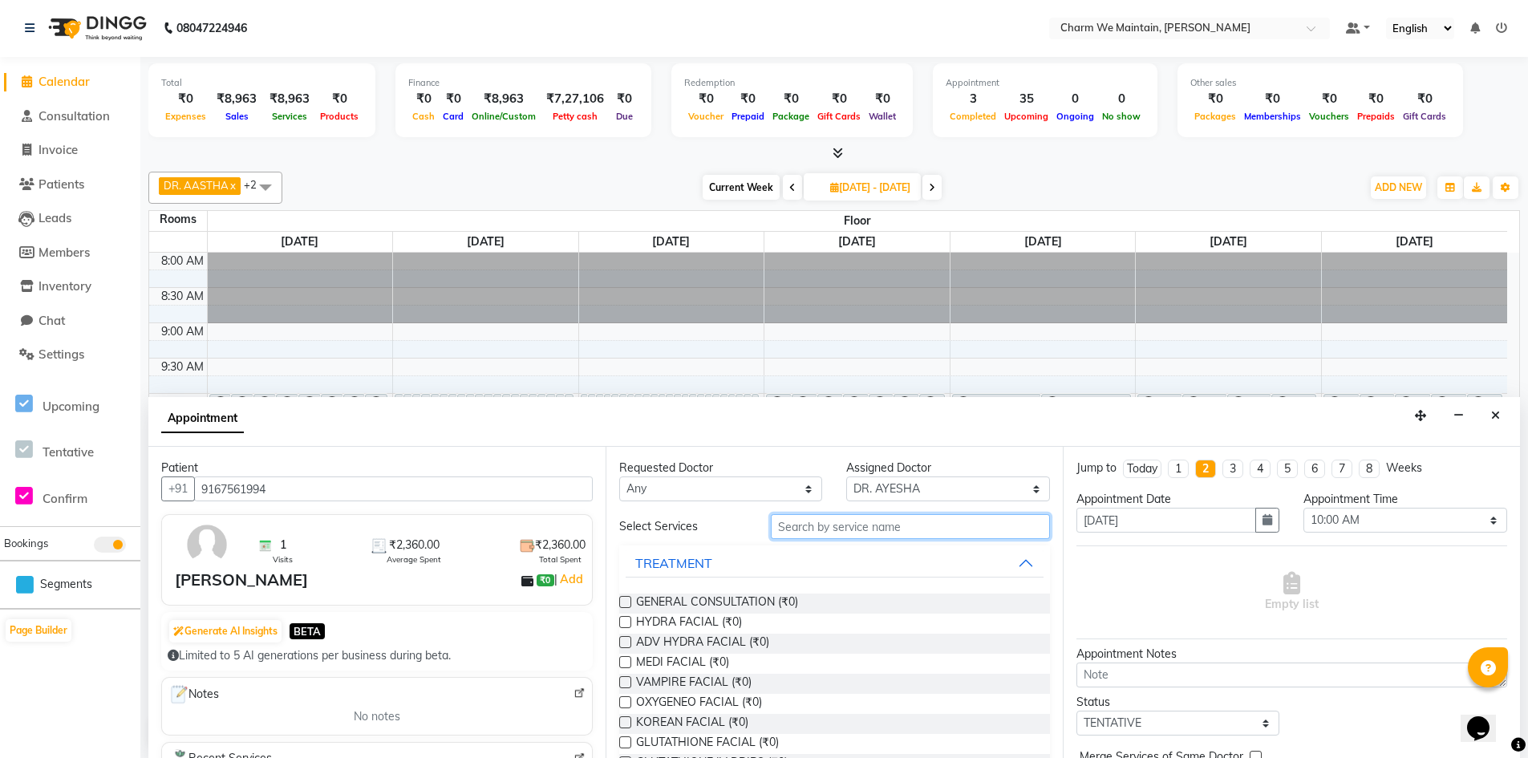
click at [881, 526] on input "text" at bounding box center [910, 526] width 279 height 25
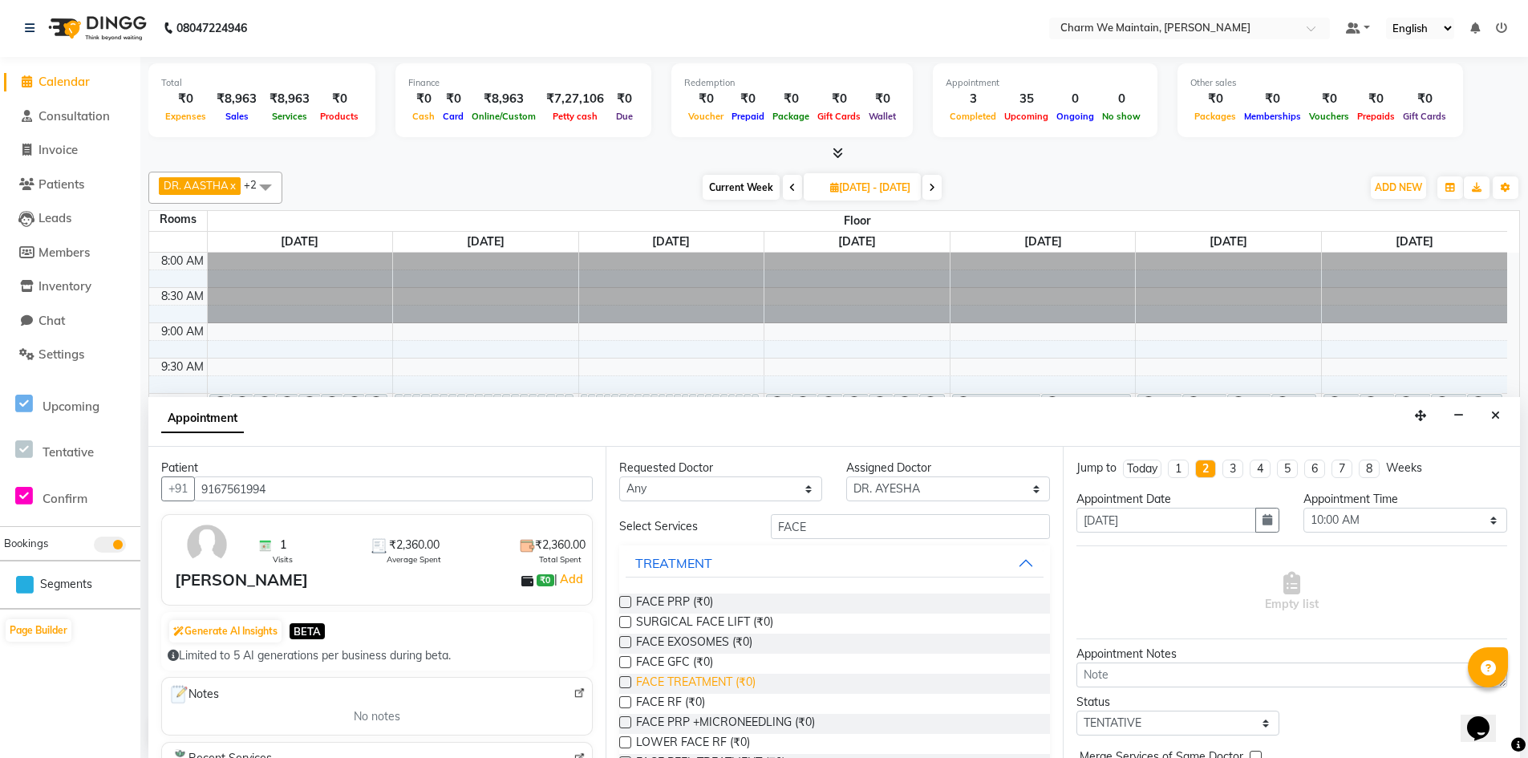
click at [683, 685] on span "FACE TREATMENT (₹0)" at bounding box center [696, 684] width 120 height 20
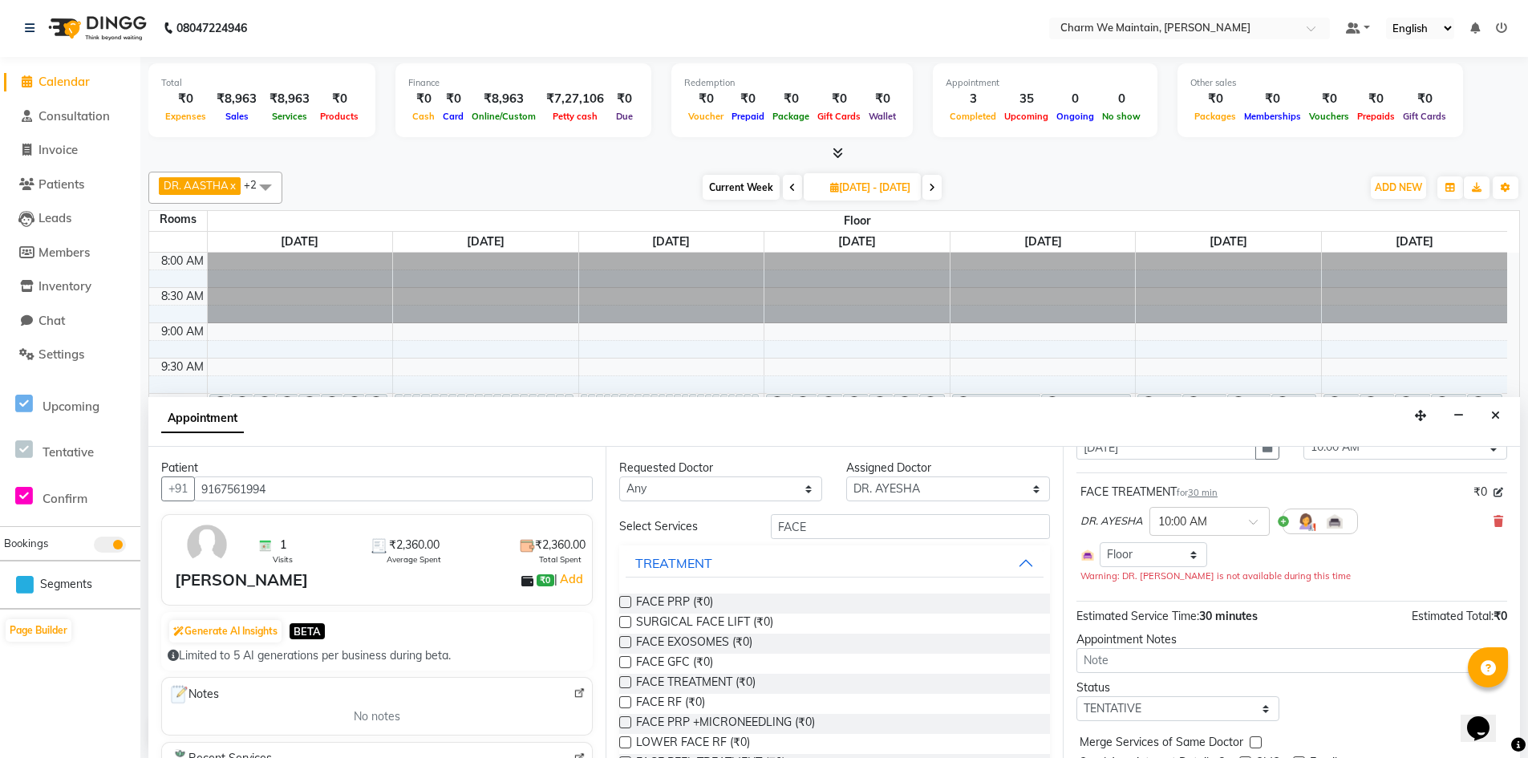
scroll to position [137, 0]
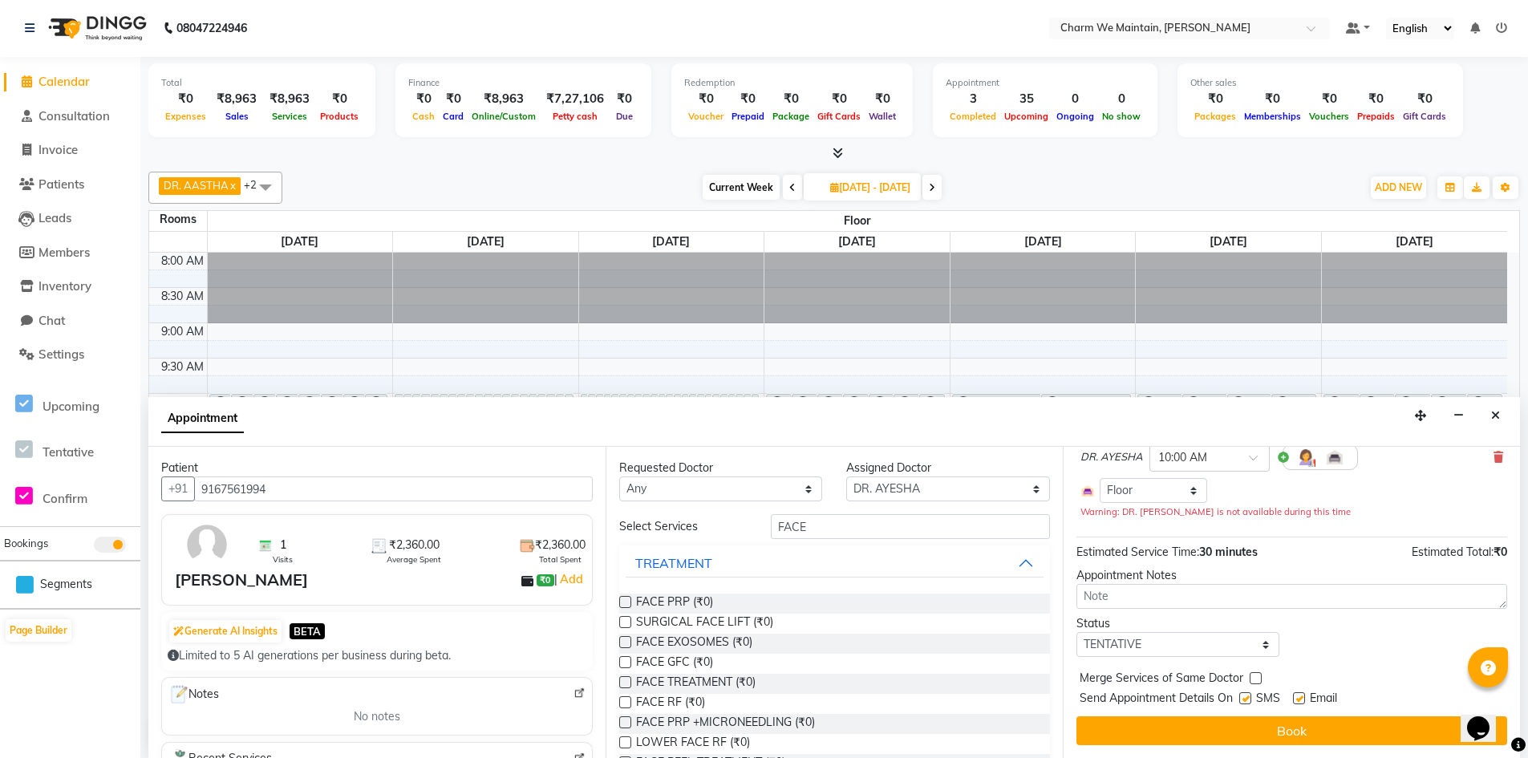
click at [1242, 699] on label at bounding box center [1245, 698] width 12 height 12
click at [1242, 699] on input "checkbox" at bounding box center [1244, 700] width 10 height 10
click at [1303, 700] on label at bounding box center [1299, 698] width 12 height 12
click at [1303, 700] on input "checkbox" at bounding box center [1298, 700] width 10 height 10
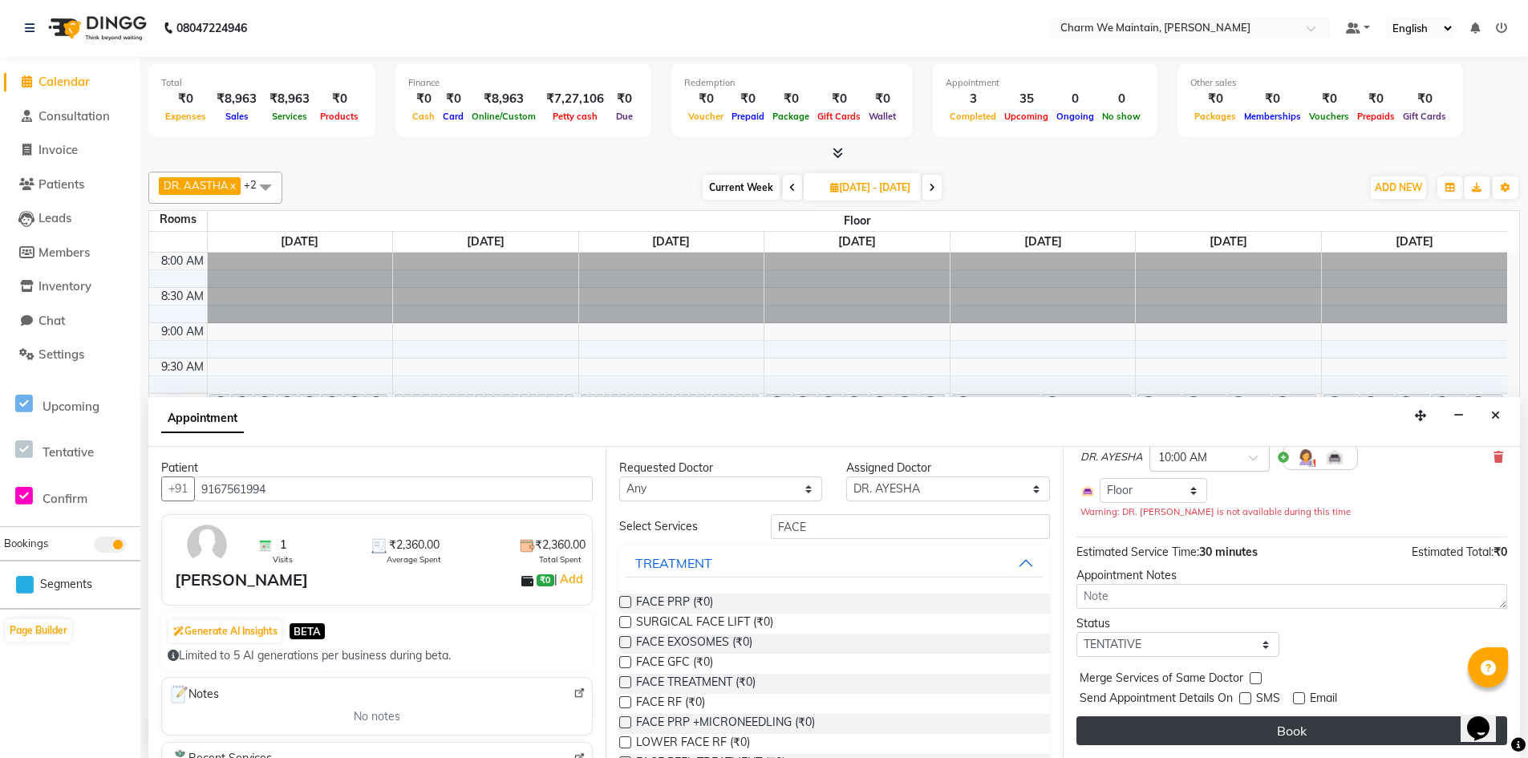
click at [1304, 735] on button "Book" at bounding box center [1291, 730] width 431 height 29
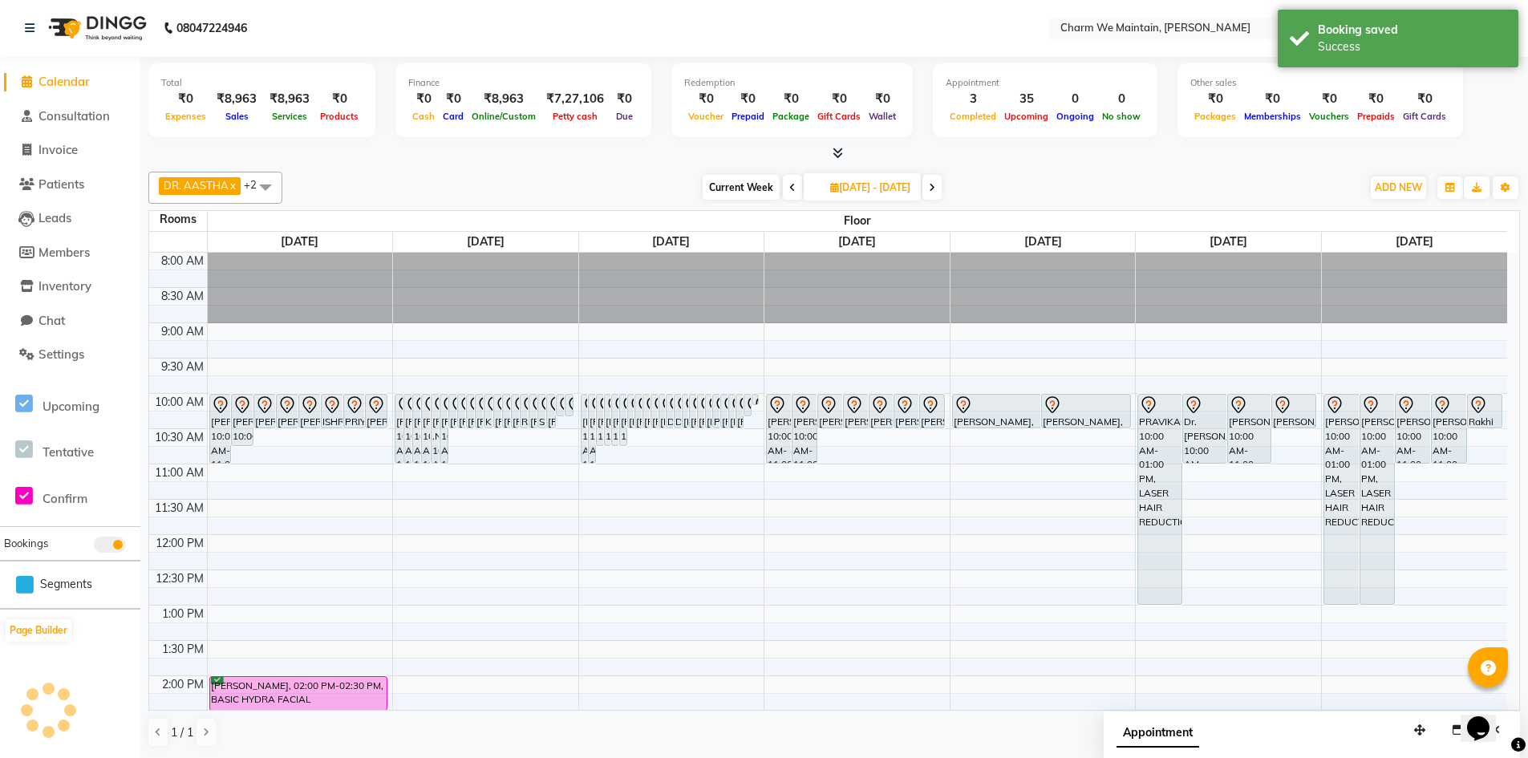
scroll to position [0, 0]
click at [59, 187] on span "Patients" at bounding box center [62, 184] width 46 height 15
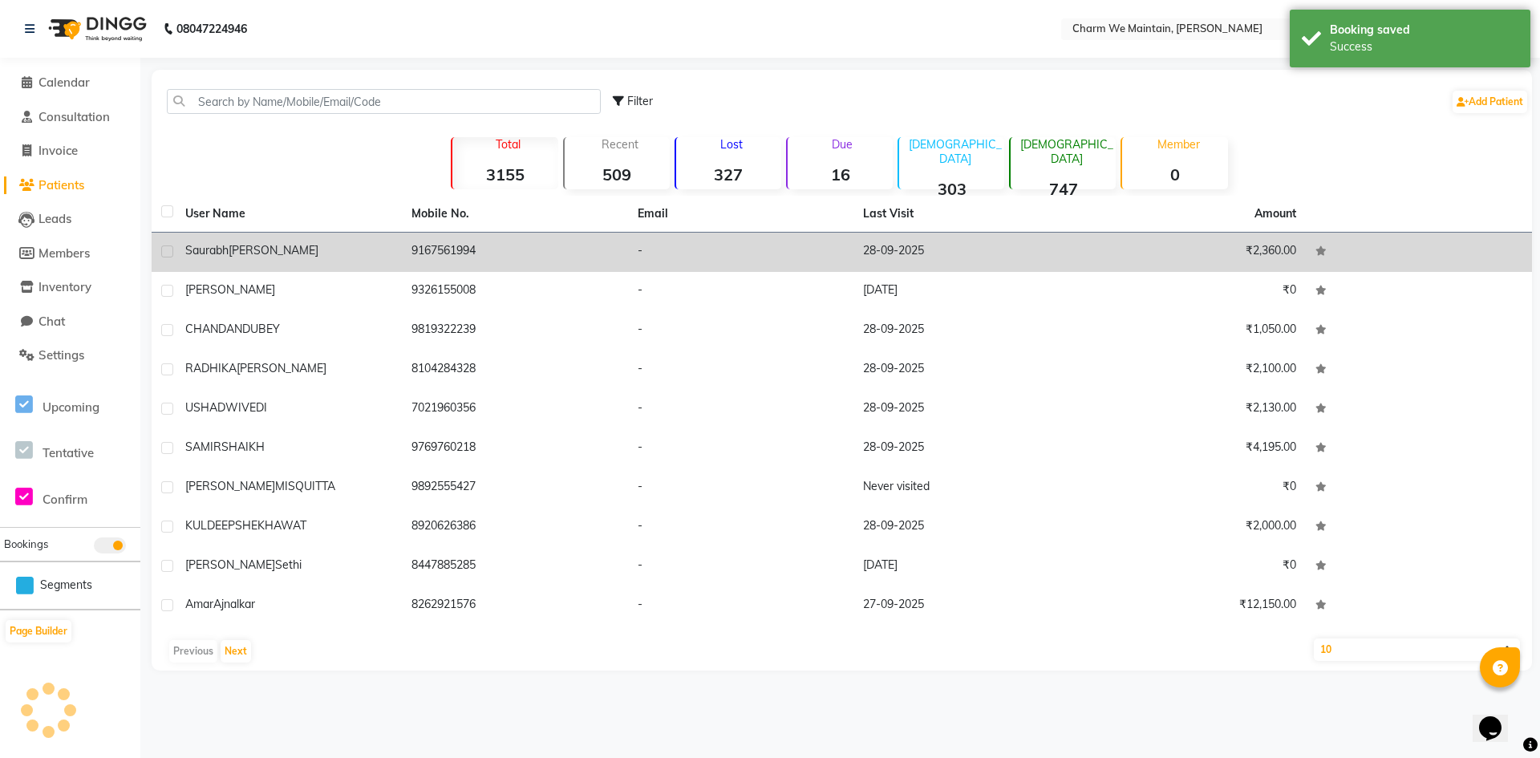
click at [229, 249] on span "Saurabh" at bounding box center [206, 250] width 43 height 14
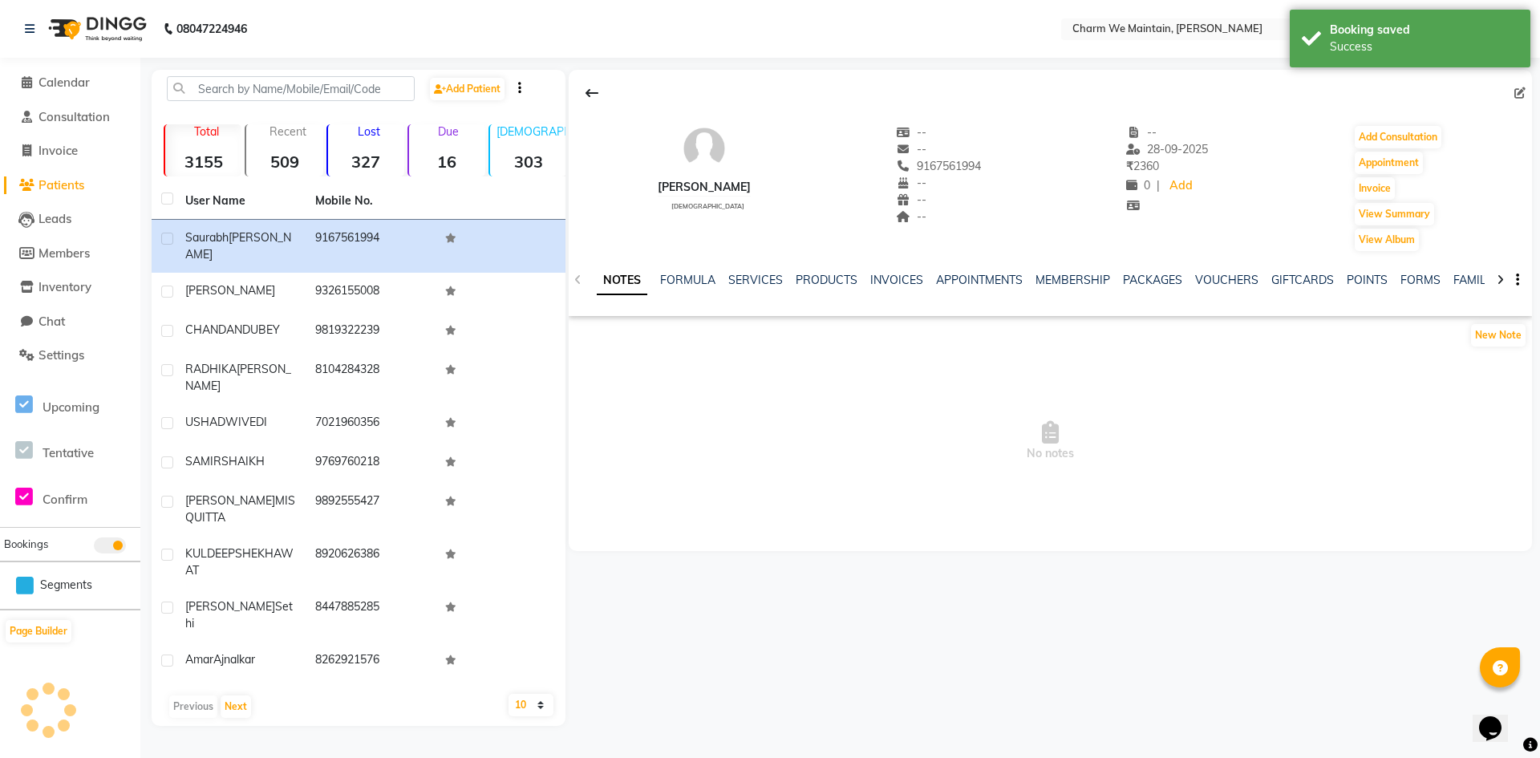
click at [746, 188] on div "Saurabh Patel" at bounding box center [704, 187] width 93 height 17
click at [1519, 92] on icon at bounding box center [1519, 92] width 11 height 11
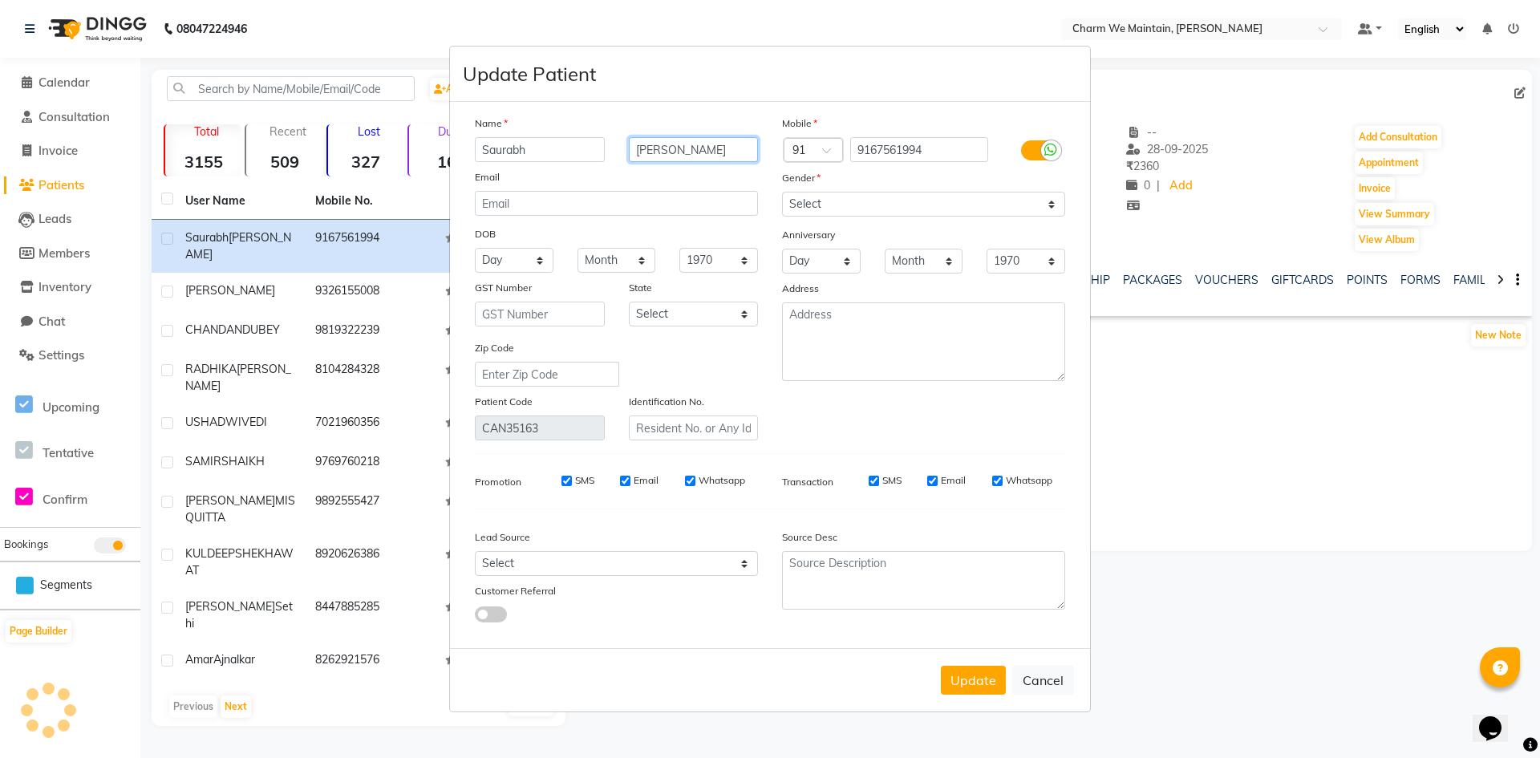
click at [690, 153] on input "Patel" at bounding box center [694, 149] width 130 height 25
click at [564, 153] on input "Saurabh" at bounding box center [540, 149] width 130 height 25
click at [975, 676] on button "Update" at bounding box center [973, 680] width 65 height 29
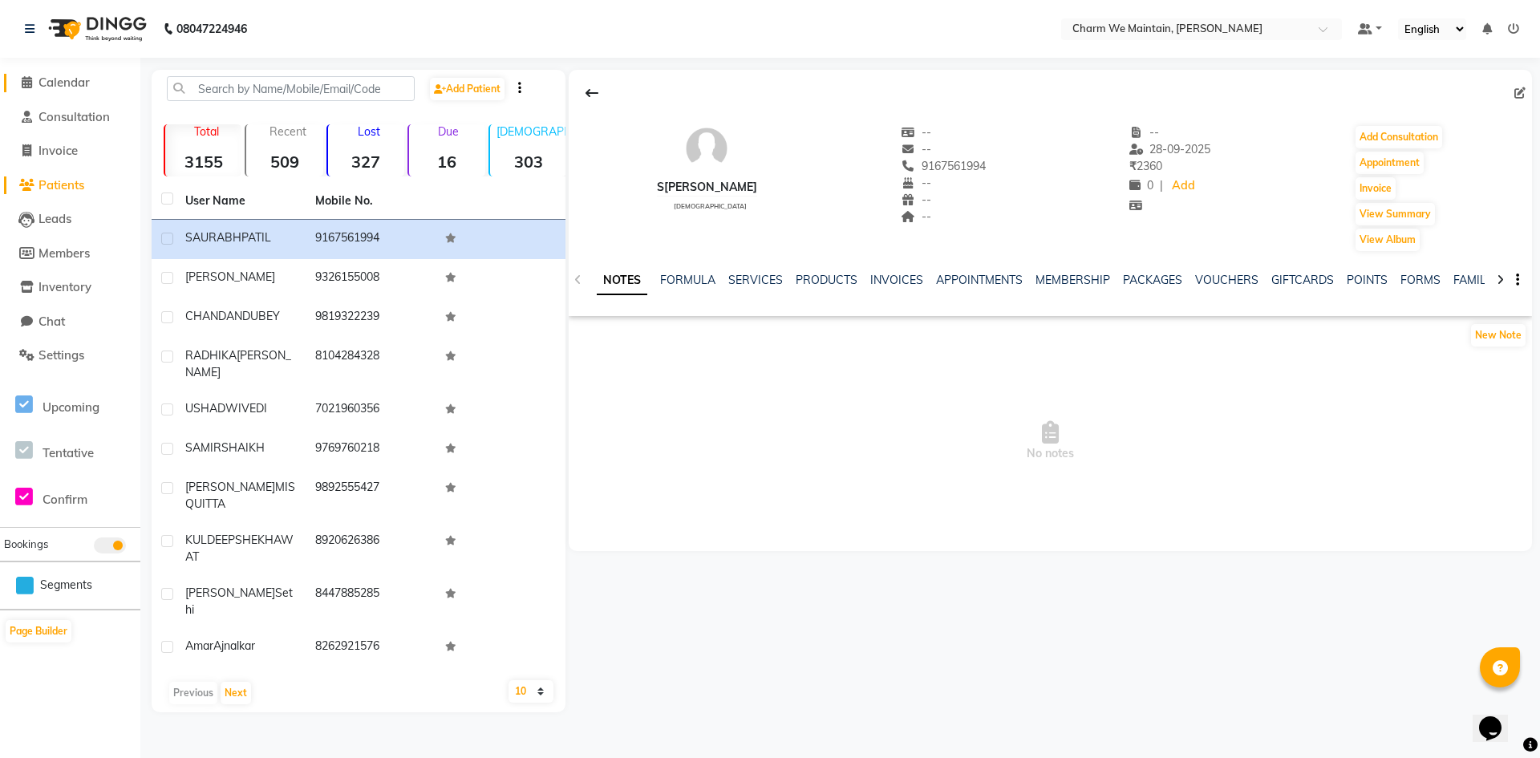
click at [69, 86] on span "Calendar" at bounding box center [64, 82] width 51 height 15
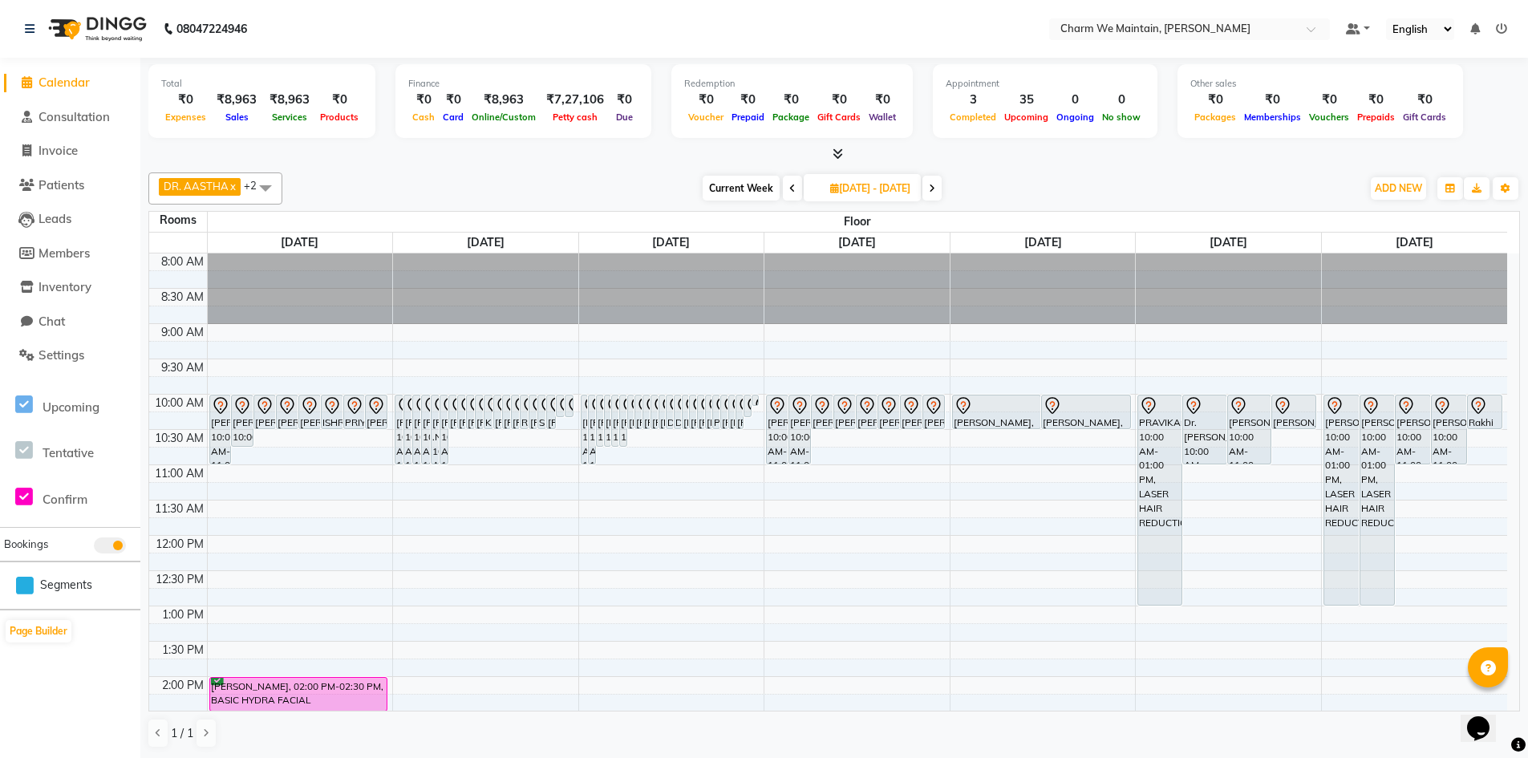
click at [942, 186] on span at bounding box center [931, 188] width 19 height 25
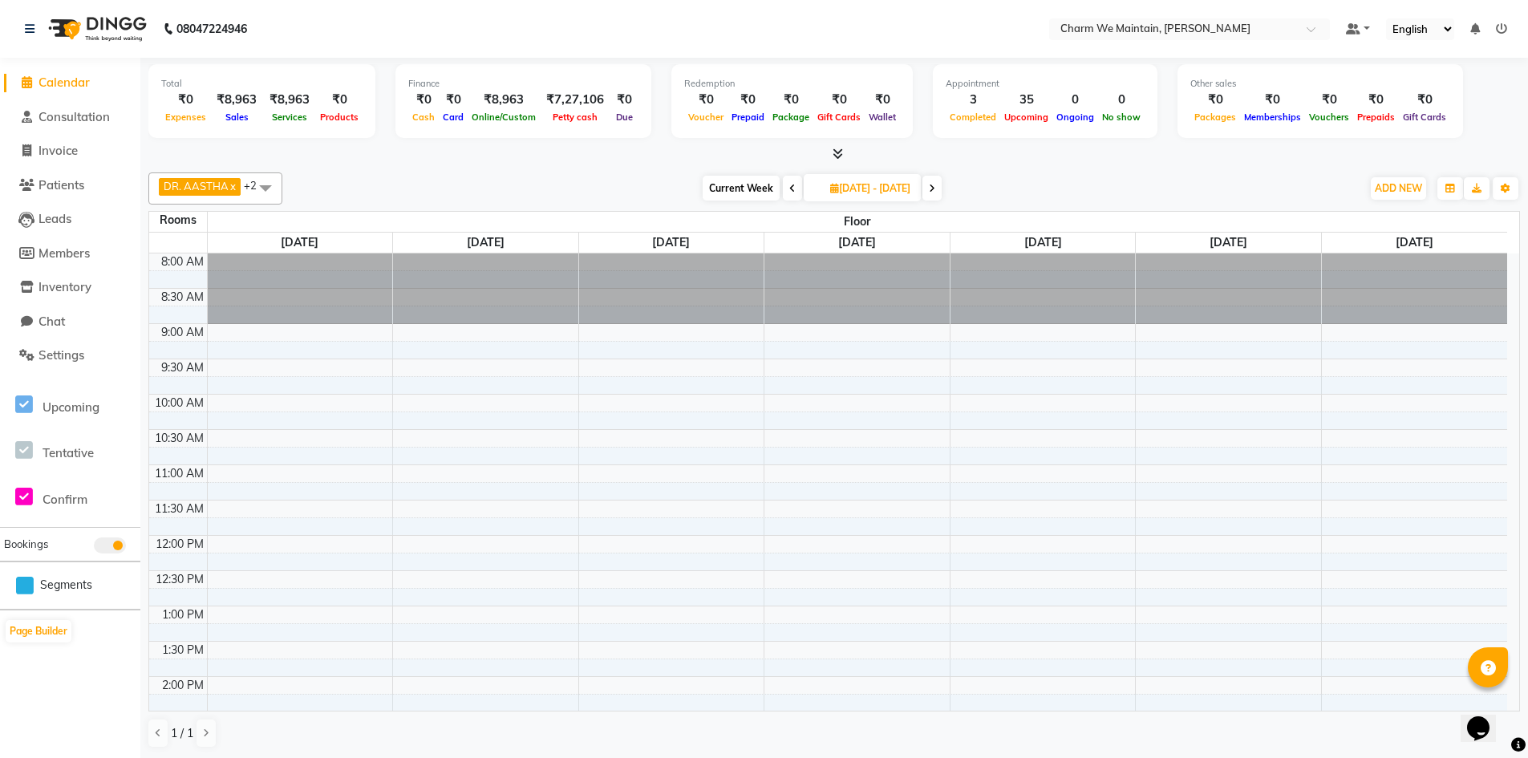
scroll to position [495, 0]
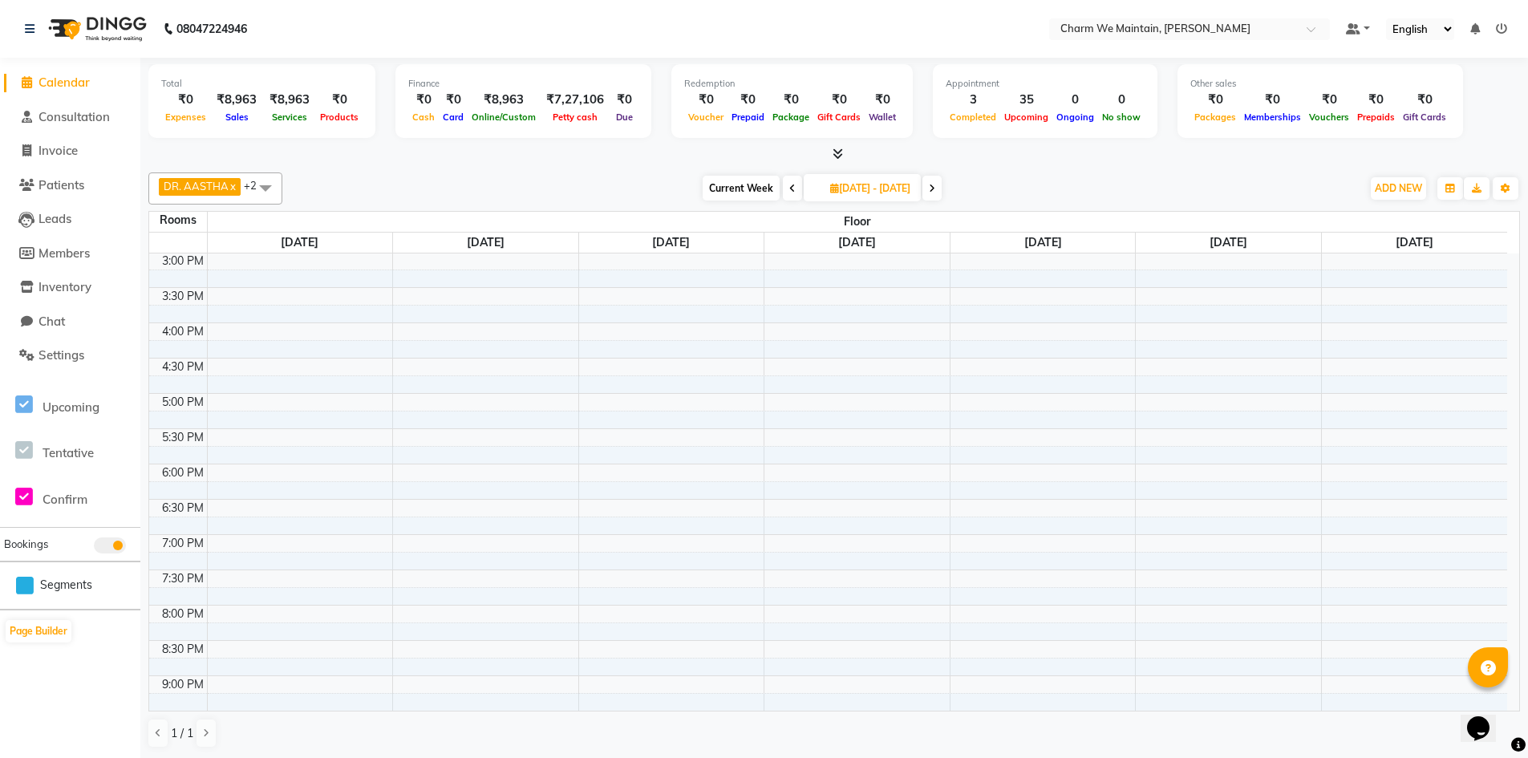
click at [942, 186] on span at bounding box center [931, 188] width 19 height 25
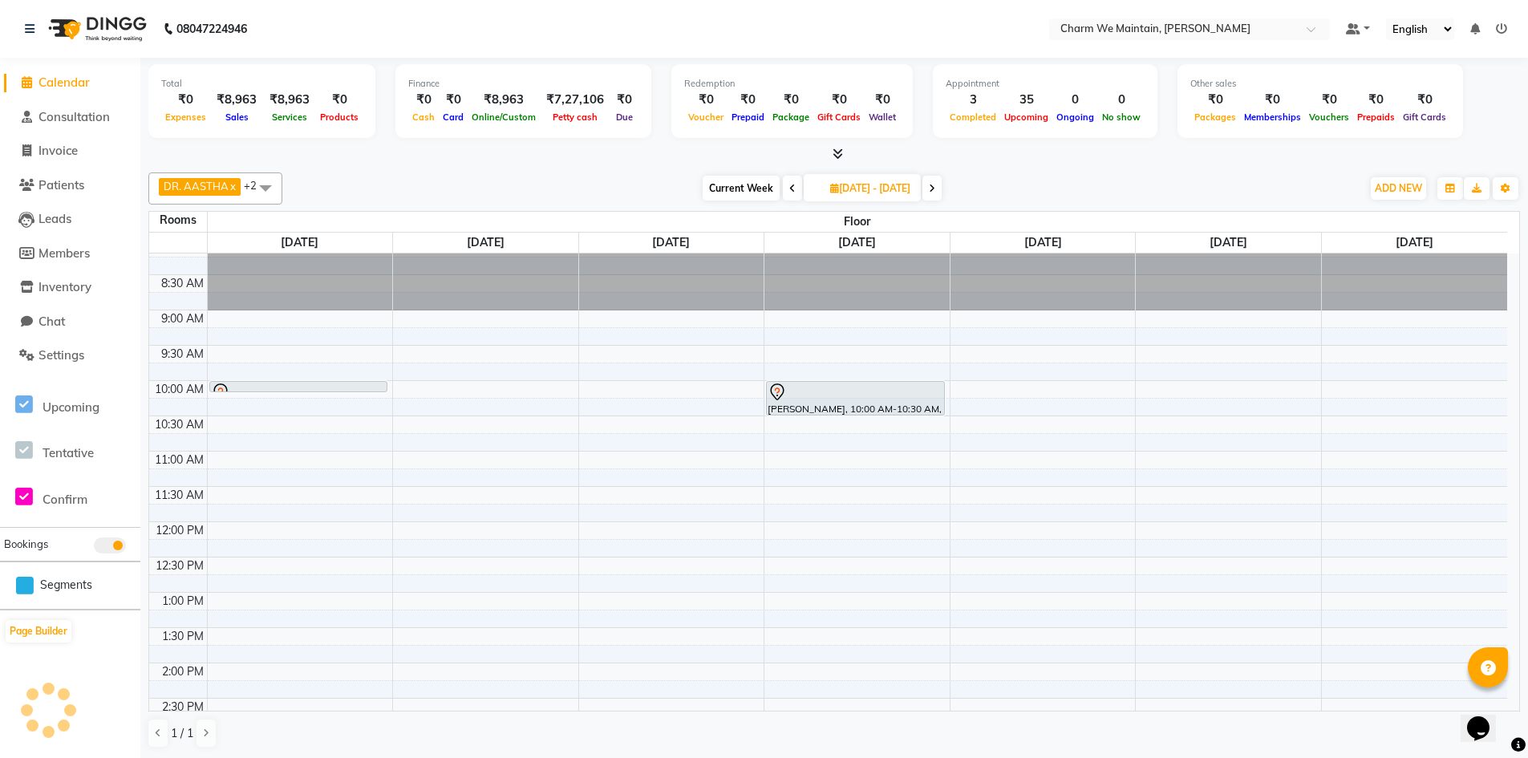
scroll to position [0, 0]
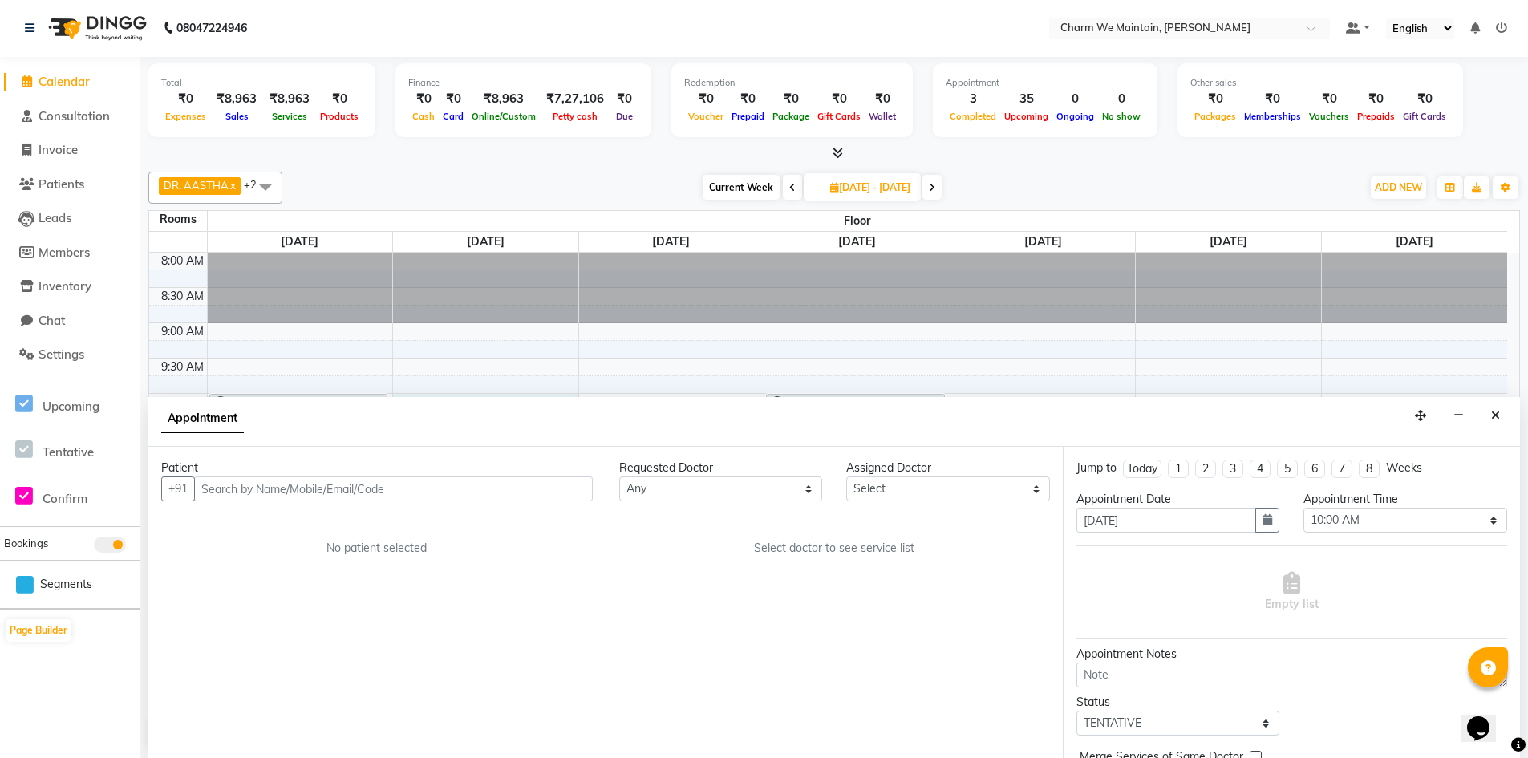
click at [293, 495] on input "text" at bounding box center [393, 488] width 399 height 25
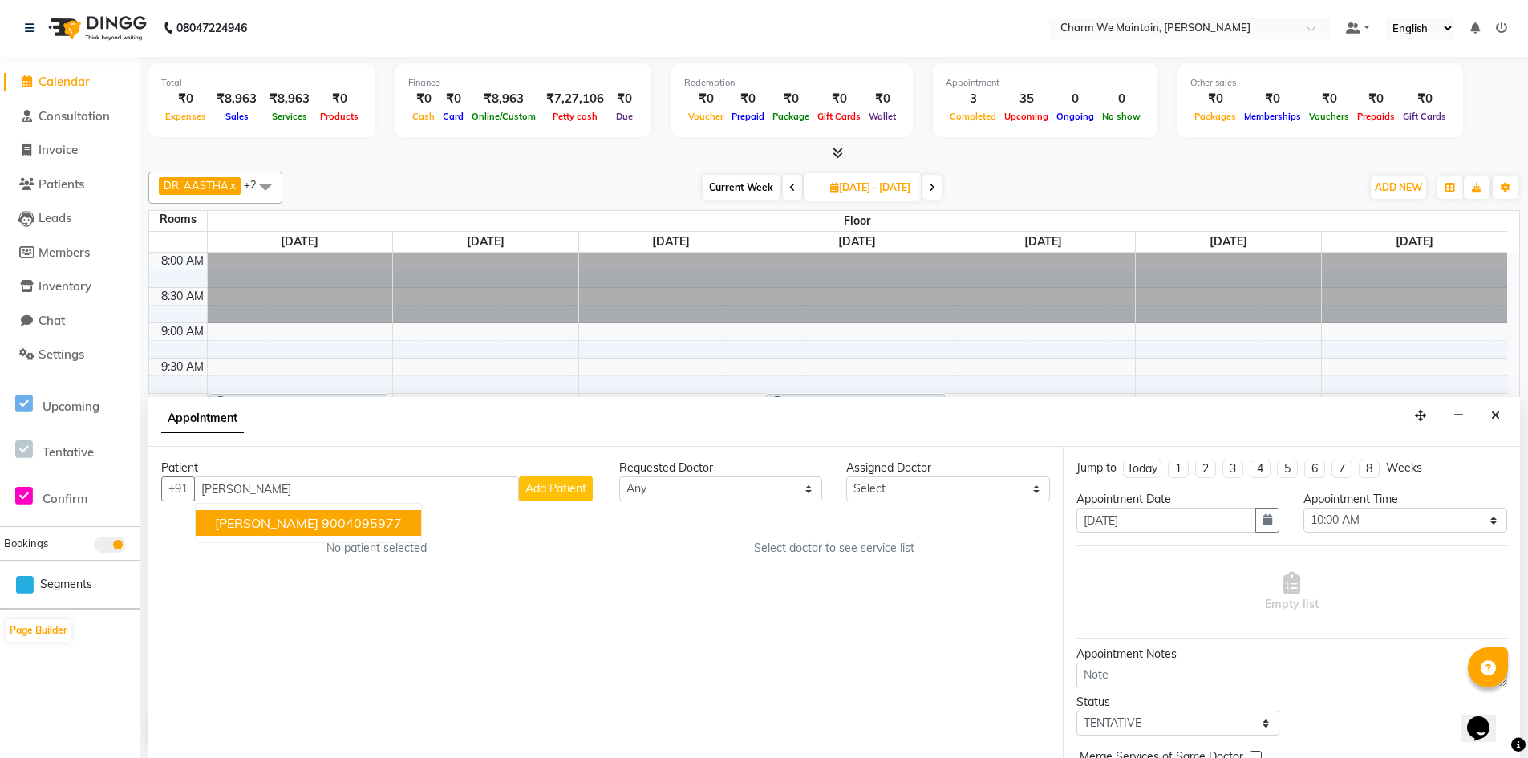
click at [322, 519] on ngb-highlight "9004095977" at bounding box center [362, 523] width 80 height 16
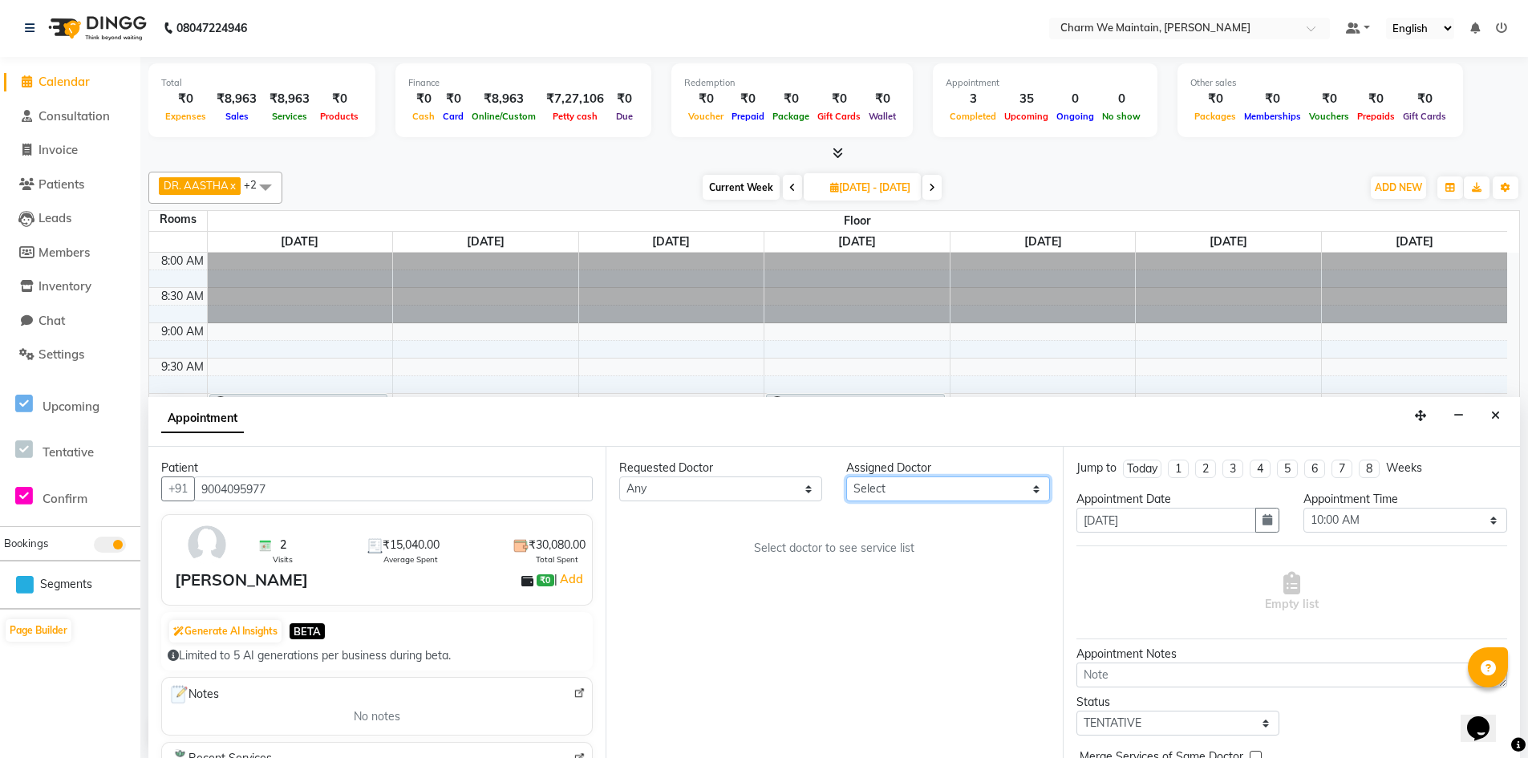
click at [963, 484] on select "Select DR. AYESHA DR. [GEOGRAPHIC_DATA]" at bounding box center [947, 488] width 203 height 25
click at [846, 476] on select "Select DR. AYESHA DR. [GEOGRAPHIC_DATA]" at bounding box center [947, 488] width 203 height 25
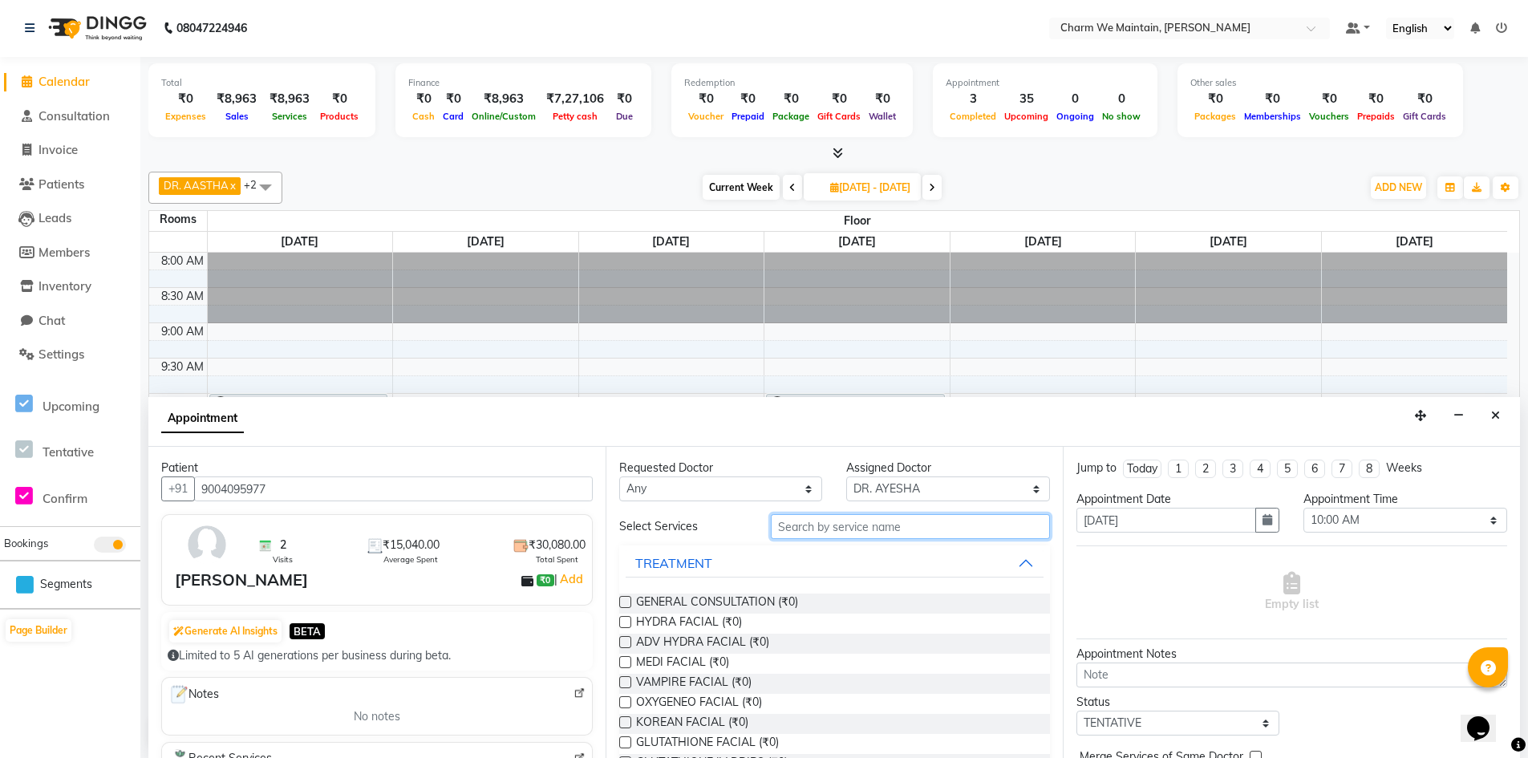
click at [922, 527] on input "text" at bounding box center [910, 526] width 279 height 25
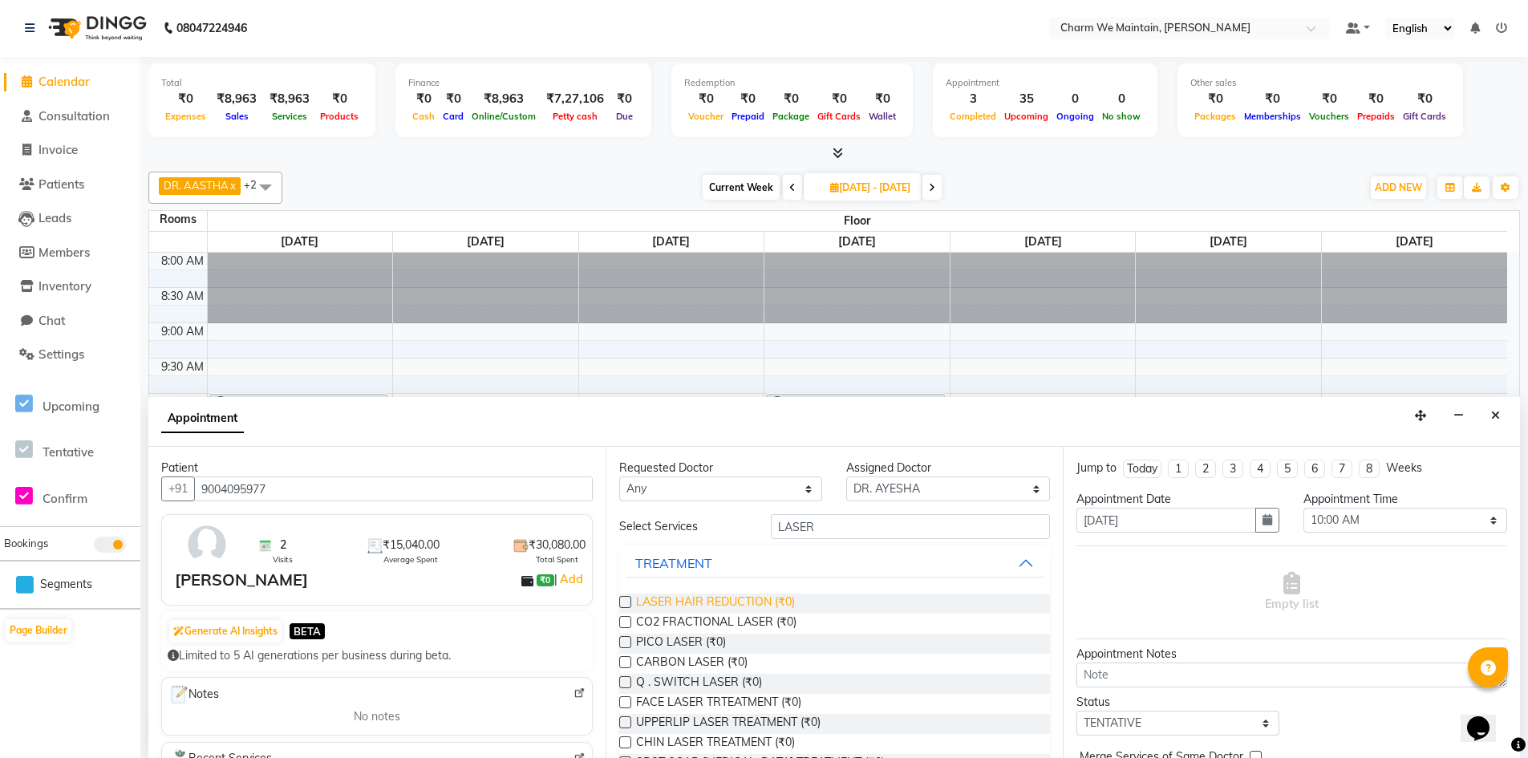
click at [742, 598] on span "LASER HAIR REDUCTION (₹0)" at bounding box center [715, 604] width 159 height 20
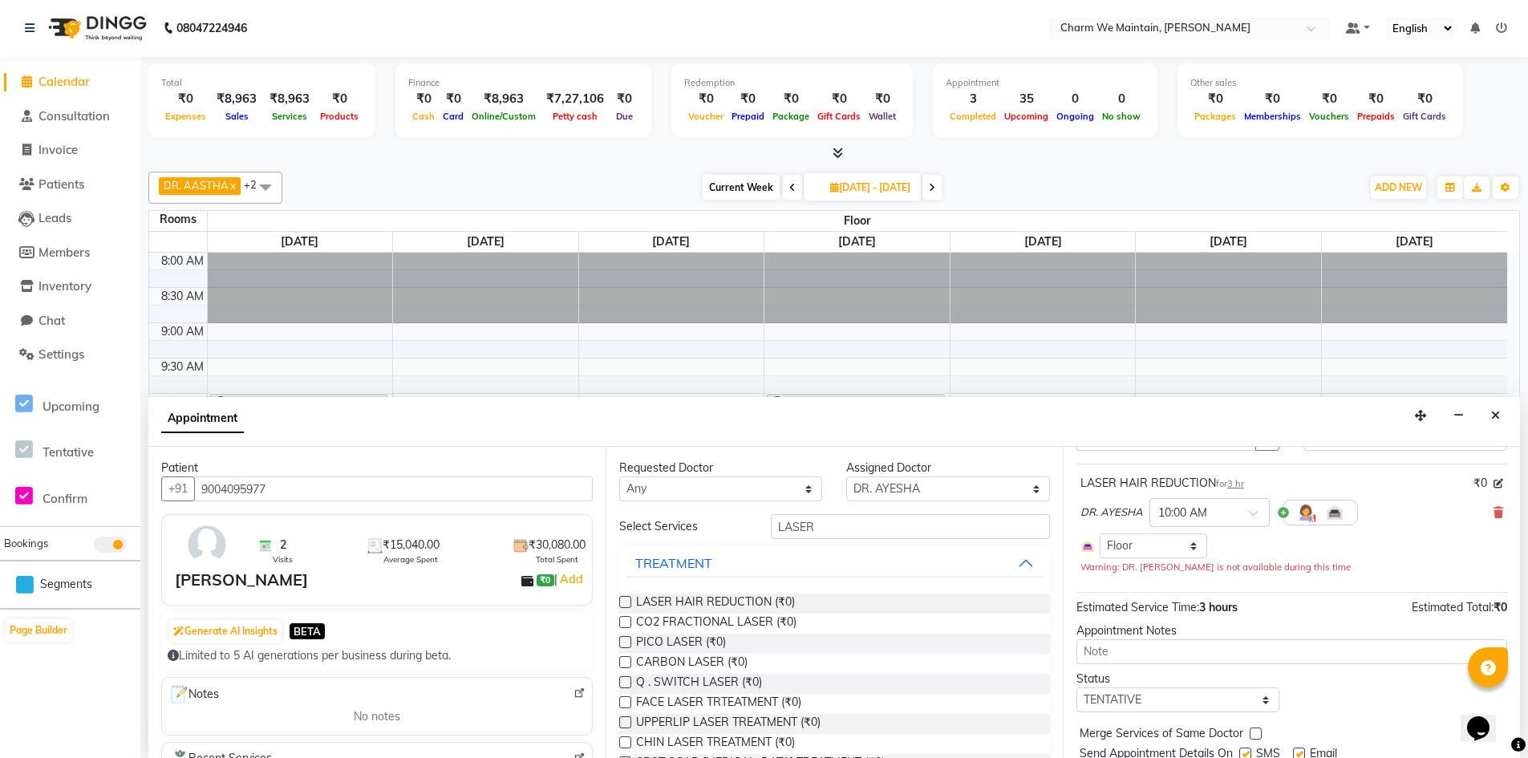
scroll to position [137, 0]
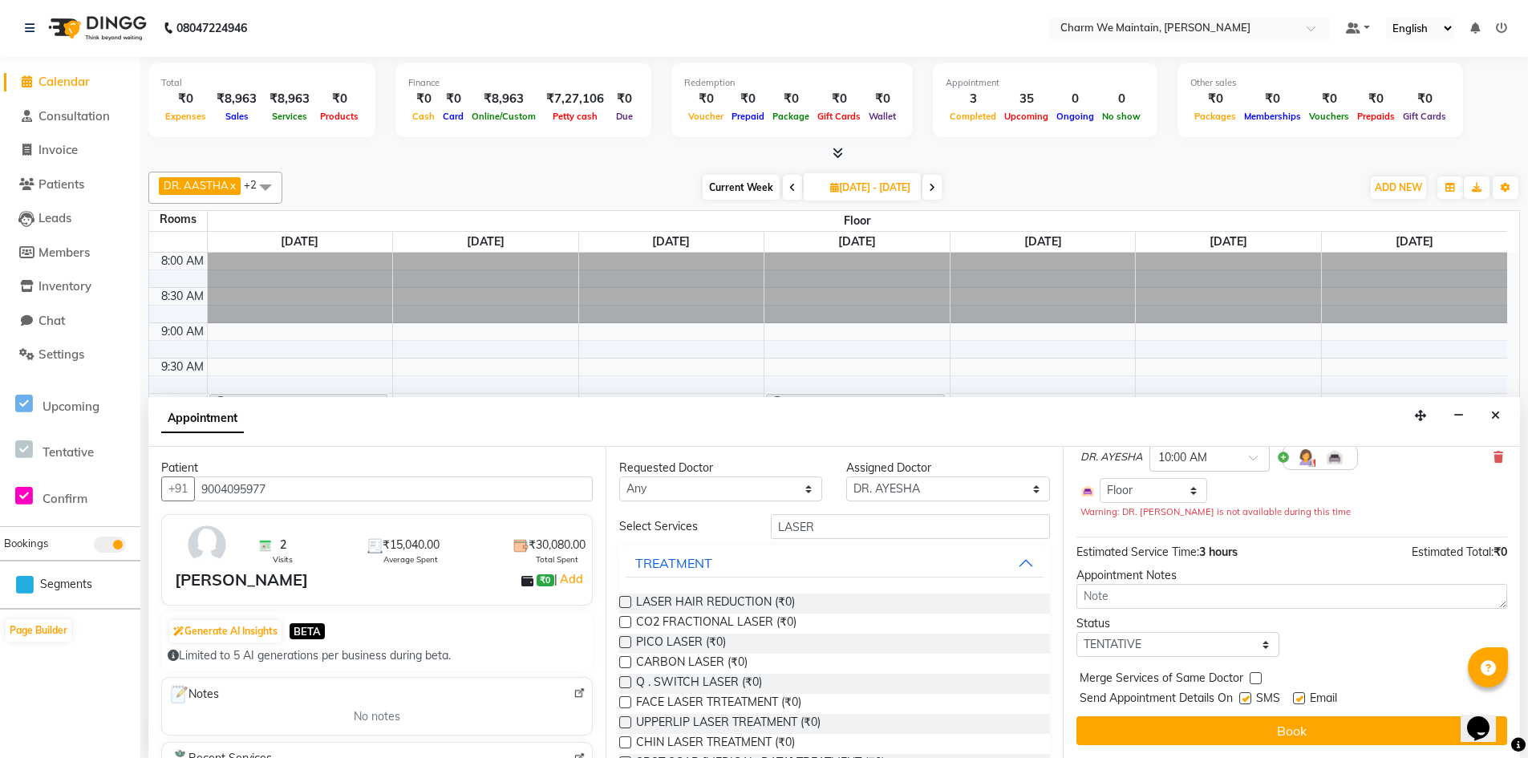
click at [1245, 702] on label at bounding box center [1245, 698] width 12 height 12
click at [1245, 702] on input "checkbox" at bounding box center [1244, 700] width 10 height 10
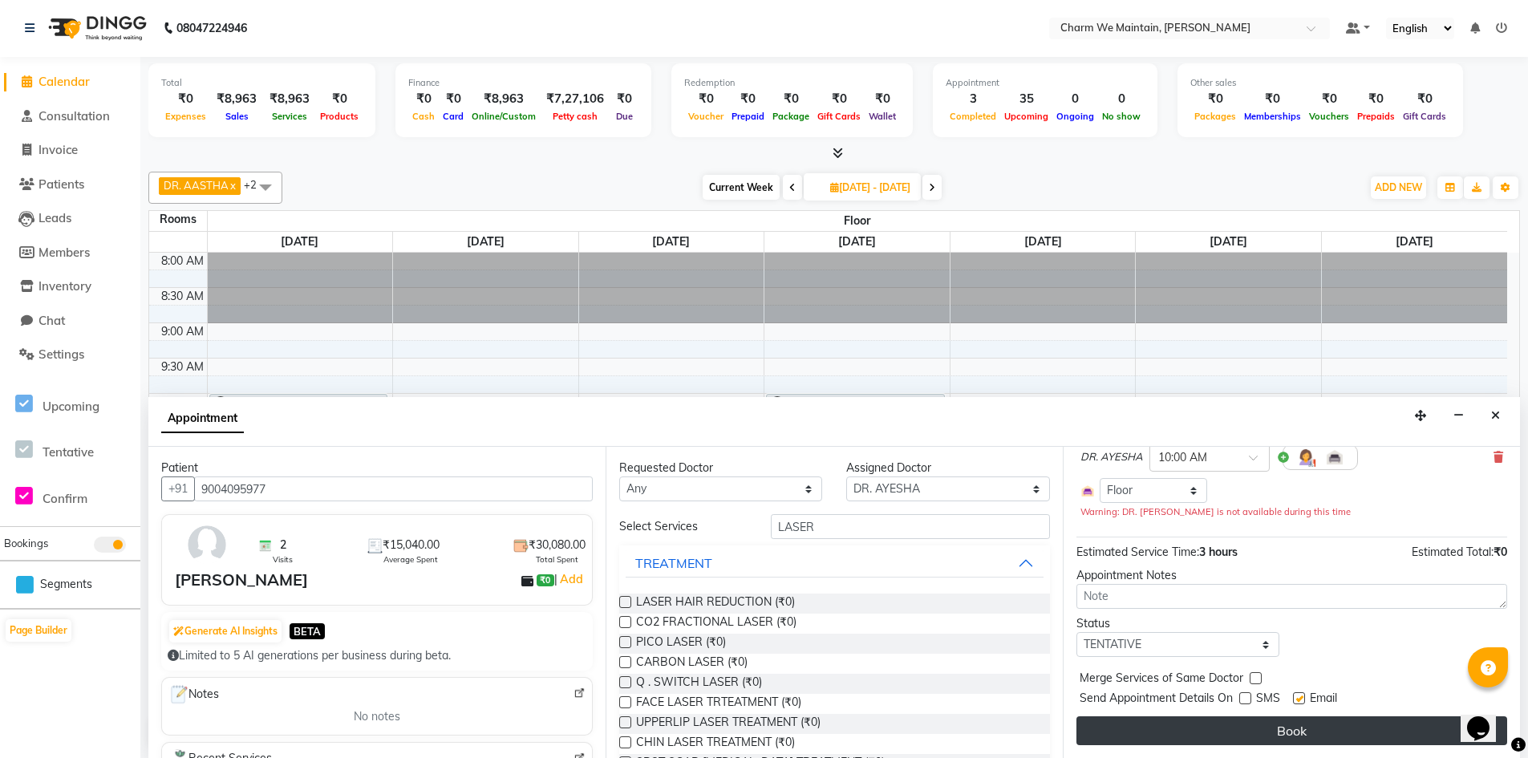
drag, startPoint x: 1303, startPoint y: 699, endPoint x: 1301, endPoint y: 736, distance: 37.7
click at [1302, 699] on label at bounding box center [1299, 698] width 12 height 12
click at [1302, 699] on input "checkbox" at bounding box center [1298, 700] width 10 height 10
click at [1301, 737] on button "Book" at bounding box center [1291, 730] width 431 height 29
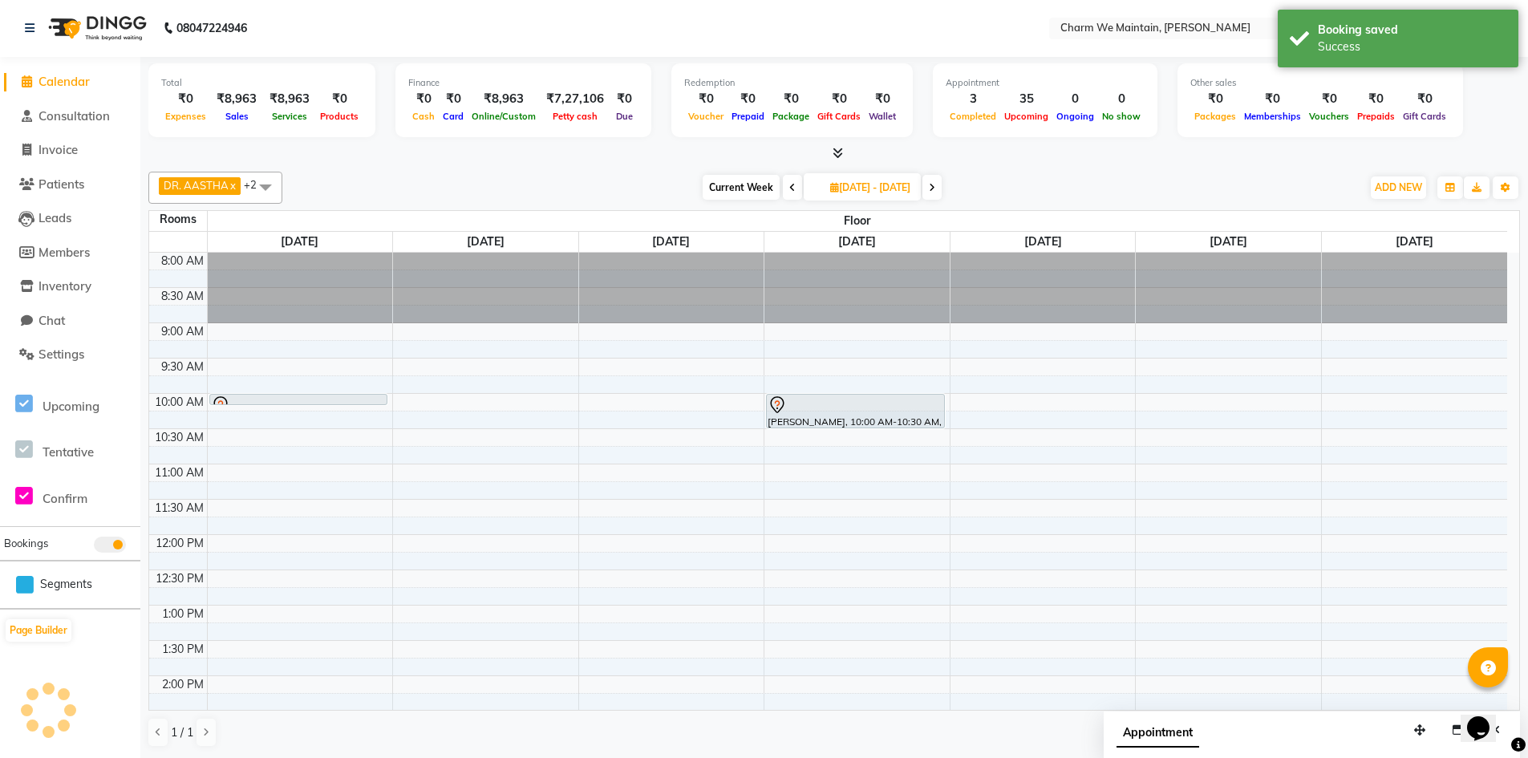
scroll to position [0, 0]
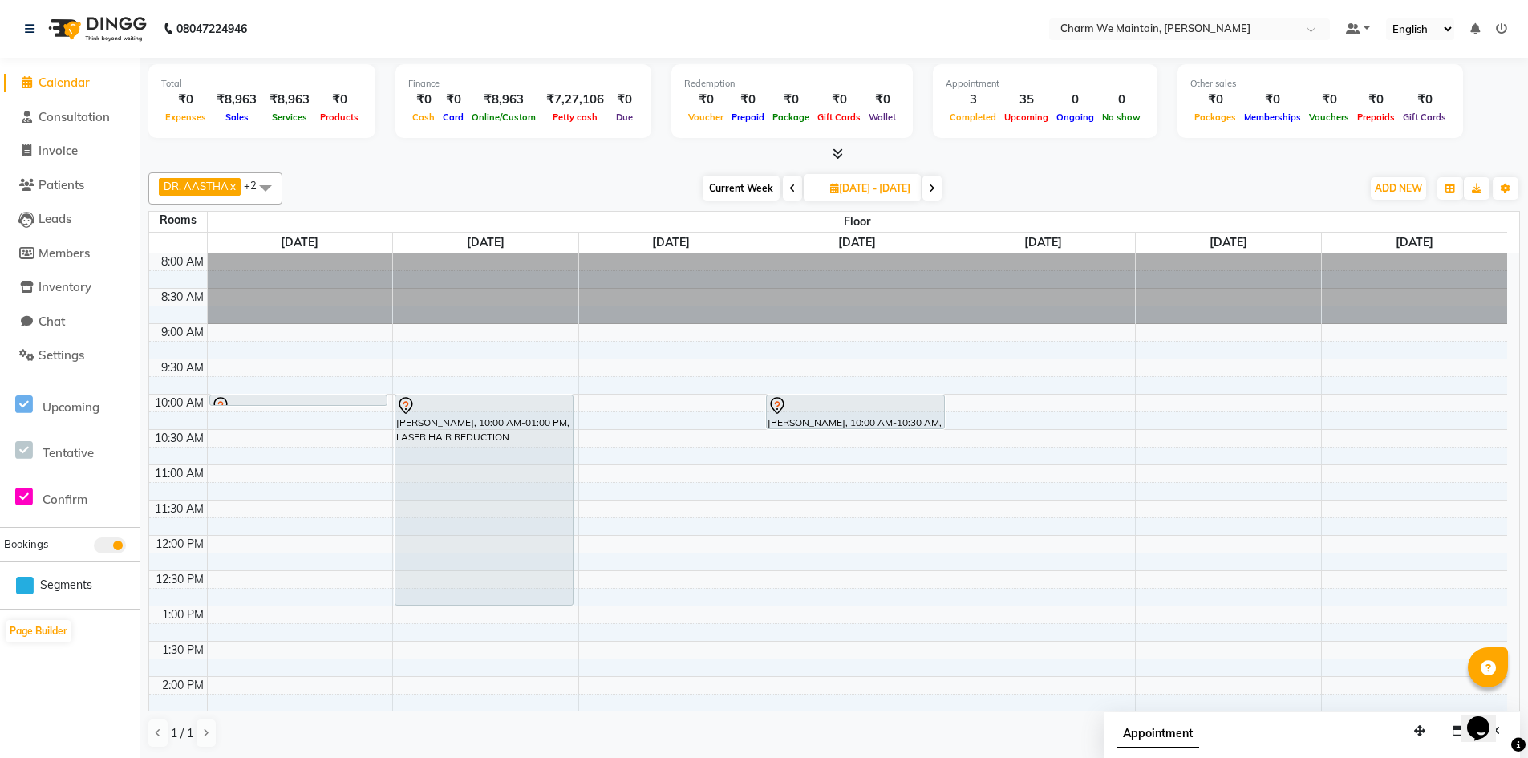
click at [789, 187] on icon at bounding box center [792, 189] width 6 height 10
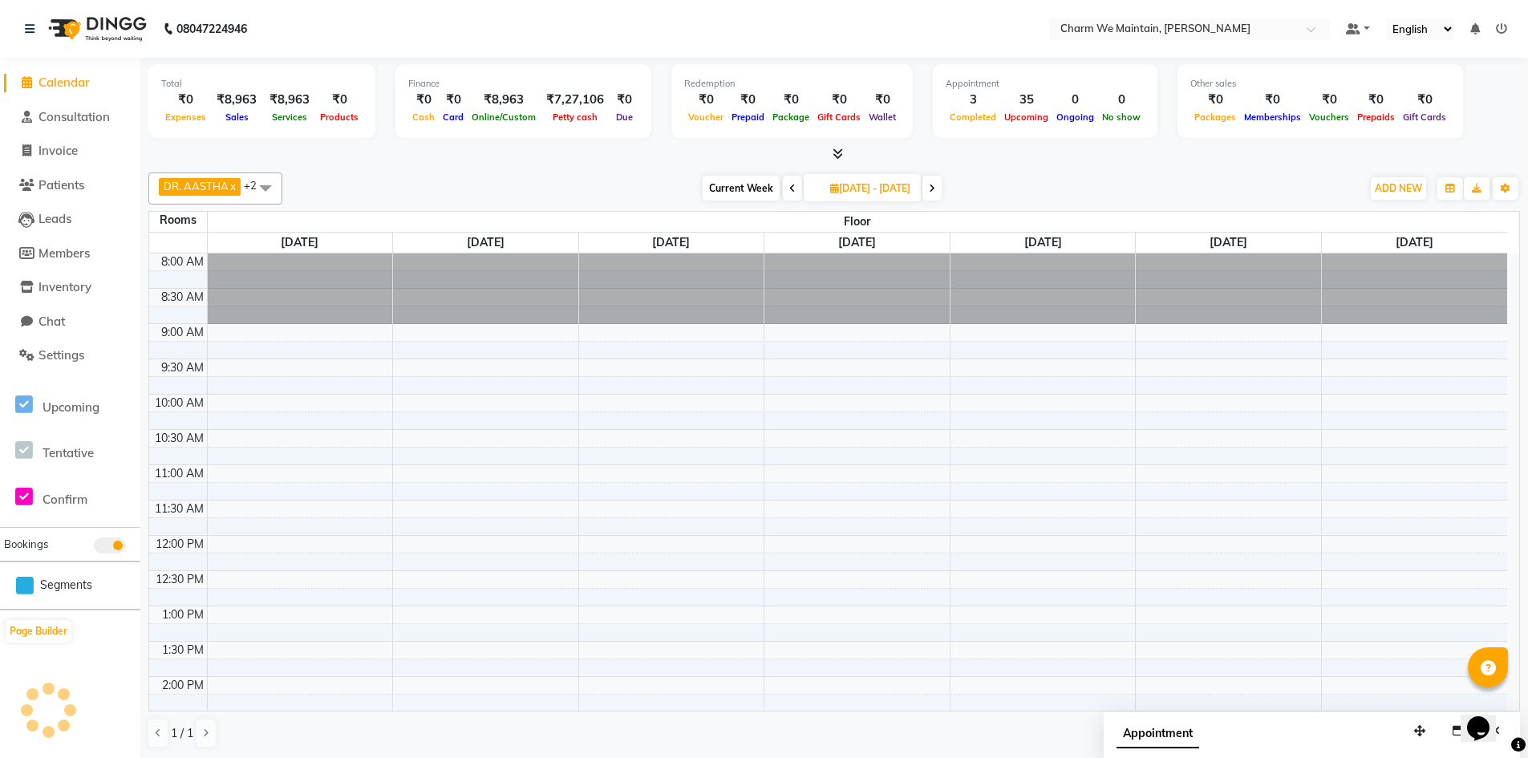
scroll to position [495, 0]
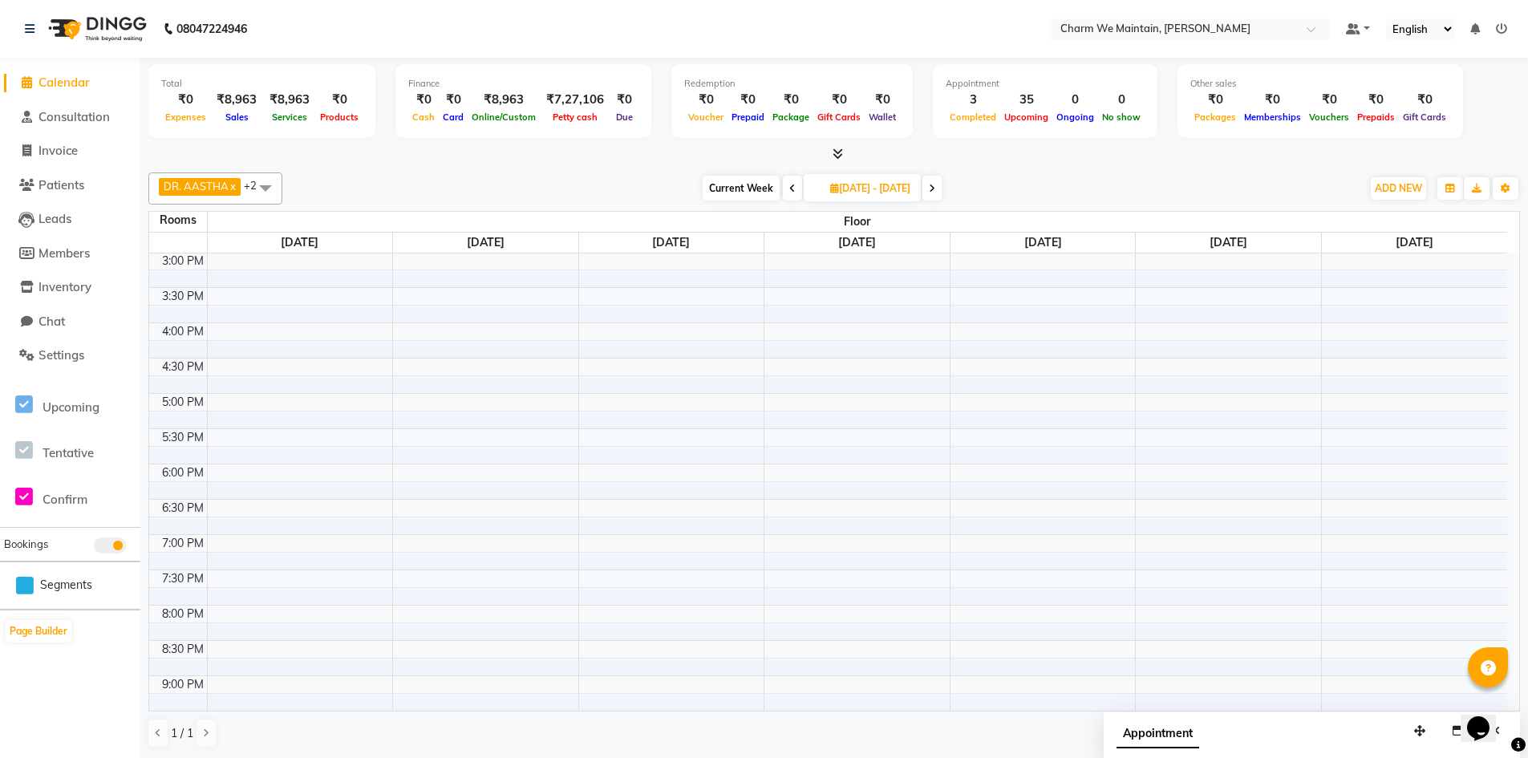
click at [789, 187] on icon at bounding box center [792, 189] width 6 height 10
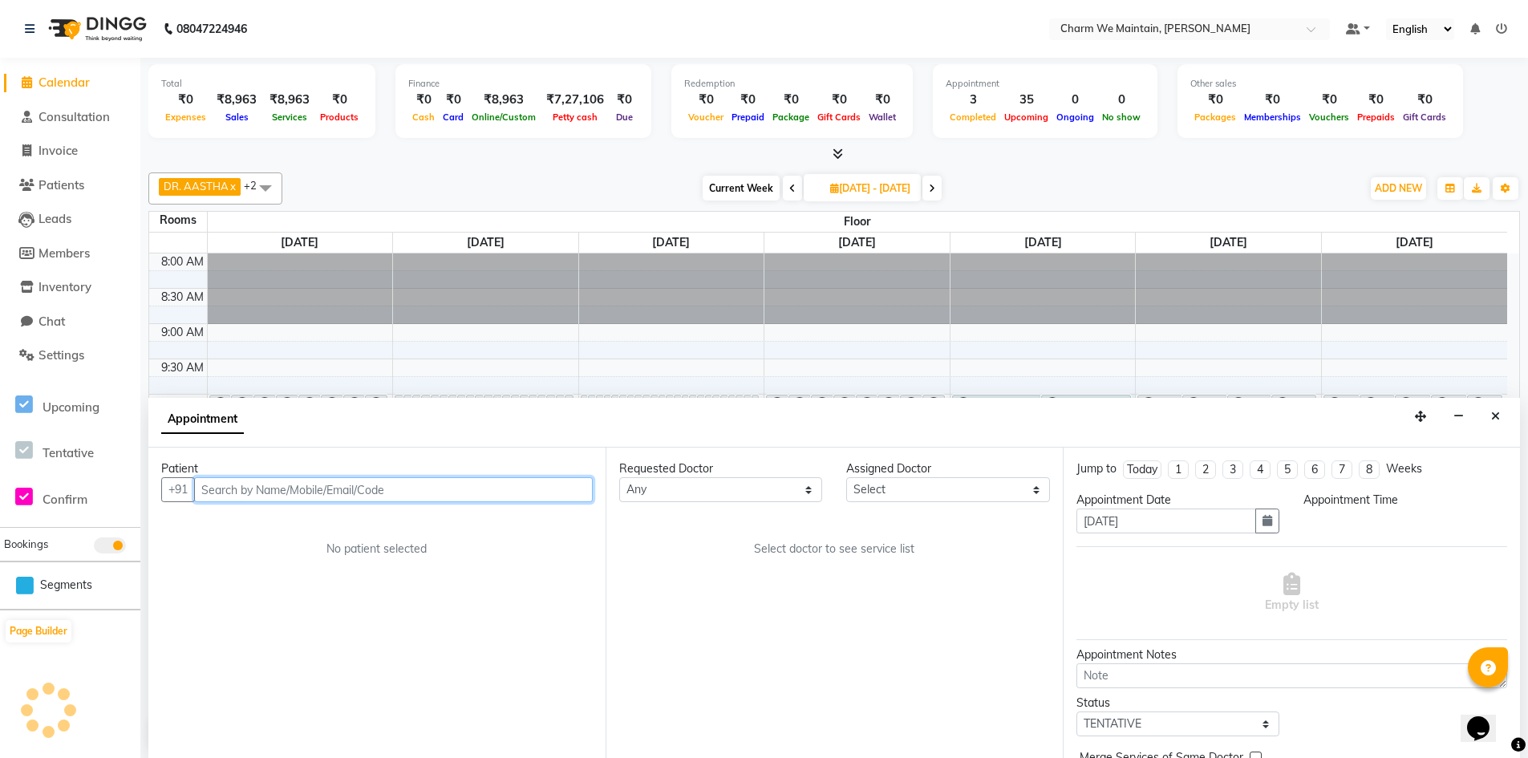
scroll to position [1, 0]
click at [536, 492] on input "text" at bounding box center [393, 488] width 399 height 25
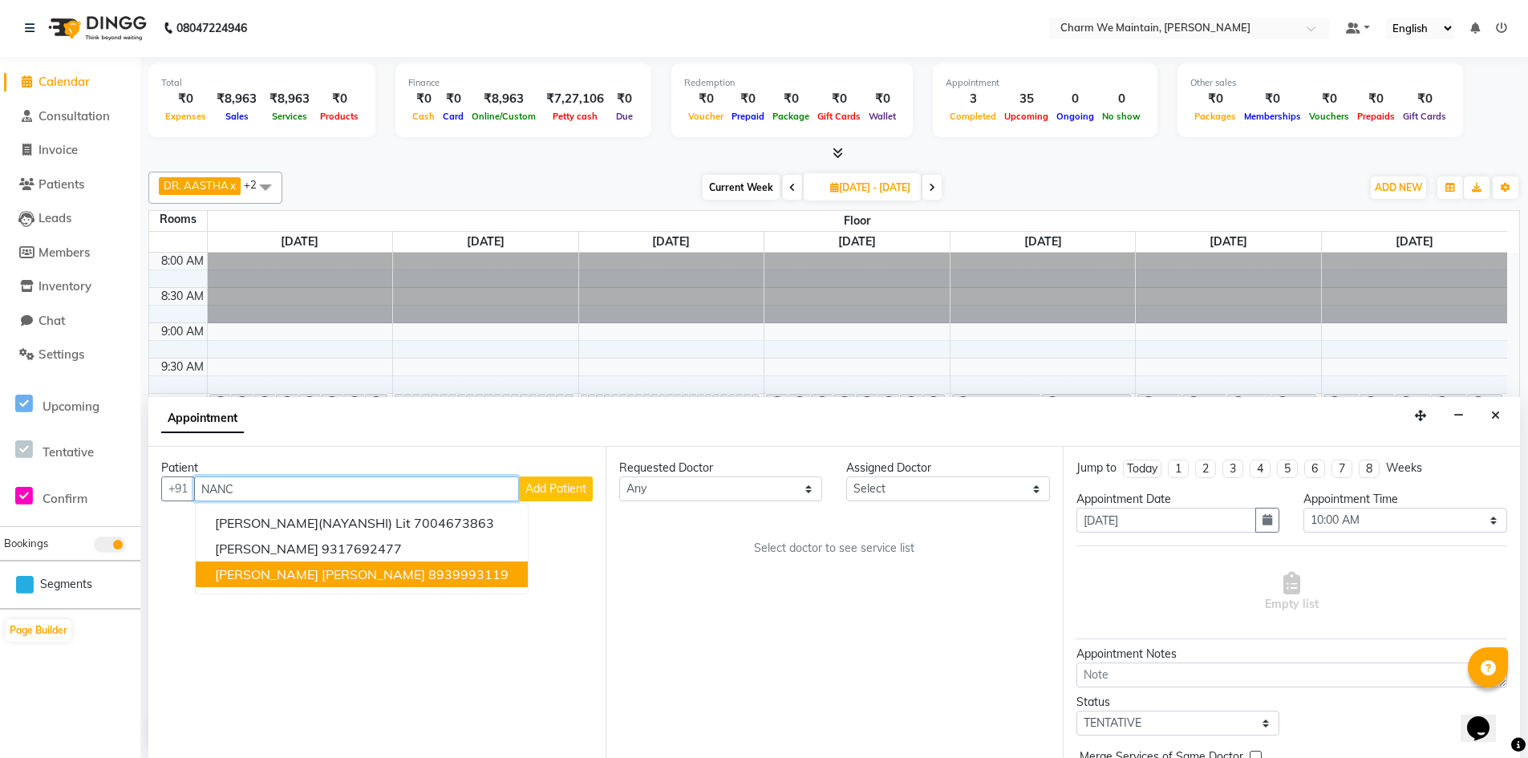
click at [428, 573] on ngb-highlight "8939993119" at bounding box center [468, 574] width 80 height 16
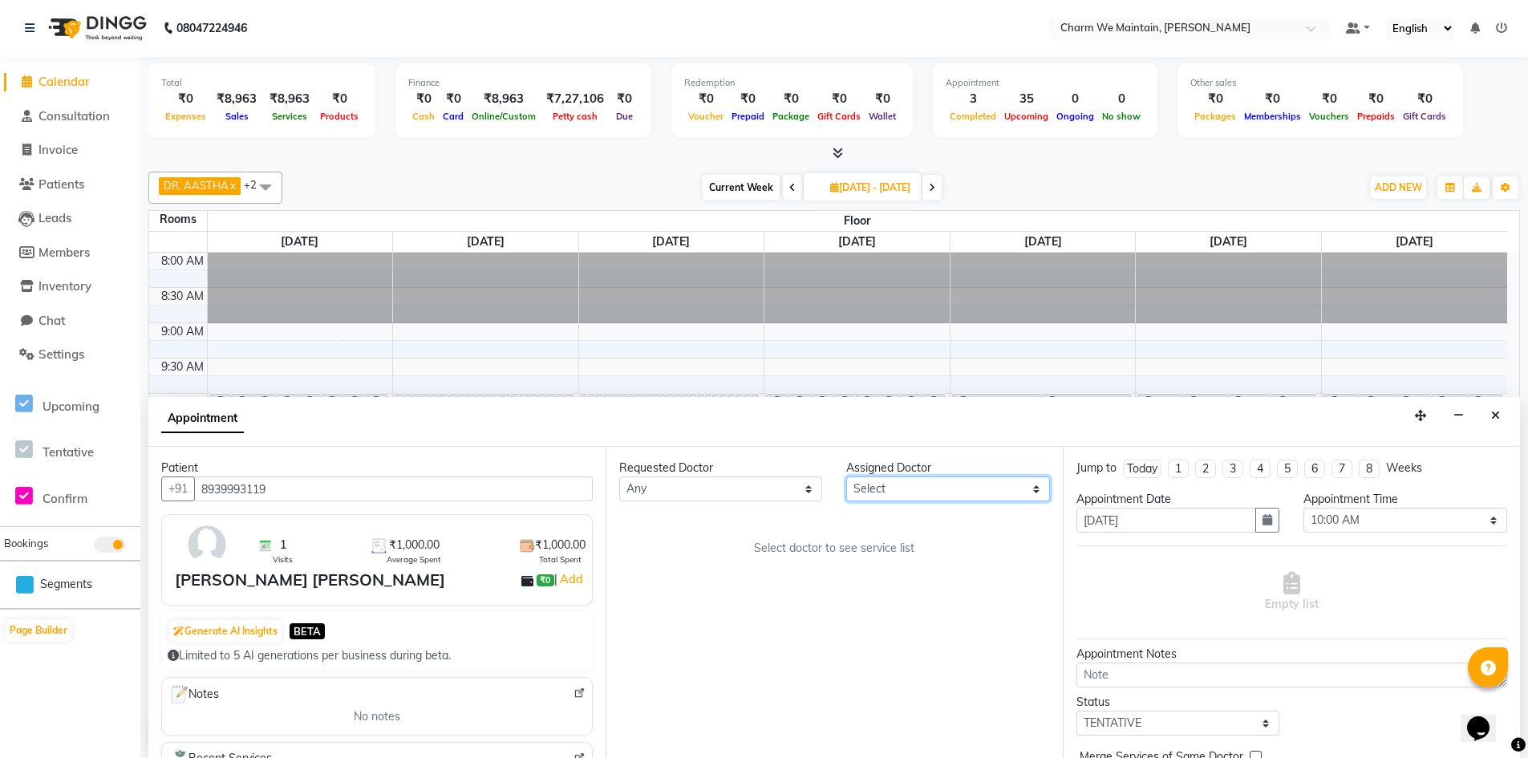
click at [900, 494] on select "Select DR. AYESHA DR. [GEOGRAPHIC_DATA]" at bounding box center [947, 488] width 203 height 25
click at [846, 476] on select "Select DR. AYESHA DR. [GEOGRAPHIC_DATA]" at bounding box center [947, 488] width 203 height 25
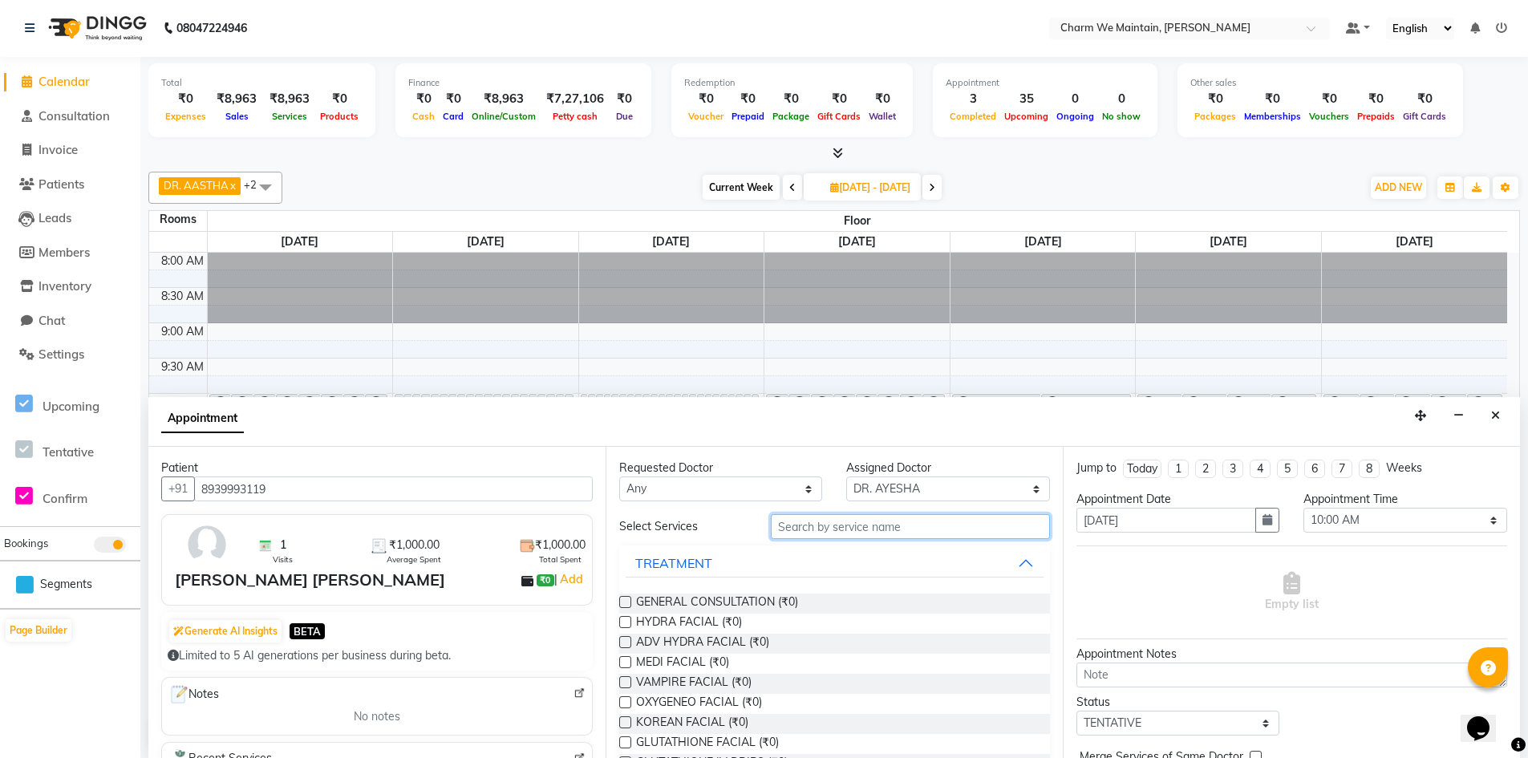
click at [881, 535] on input "text" at bounding box center [910, 526] width 279 height 25
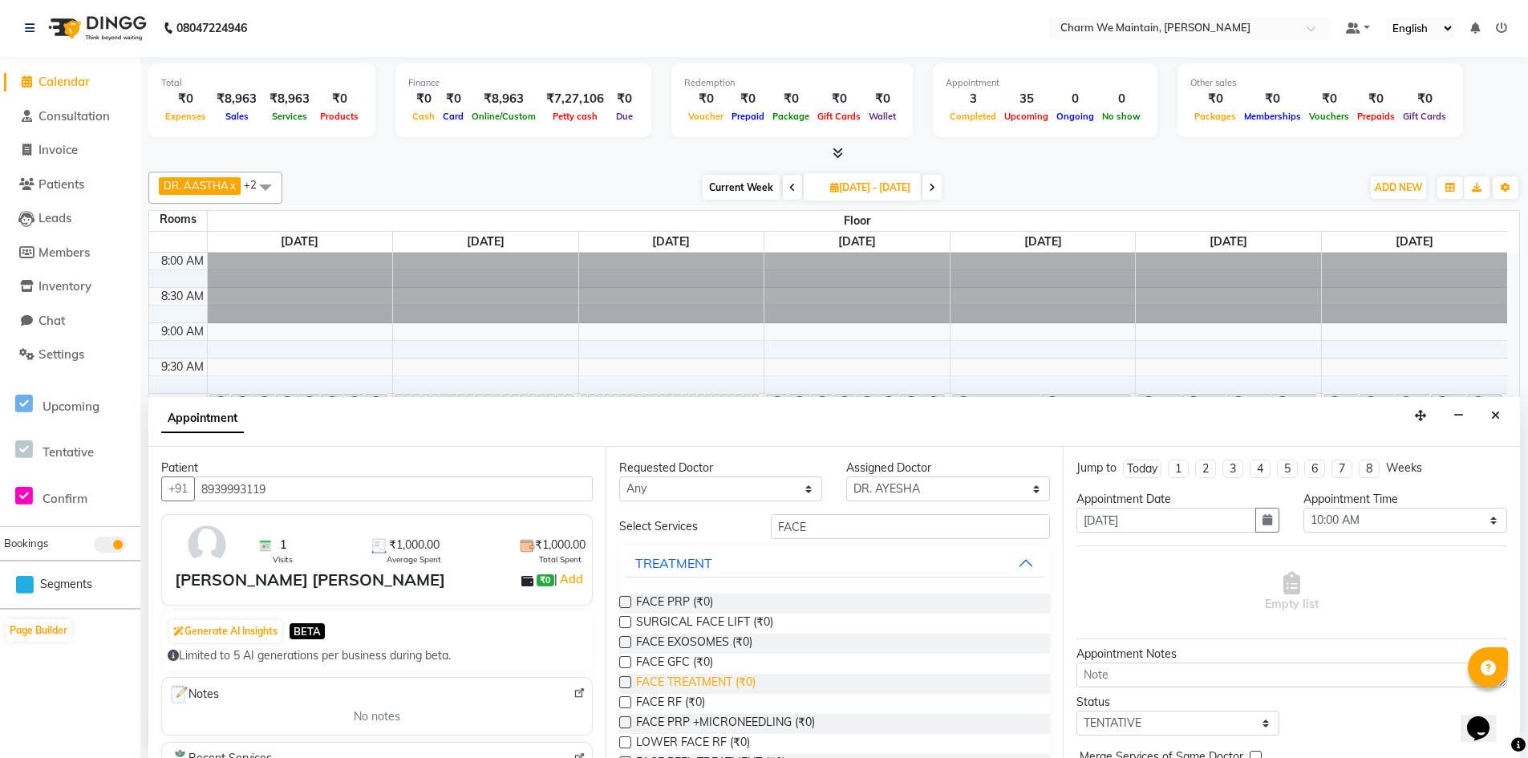
click at [651, 678] on span "FACE TREATMENT (₹0)" at bounding box center [696, 684] width 120 height 20
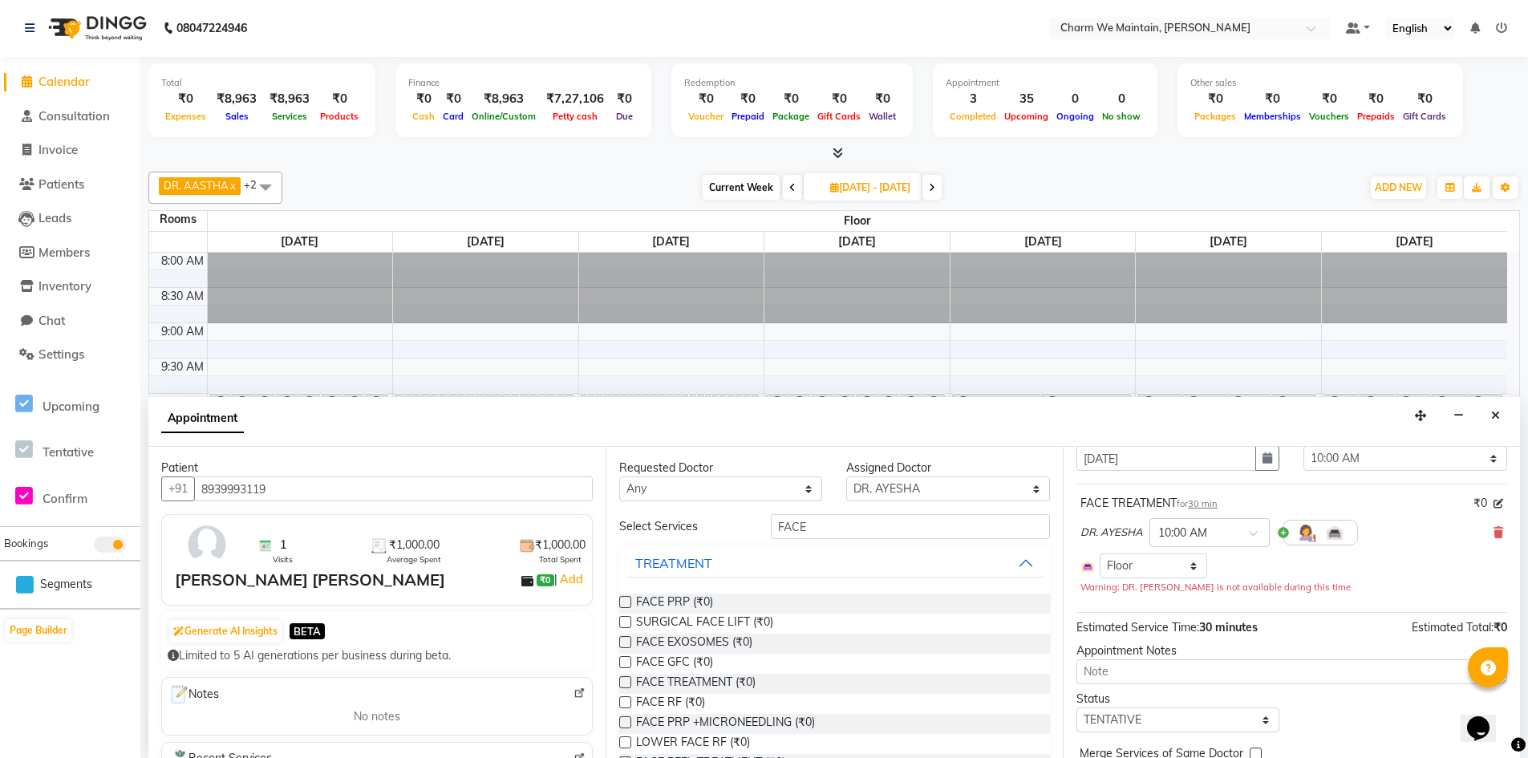
scroll to position [137, 0]
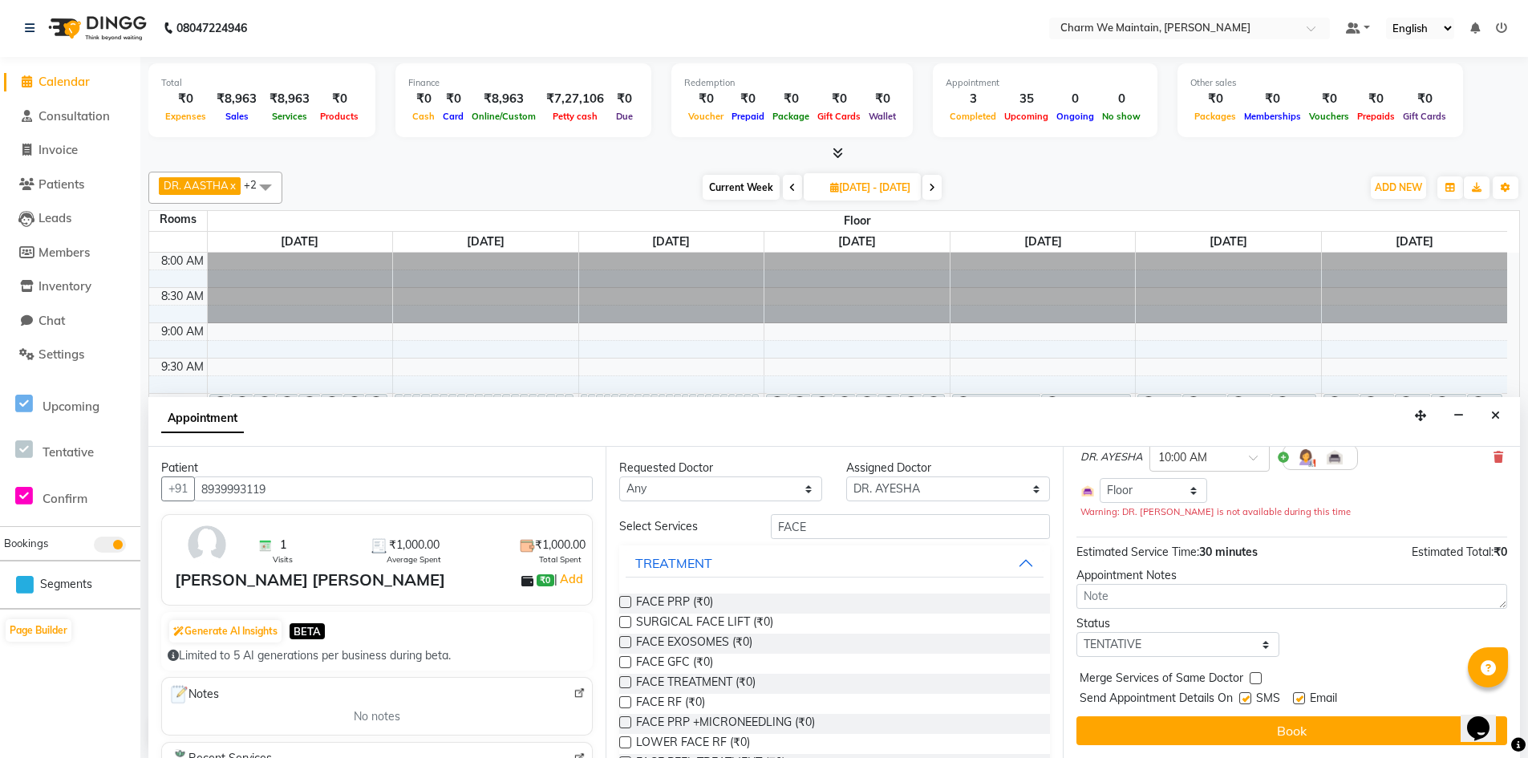
click at [1246, 698] on label at bounding box center [1245, 698] width 12 height 12
click at [1246, 698] on input "checkbox" at bounding box center [1244, 700] width 10 height 10
click at [1299, 697] on label at bounding box center [1299, 698] width 12 height 12
click at [1299, 697] on input "checkbox" at bounding box center [1298, 700] width 10 height 10
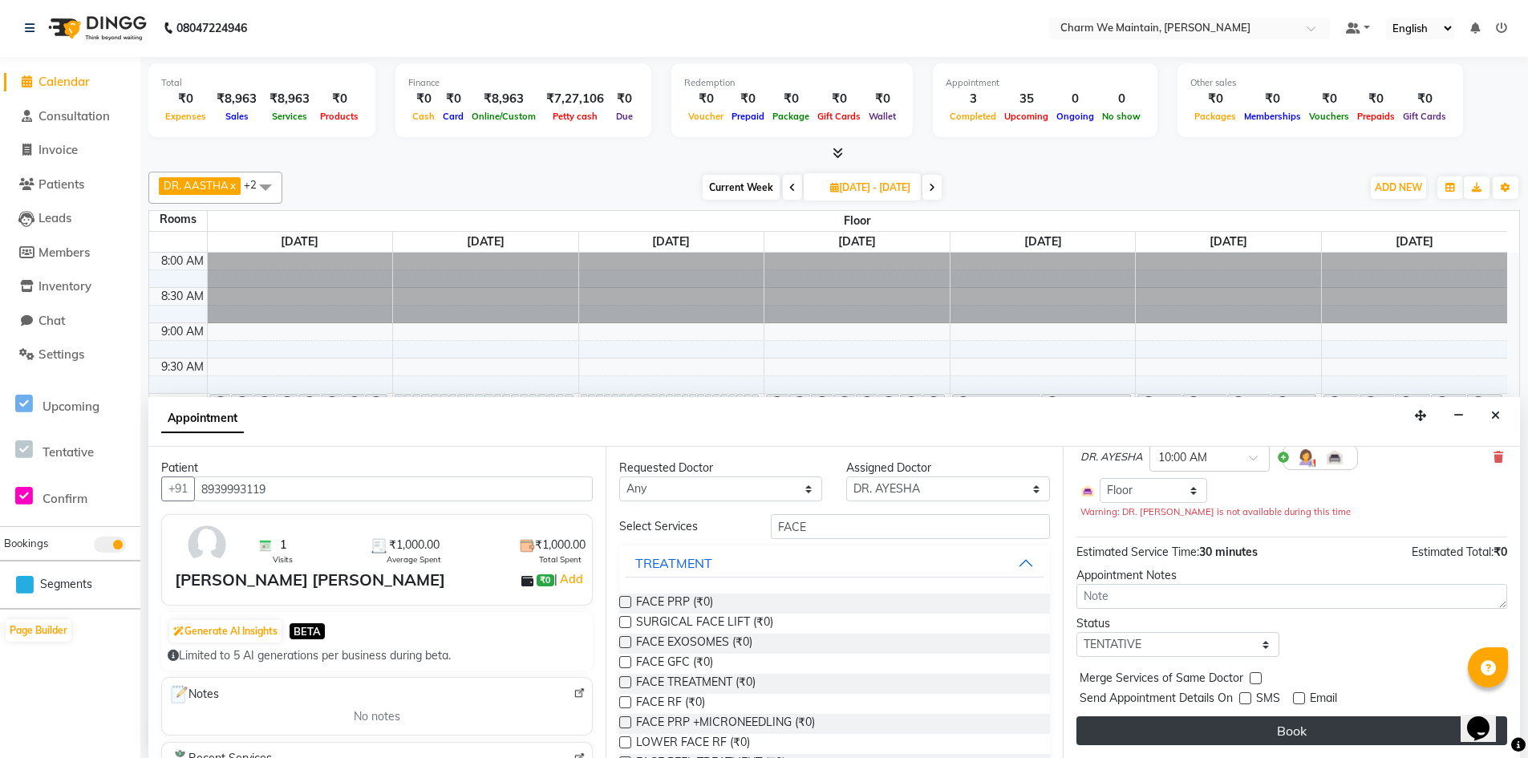
click at [1300, 730] on button "Book" at bounding box center [1291, 730] width 431 height 29
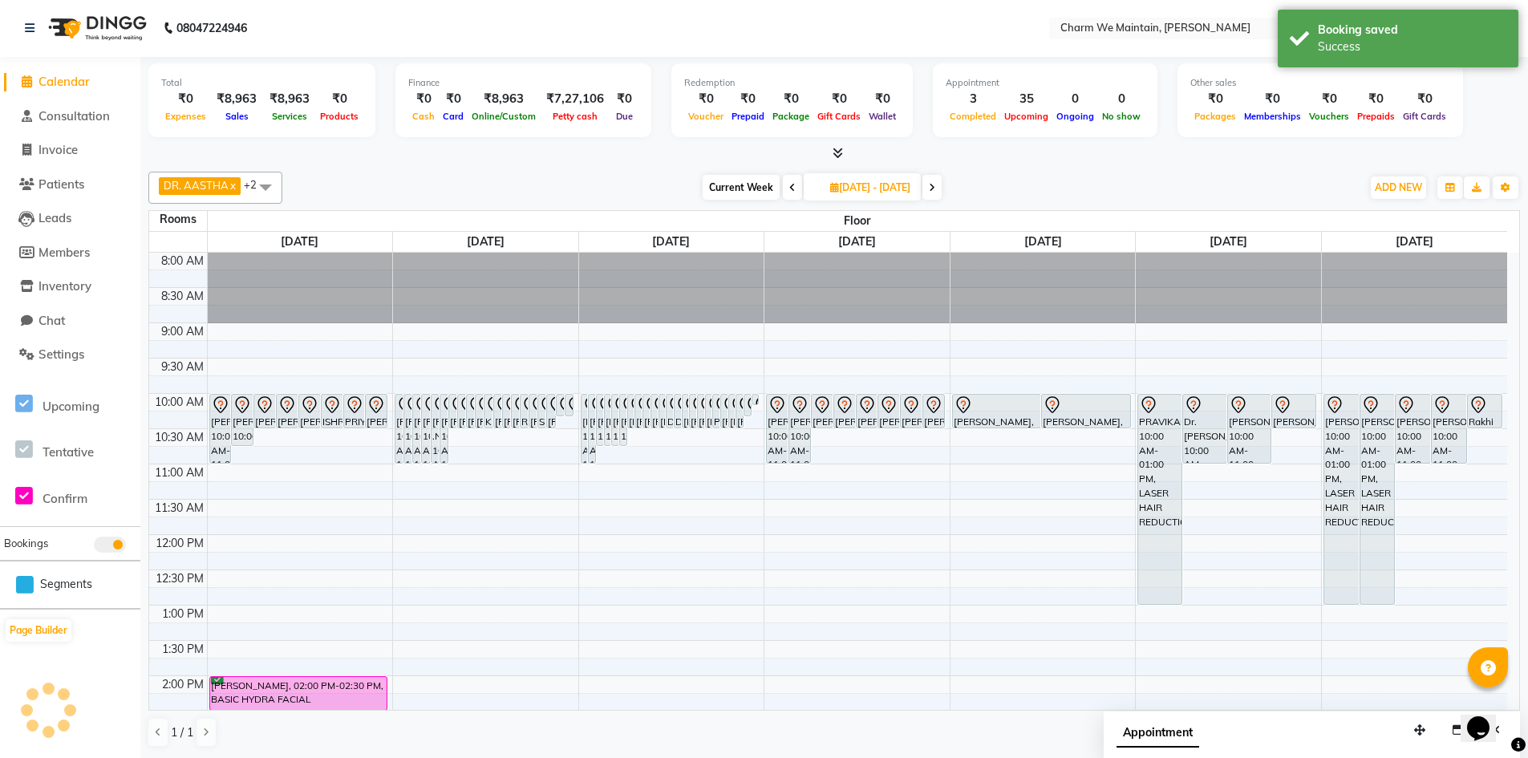
scroll to position [0, 0]
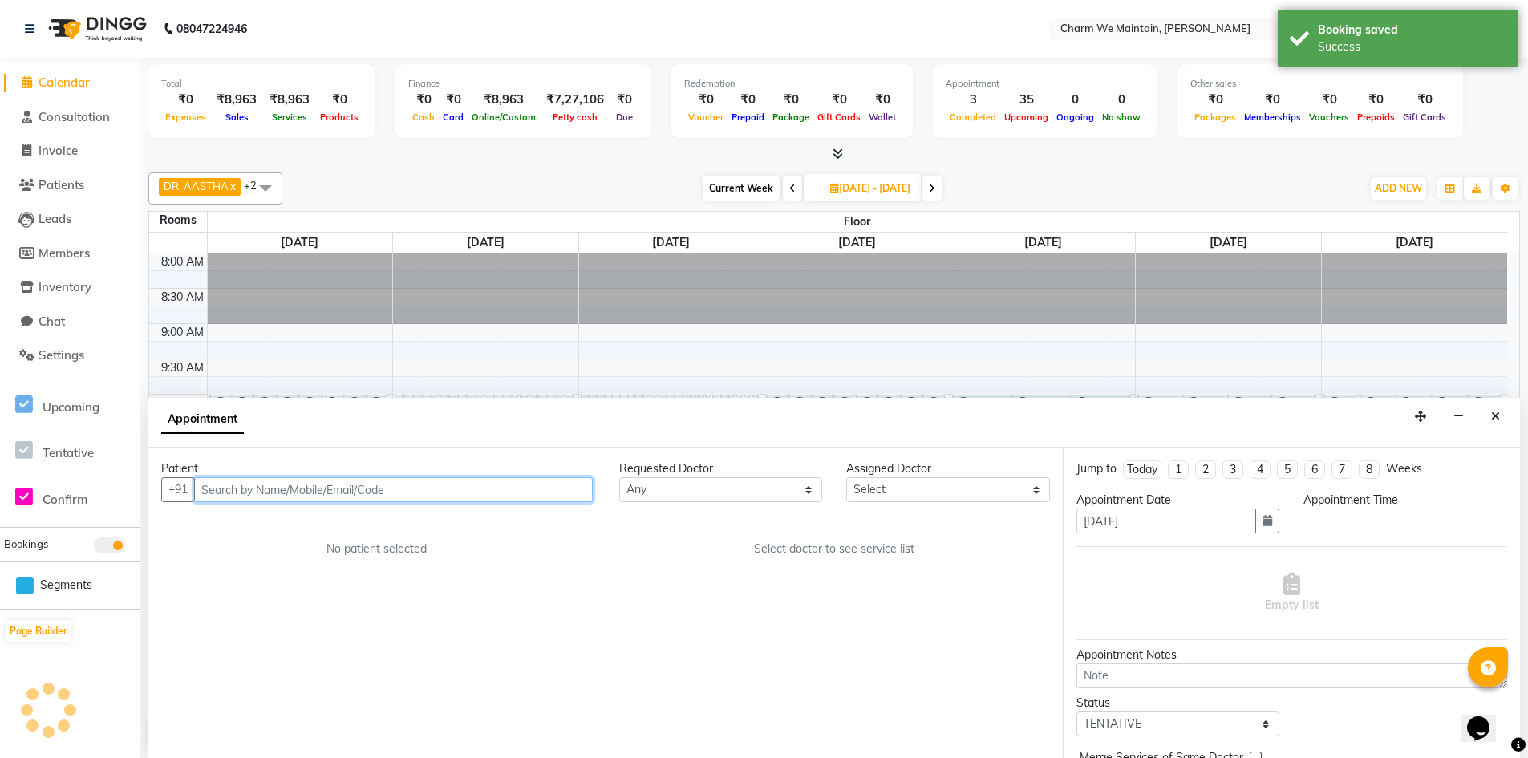
scroll to position [1, 0]
click at [474, 496] on input "text" at bounding box center [393, 488] width 399 height 25
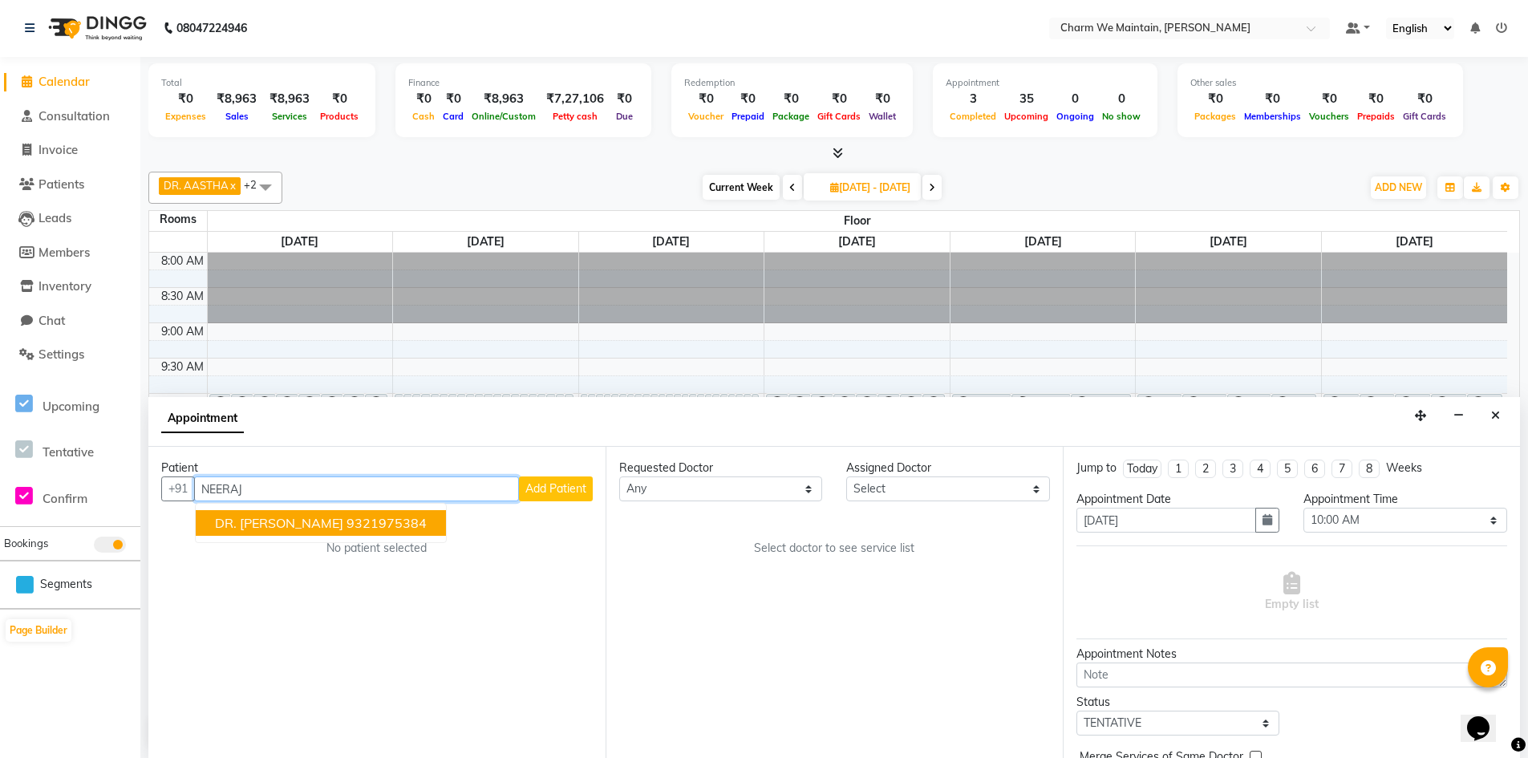
click at [383, 525] on ngb-highlight "9321975384" at bounding box center [387, 523] width 80 height 16
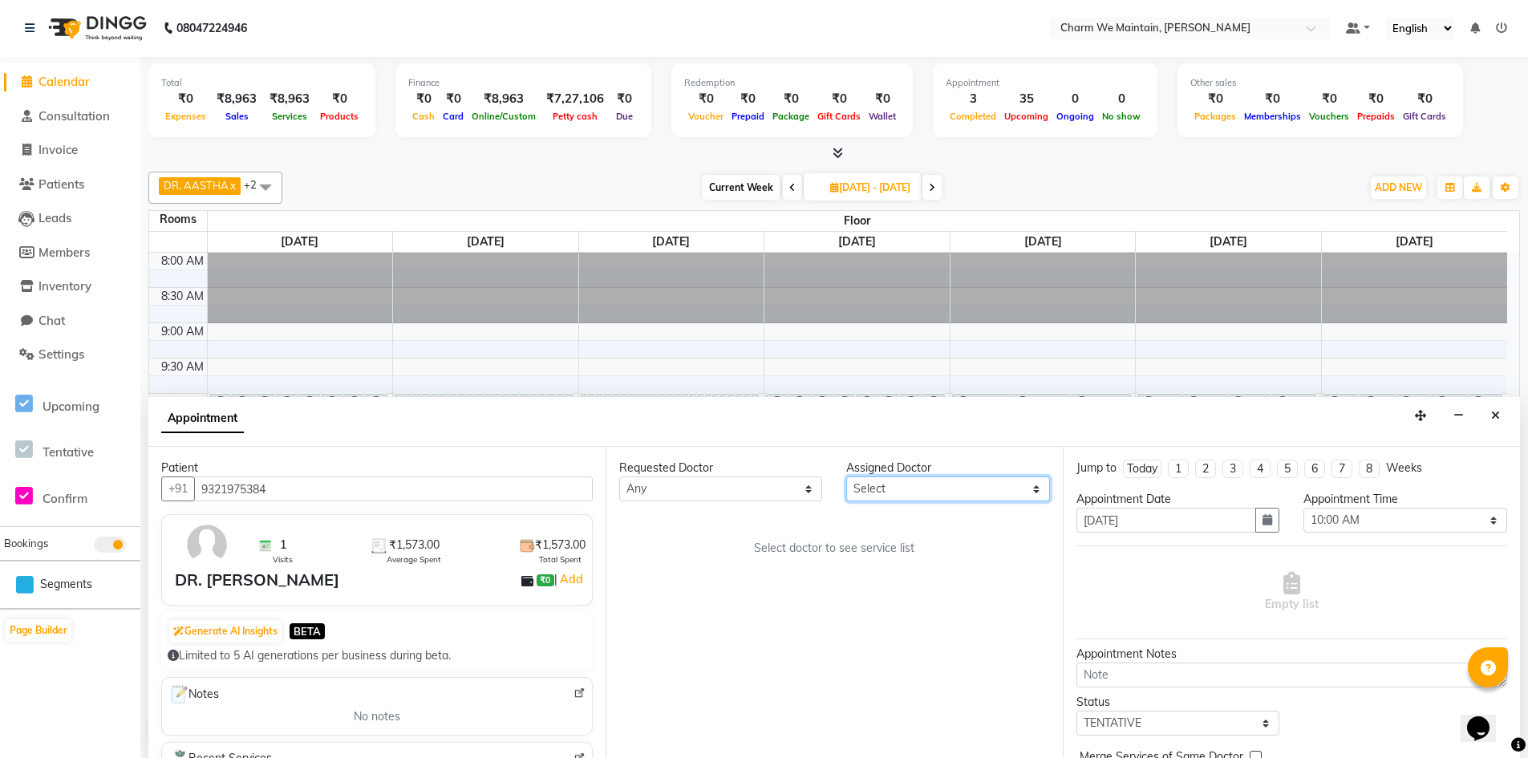
click at [987, 493] on select "Select DR. AYESHA DR. [GEOGRAPHIC_DATA]" at bounding box center [947, 488] width 203 height 25
click at [846, 476] on select "Select DR. AYESHA DR. [GEOGRAPHIC_DATA]" at bounding box center [947, 488] width 203 height 25
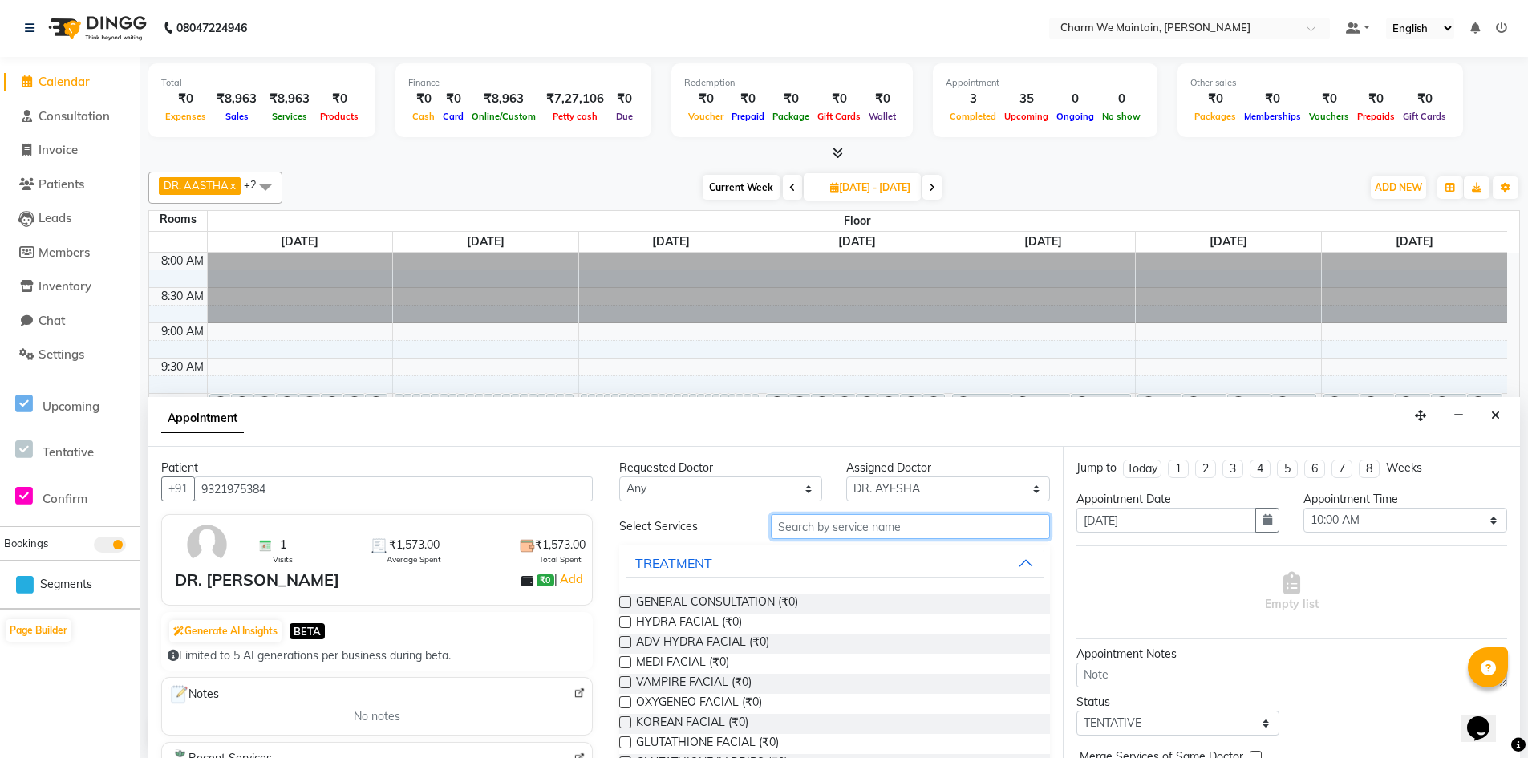
click at [919, 530] on input "text" at bounding box center [910, 526] width 279 height 25
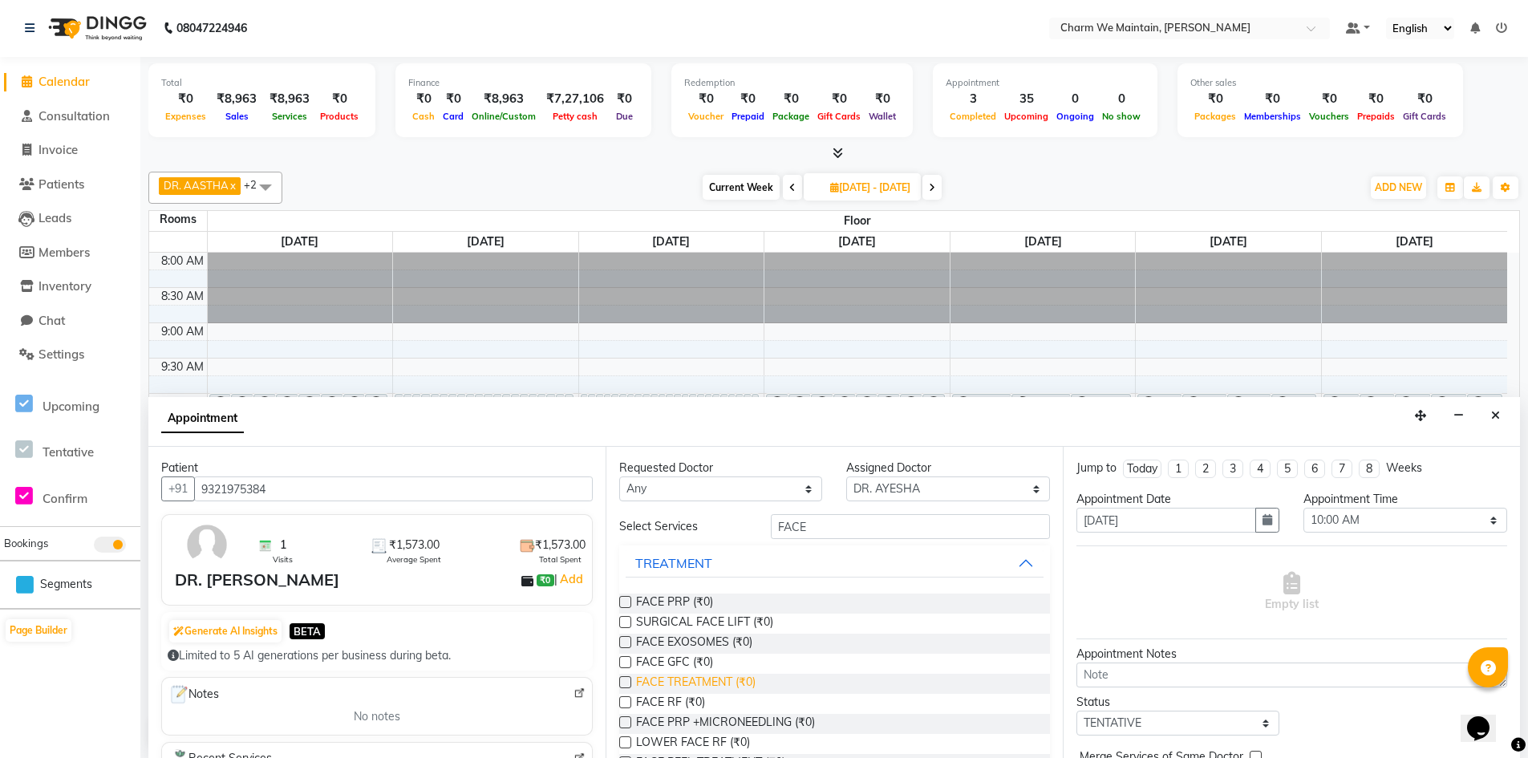
click at [714, 675] on span "FACE TREATMENT (₹0)" at bounding box center [696, 684] width 120 height 20
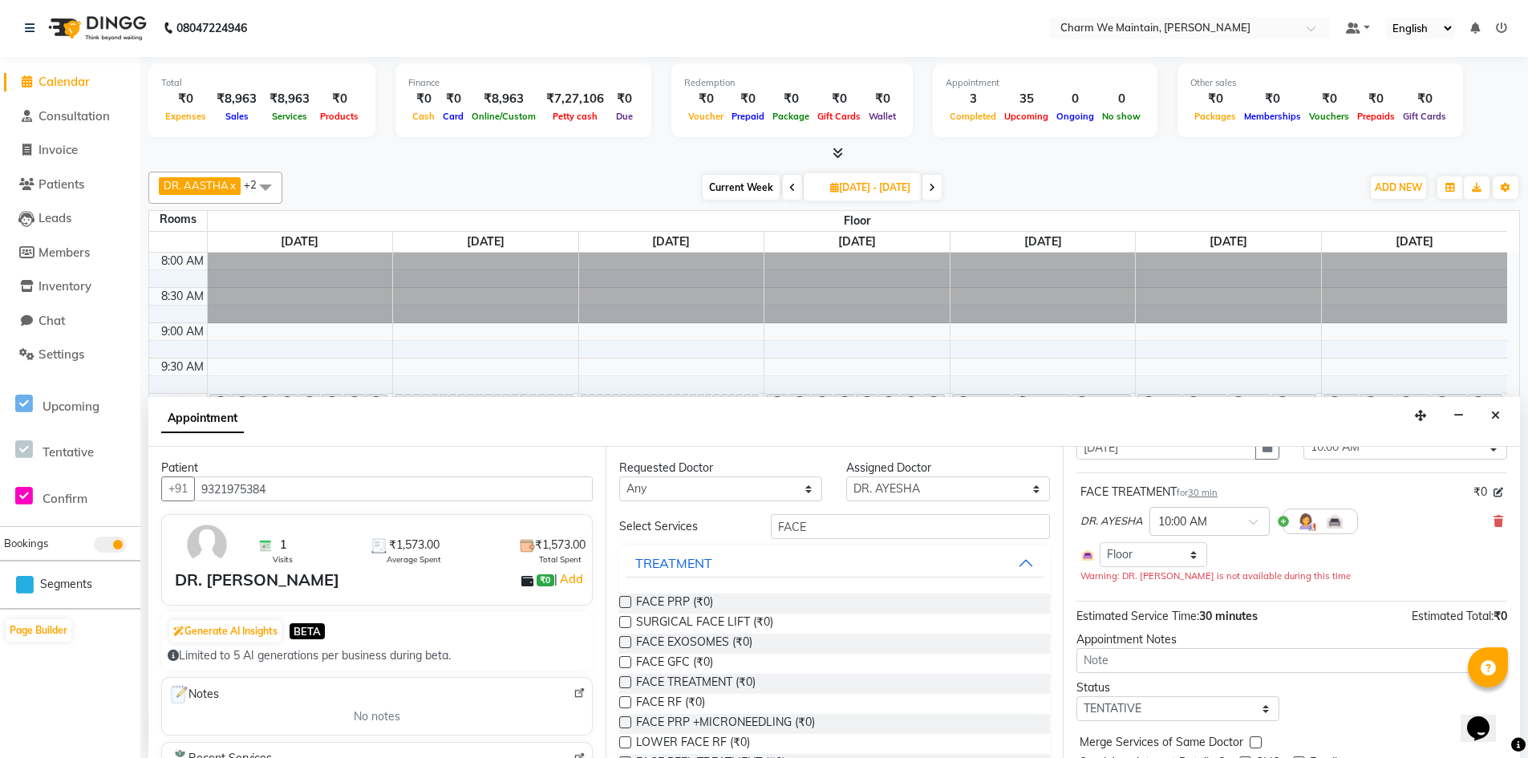
scroll to position [137, 0]
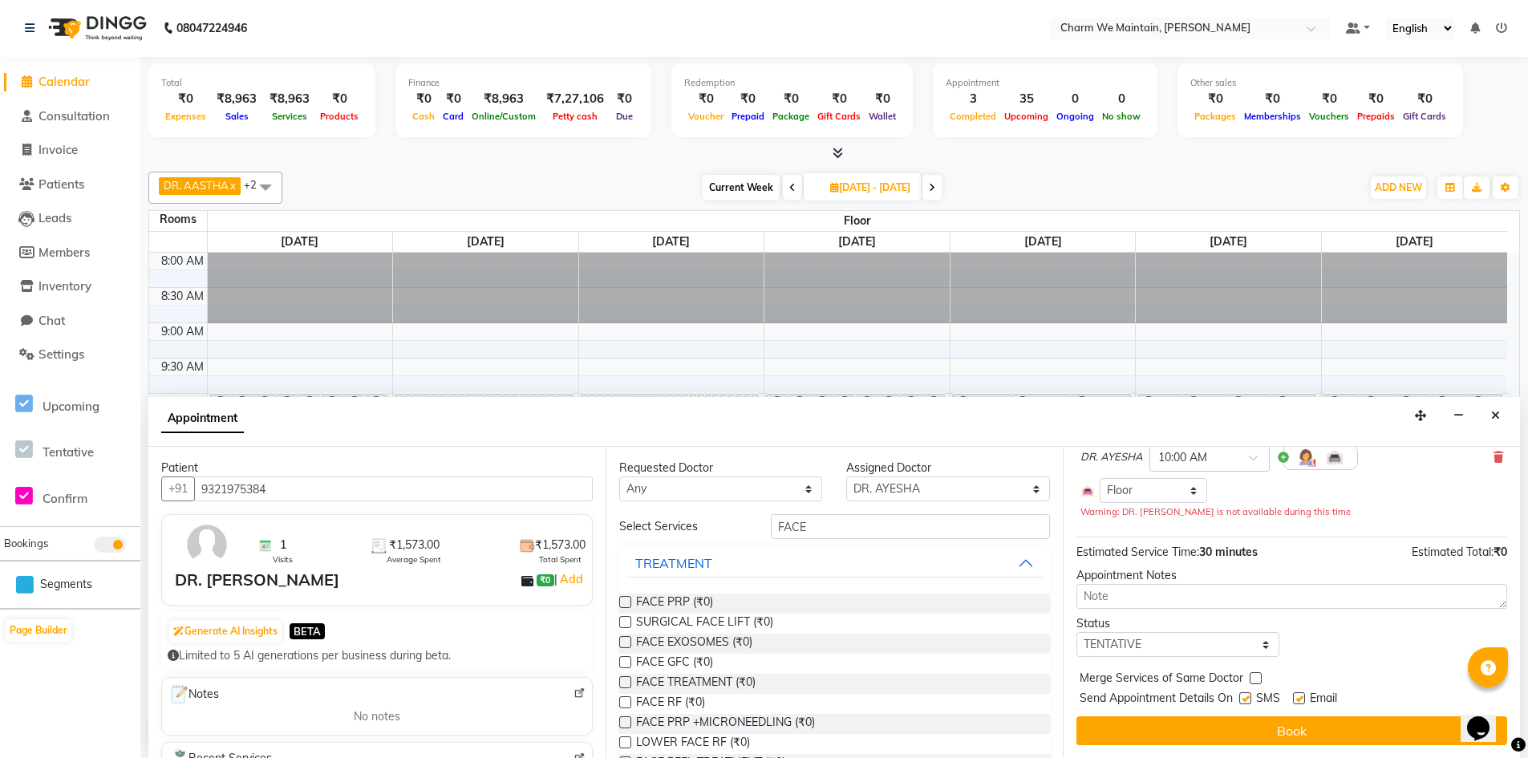
click at [1245, 699] on label at bounding box center [1245, 698] width 12 height 12
click at [1245, 699] on input "checkbox" at bounding box center [1244, 700] width 10 height 10
click at [1299, 702] on label at bounding box center [1299, 698] width 12 height 12
click at [1299, 702] on input "checkbox" at bounding box center [1298, 700] width 10 height 10
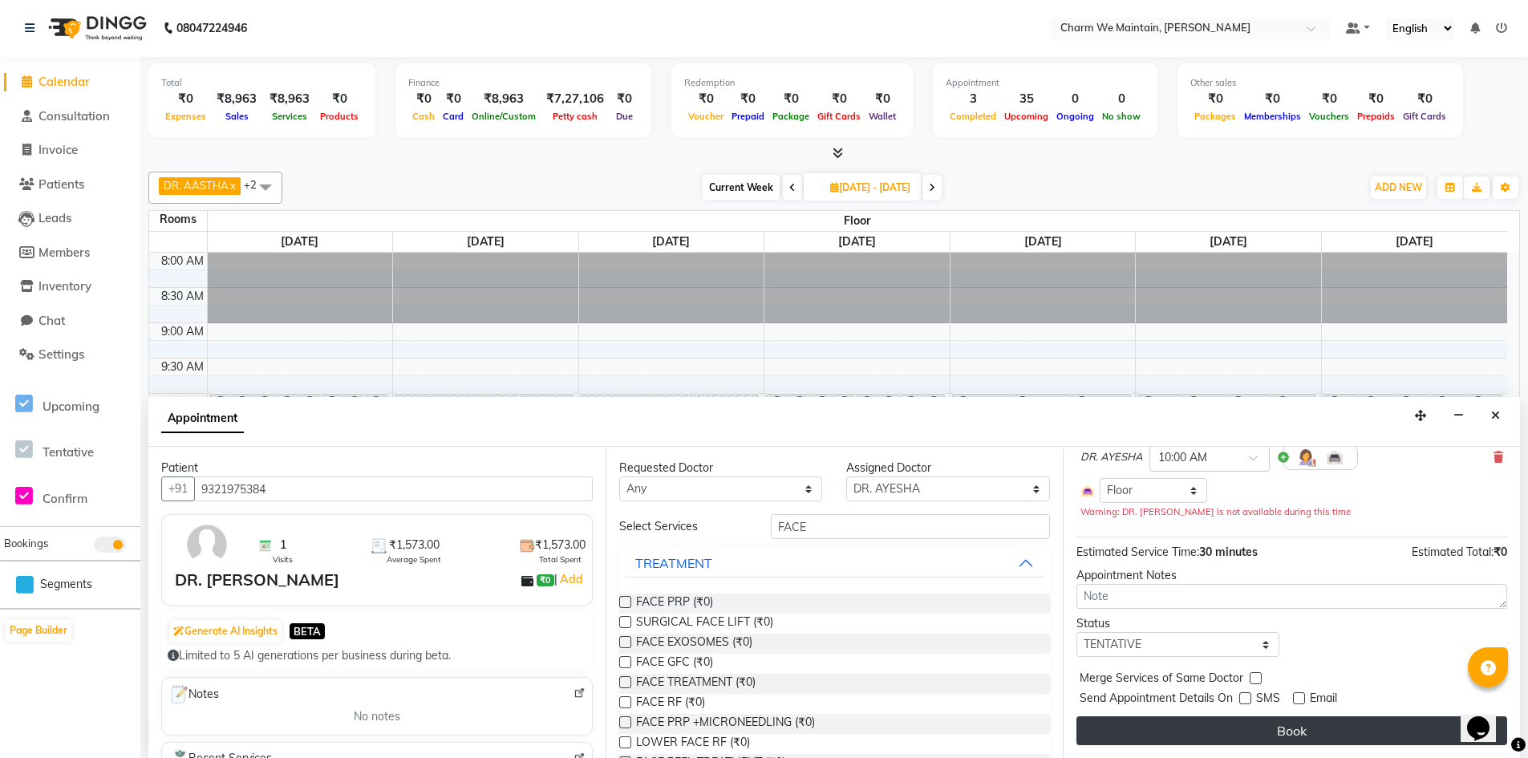
click at [1312, 733] on button "Book" at bounding box center [1291, 730] width 431 height 29
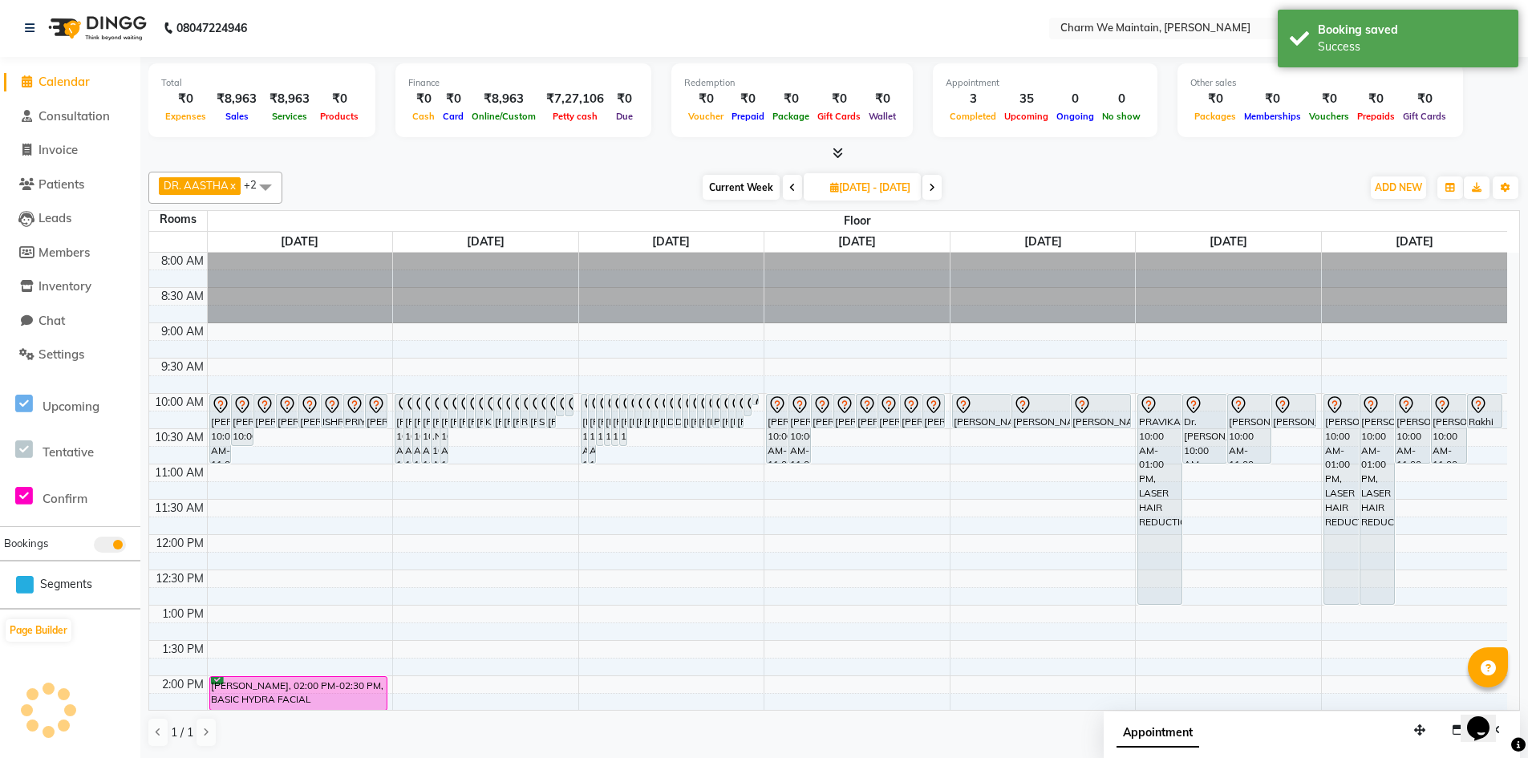
scroll to position [0, 0]
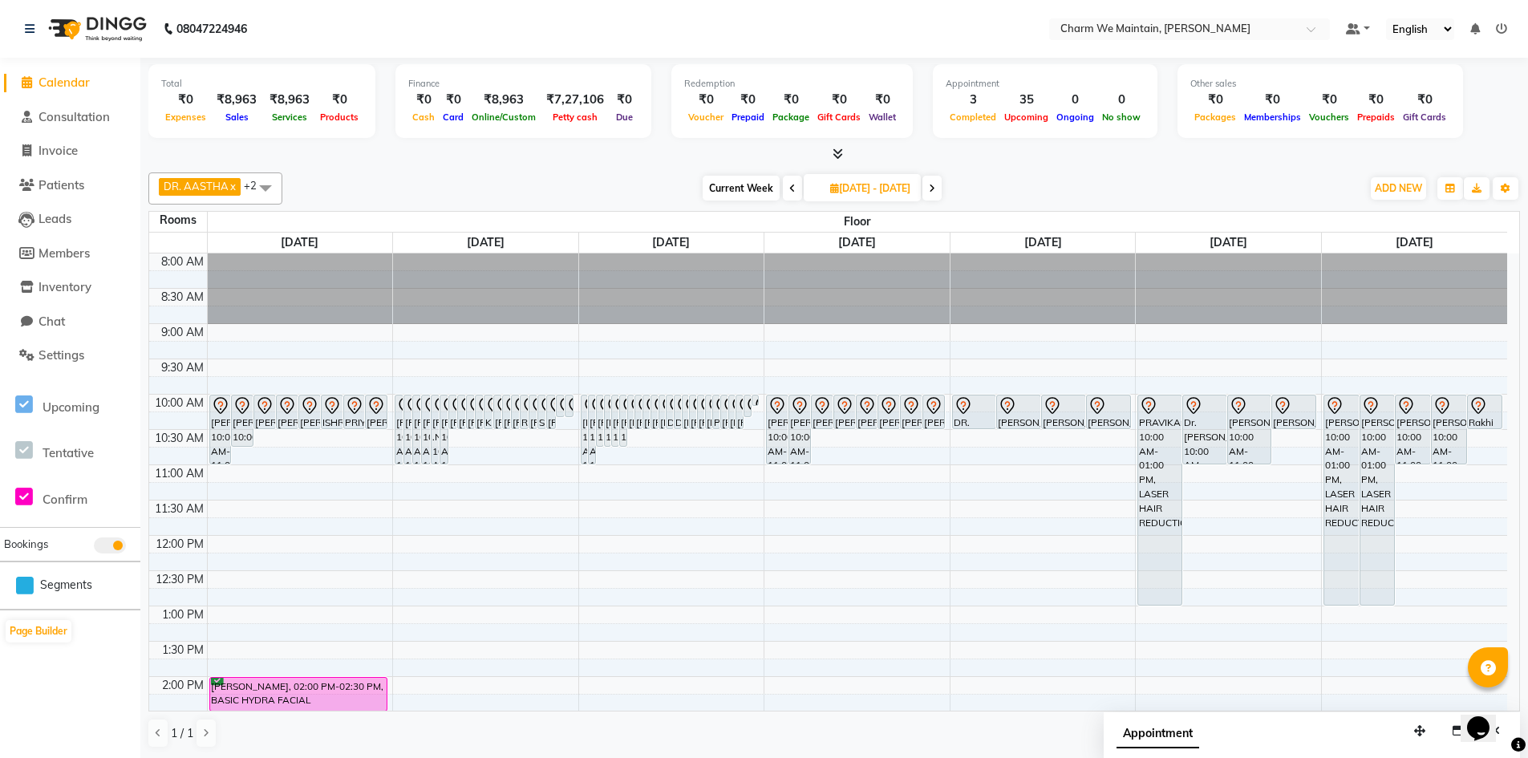
click at [789, 191] on icon at bounding box center [792, 189] width 6 height 10
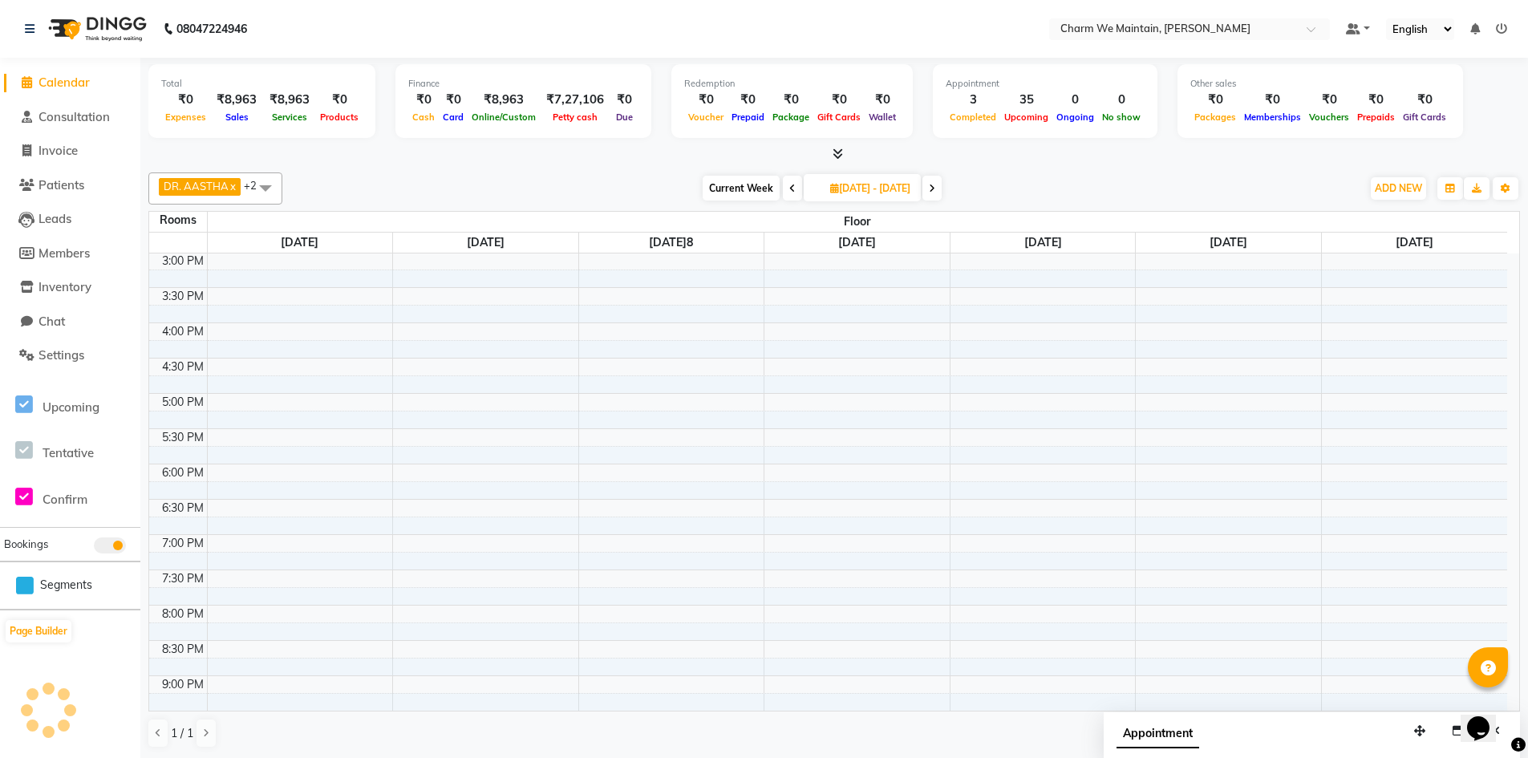
click at [789, 191] on icon at bounding box center [792, 189] width 6 height 10
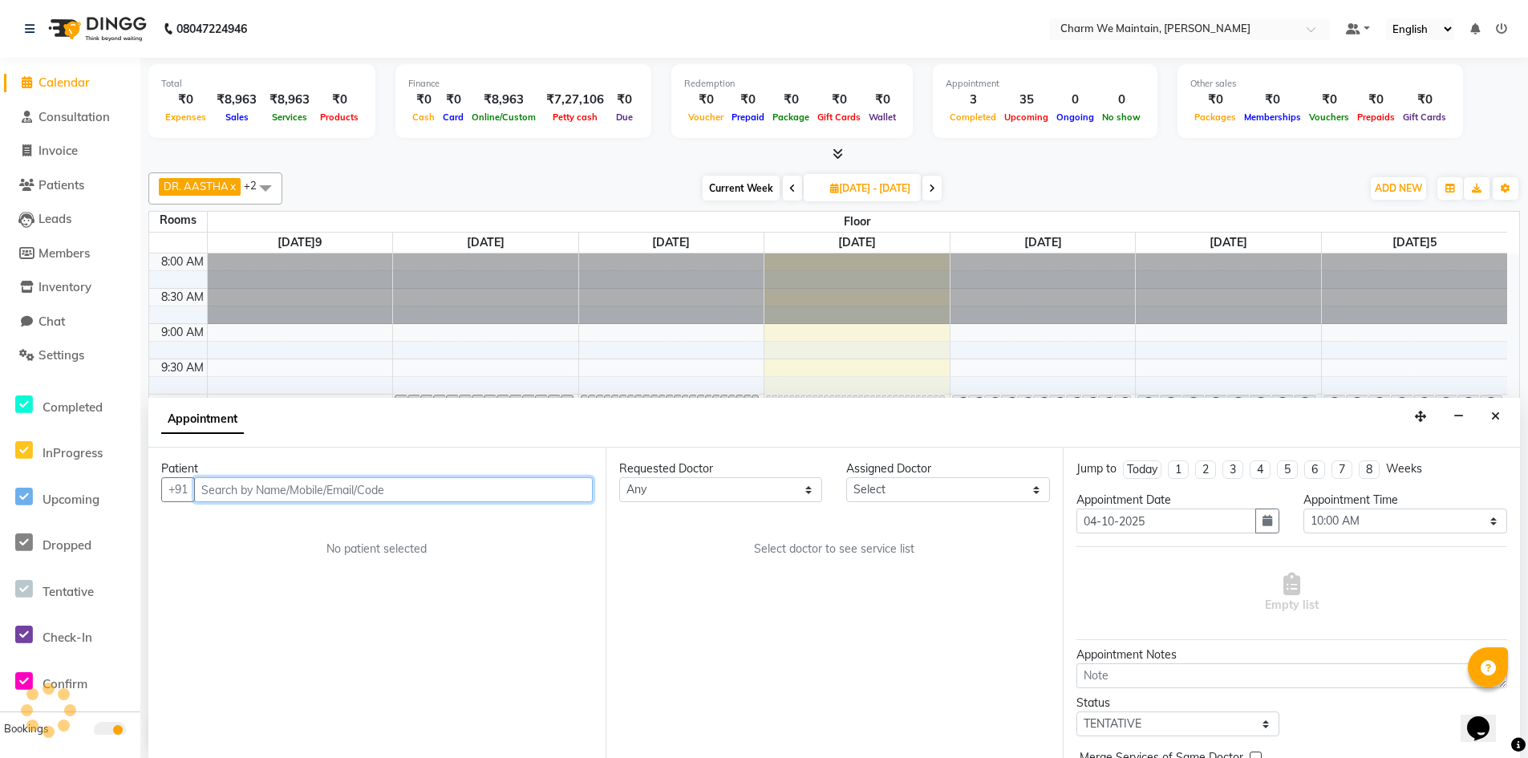
scroll to position [1, 0]
click at [524, 490] on input "text" at bounding box center [393, 488] width 399 height 25
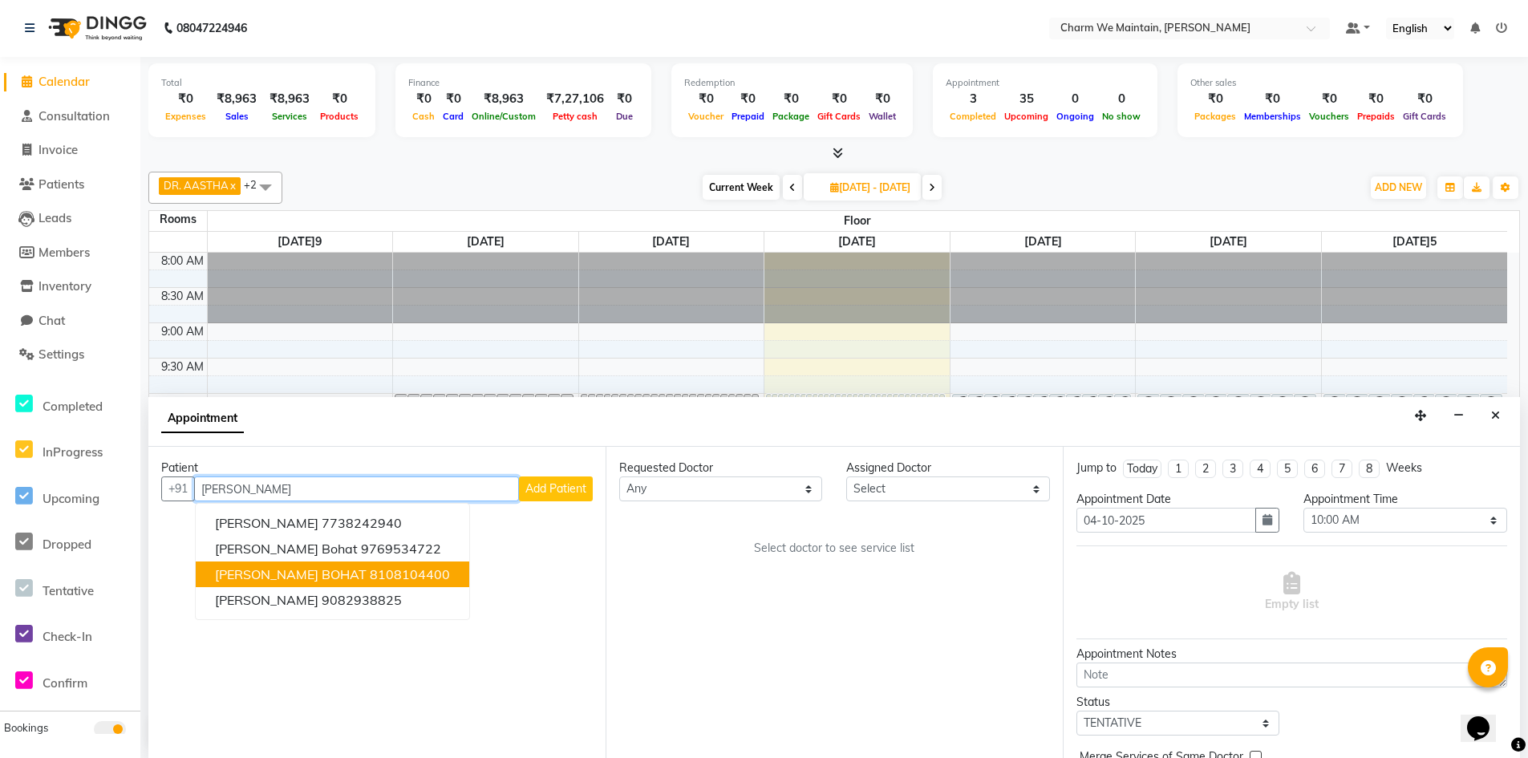
click at [370, 577] on ngb-highlight "8108104400" at bounding box center [410, 574] width 80 height 16
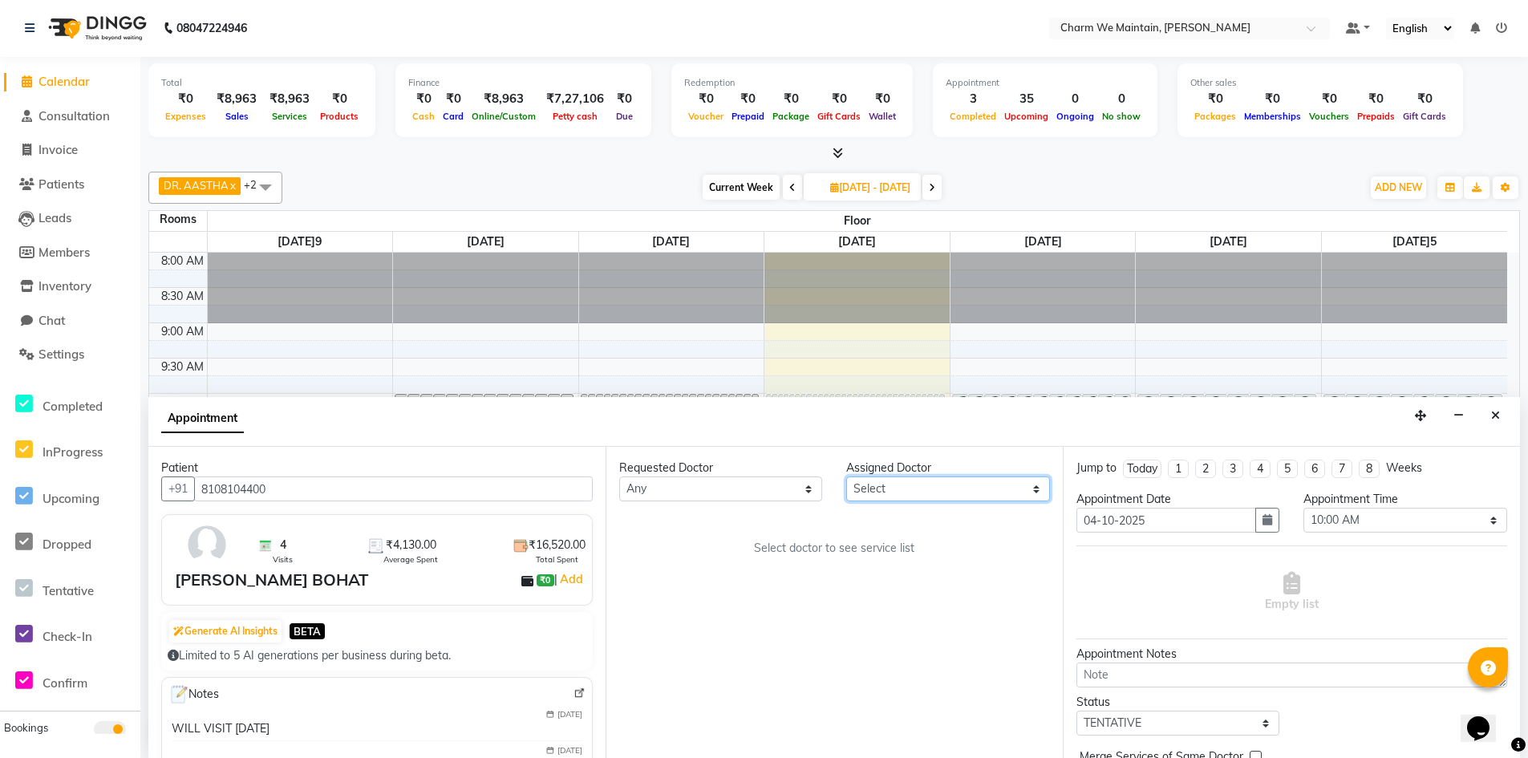
click at [975, 483] on select "Select DR. AYESHA DR. [GEOGRAPHIC_DATA]" at bounding box center [947, 488] width 203 height 25
click at [846, 476] on select "Select DR. AYESHA DR. [GEOGRAPHIC_DATA]" at bounding box center [947, 488] width 203 height 25
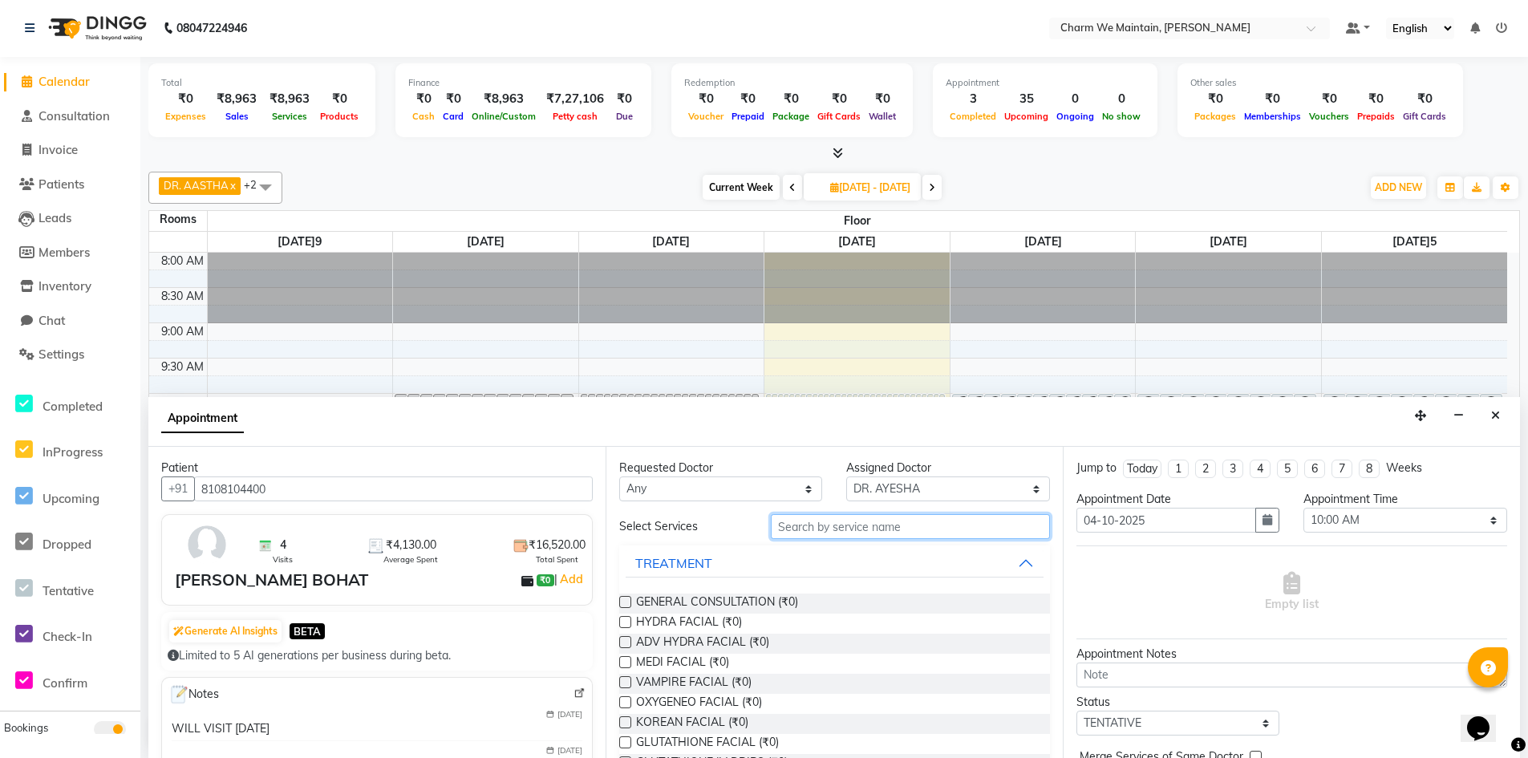
click at [896, 521] on input "text" at bounding box center [910, 526] width 279 height 25
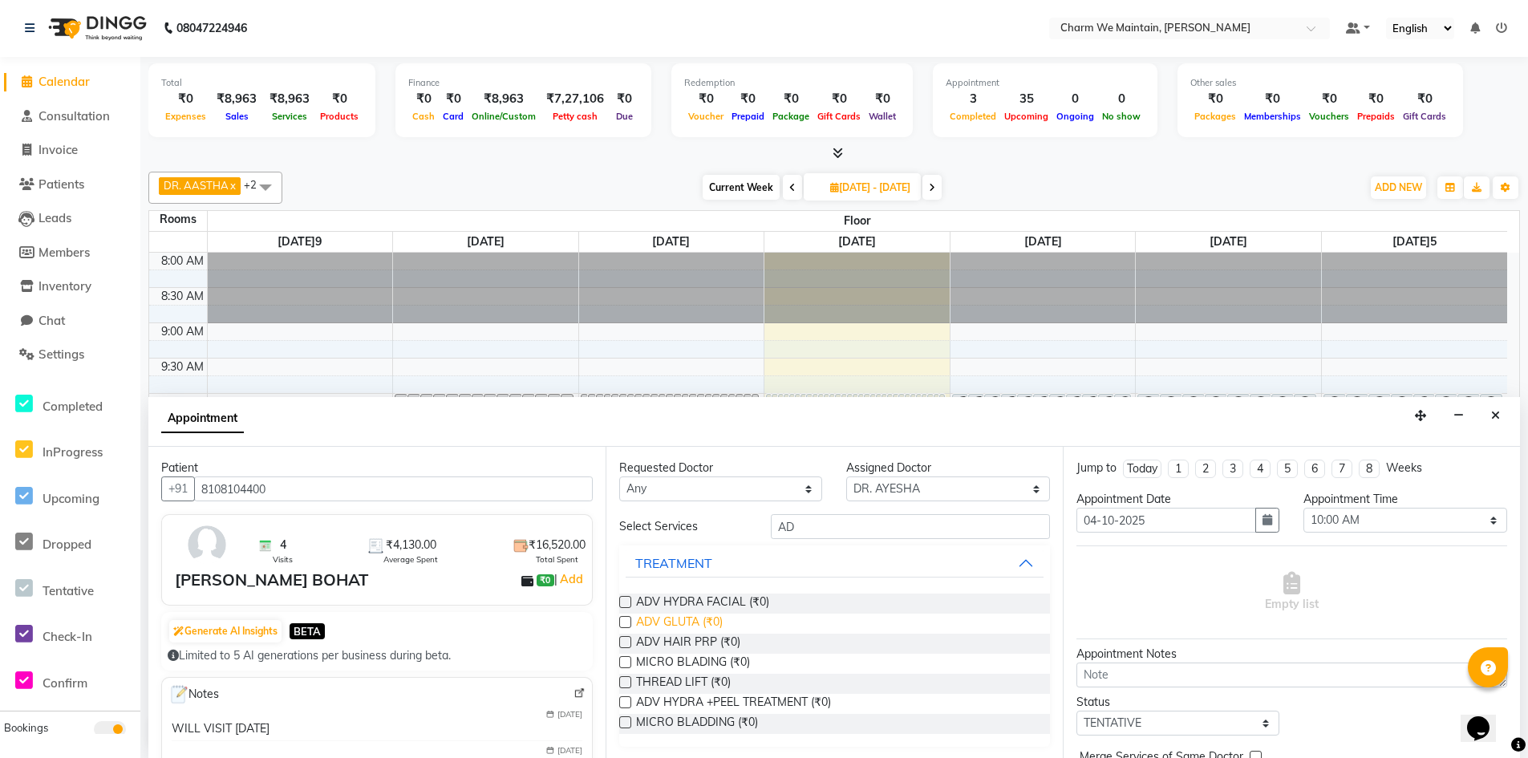
click at [663, 616] on span "ADV GLUTA (₹0)" at bounding box center [679, 624] width 87 height 20
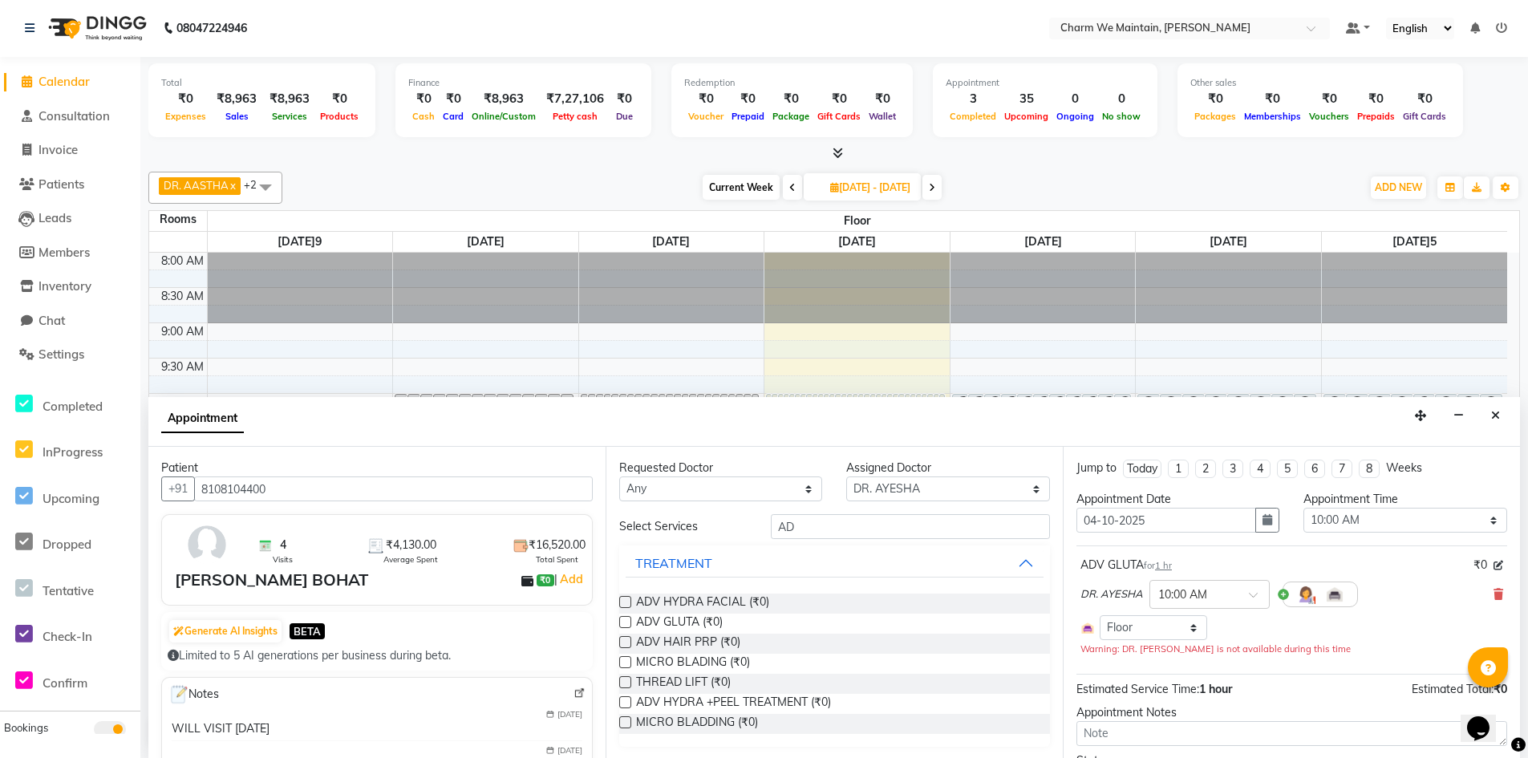
scroll to position [137, 0]
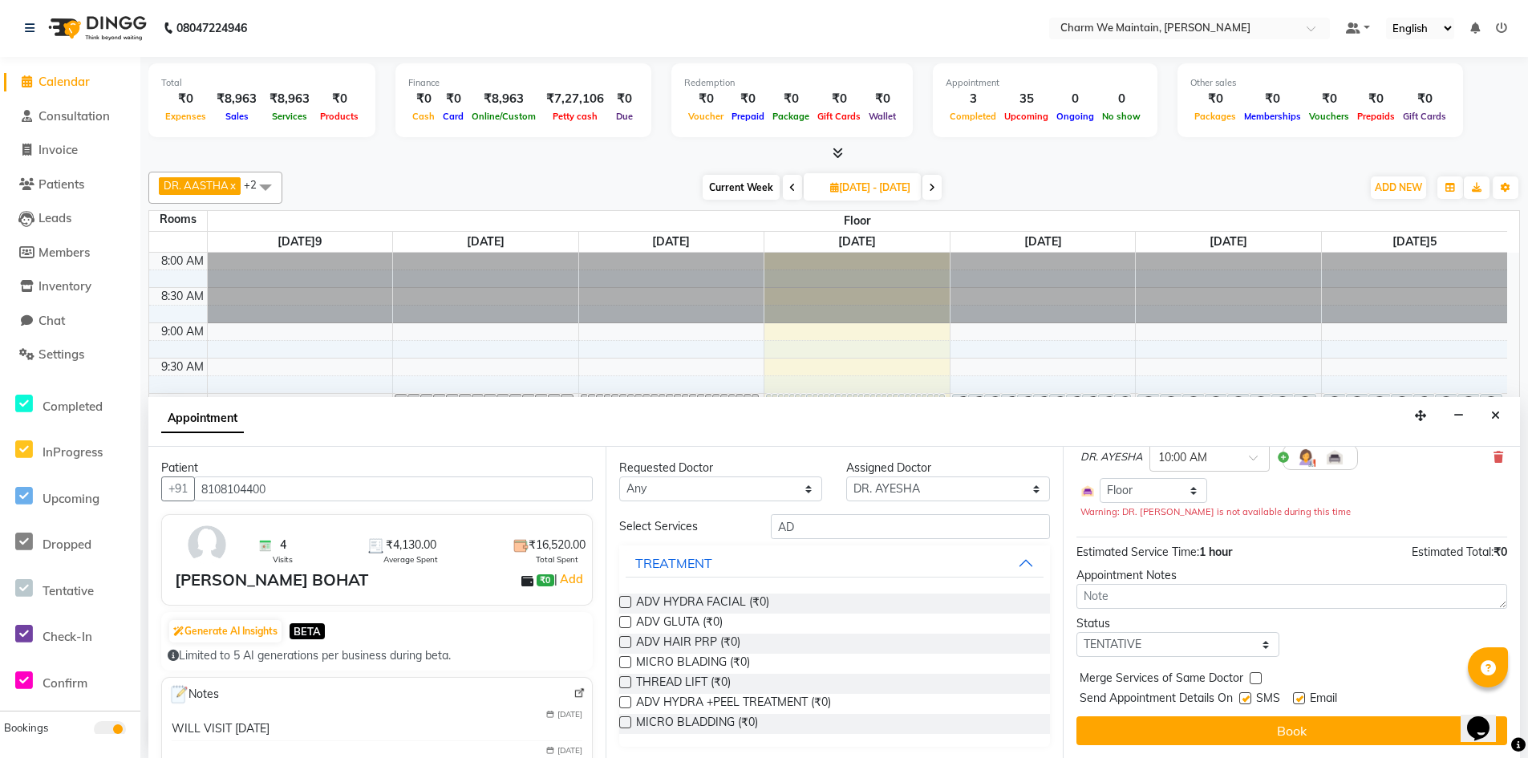
click at [1243, 698] on label at bounding box center [1245, 698] width 12 height 12
click at [1243, 698] on input "checkbox" at bounding box center [1244, 700] width 10 height 10
click at [1302, 698] on label at bounding box center [1299, 698] width 12 height 12
click at [1302, 698] on input "checkbox" at bounding box center [1298, 700] width 10 height 10
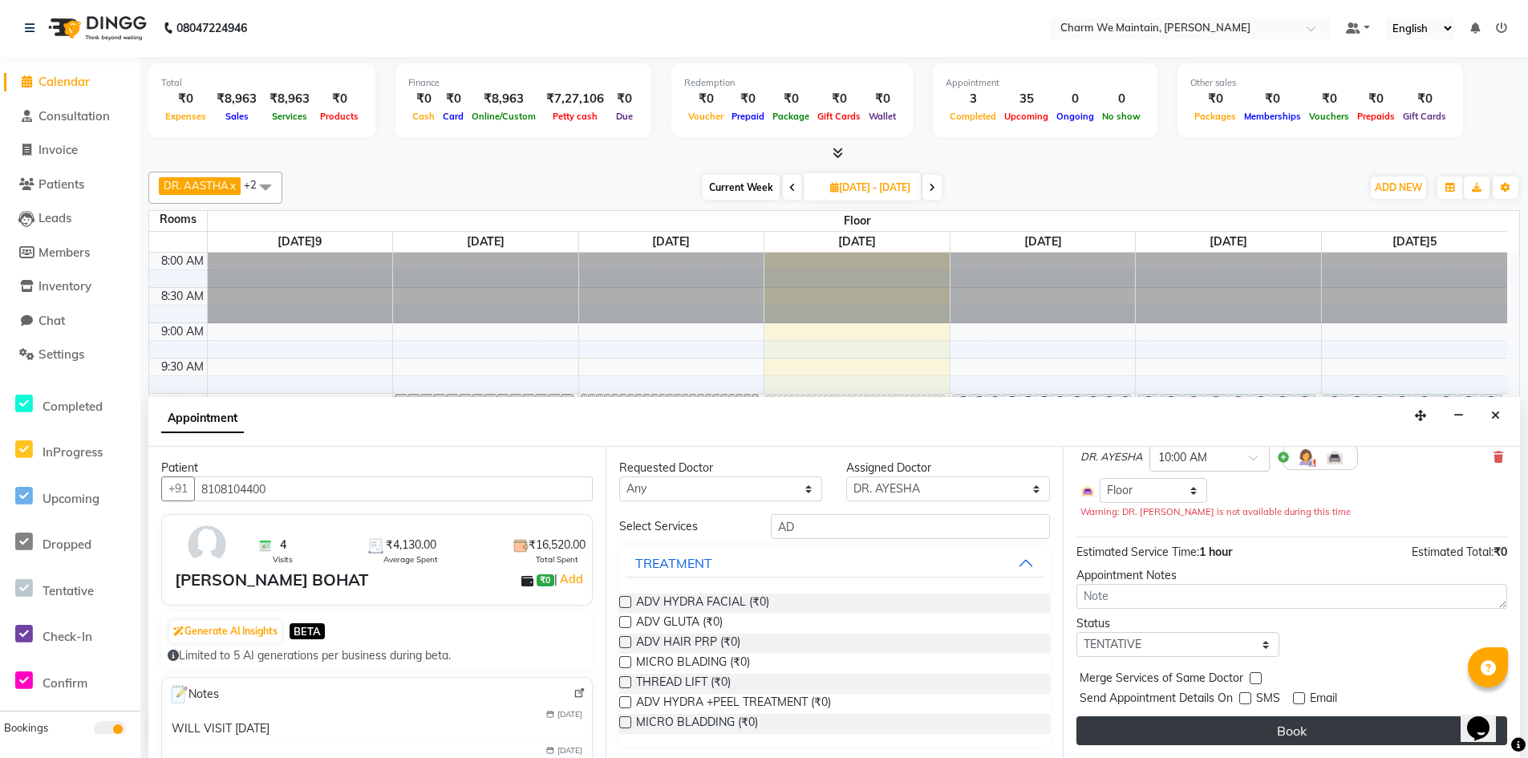
click at [1306, 728] on button "Book" at bounding box center [1291, 730] width 431 height 29
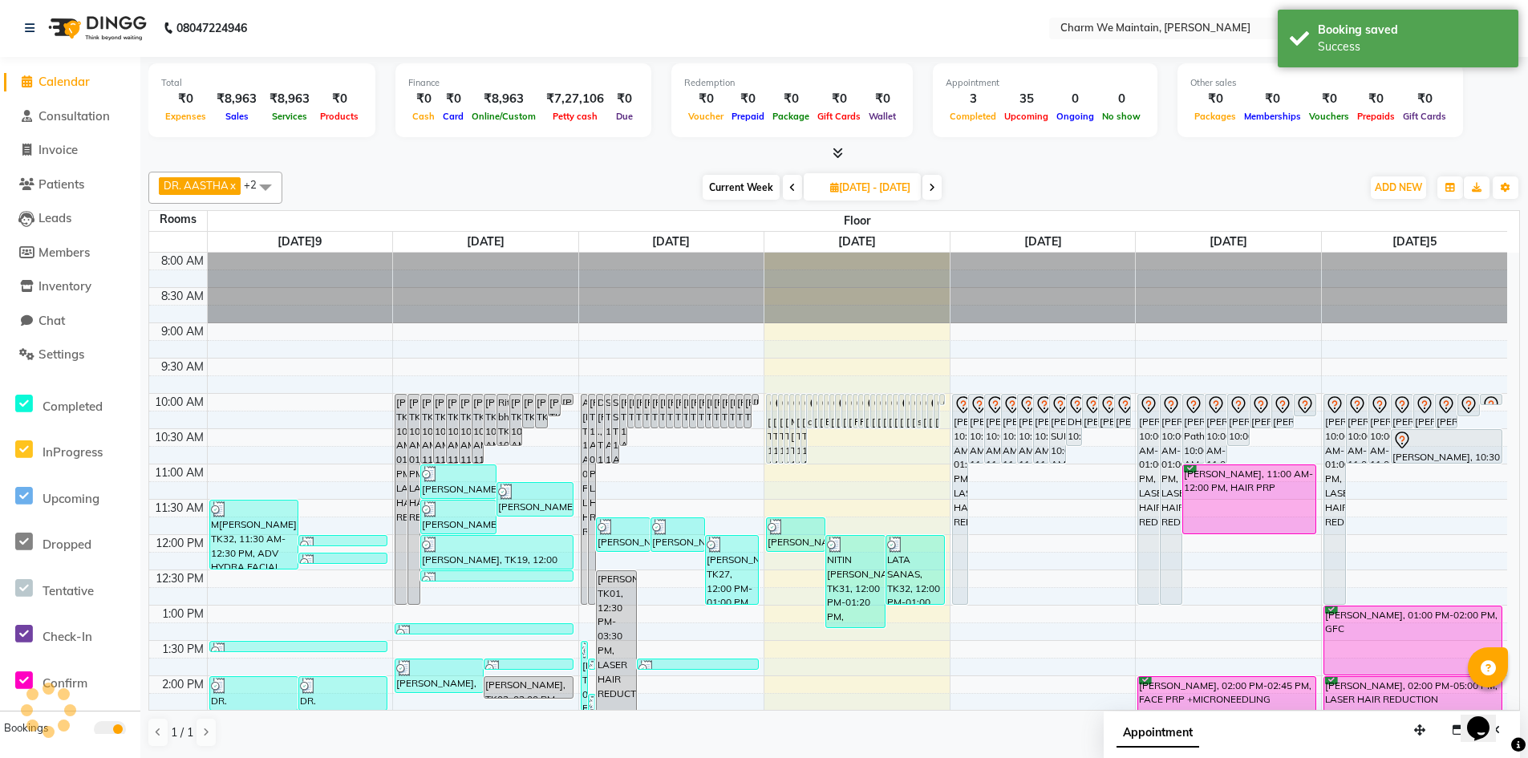
scroll to position [0, 0]
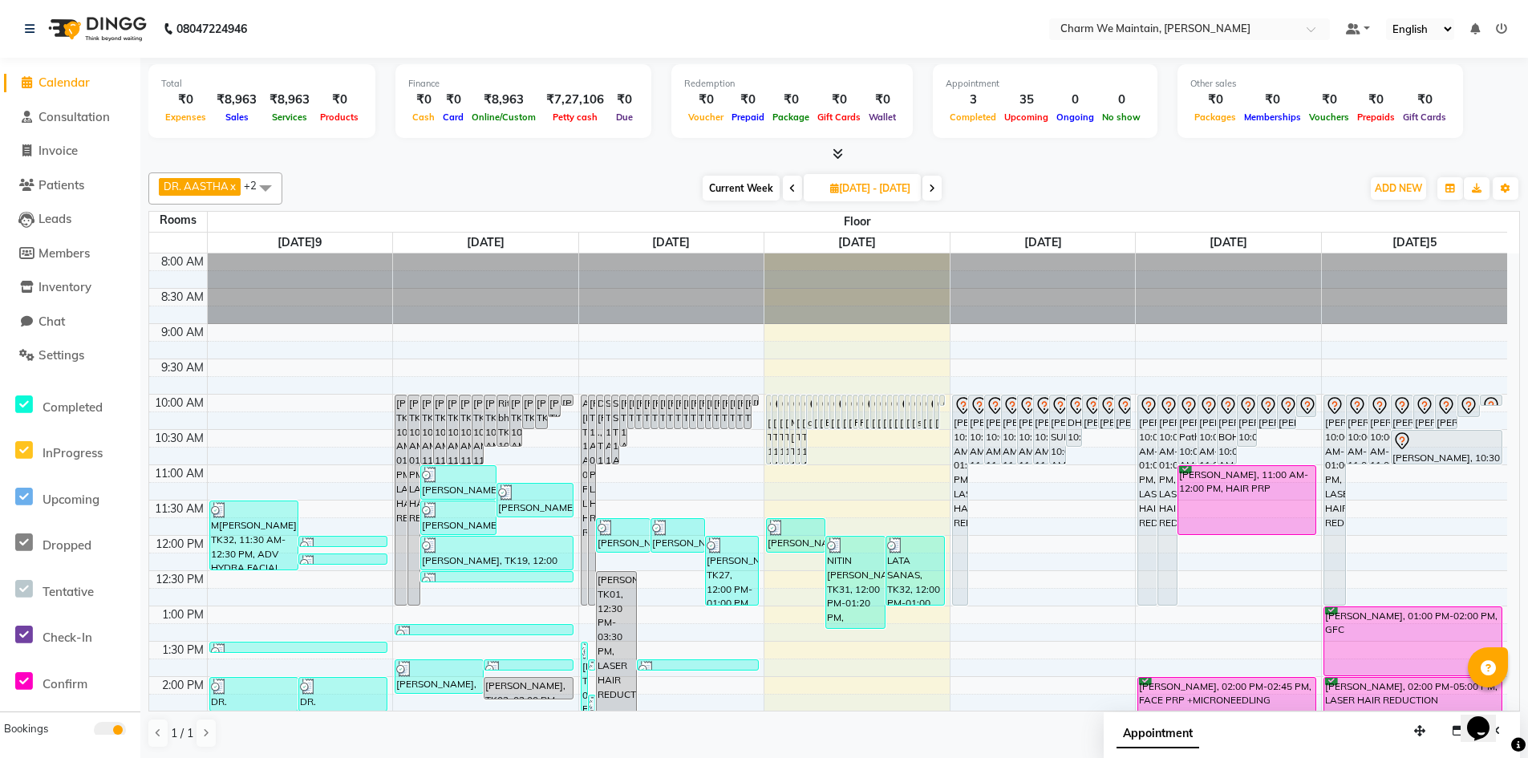
click at [935, 188] on icon at bounding box center [932, 189] width 6 height 10
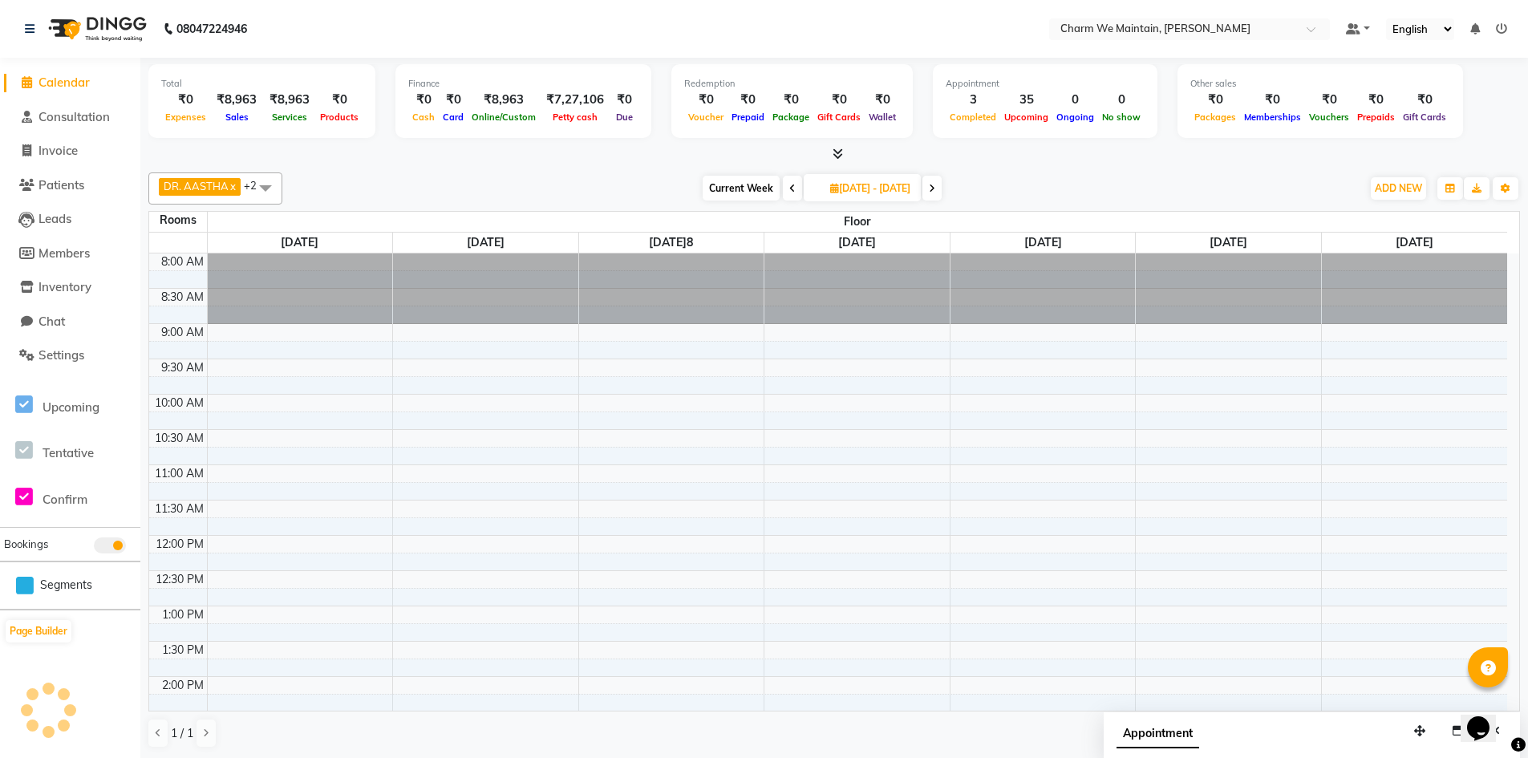
scroll to position [495, 0]
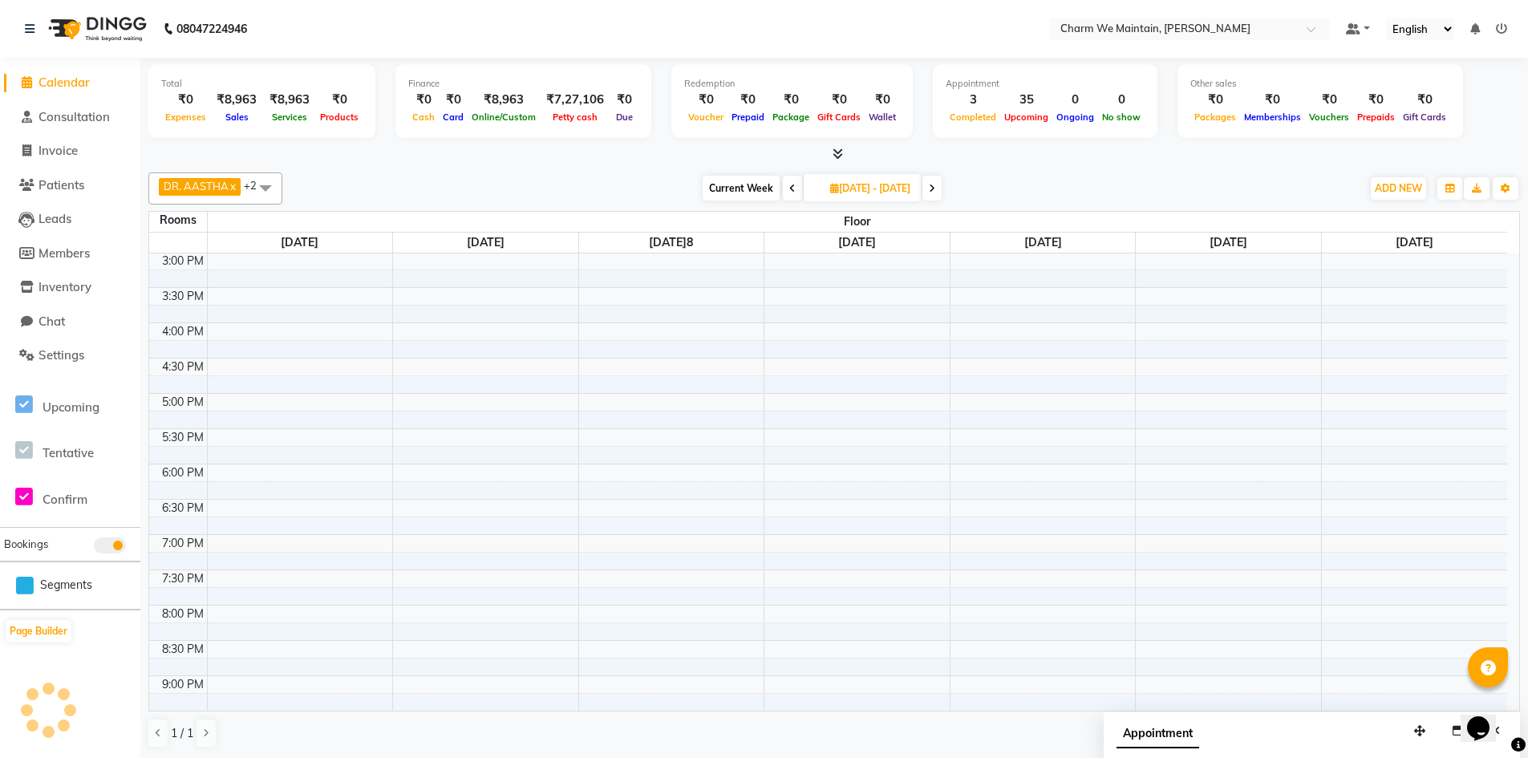
click at [935, 188] on icon at bounding box center [932, 189] width 6 height 10
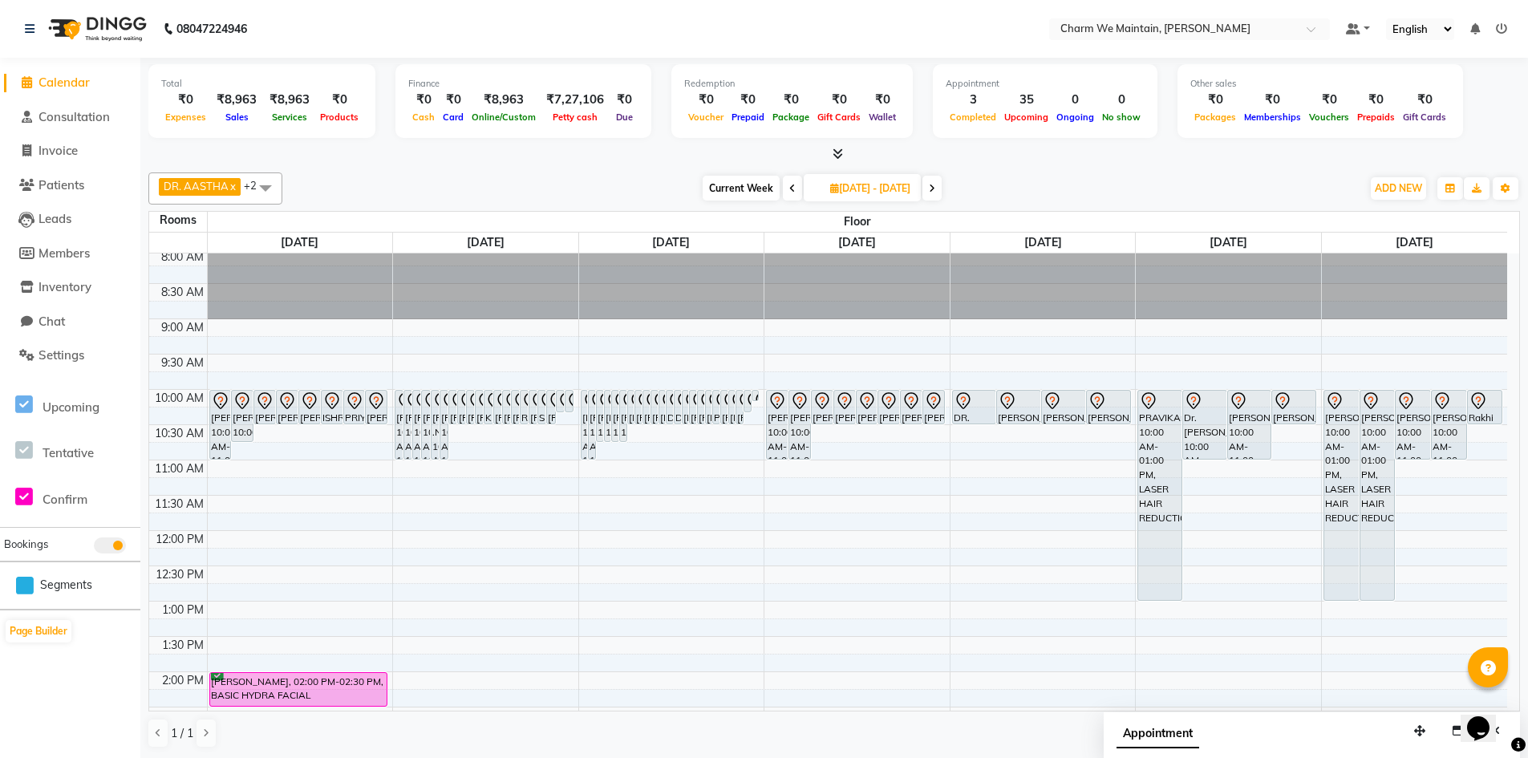
scroll to position [0, 0]
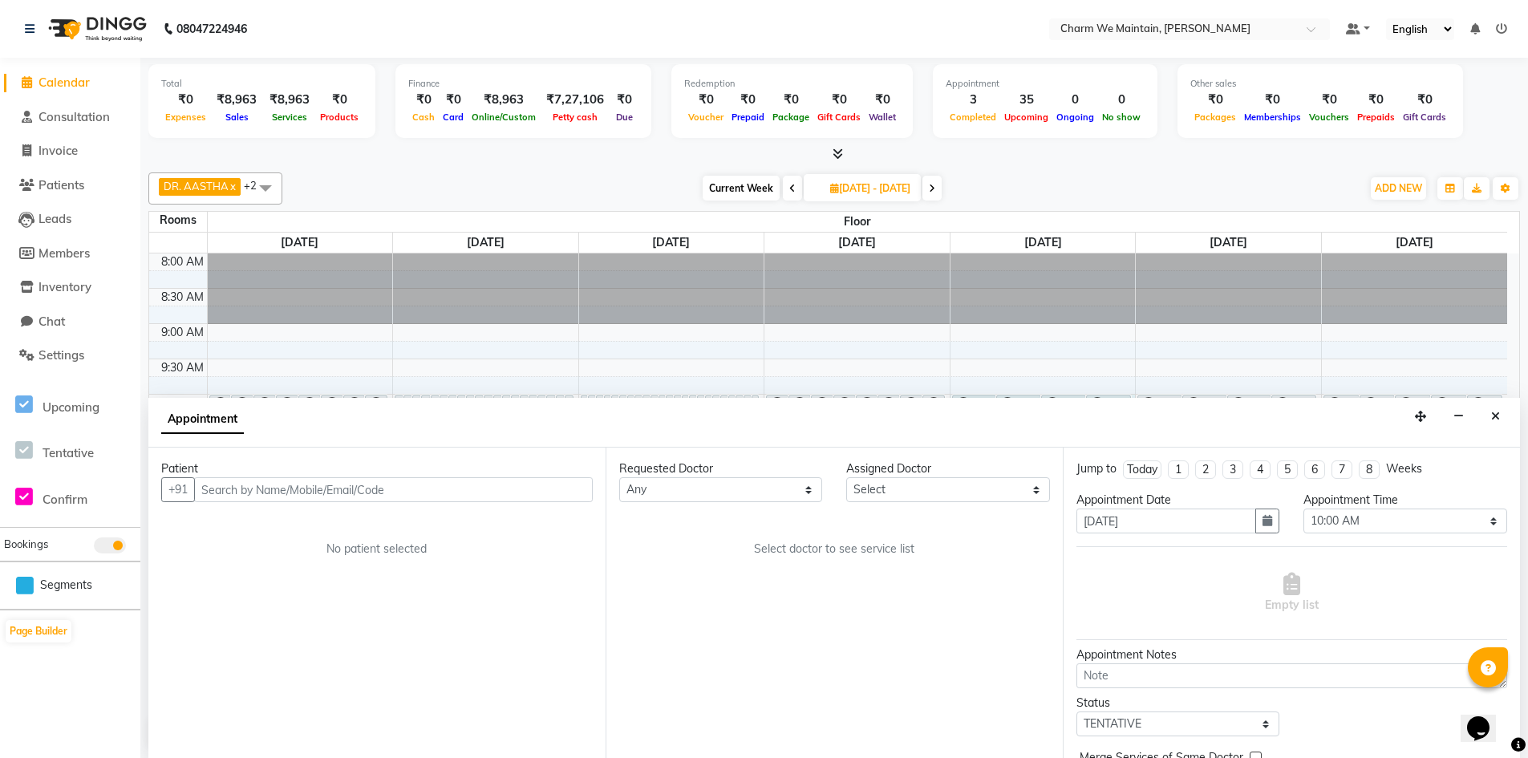
scroll to position [1, 0]
click at [355, 497] on input "text" at bounding box center [393, 488] width 399 height 25
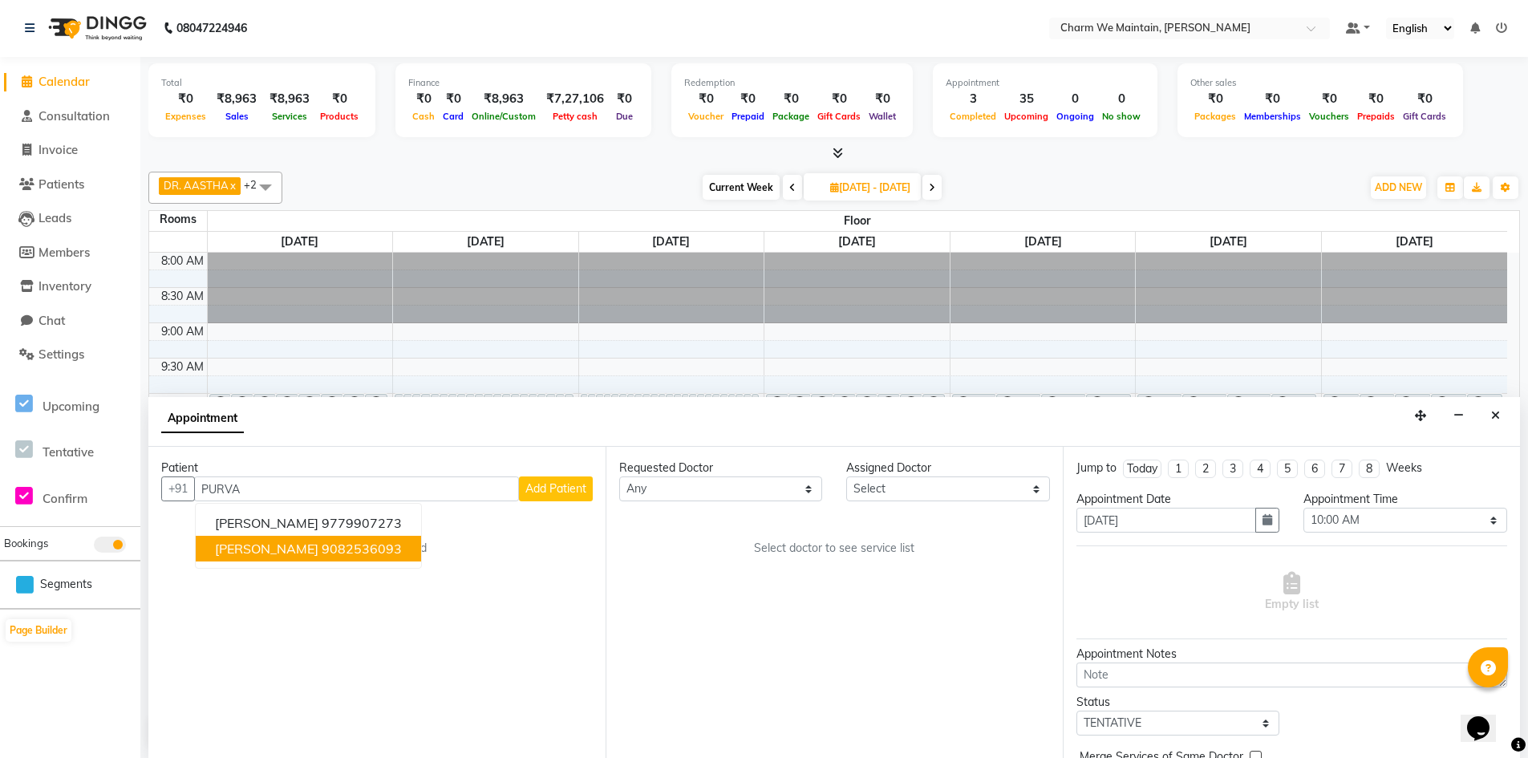
click at [236, 545] on span "PURVA KADAM" at bounding box center [266, 549] width 103 height 16
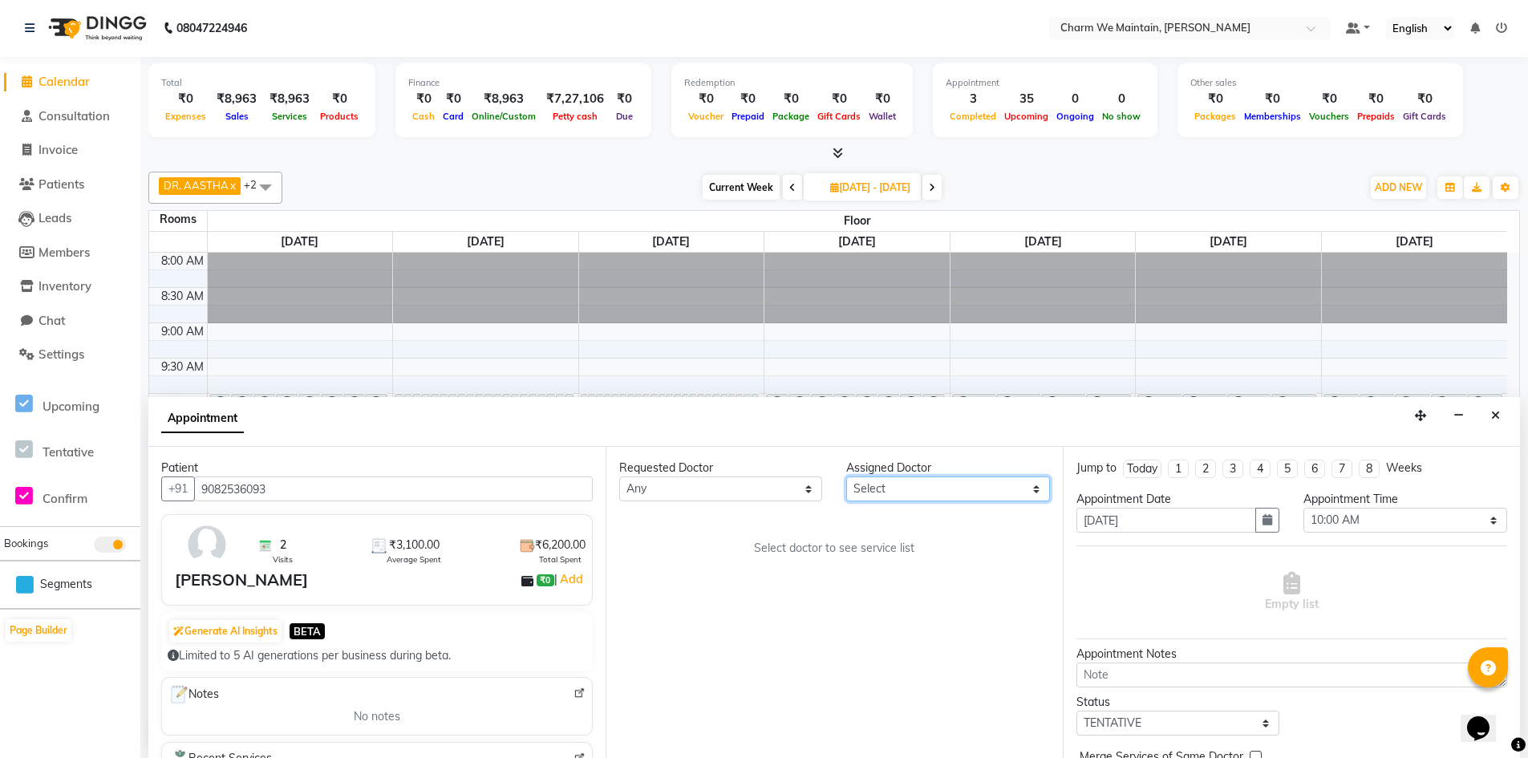
click at [920, 488] on select "Select DR. AYESHA DR. [GEOGRAPHIC_DATA]" at bounding box center [947, 488] width 203 height 25
click at [846, 476] on select "Select DR. AYESHA DR. [GEOGRAPHIC_DATA]" at bounding box center [947, 488] width 203 height 25
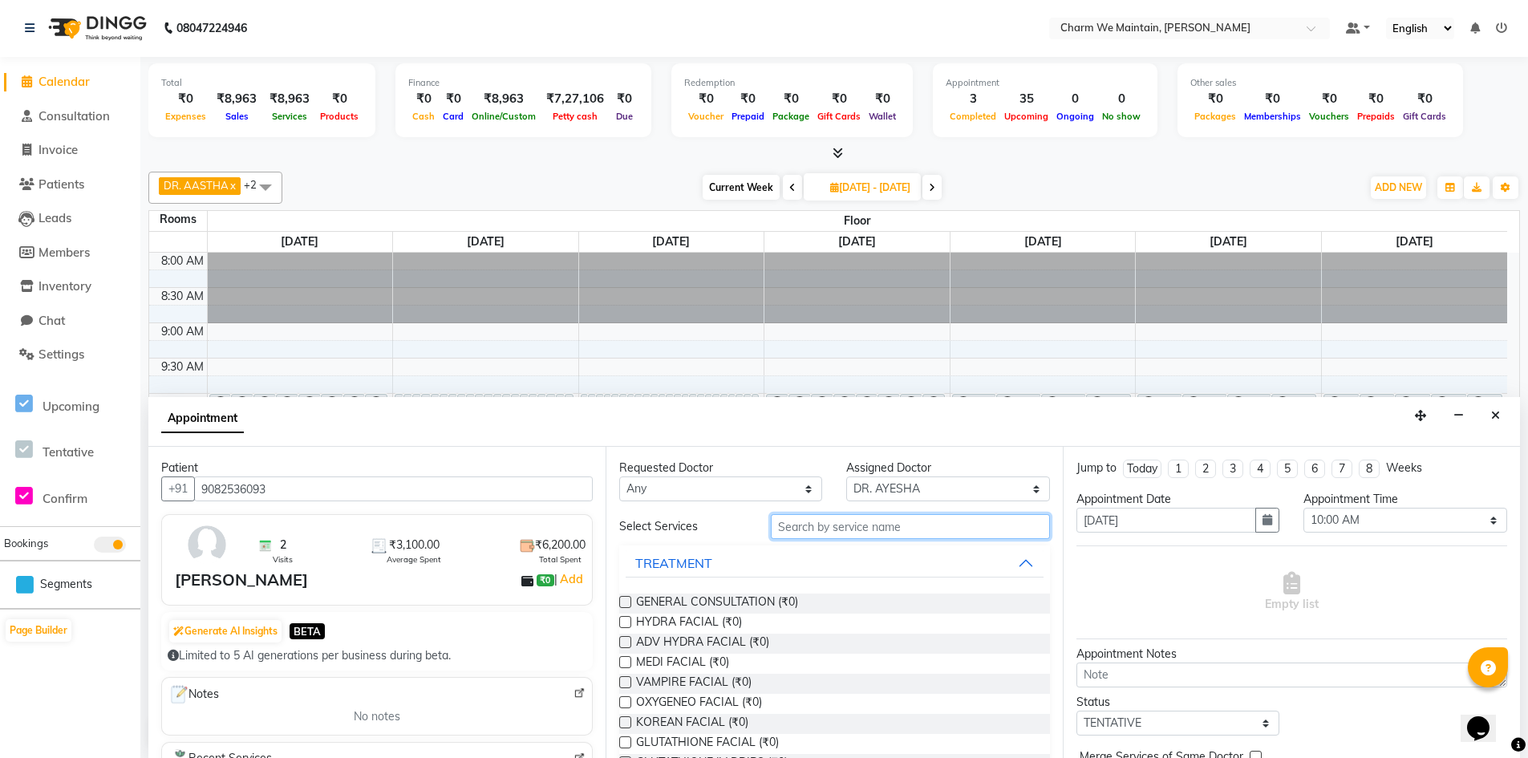
click at [913, 523] on input "text" at bounding box center [910, 526] width 279 height 25
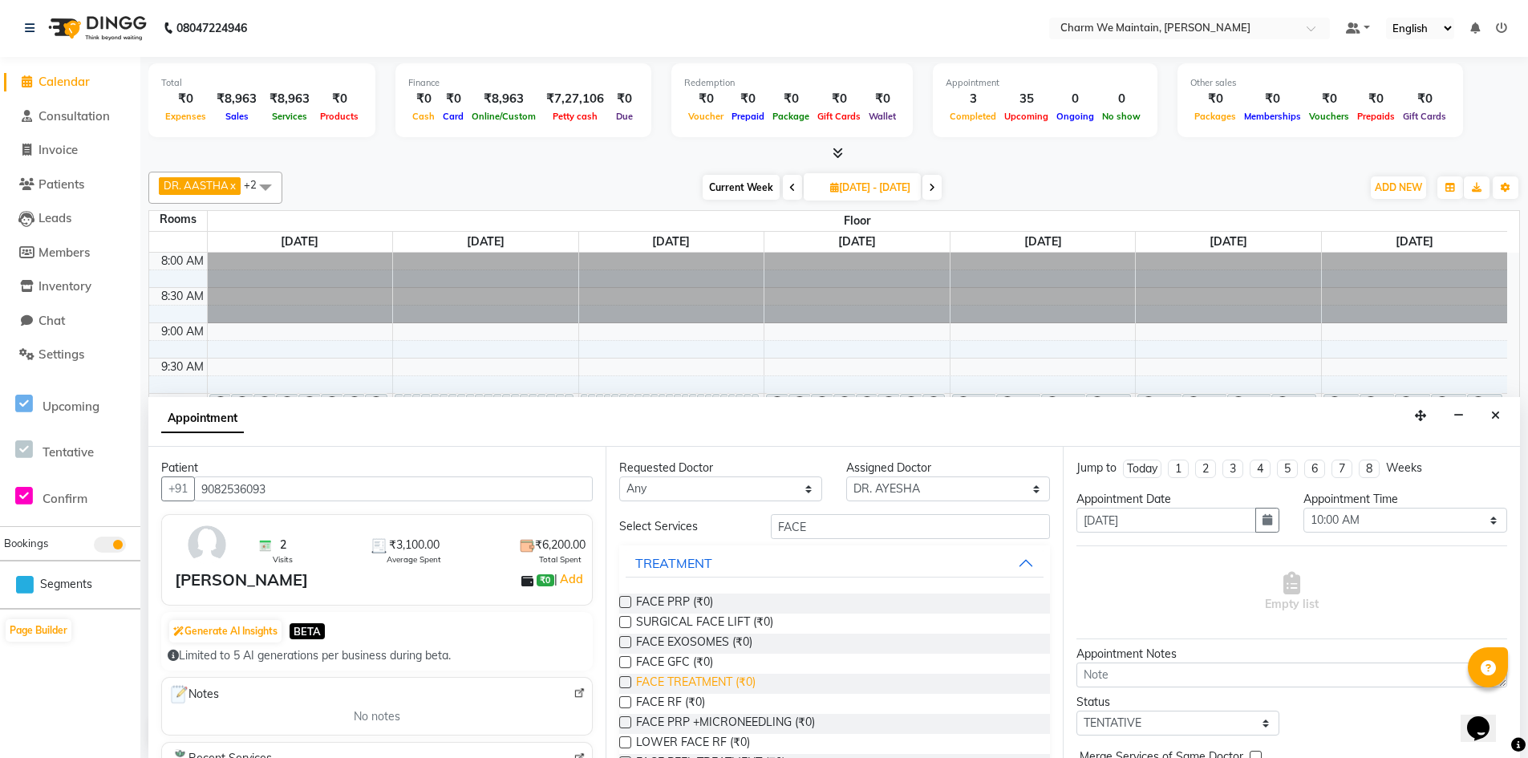
click at [700, 678] on span "FACE TREATMENT (₹0)" at bounding box center [696, 684] width 120 height 20
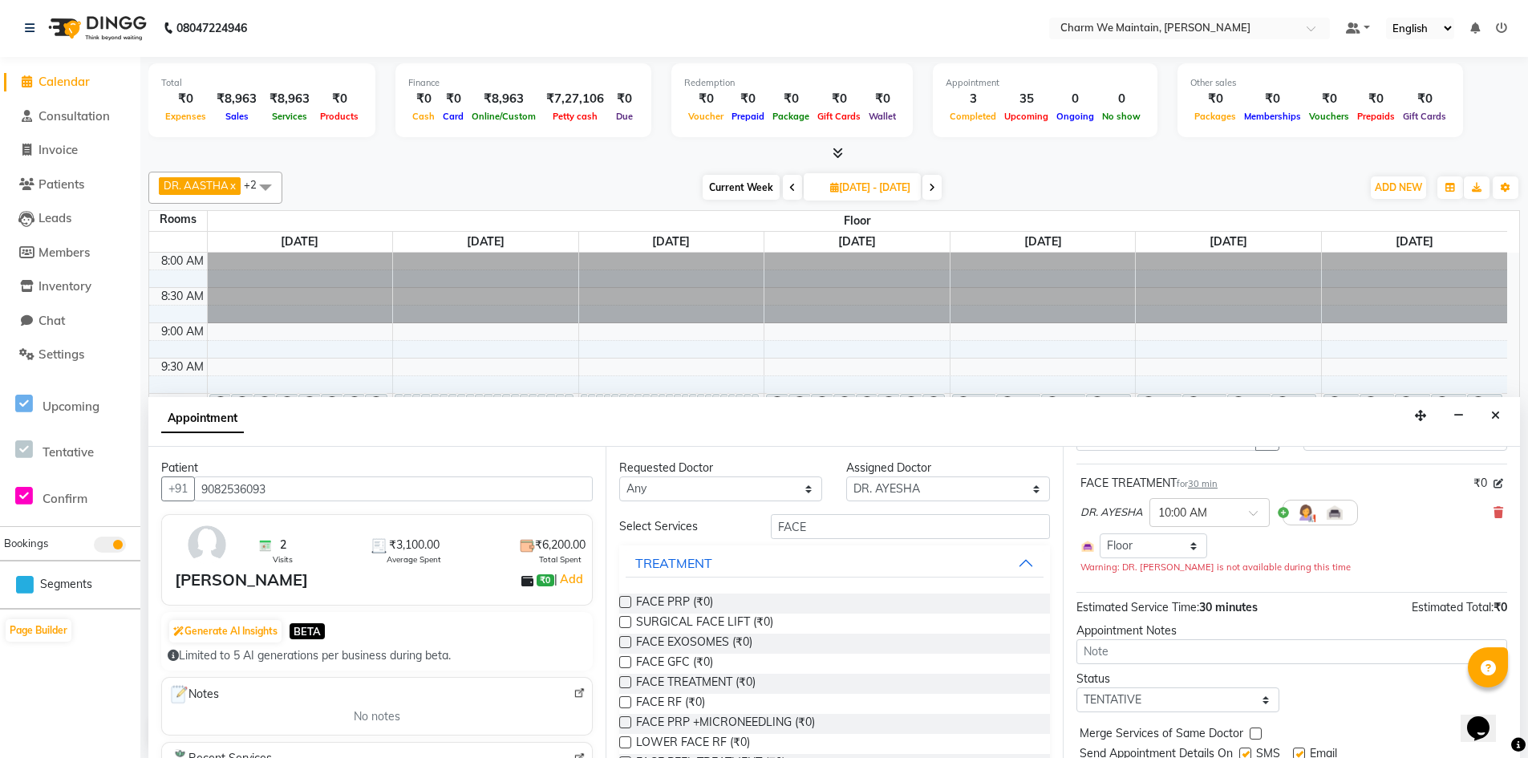
scroll to position [137, 0]
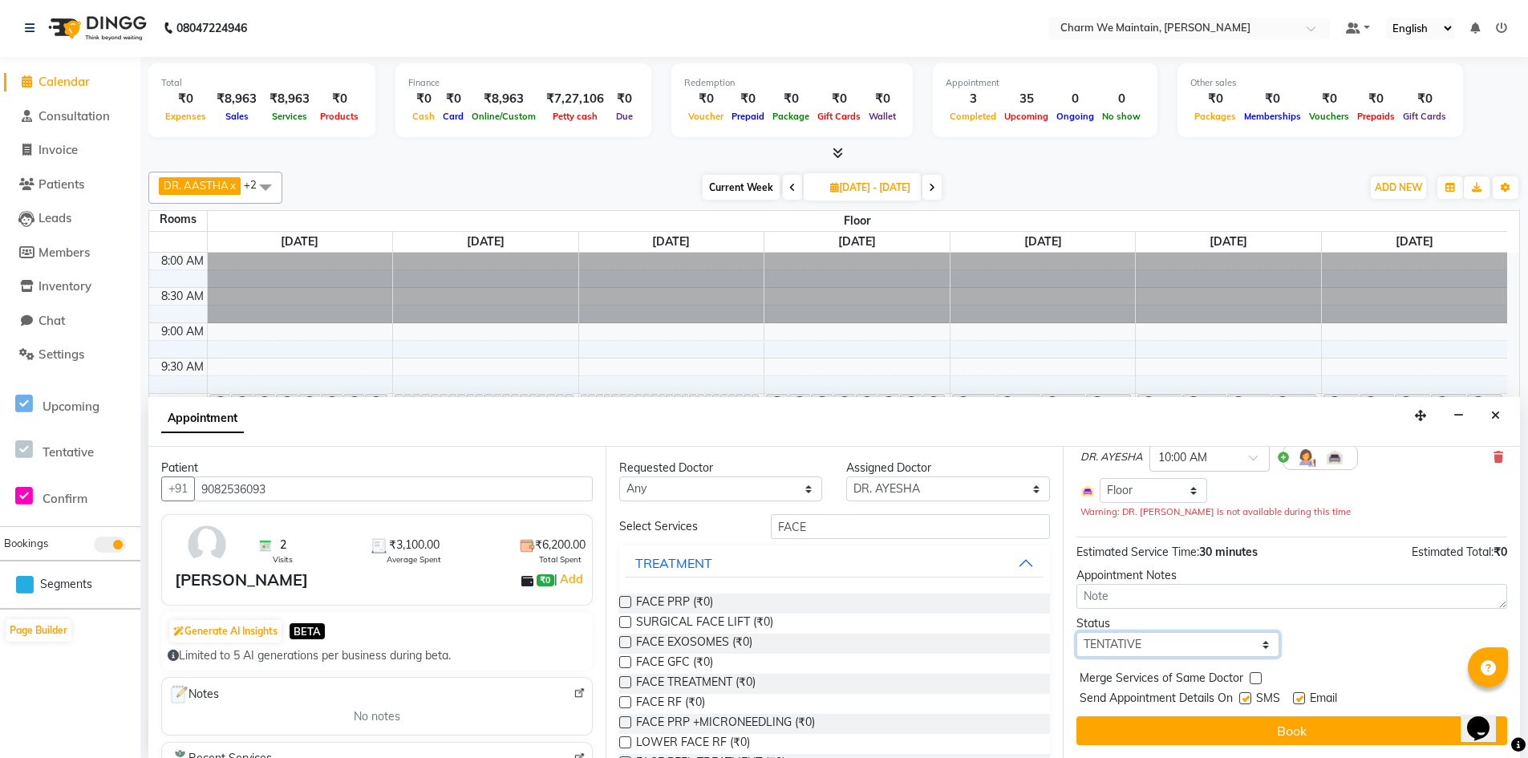
click at [1186, 651] on select "Select TENTATIVE CONFIRM UPCOMING" at bounding box center [1177, 644] width 203 height 25
click at [1316, 655] on div "Status Select TENTATIVE CONFIRM UPCOMING" at bounding box center [1291, 636] width 455 height 42
click at [1299, 695] on label at bounding box center [1299, 698] width 12 height 12
click at [1299, 695] on input "checkbox" at bounding box center [1298, 700] width 10 height 10
click at [1249, 703] on label at bounding box center [1245, 698] width 12 height 12
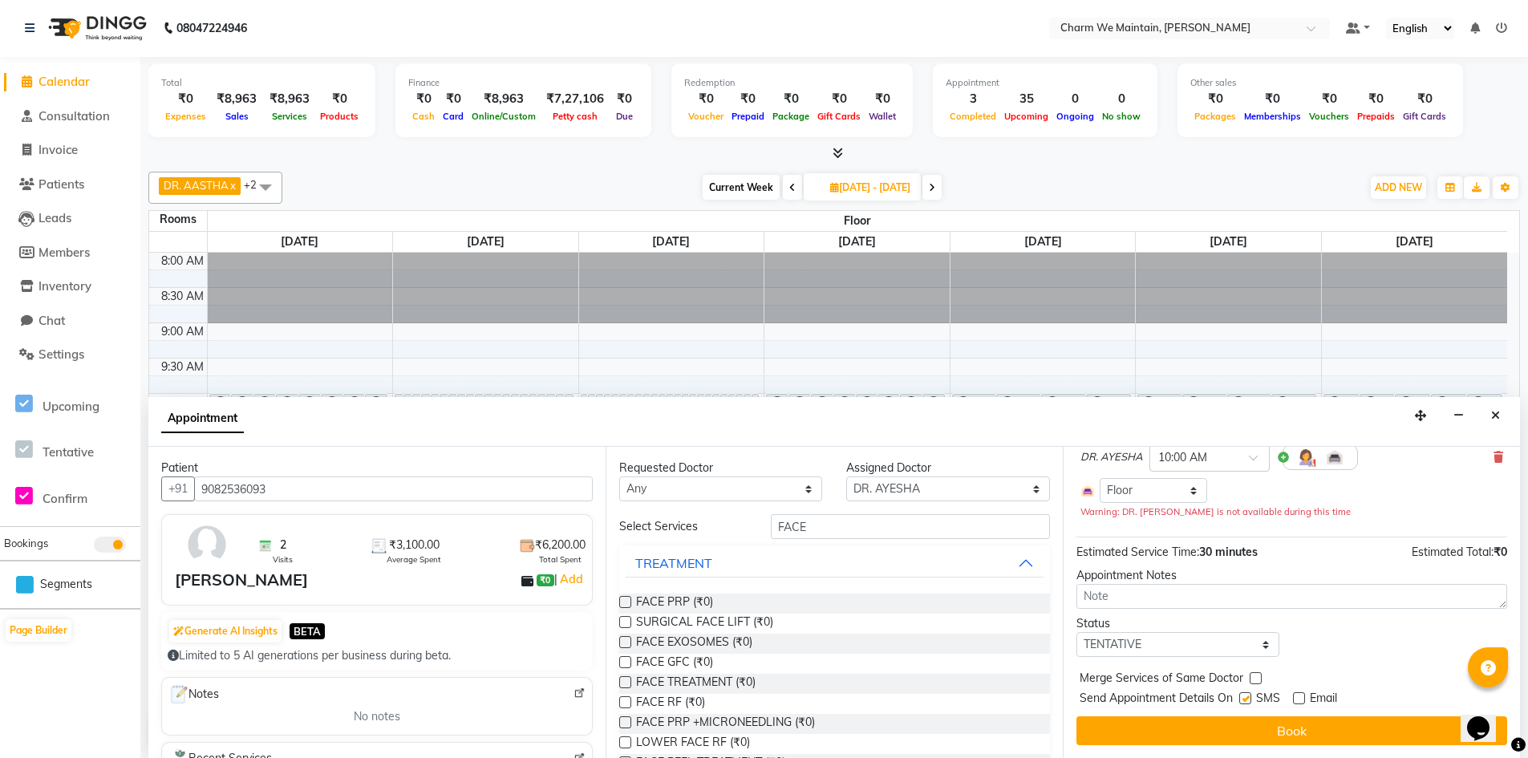
click at [1249, 703] on input "checkbox" at bounding box center [1244, 700] width 10 height 10
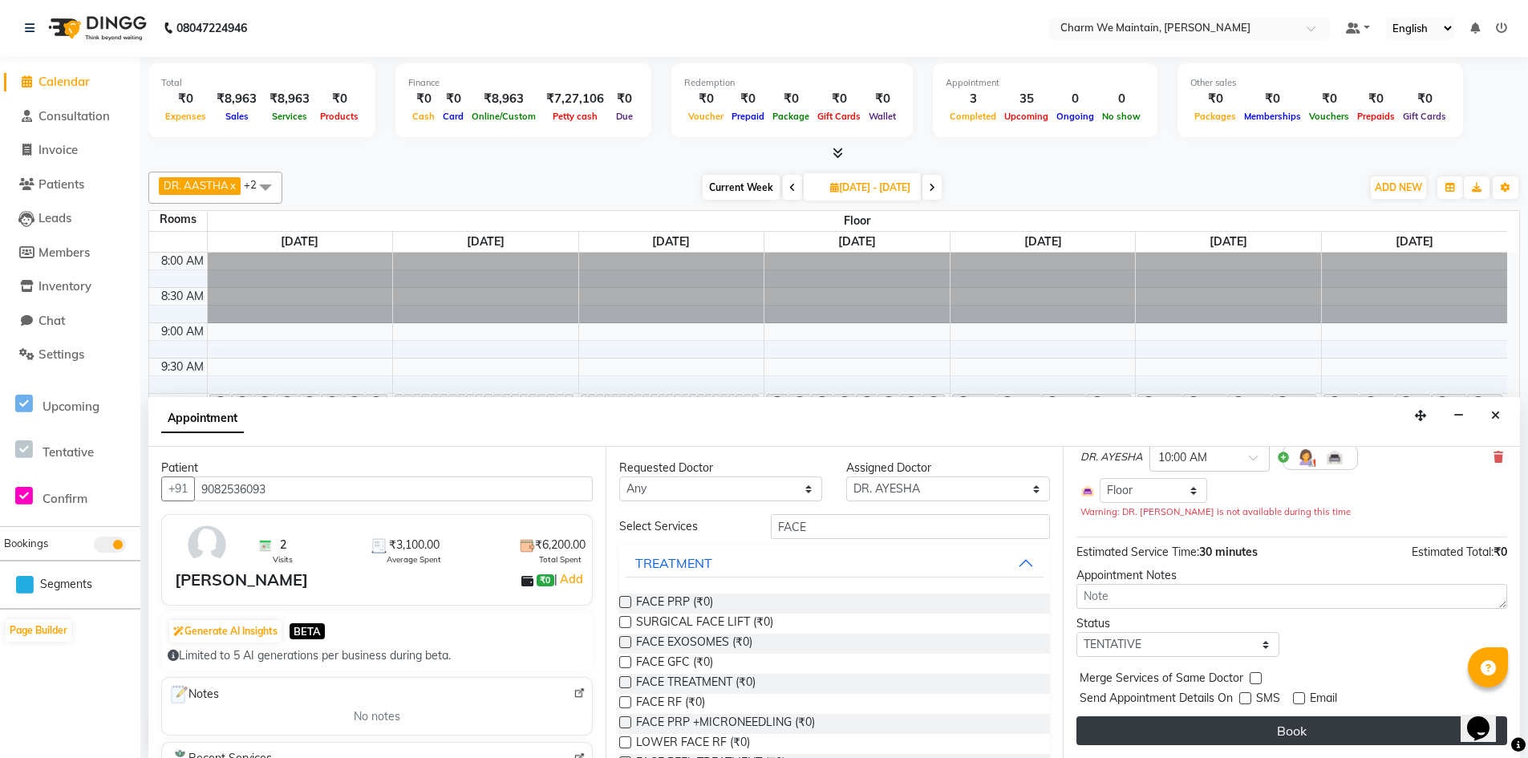
click at [1296, 727] on button "Book" at bounding box center [1291, 730] width 431 height 29
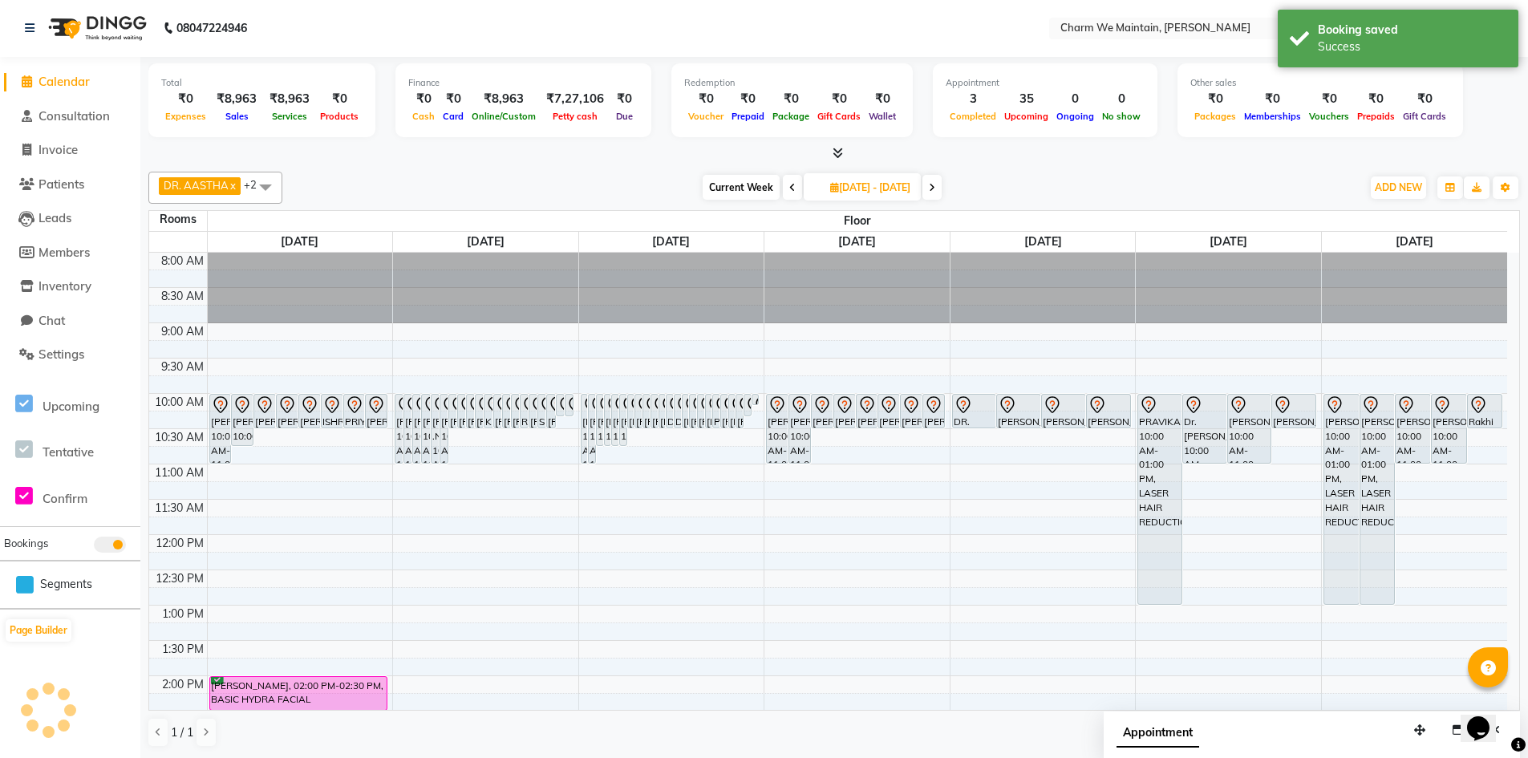
scroll to position [0, 0]
click at [783, 187] on span at bounding box center [792, 188] width 19 height 25
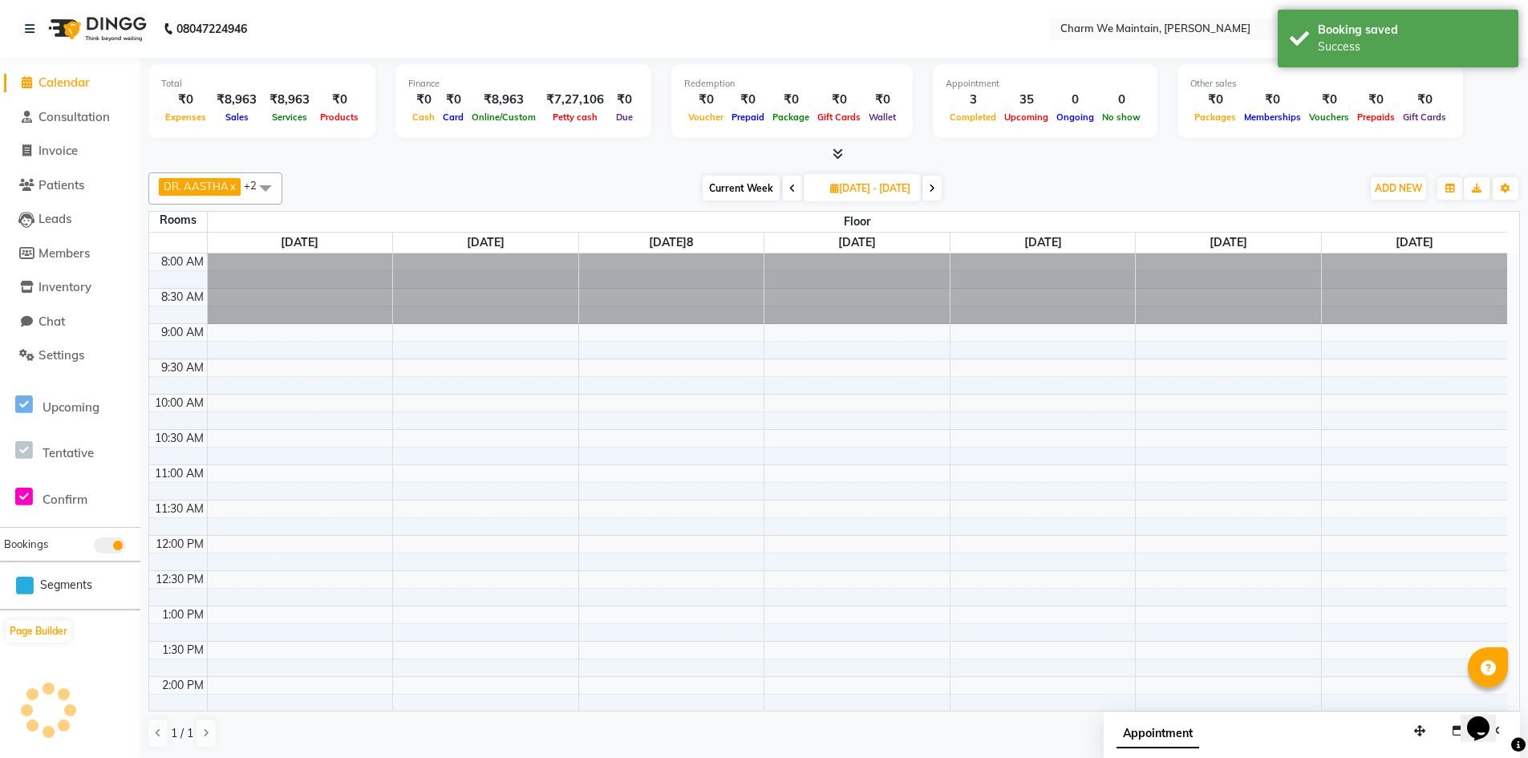
scroll to position [495, 0]
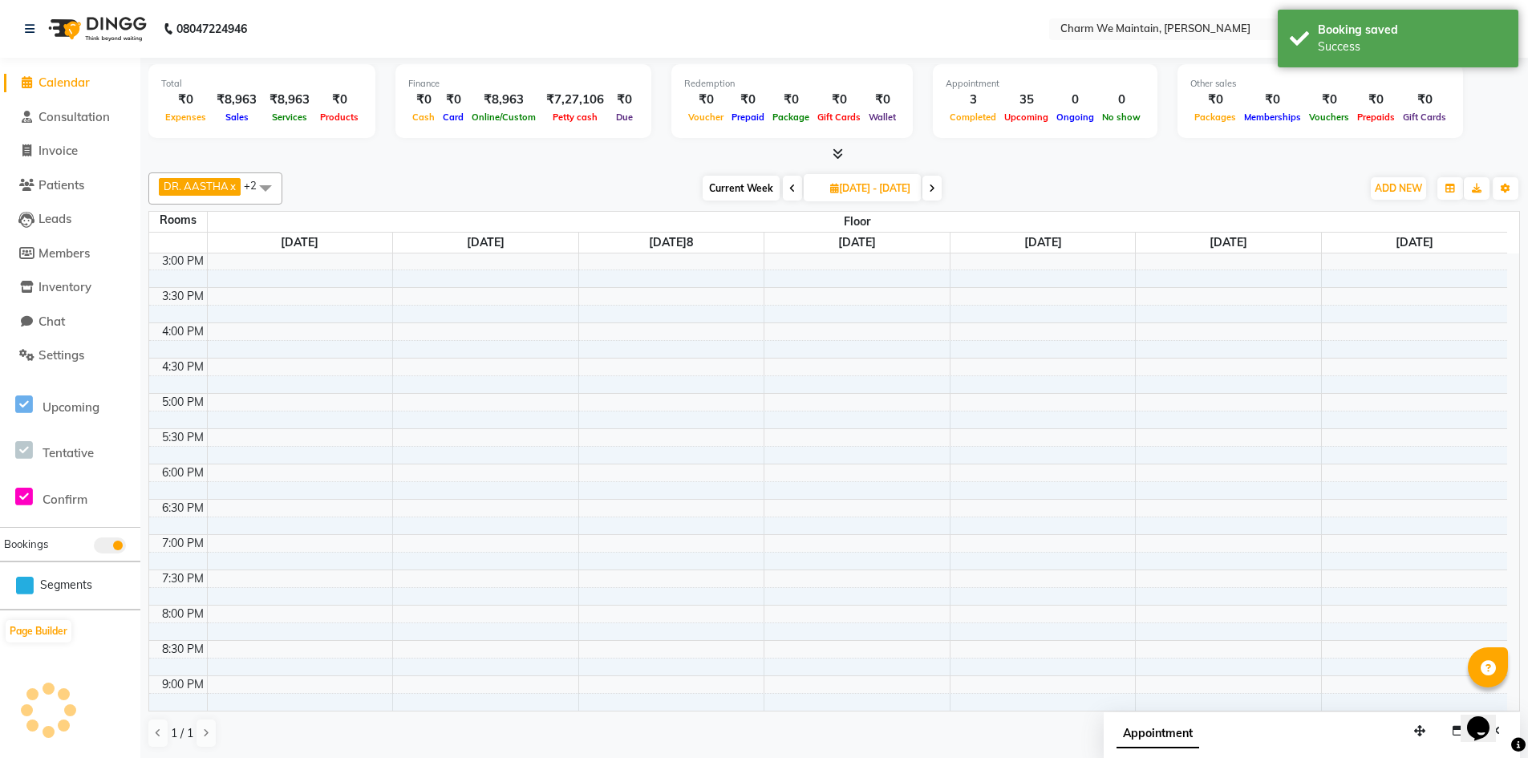
click at [783, 187] on span at bounding box center [792, 188] width 19 height 25
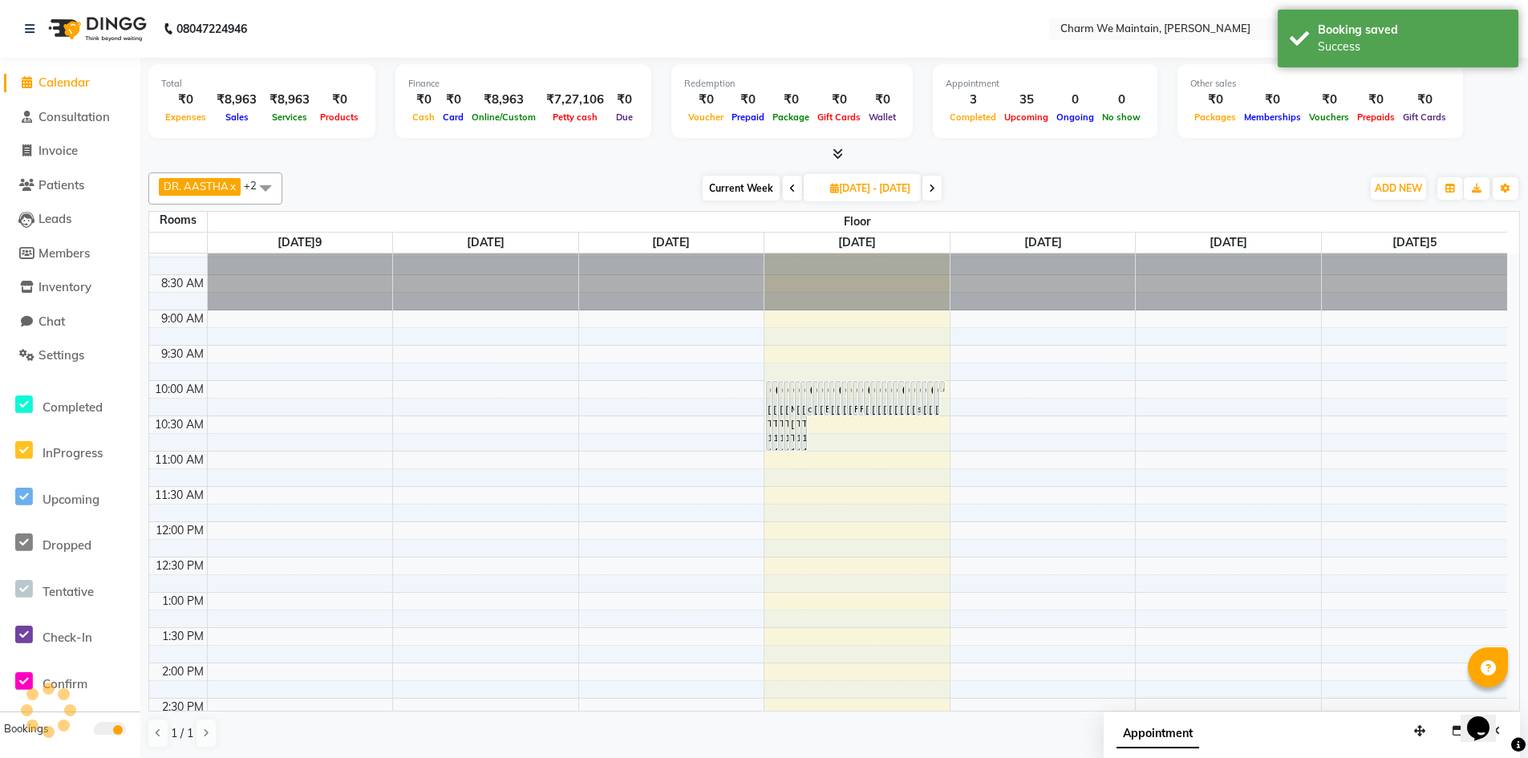
scroll to position [0, 0]
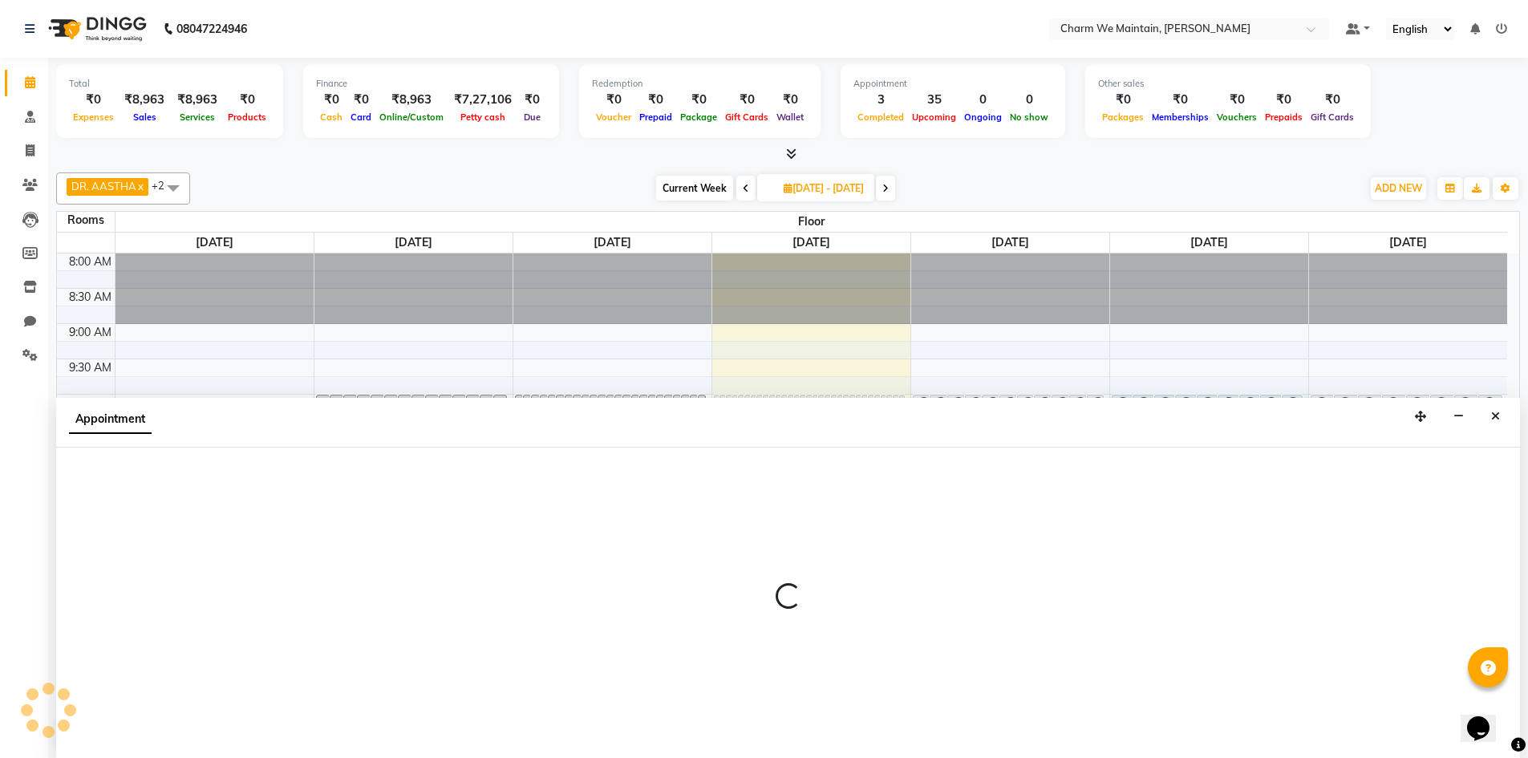
select select "600"
select select "tentative"
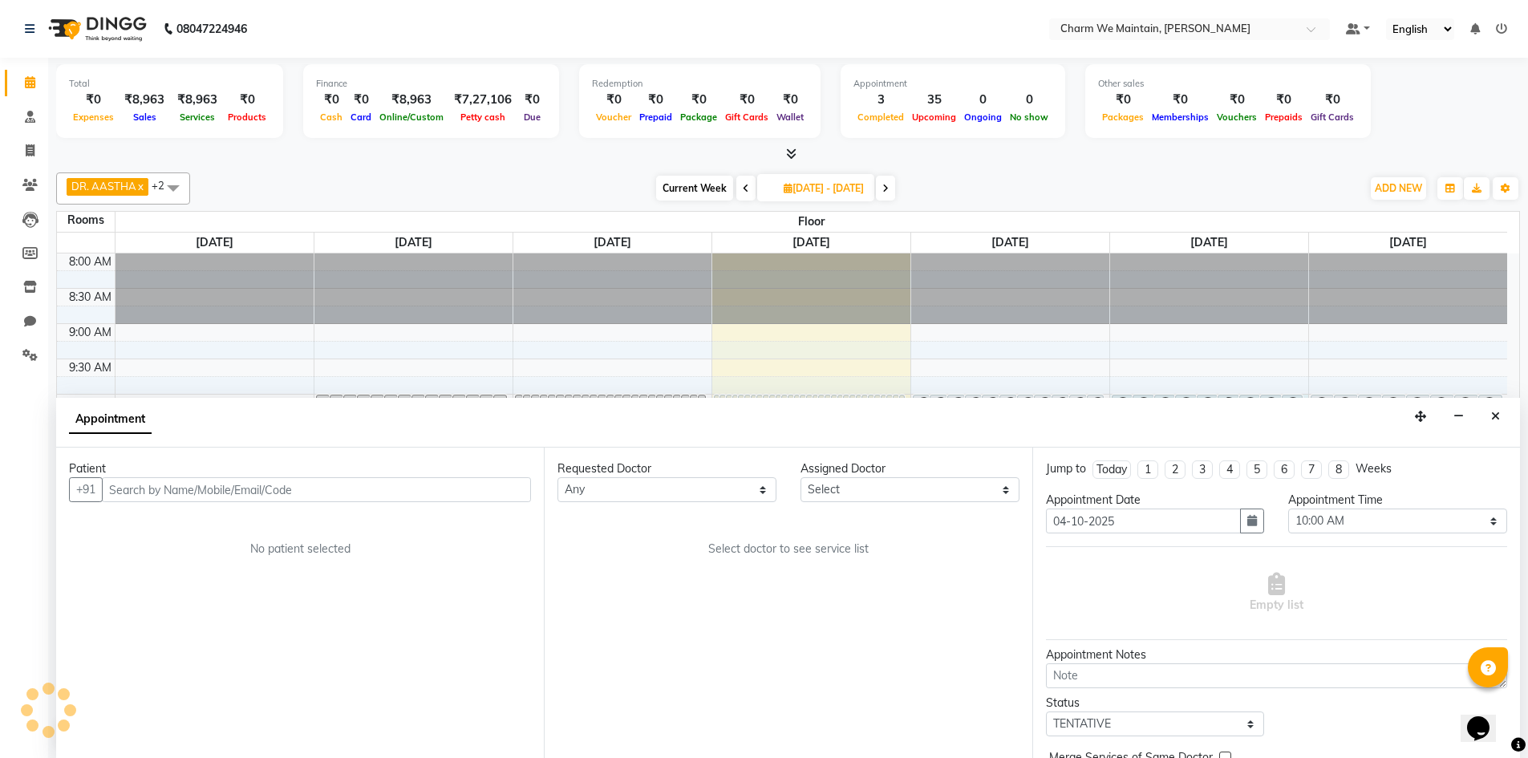
scroll to position [1, 0]
click at [483, 490] on input "text" at bounding box center [316, 488] width 429 height 25
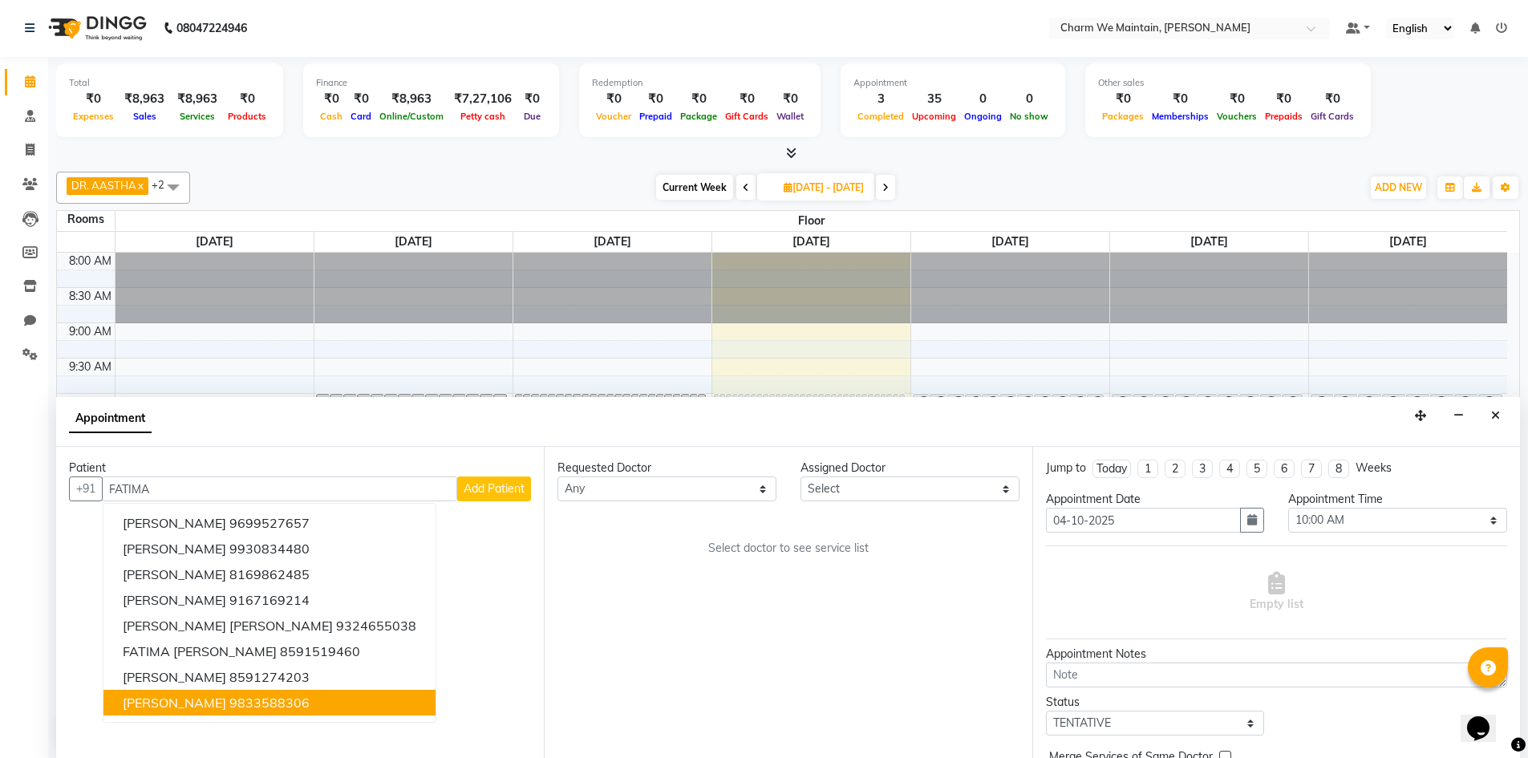
click at [249, 706] on button "[PERSON_NAME] 9833588306" at bounding box center [269, 703] width 332 height 26
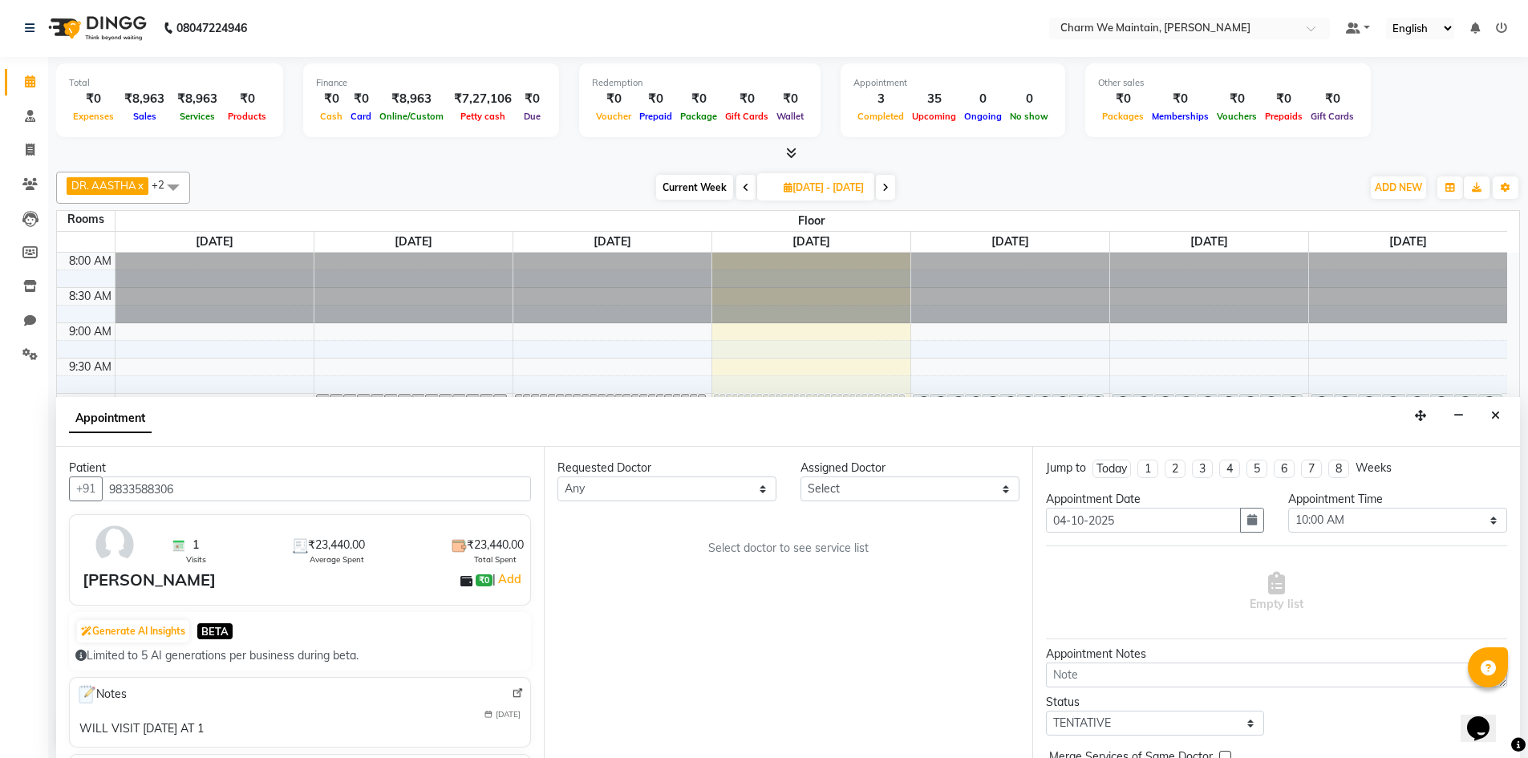
type input "9833588306"
click at [841, 492] on select "Select DR. AYESHA DR. [GEOGRAPHIC_DATA]" at bounding box center [910, 488] width 219 height 25
select select "86210"
click at [801, 476] on select "Select DR. AYESHA DR. [GEOGRAPHIC_DATA]" at bounding box center [910, 488] width 219 height 25
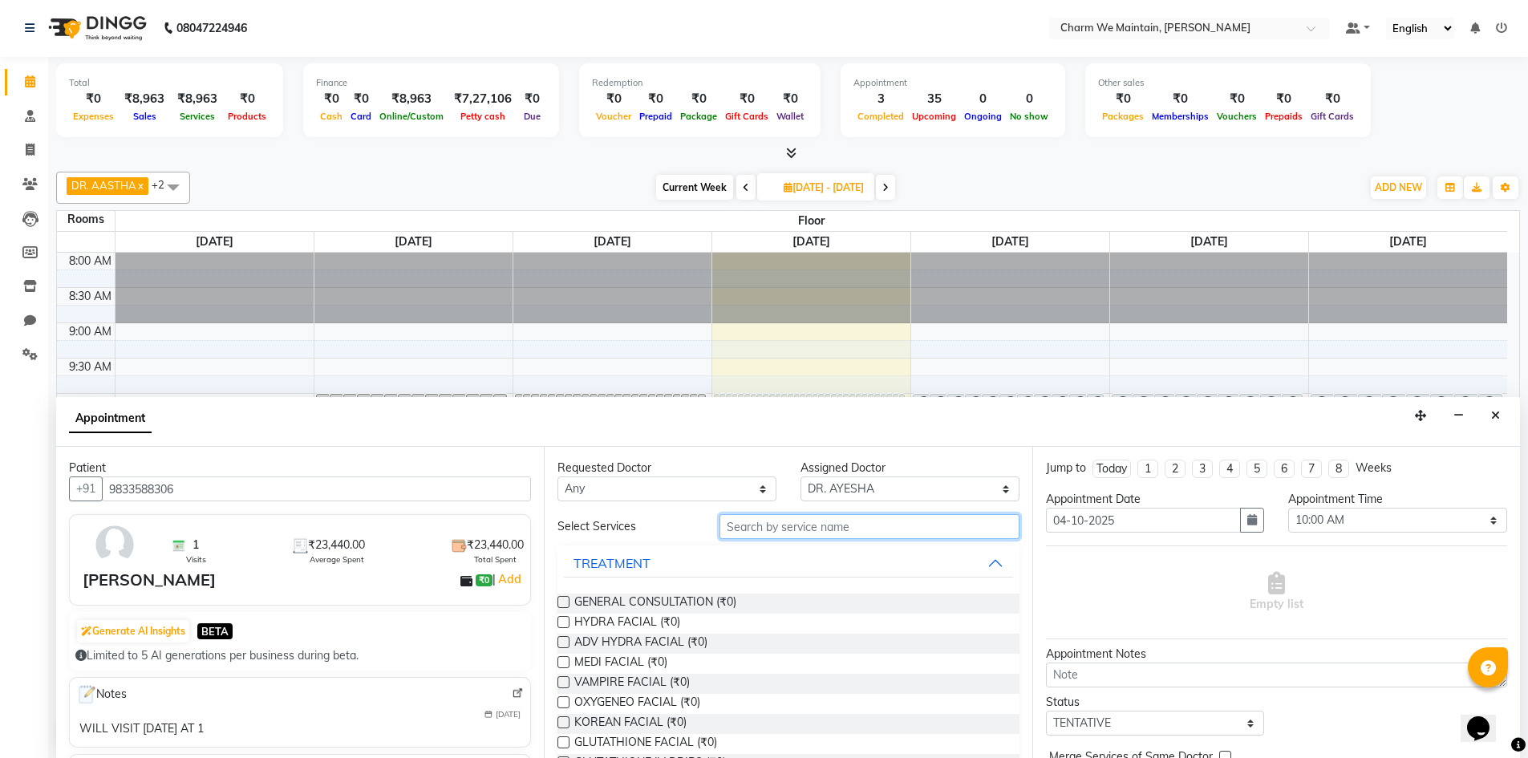
click at [867, 536] on input "text" at bounding box center [869, 526] width 300 height 25
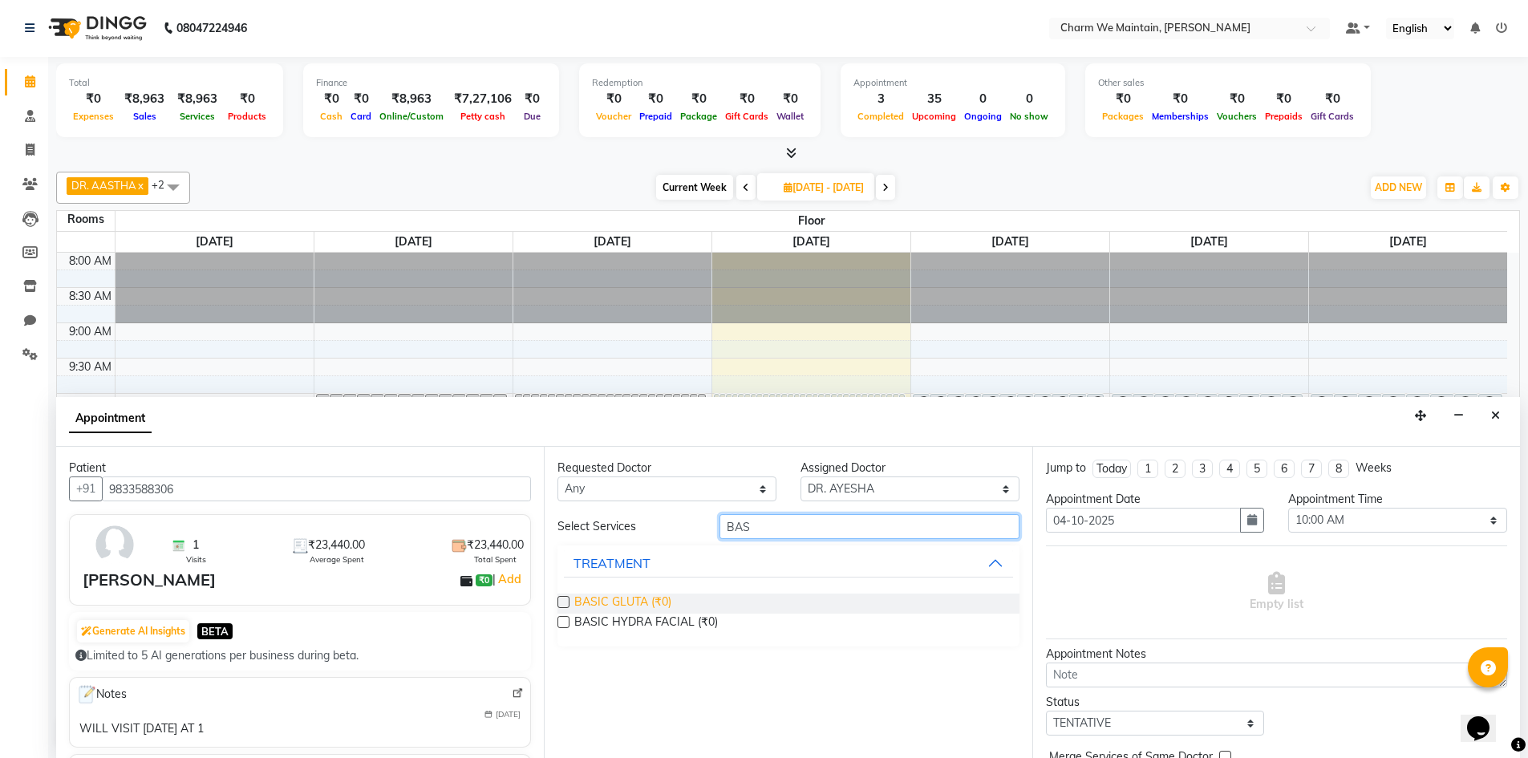
type input "BAS"
click at [642, 602] on span "BASIC GLUTA (₹0)" at bounding box center [622, 604] width 97 height 20
checkbox input "true"
select select "4343"
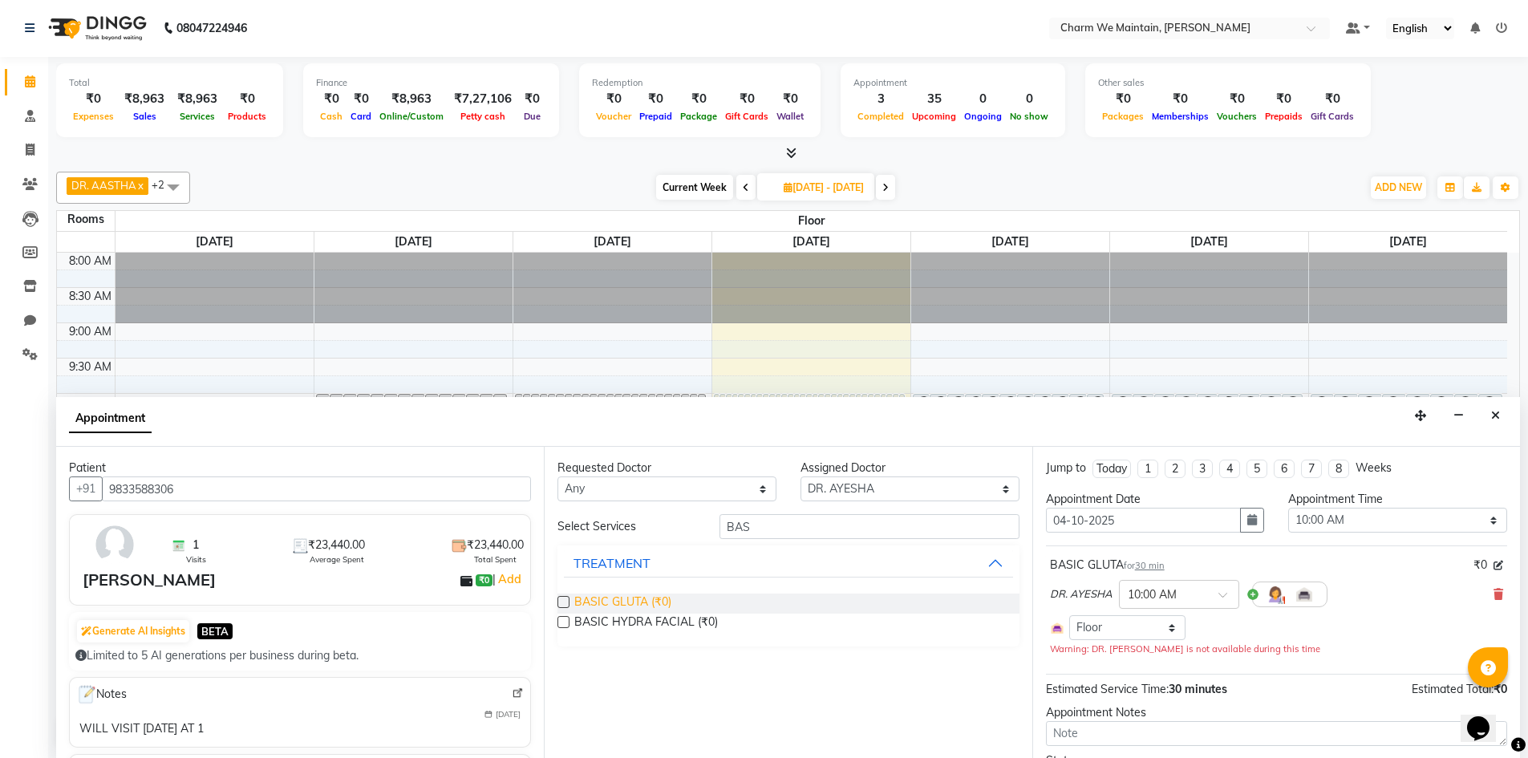
checkbox input "false"
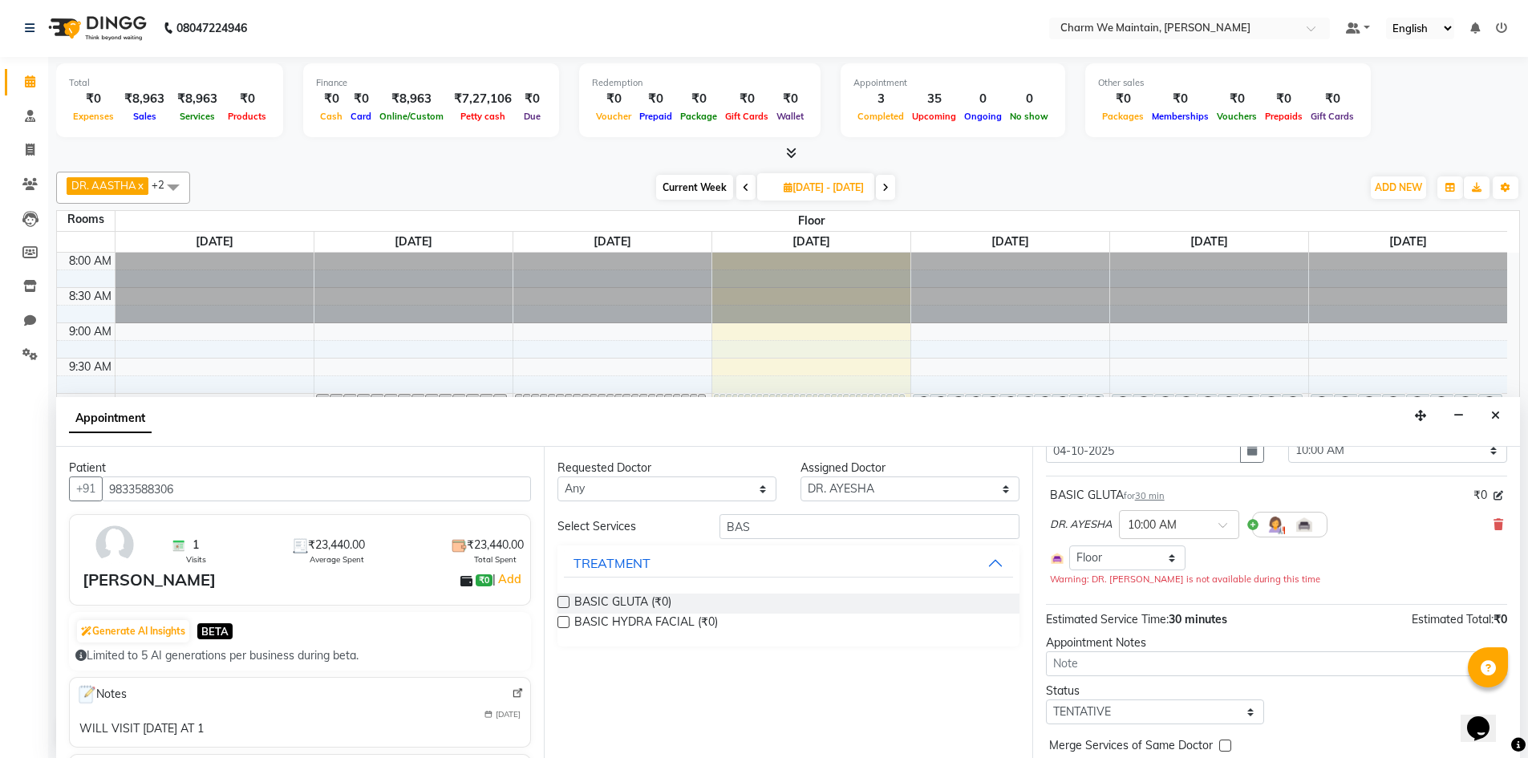
scroll to position [137, 0]
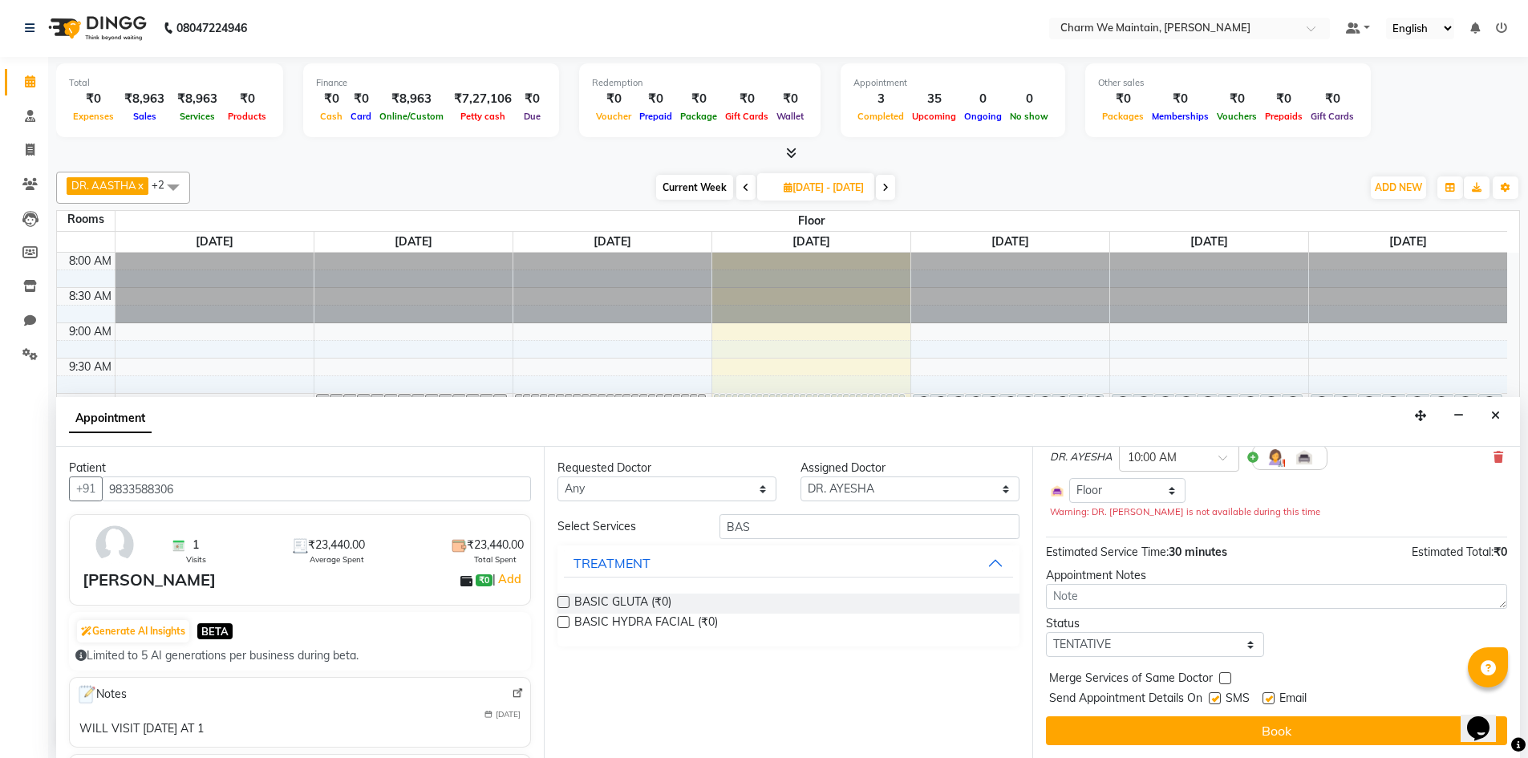
click at [1209, 697] on div "Send Appointment Details On SMS Email" at bounding box center [1278, 700] width 458 height 20
click at [1268, 703] on label at bounding box center [1269, 698] width 12 height 12
click at [1268, 703] on input "checkbox" at bounding box center [1268, 700] width 10 height 10
checkbox input "false"
click at [1216, 700] on label at bounding box center [1215, 698] width 12 height 12
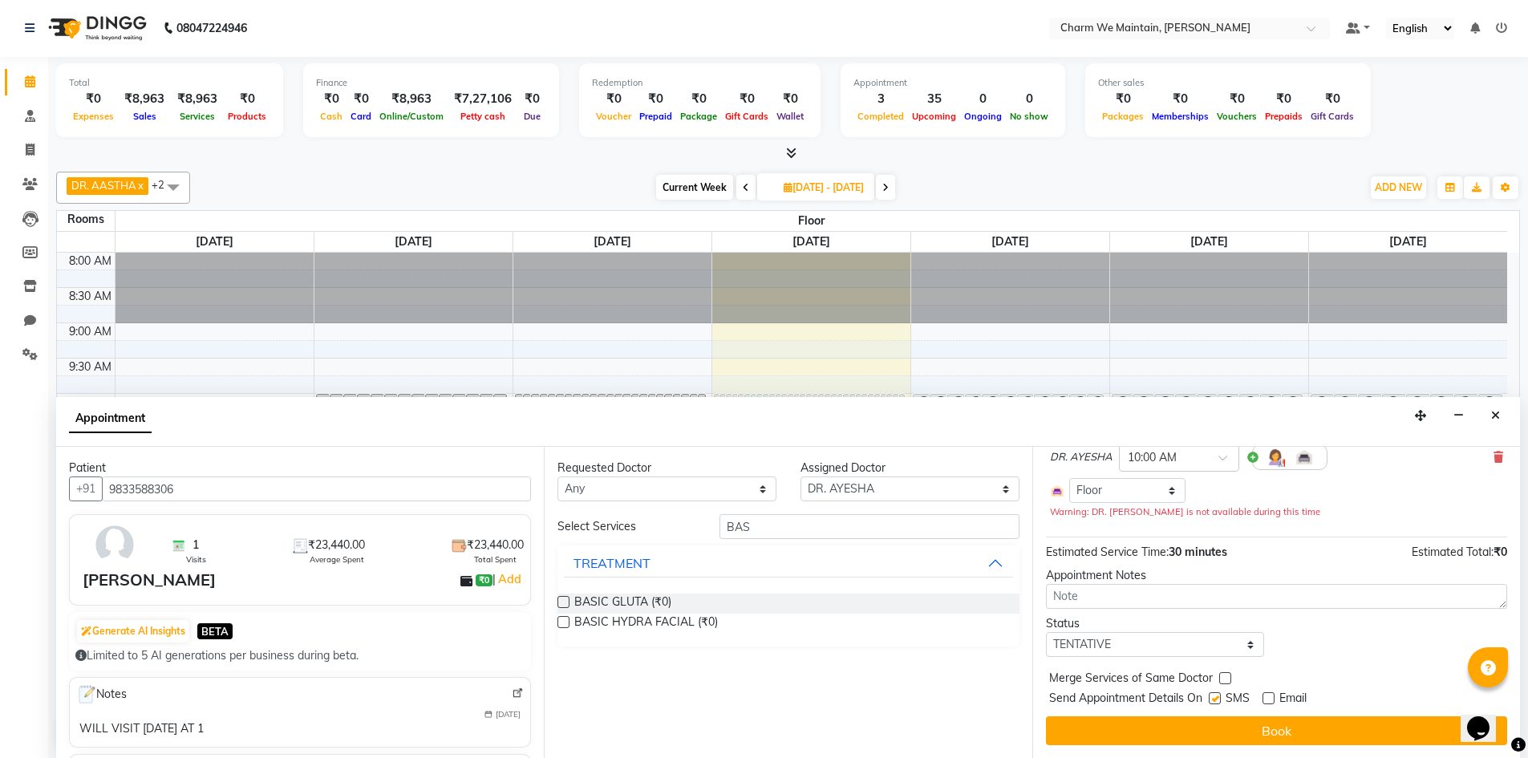
click at [1216, 700] on input "checkbox" at bounding box center [1214, 700] width 10 height 10
checkbox input "false"
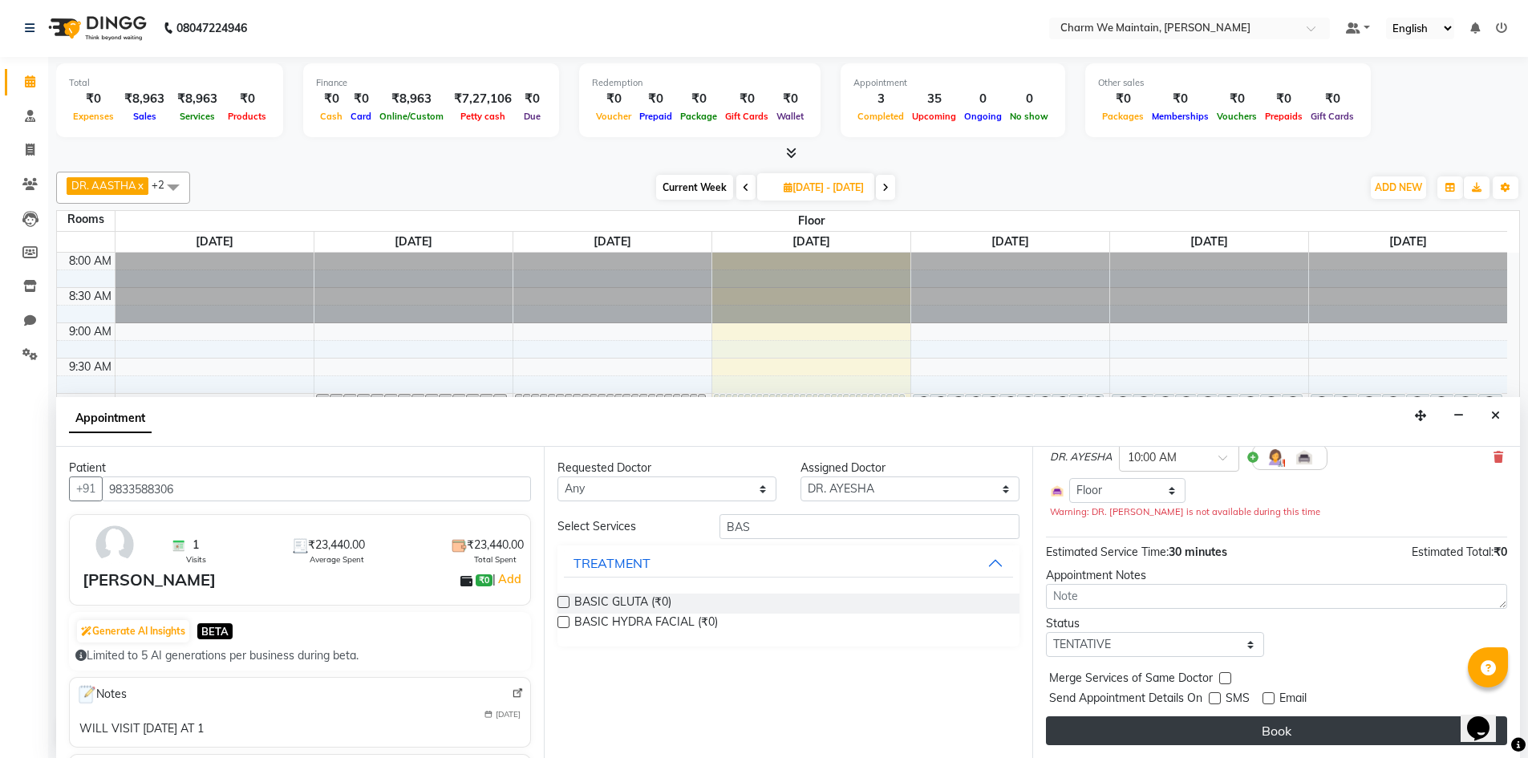
click at [1250, 728] on button "Book" at bounding box center [1276, 730] width 461 height 29
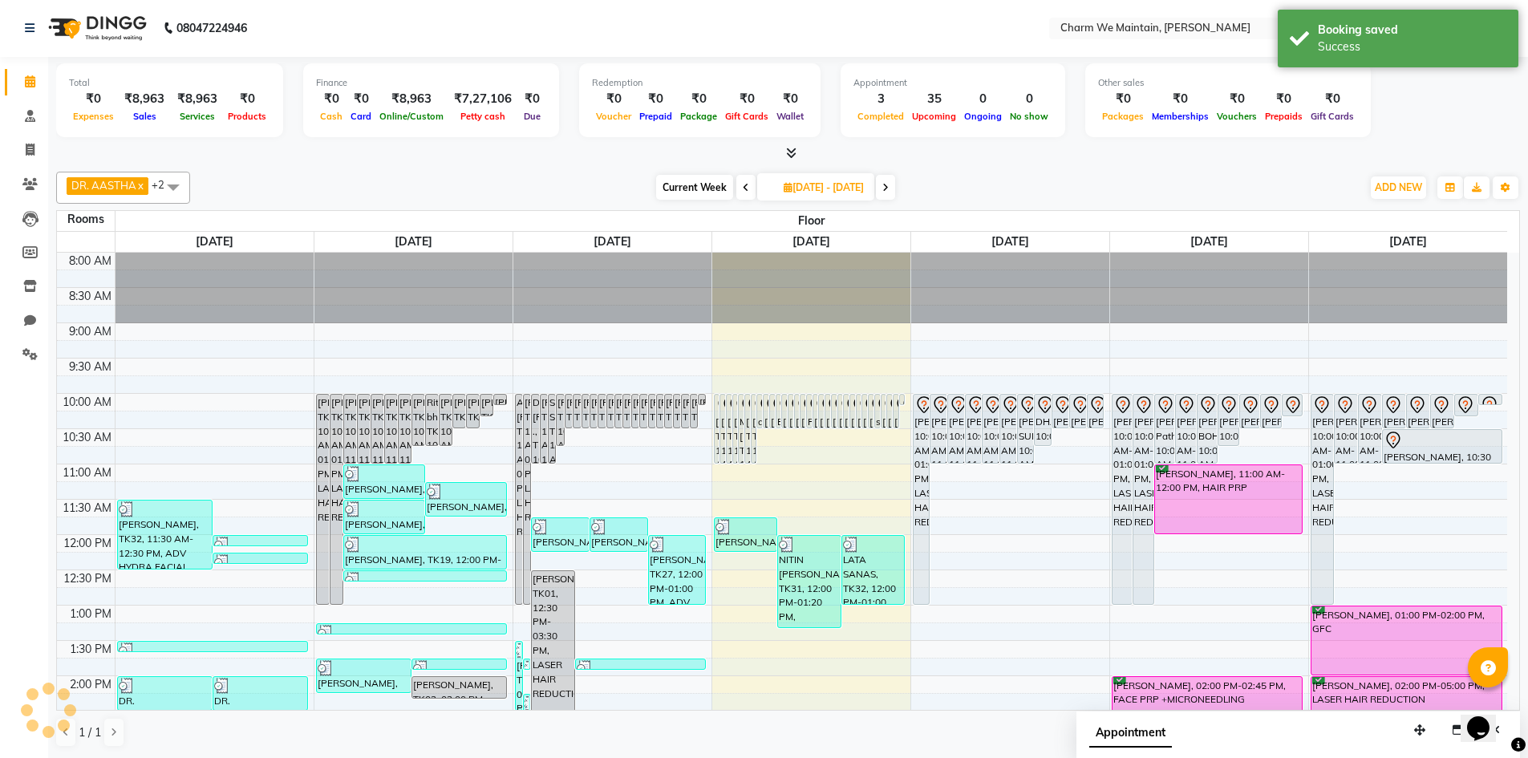
scroll to position [0, 0]
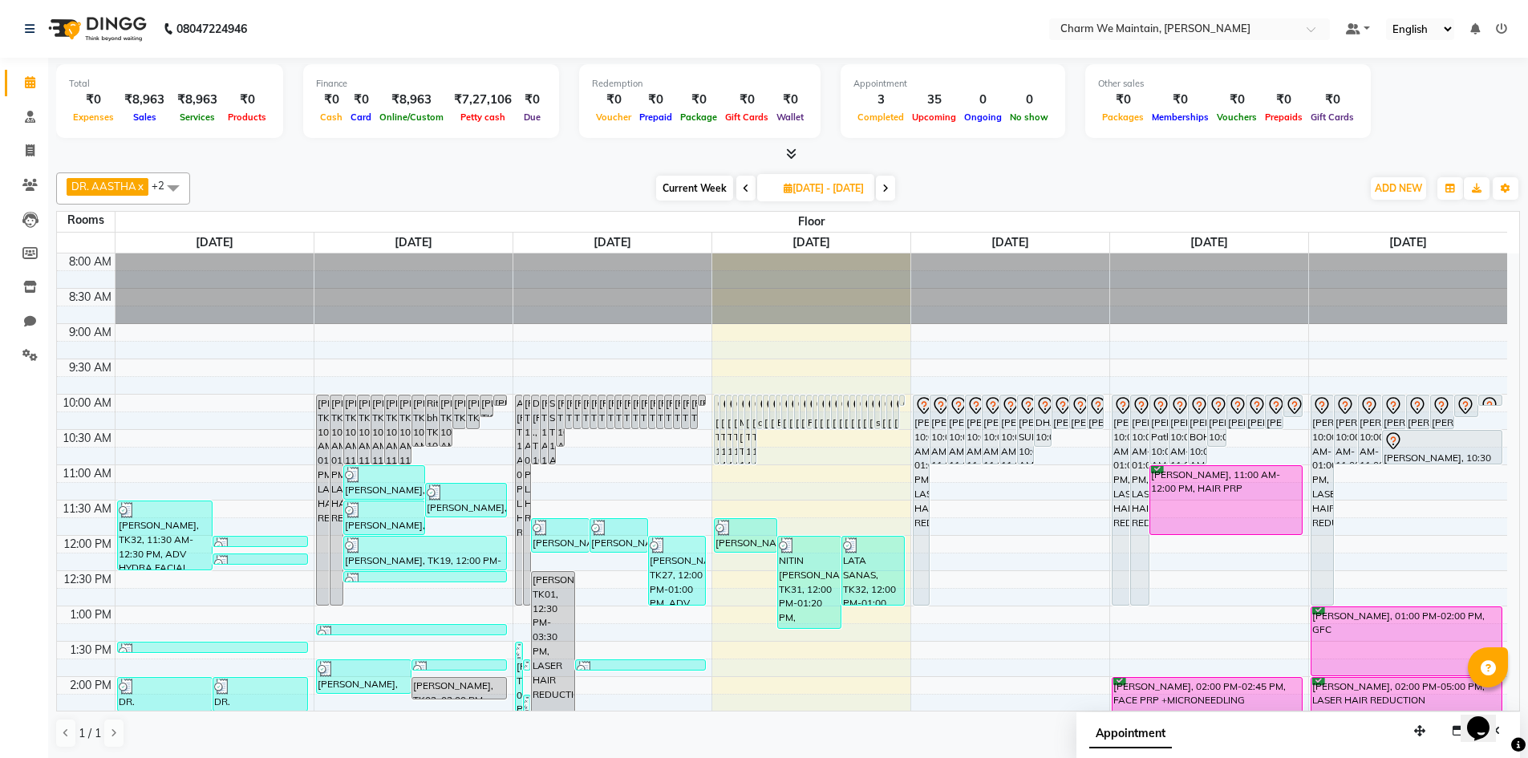
click at [895, 194] on span at bounding box center [885, 188] width 19 height 25
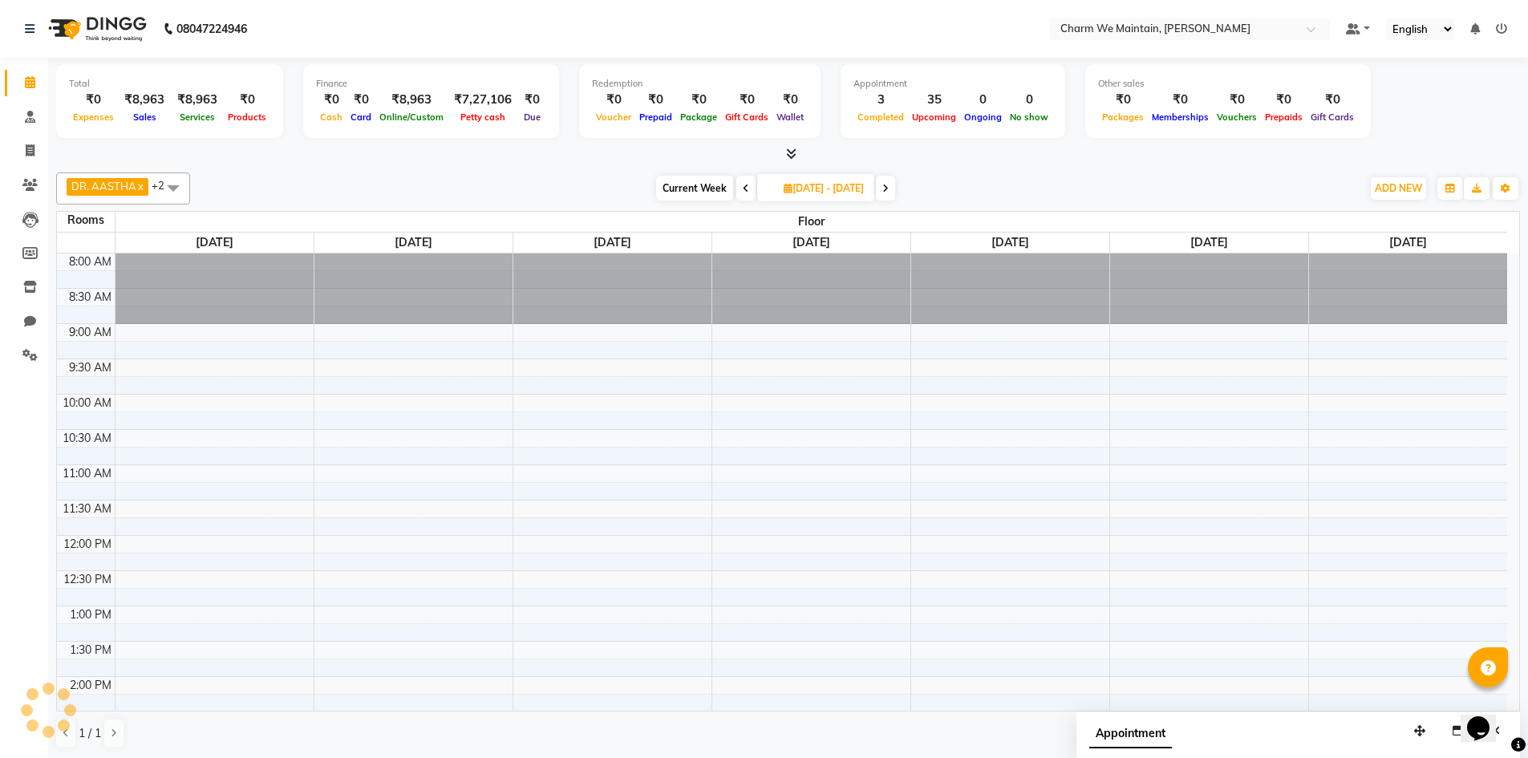
scroll to position [495, 0]
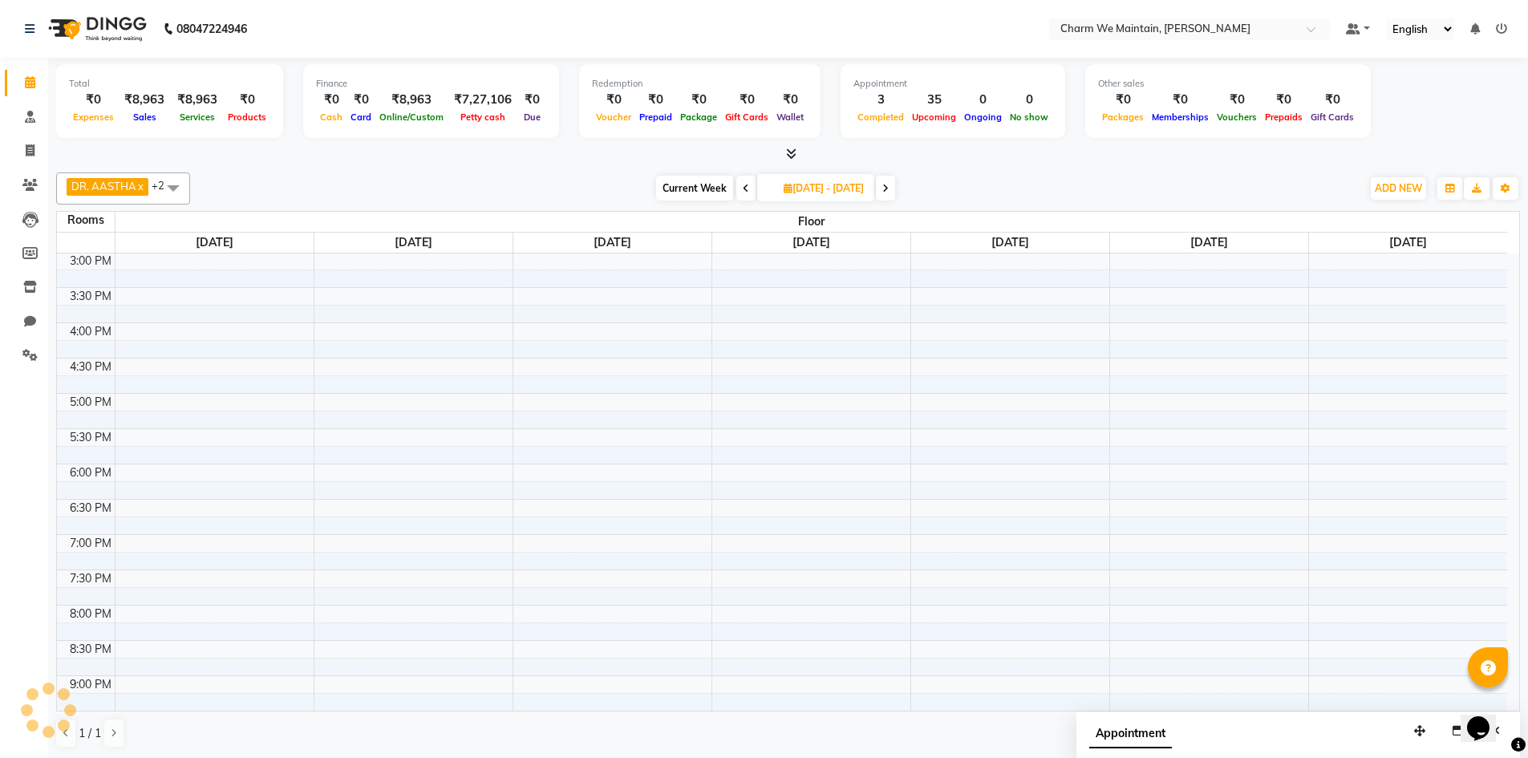
click at [895, 194] on span at bounding box center [885, 188] width 19 height 25
type input "[DATE]"
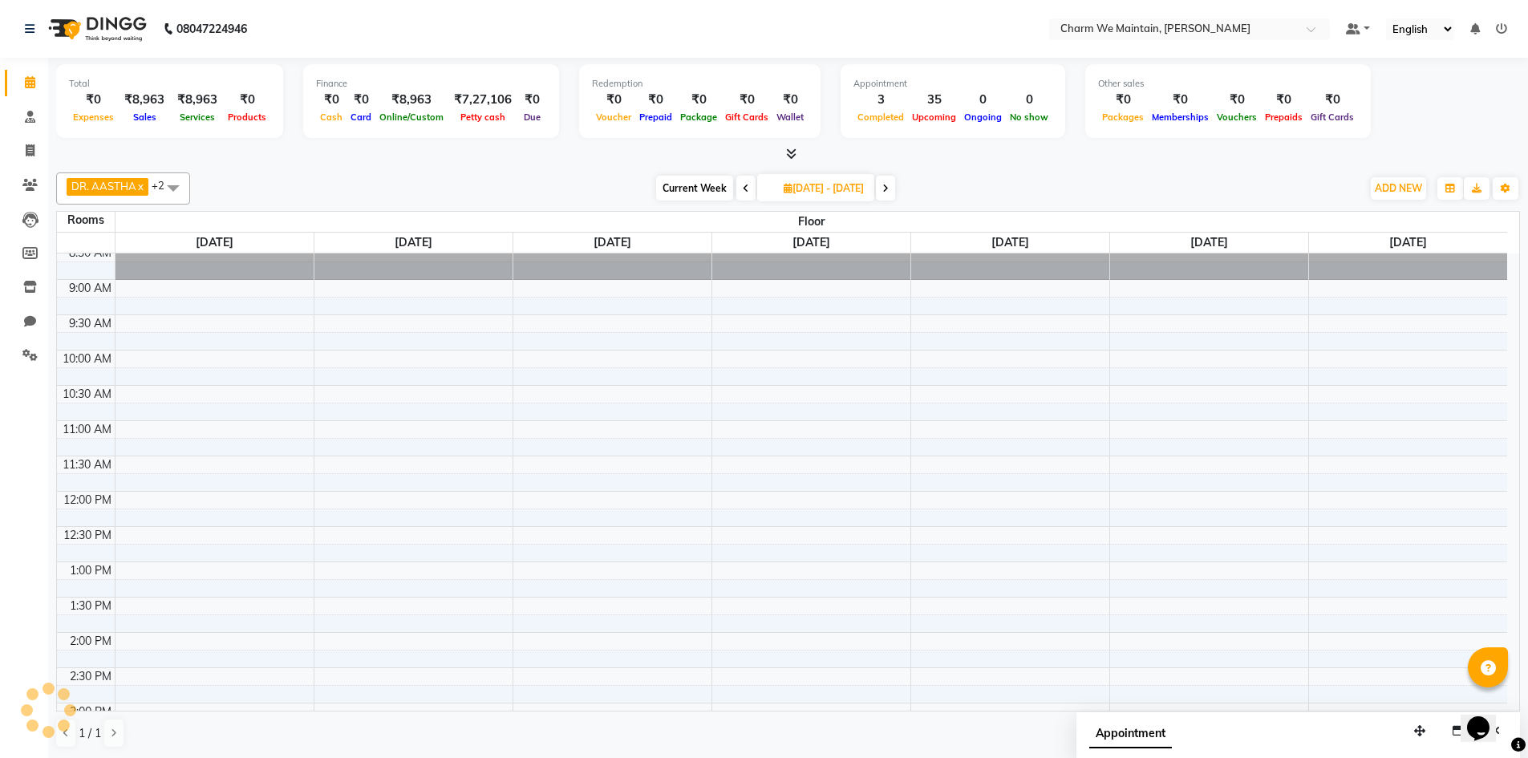
scroll to position [0, 0]
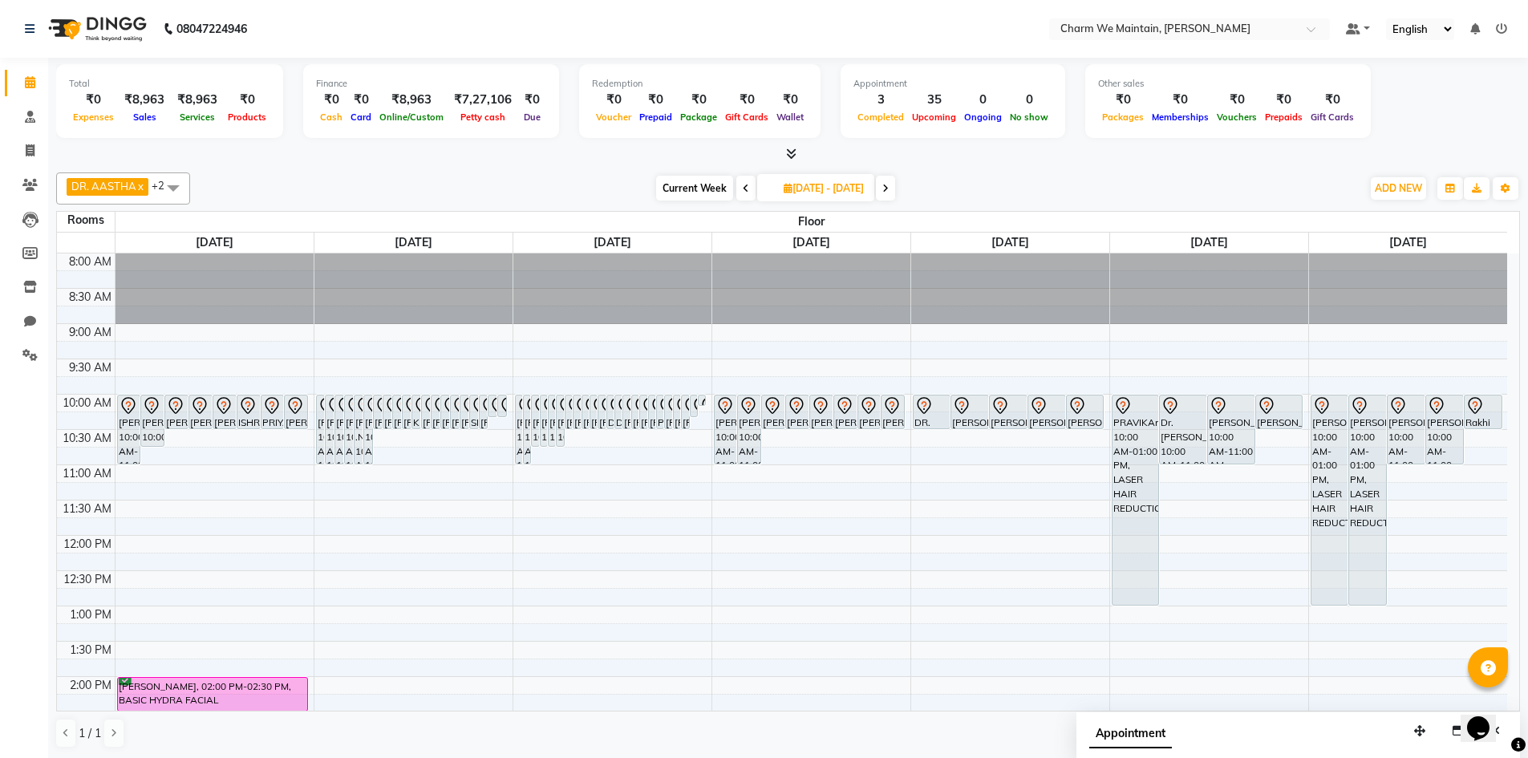
select select "tentative"
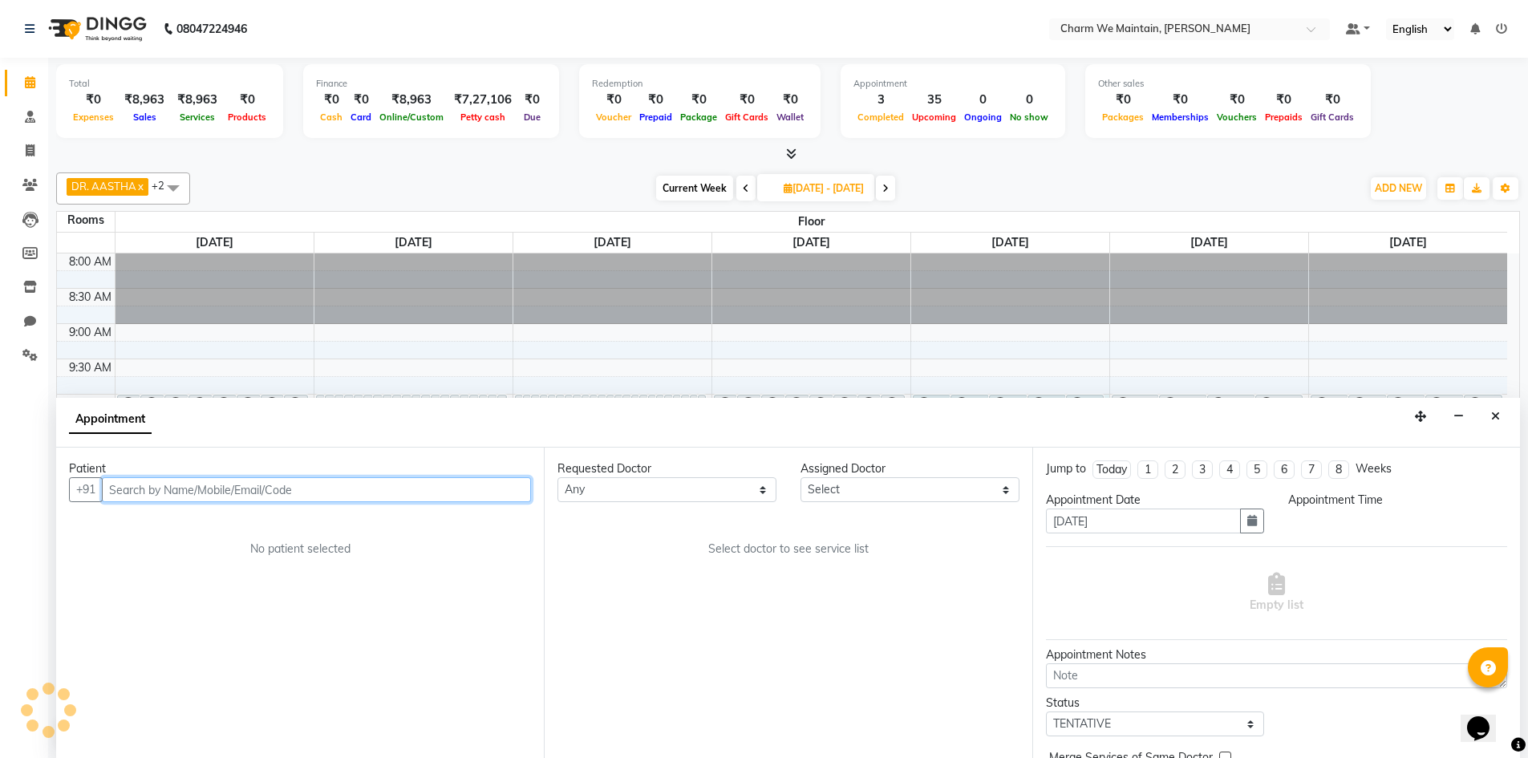
select select "600"
click at [505, 491] on input "text" at bounding box center [316, 488] width 429 height 25
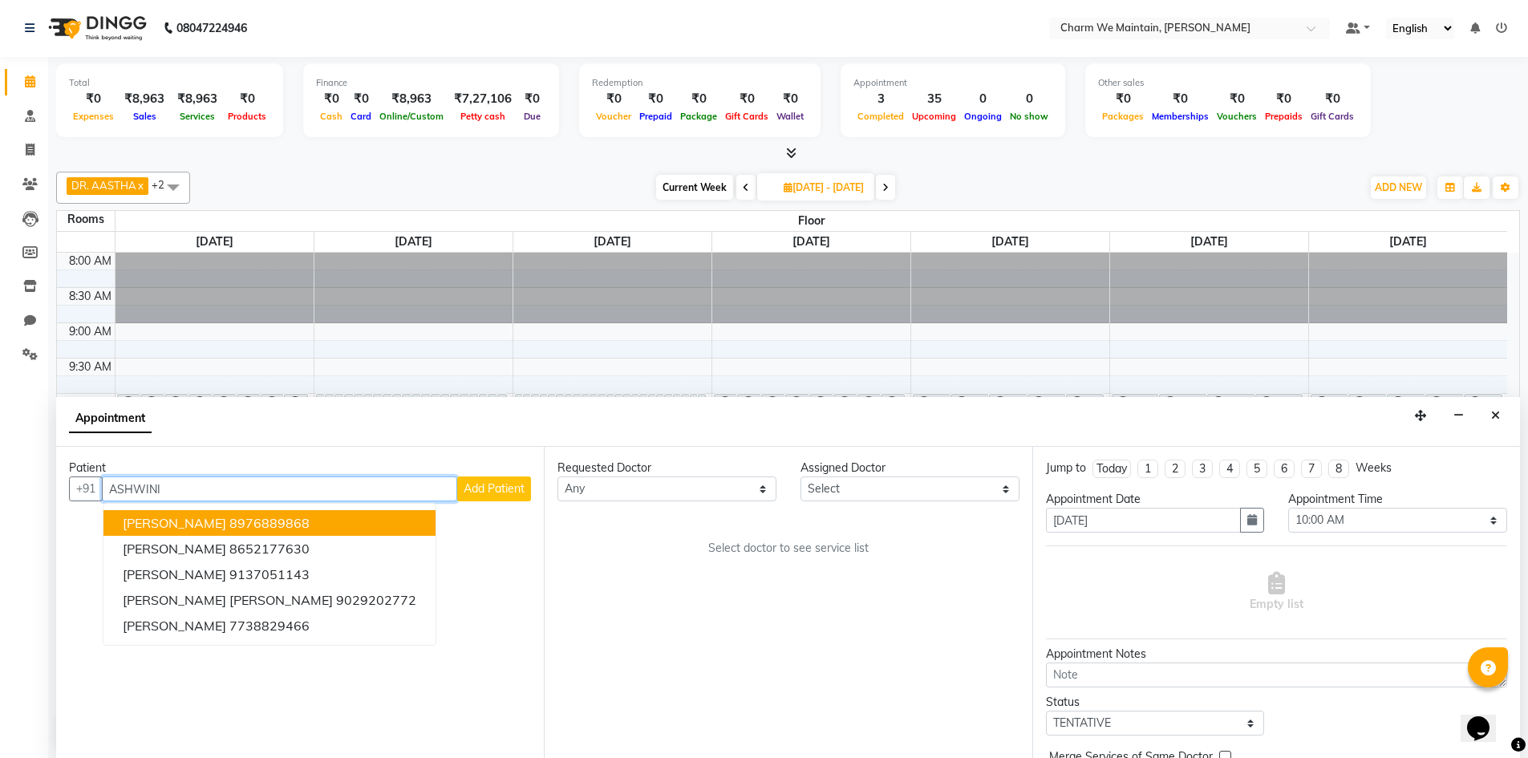
click at [310, 526] on ngb-highlight "8976889868" at bounding box center [269, 523] width 80 height 16
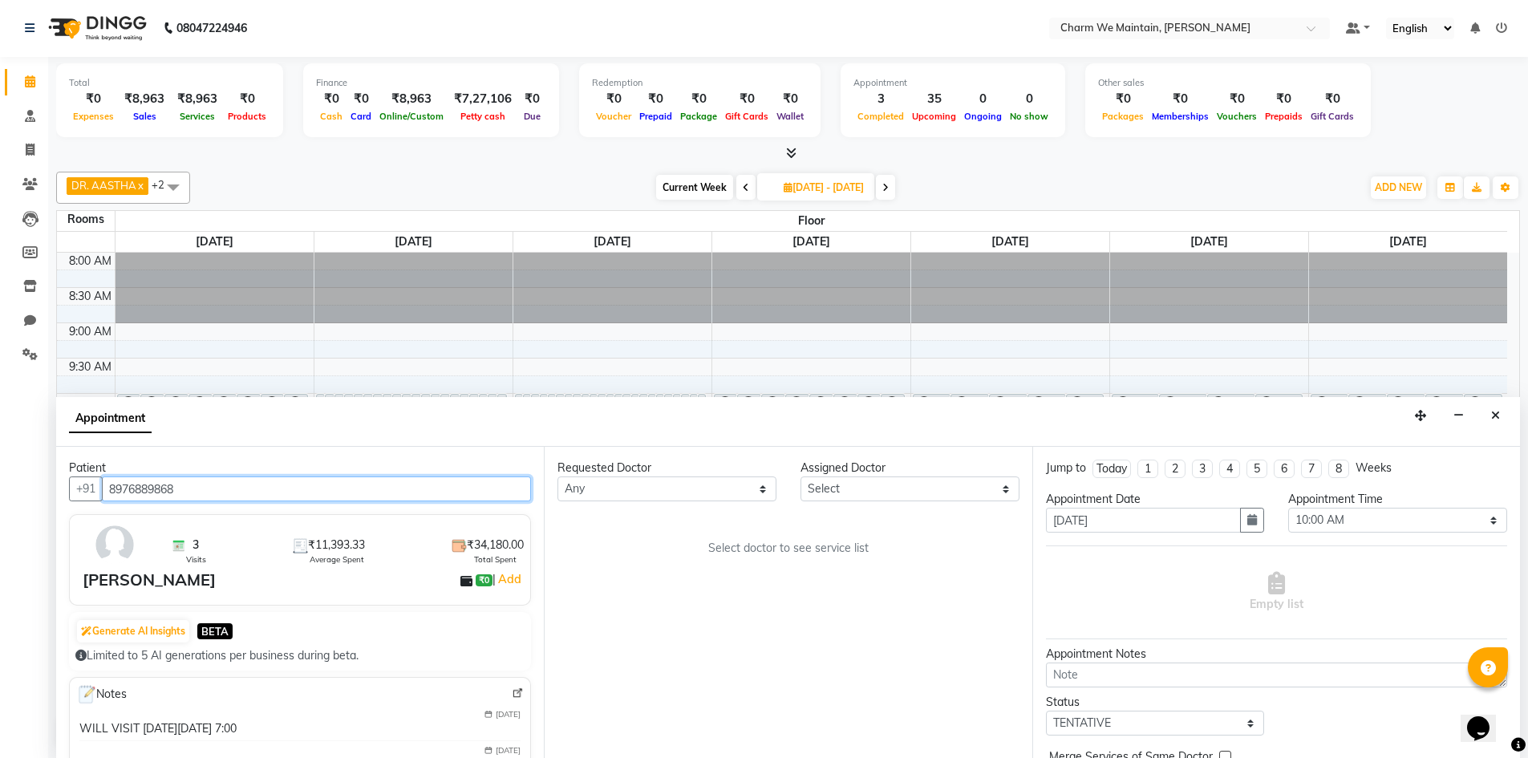
type input "8976889868"
click at [993, 488] on select "Select DR. AYESHA DR. [GEOGRAPHIC_DATA]" at bounding box center [910, 488] width 219 height 25
select select "86210"
click at [801, 476] on select "Select DR. AYESHA DR. [GEOGRAPHIC_DATA]" at bounding box center [910, 488] width 219 height 25
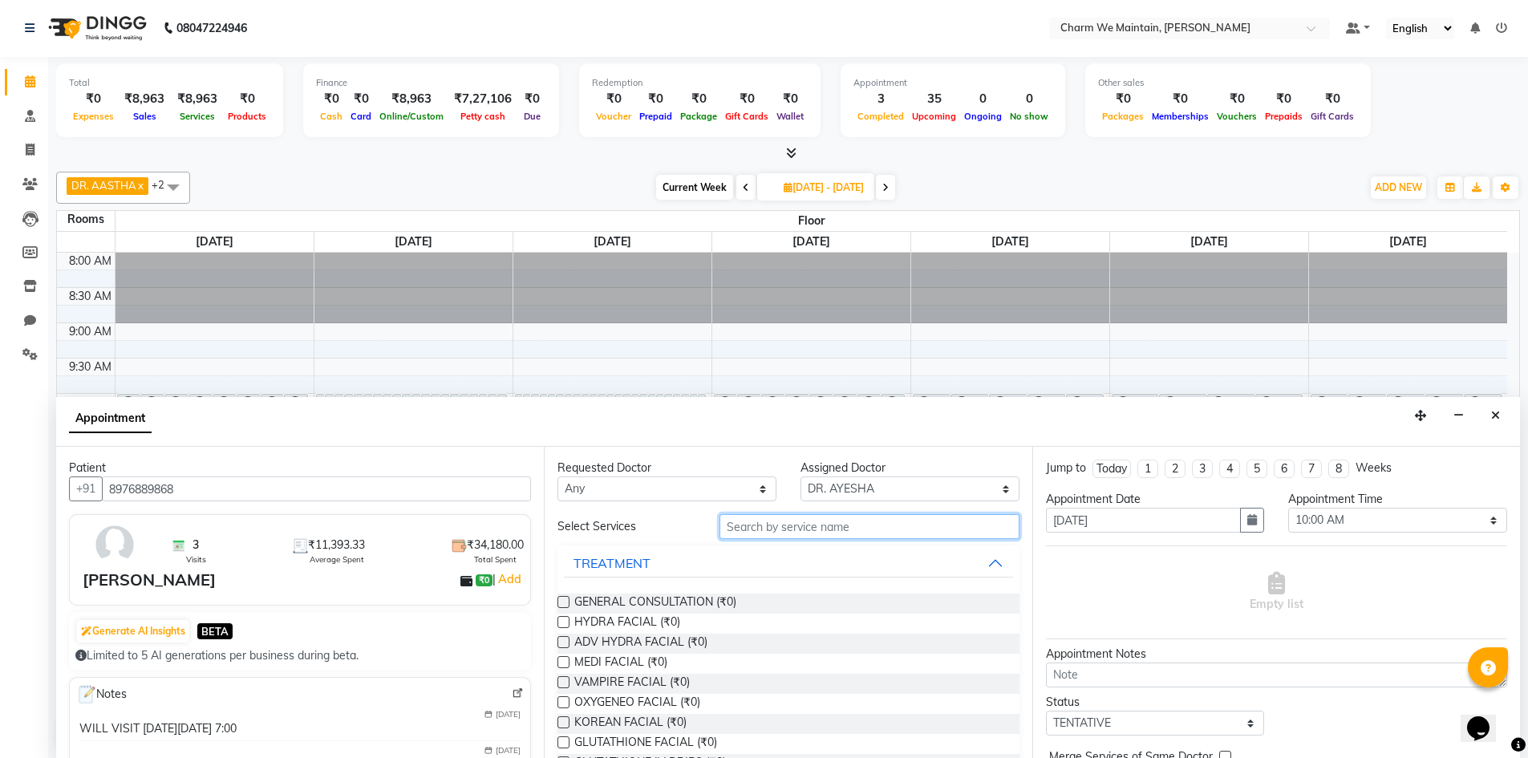
click at [853, 530] on input "text" at bounding box center [869, 526] width 300 height 25
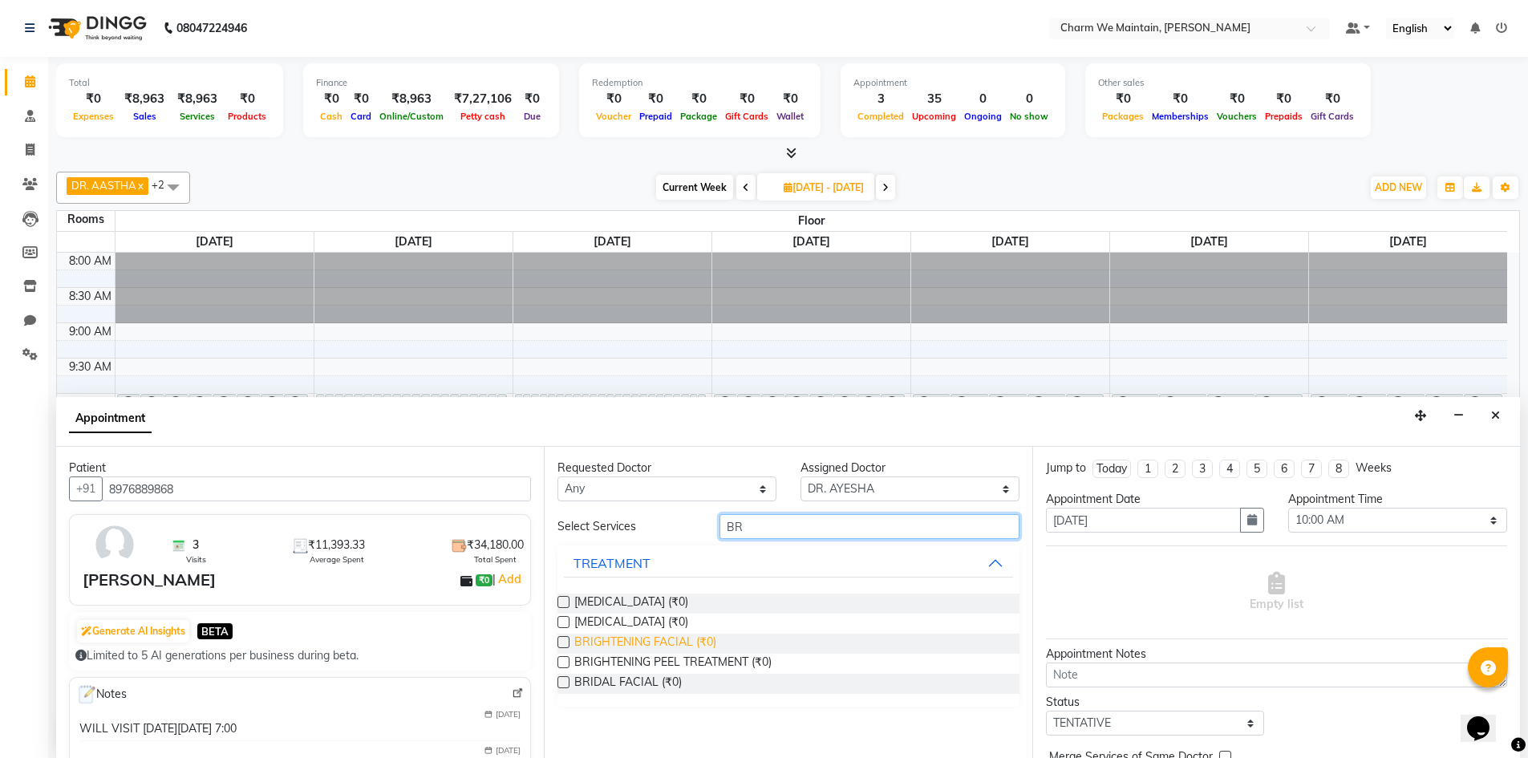
type input "BR"
click at [638, 641] on span "BRIGHTENING FACIAL (₹0)" at bounding box center [645, 644] width 142 height 20
checkbox input "true"
select select "4343"
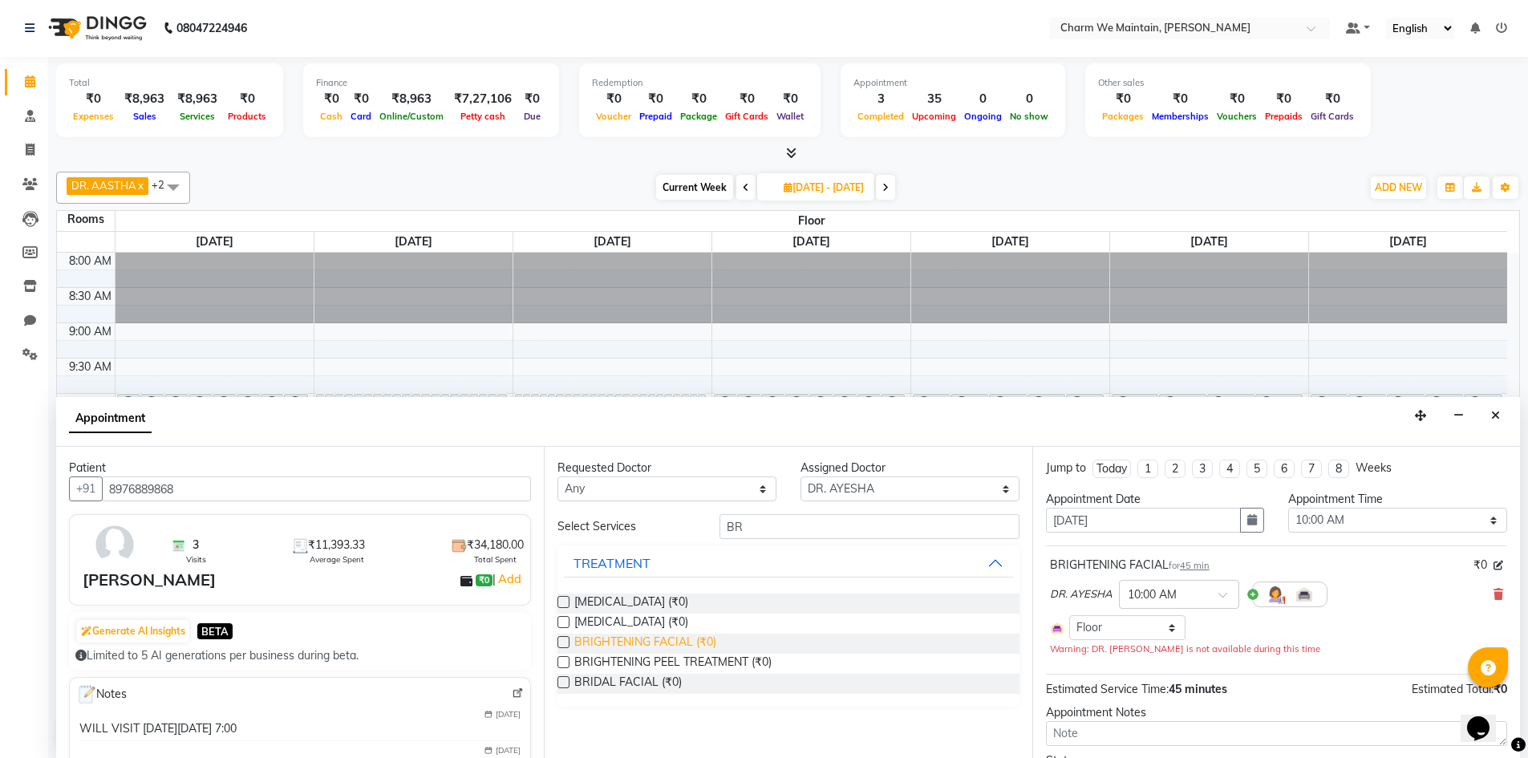
checkbox input "false"
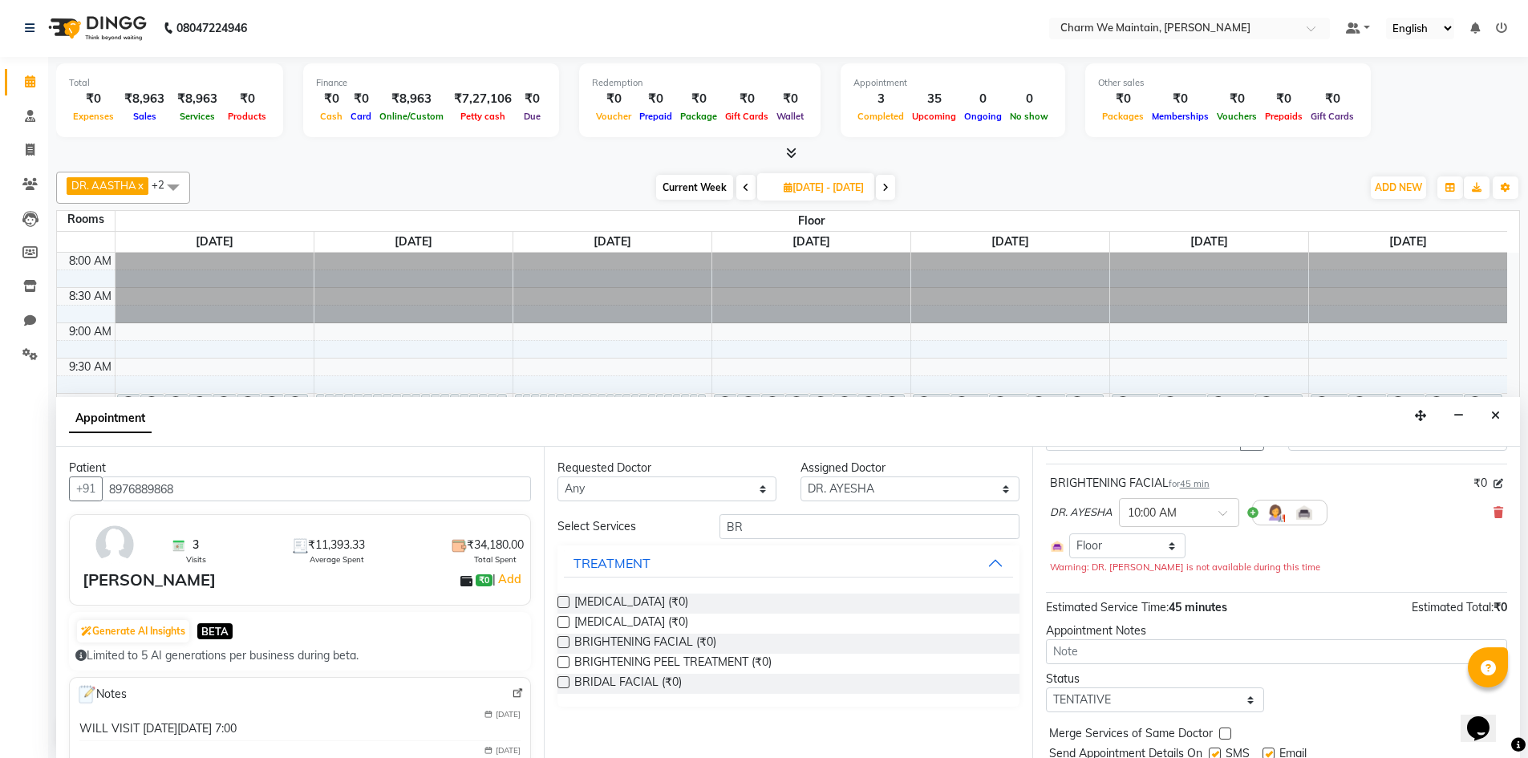
scroll to position [137, 0]
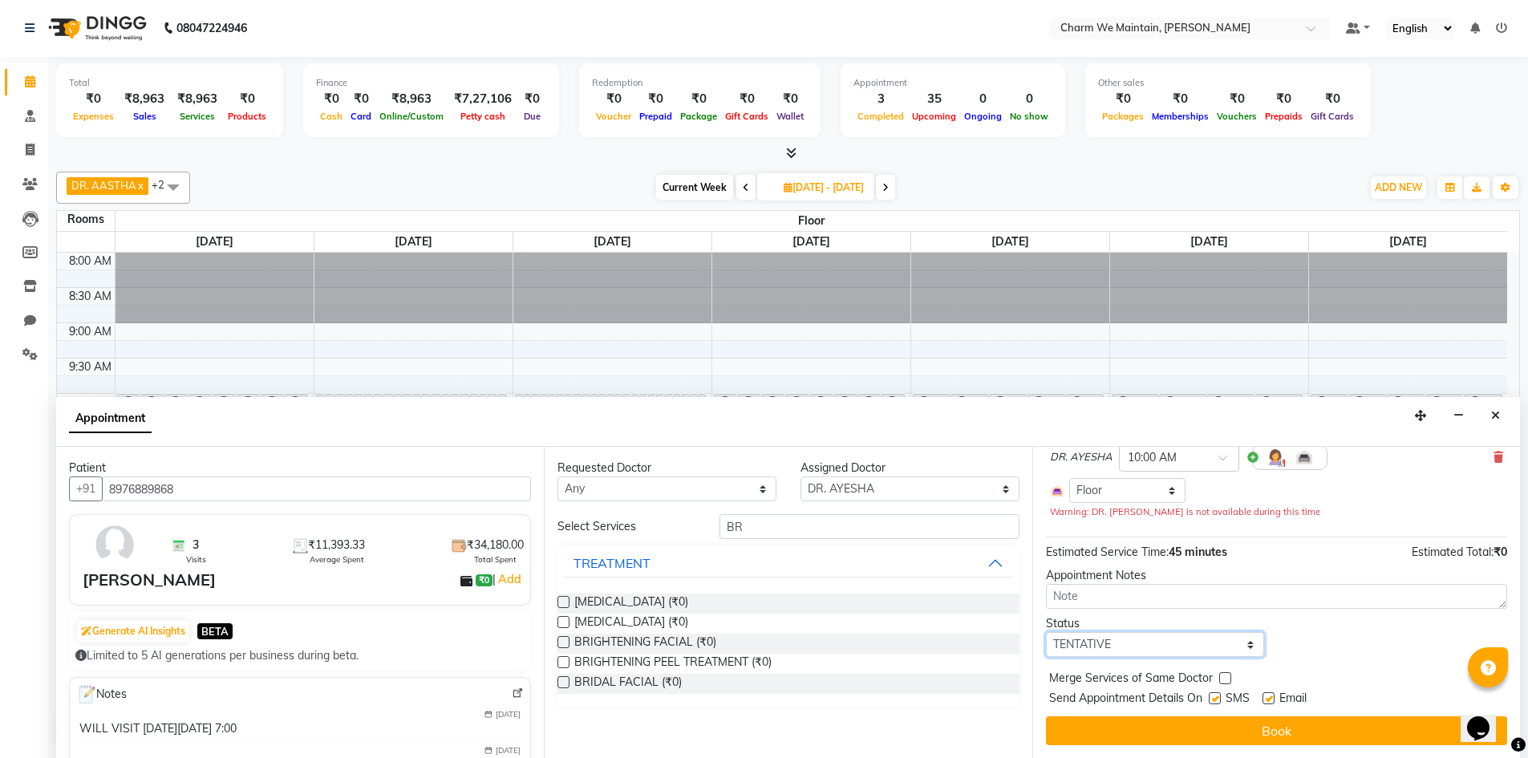
click at [1122, 645] on select "Select TENTATIVE CONFIRM UPCOMING" at bounding box center [1155, 644] width 219 height 25
drag, startPoint x: 1352, startPoint y: 677, endPoint x: 1319, endPoint y: 683, distance: 33.5
click at [1341, 678] on div "Merge Services of Same Doctor" at bounding box center [1276, 680] width 461 height 20
drag, startPoint x: 1268, startPoint y: 699, endPoint x: 1238, endPoint y: 704, distance: 30.9
click at [1266, 699] on label at bounding box center [1269, 698] width 12 height 12
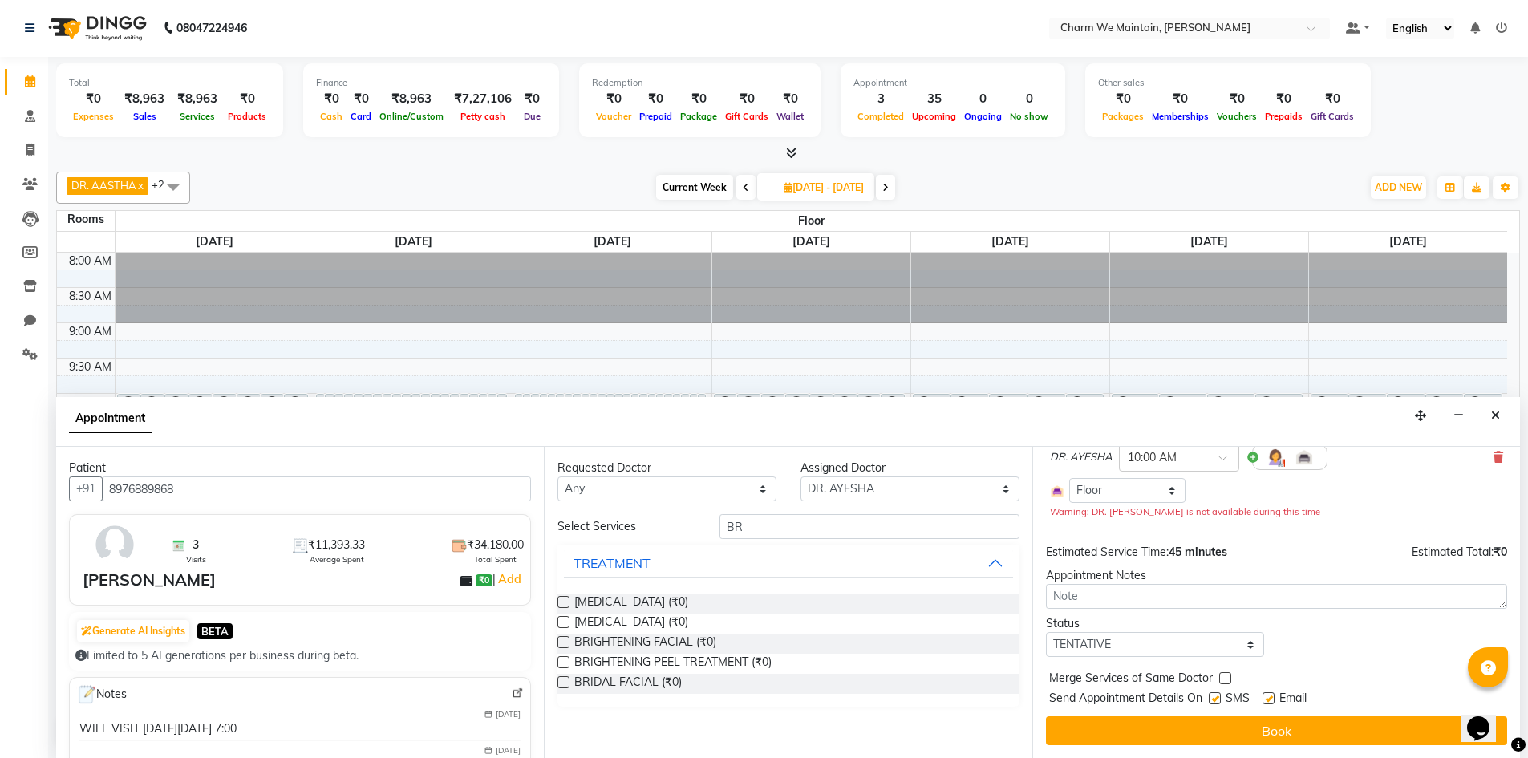
click at [1266, 699] on input "checkbox" at bounding box center [1268, 700] width 10 height 10
checkbox input "false"
click at [1217, 694] on label at bounding box center [1215, 698] width 12 height 12
click at [1217, 695] on input "checkbox" at bounding box center [1214, 700] width 10 height 10
checkbox input "false"
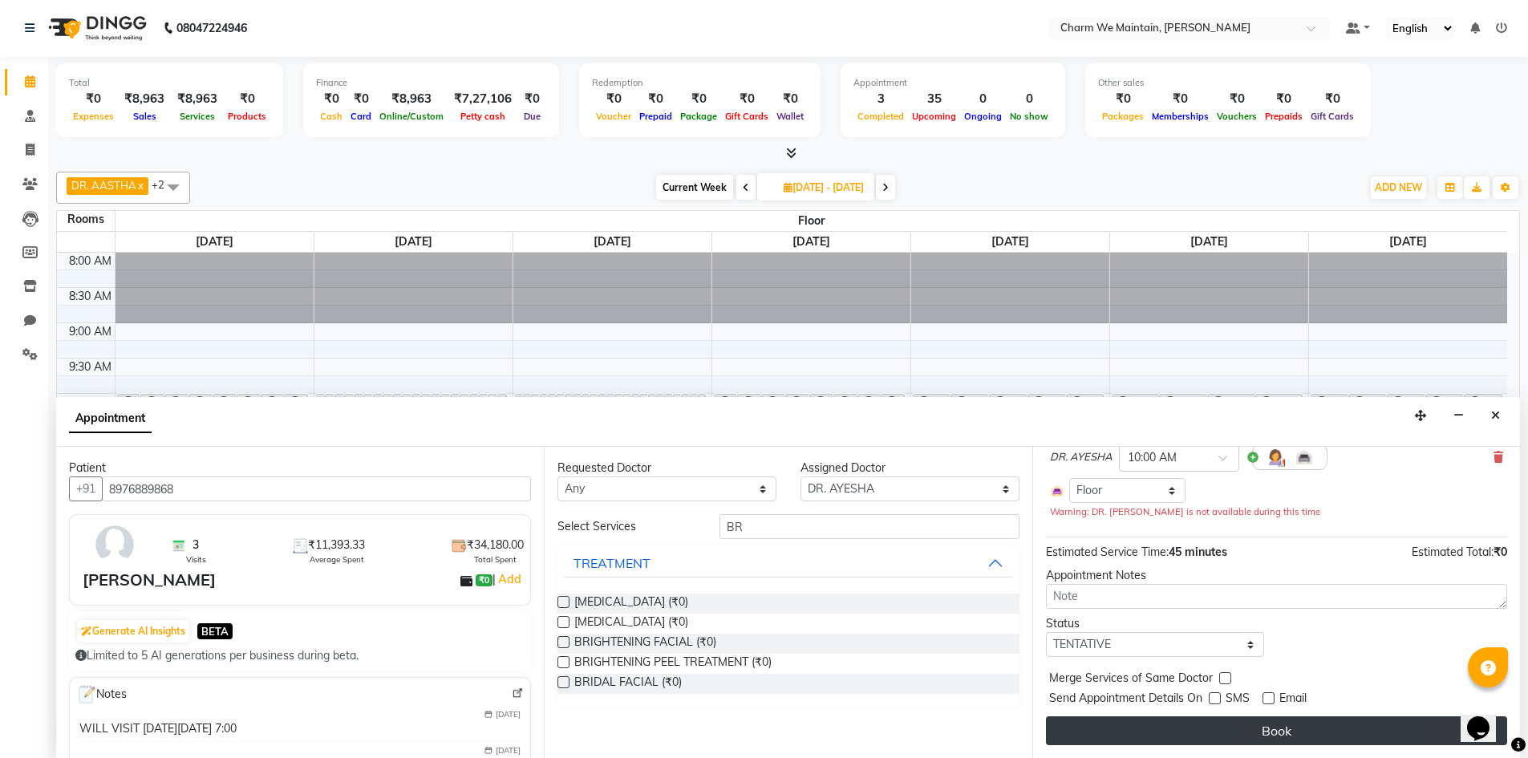
click at [1261, 729] on button "Book" at bounding box center [1276, 730] width 461 height 29
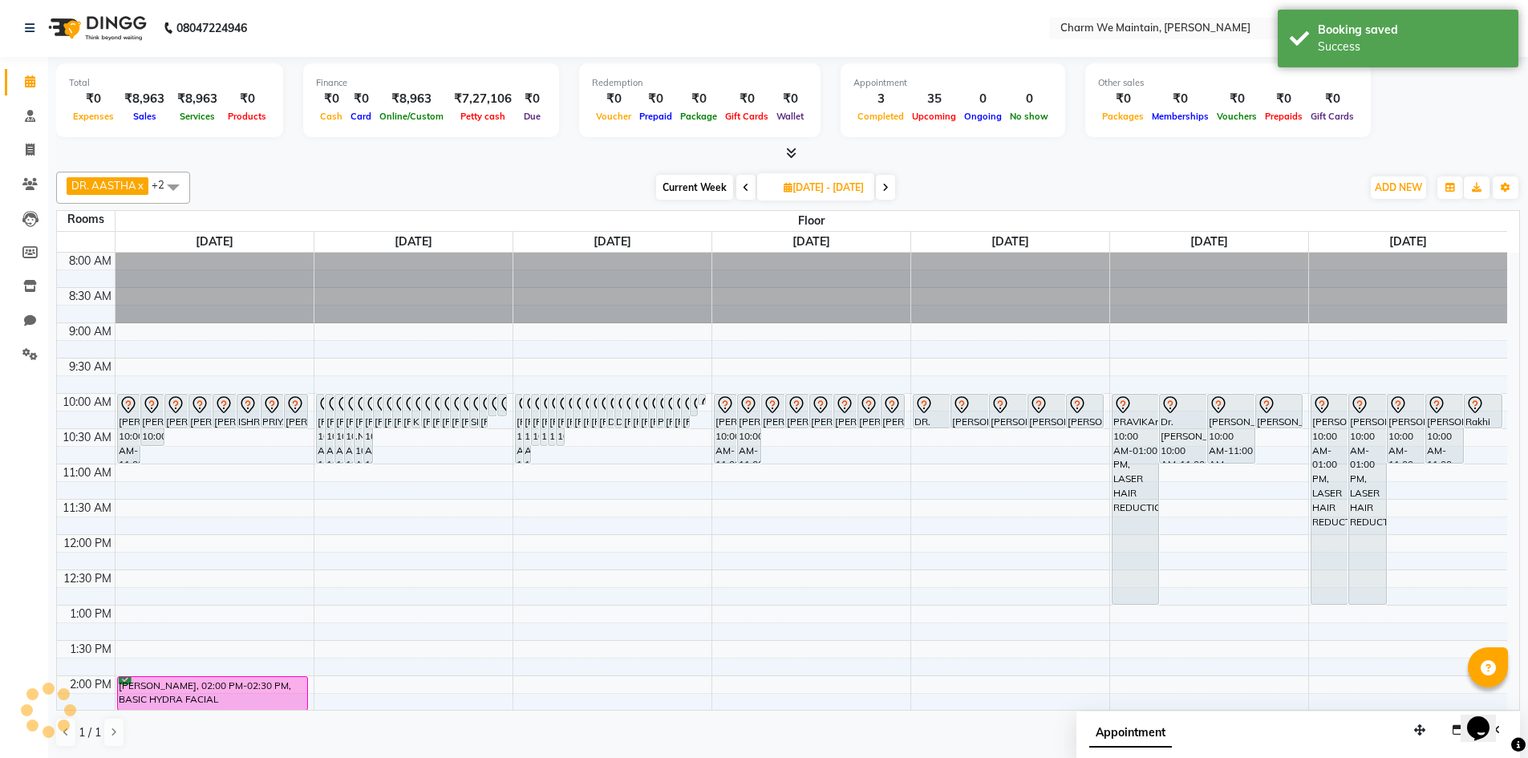
scroll to position [0, 0]
